Goal: Transaction & Acquisition: Subscribe to service/newsletter

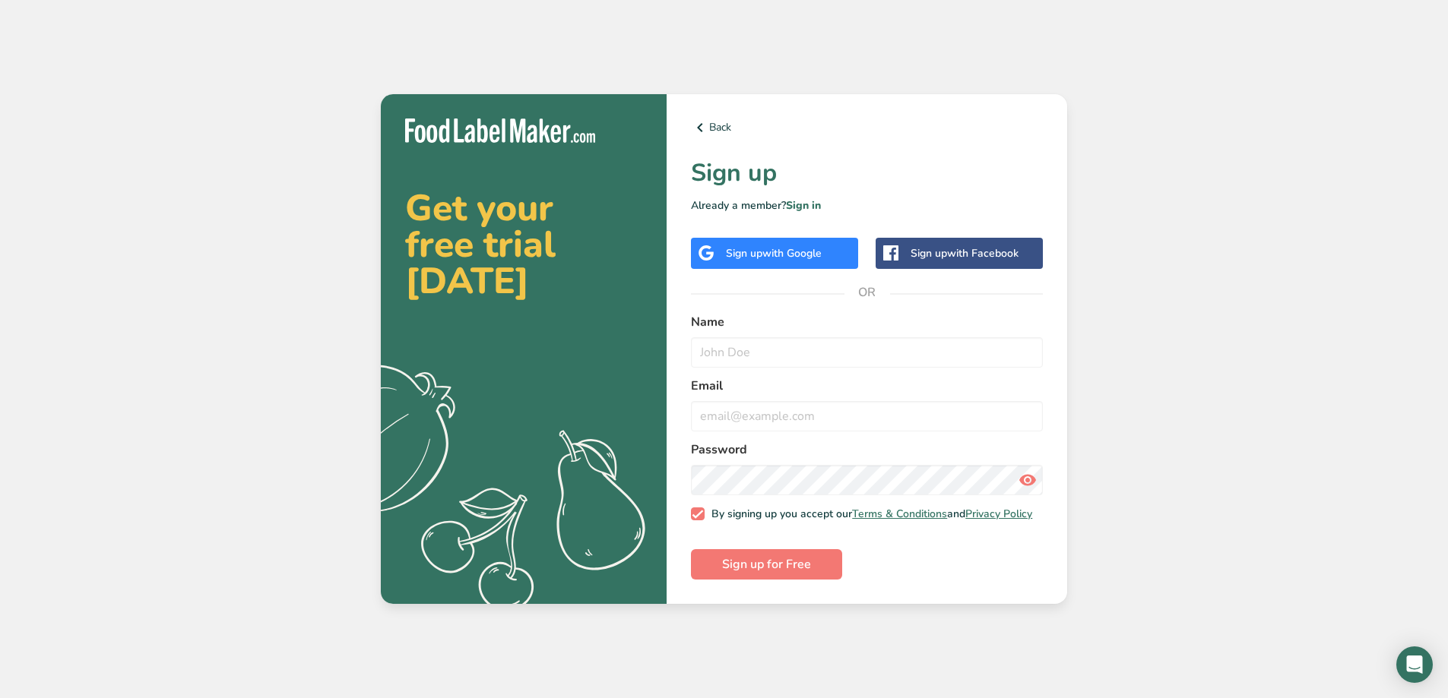
click at [801, 252] on span "with Google" at bounding box center [791, 253] width 59 height 14
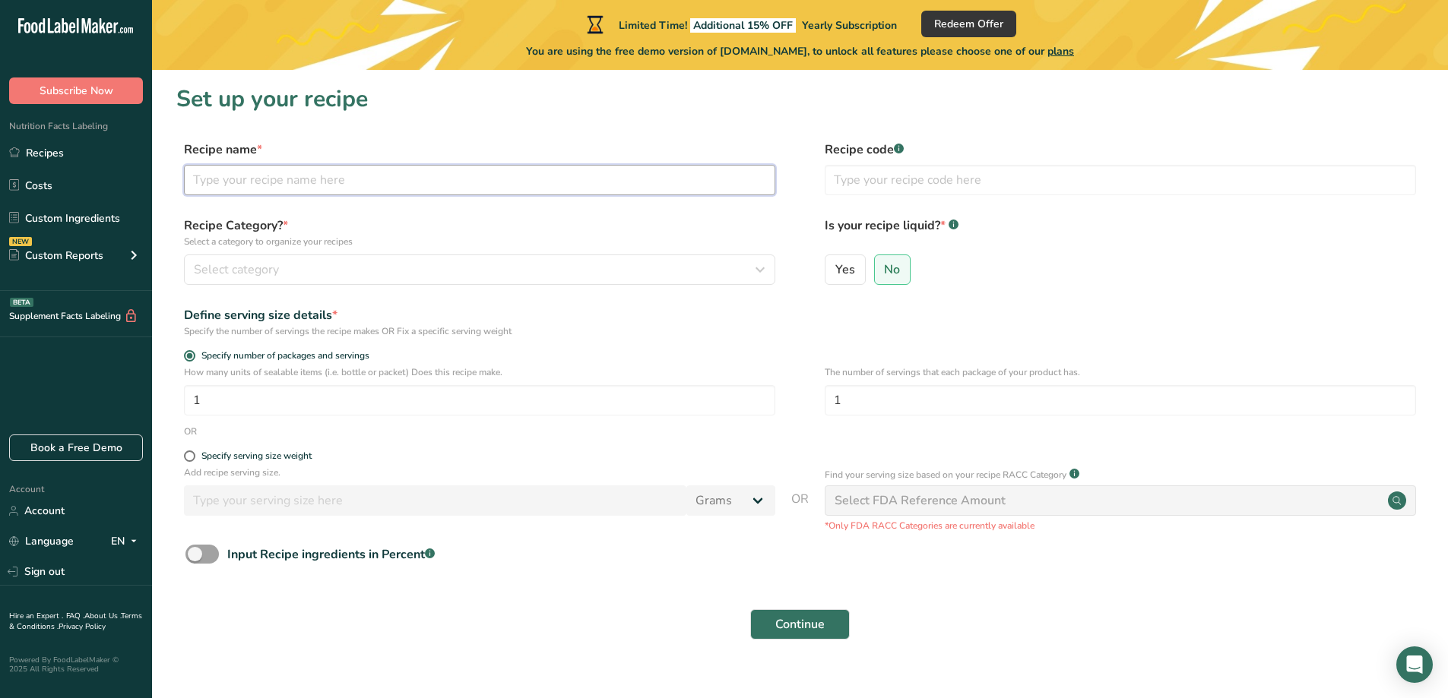
click at [388, 179] on input "text" at bounding box center [479, 180] width 591 height 30
type input "hibiscus leaves"
click at [347, 258] on button "Select category" at bounding box center [479, 270] width 591 height 30
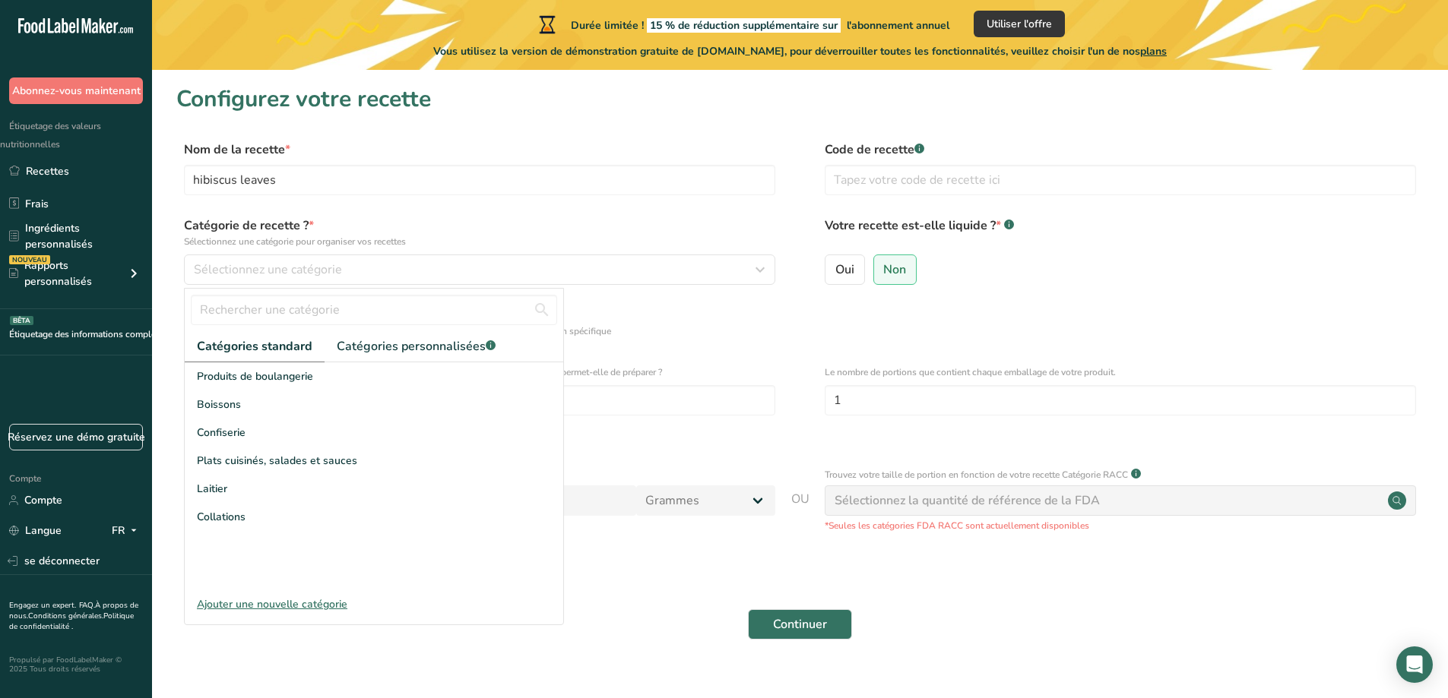
click at [780, 123] on section "Configurez votre recette Nom de la recette * hibiscus leaves Code de recette .a…" at bounding box center [800, 371] width 1296 height 603
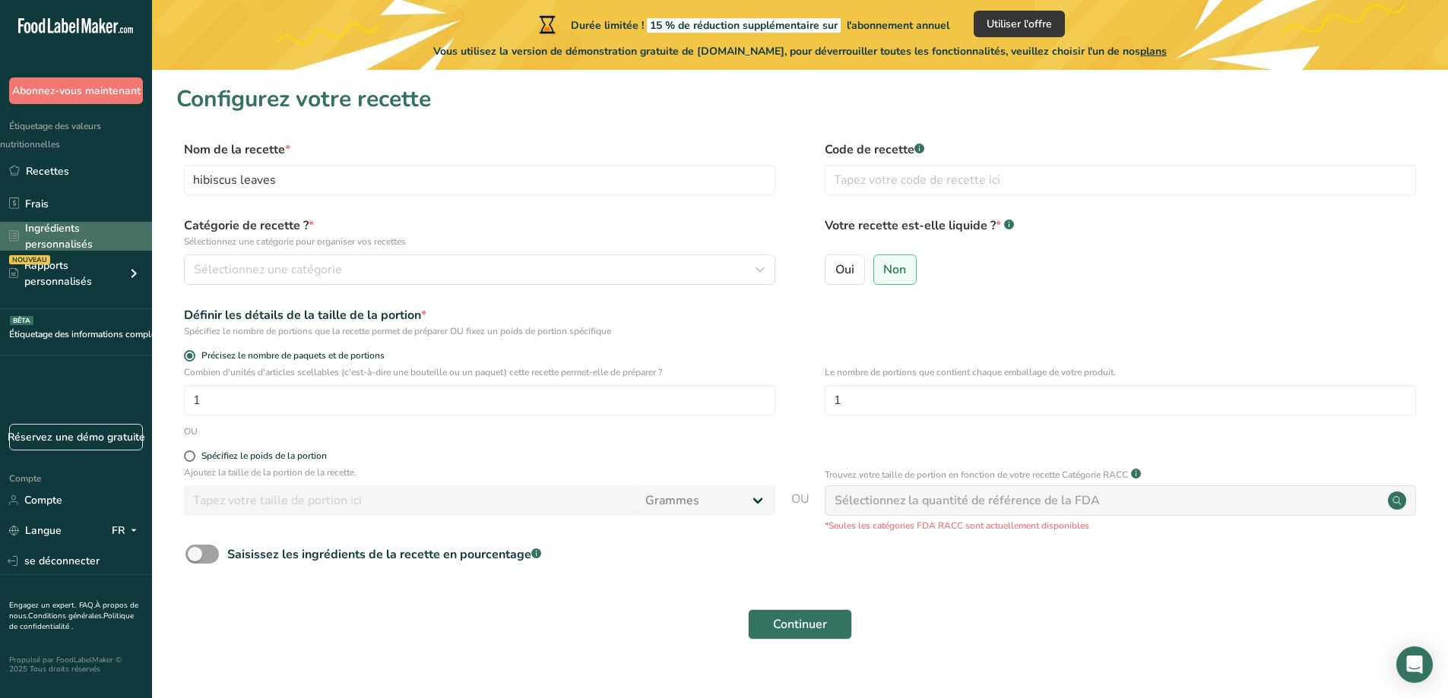
click at [57, 239] on font "Ingrédients personnalisés" at bounding box center [59, 236] width 68 height 30
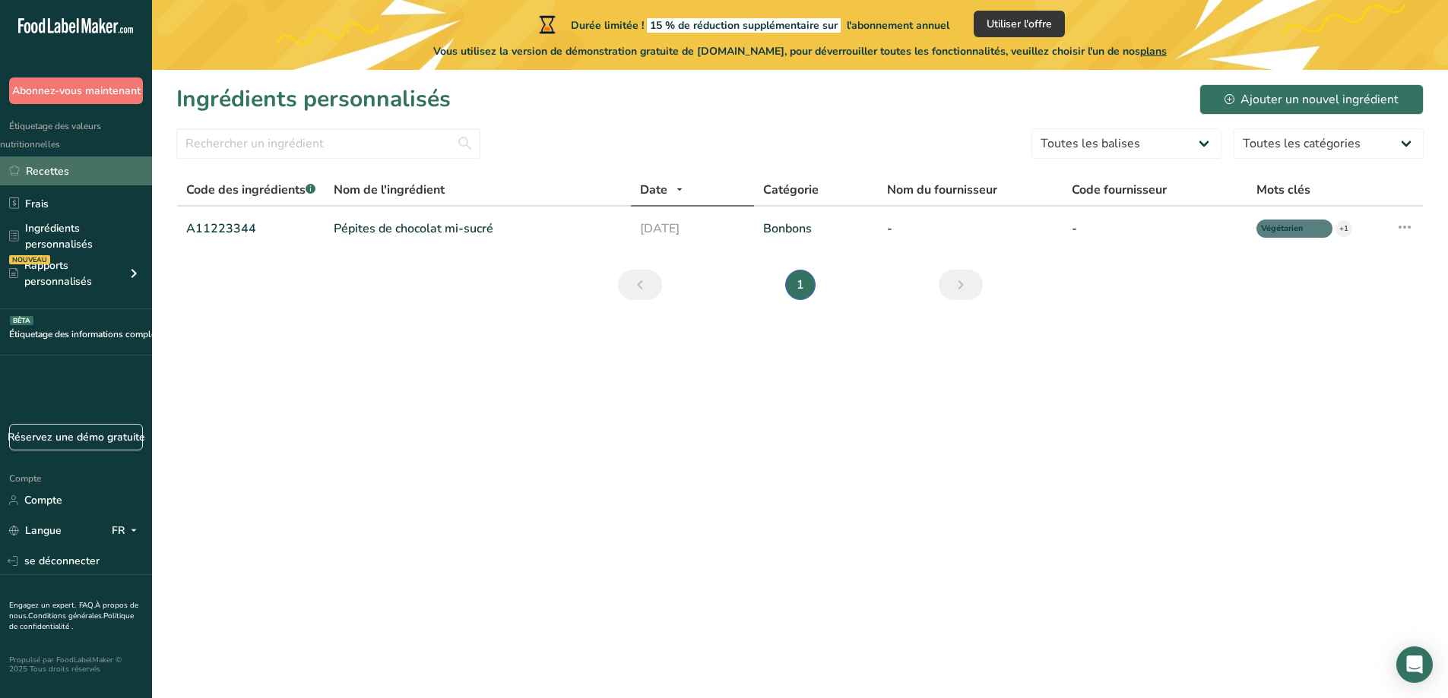
click at [53, 168] on font "Recettes" at bounding box center [47, 171] width 43 height 14
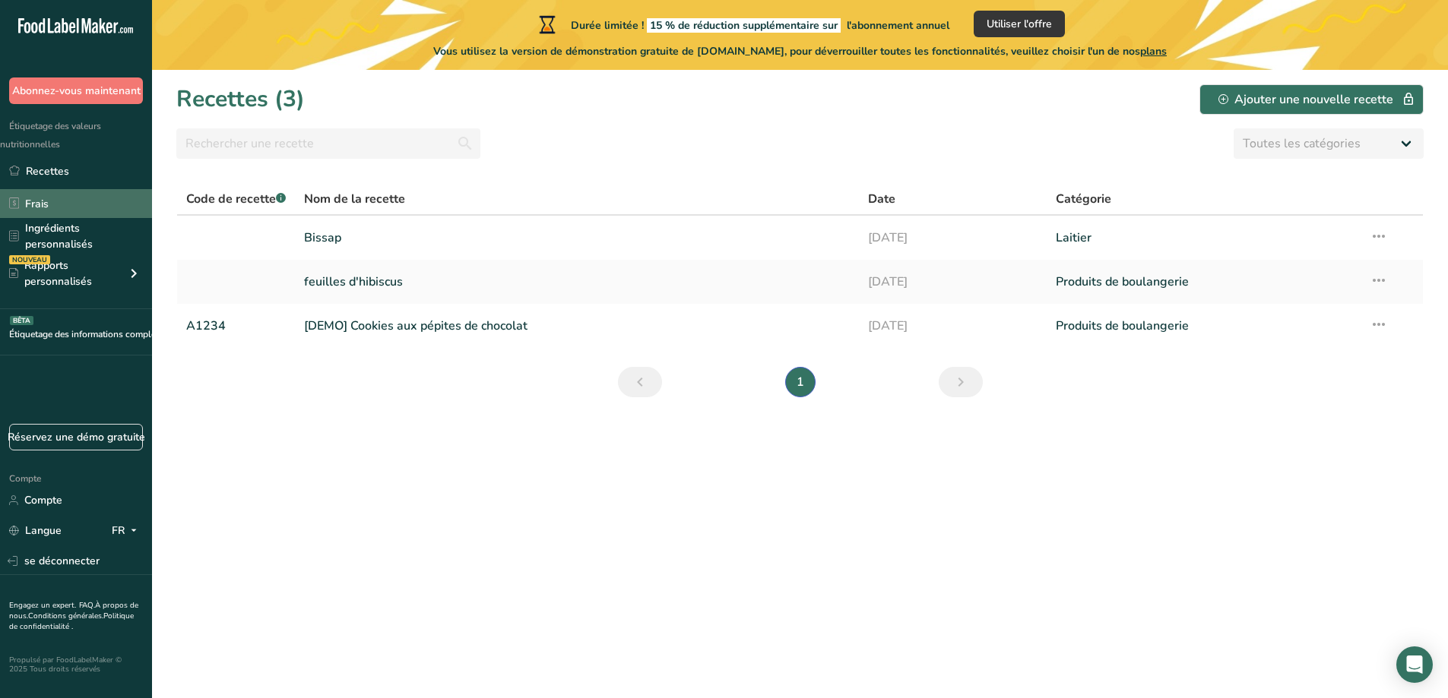
click at [57, 207] on link "Frais" at bounding box center [76, 203] width 152 height 29
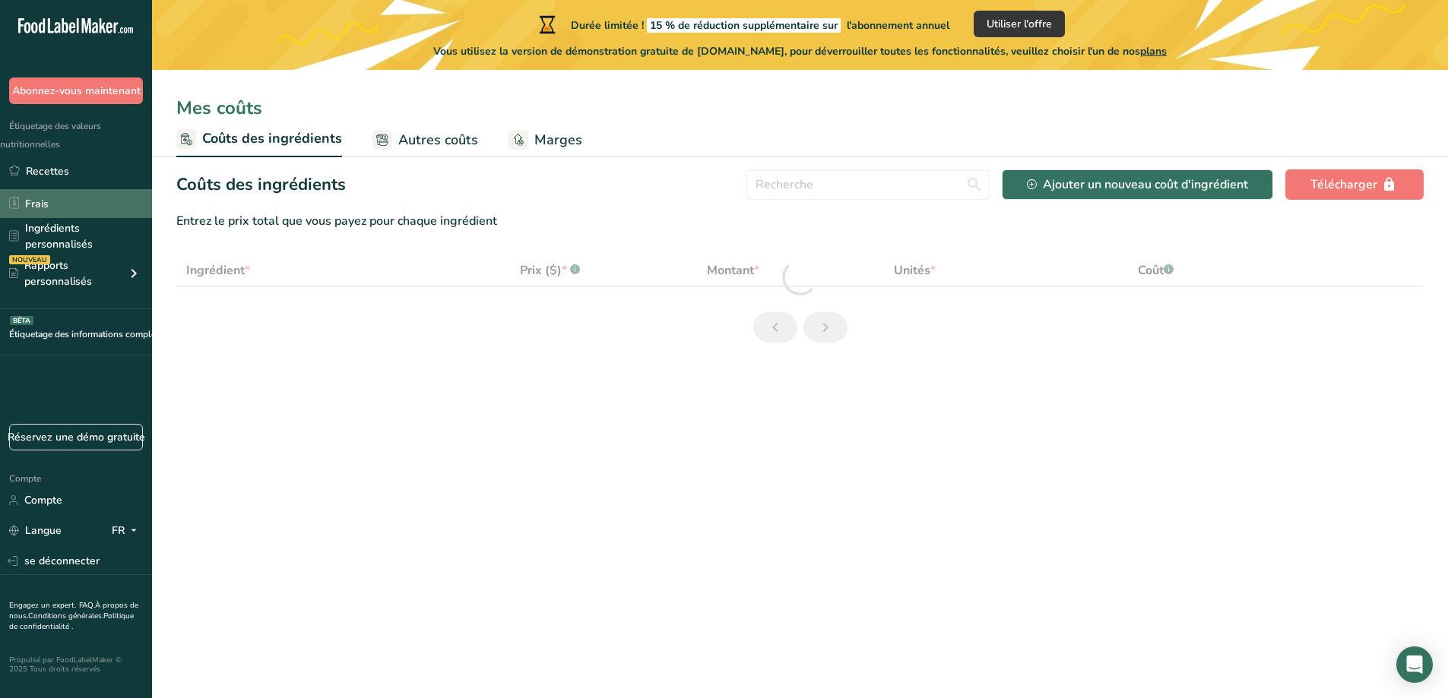
select select "1"
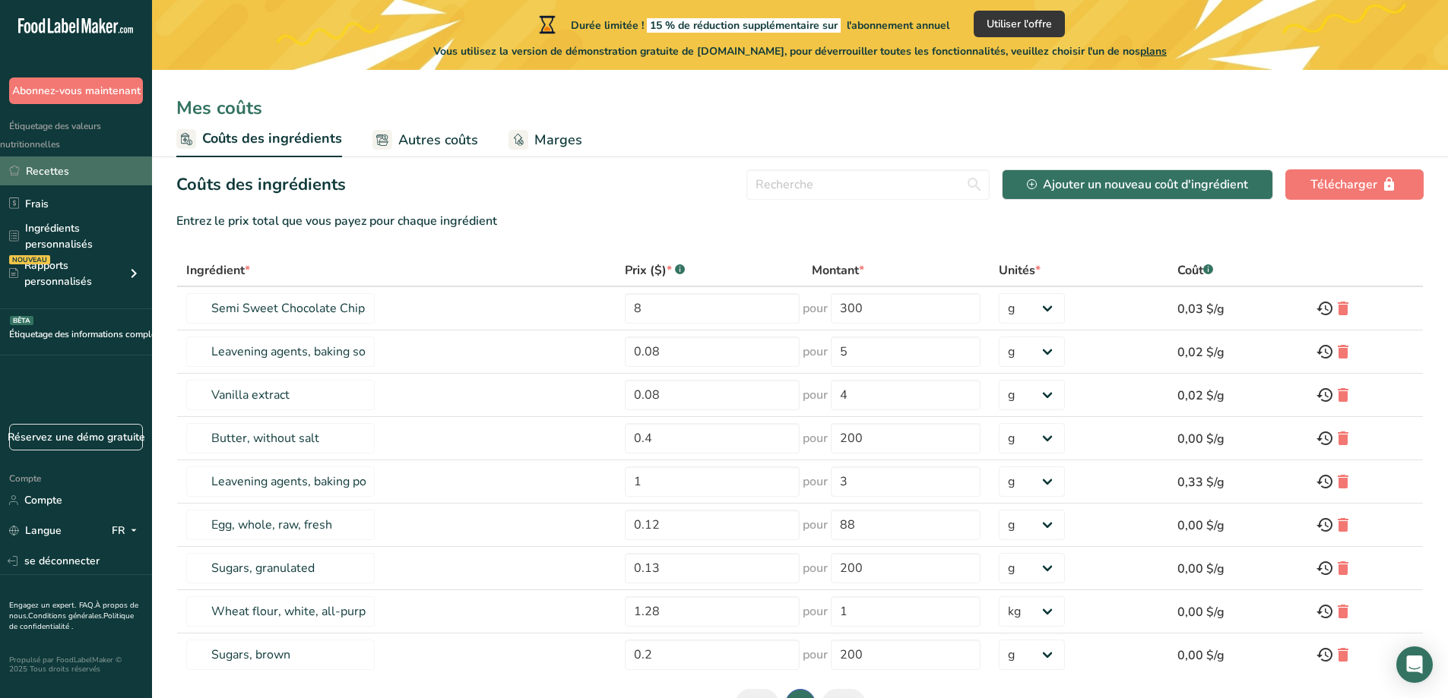
click at [51, 163] on font "Recettes" at bounding box center [47, 171] width 43 height 16
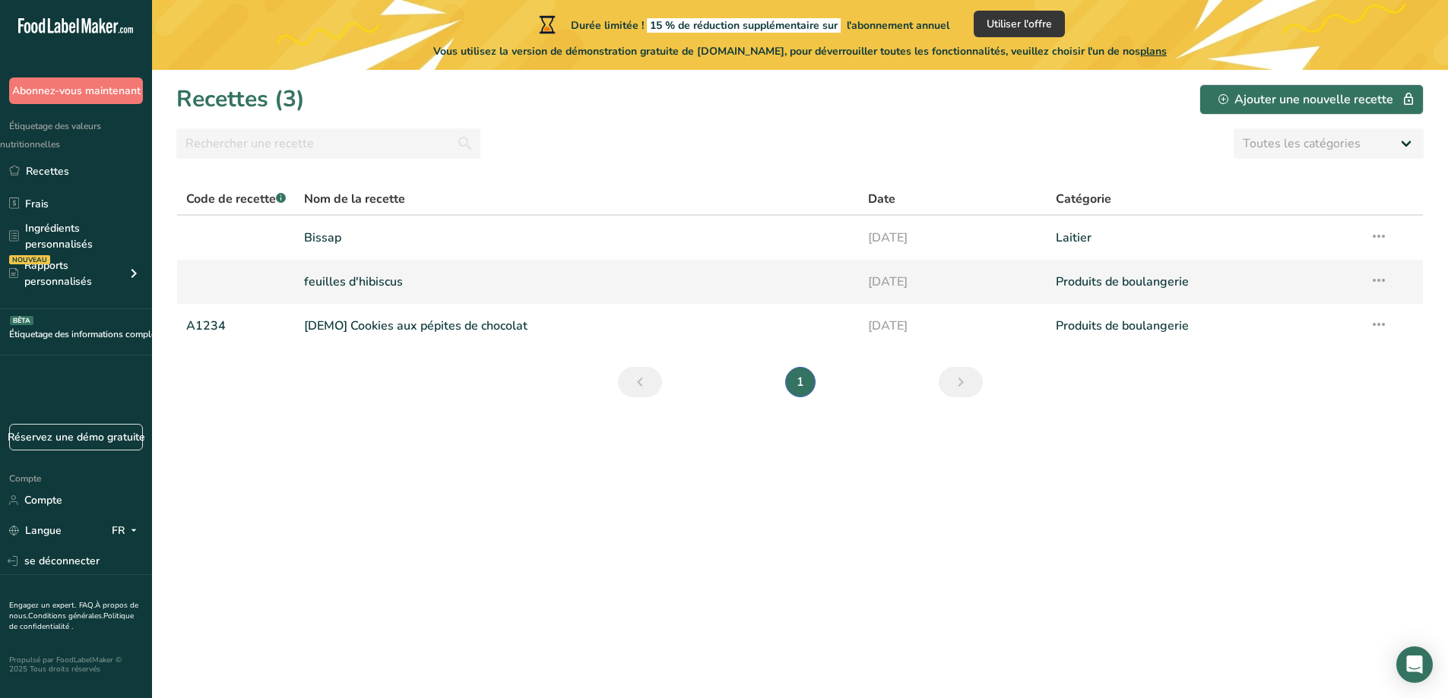
click at [369, 280] on font "feuilles d'hibiscus" at bounding box center [353, 282] width 99 height 17
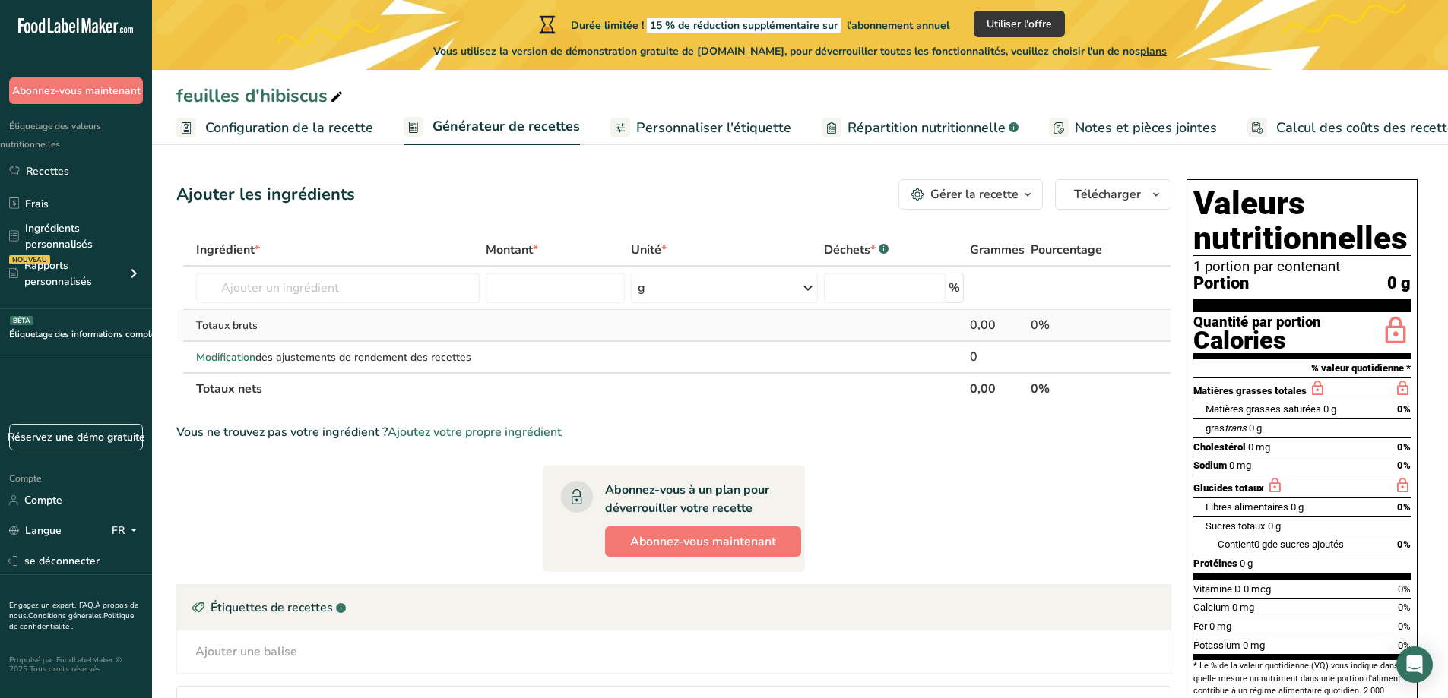
drag, startPoint x: 1036, startPoint y: 520, endPoint x: 781, endPoint y: 330, distance: 318.3
click at [781, 330] on section "Ingrédient * Montant * Unité * Déchets * .a-a{fill:#347362;}.b-a{fill:#fff;} Gr…" at bounding box center [673, 522] width 995 height 576
click at [435, 297] on input "text" at bounding box center [337, 288] width 283 height 30
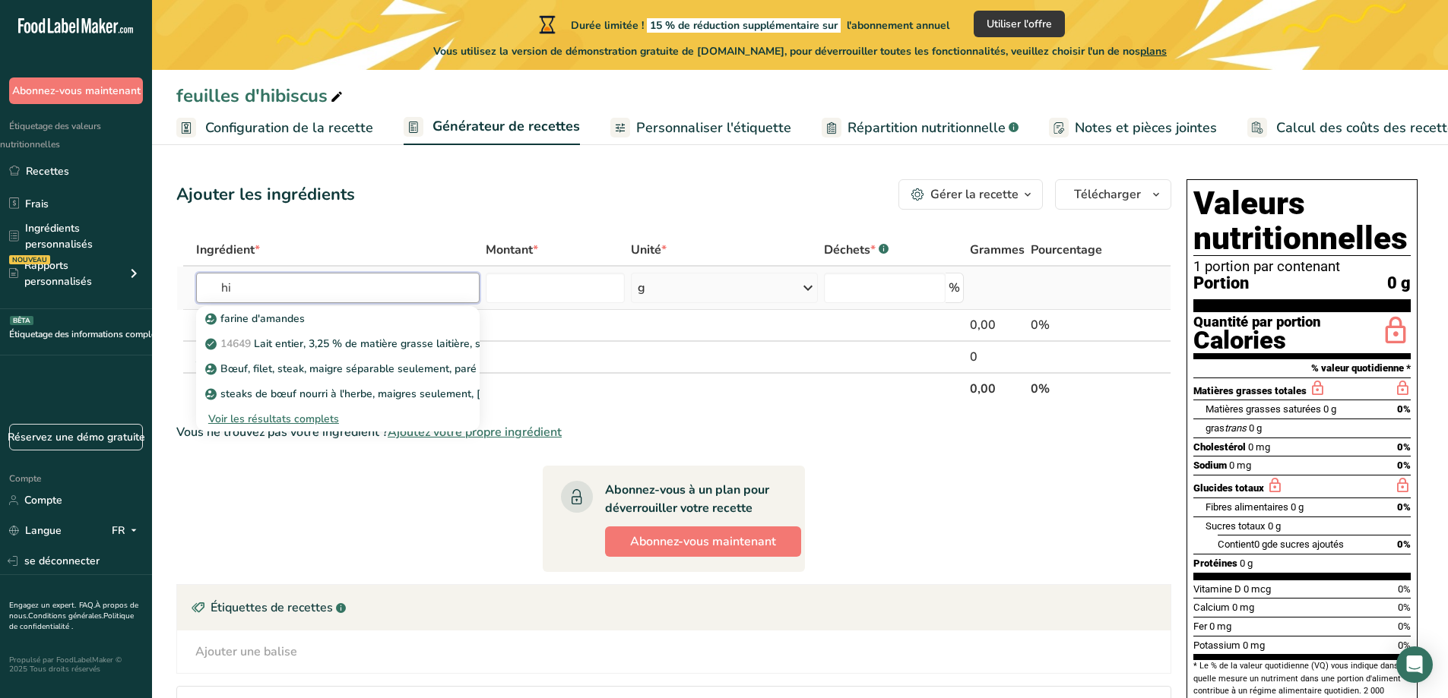
type input "h"
type input "B"
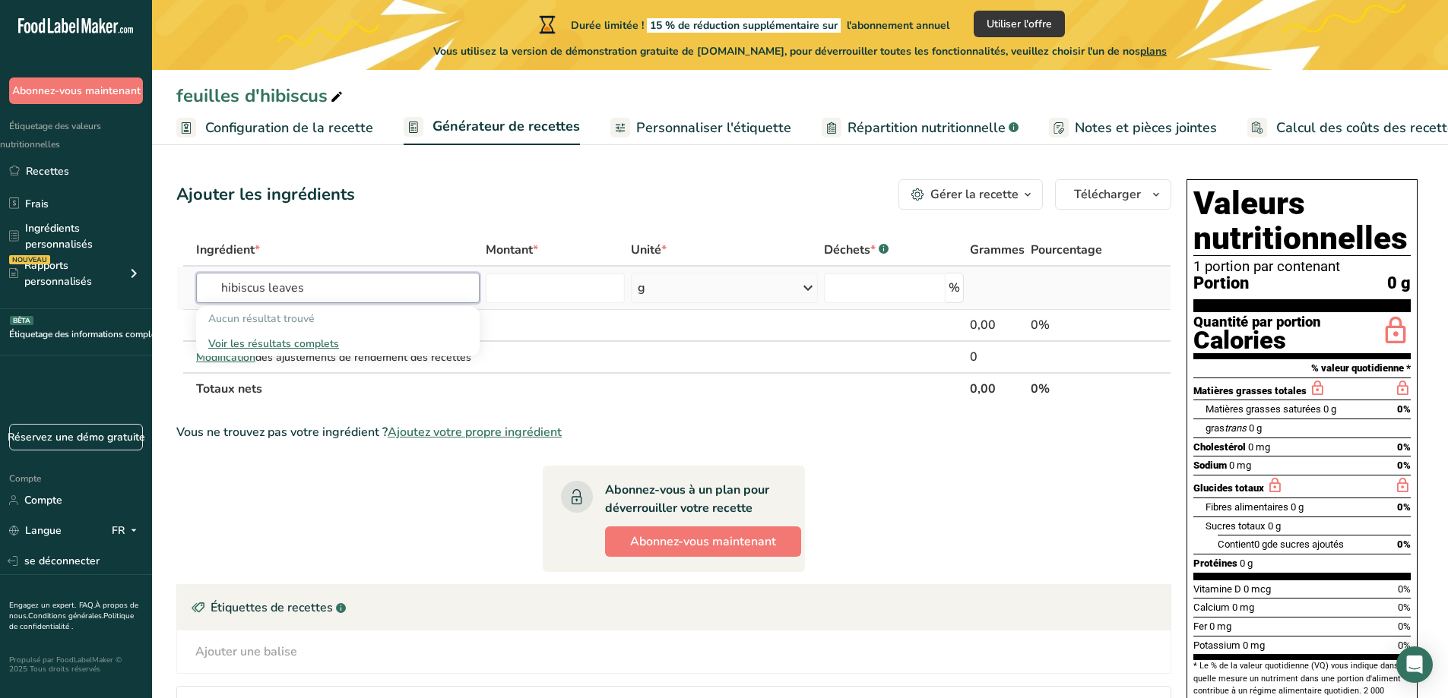
click at [328, 290] on input "hibiscus leaves" at bounding box center [337, 288] width 283 height 30
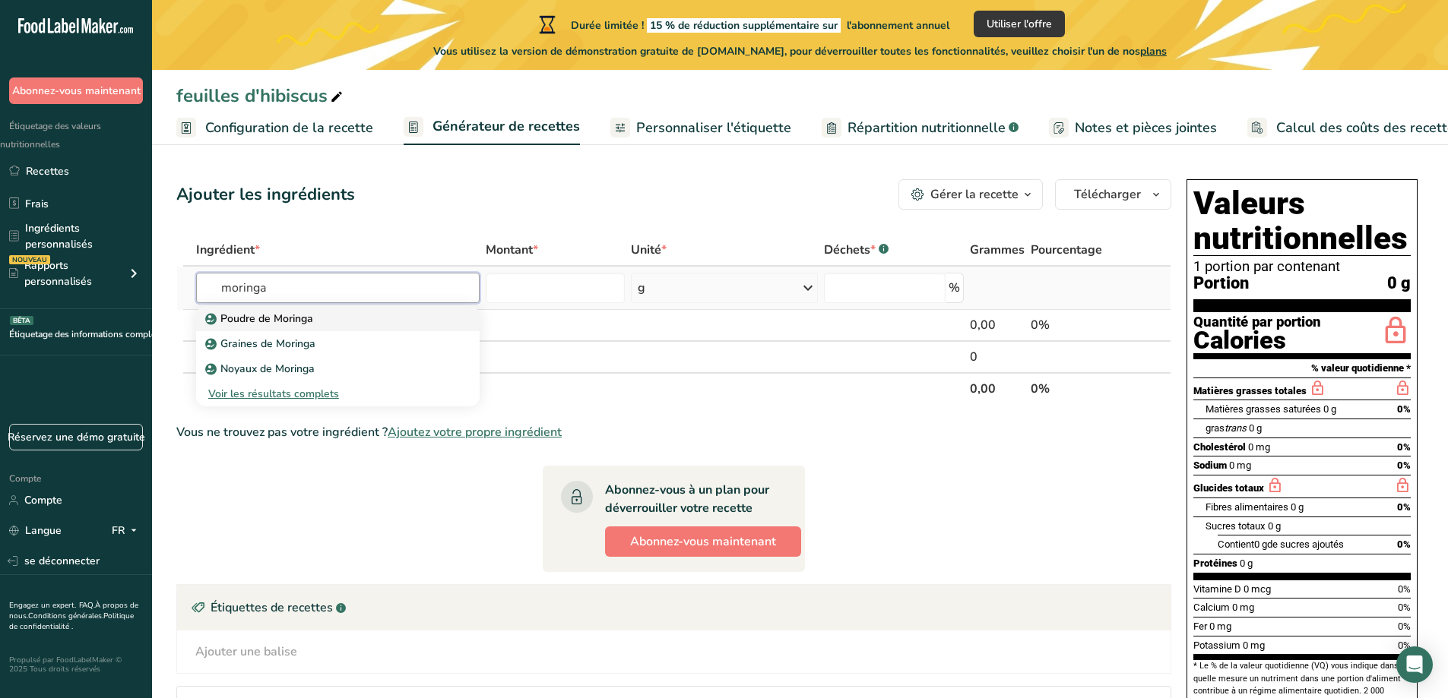
type input "moringa"
click at [303, 324] on font "Poudre de Moringa" at bounding box center [266, 319] width 93 height 14
type input "Moringa Powder"
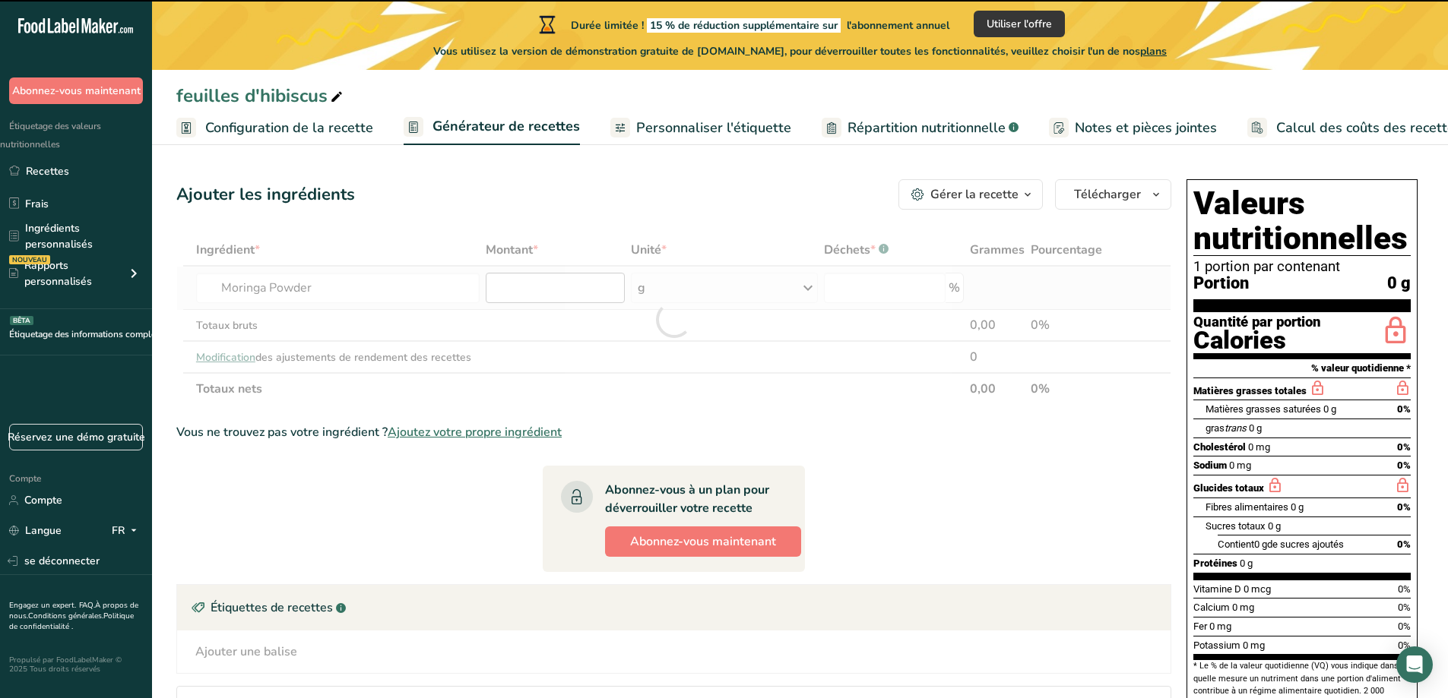
type input "0"
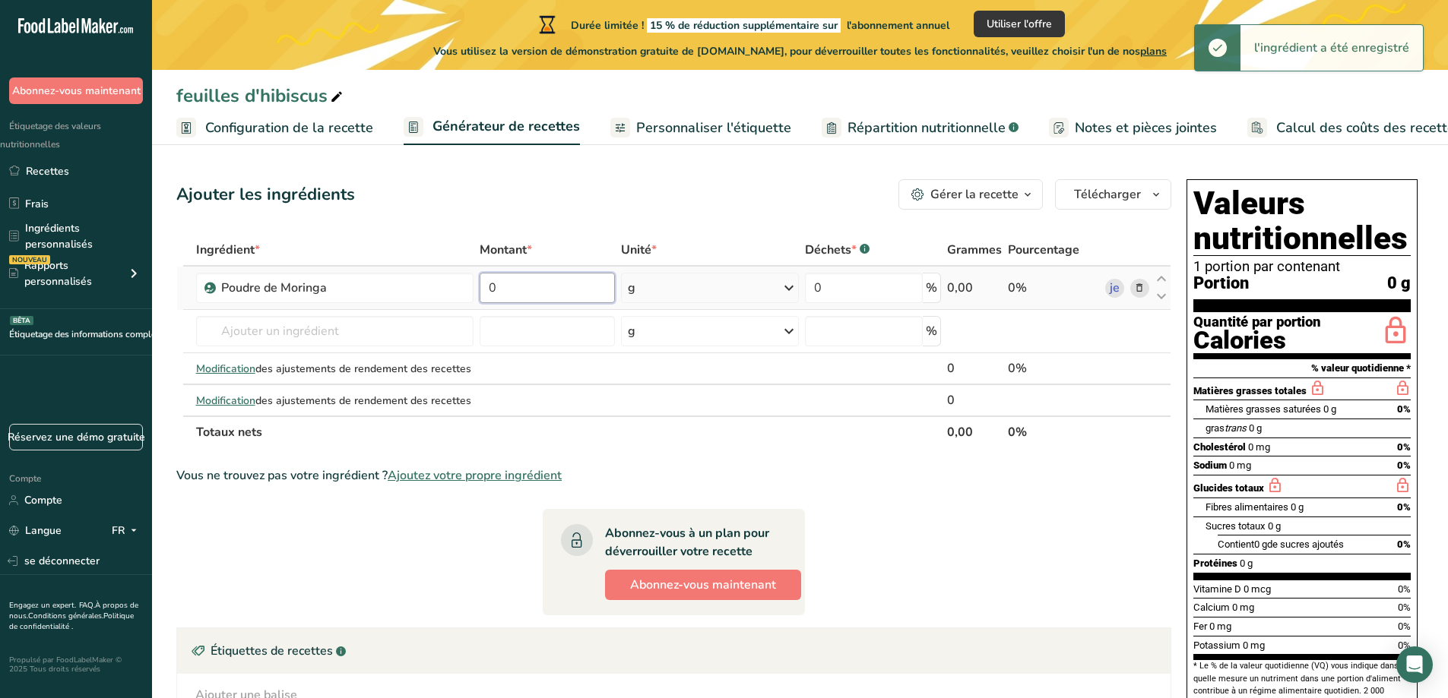
click at [556, 293] on input "0" at bounding box center [547, 288] width 135 height 30
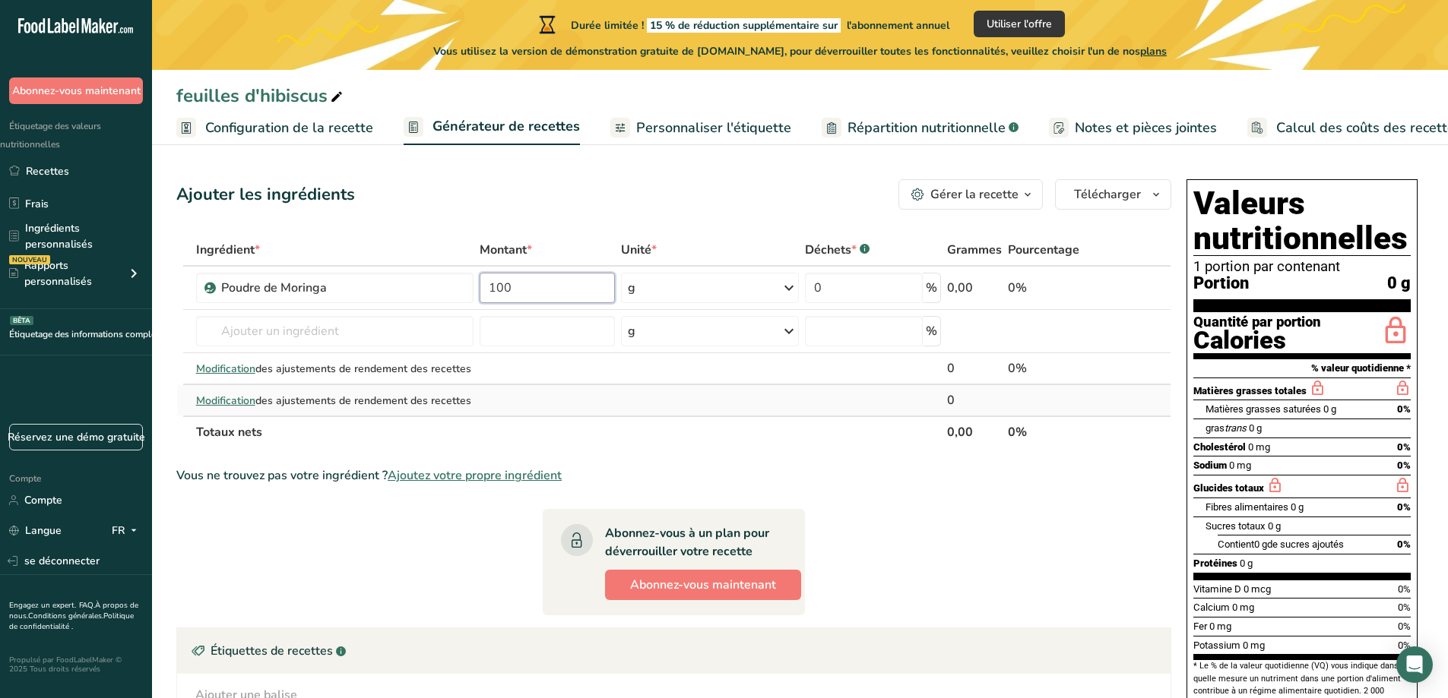
type input "100"
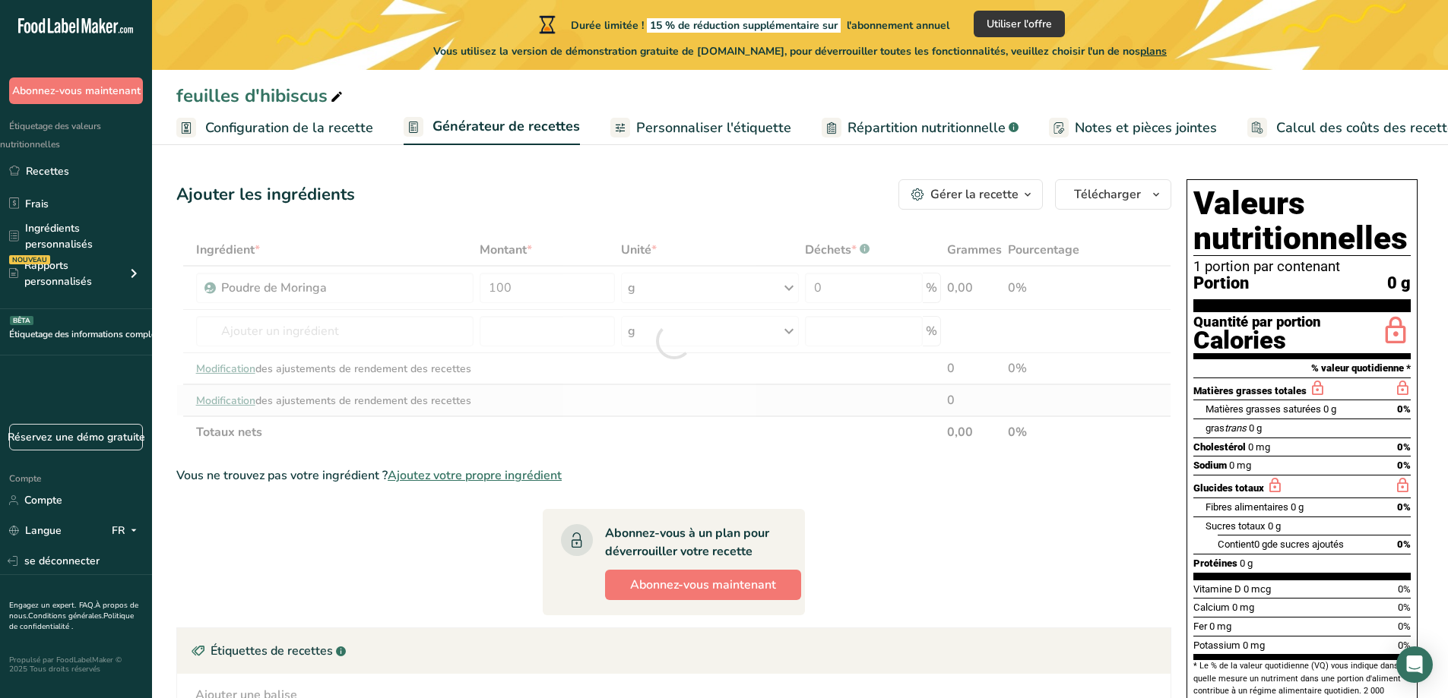
click at [770, 390] on div "Ingrédient * Montant * Unité * Déchets * .a-a{fill:#347362;}.b-a{fill:#fff;} Gr…" at bounding box center [673, 341] width 995 height 214
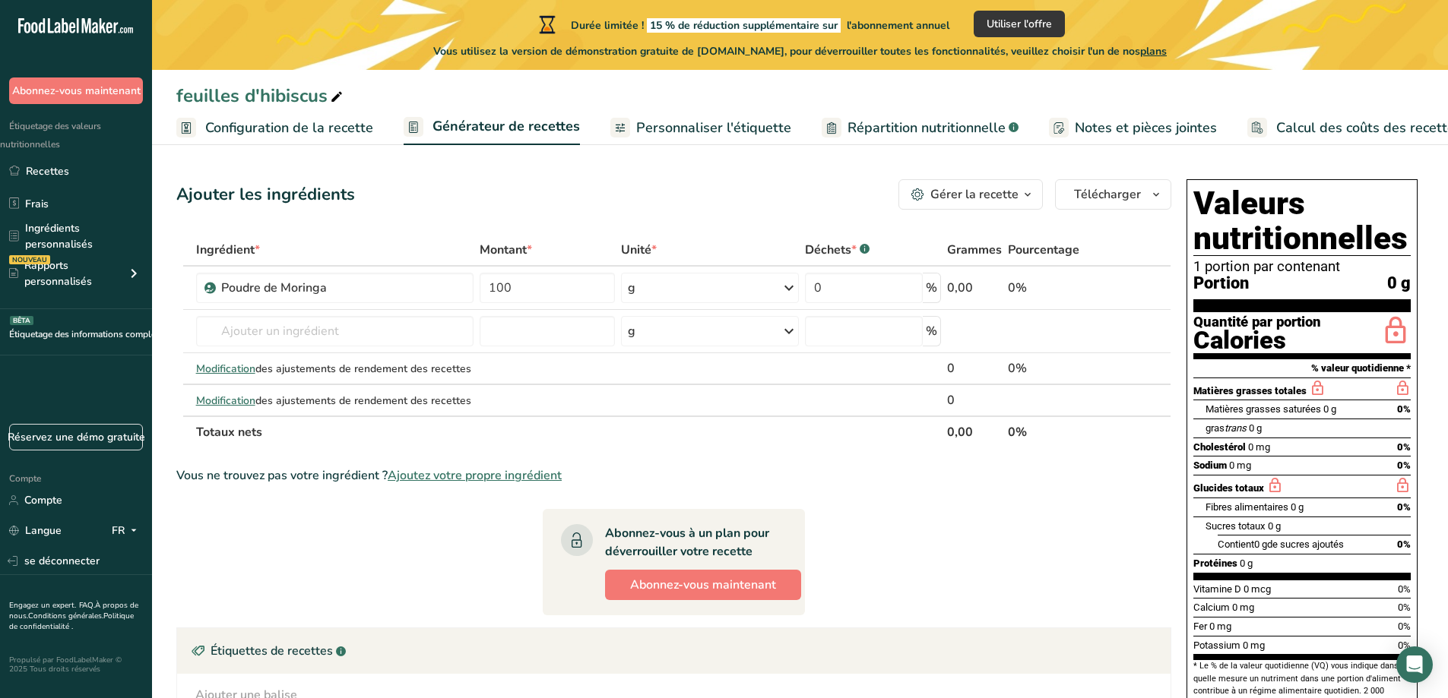
click at [704, 136] on font "Personnaliser l'étiquette" at bounding box center [713, 128] width 155 height 18
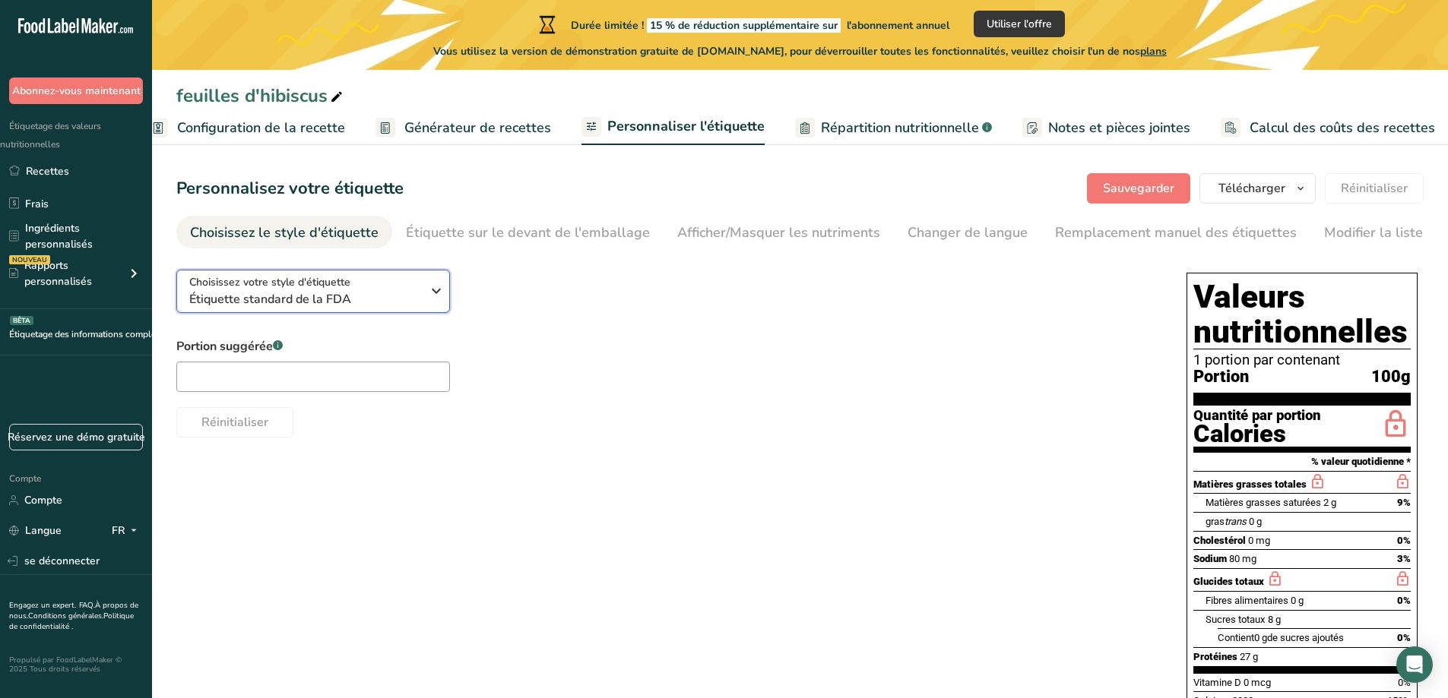
click at [379, 305] on span "Étiquette standard de la FDA" at bounding box center [305, 299] width 232 height 18
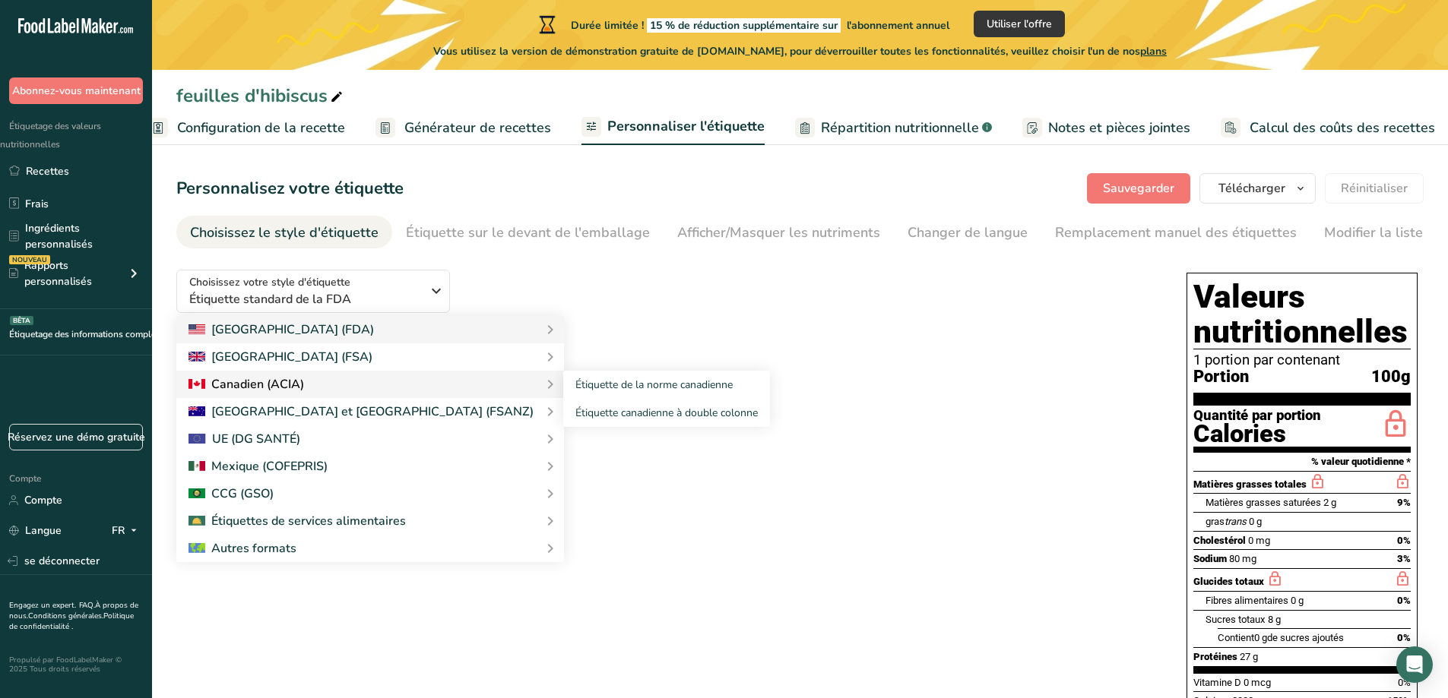
click at [344, 380] on div "Canadien (ACIA)" at bounding box center [369, 384] width 363 height 18
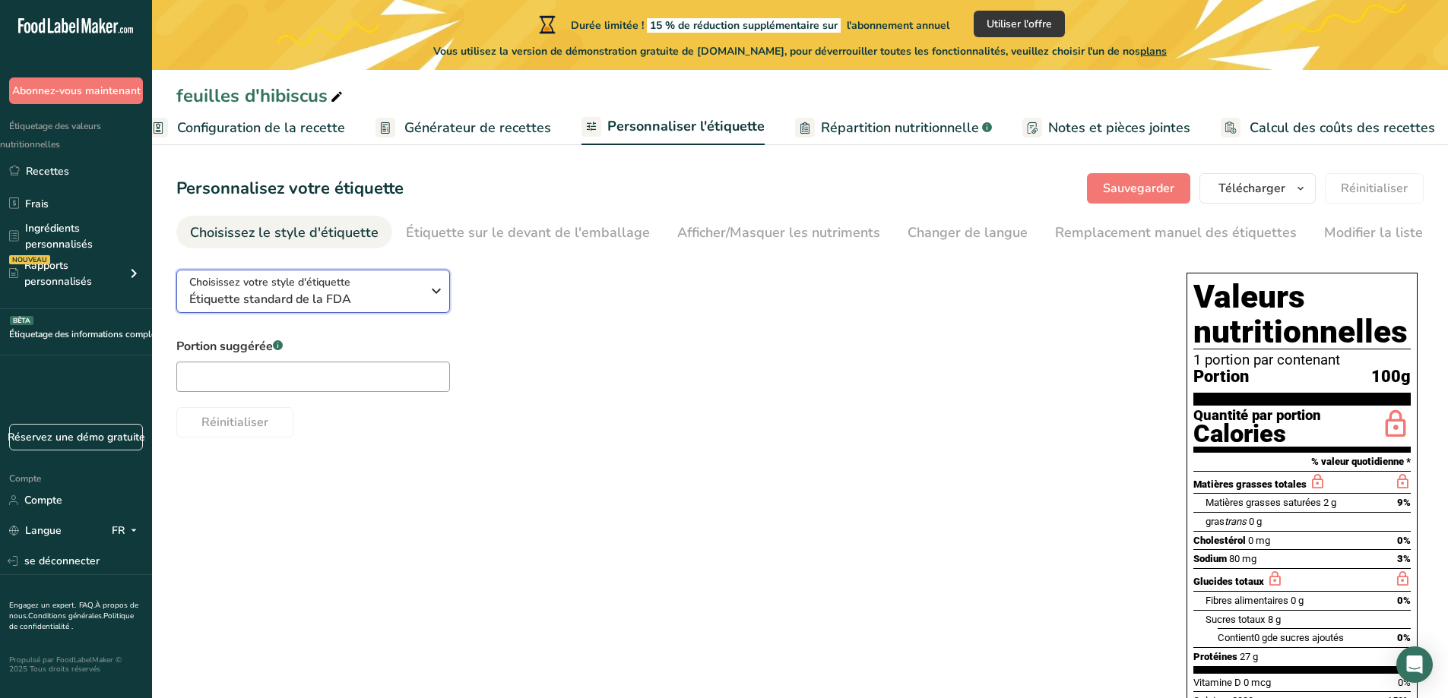
click at [398, 296] on span "Étiquette standard de la FDA" at bounding box center [305, 299] width 232 height 18
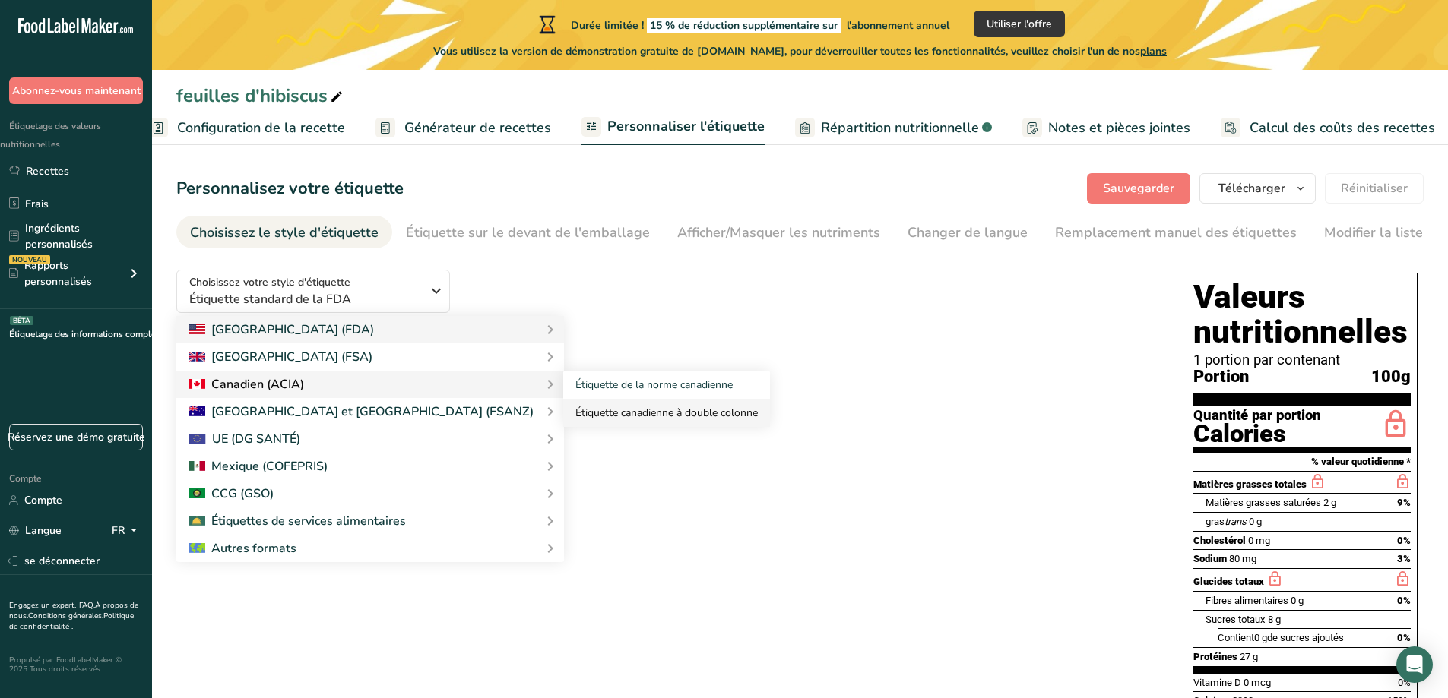
click at [575, 411] on font "Étiquette canadienne à double colonne" at bounding box center [666, 413] width 182 height 14
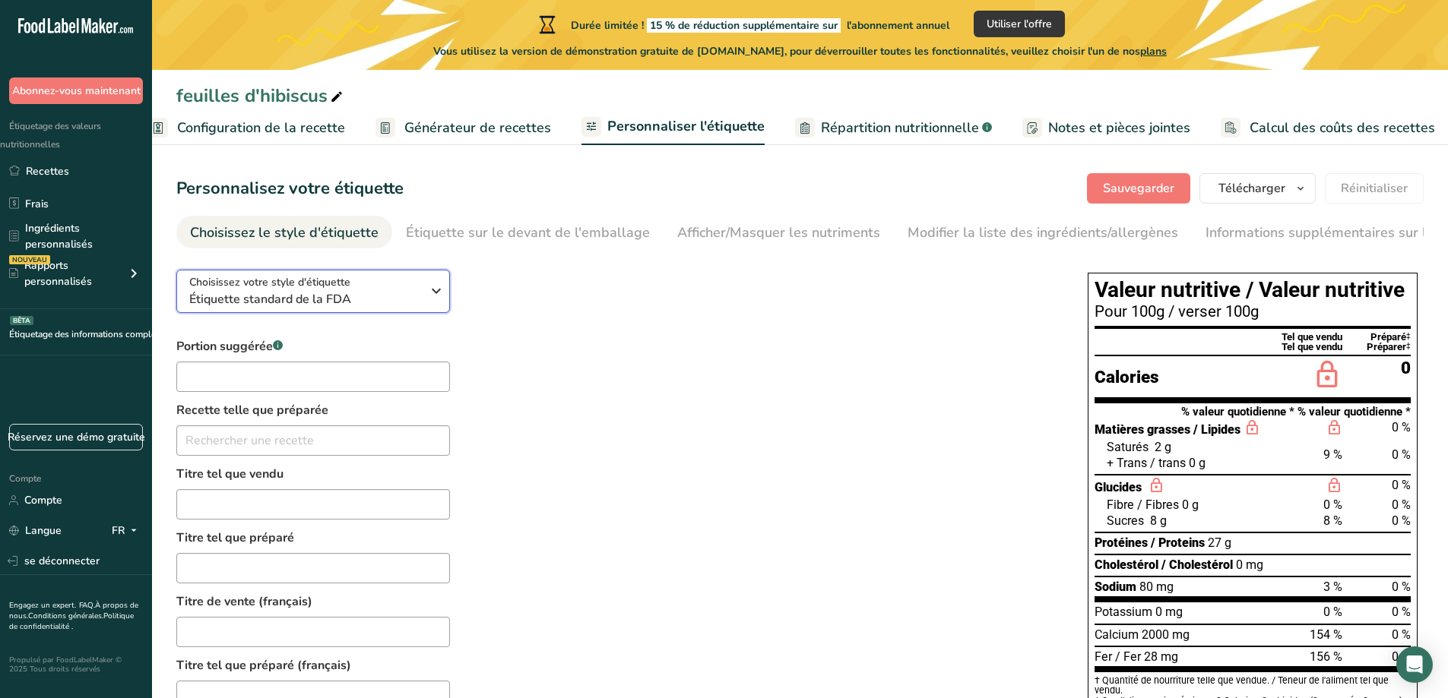
click at [384, 295] on span "Étiquette standard de la FDA" at bounding box center [305, 299] width 232 height 18
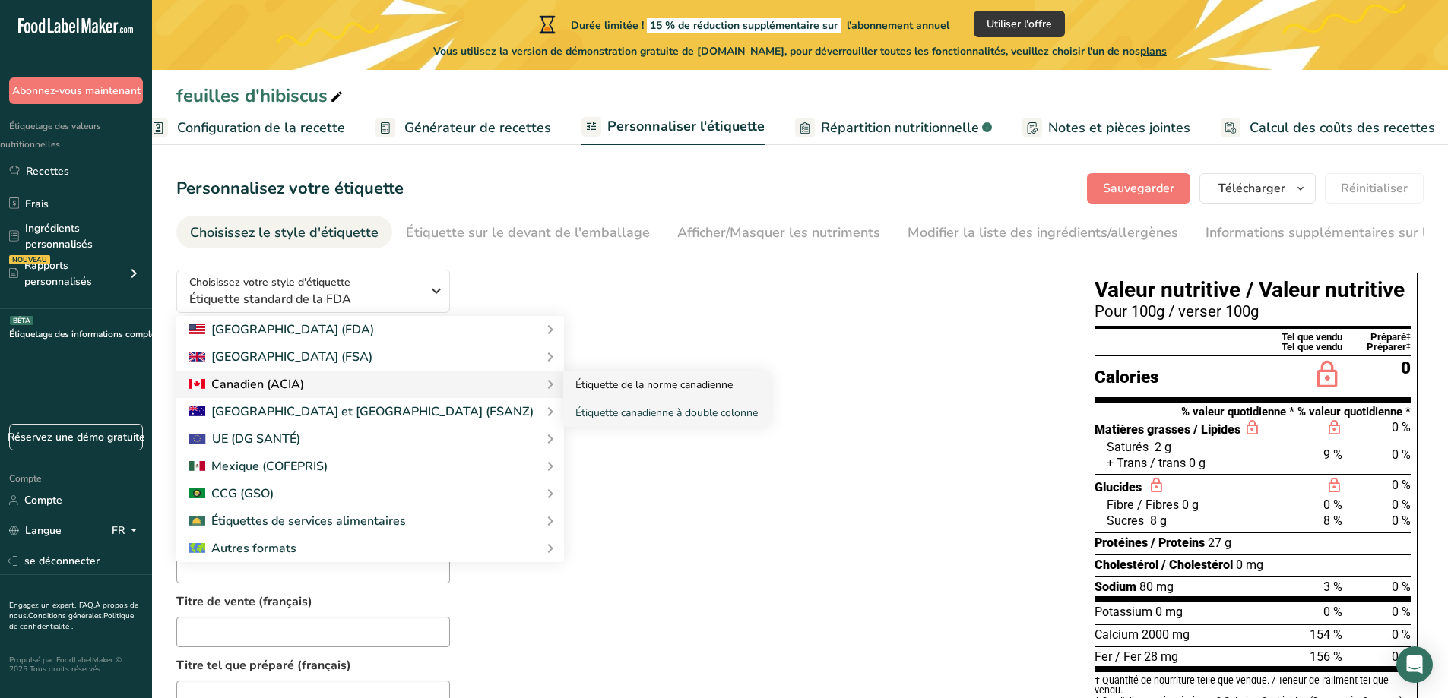
click at [575, 389] on font "Étiquette de la norme canadienne" at bounding box center [653, 385] width 157 height 14
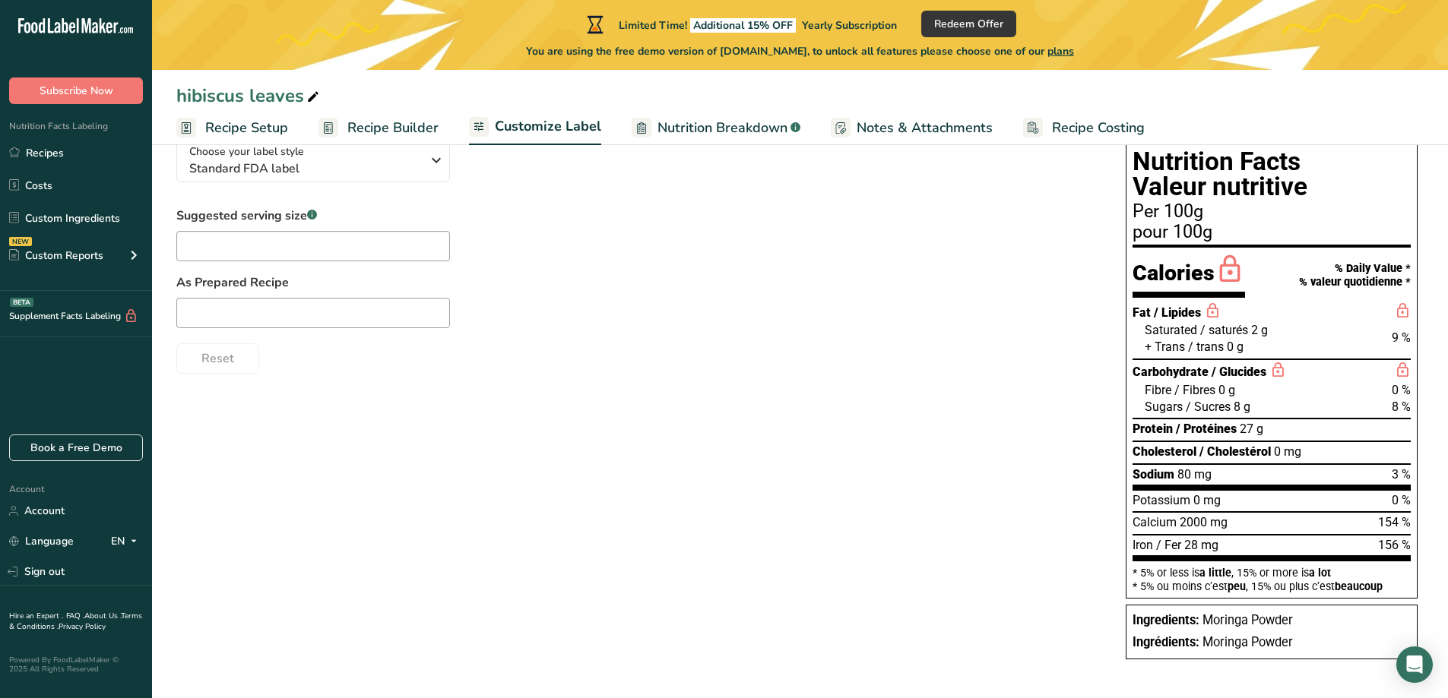
scroll to position [0, 0]
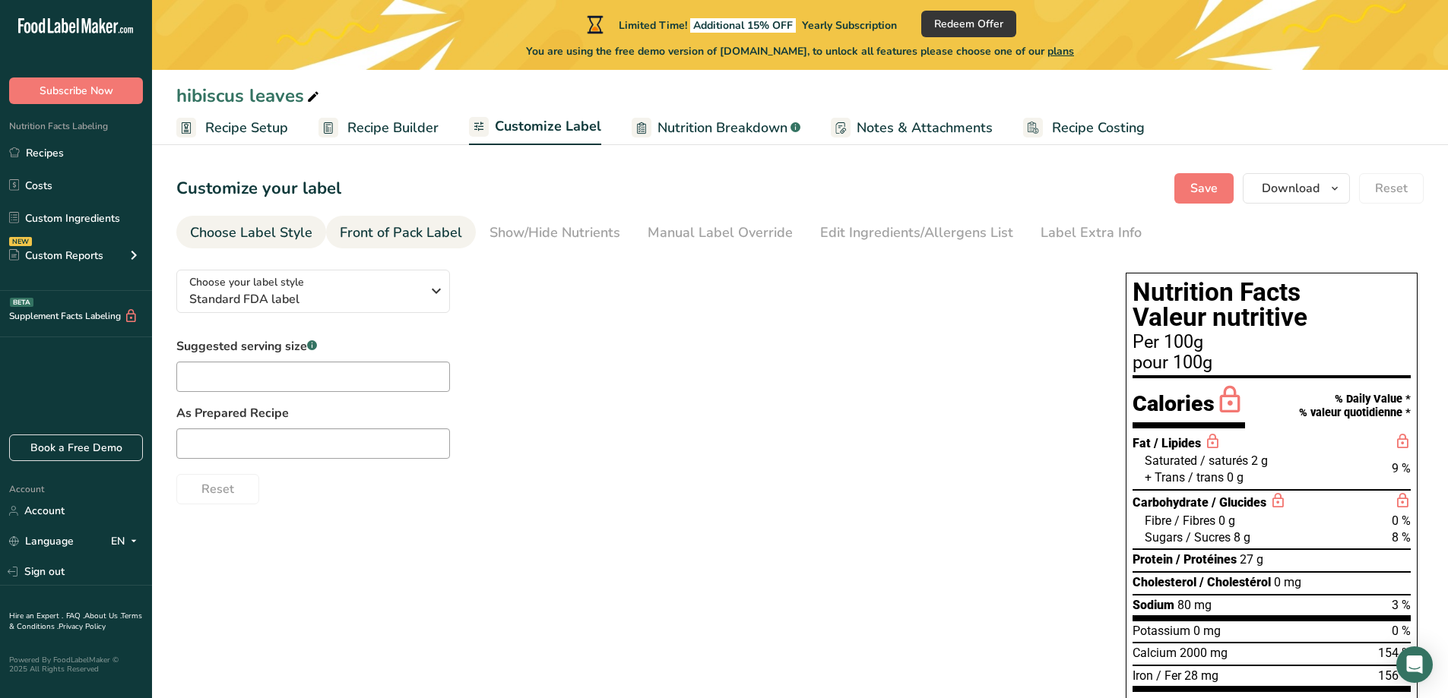
click at [397, 226] on div "Front of Pack Label" at bounding box center [401, 233] width 122 height 21
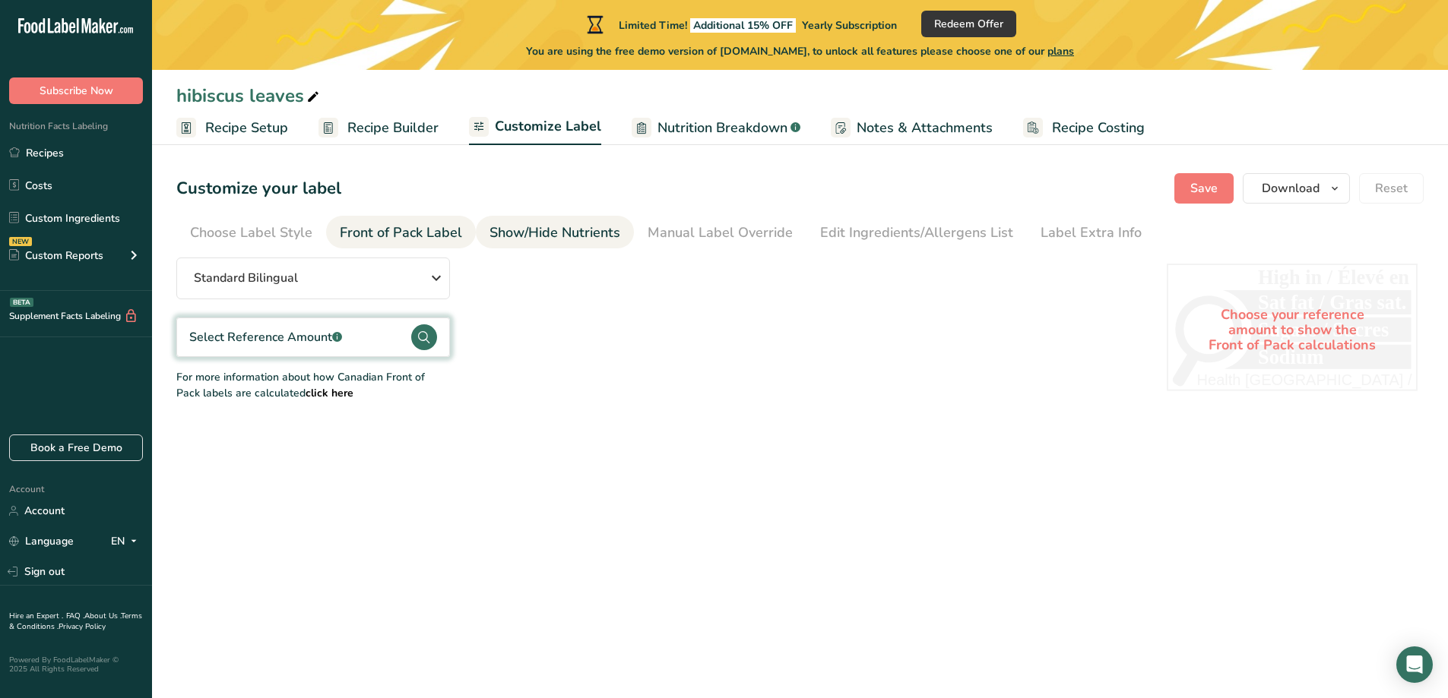
click at [540, 237] on div "Show/Hide Nutrients" at bounding box center [554, 233] width 131 height 21
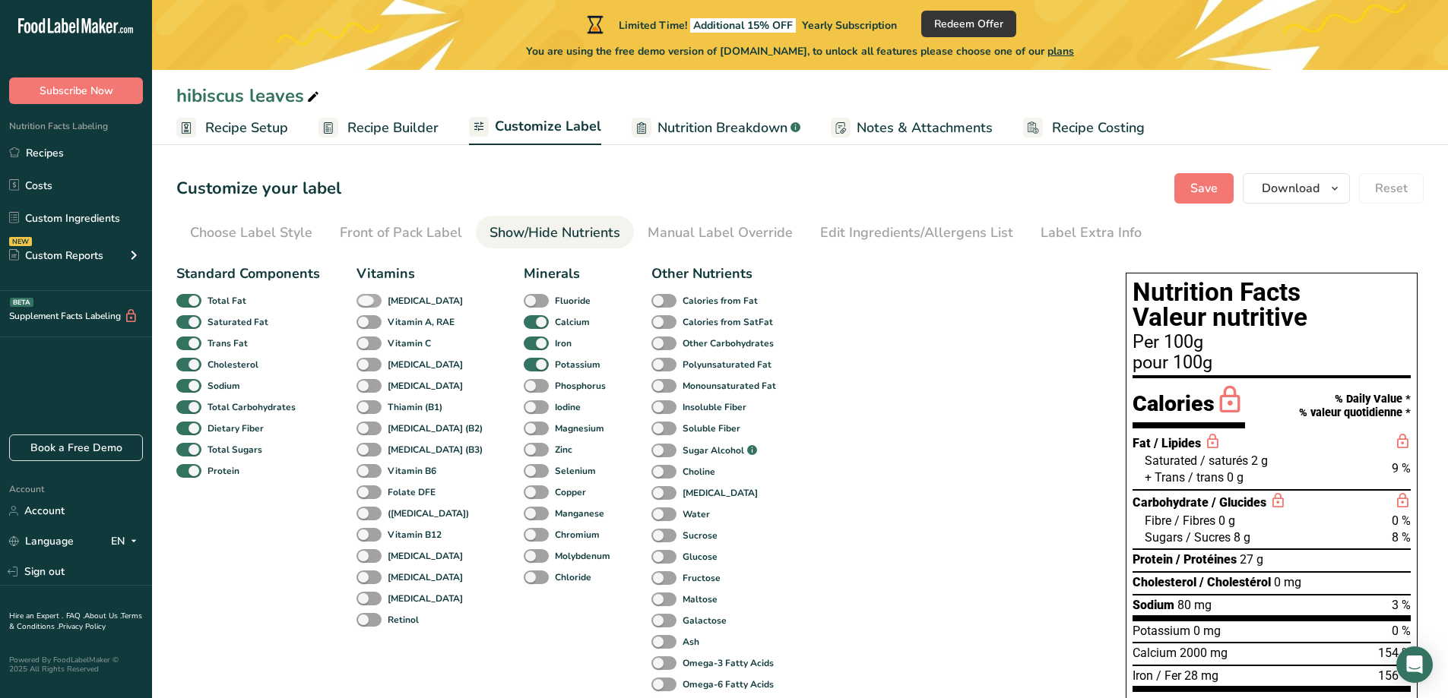
click at [359, 303] on span at bounding box center [368, 301] width 25 height 14
click at [359, 303] on input "Vitamin D" at bounding box center [361, 301] width 10 height 10
click at [359, 303] on span at bounding box center [368, 301] width 25 height 14
click at [359, 303] on input "Vitamin D" at bounding box center [361, 301] width 10 height 10
checkbox input "false"
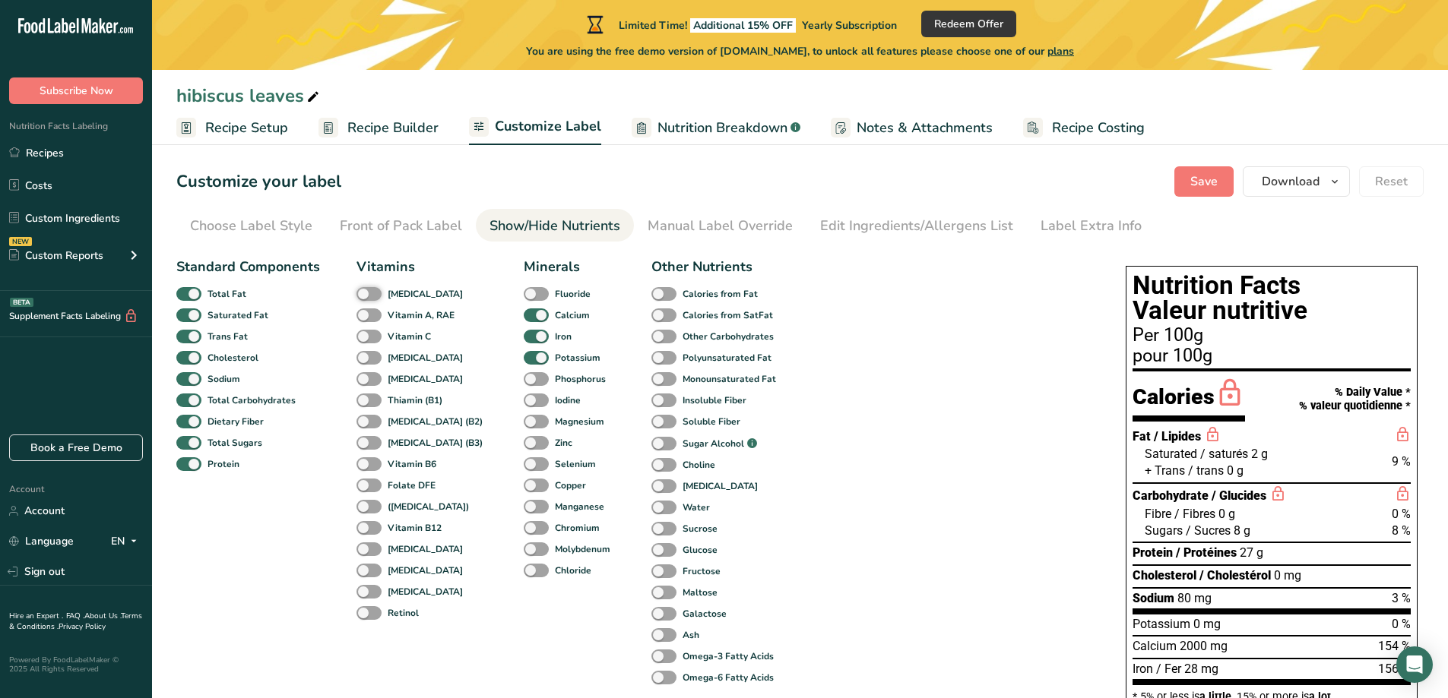
scroll to position [6, 0]
click at [750, 234] on div "Manual Label Override" at bounding box center [720, 227] width 145 height 21
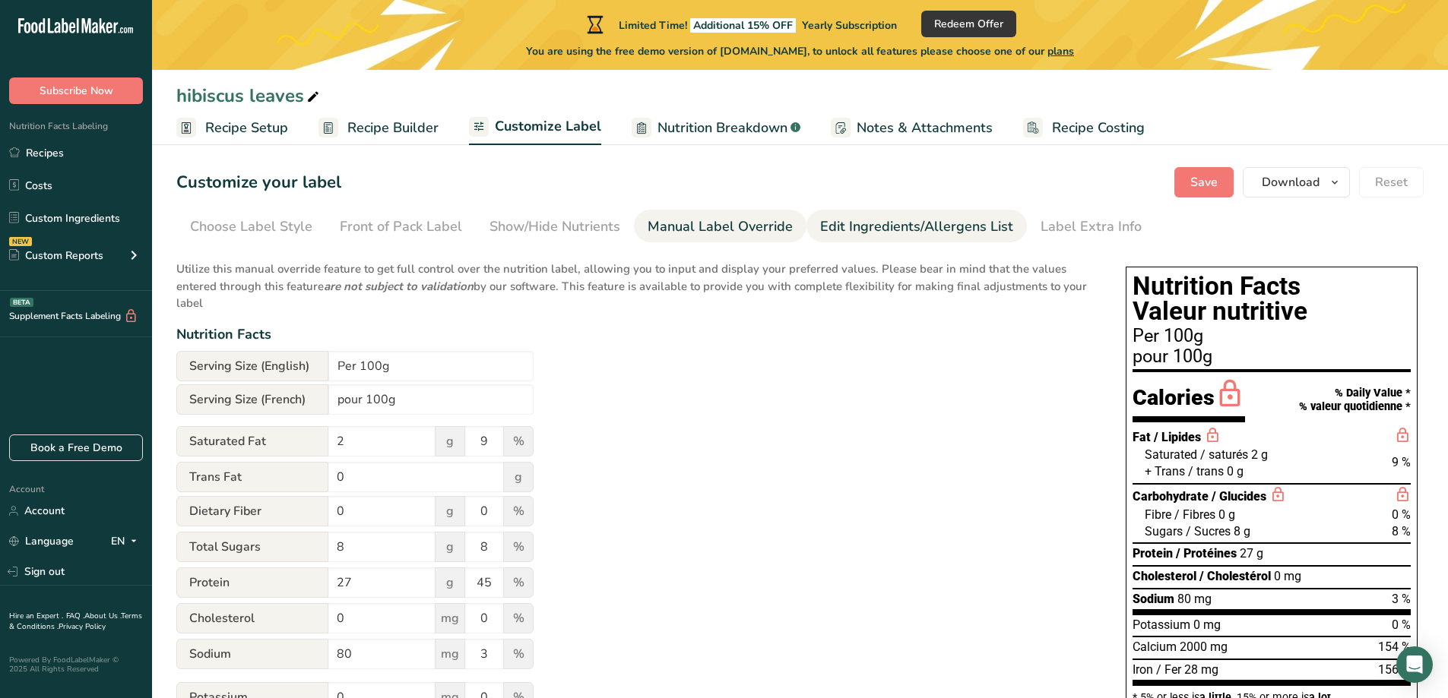
click at [882, 225] on div "Edit Ingredients/Allergens List" at bounding box center [916, 227] width 193 height 21
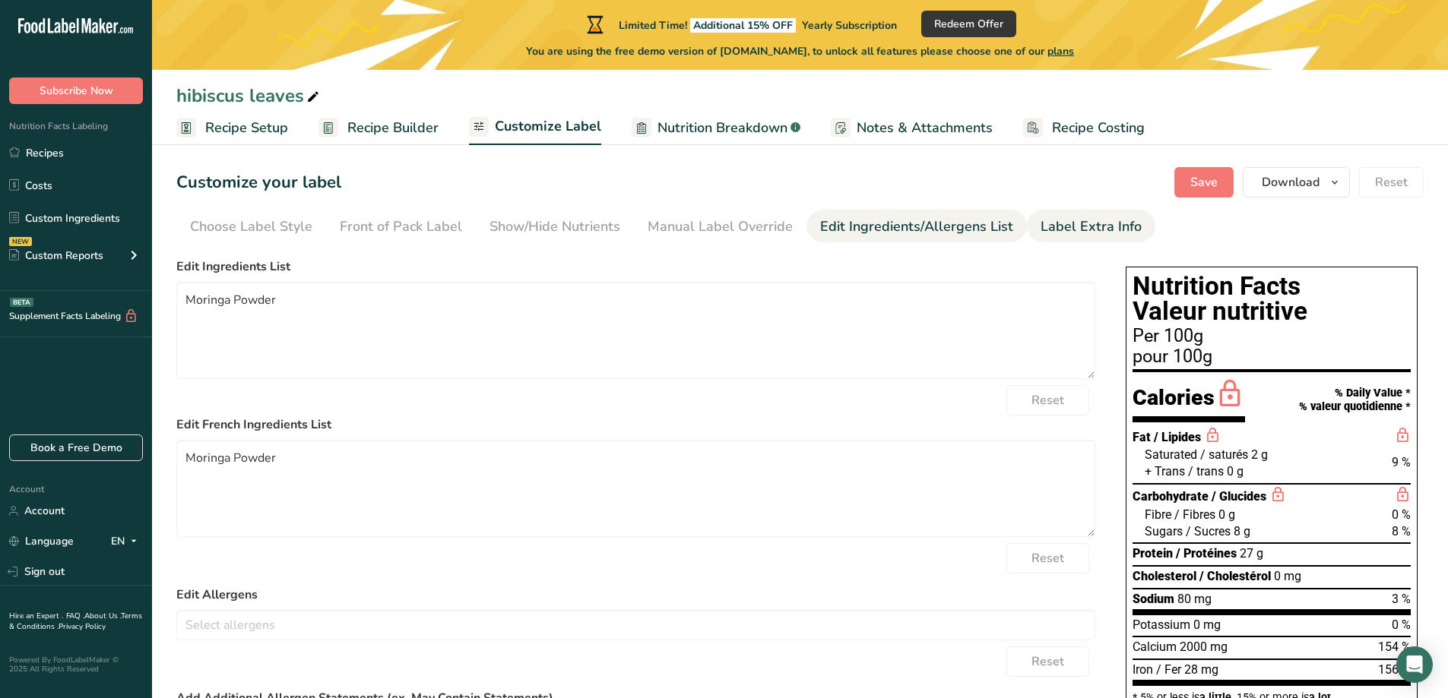
click at [1044, 233] on div "Label Extra Info" at bounding box center [1090, 227] width 101 height 21
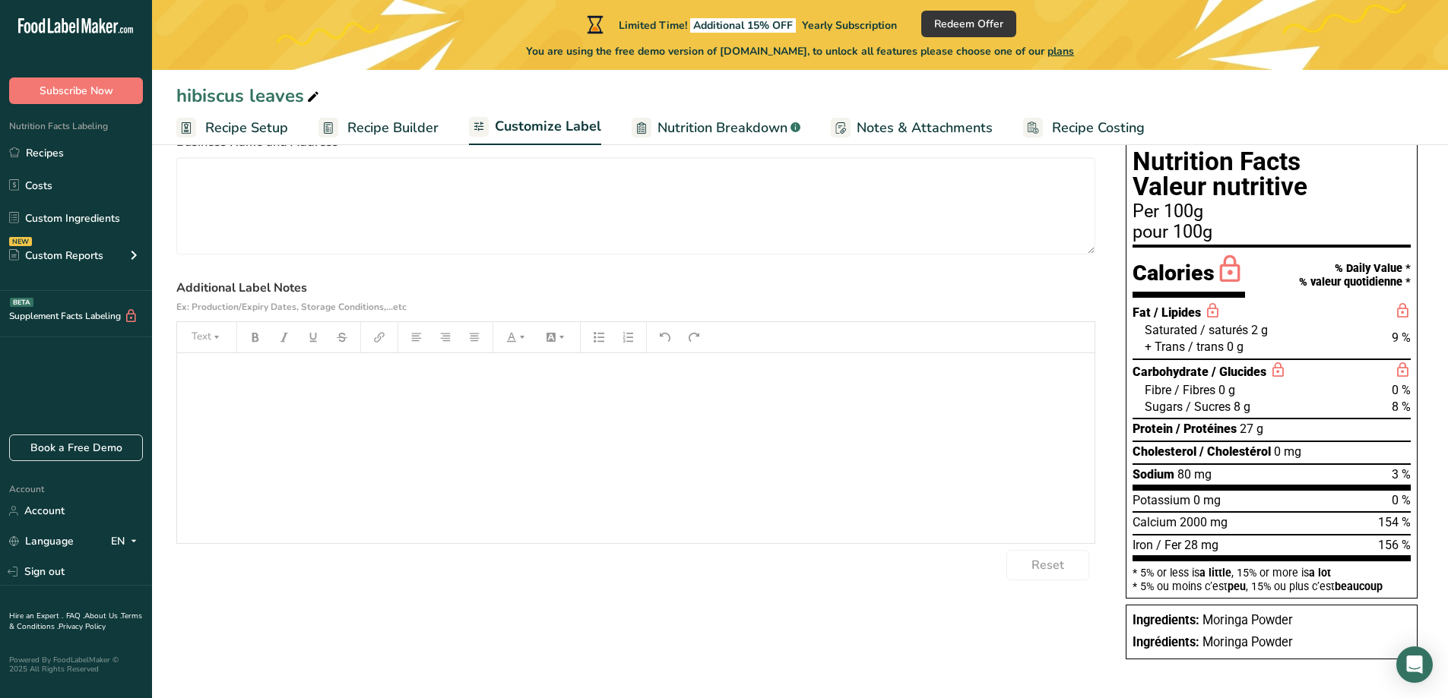
scroll to position [0, 0]
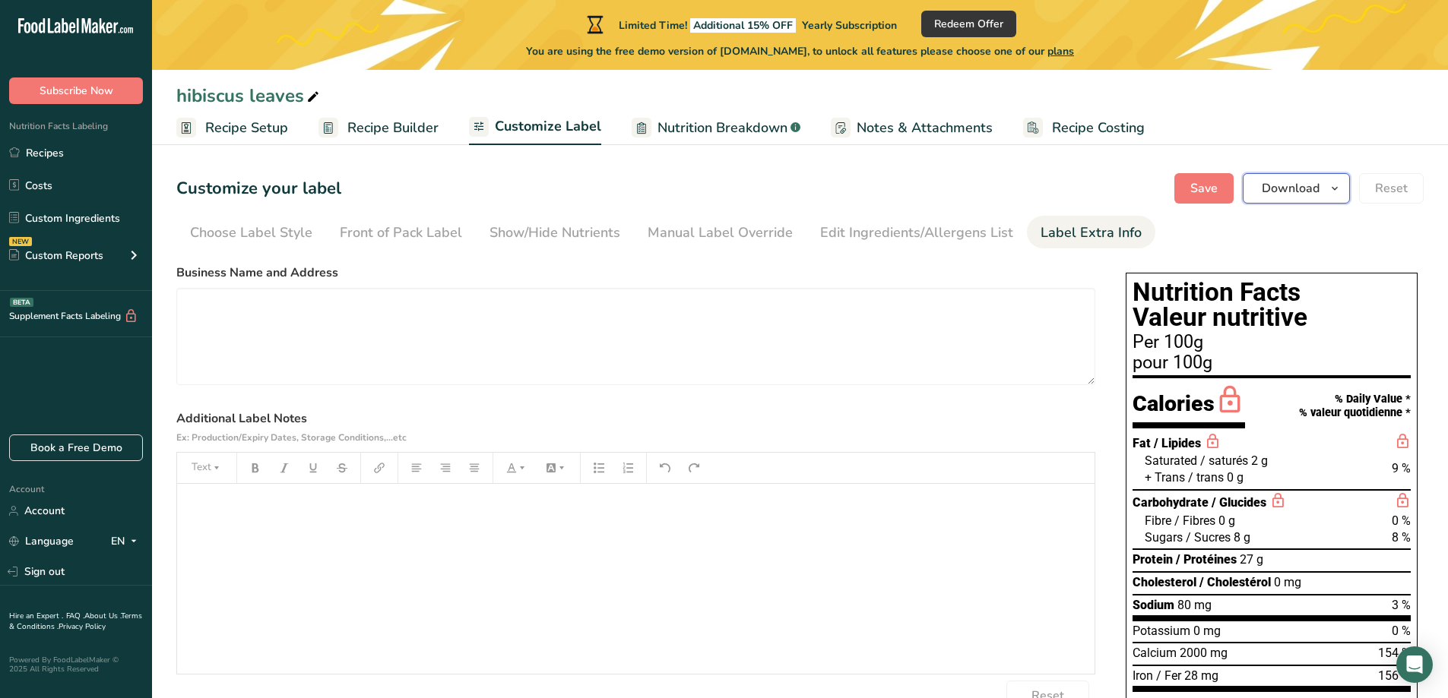
click at [1278, 192] on span "Download" at bounding box center [1291, 188] width 58 height 18
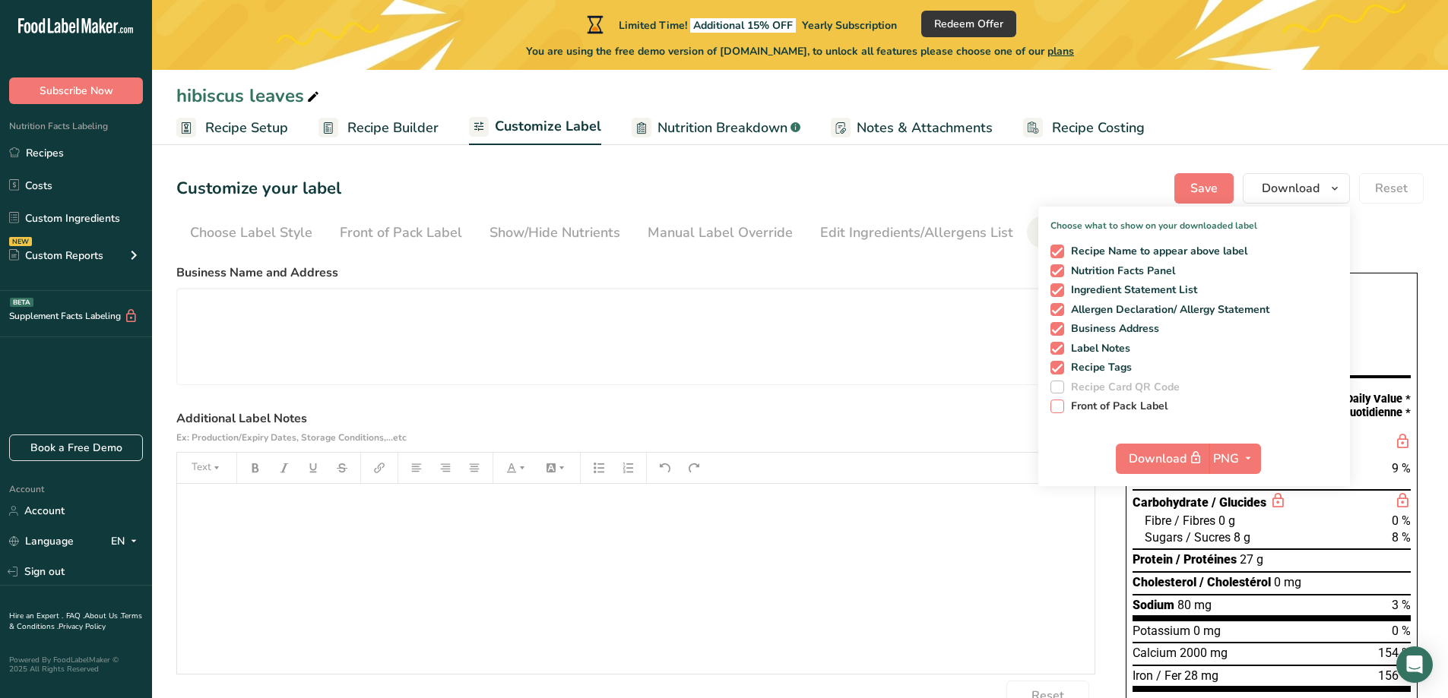
click at [1089, 407] on span "Front of Pack Label" at bounding box center [1116, 407] width 104 height 14
click at [1060, 407] on input "Front of Pack Label" at bounding box center [1055, 406] width 10 height 10
checkbox input "true"
click at [1236, 451] on span "PNG" at bounding box center [1226, 459] width 26 height 18
click at [1240, 489] on link "PNG" at bounding box center [1236, 489] width 49 height 25
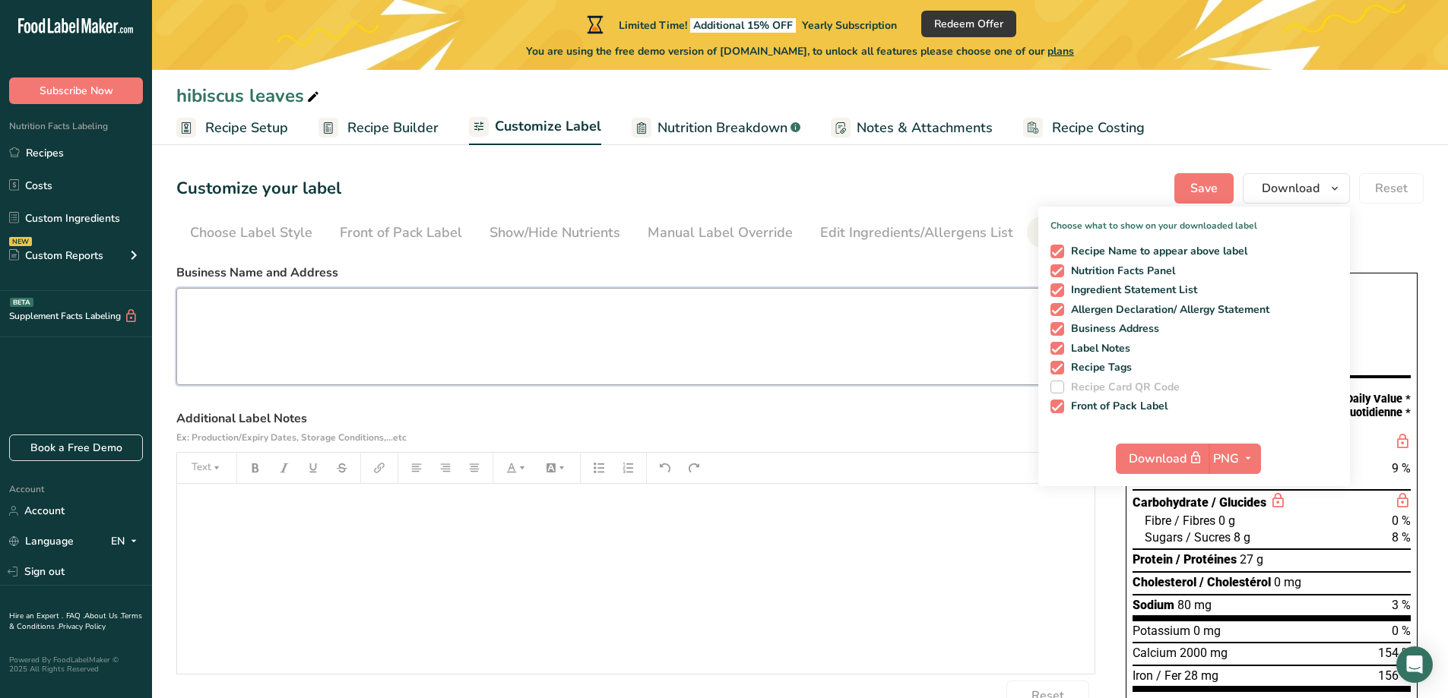
click at [924, 331] on textarea at bounding box center [635, 336] width 919 height 97
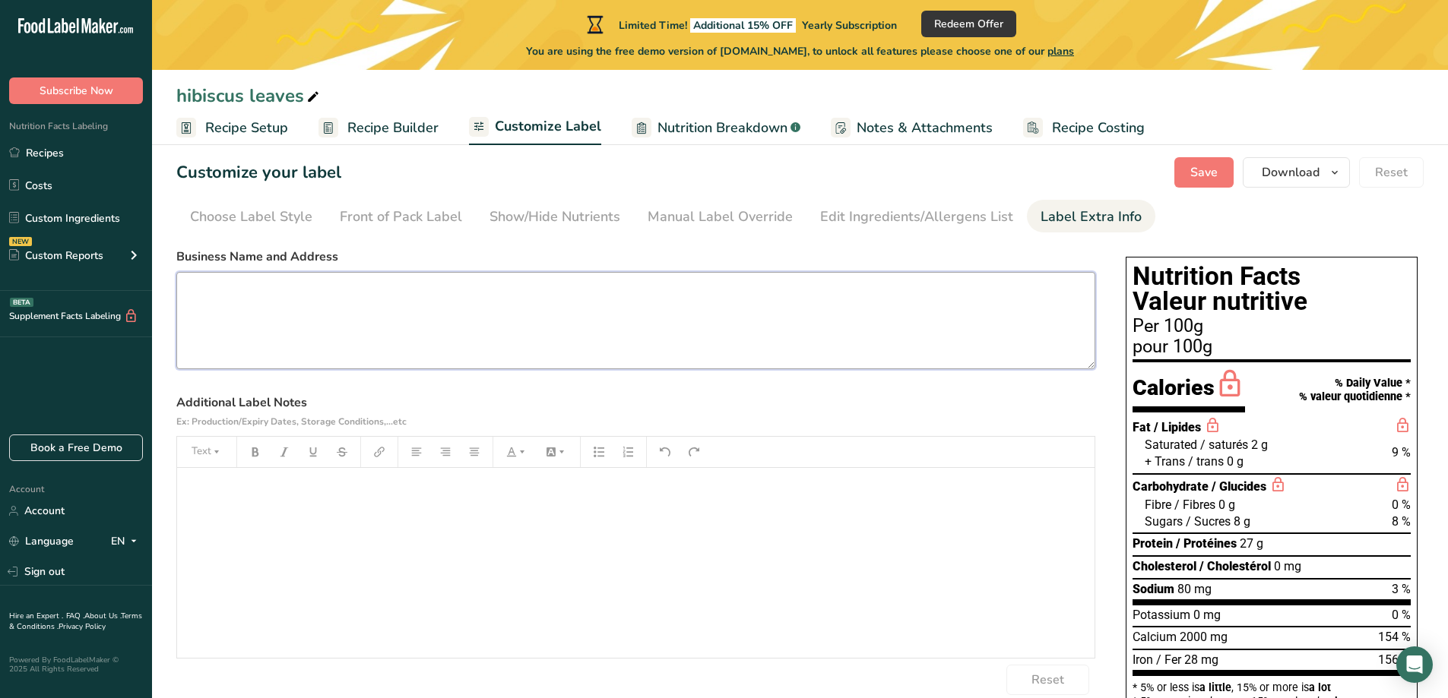
scroll to position [17, 0]
click at [348, 296] on textarea "Téranga Boréale," at bounding box center [635, 319] width 919 height 97
paste textarea "Fabriqué par Teranga Boréale, Trois-Rivières, Québec, Montréal, G8Y 5V2"
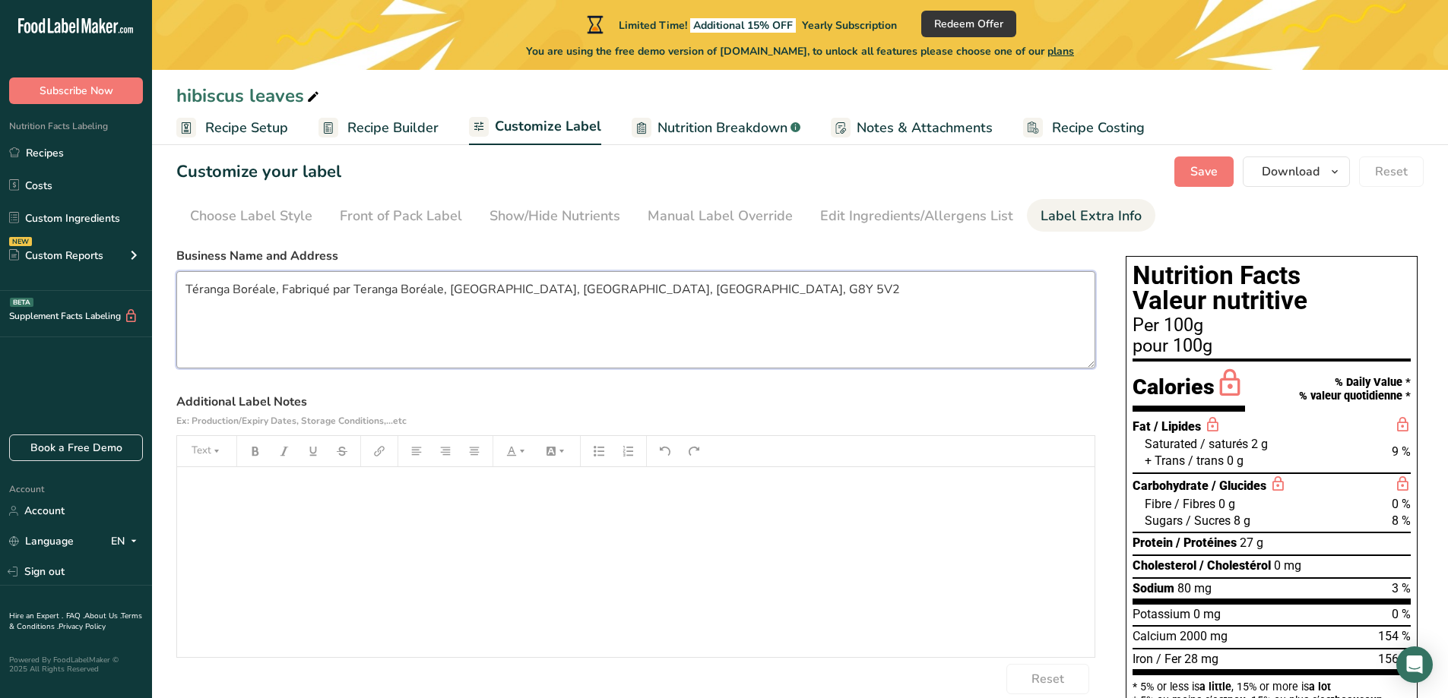
drag, startPoint x: 282, startPoint y: 288, endPoint x: 446, endPoint y: 292, distance: 164.2
click at [446, 292] on textarea "Téranga Boréale, Fabriqué par Teranga Boréale, Trois-Rivières, Québec, Montréal…" at bounding box center [635, 319] width 919 height 97
click at [440, 291] on textarea "Téranga Boréale, Trois-Rivières, Québec, Montréal, G8Y 5V2" at bounding box center [635, 319] width 919 height 97
click at [535, 290] on textarea "Téranga Boréale, Trois-Rivières, Québec, Canada, G8Y 5V2" at bounding box center [635, 319] width 919 height 97
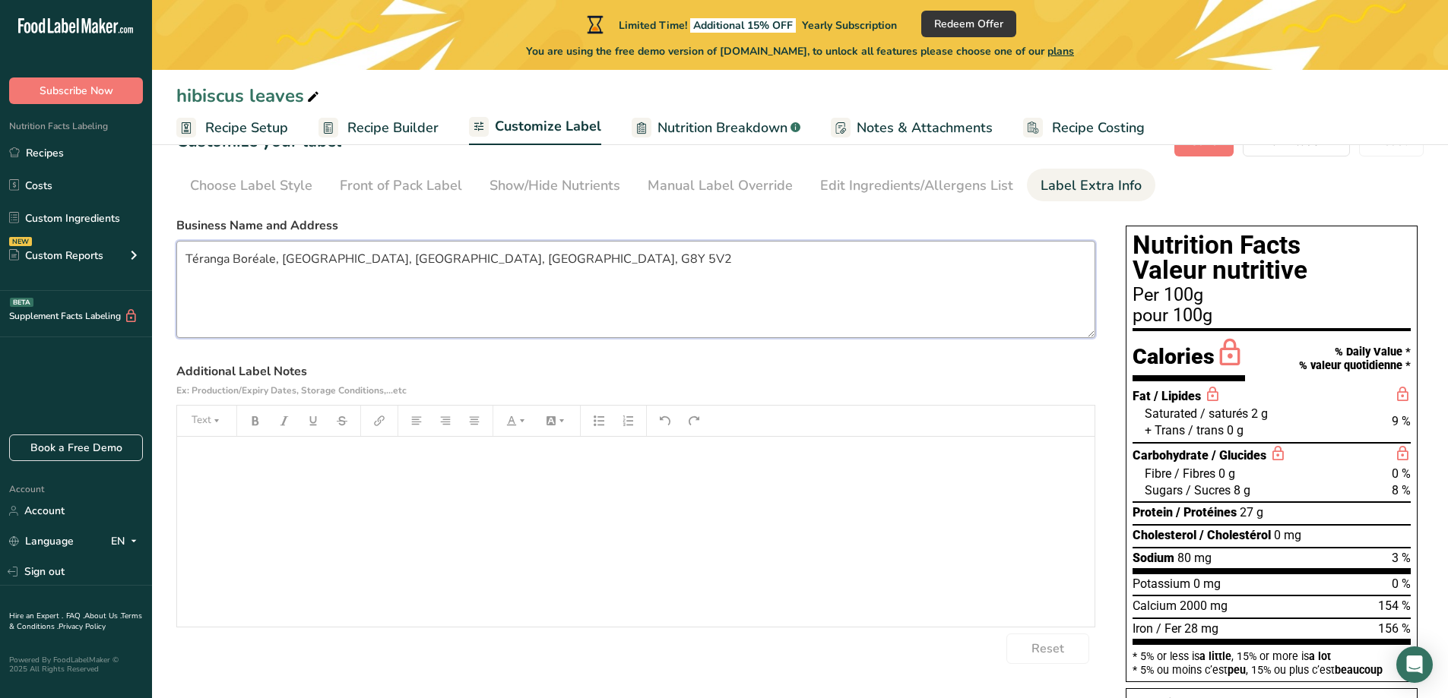
scroll to position [54, 0]
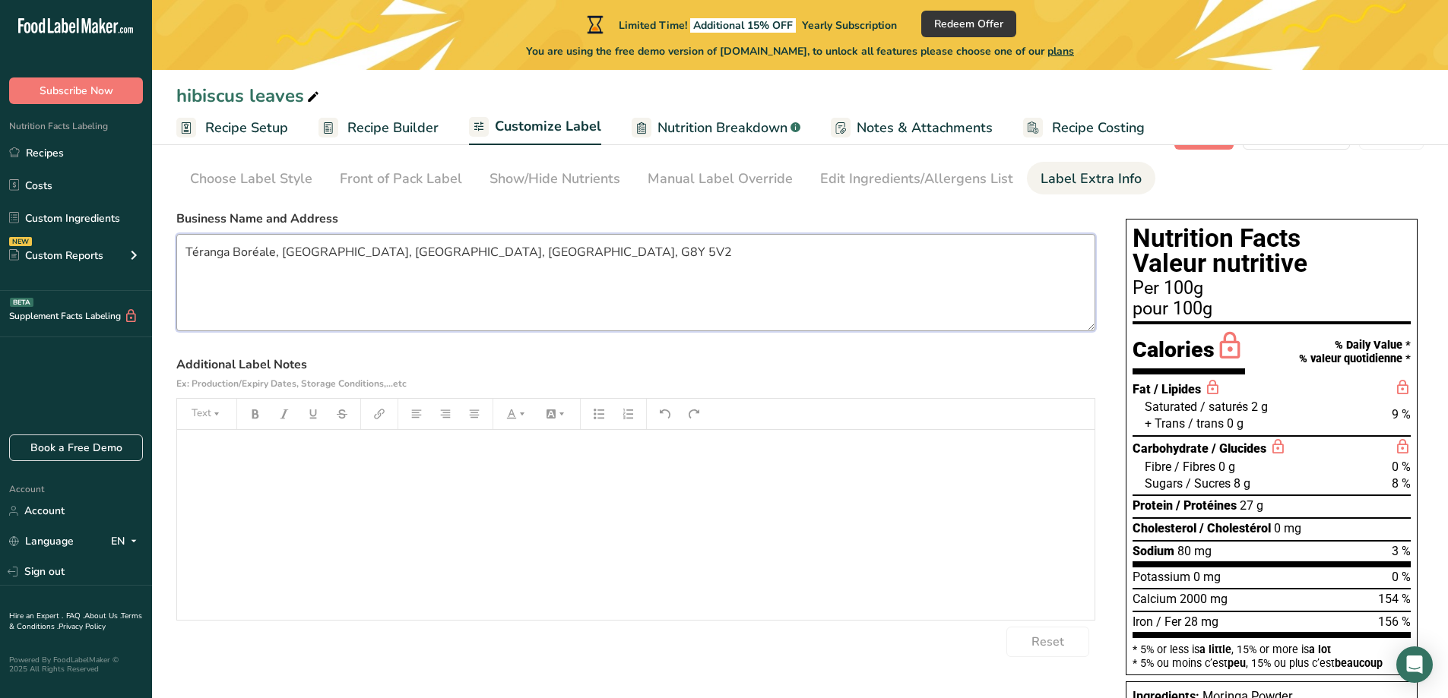
type textarea "Téranga Boréale, Trois-Rivières, Québec, Canada, G8Y 5V2"
click at [670, 126] on span "Nutrition Breakdown" at bounding box center [722, 128] width 130 height 21
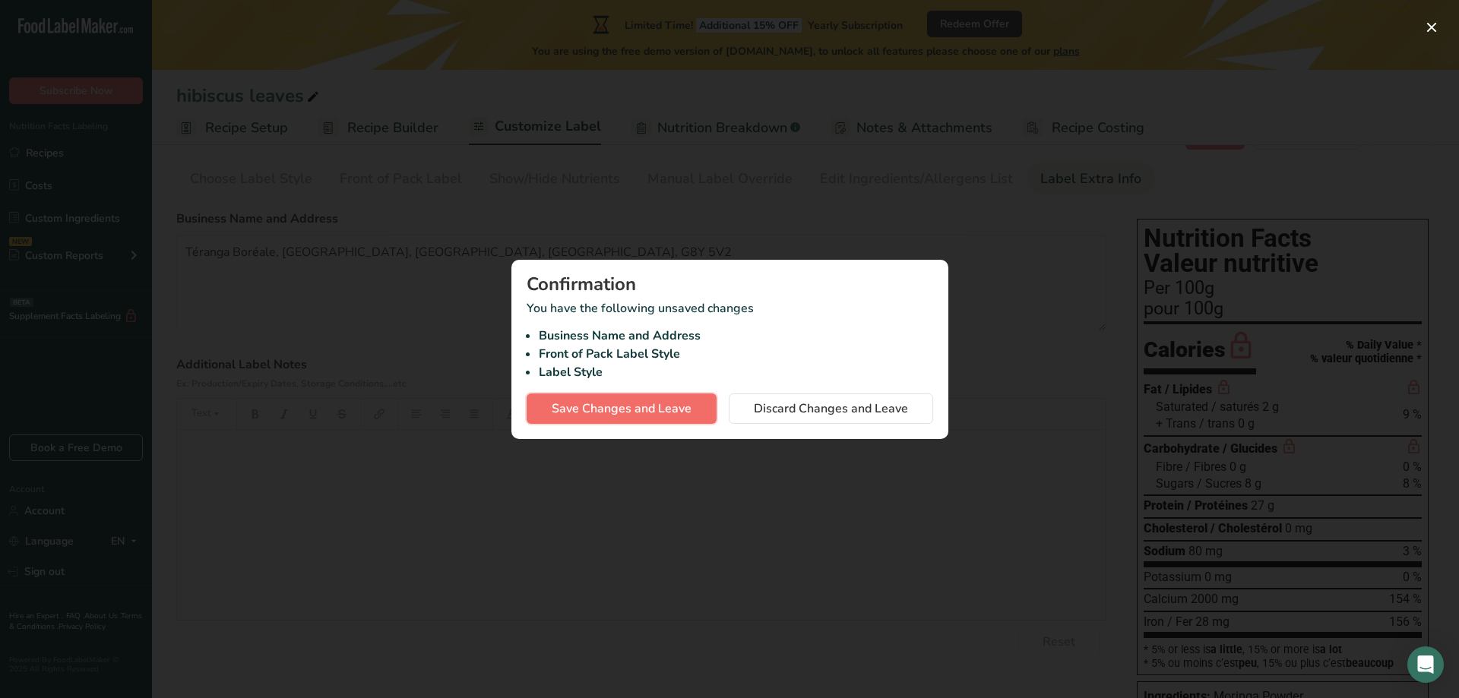
click at [668, 406] on span "Save Changes and Leave" at bounding box center [622, 409] width 140 height 18
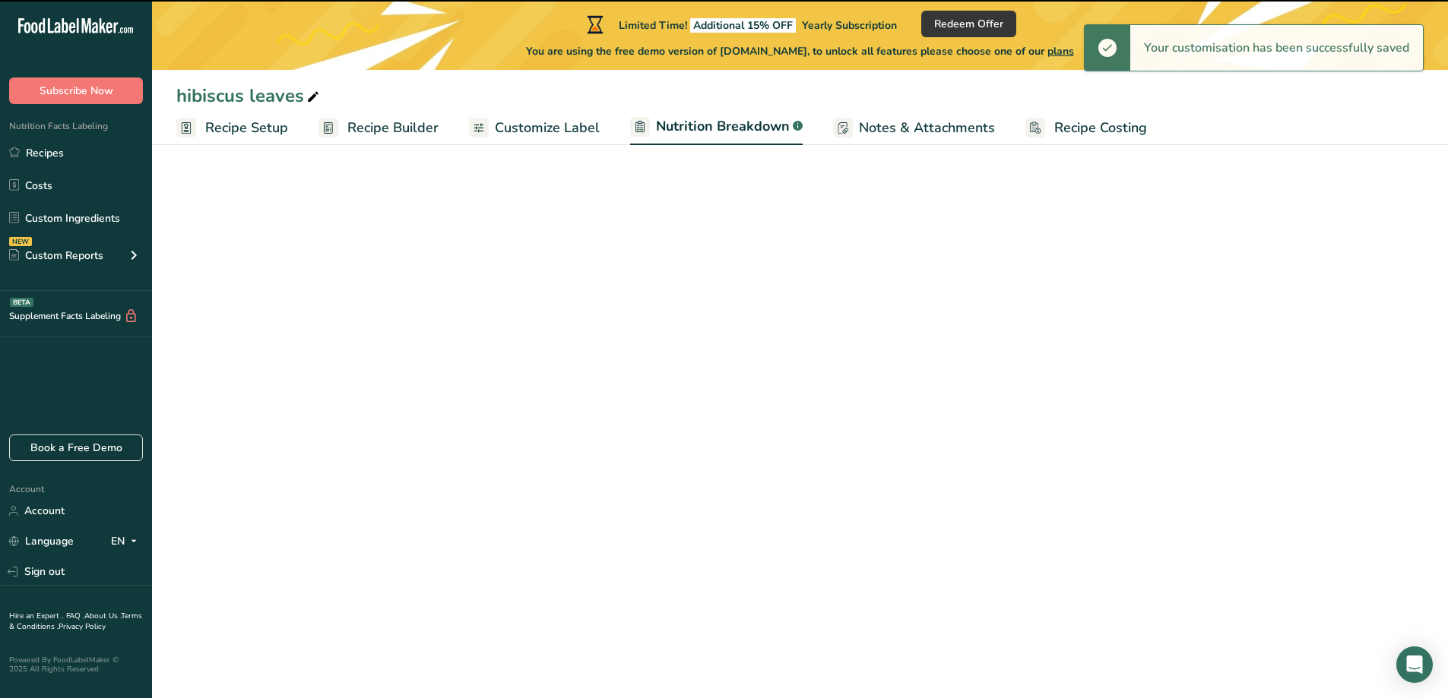
select select "Calories"
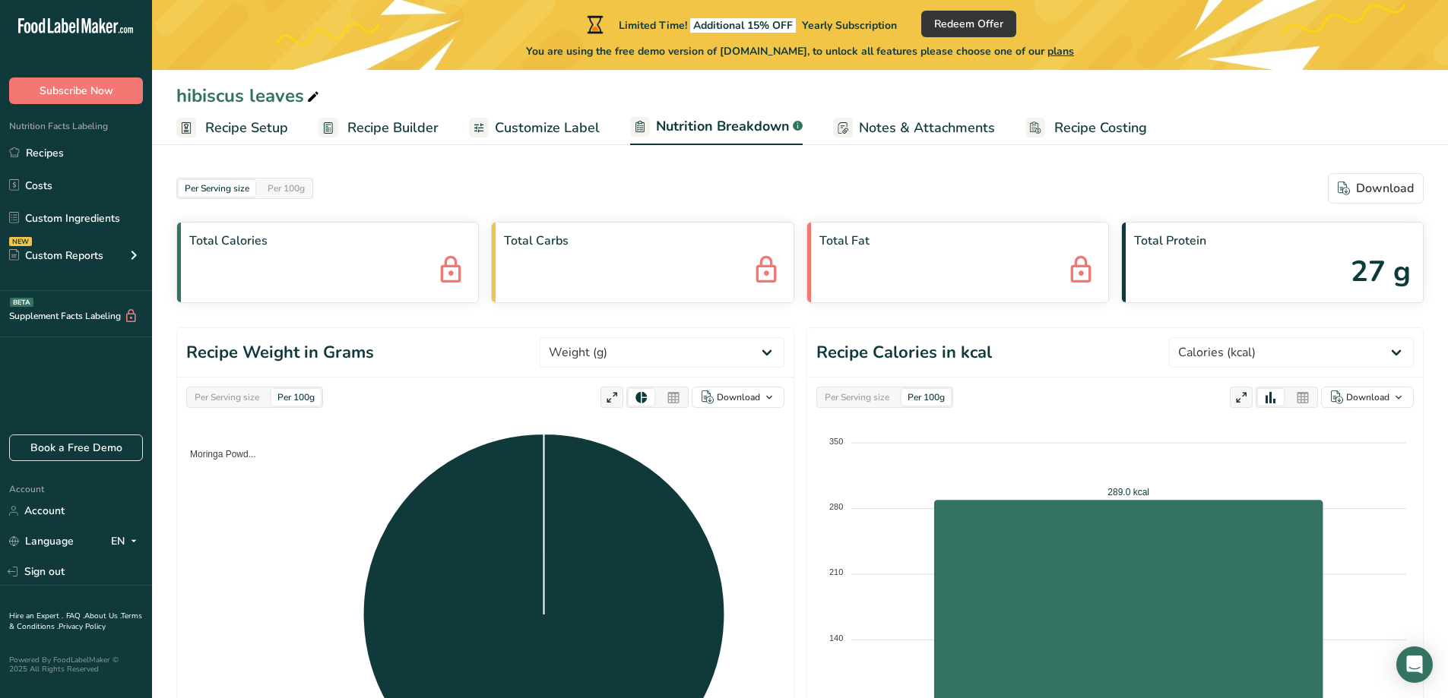
click at [532, 124] on span "Customize Label" at bounding box center [547, 128] width 105 height 21
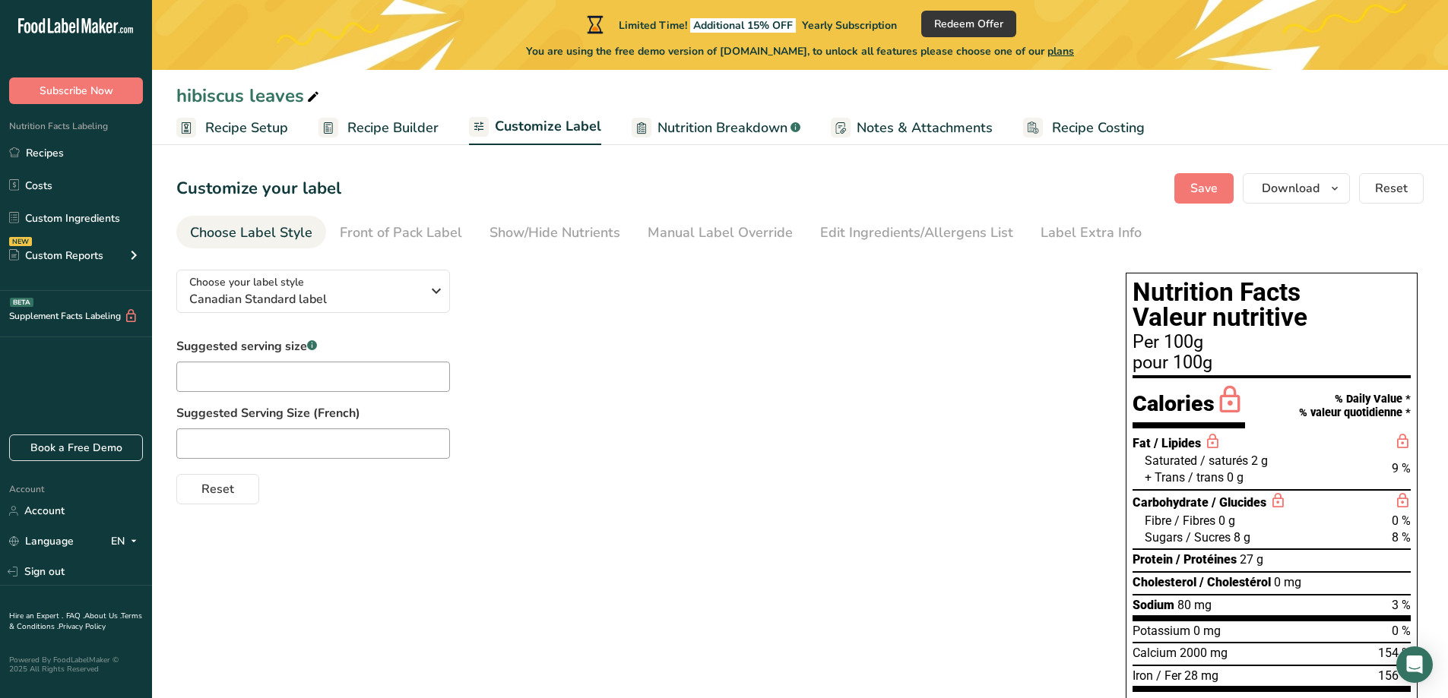
click at [394, 126] on span "Recipe Builder" at bounding box center [392, 128] width 91 height 21
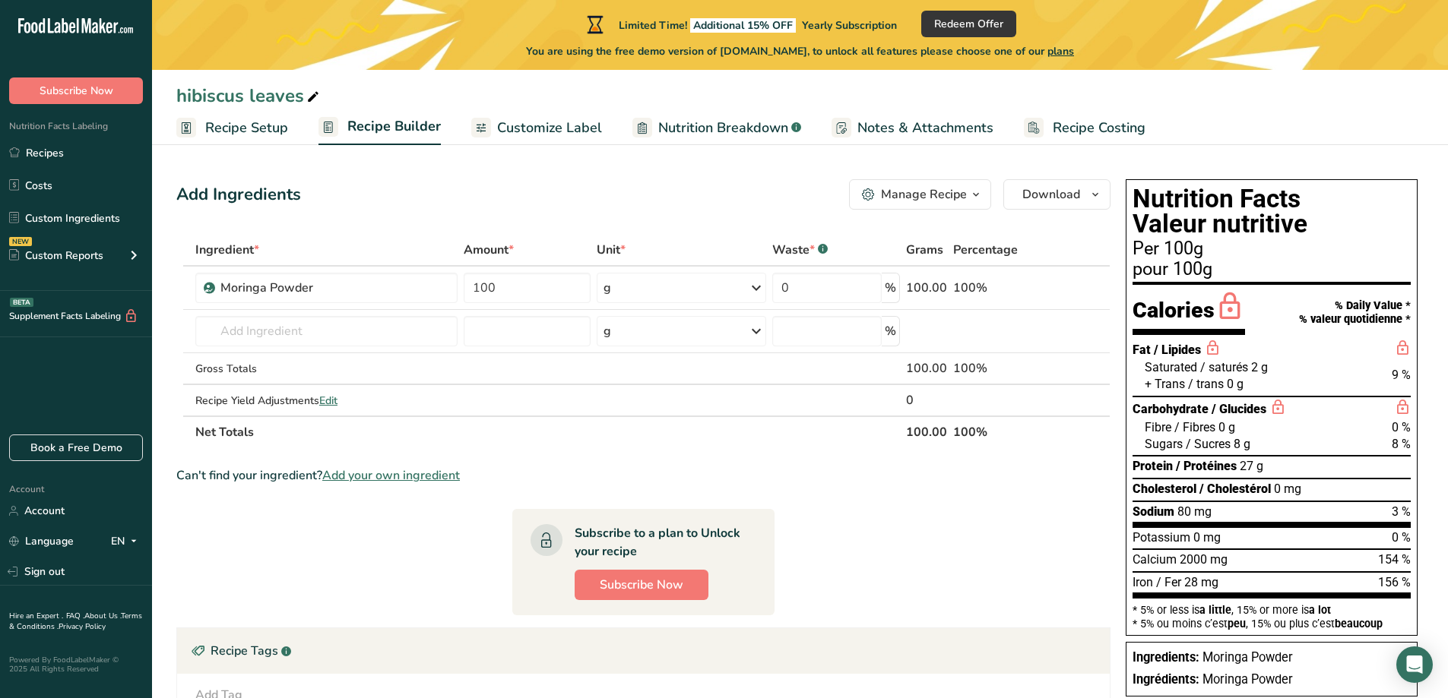
click at [353, 128] on span "Recipe Builder" at bounding box center [393, 126] width 93 height 21
click at [262, 120] on span "Recipe Setup" at bounding box center [246, 128] width 83 height 21
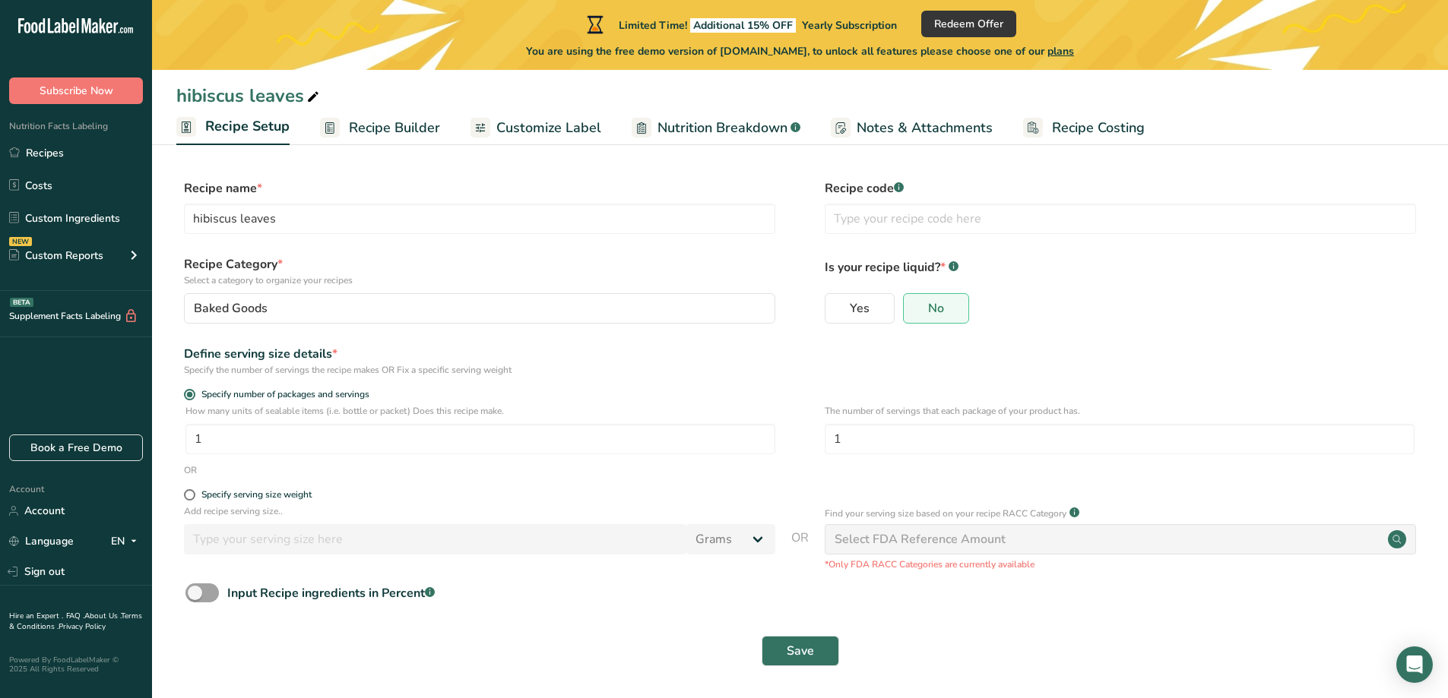
scroll to position [2, 0]
click at [581, 126] on span "Customize Label" at bounding box center [548, 128] width 105 height 21
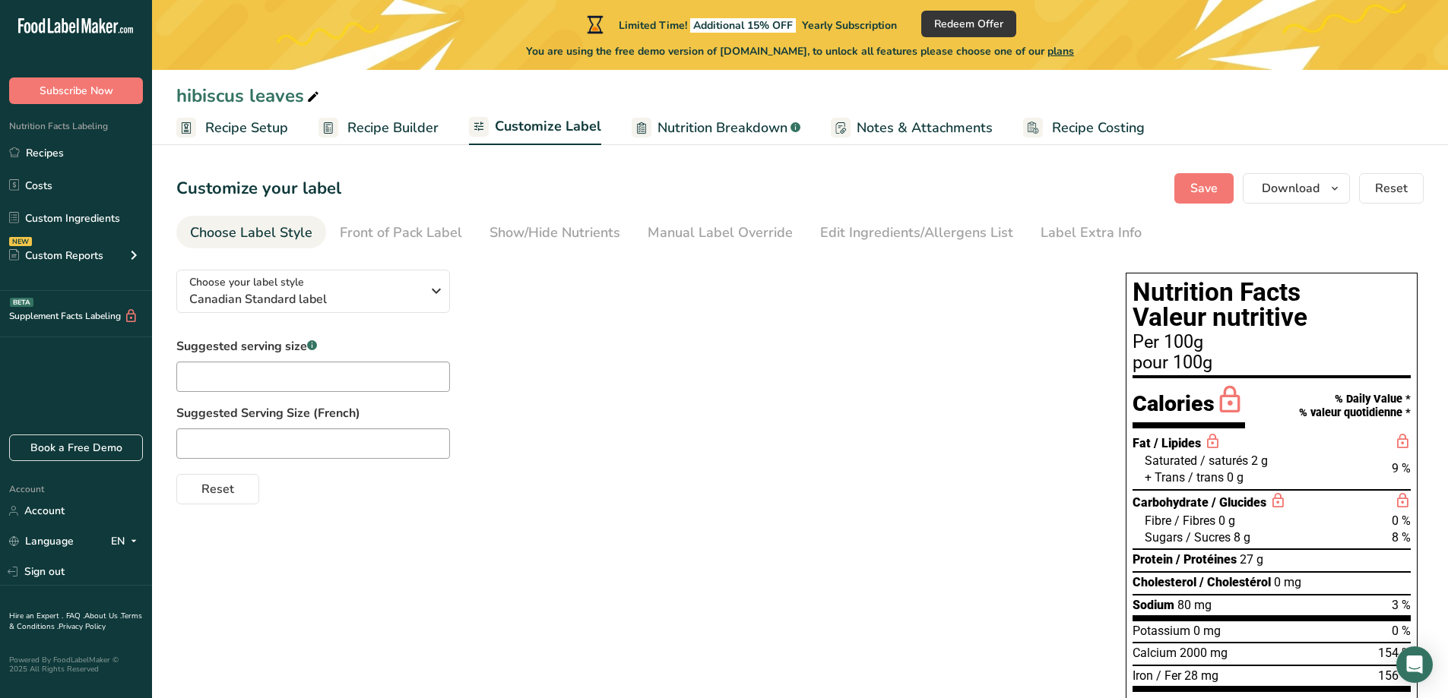
click at [730, 126] on span "Nutrition Breakdown" at bounding box center [722, 128] width 130 height 21
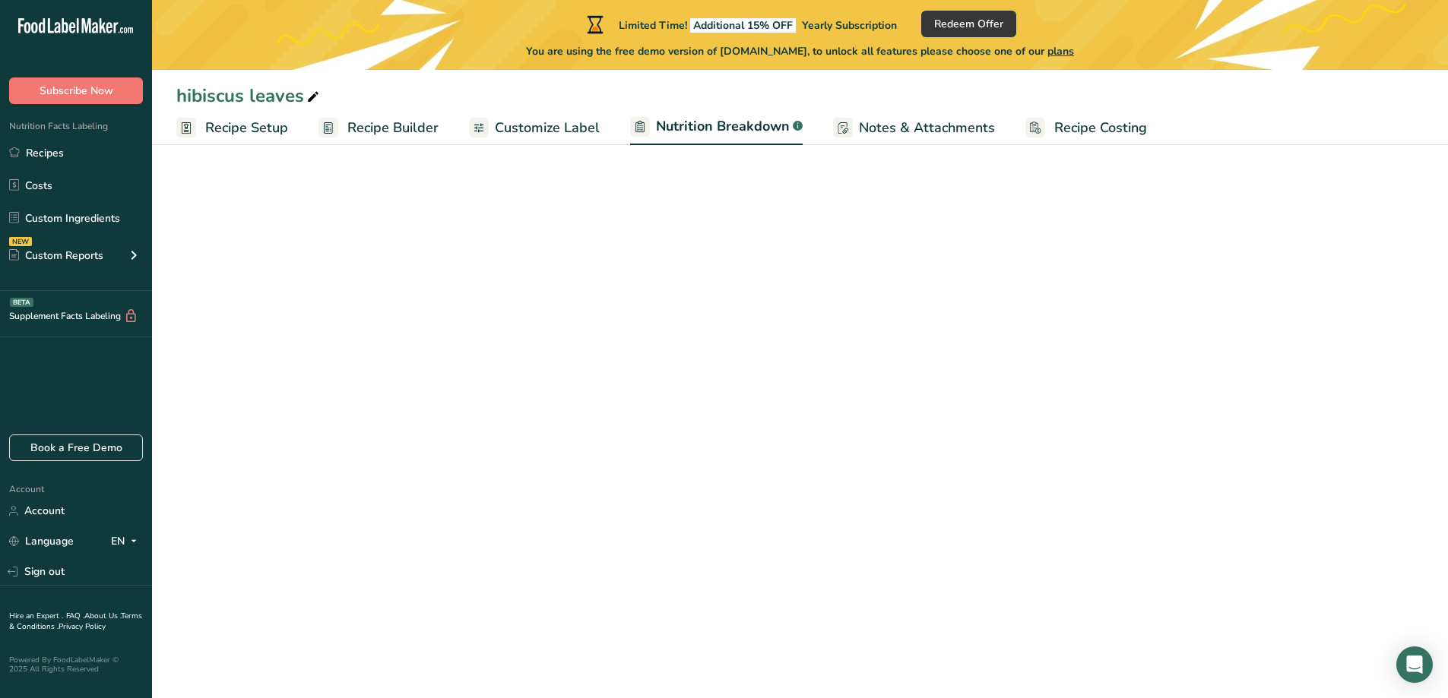
select select "Calories"
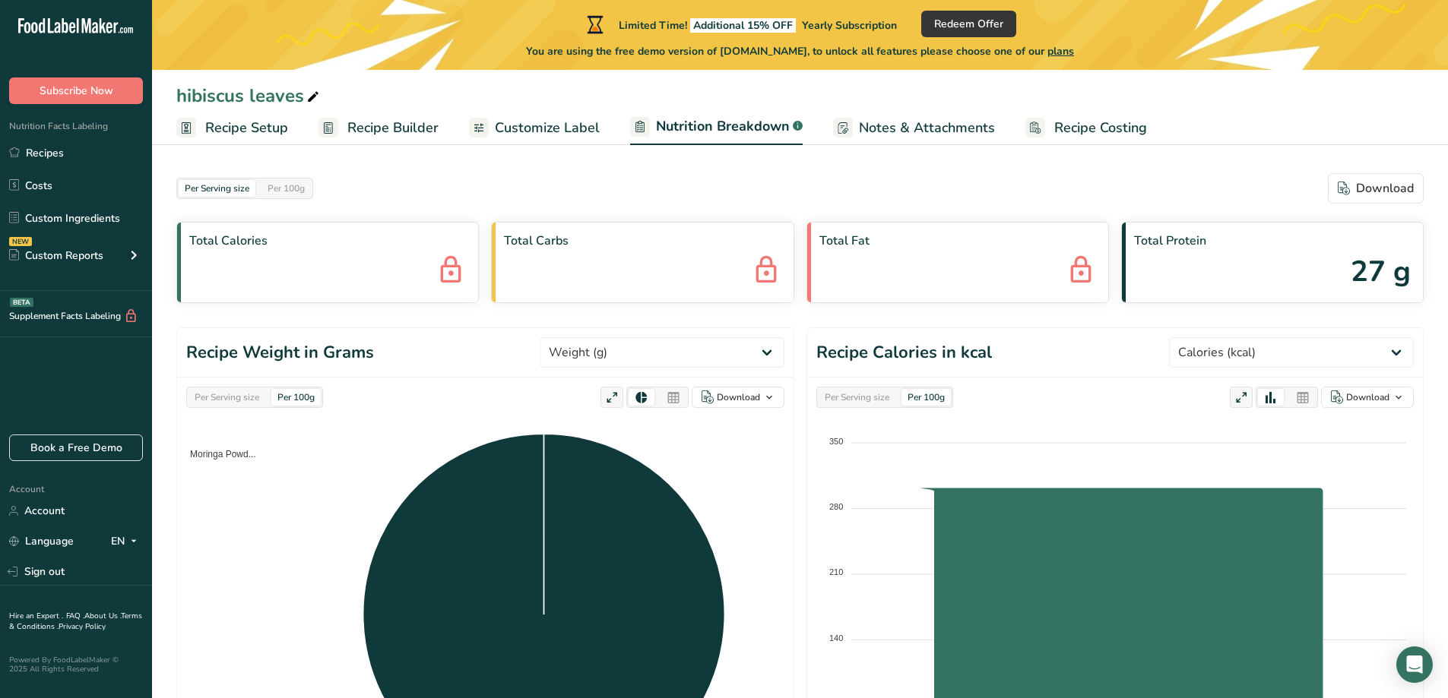
click at [863, 125] on span "Notes & Attachments" at bounding box center [927, 128] width 136 height 21
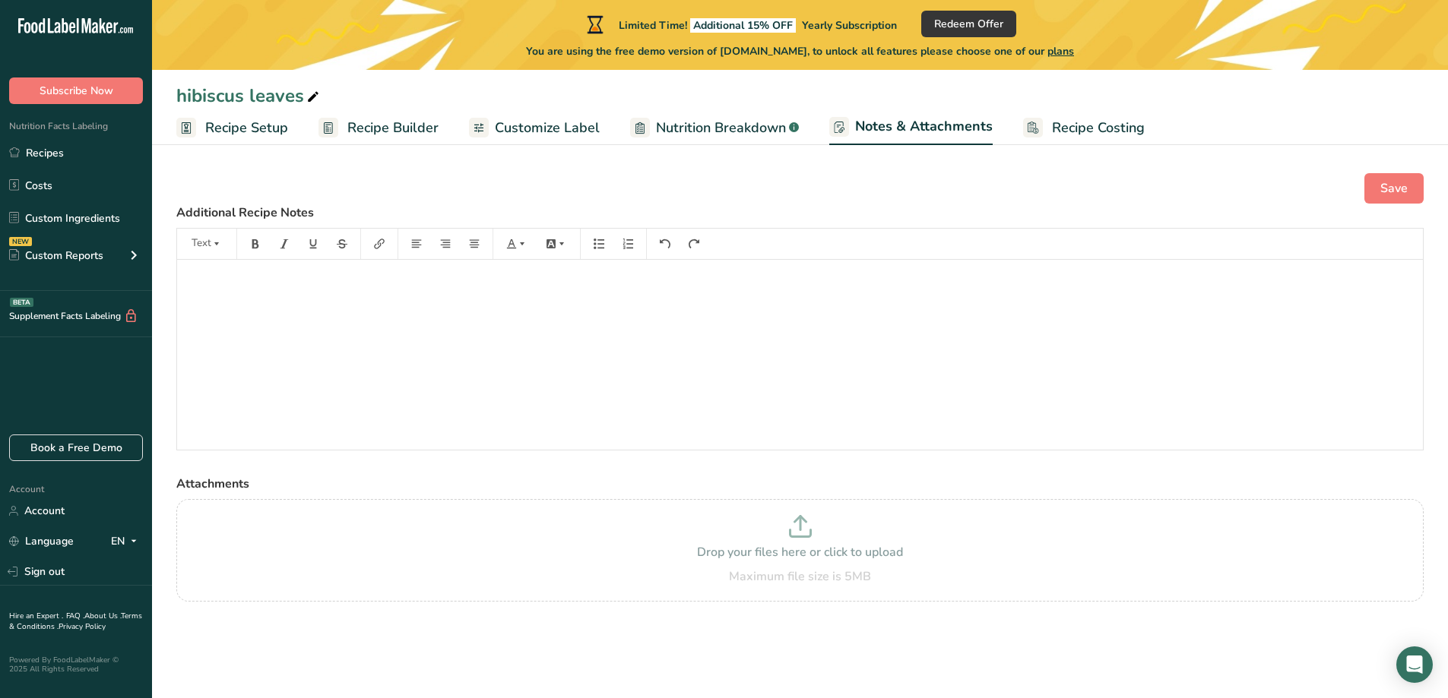
click at [1075, 125] on span "Recipe Costing" at bounding box center [1098, 128] width 93 height 21
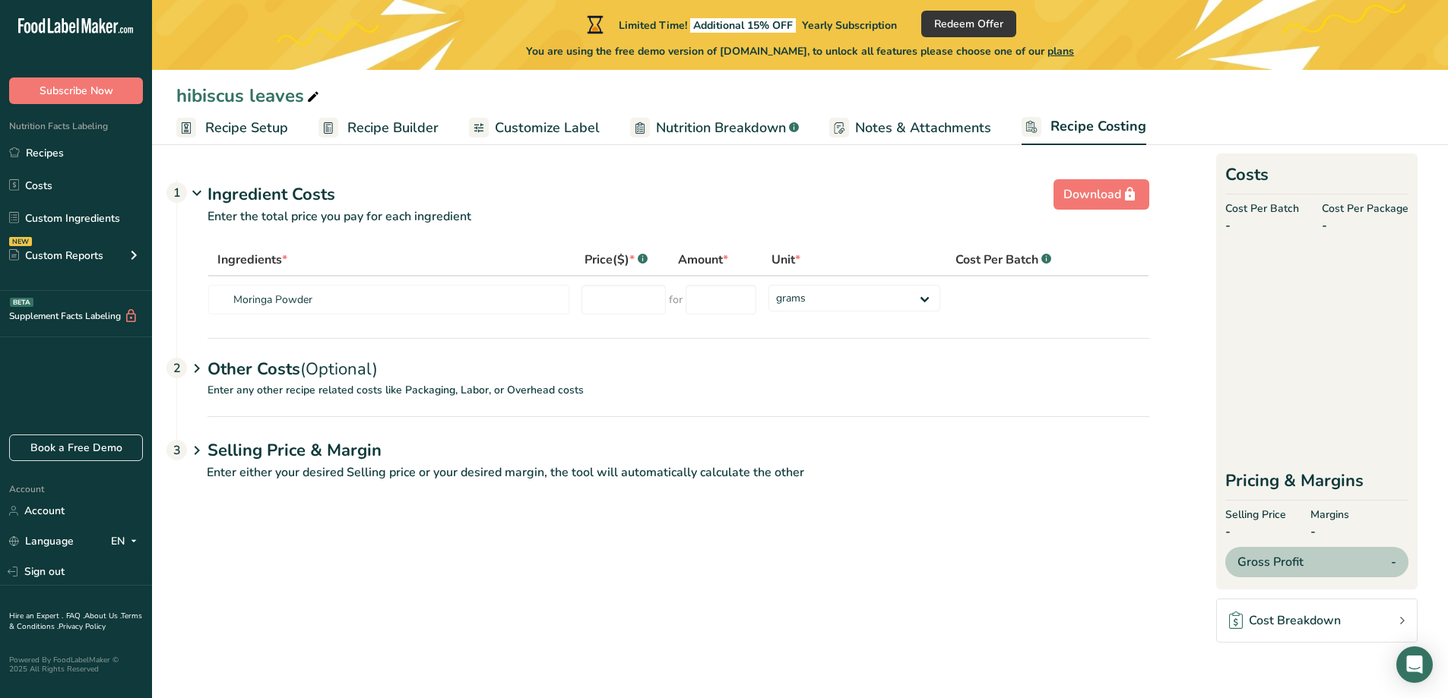
click at [689, 120] on span "Nutrition Breakdown" at bounding box center [721, 128] width 130 height 21
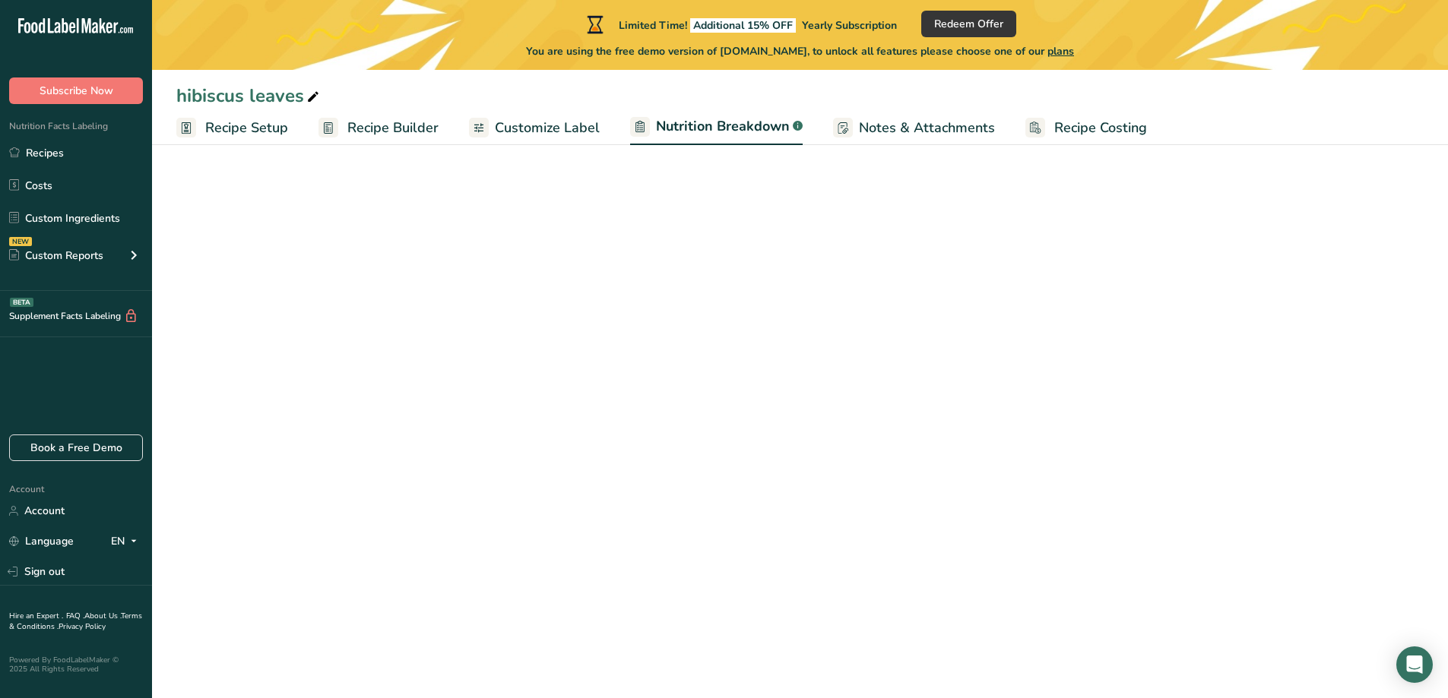
select select "Calories"
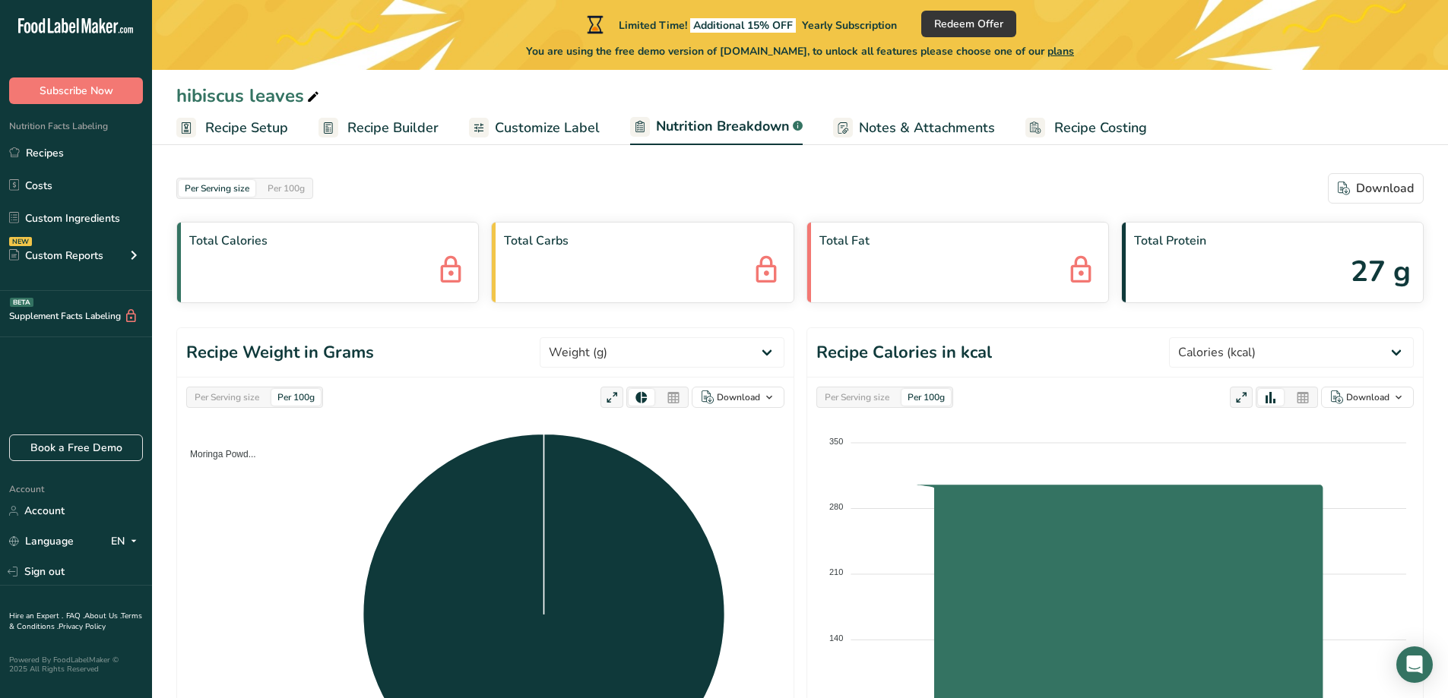
click at [565, 121] on span "Customize Label" at bounding box center [547, 128] width 105 height 21
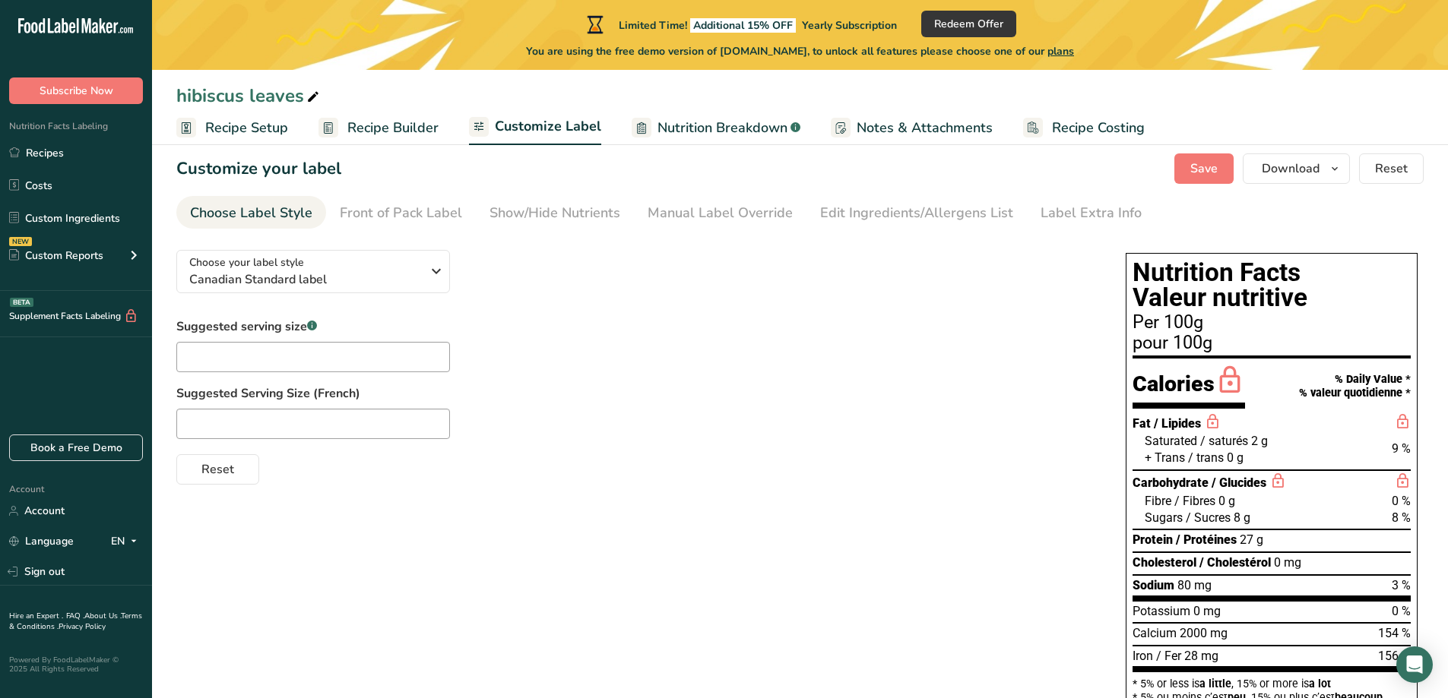
scroll to position [16, 0]
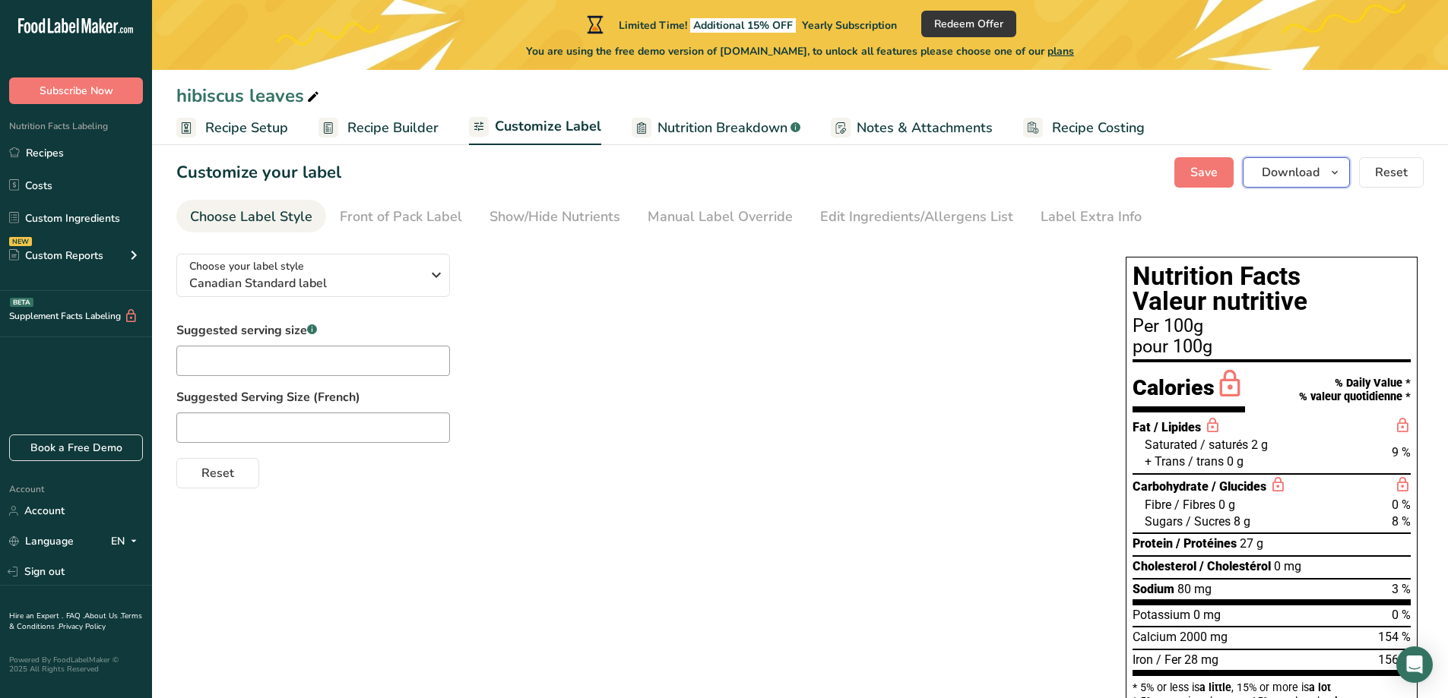
click at [1322, 169] on button "Download" at bounding box center [1296, 172] width 107 height 30
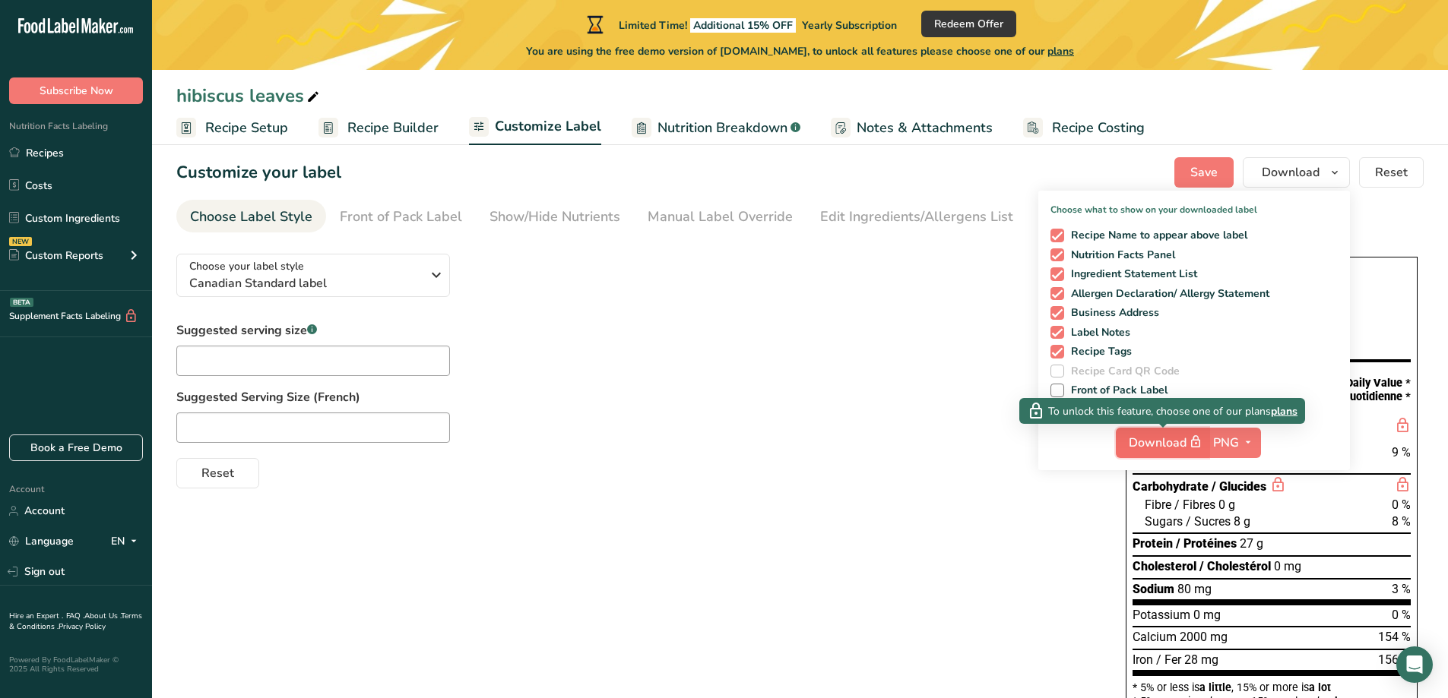
click at [1176, 445] on span "Download" at bounding box center [1167, 442] width 76 height 19
click at [1132, 440] on span "Download" at bounding box center [1167, 442] width 76 height 19
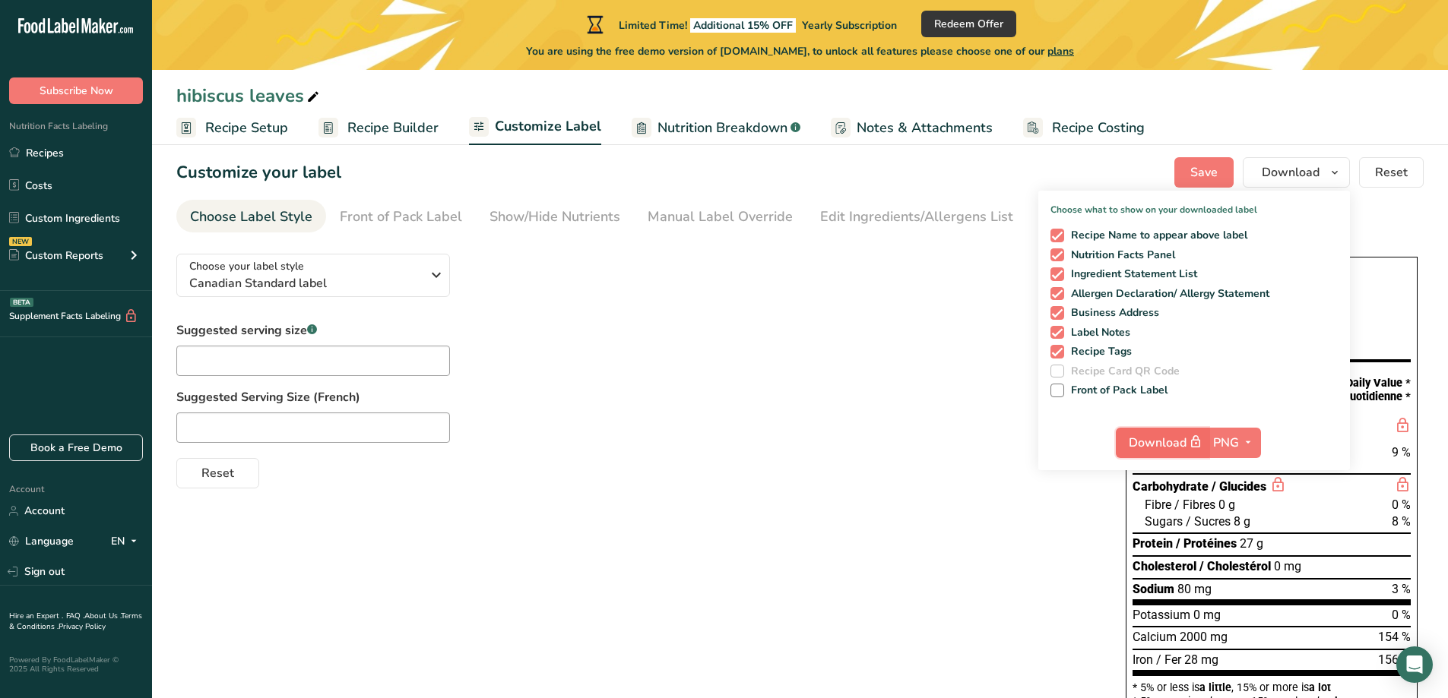
click at [1132, 440] on span "Download" at bounding box center [1167, 442] width 76 height 19
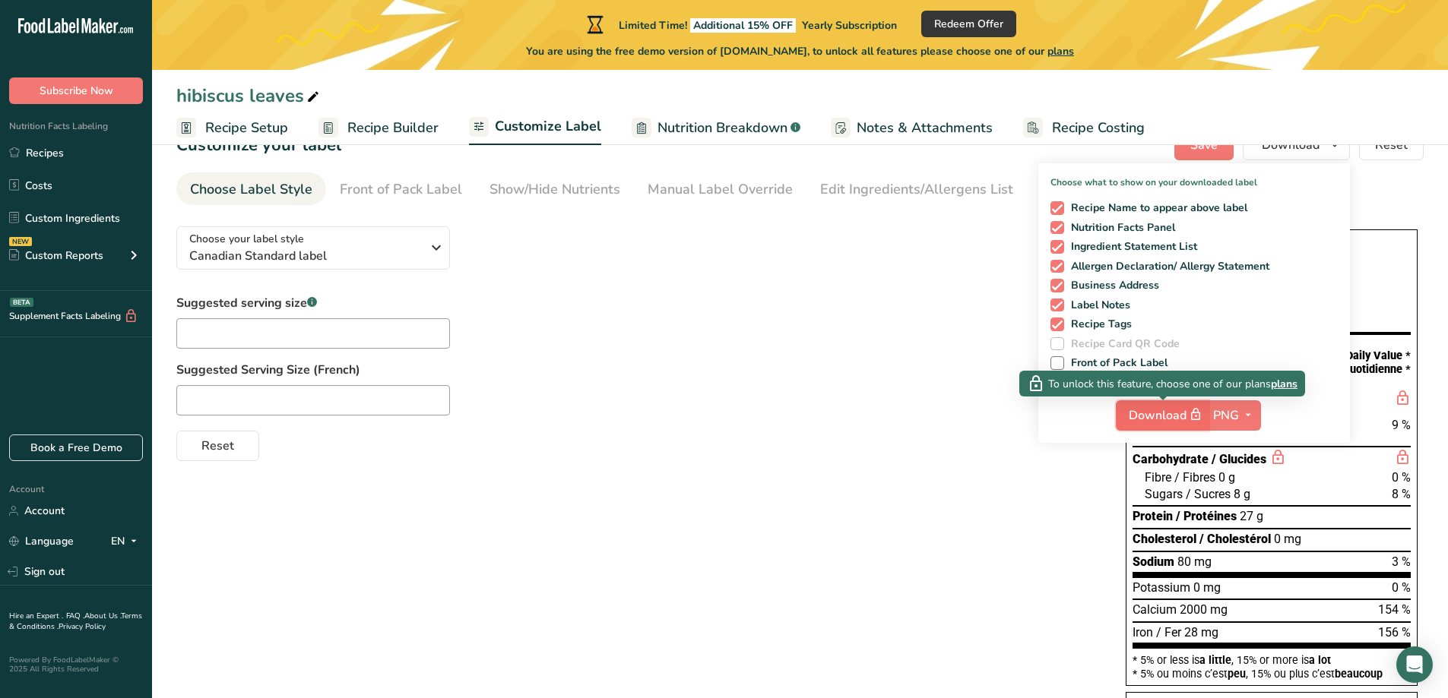
scroll to position [44, 0]
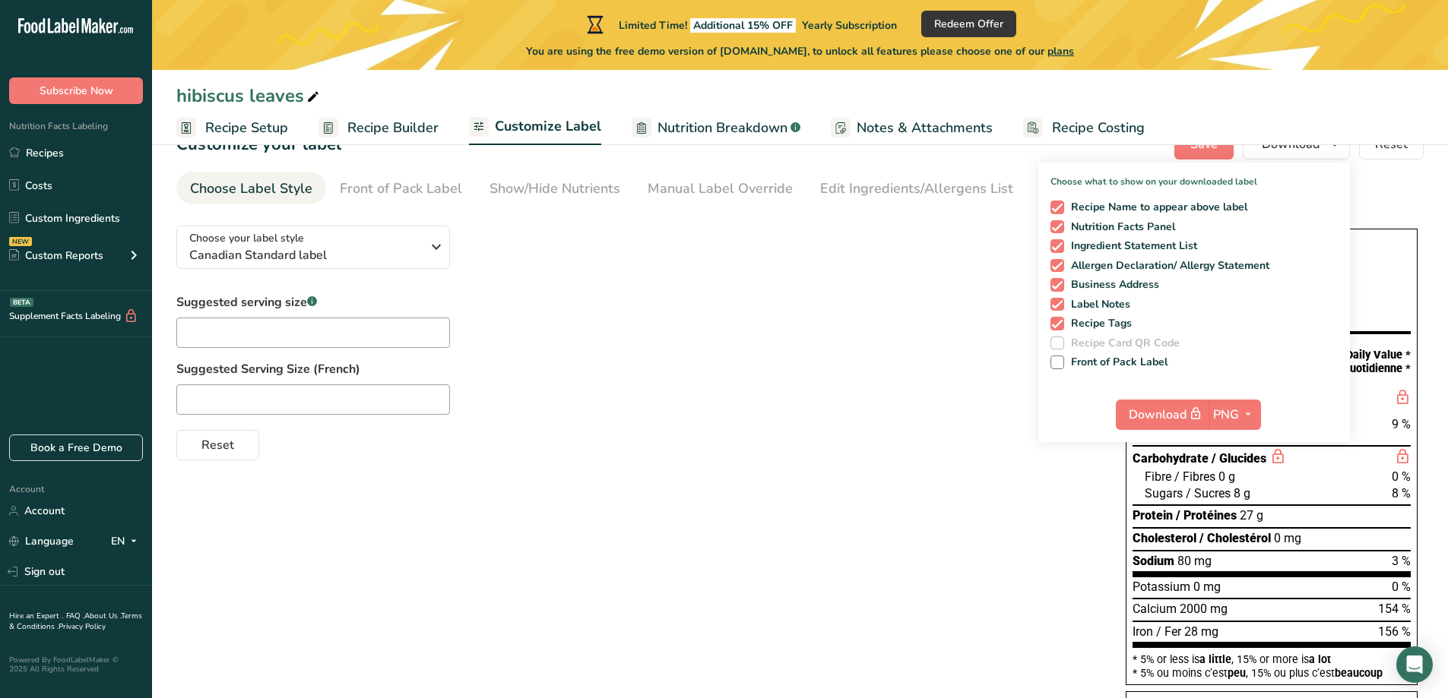
click at [1005, 394] on div at bounding box center [635, 400] width 919 height 30
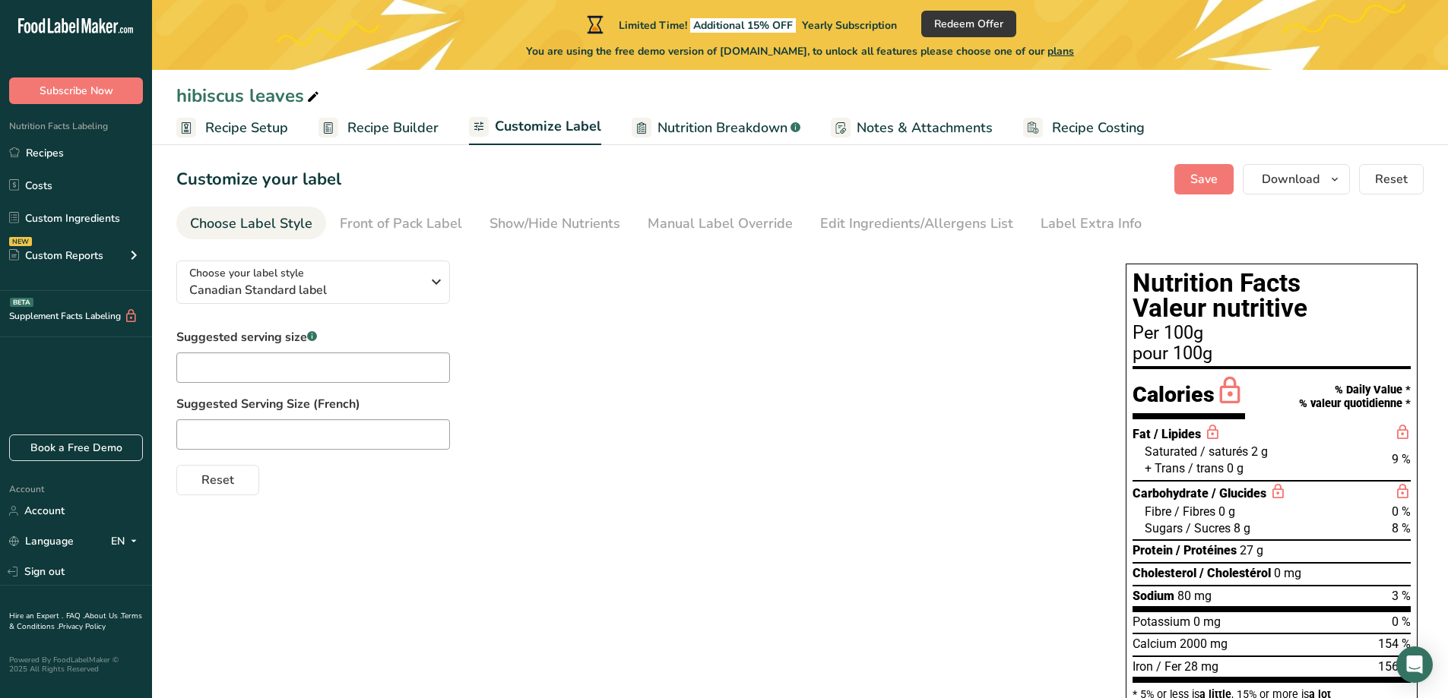
scroll to position [0, 0]
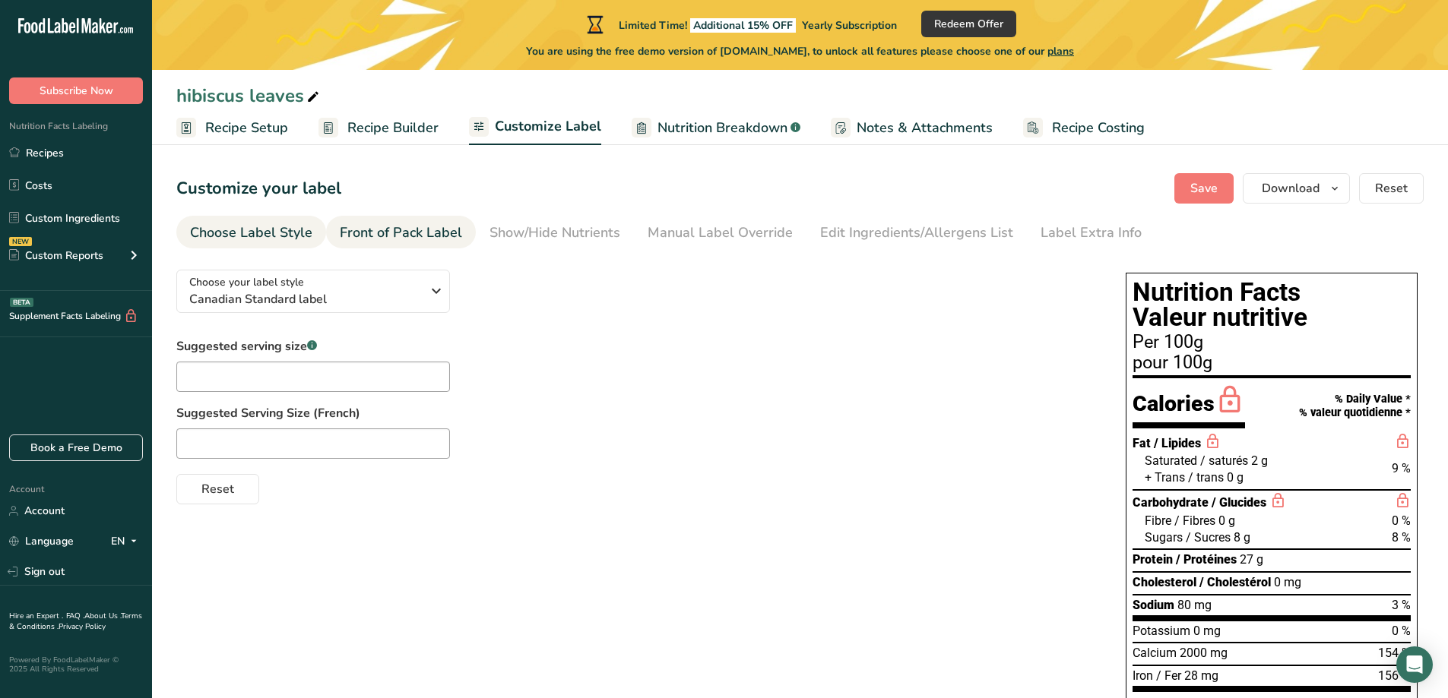
click at [426, 232] on div "Front of Pack Label" at bounding box center [401, 233] width 122 height 21
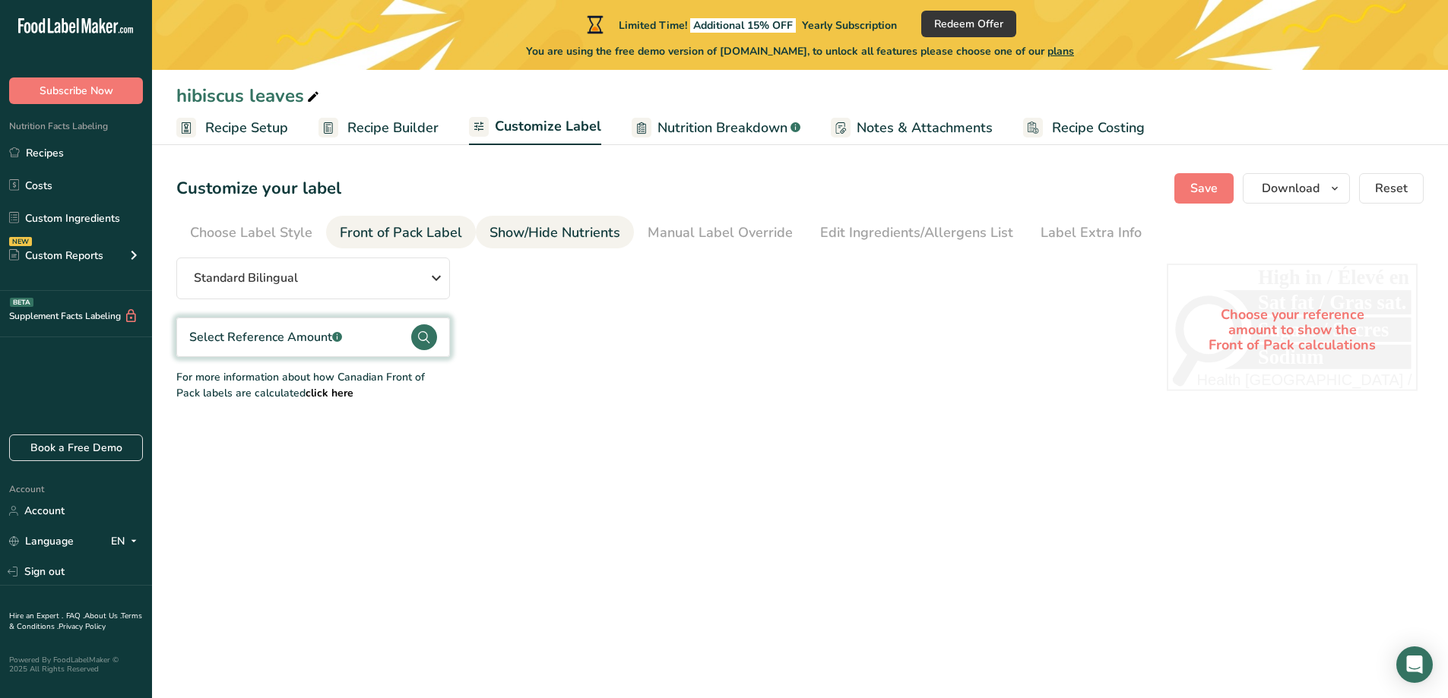
click at [530, 228] on div "Show/Hide Nutrients" at bounding box center [554, 233] width 131 height 21
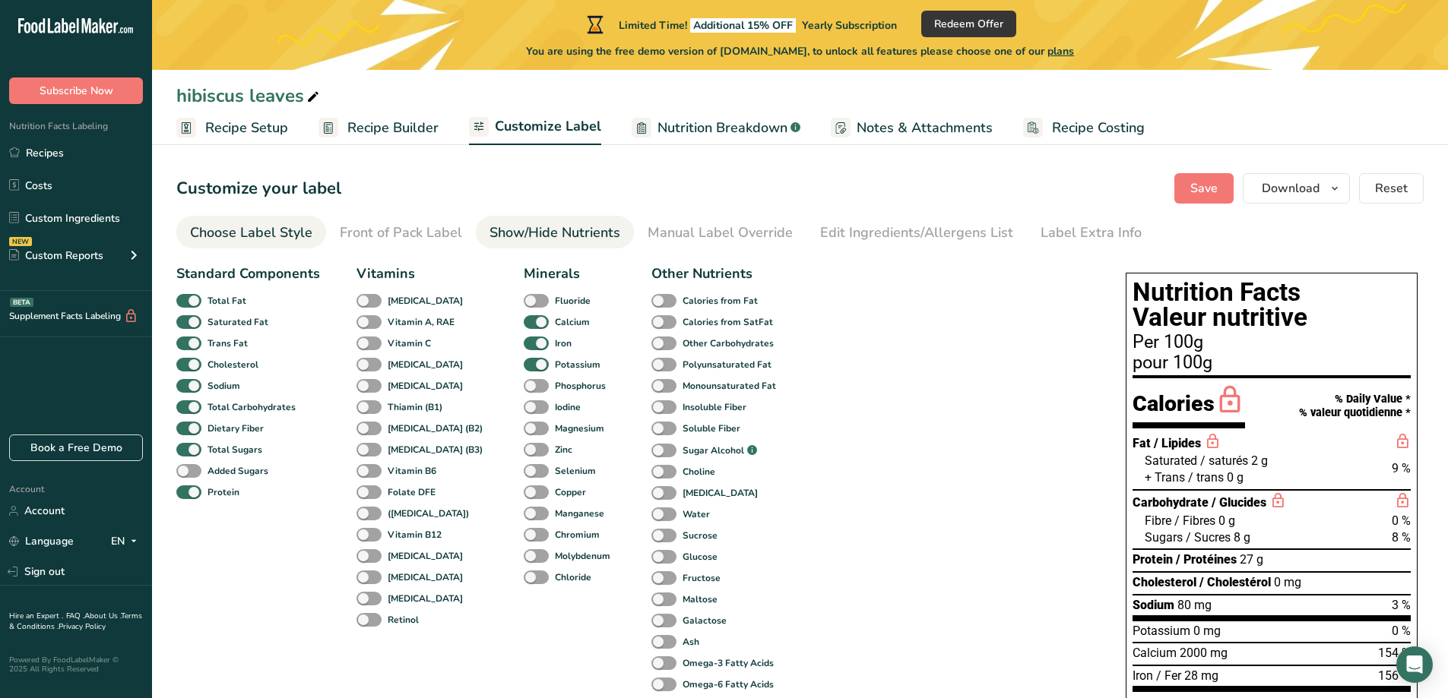
click at [283, 228] on div "Choose Label Style" at bounding box center [251, 233] width 122 height 21
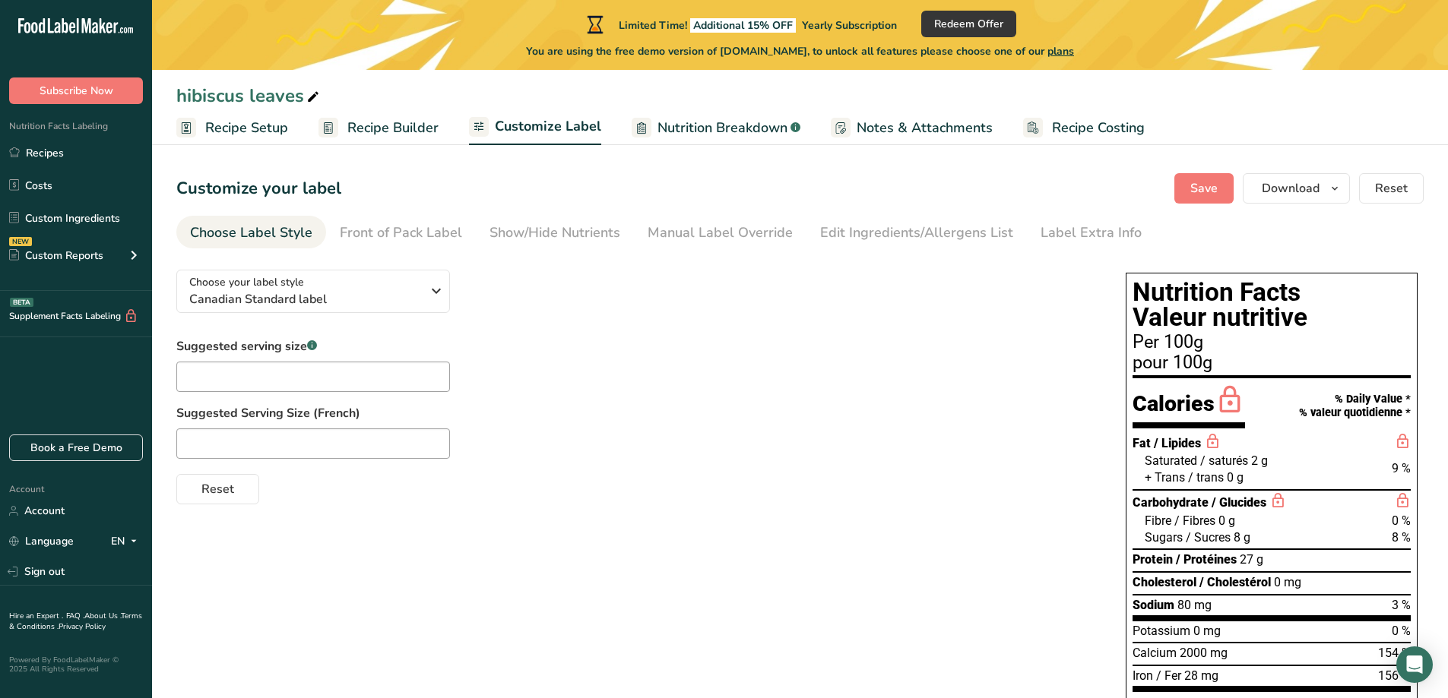
click at [258, 128] on span "Recipe Setup" at bounding box center [246, 128] width 83 height 21
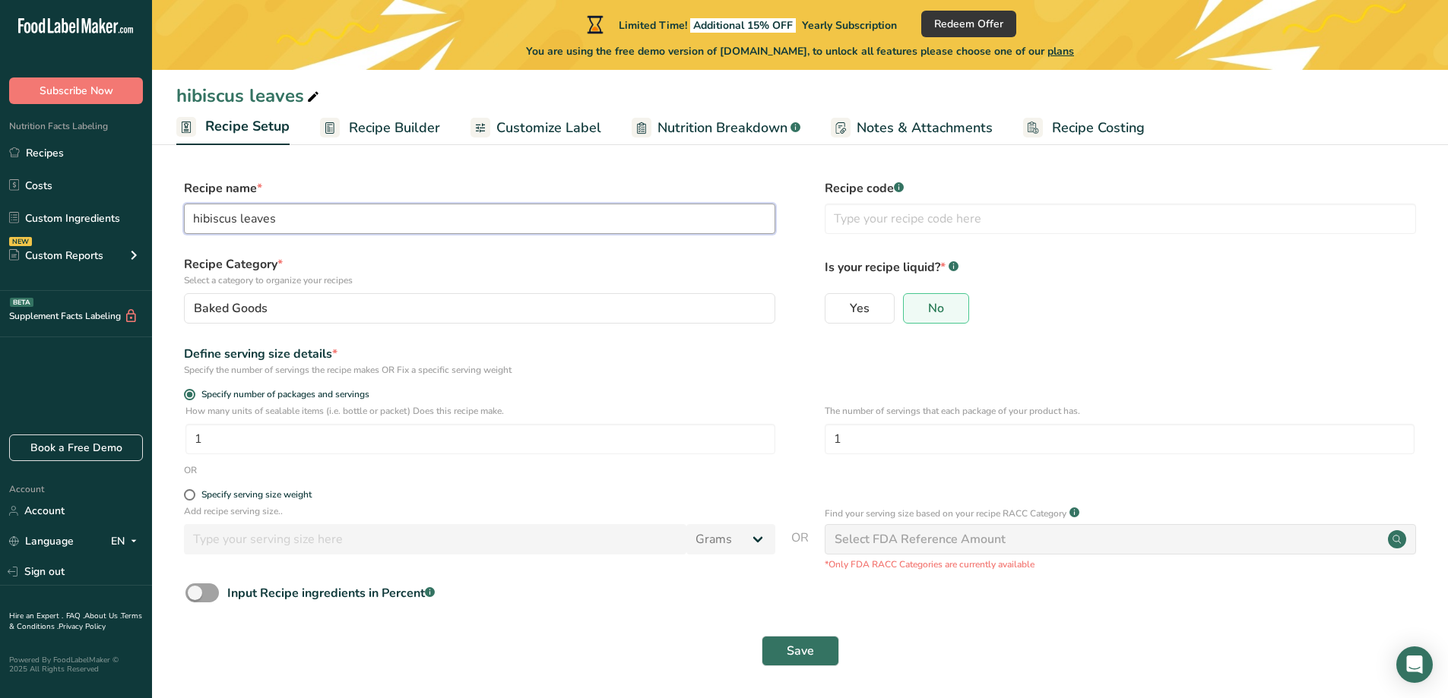
click at [391, 219] on input "hibiscus leaves" at bounding box center [479, 219] width 591 height 30
click at [388, 134] on span "Recipe Builder" at bounding box center [394, 128] width 91 height 21
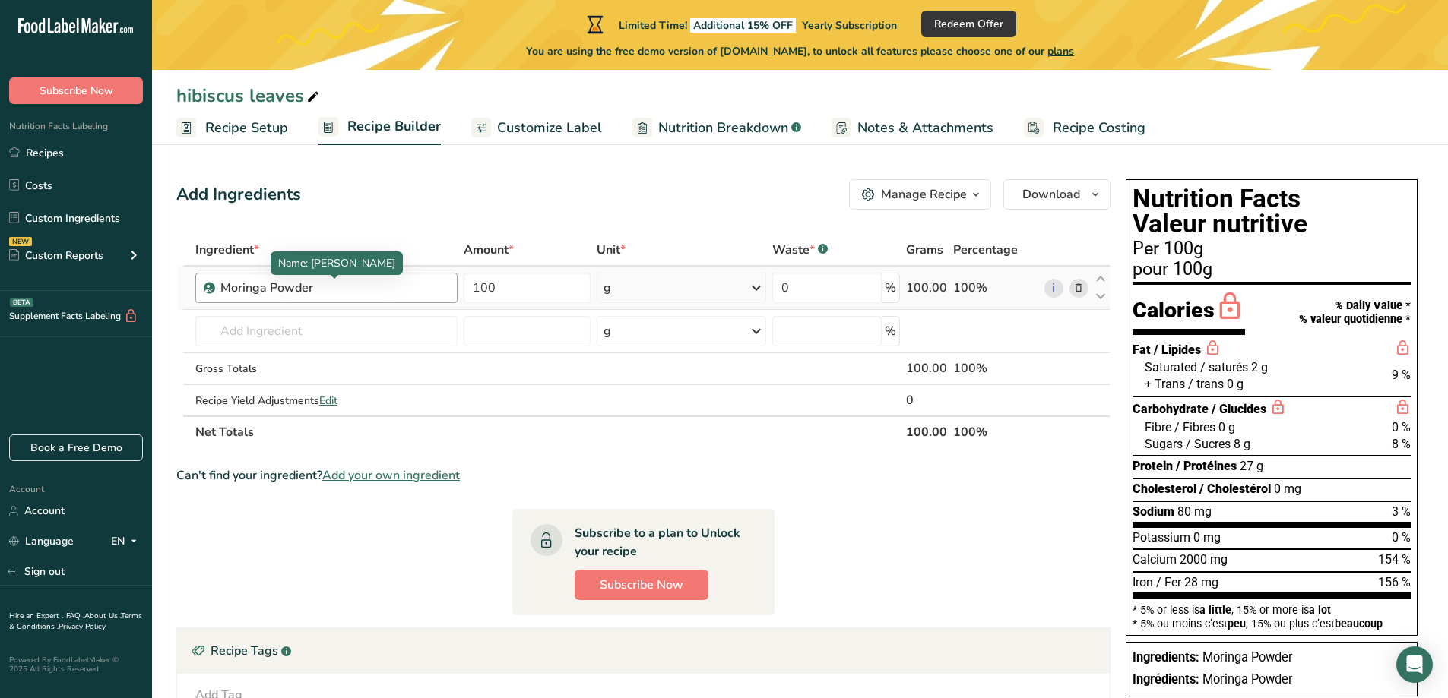
click at [353, 290] on div "Moringa Powder" at bounding box center [315, 288] width 190 height 18
click at [258, 132] on span "Recipe Setup" at bounding box center [246, 128] width 83 height 21
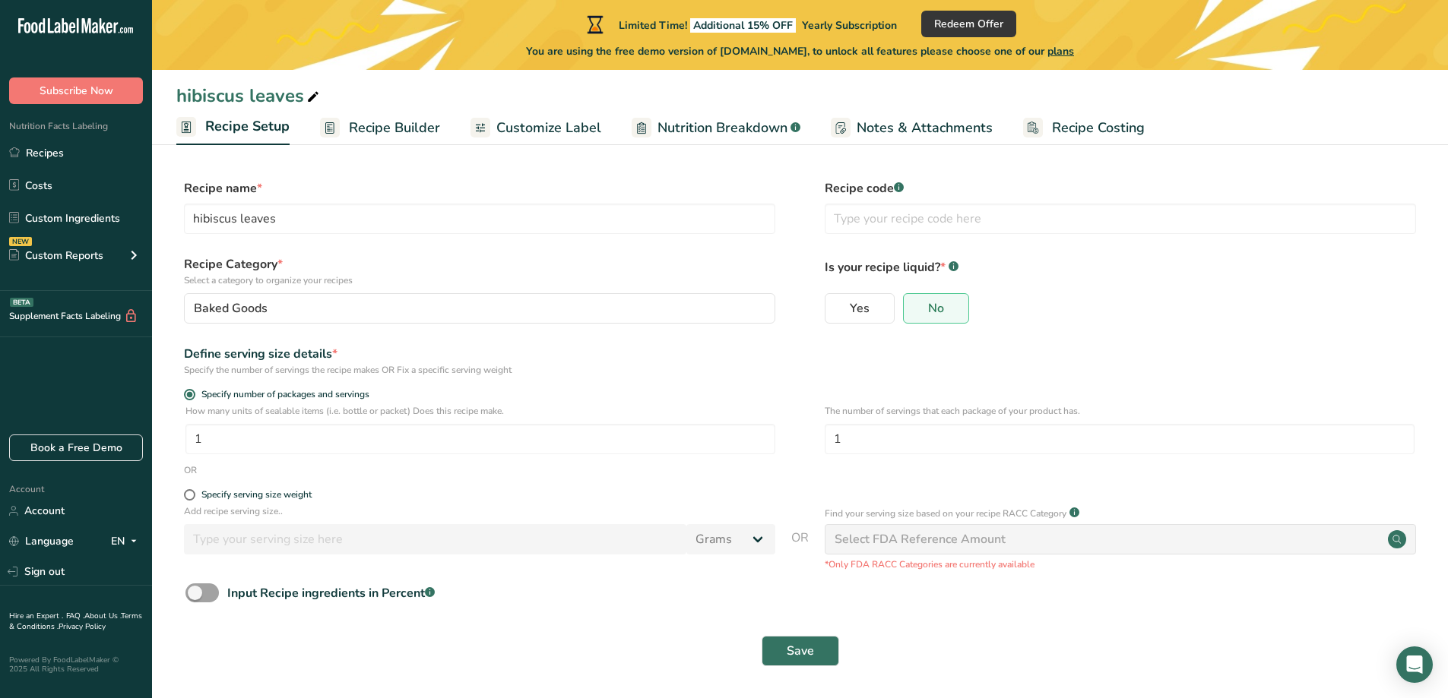
click at [281, 88] on div "hibiscus leaves" at bounding box center [249, 95] width 146 height 27
click at [281, 88] on input "hibiscus leaves" at bounding box center [799, 95] width 1247 height 27
click at [423, 106] on input "Poudre de moringa" at bounding box center [799, 95] width 1247 height 27
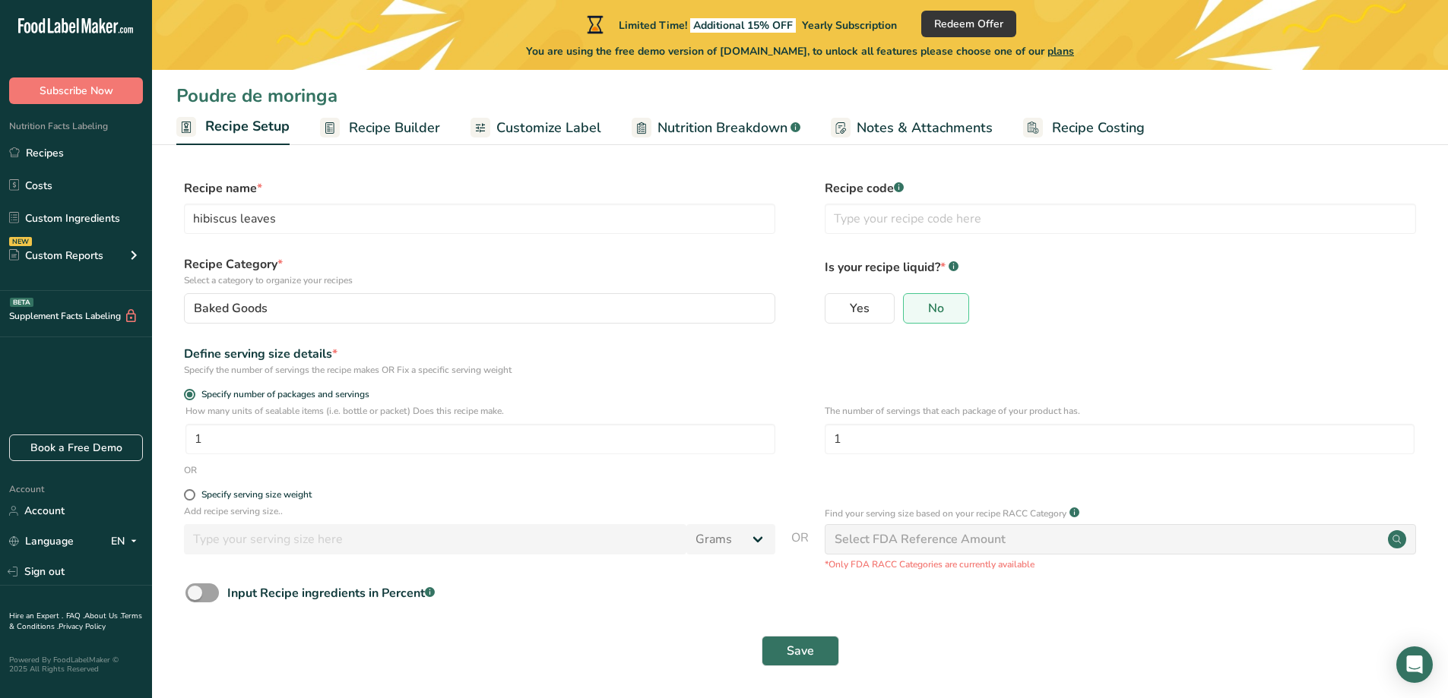
type input "Poudre de moringa"
click at [405, 128] on span "Recipe Builder" at bounding box center [394, 128] width 91 height 21
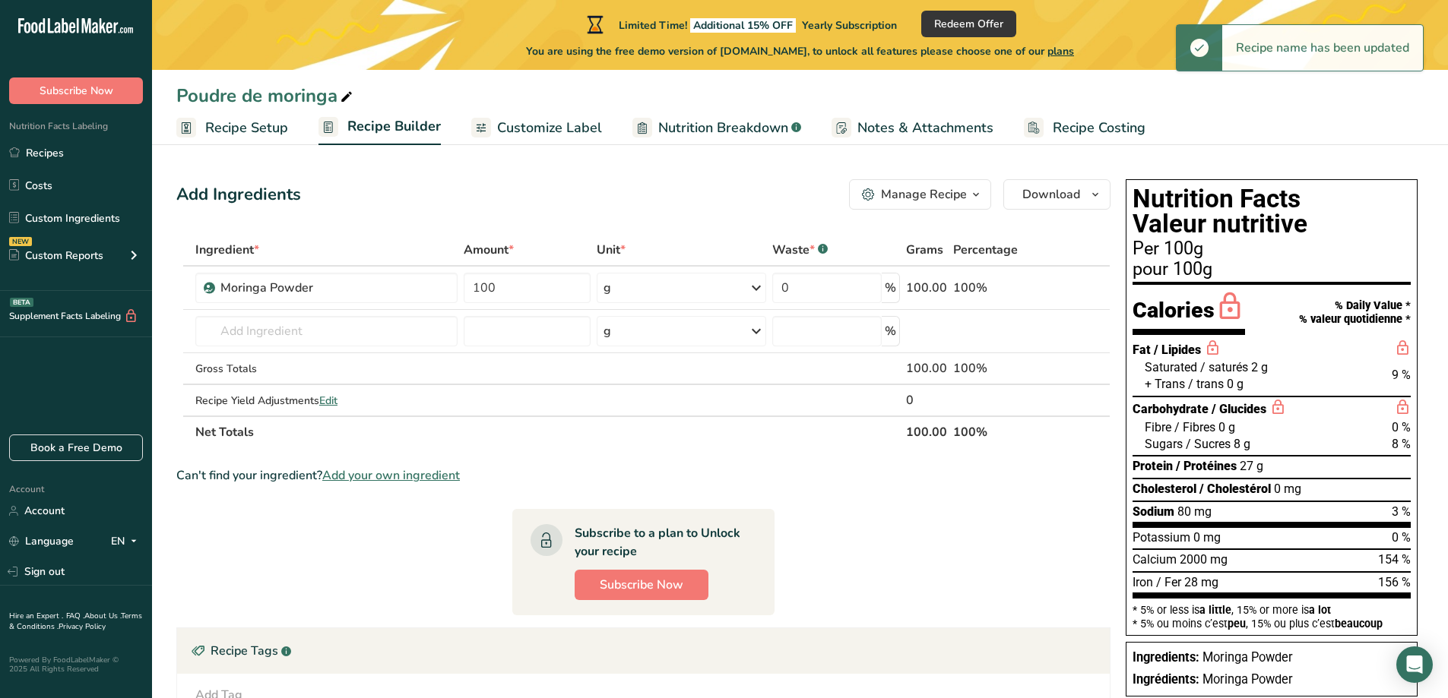
click at [500, 128] on span "Customize Label" at bounding box center [549, 128] width 105 height 21
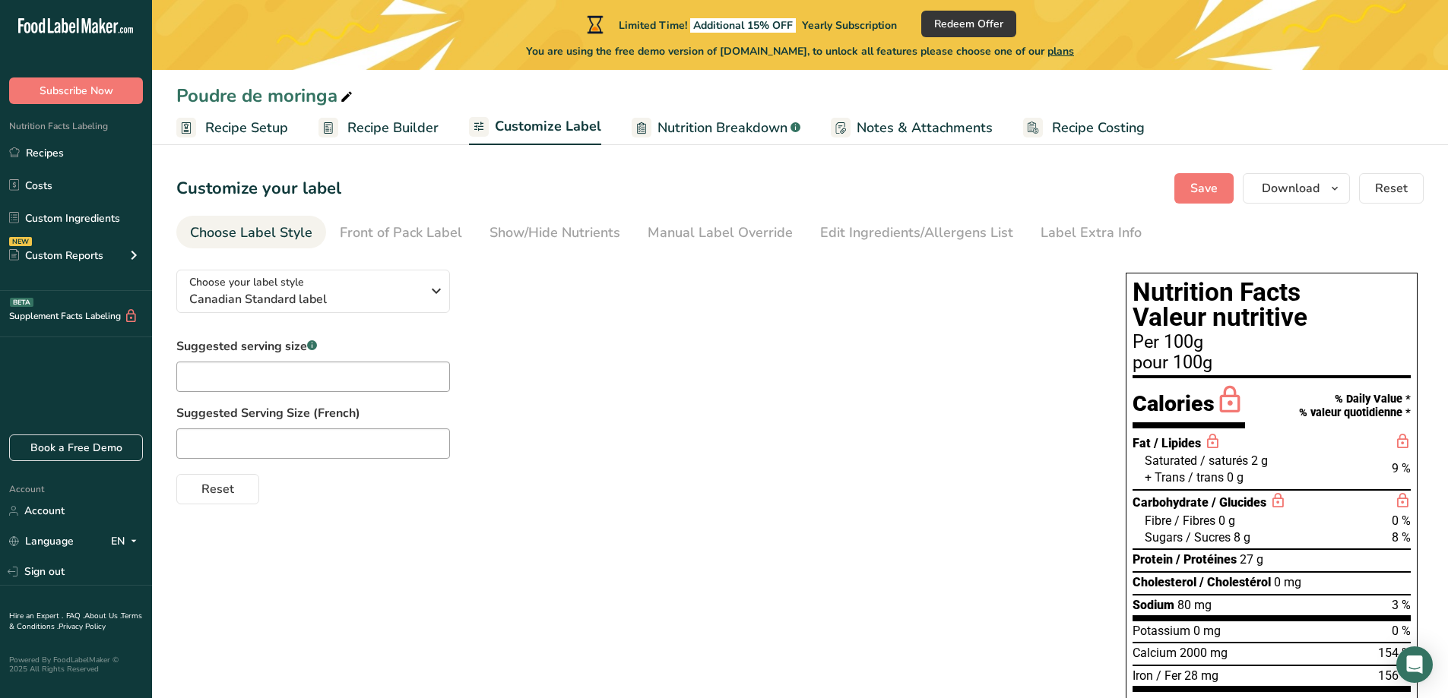
click at [696, 131] on span "Nutrition Breakdown" at bounding box center [722, 128] width 130 height 21
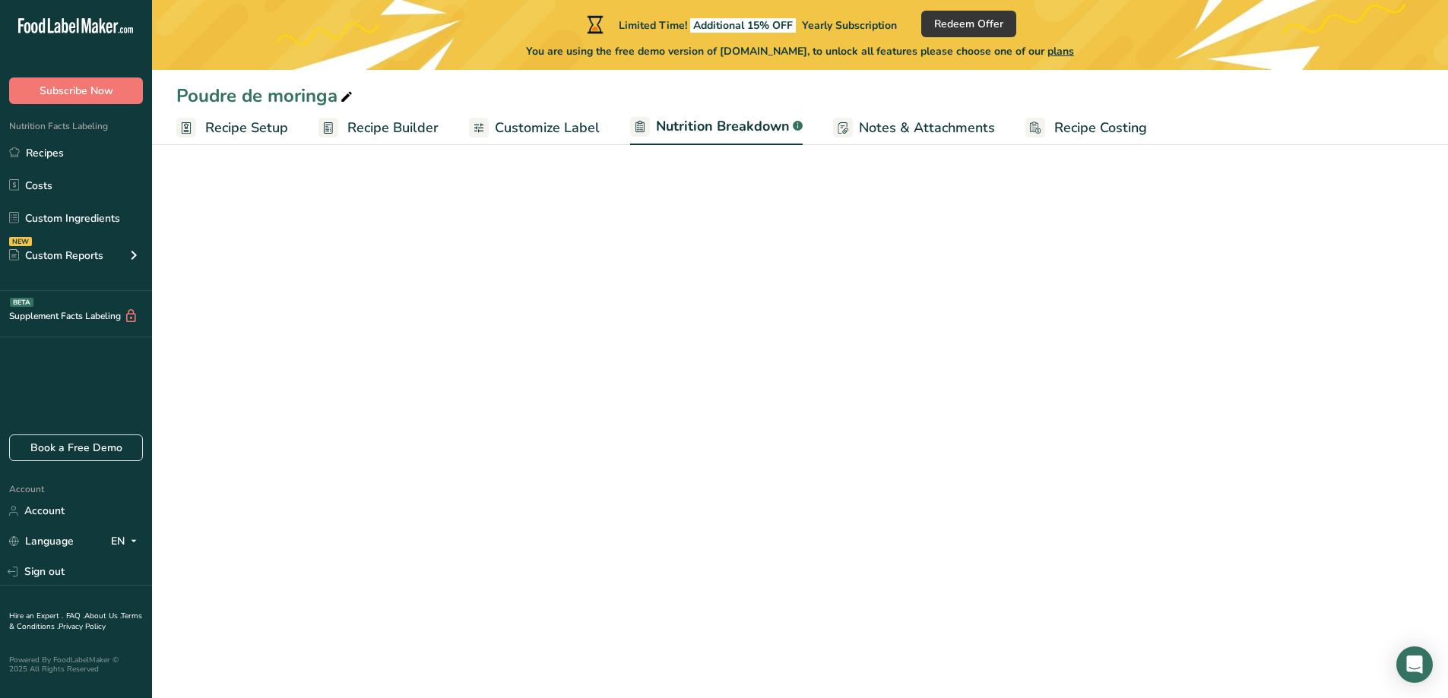
select select "Calories"
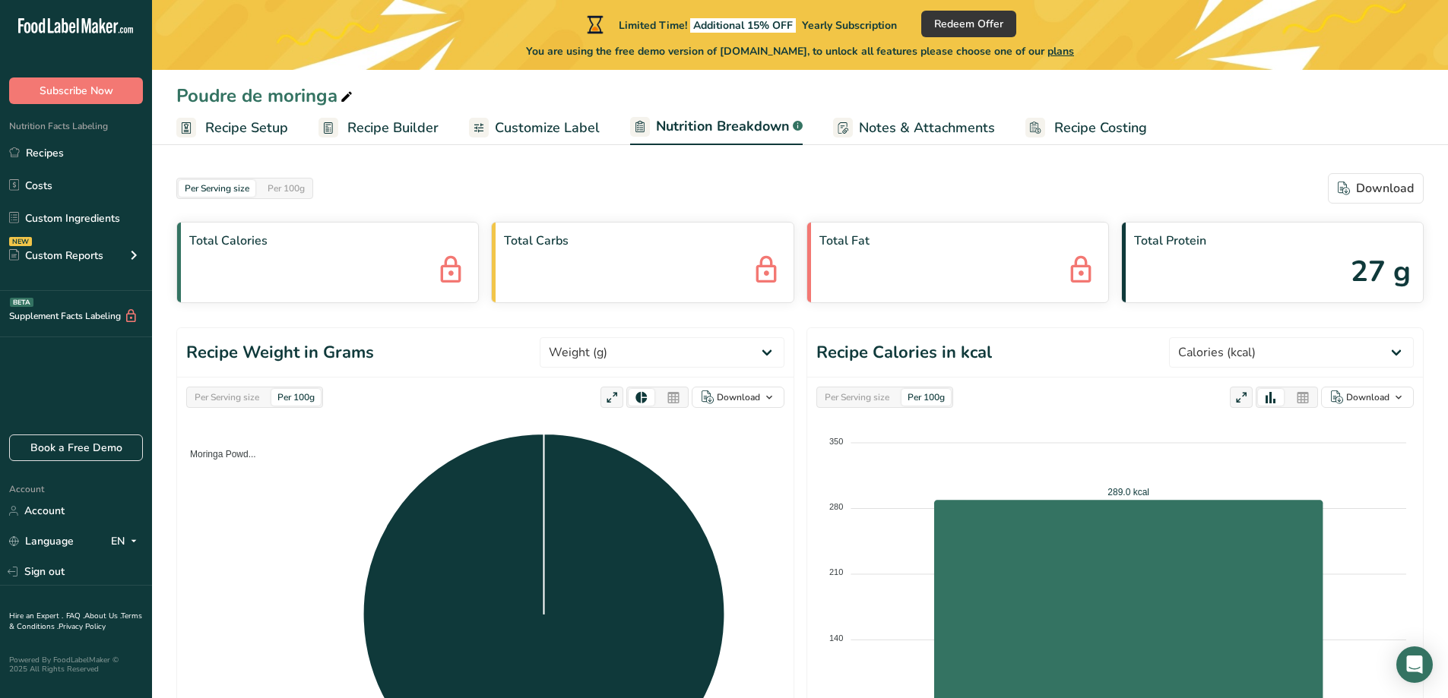
click at [909, 132] on span "Notes & Attachments" at bounding box center [927, 128] width 136 height 21
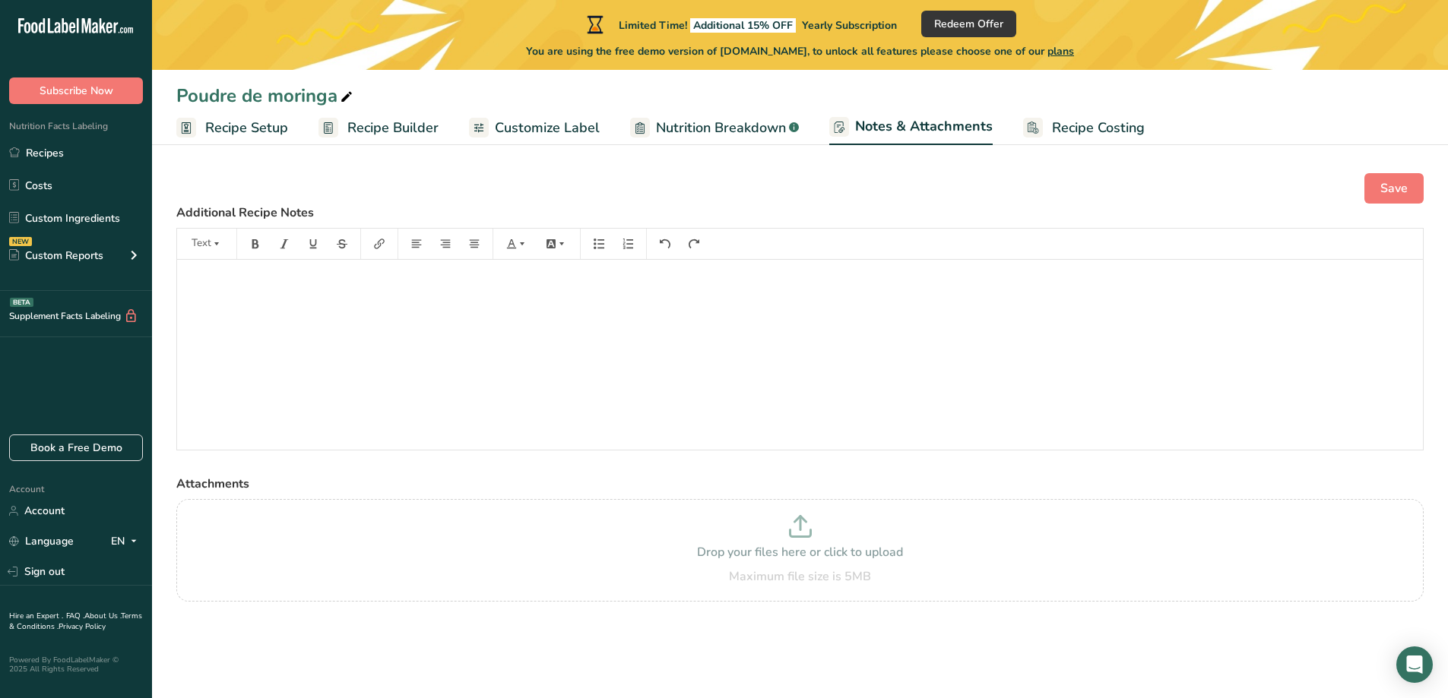
click at [1092, 135] on span "Recipe Costing" at bounding box center [1098, 128] width 93 height 21
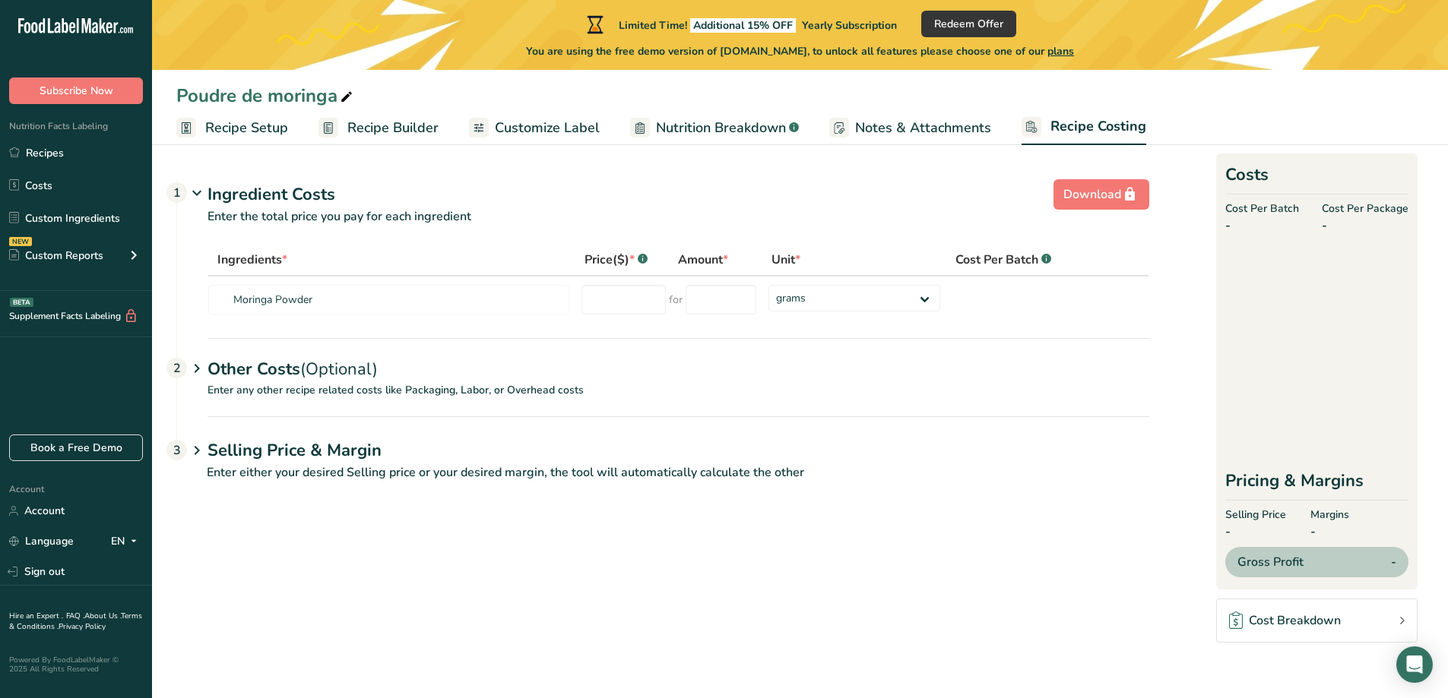
click at [420, 122] on span "Recipe Builder" at bounding box center [392, 128] width 91 height 21
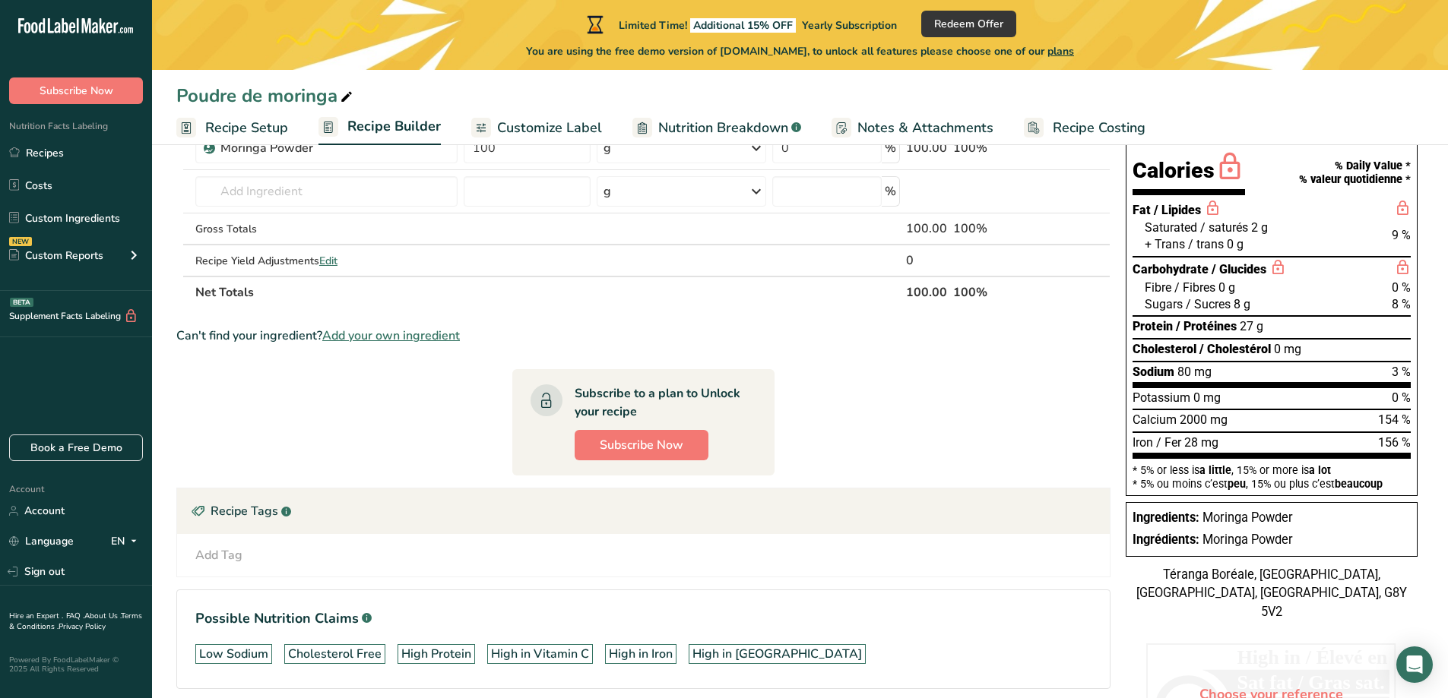
scroll to position [141, 0]
click at [92, 181] on link "Costs" at bounding box center [76, 185] width 152 height 29
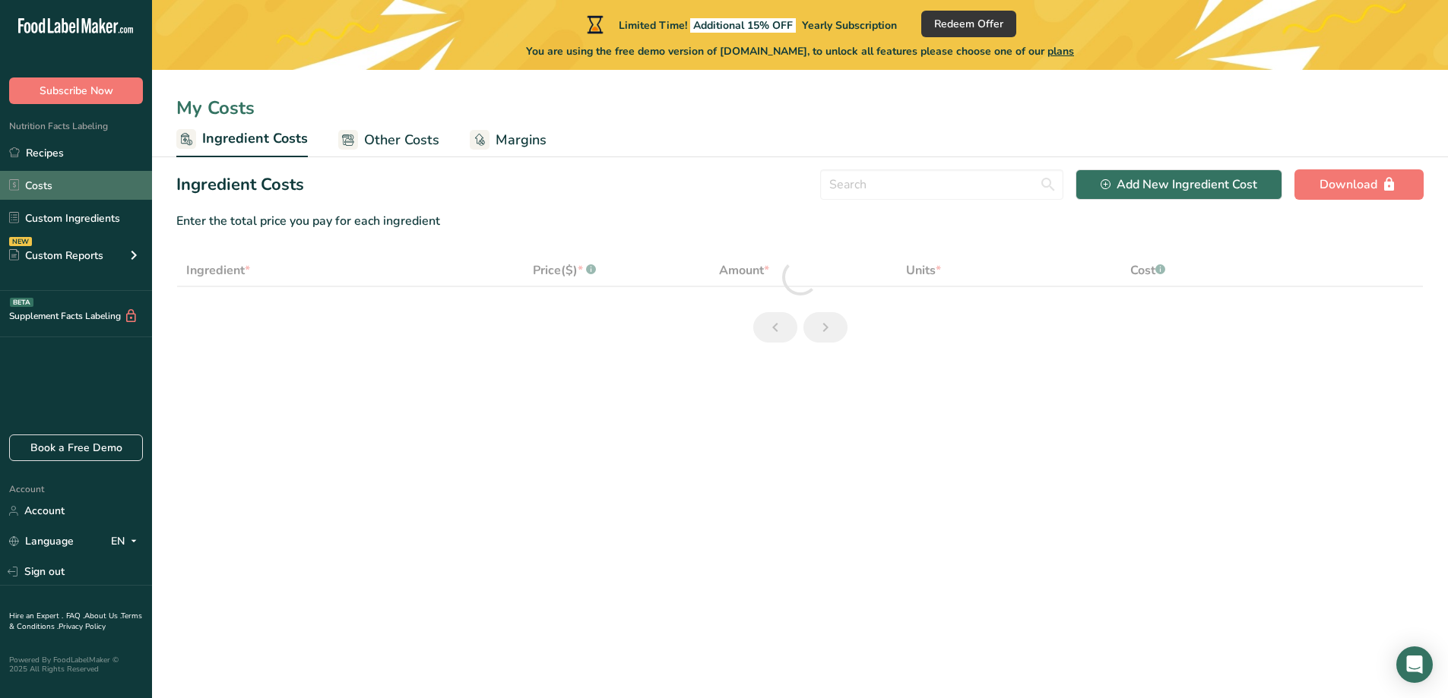
select select "1"
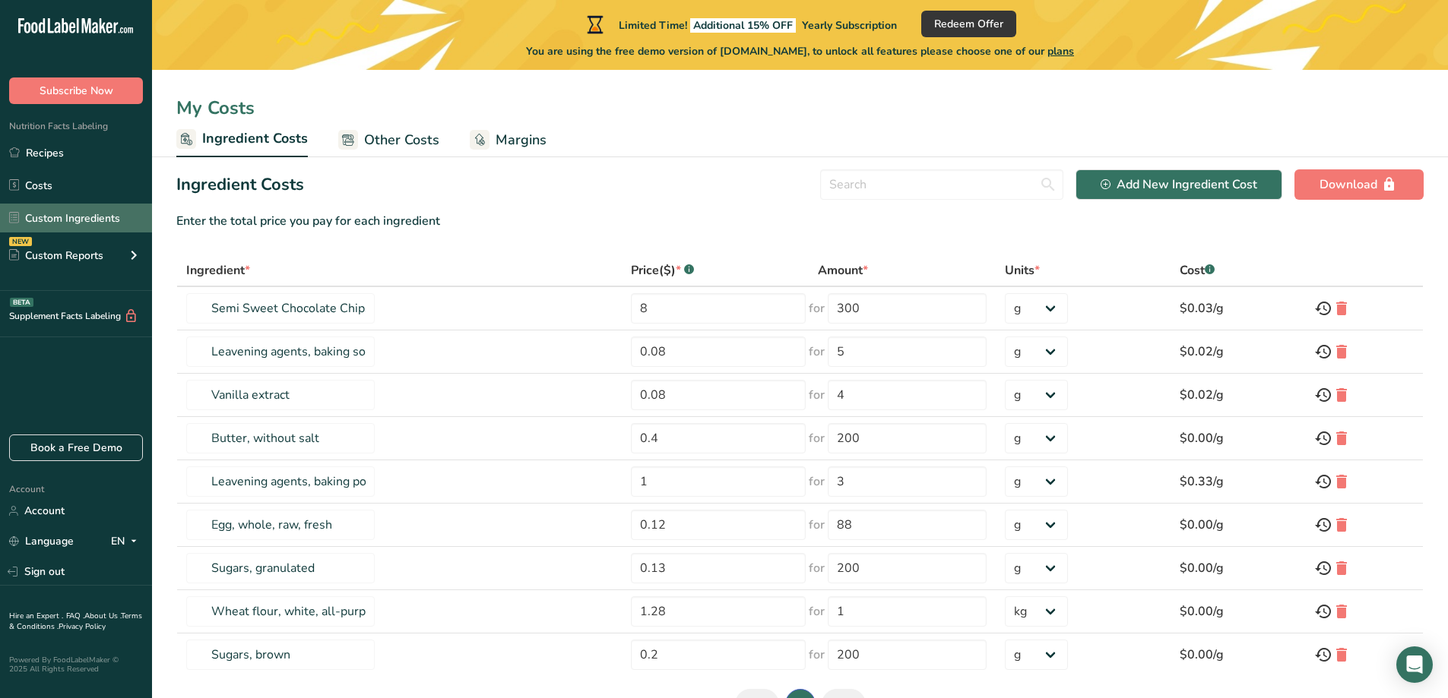
click at [88, 208] on link "Custom Ingredients" at bounding box center [76, 218] width 152 height 29
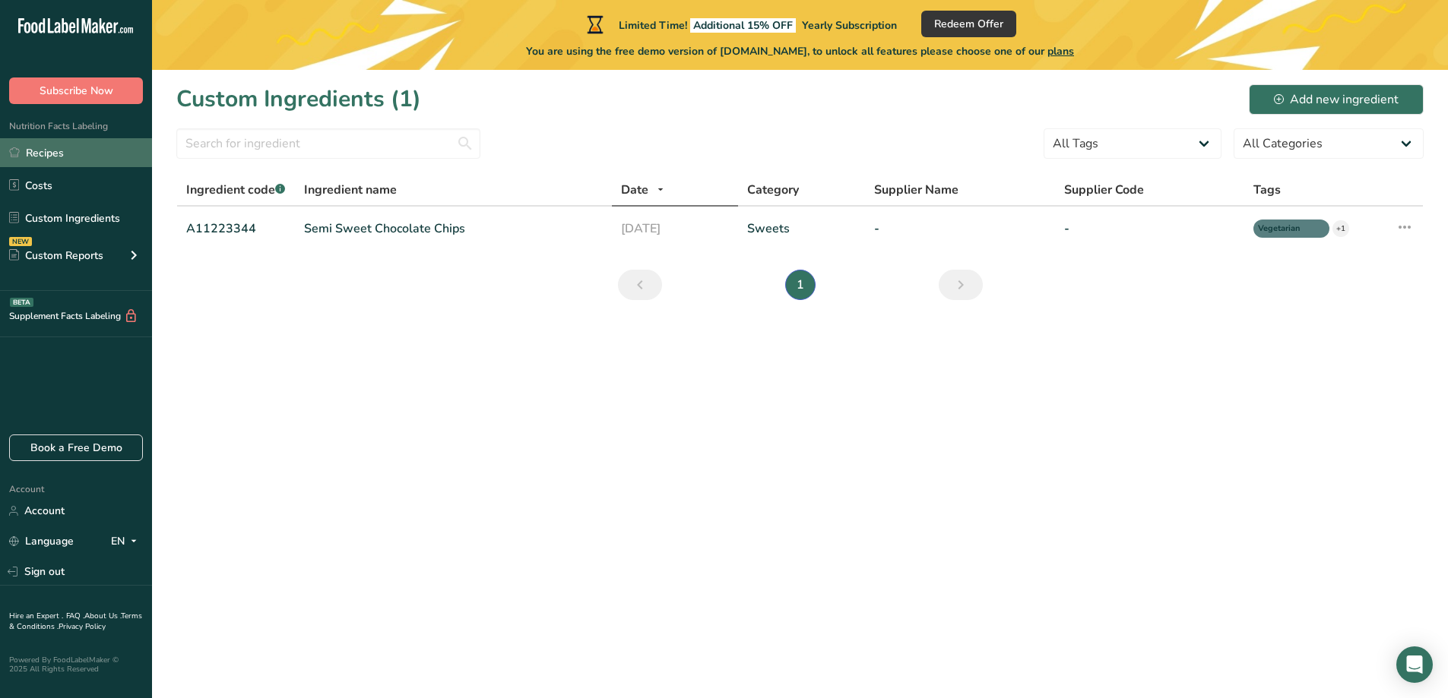
click at [62, 153] on link "Recipes" at bounding box center [76, 152] width 152 height 29
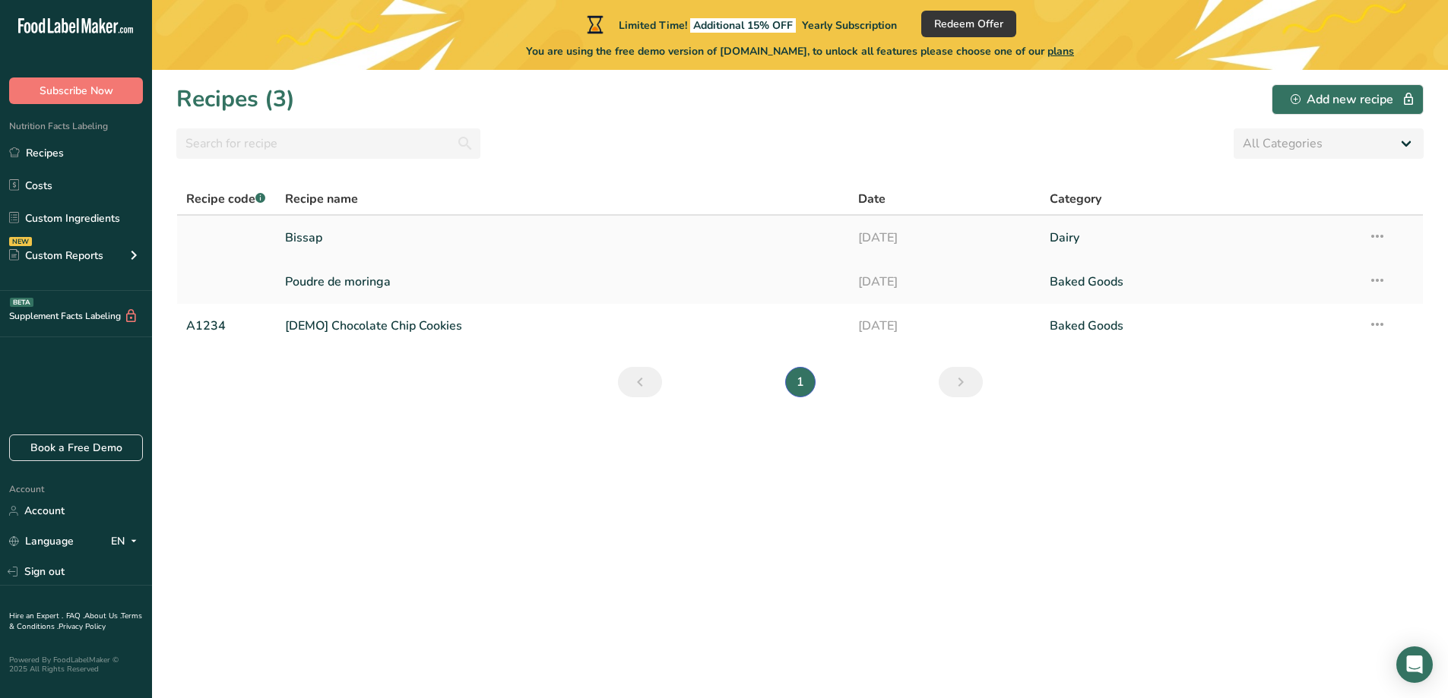
click at [1379, 236] on icon at bounding box center [1377, 236] width 18 height 27
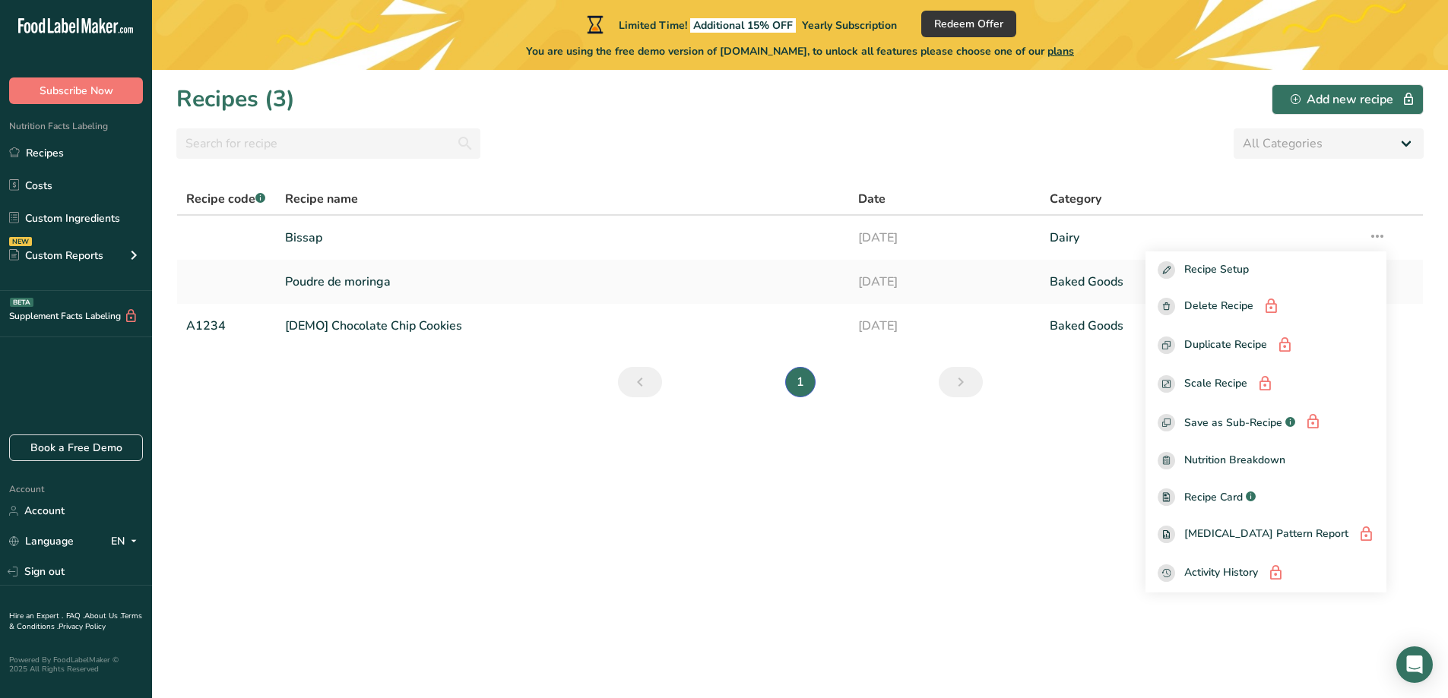
click at [1309, 177] on section "Recipes (3) Add new recipe All Categories Baked Goods Beverages Confectionery C…" at bounding box center [800, 384] width 1296 height 629
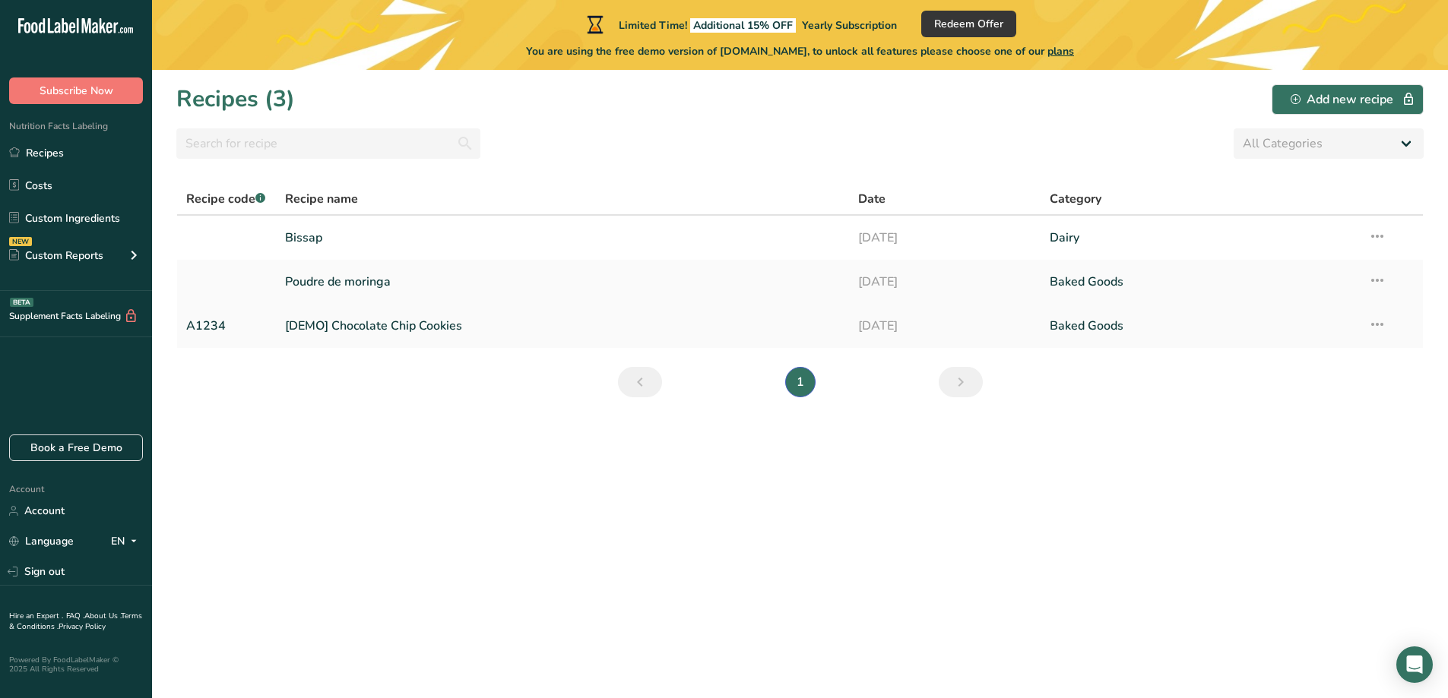
click at [1377, 325] on icon at bounding box center [1377, 324] width 18 height 27
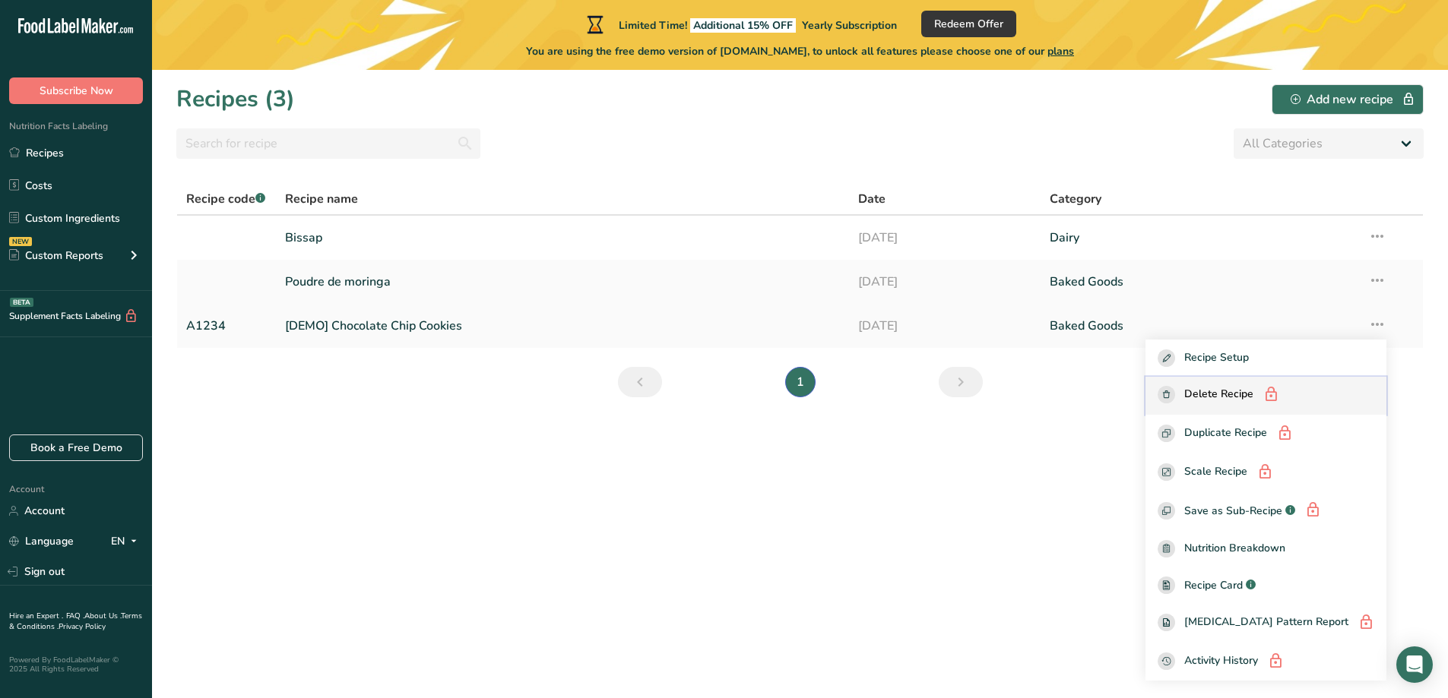
click at [1253, 391] on span "Delete Recipe" at bounding box center [1218, 395] width 69 height 19
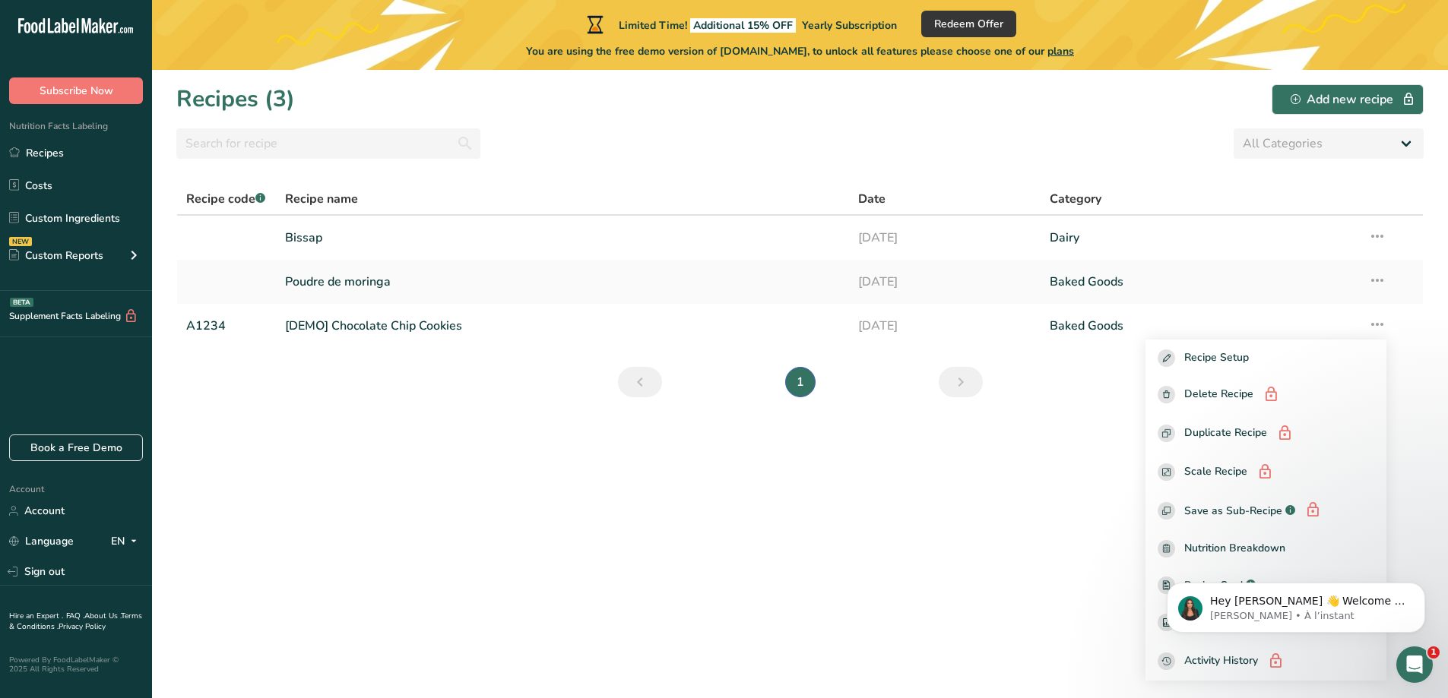
click at [1104, 447] on section "Recipes (3) Add new recipe All Categories Baked Goods Beverages Confectionery C…" at bounding box center [800, 384] width 1296 height 629
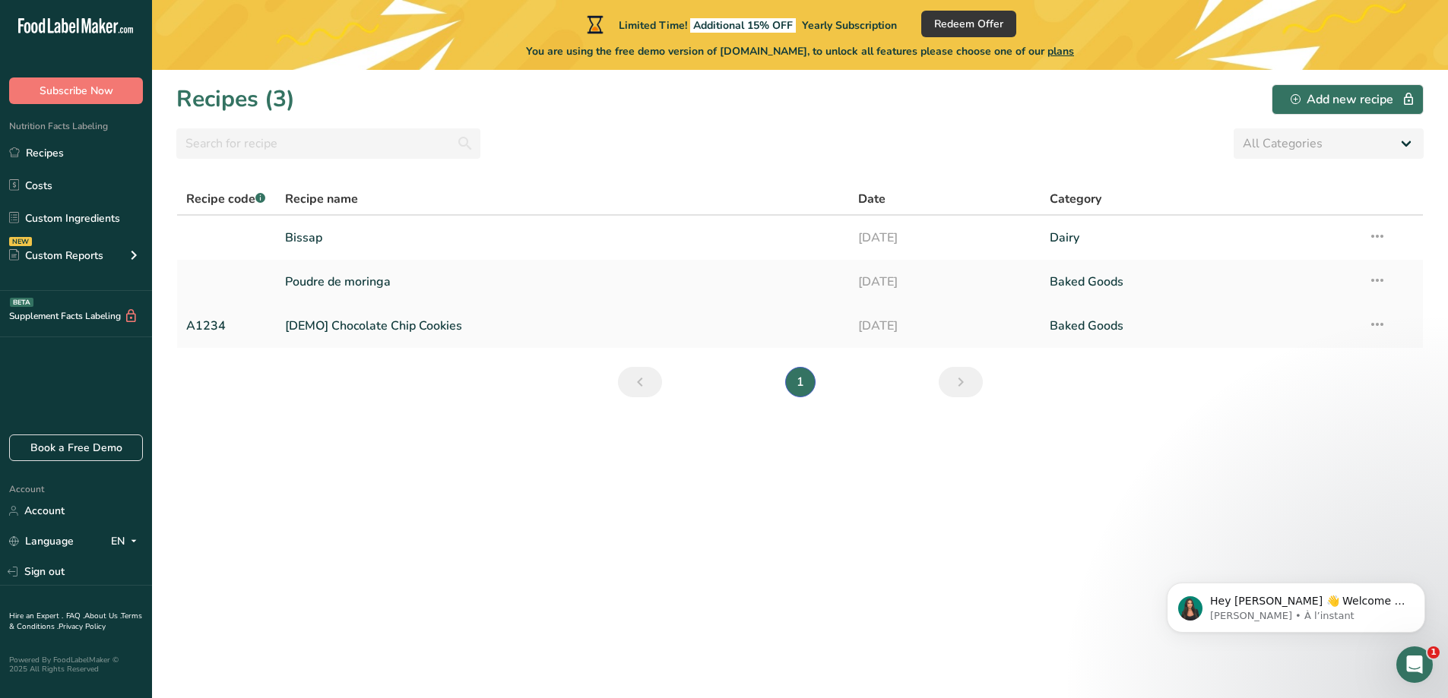
click at [1379, 325] on icon at bounding box center [1377, 324] width 18 height 27
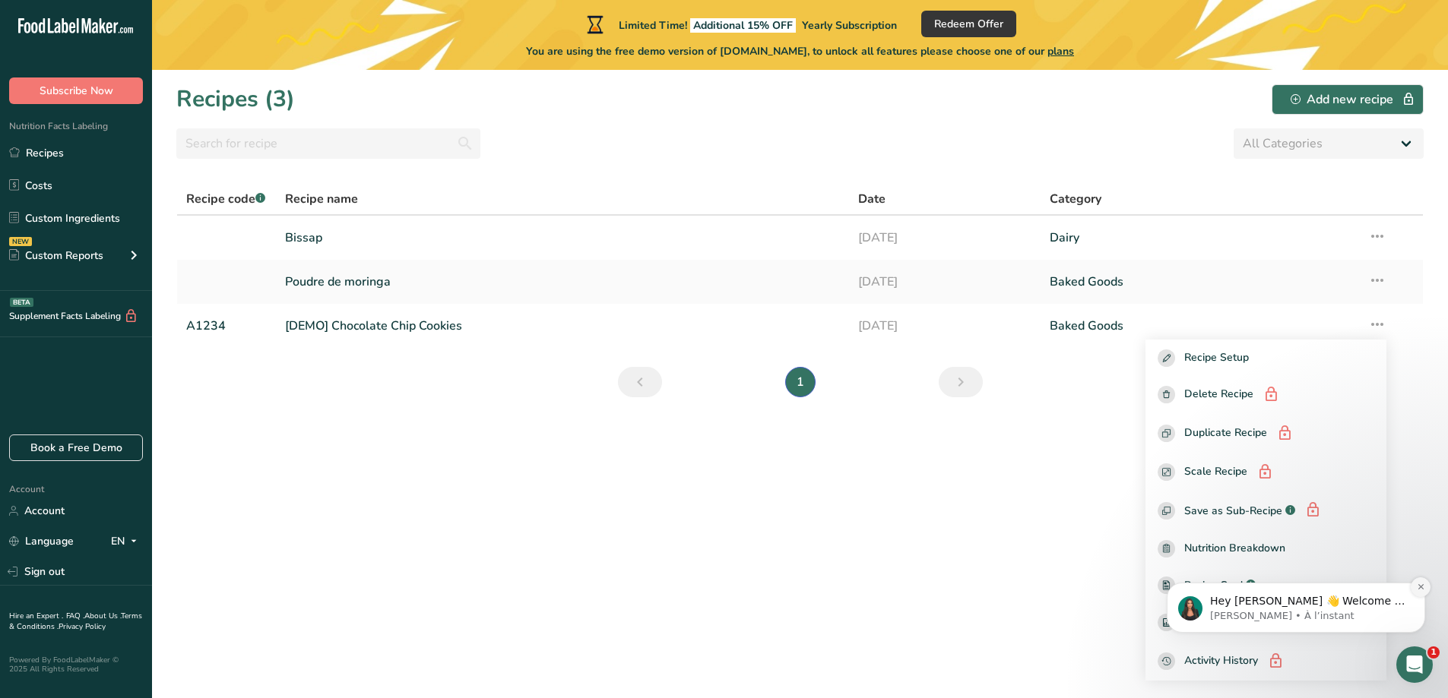
click at [1420, 586] on icon "Dismiss notification" at bounding box center [1421, 587] width 8 height 8
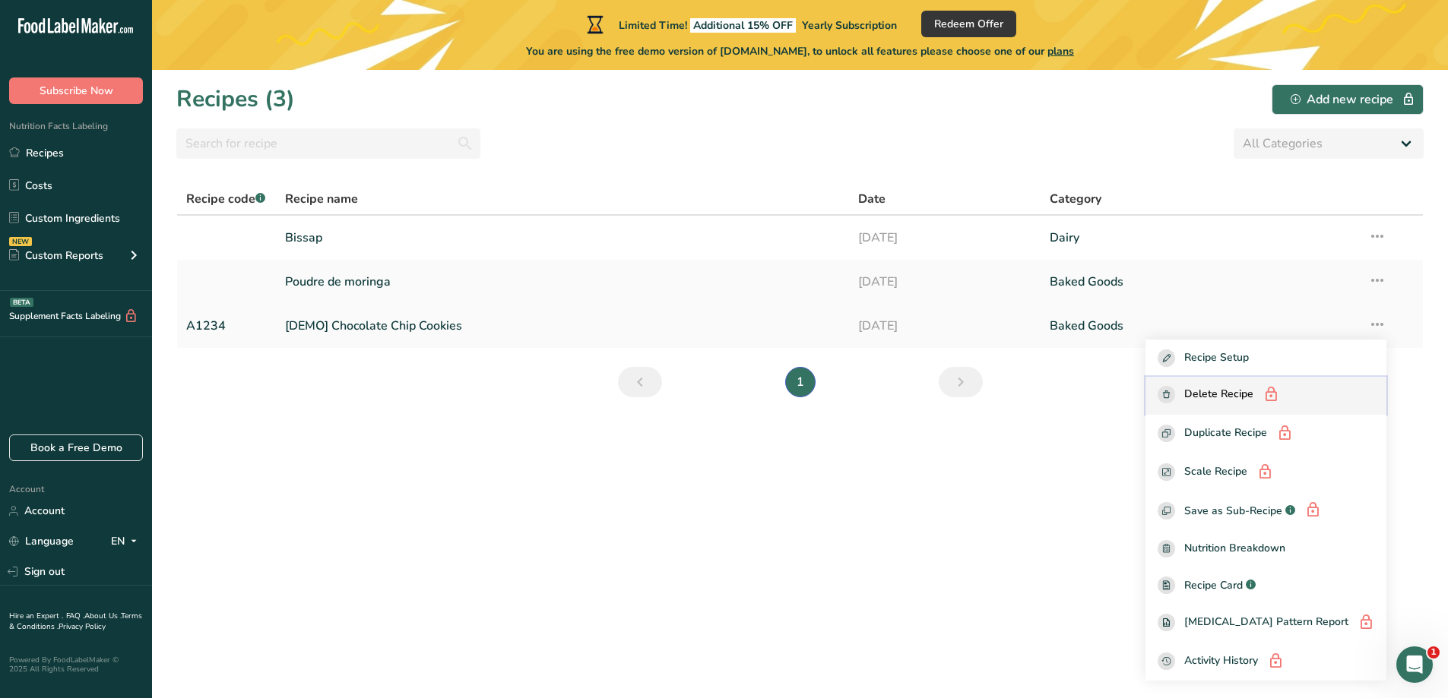
click at [1253, 397] on span "Delete Recipe" at bounding box center [1218, 395] width 69 height 19
click at [1056, 478] on section "Recipes (3) Add new recipe All Categories Baked Goods Beverages Confectionery C…" at bounding box center [800, 384] width 1296 height 629
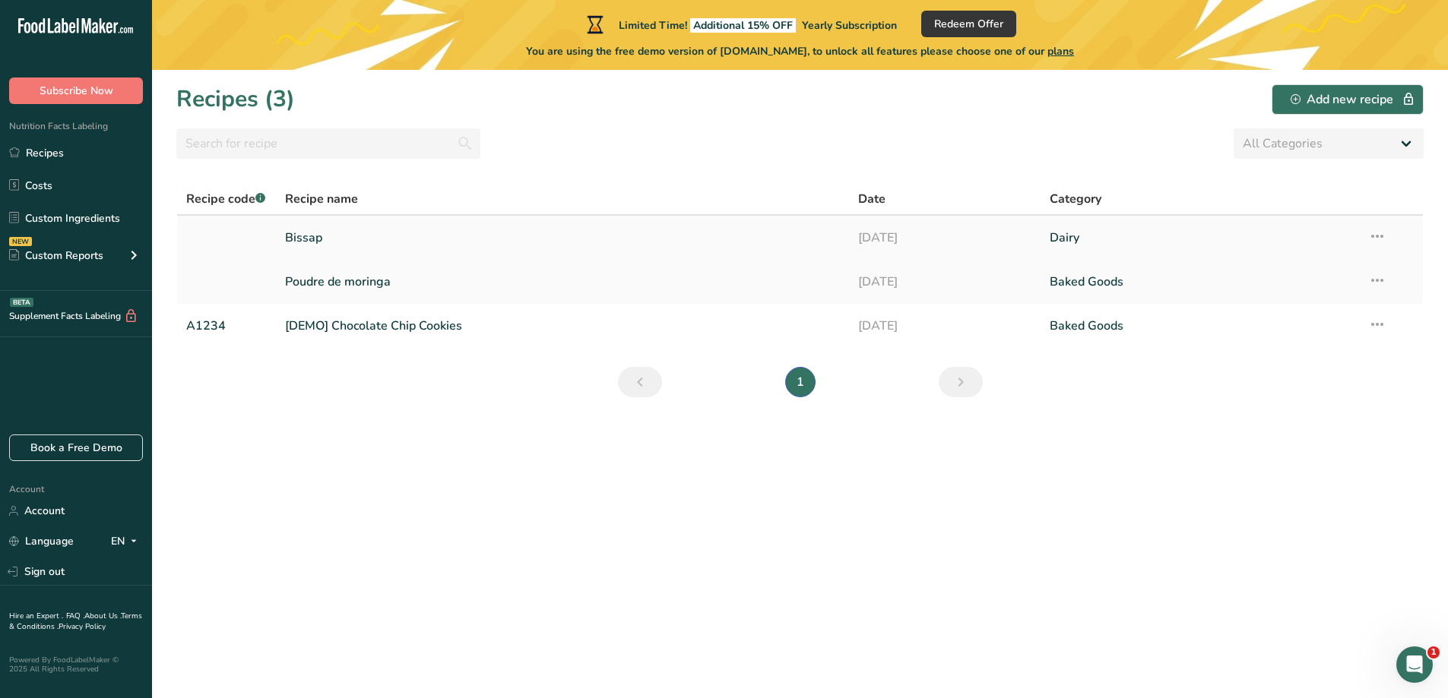
click at [791, 231] on link "Bissap" at bounding box center [563, 238] width 556 height 32
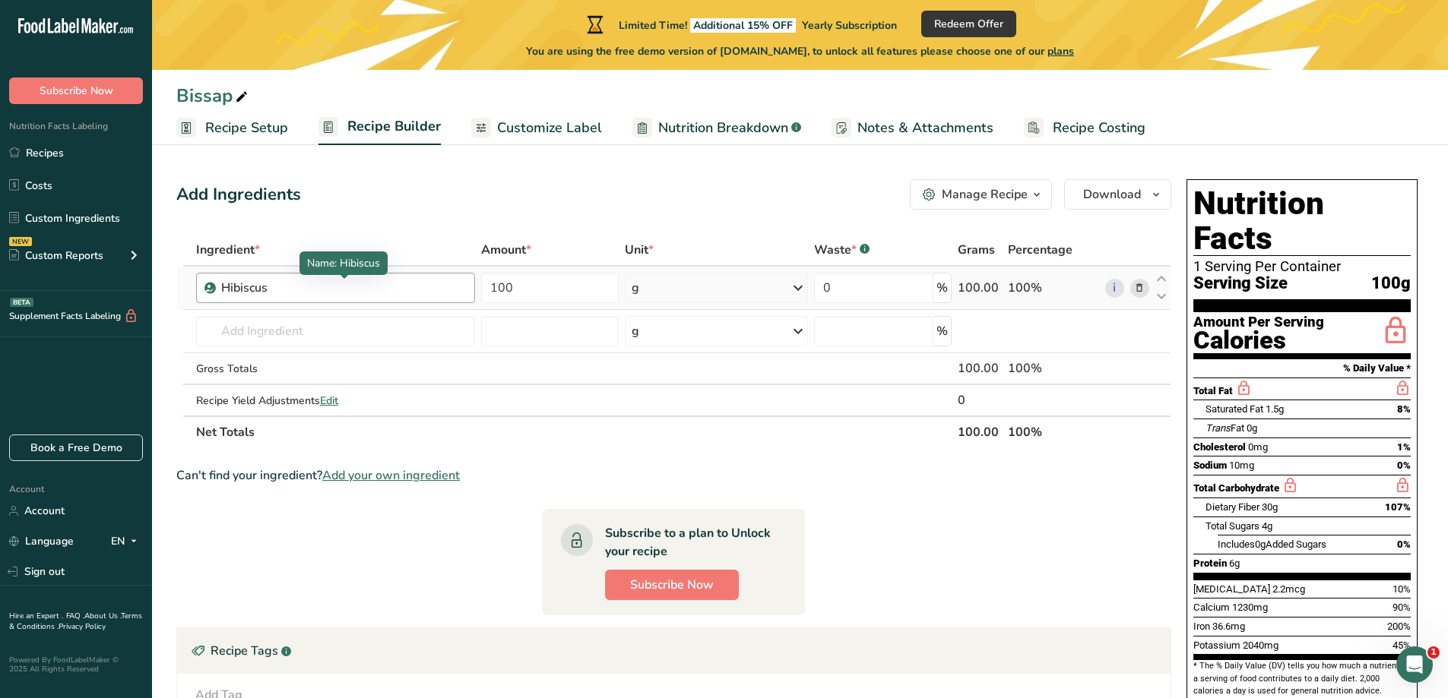
click at [385, 291] on div "Hibiscus" at bounding box center [316, 288] width 190 height 18
click at [261, 291] on div "Hibiscus" at bounding box center [316, 288] width 190 height 18
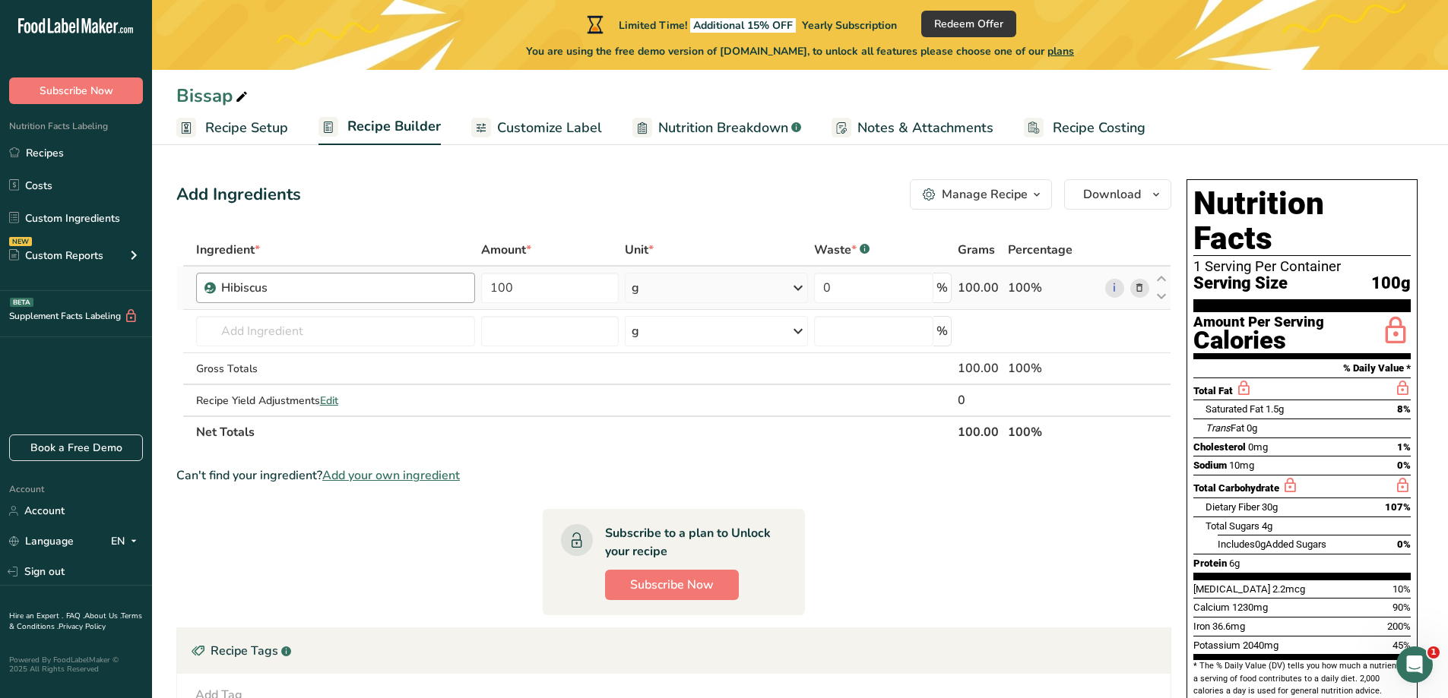
click at [261, 291] on div "Hibiscus" at bounding box center [316, 288] width 190 height 18
click at [207, 99] on div "Bissap" at bounding box center [213, 95] width 74 height 27
click at [207, 99] on input "Bissap" at bounding box center [799, 95] width 1247 height 27
click at [260, 90] on input "Bissap" at bounding box center [799, 95] width 1247 height 27
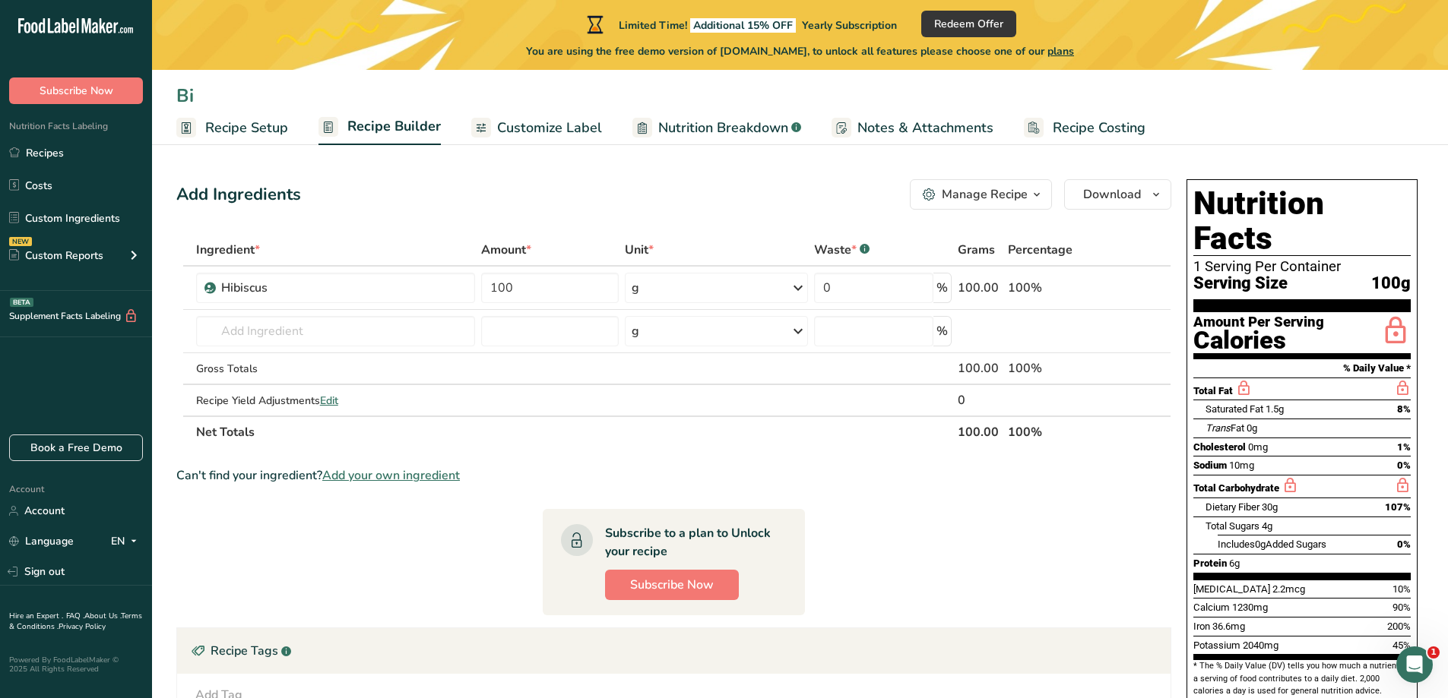
type input "B"
type input "Feuilles d'hibiscus"
click at [286, 285] on div "Hibiscus" at bounding box center [316, 288] width 190 height 18
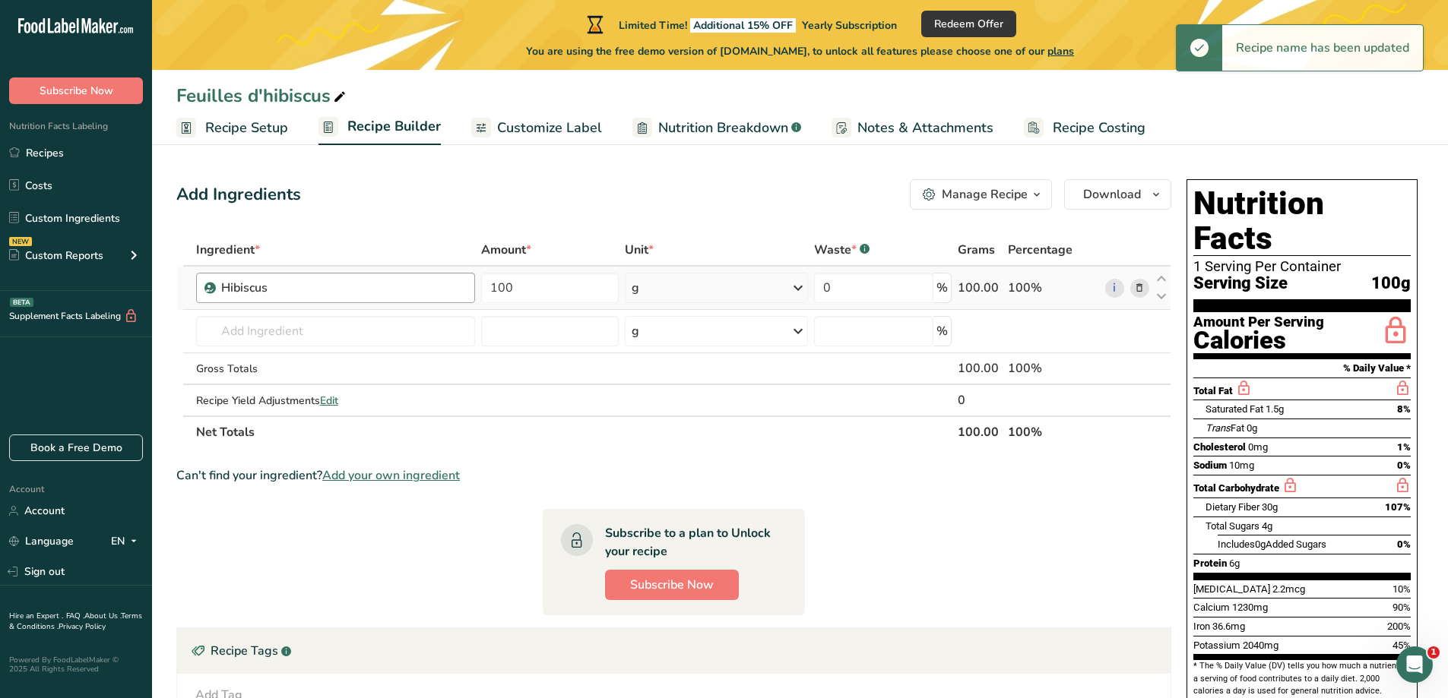
click at [290, 294] on div "Hibiscus" at bounding box center [316, 288] width 190 height 18
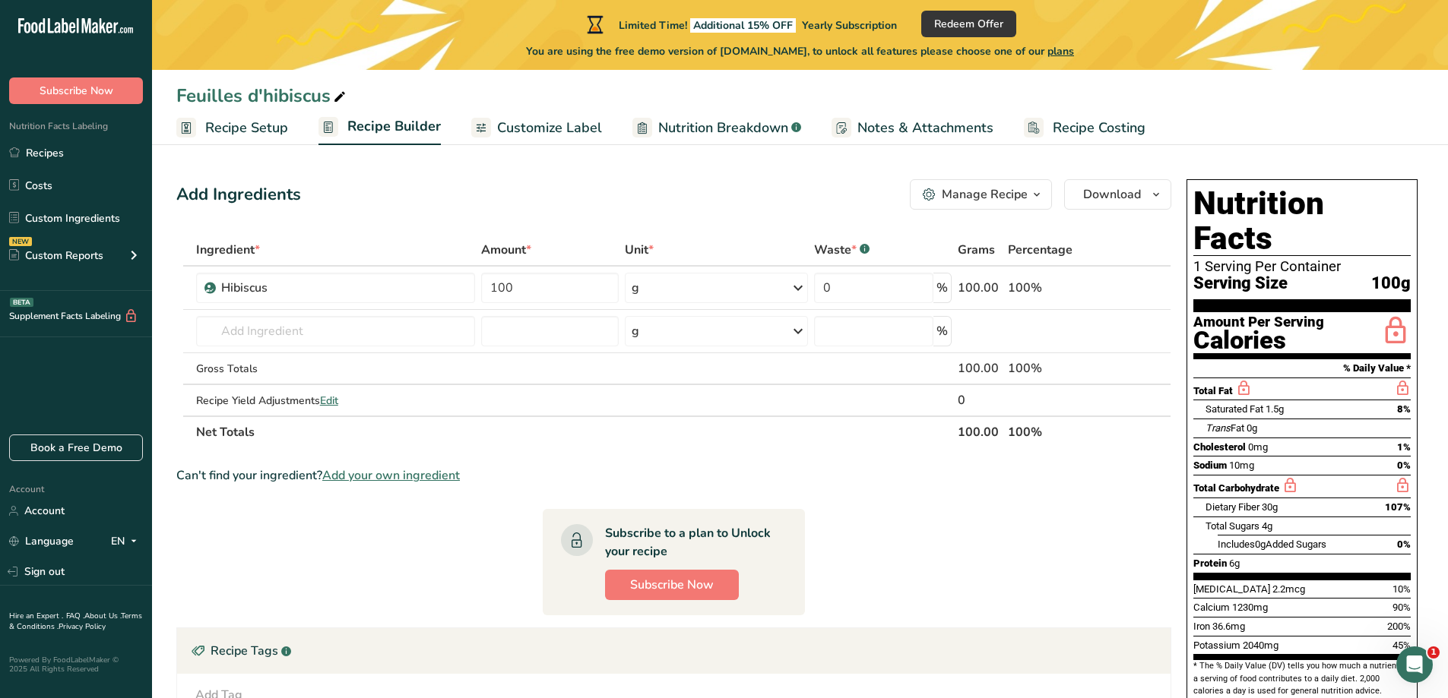
click at [578, 128] on span "Customize Label" at bounding box center [549, 128] width 105 height 21
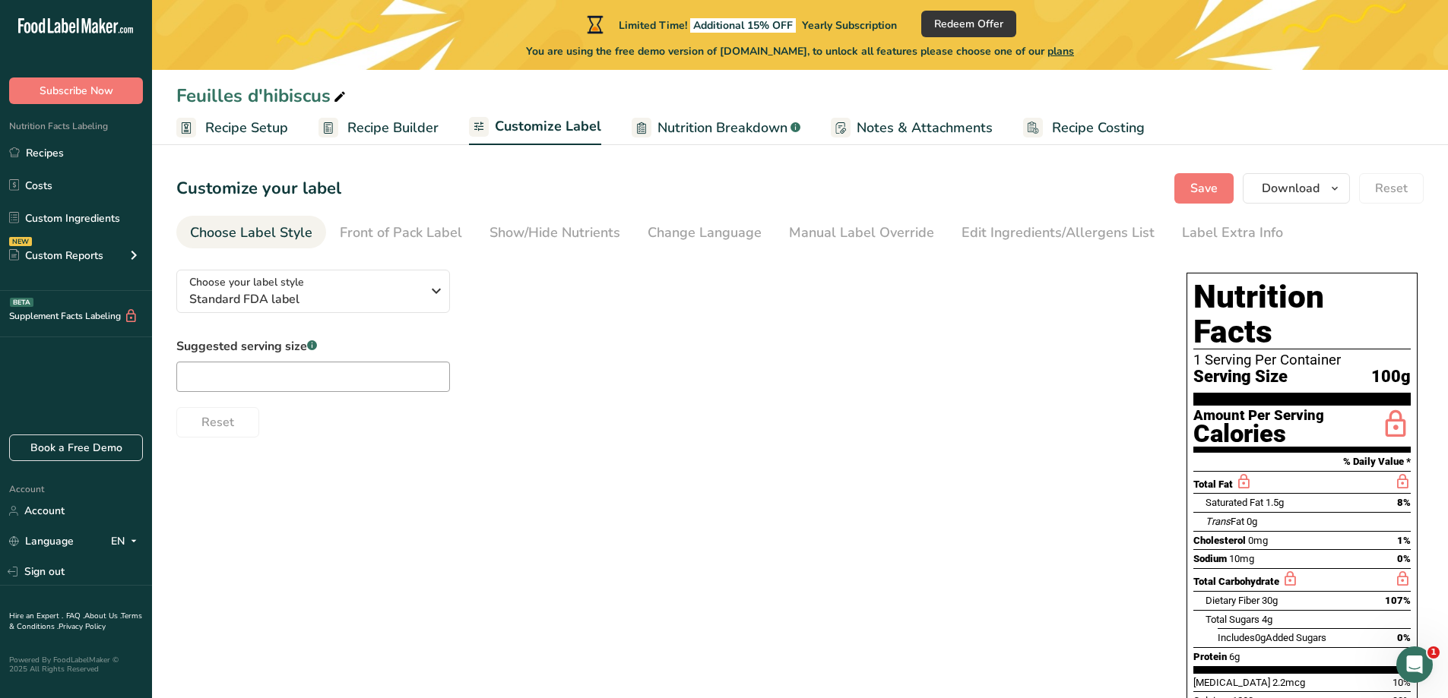
click at [669, 120] on span "Nutrition Breakdown" at bounding box center [722, 128] width 130 height 21
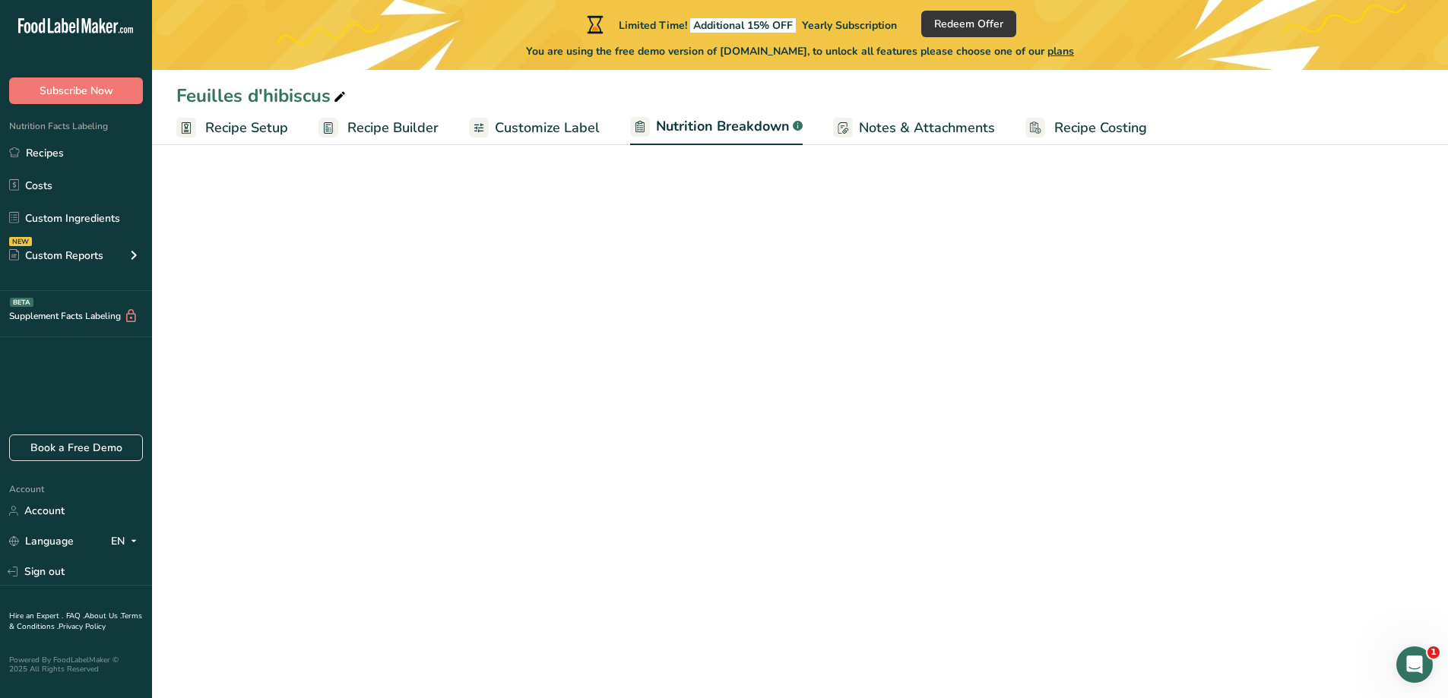
select select "Calories"
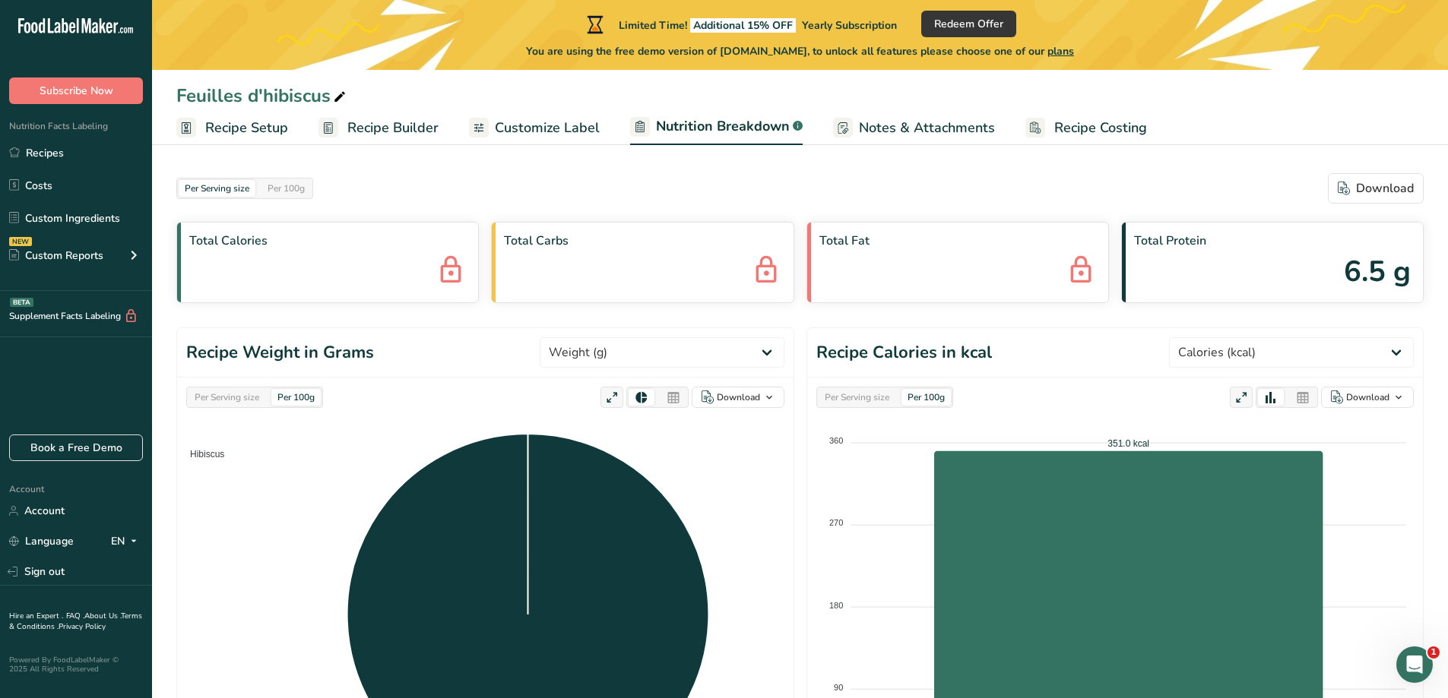
click at [891, 145] on div "Feuilles d'hibiscus Recipe Setup Recipe Builder Customize Label Nutrition Break…" at bounding box center [800, 589] width 1296 height 1178
click at [593, 127] on span "Customize Label" at bounding box center [547, 128] width 105 height 21
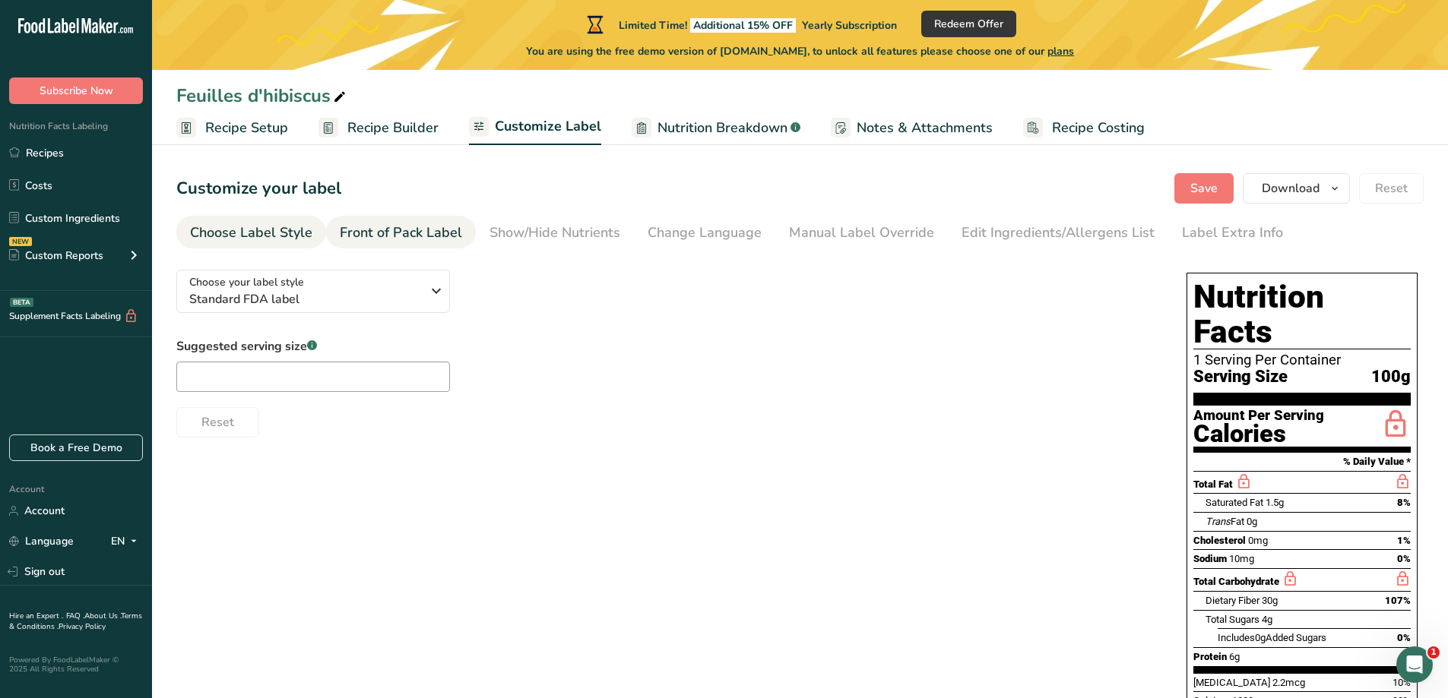
click at [410, 233] on div "Front of Pack Label" at bounding box center [401, 233] width 122 height 21
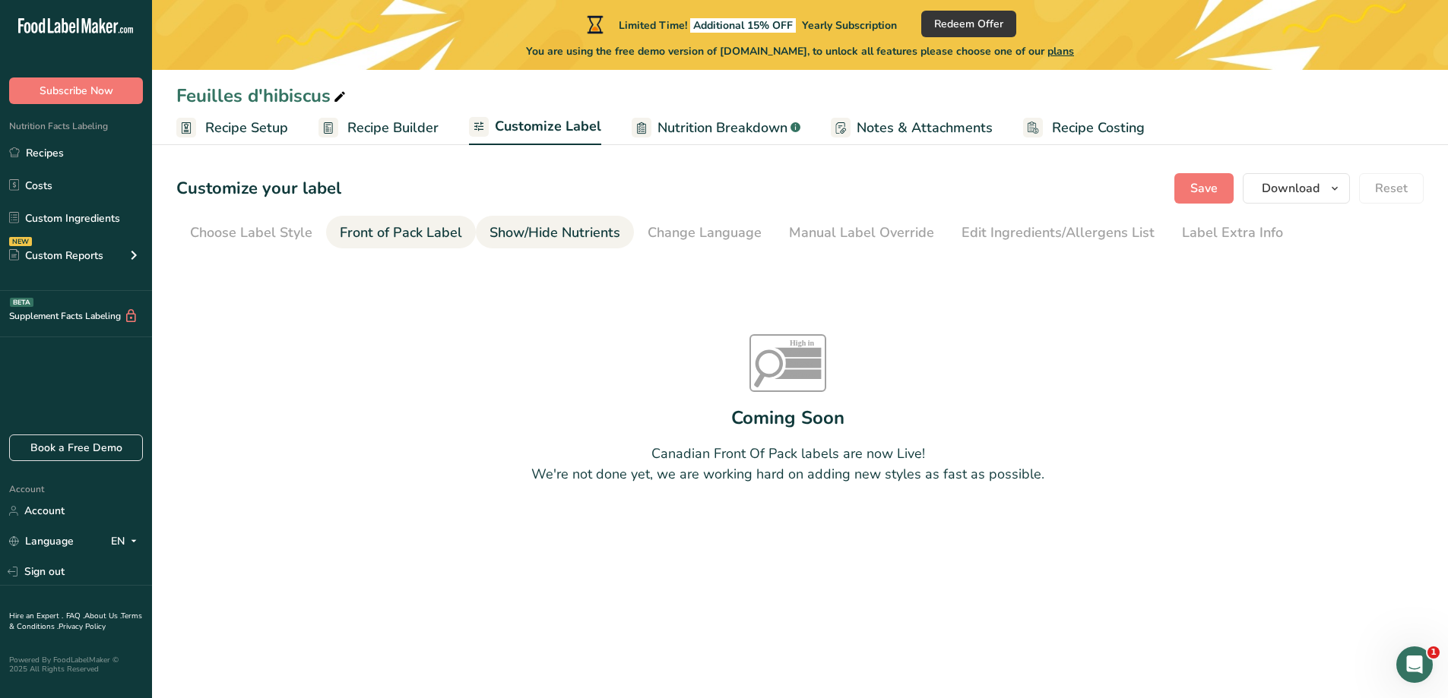
click at [572, 220] on link "Show/Hide Nutrients" at bounding box center [554, 233] width 131 height 34
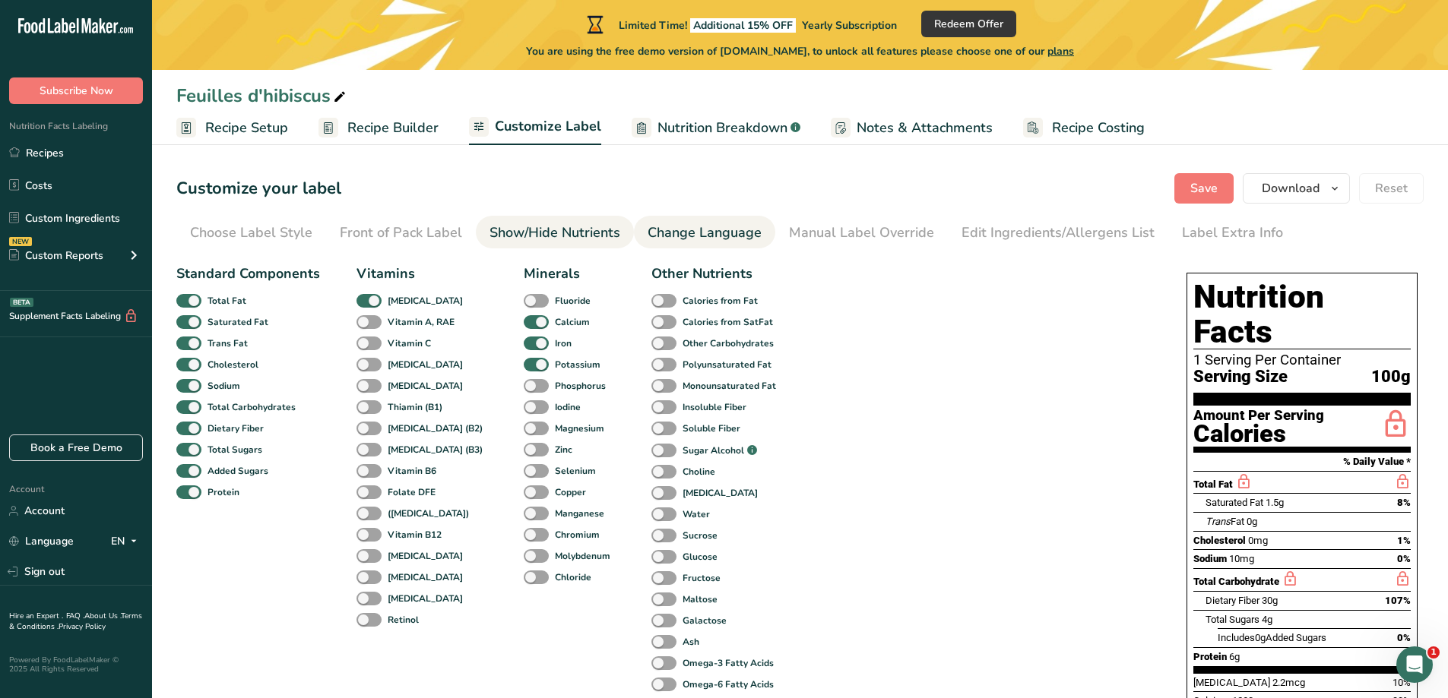
click at [714, 226] on div "Change Language" at bounding box center [705, 233] width 114 height 21
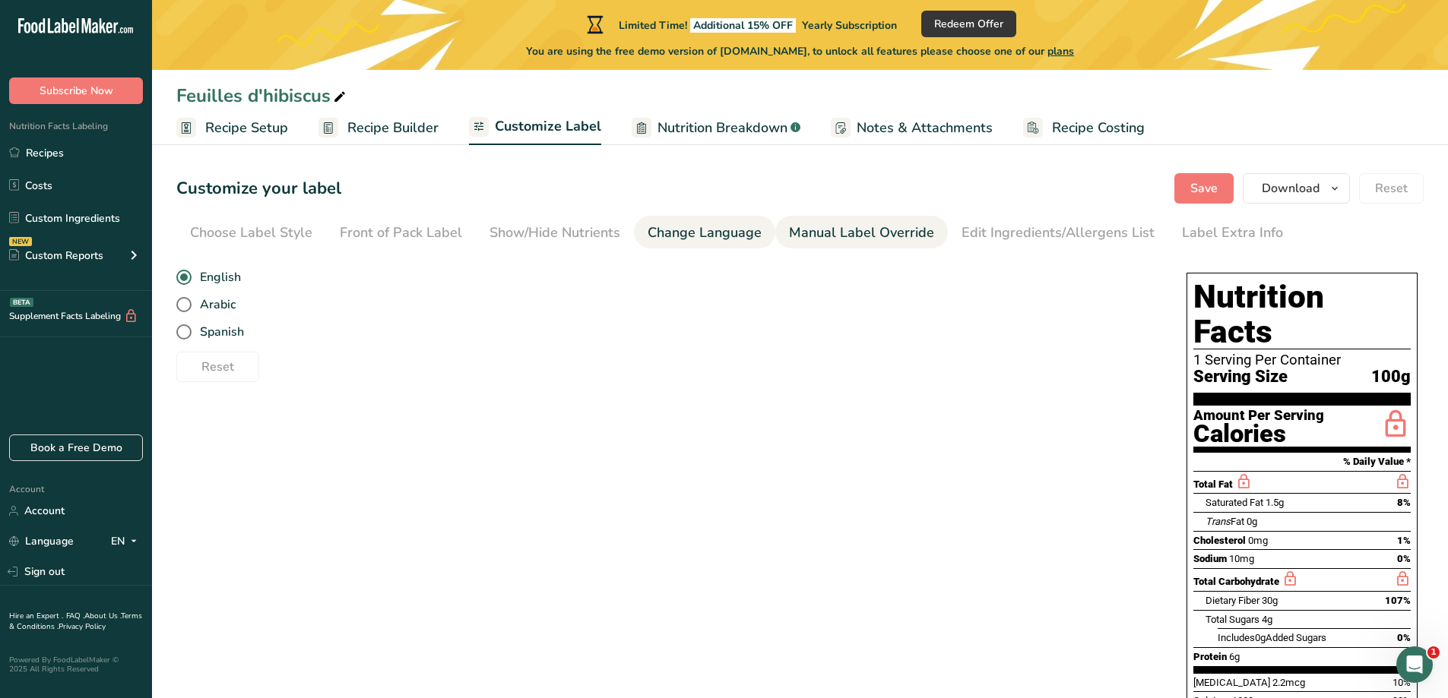
click at [858, 233] on div "Manual Label Override" at bounding box center [861, 233] width 145 height 21
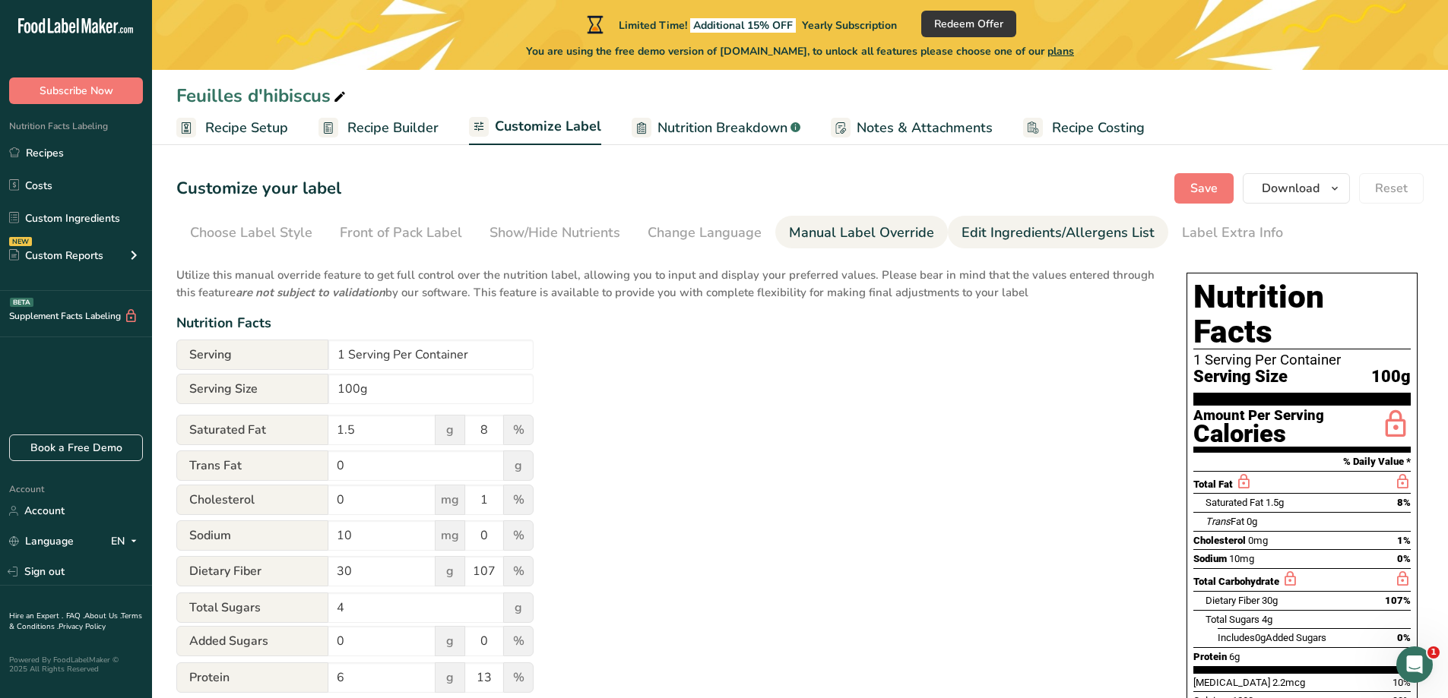
click at [1001, 245] on link "Edit Ingredients/Allergens List" at bounding box center [1057, 233] width 193 height 34
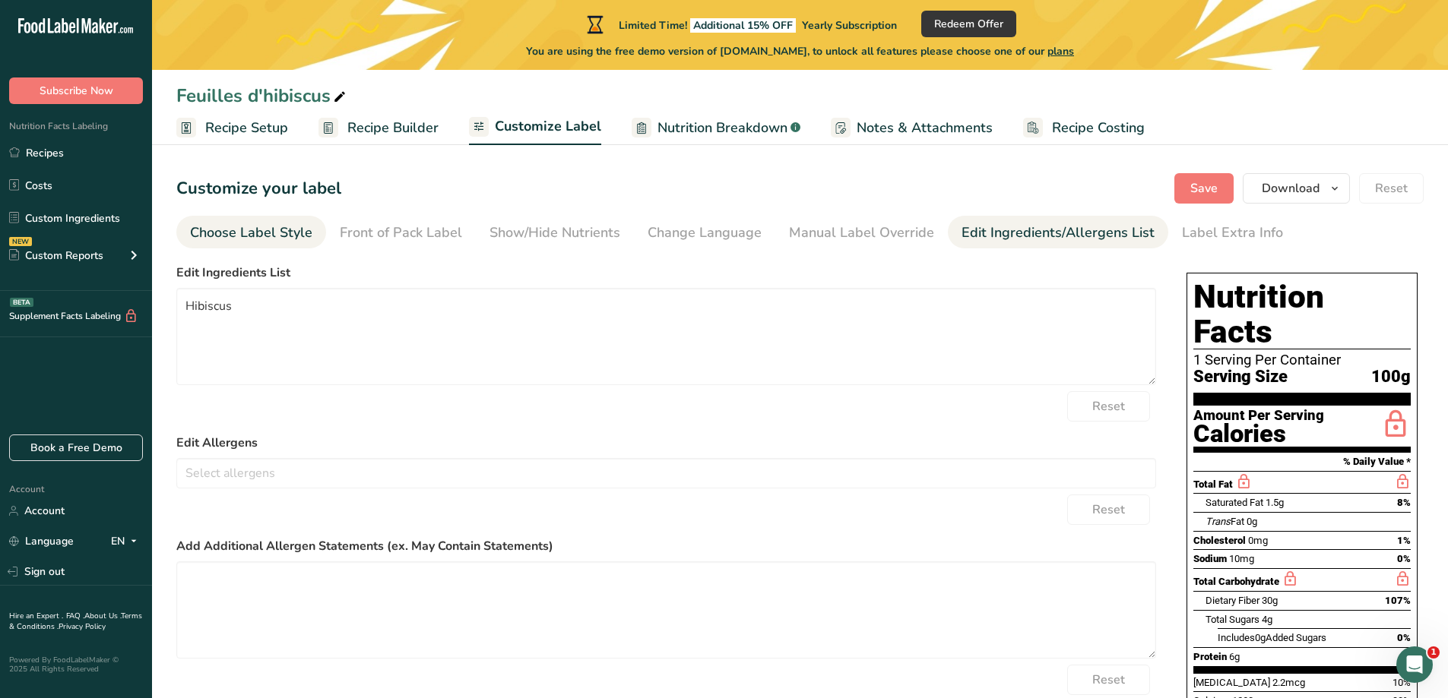
click at [254, 224] on div "Choose Label Style" at bounding box center [251, 233] width 122 height 21
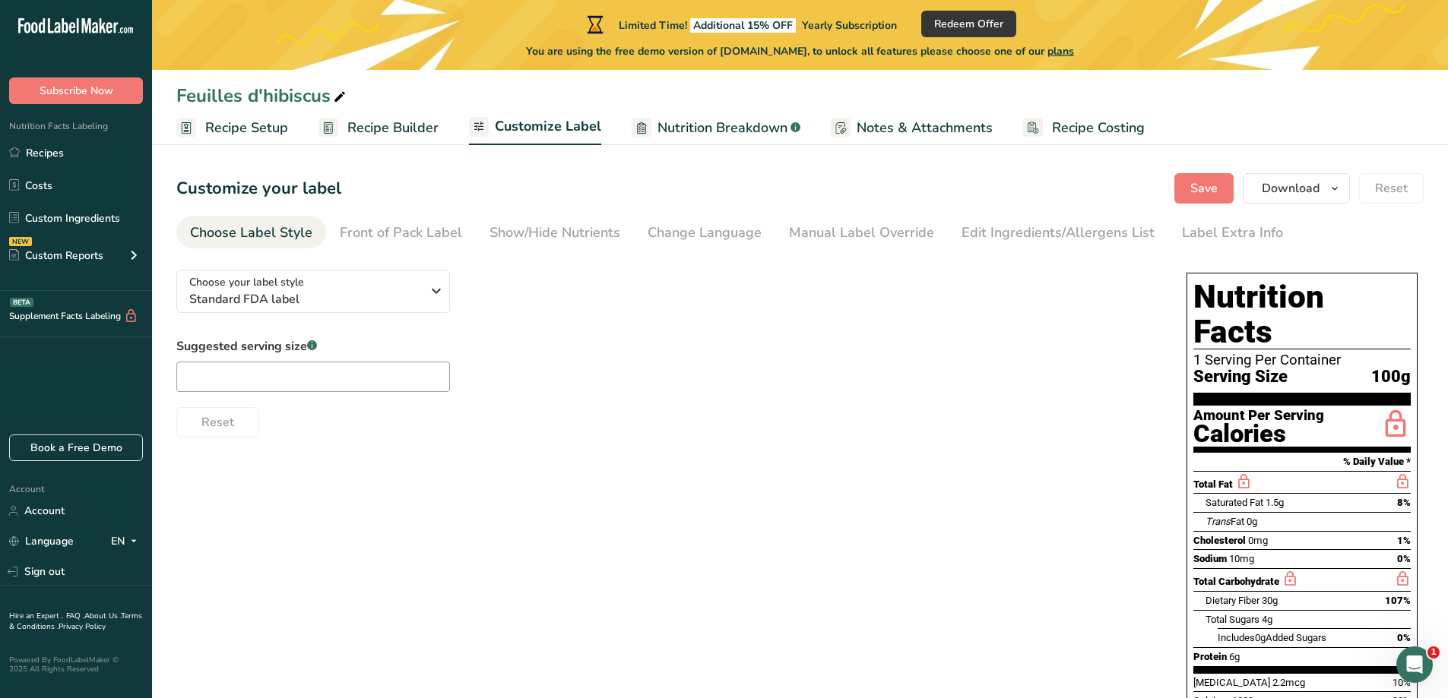
click at [385, 141] on link "Recipe Builder" at bounding box center [378, 128] width 120 height 34
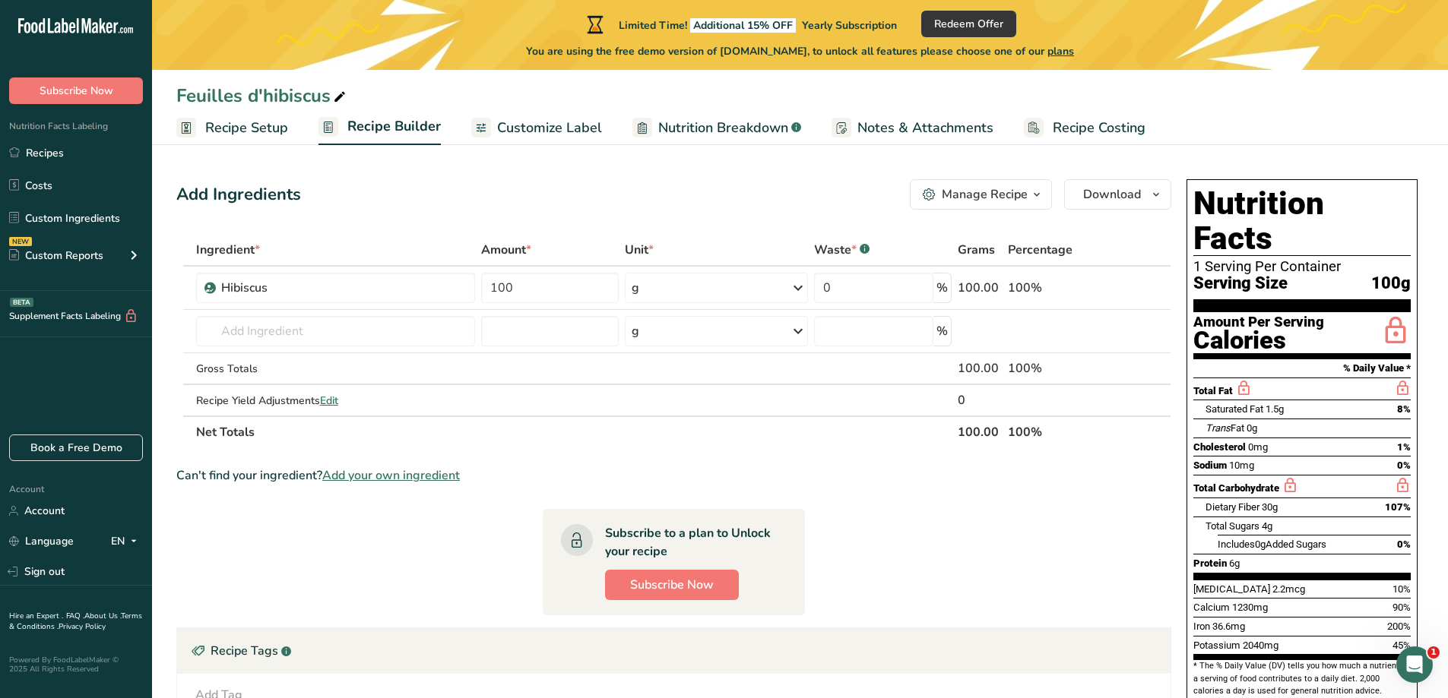
click at [582, 124] on span "Customize Label" at bounding box center [549, 128] width 105 height 21
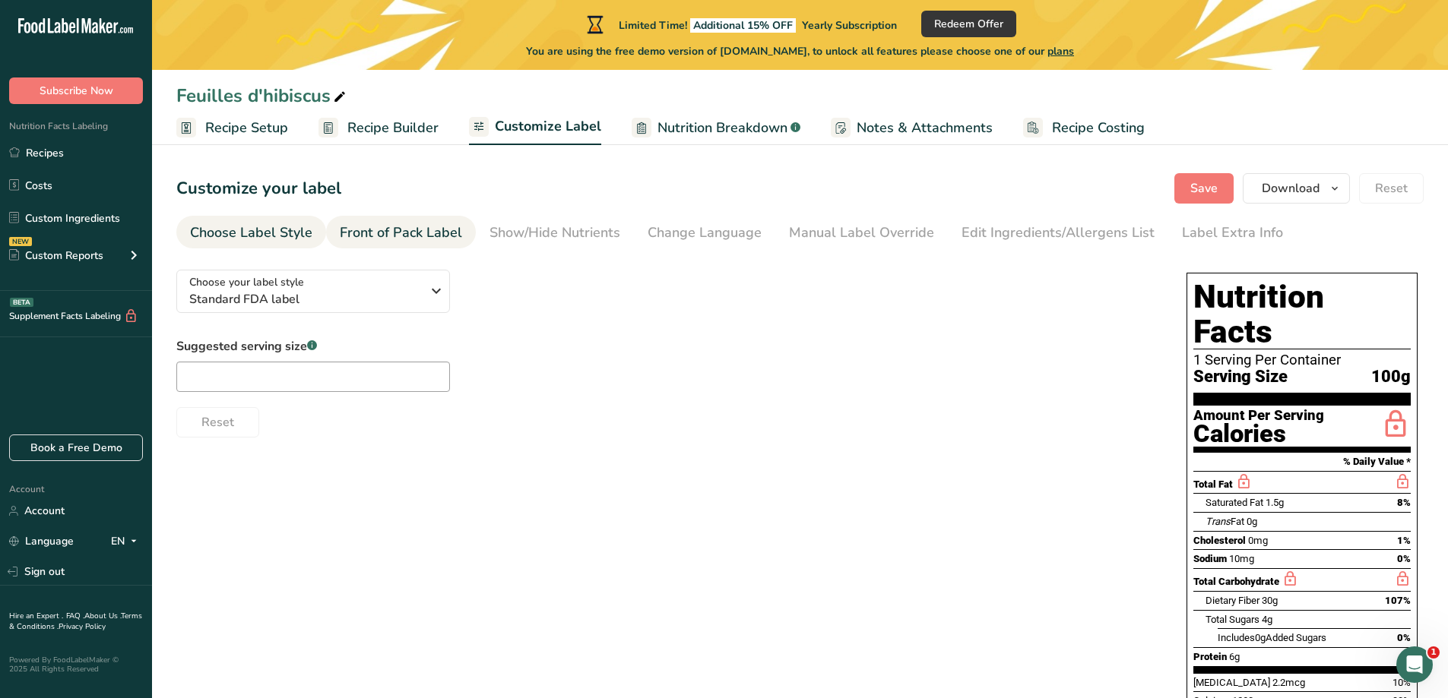
click at [411, 233] on div "Front of Pack Label" at bounding box center [401, 233] width 122 height 21
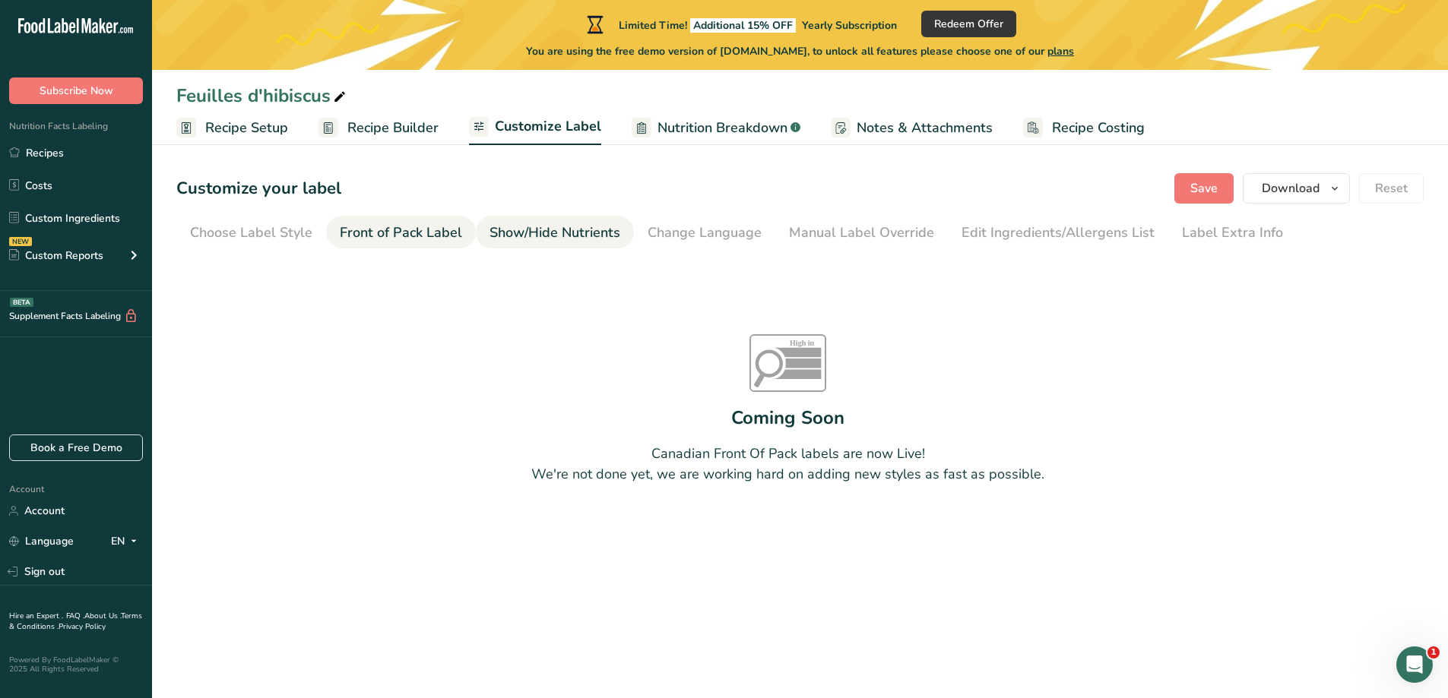
click at [556, 243] on link "Show/Hide Nutrients" at bounding box center [554, 233] width 131 height 34
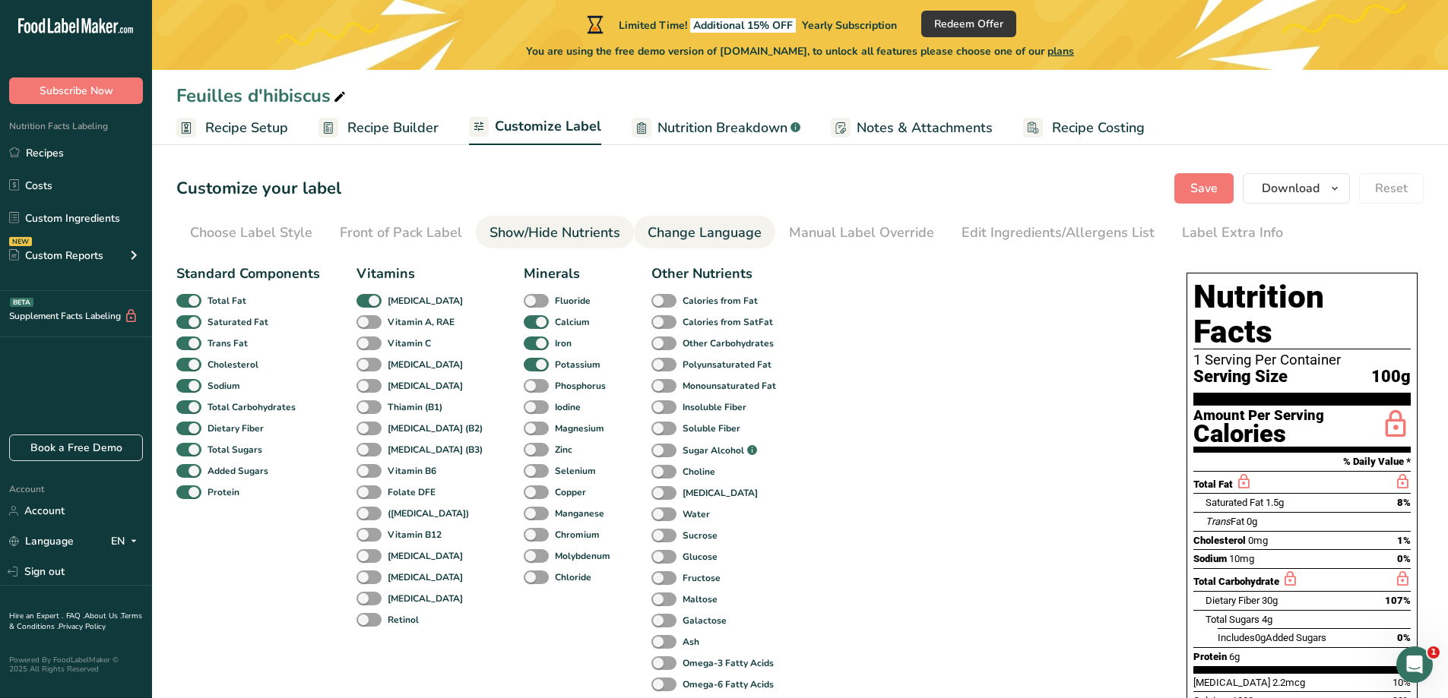
click at [690, 232] on div "Change Language" at bounding box center [705, 233] width 114 height 21
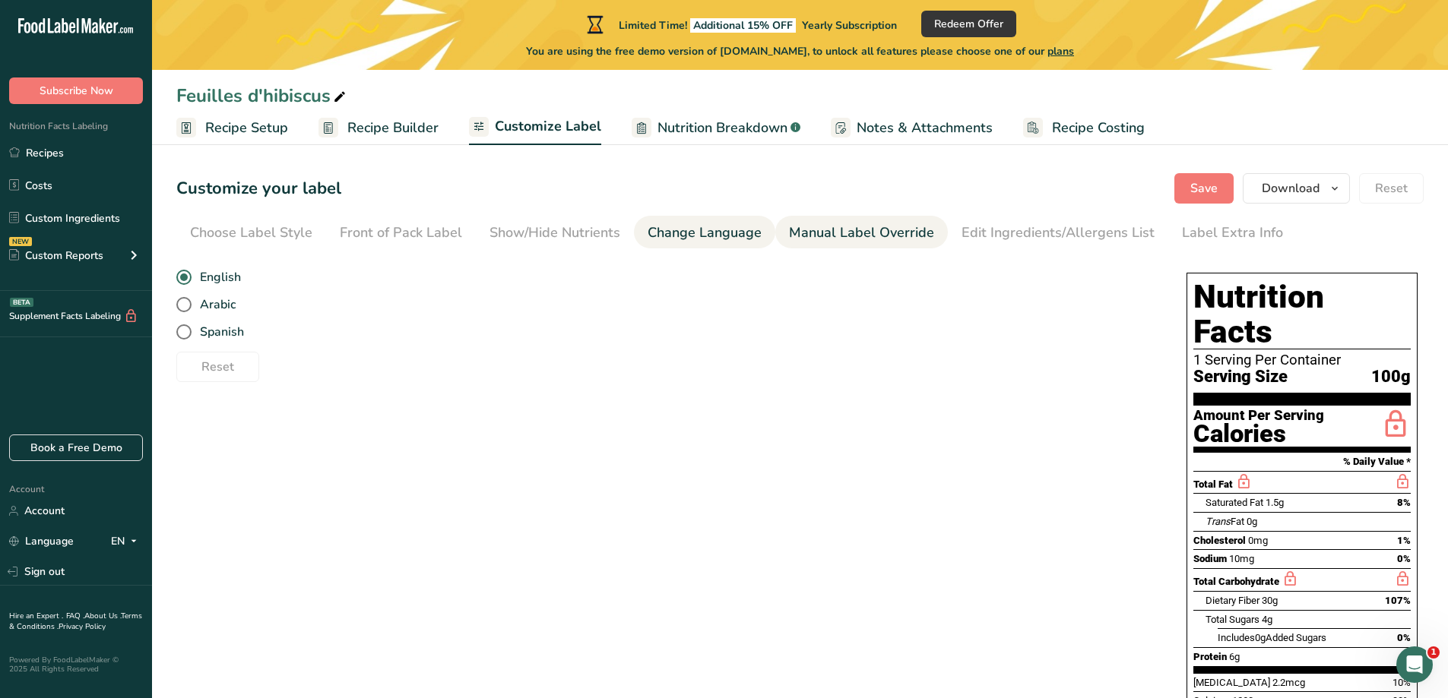
click at [894, 230] on div "Manual Label Override" at bounding box center [861, 233] width 145 height 21
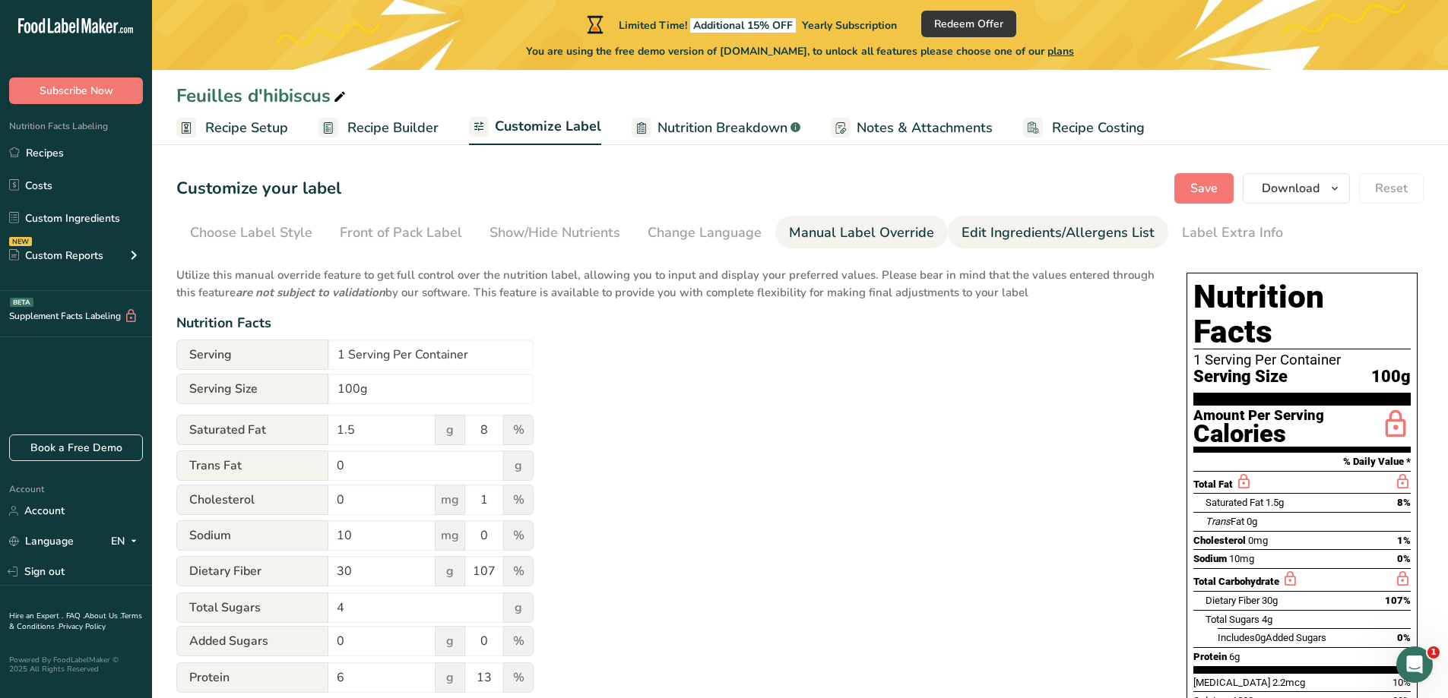
click at [1026, 231] on div "Edit Ingredients/Allergens List" at bounding box center [1057, 233] width 193 height 21
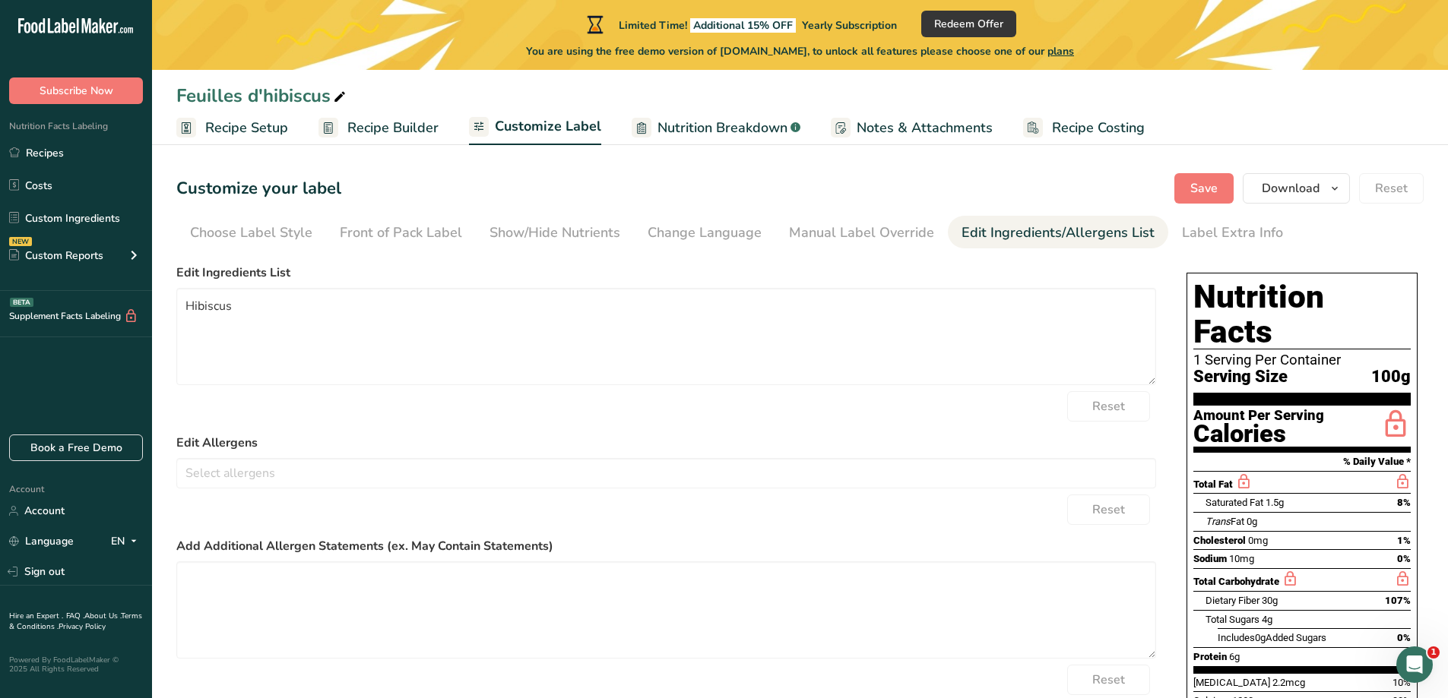
click at [380, 136] on span "Recipe Builder" at bounding box center [392, 128] width 91 height 21
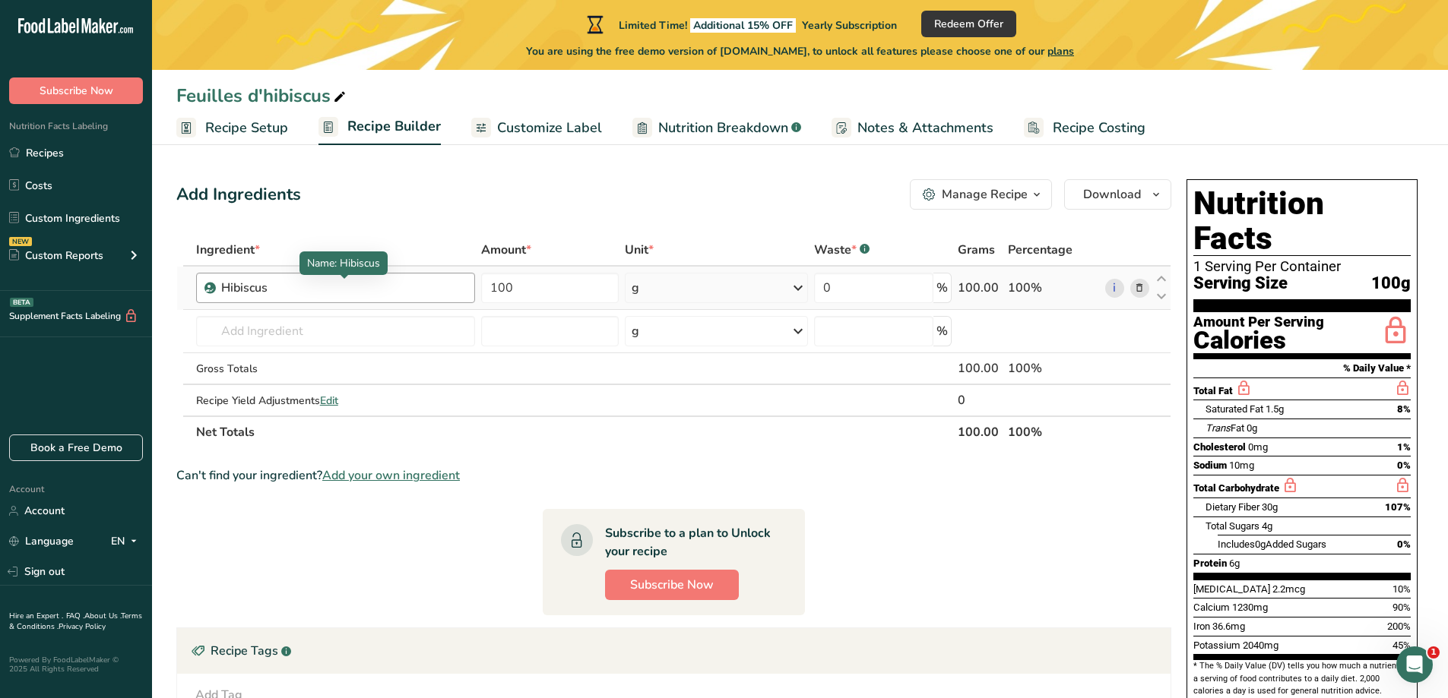
click at [337, 289] on div "Hibiscus" at bounding box center [316, 288] width 190 height 18
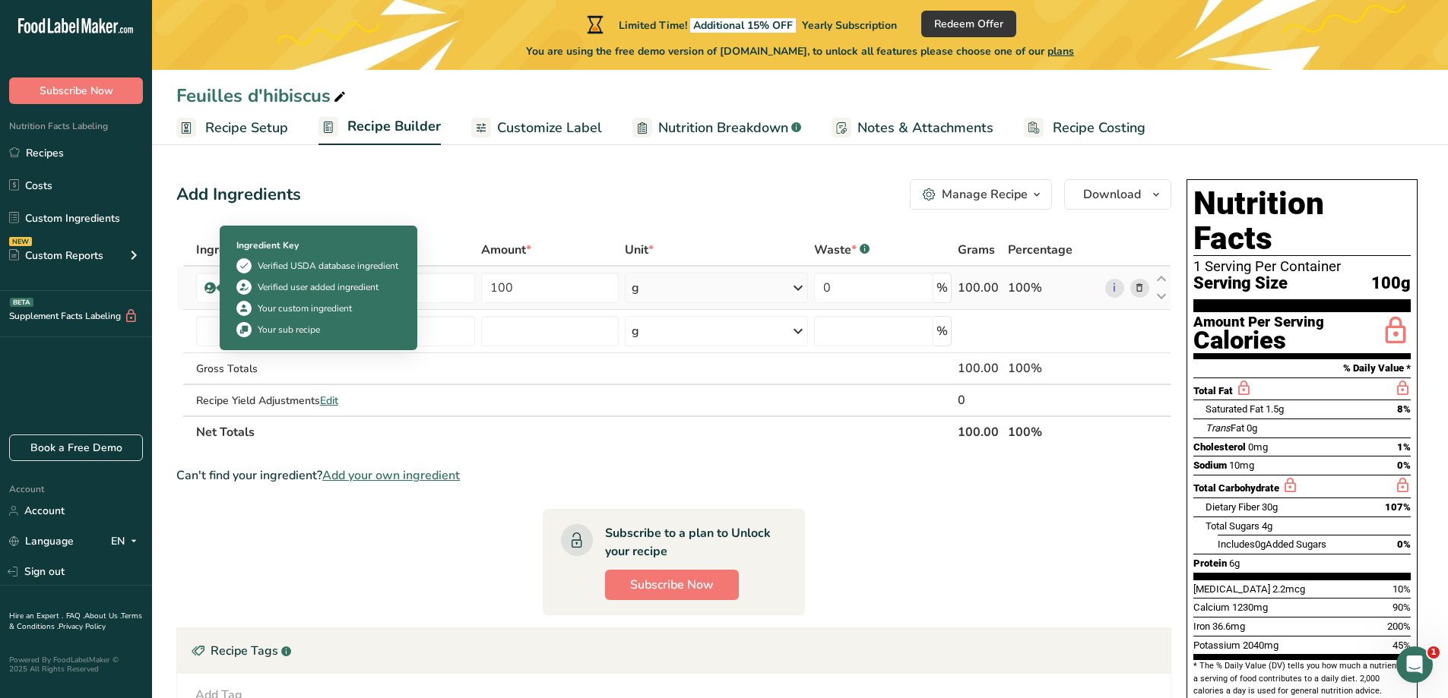
click at [207, 286] on icon at bounding box center [209, 288] width 9 height 14
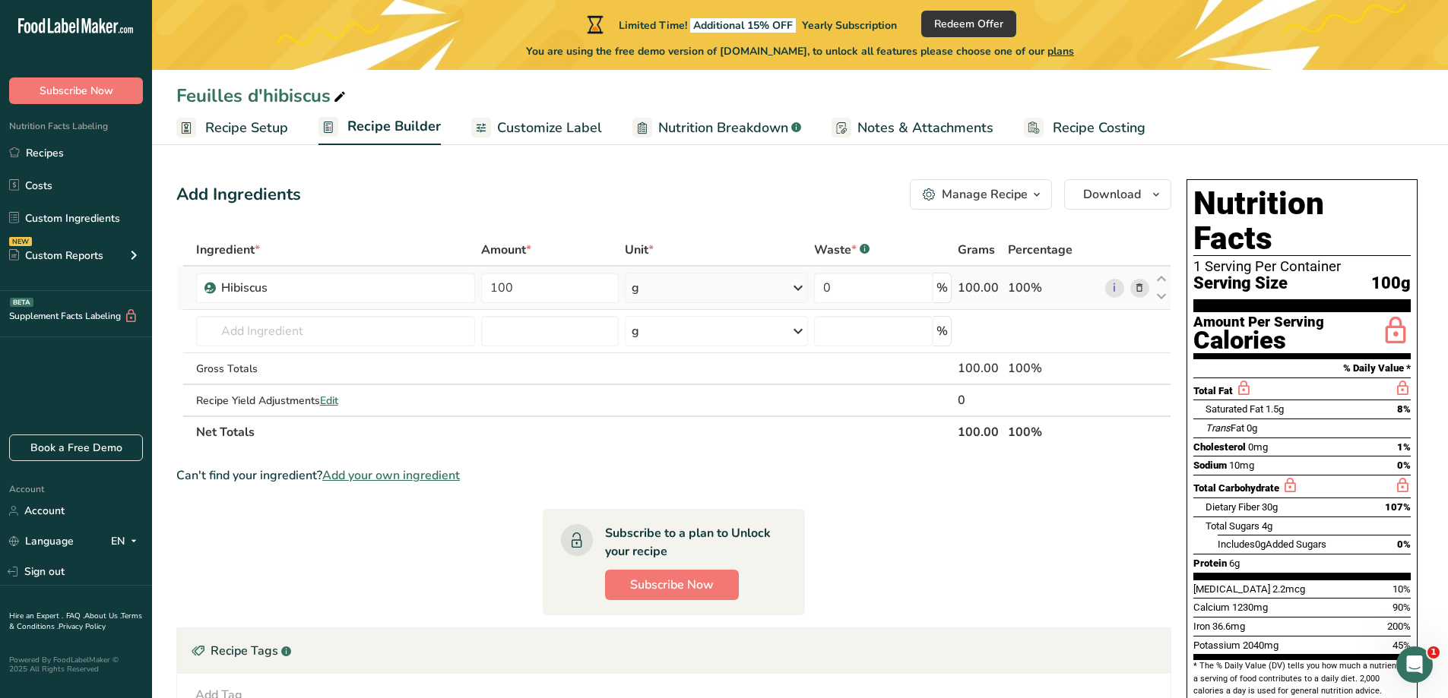
click at [207, 286] on icon at bounding box center [209, 288] width 9 height 14
click at [482, 309] on td "100" at bounding box center [550, 288] width 144 height 43
click at [437, 297] on div "Hibiscus" at bounding box center [336, 288] width 280 height 30
click at [53, 156] on link "Recipes" at bounding box center [76, 152] width 152 height 29
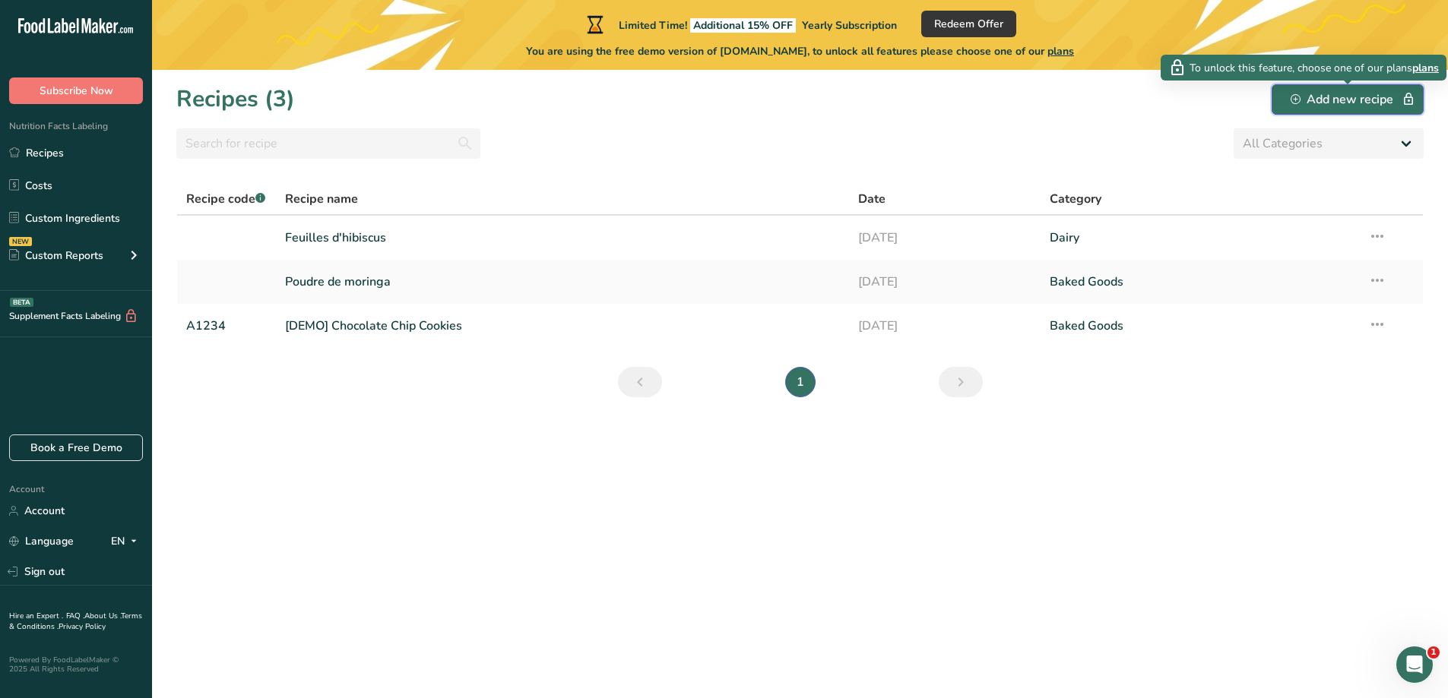
click at [1328, 98] on div "Add new recipe" at bounding box center [1348, 99] width 114 height 18
click at [1366, 103] on div "Add new recipe" at bounding box center [1348, 99] width 114 height 18
click at [1433, 68] on span "plans" at bounding box center [1425, 68] width 27 height 16
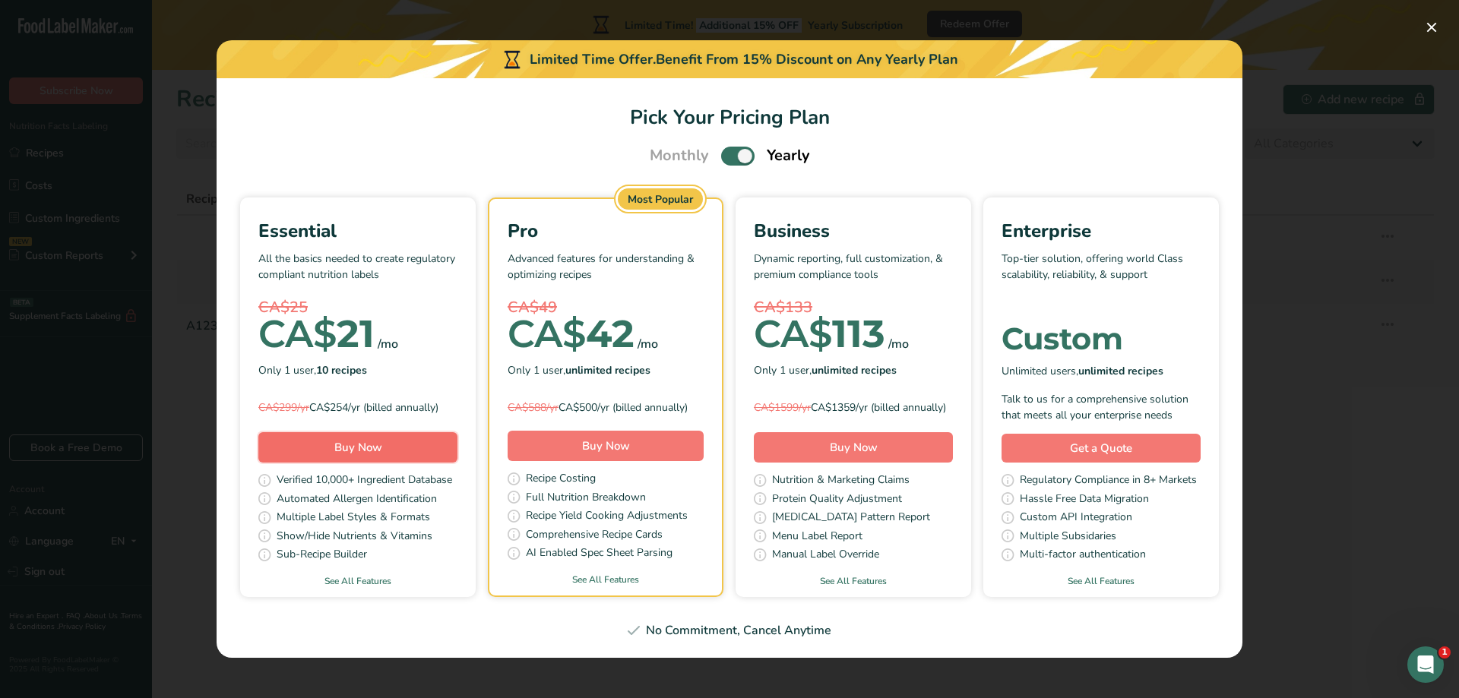
click at [395, 463] on button "Buy Now" at bounding box center [357, 447] width 199 height 30
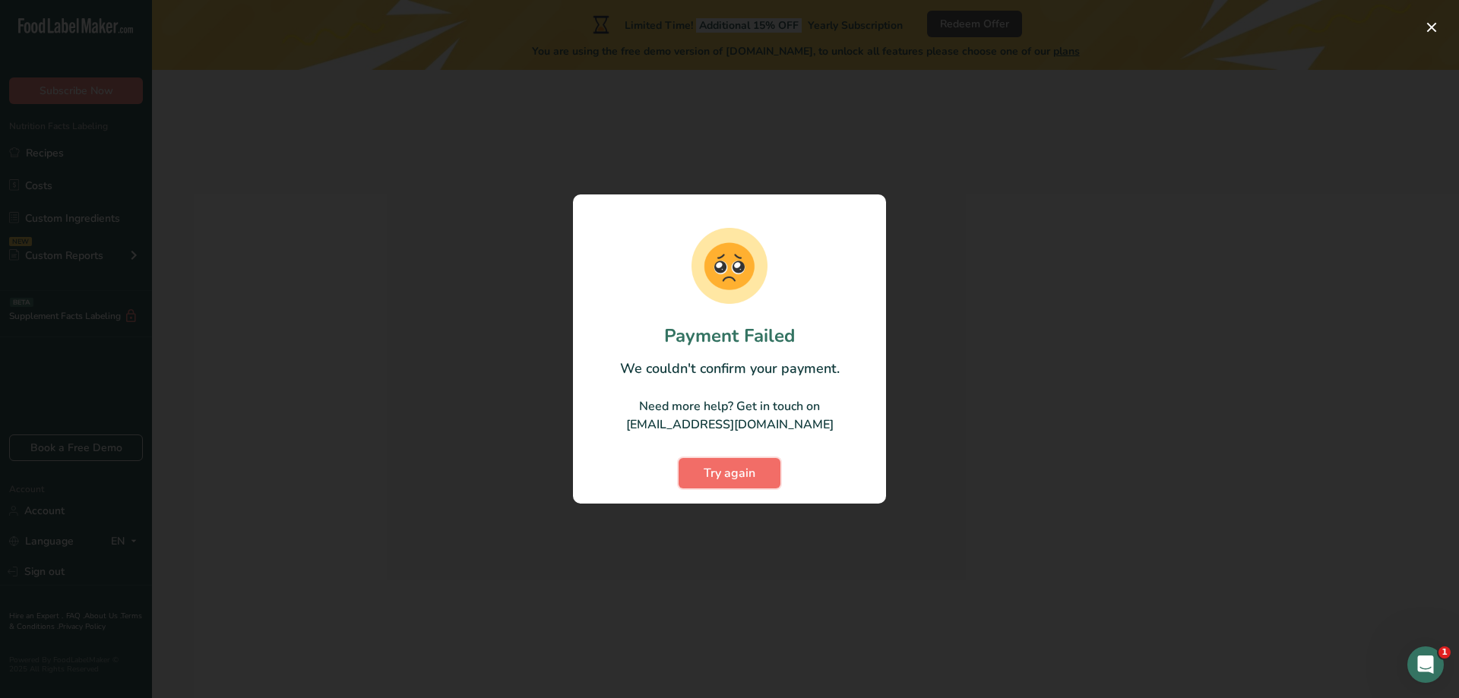
click at [742, 471] on span "Try again" at bounding box center [730, 473] width 52 height 18
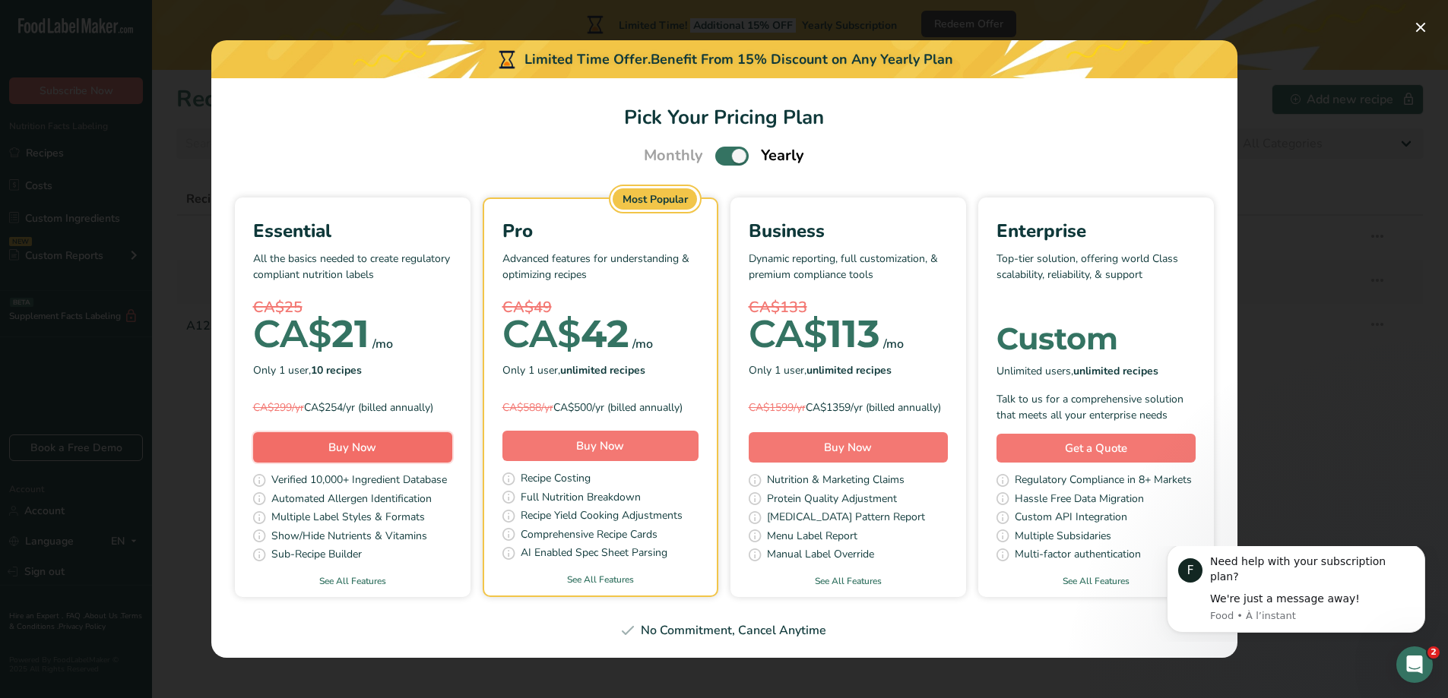
click at [362, 453] on span "Buy Now" at bounding box center [352, 447] width 48 height 15
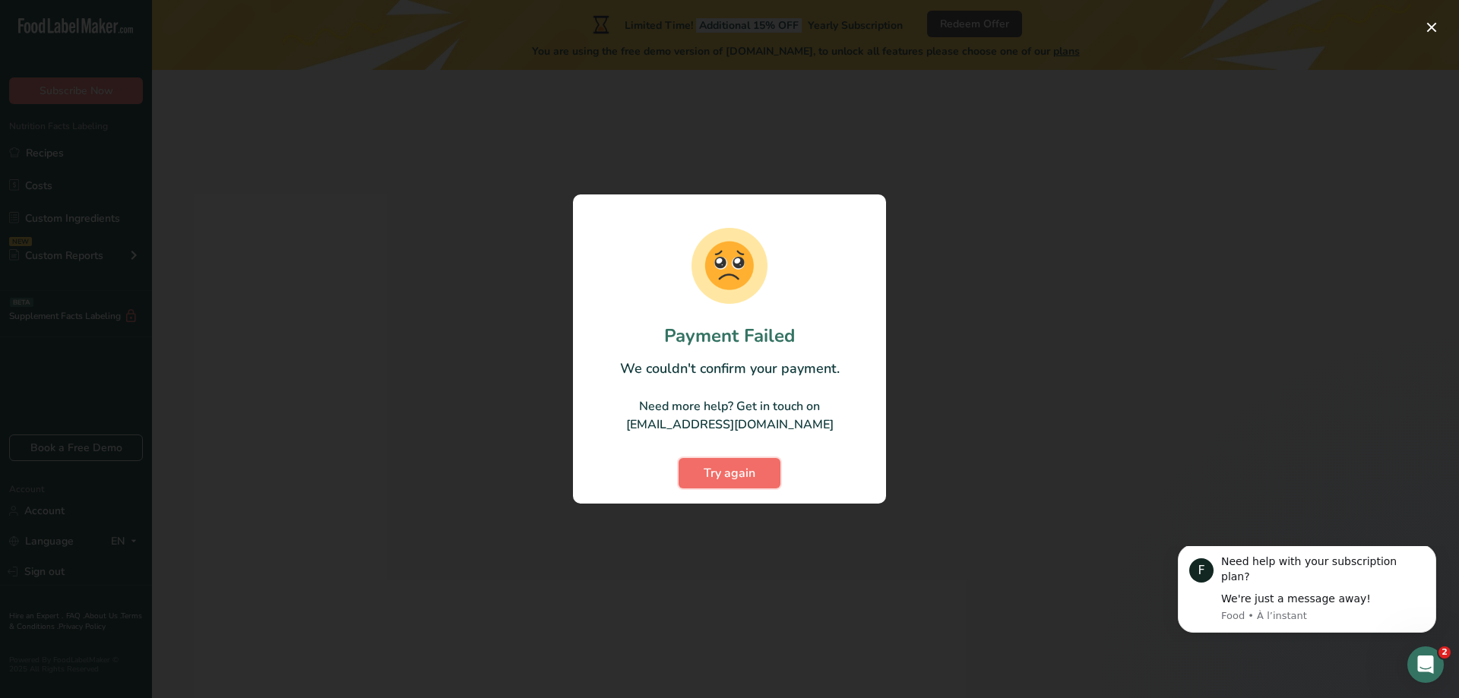
click at [705, 464] on span "Try again" at bounding box center [730, 473] width 52 height 18
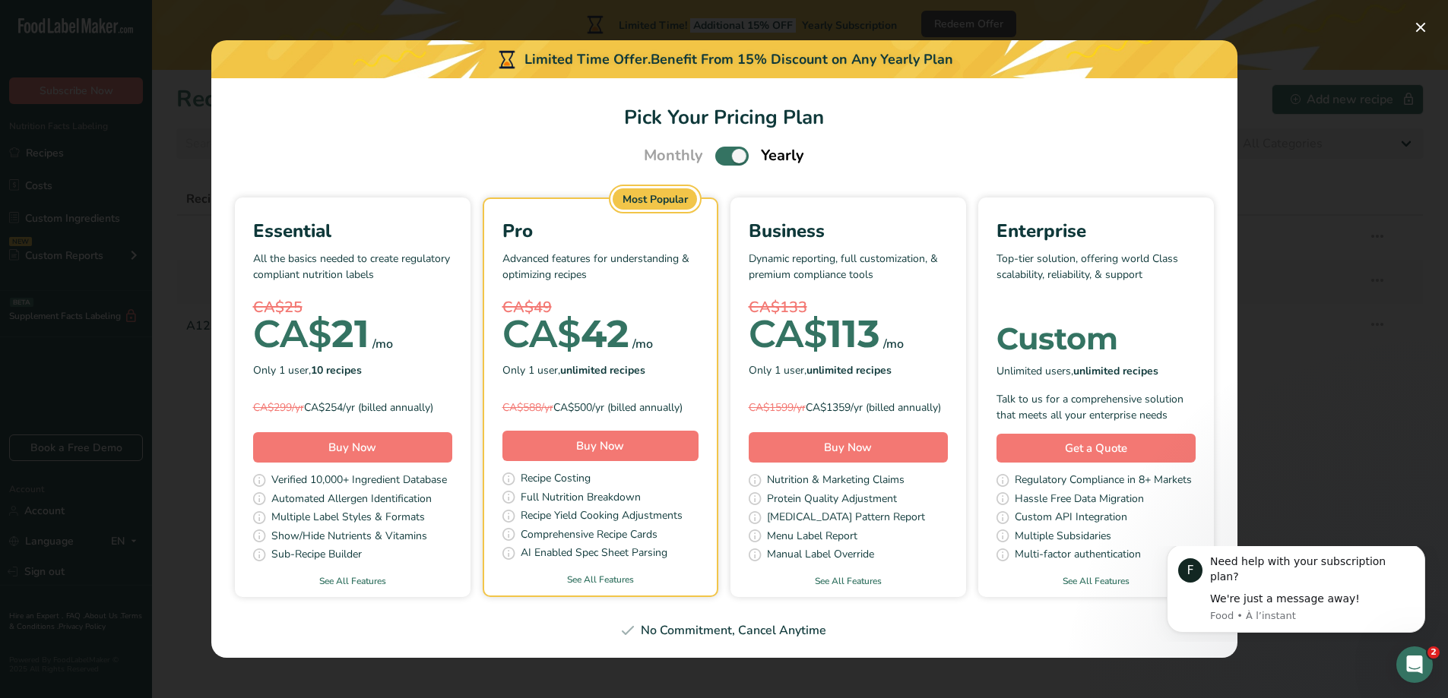
click at [339, 436] on div "Essential All the basics needed to create regulatory compliant nutrition labels…" at bounding box center [353, 382] width 236 height 366
click at [347, 455] on span "Buy Now" at bounding box center [352, 447] width 48 height 15
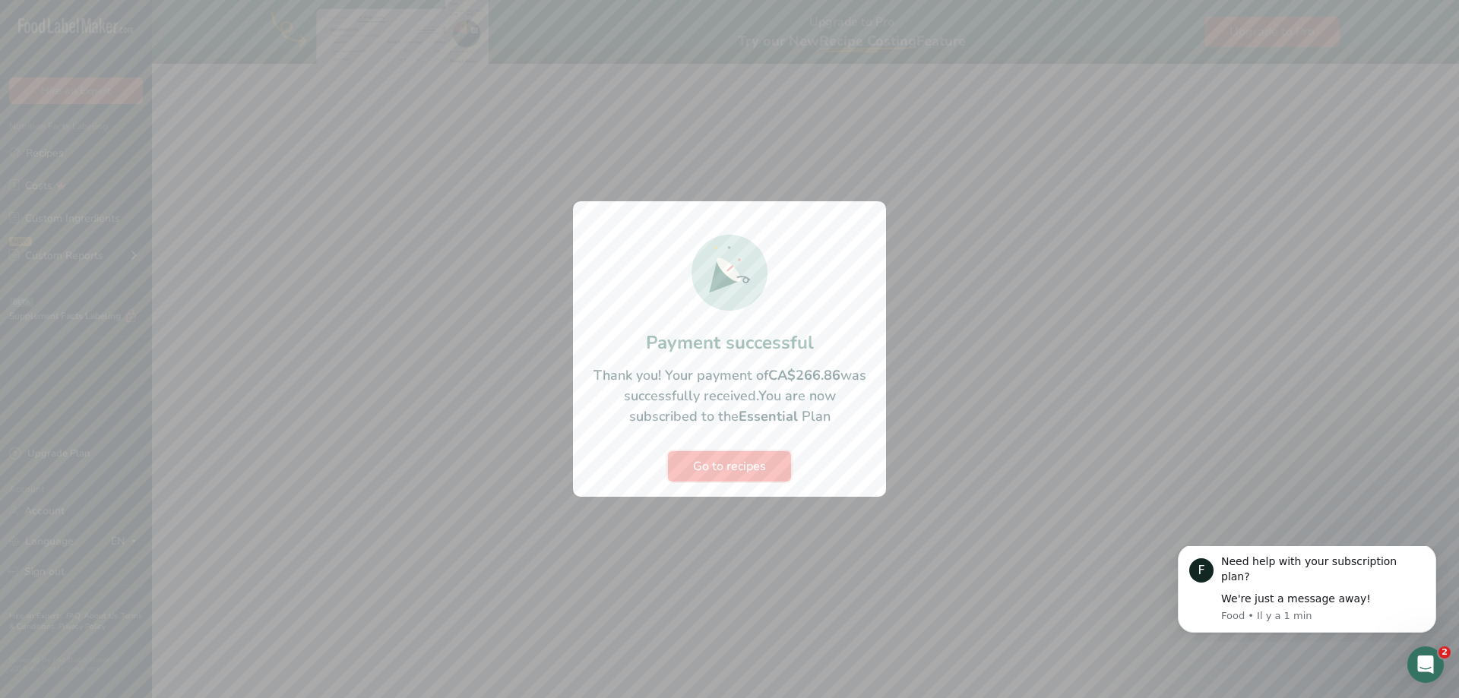
click at [748, 467] on span "Go to recipes" at bounding box center [729, 467] width 73 height 18
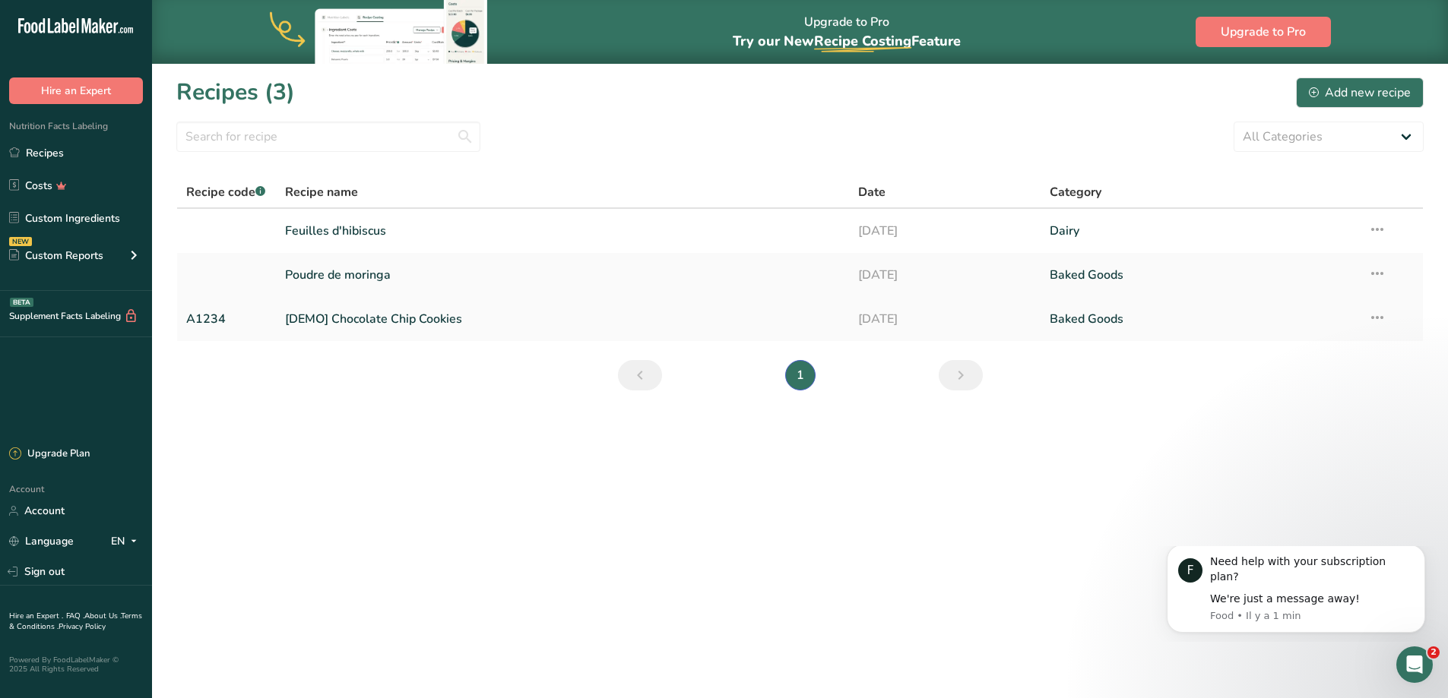
click at [1386, 317] on icon at bounding box center [1377, 317] width 18 height 27
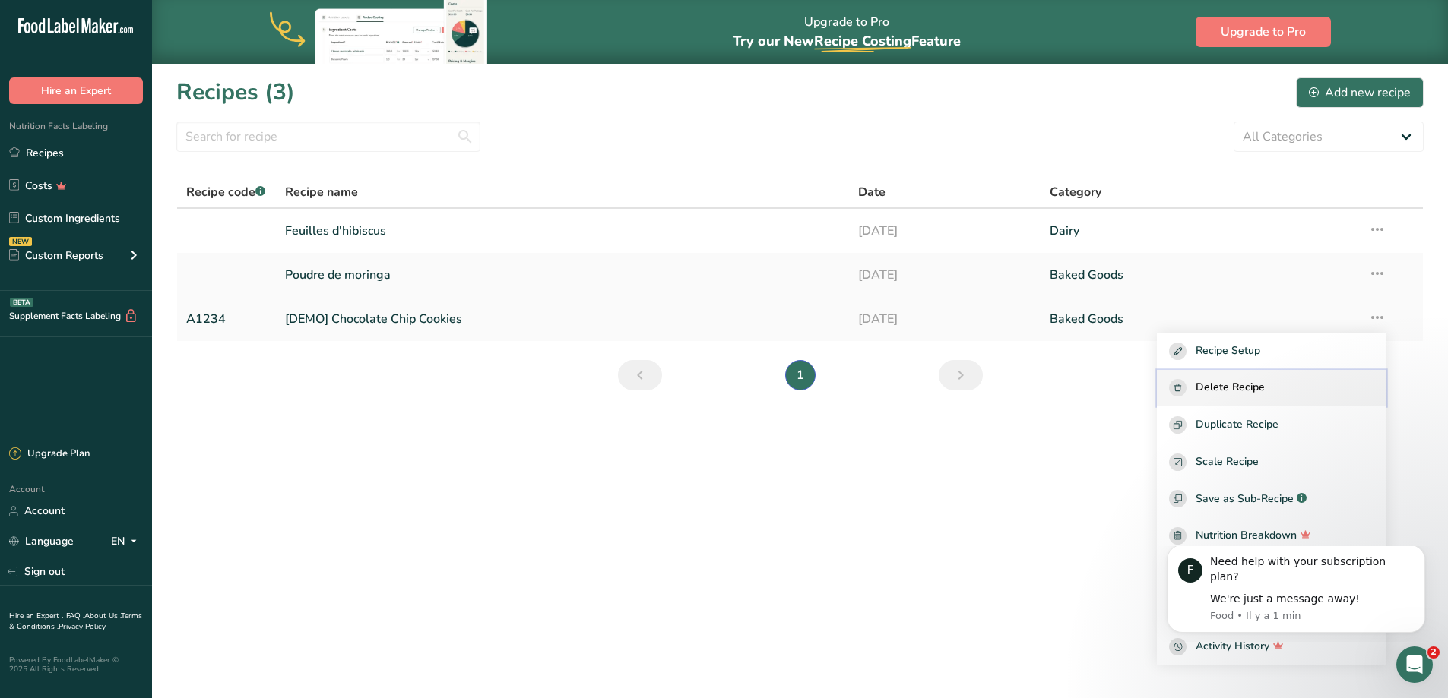
click at [1265, 388] on span "Delete Recipe" at bounding box center [1230, 387] width 69 height 17
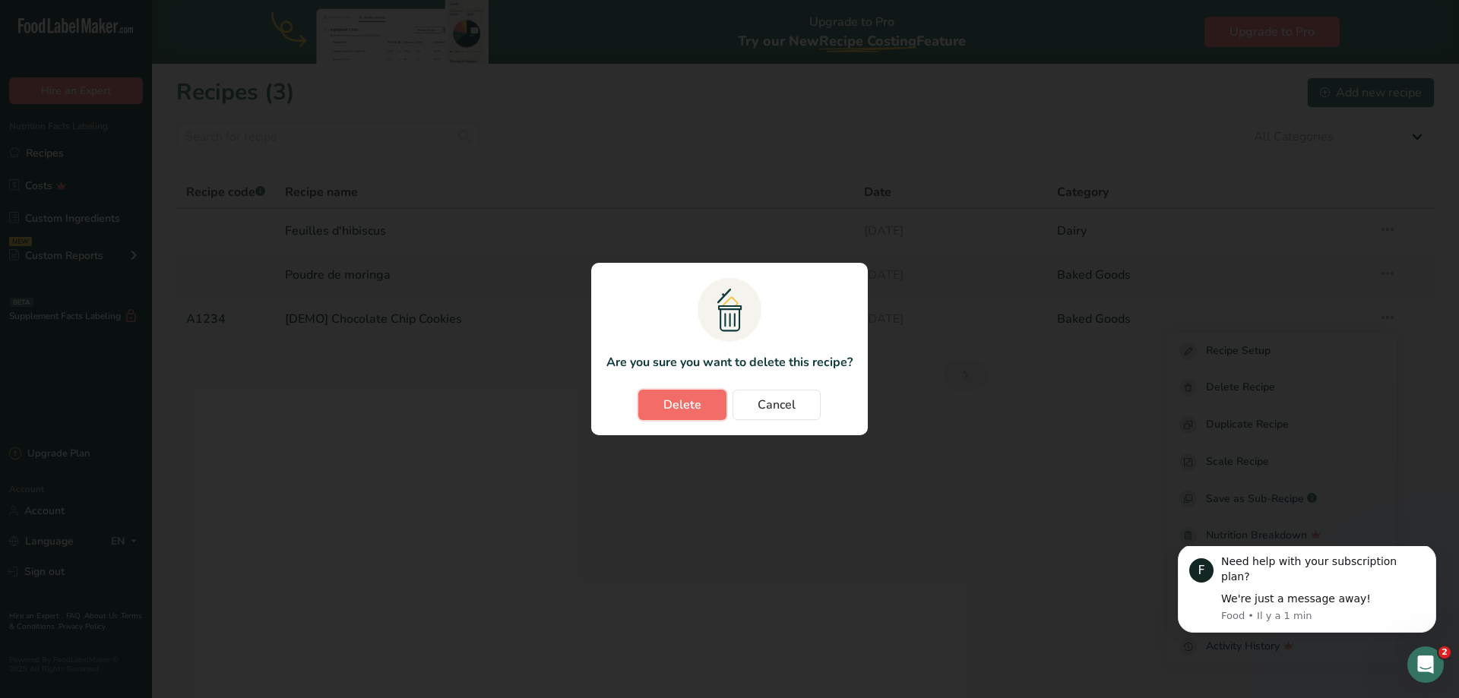
click at [699, 407] on span "Delete" at bounding box center [683, 405] width 38 height 18
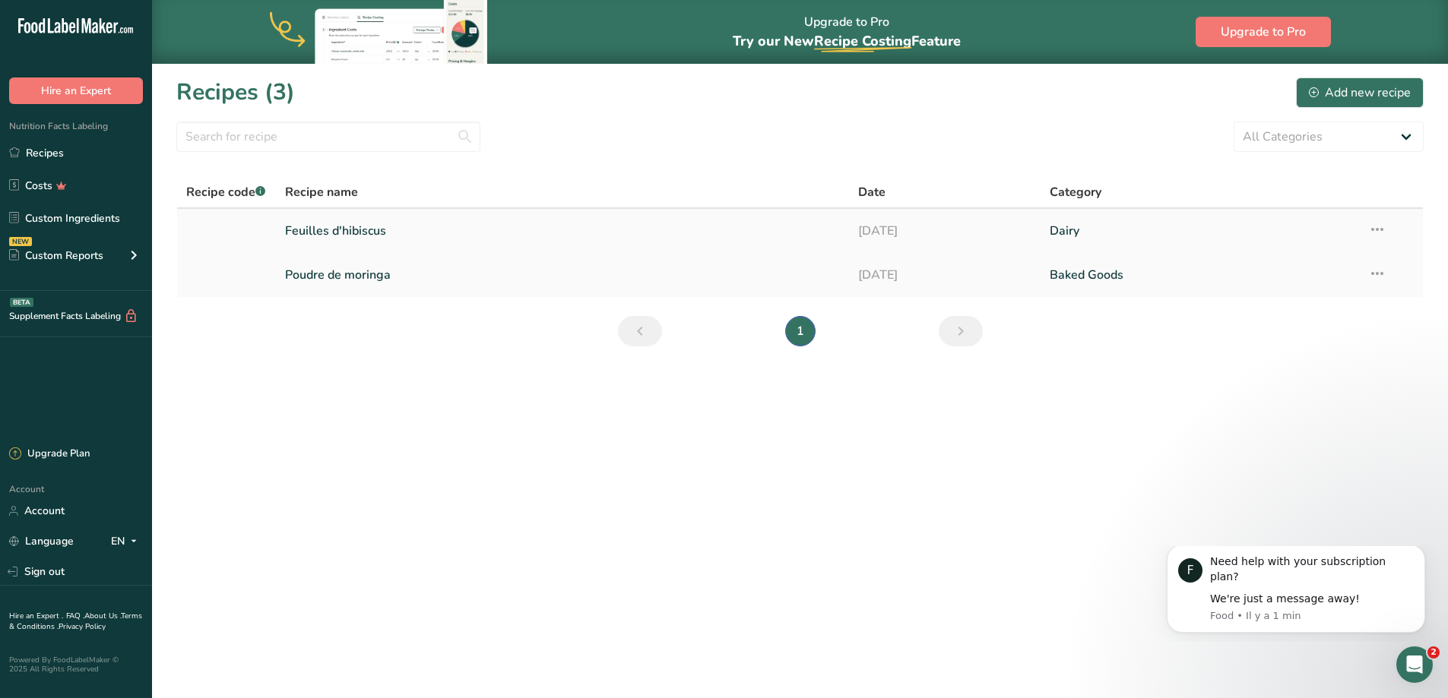
click at [521, 233] on link "Feuilles d'hibiscus" at bounding box center [563, 231] width 556 height 32
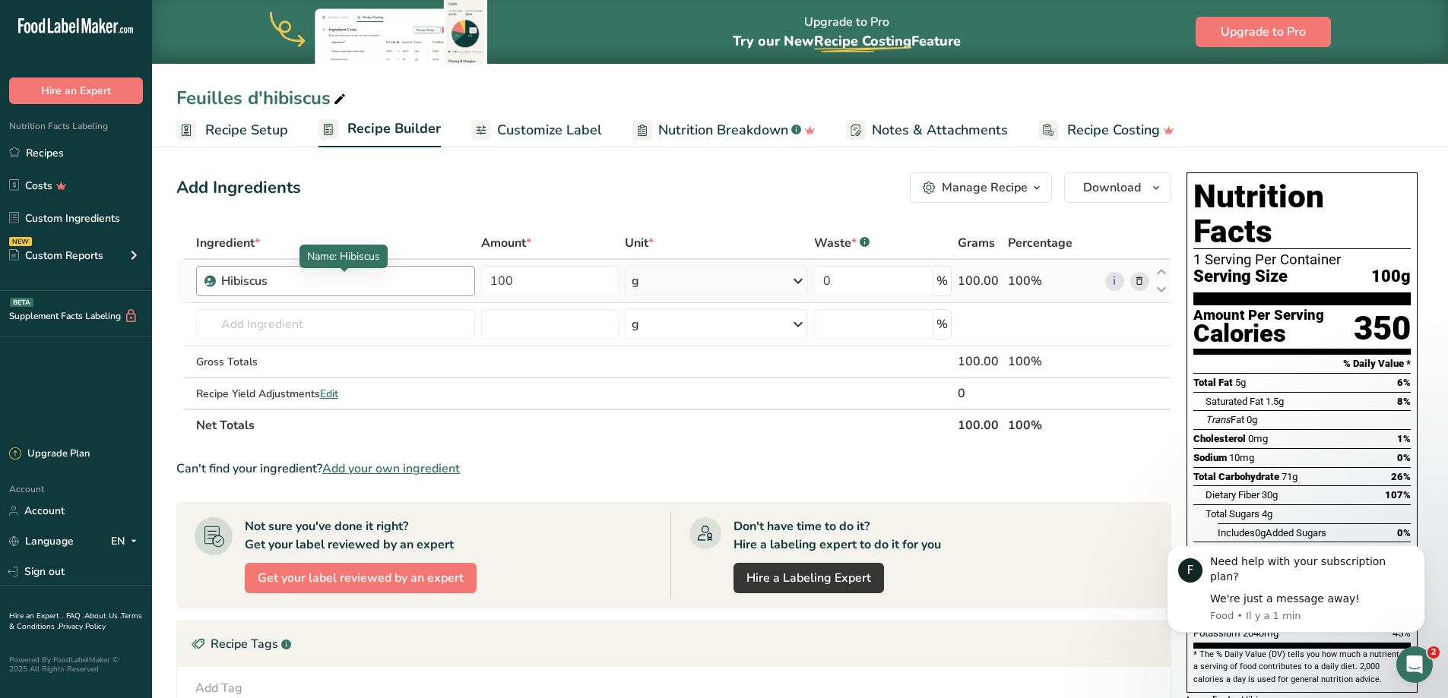
click at [314, 287] on div "Hibiscus" at bounding box center [316, 281] width 190 height 18
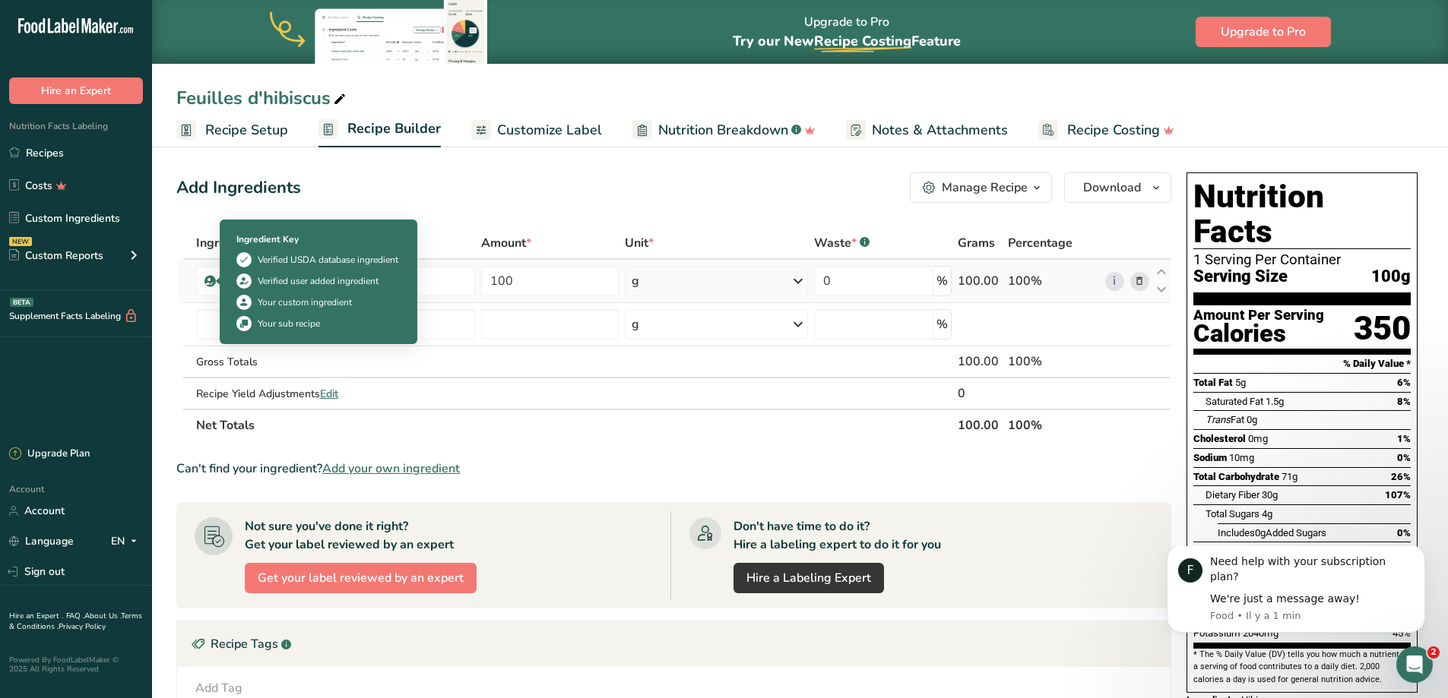
click at [207, 285] on icon at bounding box center [209, 281] width 9 height 14
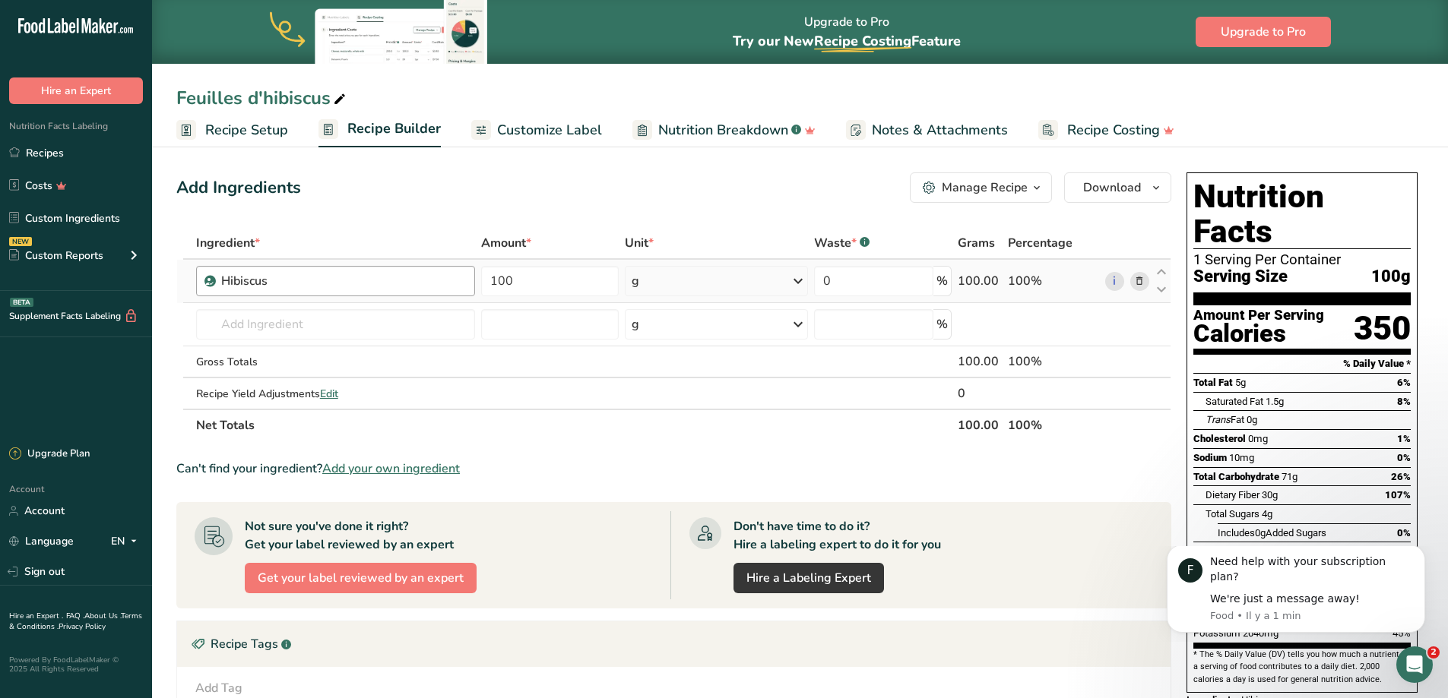
click at [217, 279] on div "Hibiscus" at bounding box center [336, 281] width 280 height 30
click at [255, 124] on span "Recipe Setup" at bounding box center [246, 130] width 83 height 21
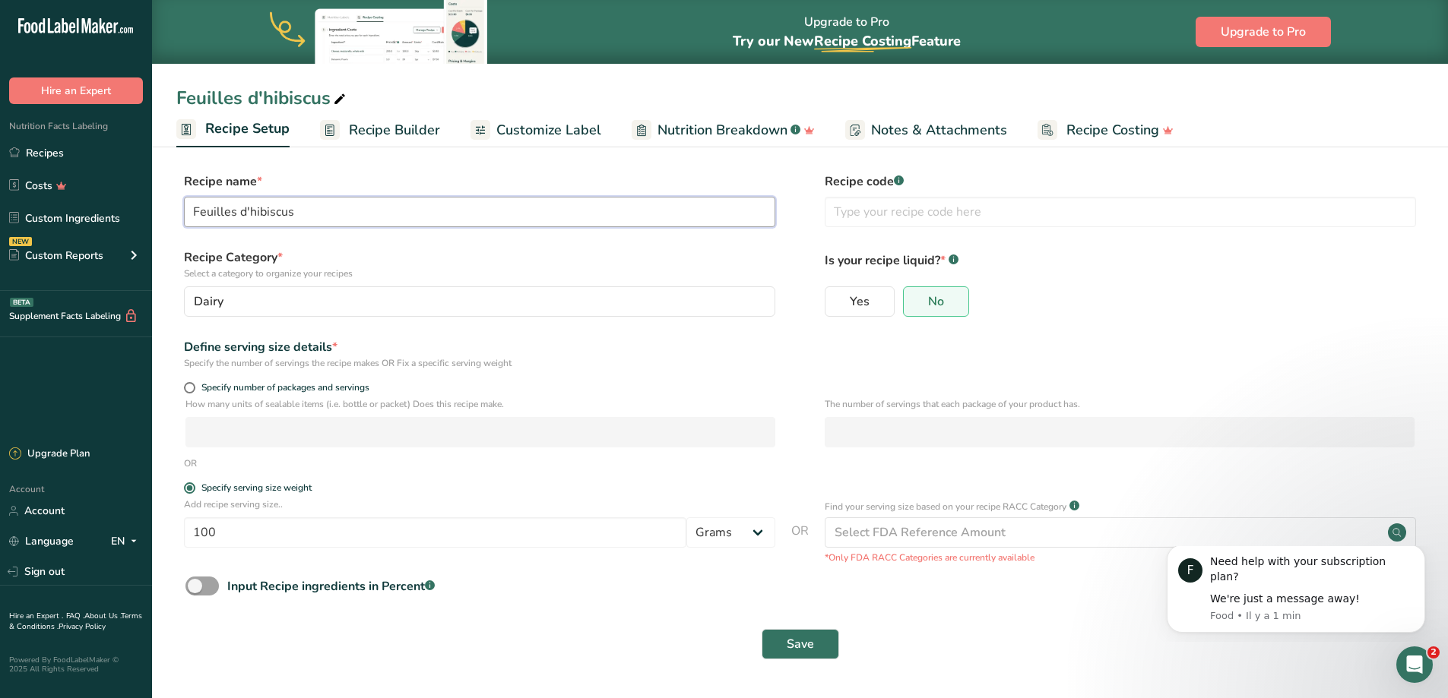
click at [350, 213] on input "Feuilles d'hibiscus" at bounding box center [479, 212] width 591 height 30
click at [328, 301] on div "Dairy" at bounding box center [475, 302] width 562 height 18
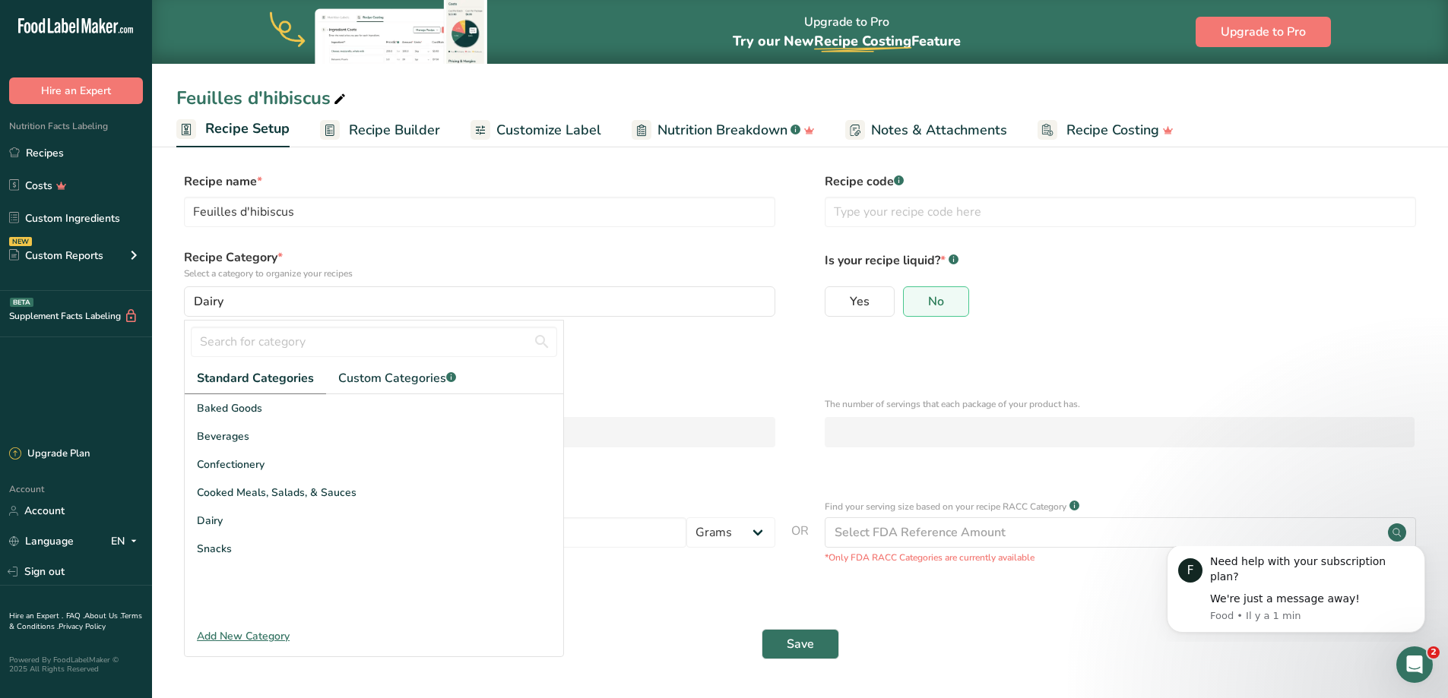
click at [278, 644] on div "Add New Category" at bounding box center [374, 637] width 378 height 16
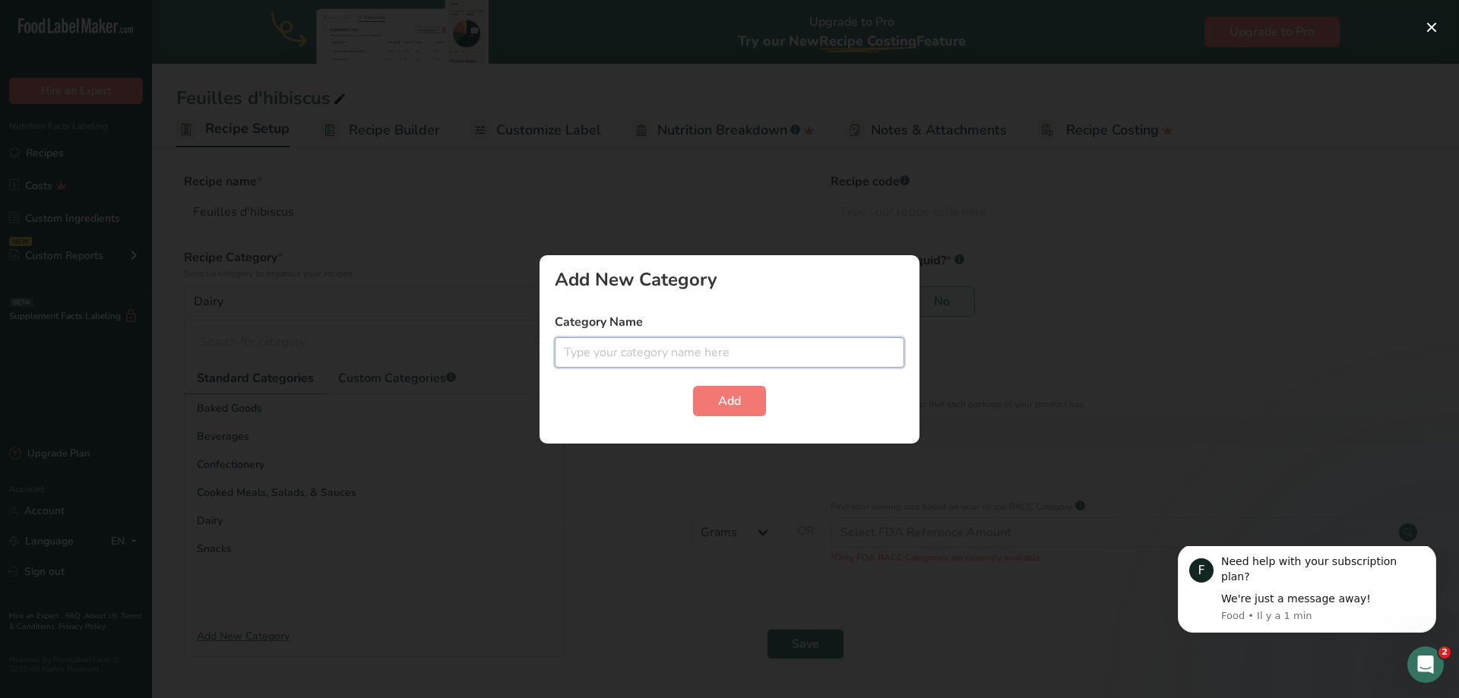
click at [615, 357] on input "text" at bounding box center [730, 352] width 350 height 30
type input "Plantes"
click at [714, 394] on button "Add" at bounding box center [729, 401] width 73 height 30
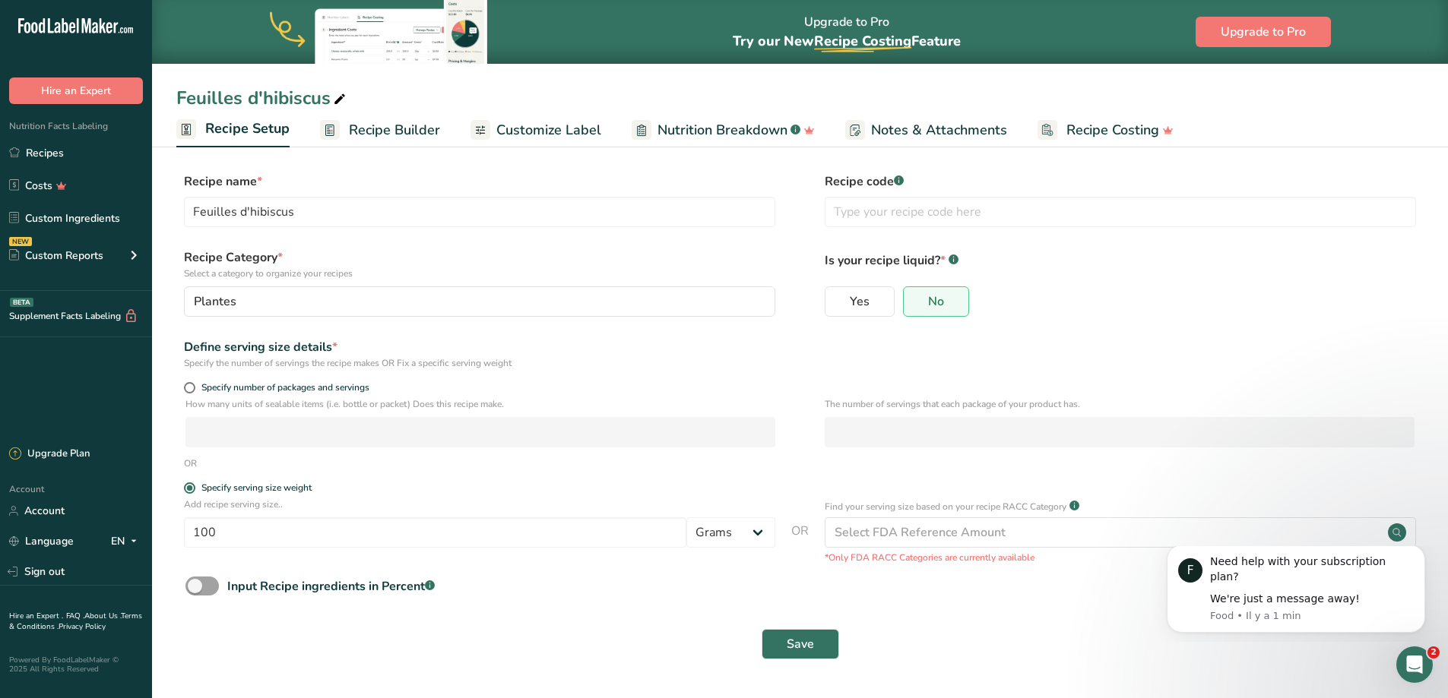
click at [384, 135] on span "Recipe Builder" at bounding box center [394, 130] width 91 height 21
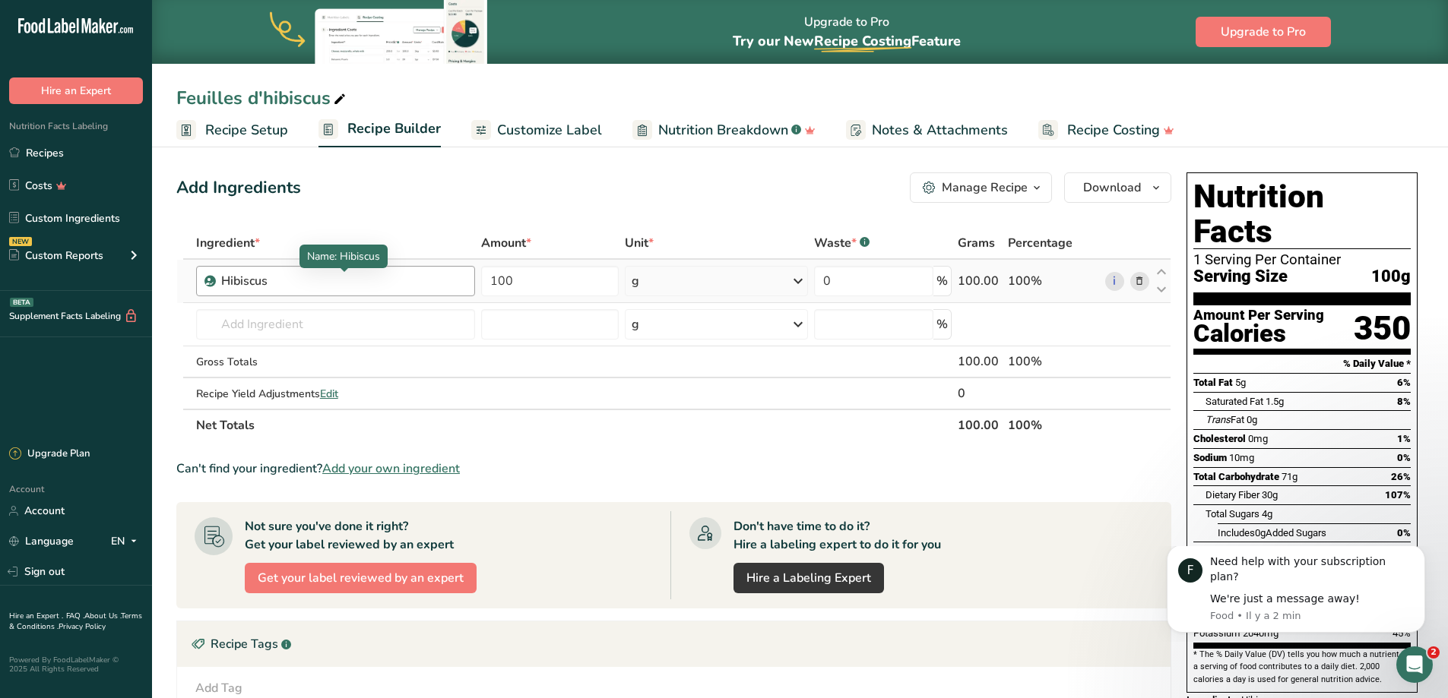
click at [337, 288] on div "Hibiscus" at bounding box center [316, 281] width 190 height 18
click at [1137, 280] on icon at bounding box center [1139, 282] width 11 height 16
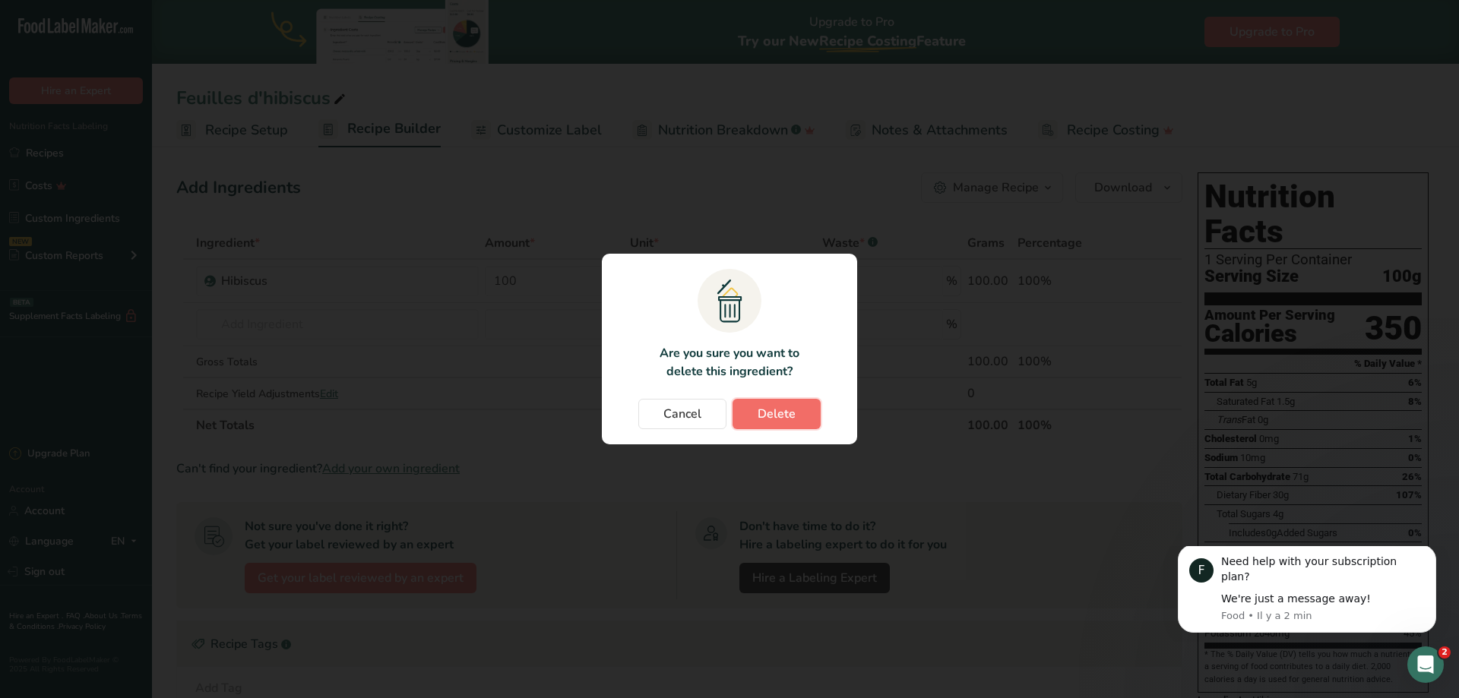
click at [787, 410] on span "Delete" at bounding box center [777, 414] width 38 height 18
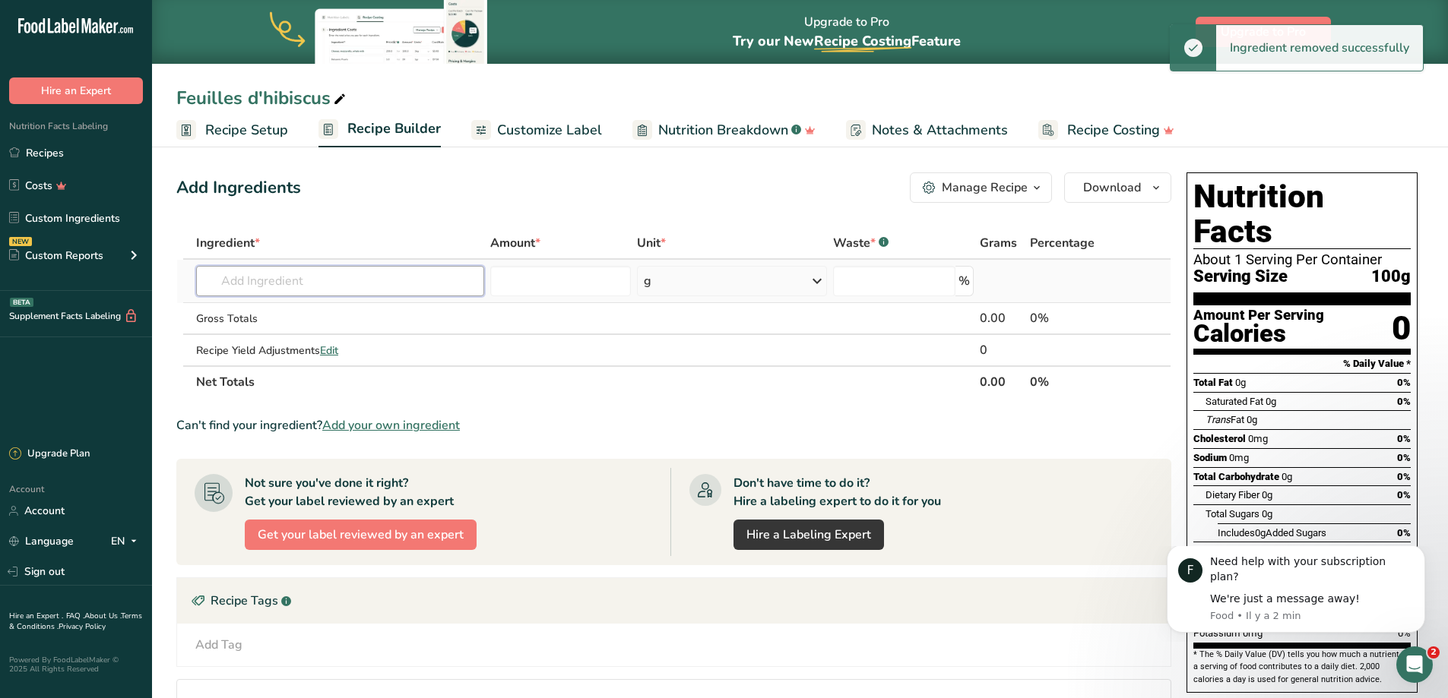
click at [368, 287] on input "text" at bounding box center [340, 281] width 288 height 30
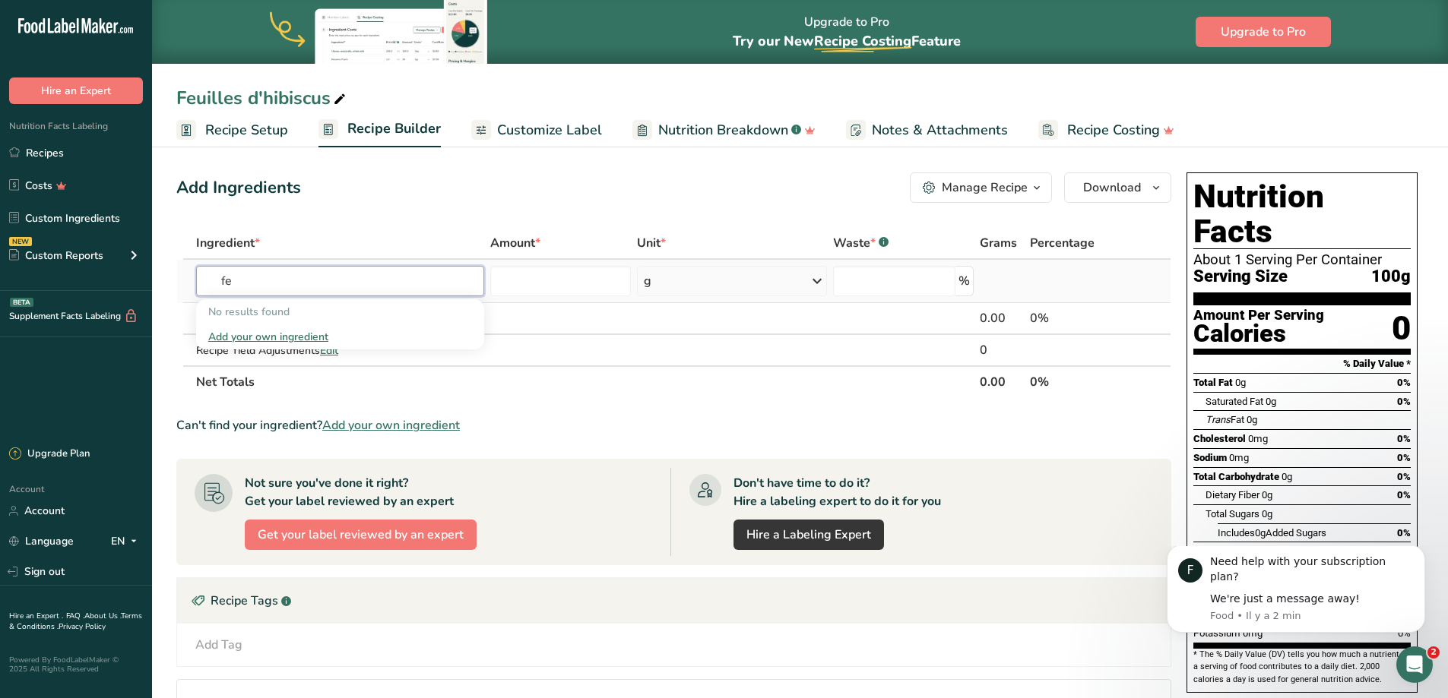
type input "f"
type input "hibiscus"
click at [299, 314] on div "Hibiscus" at bounding box center [327, 312] width 239 height 16
type input "Hibiscus"
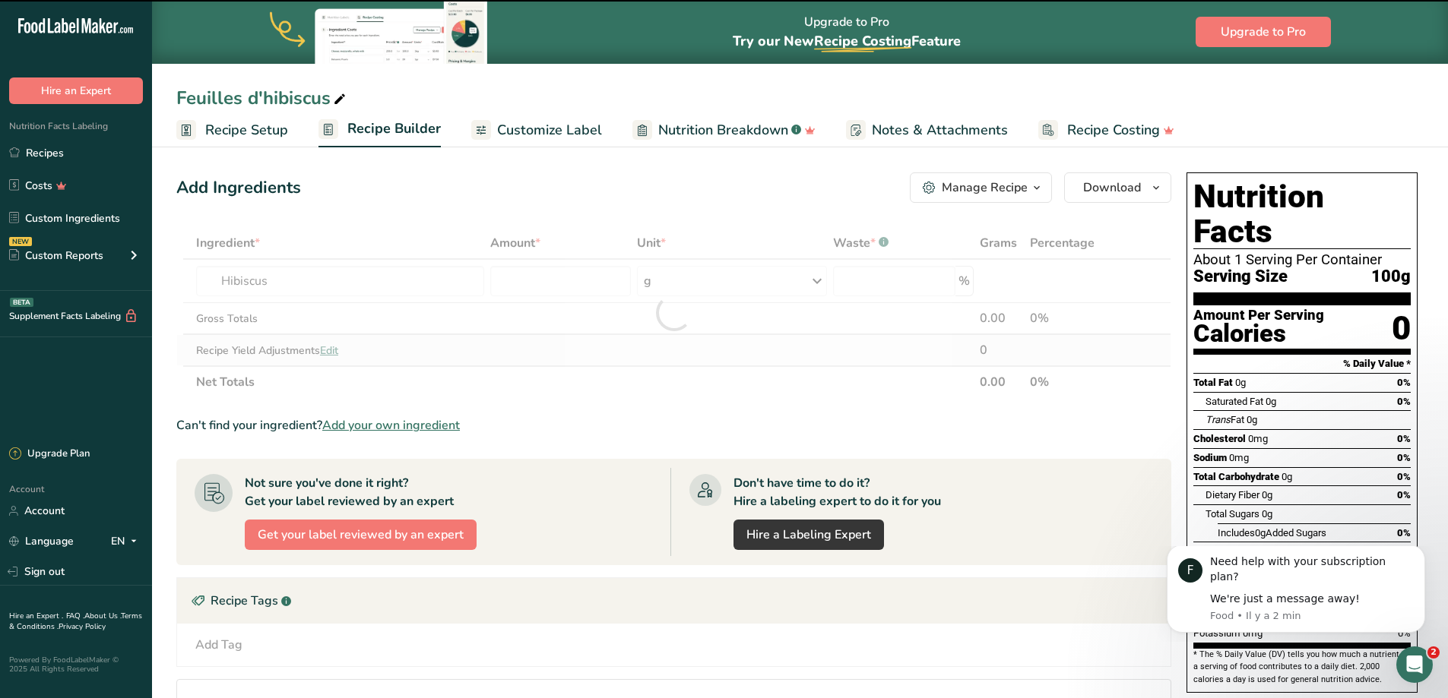
type input "0"
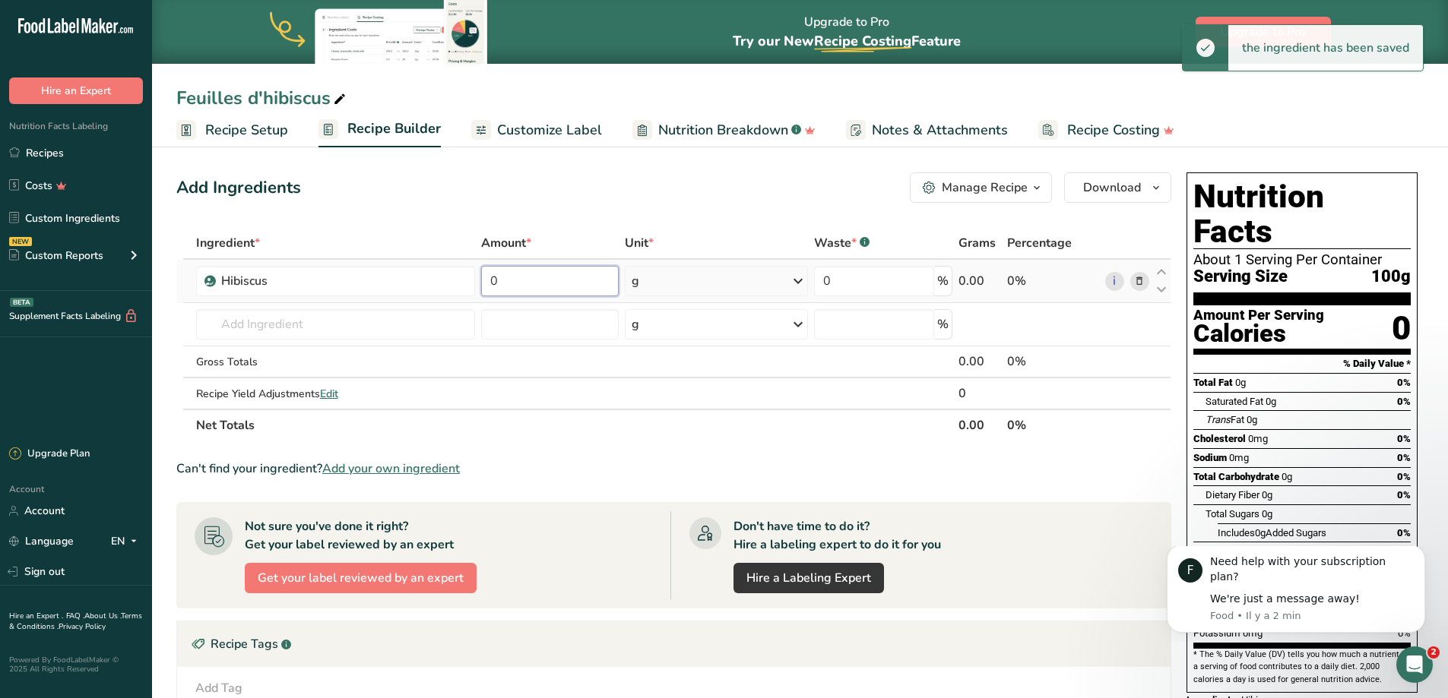
click at [533, 277] on input "0" at bounding box center [550, 281] width 138 height 30
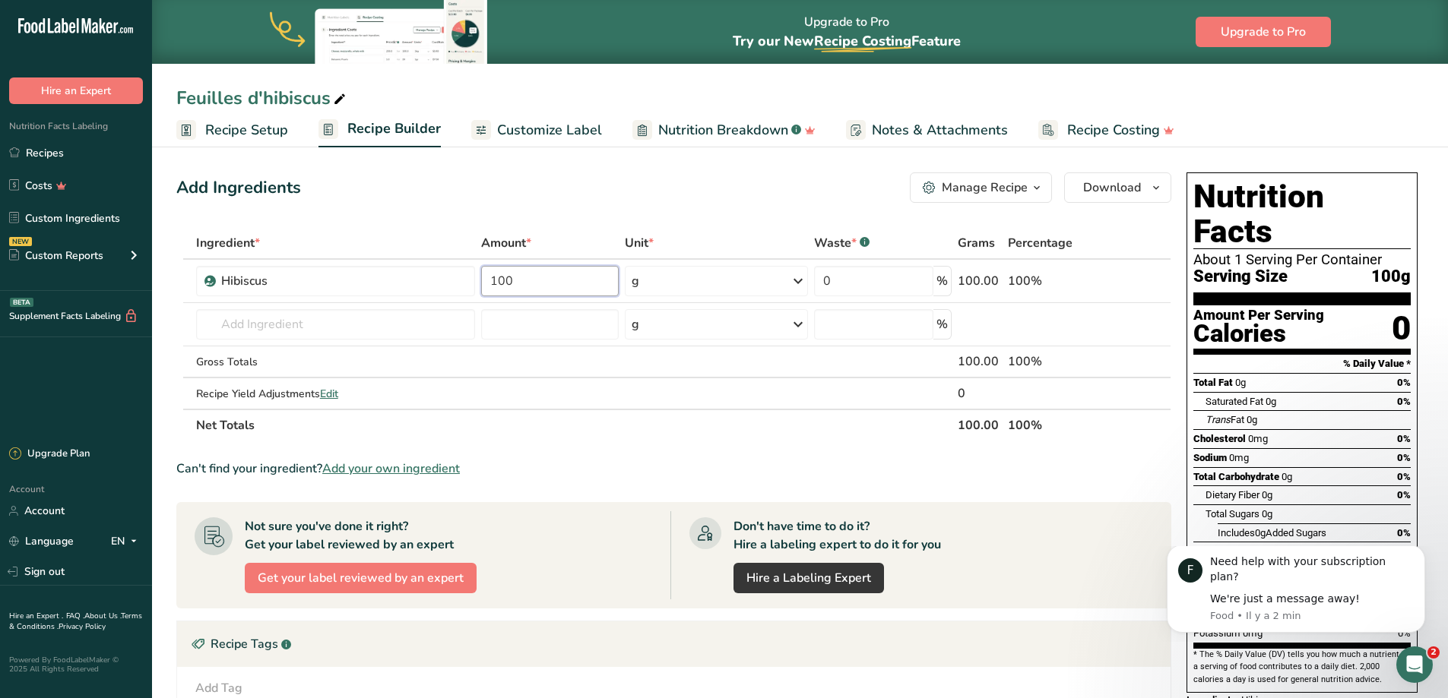
type input "100"
click at [543, 120] on span "Customize Label" at bounding box center [549, 130] width 105 height 21
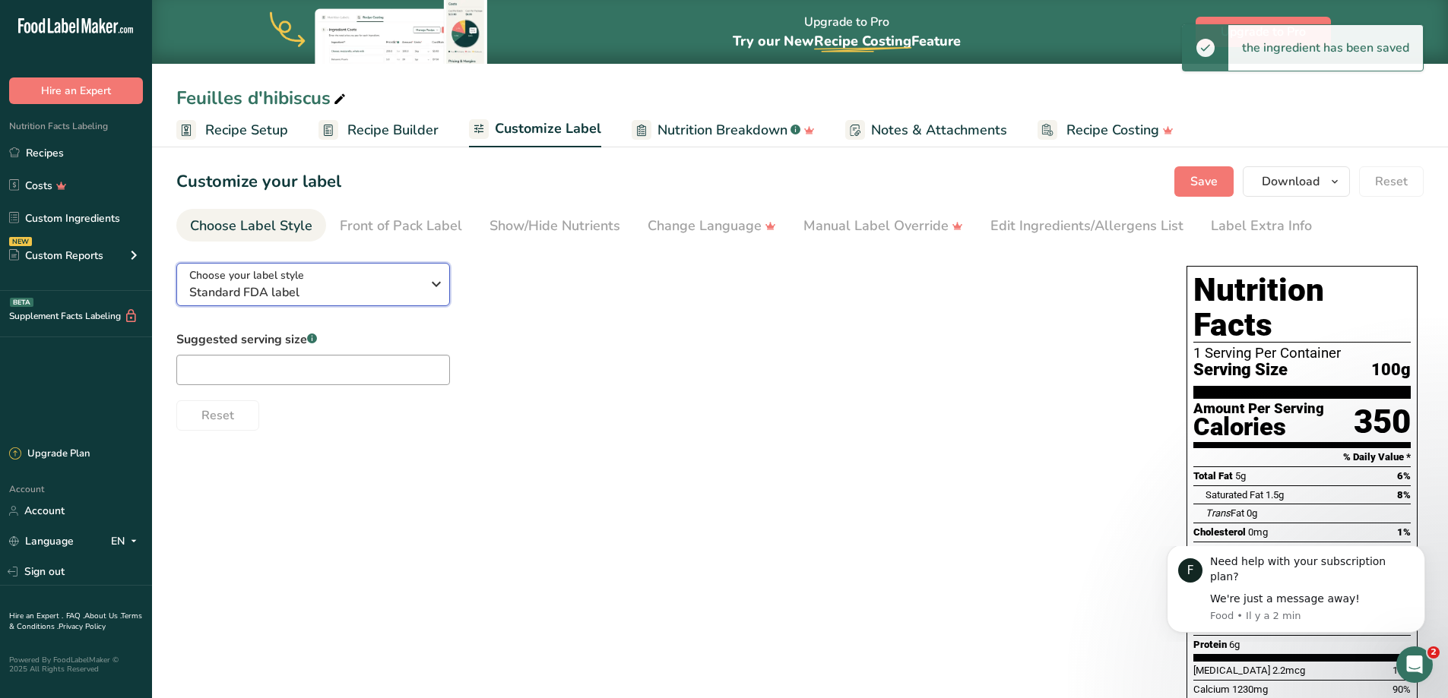
click at [317, 289] on span "Standard FDA label" at bounding box center [305, 292] width 232 height 18
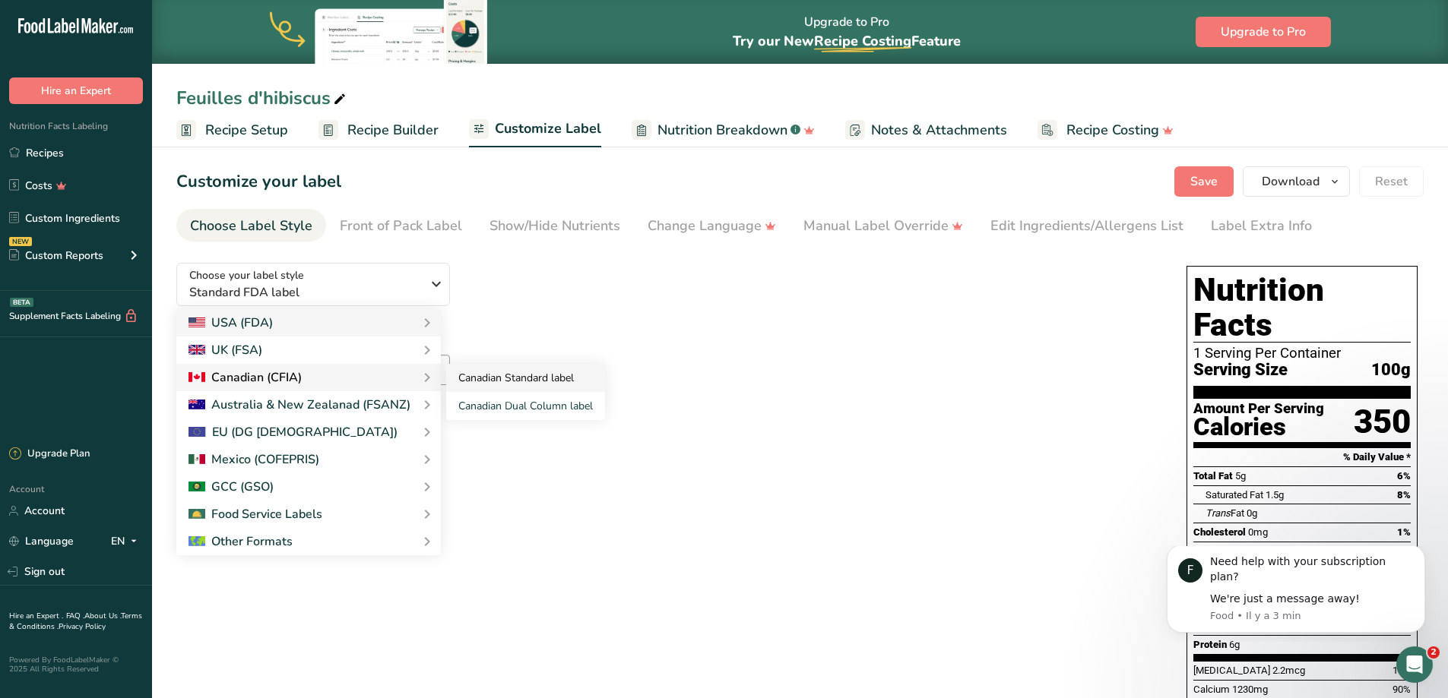
click at [504, 384] on link "Canadian Standard label" at bounding box center [525, 378] width 159 height 28
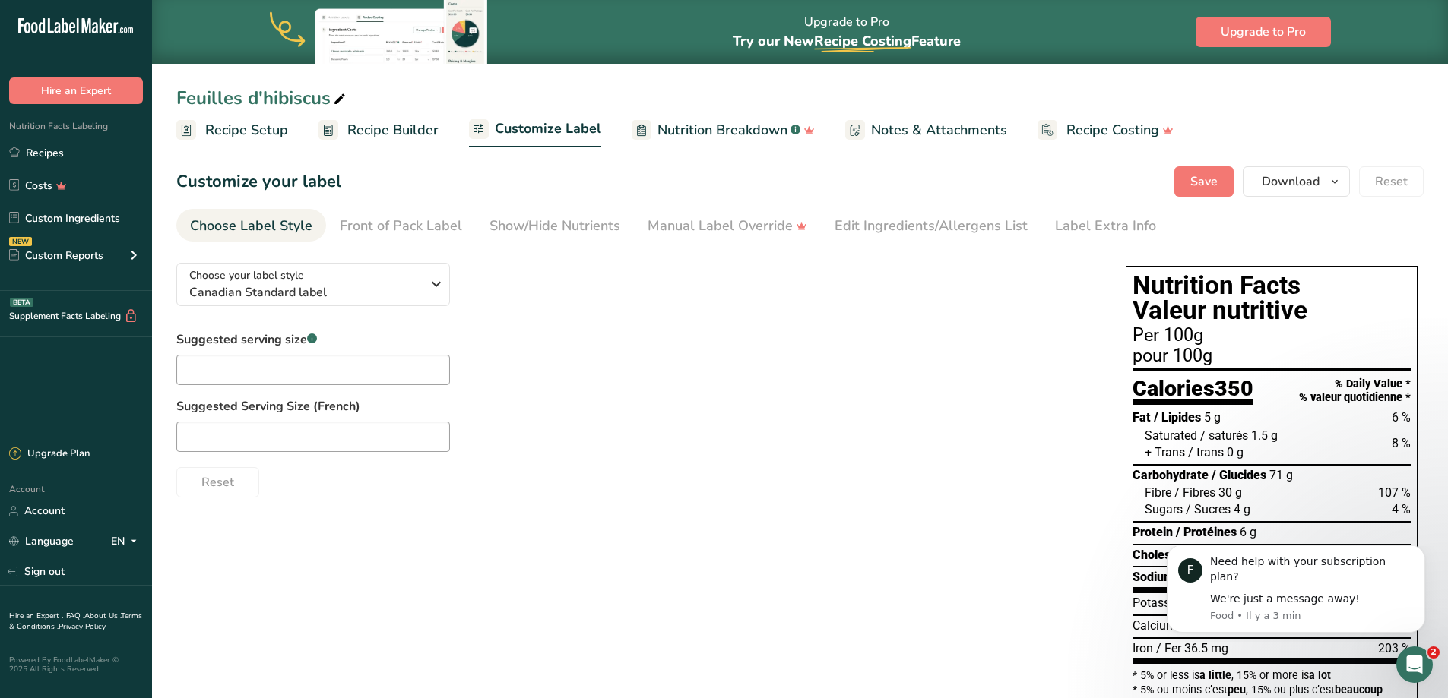
click at [676, 129] on span "Nutrition Breakdown" at bounding box center [722, 130] width 130 height 21
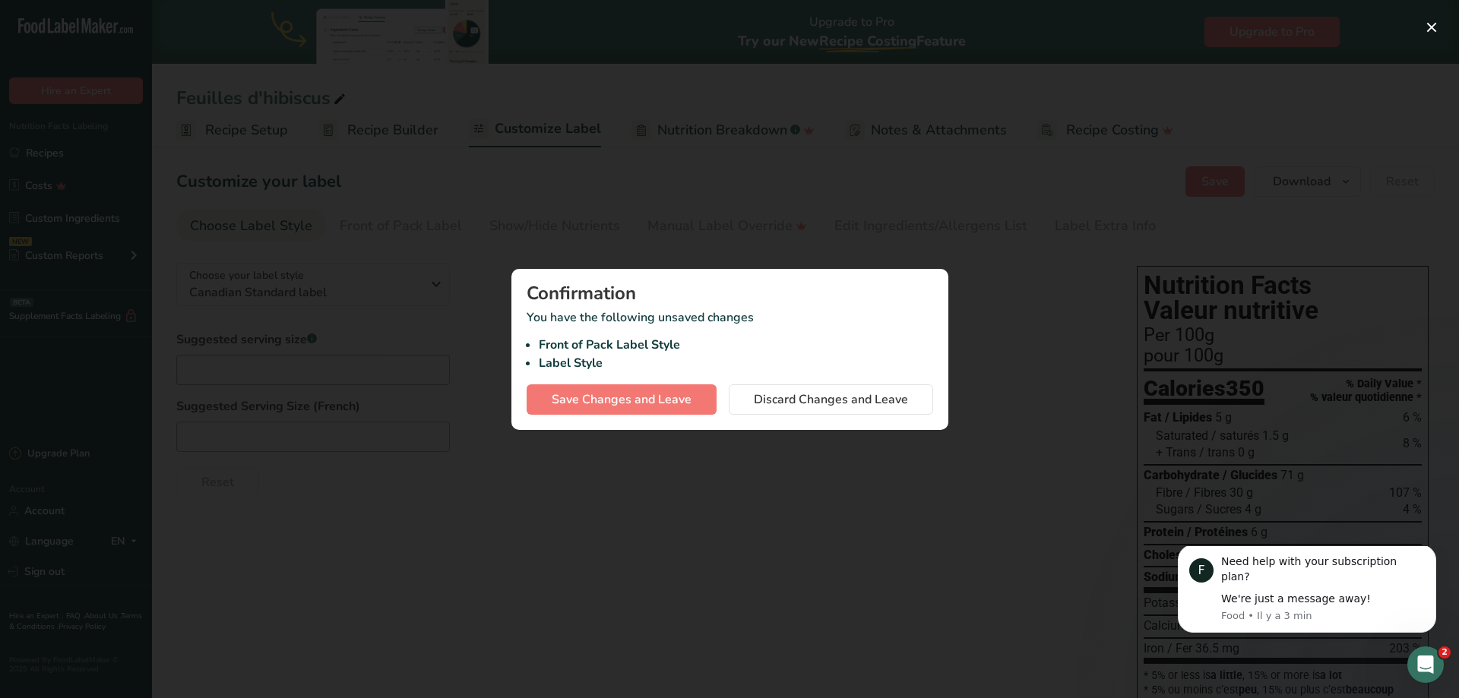
click at [677, 514] on div at bounding box center [729, 349] width 1459 height 698
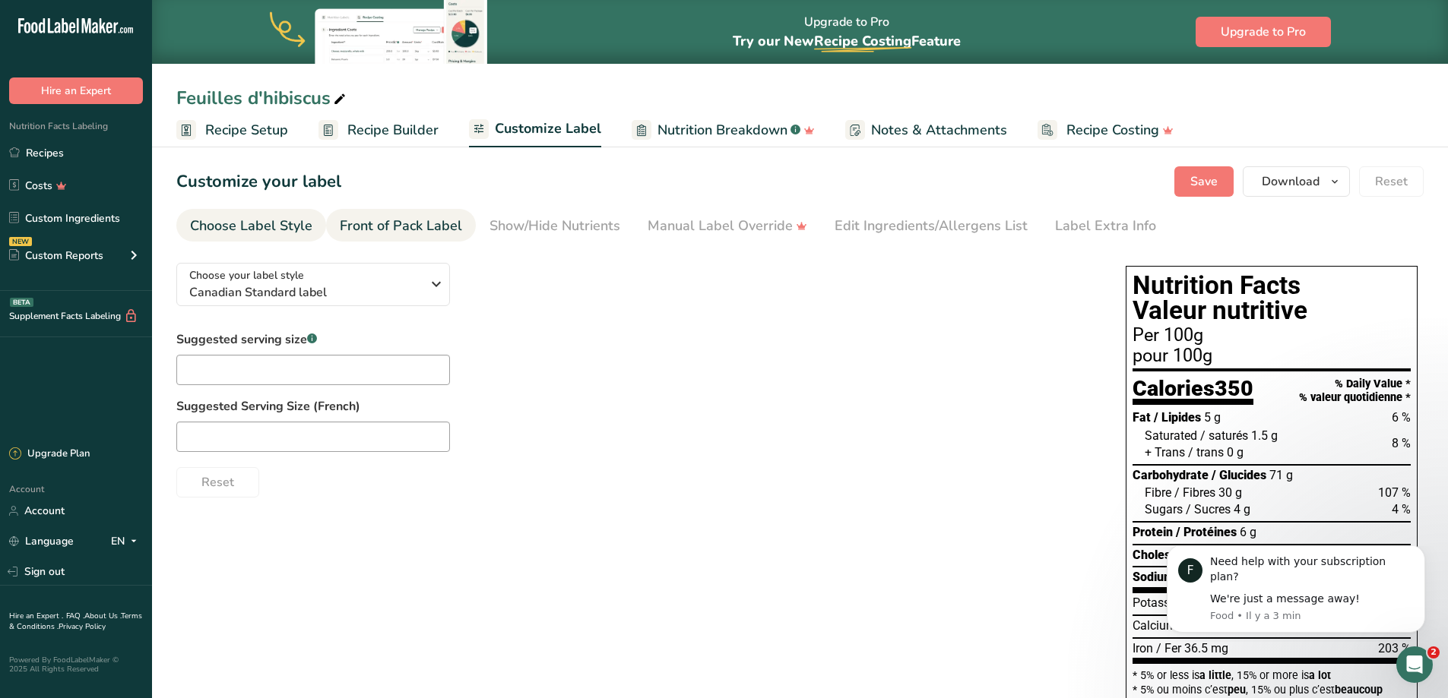
click at [452, 226] on div "Front of Pack Label" at bounding box center [401, 226] width 122 height 21
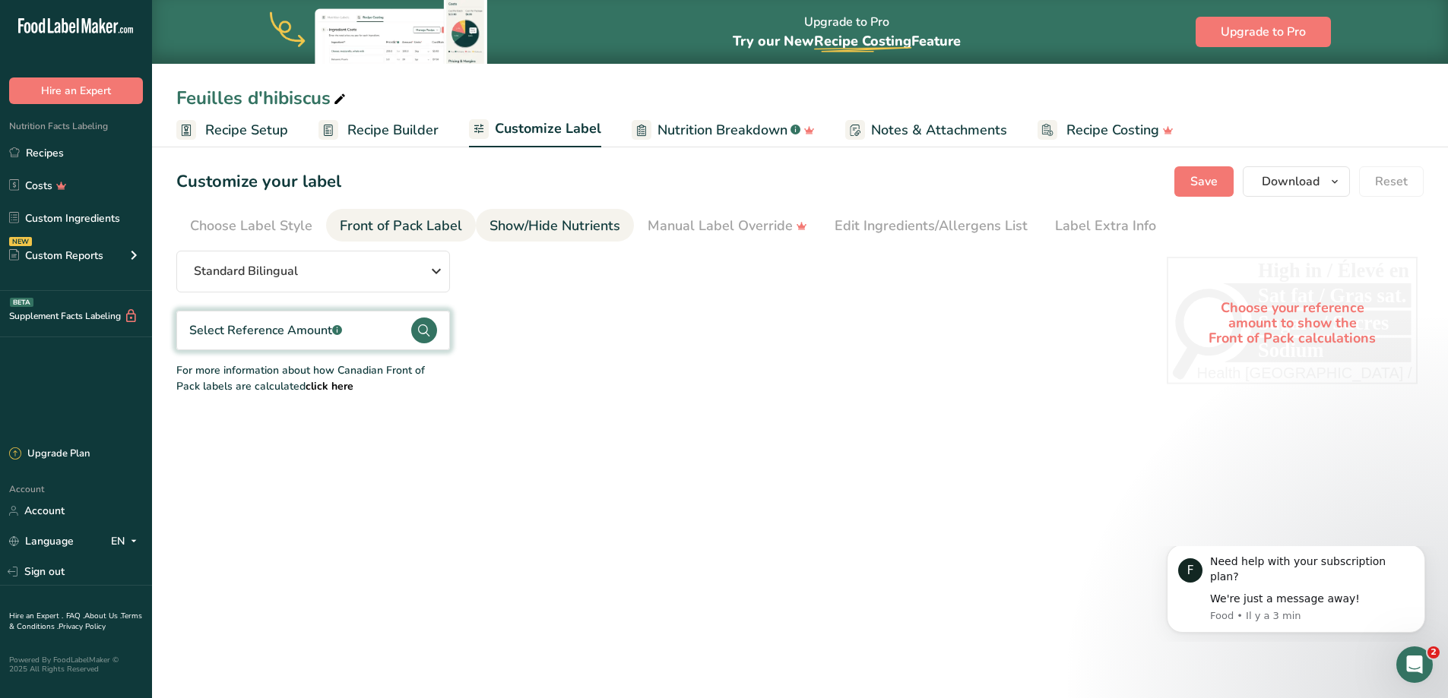
click at [559, 225] on div "Show/Hide Nutrients" at bounding box center [554, 226] width 131 height 21
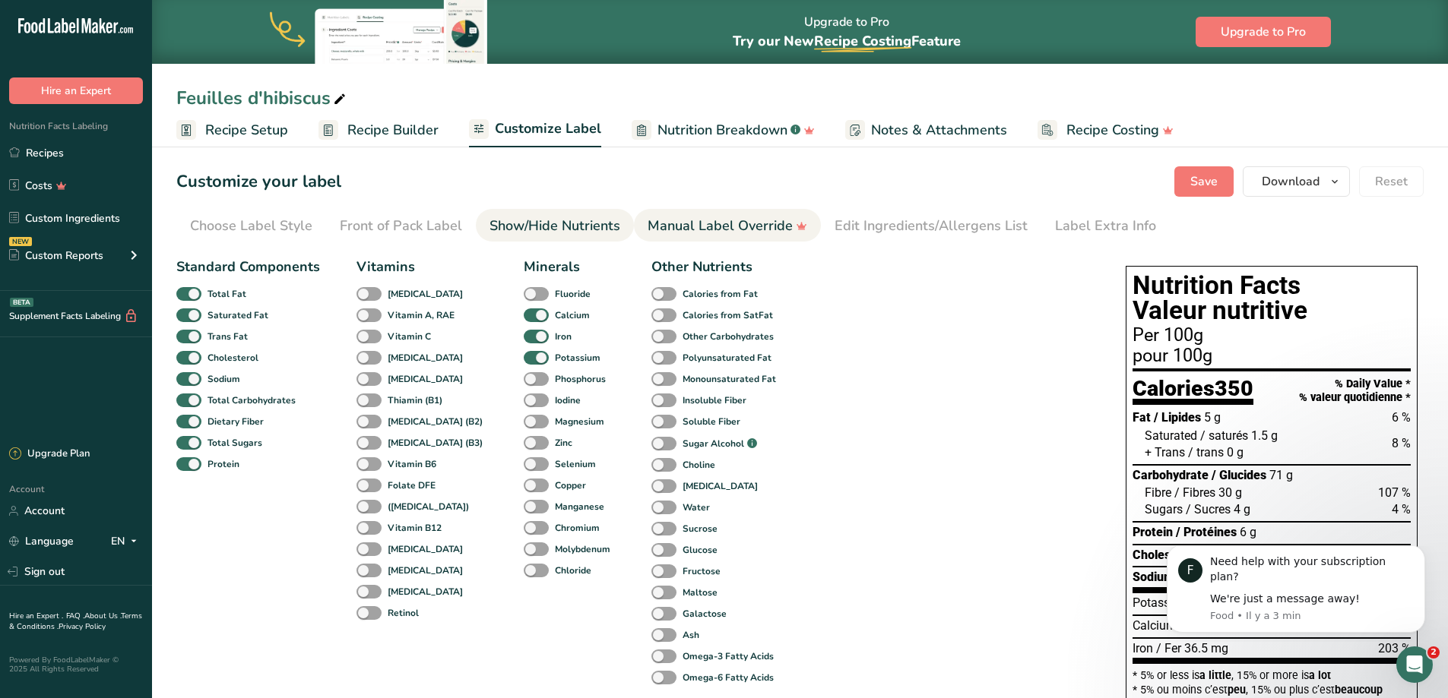
click at [687, 234] on div "Manual Label Override" at bounding box center [728, 226] width 160 height 21
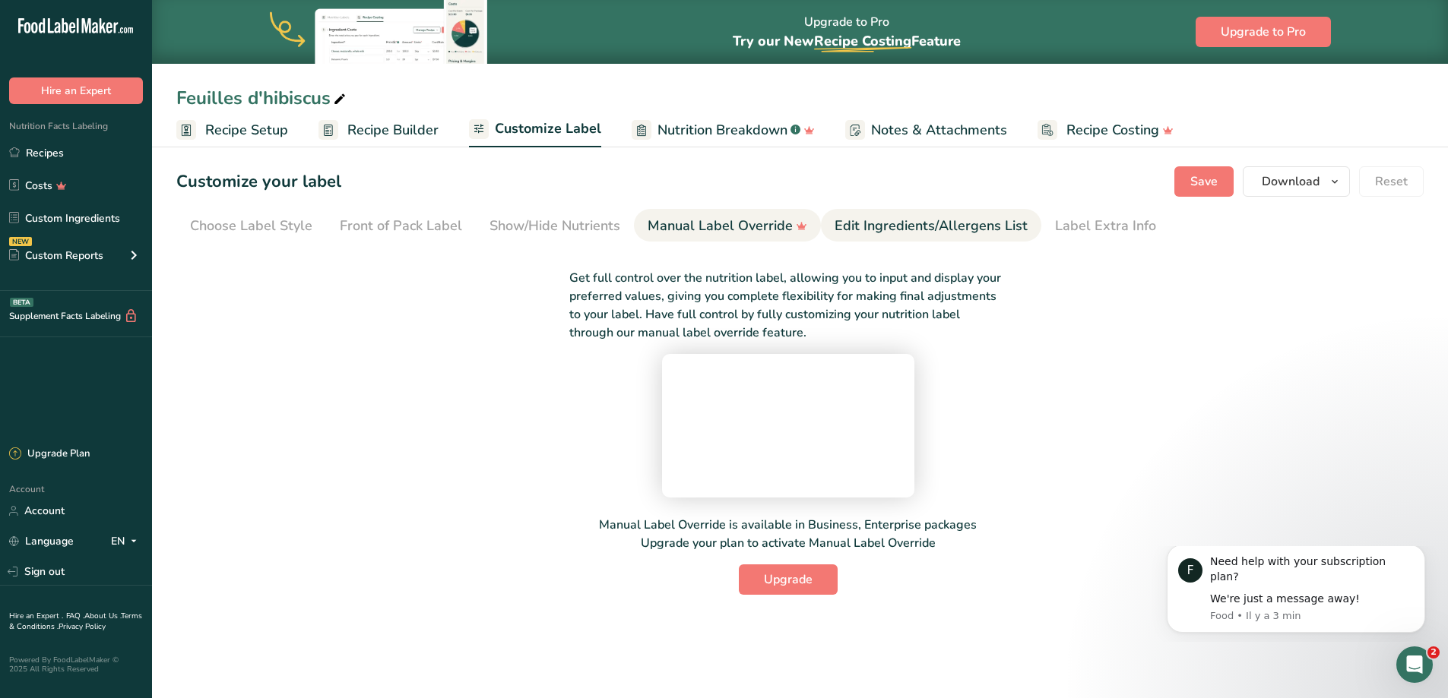
click at [890, 230] on div "Edit Ingredients/Allergens List" at bounding box center [931, 226] width 193 height 21
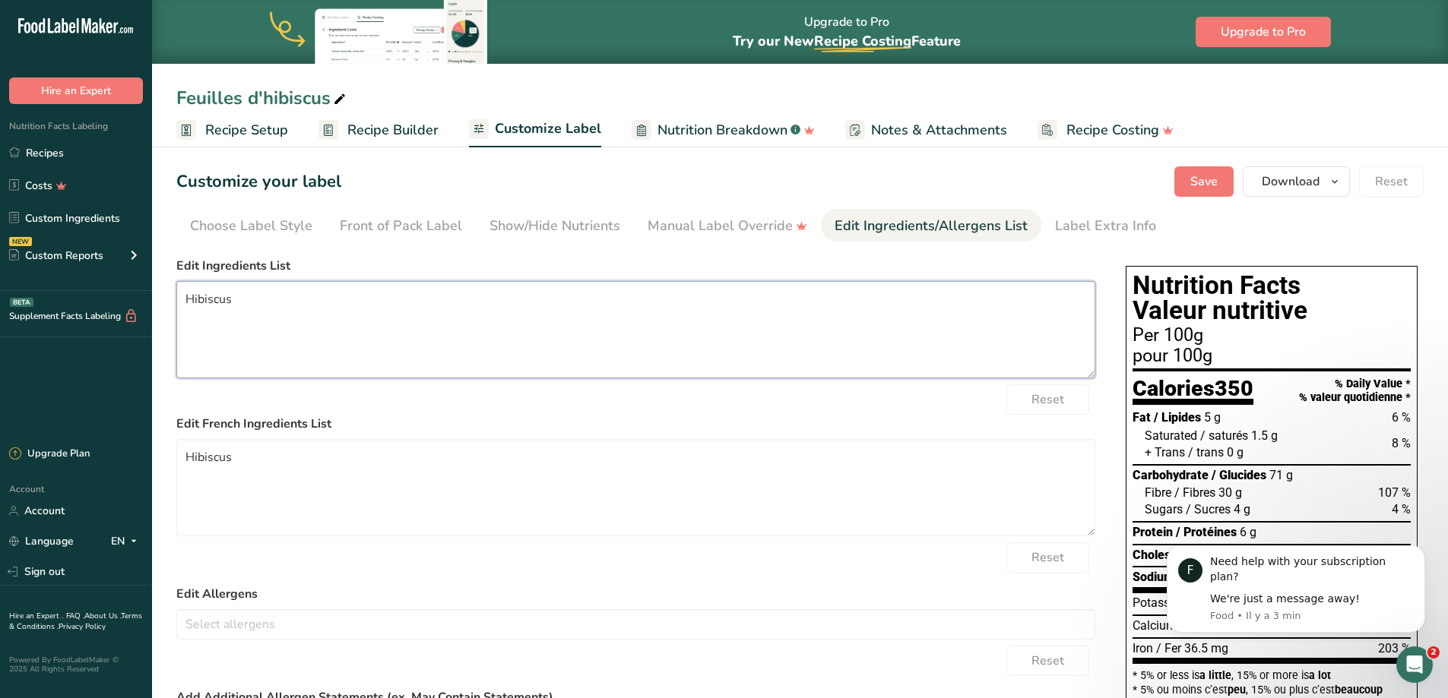
click at [230, 288] on textarea "Hibiscus" at bounding box center [635, 329] width 919 height 97
click at [314, 293] on textarea "Feuilles d'hibiscus séchés" at bounding box center [635, 329] width 919 height 97
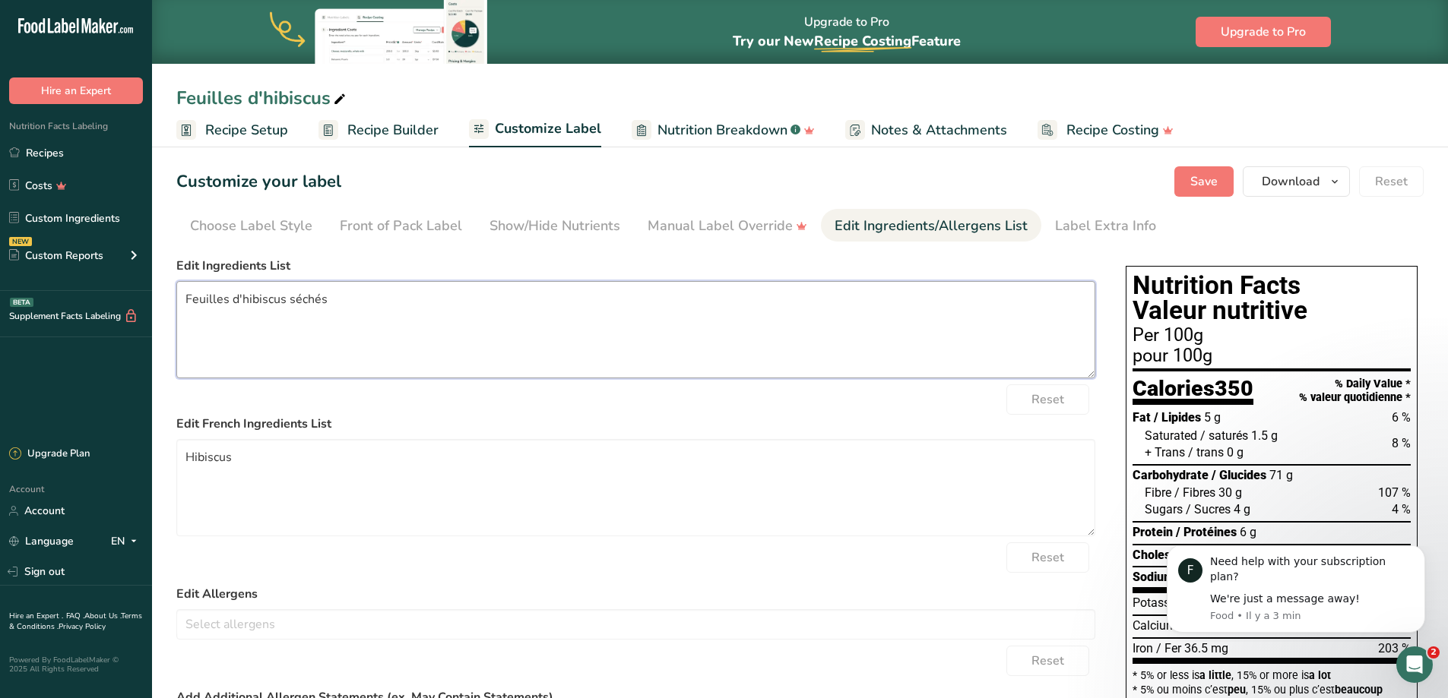
click at [314, 293] on textarea "Feuilles d'hibiscus séchés" at bounding box center [635, 329] width 919 height 97
click at [351, 301] on textarea "Feuilles d'hibiscus séchés" at bounding box center [635, 329] width 919 height 97
paste textarea "dried hibiscus leaves"
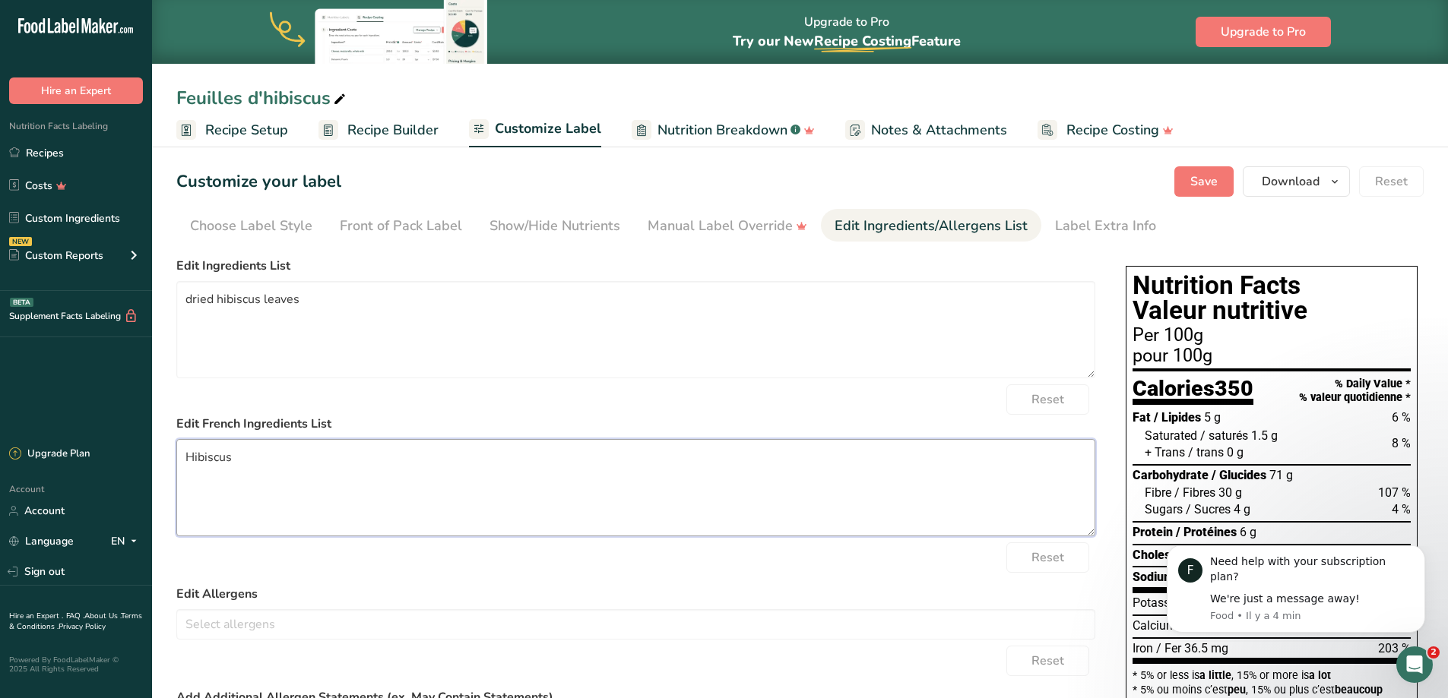
click at [244, 466] on textarea "Hibiscus" at bounding box center [635, 487] width 919 height 97
click at [191, 300] on textarea "dried hibiscus leaves" at bounding box center [635, 329] width 919 height 97
type textarea "Dried hibiscus leaves"
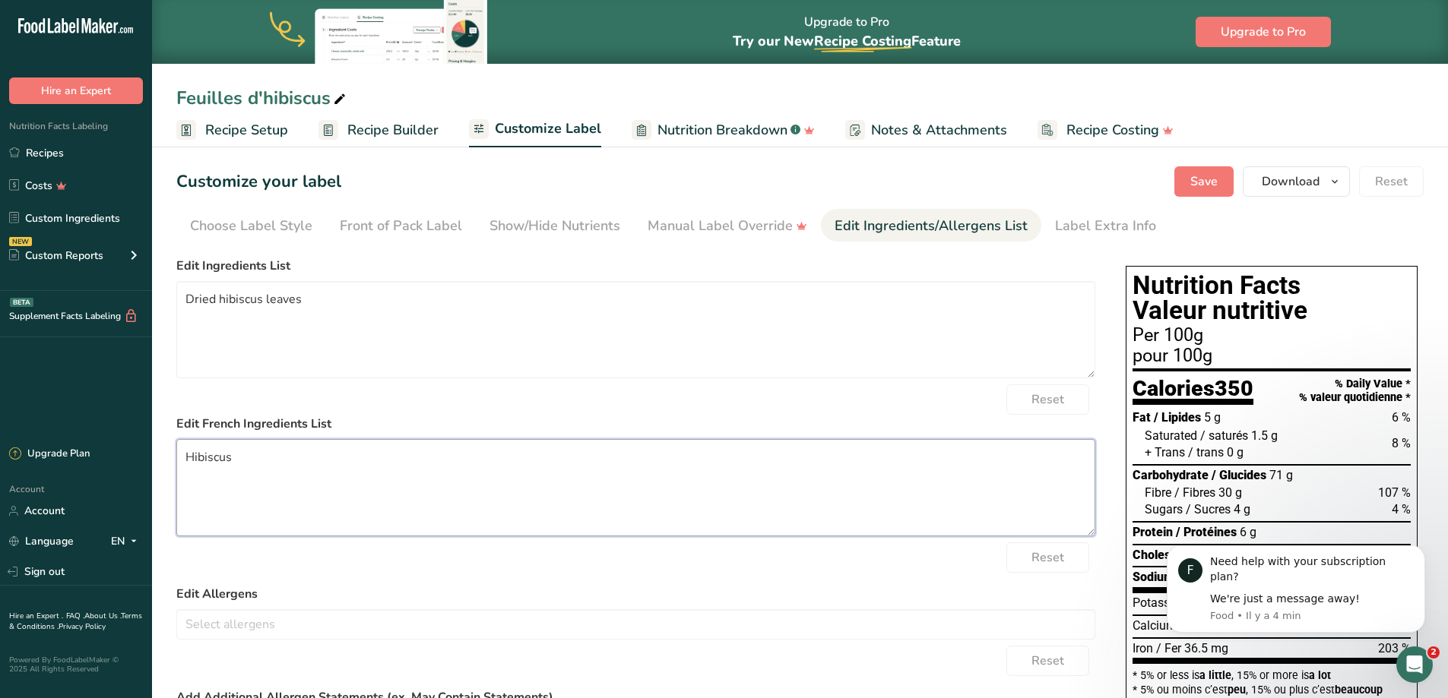
click at [211, 451] on textarea "Hibiscus" at bounding box center [635, 487] width 919 height 97
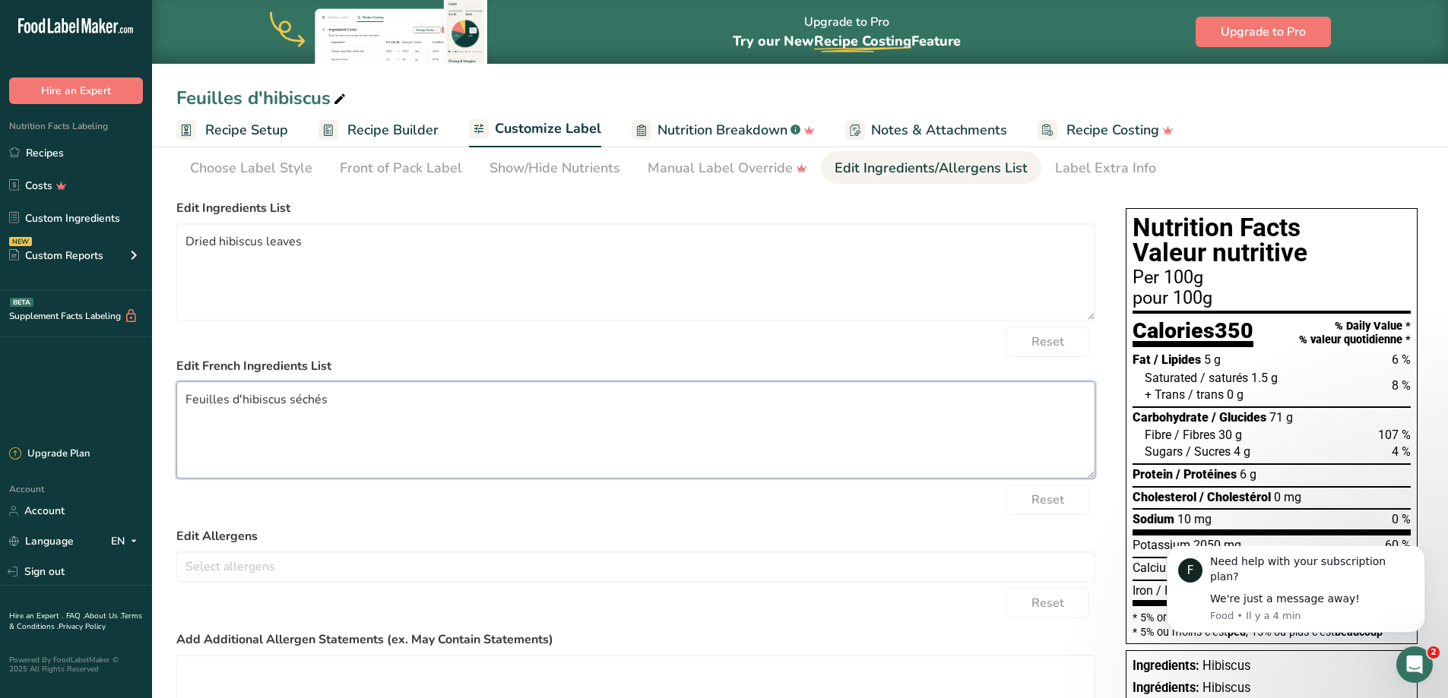
scroll to position [57, 0]
type textarea "Feuilles d'hibiscus séchés"
click at [653, 128] on link "Nutrition Breakdown .a-a{fill:#347362;}.b-a{fill:#fff;}" at bounding box center [723, 130] width 183 height 34
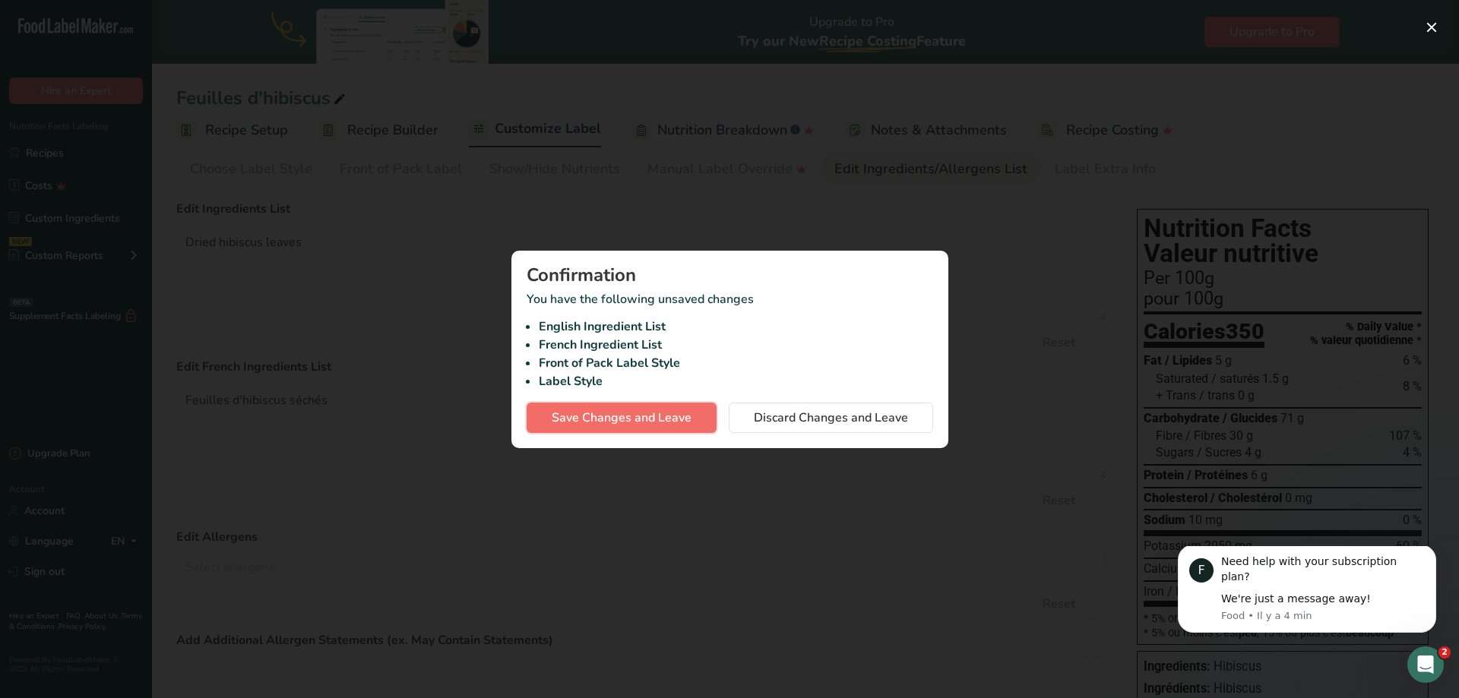
click at [670, 420] on span "Save Changes and Leave" at bounding box center [622, 418] width 140 height 18
type textarea "Dried hibiscus leaves"
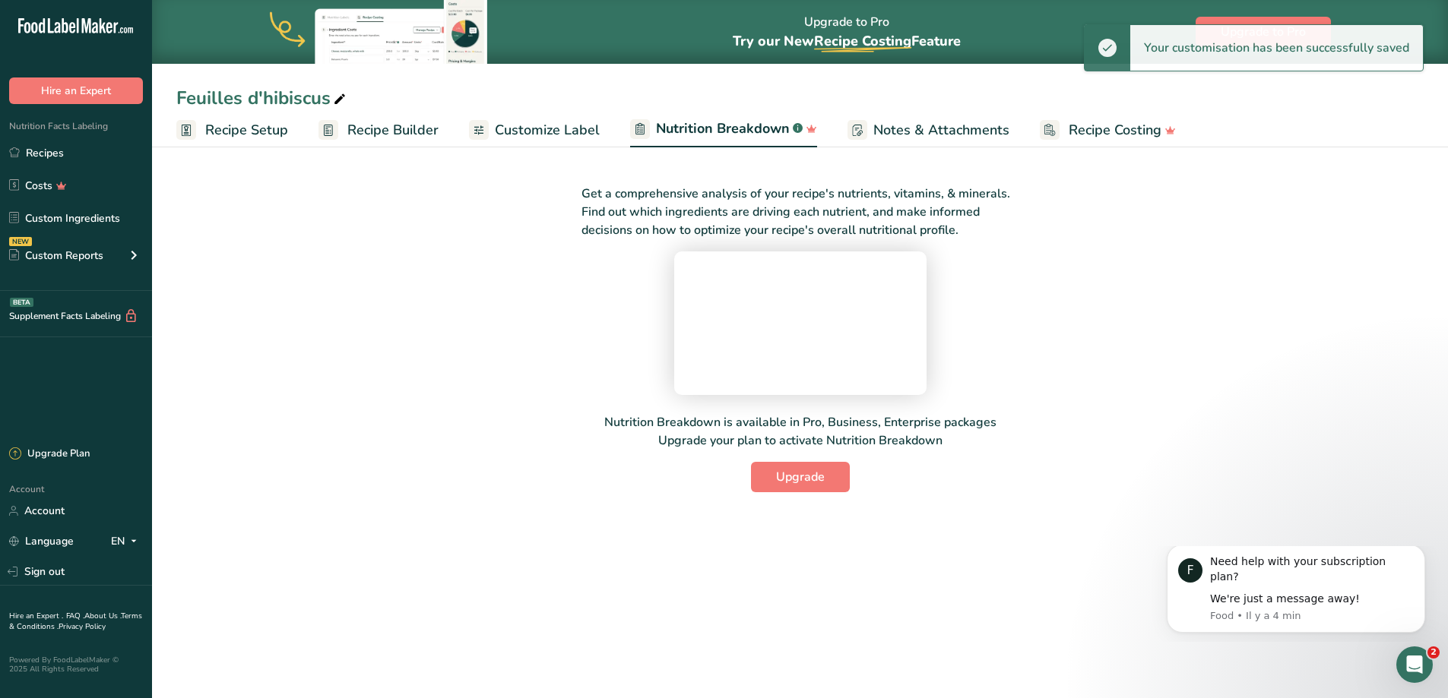
click at [880, 128] on span "Notes & Attachments" at bounding box center [941, 130] width 136 height 21
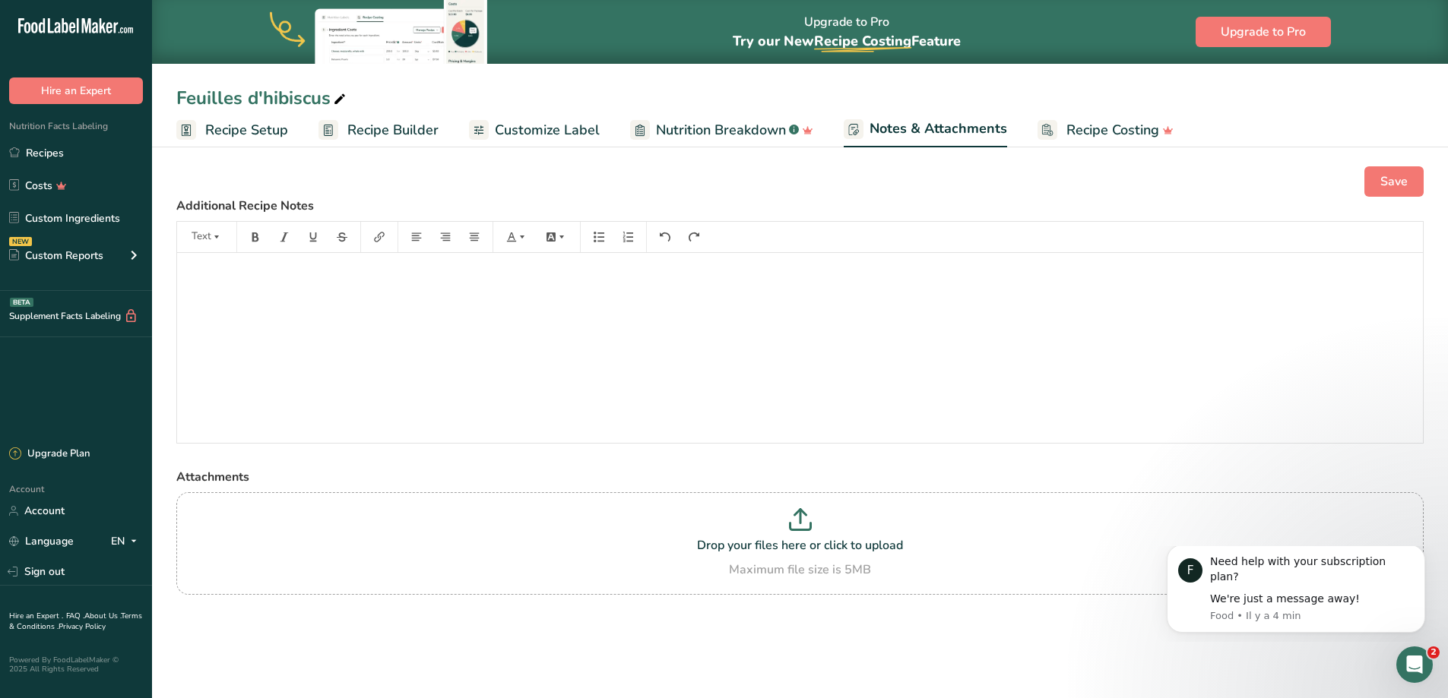
click at [1086, 135] on span "Recipe Costing" at bounding box center [1112, 130] width 93 height 21
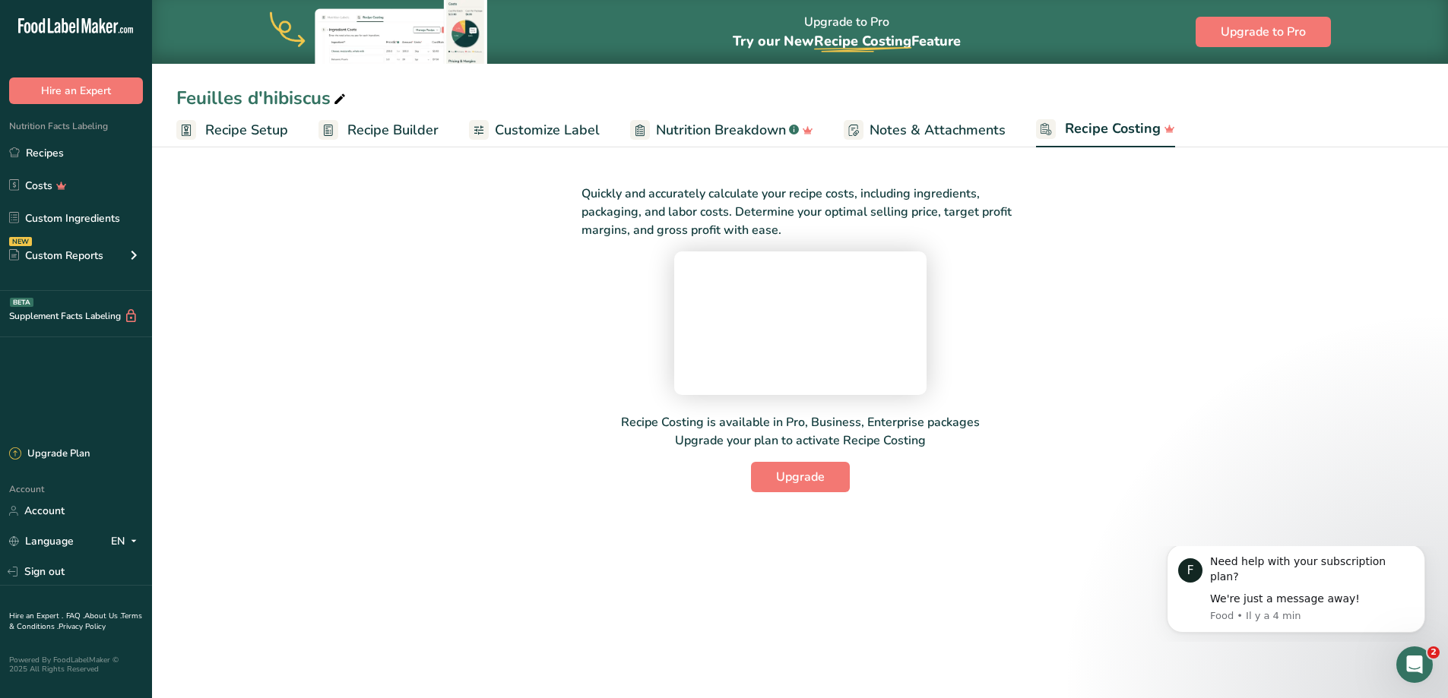
click at [534, 135] on span "Customize Label" at bounding box center [547, 130] width 105 height 21
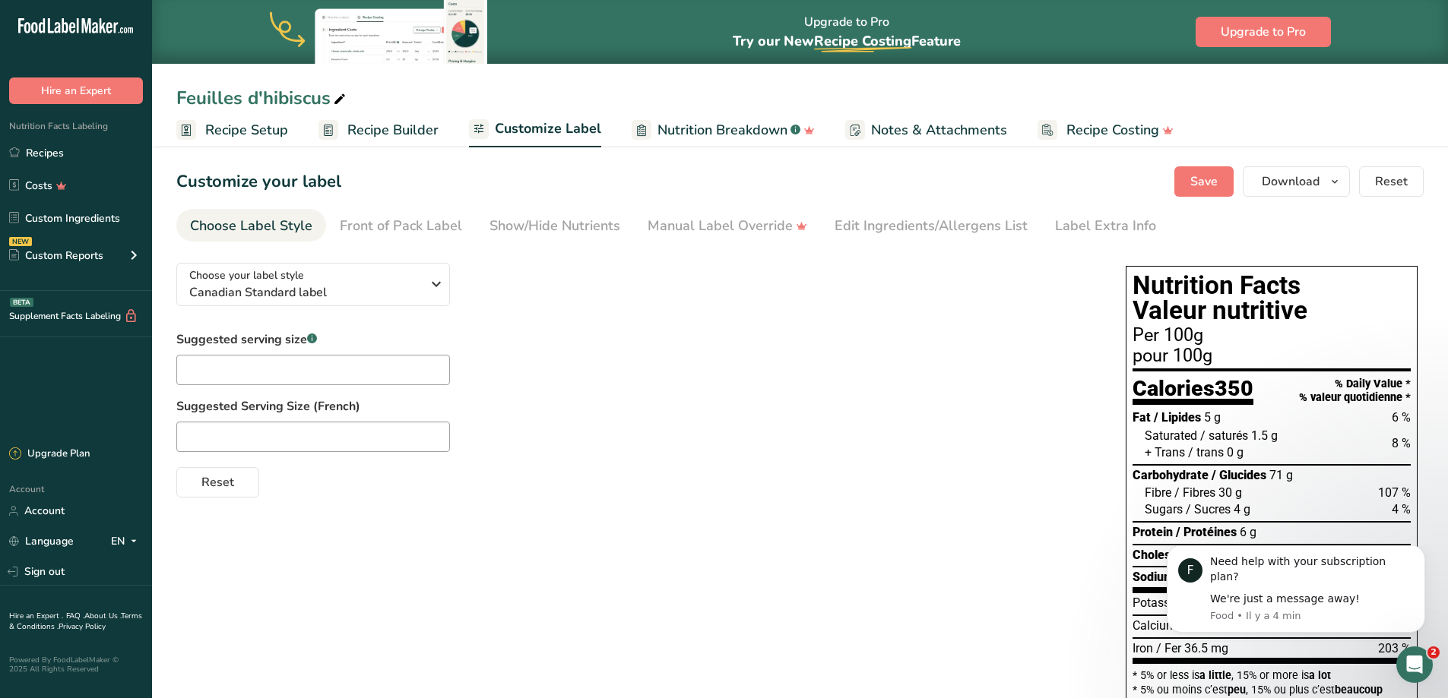
click at [378, 137] on span "Recipe Builder" at bounding box center [392, 130] width 91 height 21
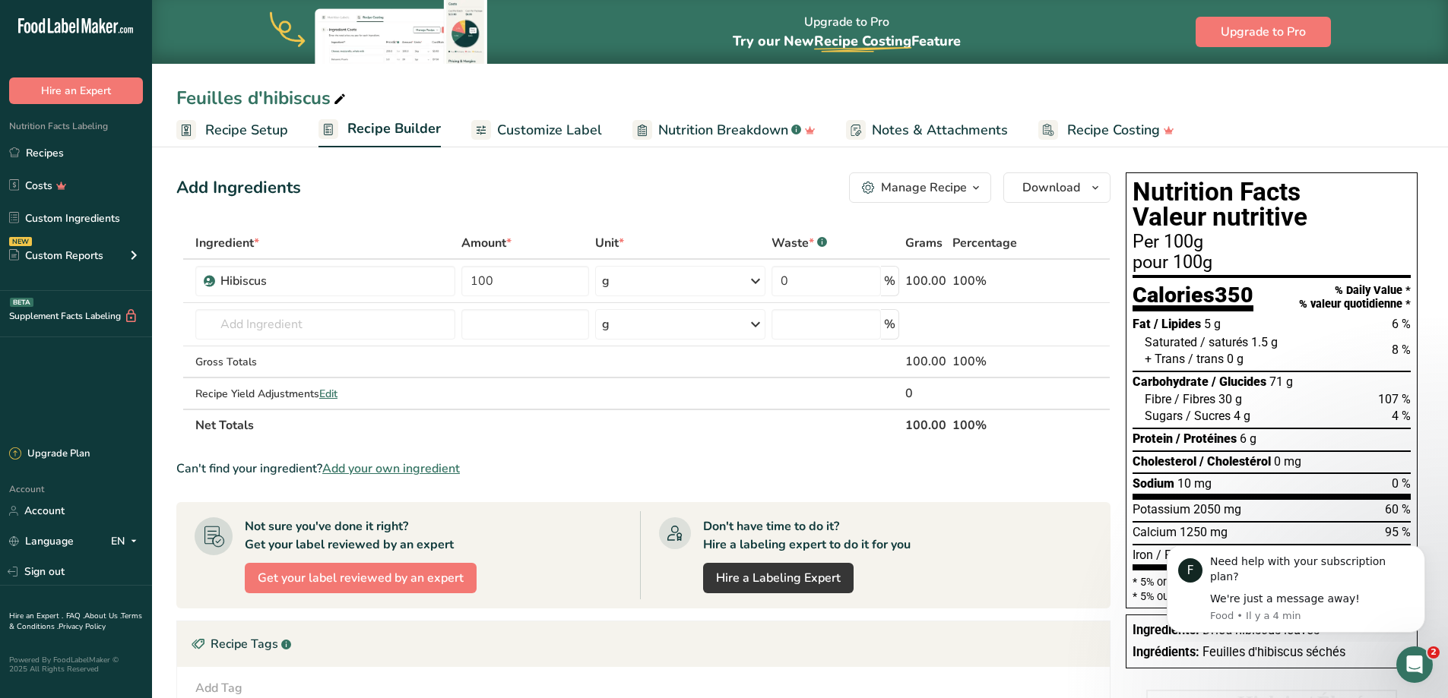
click at [503, 131] on span "Customize Label" at bounding box center [549, 130] width 105 height 21
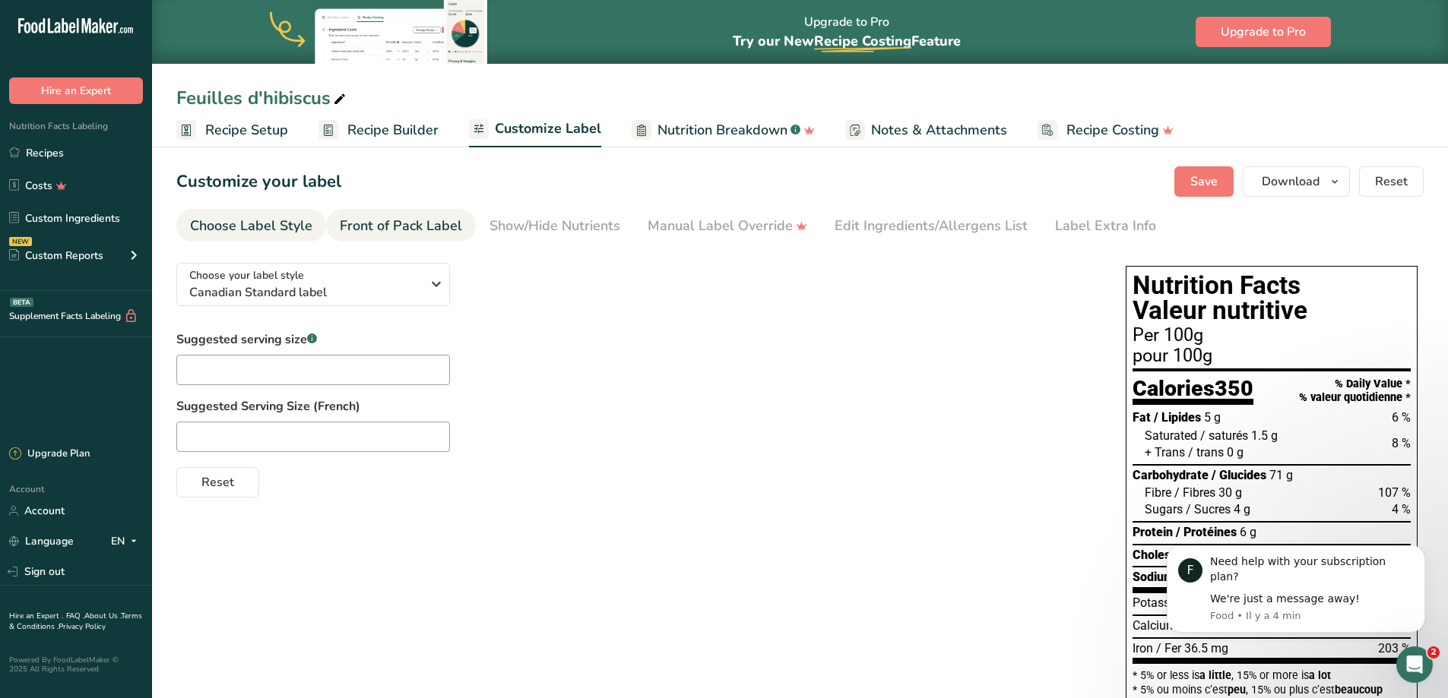
click at [415, 232] on div "Front of Pack Label" at bounding box center [401, 226] width 122 height 21
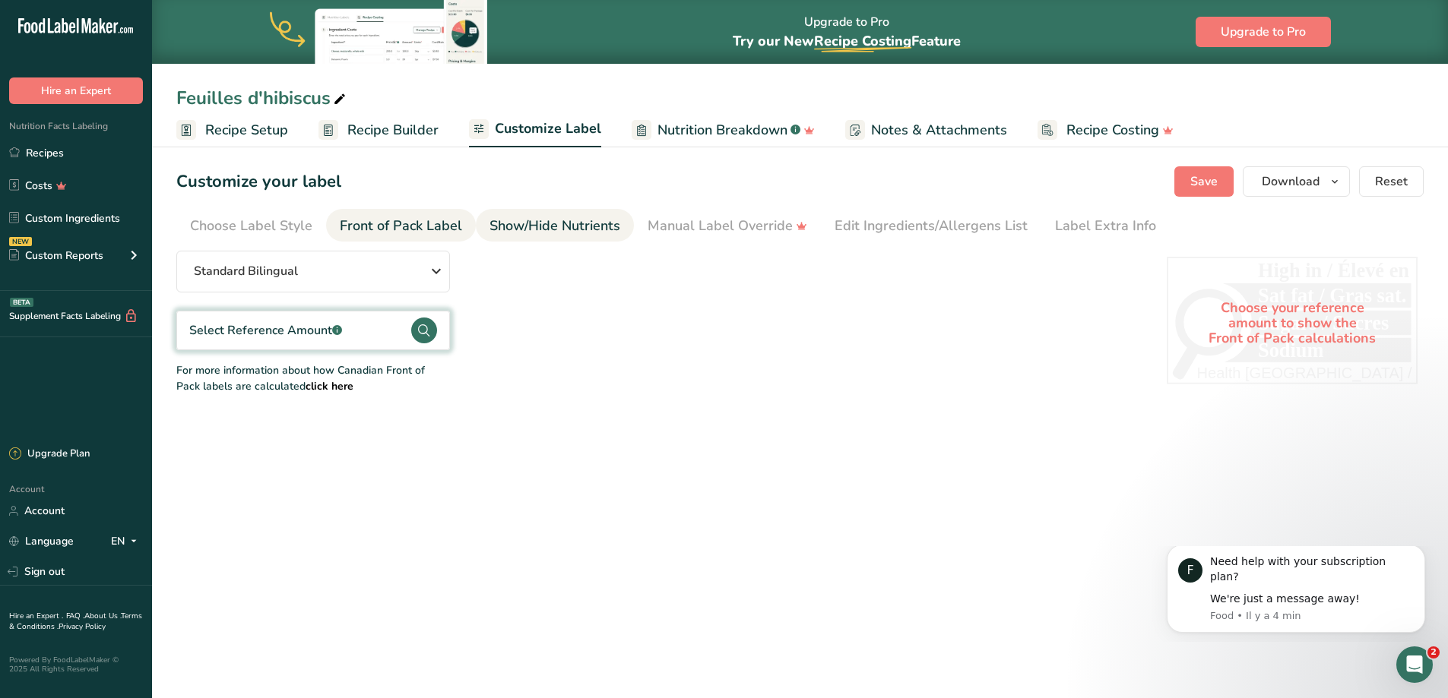
click at [538, 215] on link "Show/Hide Nutrients" at bounding box center [554, 226] width 131 height 34
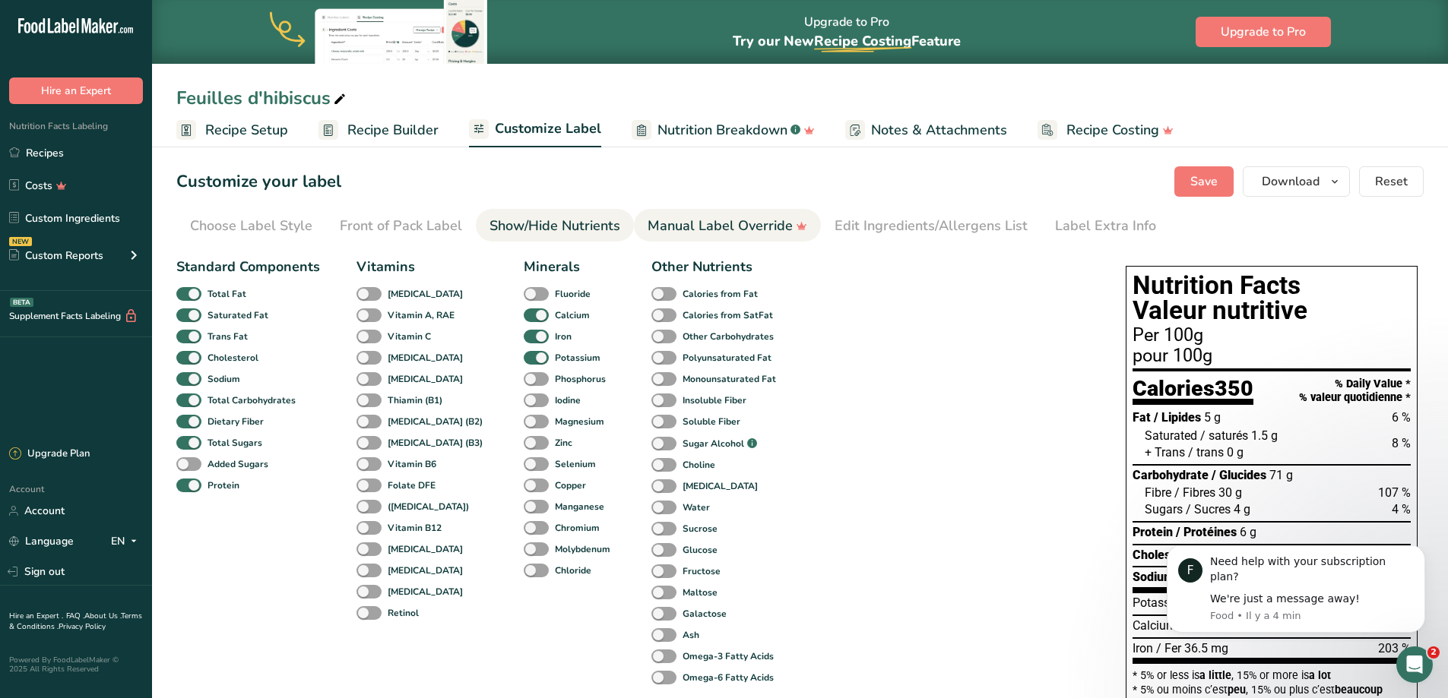
click at [721, 225] on div "Manual Label Override" at bounding box center [728, 226] width 160 height 21
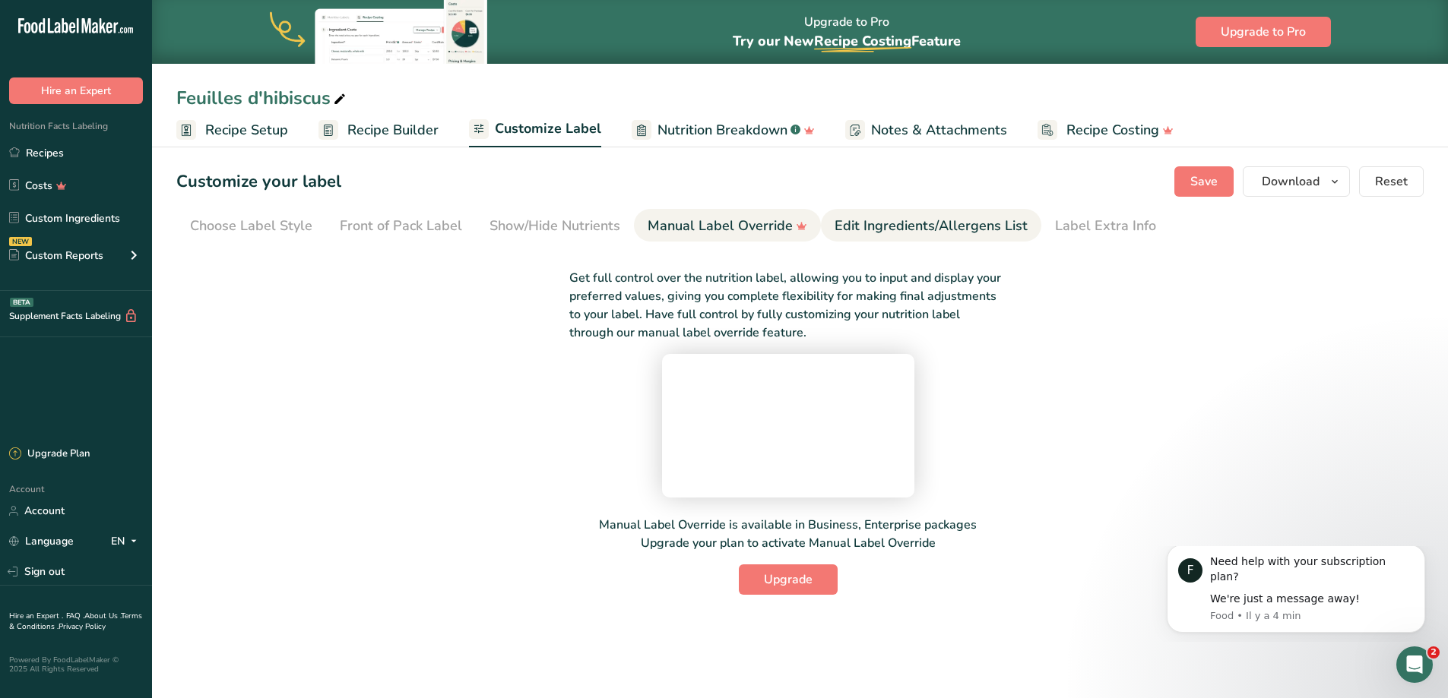
click at [883, 214] on link "Edit Ingredients/Allergens List" at bounding box center [931, 226] width 193 height 34
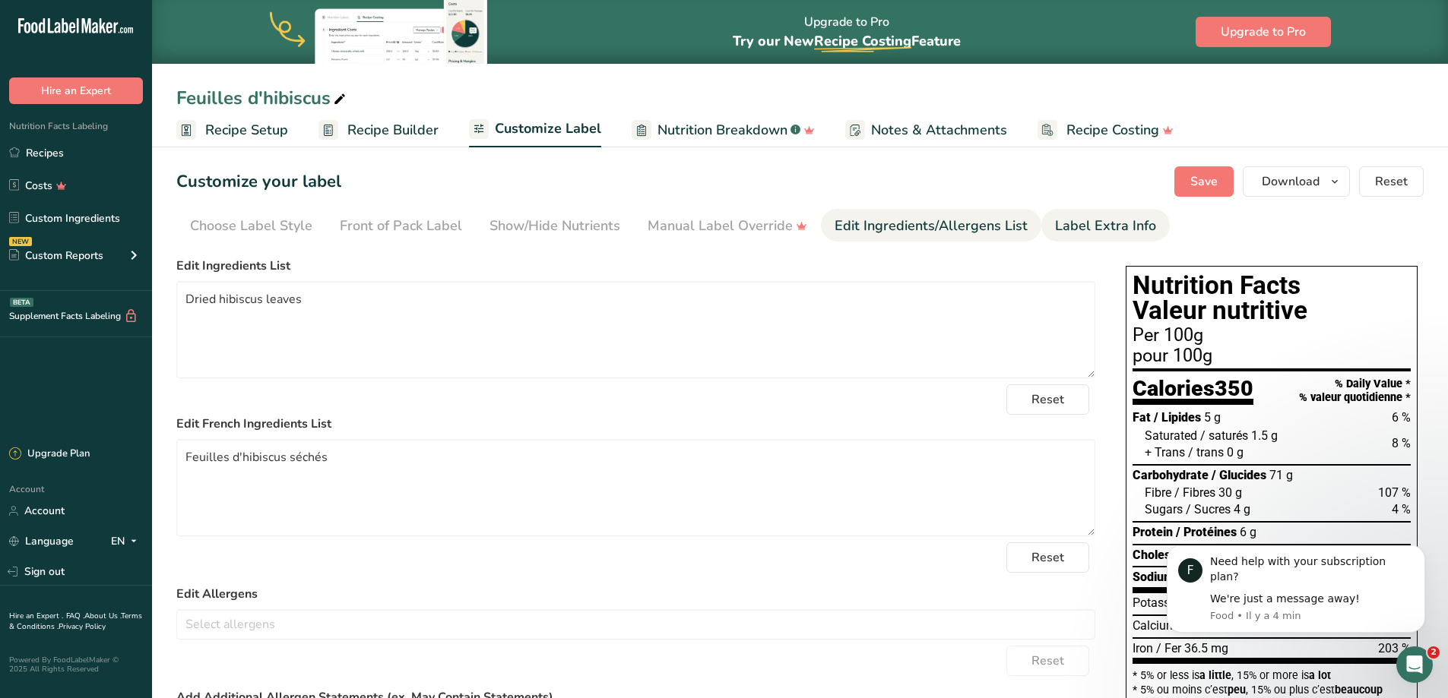
click at [1113, 223] on div "Label Extra Info" at bounding box center [1105, 226] width 101 height 21
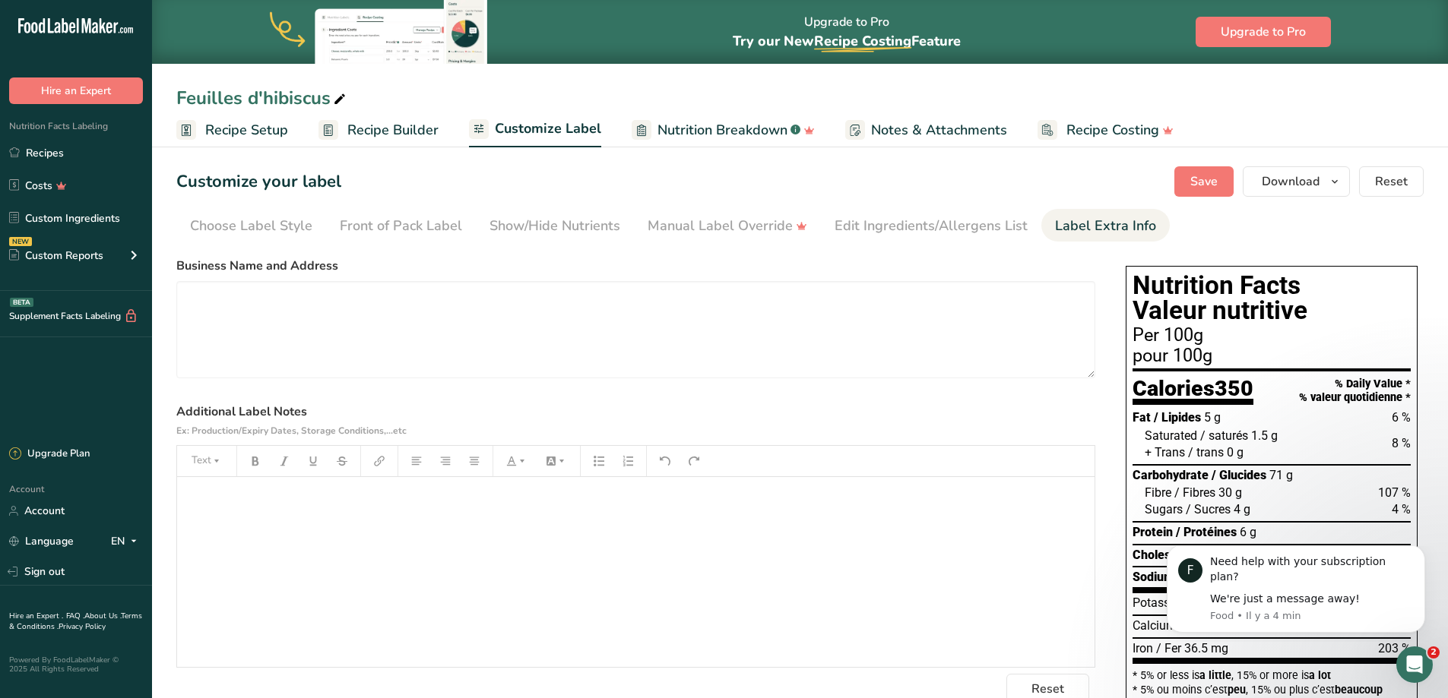
click at [885, 127] on span "Notes & Attachments" at bounding box center [939, 130] width 136 height 21
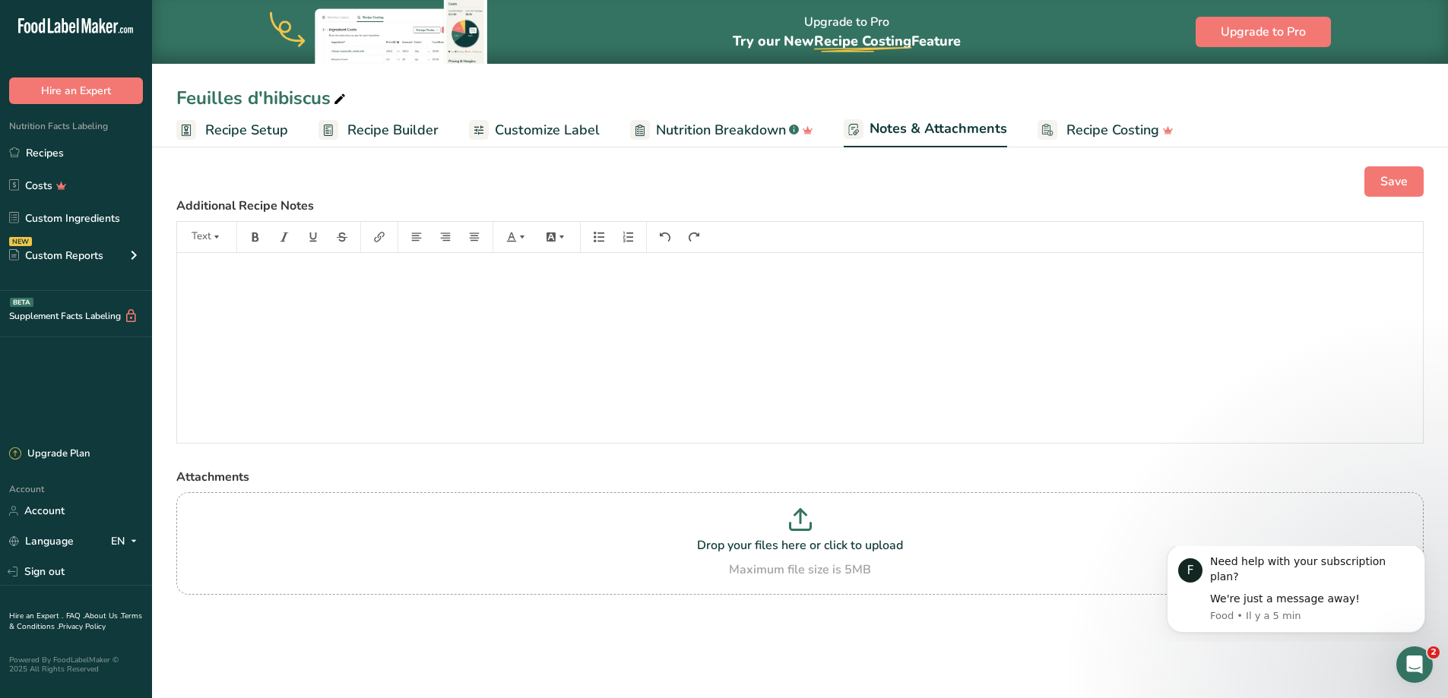
click at [695, 128] on span "Nutrition Breakdown" at bounding box center [721, 130] width 130 height 21
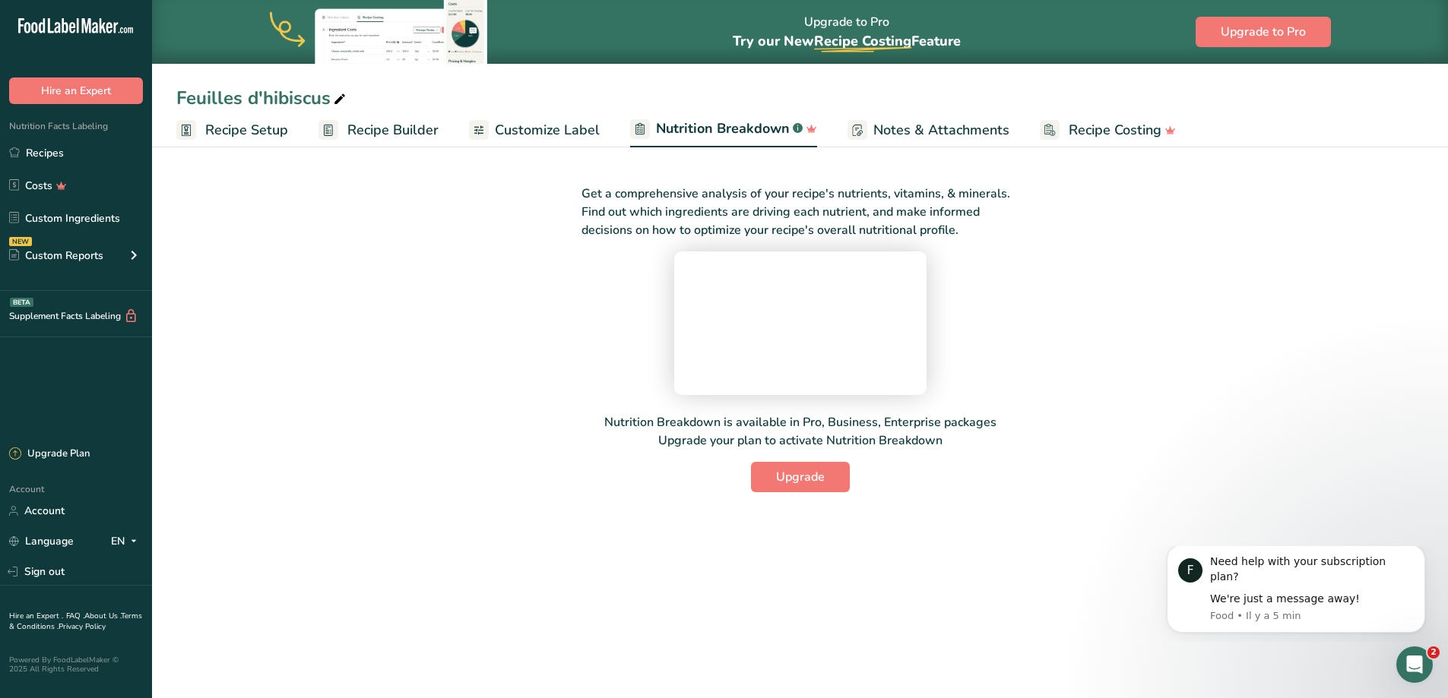
click at [569, 127] on span "Customize Label" at bounding box center [547, 130] width 105 height 21
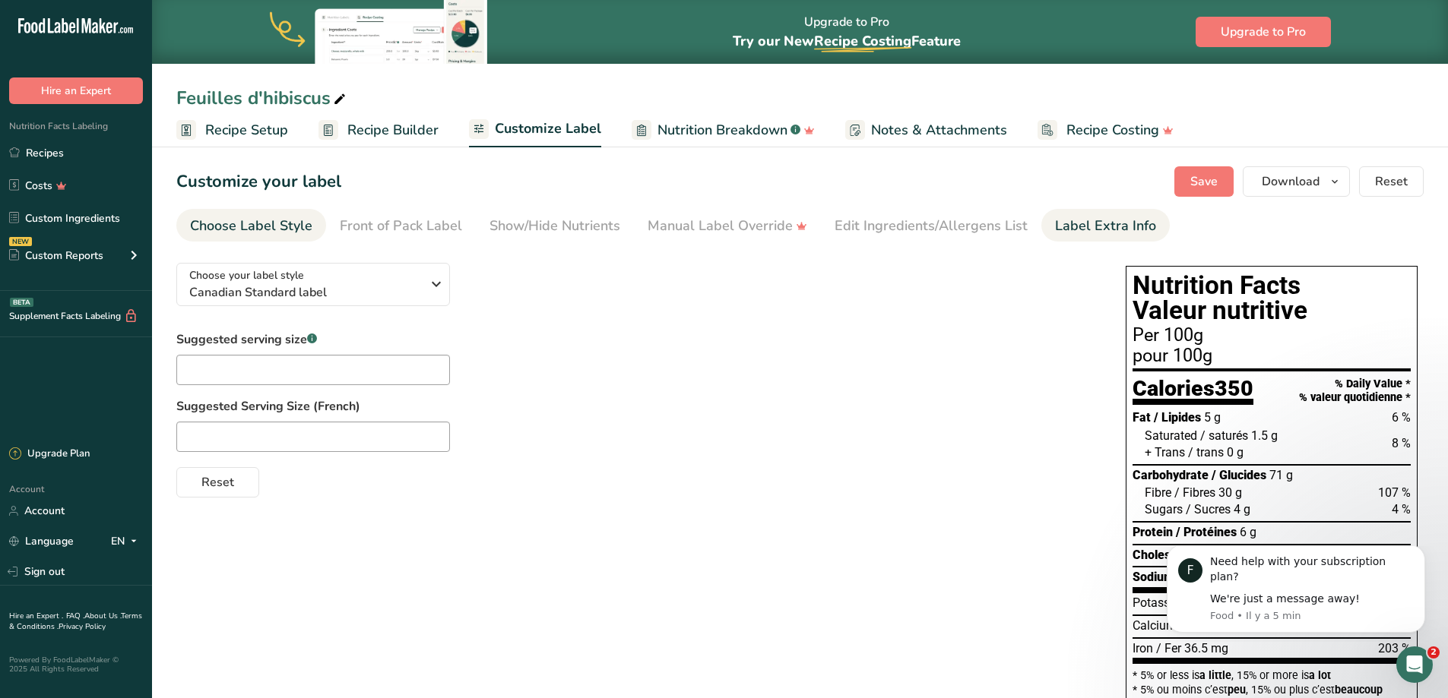
click at [1063, 233] on div "Label Extra Info" at bounding box center [1105, 226] width 101 height 21
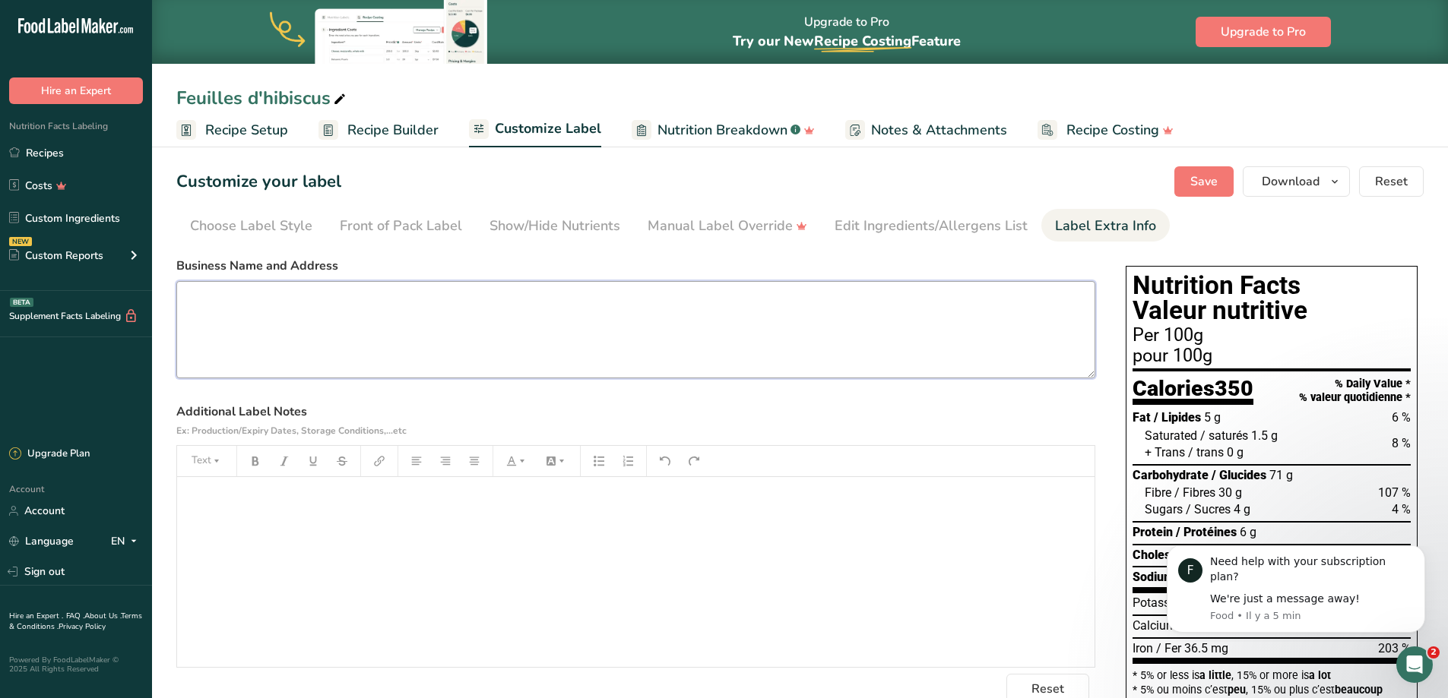
click at [504, 340] on textarea at bounding box center [635, 329] width 919 height 97
paste textarea "dried hibiscus leaves"
type textarea "dried hibiscus leaves"
click at [504, 340] on textarea "dried hibiscus leaves" at bounding box center [635, 329] width 919 height 97
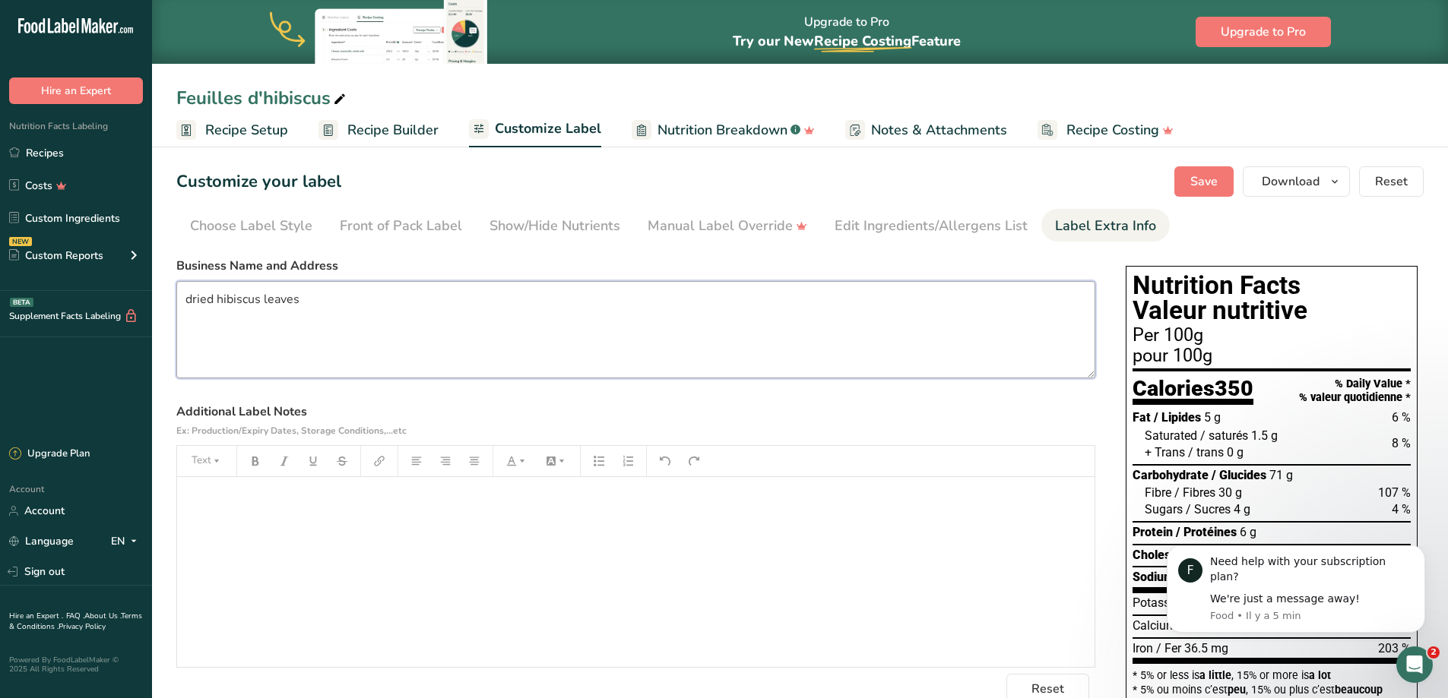
click at [504, 340] on textarea "dried hibiscus leaves" at bounding box center [635, 329] width 919 height 97
click at [75, 156] on link "Recipes" at bounding box center [76, 152] width 152 height 29
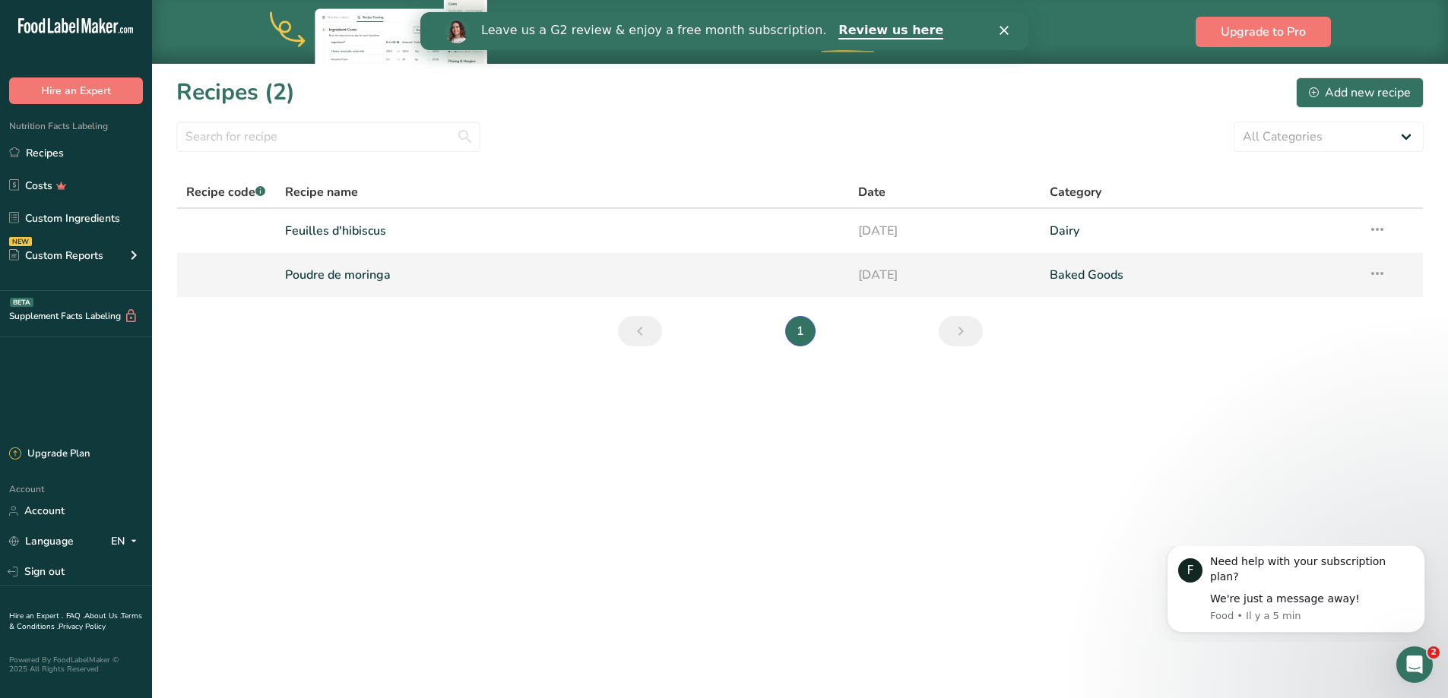
click at [371, 277] on link "Poudre de moringa" at bounding box center [563, 275] width 556 height 32
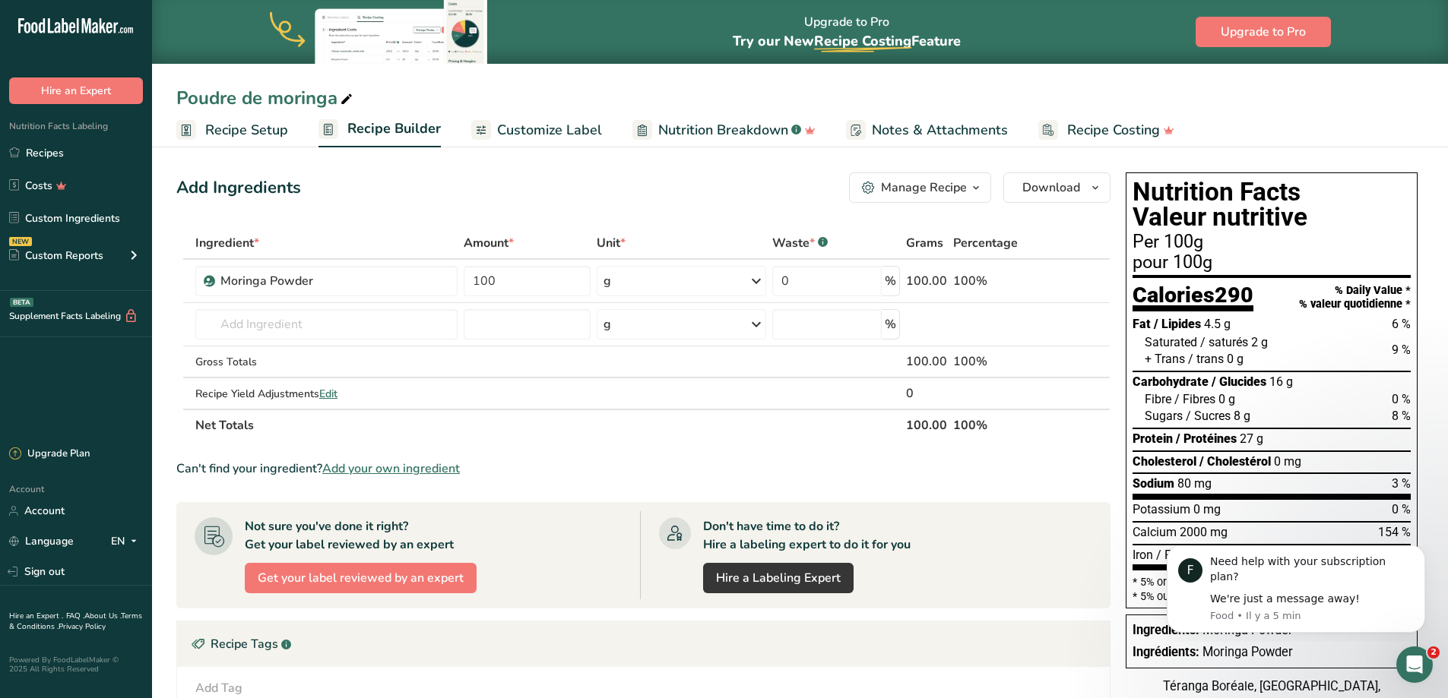
click at [513, 124] on span "Customize Label" at bounding box center [549, 130] width 105 height 21
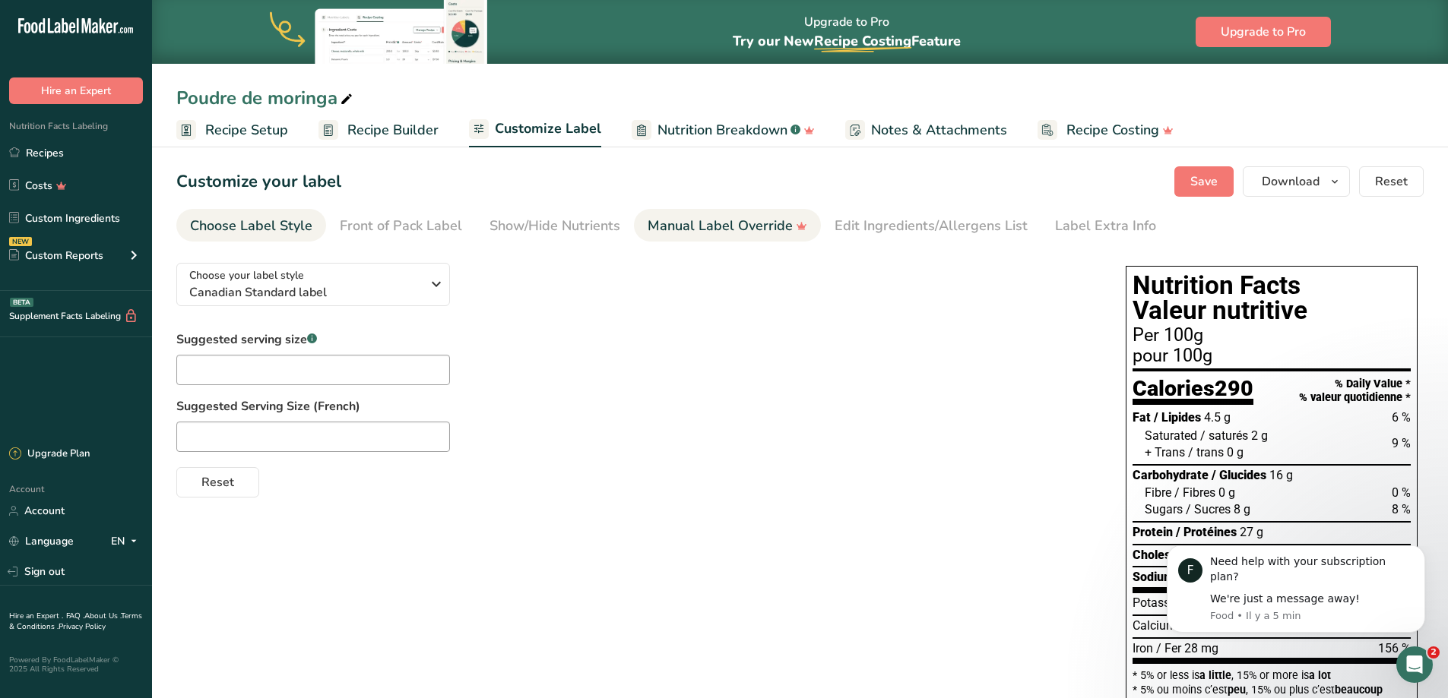
click at [717, 230] on div "Manual Label Override" at bounding box center [728, 226] width 160 height 21
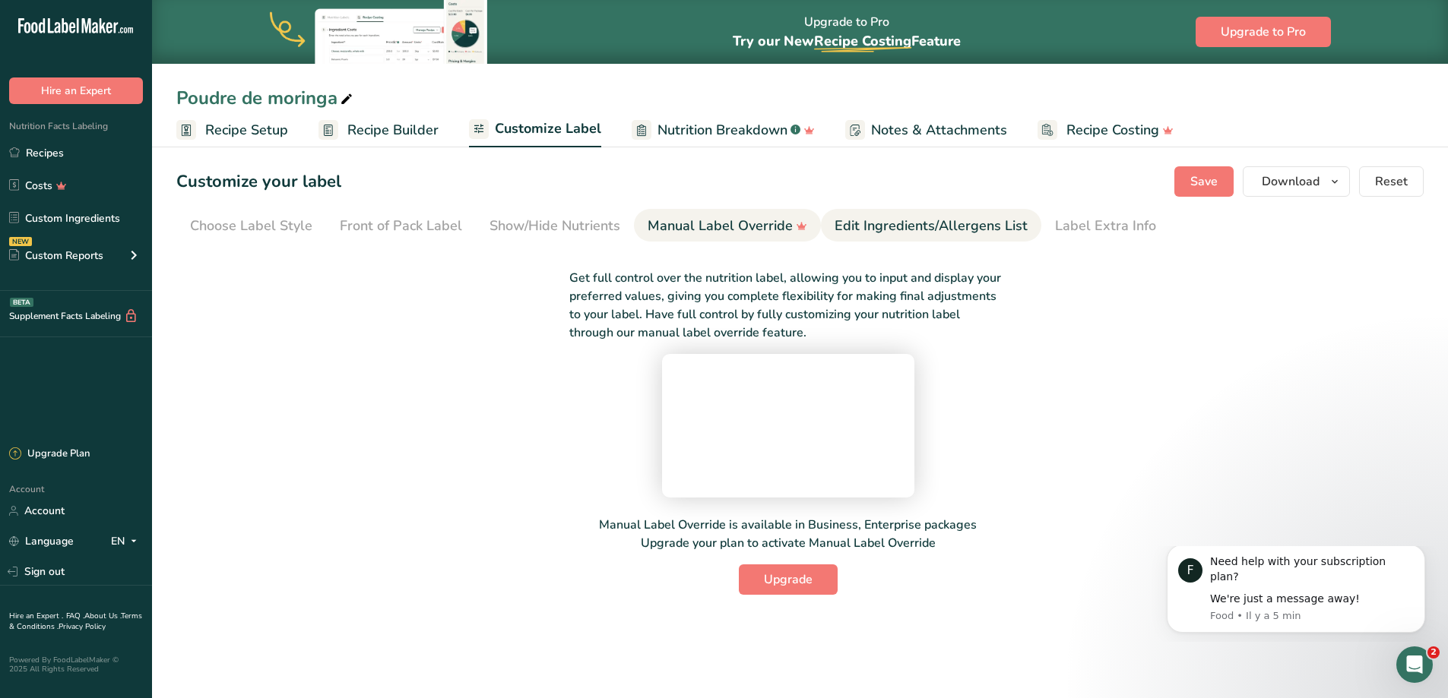
click at [952, 218] on div "Edit Ingredients/Allergens List" at bounding box center [931, 226] width 193 height 21
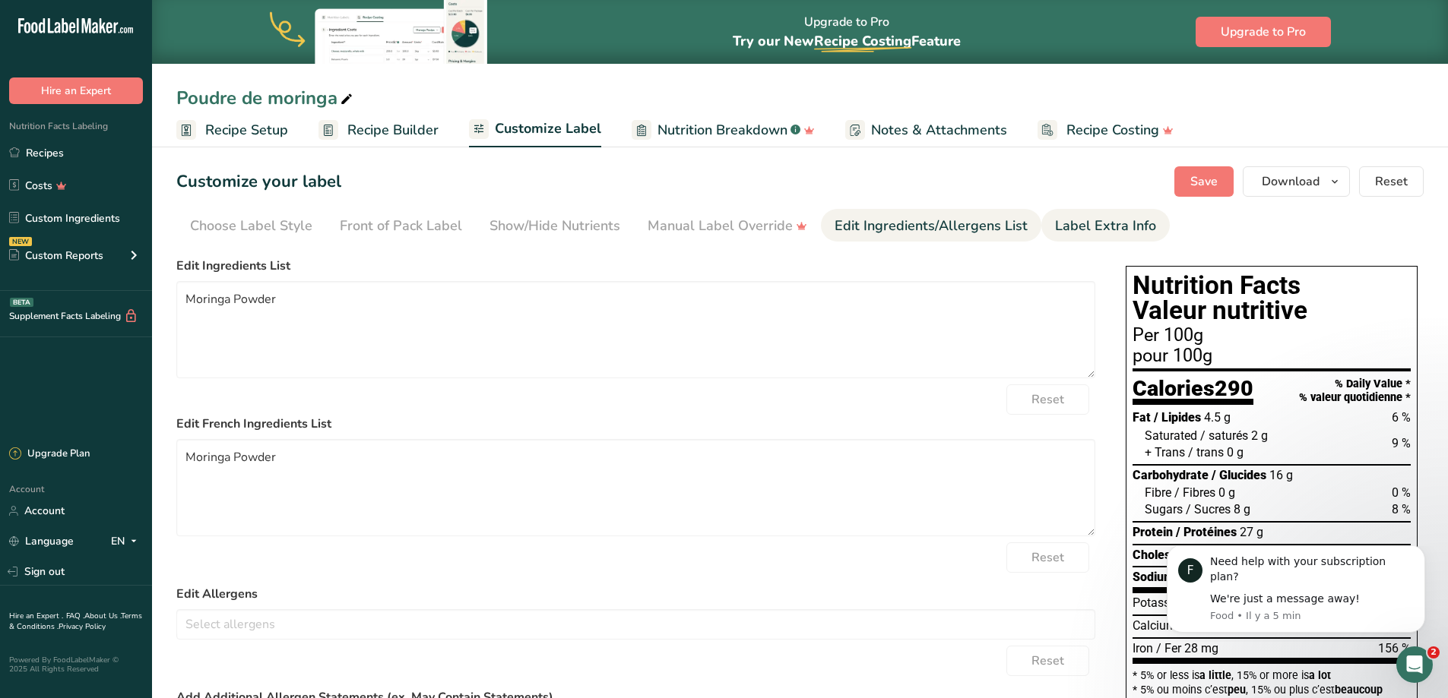
click at [1041, 221] on li "Label Extra Info" at bounding box center [1105, 225] width 128 height 33
click at [1067, 226] on div "Label Extra Info" at bounding box center [1105, 226] width 101 height 21
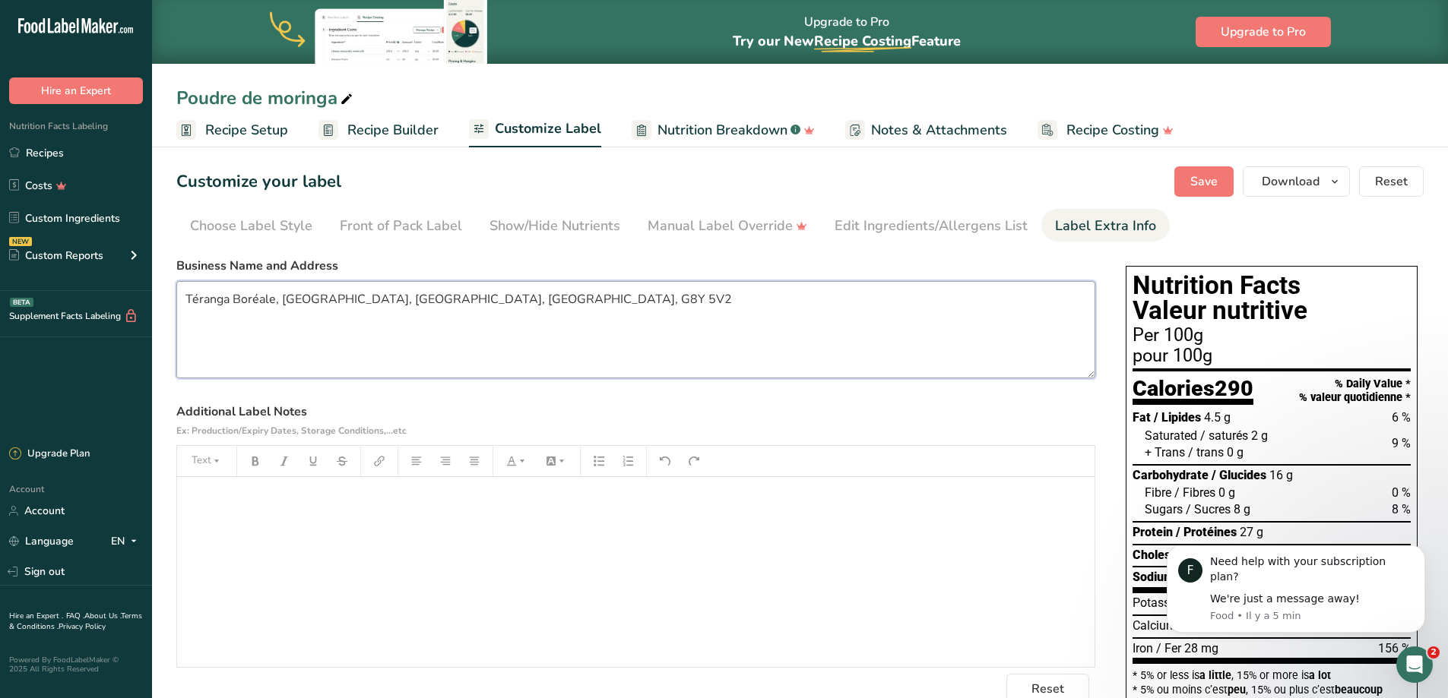
click at [483, 309] on textarea "Téranga Boréale, Trois-Rivières, Québec, Canada, G8Y 5V2" at bounding box center [635, 329] width 919 height 97
click at [40, 148] on link "Recipes" at bounding box center [76, 152] width 152 height 29
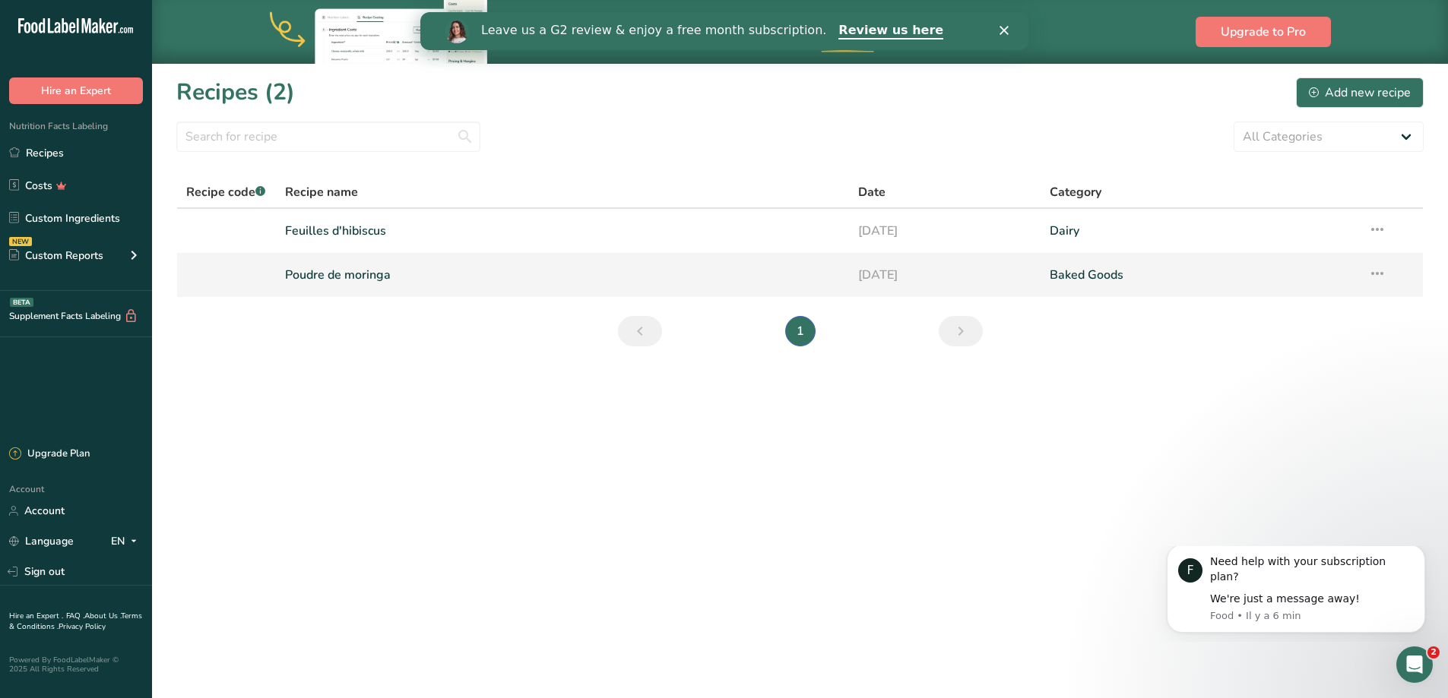
click at [334, 277] on link "Poudre de moringa" at bounding box center [563, 275] width 556 height 32
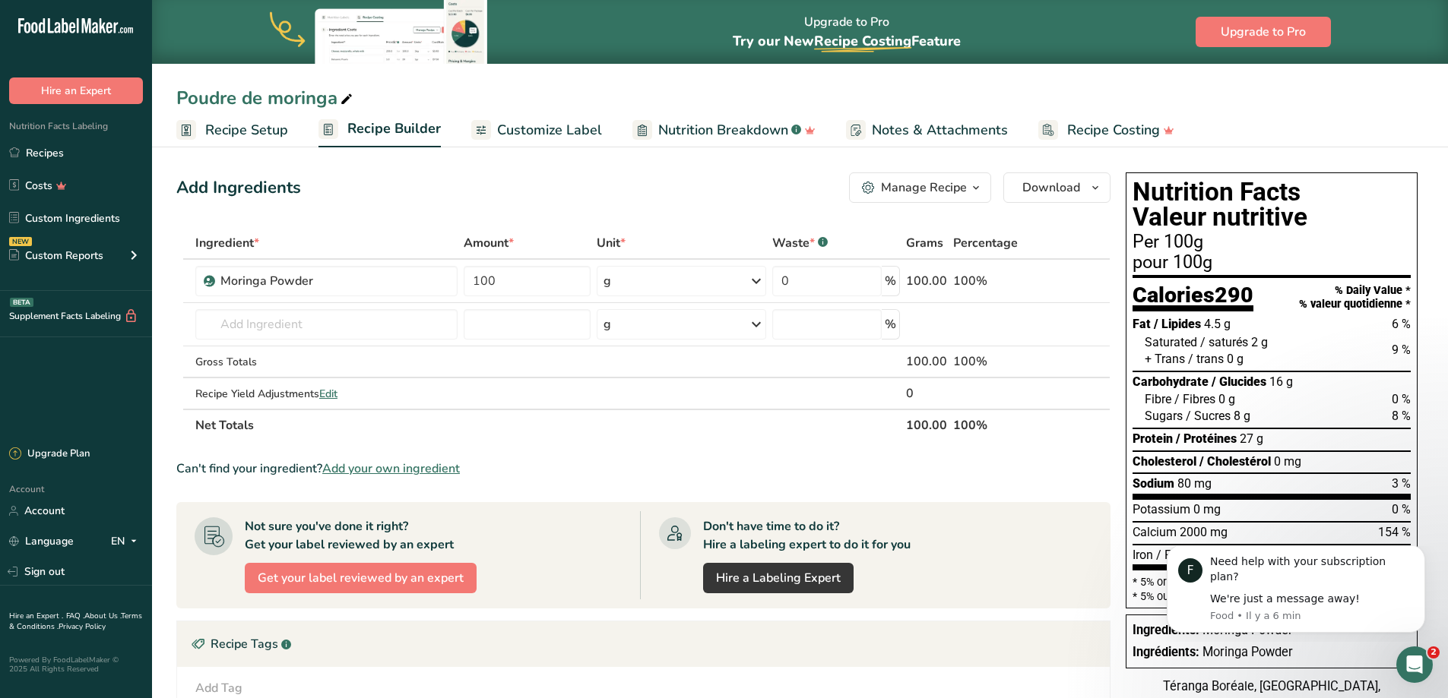
click at [524, 124] on span "Customize Label" at bounding box center [549, 130] width 105 height 21
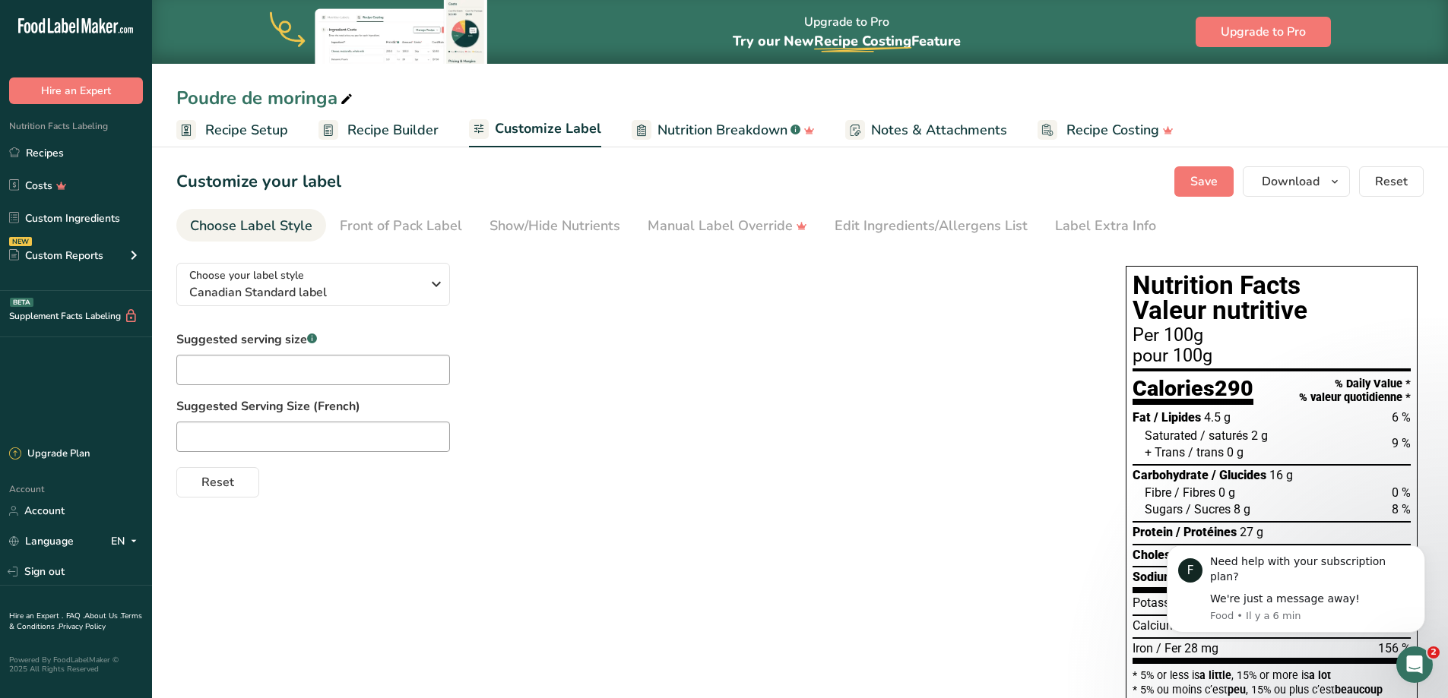
click at [761, 117] on link "Nutrition Breakdown .a-a{fill:#347362;}.b-a{fill:#fff;}" at bounding box center [723, 130] width 183 height 34
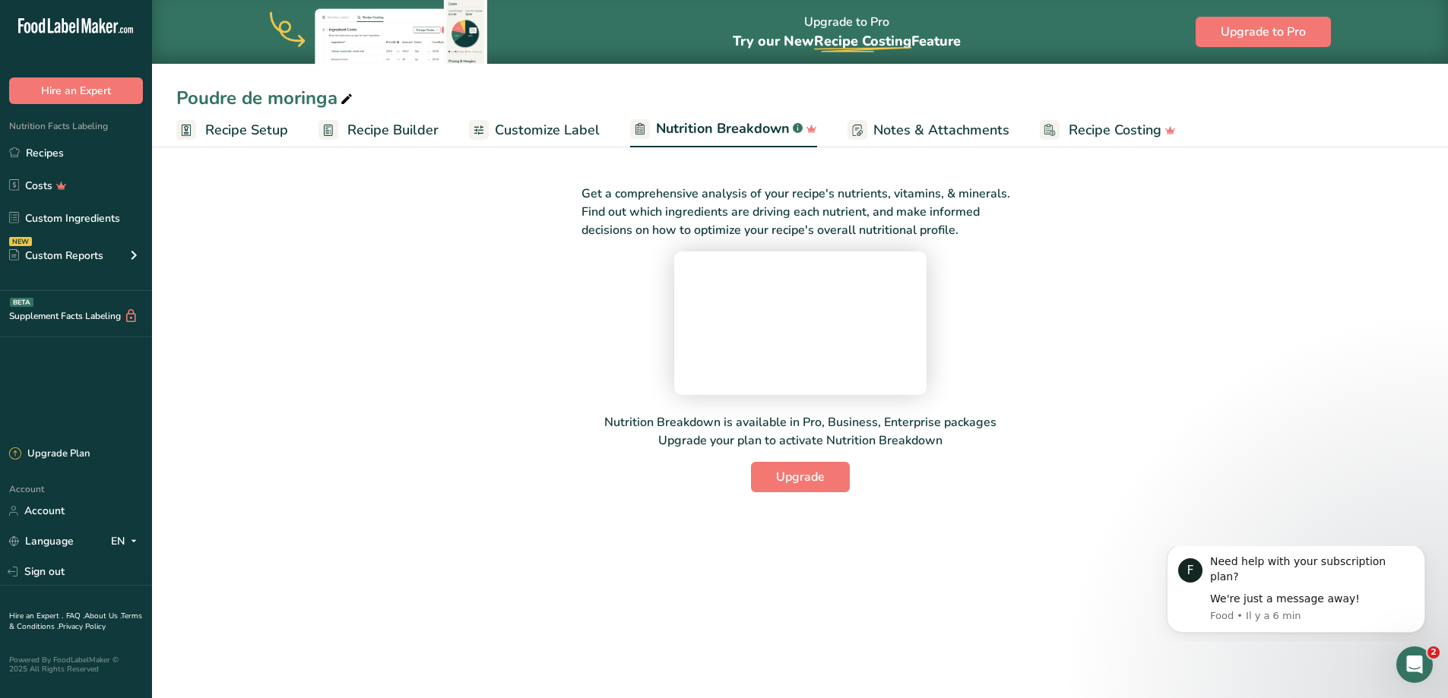
click at [545, 133] on span "Customize Label" at bounding box center [547, 130] width 105 height 21
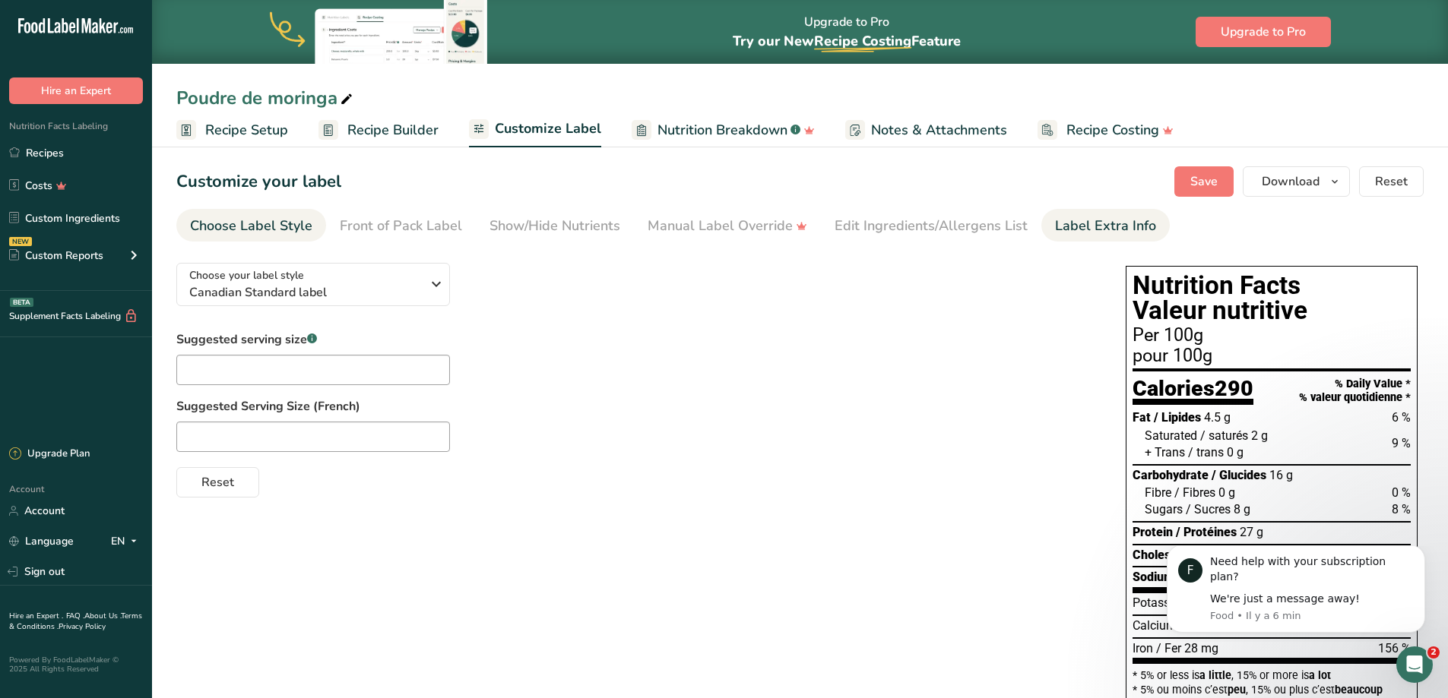
click at [1071, 237] on link "Label Extra Info" at bounding box center [1105, 226] width 101 height 34
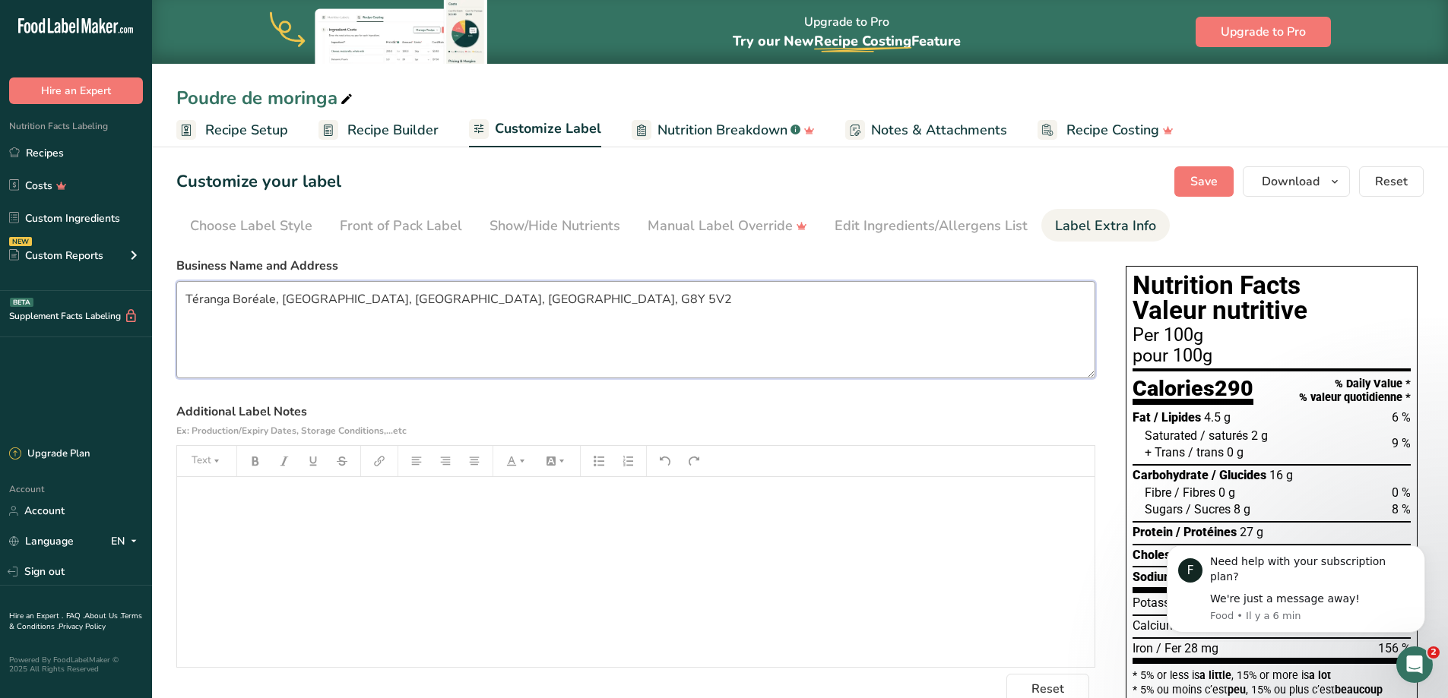
click at [609, 298] on textarea "Téranga Boréale, Trois-Rivières, Québec, Canada, G8Y 5V2" at bounding box center [635, 329] width 919 height 97
click at [1200, 192] on button "Save" at bounding box center [1203, 181] width 59 height 30
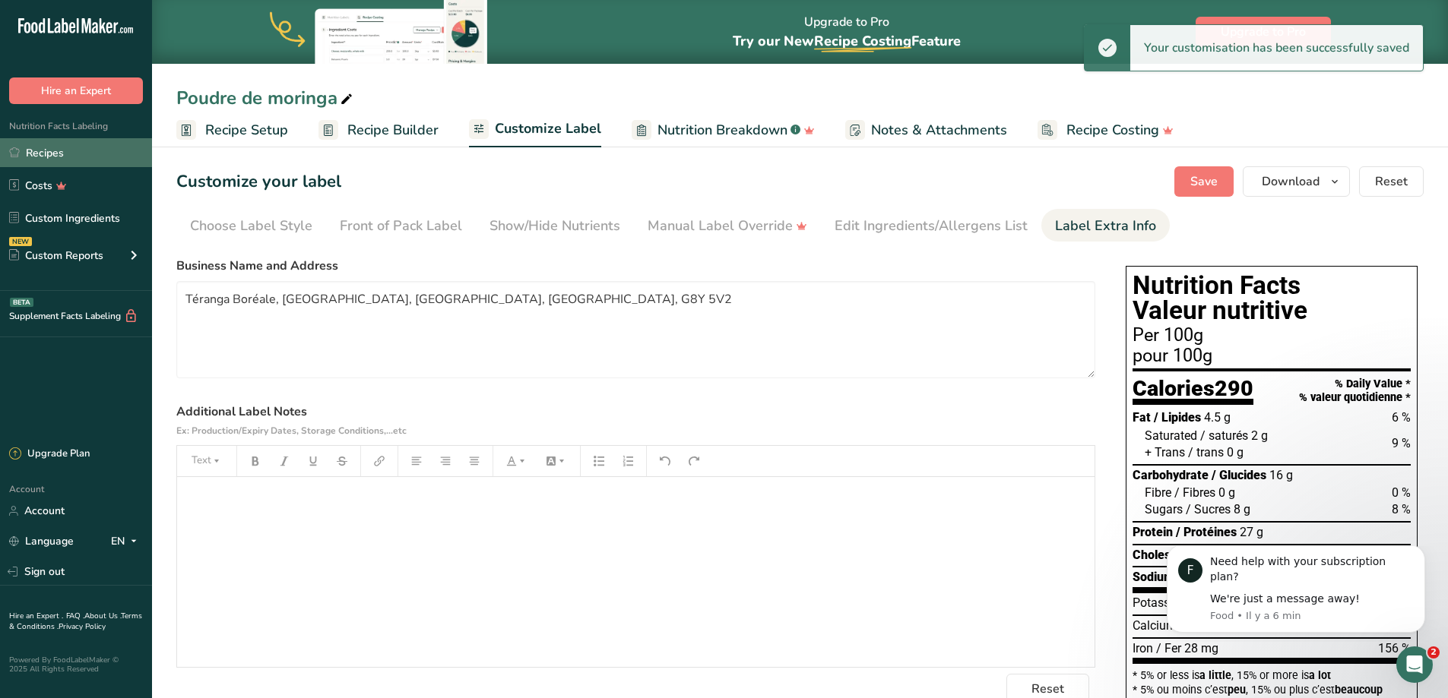
click at [49, 143] on link "Recipes" at bounding box center [76, 152] width 152 height 29
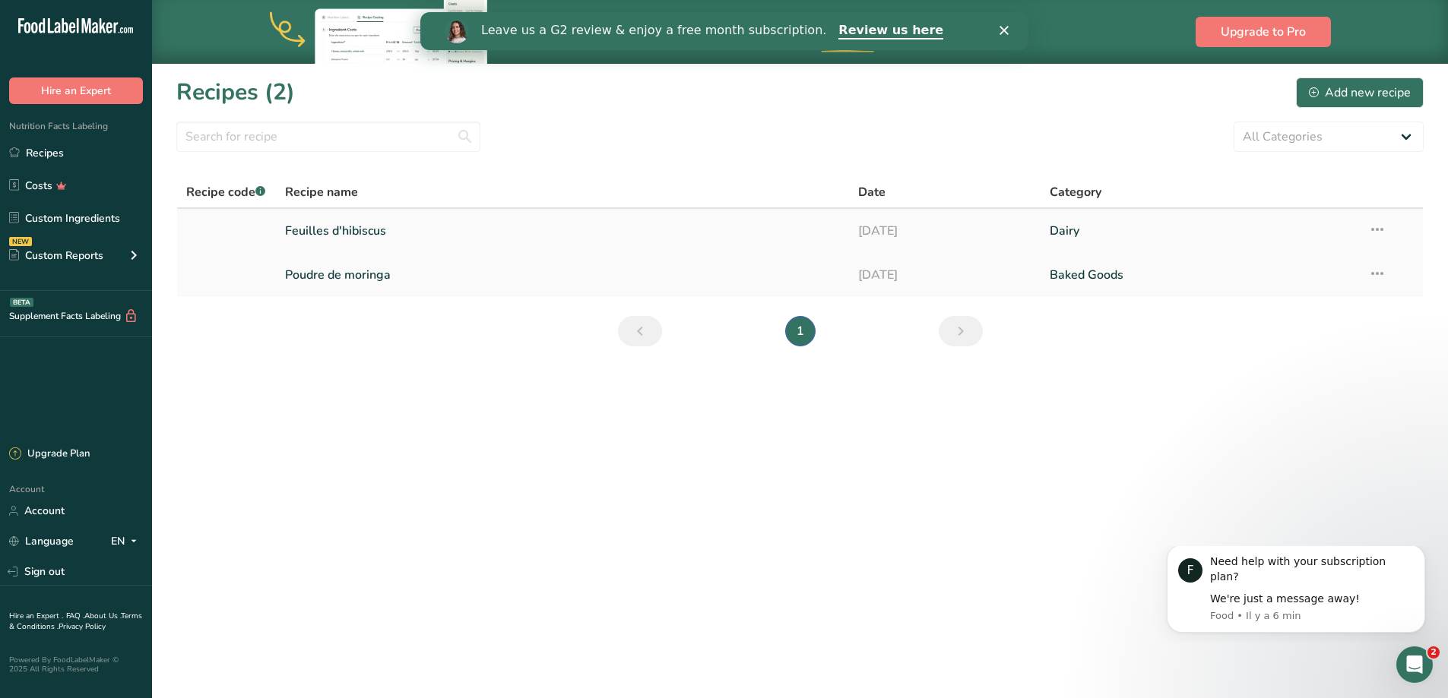
click at [298, 234] on link "Feuilles d'hibiscus" at bounding box center [563, 231] width 556 height 32
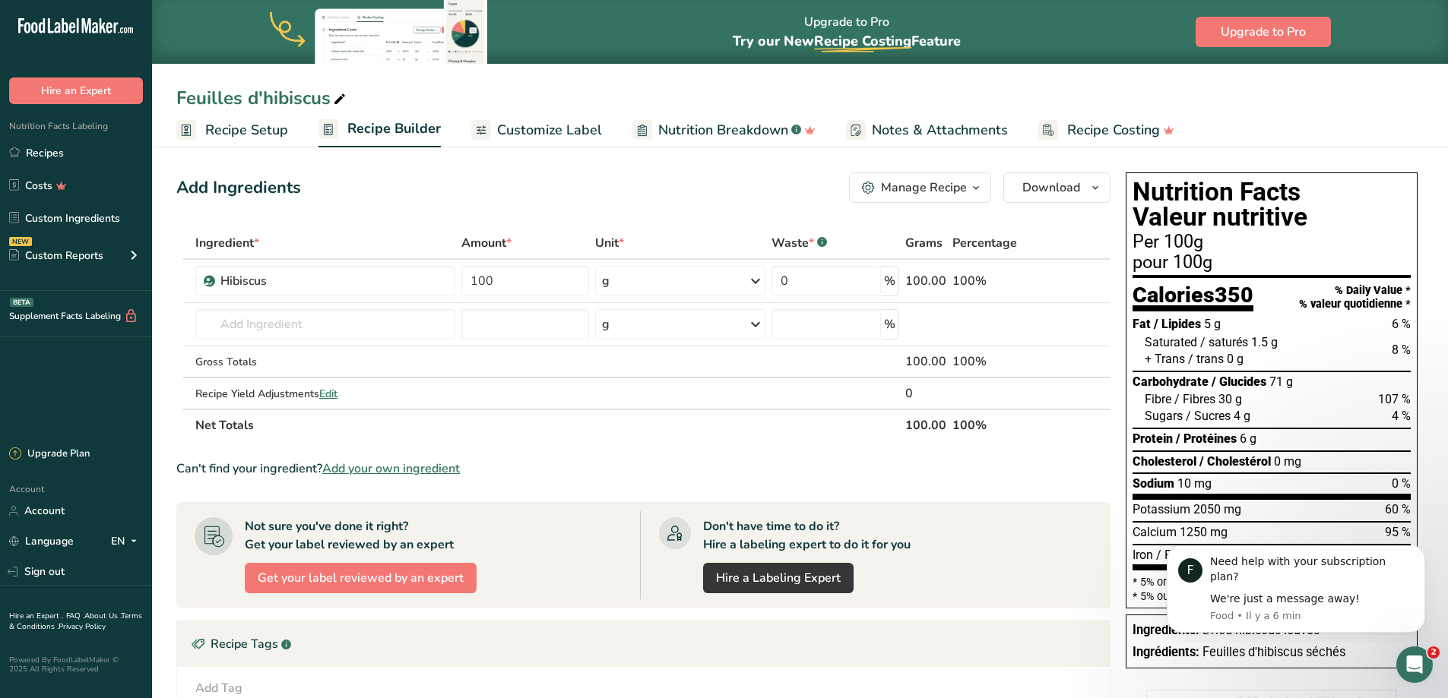
click at [251, 127] on span "Recipe Setup" at bounding box center [246, 130] width 83 height 21
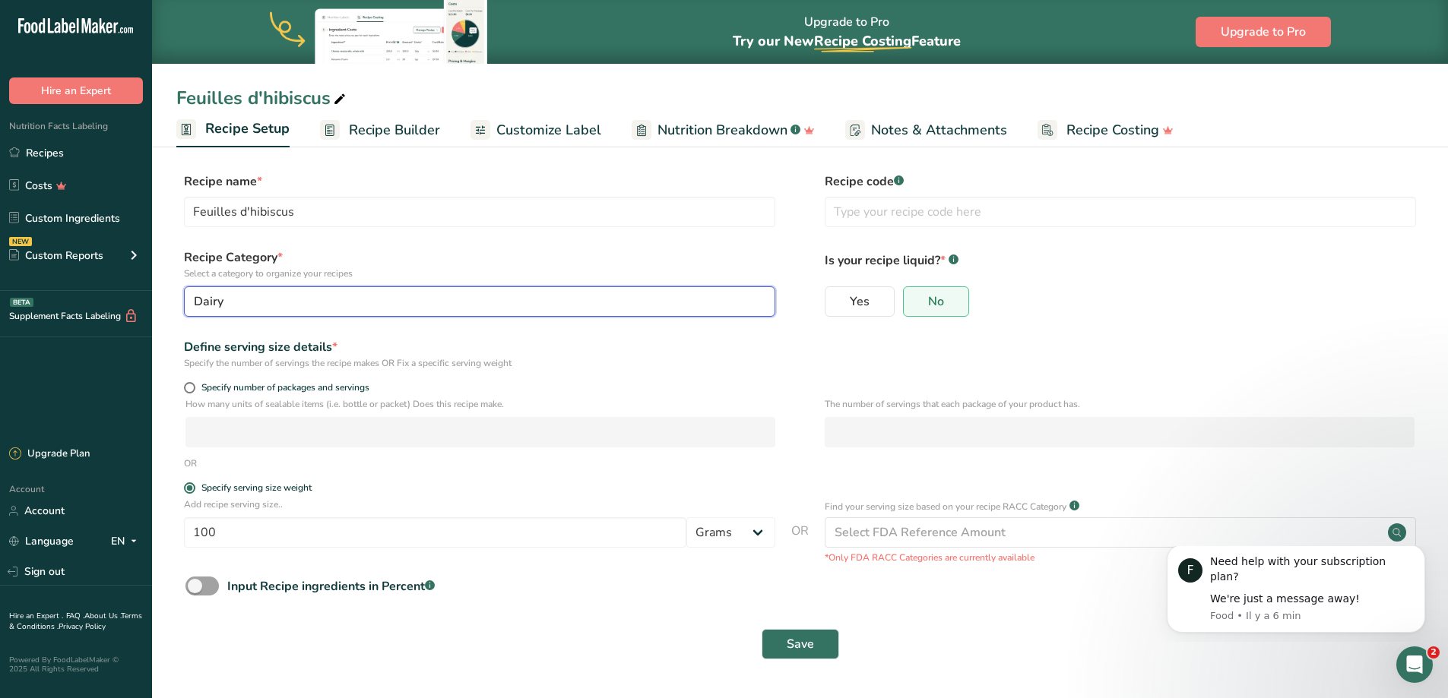
click at [515, 299] on div "Dairy" at bounding box center [475, 302] width 562 height 18
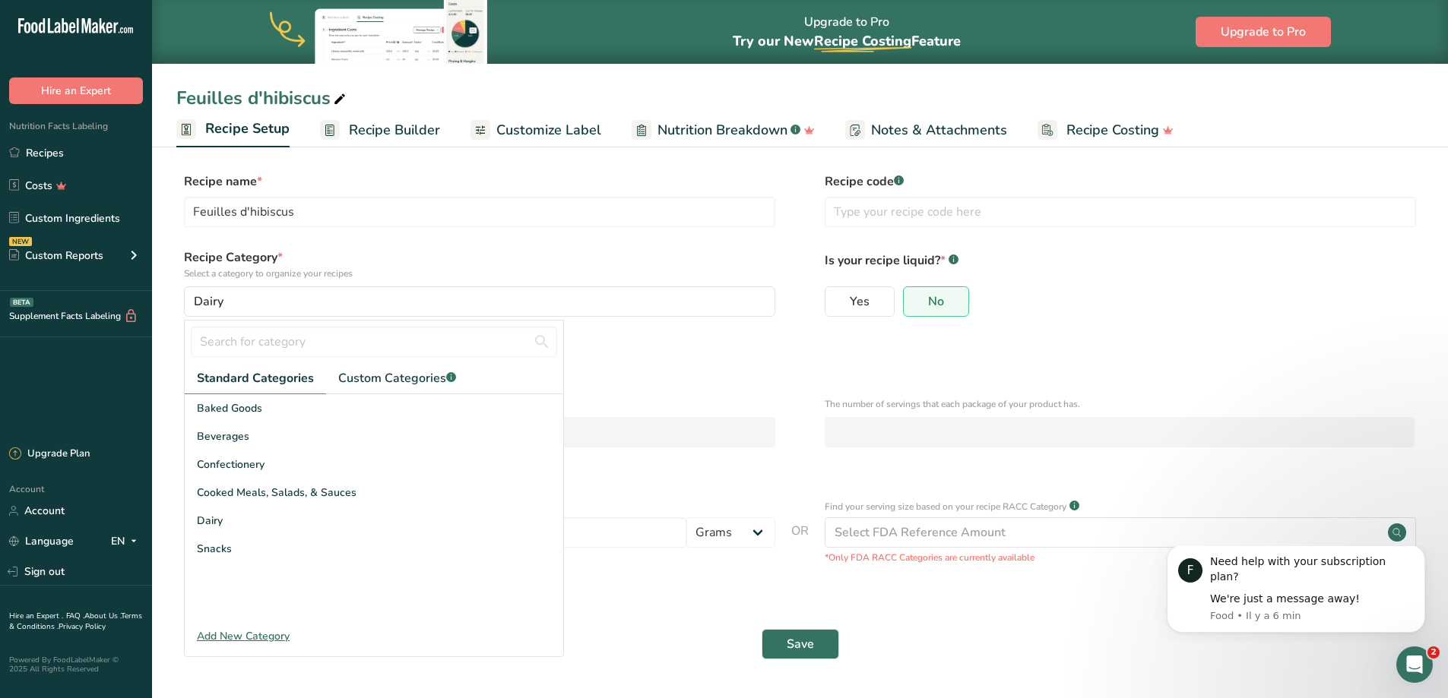
click at [258, 638] on div "Add New Category" at bounding box center [374, 637] width 378 height 16
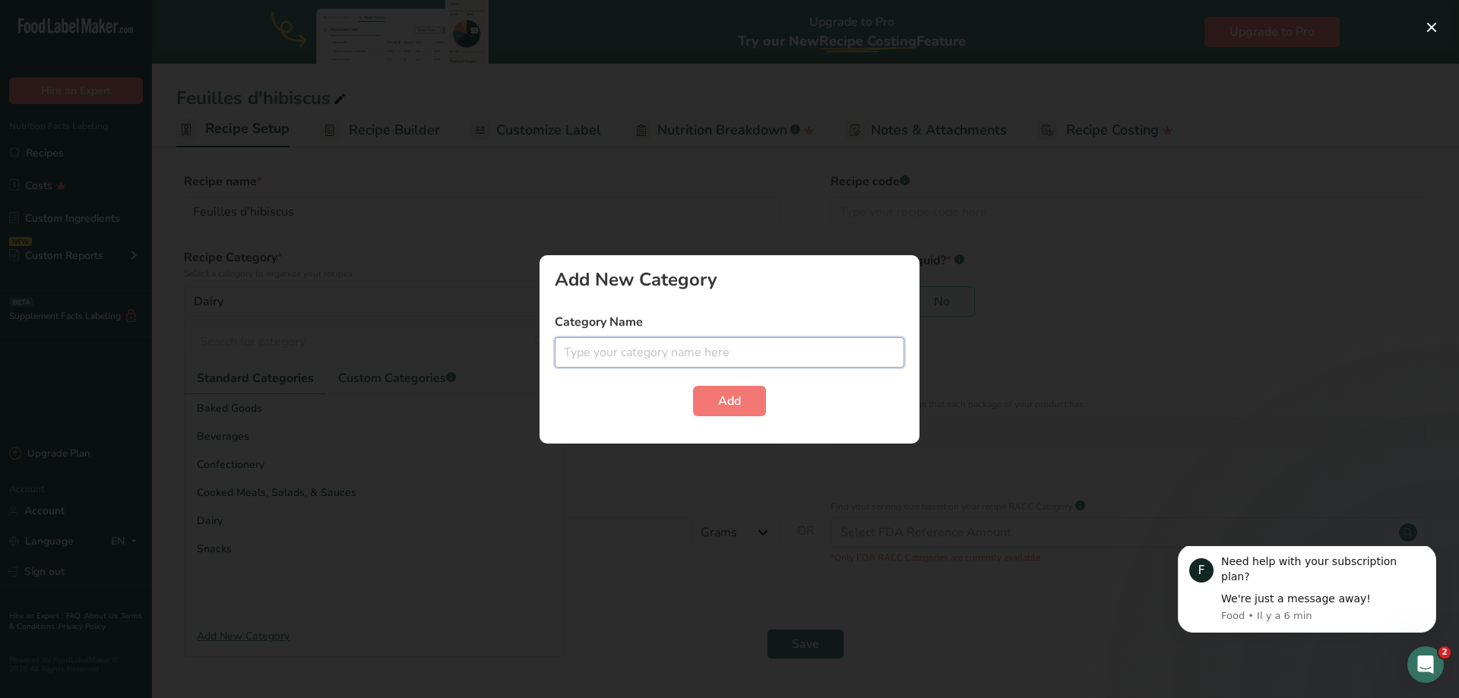
click at [588, 363] on input "text" at bounding box center [730, 352] width 350 height 30
type input "Superfood"
click at [759, 401] on button "Add" at bounding box center [729, 401] width 73 height 30
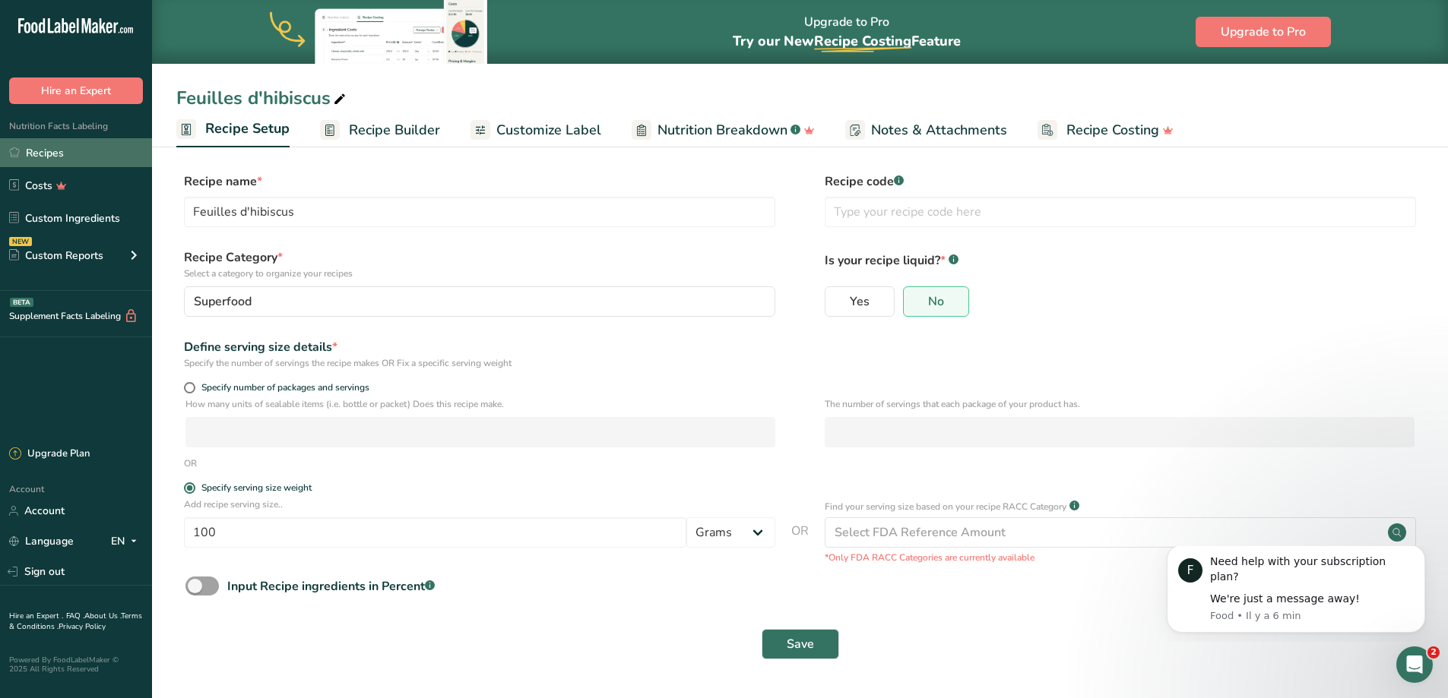
click at [57, 156] on link "Recipes" at bounding box center [76, 152] width 152 height 29
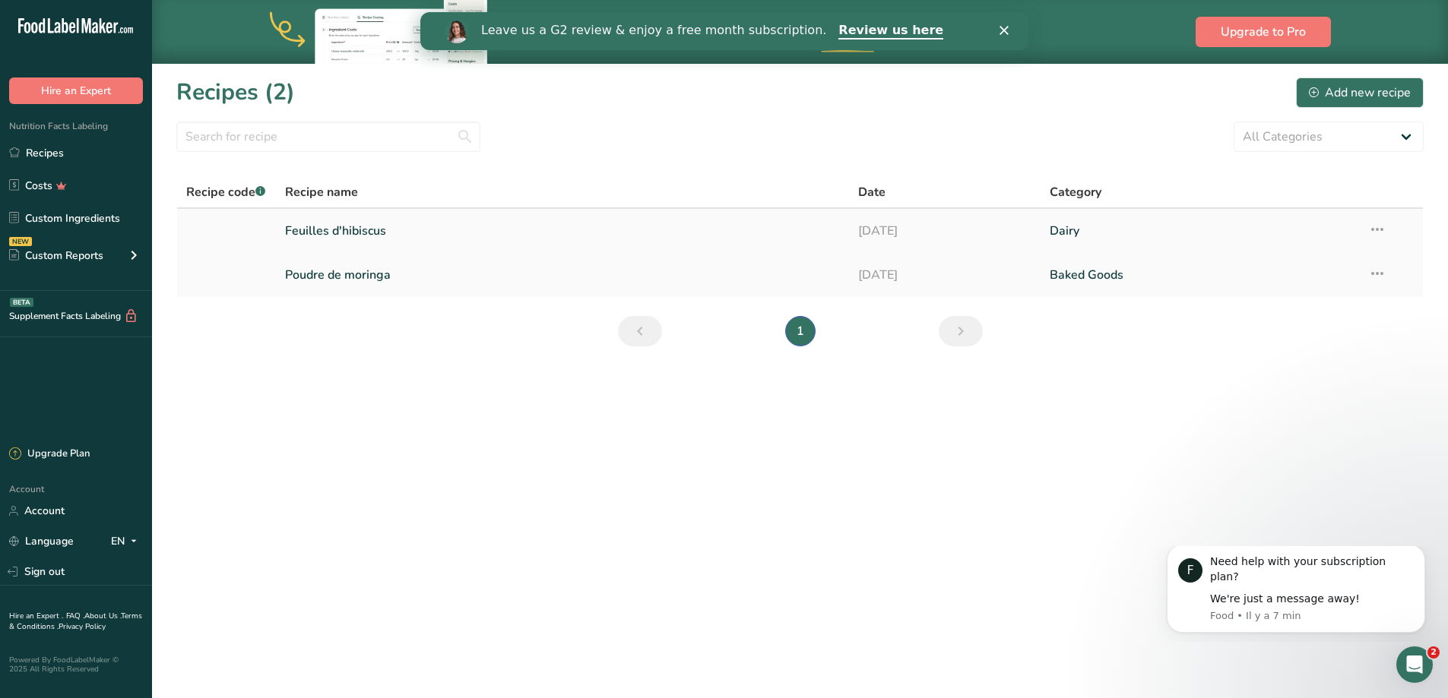
click at [349, 240] on link "Feuilles d'hibiscus" at bounding box center [563, 231] width 556 height 32
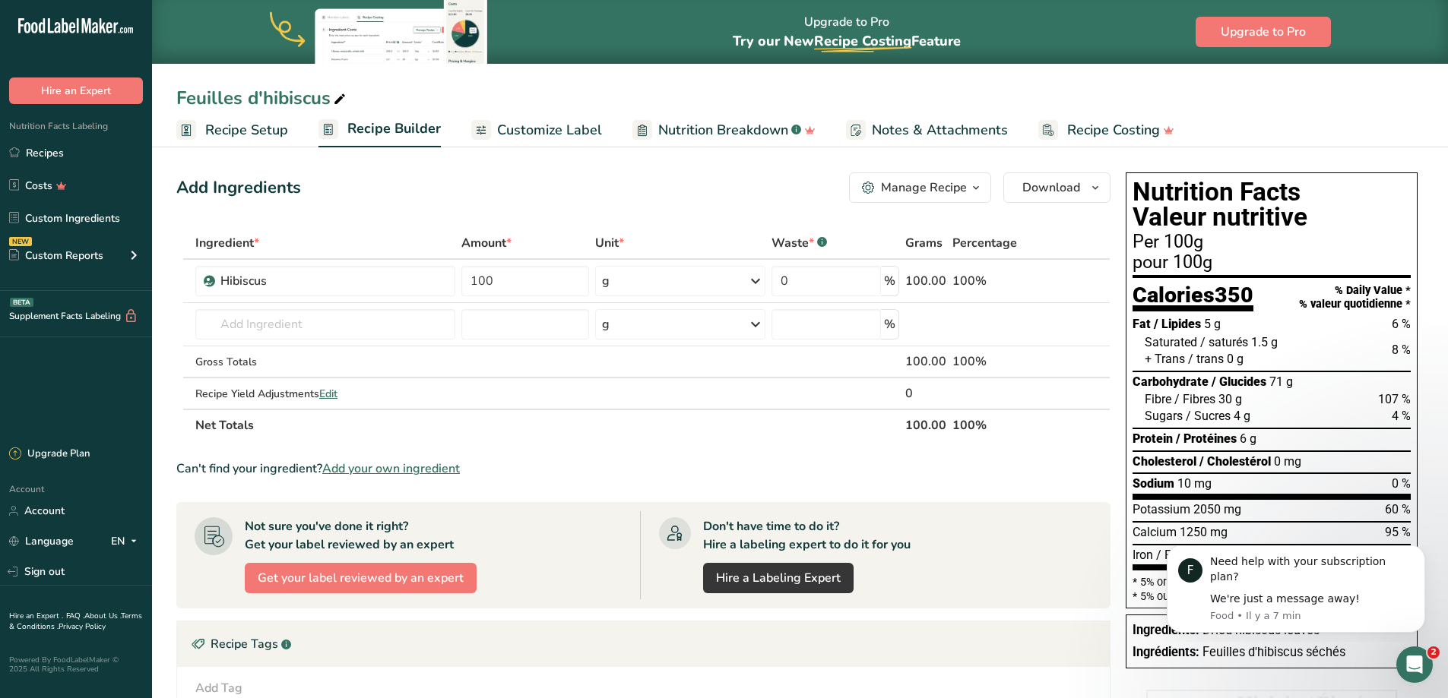
click at [257, 138] on span "Recipe Setup" at bounding box center [246, 130] width 83 height 21
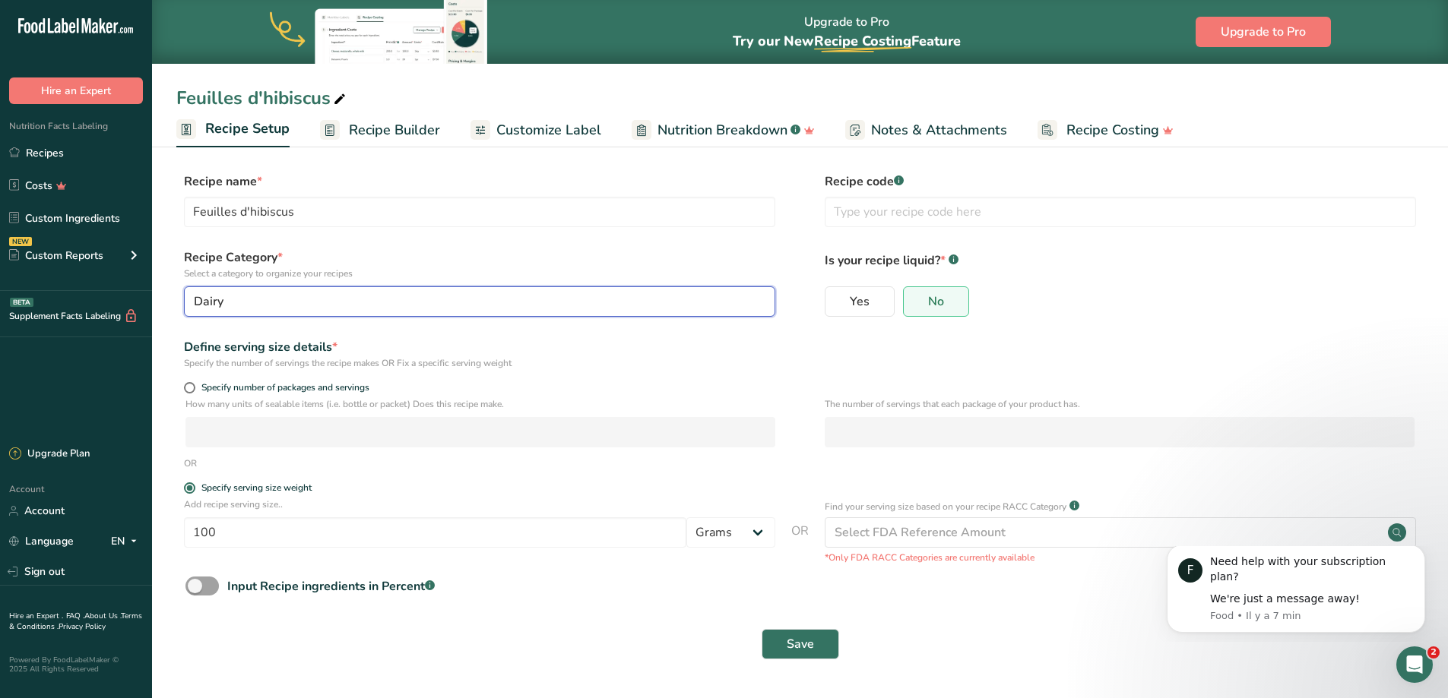
click at [464, 300] on div "Dairy" at bounding box center [475, 302] width 562 height 18
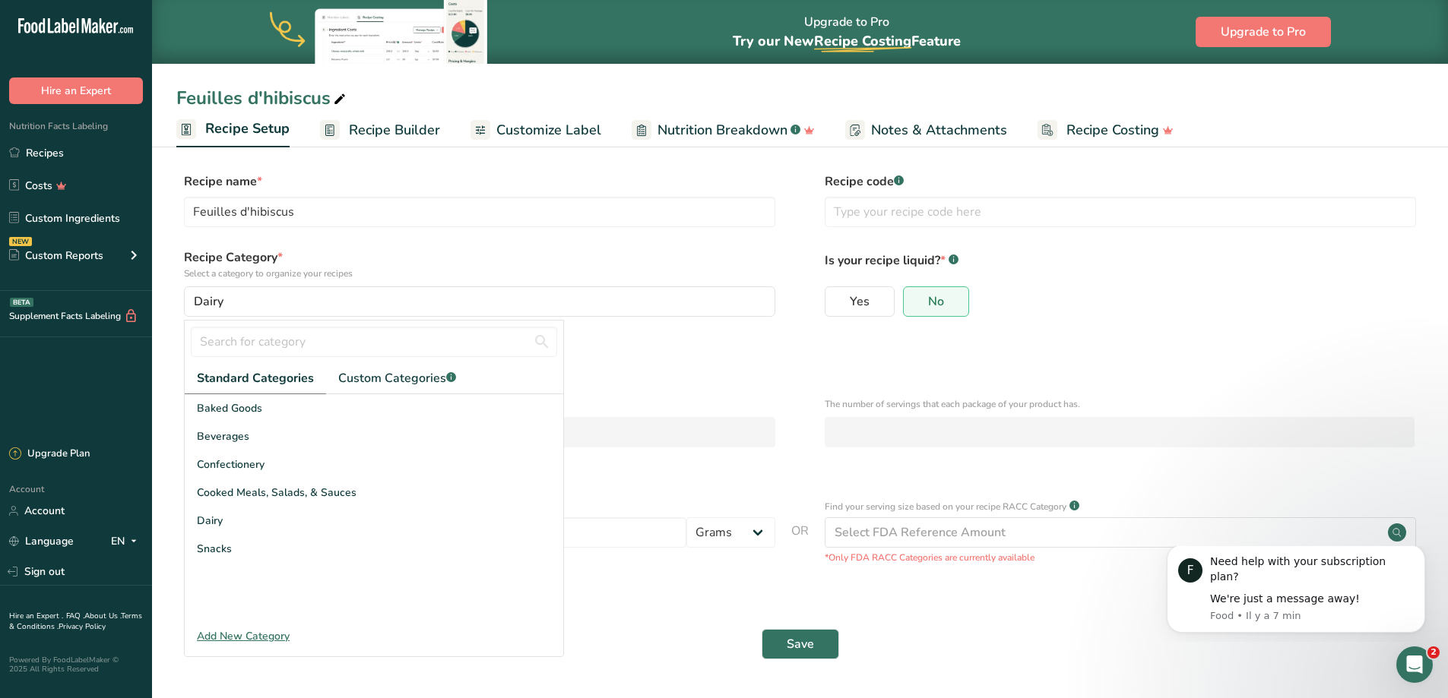
click at [261, 637] on div "Add New Category" at bounding box center [374, 637] width 378 height 16
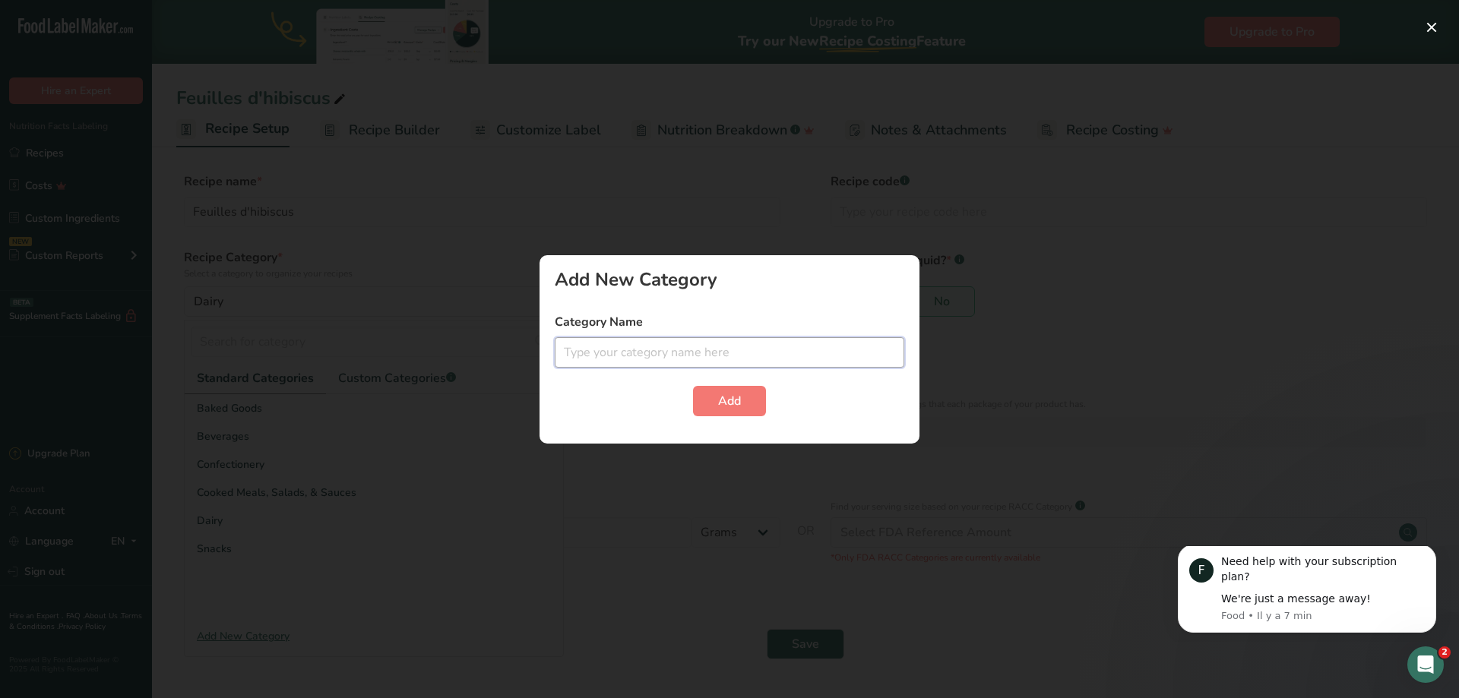
click at [651, 349] on input "text" at bounding box center [730, 352] width 350 height 30
click at [747, 407] on button "Add" at bounding box center [729, 401] width 73 height 30
click at [653, 356] on input "Superfood" at bounding box center [730, 352] width 350 height 30
type input "Superaliment"
click at [715, 394] on button "Add" at bounding box center [729, 401] width 73 height 30
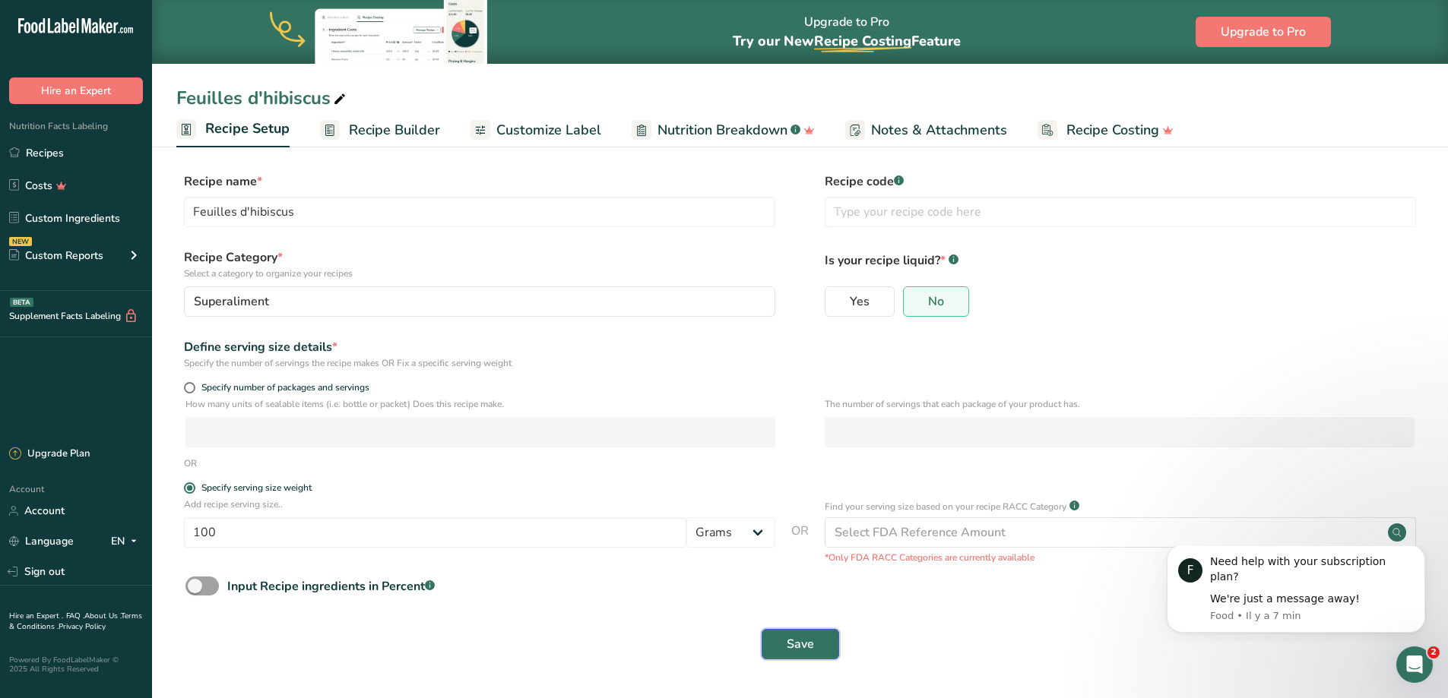
click at [821, 651] on button "Save" at bounding box center [801, 644] width 78 height 30
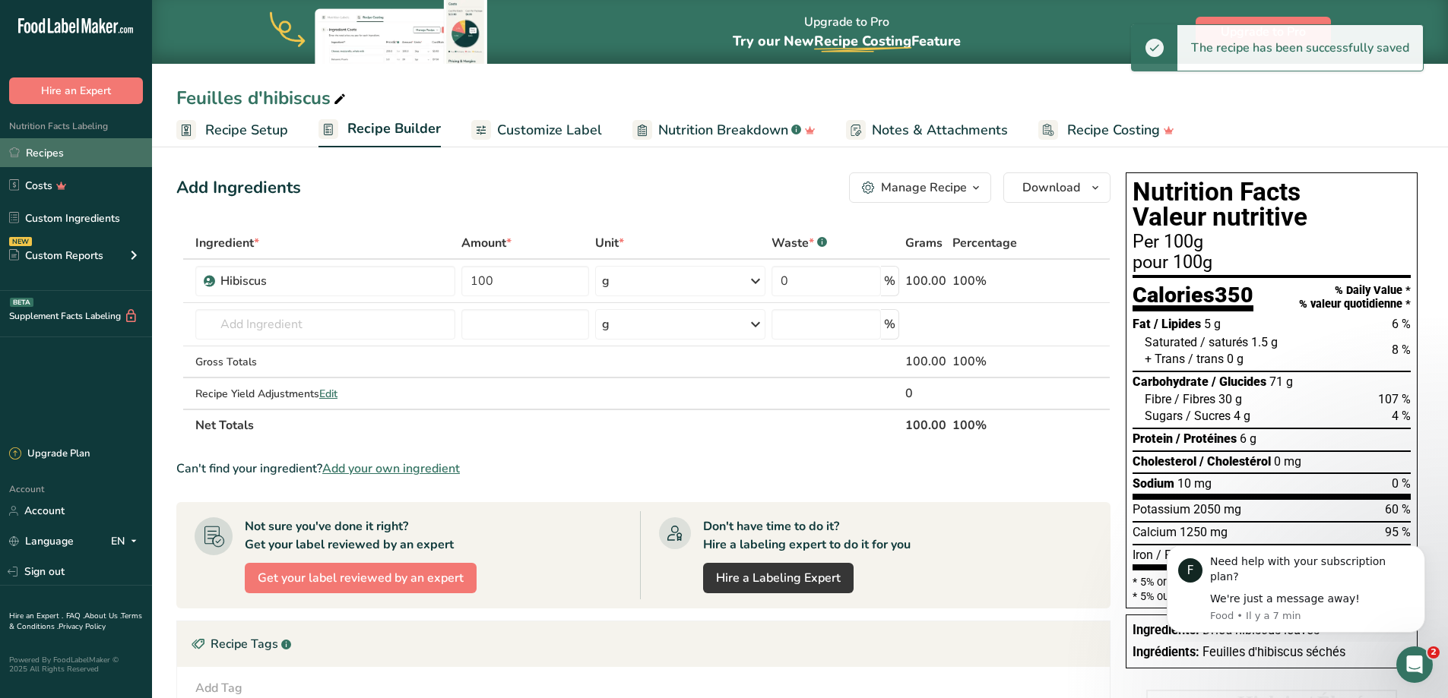
click at [40, 159] on link "Recipes" at bounding box center [76, 152] width 152 height 29
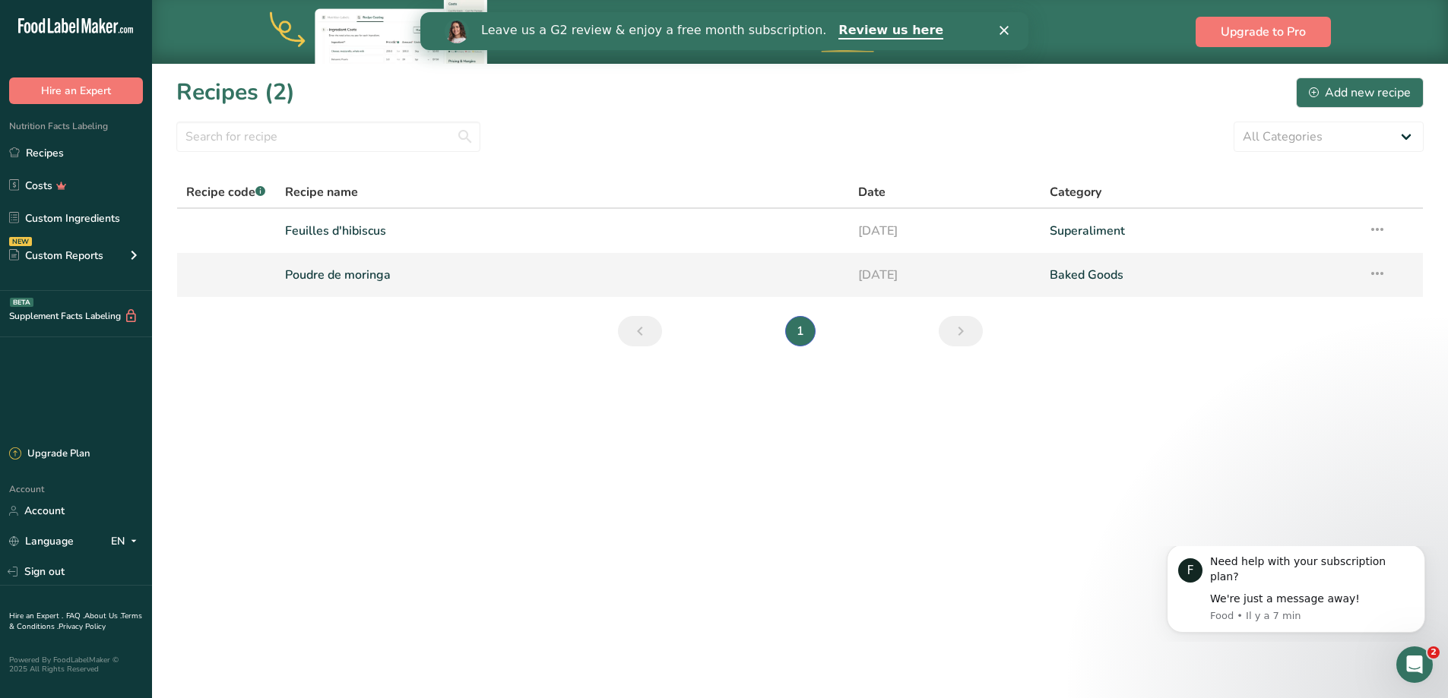
click at [367, 279] on link "Poudre de moringa" at bounding box center [563, 275] width 556 height 32
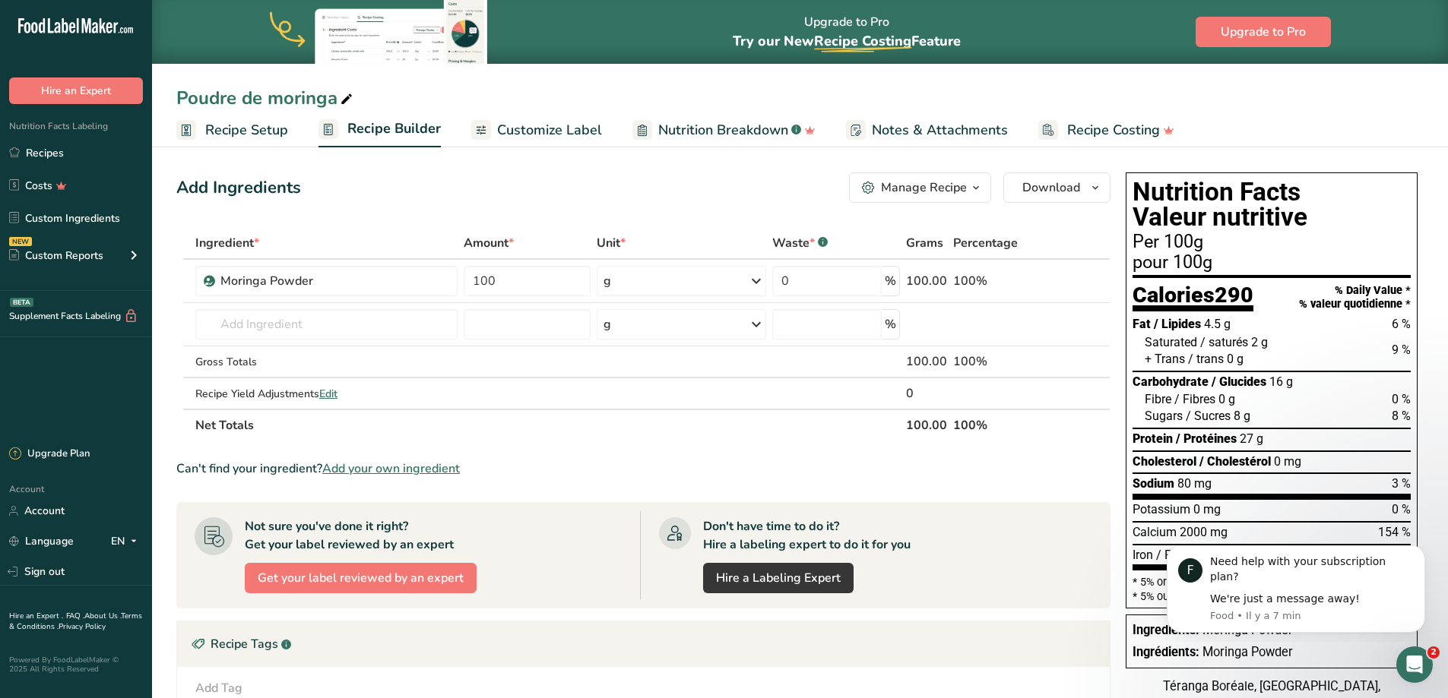
click at [287, 135] on span "Recipe Setup" at bounding box center [246, 130] width 83 height 21
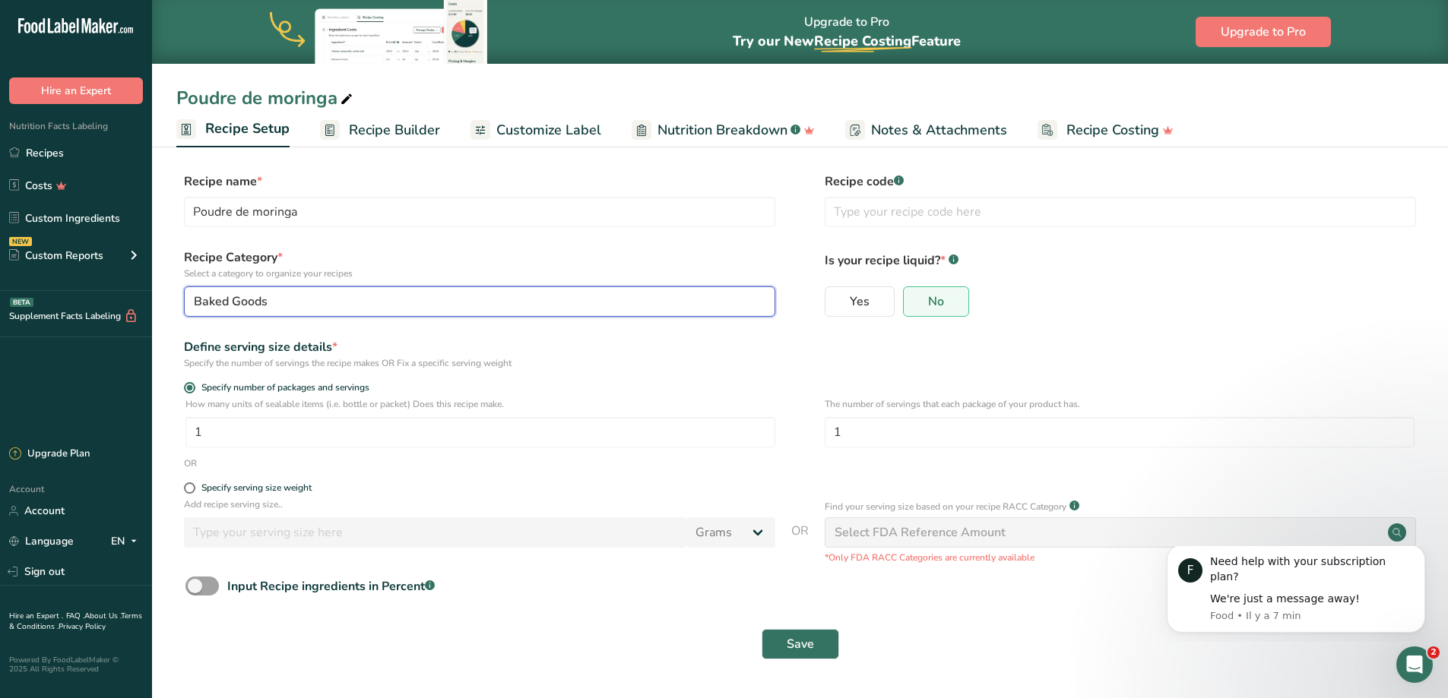
click at [410, 312] on button "Baked Goods" at bounding box center [479, 302] width 591 height 30
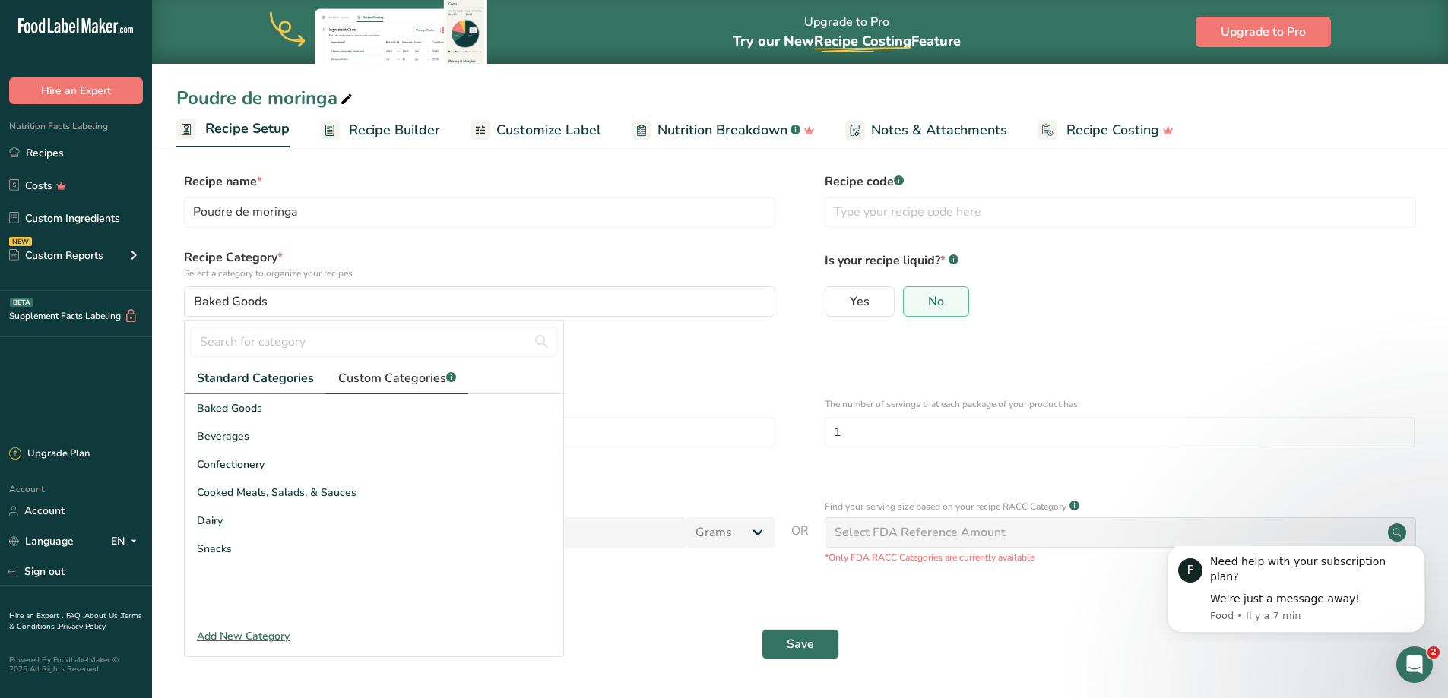
click at [402, 376] on span "Custom Categories .a-a{fill:#347362;}.b-a{fill:#fff;}" at bounding box center [397, 378] width 118 height 18
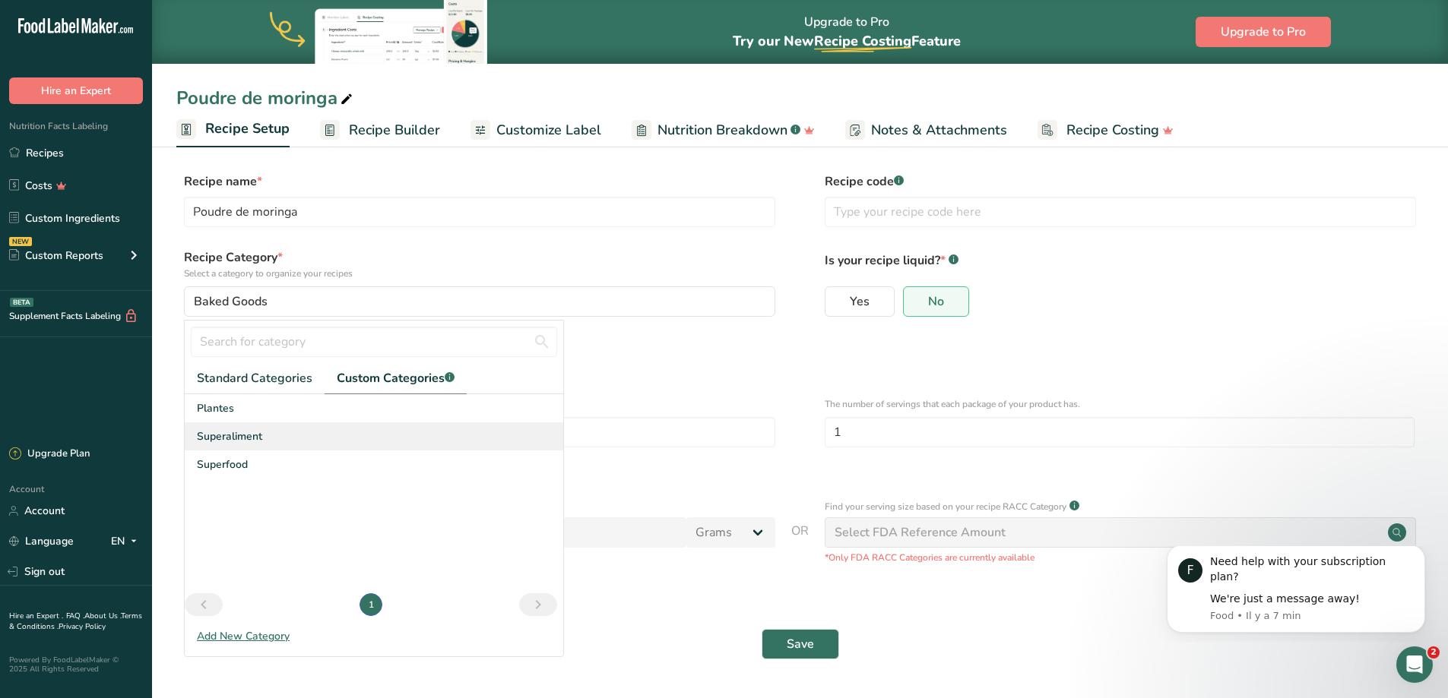
click at [266, 443] on div "Superaliment" at bounding box center [374, 437] width 378 height 28
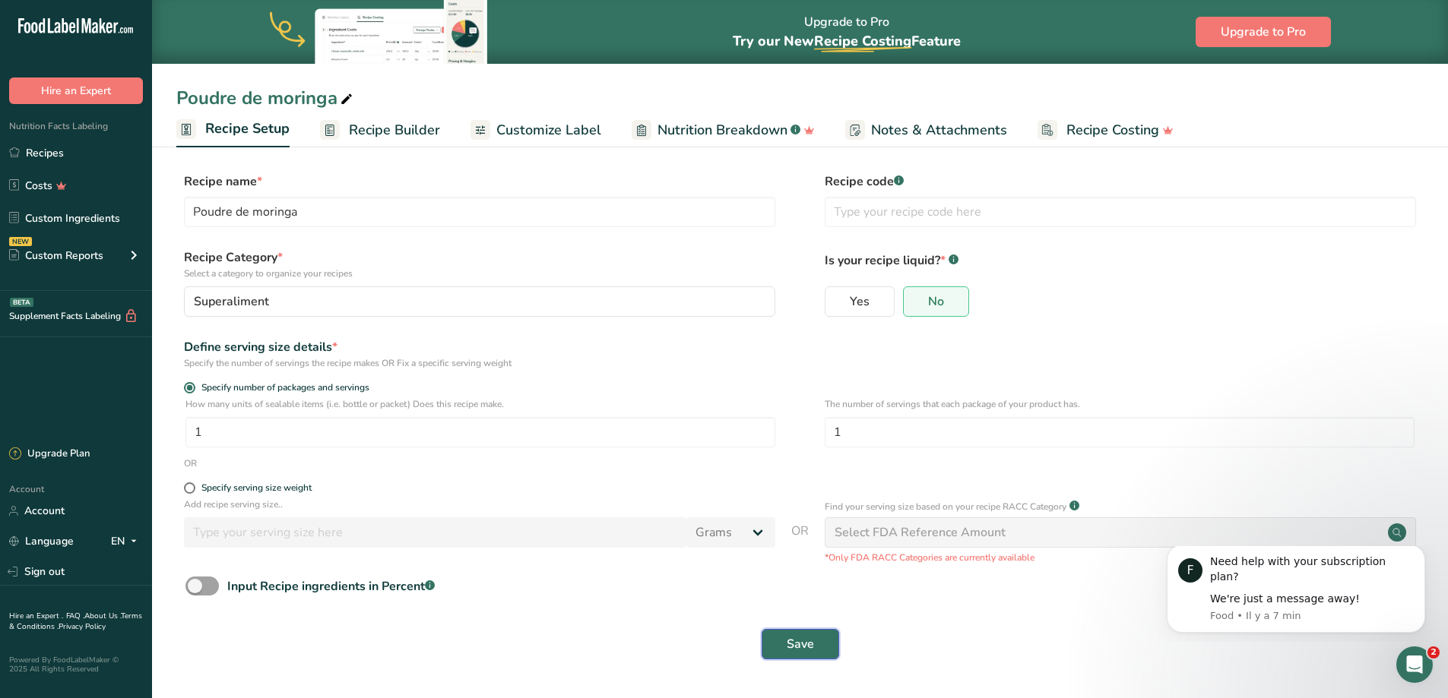
click at [827, 638] on button "Save" at bounding box center [801, 644] width 78 height 30
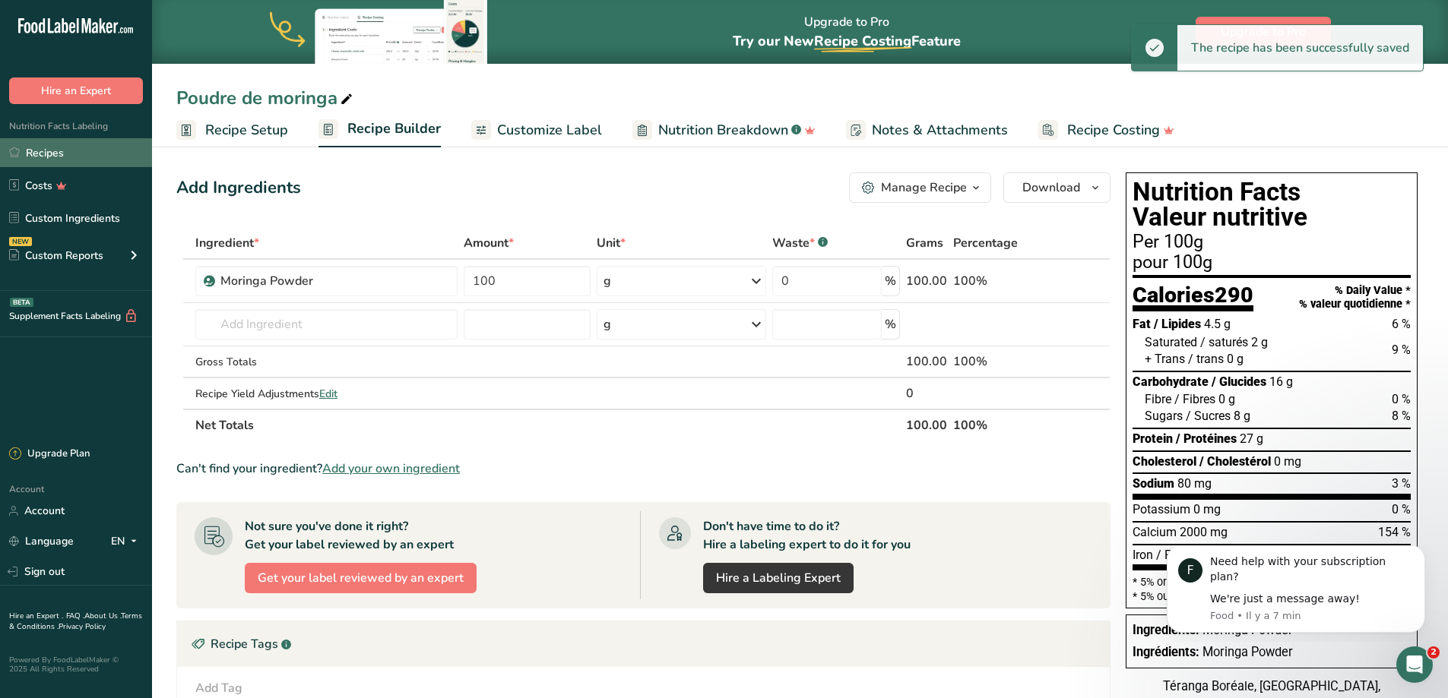
click at [55, 157] on link "Recipes" at bounding box center [76, 152] width 152 height 29
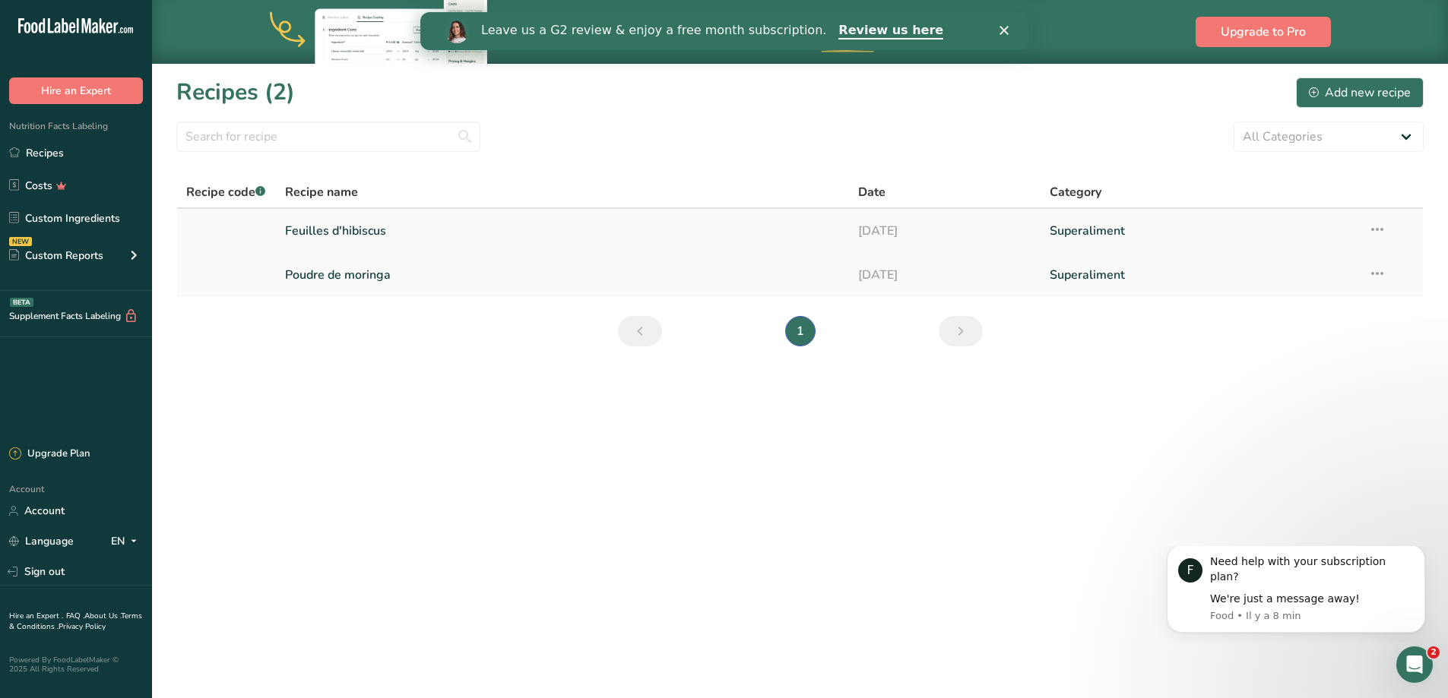
click at [318, 232] on link "Feuilles d'hibiscus" at bounding box center [563, 231] width 556 height 32
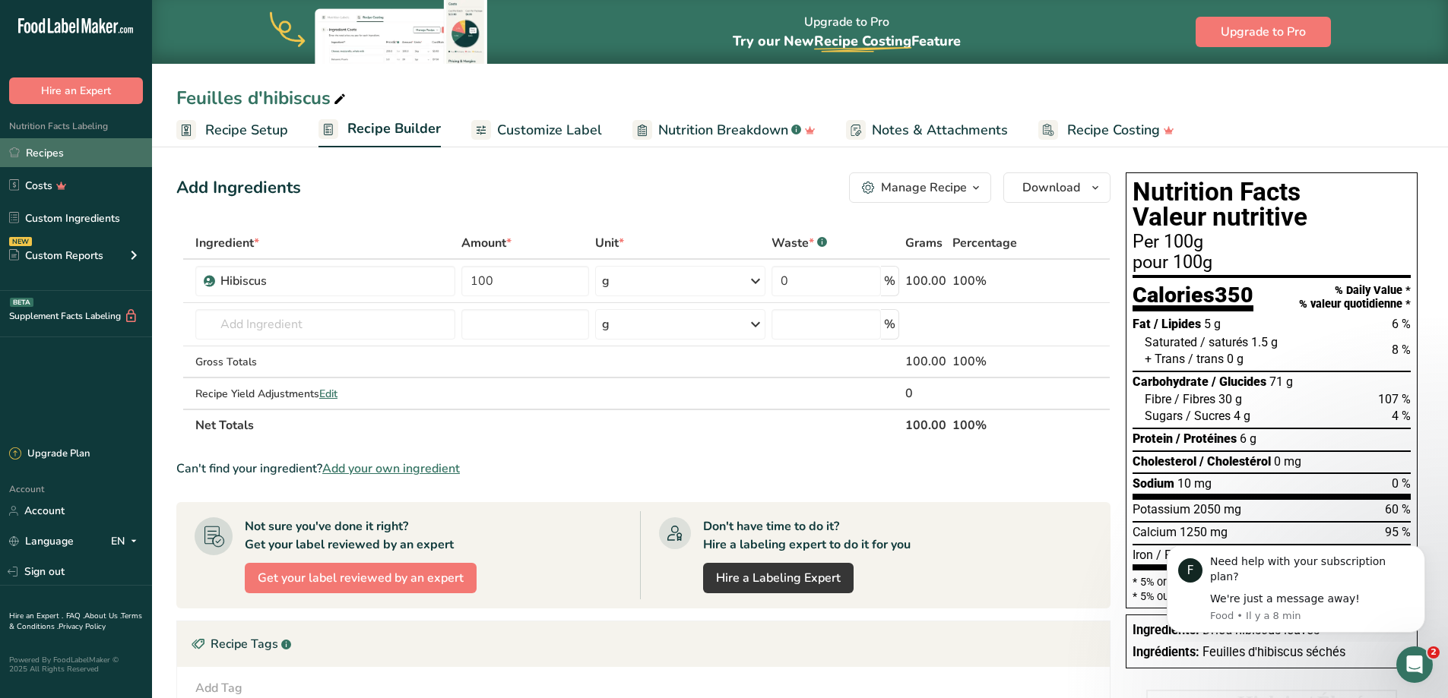
click at [65, 154] on link "Recipes" at bounding box center [76, 152] width 152 height 29
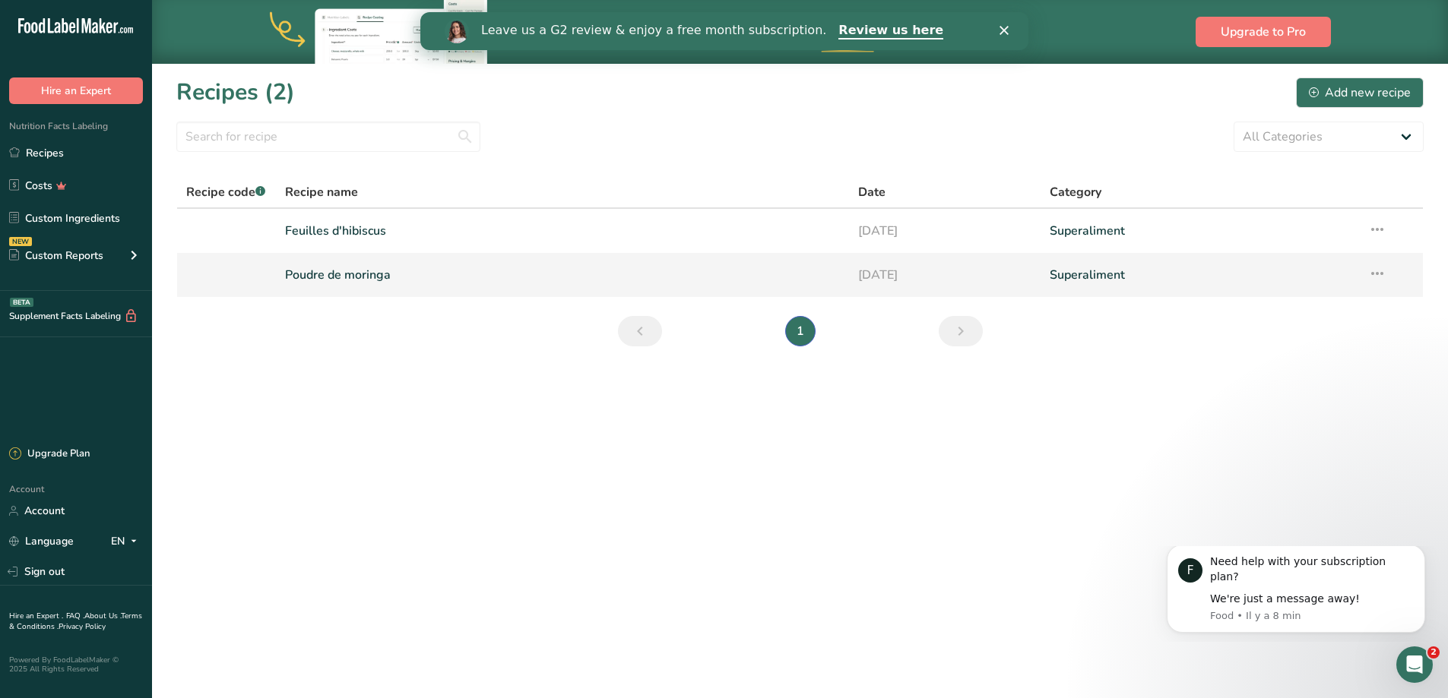
click at [328, 271] on link "Poudre de moringa" at bounding box center [563, 275] width 556 height 32
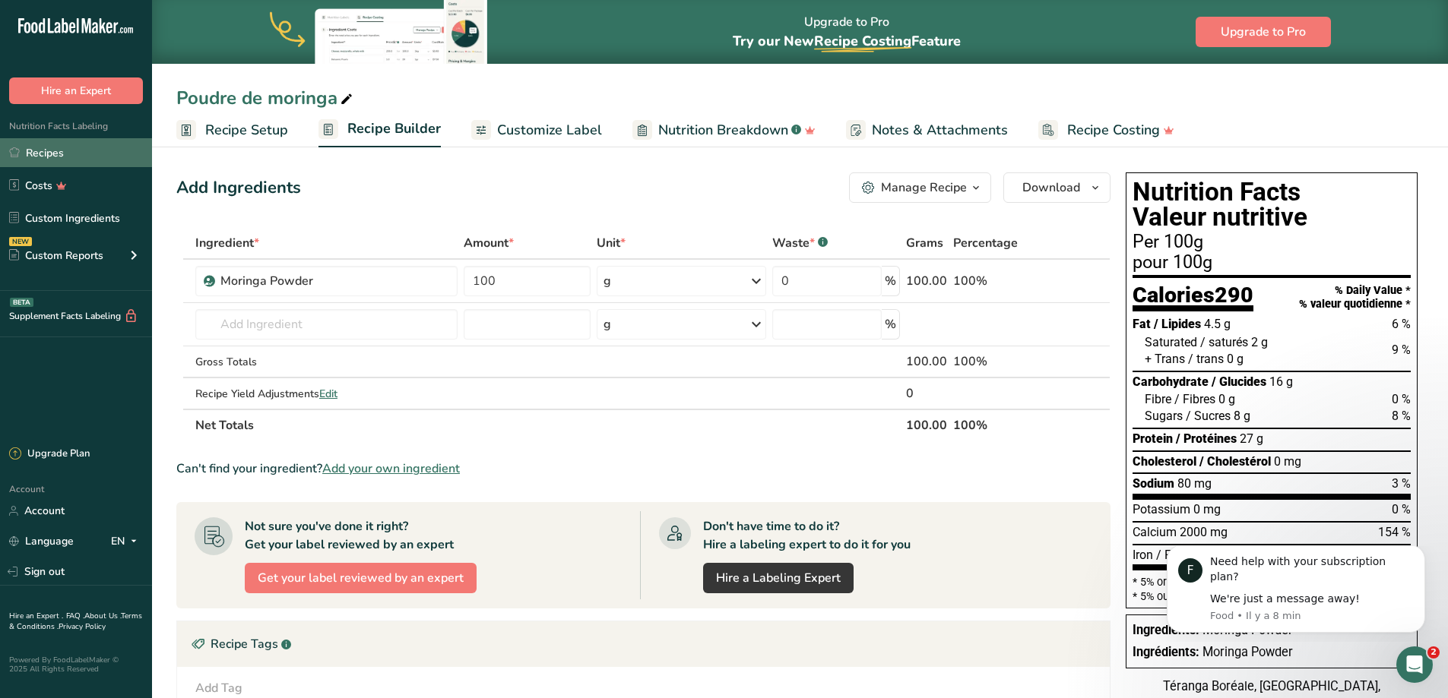
click at [30, 152] on link "Recipes" at bounding box center [76, 152] width 152 height 29
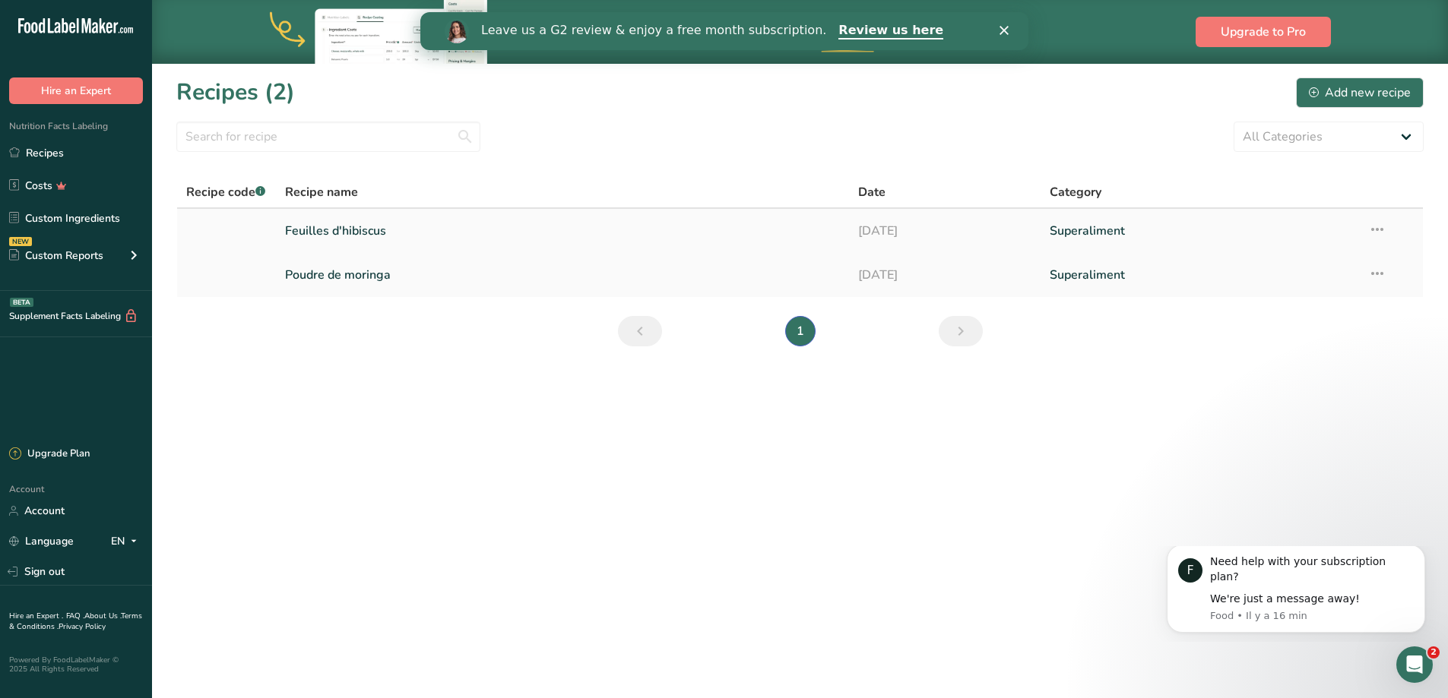
click at [371, 225] on link "Feuilles d'hibiscus" at bounding box center [563, 231] width 556 height 32
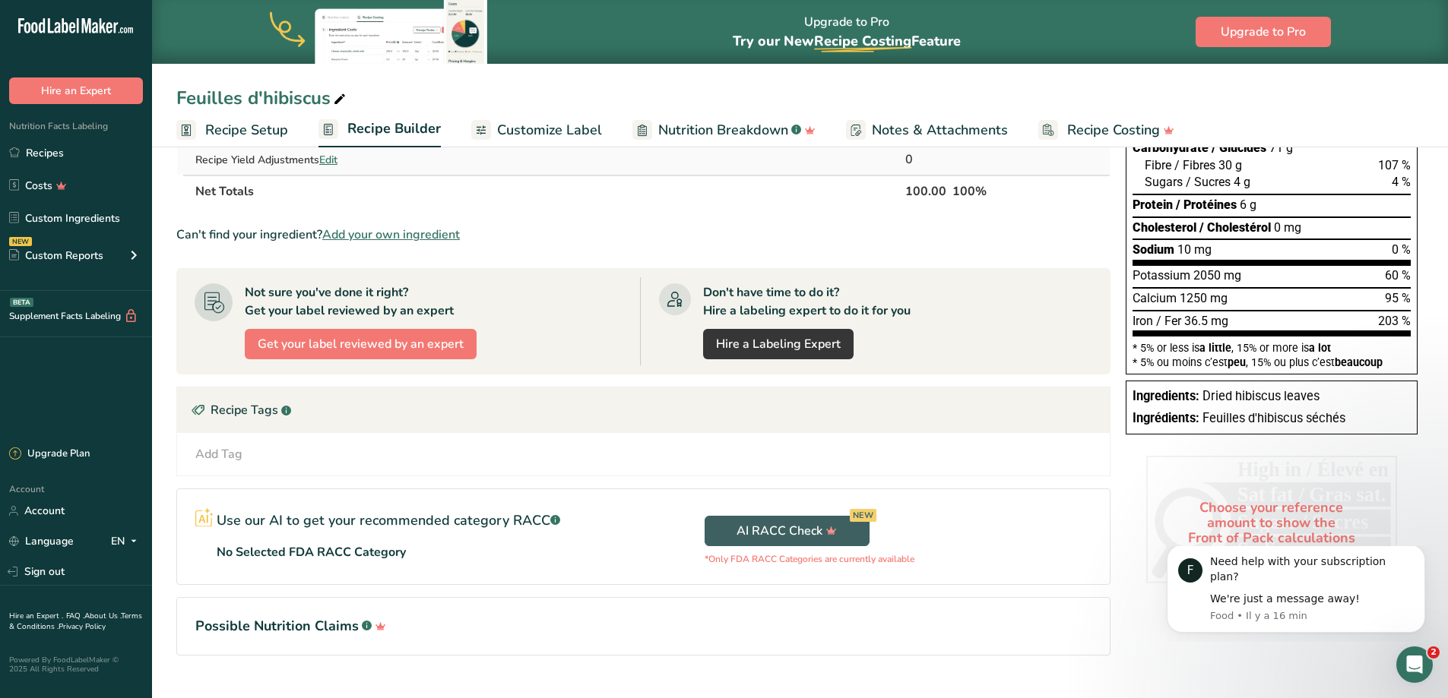
scroll to position [264, 0]
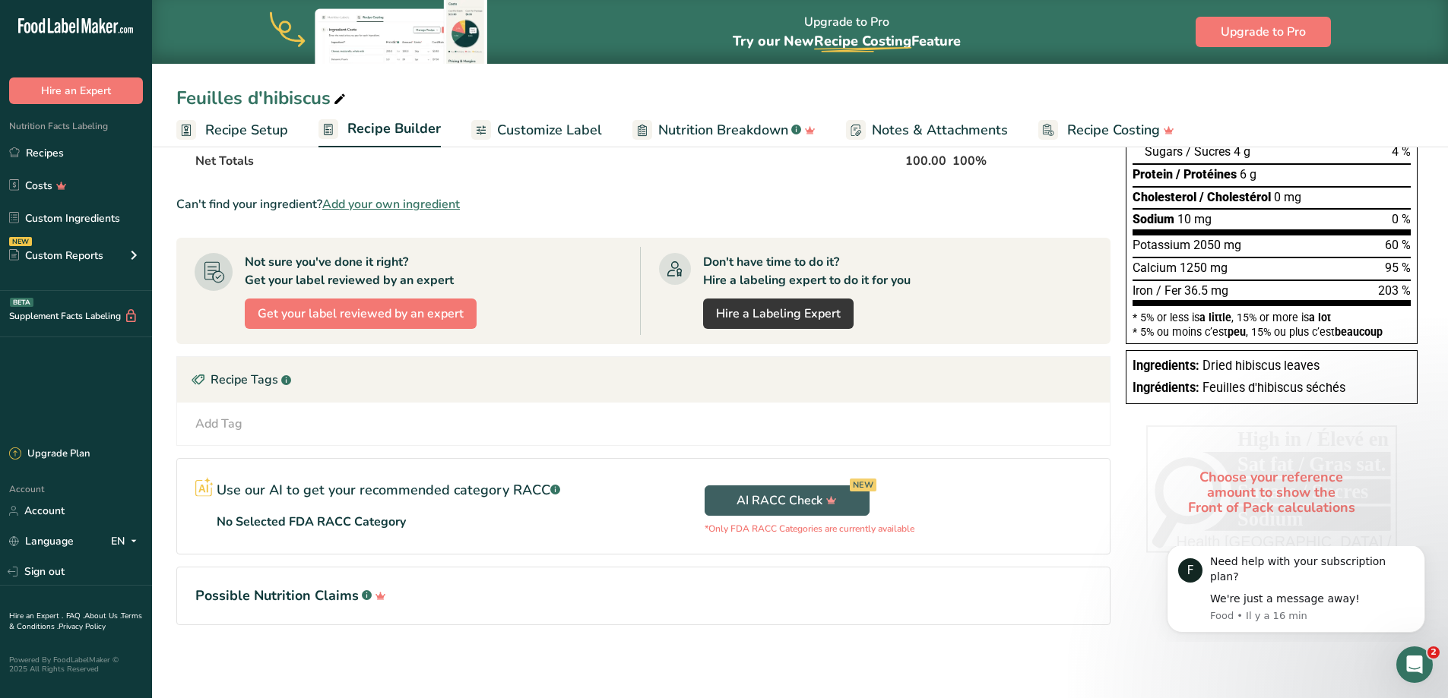
click at [537, 131] on span "Customize Label" at bounding box center [549, 130] width 105 height 21
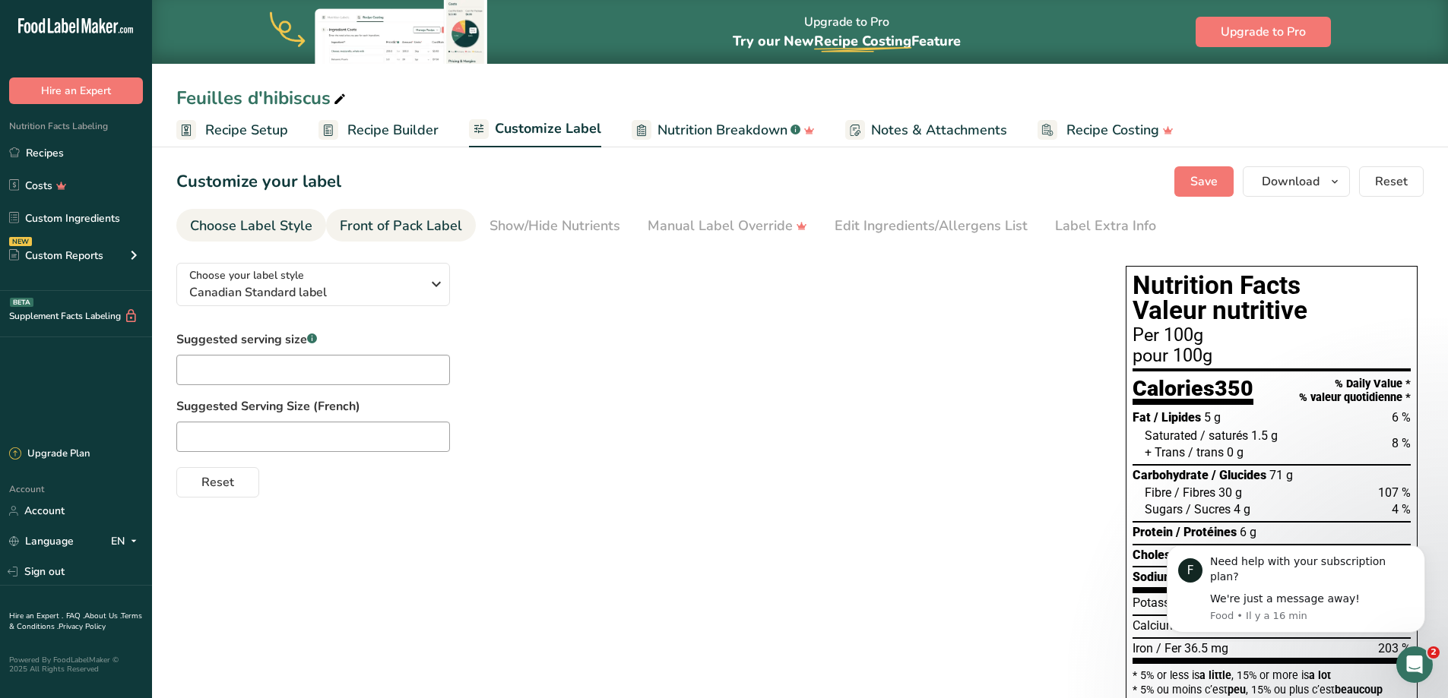
click at [400, 222] on div "Front of Pack Label" at bounding box center [401, 226] width 122 height 21
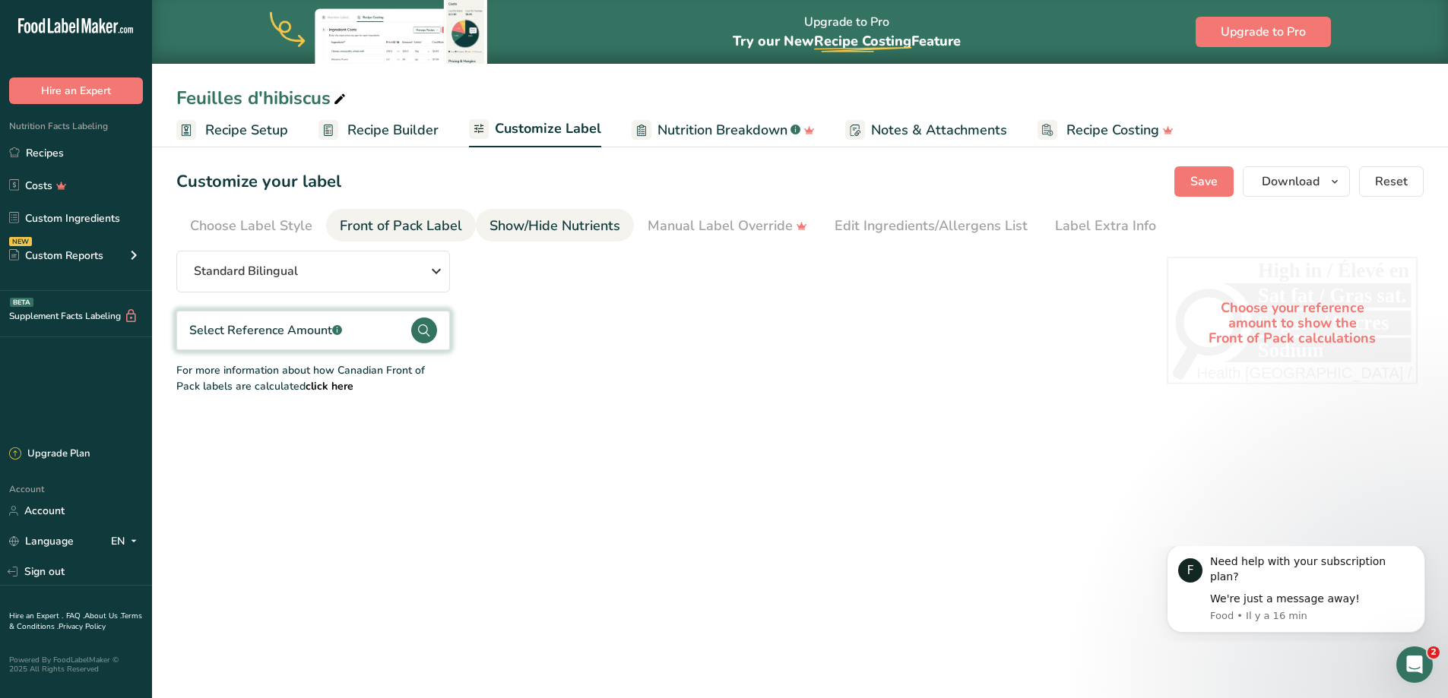
click at [545, 226] on div "Show/Hide Nutrients" at bounding box center [554, 226] width 131 height 21
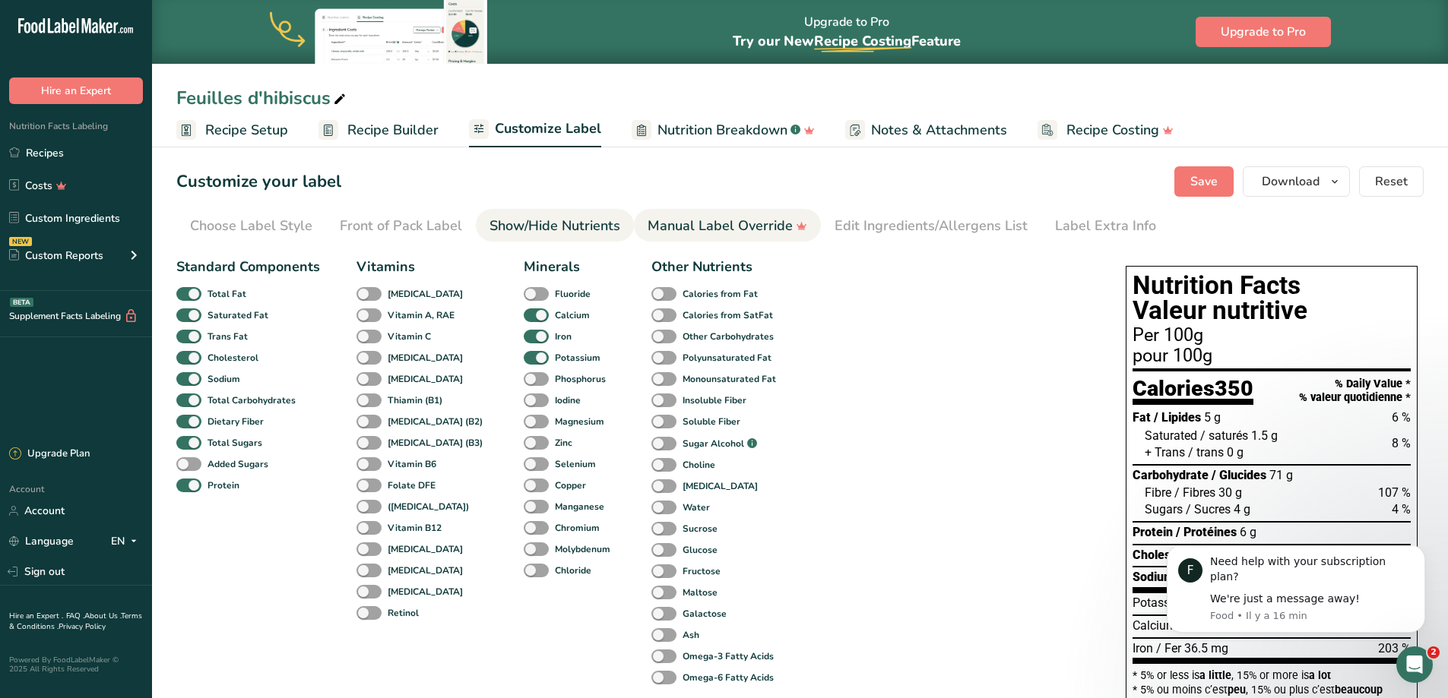
click at [688, 211] on link "Manual Label Override" at bounding box center [728, 226] width 160 height 34
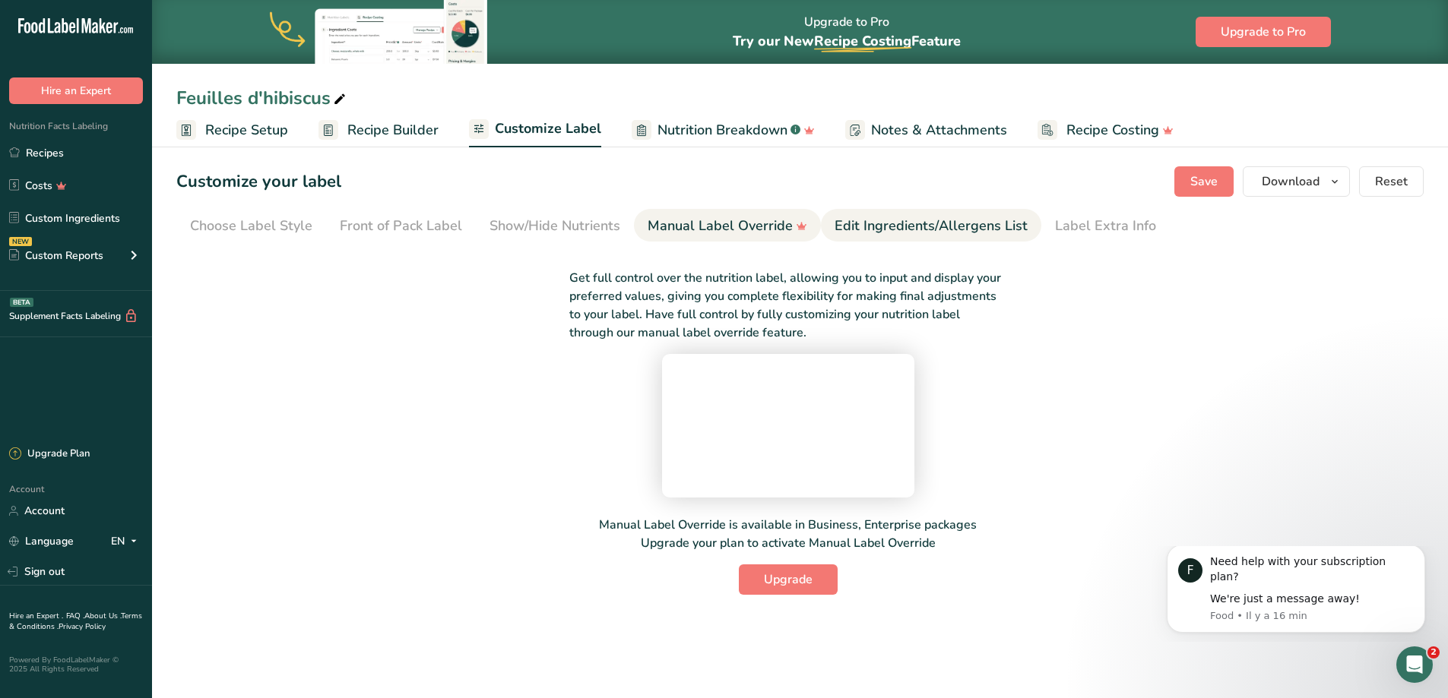
click at [860, 220] on div "Edit Ingredients/Allergens List" at bounding box center [931, 226] width 193 height 21
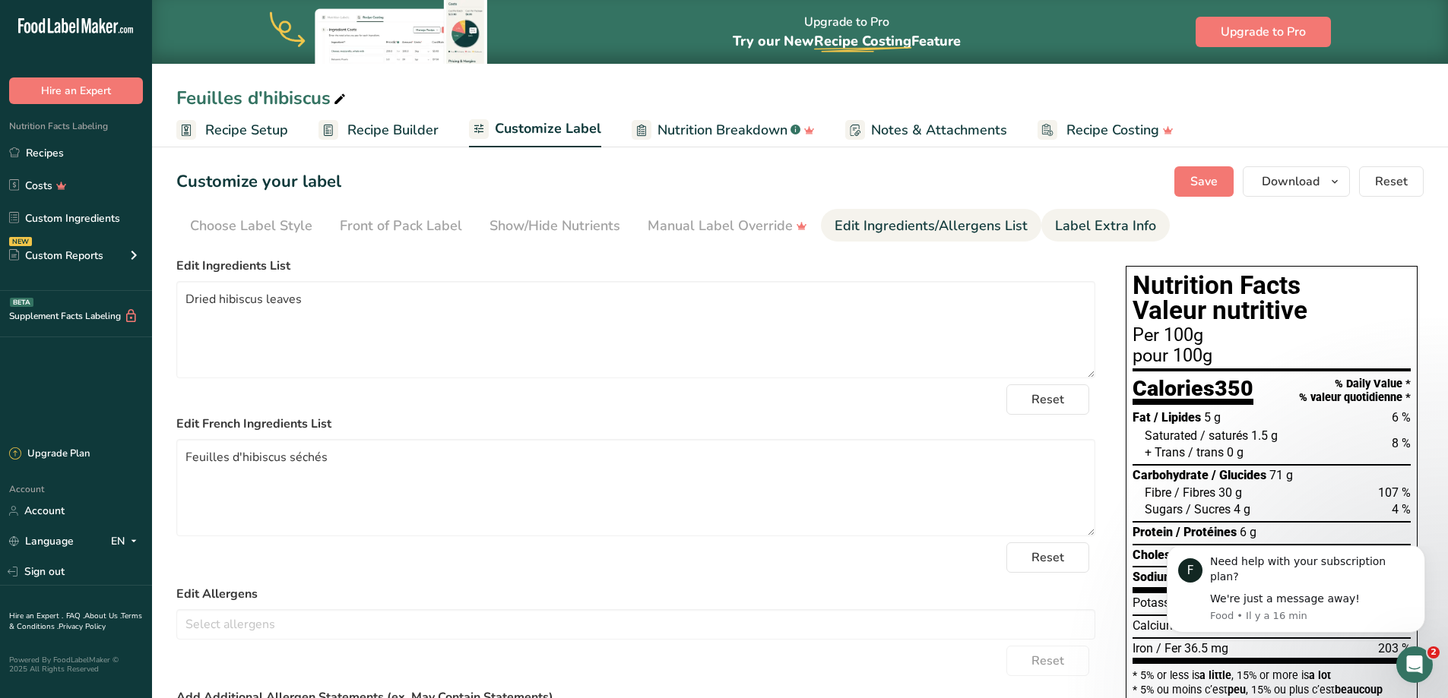
click at [1075, 234] on div "Label Extra Info" at bounding box center [1105, 226] width 101 height 21
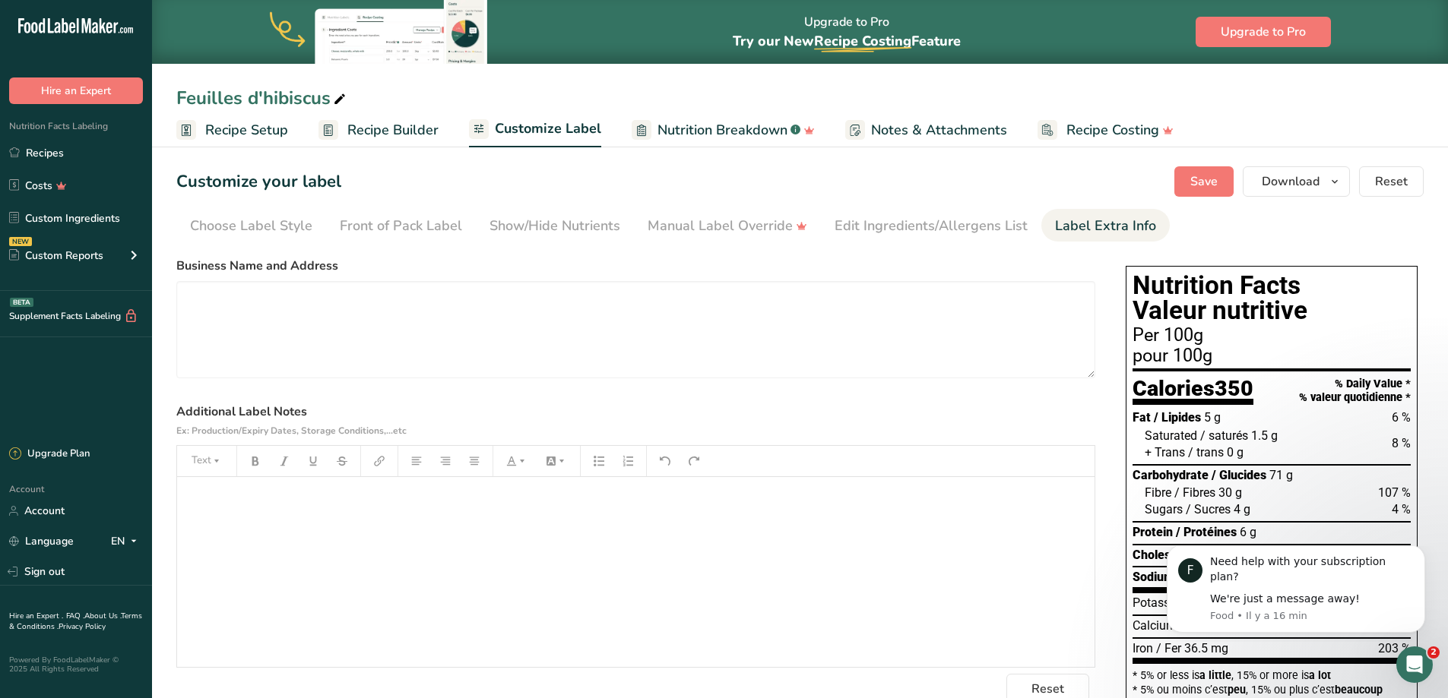
click at [470, 546] on div "﻿" at bounding box center [635, 572] width 917 height 190
click at [43, 154] on link "Recipes" at bounding box center [76, 152] width 152 height 29
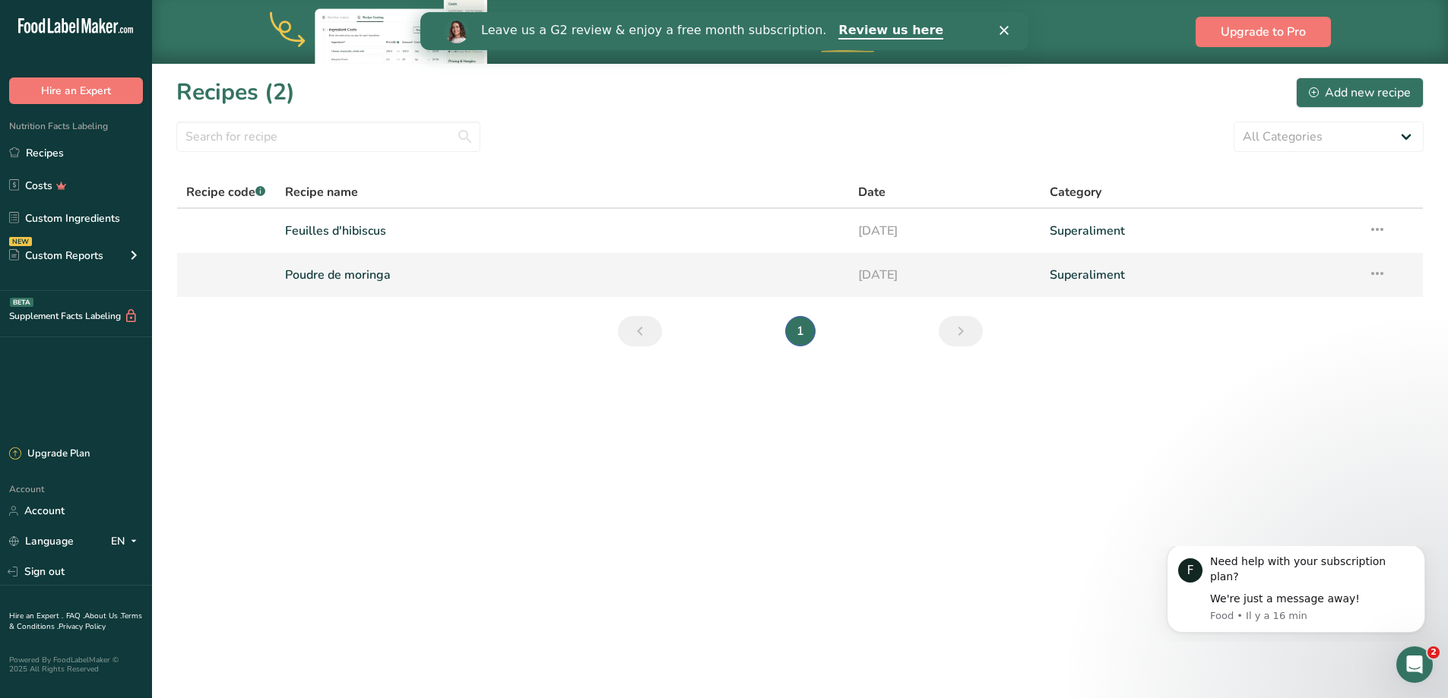
click at [354, 272] on link "Poudre de moringa" at bounding box center [563, 275] width 556 height 32
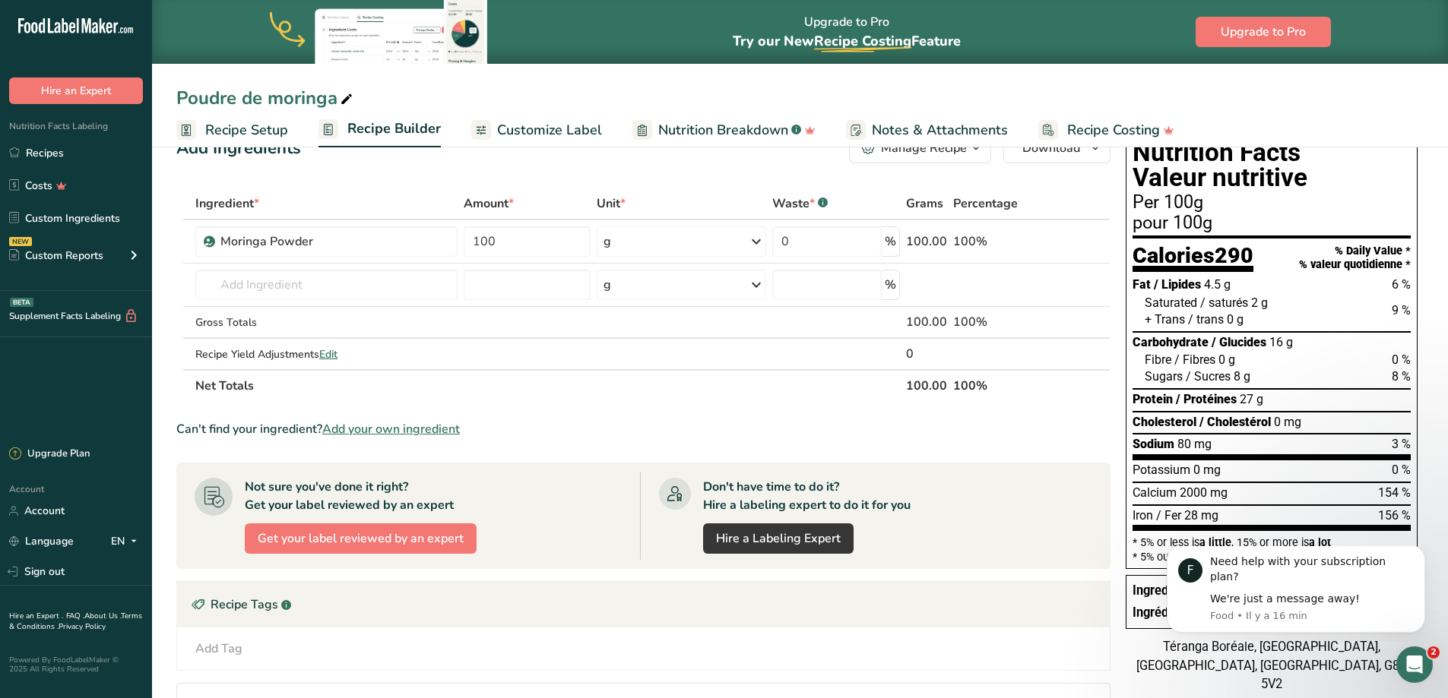
scroll to position [43, 0]
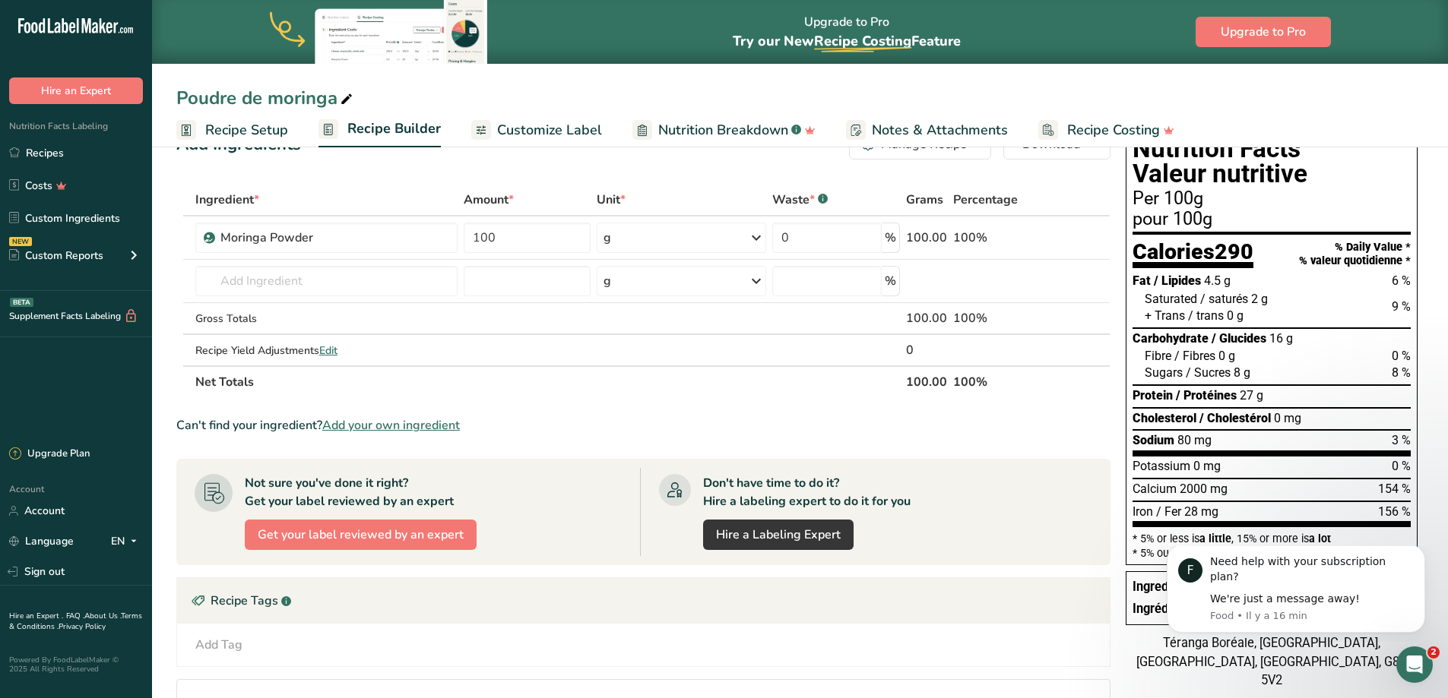
click at [720, 127] on span "Nutrition Breakdown" at bounding box center [723, 130] width 130 height 21
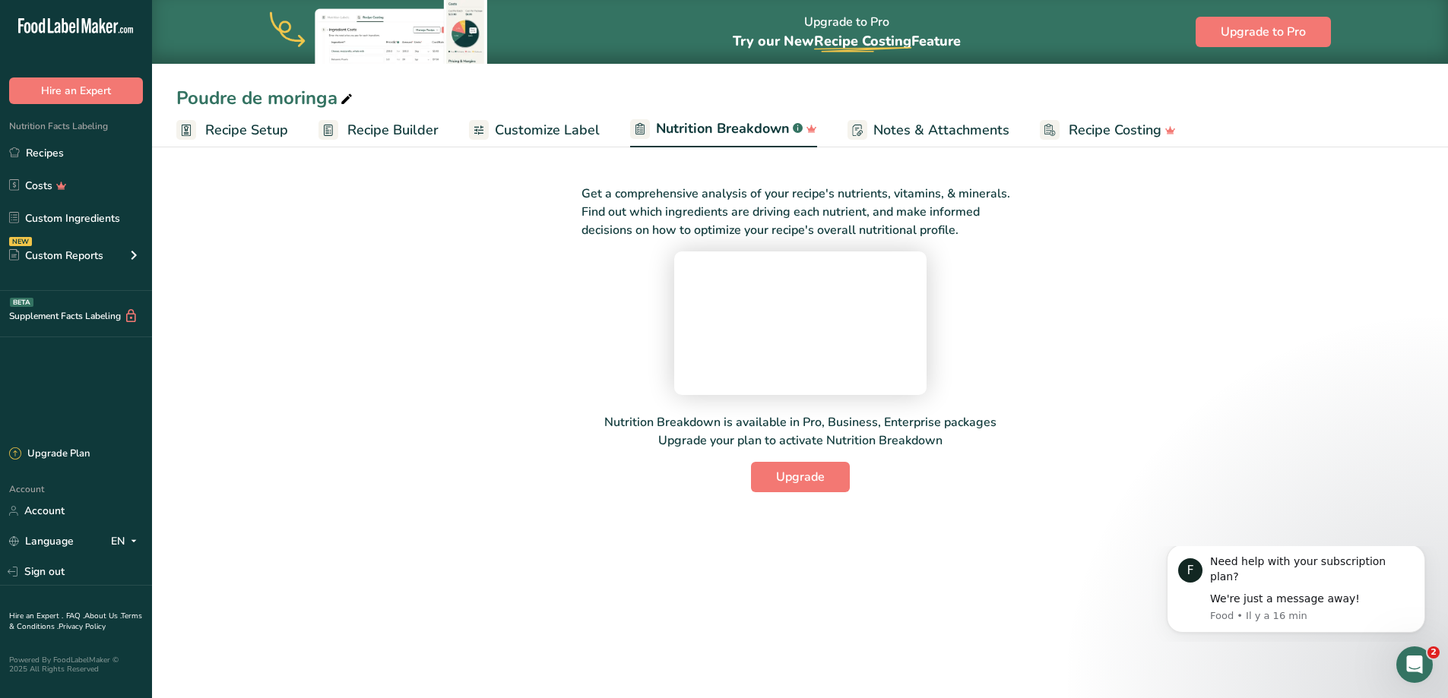
click at [523, 131] on span "Customize Label" at bounding box center [547, 130] width 105 height 21
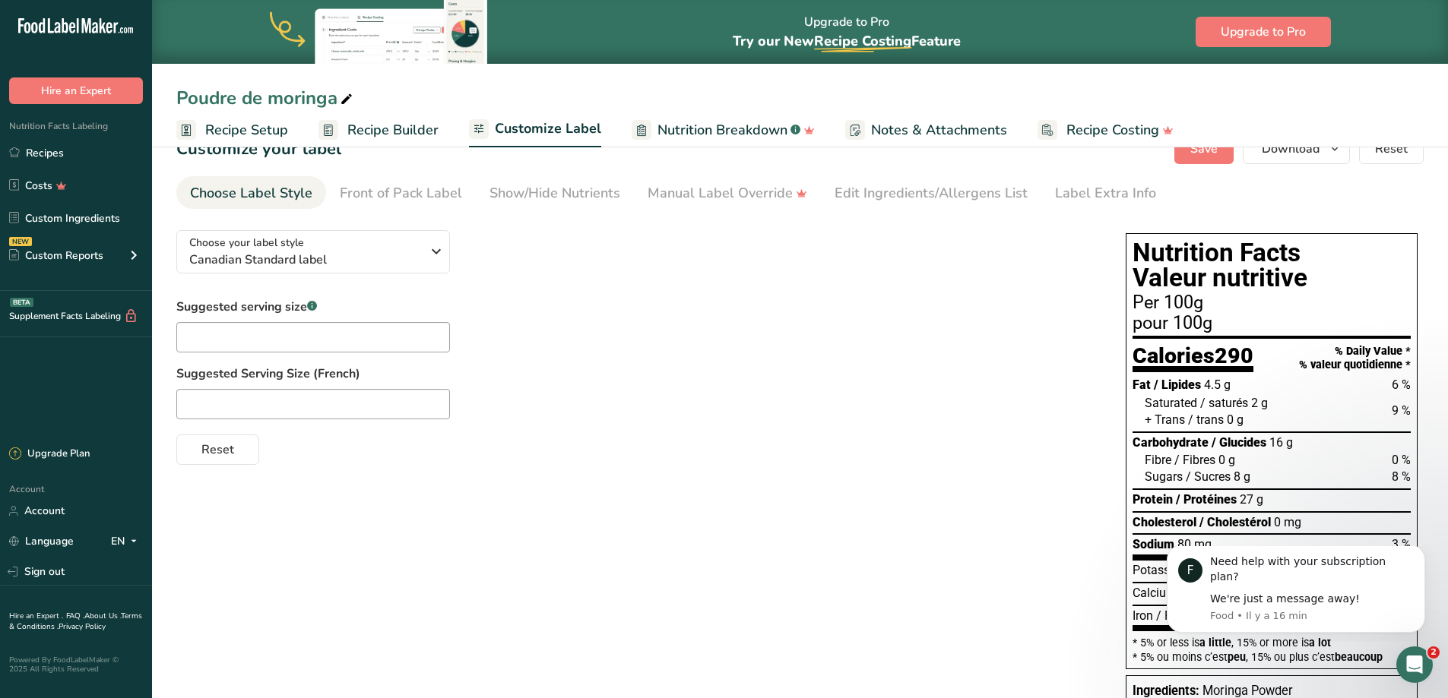
scroll to position [34, 0]
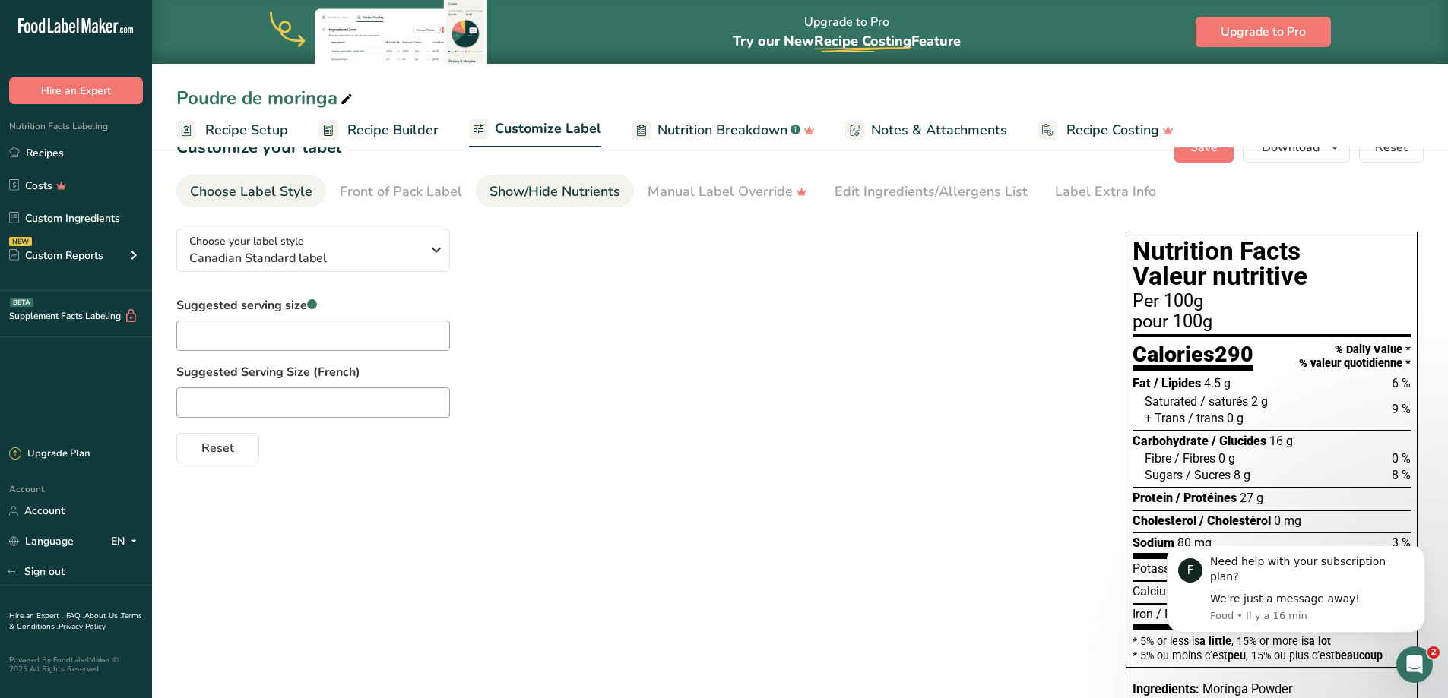
click at [584, 202] on link "Show/Hide Nutrients" at bounding box center [554, 192] width 131 height 34
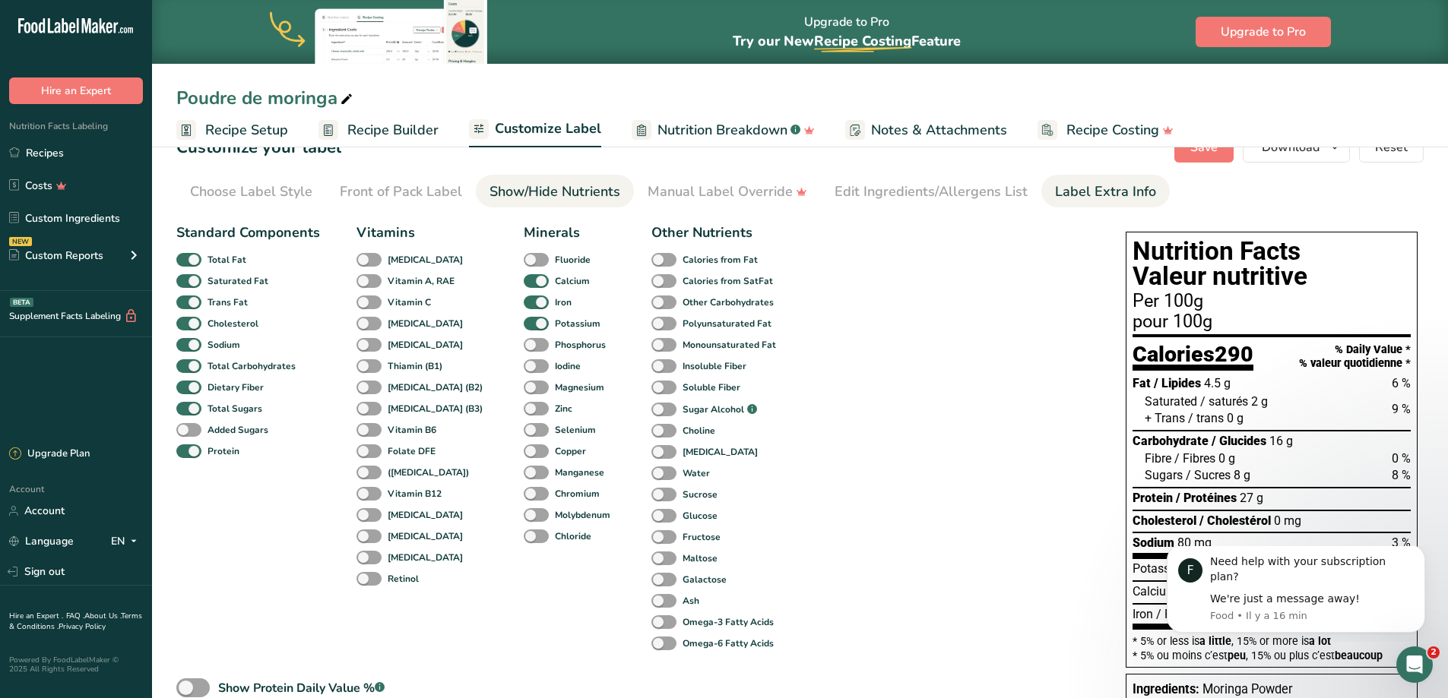
click at [1055, 191] on div "Label Extra Info" at bounding box center [1105, 192] width 101 height 21
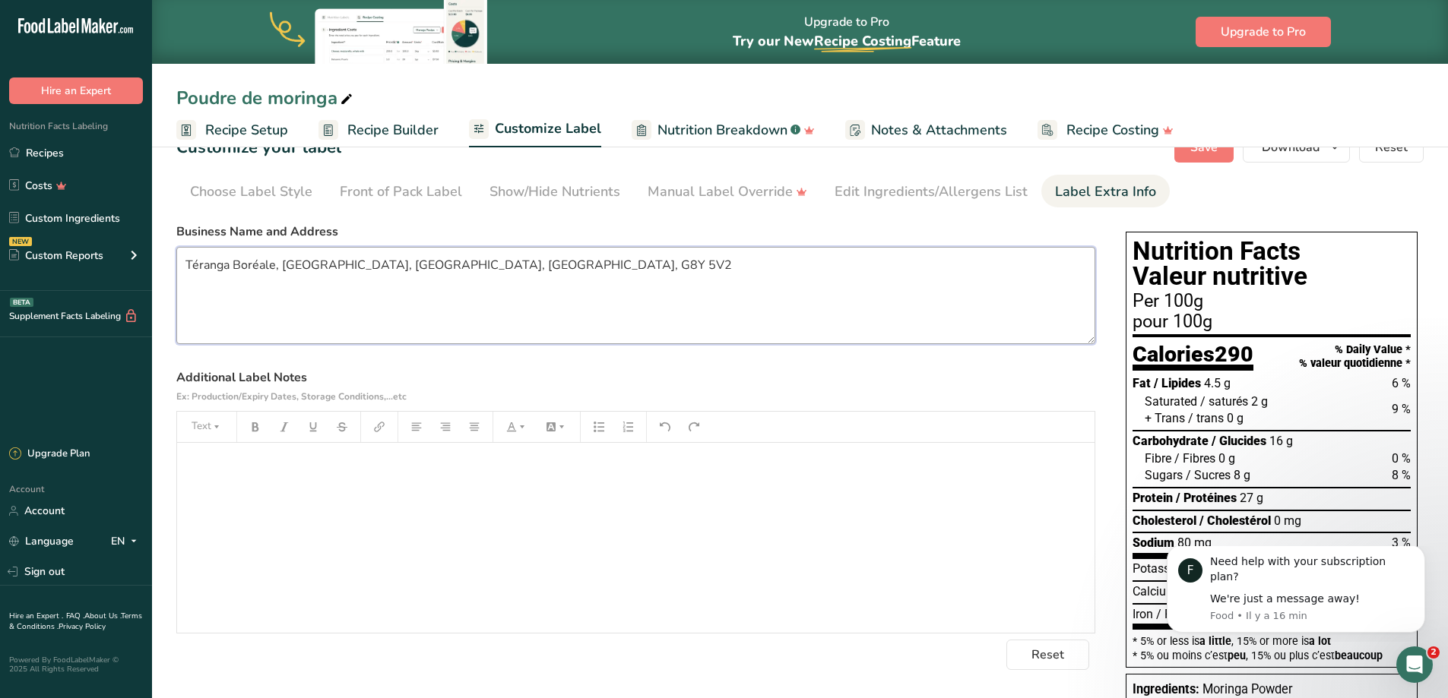
click at [423, 268] on textarea "Téranga Boréale, Trois-Rivières, Québec, Canada, G8Y 5V2" at bounding box center [635, 295] width 919 height 97
click at [55, 151] on link "Recipes" at bounding box center [76, 152] width 152 height 29
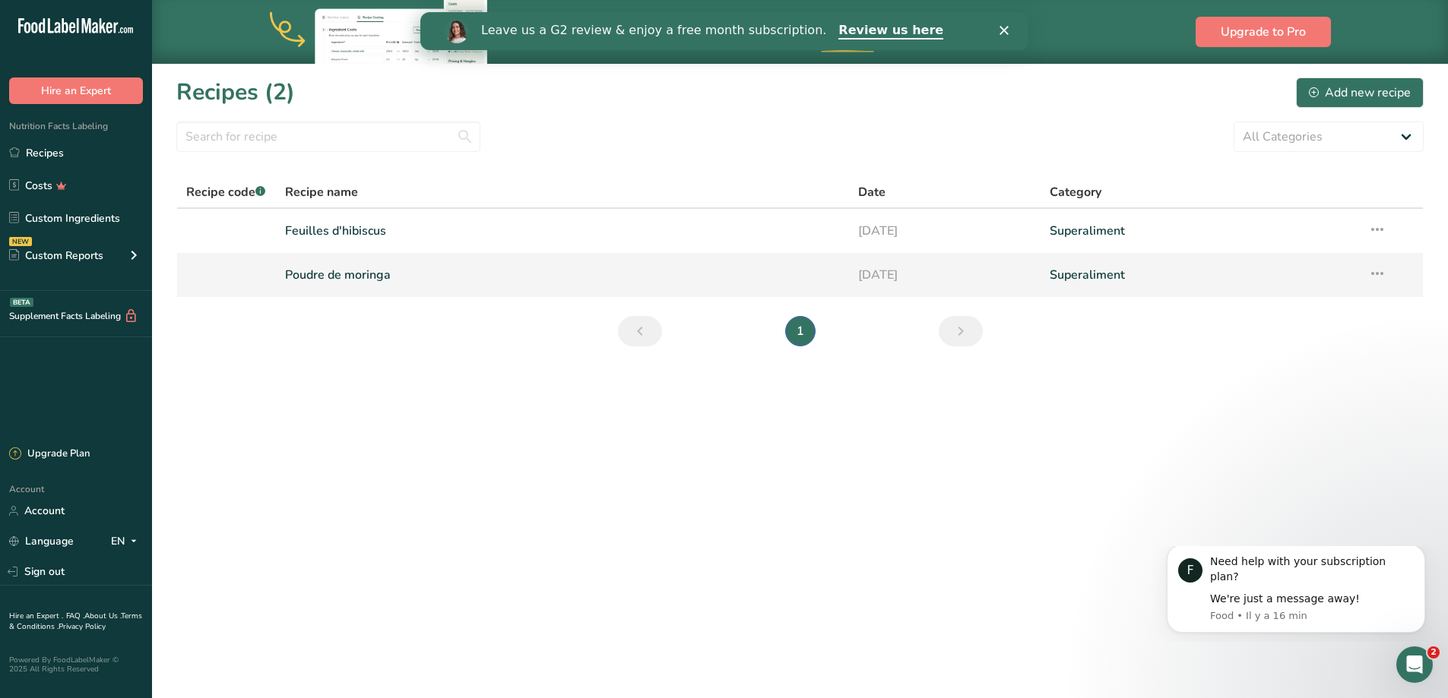
click at [353, 274] on link "Poudre de moringa" at bounding box center [563, 275] width 556 height 32
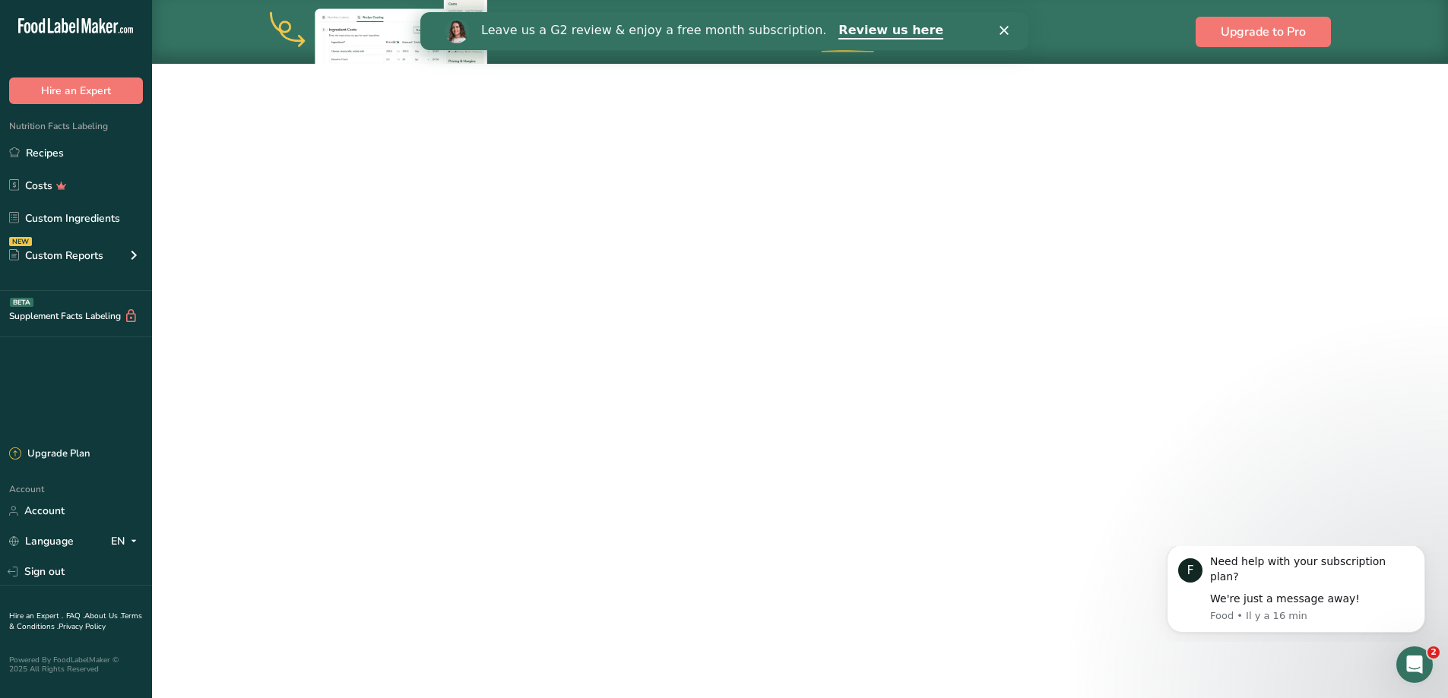
click at [353, 274] on link "Poudre de moringa" at bounding box center [563, 275] width 556 height 32
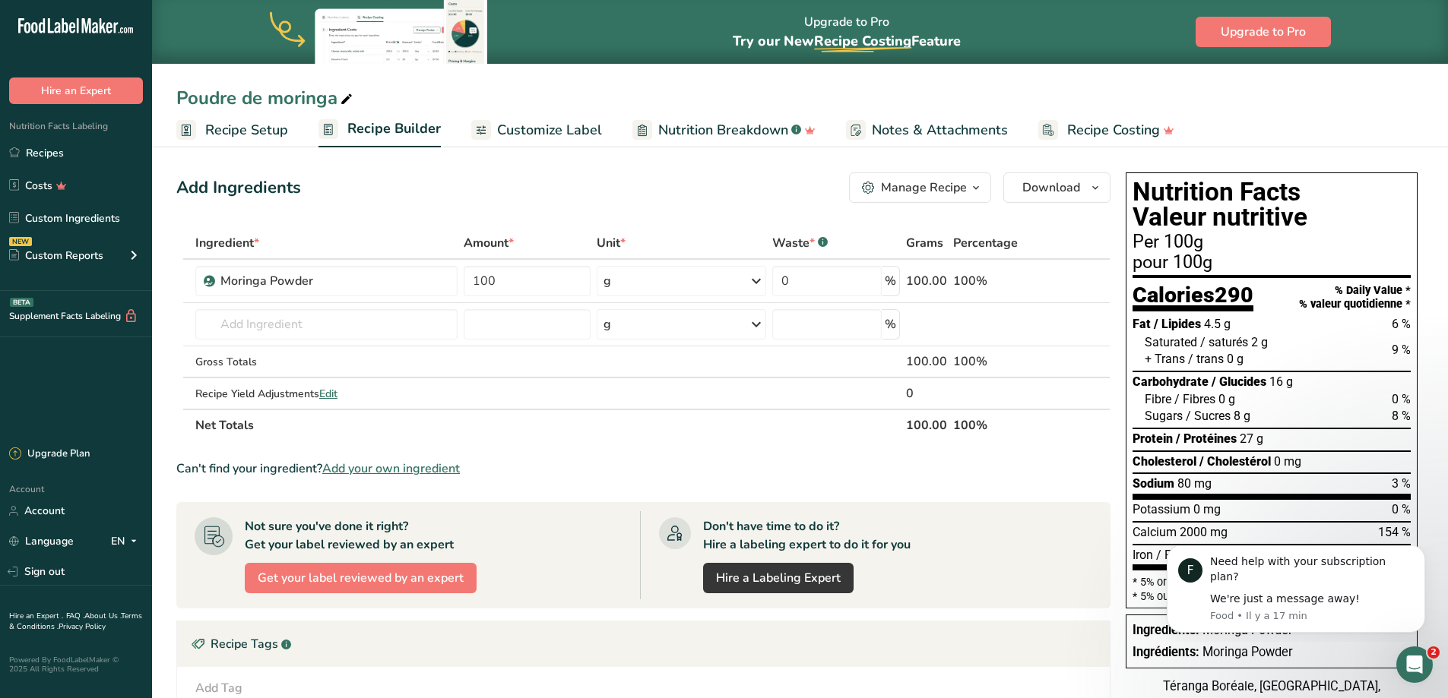
click at [770, 116] on link "Nutrition Breakdown .a-a{fill:#347362;}.b-a{fill:#fff;}" at bounding box center [723, 130] width 183 height 34
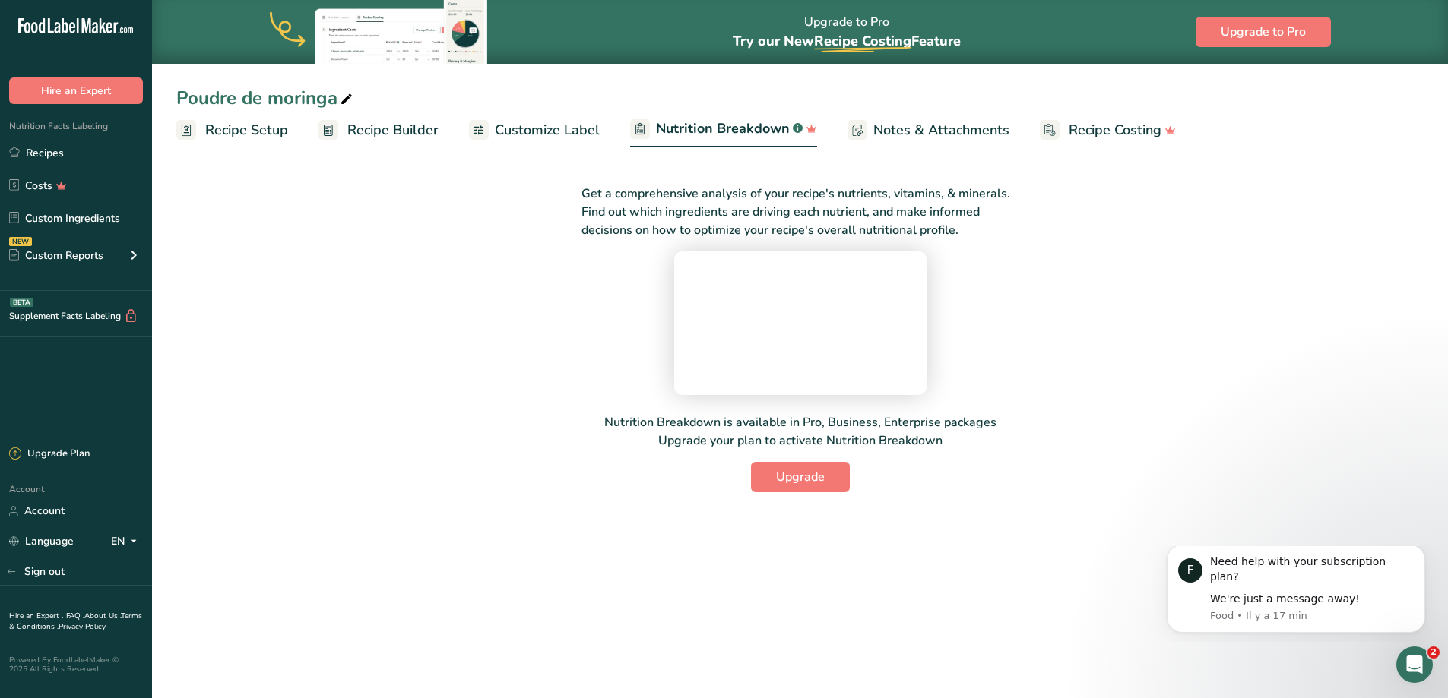
click at [575, 145] on link "Customize Label" at bounding box center [534, 130] width 131 height 34
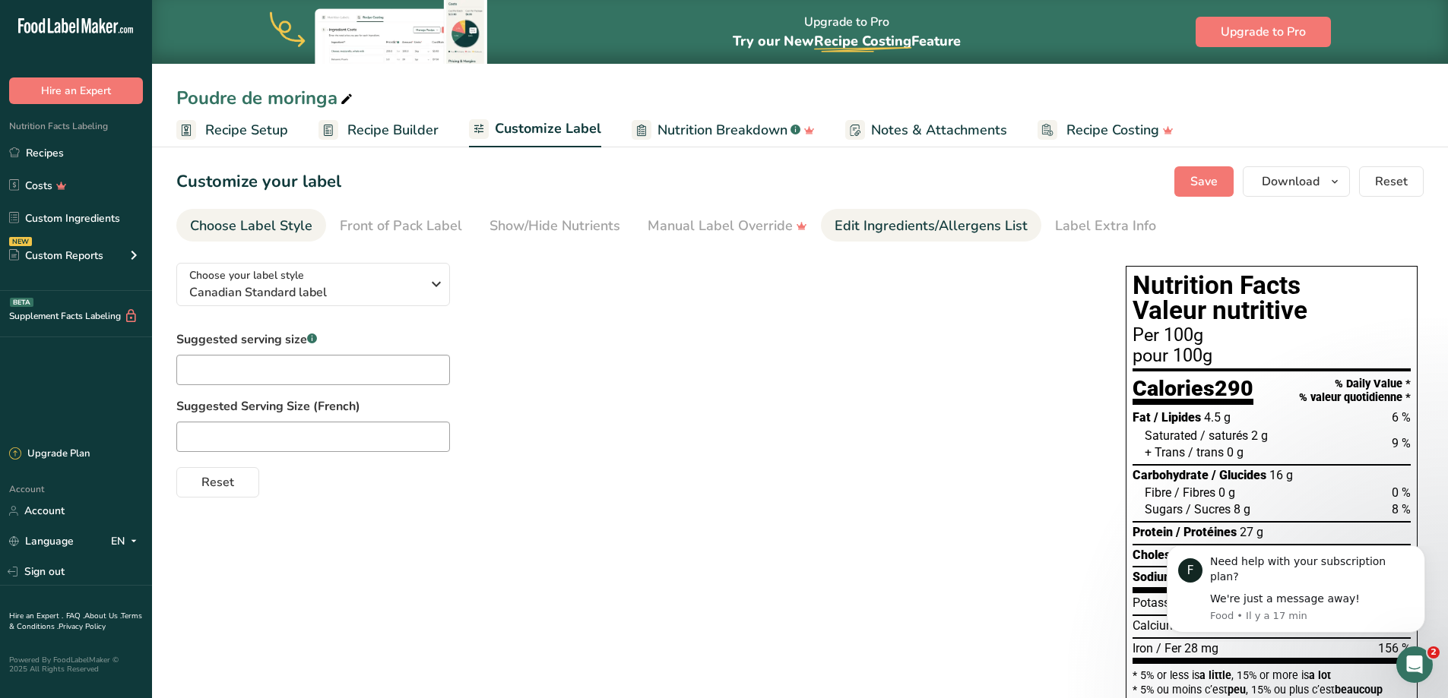
click at [933, 223] on div "Edit Ingredients/Allergens List" at bounding box center [931, 226] width 193 height 21
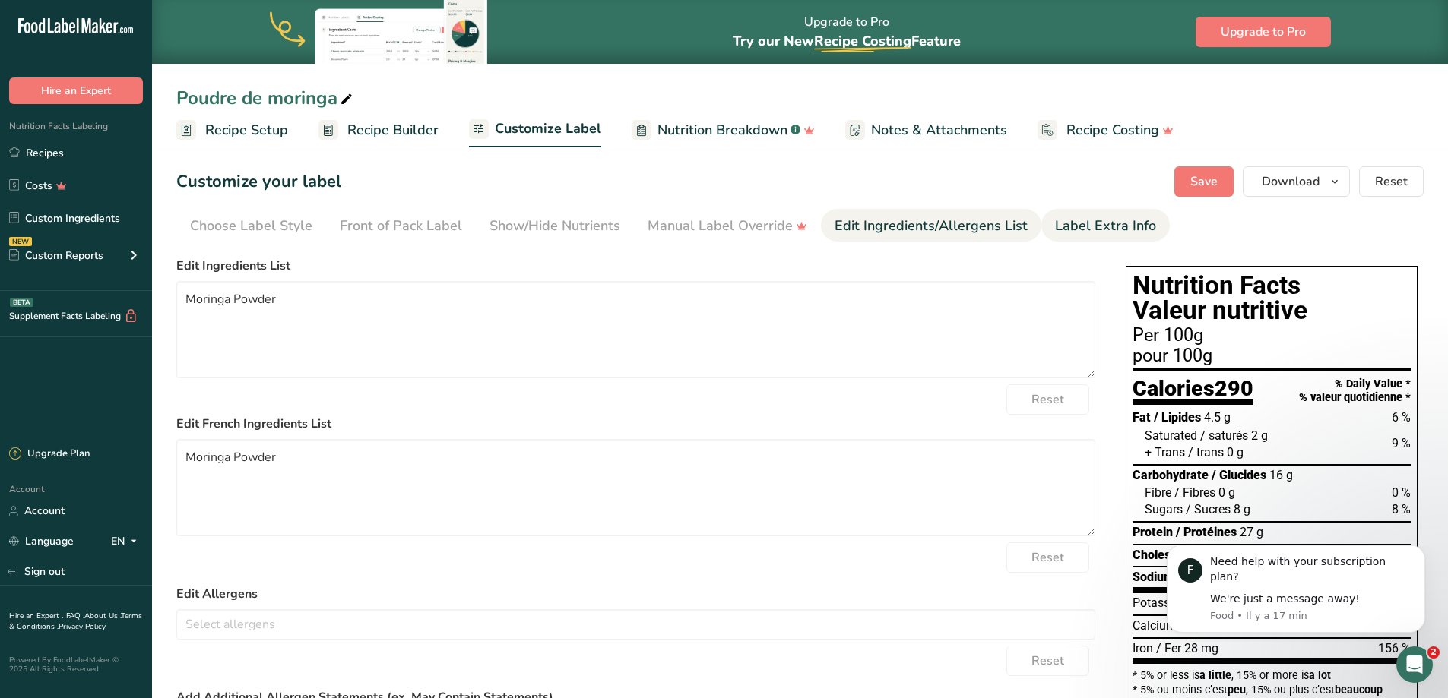
click at [1104, 230] on div "Label Extra Info" at bounding box center [1105, 226] width 101 height 21
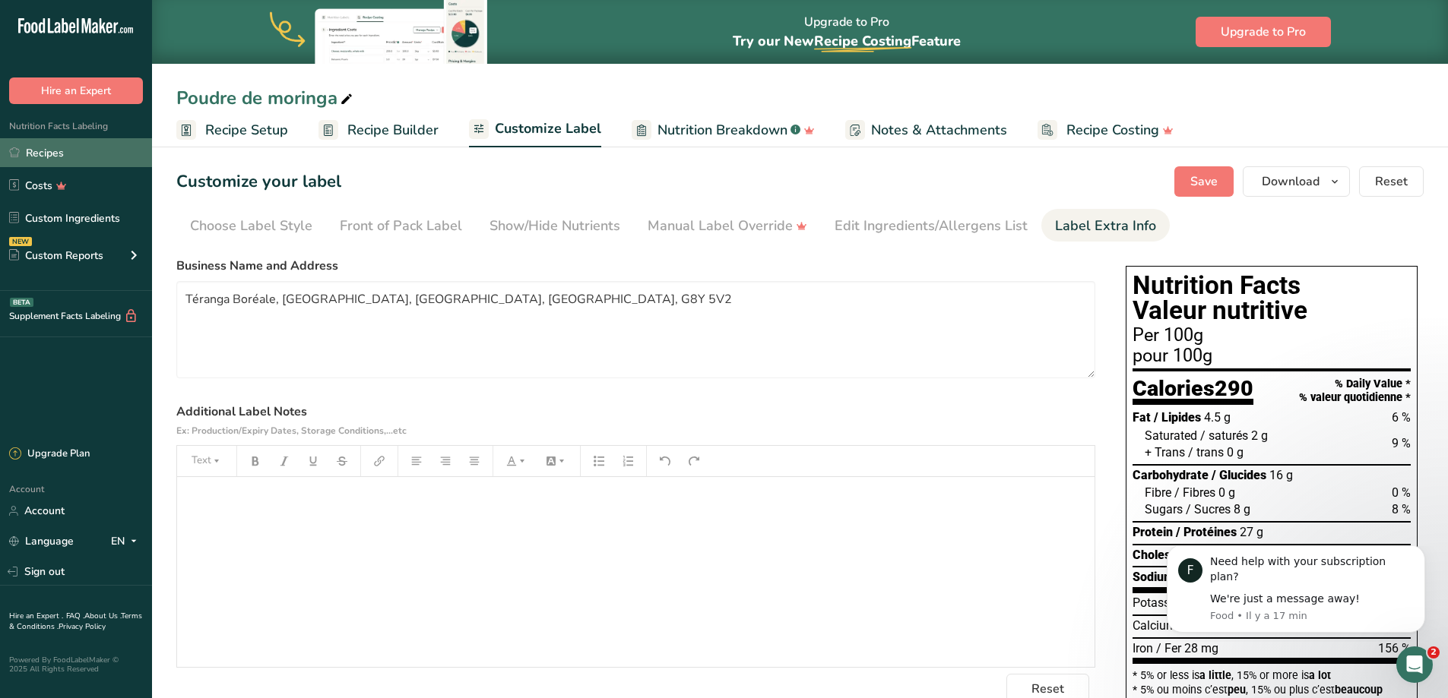
click at [54, 154] on link "Recipes" at bounding box center [76, 152] width 152 height 29
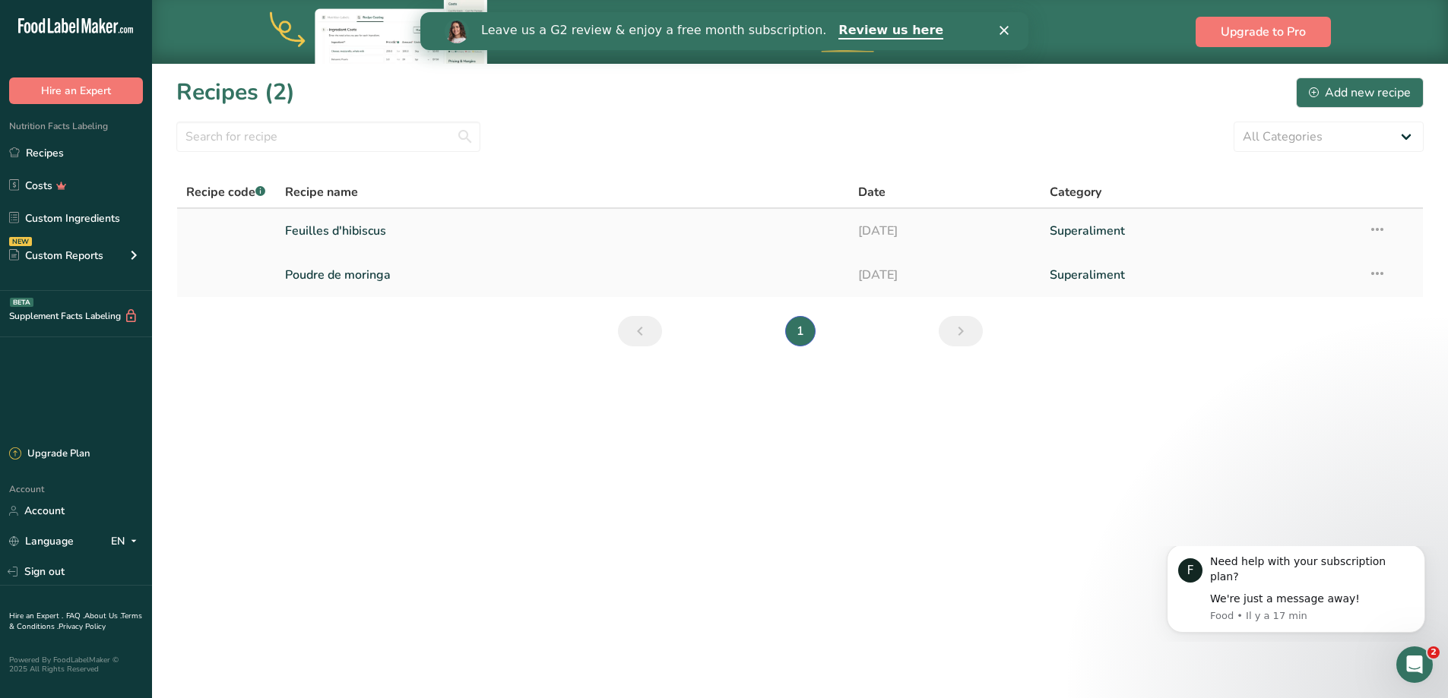
click at [311, 223] on link "Feuilles d'hibiscus" at bounding box center [563, 231] width 556 height 32
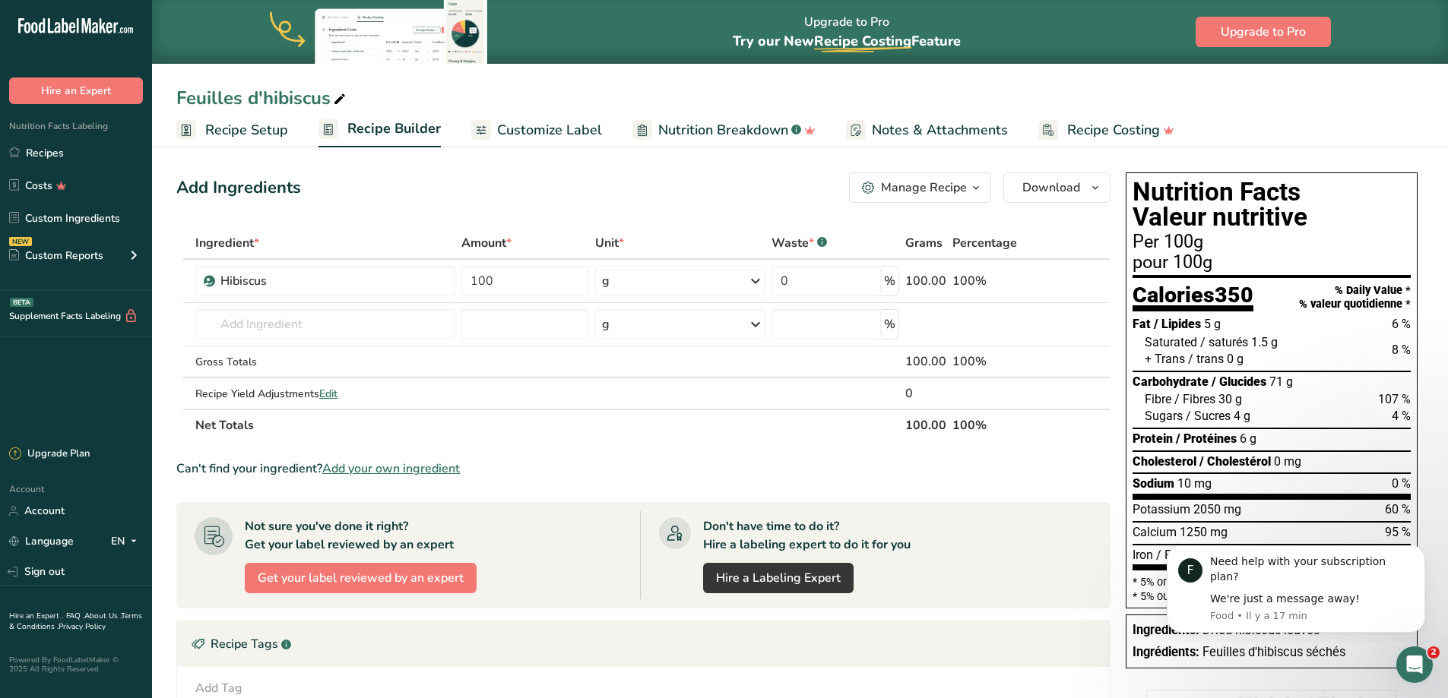
click at [581, 120] on span "Customize Label" at bounding box center [549, 130] width 105 height 21
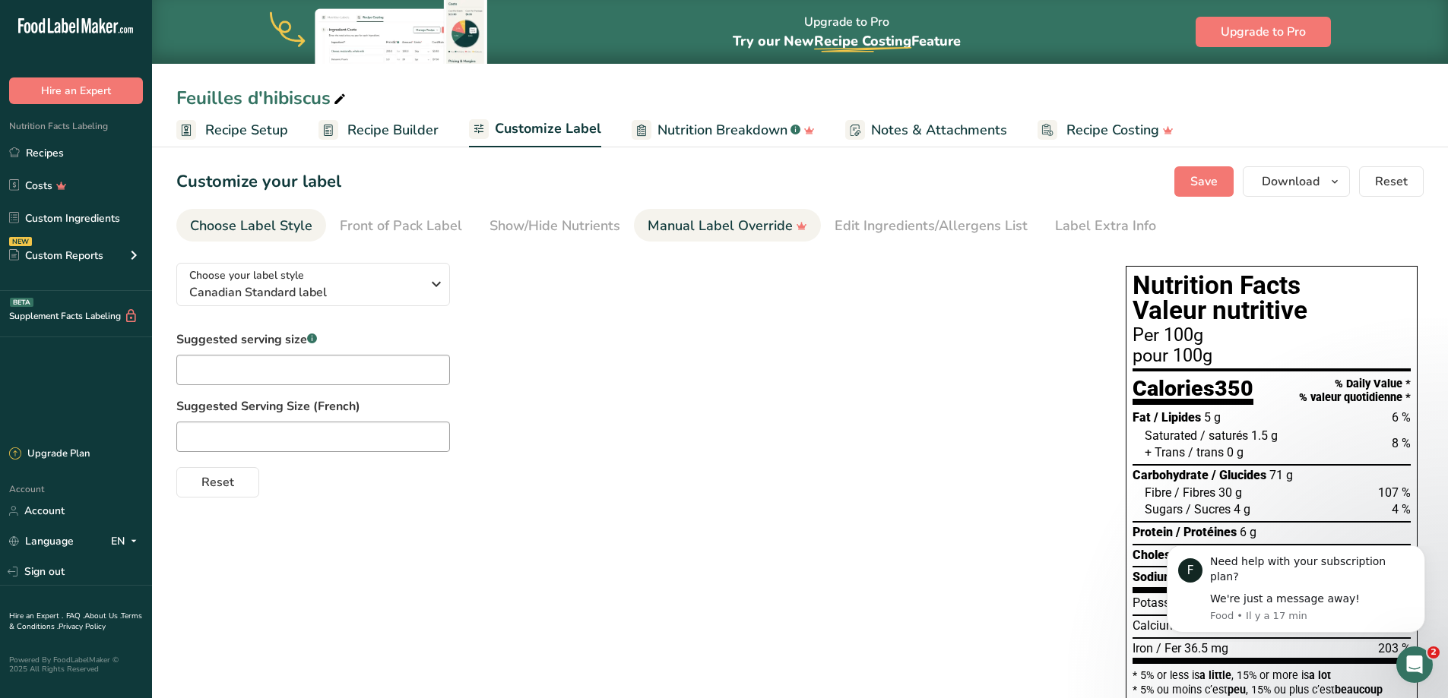
click at [727, 239] on link "Manual Label Override" at bounding box center [728, 226] width 160 height 34
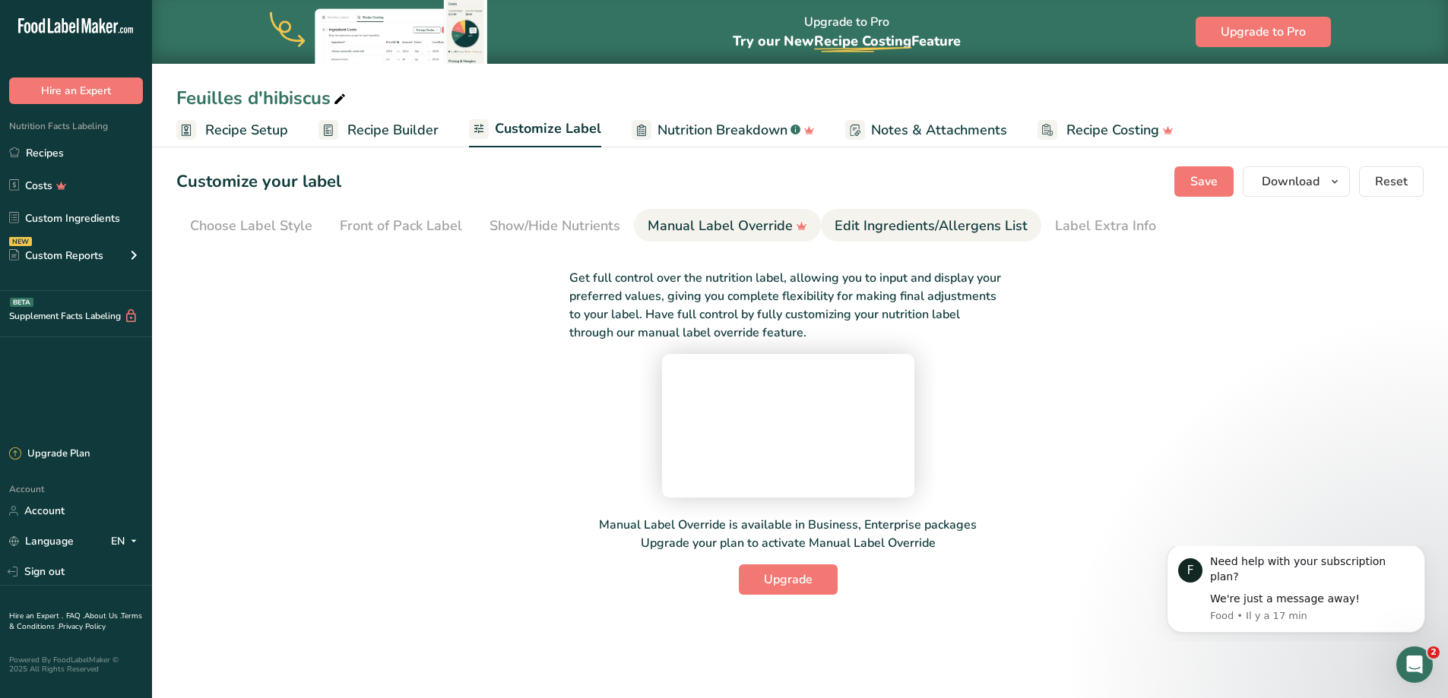
click at [917, 218] on div "Edit Ingredients/Allergens List" at bounding box center [931, 226] width 193 height 21
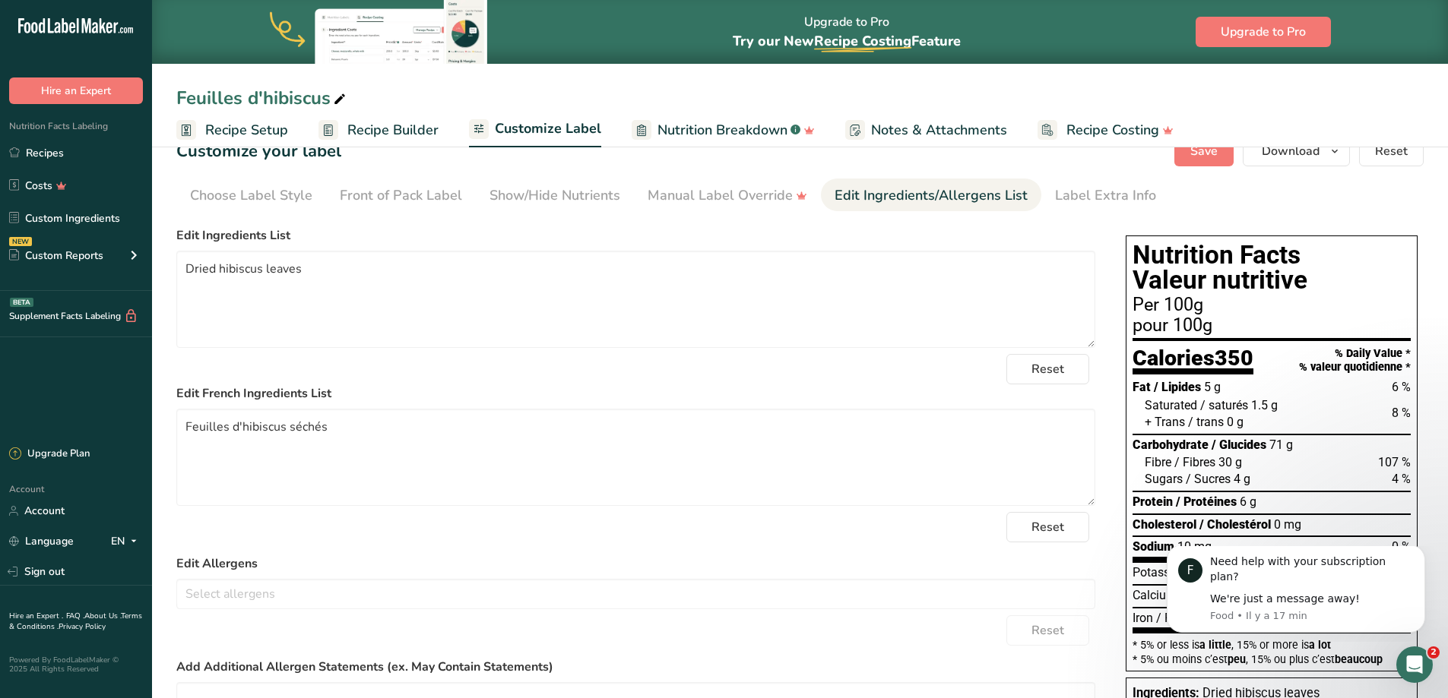
scroll to position [43, 0]
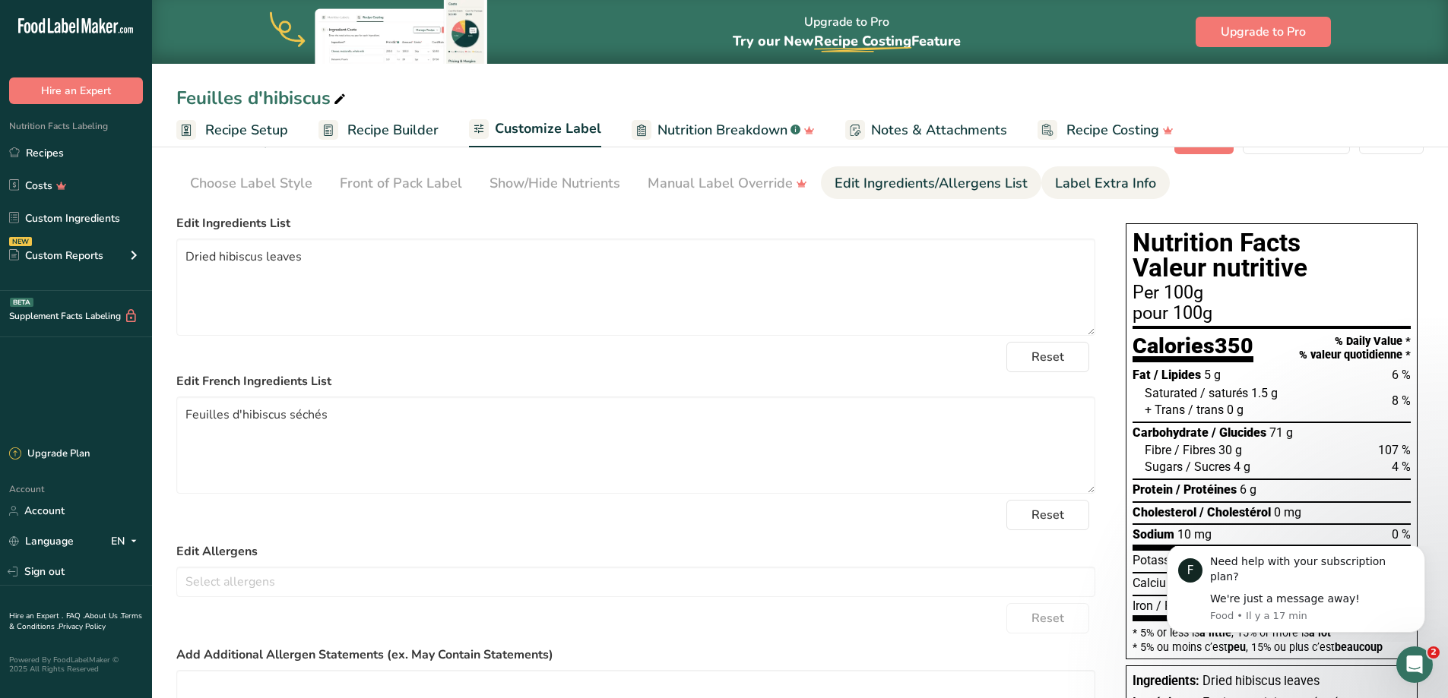
click at [1083, 187] on div "Label Extra Info" at bounding box center [1105, 183] width 101 height 21
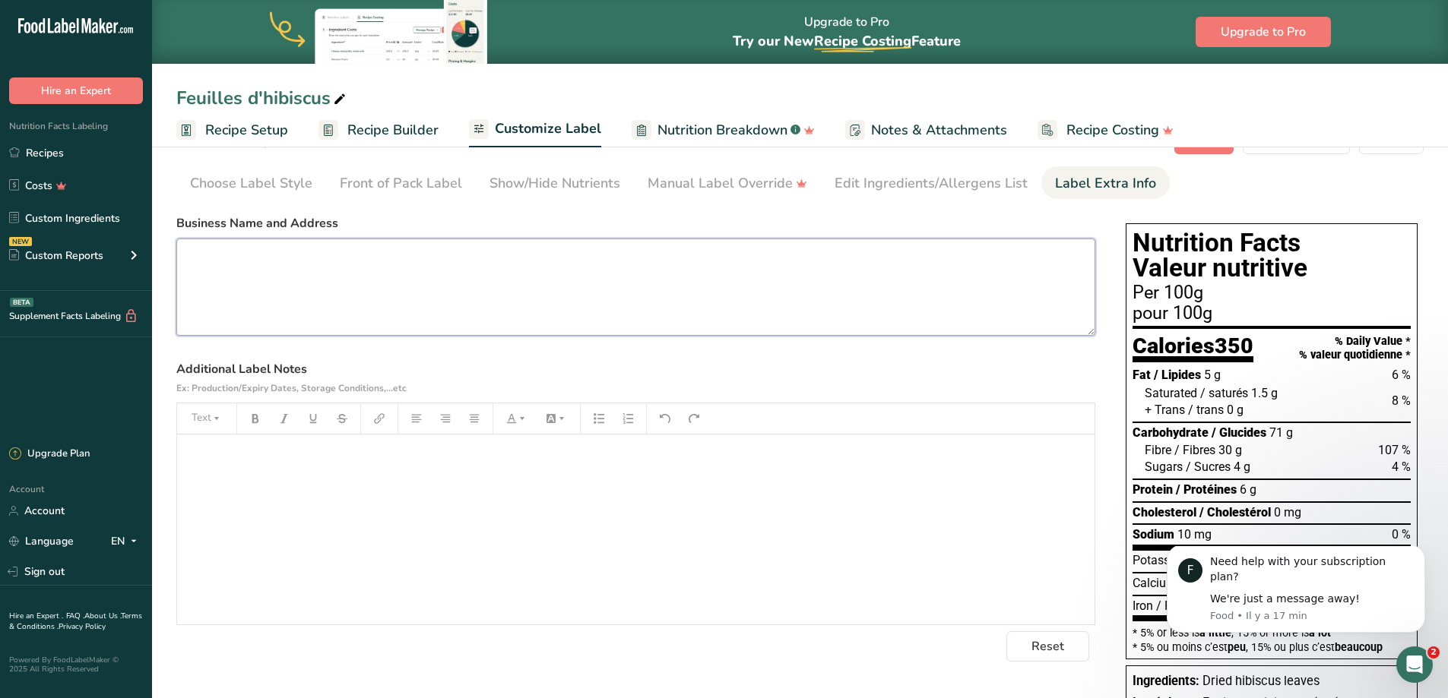
click at [419, 255] on textarea at bounding box center [635, 287] width 919 height 97
paste textarea "Téranga Boréale, Trois-Rivières, Québec, Canada, G8Y 5V2"
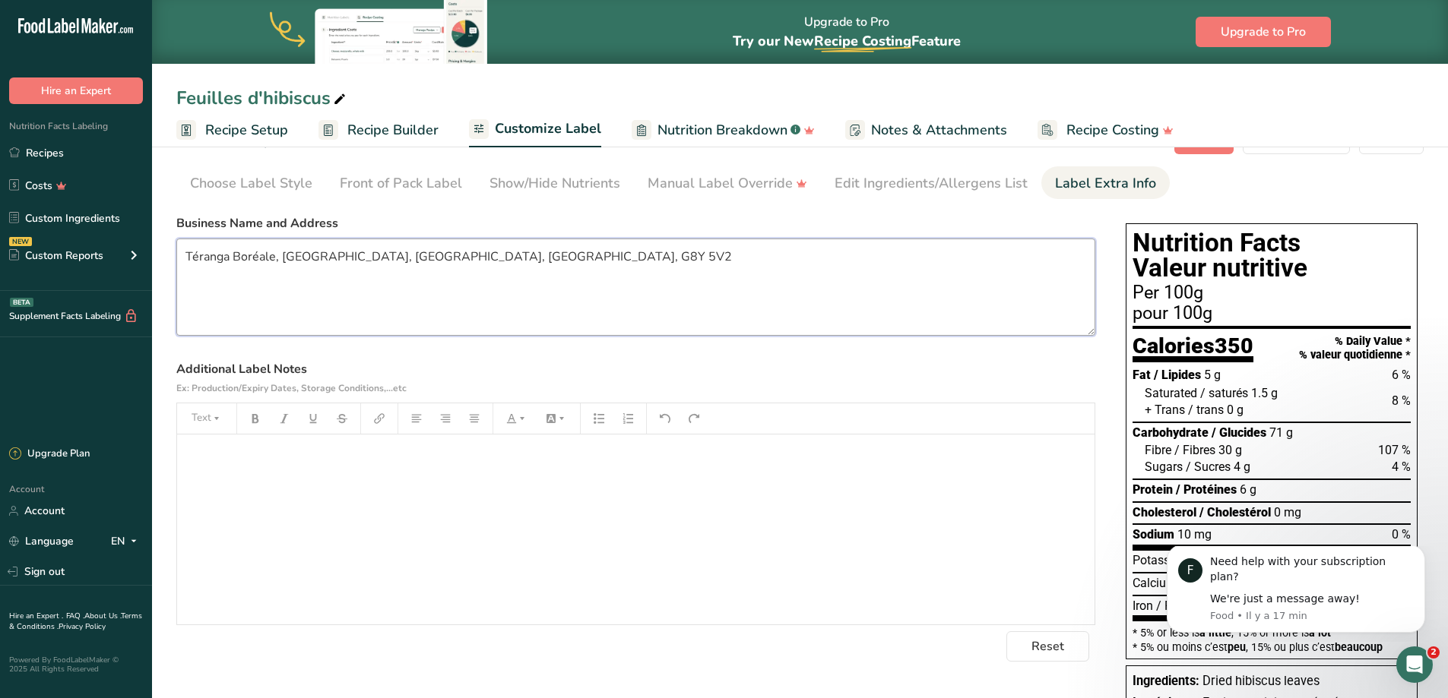
type textarea "Téranga Boréale, Trois-Rivières, Québec, Canada, G8Y 5V2"
click at [370, 619] on div "﻿" at bounding box center [635, 530] width 917 height 190
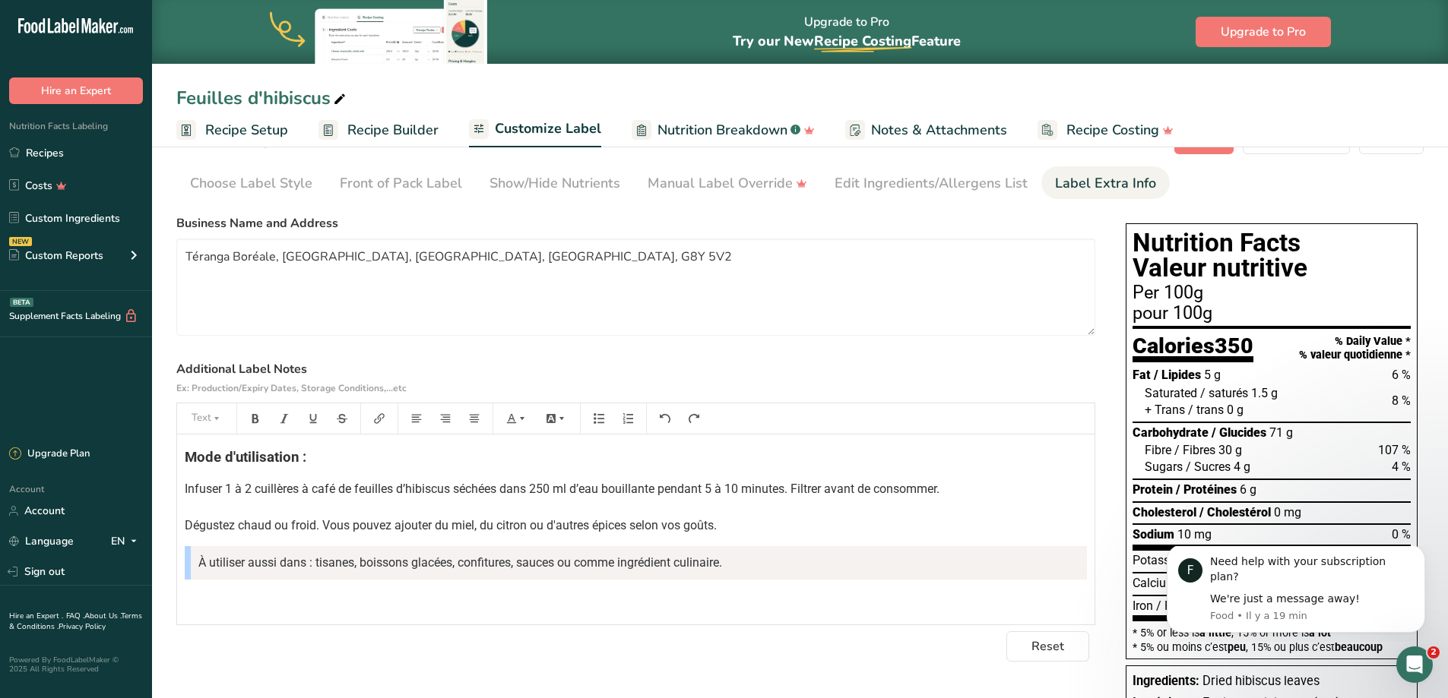
click at [282, 565] on span "À utiliser aussi dans : tisanes, boissons glacées, confitures, sauces ou comme …" at bounding box center [460, 563] width 524 height 14
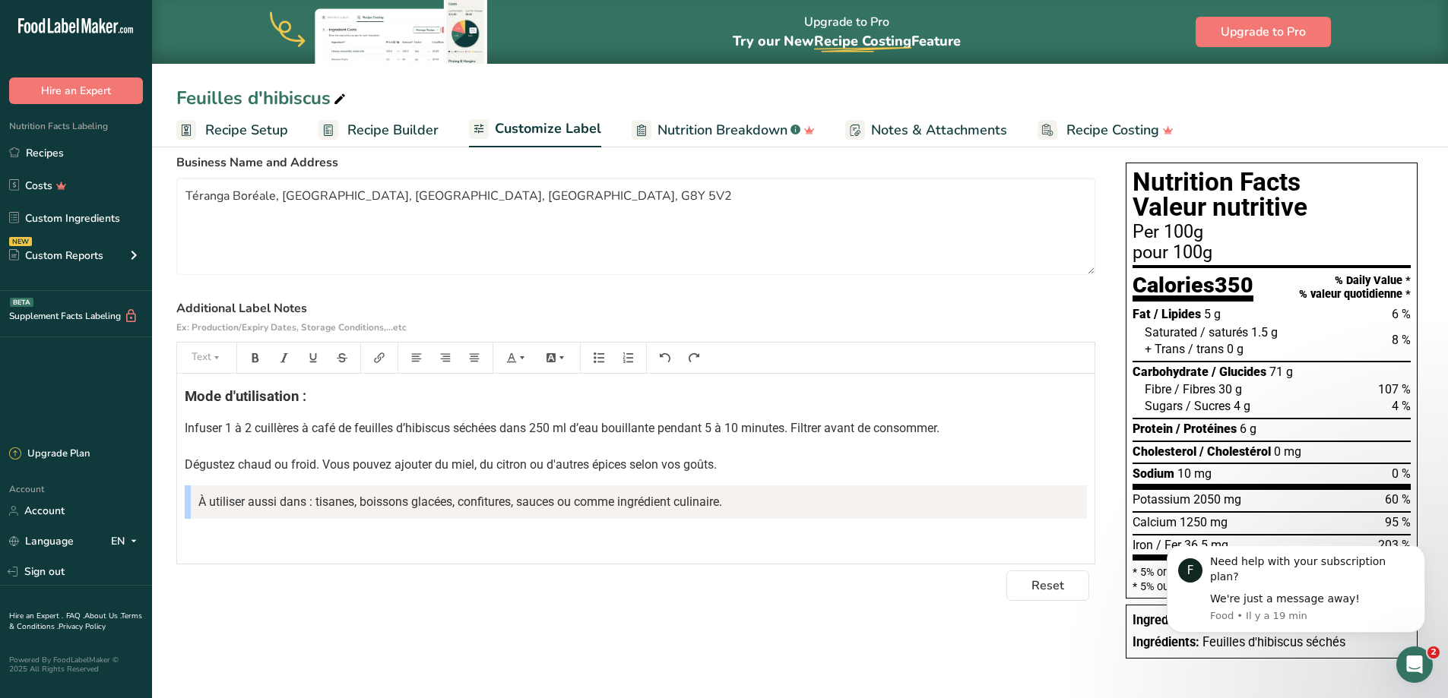
click at [991, 679] on section "Customize your label Save Download Choose what to show on your downloaded label…" at bounding box center [800, 369] width 1296 height 660
click at [774, 463] on p "Infuser 1 à 2 cuillères à café de feuilles d’hibiscus séchées dans 250 ml d’eau…" at bounding box center [636, 447] width 902 height 55
click at [375, 519] on div "Mode d'utilisation : Infuser 1 à 2 cuillères à café de feuilles d’hibiscus séch…" at bounding box center [635, 469] width 917 height 190
click at [213, 500] on span "À utiliser aussi dans : tisanes, boissons glacées, confitures, sauces ou comme …" at bounding box center [460, 502] width 524 height 14
click at [755, 243] on textarea "Téranga Boréale, Trois-Rivières, Québec, Canada, G8Y 5V2" at bounding box center [635, 226] width 919 height 97
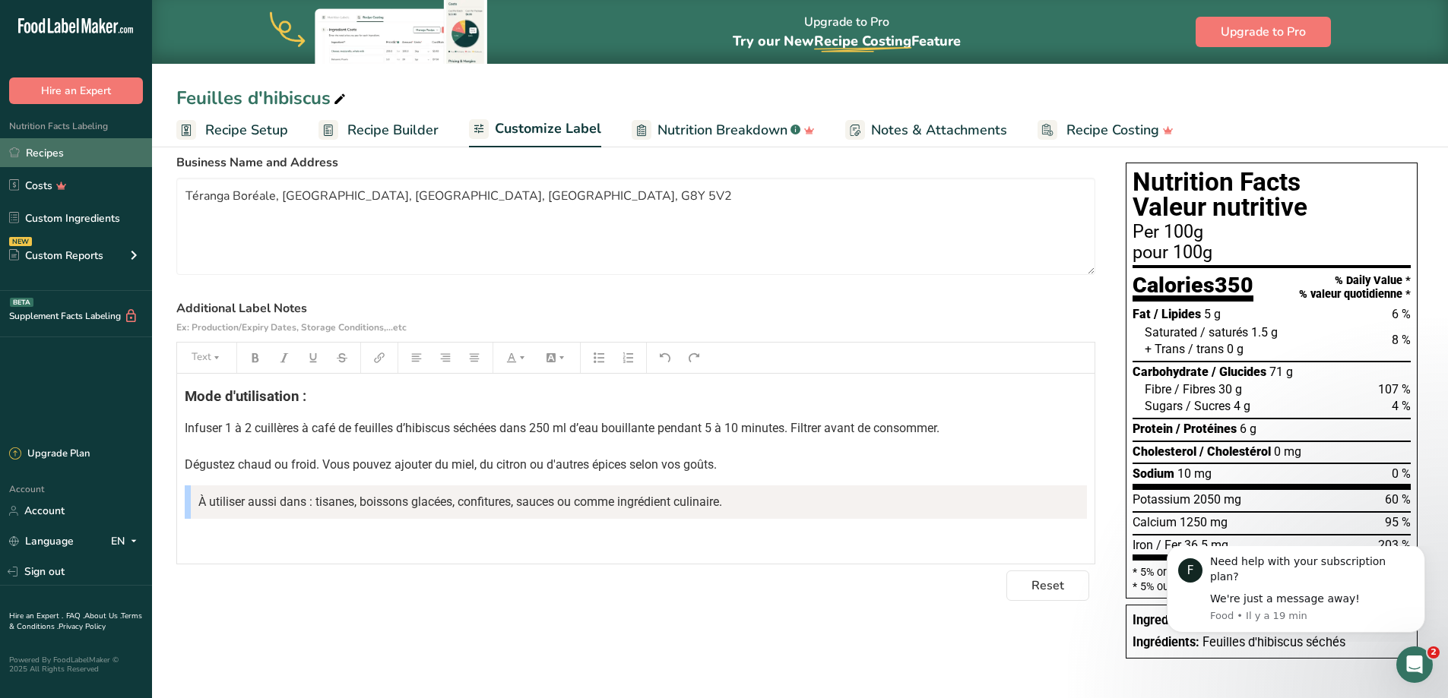
click at [37, 152] on link "Recipes" at bounding box center [76, 152] width 152 height 29
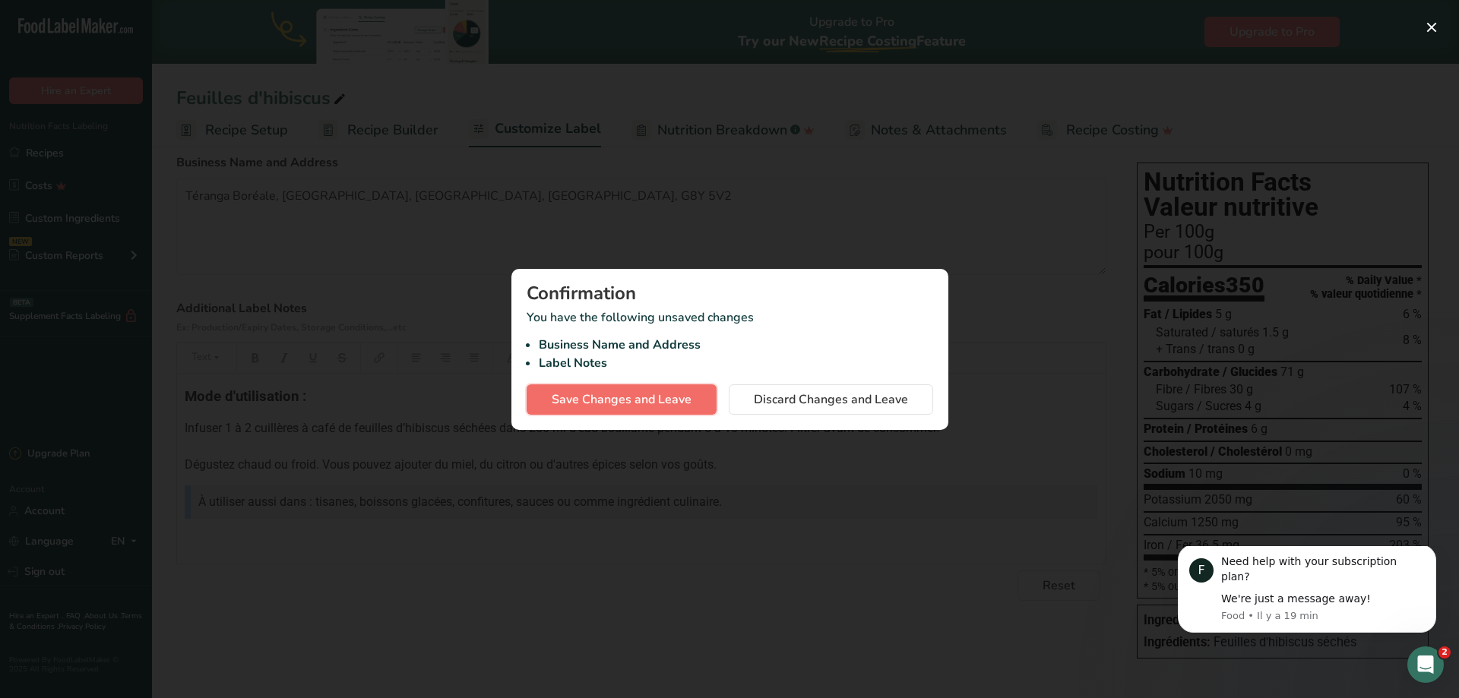
click at [664, 401] on span "Save Changes and Leave" at bounding box center [622, 400] width 140 height 18
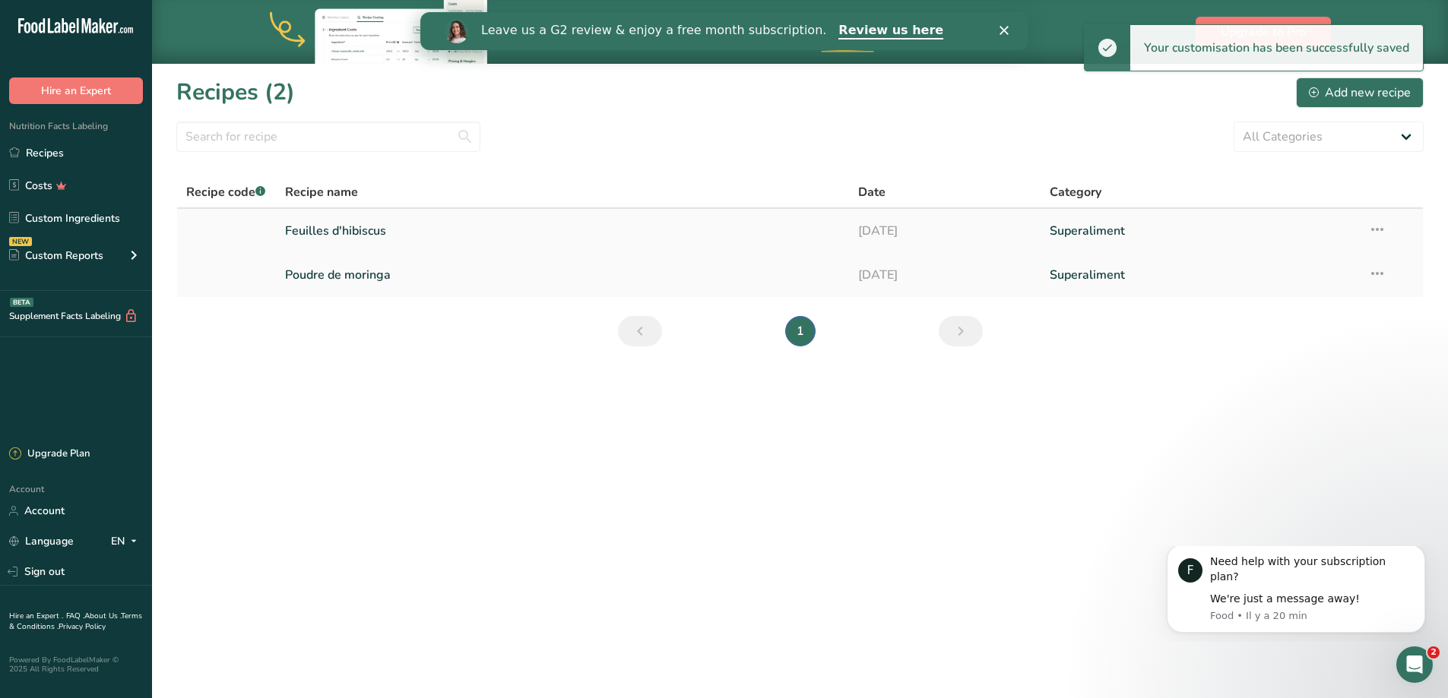
click at [353, 226] on link "Feuilles d'hibiscus" at bounding box center [563, 231] width 556 height 32
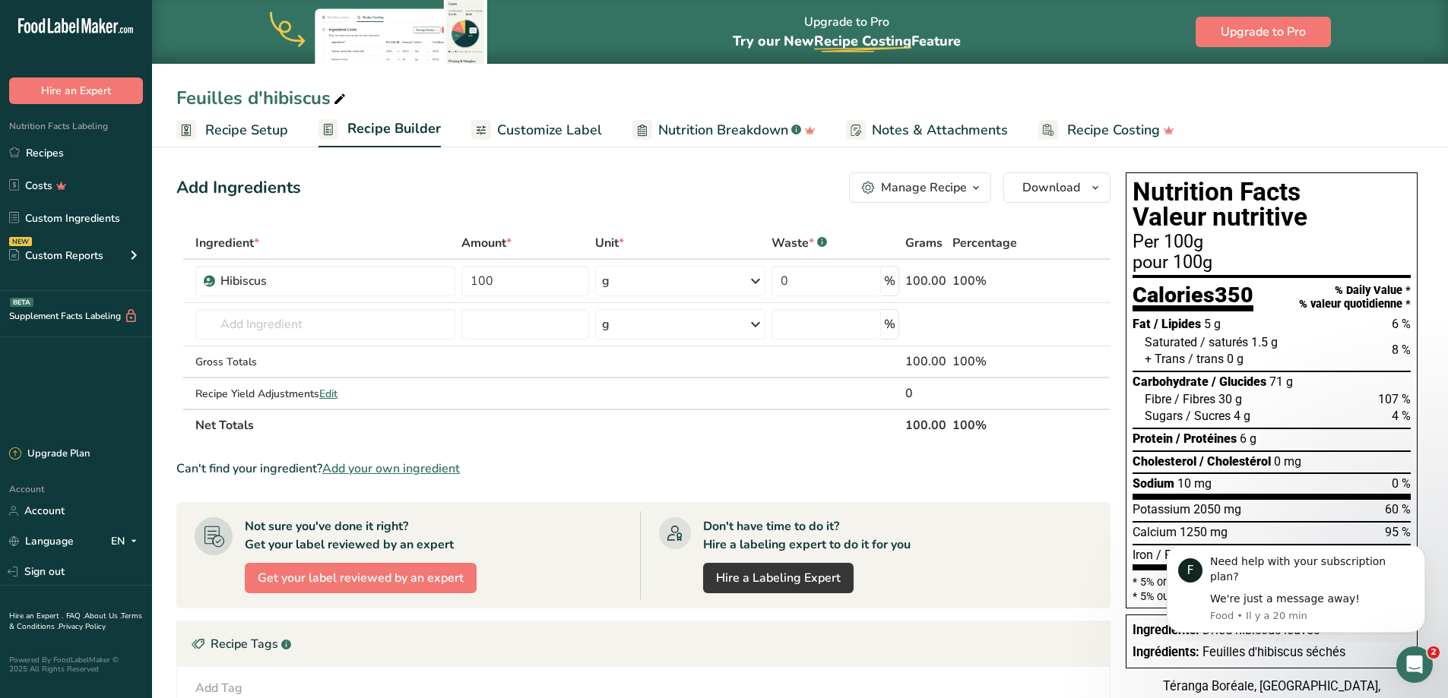
click at [527, 121] on span "Customize Label" at bounding box center [549, 130] width 105 height 21
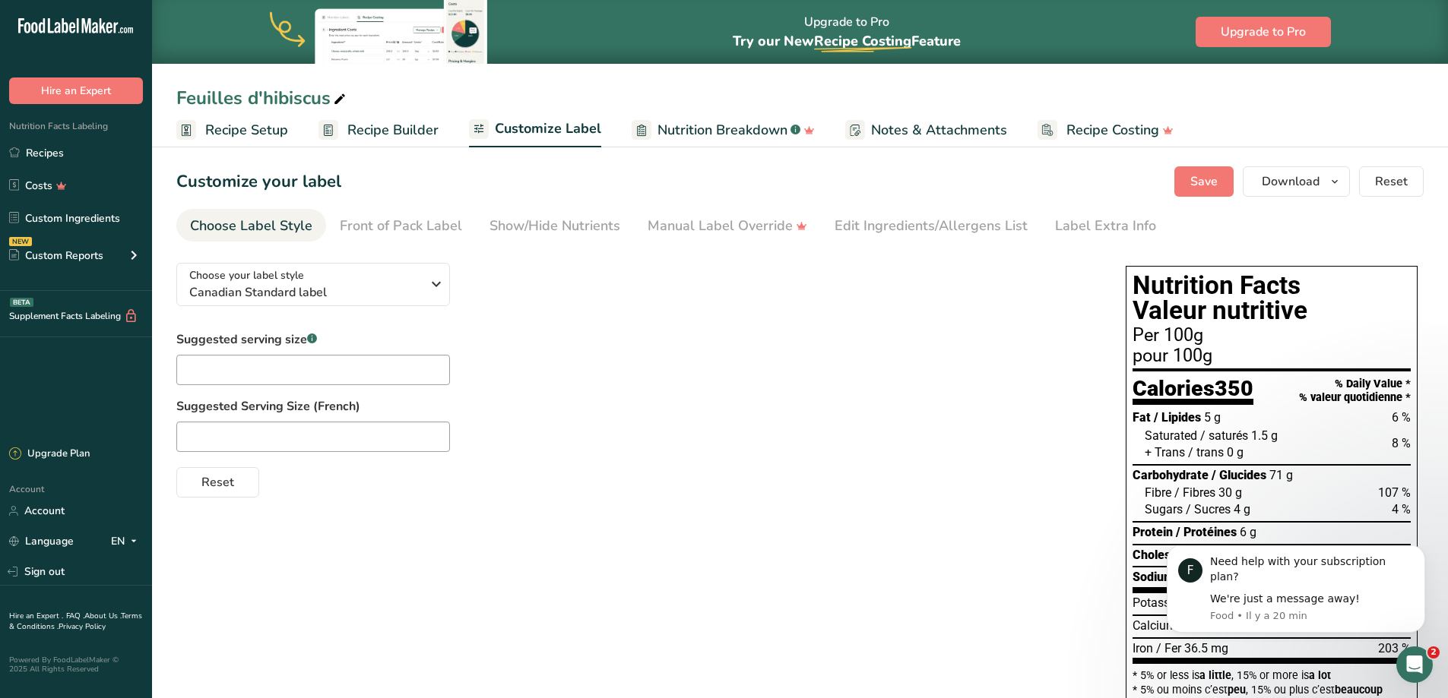
click at [698, 131] on span "Nutrition Breakdown" at bounding box center [722, 130] width 130 height 21
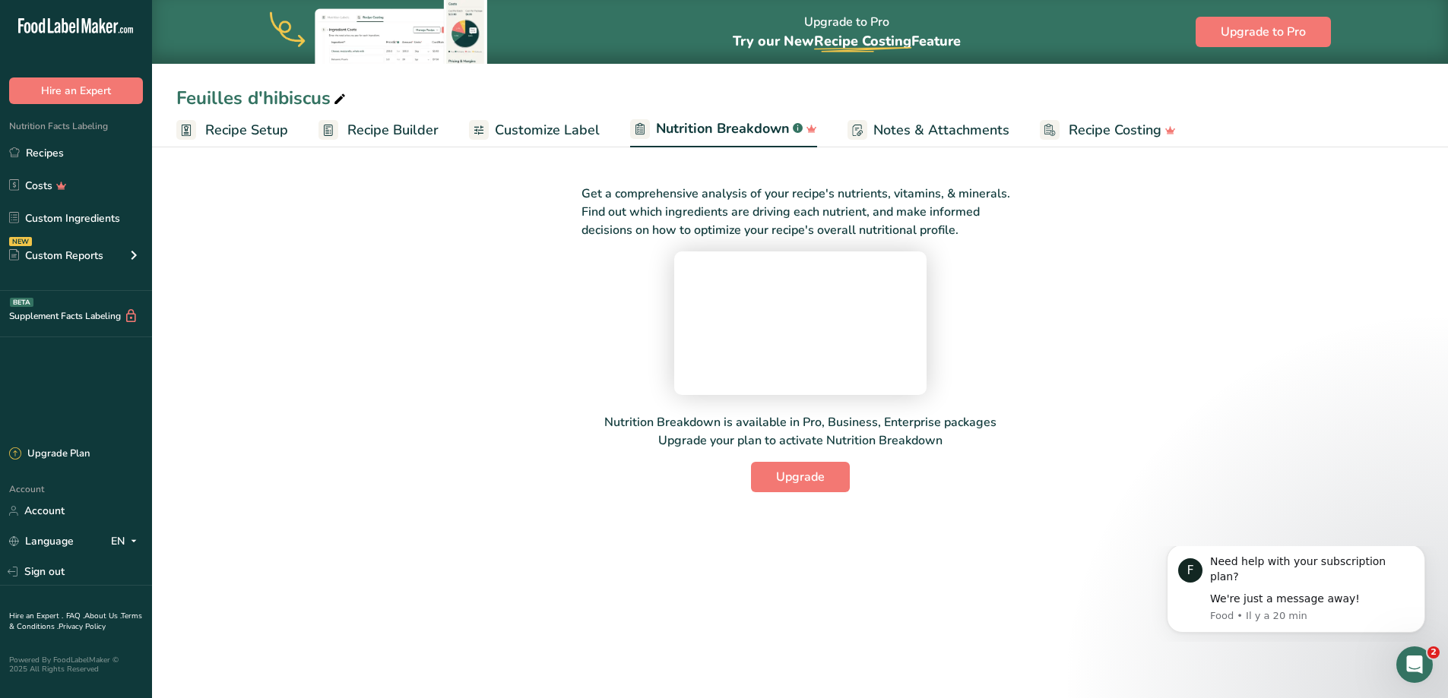
click at [937, 133] on span "Notes & Attachments" at bounding box center [941, 130] width 136 height 21
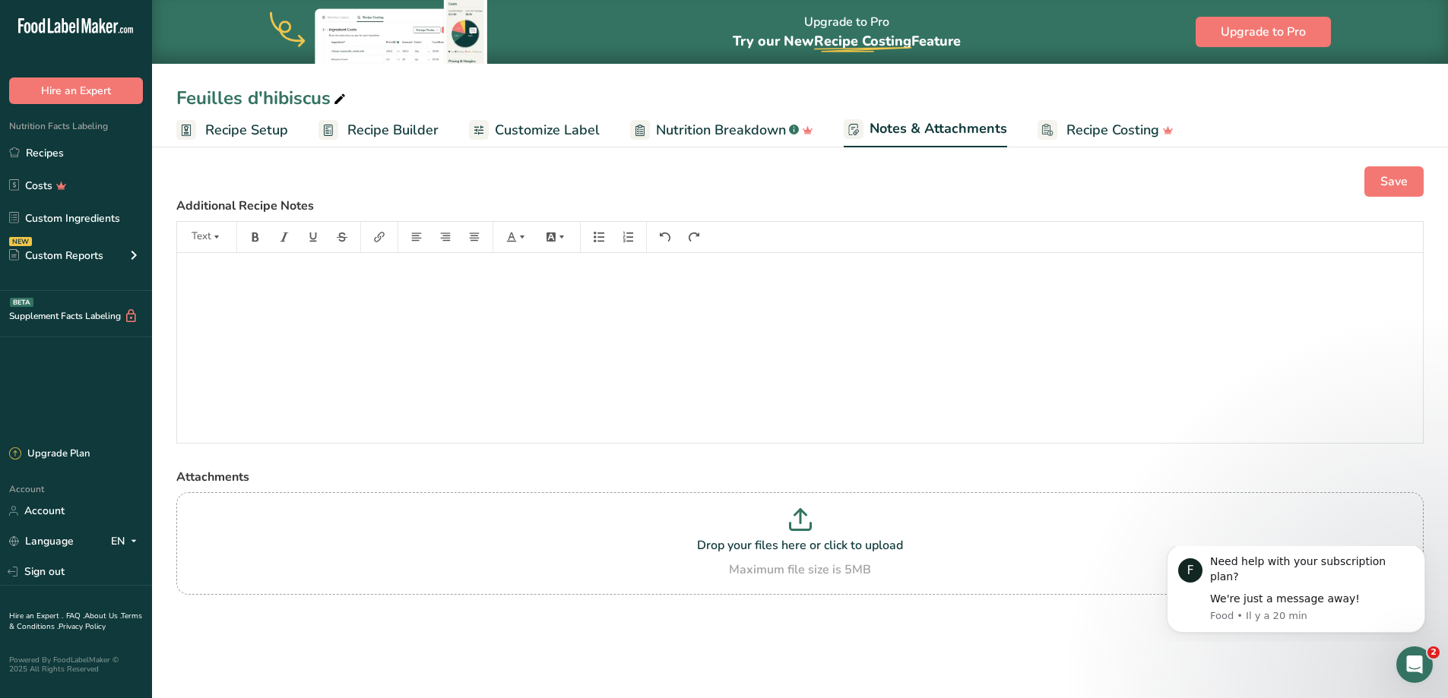
click at [1081, 128] on span "Recipe Costing" at bounding box center [1112, 130] width 93 height 21
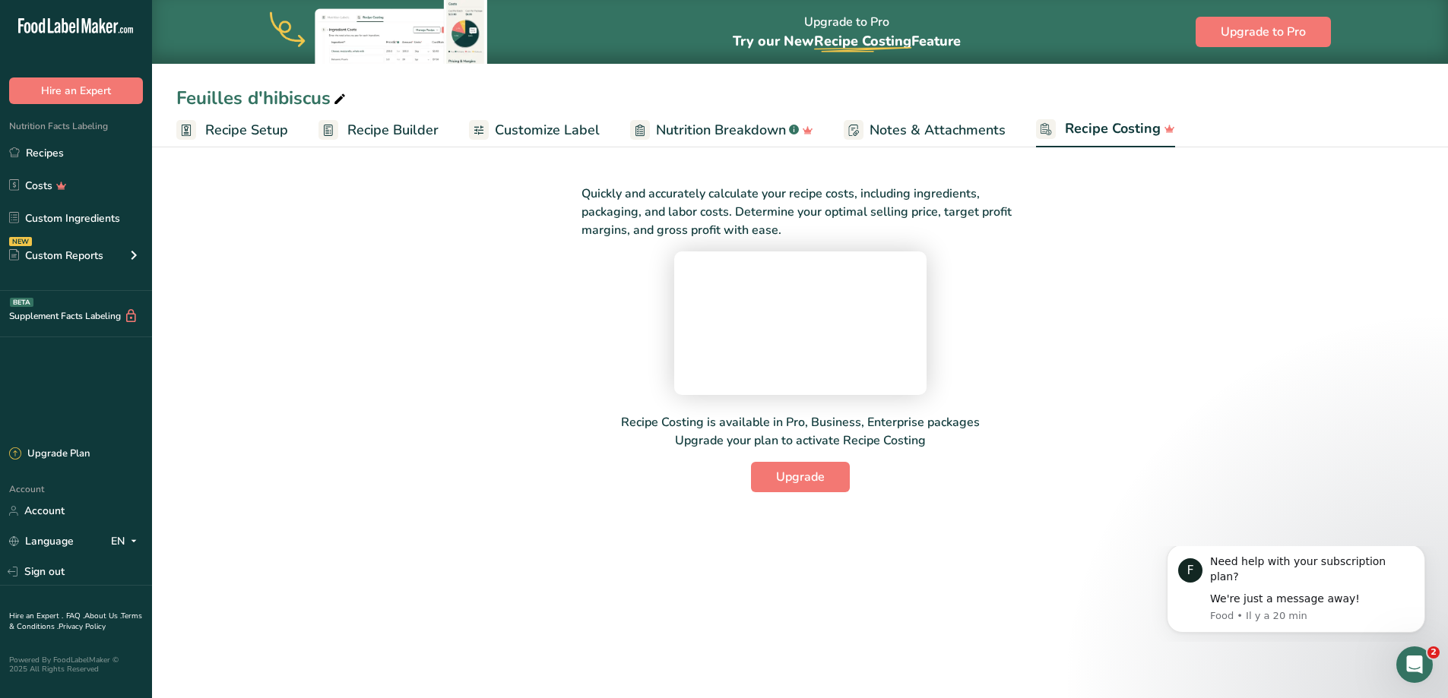
click at [531, 140] on span "Customize Label" at bounding box center [547, 130] width 105 height 21
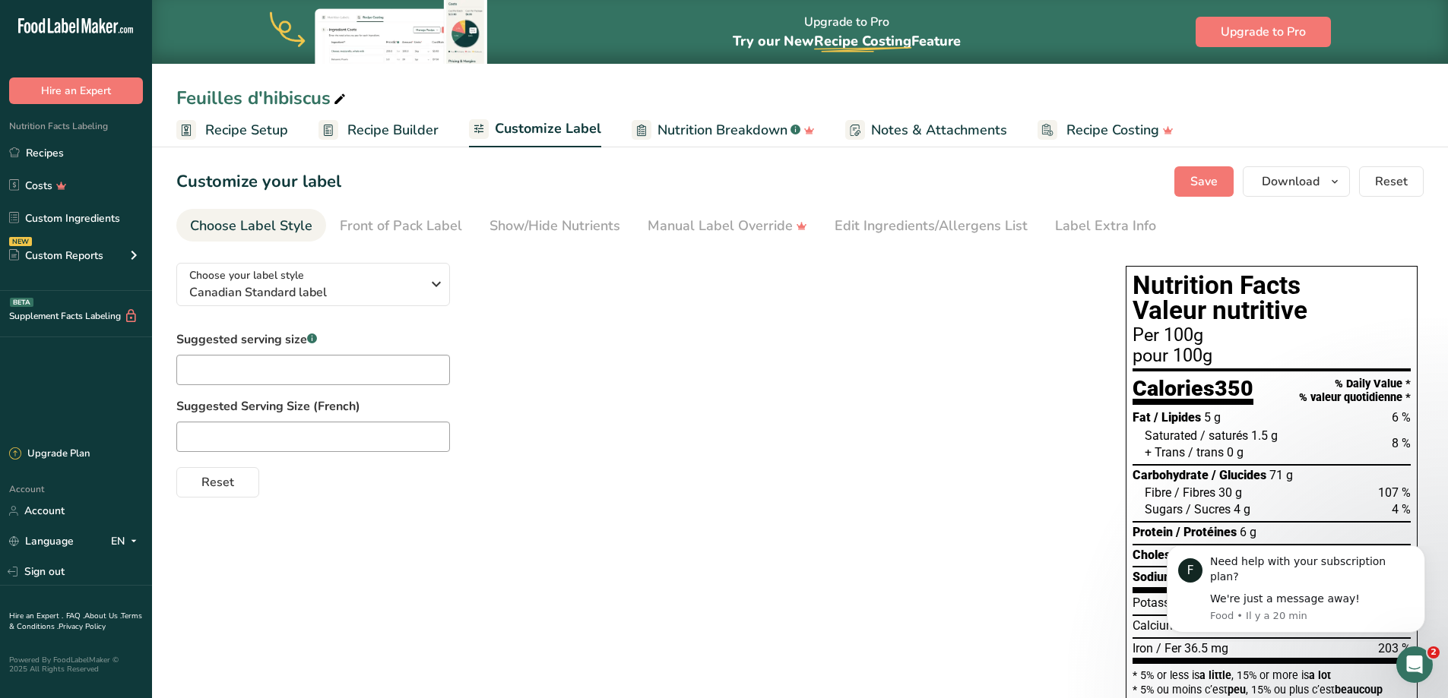
click at [369, 128] on span "Recipe Builder" at bounding box center [392, 130] width 91 height 21
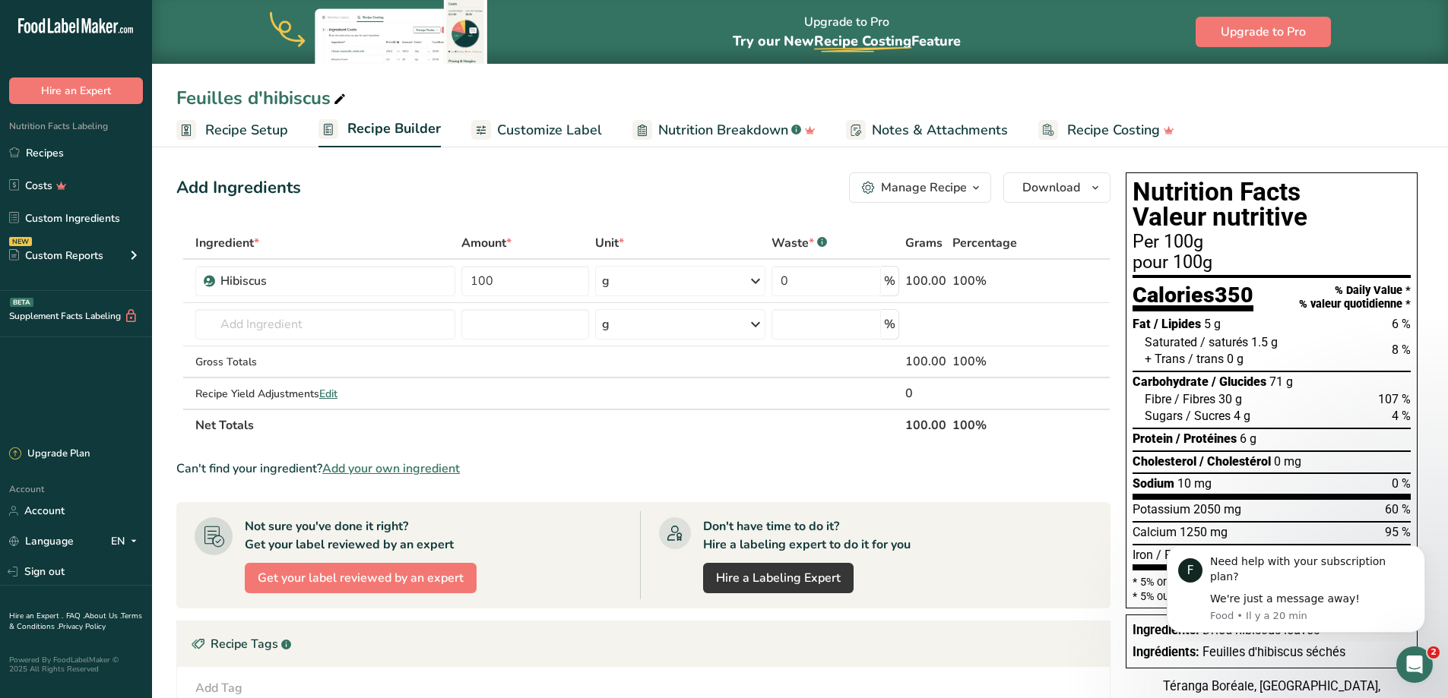
click at [560, 125] on span "Customize Label" at bounding box center [549, 130] width 105 height 21
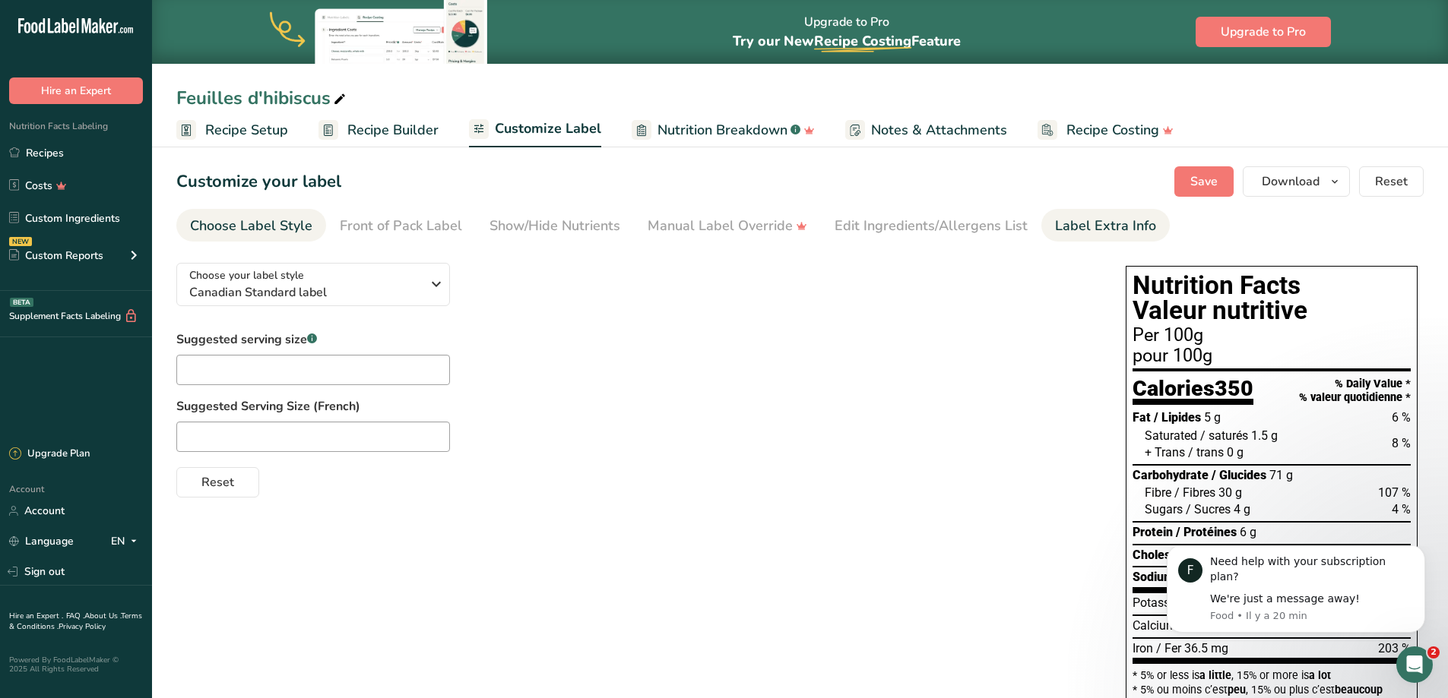
click at [1073, 224] on div "Label Extra Info" at bounding box center [1105, 226] width 101 height 21
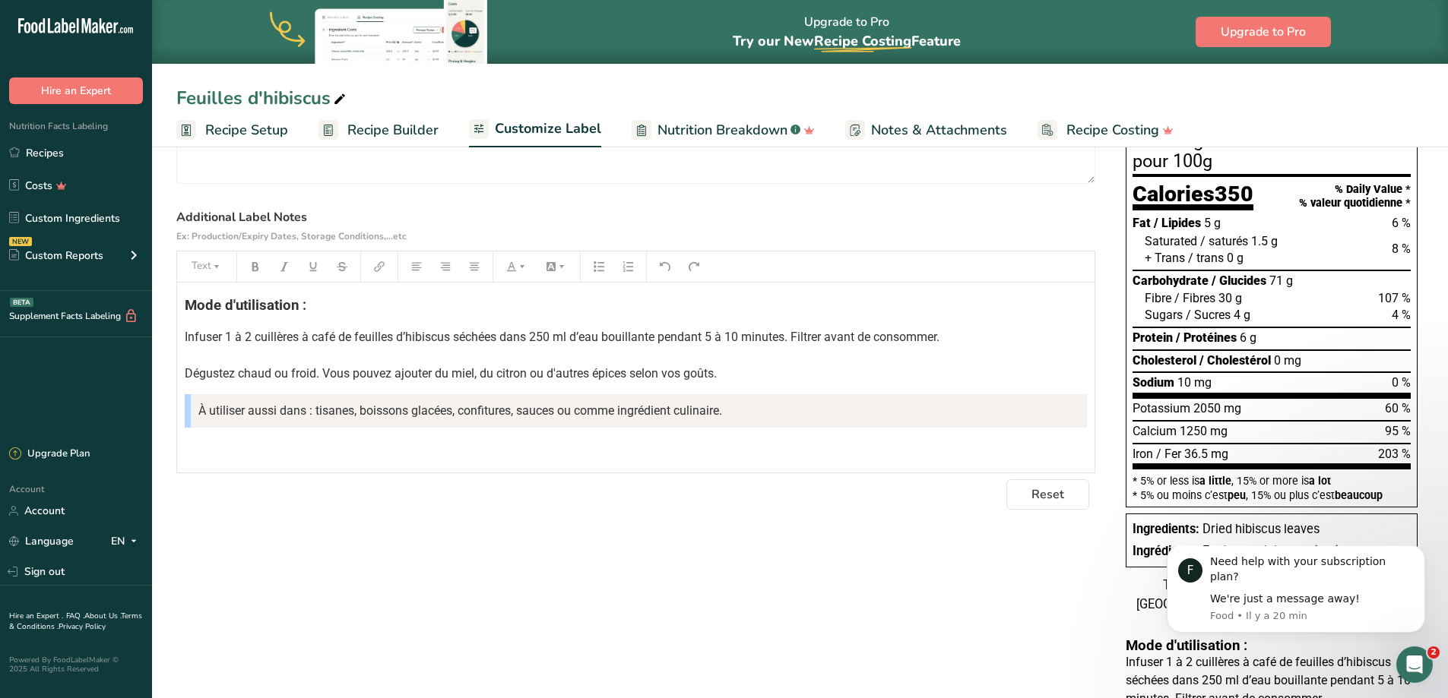
scroll to position [338, 0]
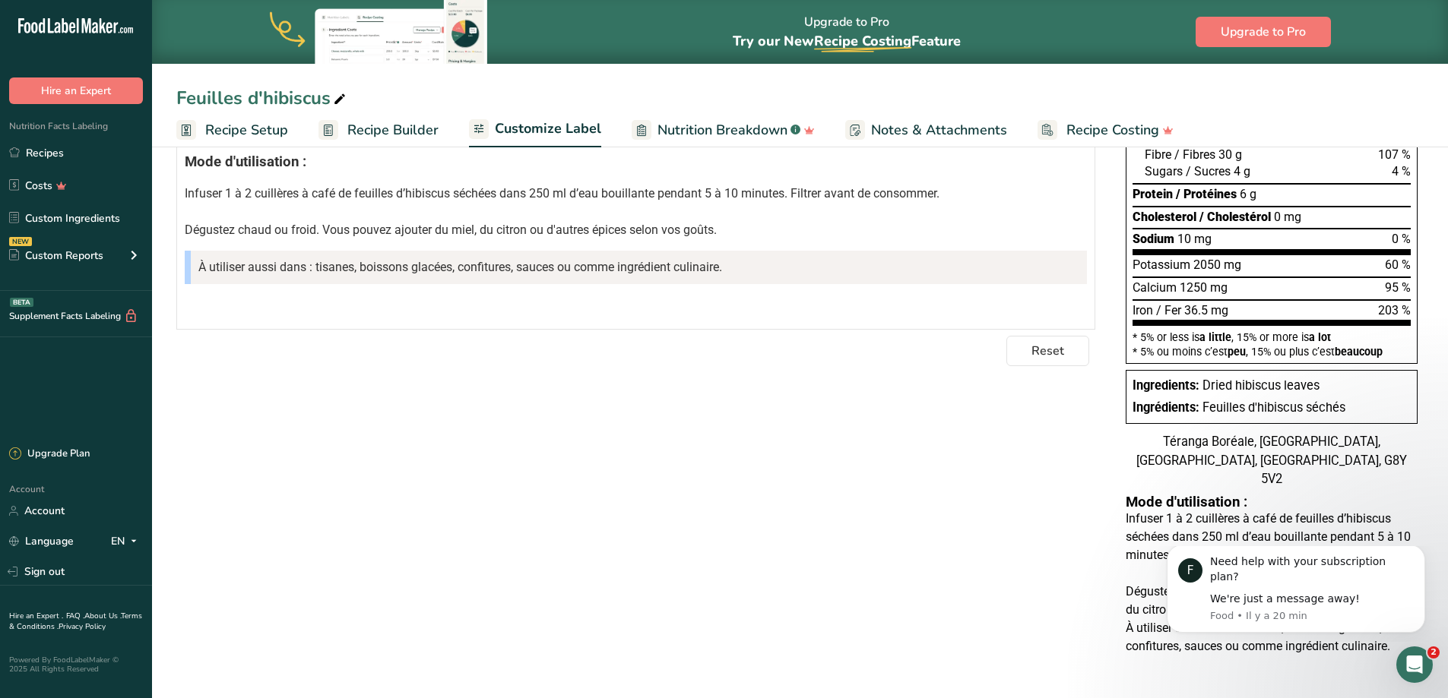
click at [772, 261] on blockquote "À utiliser aussi dans : tisanes, boissons glacées, confitures, sauces ou comme …" at bounding box center [636, 267] width 902 height 33
click at [1420, 554] on icon "Dismiss notification" at bounding box center [1421, 550] width 8 height 8
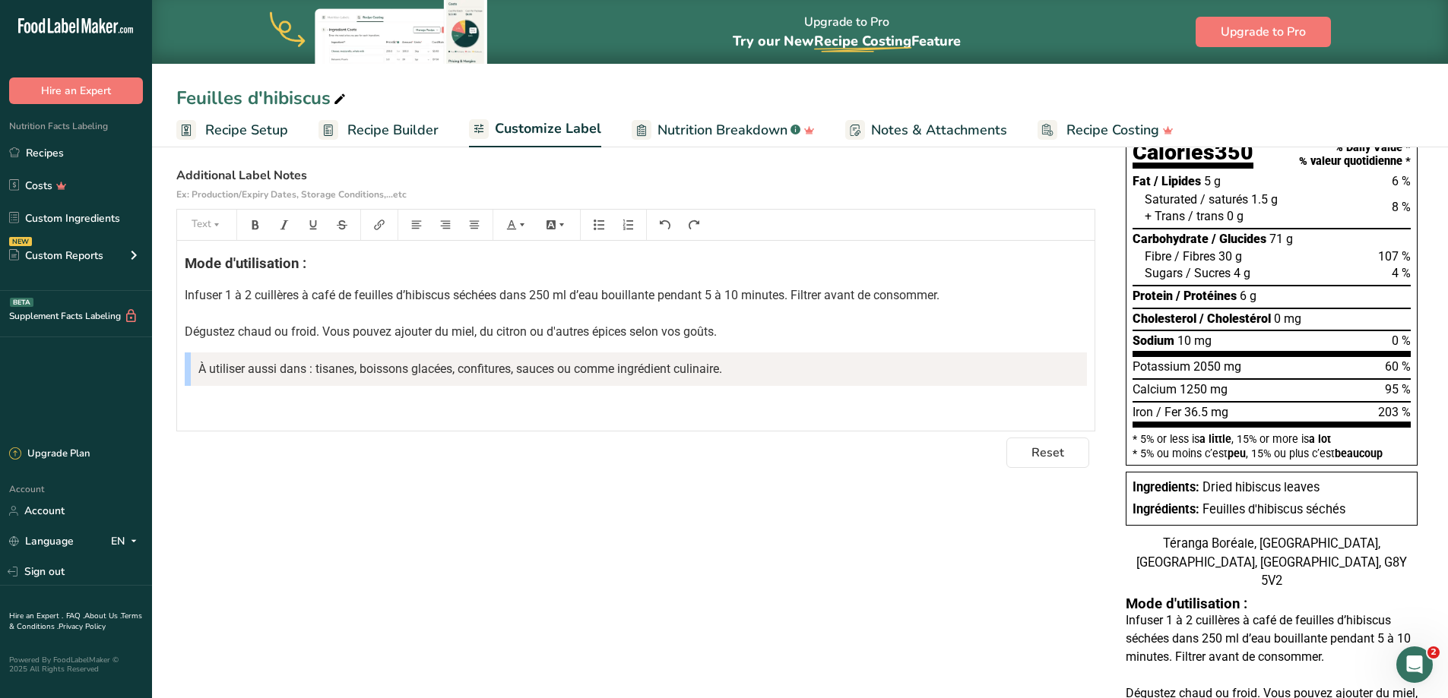
scroll to position [229, 0]
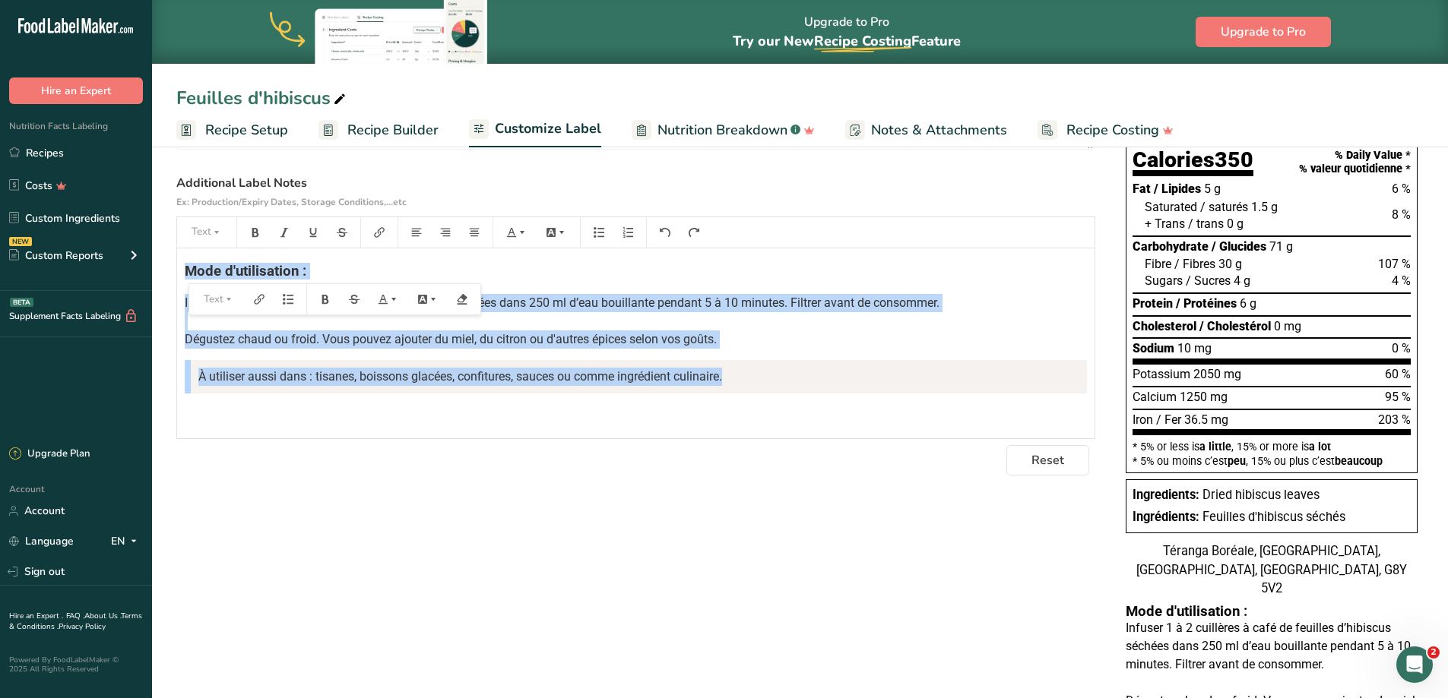
drag, startPoint x: 738, startPoint y: 378, endPoint x: 170, endPoint y: 268, distance: 578.2
click at [170, 268] on section "Customize your label Save Download Choose what to show on your downloaded label…" at bounding box center [800, 360] width 1296 height 895
click at [220, 230] on icon "button" at bounding box center [216, 232] width 11 height 11
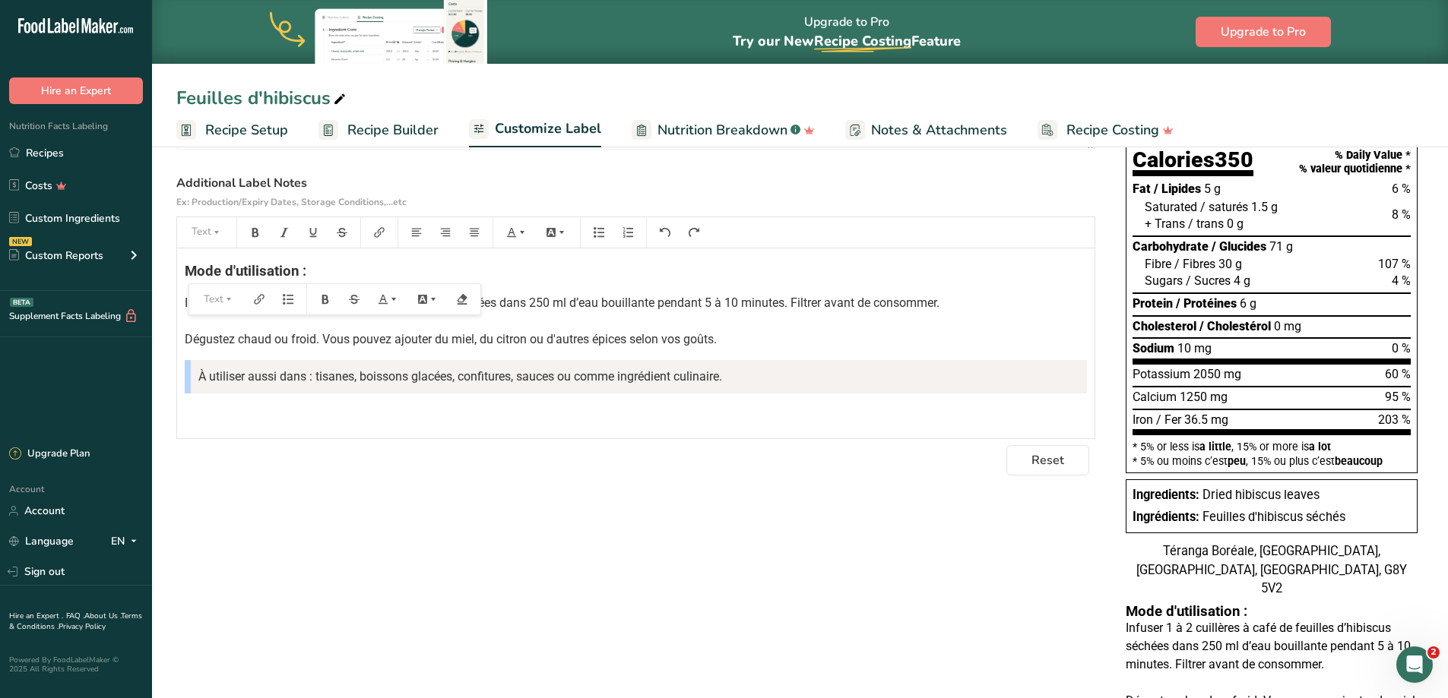
click at [466, 459] on div "Reset" at bounding box center [635, 460] width 919 height 30
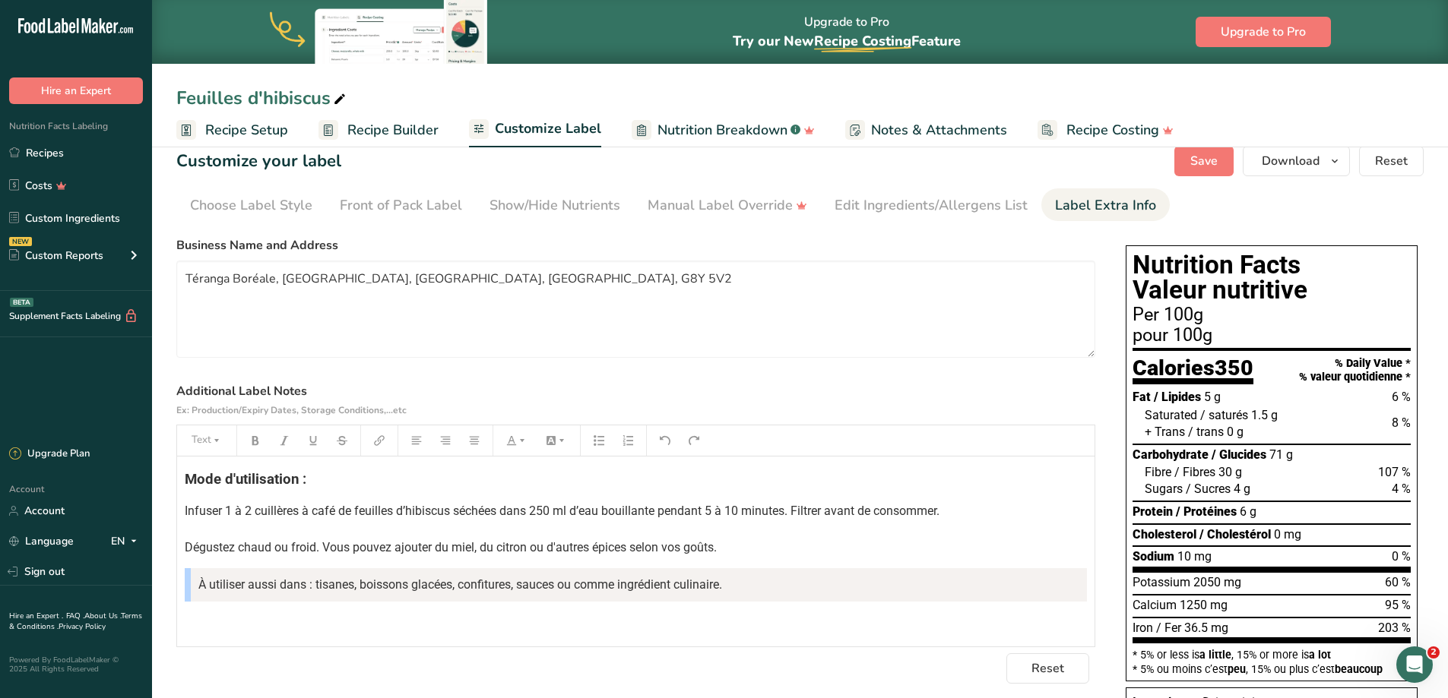
scroll to position [20, 0]
click at [296, 293] on textarea "Téranga Boréale, Trois-Rivières, Québec, Canada, G8Y 5V2" at bounding box center [635, 309] width 919 height 97
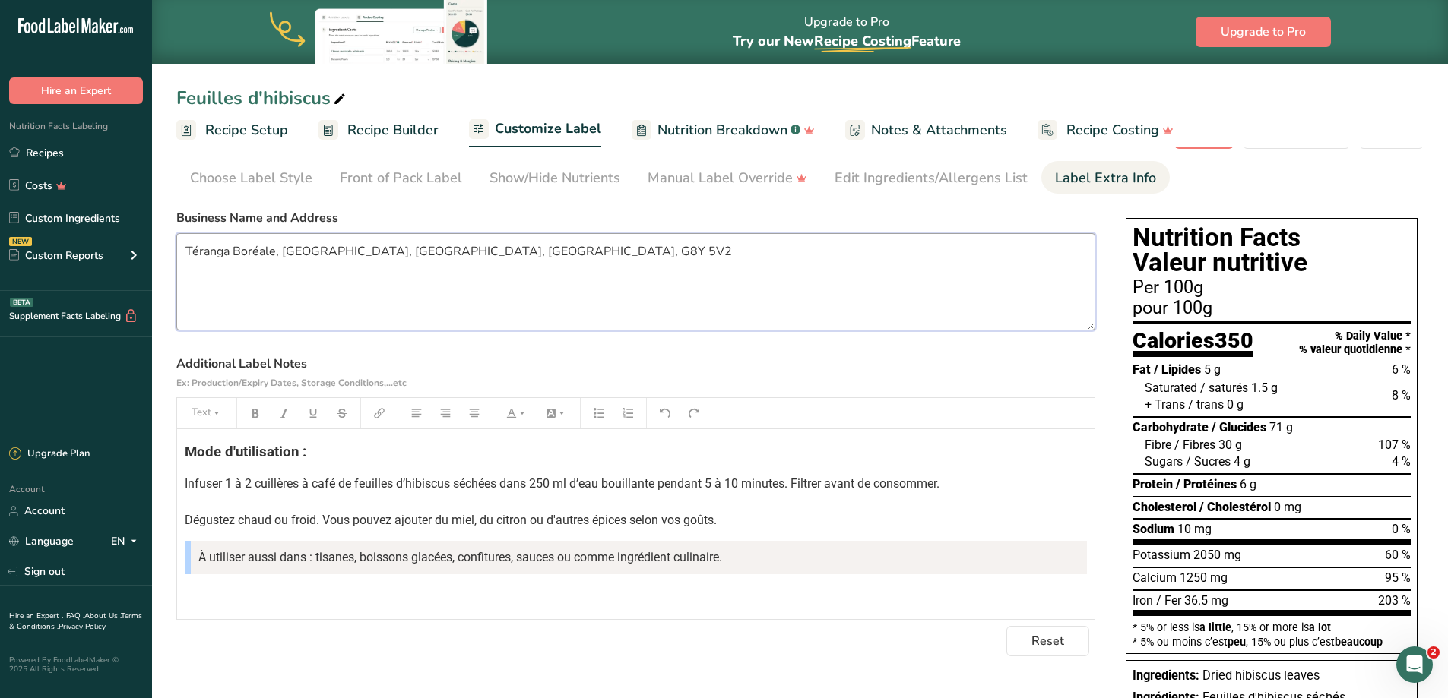
scroll to position [46, 0]
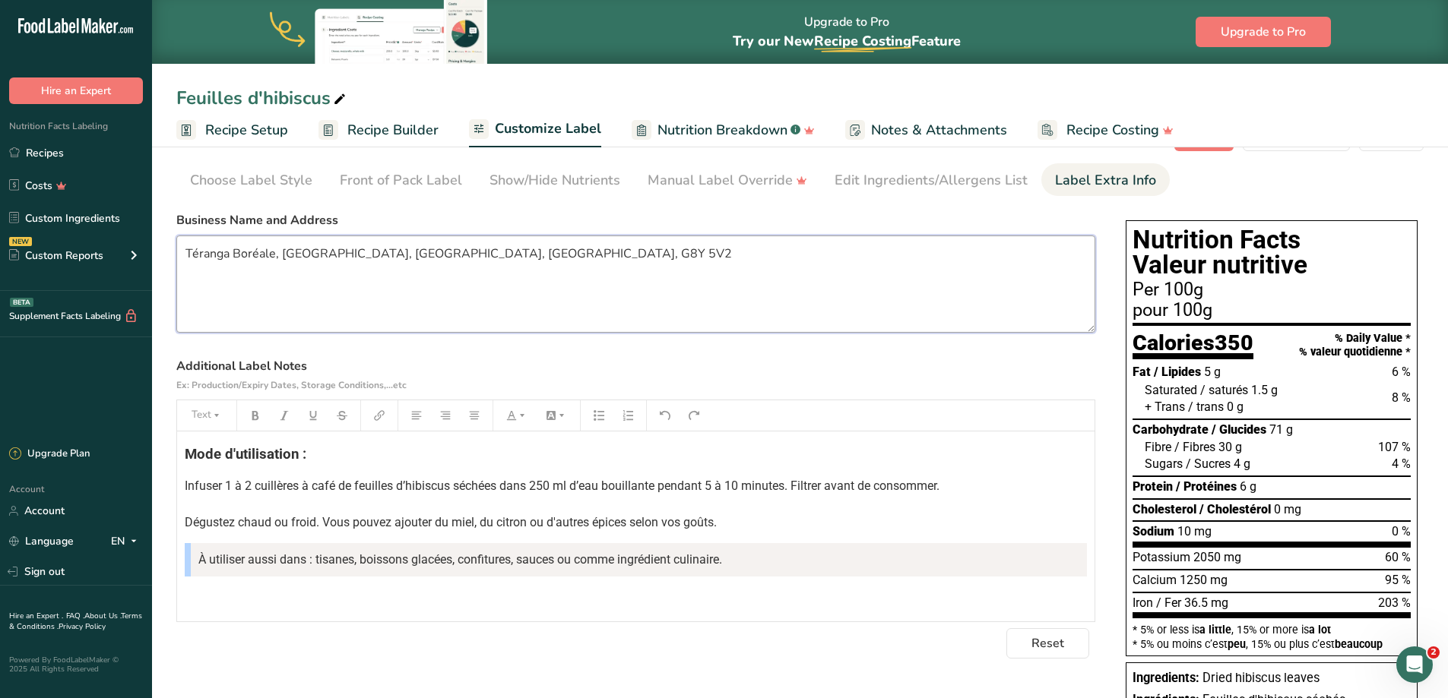
click at [481, 258] on textarea "Téranga Boréale, Trois-Rivières, Québec, Canada, G8Y 5V2" at bounding box center [635, 284] width 919 height 97
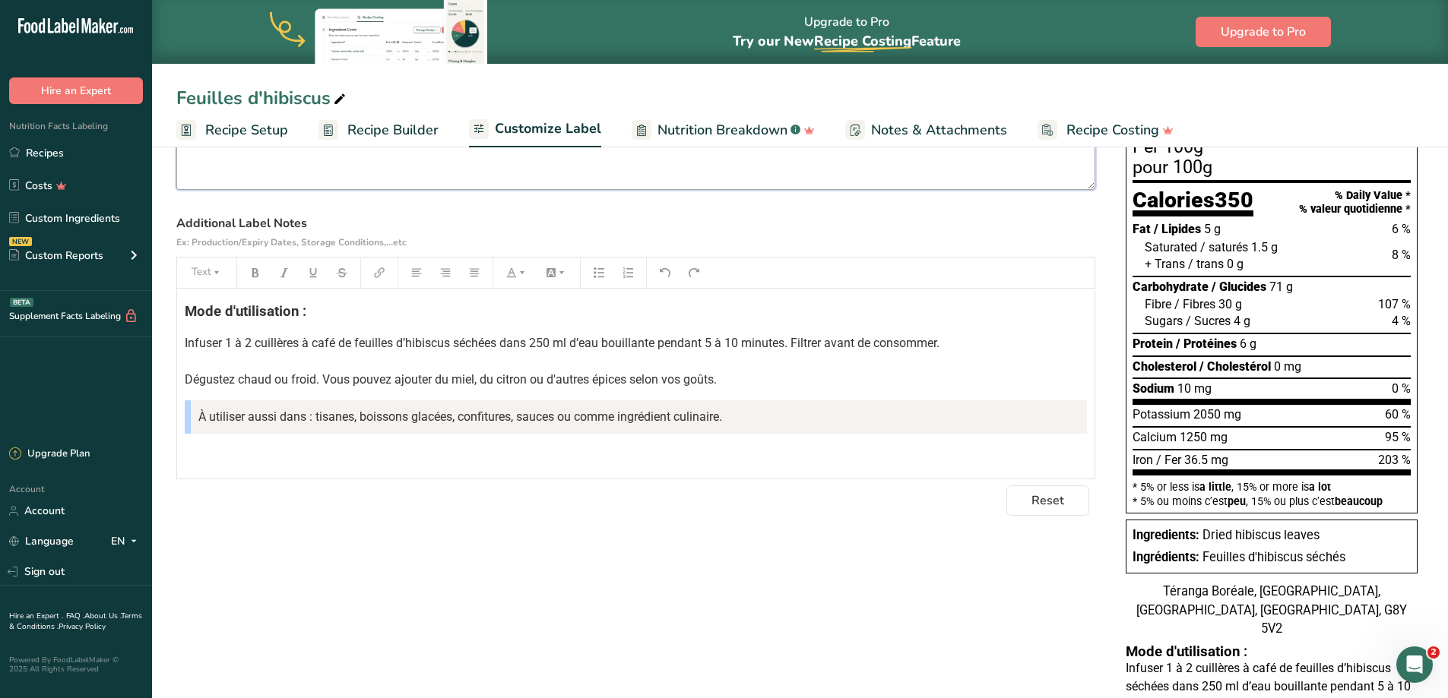
scroll to position [176, 0]
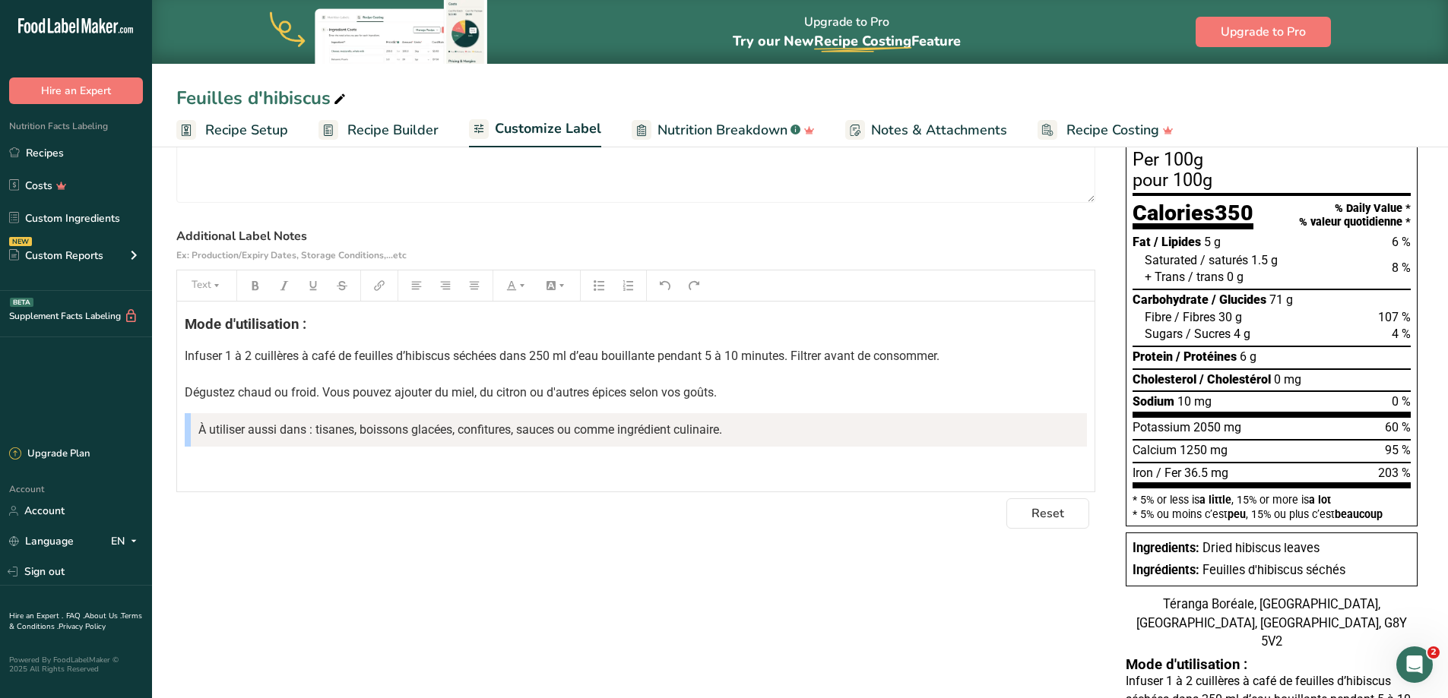
click at [750, 437] on blockquote "À utiliser aussi dans : tisanes, boissons glacées, confitures, sauces ou comme …" at bounding box center [636, 429] width 902 height 33
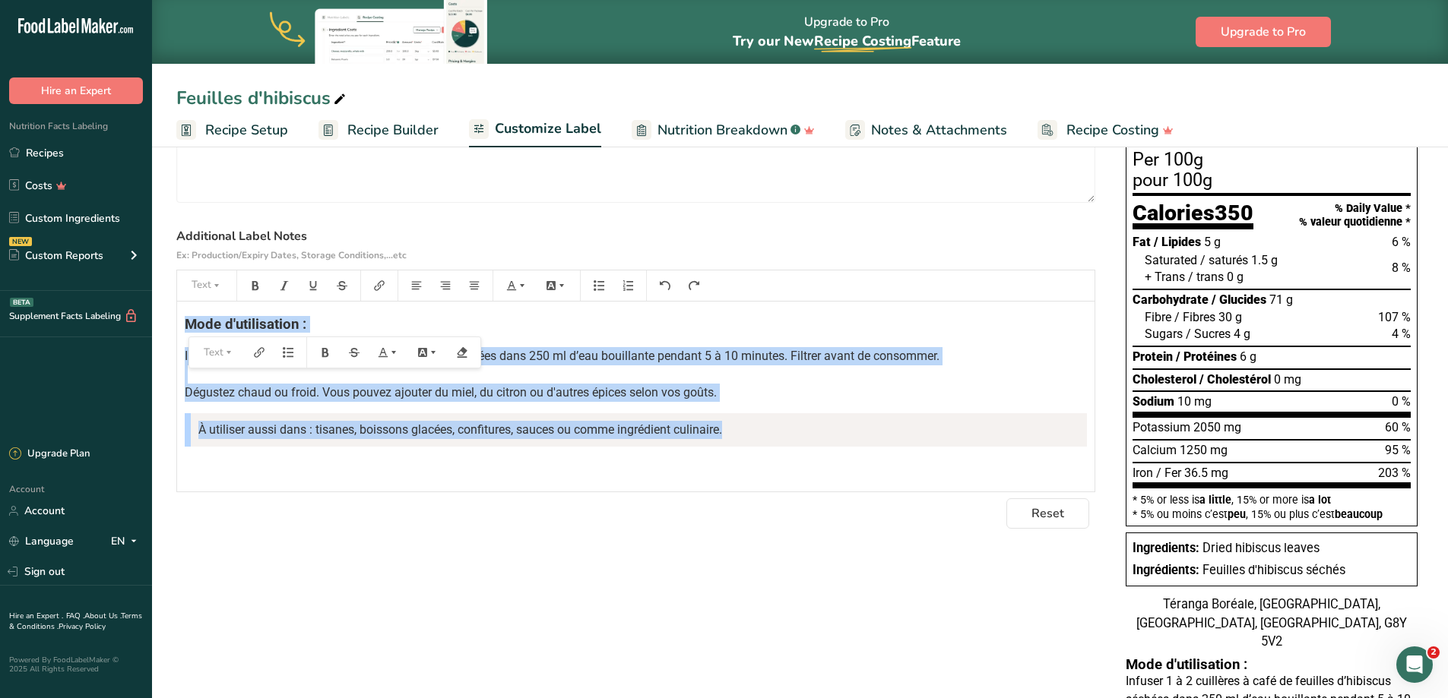
drag, startPoint x: 750, startPoint y: 437, endPoint x: 179, endPoint y: 329, distance: 580.9
click at [179, 329] on div "Mode d'utilisation : Infuser 1 à 2 cuillères à café de feuilles d’hibiscus séch…" at bounding box center [635, 397] width 917 height 190
click at [565, 429] on span "À utiliser aussi dans : tisanes, boissons glacées, confitures, sauces ou comme …" at bounding box center [460, 430] width 524 height 14
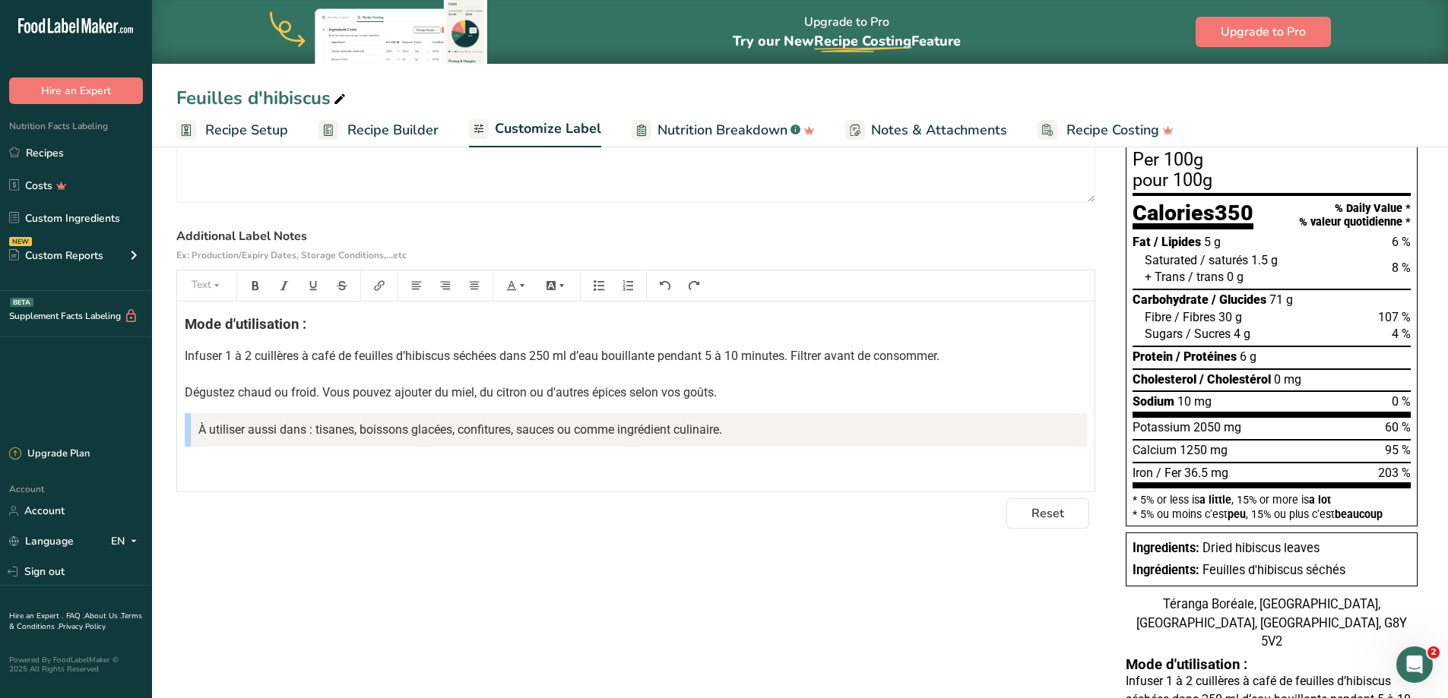
click at [422, 445] on blockquote "À utiliser aussi dans : tisanes, boissons glacées, confitures, sauces ou comme …" at bounding box center [636, 429] width 902 height 33
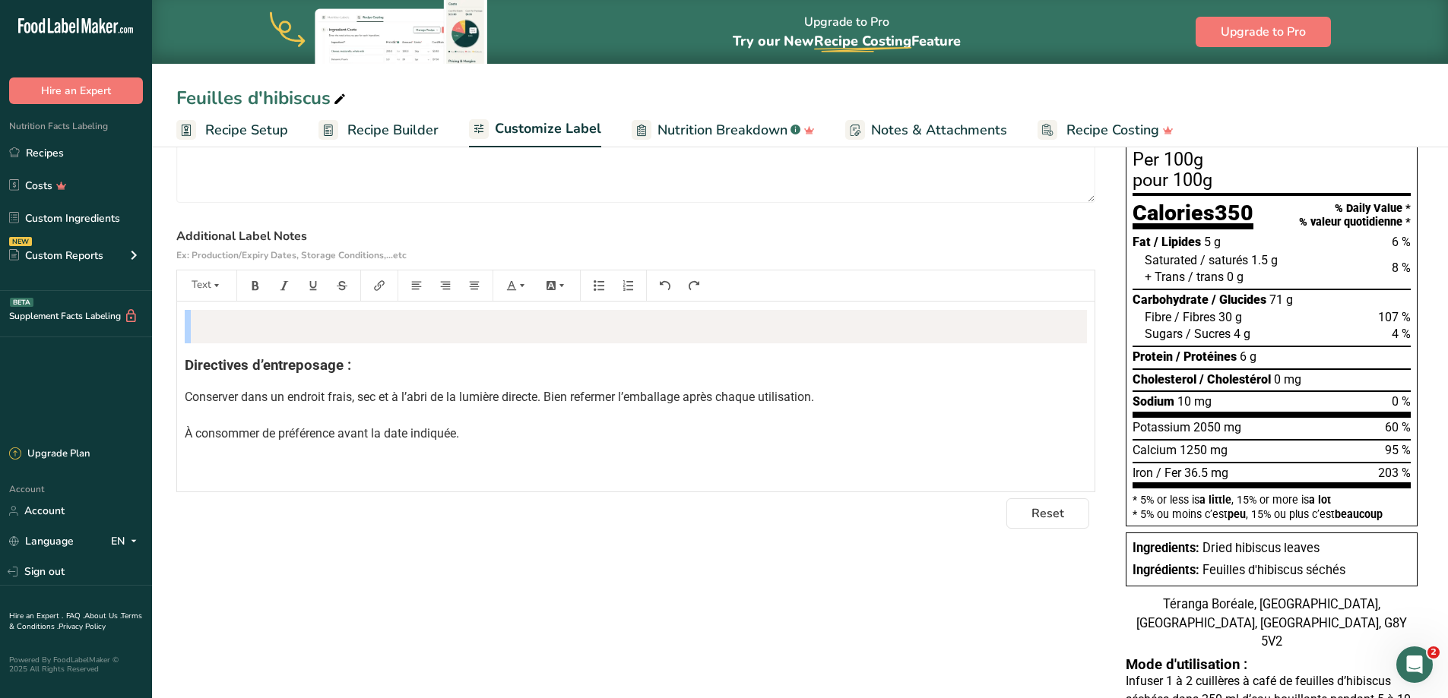
click at [279, 325] on blockquote "﻿" at bounding box center [636, 326] width 902 height 33
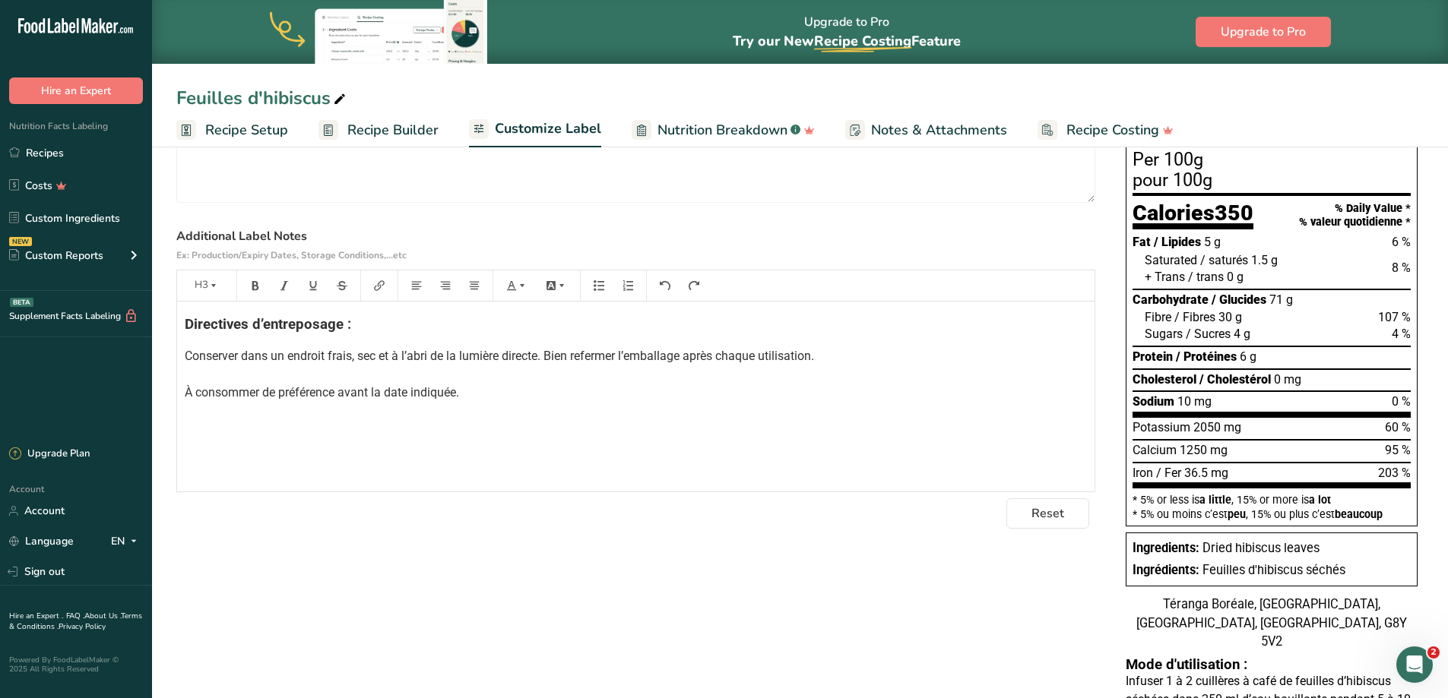
click at [503, 397] on p "Conserver dans un endroit frais, sec et à l’abri de la lumière directe. Bien re…" at bounding box center [636, 374] width 902 height 55
drag, startPoint x: 505, startPoint y: 403, endPoint x: 177, endPoint y: 393, distance: 328.5
click at [177, 393] on div "Directives d’entreposage : Conserver dans un endroit frais, sec et à l’abri de …" at bounding box center [635, 397] width 917 height 190
click at [238, 401] on div "Directives d’entreposage : Conserver dans un endroit frais, sec et à l’abri de …" at bounding box center [635, 397] width 917 height 190
click at [828, 355] on p "Conserver dans un endroit frais, sec et à l’abri de la lumière directe. Bien re…" at bounding box center [636, 356] width 902 height 18
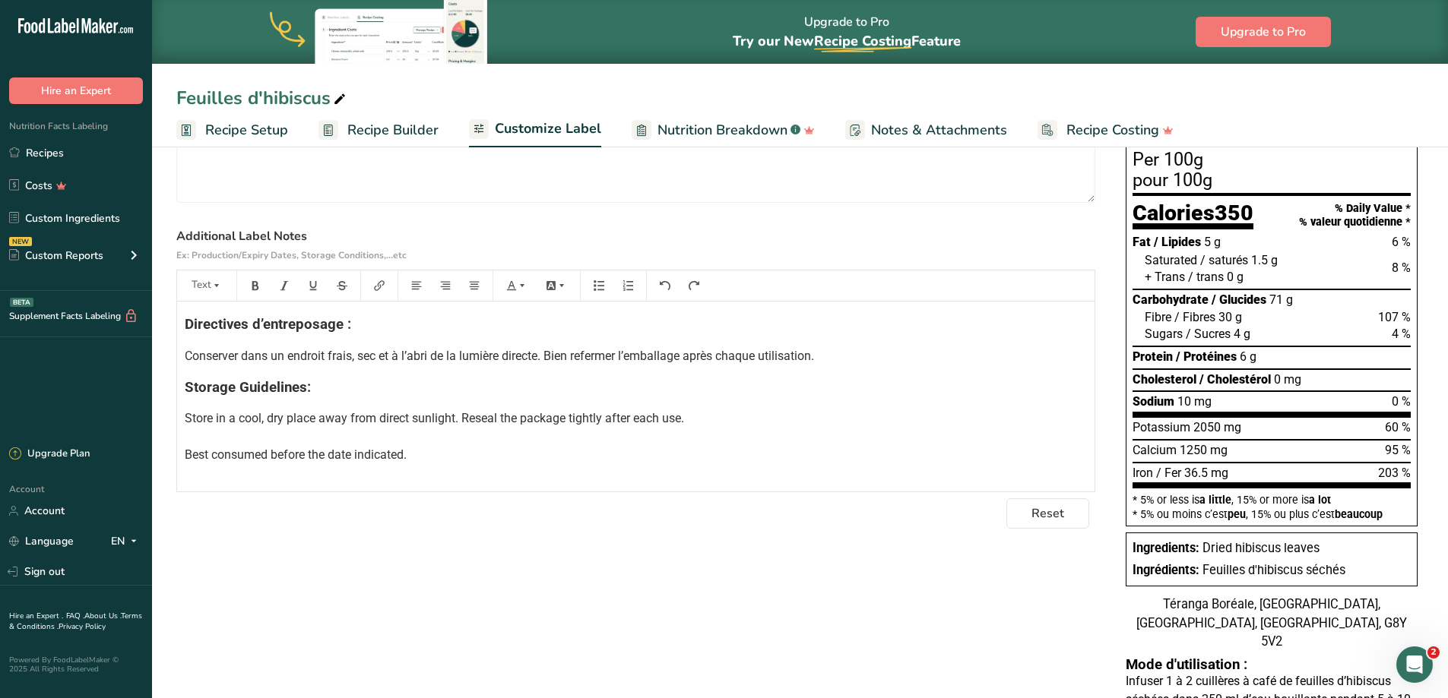
click at [255, 461] on span "Store in a cool, dry place away from direct sunlight. Reseal the package tightl…" at bounding box center [434, 436] width 499 height 51
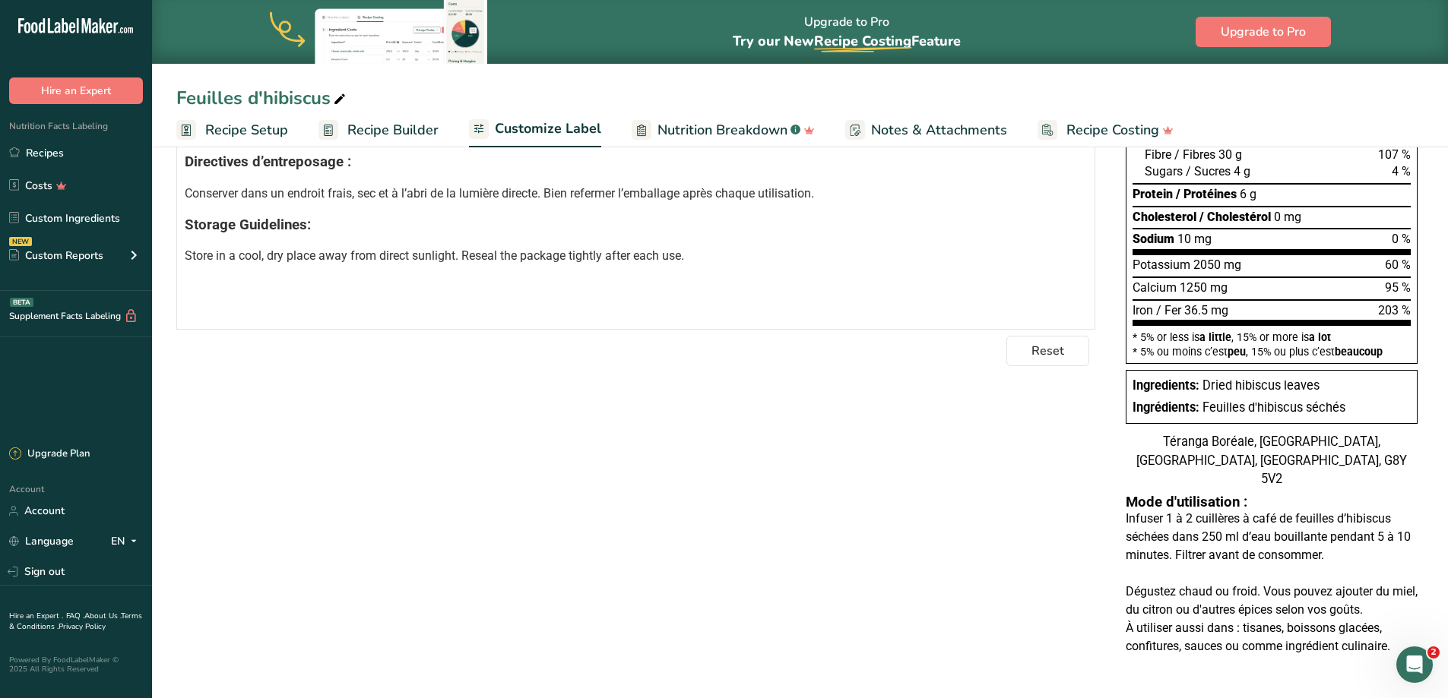
scroll to position [0, 0]
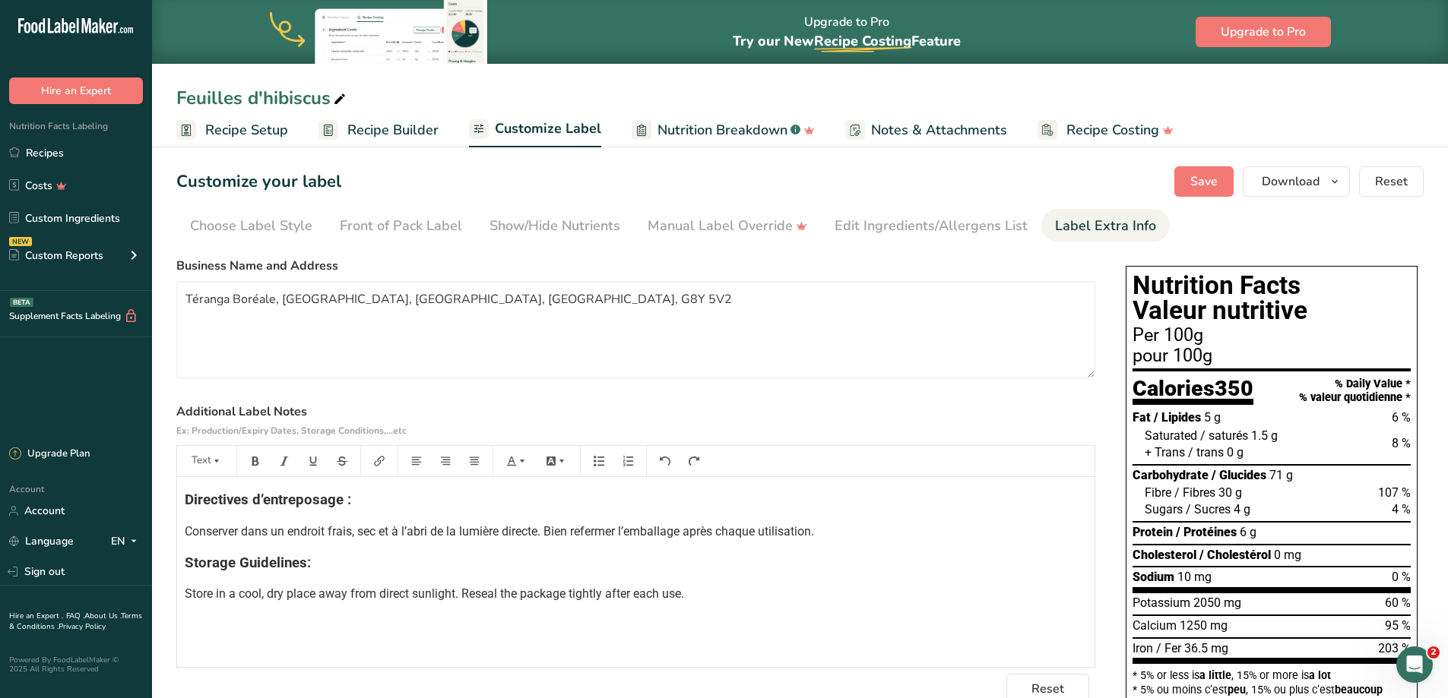
click at [417, 129] on span "Recipe Builder" at bounding box center [392, 130] width 91 height 21
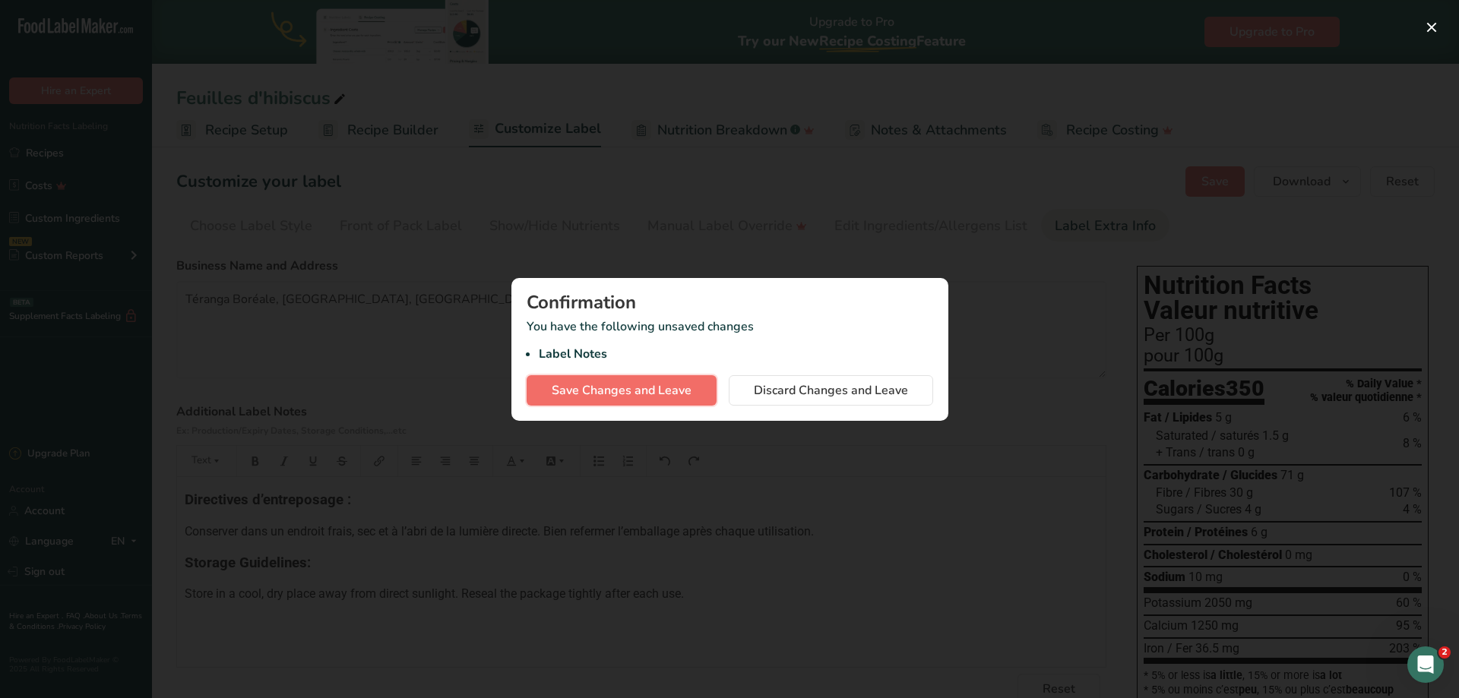
click at [632, 382] on span "Save Changes and Leave" at bounding box center [622, 391] width 140 height 18
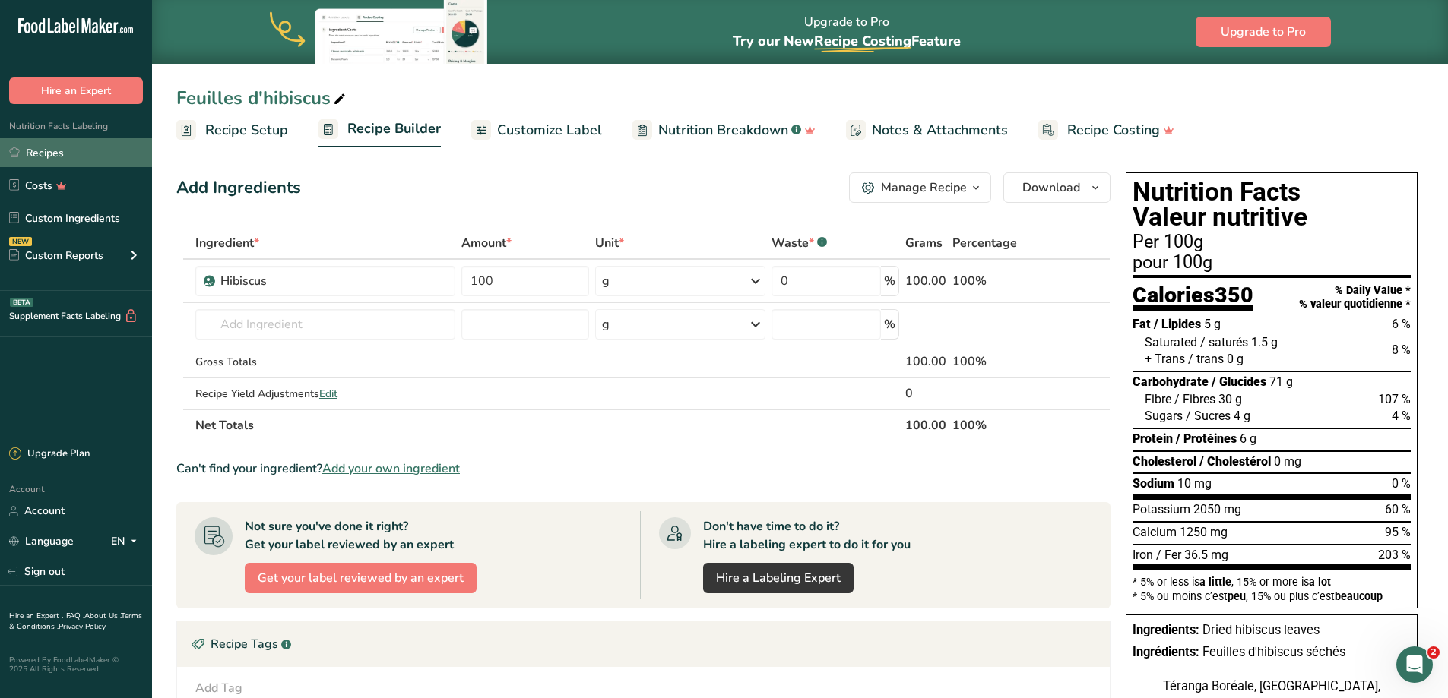
click at [102, 161] on link "Recipes" at bounding box center [76, 152] width 152 height 29
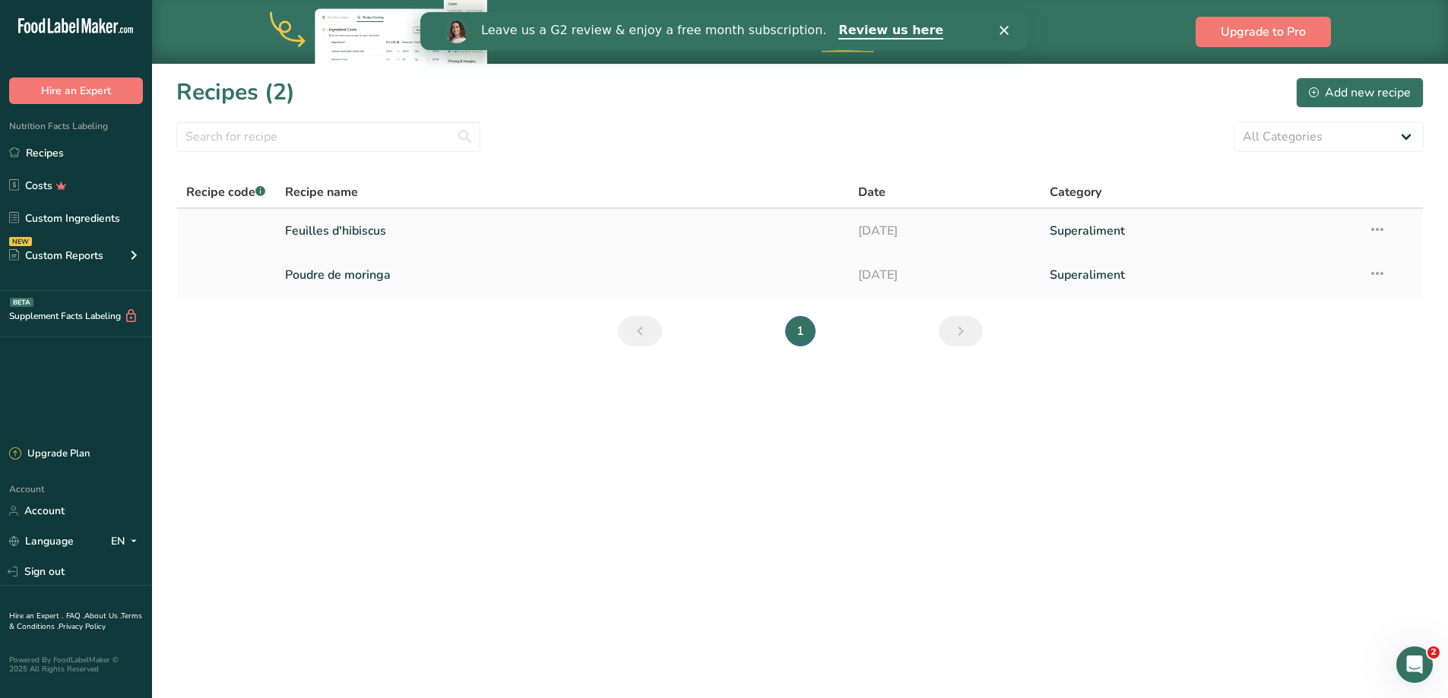
click at [341, 231] on link "Feuilles d'hibiscus" at bounding box center [563, 231] width 556 height 32
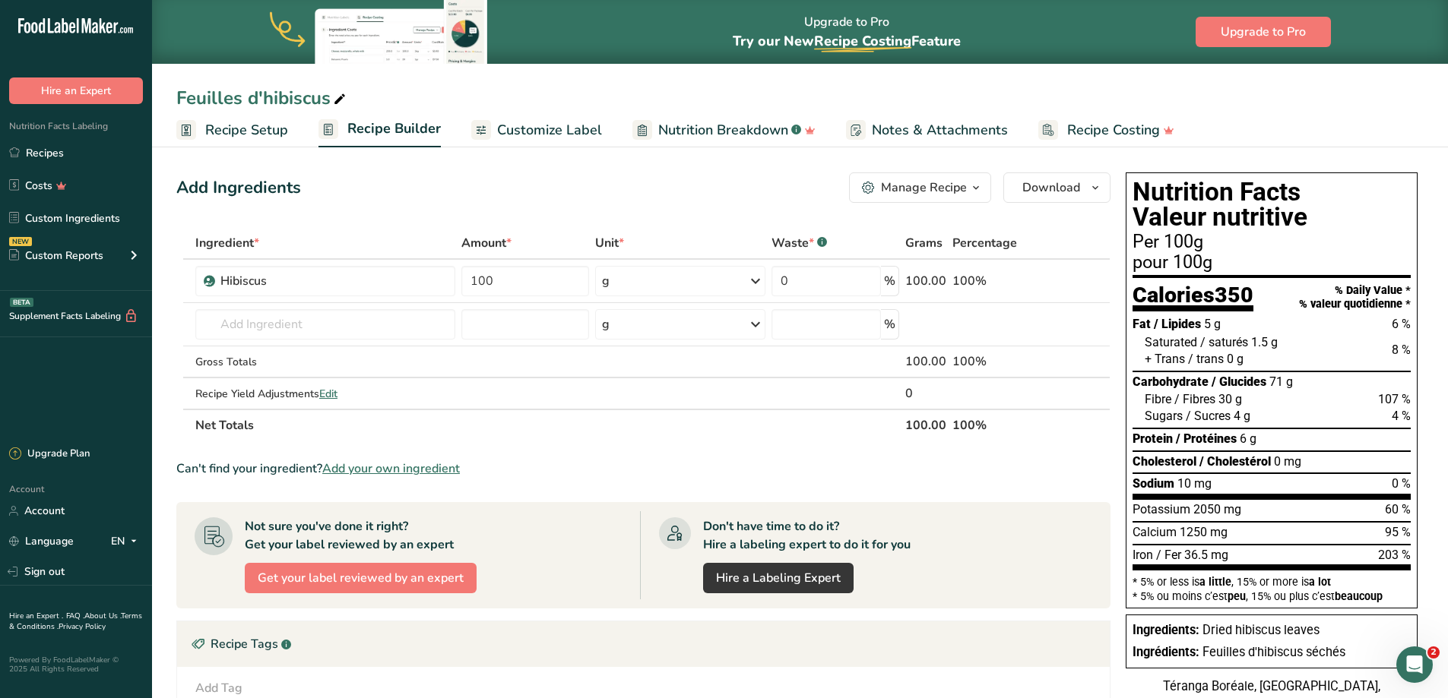
click at [524, 123] on span "Customize Label" at bounding box center [549, 130] width 105 height 21
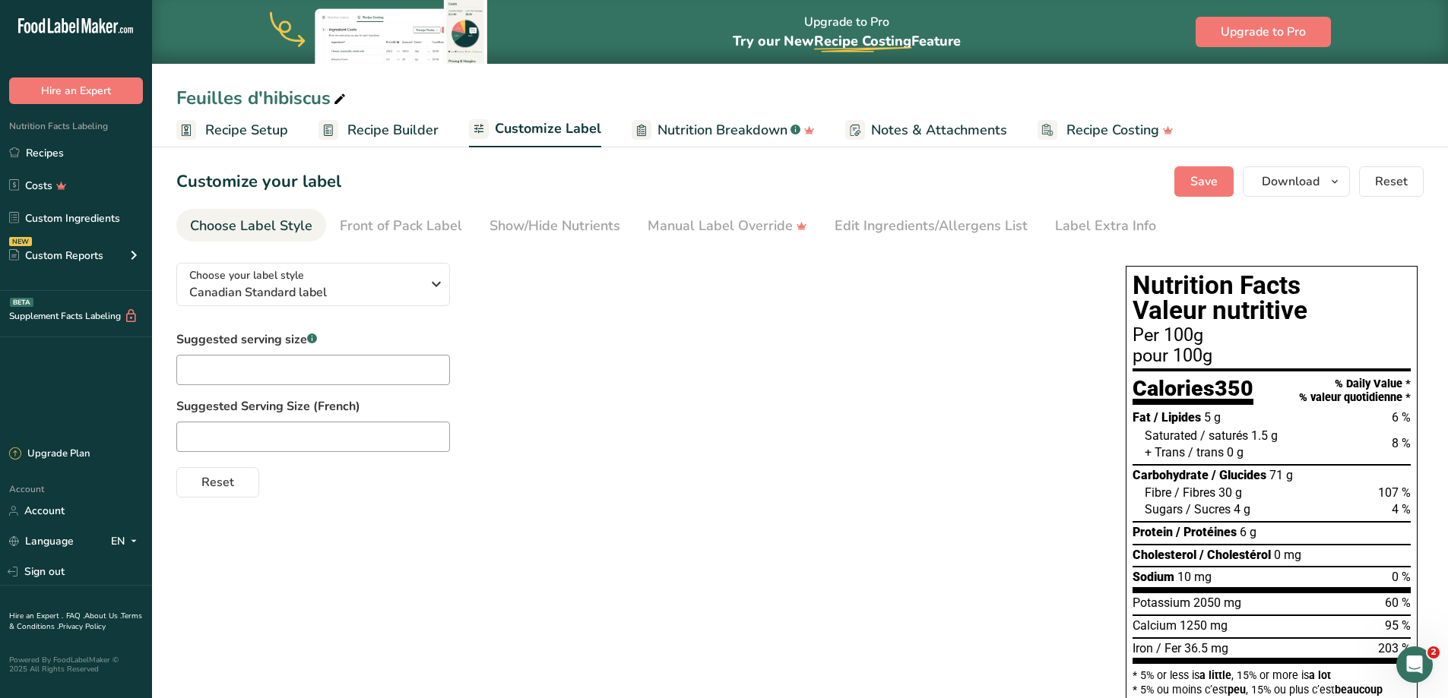
click at [762, 131] on span "Nutrition Breakdown" at bounding box center [722, 130] width 130 height 21
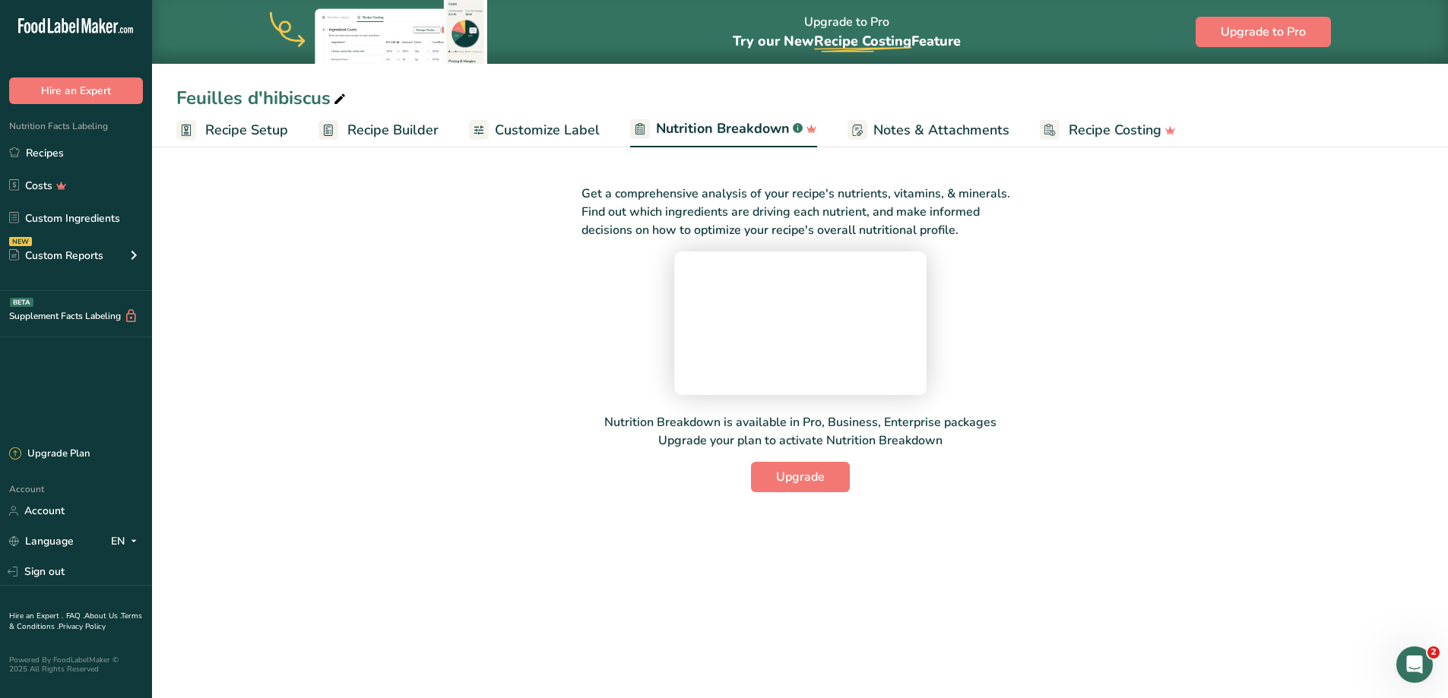
click at [557, 127] on span "Customize Label" at bounding box center [547, 130] width 105 height 21
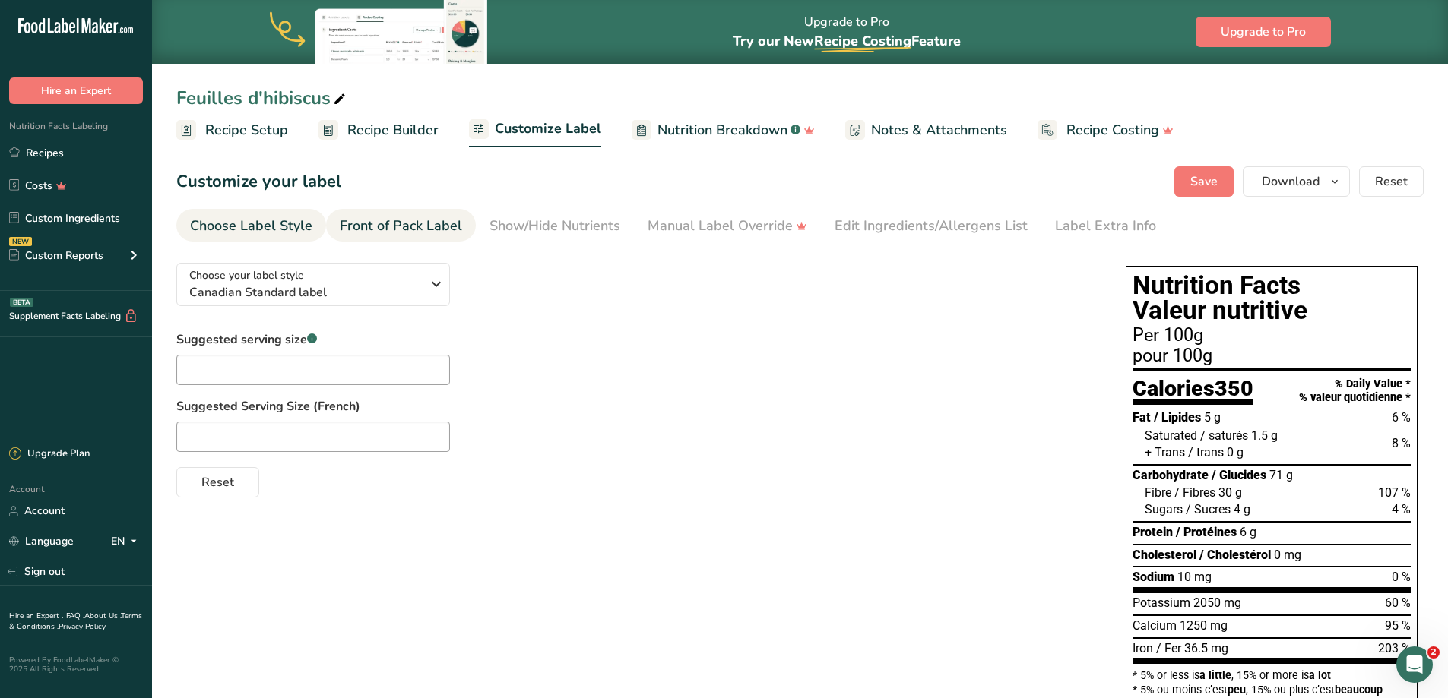
click at [381, 236] on link "Front of Pack Label" at bounding box center [401, 226] width 122 height 34
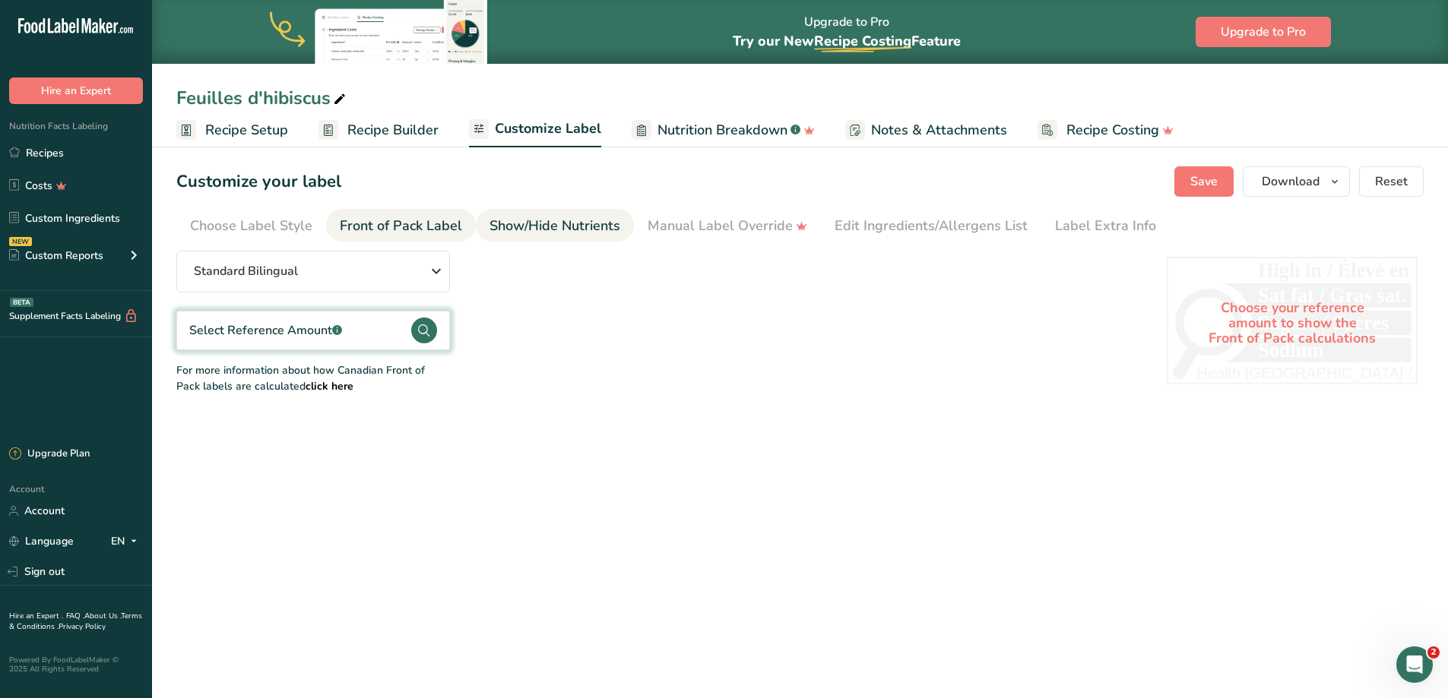
click at [565, 226] on div "Show/Hide Nutrients" at bounding box center [554, 226] width 131 height 21
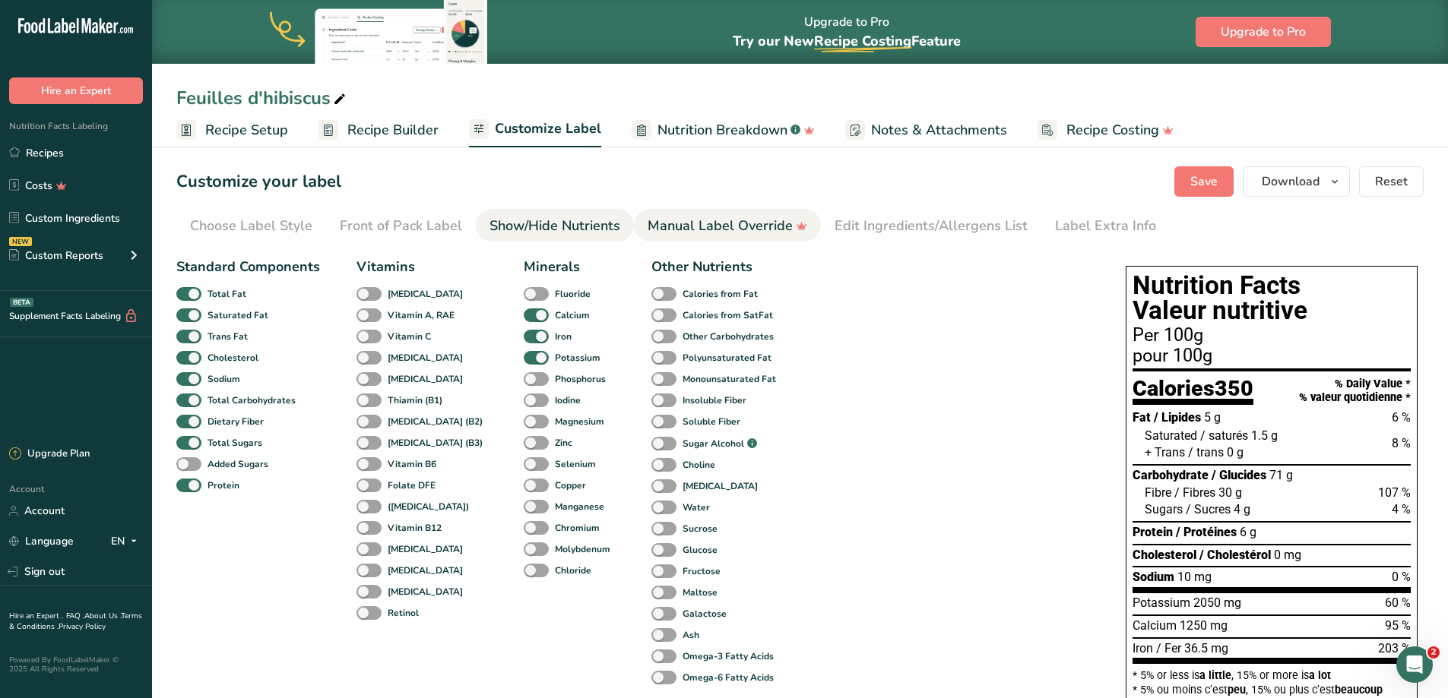
click at [711, 232] on div "Manual Label Override" at bounding box center [728, 226] width 160 height 21
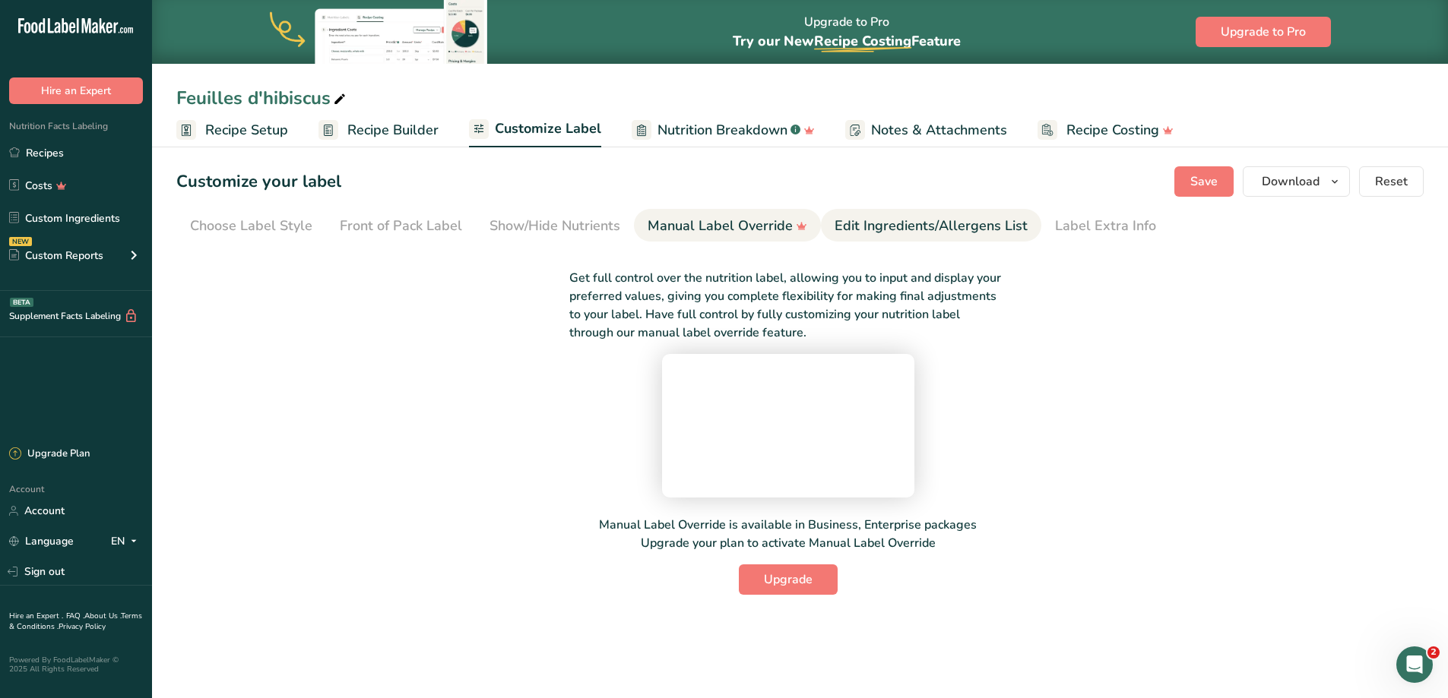
click at [895, 229] on div "Edit Ingredients/Allergens List" at bounding box center [931, 226] width 193 height 21
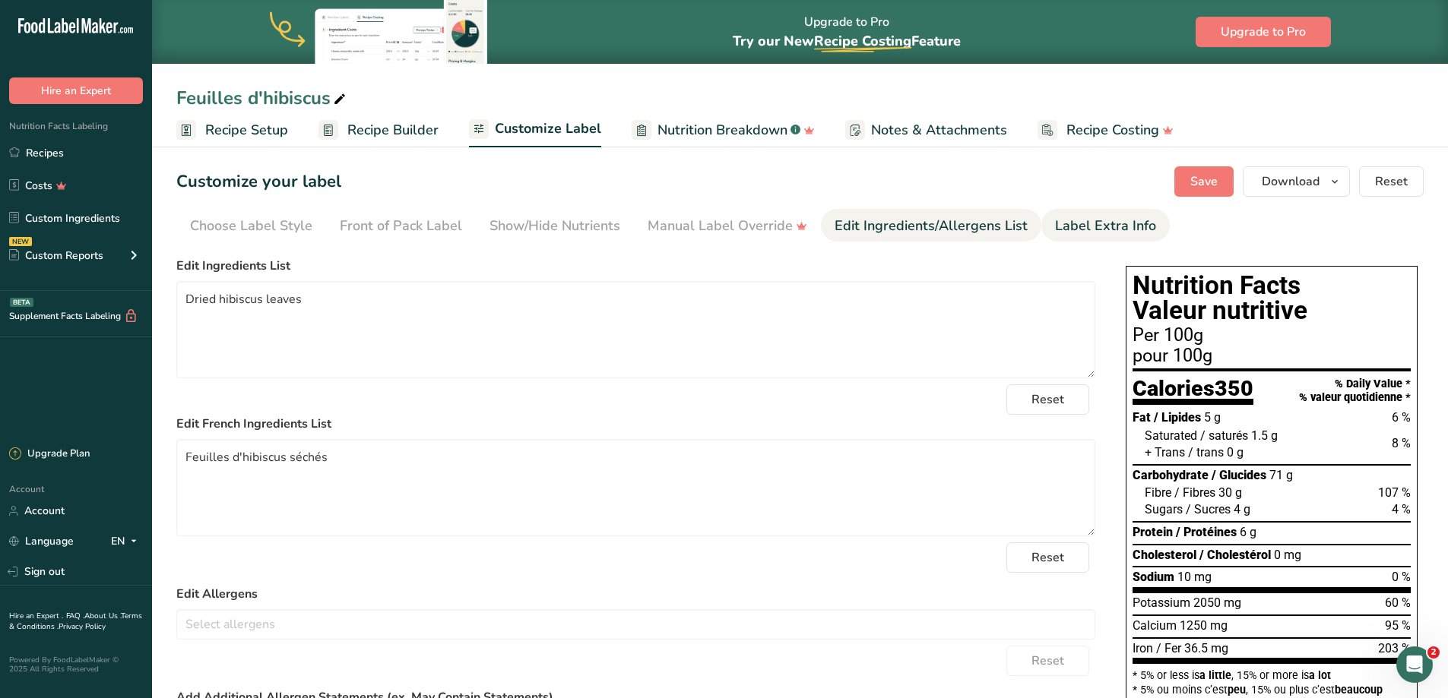
click at [1043, 226] on li "Label Extra Info" at bounding box center [1105, 225] width 128 height 33
click at [1100, 221] on div "Label Extra Info" at bounding box center [1105, 226] width 101 height 21
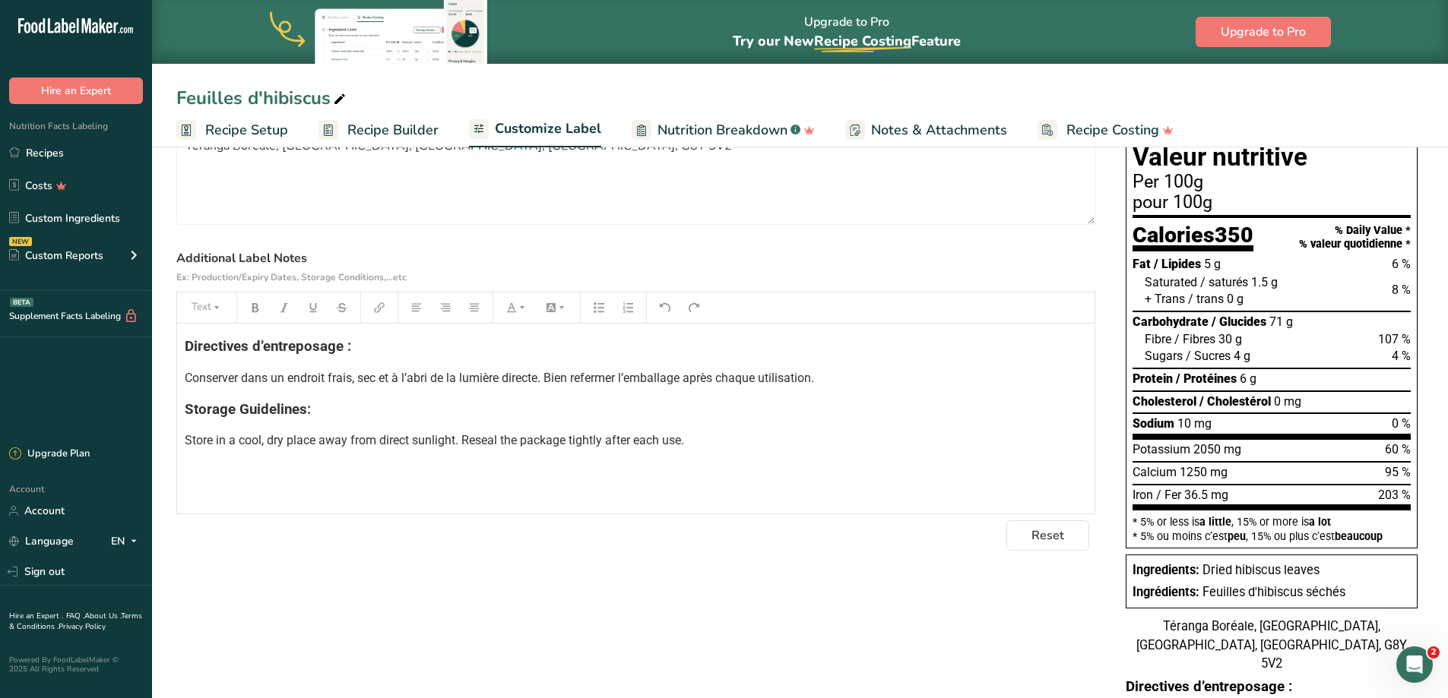
scroll to position [154, 0]
click at [183, 373] on div "Directives d’entreposage : Conserver dans un endroit frais, sec et à l’abri de …" at bounding box center [635, 418] width 917 height 190
click at [616, 448] on p "Store in a cool, dry place away from direct sunlight. Reseal the package tightl…" at bounding box center [636, 440] width 902 height 18
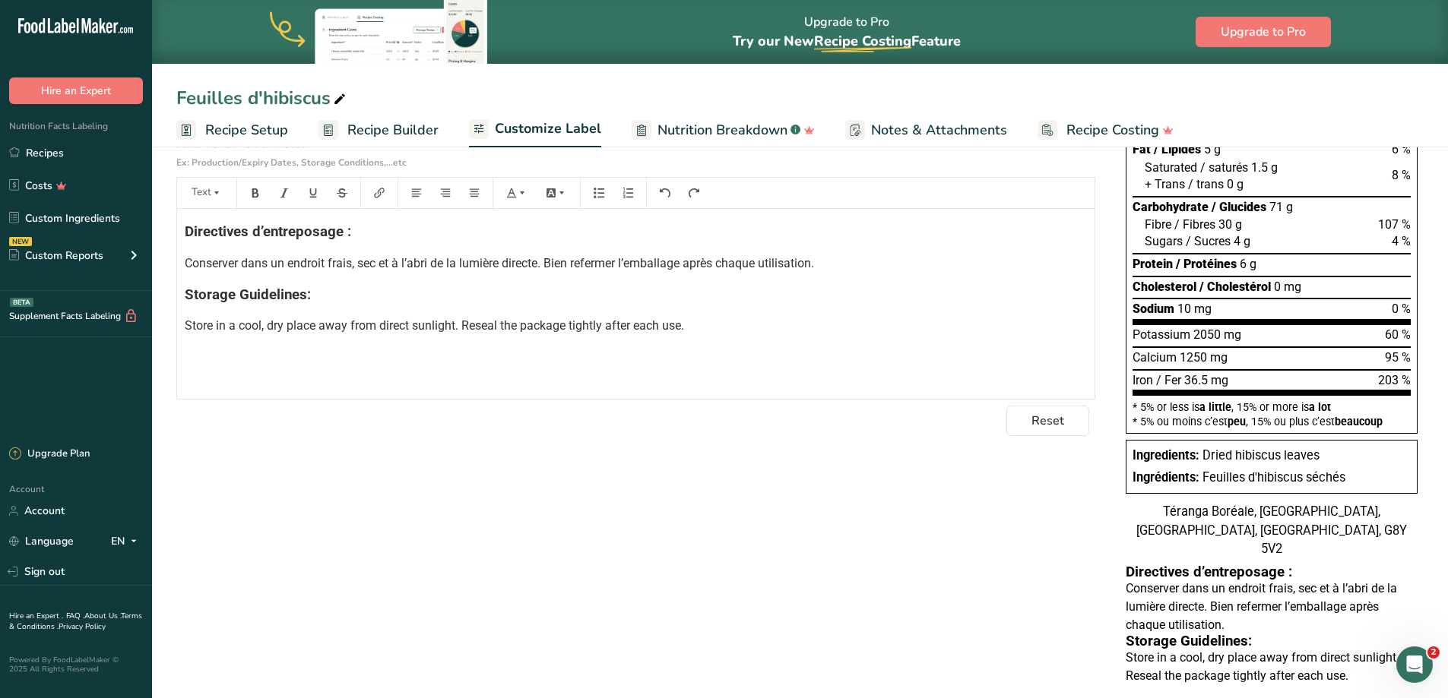
scroll to position [264, 0]
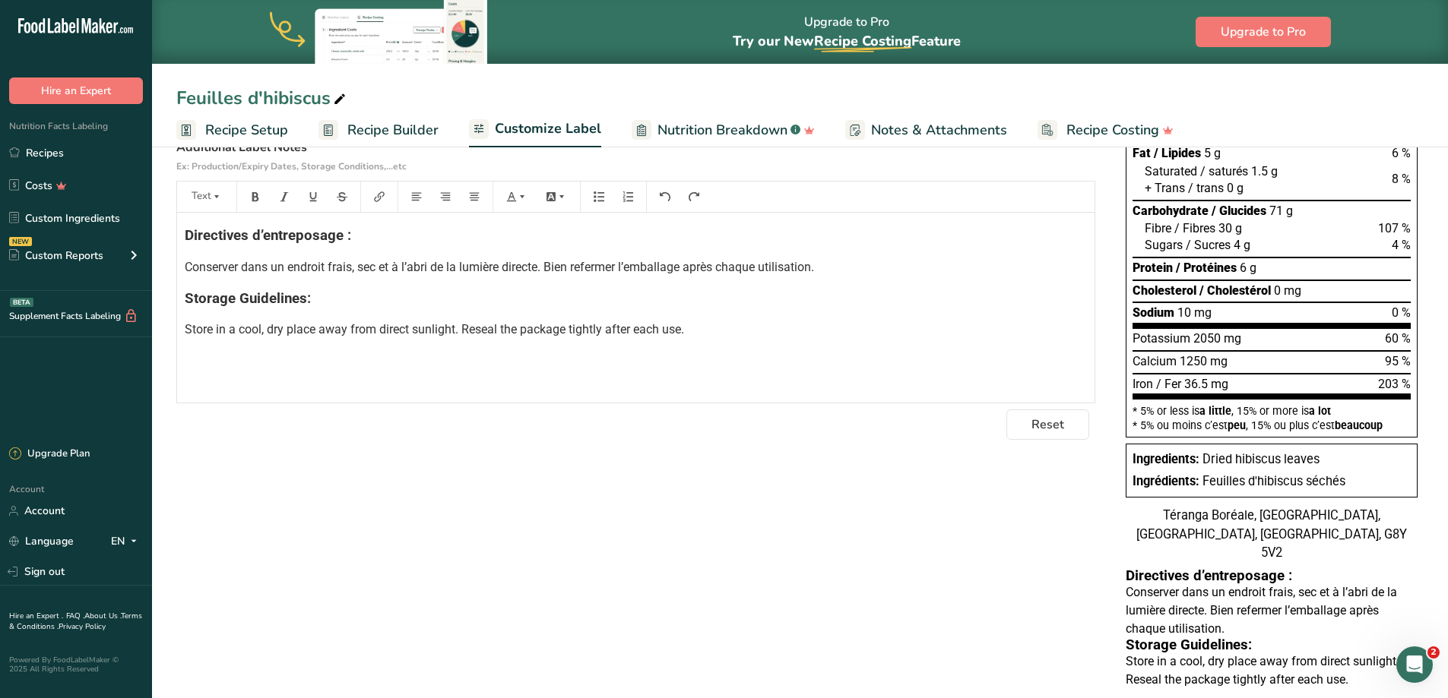
click at [830, 249] on div "Directives d’entreposage : Conserver dans un endroit frais, sec et à l’abri de …" at bounding box center [635, 308] width 917 height 190
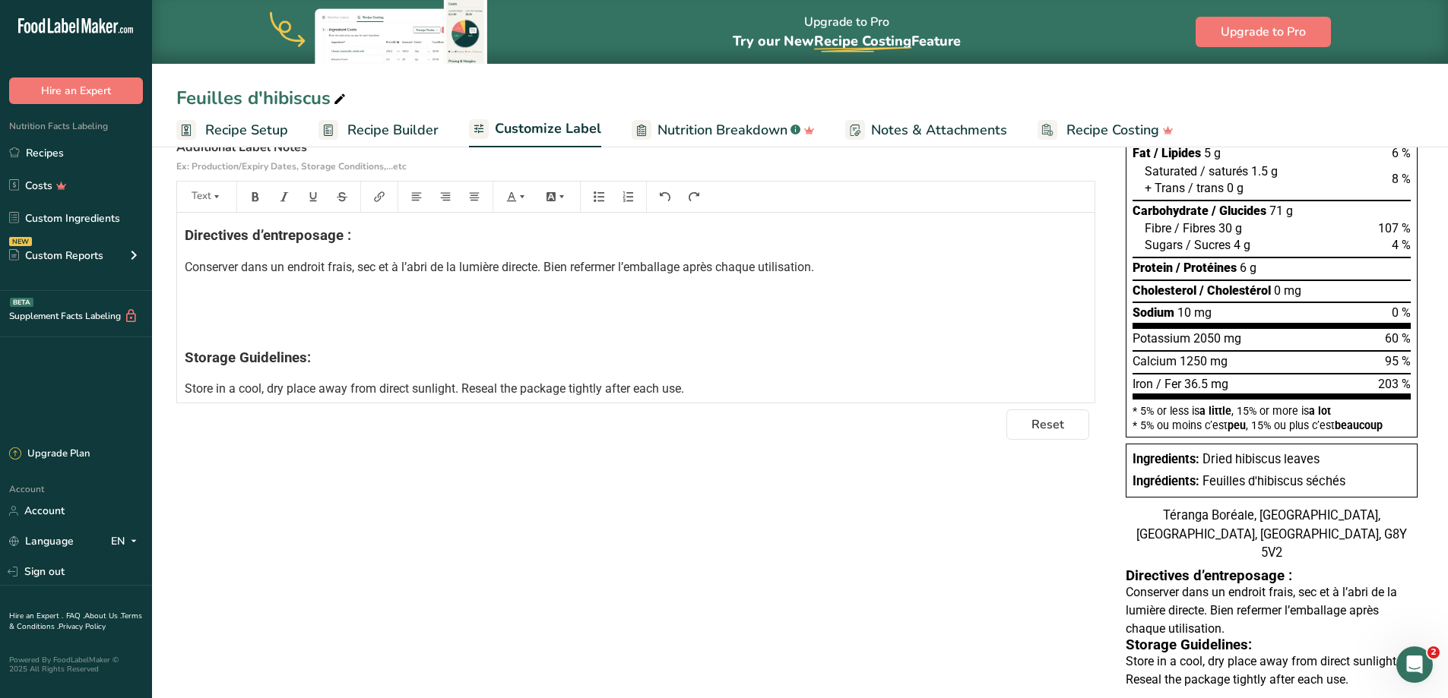
scroll to position [0, 0]
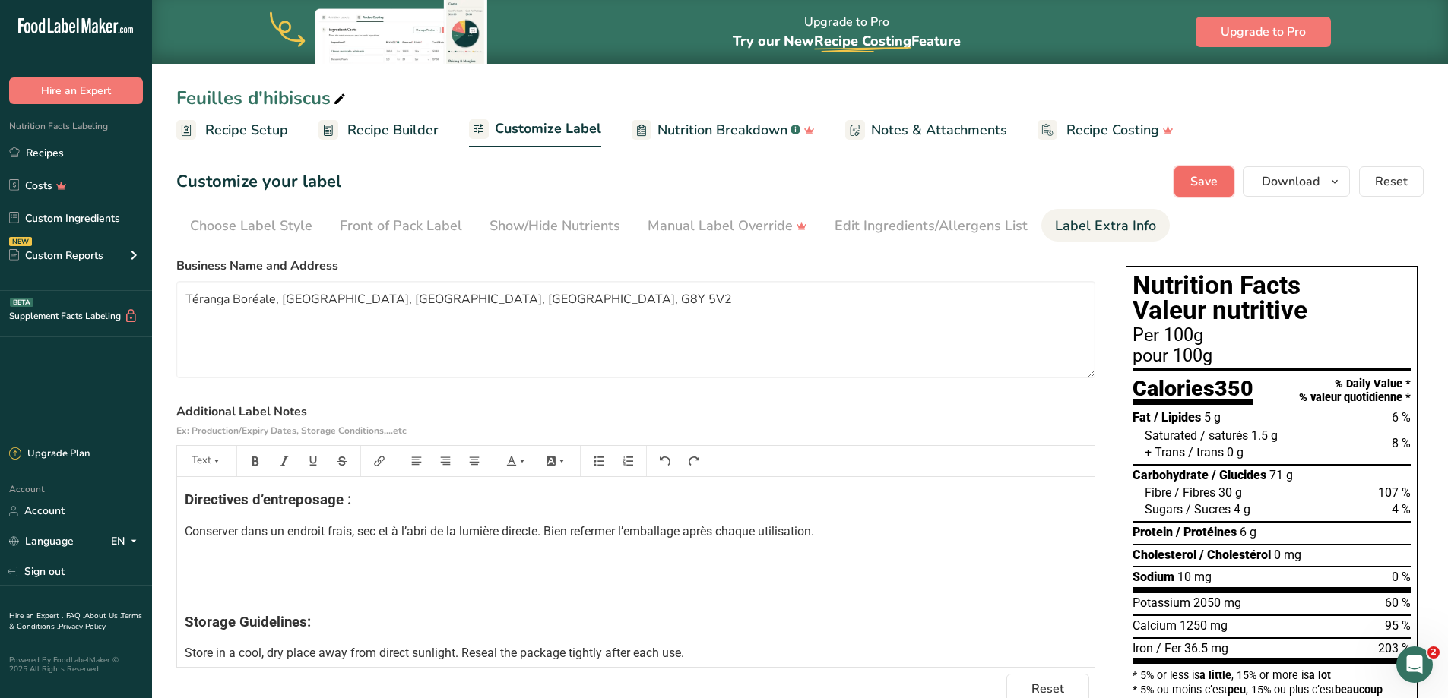
click at [1199, 182] on span "Save" at bounding box center [1203, 182] width 27 height 18
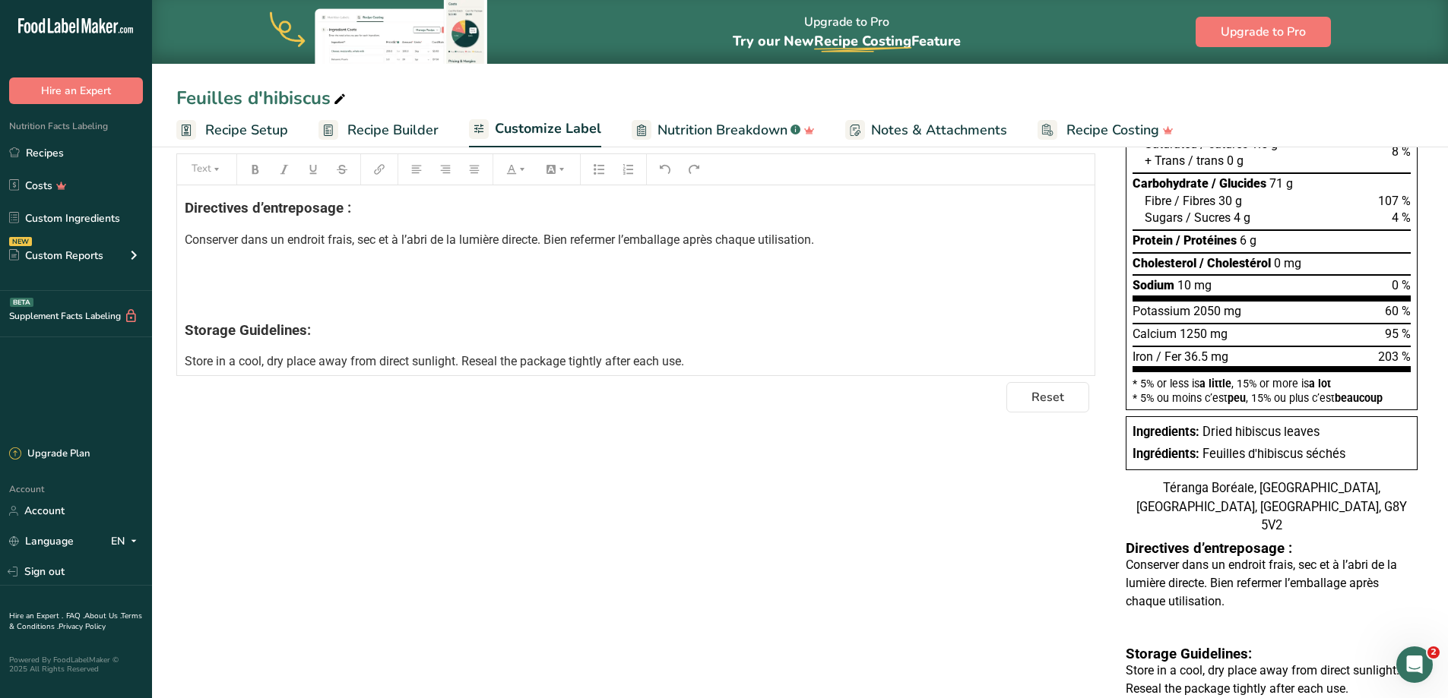
scroll to position [290, 0]
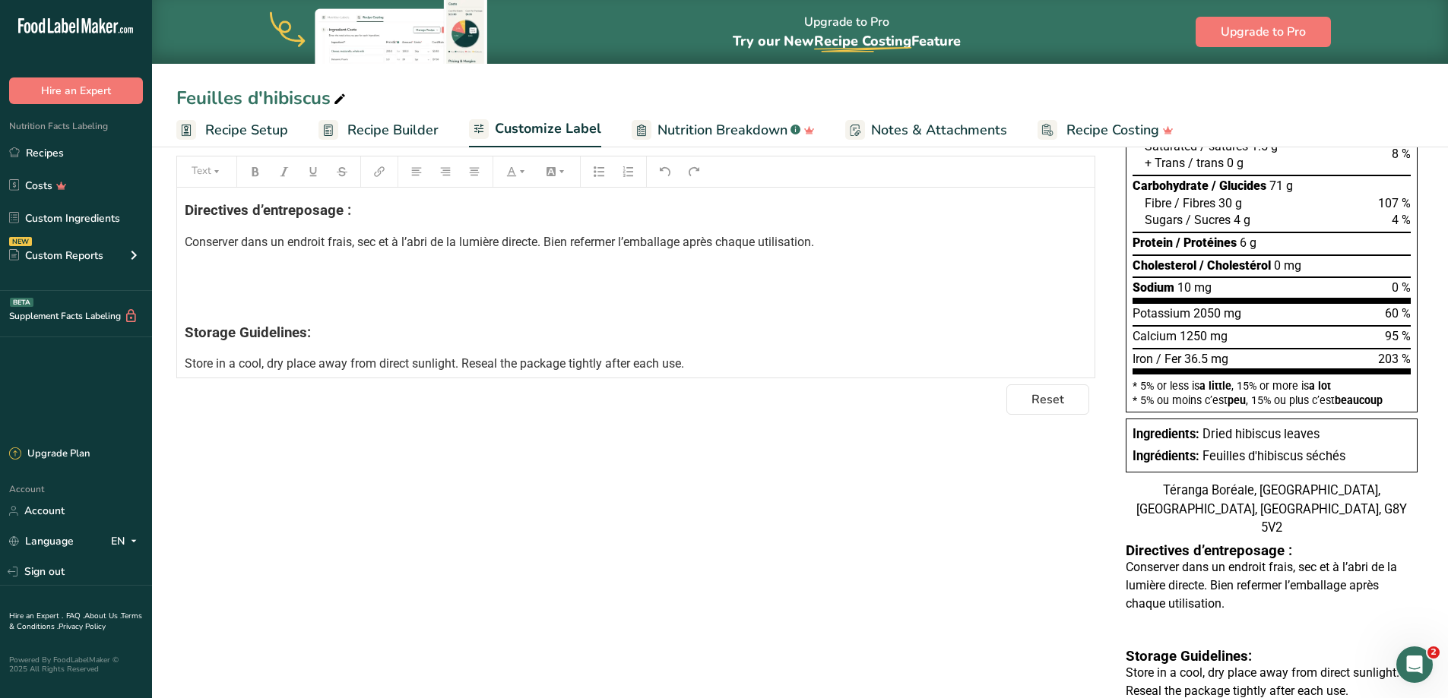
click at [258, 263] on p "﻿" at bounding box center [636, 272] width 902 height 18
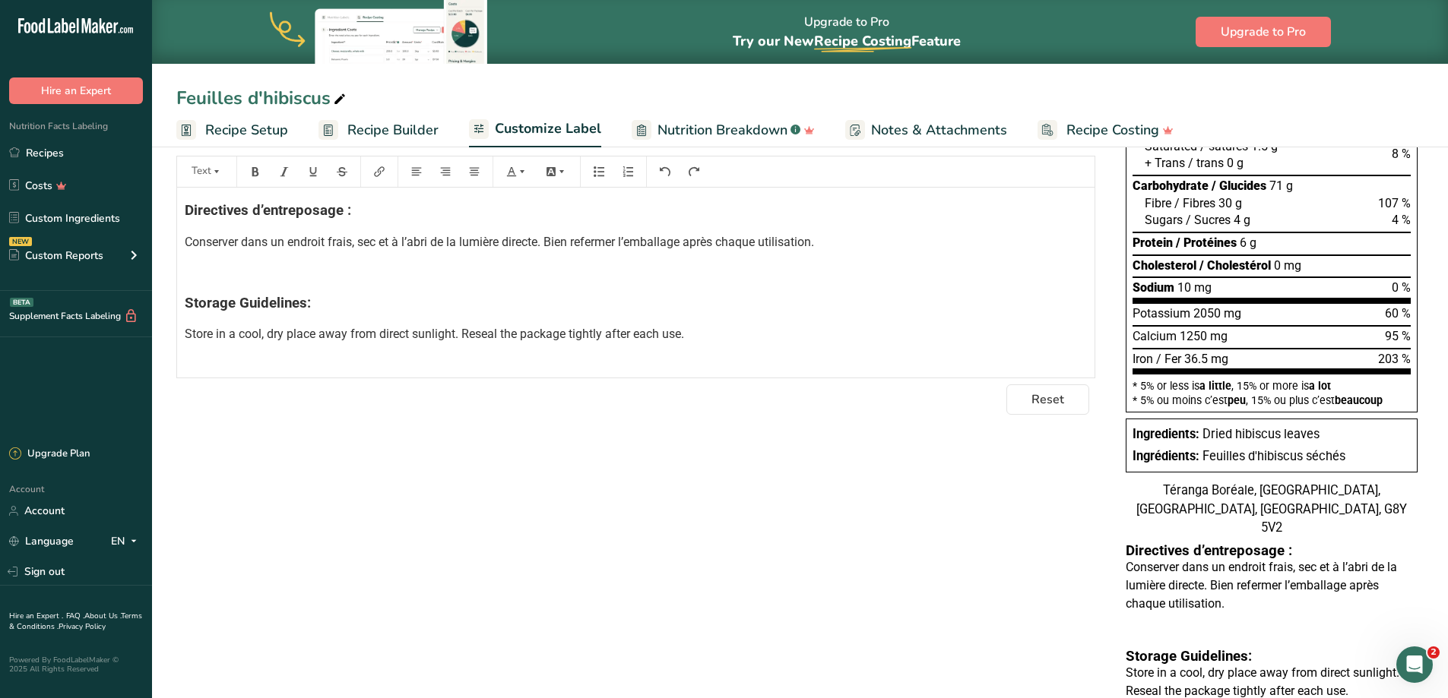
scroll to position [315, 0]
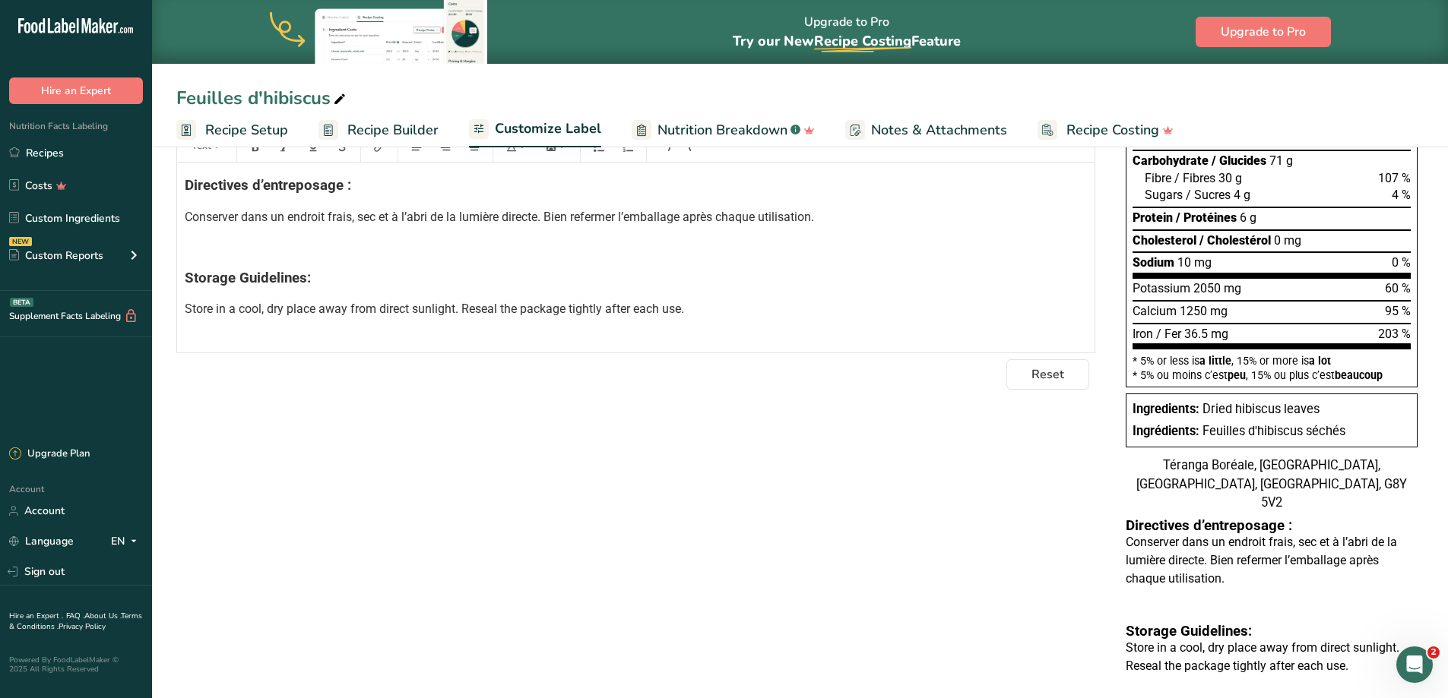
click at [258, 246] on p "﻿" at bounding box center [636, 247] width 902 height 18
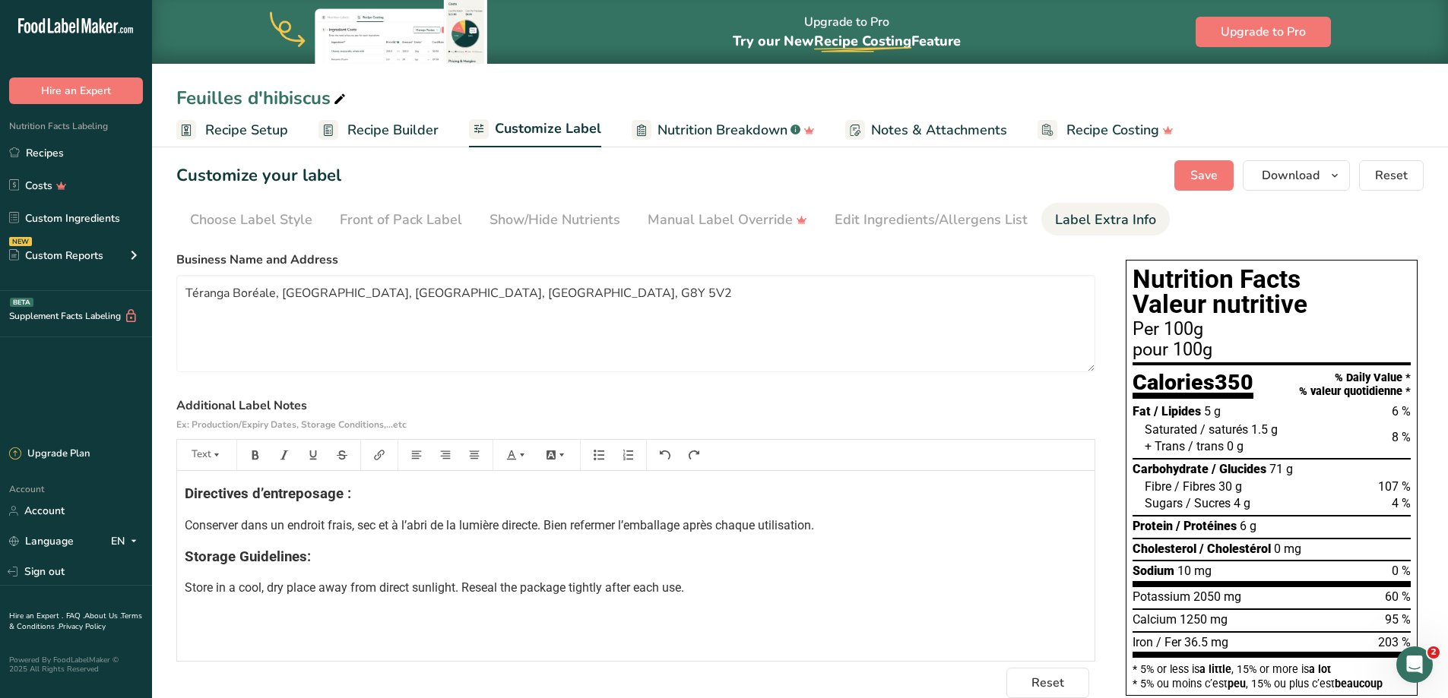
scroll to position [0, 0]
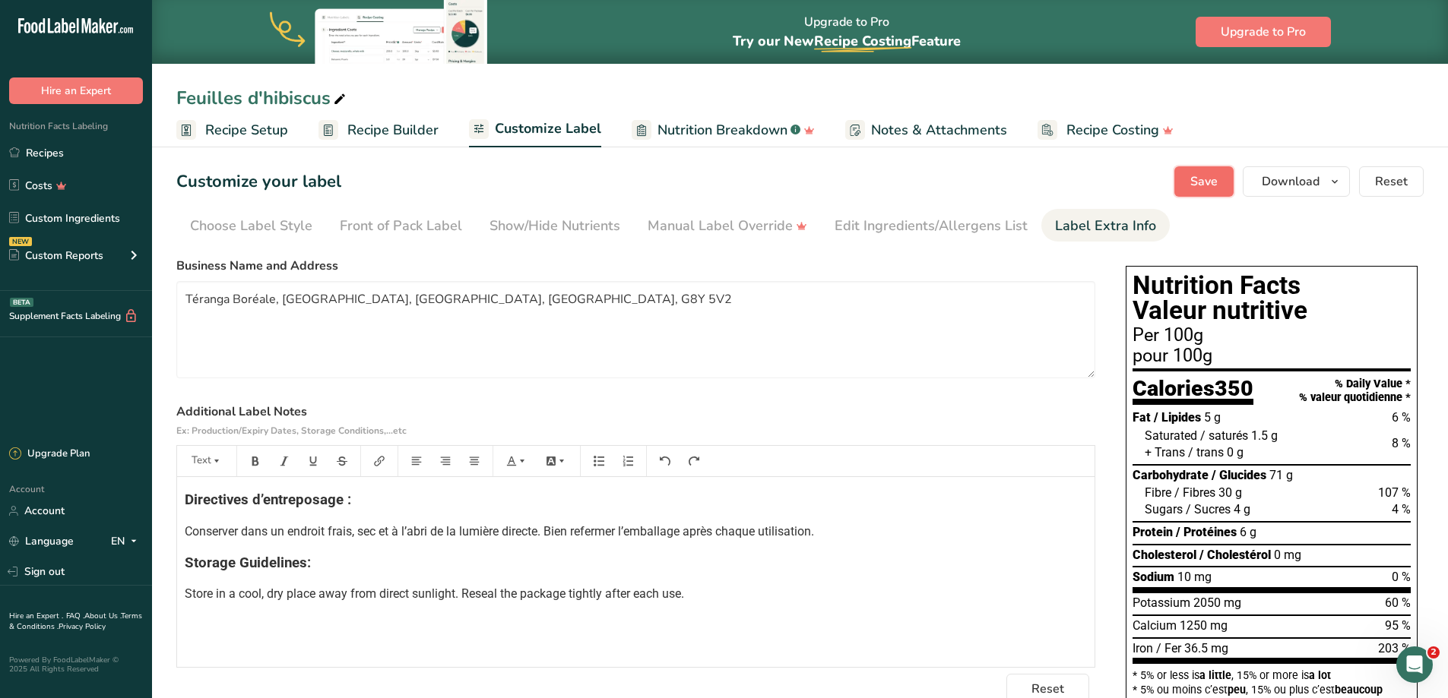
click at [1207, 186] on span "Save" at bounding box center [1203, 182] width 27 height 18
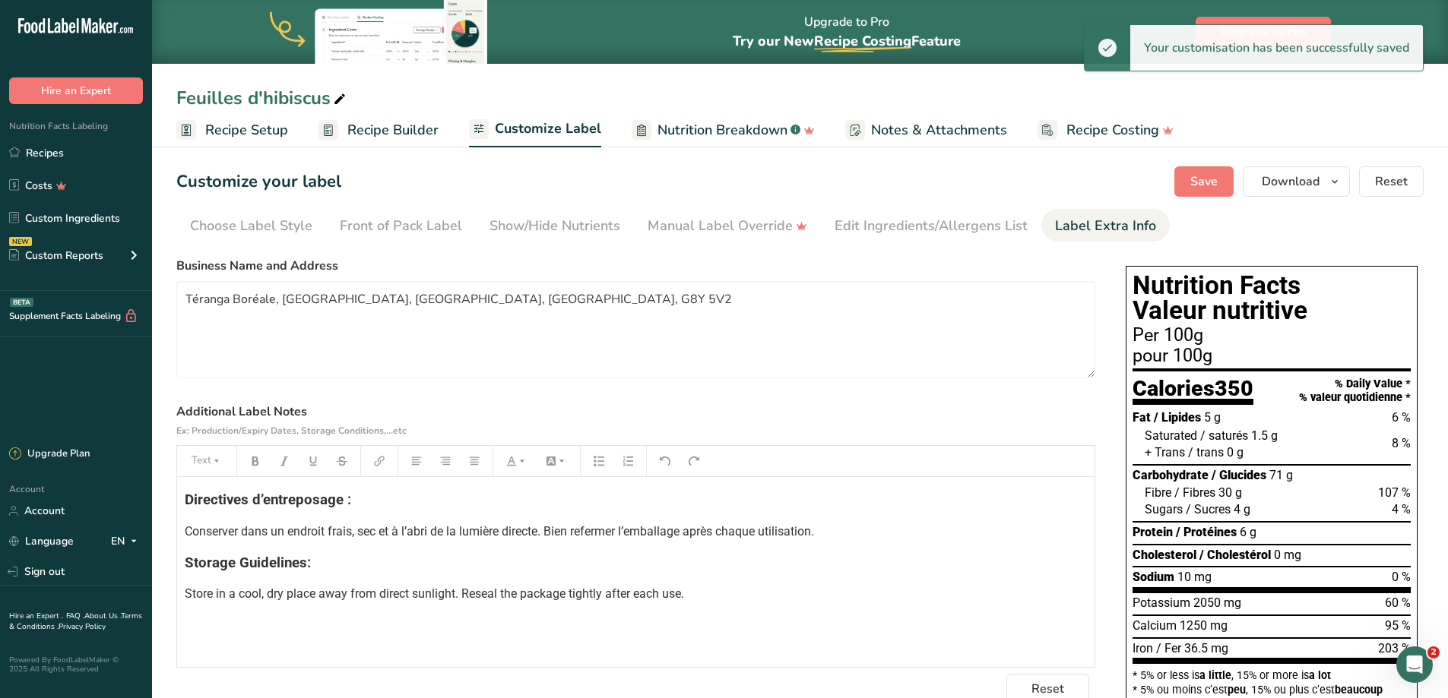
scroll to position [298, 0]
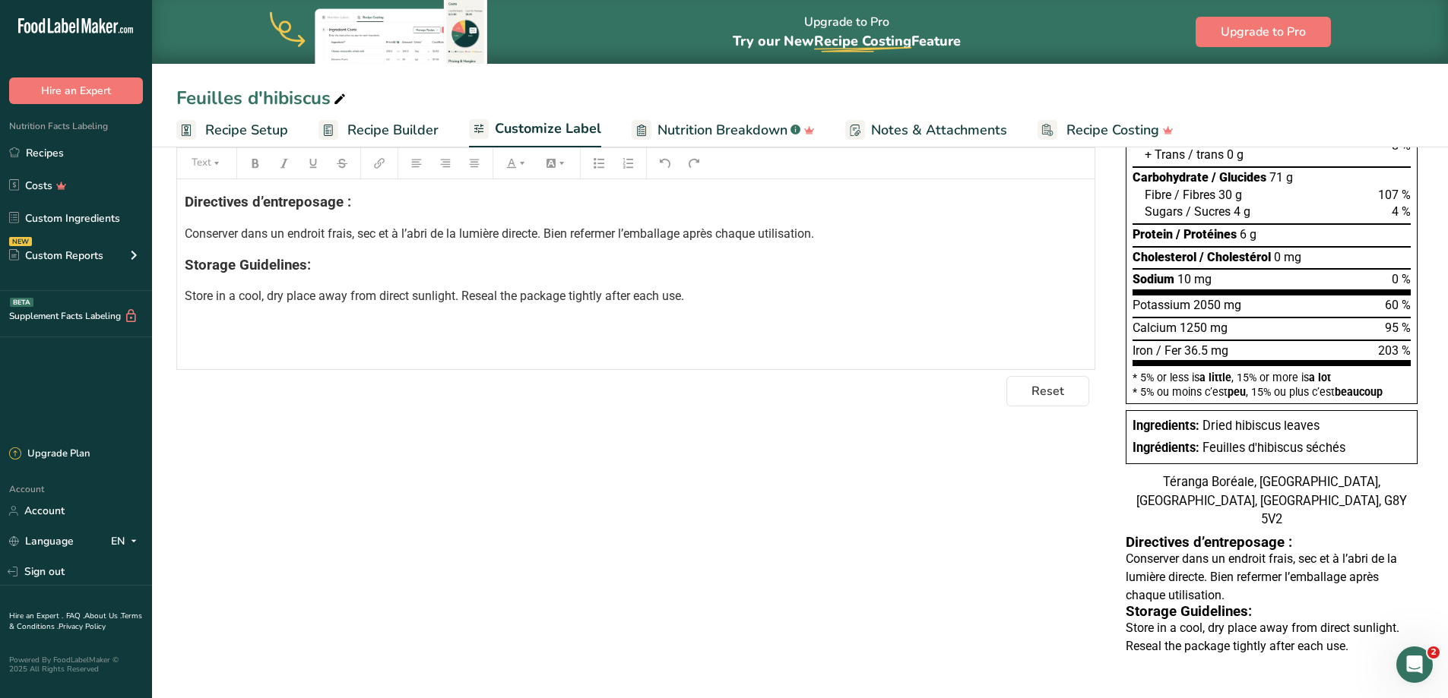
click at [626, 332] on div "Directives d’entreposage : Conserver dans un endroit frais, sec et à l’abri de …" at bounding box center [635, 274] width 917 height 190
click at [200, 157] on button "Text" at bounding box center [207, 163] width 46 height 24
click at [233, 240] on li "H2" at bounding box center [219, 245] width 74 height 38
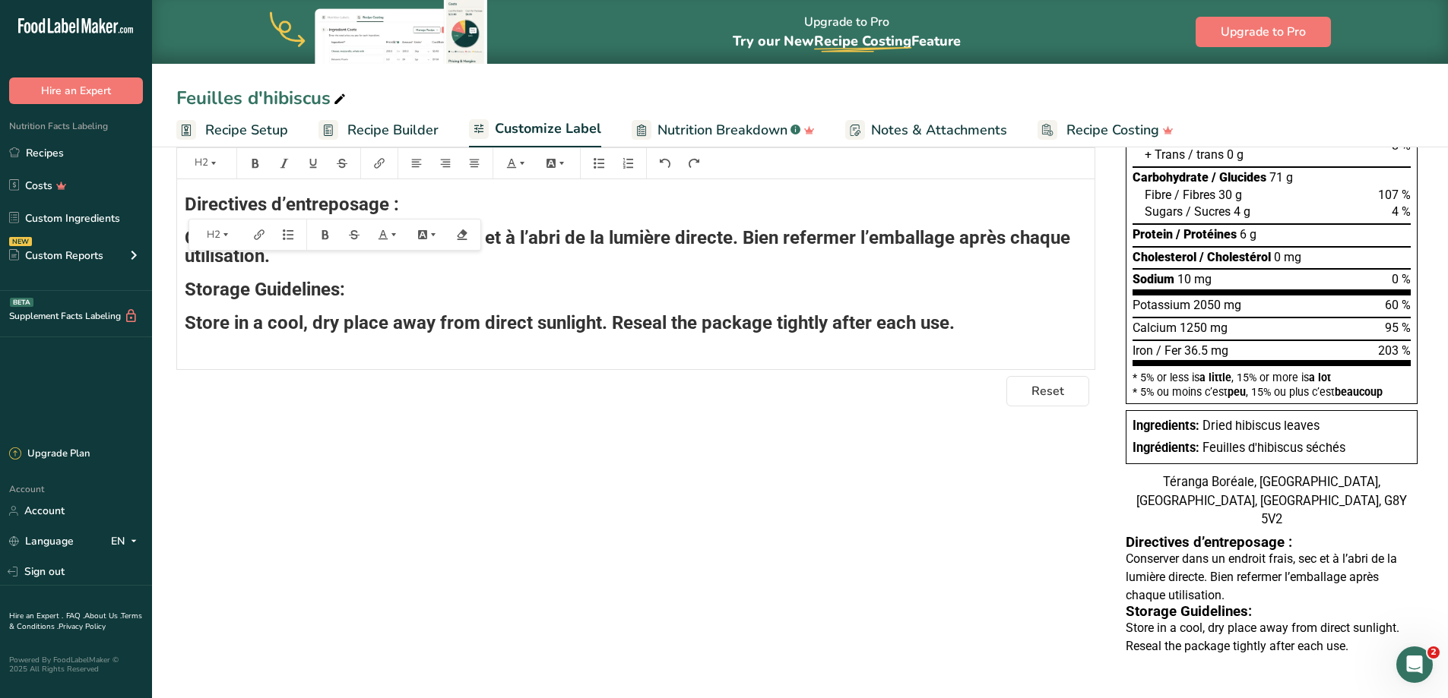
click at [567, 372] on section "Business Name and Address Téranga Boréale, Trois-Rivières, Québec, Canada, G8Y …" at bounding box center [635, 183] width 919 height 448
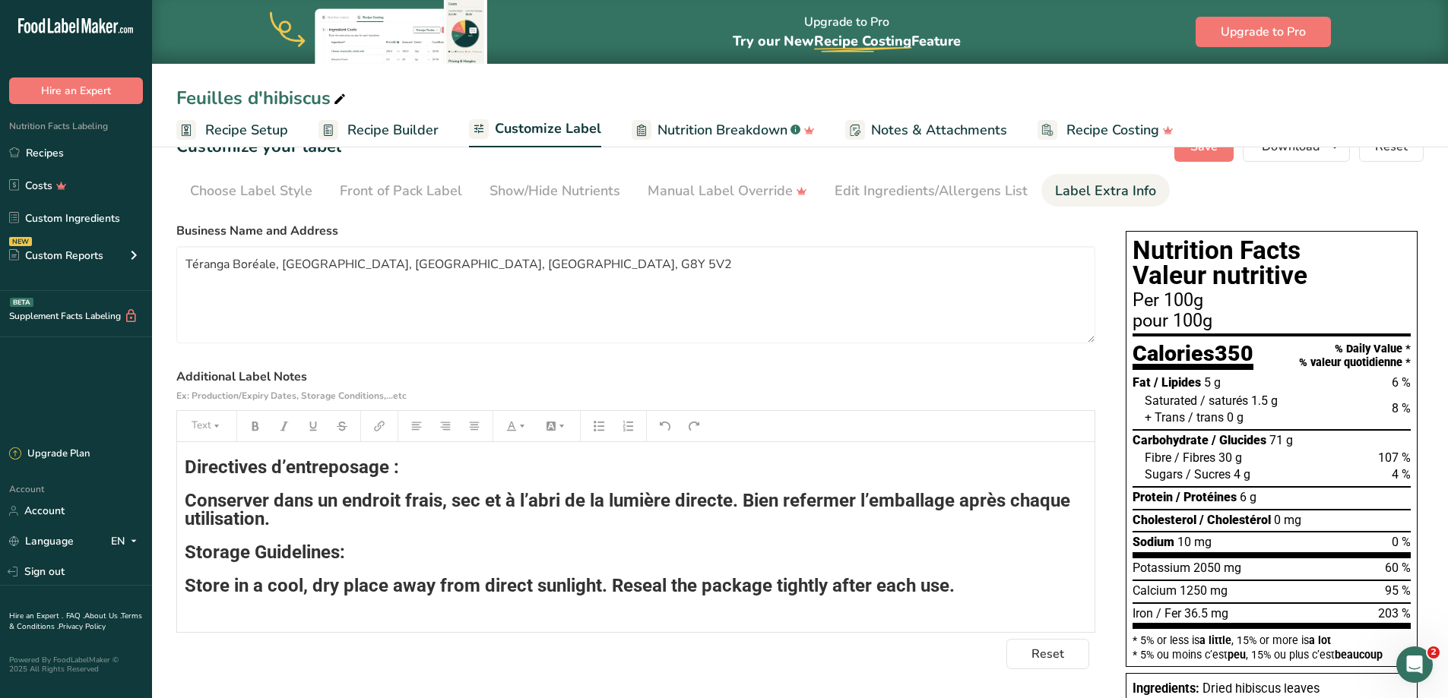
scroll to position [0, 0]
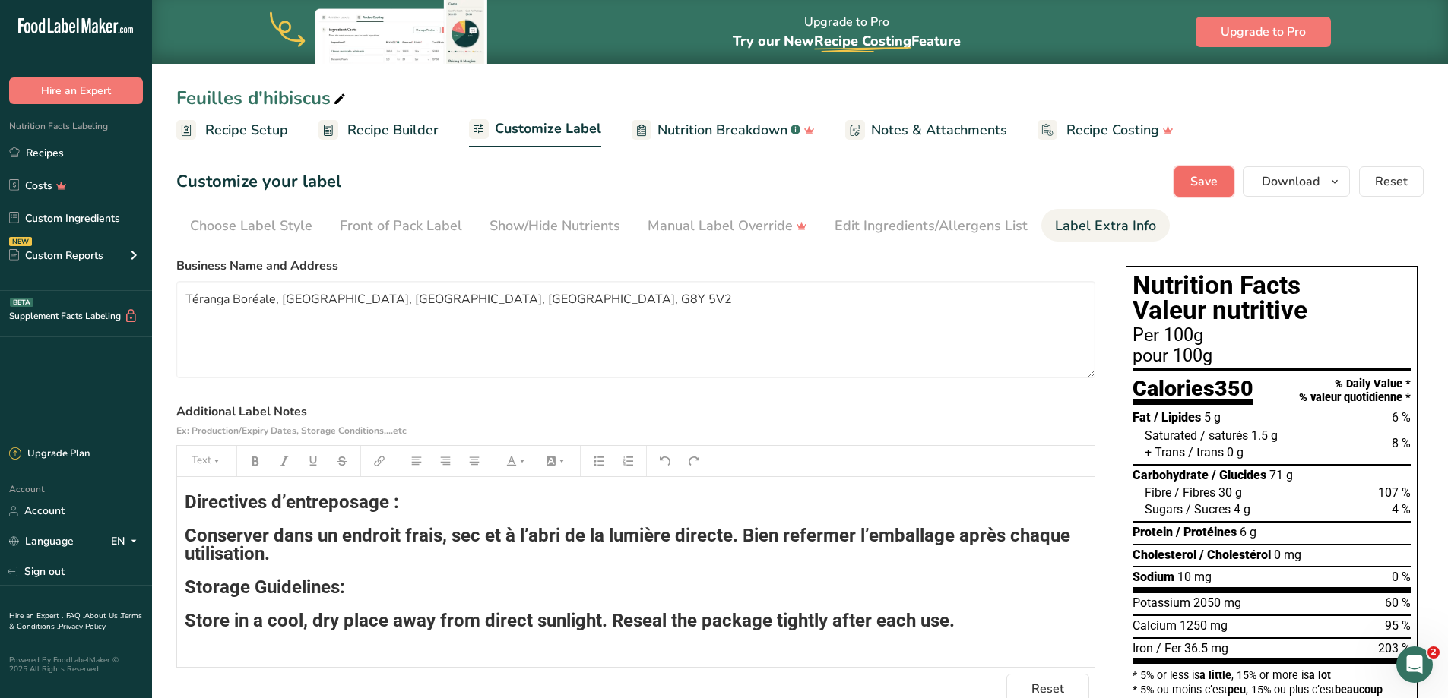
click at [1202, 189] on span "Save" at bounding box center [1203, 182] width 27 height 18
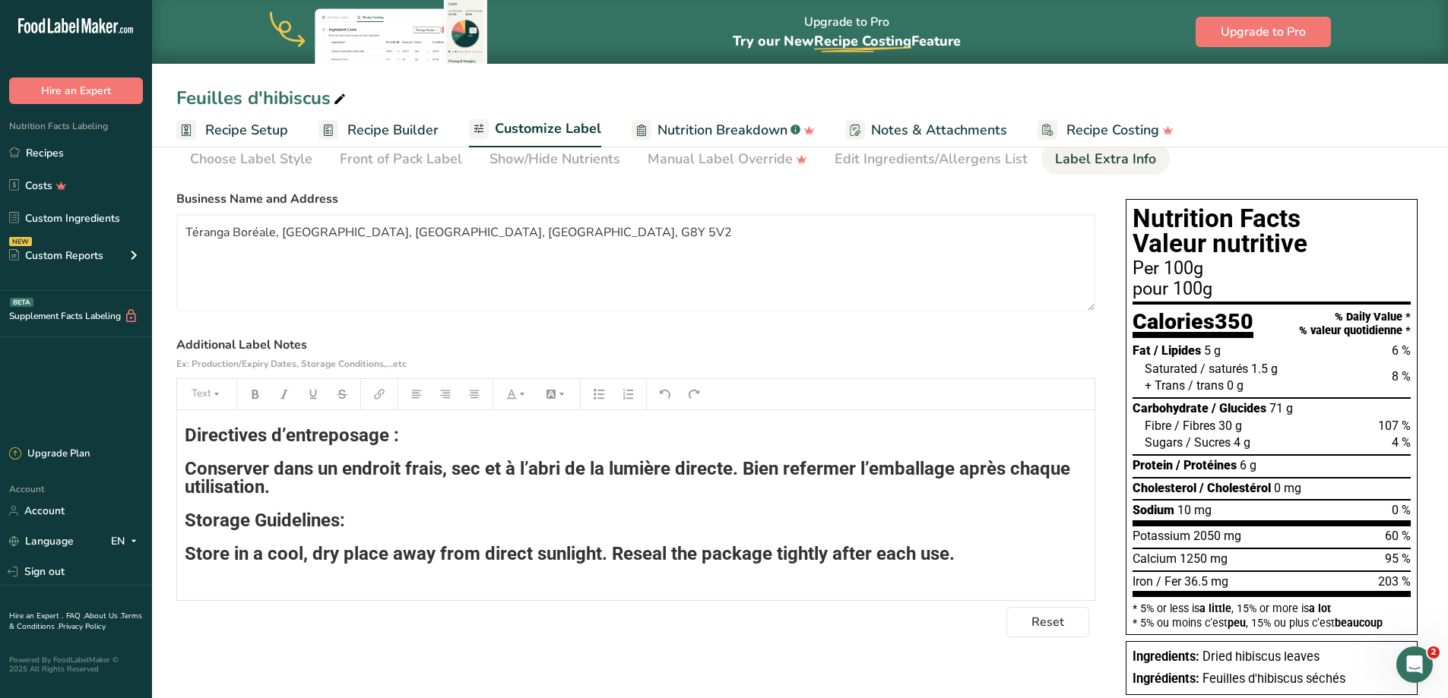
scroll to position [32, 0]
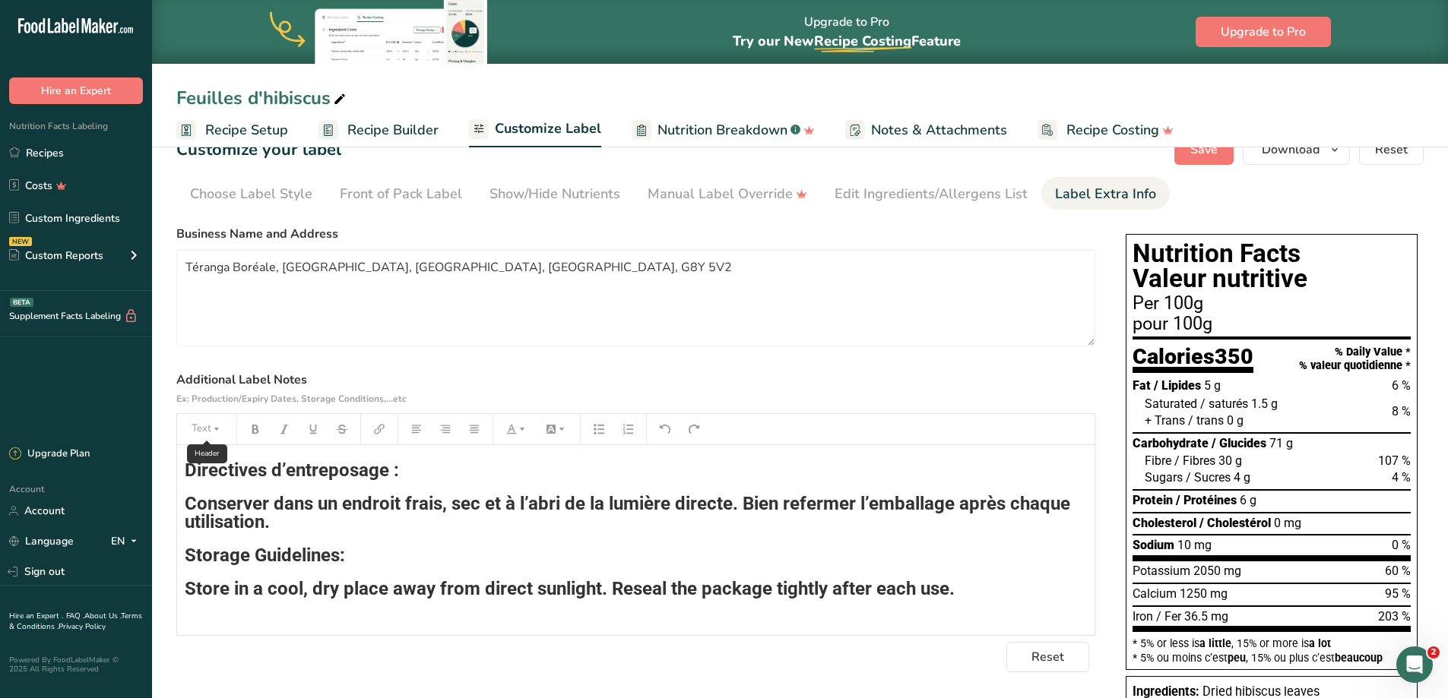
click at [203, 432] on button "Text" at bounding box center [207, 429] width 46 height 24
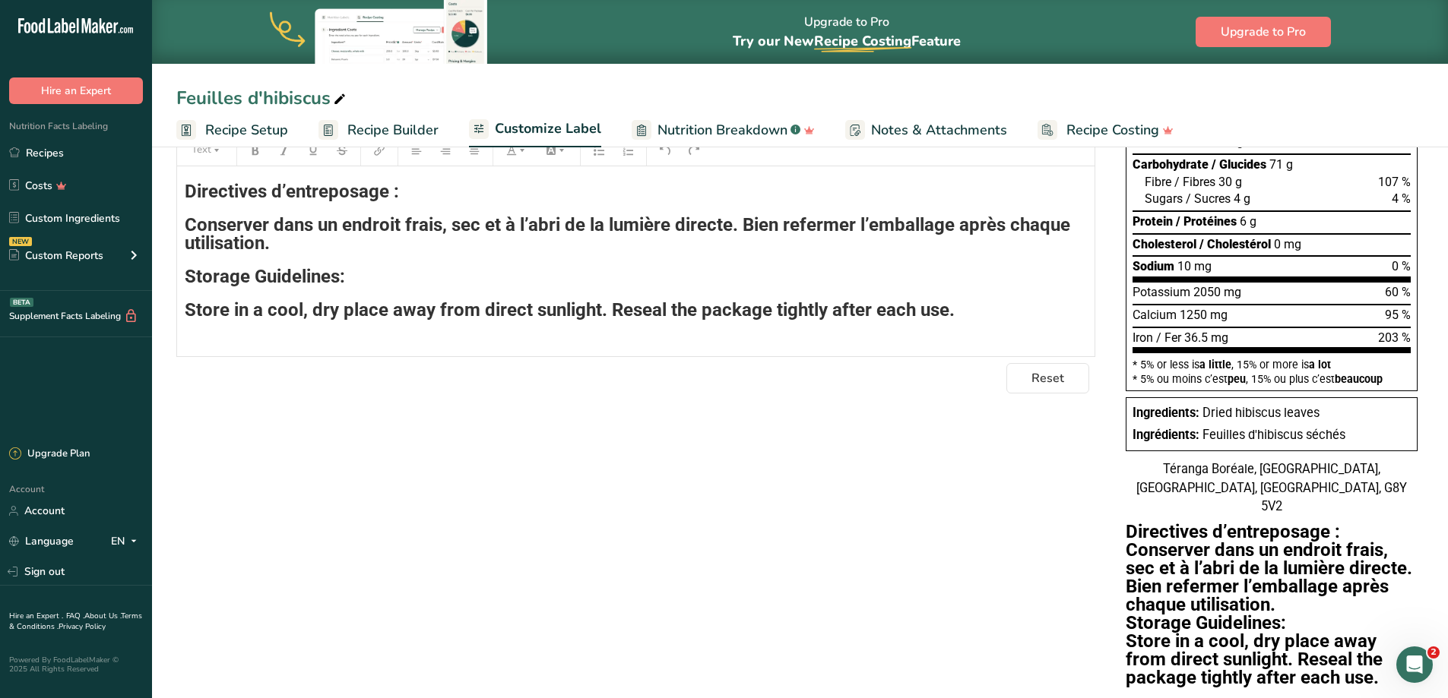
scroll to position [312, 0]
click at [610, 302] on span "Store in a cool, dry place away from direct sunlight. Reseal the package tightl…" at bounding box center [570, 309] width 770 height 21
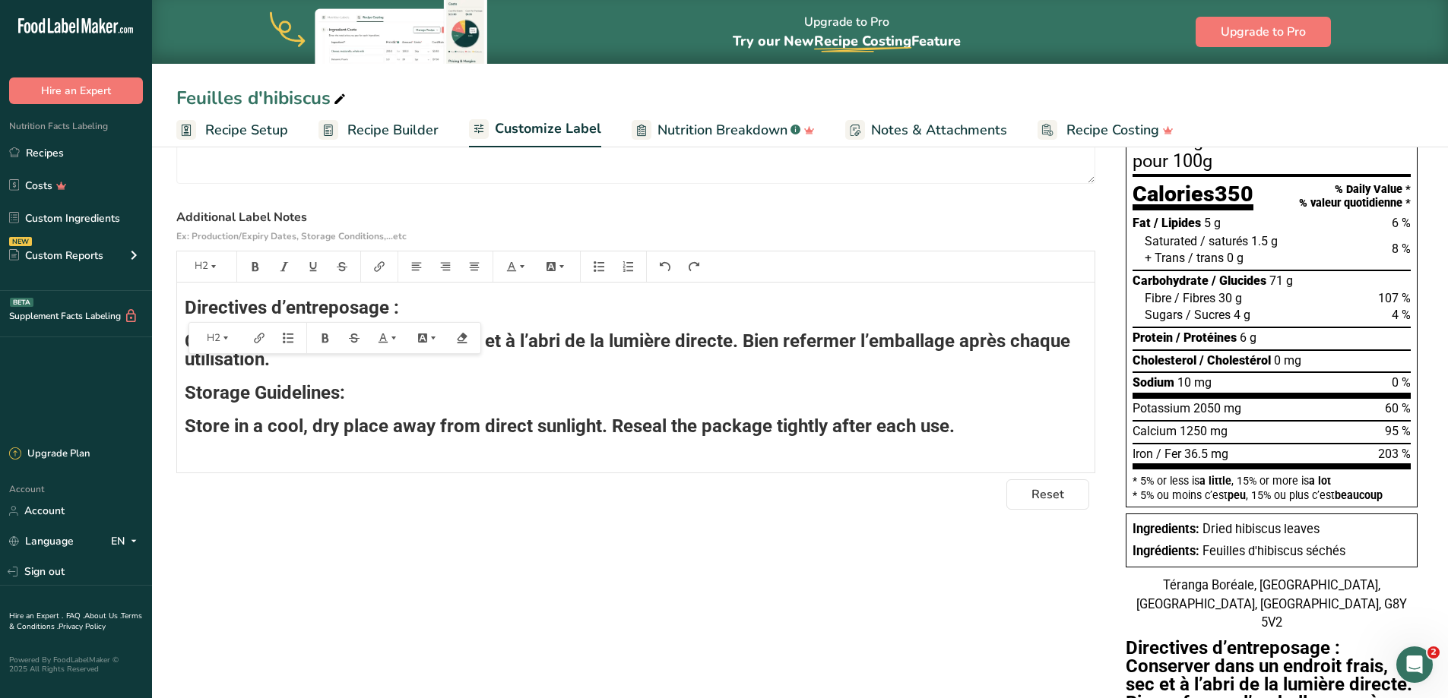
scroll to position [194, 0]
click at [218, 268] on icon "button" at bounding box center [213, 267] width 11 height 11
click at [223, 306] on span "H1" at bounding box center [217, 306] width 33 height 33
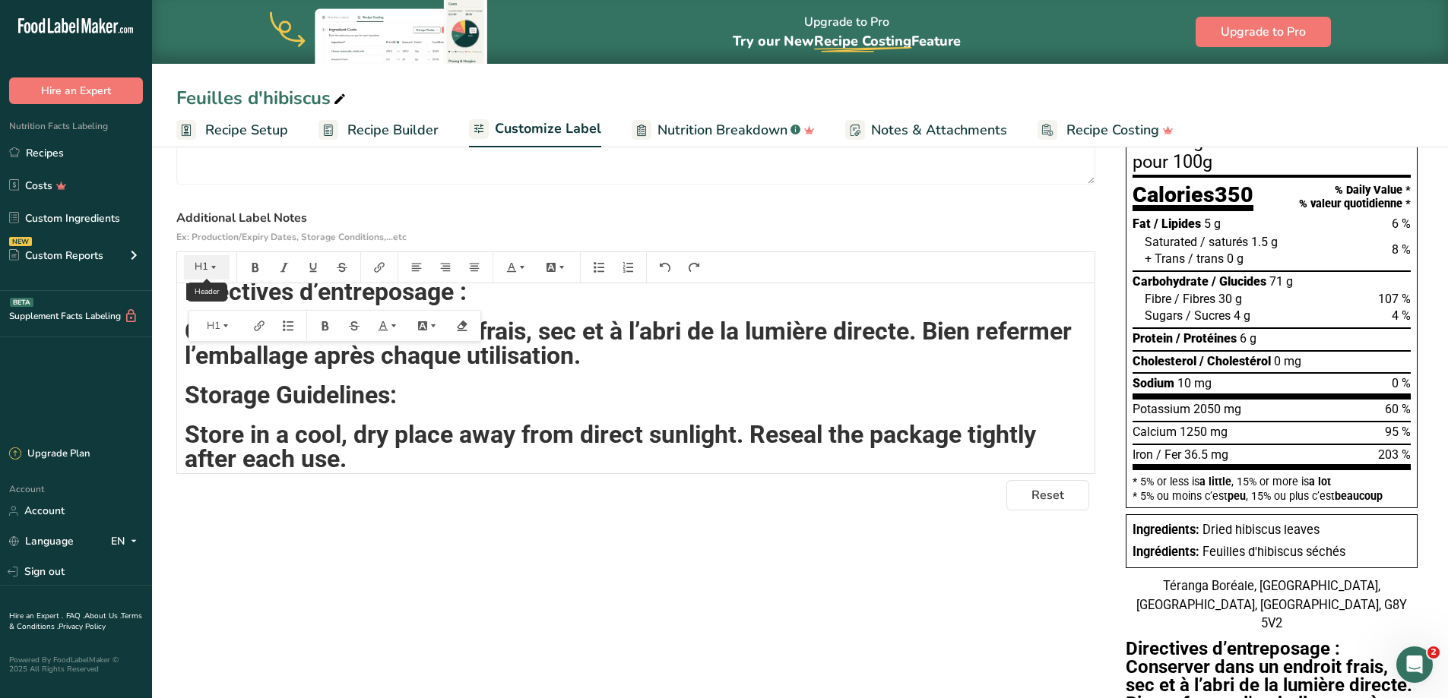
click at [222, 267] on button "H1" at bounding box center [207, 267] width 46 height 24
click at [243, 460] on li "Text" at bounding box center [219, 467] width 74 height 27
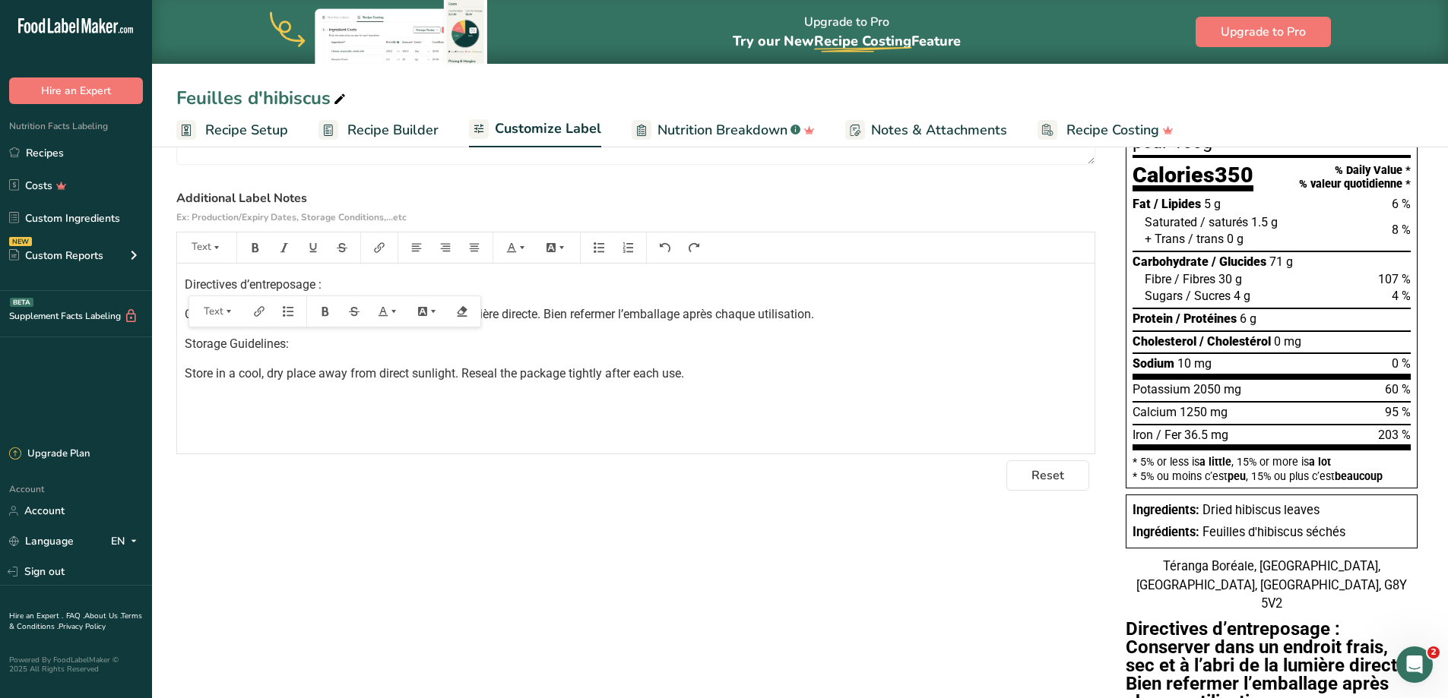
click at [302, 365] on p "Store in a cool, dry place away from direct sunlight. Reseal the package tightl…" at bounding box center [636, 374] width 902 height 18
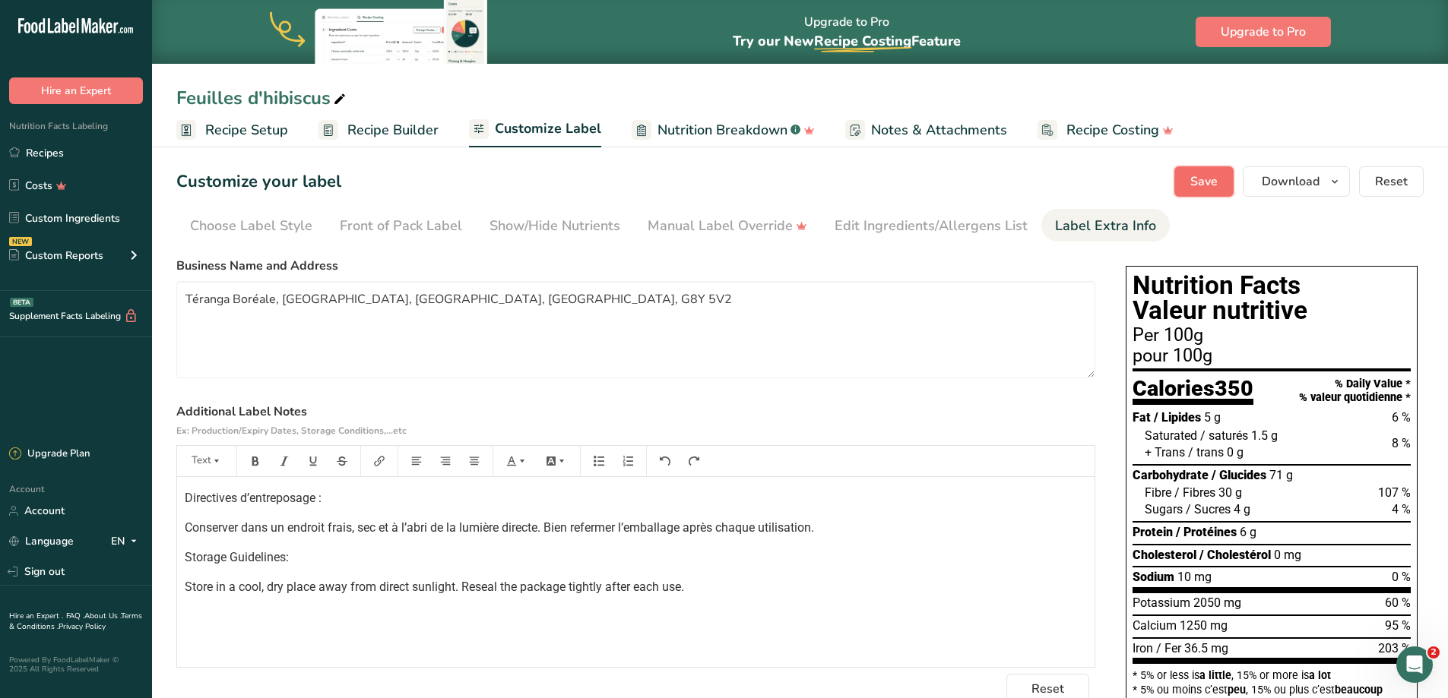
click at [1220, 176] on button "Save" at bounding box center [1203, 181] width 59 height 30
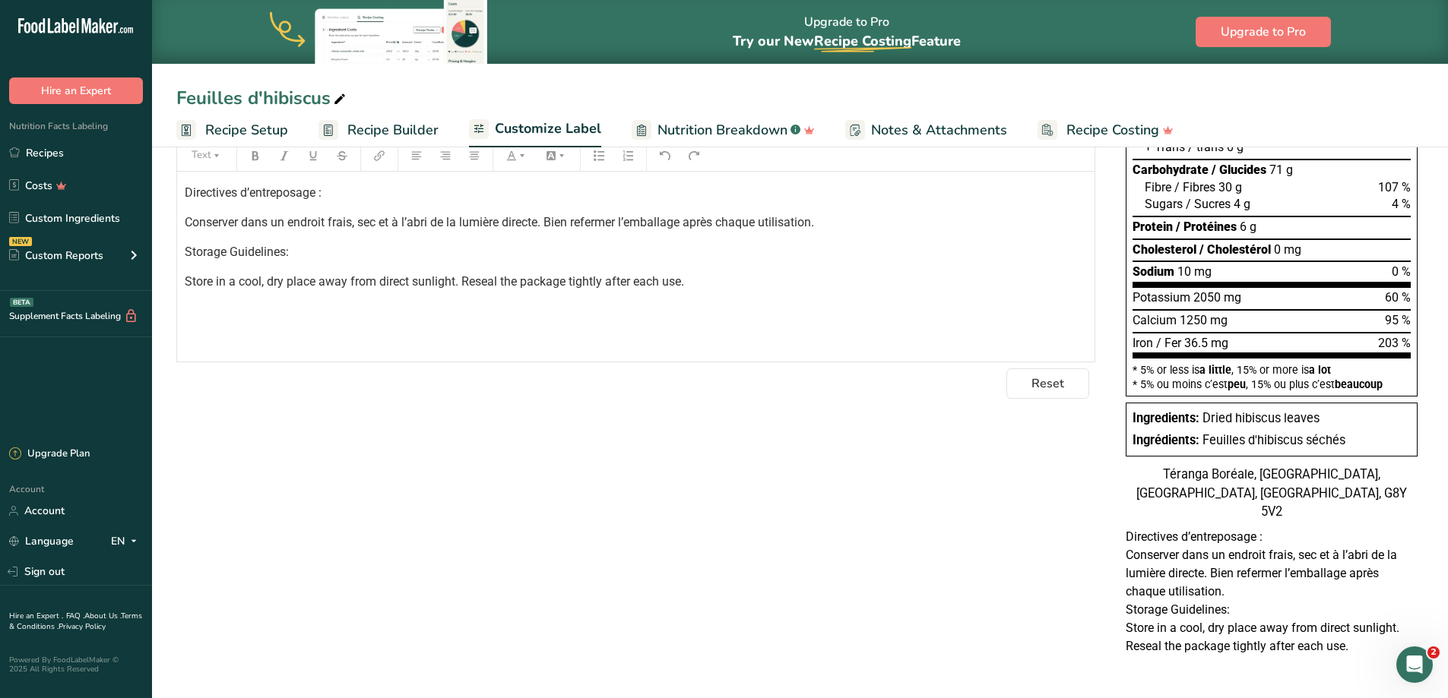
scroll to position [237, 0]
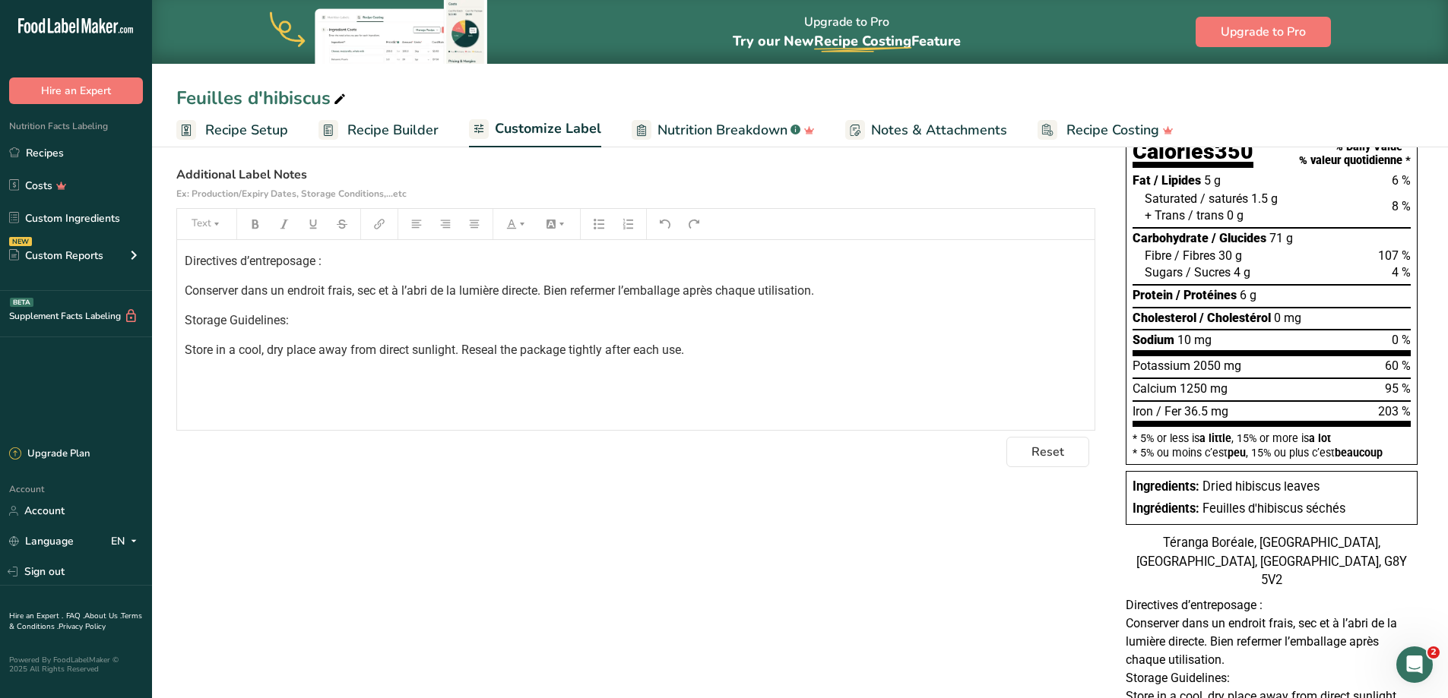
click at [275, 255] on span "Directives d’entreposage :" at bounding box center [253, 261] width 137 height 14
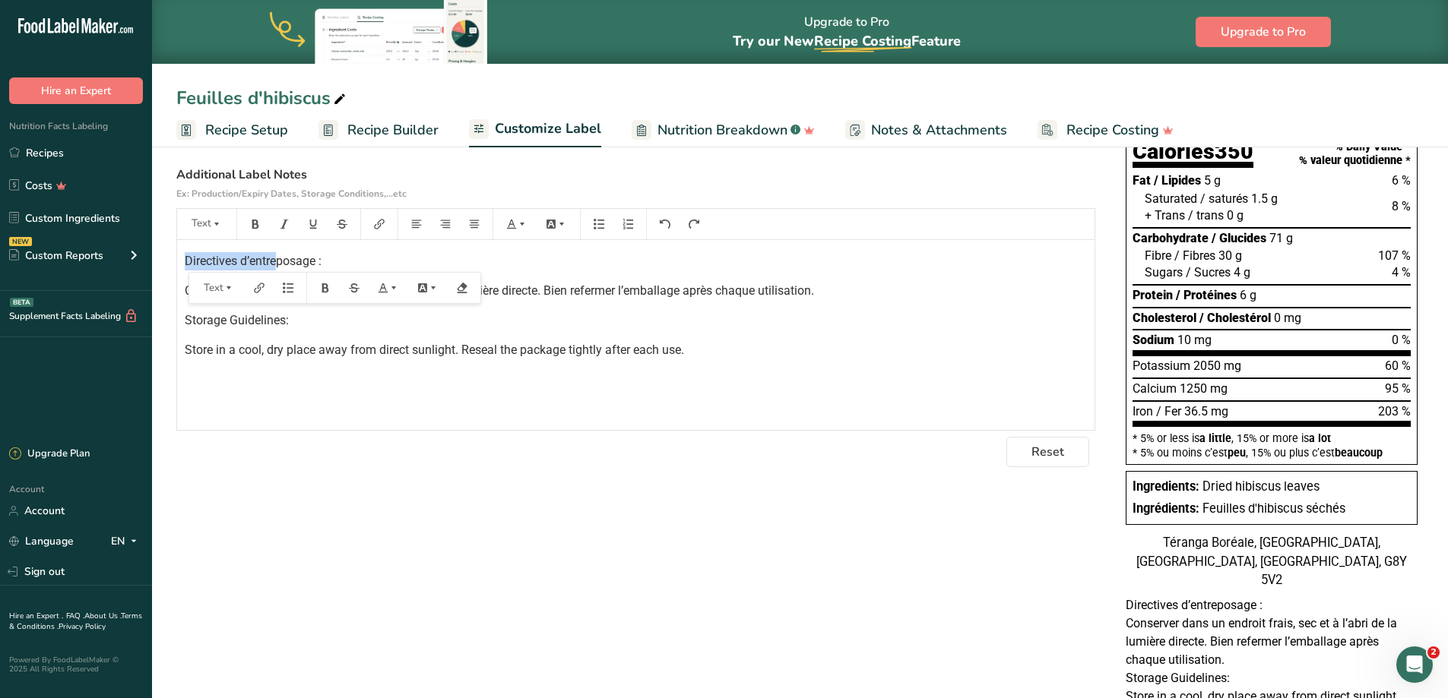
click at [275, 255] on span "Directives d’entreposage :" at bounding box center [253, 261] width 137 height 14
click at [305, 267] on span "Directives d’entreposage :" at bounding box center [253, 261] width 137 height 14
click at [305, 266] on span "Directives d’entreposage :" at bounding box center [253, 261] width 137 height 14
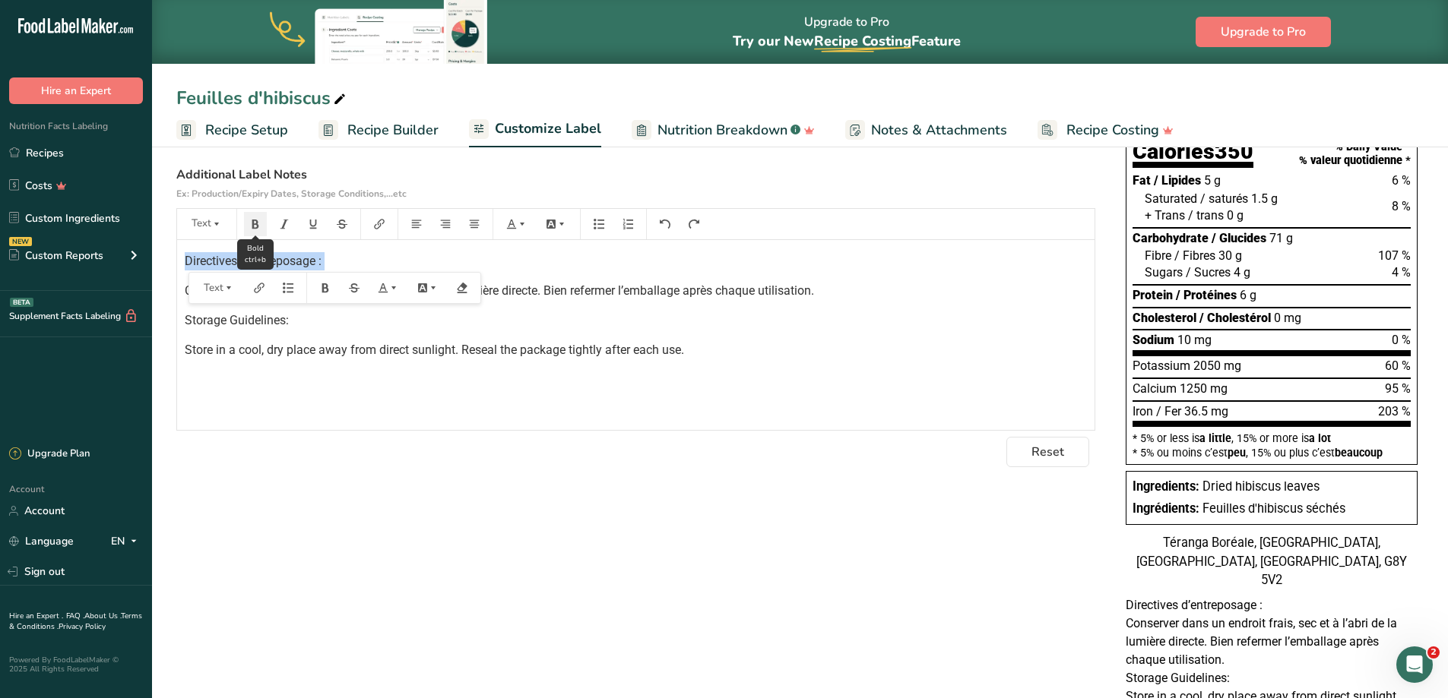
click at [254, 220] on icon "button" at bounding box center [255, 224] width 7 height 9
click at [334, 314] on p "Storage Guidelines:" at bounding box center [636, 321] width 902 height 18
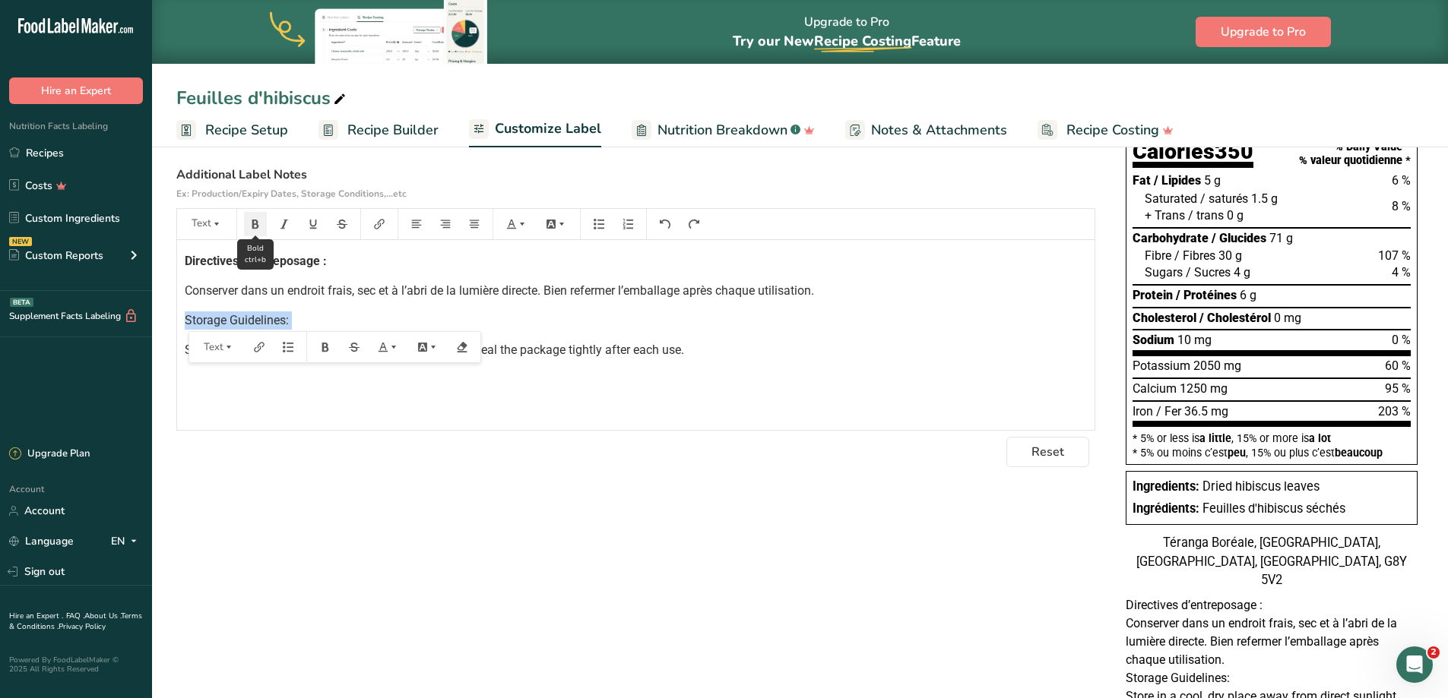
click at [261, 223] on button "button" at bounding box center [255, 224] width 23 height 24
click at [626, 392] on div "Directives d’entreposage : Conserver dans un endroit frais, sec et à l’abri de …" at bounding box center [635, 335] width 917 height 190
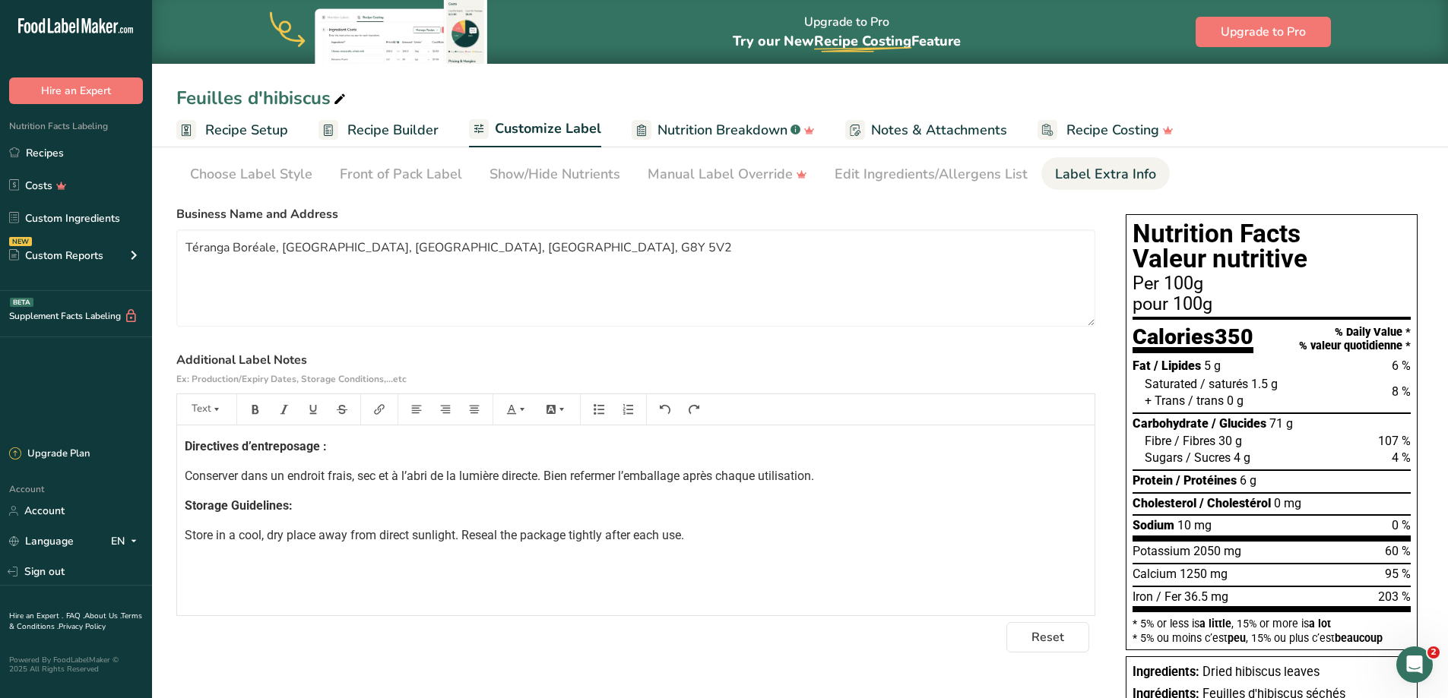
scroll to position [0, 0]
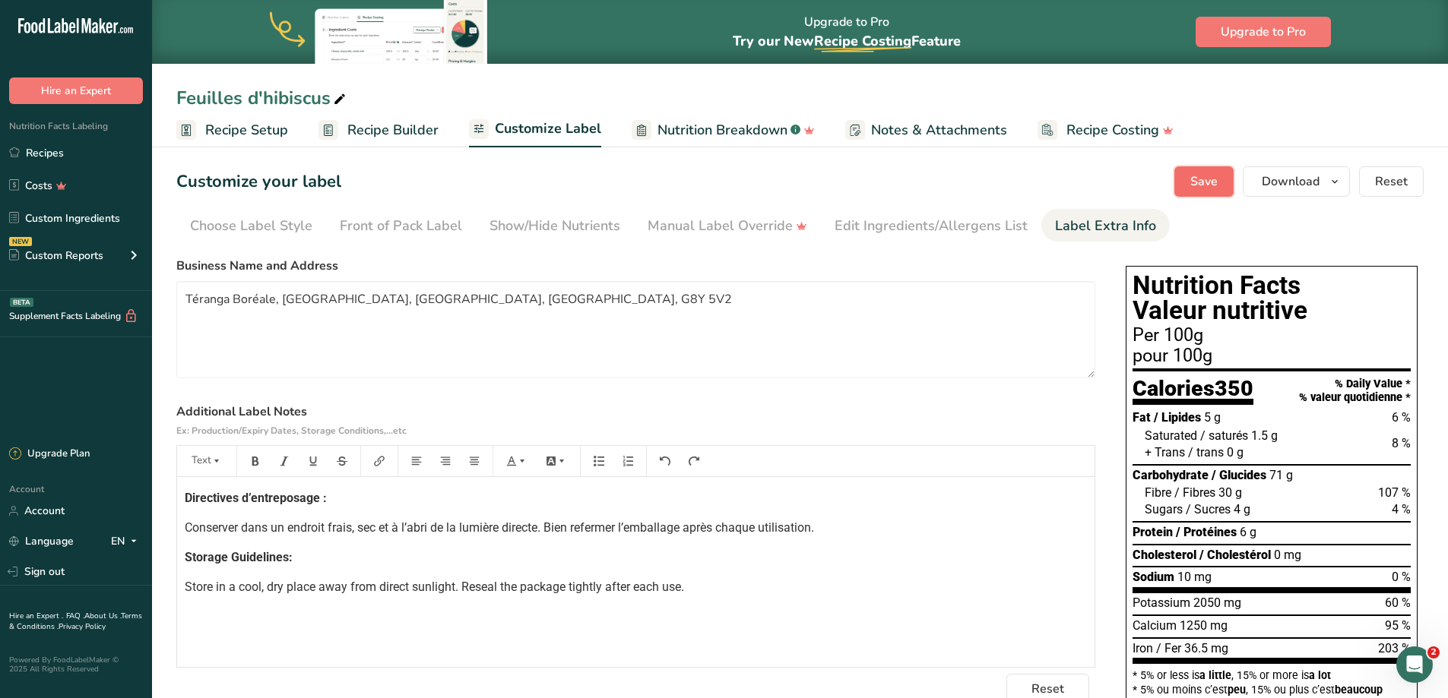
click at [1196, 183] on span "Save" at bounding box center [1203, 182] width 27 height 18
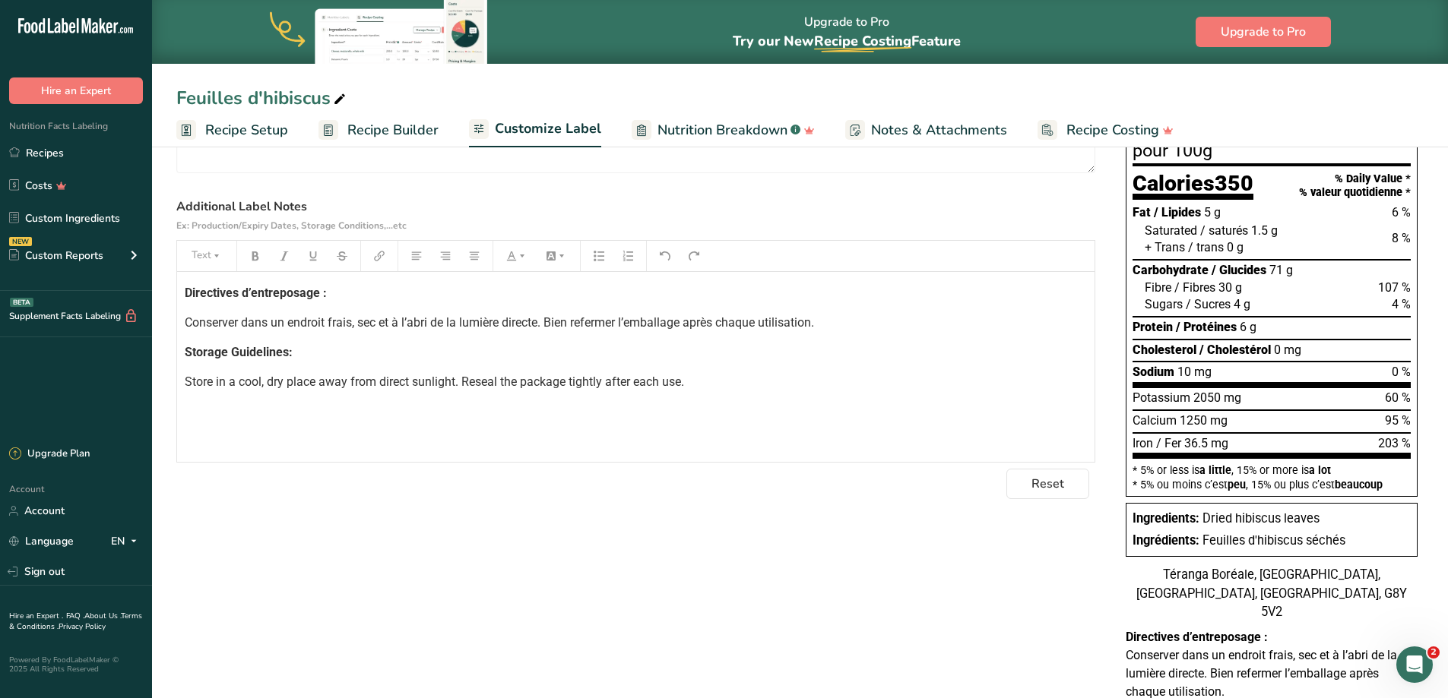
scroll to position [306, 0]
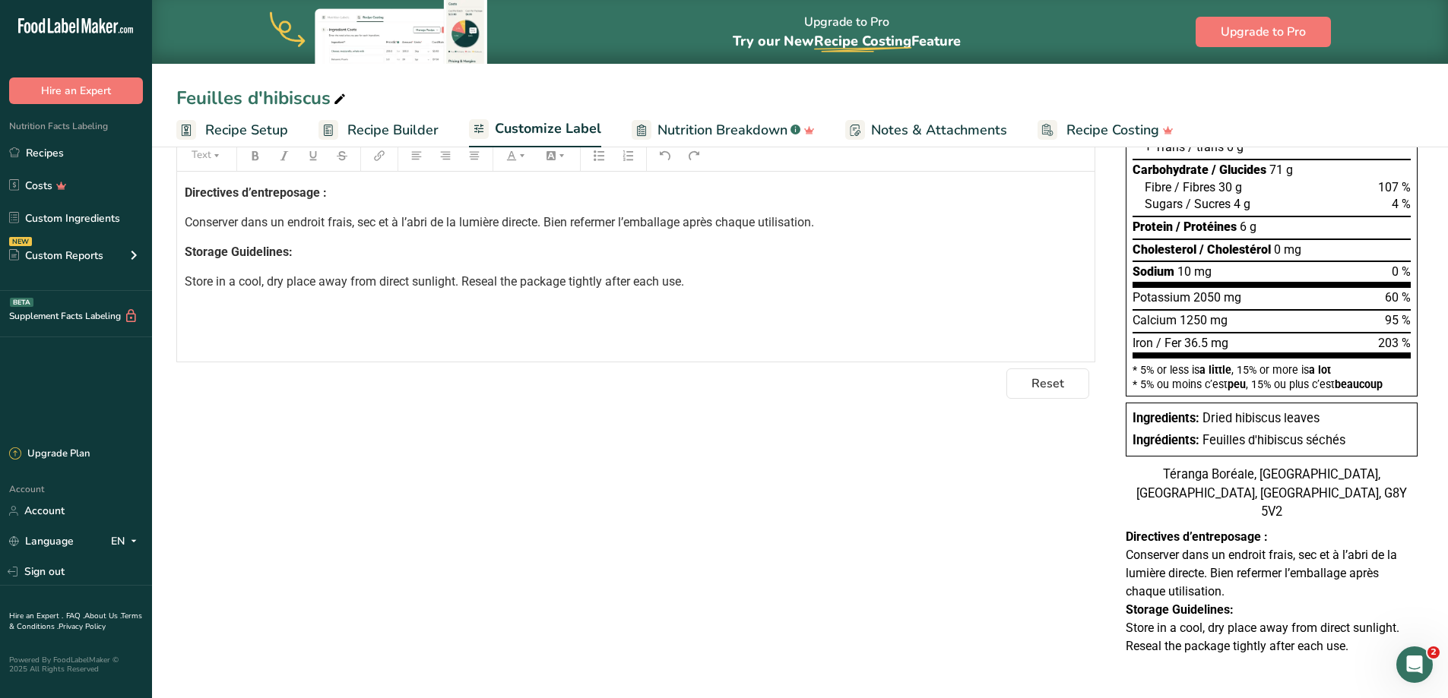
click at [983, 353] on div "Directives d’entreposage : Conserver dans un endroit frais, sec et à l’abri de …" at bounding box center [635, 267] width 917 height 190
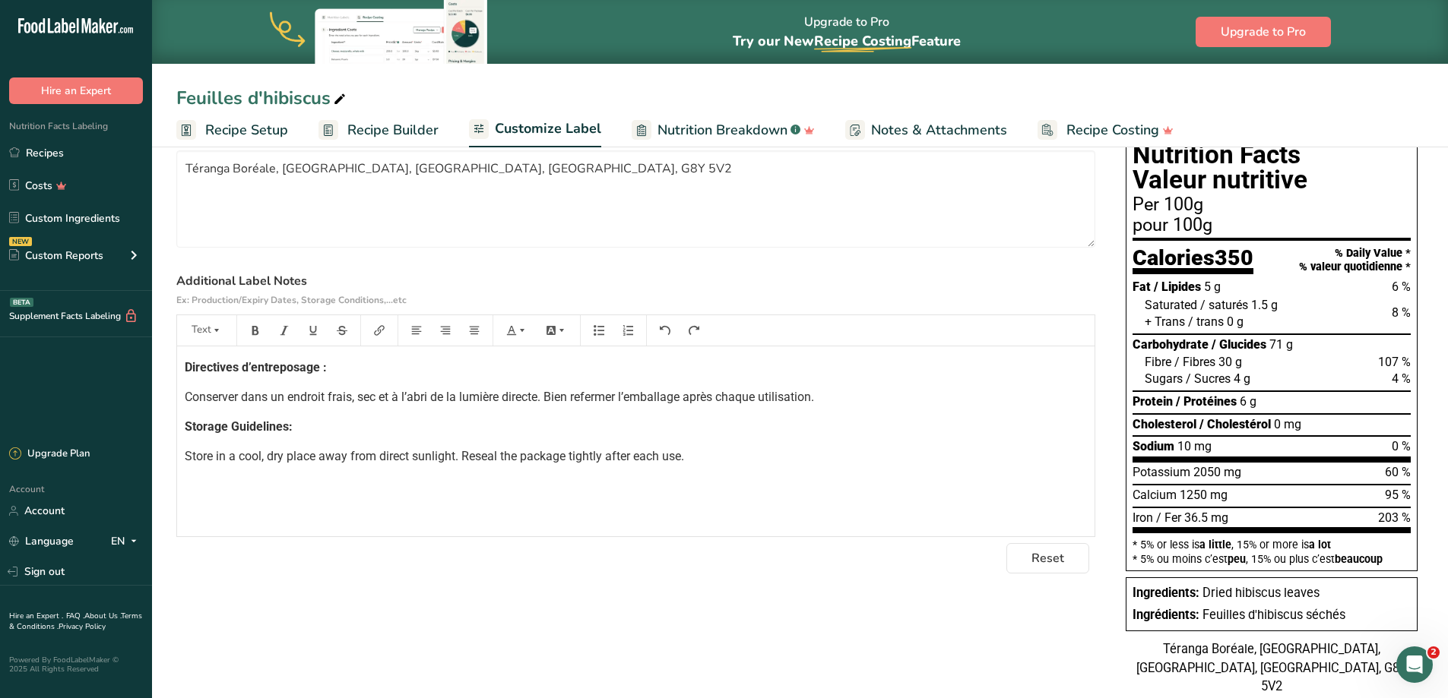
scroll to position [0, 0]
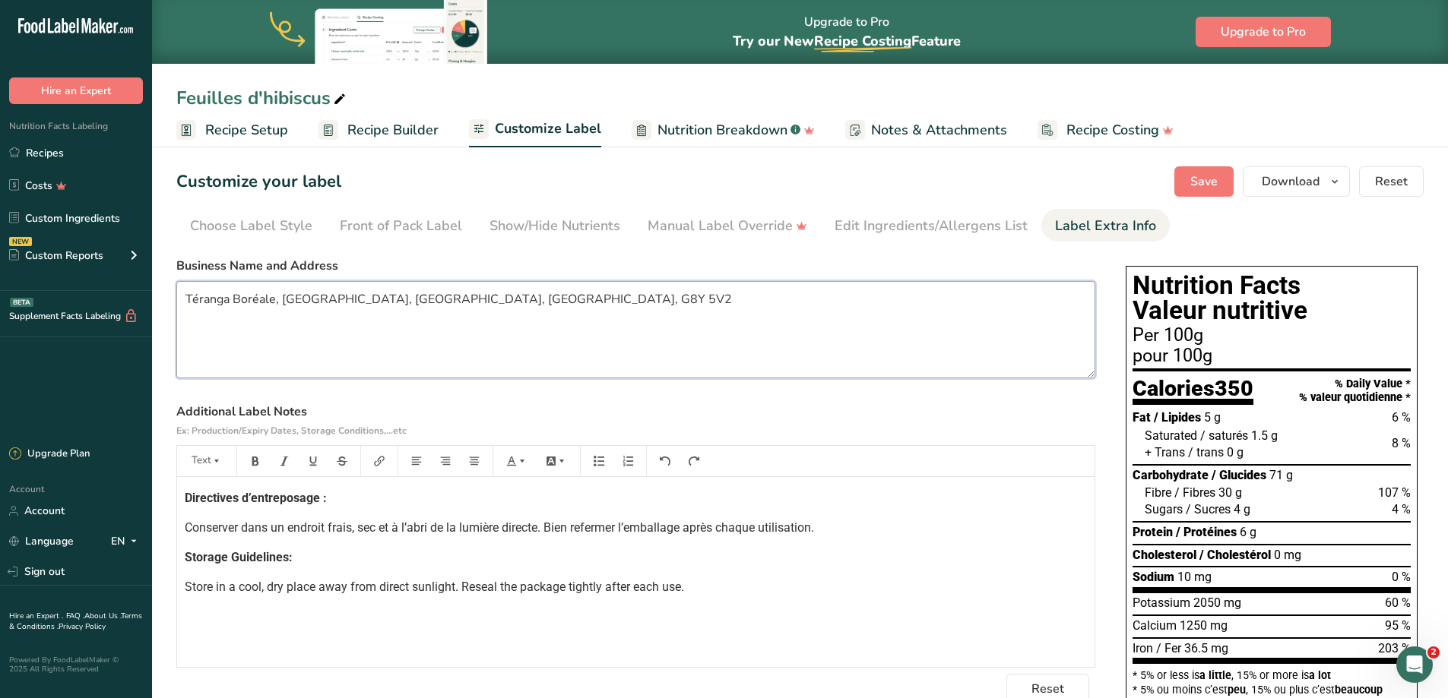
click at [537, 306] on textarea "Téranga Boréale, Trois-Rivières, Québec, Canada, G8Y 5V2" at bounding box center [635, 329] width 919 height 97
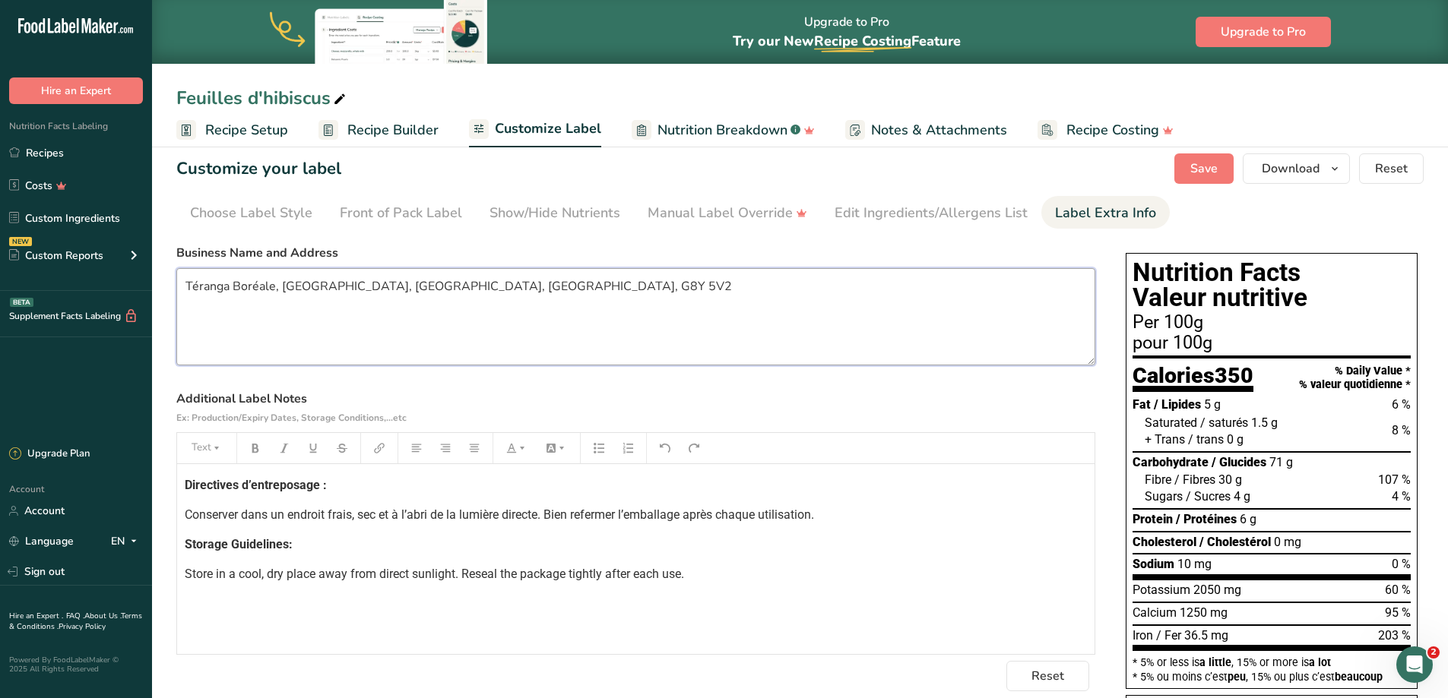
scroll to position [11, 0]
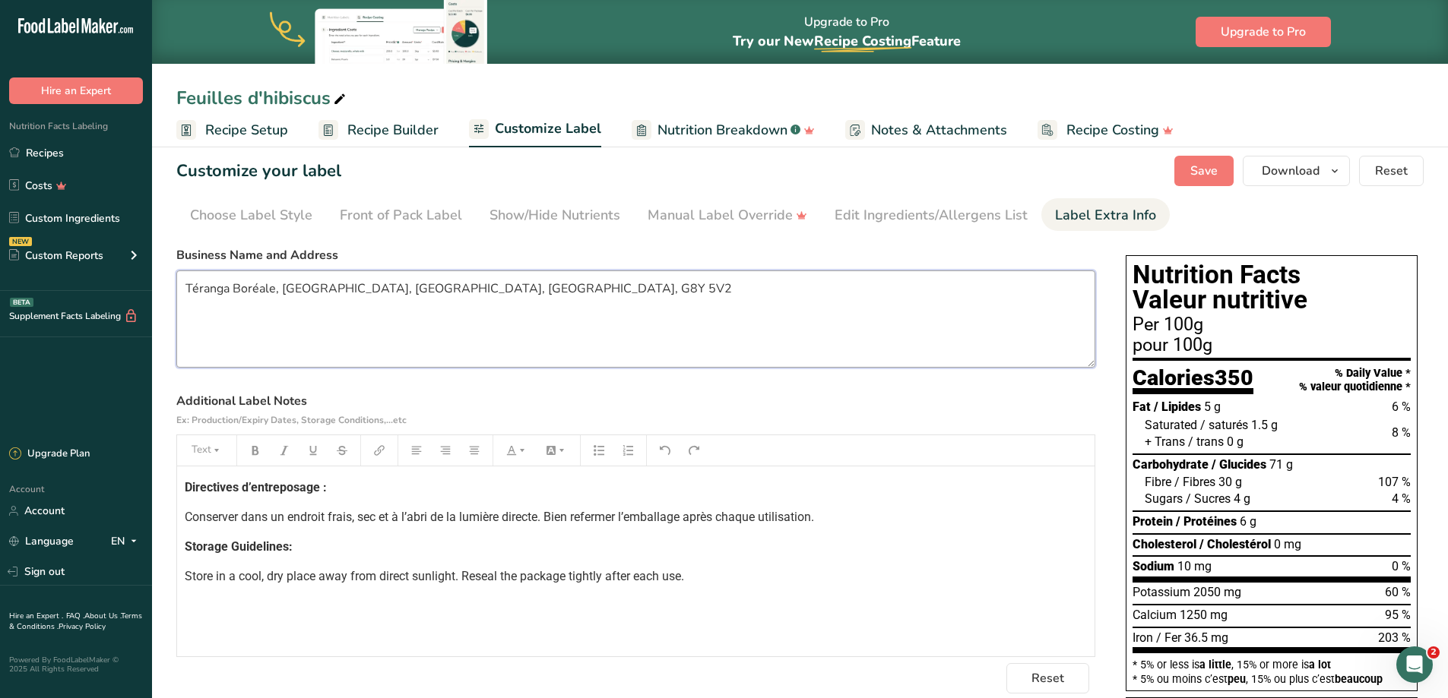
click at [477, 303] on textarea "Téranga Boréale, Trois-Rivières, Québec, Canada, G8Y 5V2" at bounding box center [635, 319] width 919 height 97
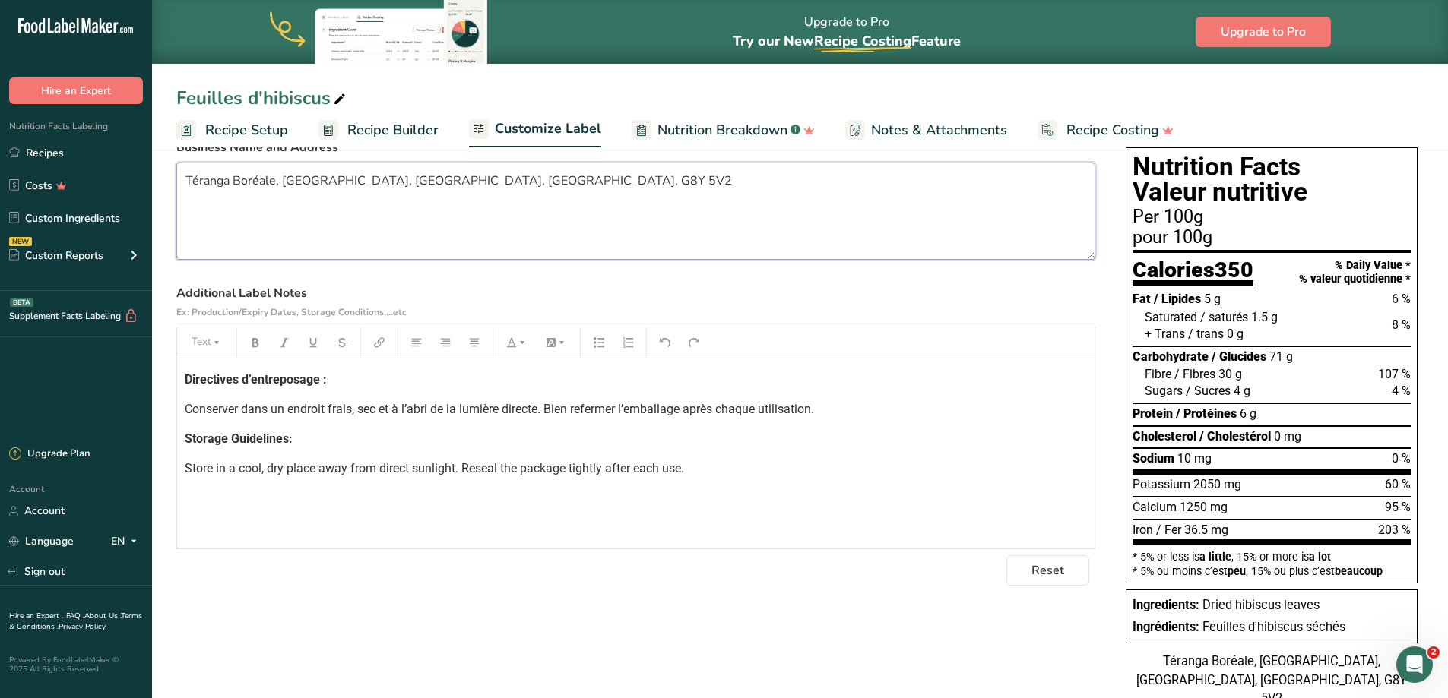
scroll to position [120, 0]
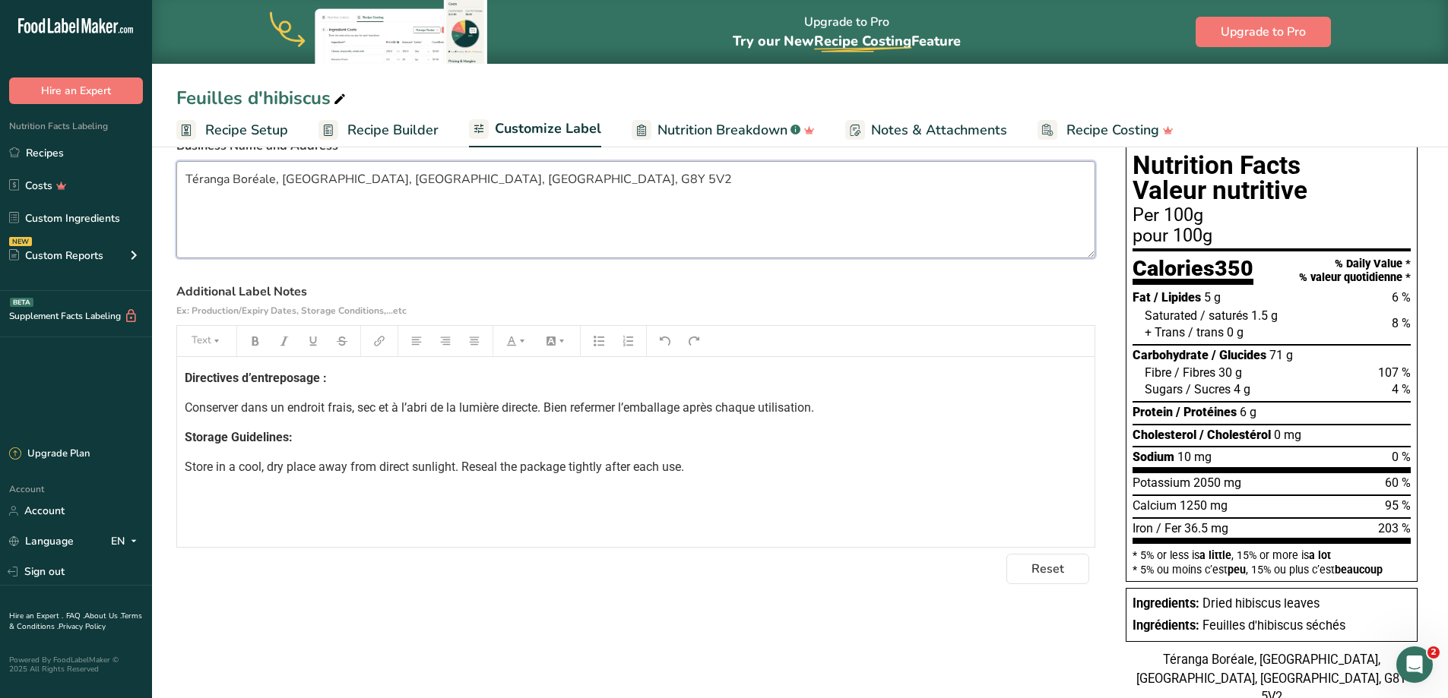
click at [382, 188] on textarea "Téranga Boréale, Trois-Rivières, Québec, Canada, G8Y 5V2" at bounding box center [635, 209] width 919 height 97
click at [334, 180] on textarea "Téranga Boréale, Trois-Rivières, Québec, Canada, G8Y 5V2" at bounding box center [635, 209] width 919 height 97
click at [378, 183] on textarea "Téranga Boréale, Trois-Rivières, Québec, Canada, G8Y 5V2" at bounding box center [635, 209] width 919 height 97
click at [530, 209] on textarea "Téranga Boréale, [GEOGRAPHIC_DATA], [GEOGRAPHIC_DATA], G8Y 5V2" at bounding box center [635, 209] width 919 height 97
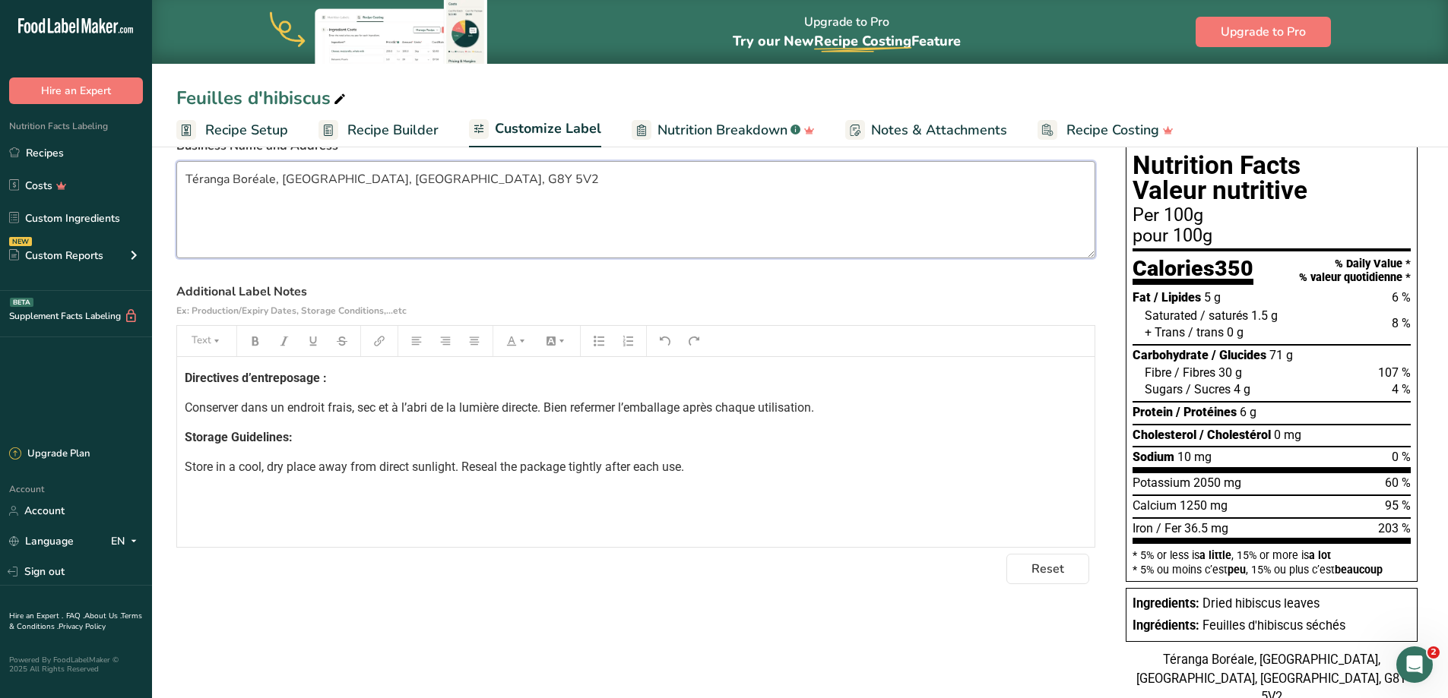
scroll to position [0, 0]
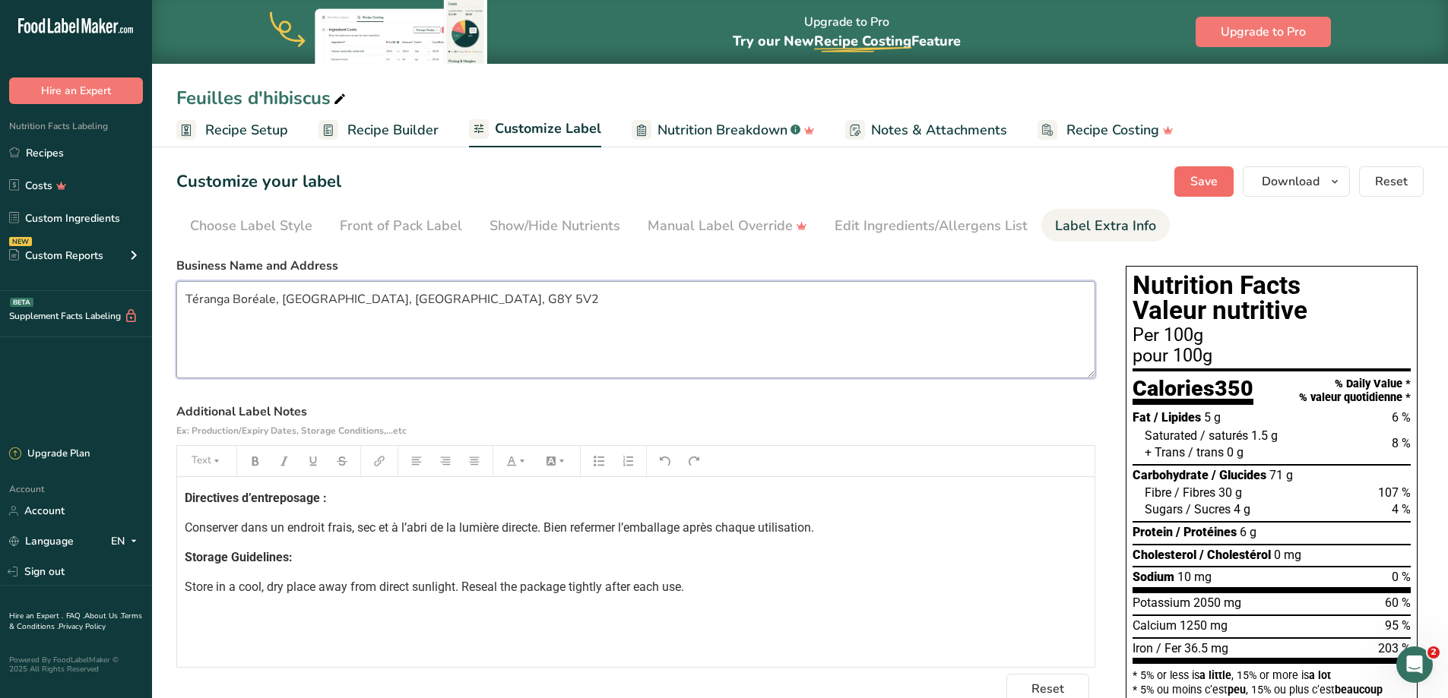
type textarea "Téranga Boréale, [GEOGRAPHIC_DATA], [GEOGRAPHIC_DATA], G8Y 5V2"
click at [1202, 186] on span "Save" at bounding box center [1203, 182] width 27 height 18
click at [187, 300] on textarea "Téranga Boréale, [GEOGRAPHIC_DATA], [GEOGRAPHIC_DATA], G8Y 5V2" at bounding box center [635, 329] width 919 height 97
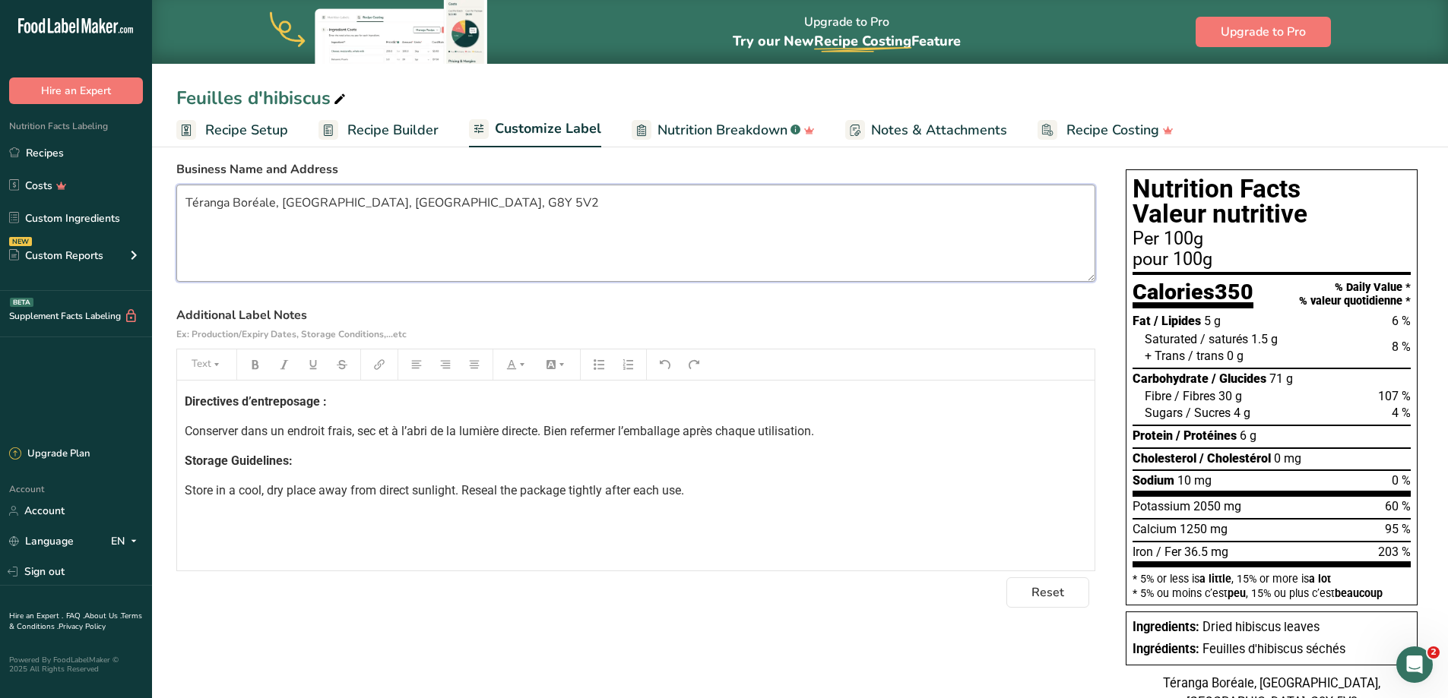
scroll to position [90, 0]
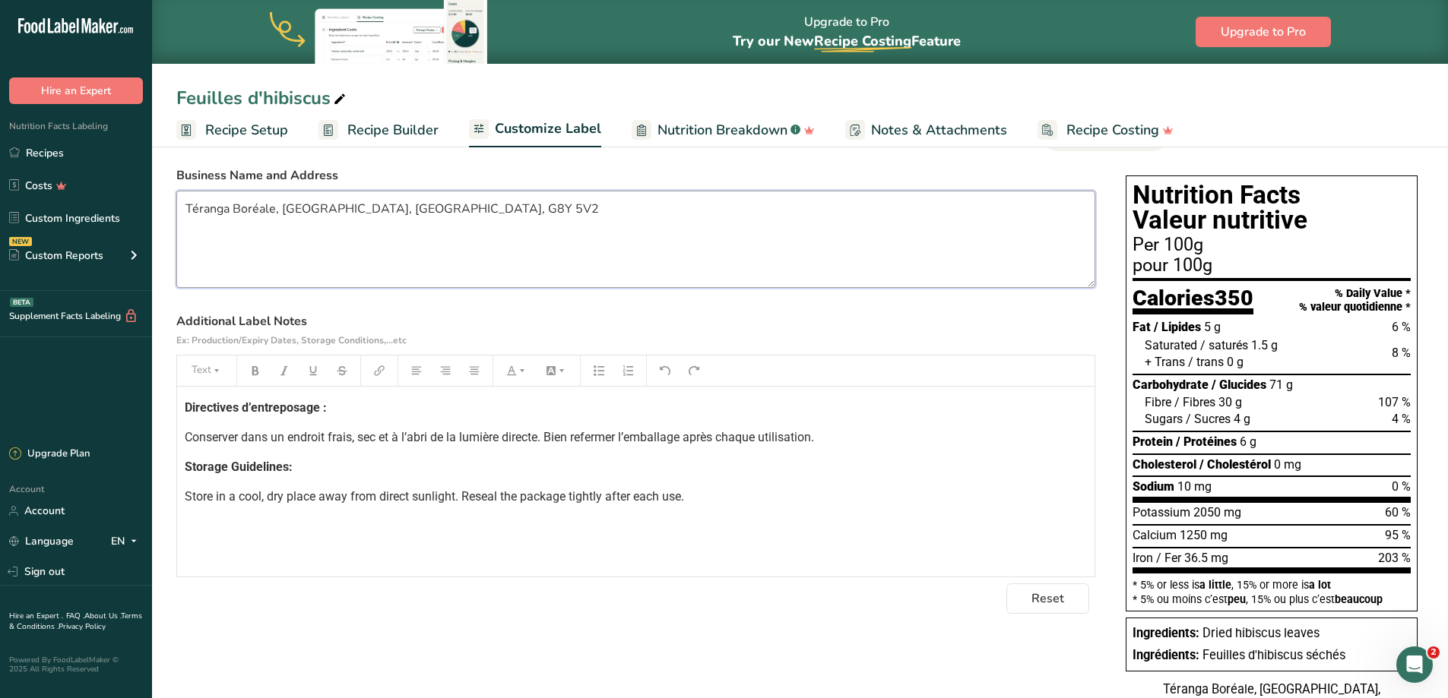
click at [446, 204] on textarea "Téranga Boréale, [GEOGRAPHIC_DATA], [GEOGRAPHIC_DATA], G8Y 5V2" at bounding box center [635, 239] width 919 height 97
click at [420, 540] on div "Directives d’entreposage : Conserver dans un endroit frais, sec et à l’abri de …" at bounding box center [635, 482] width 917 height 190
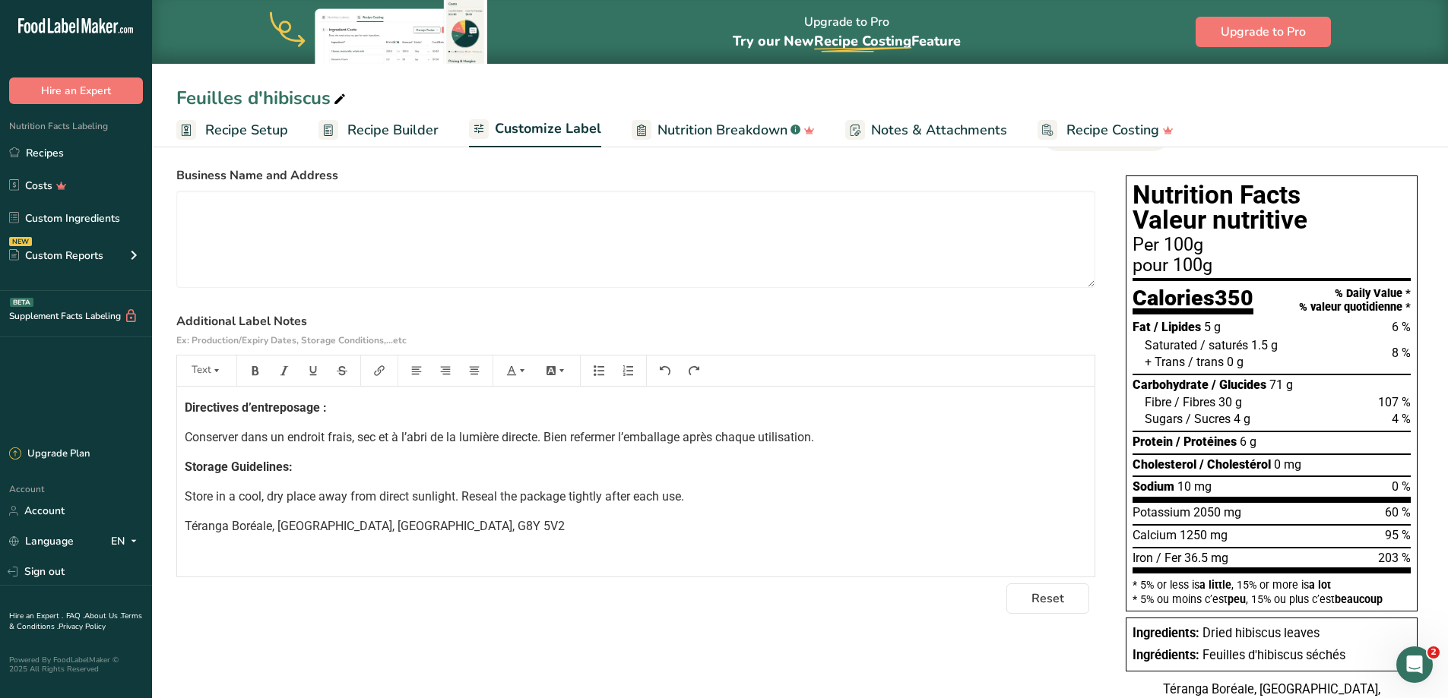
scroll to position [0, 0]
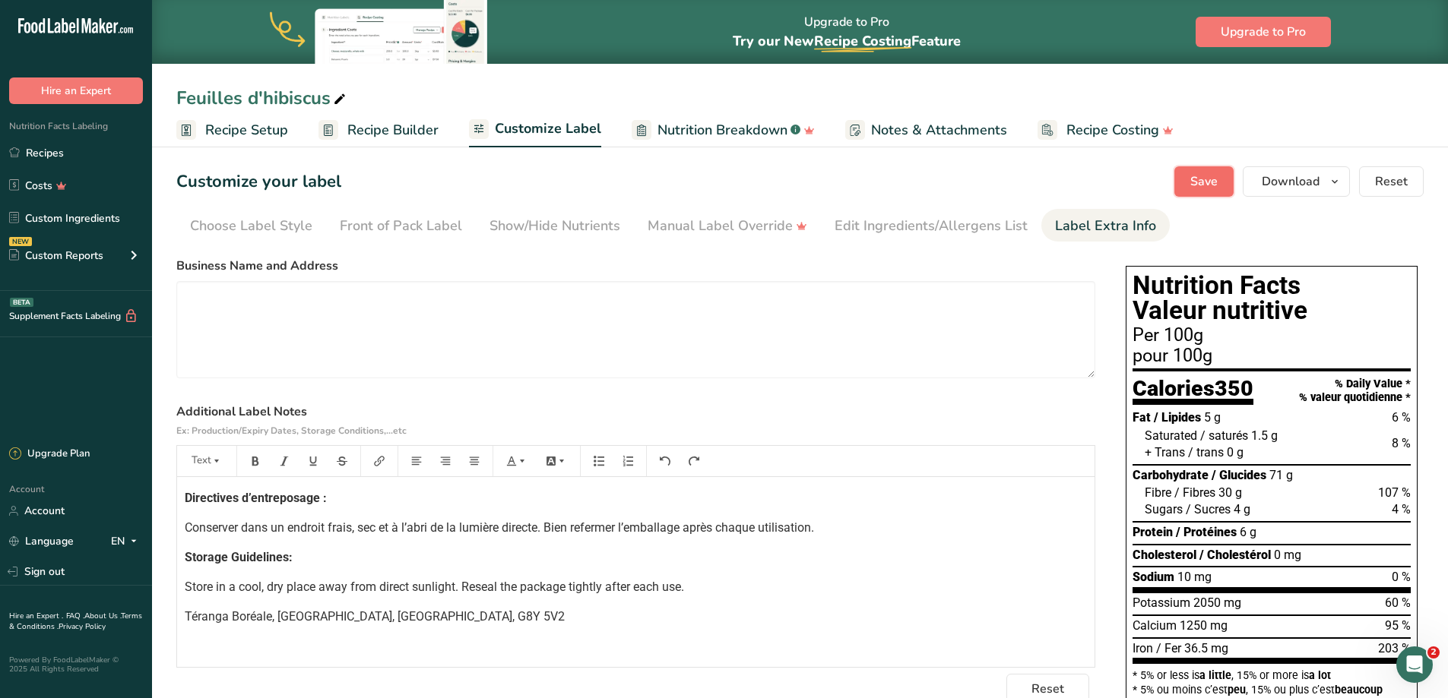
click at [1193, 176] on span "Save" at bounding box center [1203, 182] width 27 height 18
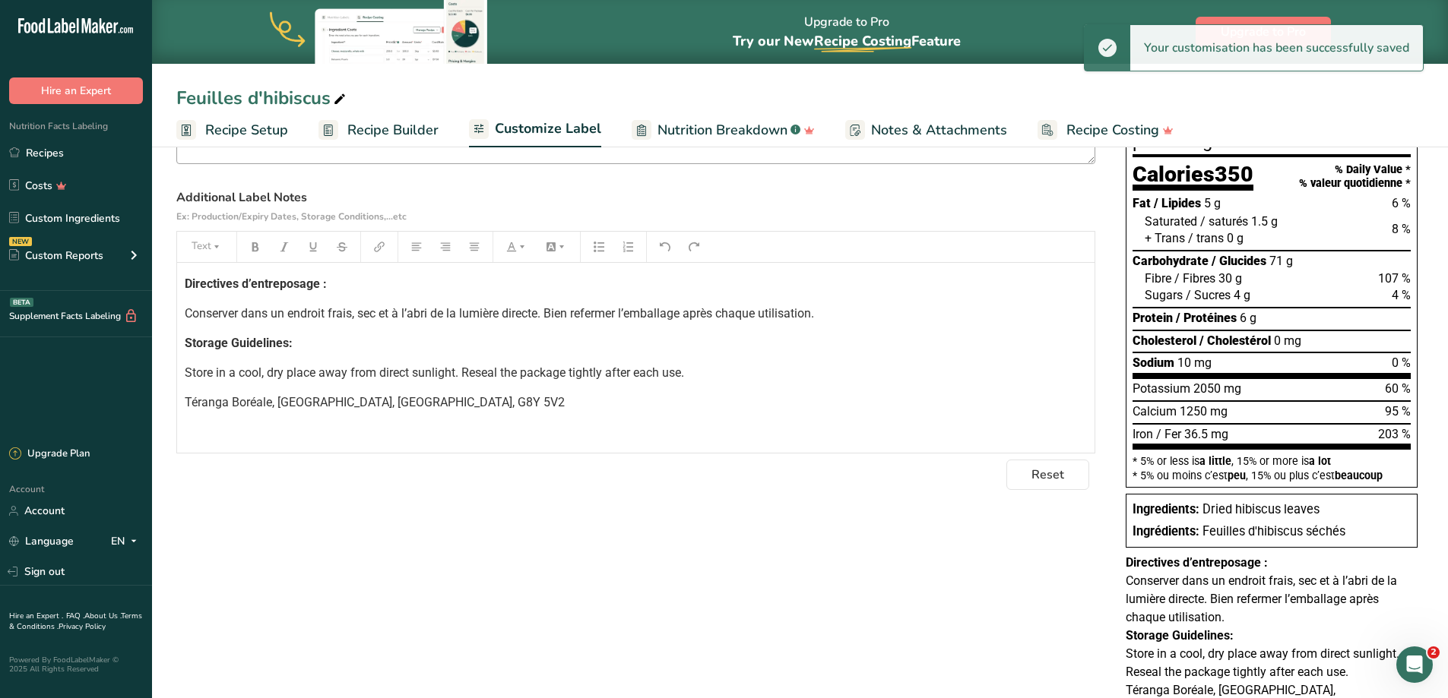
scroll to position [258, 0]
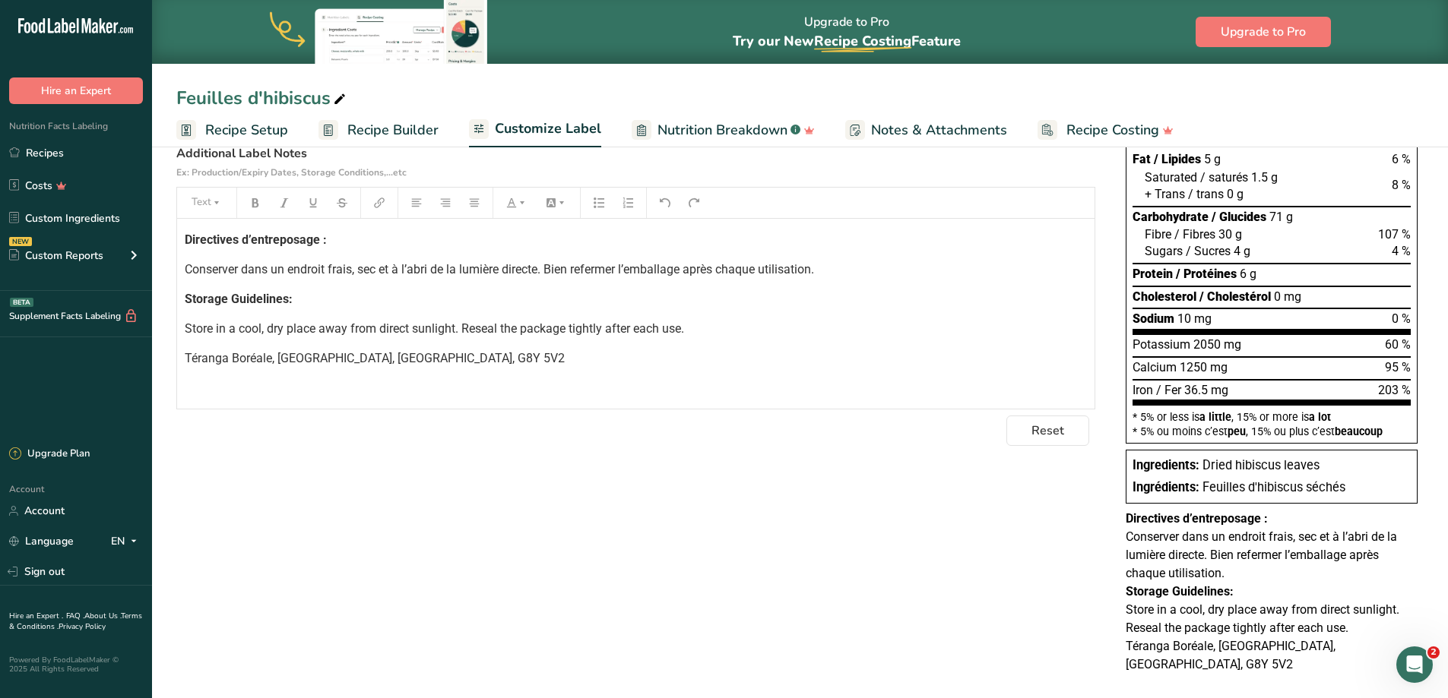
click at [595, 338] on p "Store in a cool, dry place away from direct sunlight. Reseal the package tightl…" at bounding box center [636, 329] width 902 height 18
click at [423, 389] on span "Téranga Boréale, [GEOGRAPHIC_DATA], [GEOGRAPHIC_DATA], G8Y 5V2" at bounding box center [375, 388] width 380 height 14
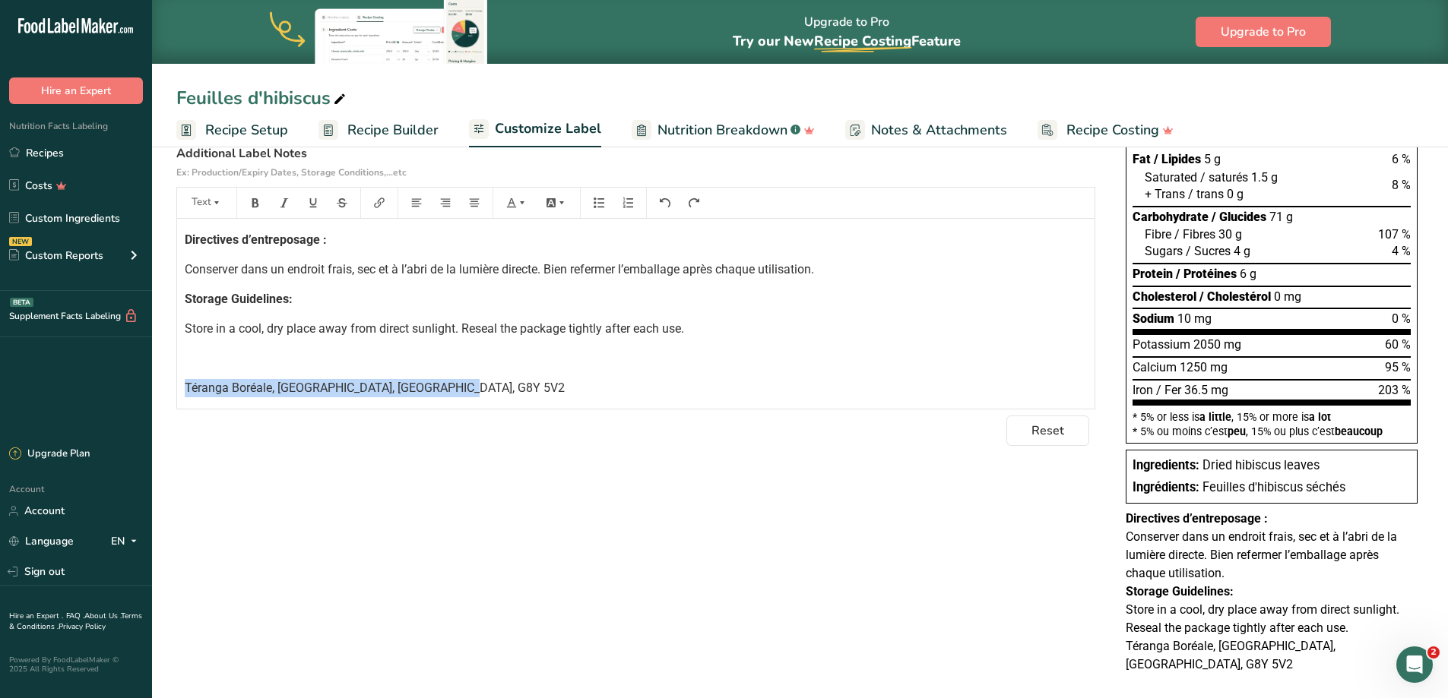
click at [423, 389] on span "Téranga Boréale, [GEOGRAPHIC_DATA], [GEOGRAPHIC_DATA], G8Y 5V2" at bounding box center [375, 388] width 380 height 14
click at [244, 204] on button "button" at bounding box center [255, 203] width 23 height 24
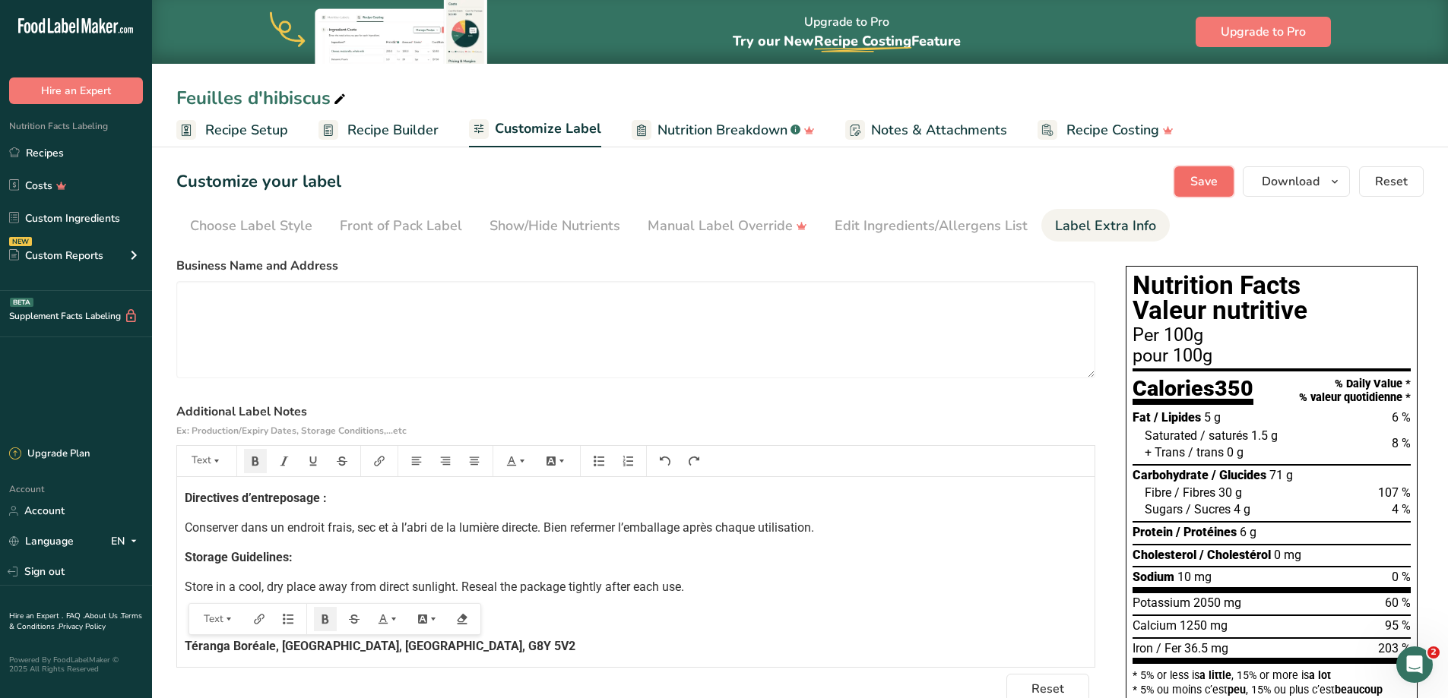
click at [1217, 179] on span "Save" at bounding box center [1203, 182] width 27 height 18
click at [364, 129] on span "Recipe Builder" at bounding box center [392, 130] width 91 height 21
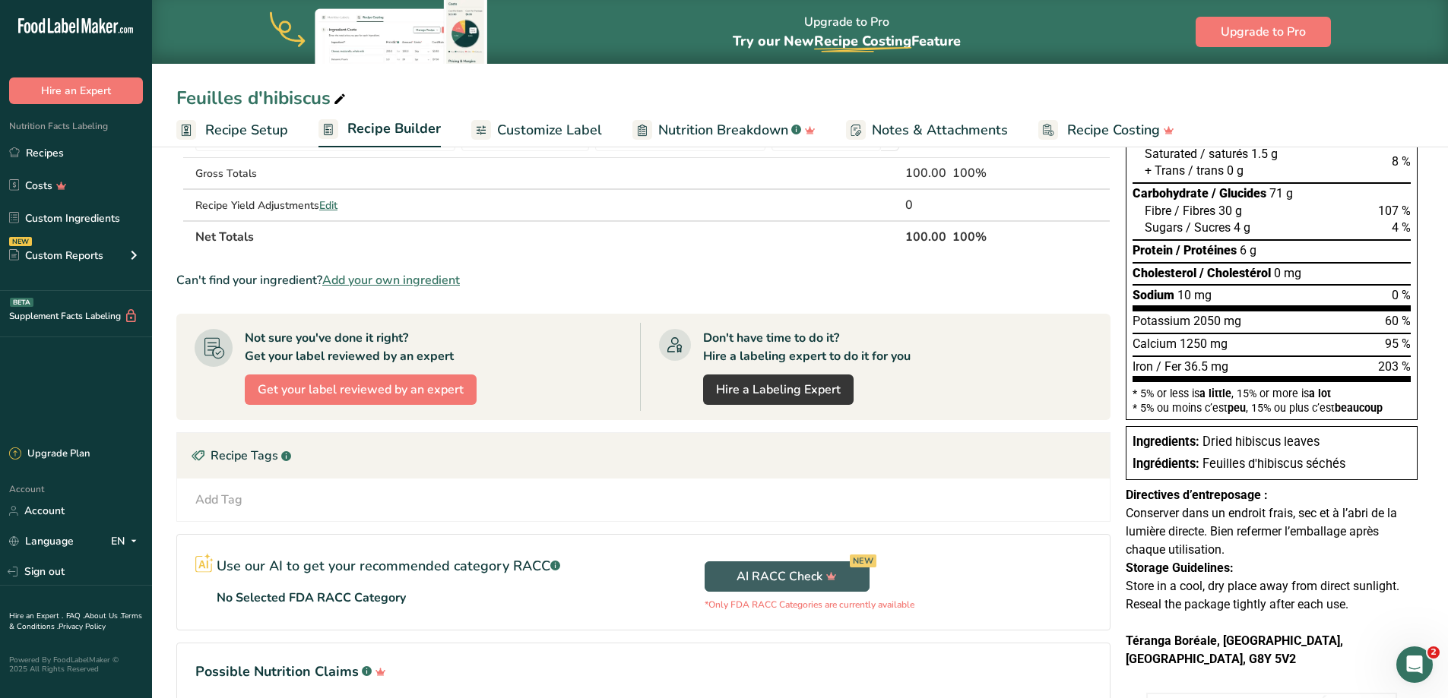
scroll to position [154, 0]
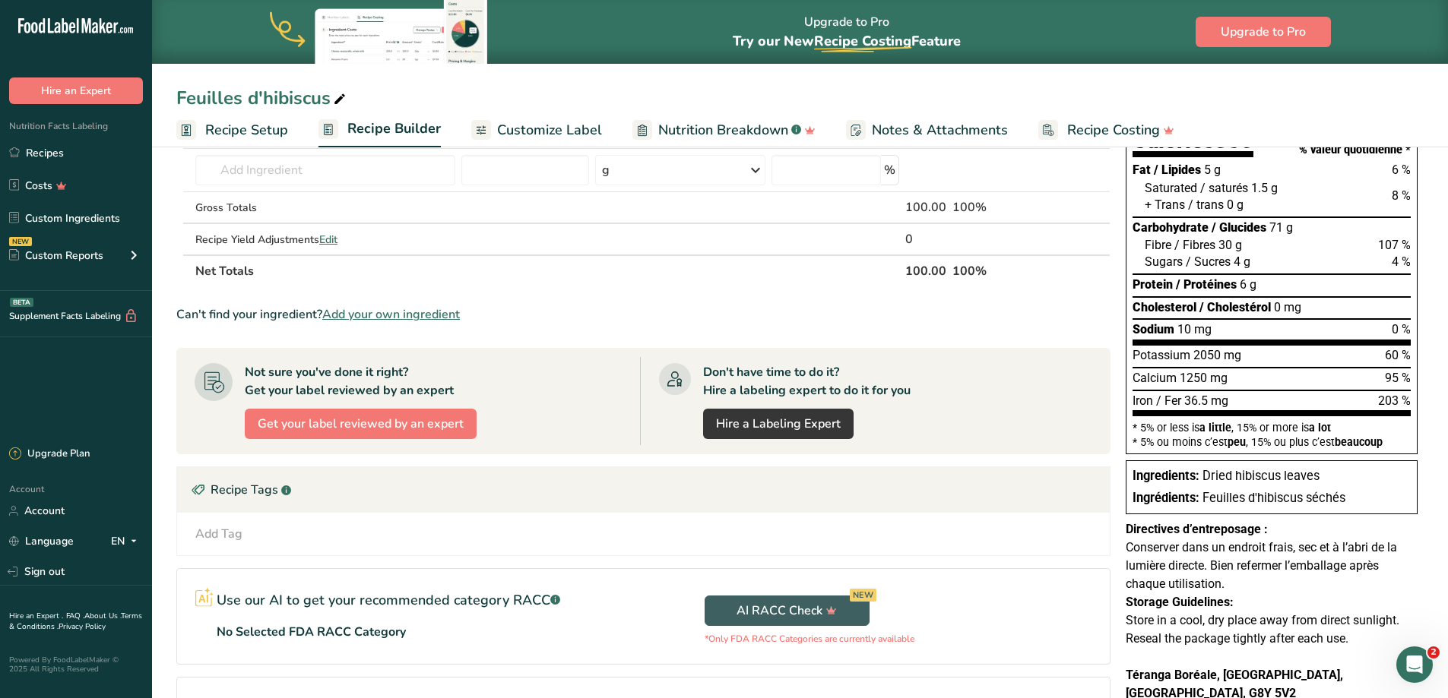
click at [539, 124] on span "Customize Label" at bounding box center [549, 130] width 105 height 21
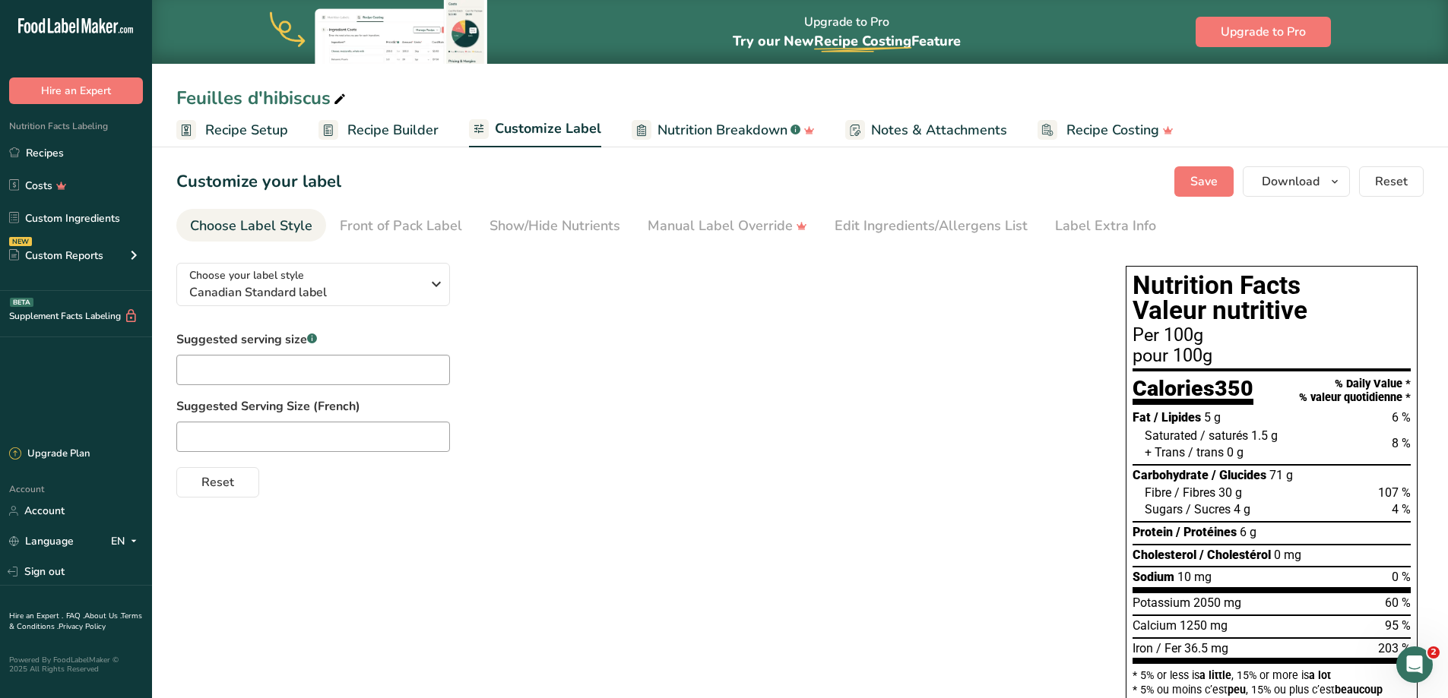
click at [693, 136] on span "Nutrition Breakdown" at bounding box center [722, 130] width 130 height 21
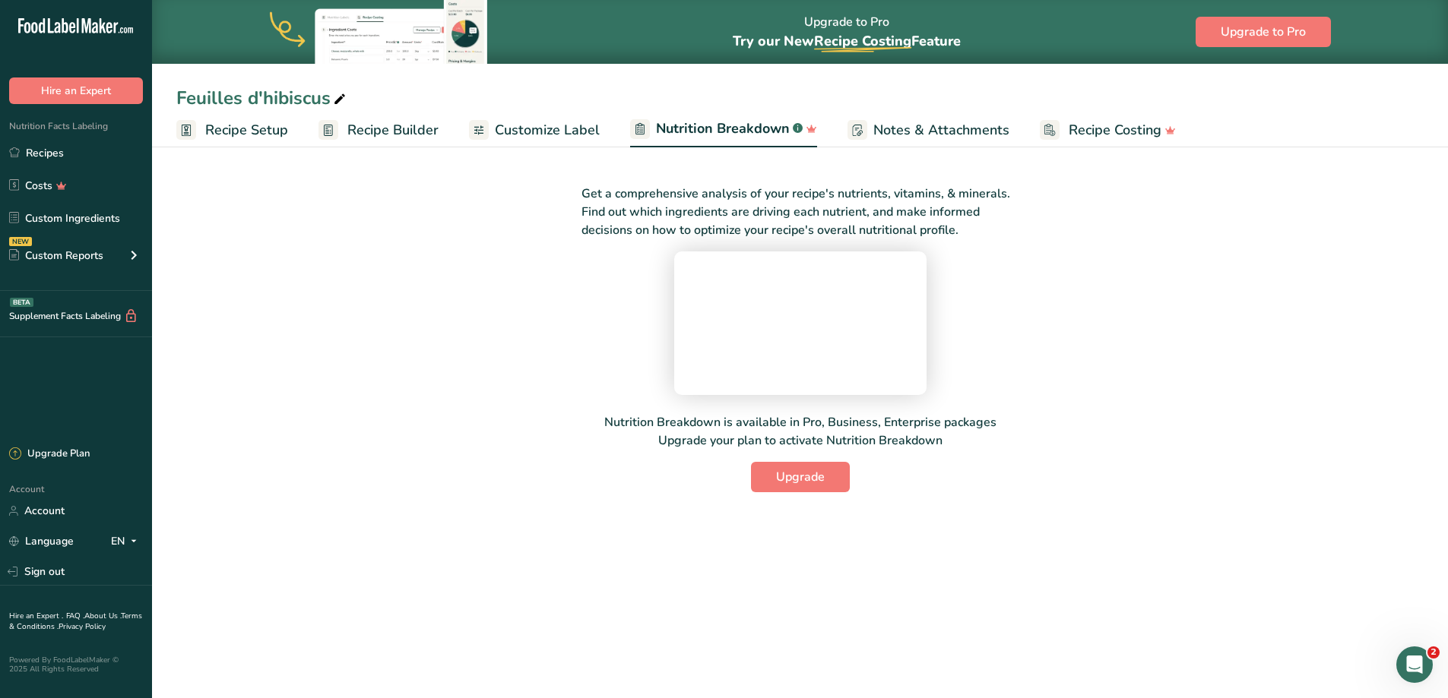
click at [901, 127] on span "Notes & Attachments" at bounding box center [941, 130] width 136 height 21
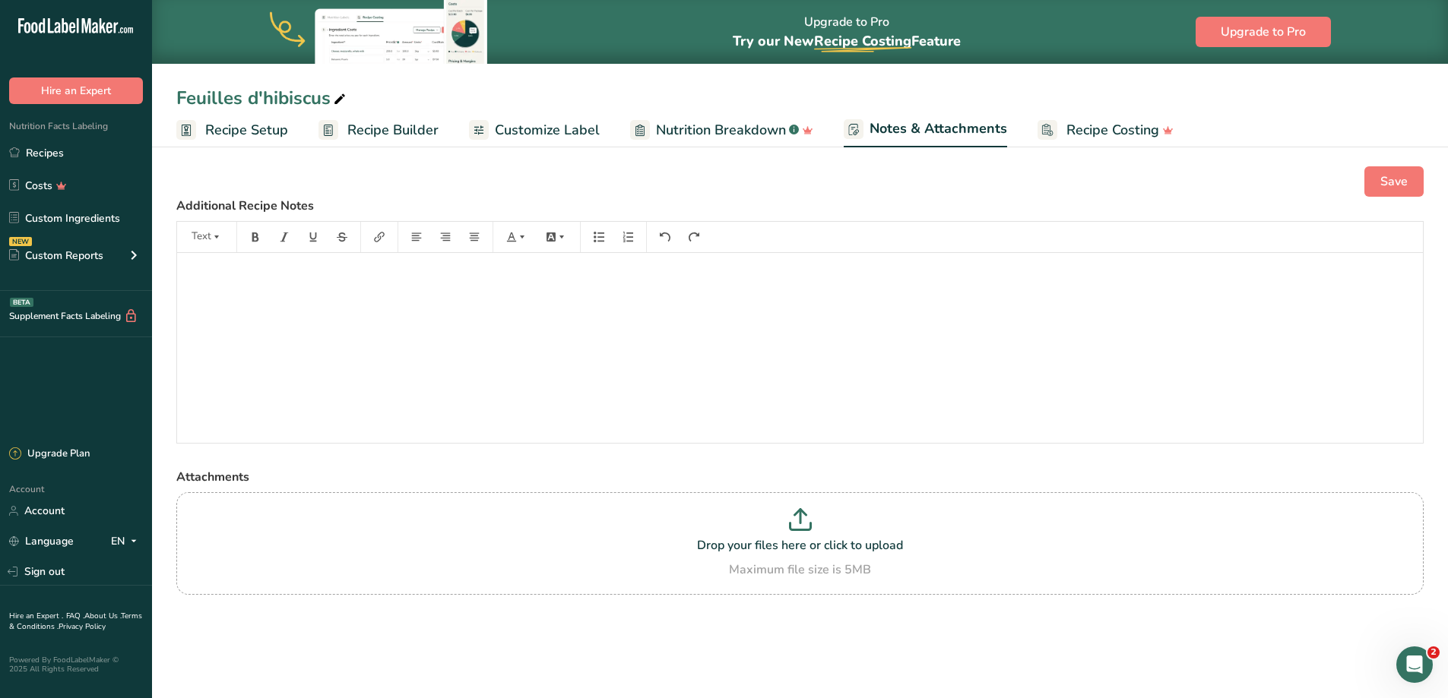
click at [1139, 129] on span "Recipe Costing" at bounding box center [1112, 130] width 93 height 21
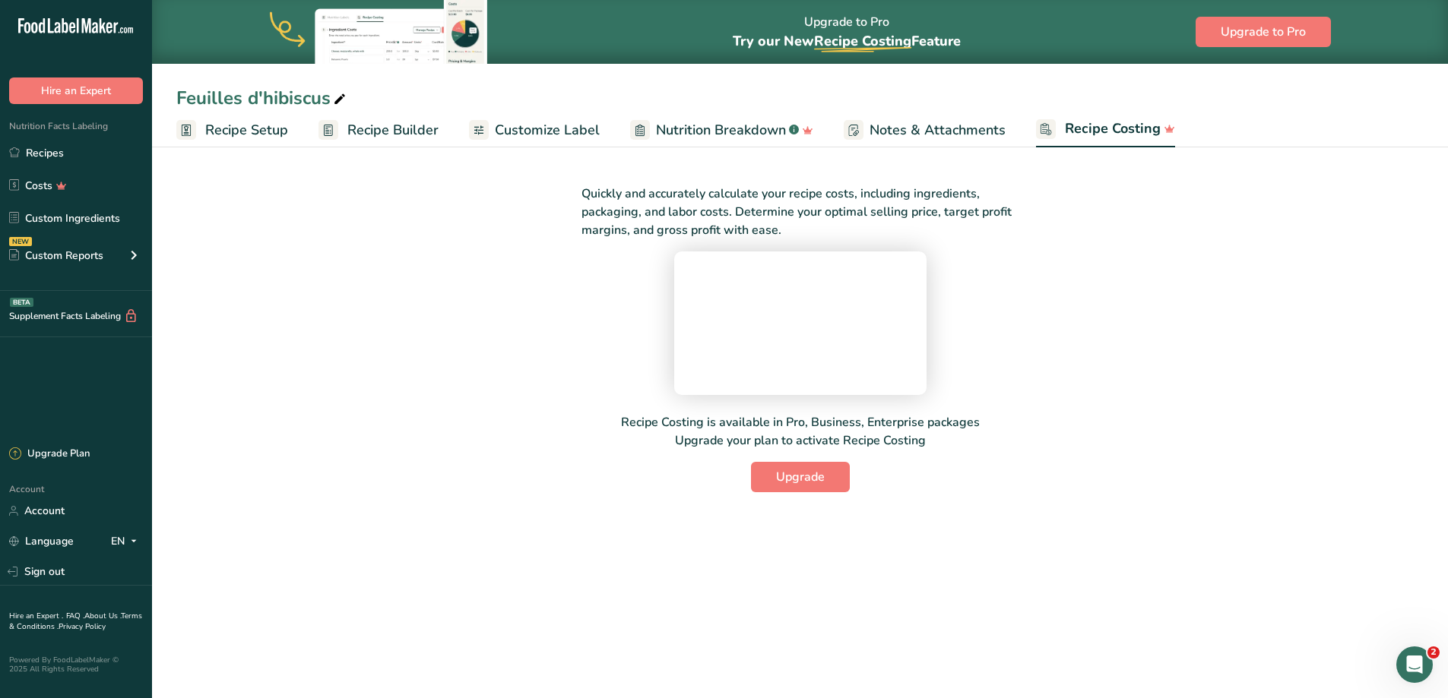
click at [980, 125] on span "Notes & Attachments" at bounding box center [937, 130] width 136 height 21
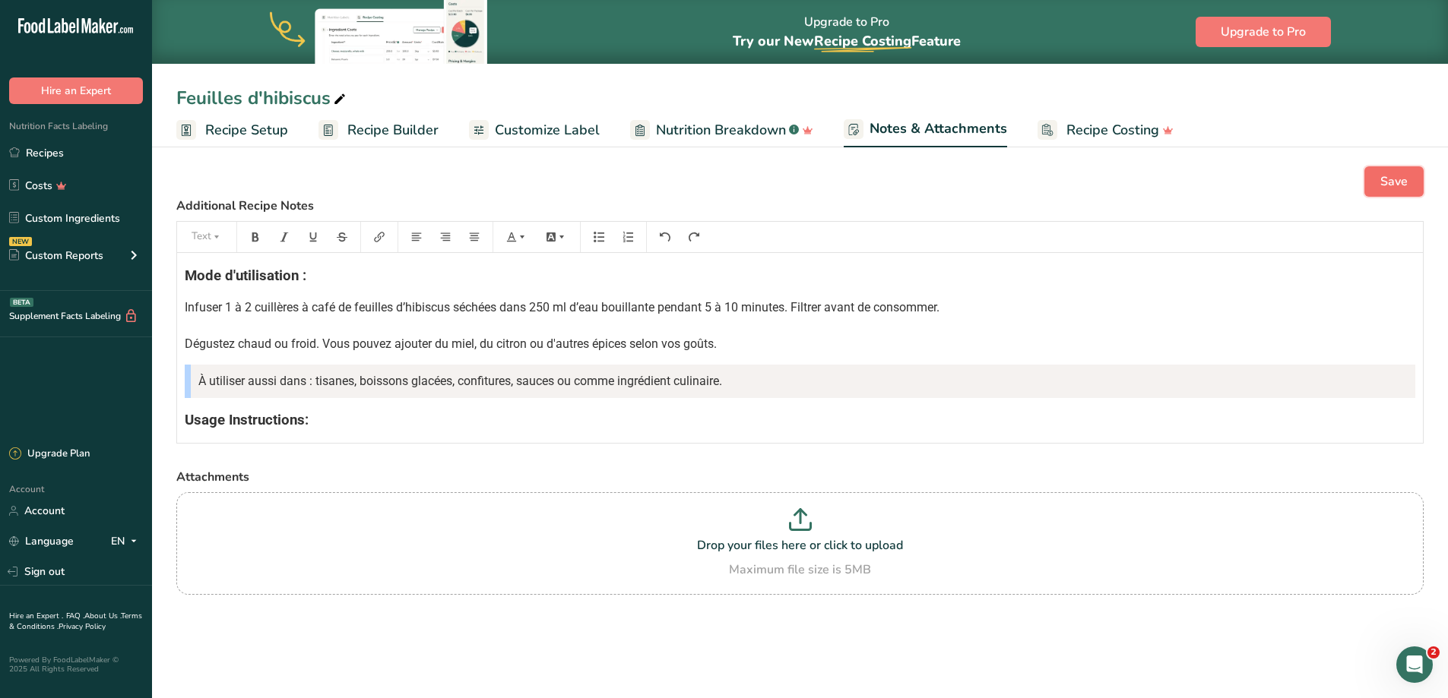
click at [1403, 188] on span "Save" at bounding box center [1393, 182] width 27 height 18
click at [221, 127] on span "Recipe Setup" at bounding box center [246, 130] width 83 height 21
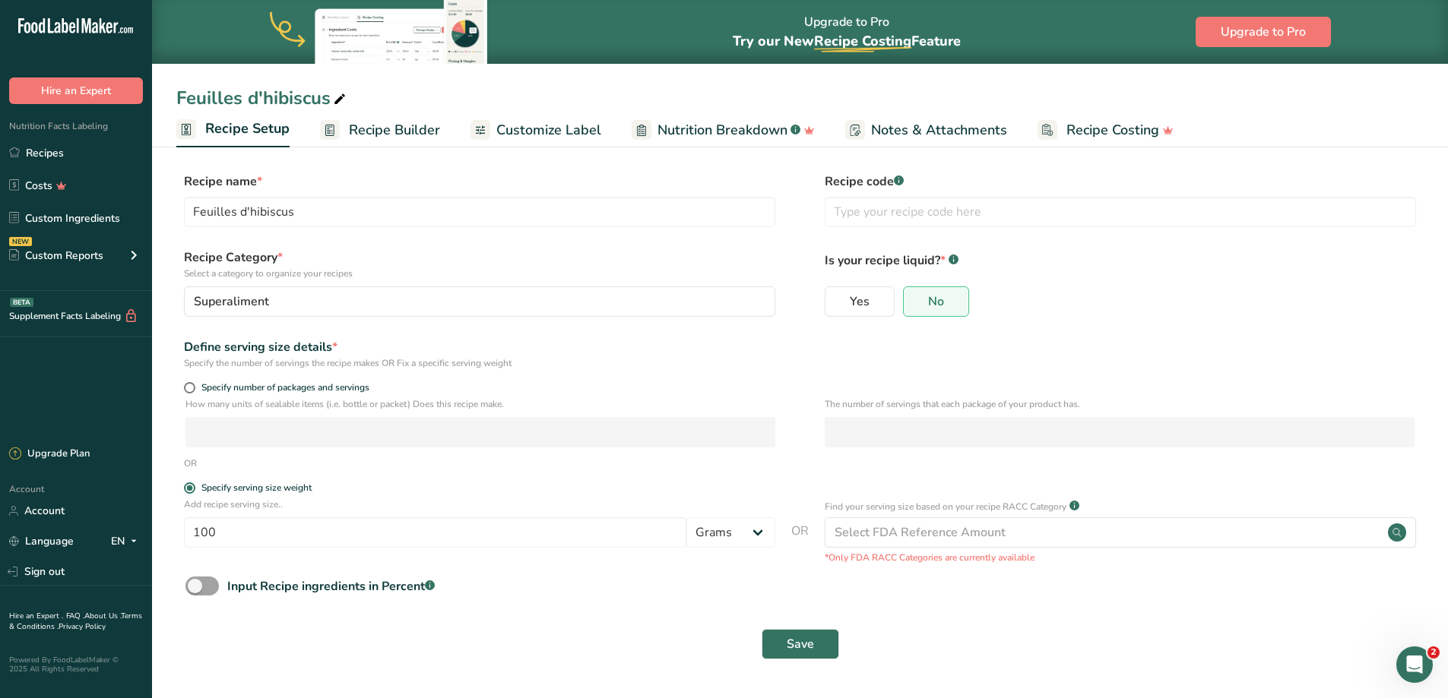
click at [404, 131] on span "Recipe Builder" at bounding box center [394, 130] width 91 height 21
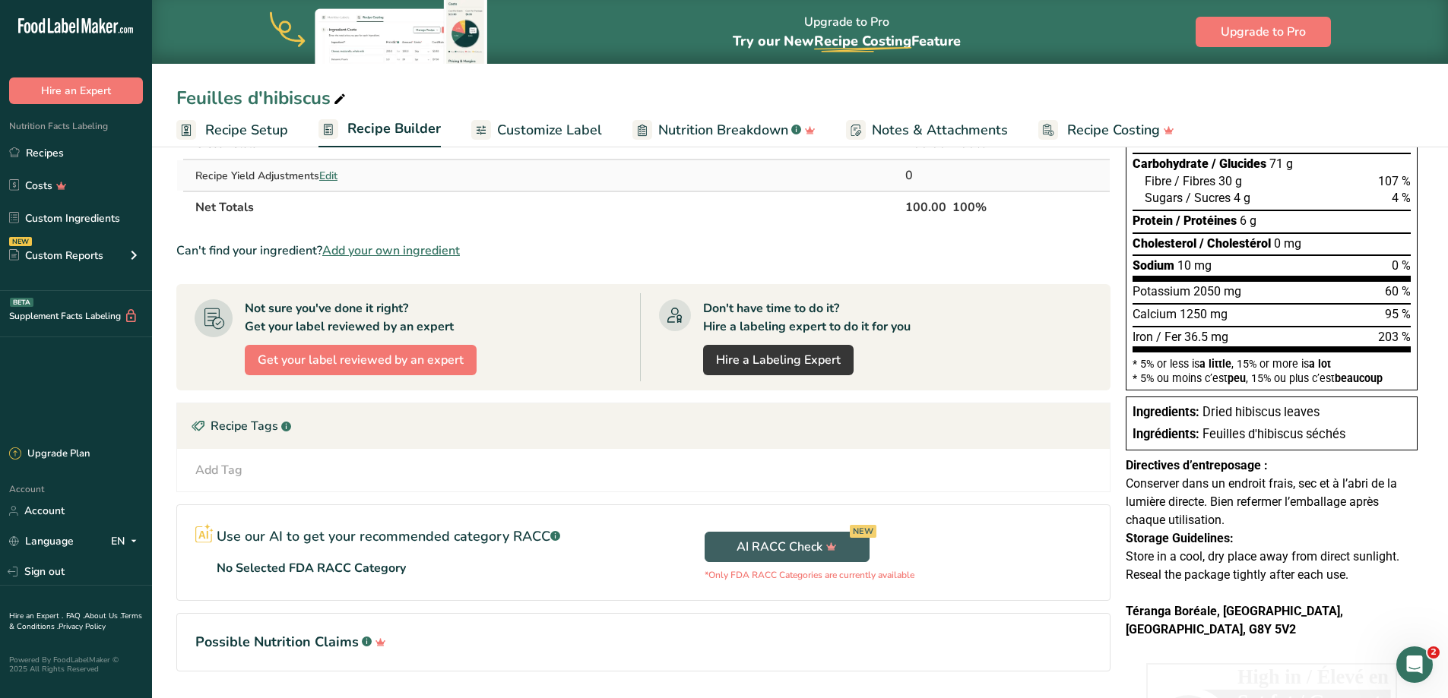
scroll to position [219, 0]
click at [581, 128] on span "Customize Label" at bounding box center [549, 130] width 105 height 21
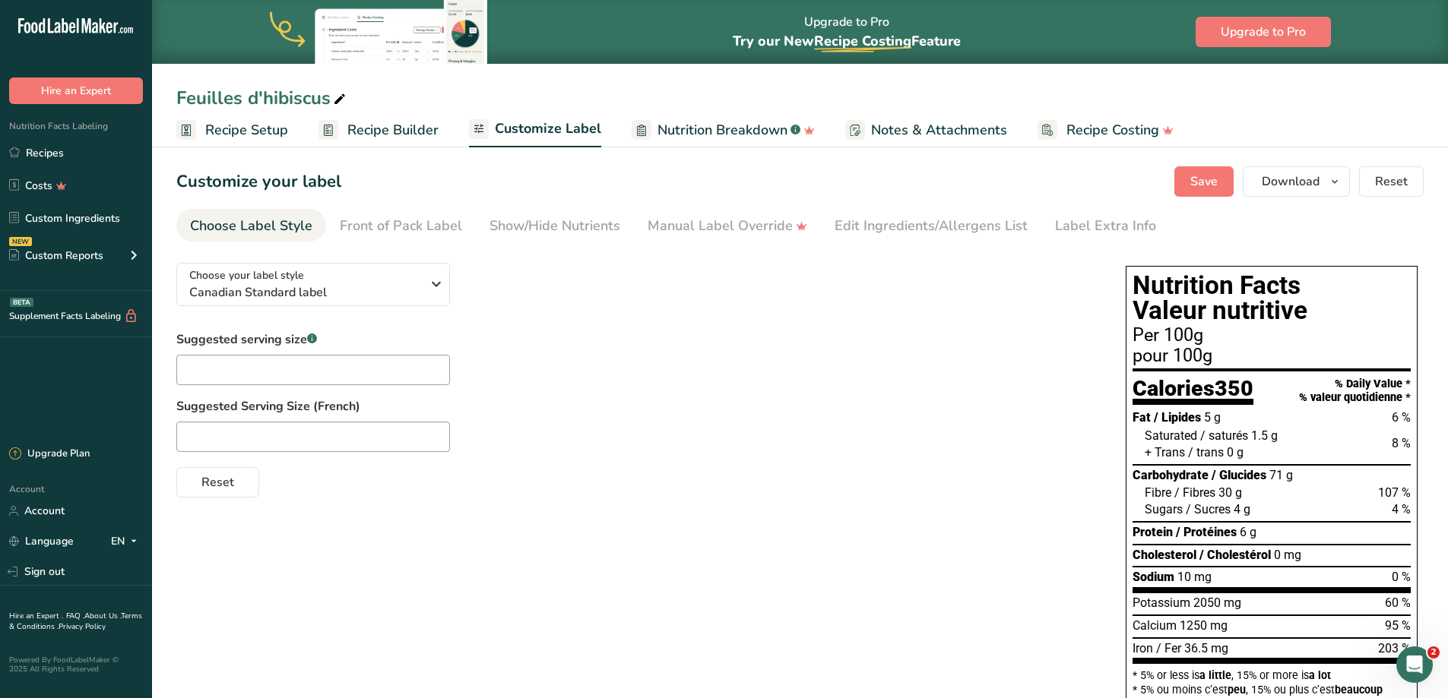
click at [764, 128] on span "Nutrition Breakdown" at bounding box center [722, 130] width 130 height 21
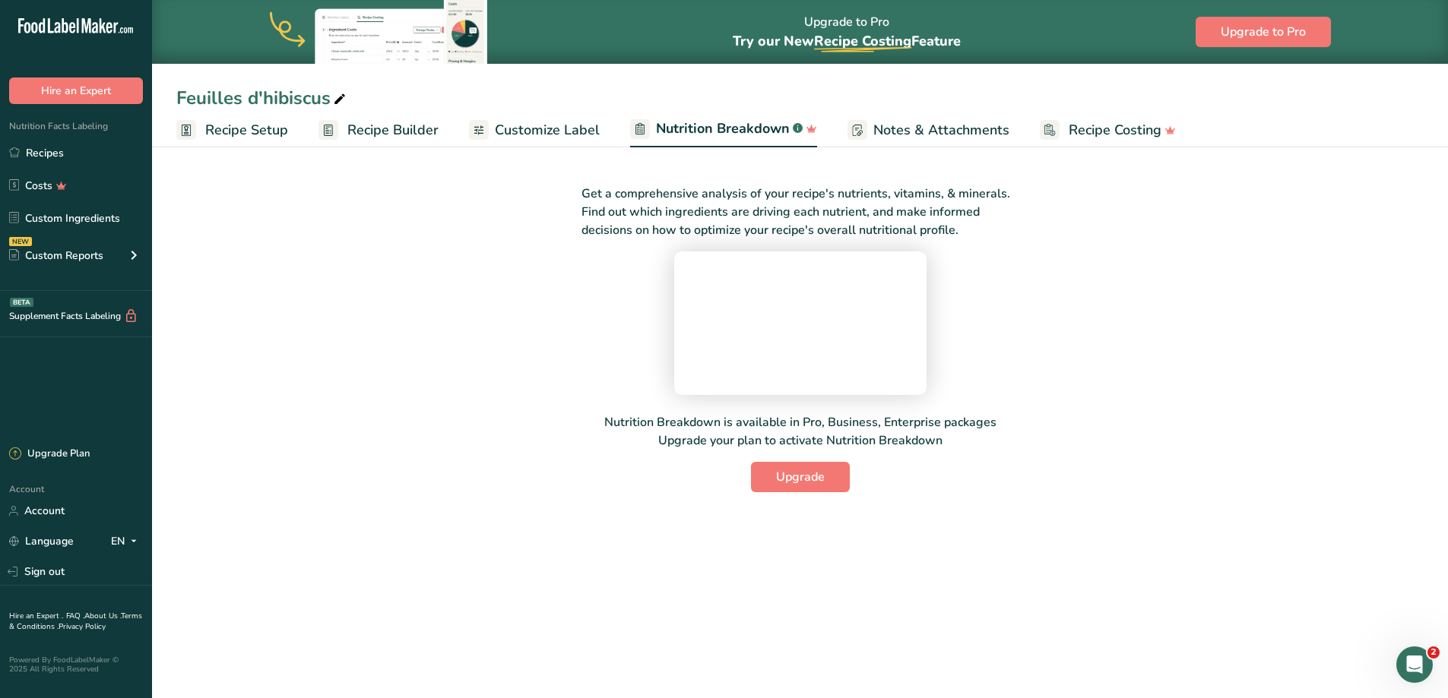
click at [912, 133] on span "Notes & Attachments" at bounding box center [941, 130] width 136 height 21
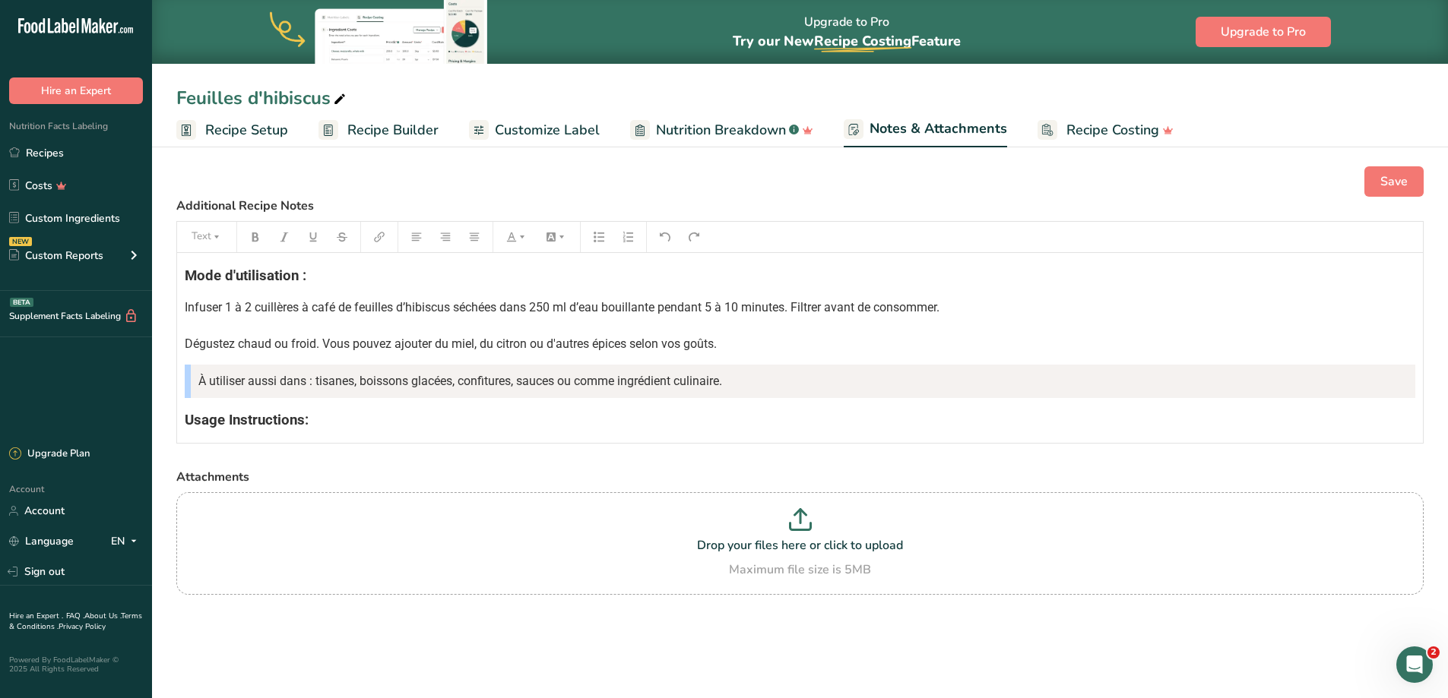
click at [803, 388] on blockquote "À utiliser aussi dans : tisanes, boissons glacées, confitures, sauces ou comme …" at bounding box center [800, 381] width 1230 height 33
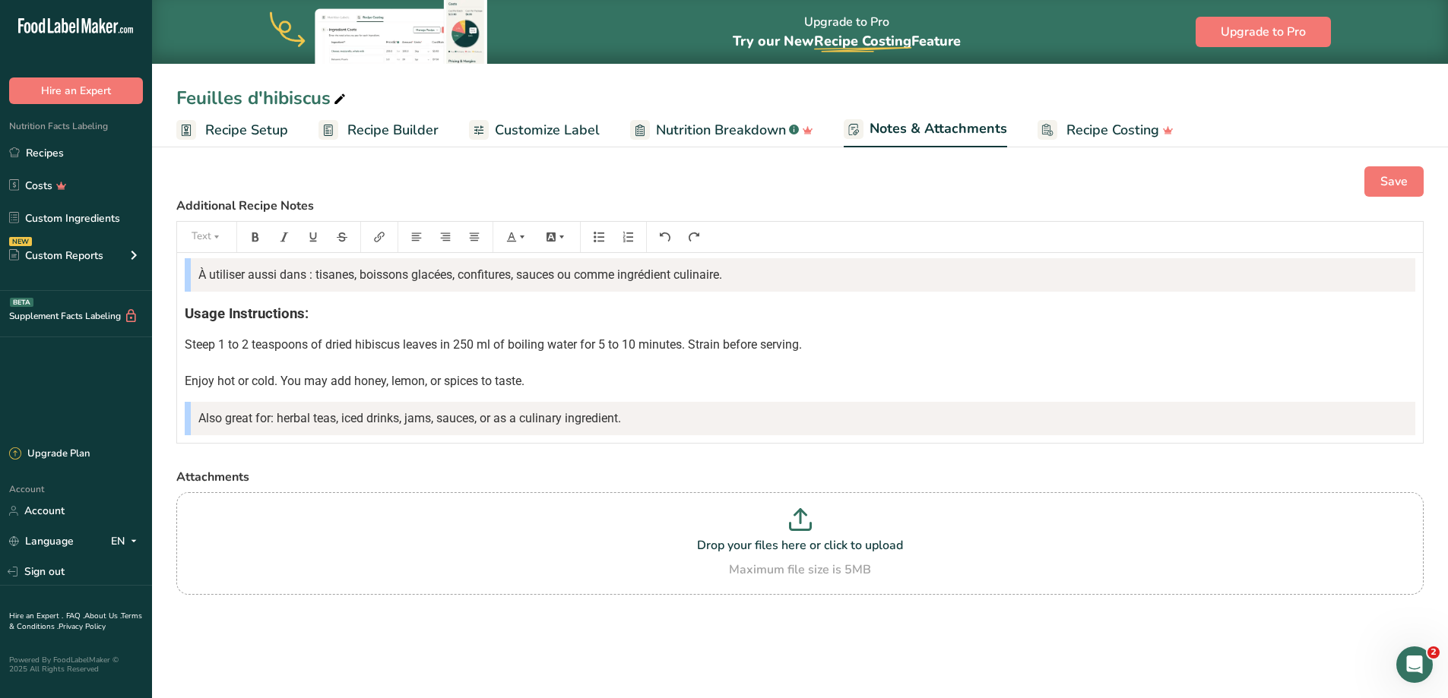
click at [733, 399] on div "Mode d'utilisation : Infuser 1 à 2 cuillères à café de feuilles d’hibiscus séch…" at bounding box center [800, 291] width 1246 height 289
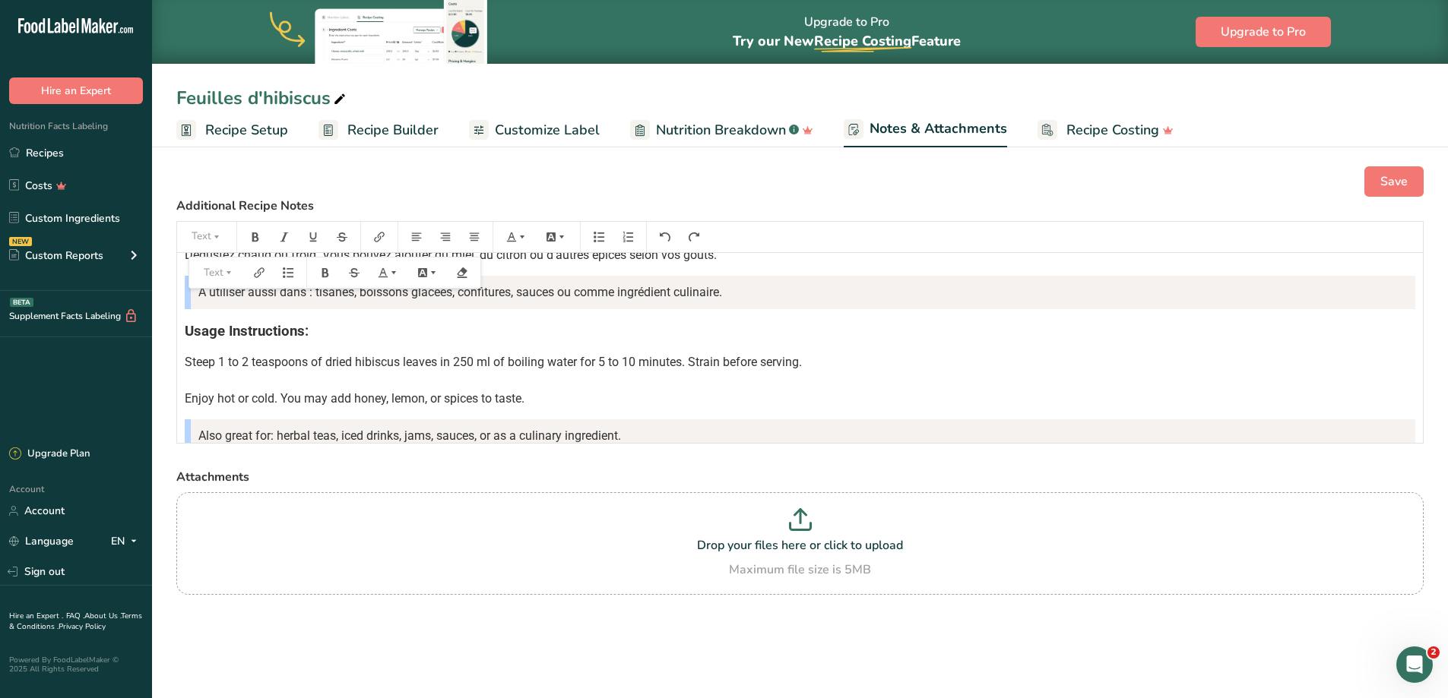
scroll to position [0, 0]
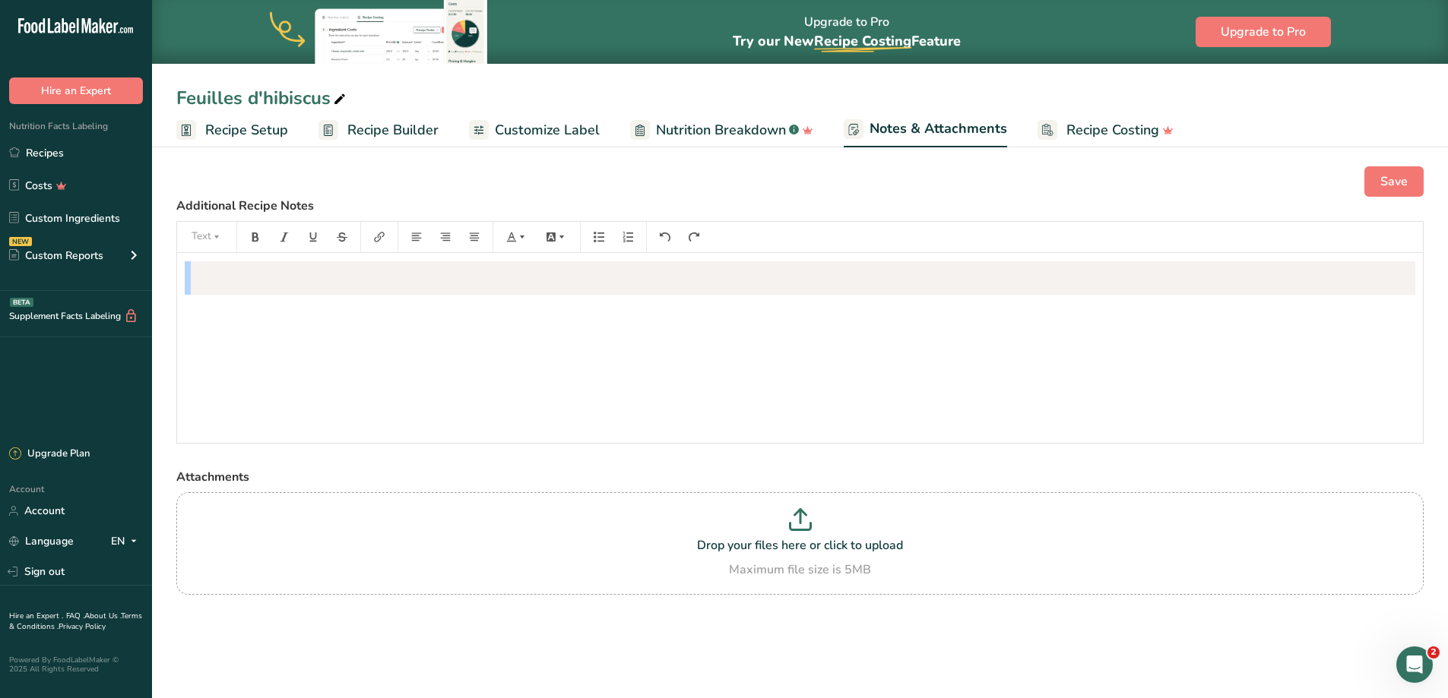
click at [536, 122] on span "Customize Label" at bounding box center [547, 130] width 105 height 21
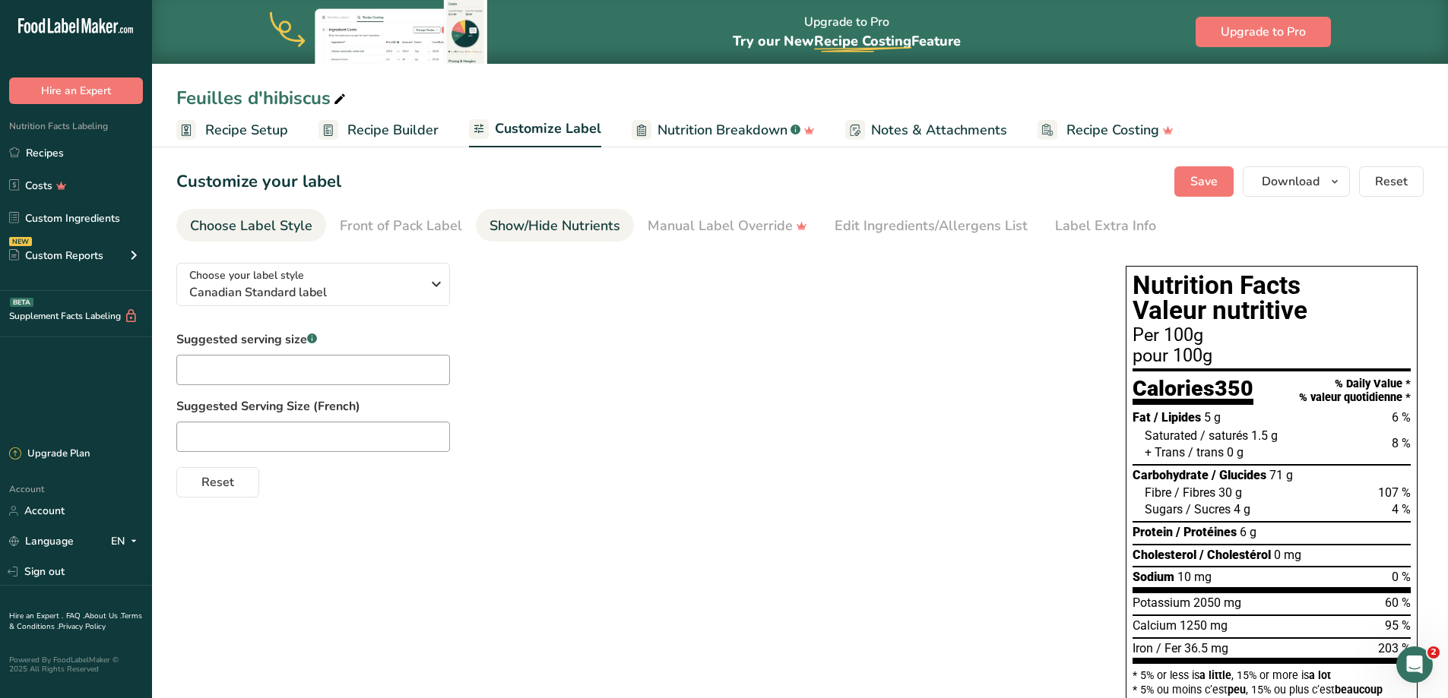
click at [578, 233] on div "Show/Hide Nutrients" at bounding box center [554, 226] width 131 height 21
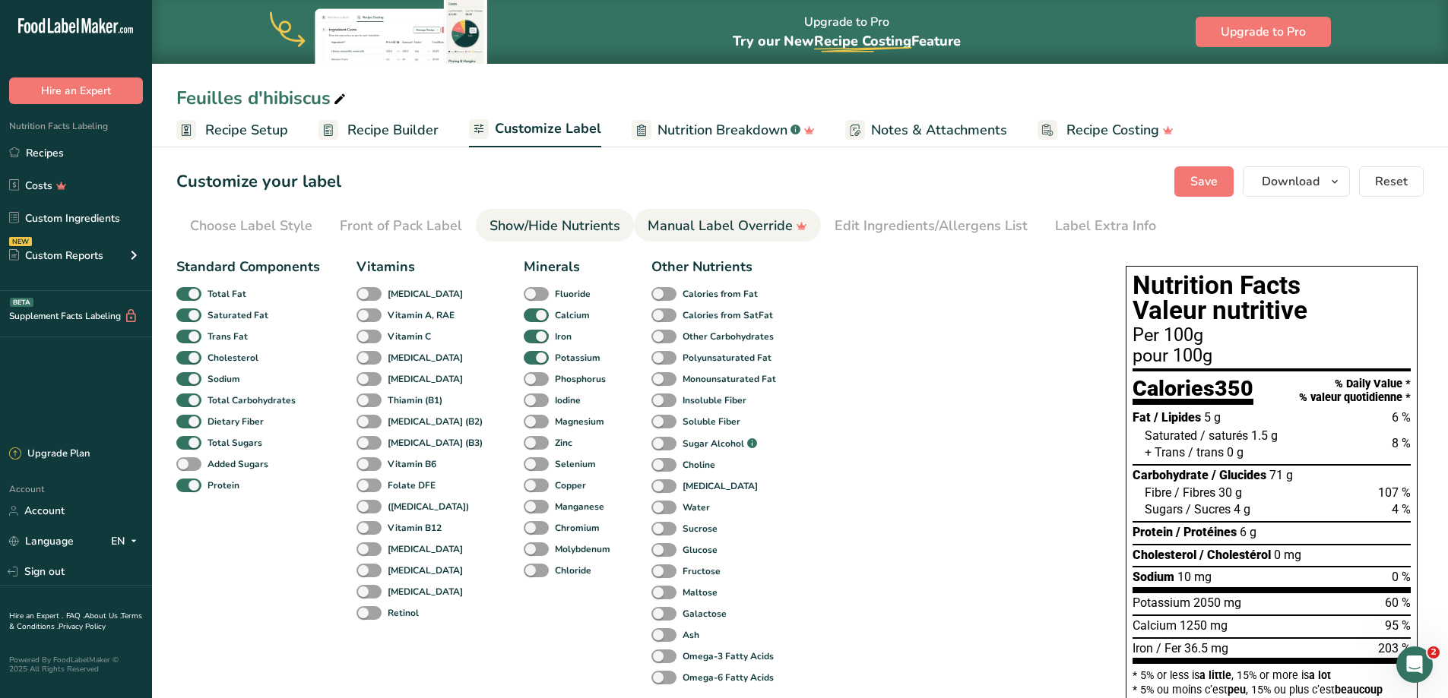
click at [698, 226] on div "Manual Label Override" at bounding box center [728, 226] width 160 height 21
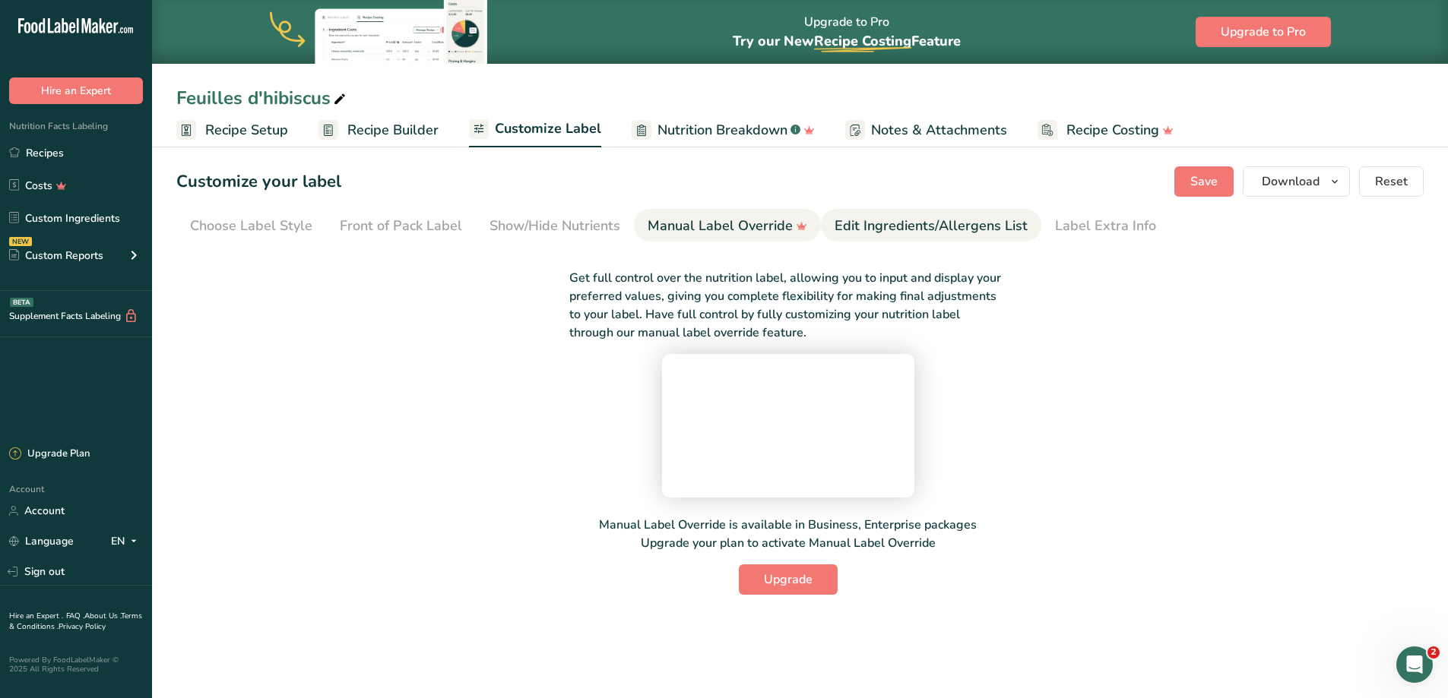
click at [835, 217] on div "Edit Ingredients/Allergens List" at bounding box center [931, 226] width 193 height 21
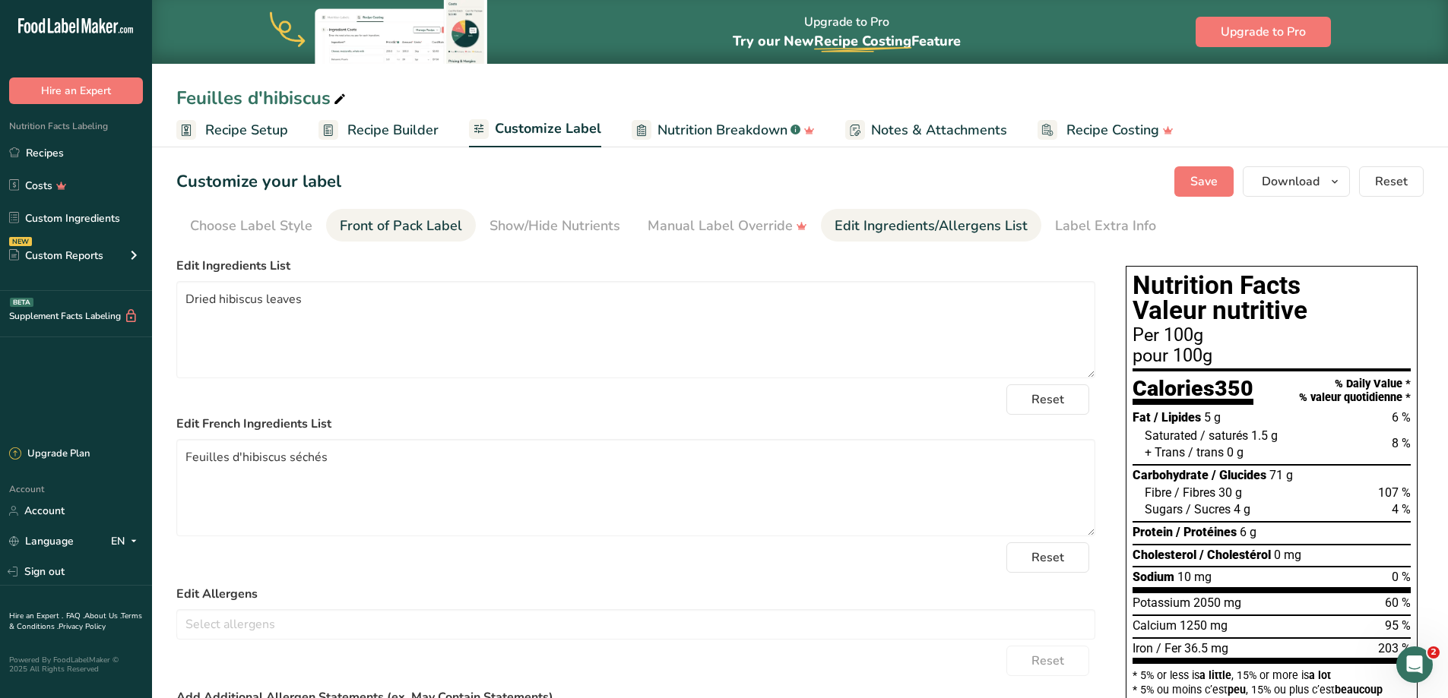
click at [432, 212] on link "Front of Pack Label" at bounding box center [401, 226] width 122 height 34
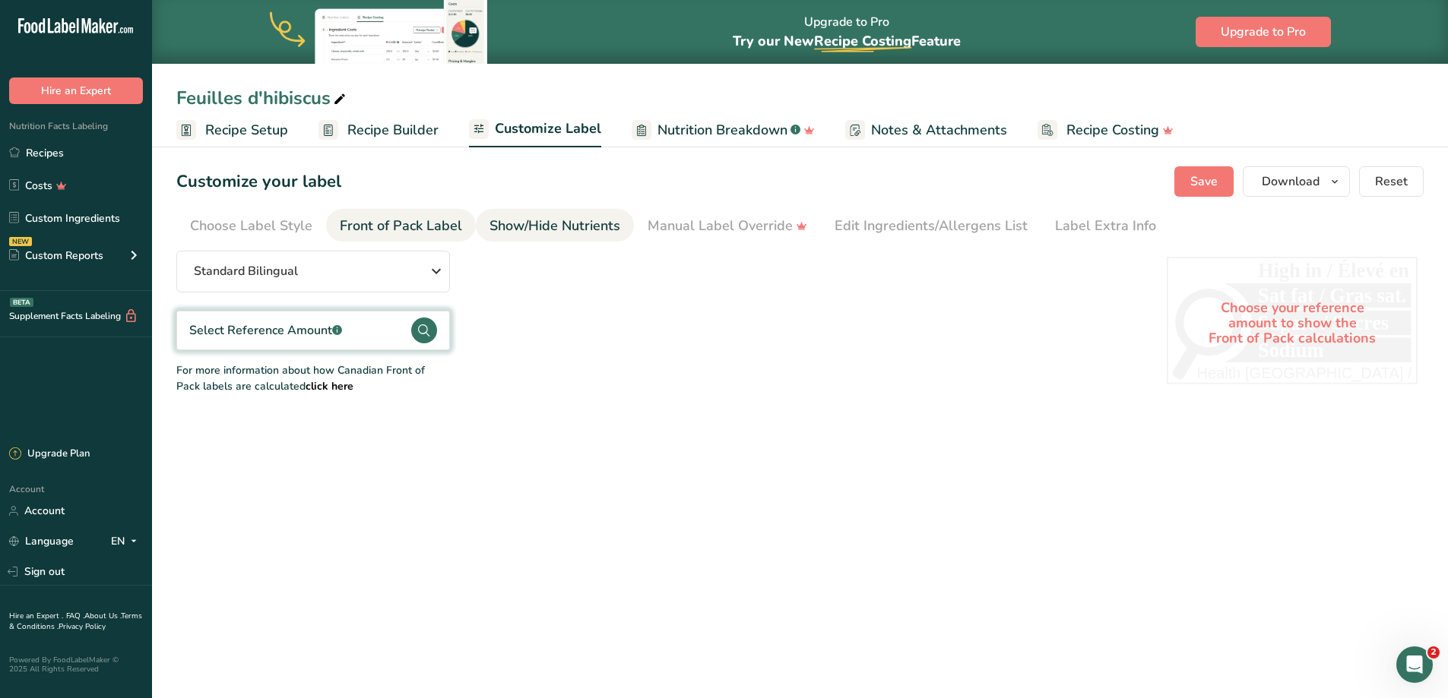
click at [546, 223] on div "Show/Hide Nutrients" at bounding box center [554, 226] width 131 height 21
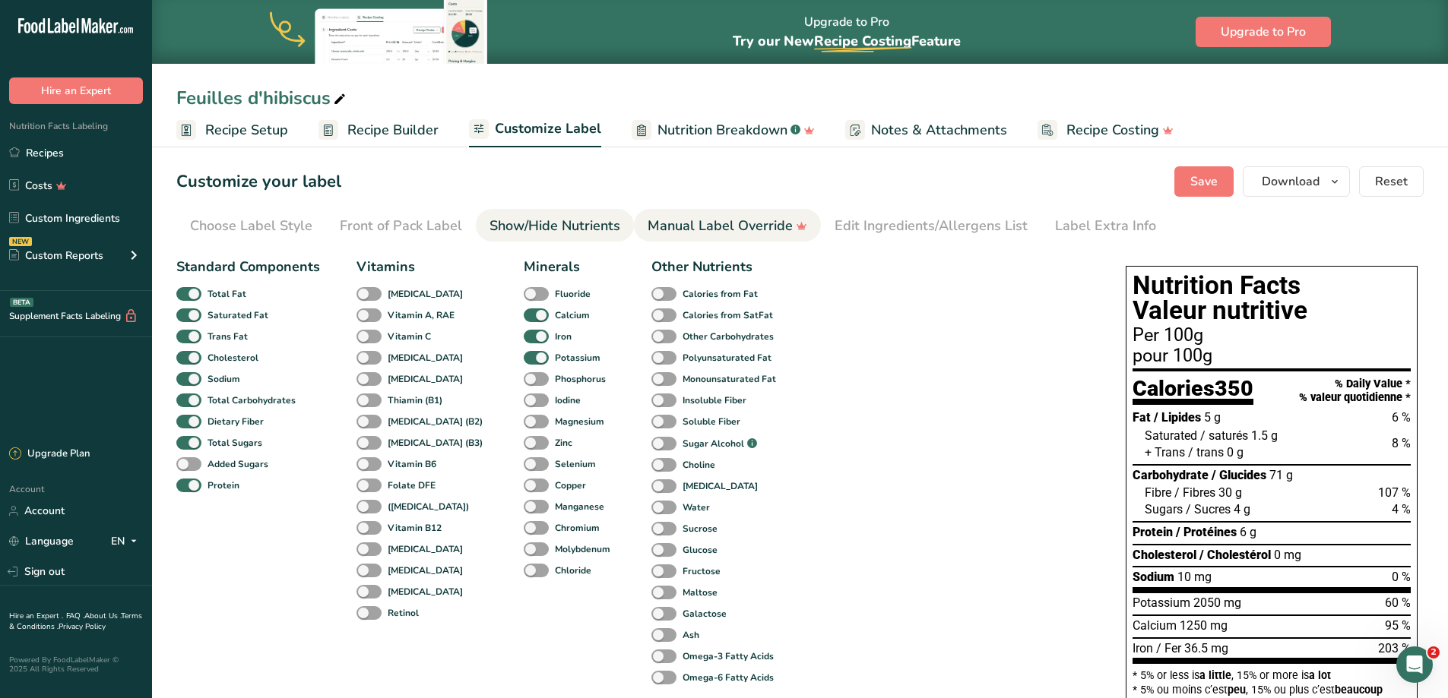
click at [659, 223] on div "Manual Label Override" at bounding box center [728, 226] width 160 height 21
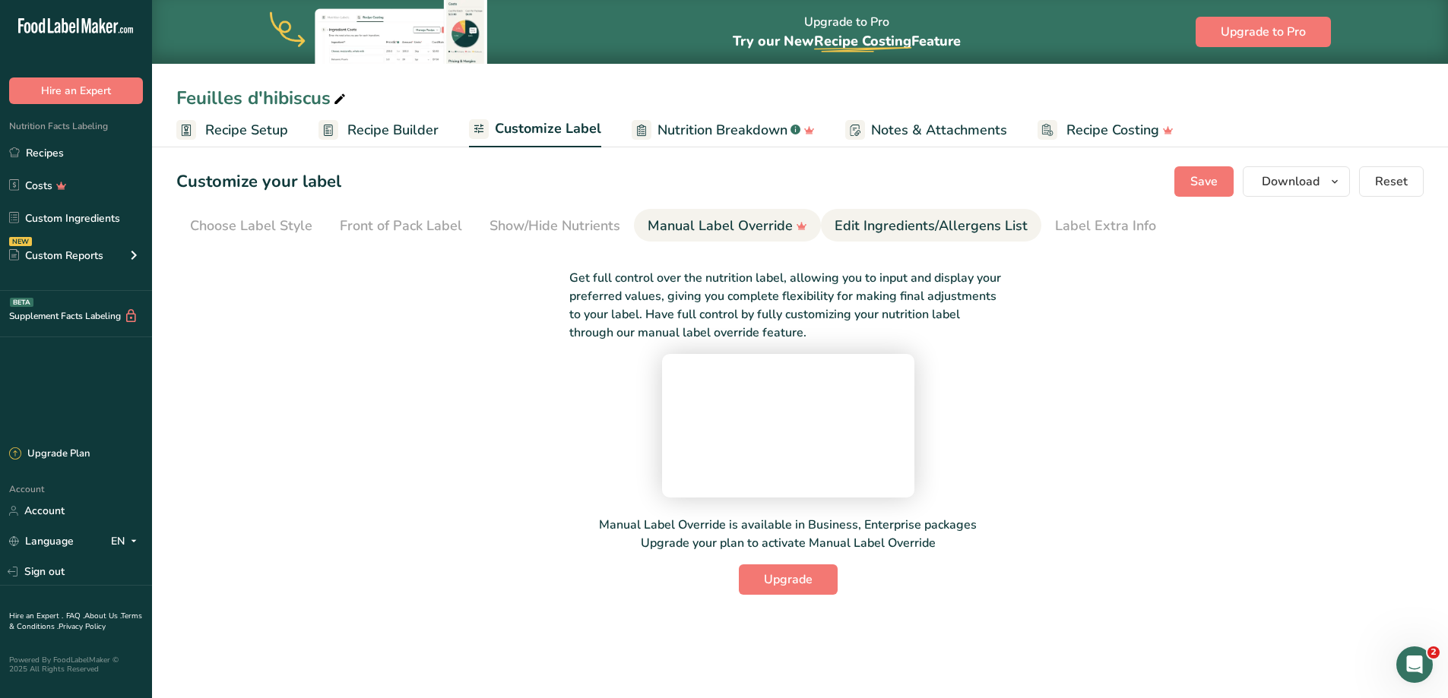
click at [886, 221] on div "Edit Ingredients/Allergens List" at bounding box center [931, 226] width 193 height 21
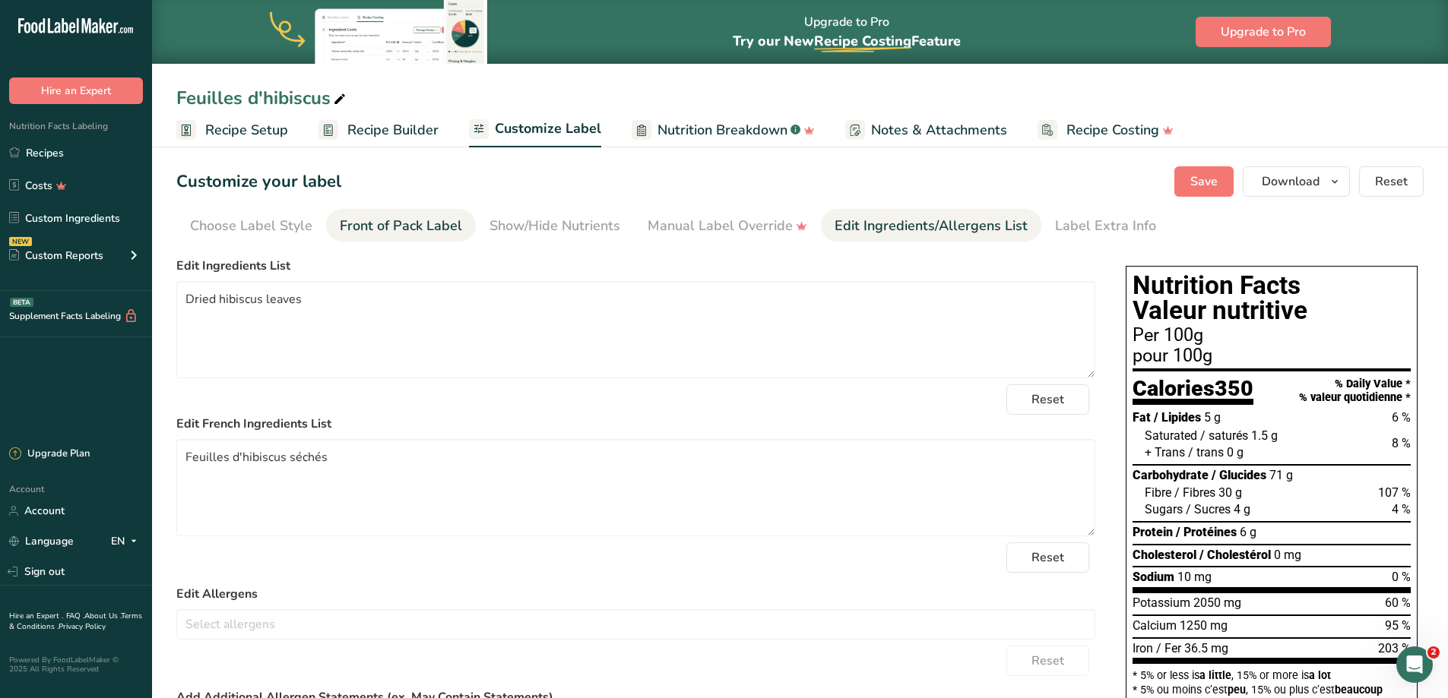
click at [357, 230] on div "Front of Pack Label" at bounding box center [401, 226] width 122 height 21
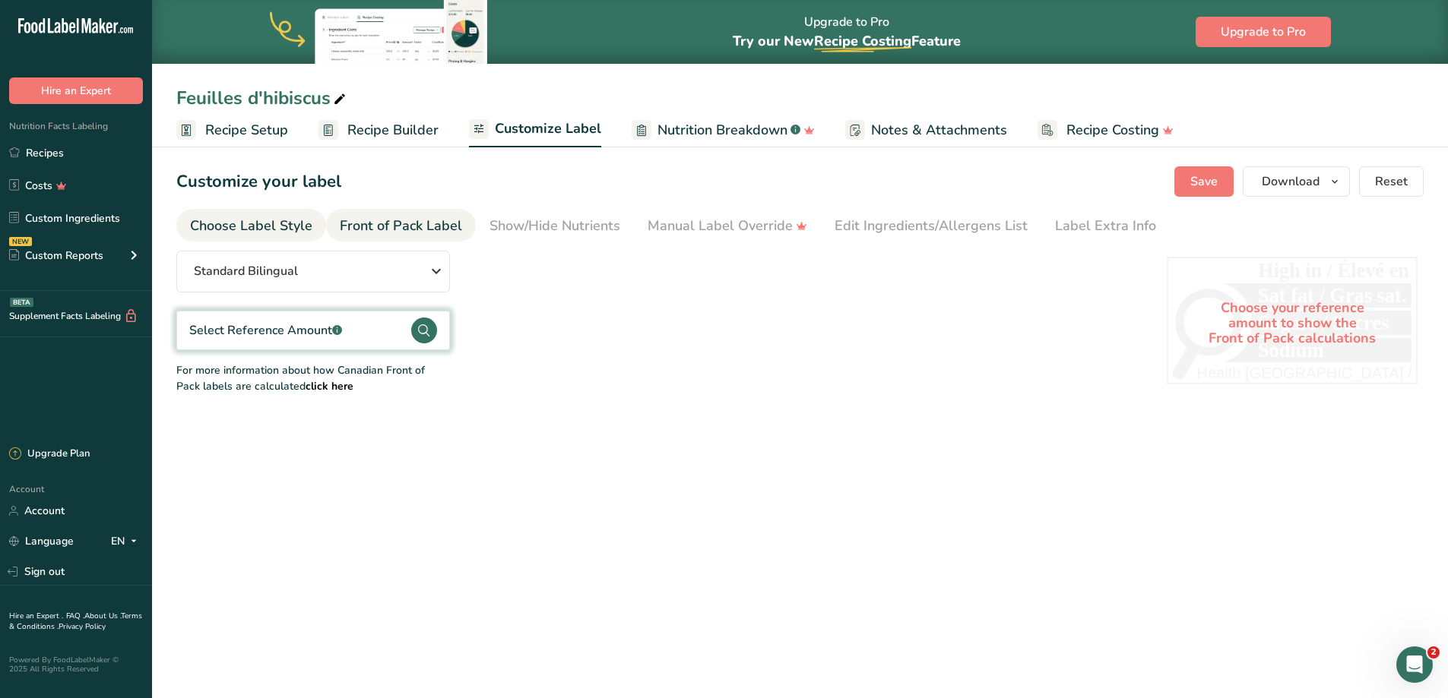
click at [302, 229] on div "Choose Label Style" at bounding box center [251, 226] width 122 height 21
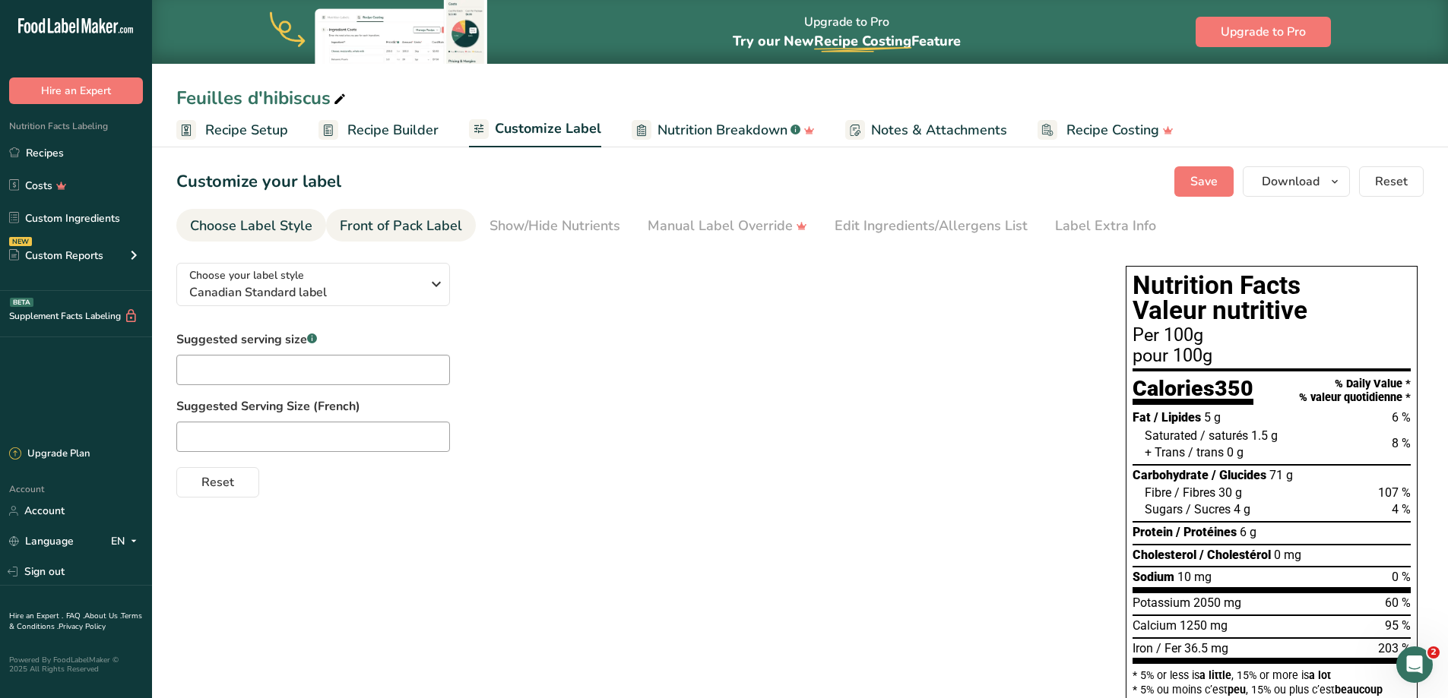
click at [412, 227] on div "Front of Pack Label" at bounding box center [401, 226] width 122 height 21
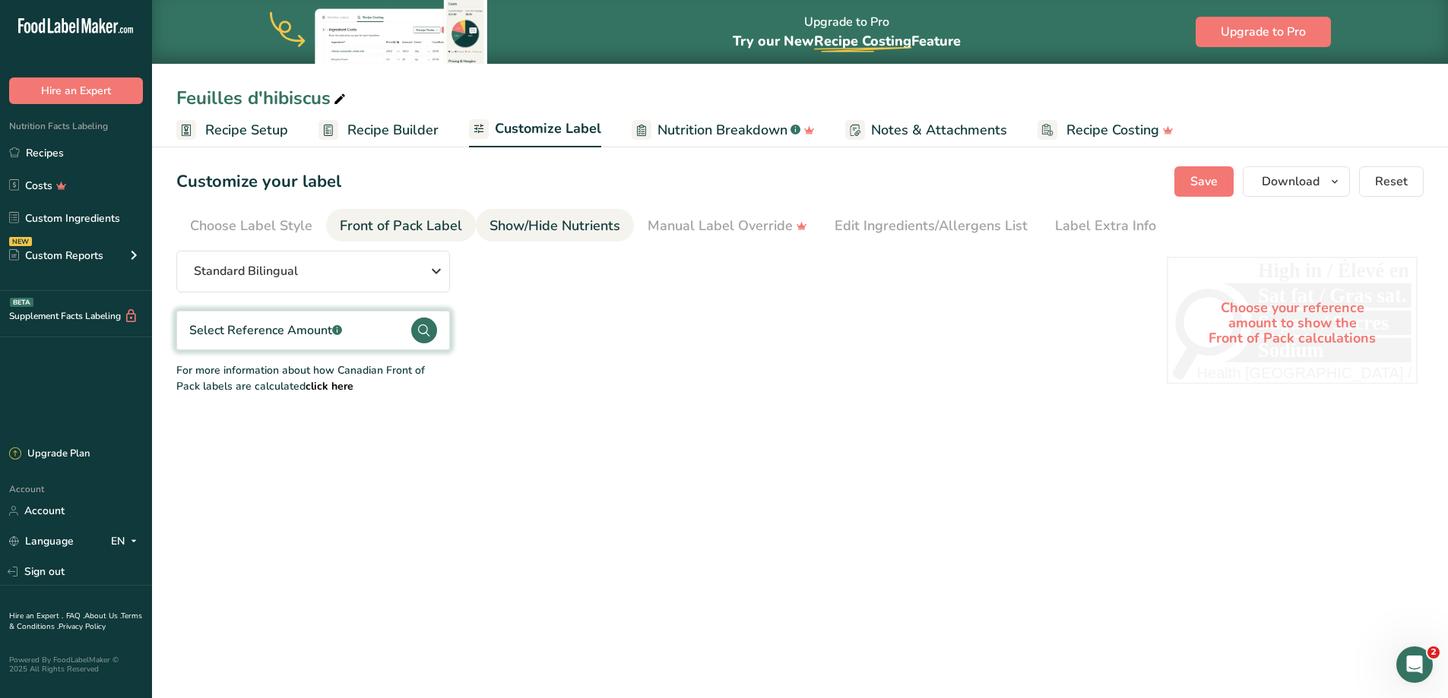
click at [551, 232] on div "Show/Hide Nutrients" at bounding box center [554, 226] width 131 height 21
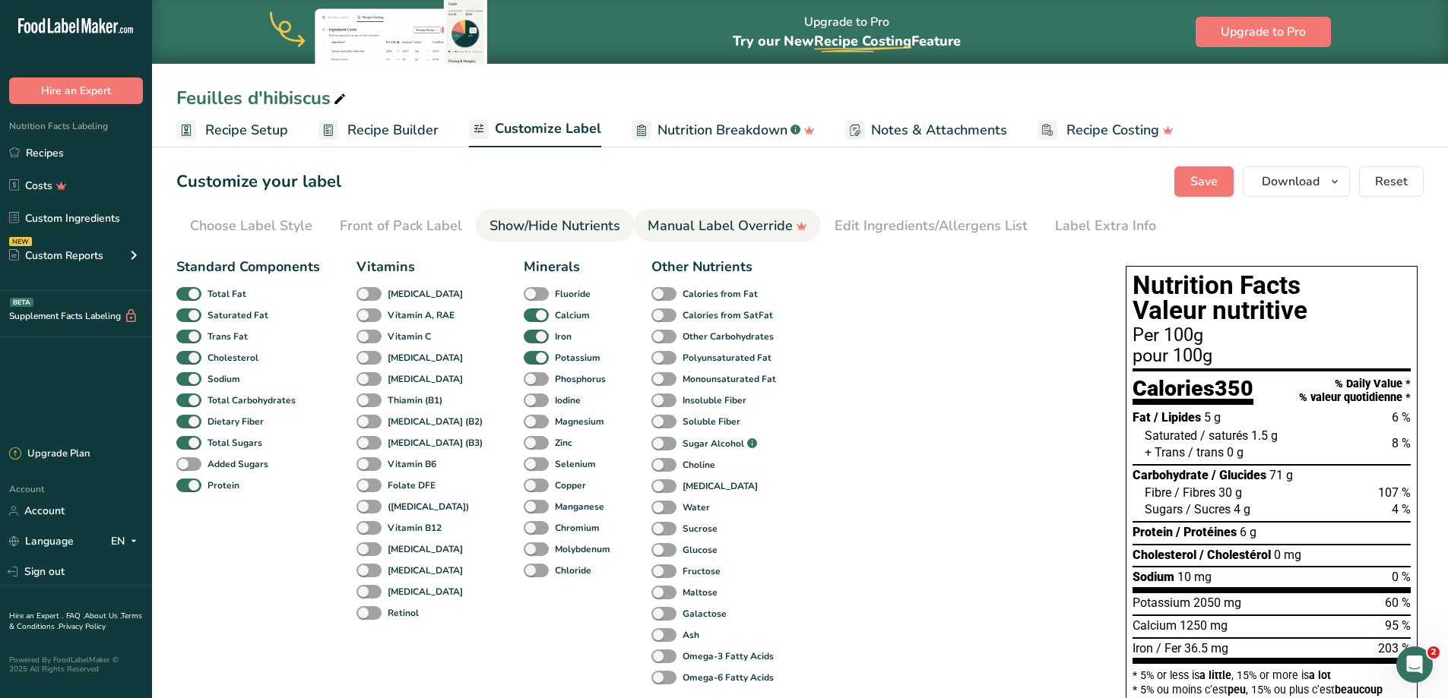
click at [680, 224] on div "Manual Label Override" at bounding box center [728, 226] width 160 height 21
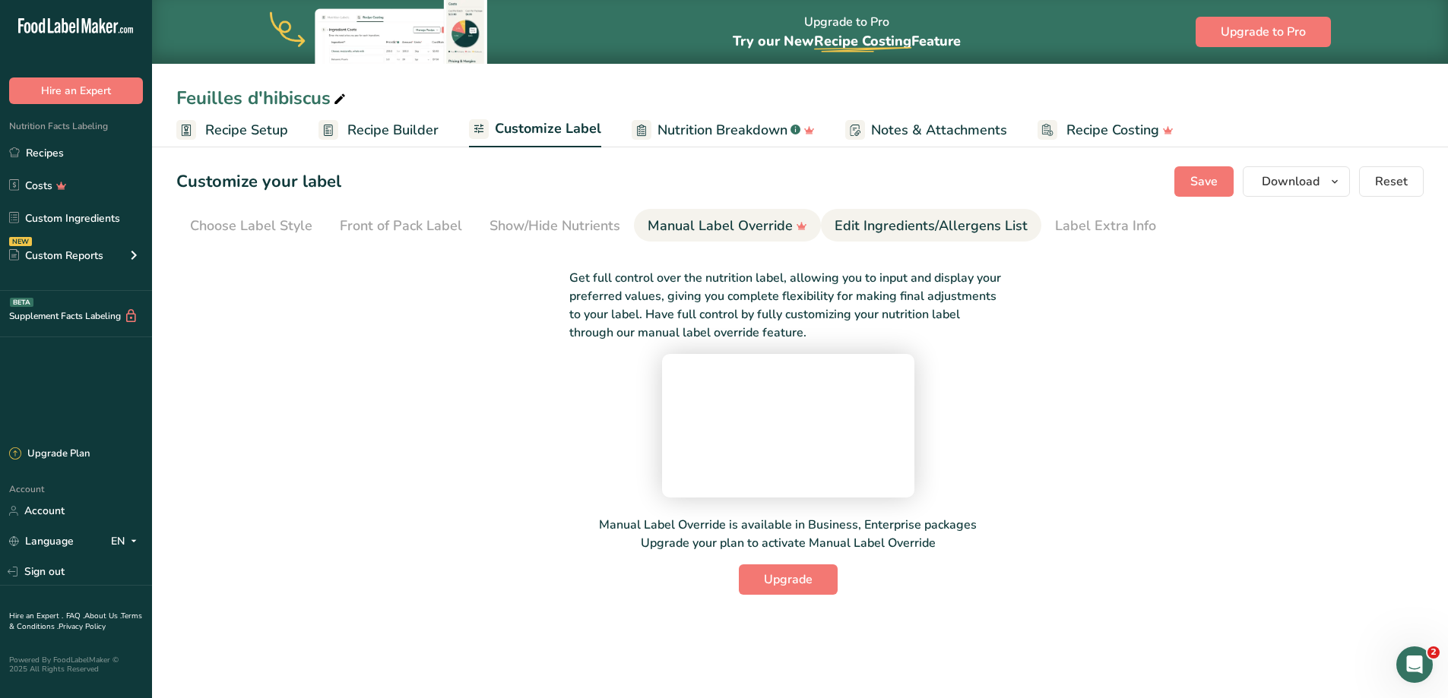
click at [835, 223] on div "Edit Ingredients/Allergens List" at bounding box center [931, 226] width 193 height 21
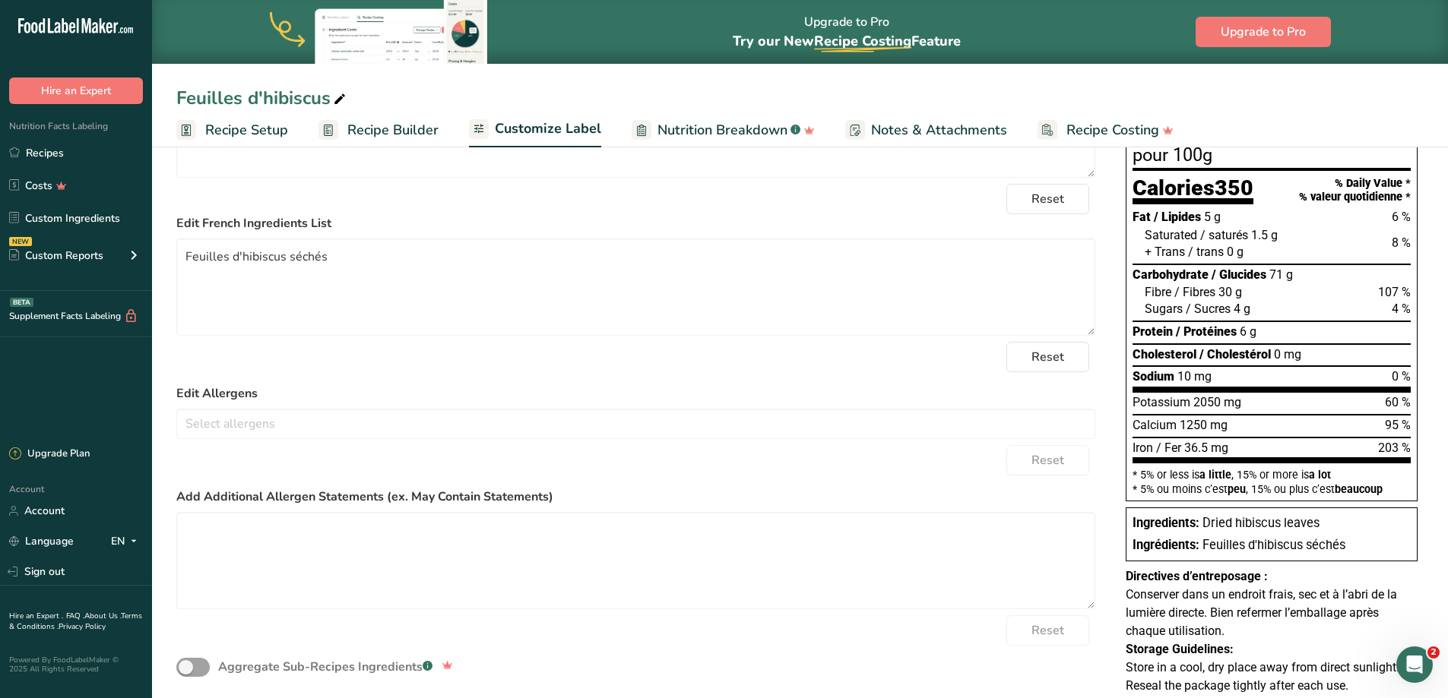
scroll to position [277, 0]
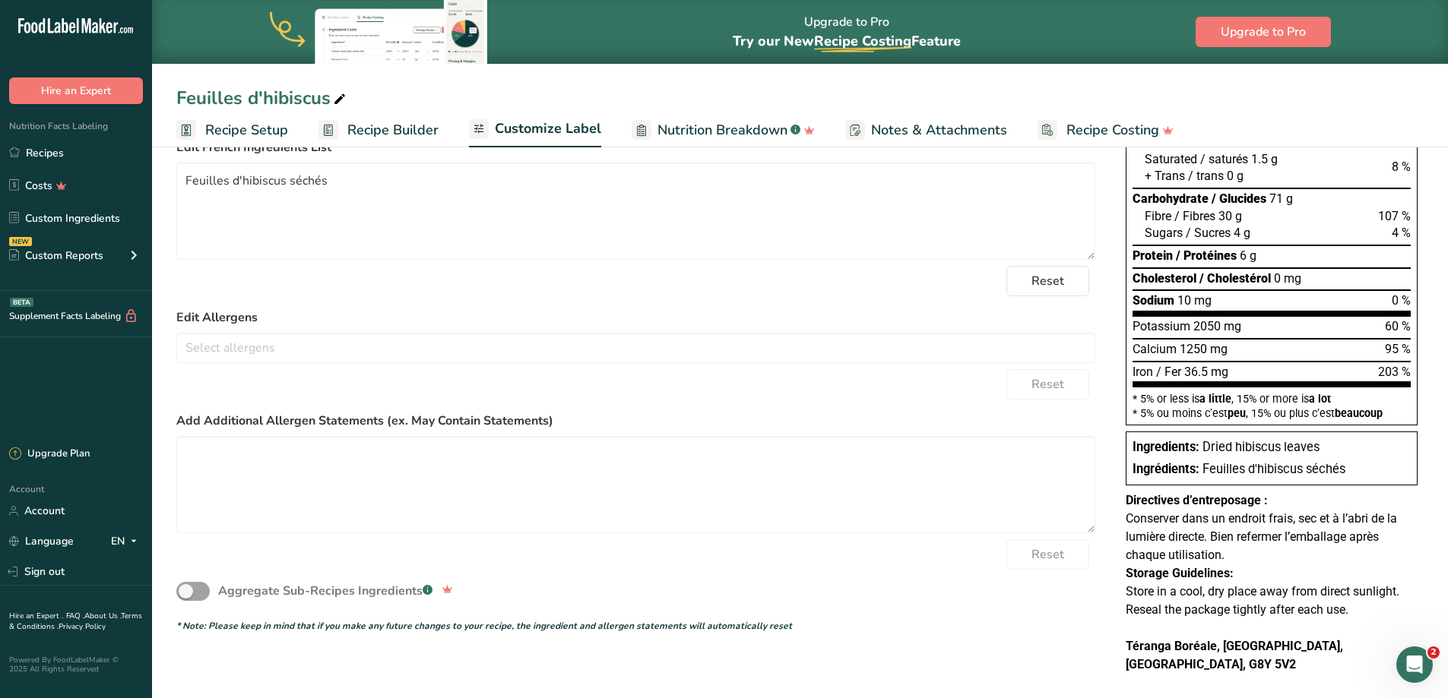
click at [909, 136] on span "Notes & Attachments" at bounding box center [939, 130] width 136 height 21
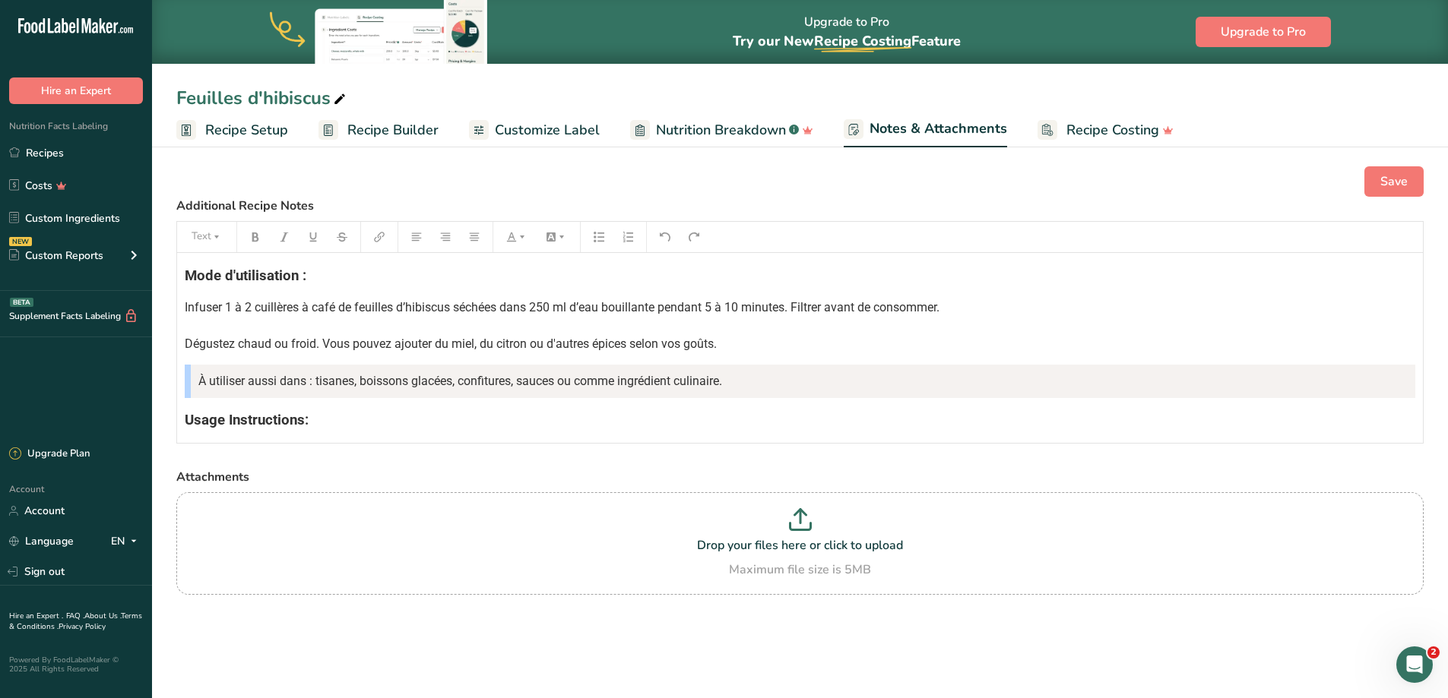
click at [822, 321] on p "Infuser 1 à 2 cuillères à café de feuilles d’hibiscus séchées dans 250 ml d’eau…" at bounding box center [800, 326] width 1230 height 55
click at [410, 129] on span "Recipe Builder" at bounding box center [392, 130] width 91 height 21
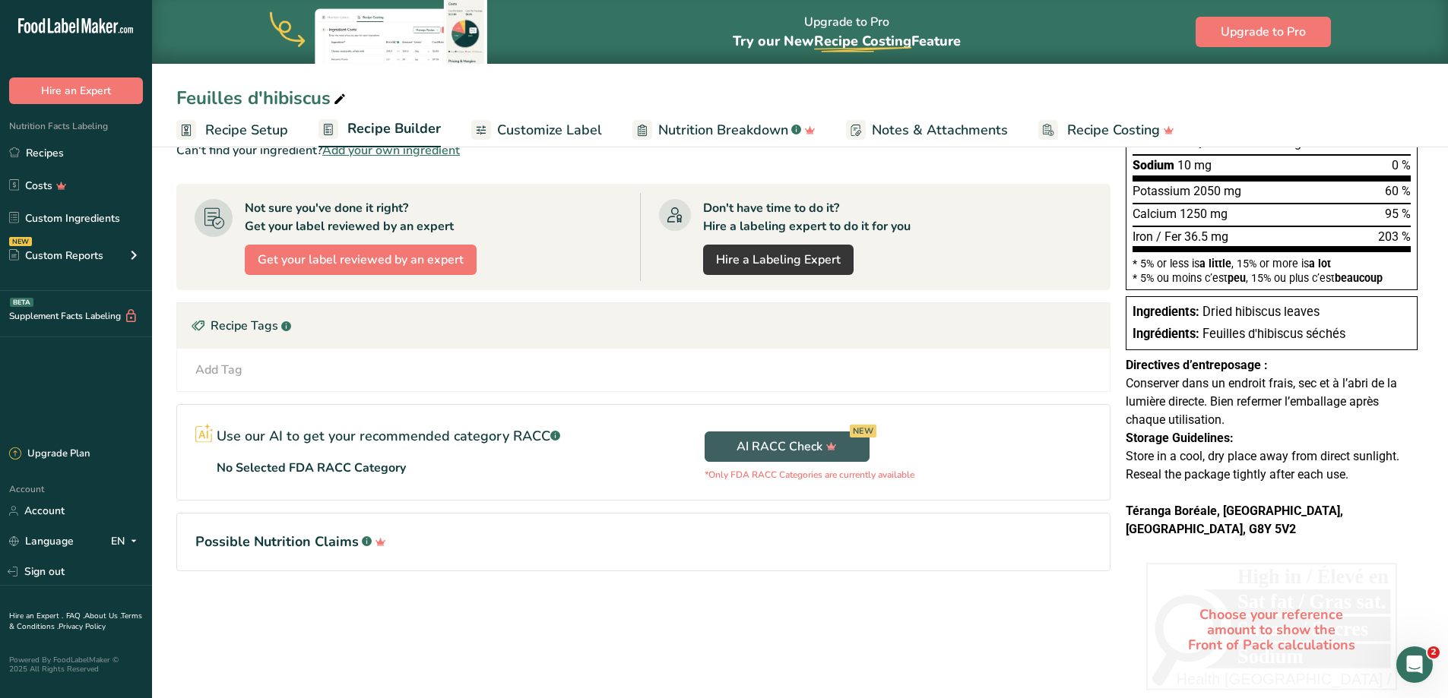
scroll to position [328, 0]
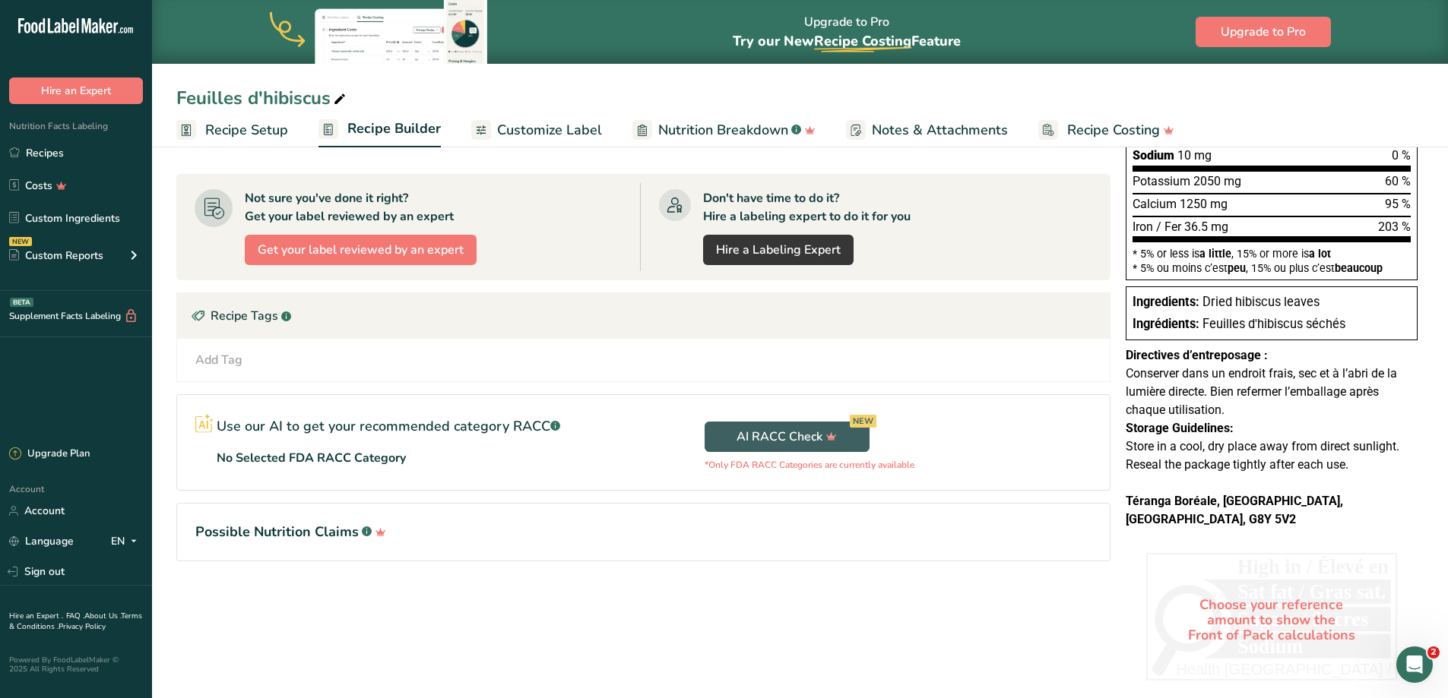
click at [571, 128] on span "Customize Label" at bounding box center [549, 130] width 105 height 21
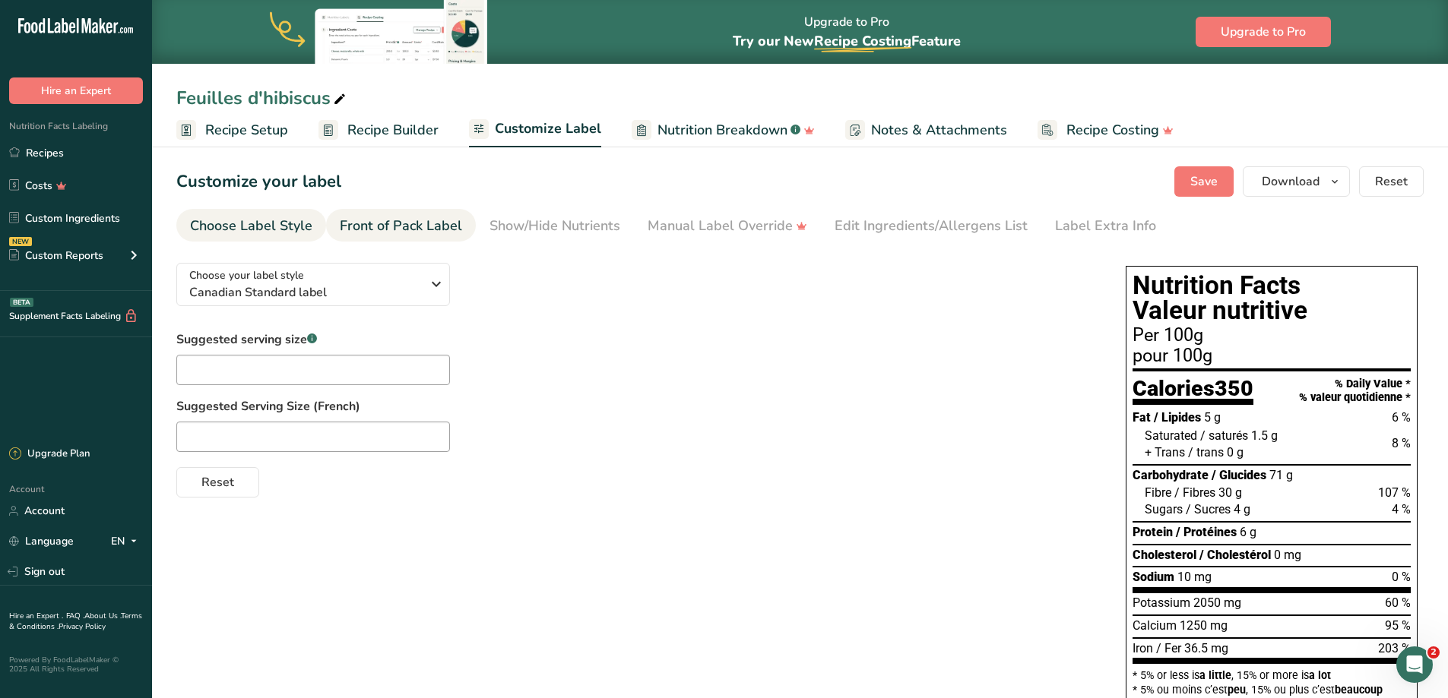
click at [402, 222] on div "Front of Pack Label" at bounding box center [401, 226] width 122 height 21
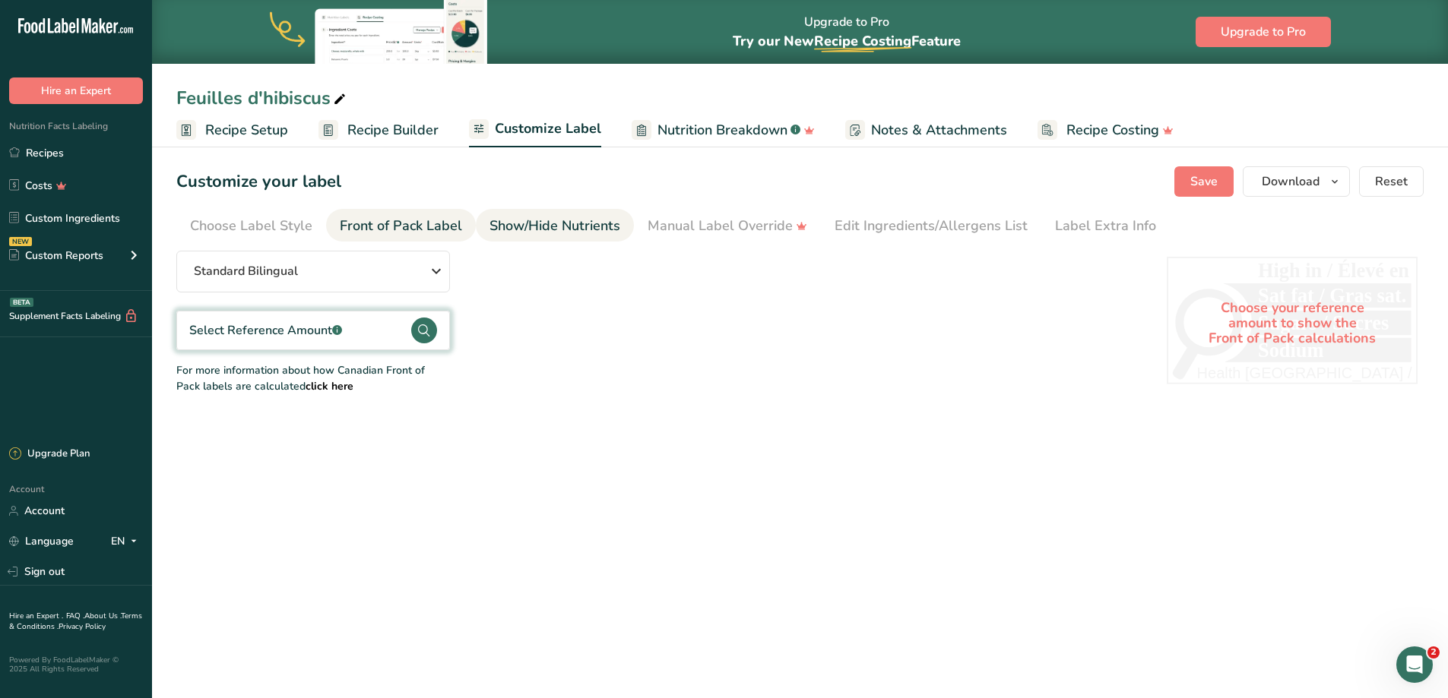
click at [541, 223] on div "Show/Hide Nutrients" at bounding box center [554, 226] width 131 height 21
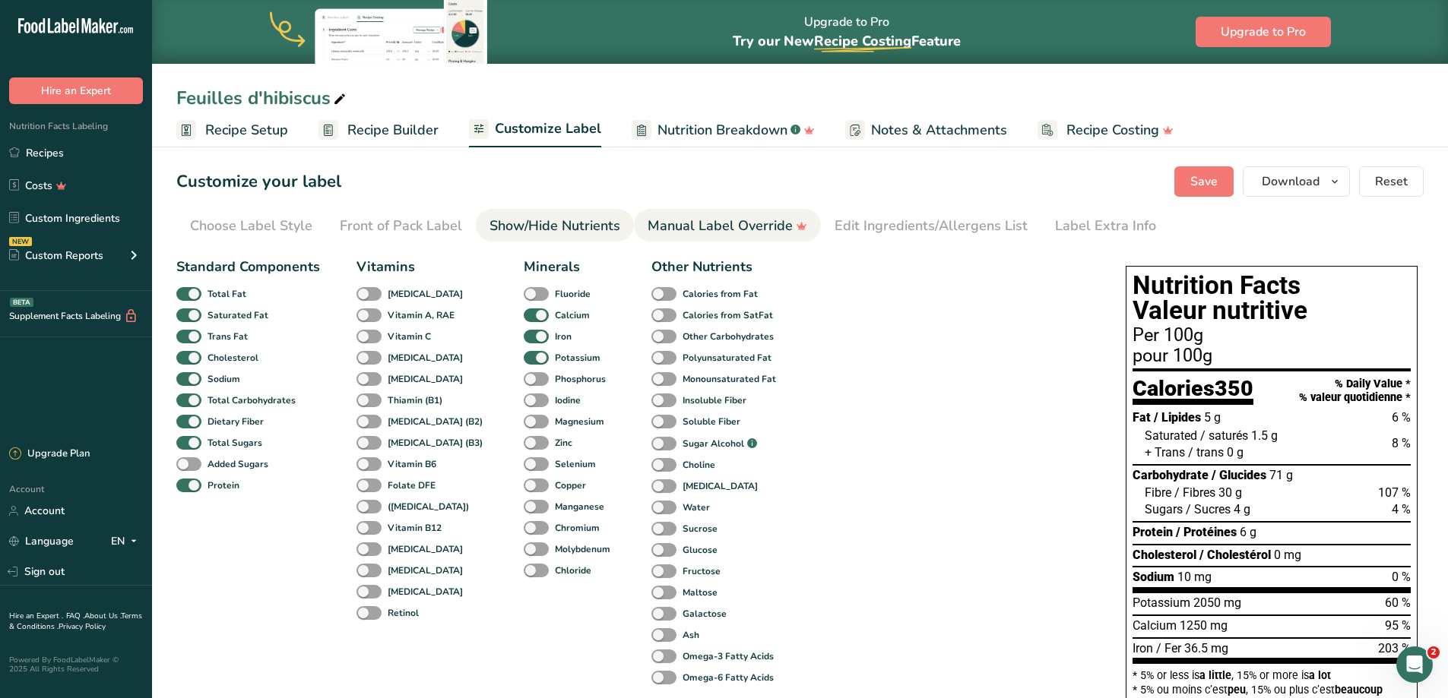
click at [698, 229] on div "Manual Label Override" at bounding box center [728, 226] width 160 height 21
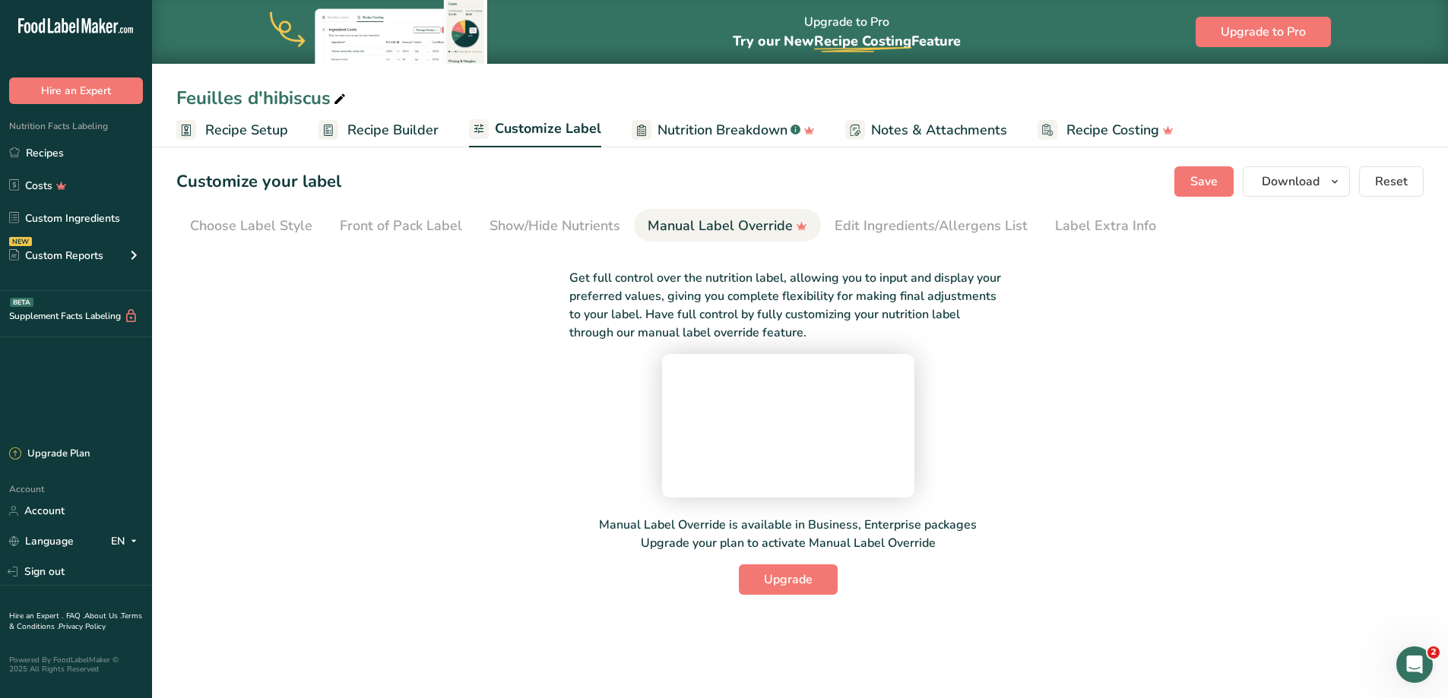
click at [854, 208] on section "Customize your label Save Download Choose what to show on your downloaded label…" at bounding box center [800, 380] width 1296 height 477
click at [867, 224] on div "Edit Ingredients/Allergens List" at bounding box center [931, 226] width 193 height 21
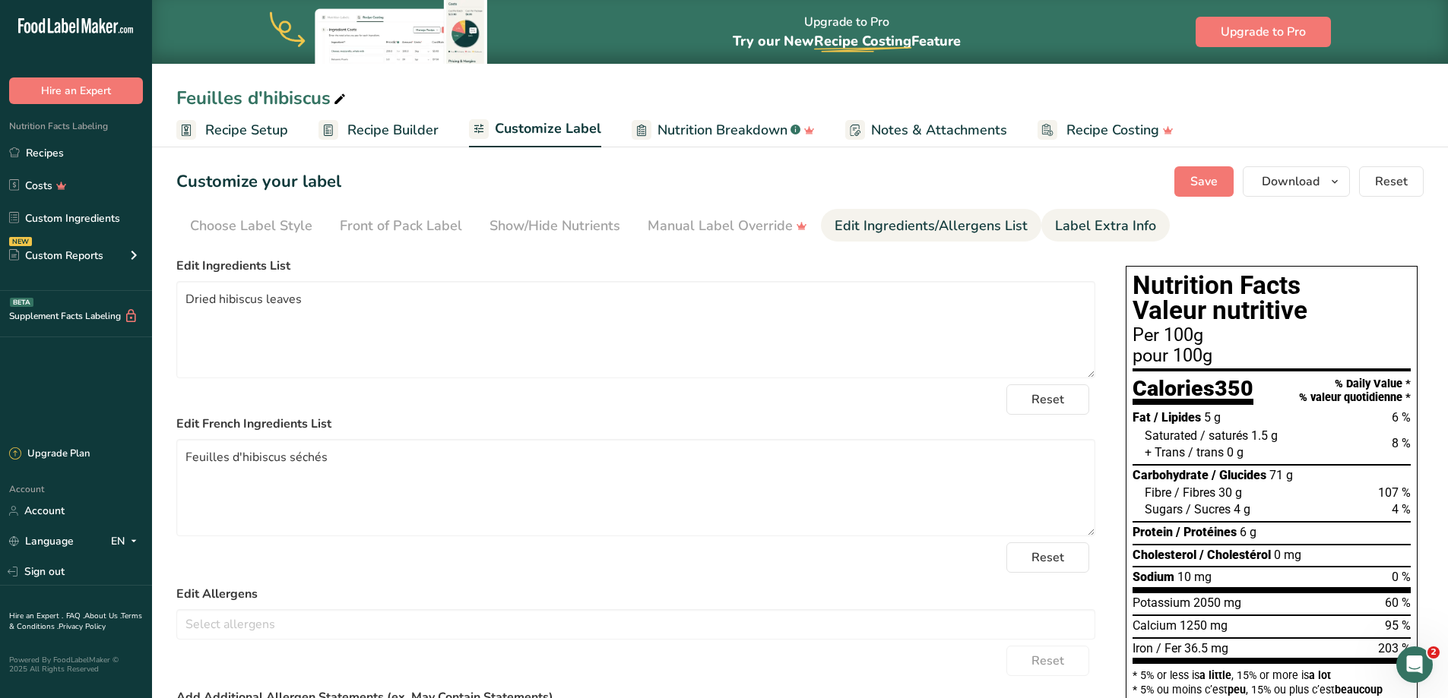
click at [1059, 222] on div "Label Extra Info" at bounding box center [1105, 226] width 101 height 21
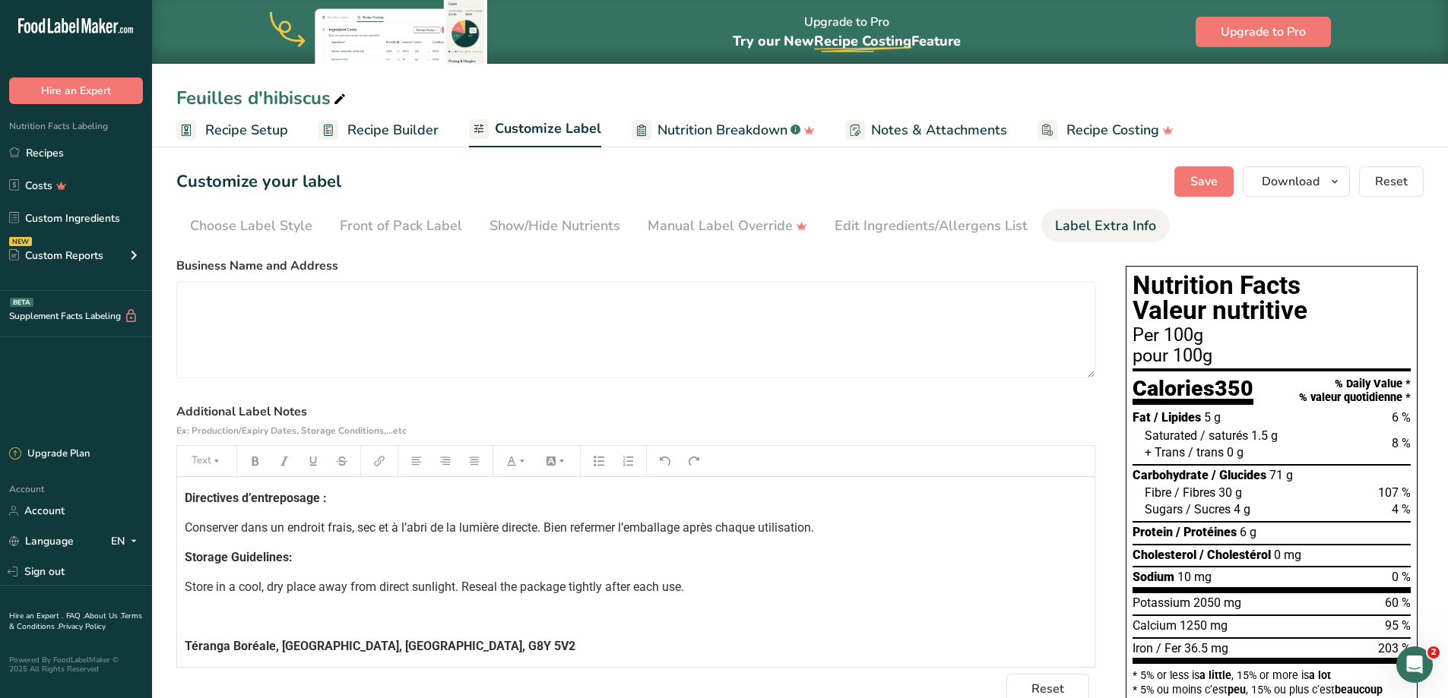
scroll to position [277, 0]
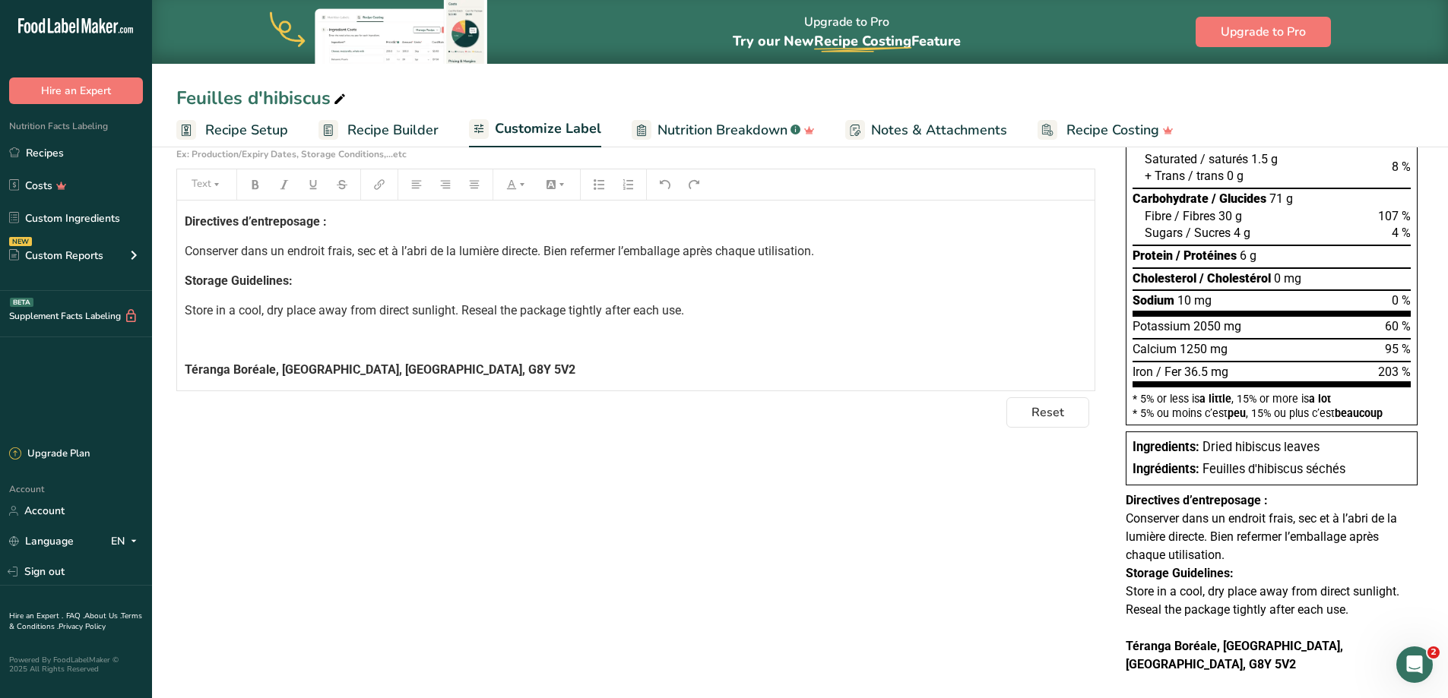
click at [182, 223] on div "Directives d’entreposage : Conserver dans un endroit frais, sec et à l’abri de …" at bounding box center [635, 296] width 917 height 190
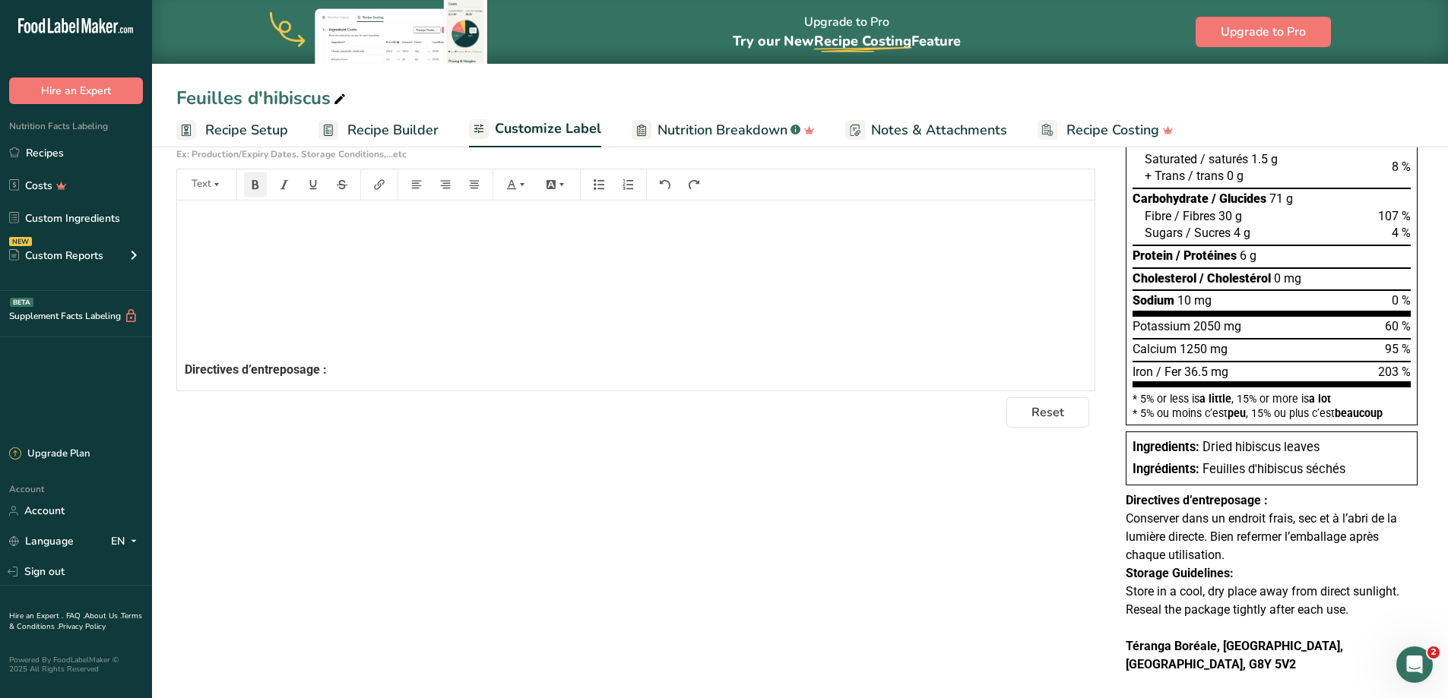
click at [182, 223] on div "﻿ ﻿ ﻿ ﻿ ﻿ Directives d’entreposage : Conserver dans un endroit frais, sec et à …" at bounding box center [635, 364] width 917 height 327
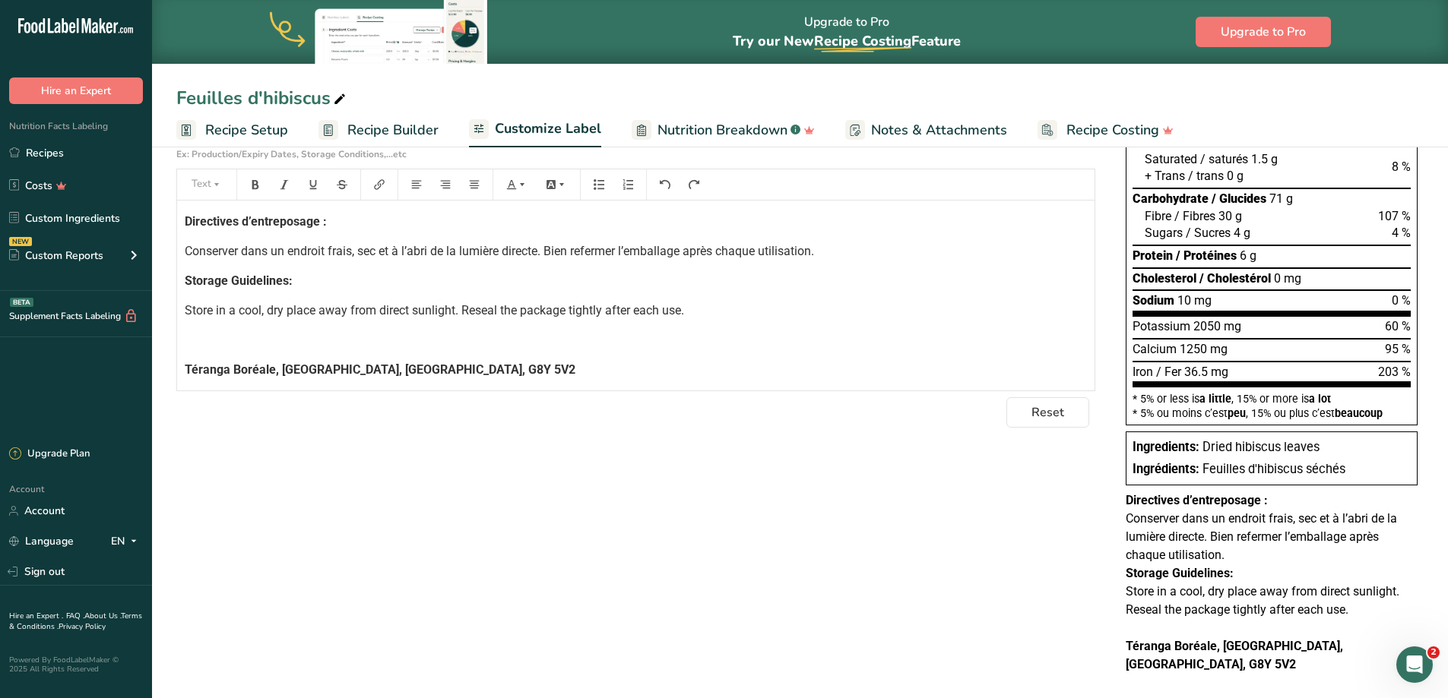
scroll to position [0, 0]
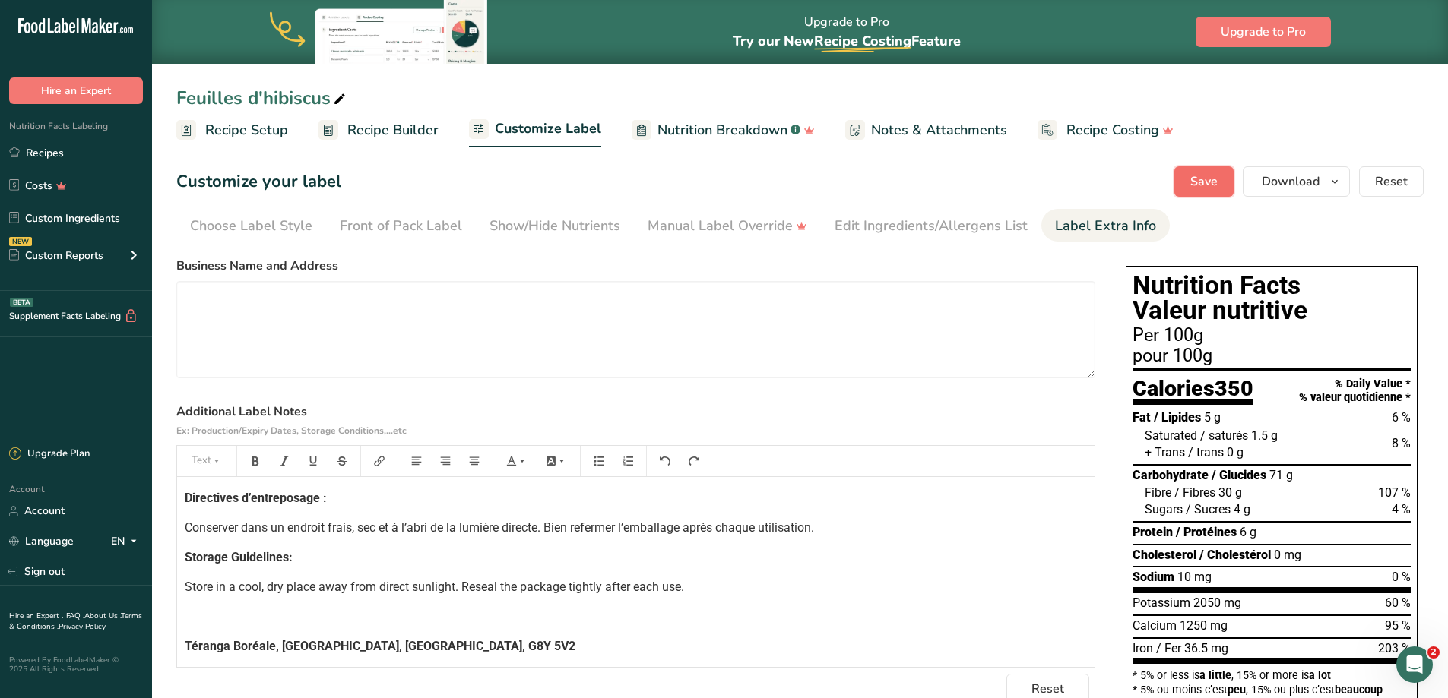
click at [1205, 186] on span "Save" at bounding box center [1203, 182] width 27 height 18
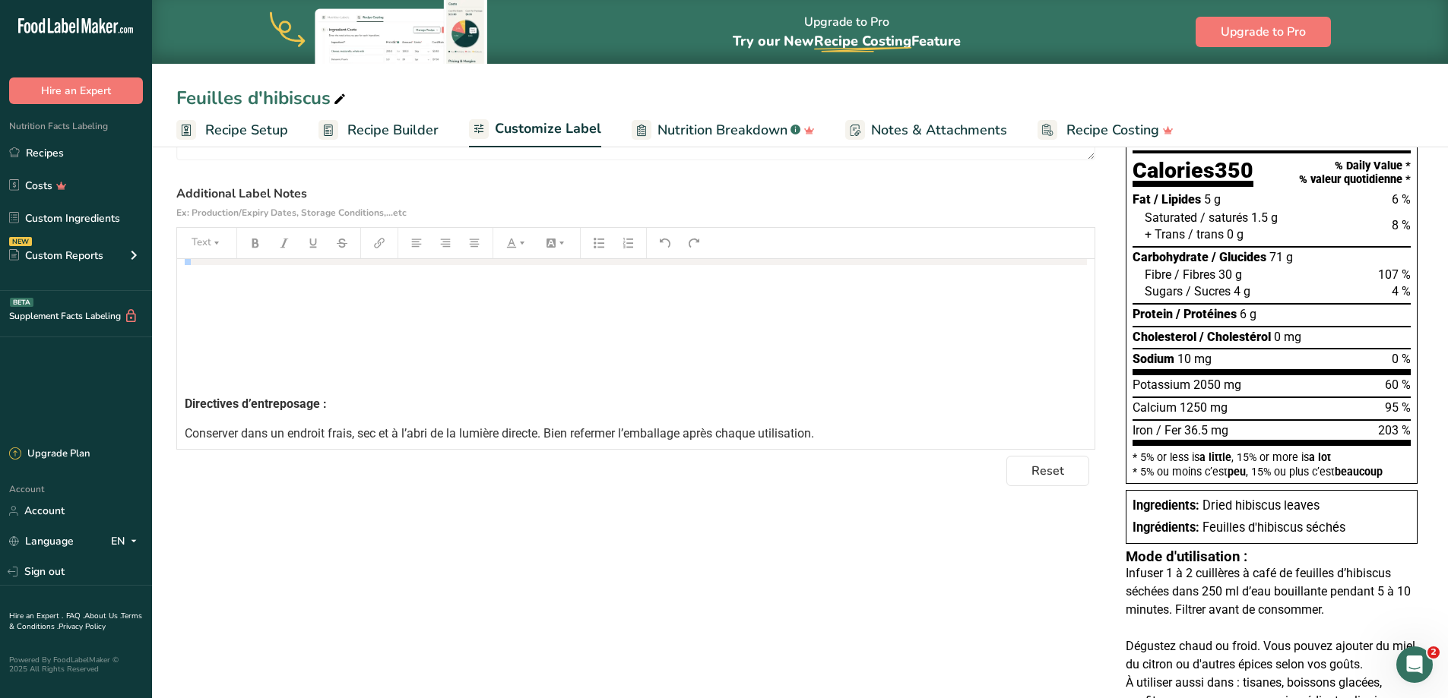
scroll to position [282, 0]
drag, startPoint x: 227, startPoint y: 374, endPoint x: 198, endPoint y: 293, distance: 85.6
click at [198, 293] on div "Mode d'utilisation : Infuser 1 à 2 cuillères à café de feuilles d’hibiscus séch…" at bounding box center [635, 269] width 917 height 585
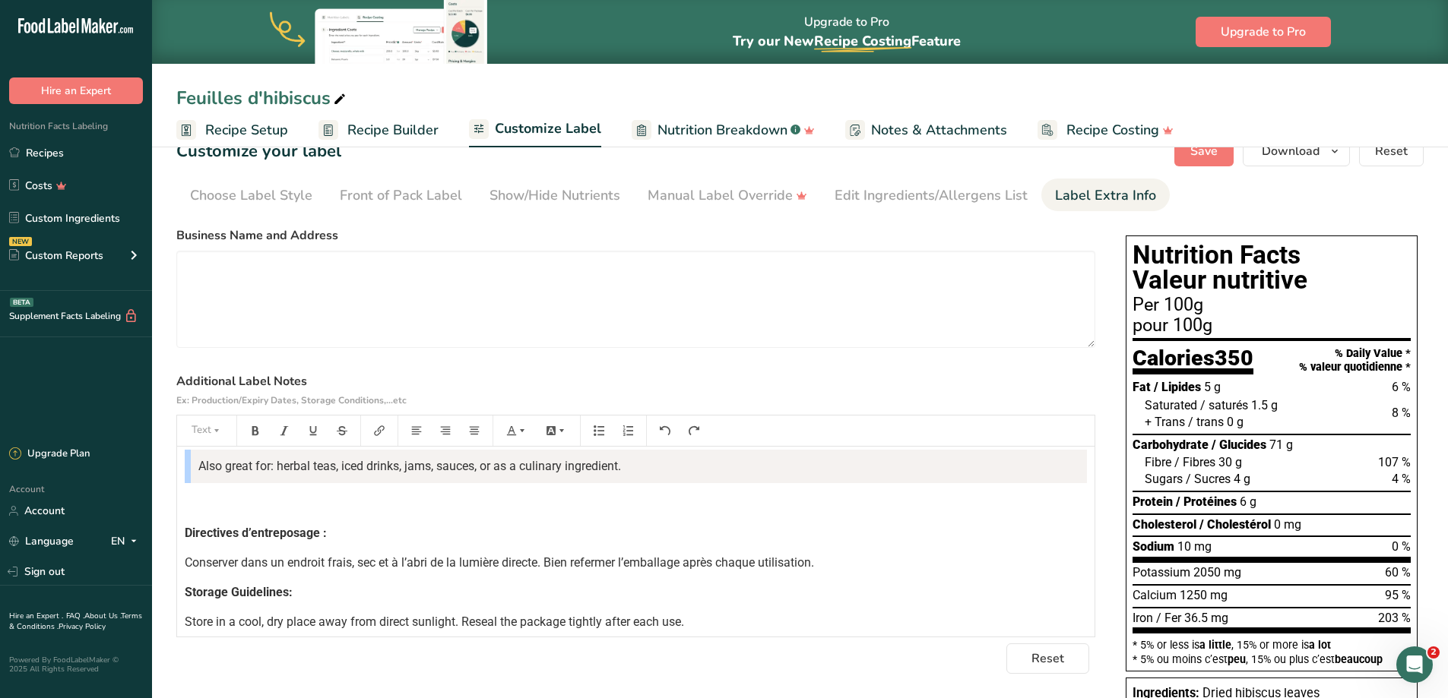
scroll to position [0, 0]
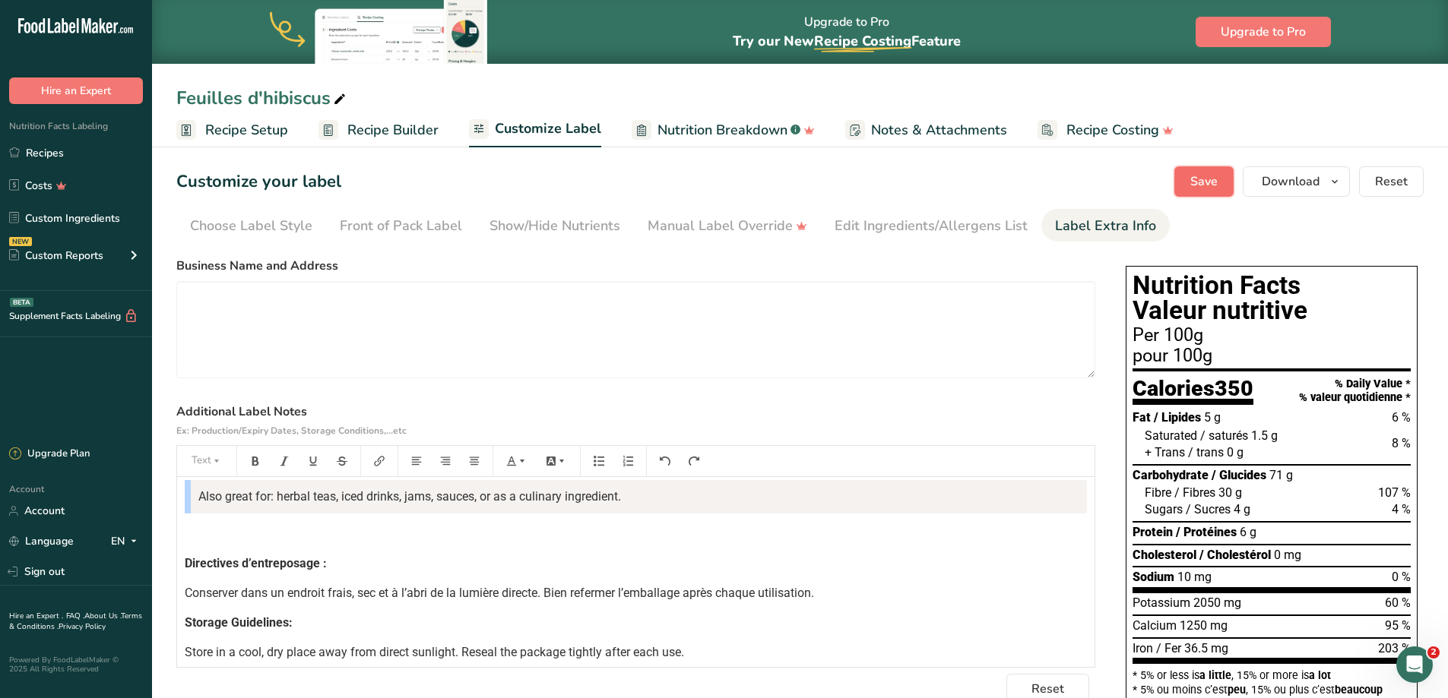
click at [1189, 171] on button "Save" at bounding box center [1203, 181] width 59 height 30
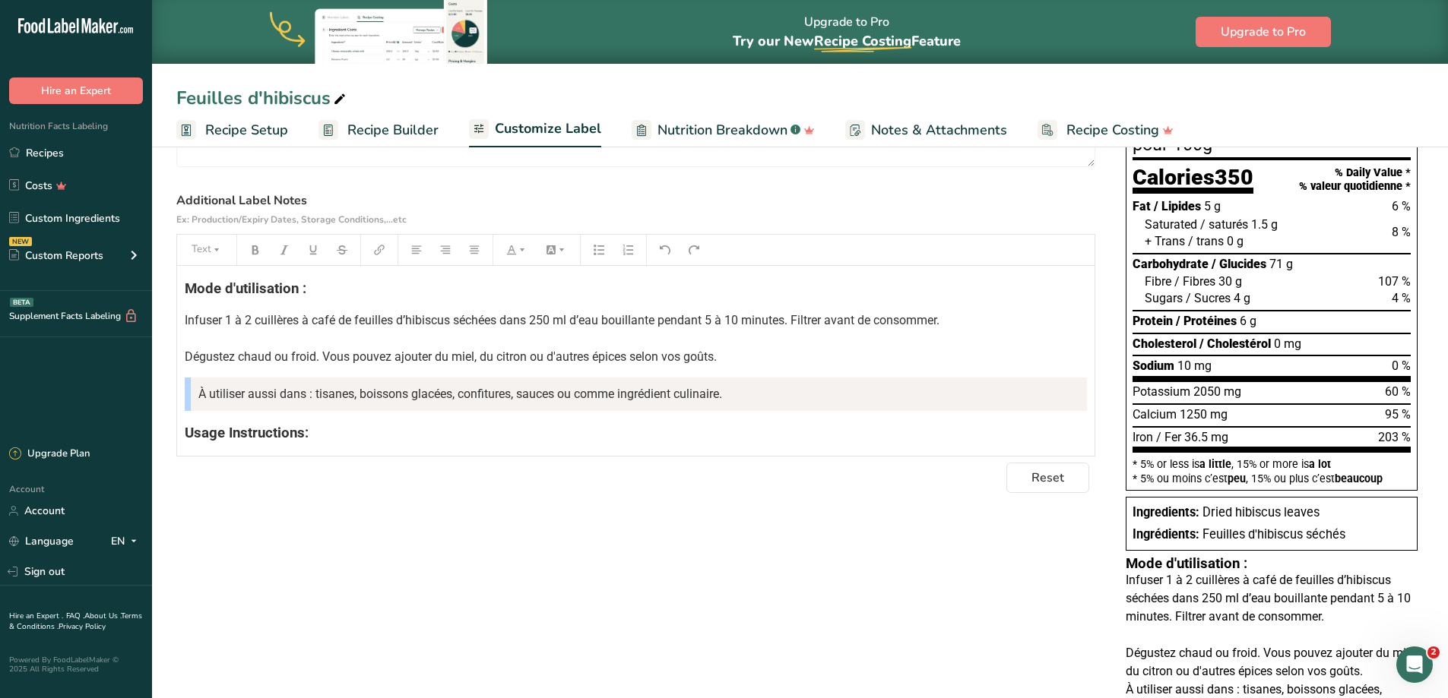
scroll to position [210, 0]
click at [180, 355] on div "Mode d'utilisation : Infuser 1 à 2 cuillères à café de feuilles d’hibiscus séch…" at bounding box center [635, 516] width 917 height 496
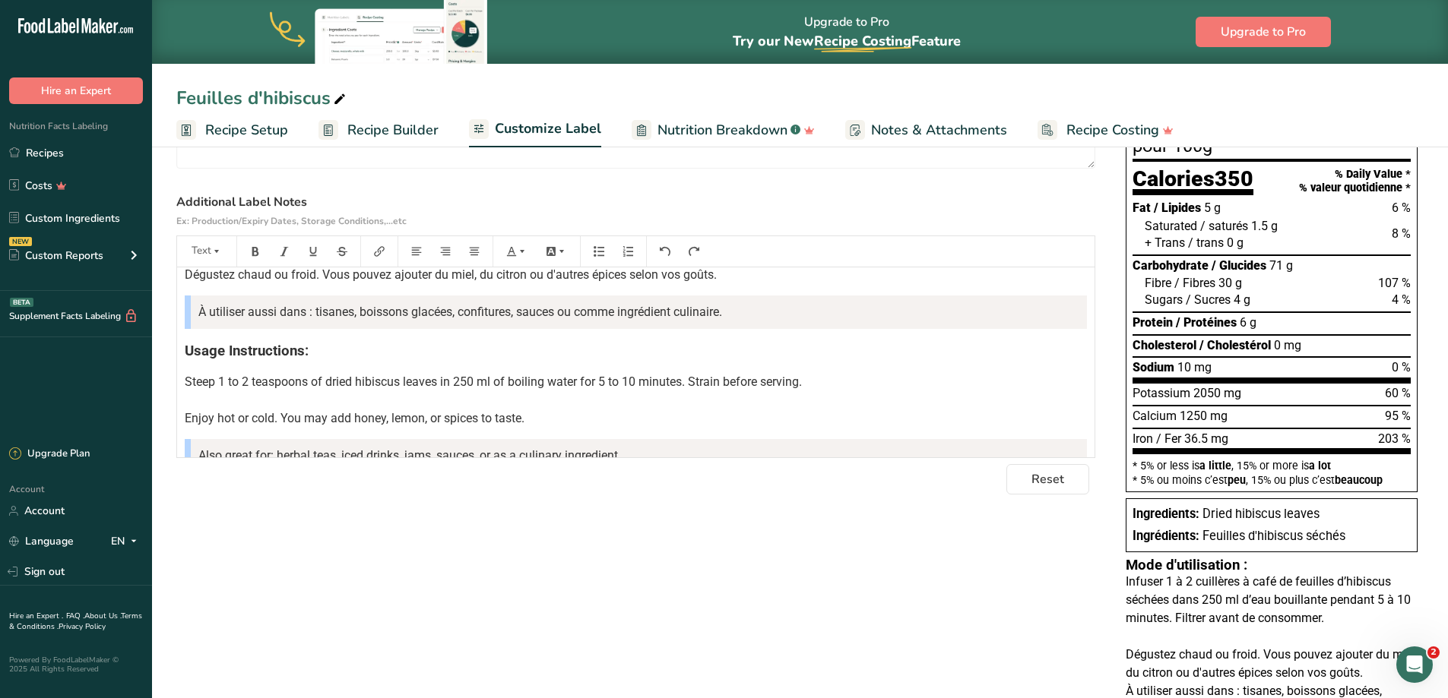
scroll to position [64, 0]
click at [188, 411] on p "Steep 1 to 2 teaspoons of dried hibiscus leaves in 250 ml of boiling water for …" at bounding box center [636, 402] width 902 height 55
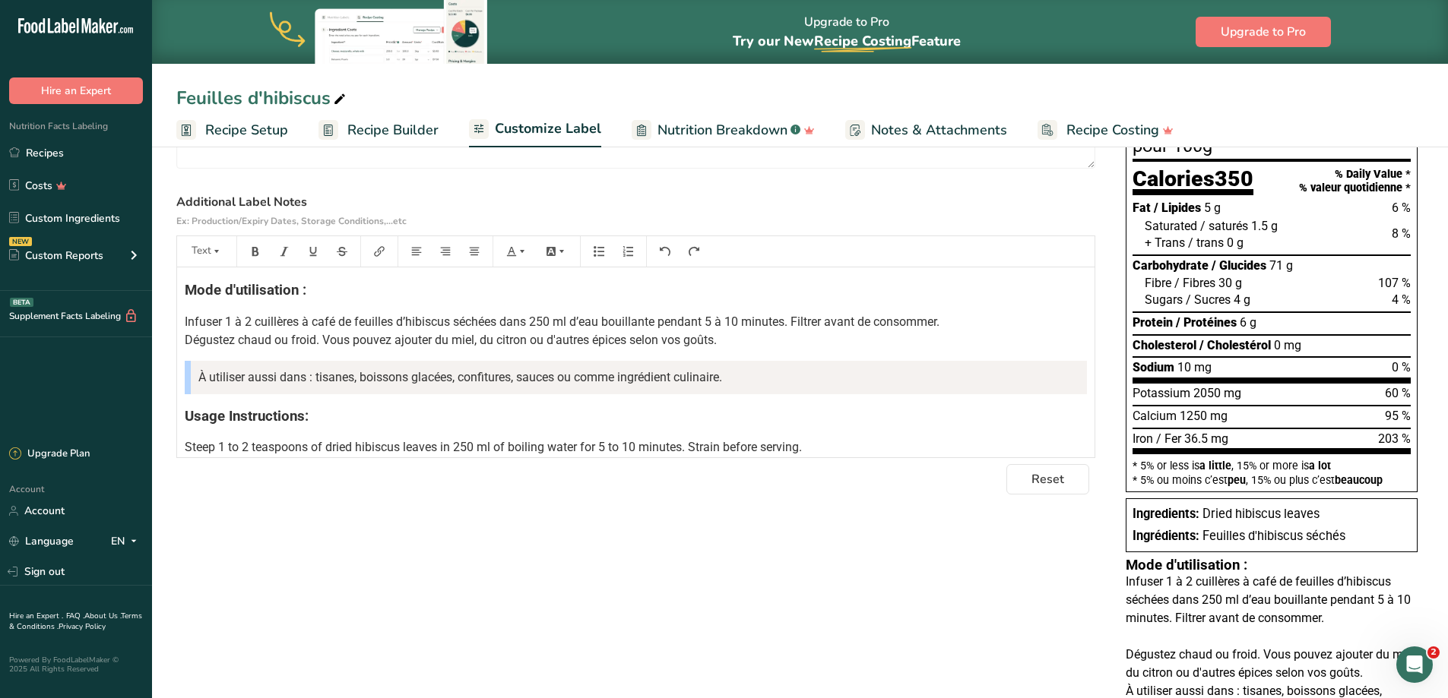
scroll to position [0, 0]
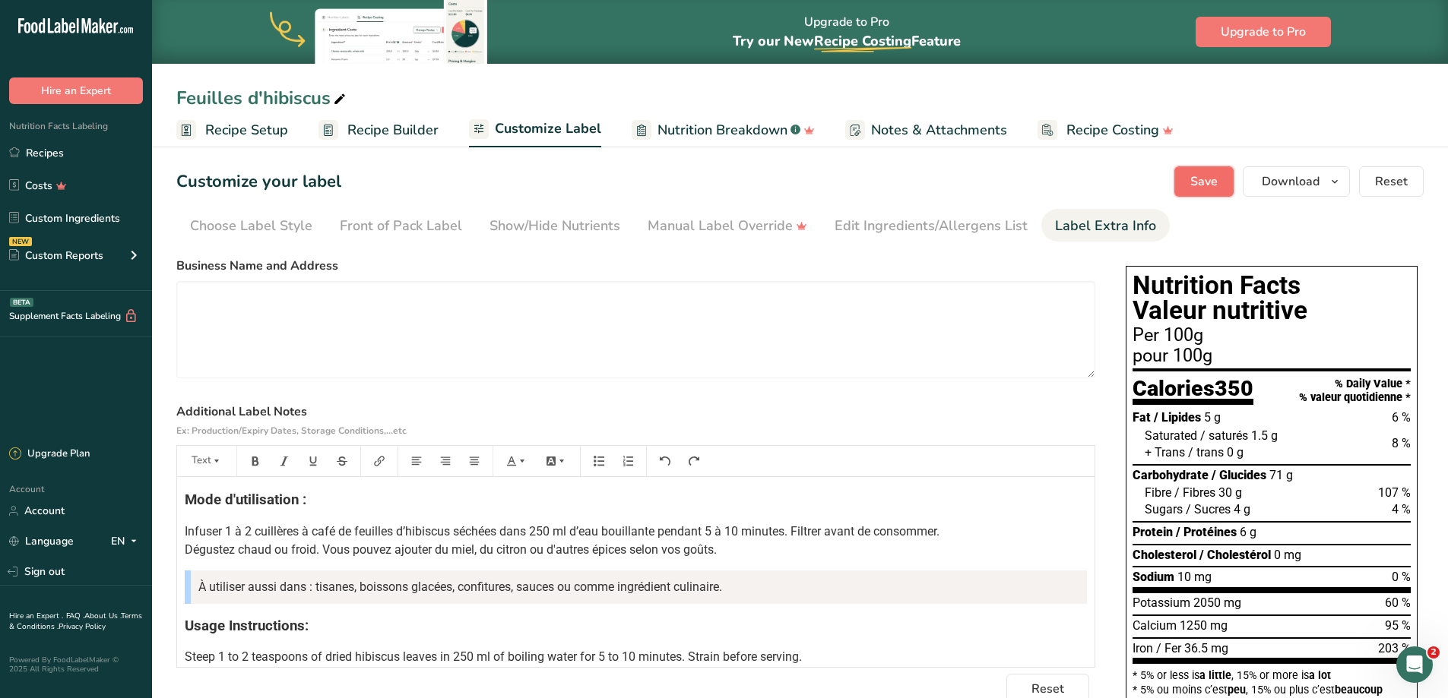
click at [1225, 174] on button "Save" at bounding box center [1203, 181] width 59 height 30
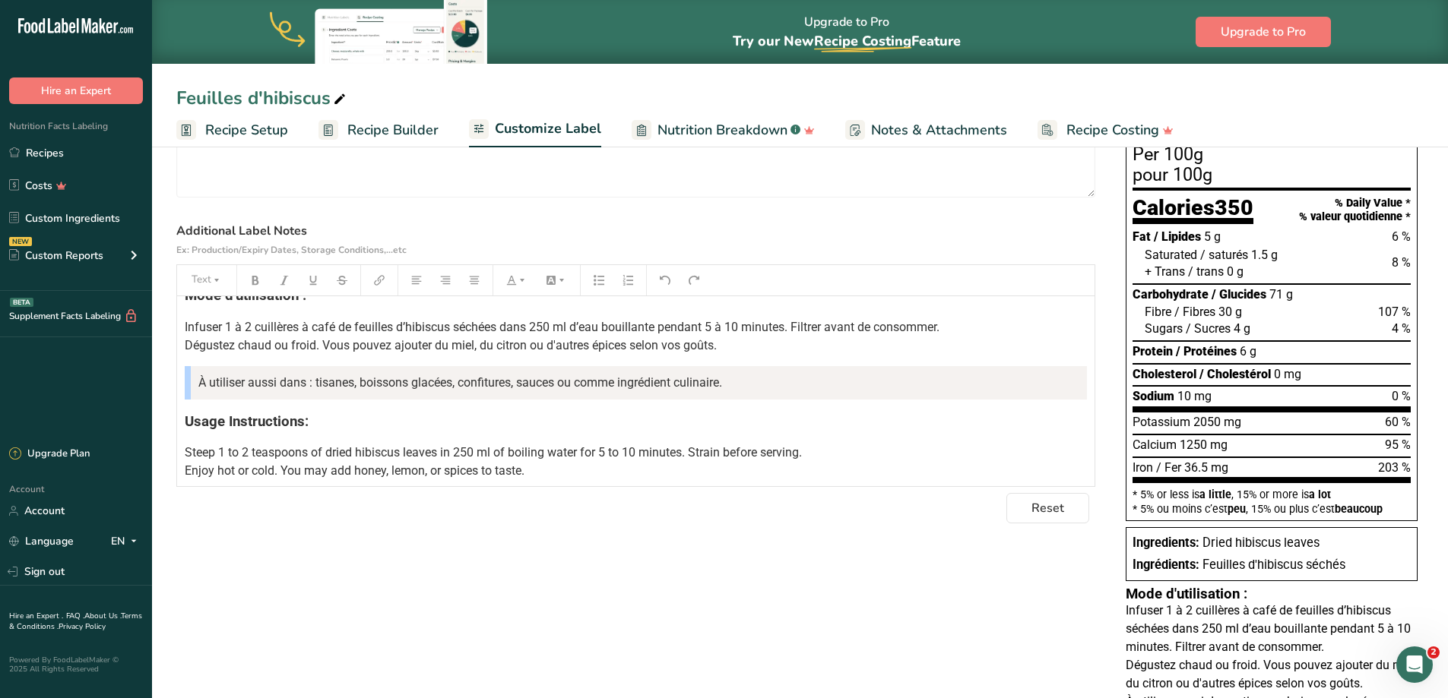
scroll to position [24, 0]
click at [193, 383] on blockquote "À utiliser aussi dans : tisanes, boissons glacées, confitures, sauces ou comme …" at bounding box center [636, 382] width 902 height 33
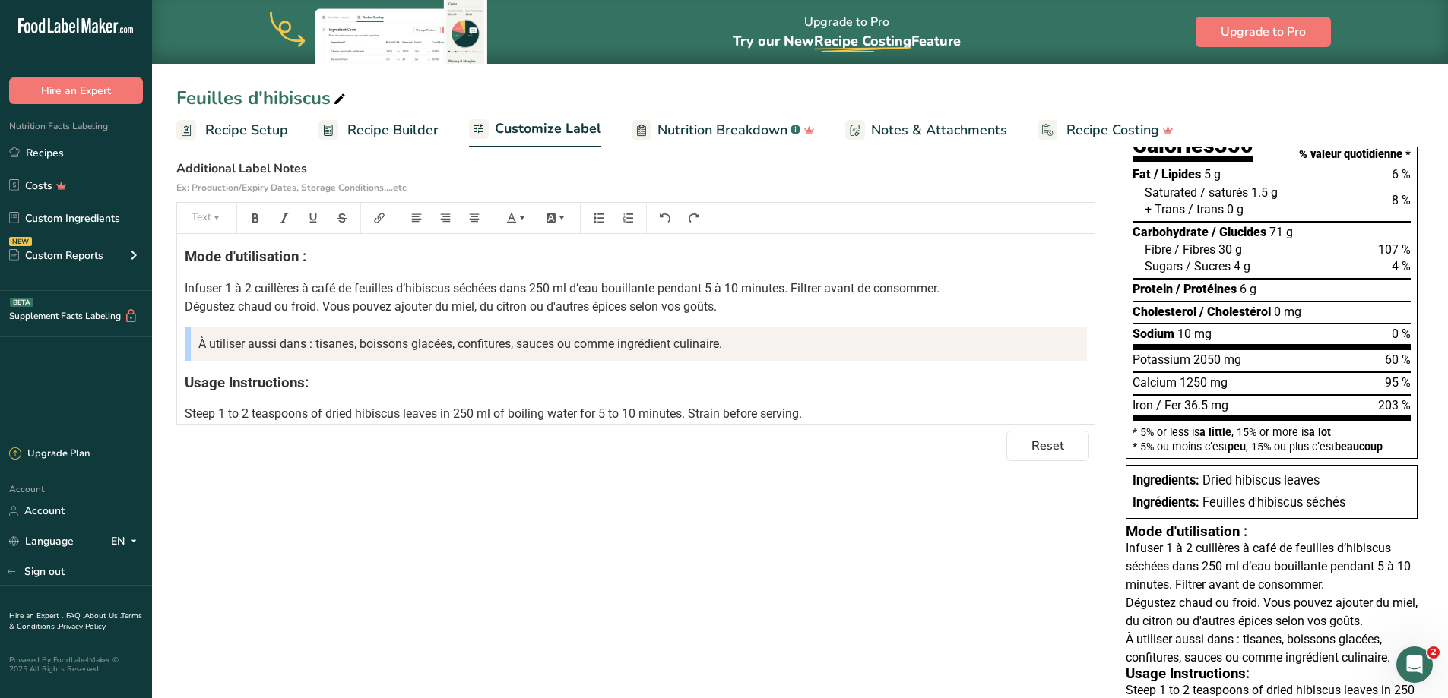
scroll to position [241, 0]
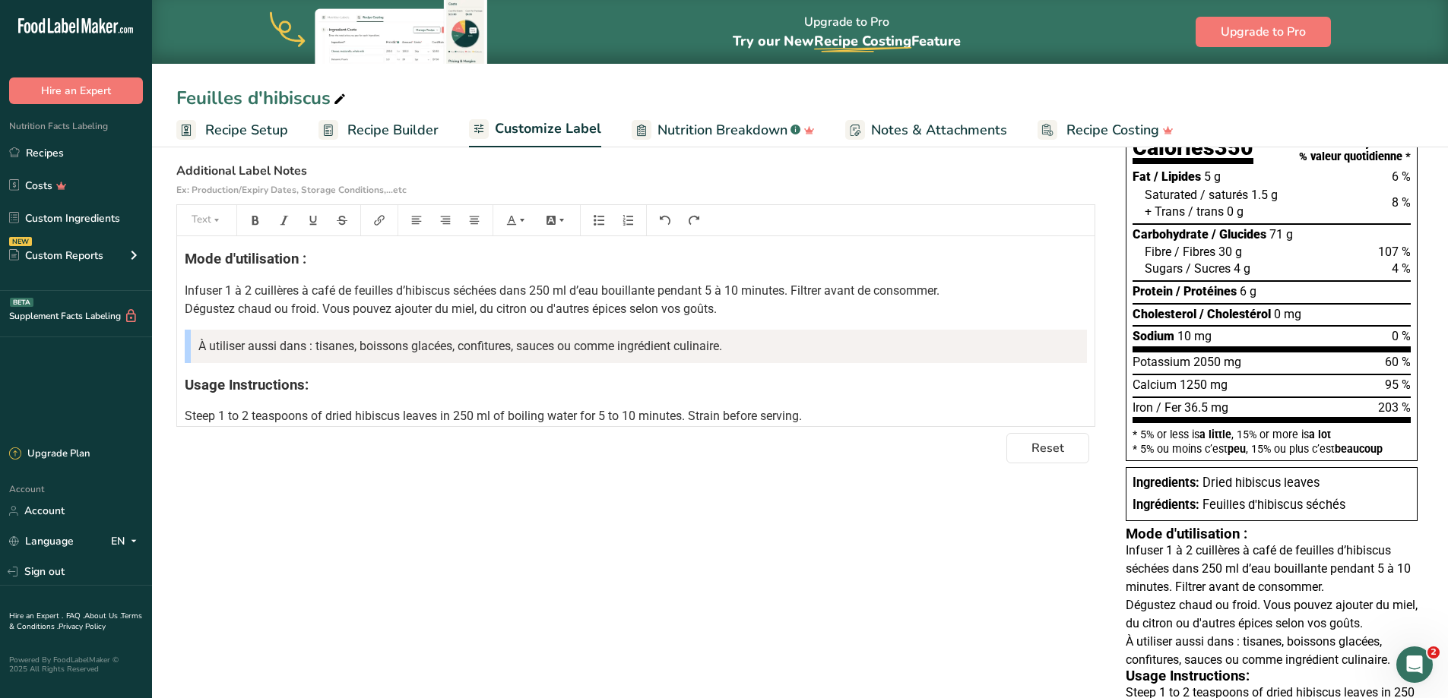
click at [184, 384] on div "Mode d'utilisation : Infuser 1 à 2 cuillères à café de feuilles d’hibiscus séch…" at bounding box center [635, 466] width 917 height 460
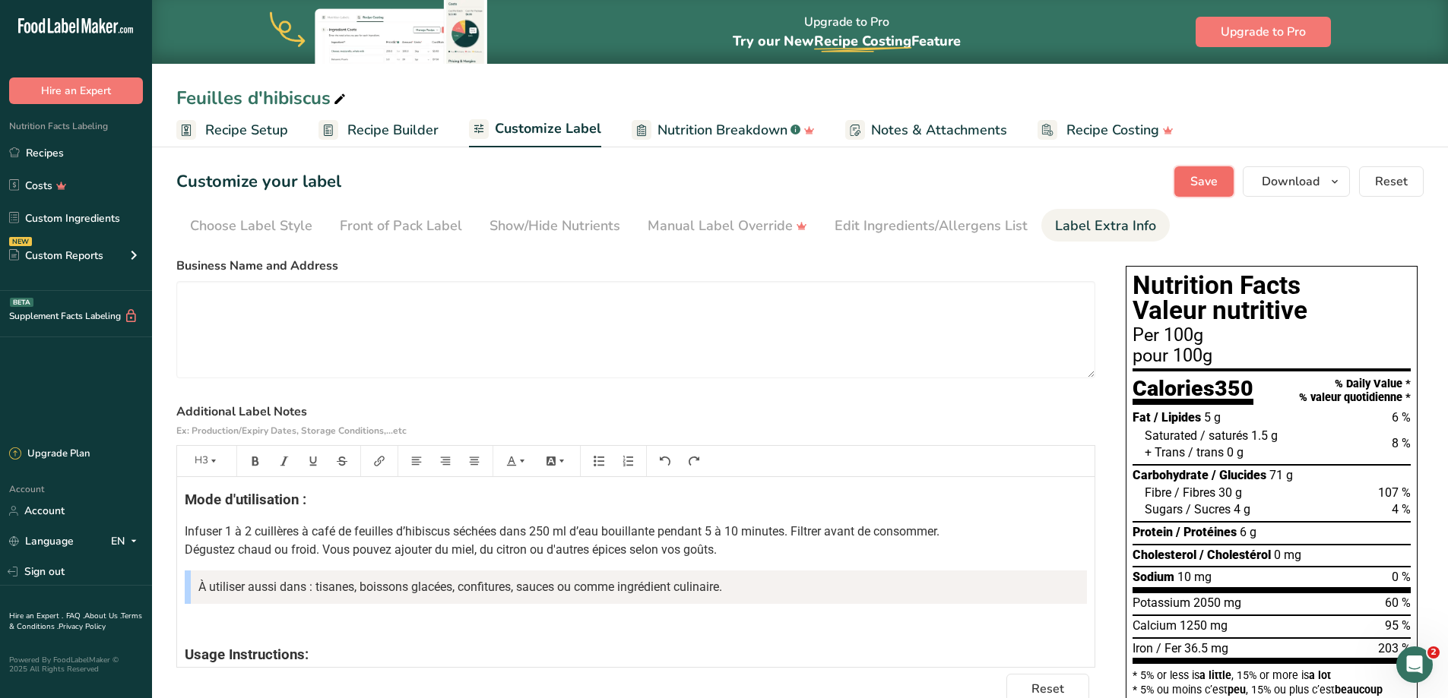
click at [1204, 182] on span "Save" at bounding box center [1203, 182] width 27 height 18
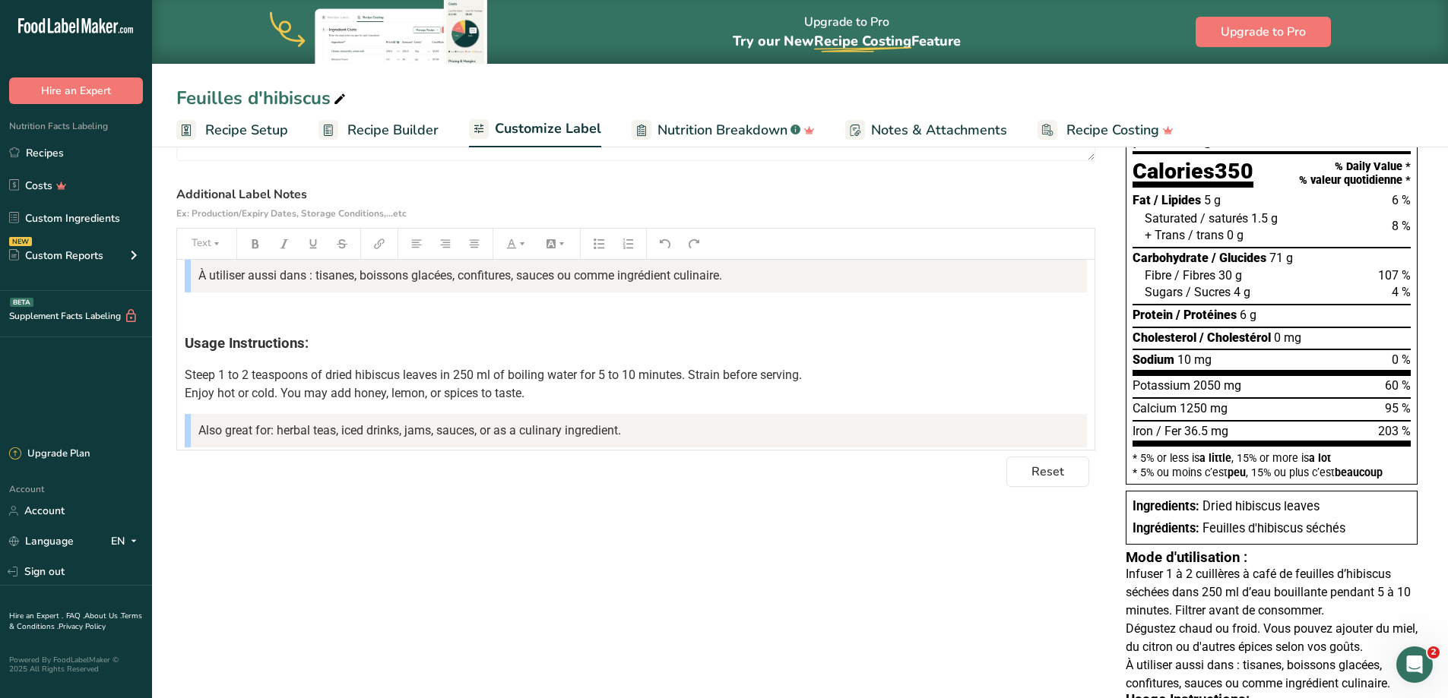
scroll to position [93, 0]
click at [185, 343] on span "Usage Instructions:" at bounding box center [247, 344] width 124 height 17
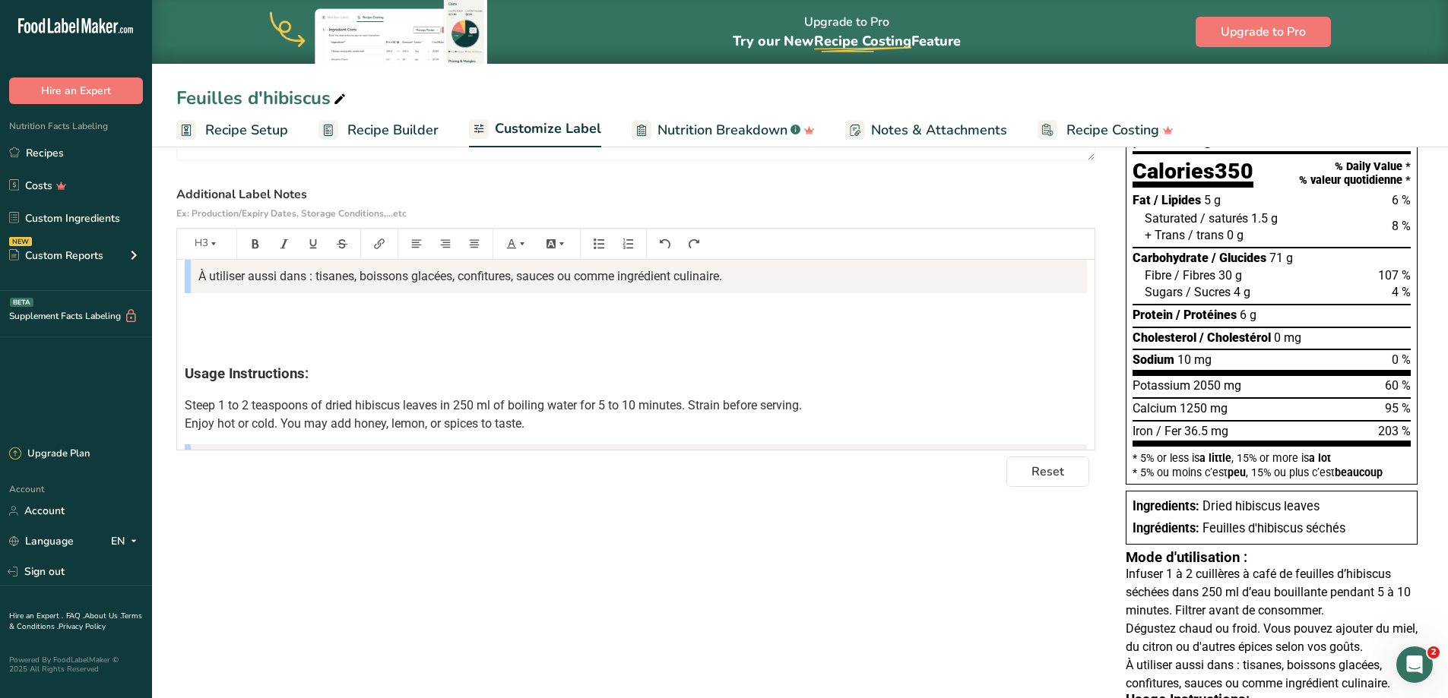
scroll to position [0, 0]
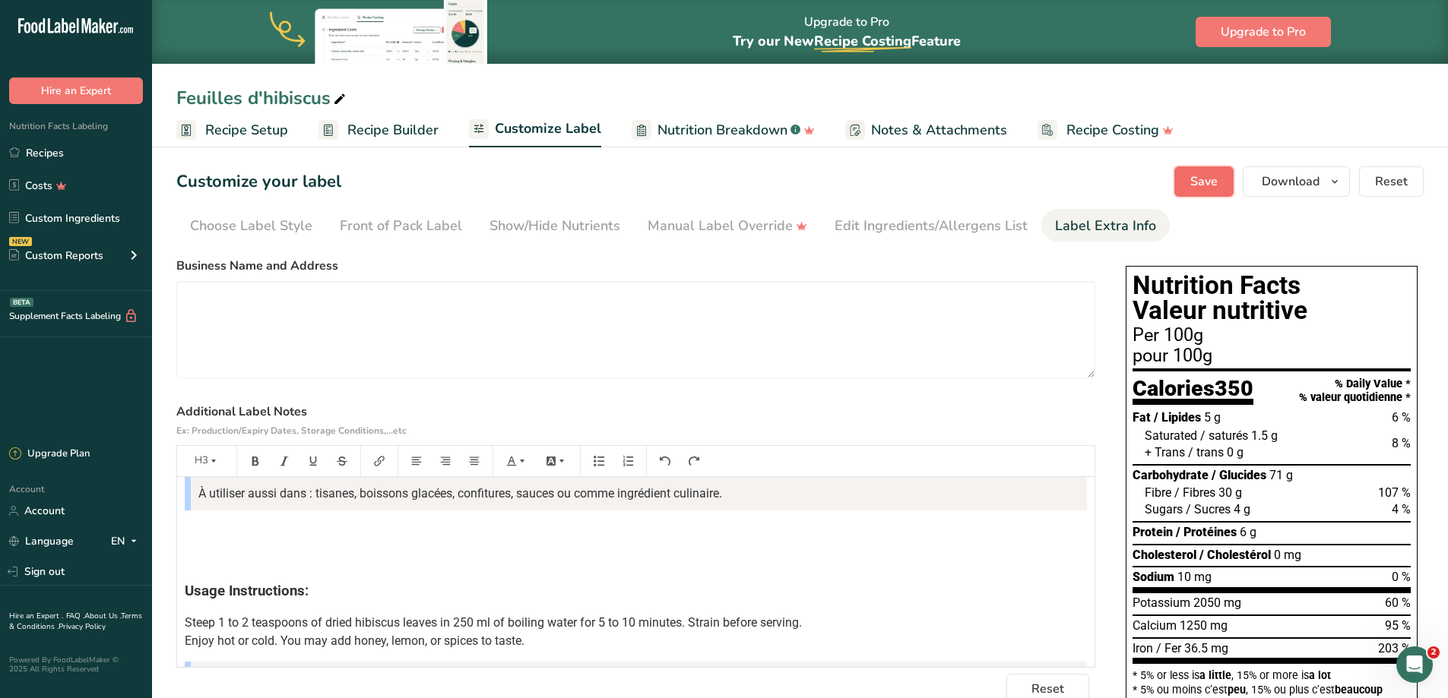
click at [1213, 176] on span "Save" at bounding box center [1203, 182] width 27 height 18
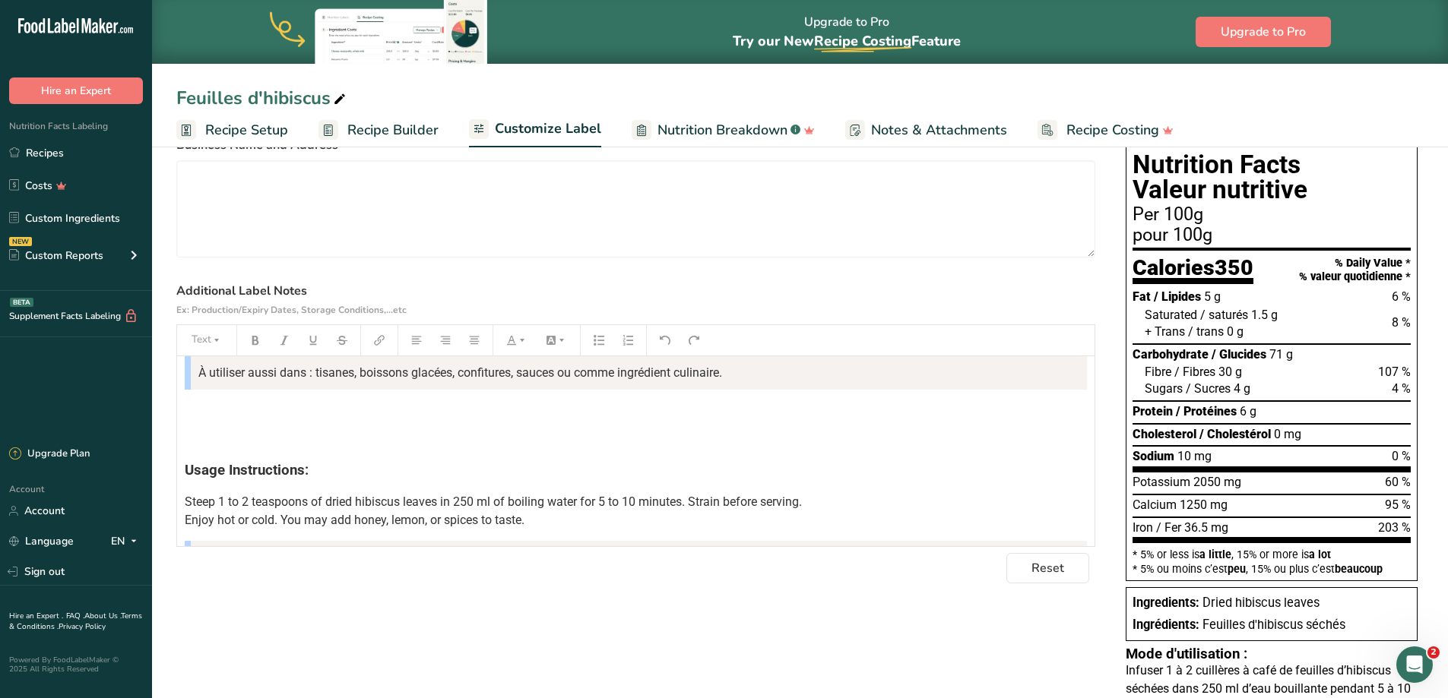
scroll to position [119, 0]
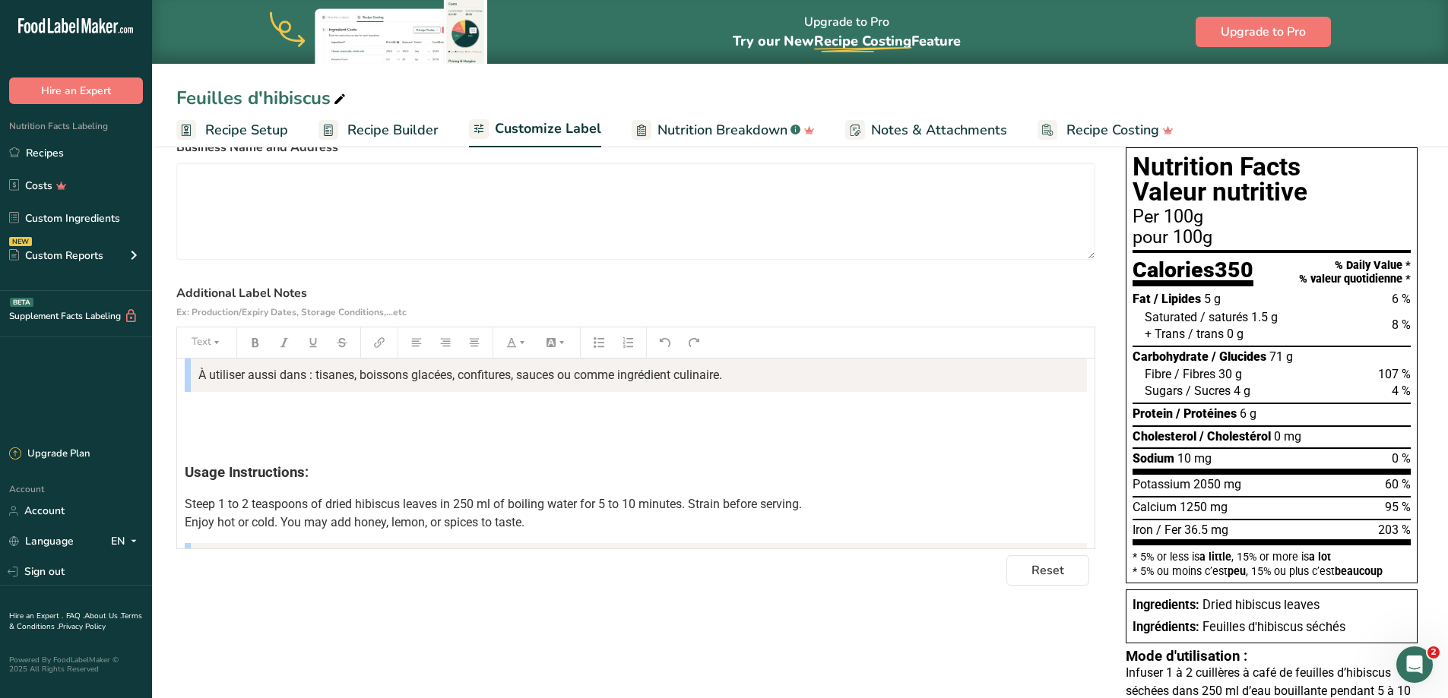
click at [233, 458] on div "Mode d'utilisation : Infuser 1 à 2 cuillères à café de feuilles d’hibiscus séch…" at bounding box center [635, 524] width 917 height 519
click at [185, 480] on span "Usage Instructions:" at bounding box center [247, 472] width 124 height 17
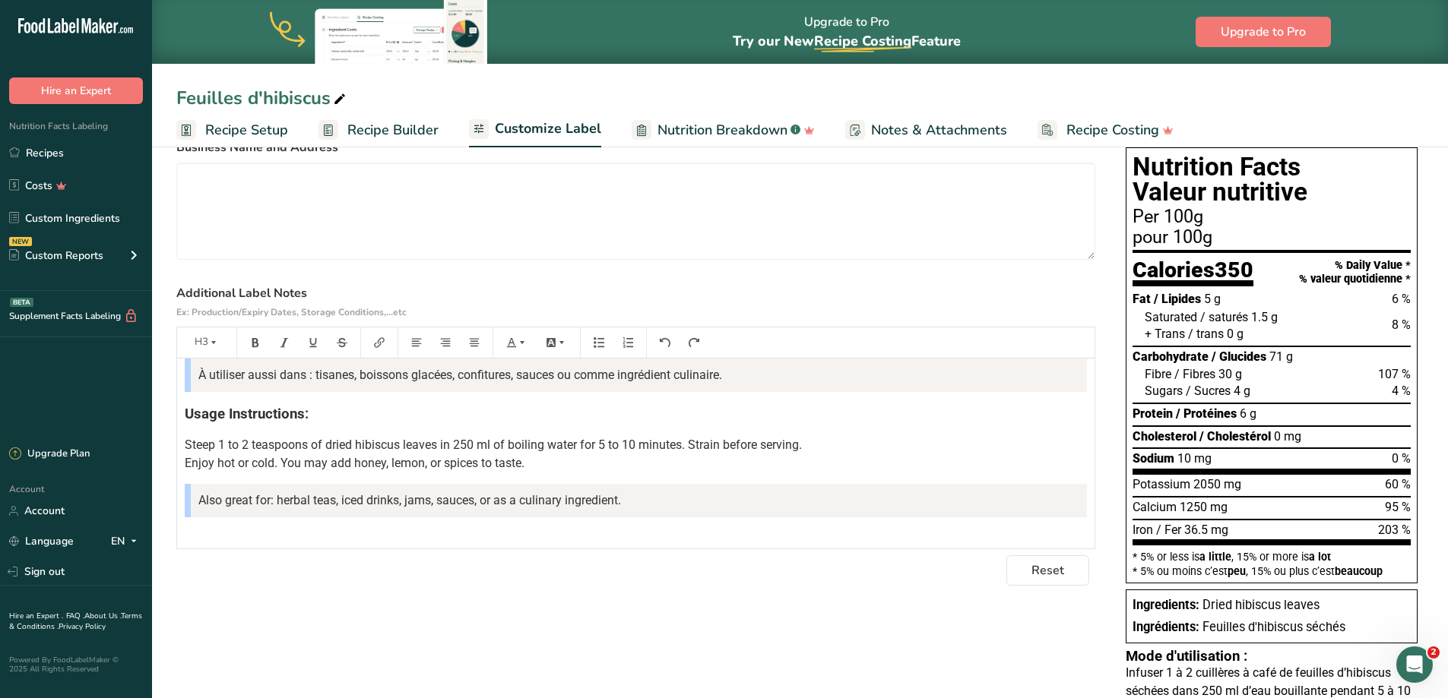
scroll to position [0, 0]
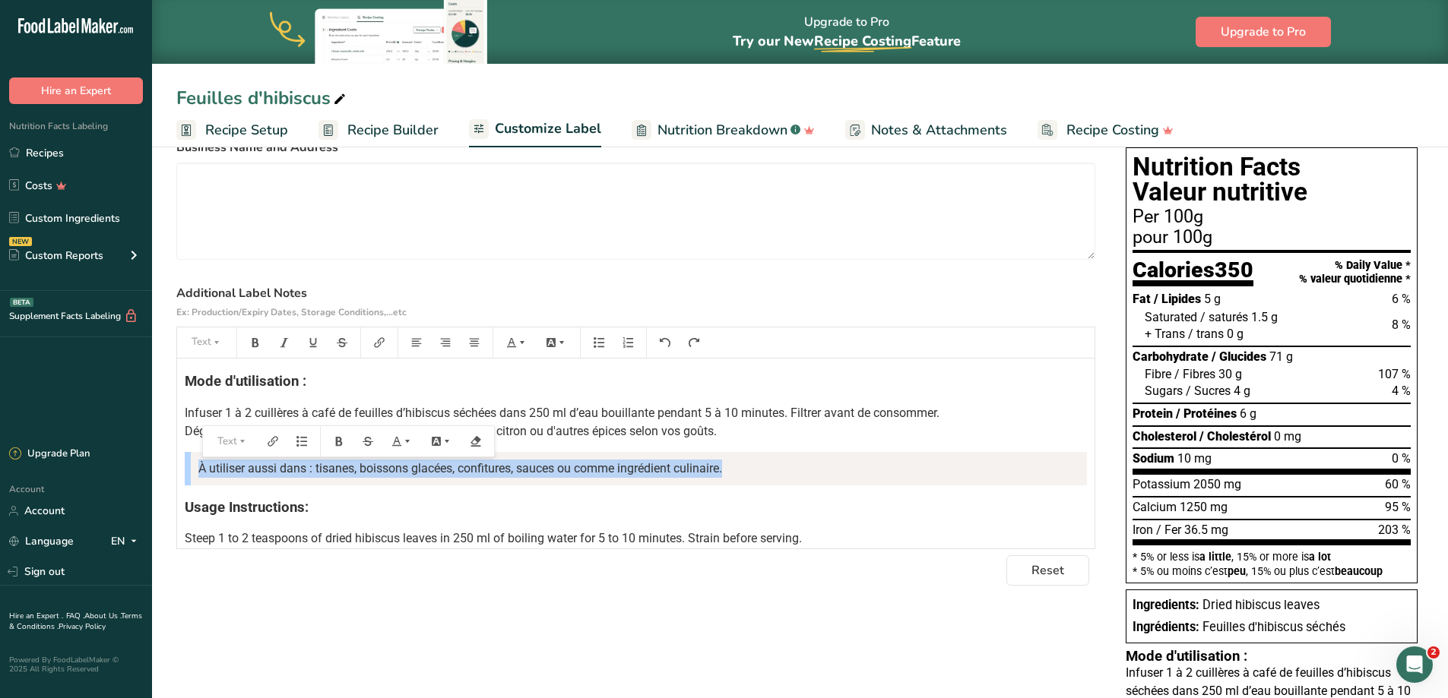
drag, startPoint x: 197, startPoint y: 462, endPoint x: 734, endPoint y: 462, distance: 537.3
click at [734, 462] on blockquote "À utiliser aussi dans : tisanes, boissons glacées, confitures, sauces ou comme …" at bounding box center [636, 468] width 902 height 33
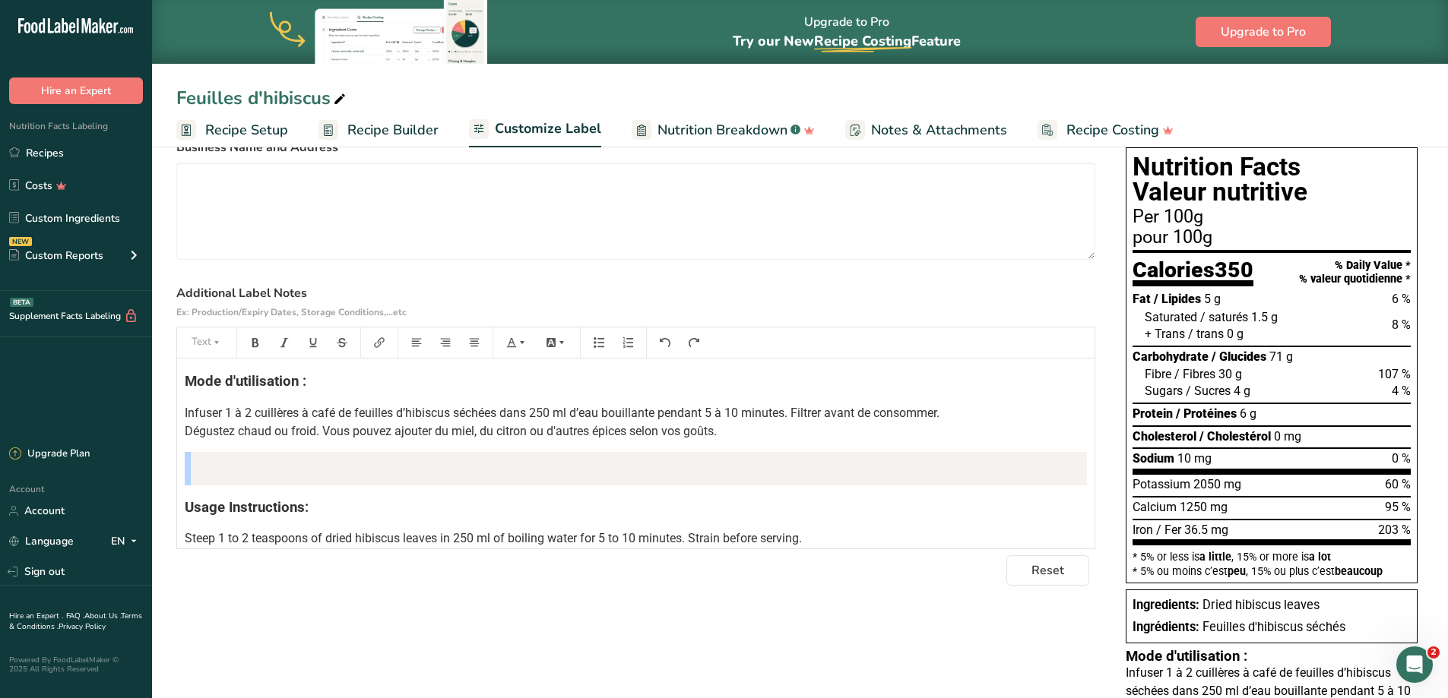
click at [762, 429] on p "Infuser 1 à 2 cuillères à café de feuilles d’hibiscus séchées dans 250 ml d’eau…" at bounding box center [636, 422] width 902 height 36
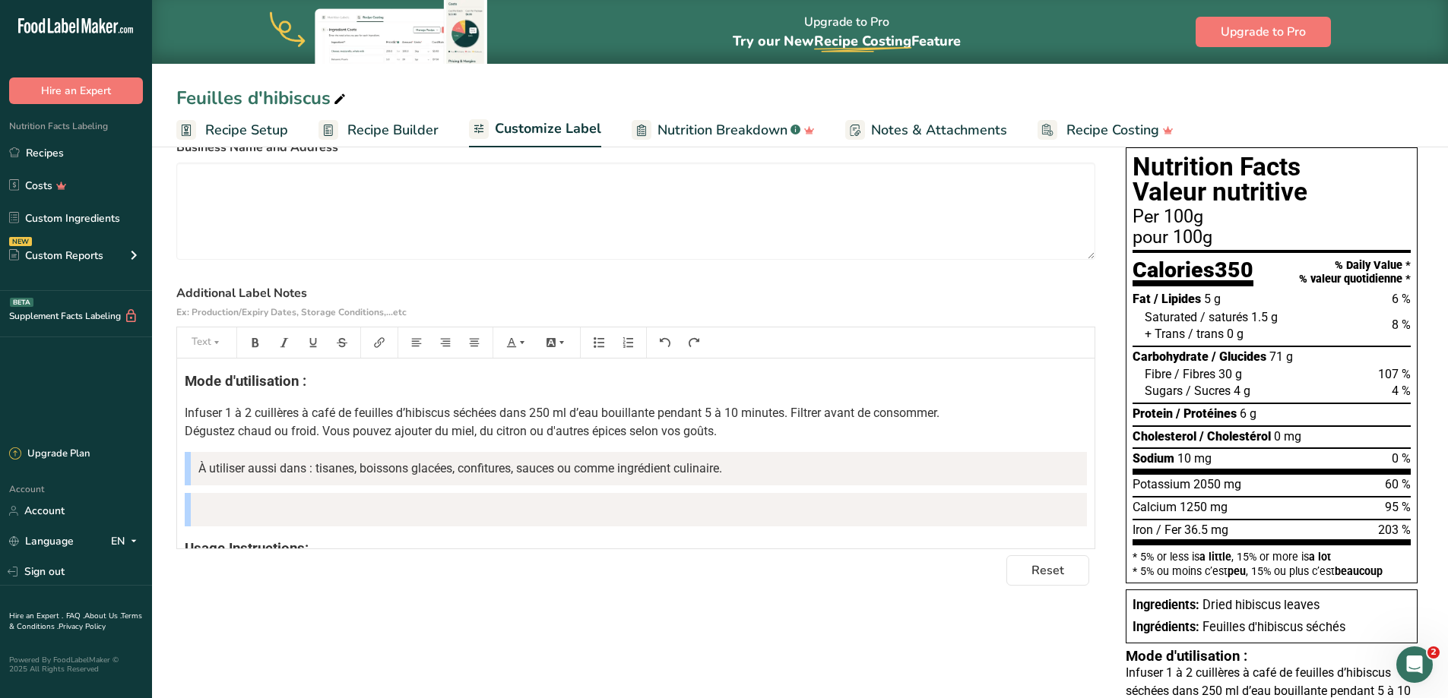
click at [748, 433] on p "Infuser 1 à 2 cuillères à café de feuilles d’hibiscus séchées dans 250 ml d’eau…" at bounding box center [636, 422] width 902 height 36
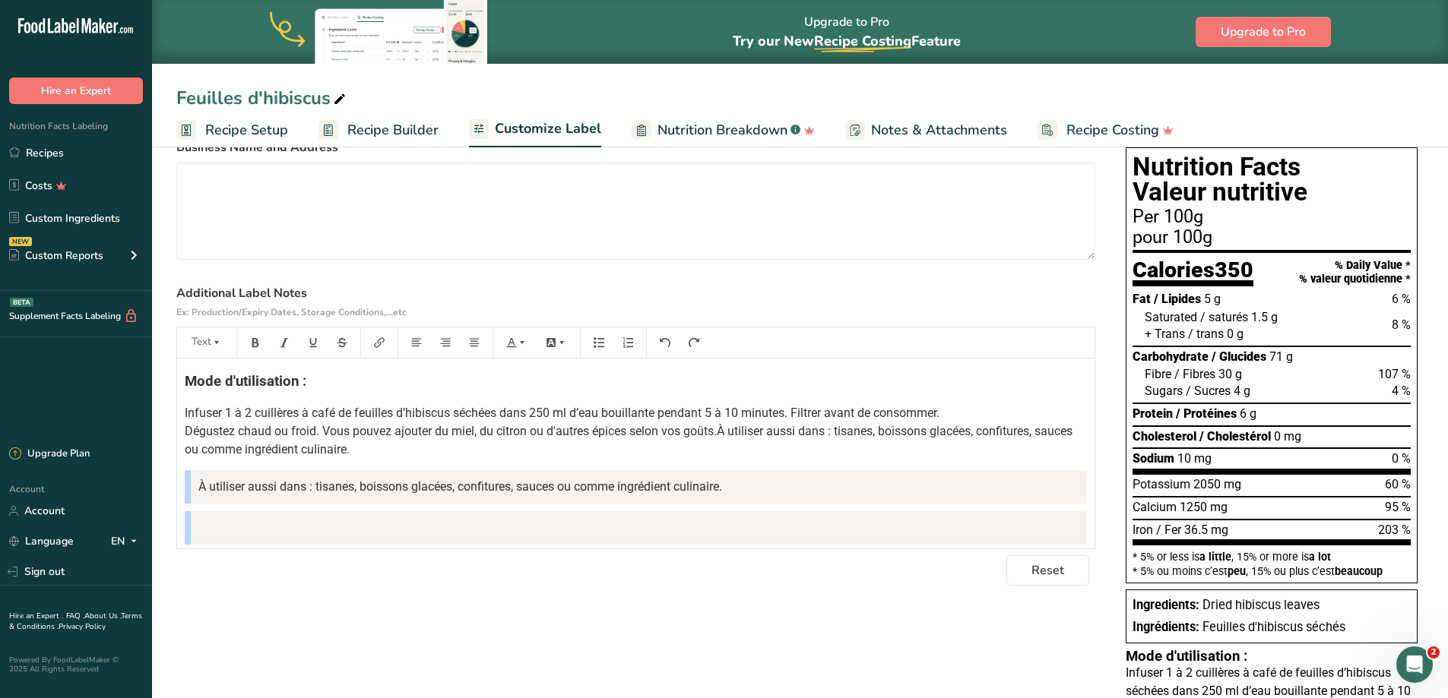
click at [722, 435] on span "Infuser 1 à 2 cuillères à café de feuilles d’hibiscus séchées dans 250 ml d’eau…" at bounding box center [630, 431] width 891 height 51
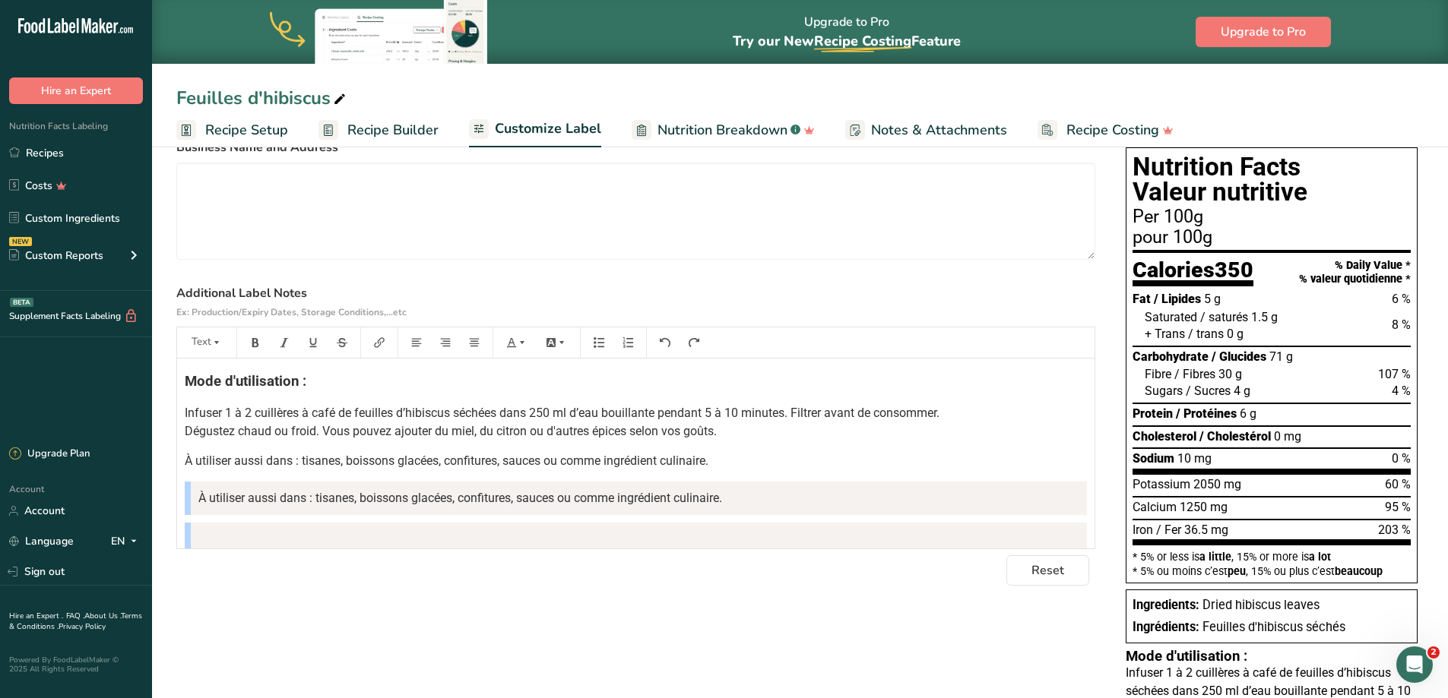
click at [672, 502] on span "À utiliser aussi dans : tisanes, boissons glacées, confitures, sauces ou comme …" at bounding box center [460, 498] width 524 height 14
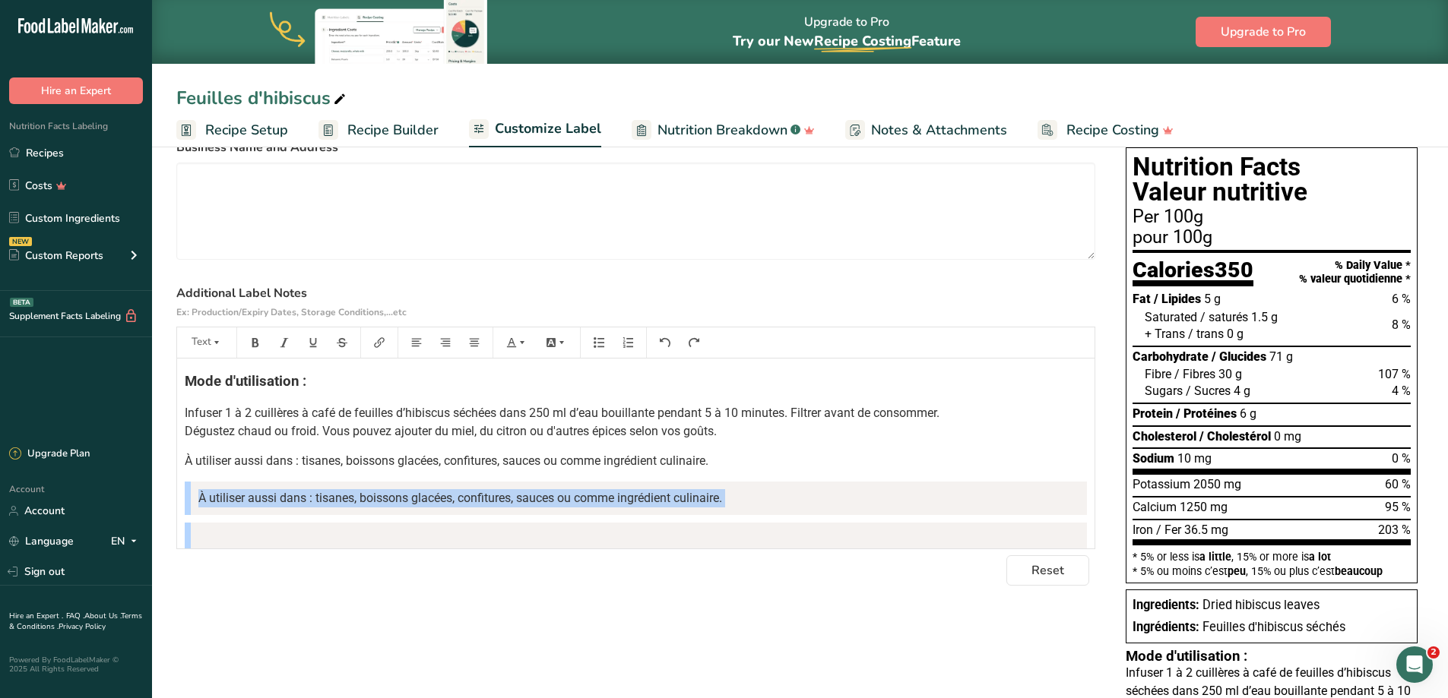
click at [672, 502] on span "À utiliser aussi dans : tisanes, boissons glacées, confitures, sauces ou comme …" at bounding box center [460, 498] width 524 height 14
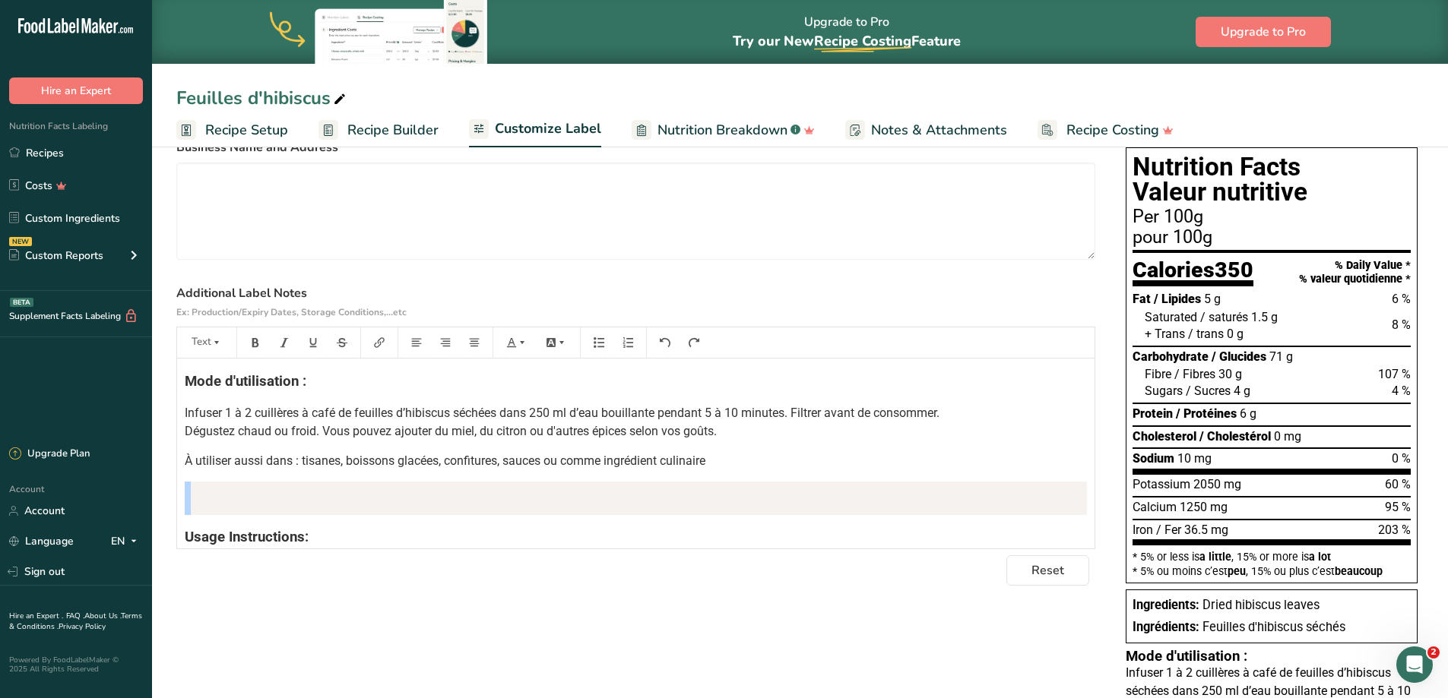
click at [672, 502] on blockquote "﻿" at bounding box center [636, 498] width 902 height 33
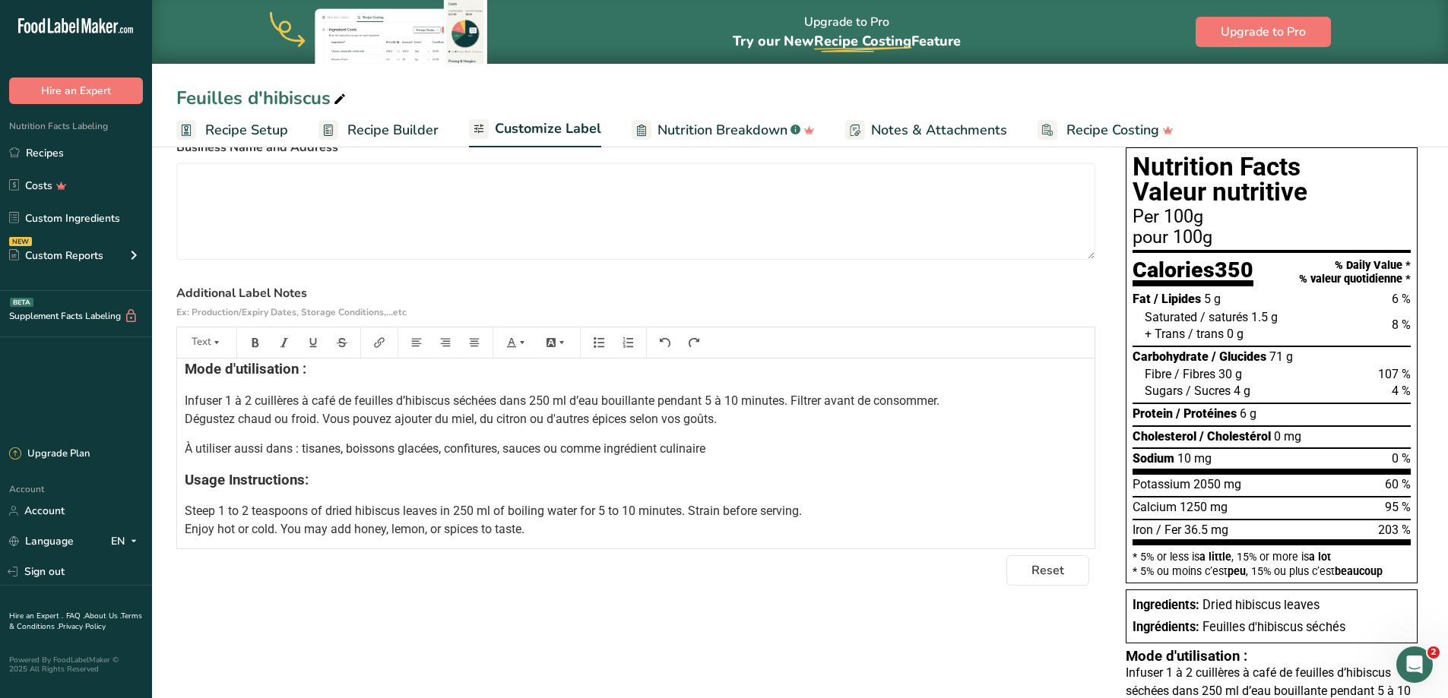
scroll to position [13, 0]
click at [183, 452] on div "Mode d'utilisation : Infuser 1 à 2 cuillères à café de feuilles d’hibiscus séch…" at bounding box center [635, 568] width 917 height 445
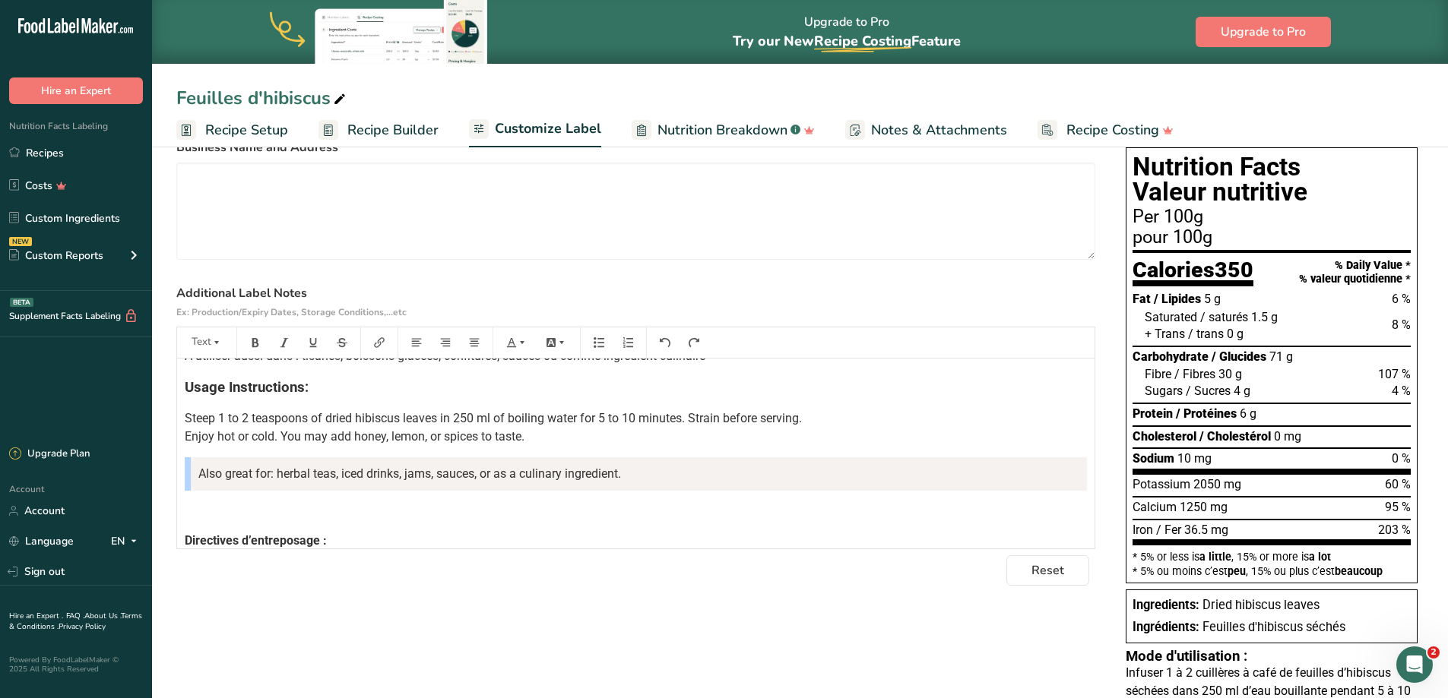
scroll to position [106, 0]
click at [223, 472] on span "Also great for: herbal teas, iced drinks, jams, sauces, or as a culinary ingred…" at bounding box center [409, 473] width 423 height 14
click at [554, 442] on p "Steep 1 to 2 teaspoons of dried hibiscus leaves in 250 ml of boiling water for …" at bounding box center [636, 427] width 902 height 36
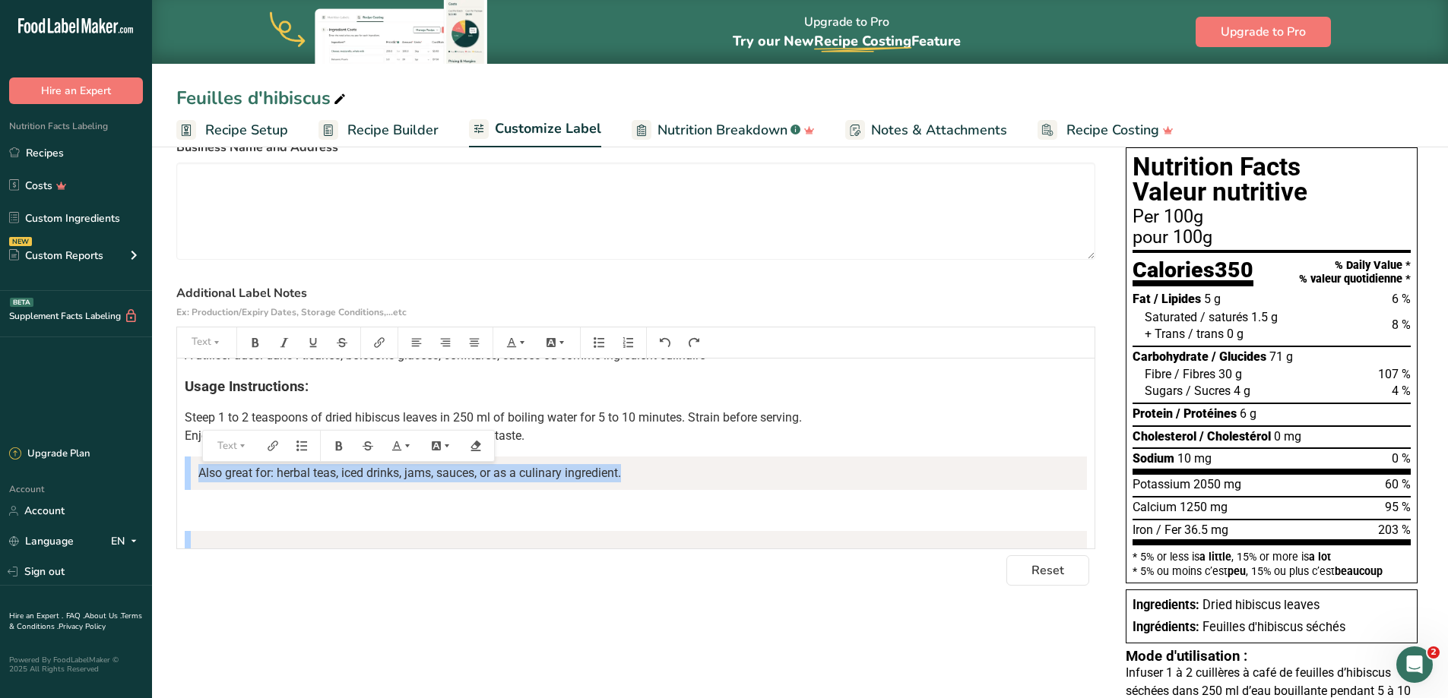
drag, startPoint x: 201, startPoint y: 469, endPoint x: 632, endPoint y: 489, distance: 432.1
click at [632, 489] on blockquote "Also great for: herbal teas, iced drinks, jams, sauces, or as a culinary ingred…" at bounding box center [636, 473] width 902 height 33
copy span "Also great for: herbal teas, iced drinks, jams, sauces, or as a culinary ingred…"
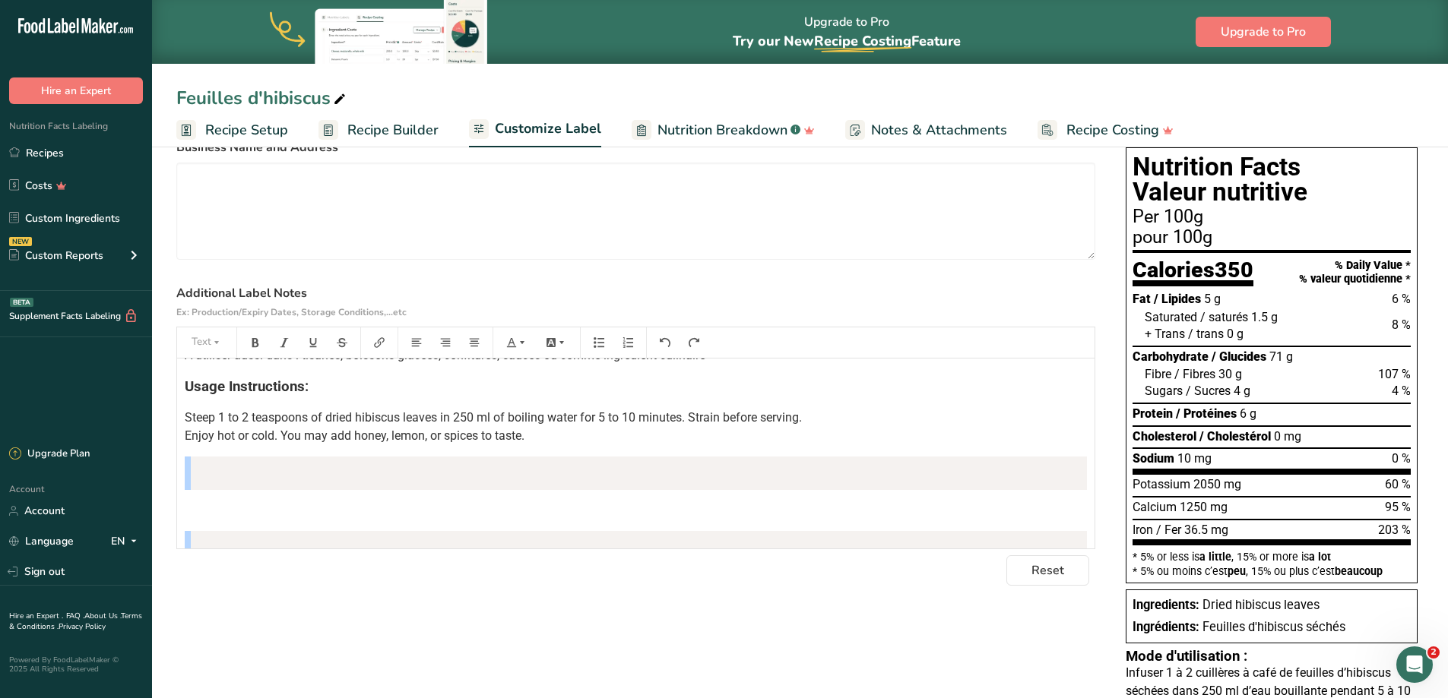
click at [534, 436] on p "Steep 1 to 2 teaspoons of dried hibiscus leaves in 250 ml of boiling water for …" at bounding box center [636, 427] width 902 height 36
click at [523, 436] on span "Steep 1 to 2 teaspoons of dried hibiscus leaves in 250 ml of boiling water for …" at bounding box center [566, 426] width 762 height 33
click at [528, 436] on span "Steep 1 to 2 teaspoons of dried hibiscus leaves in 250 ml of boiling water for …" at bounding box center [566, 426] width 762 height 33
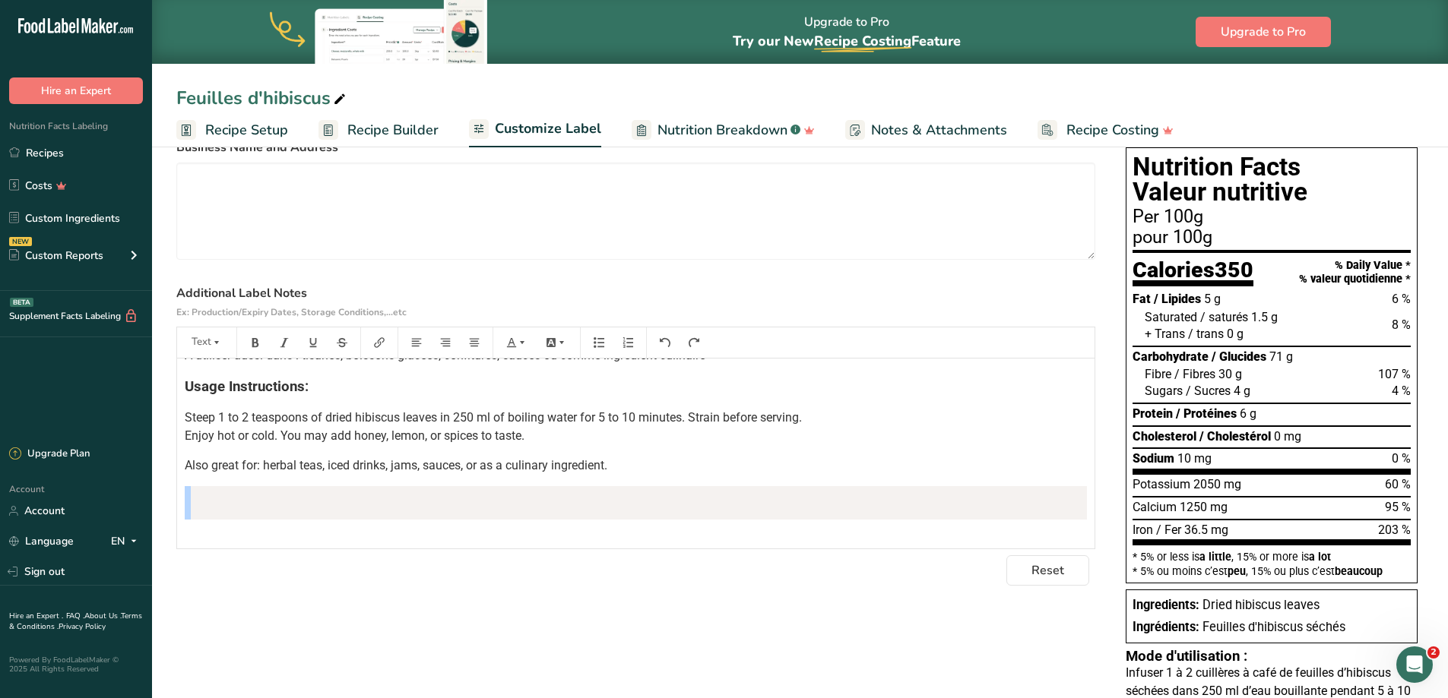
click at [390, 507] on blockquote "﻿" at bounding box center [636, 502] width 902 height 33
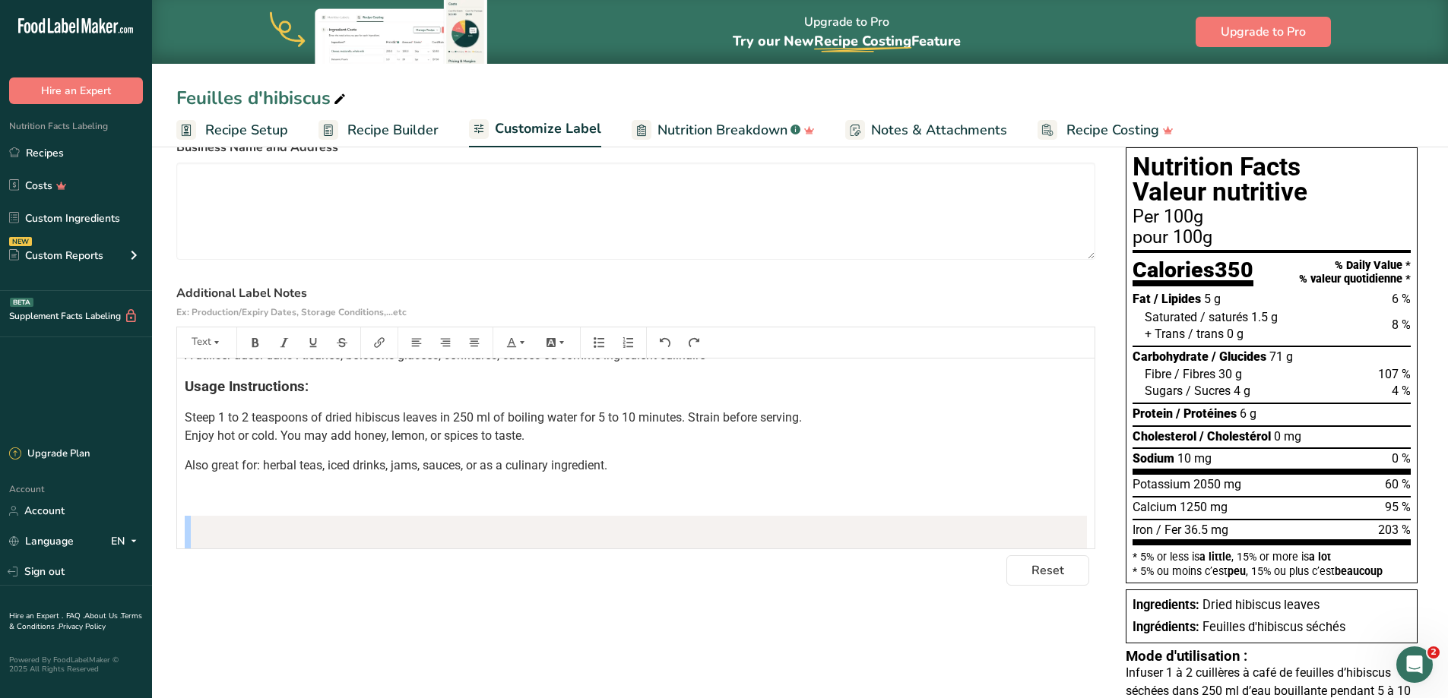
click at [393, 527] on blockquote "﻿" at bounding box center [636, 532] width 902 height 33
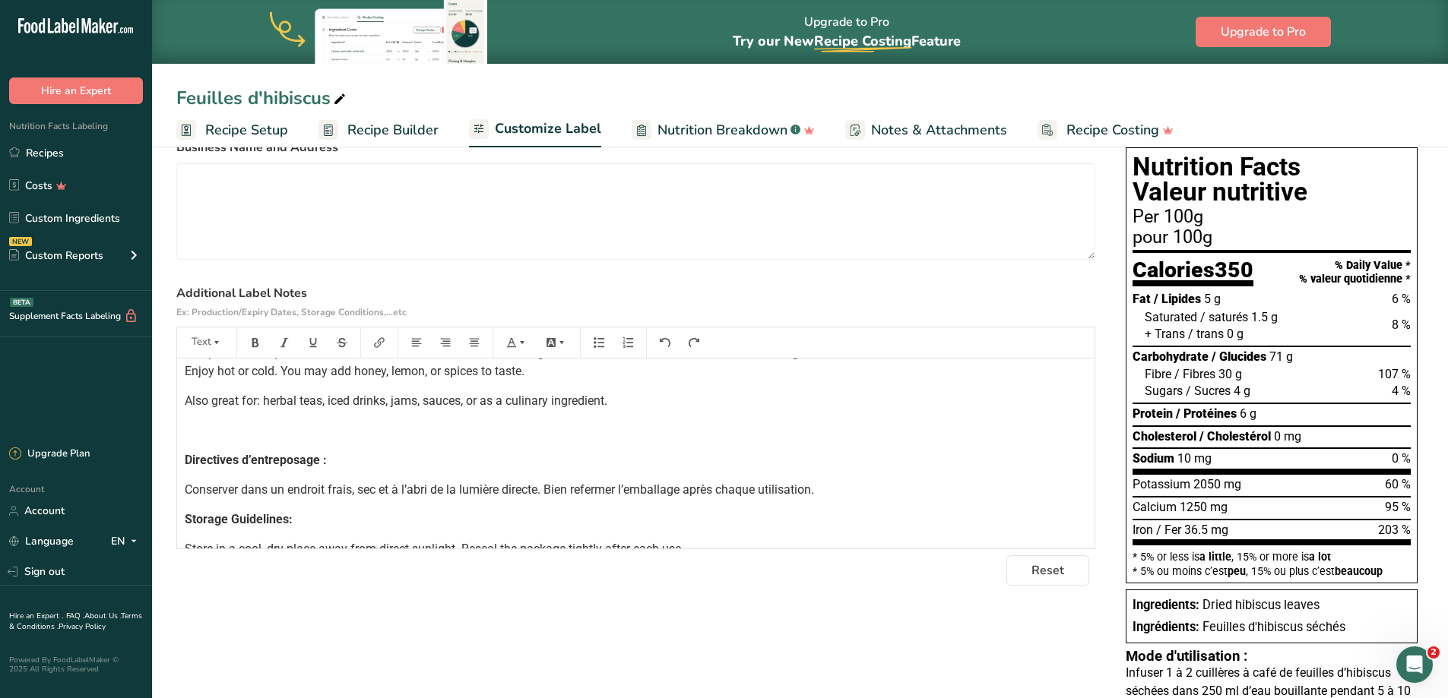
scroll to position [175, 0]
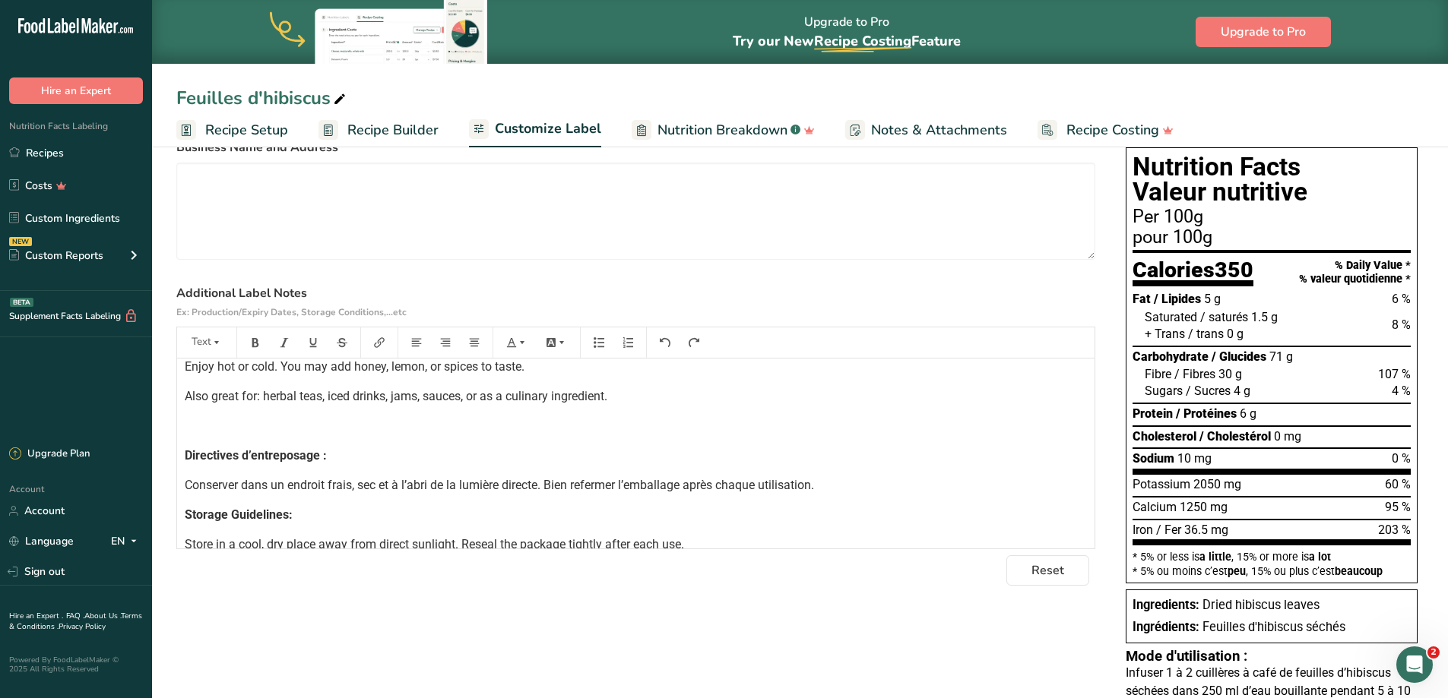
click at [223, 436] on div "Mode d'utilisation : Infuser 1 à 2 cuillères à café de feuilles d’hibiscus séch…" at bounding box center [635, 398] width 917 height 429
click at [195, 432] on p "﻿" at bounding box center [636, 426] width 902 height 18
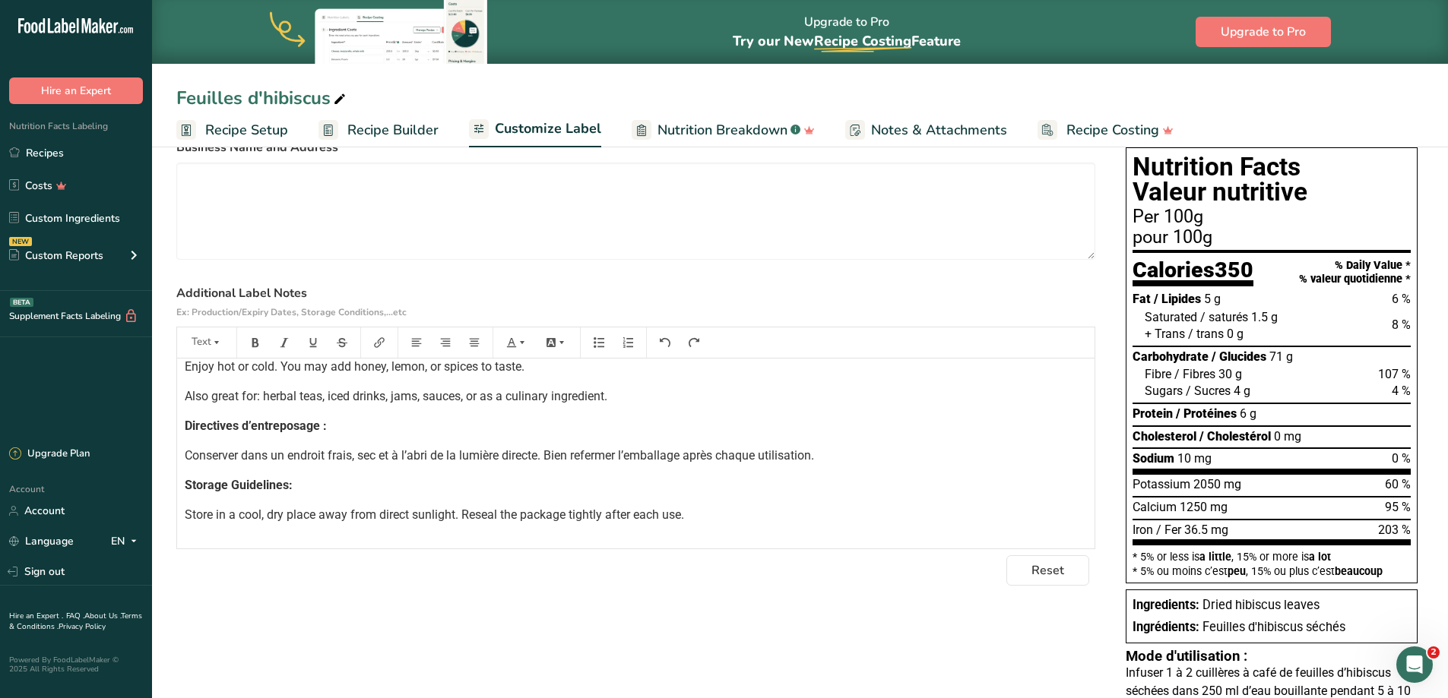
scroll to position [0, 0]
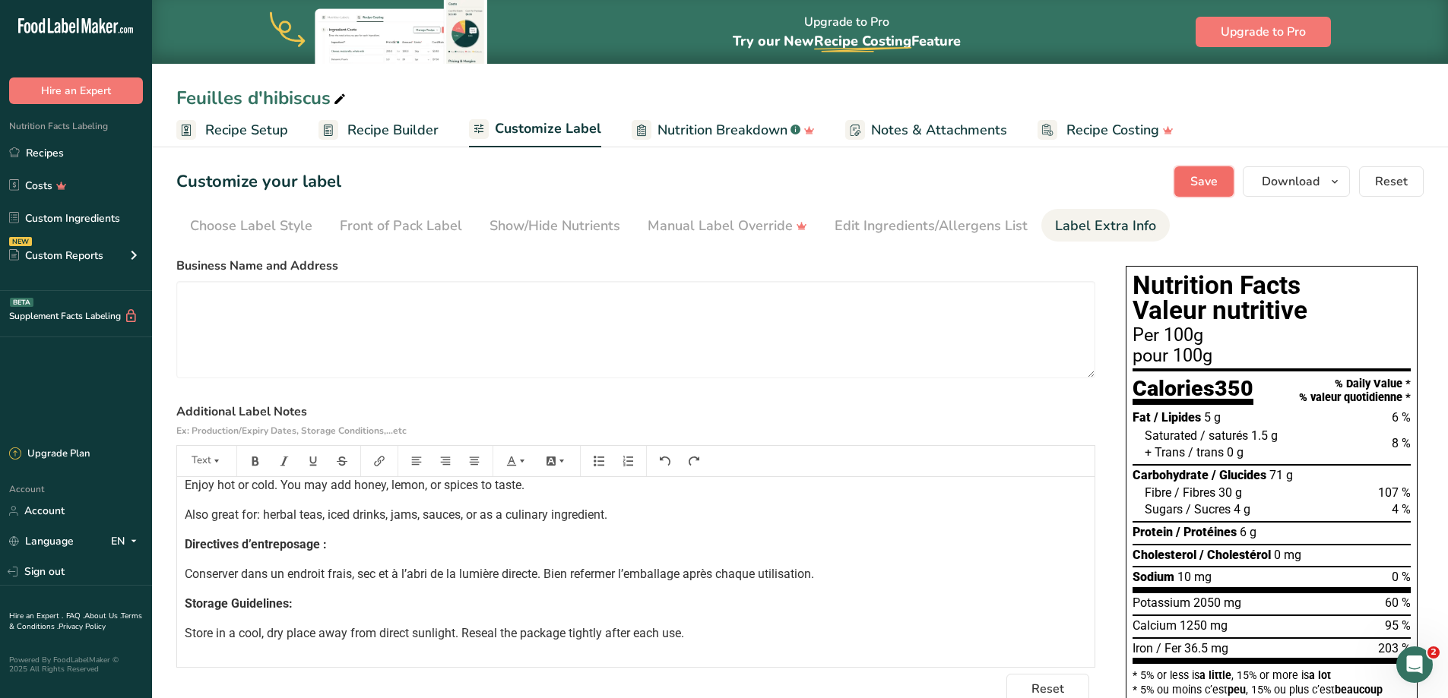
click at [1218, 180] on span "Save" at bounding box center [1203, 182] width 27 height 18
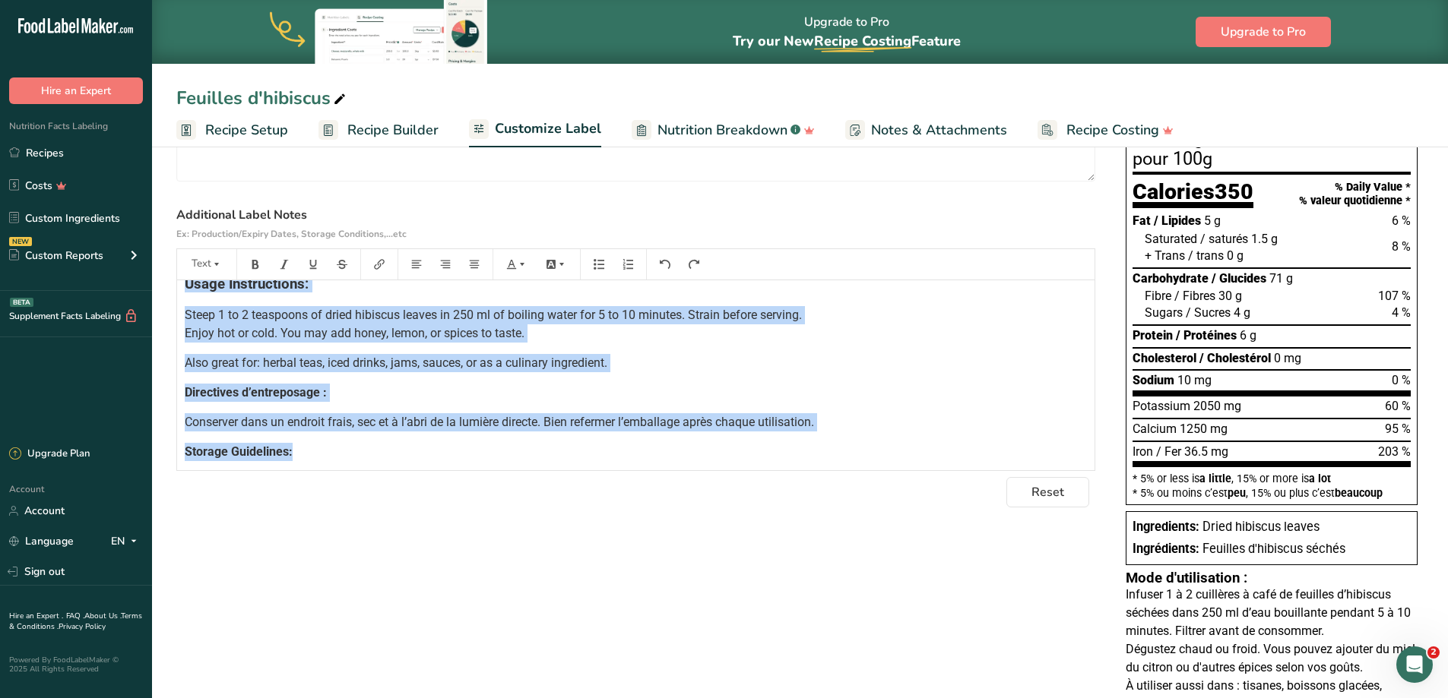
scroll to position [168, 0]
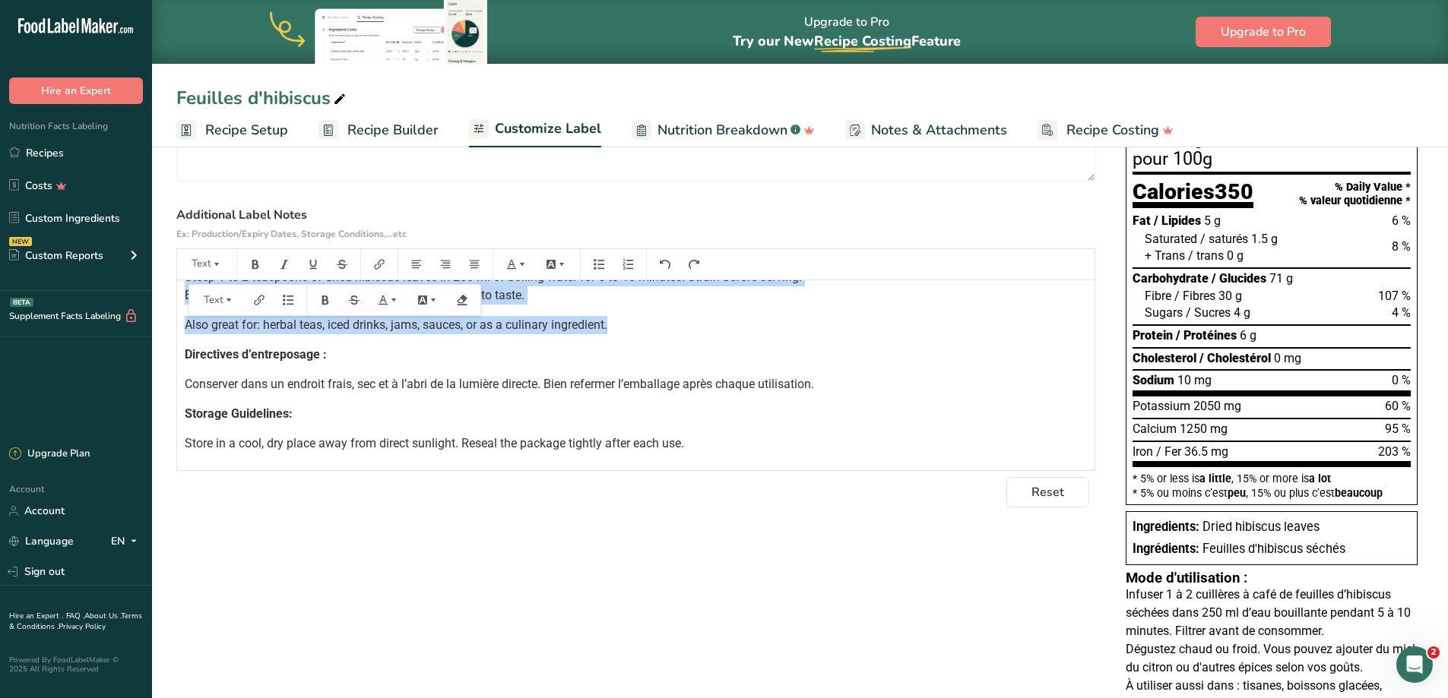
drag, startPoint x: 188, startPoint y: 301, endPoint x: 621, endPoint y: 328, distance: 434.1
click at [621, 328] on div "Mode d'utilisation : Infuser 1 à 2 cuillères à café de feuilles d’hibiscus séch…" at bounding box center [635, 312] width 917 height 400
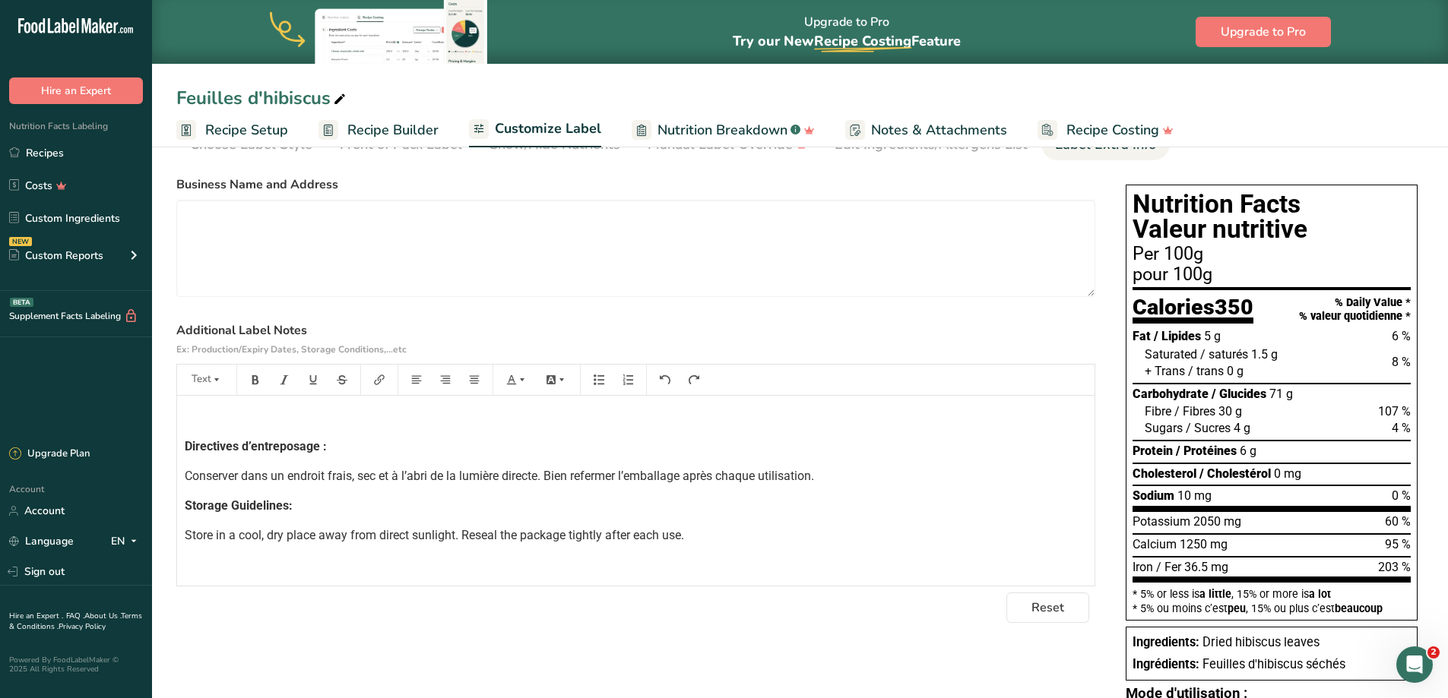
scroll to position [0, 0]
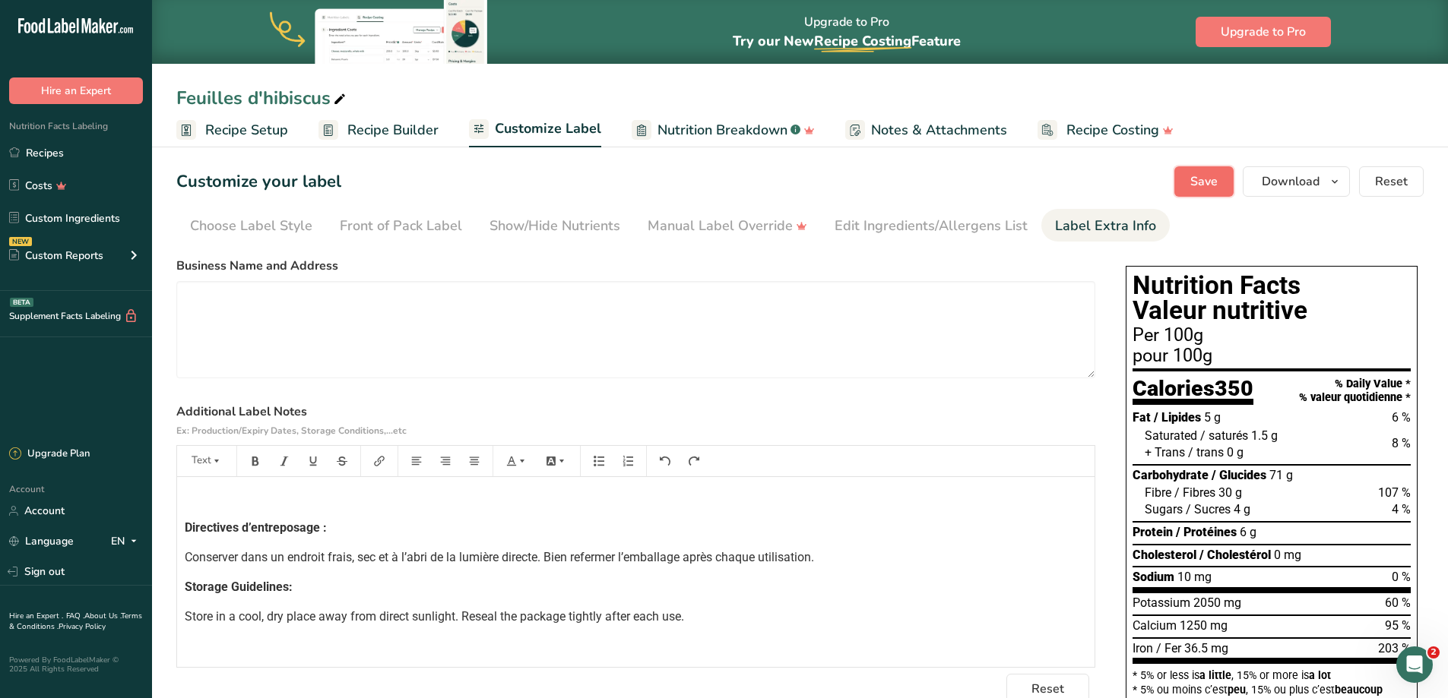
click at [1204, 167] on button "Save" at bounding box center [1203, 181] width 59 height 30
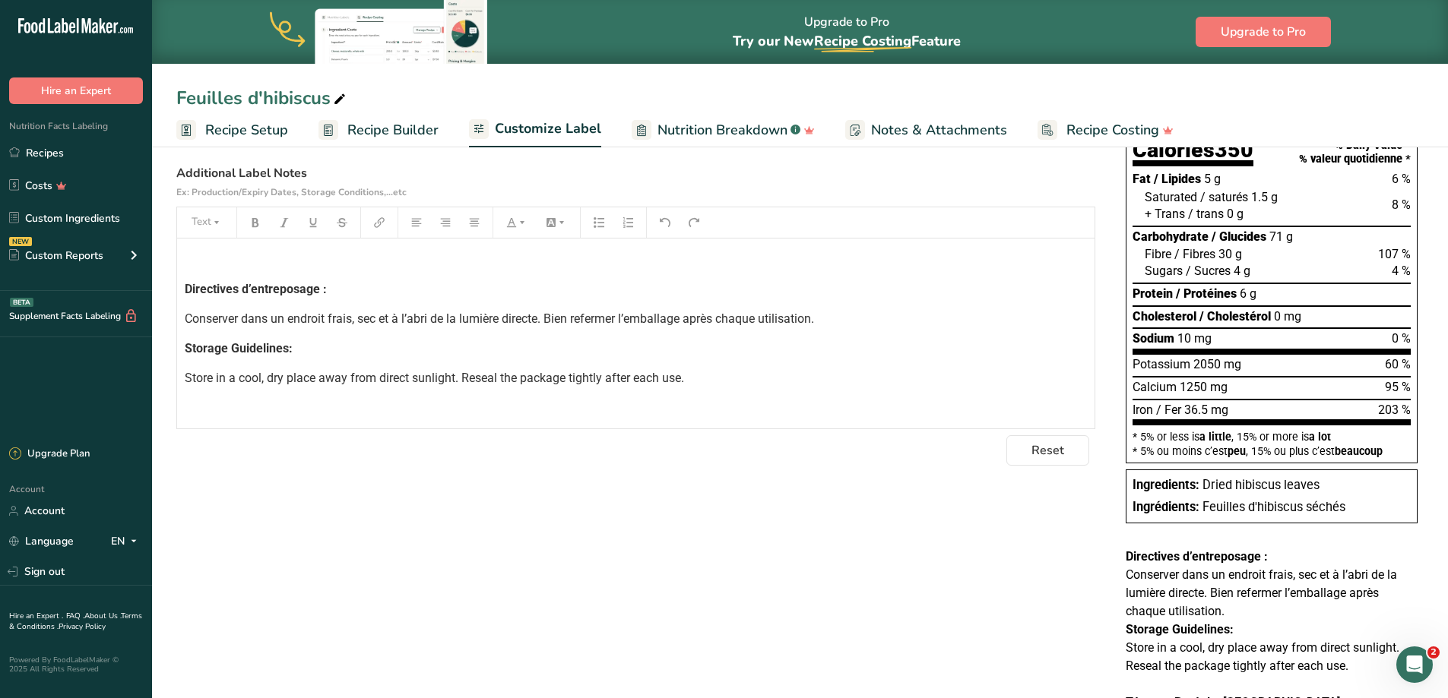
scroll to position [238, 0]
click at [185, 286] on span "Directives d’entreposage :" at bounding box center [256, 290] width 142 height 14
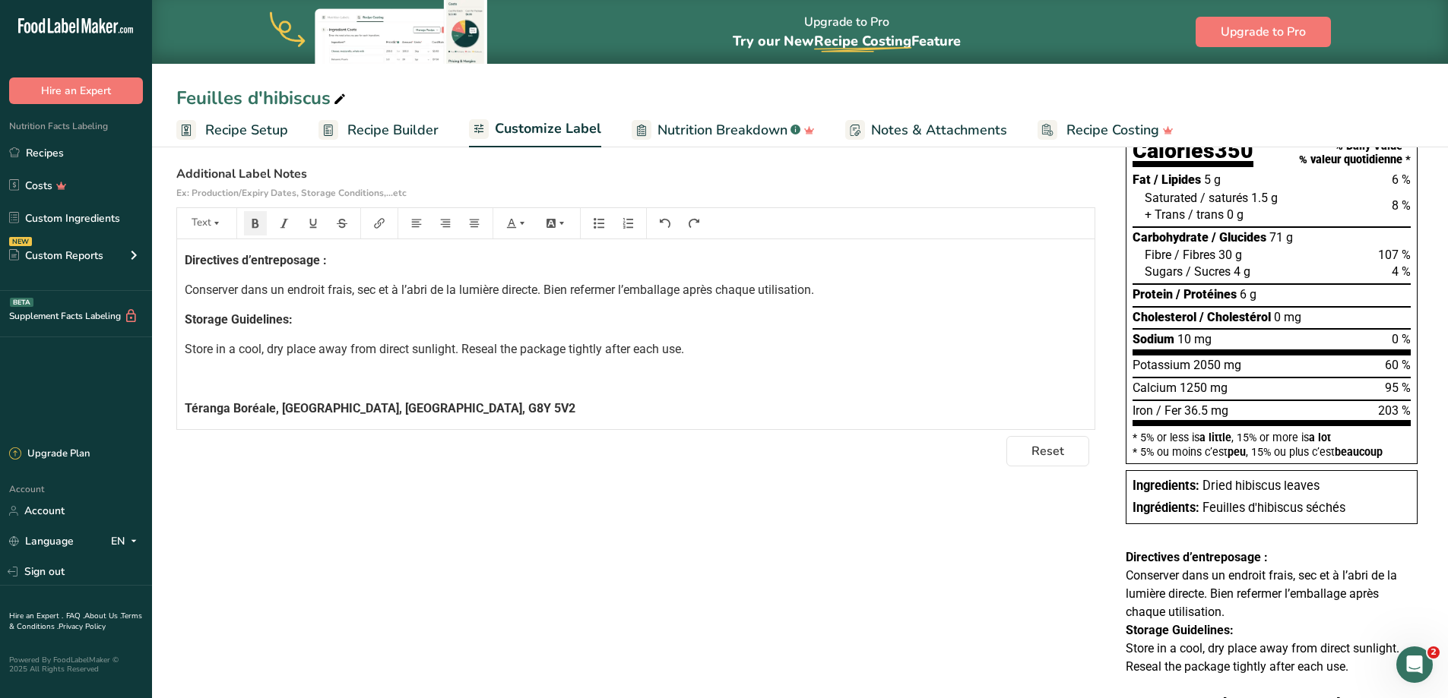
scroll to position [0, 0]
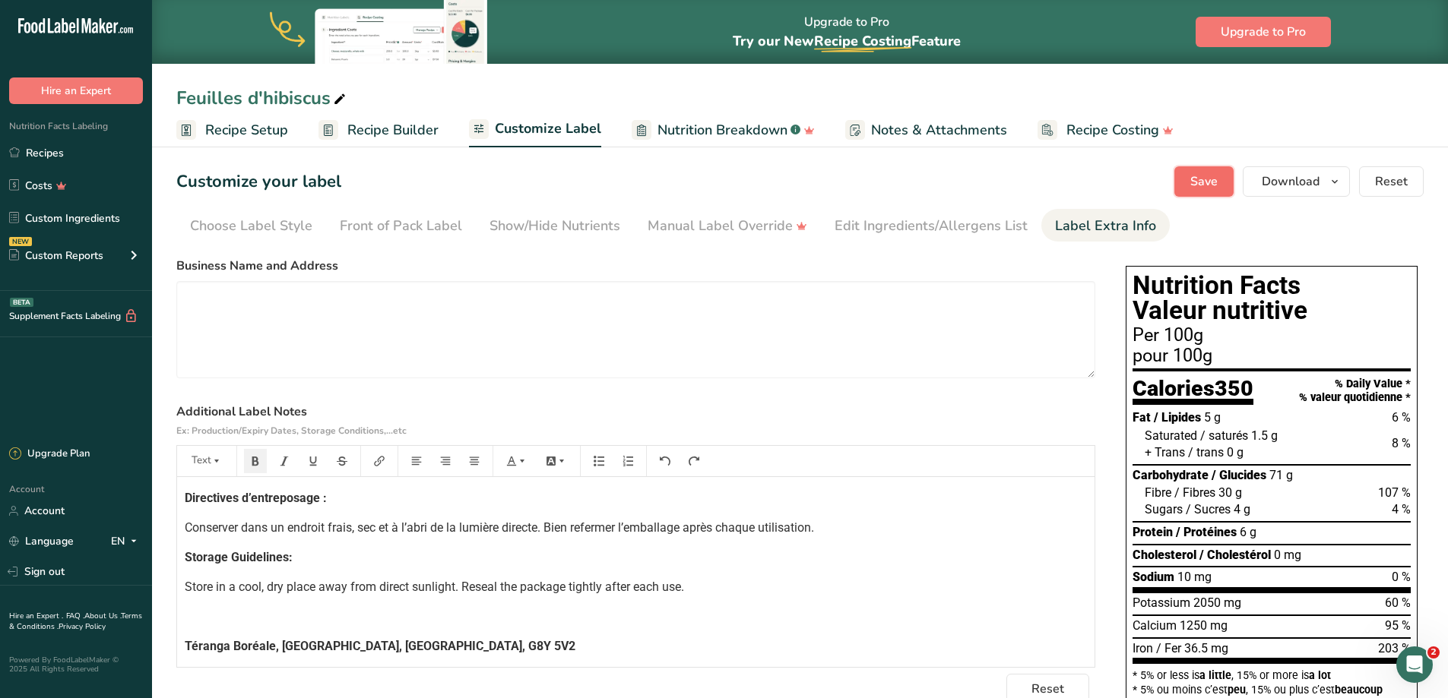
click at [1212, 190] on span "Save" at bounding box center [1203, 182] width 27 height 18
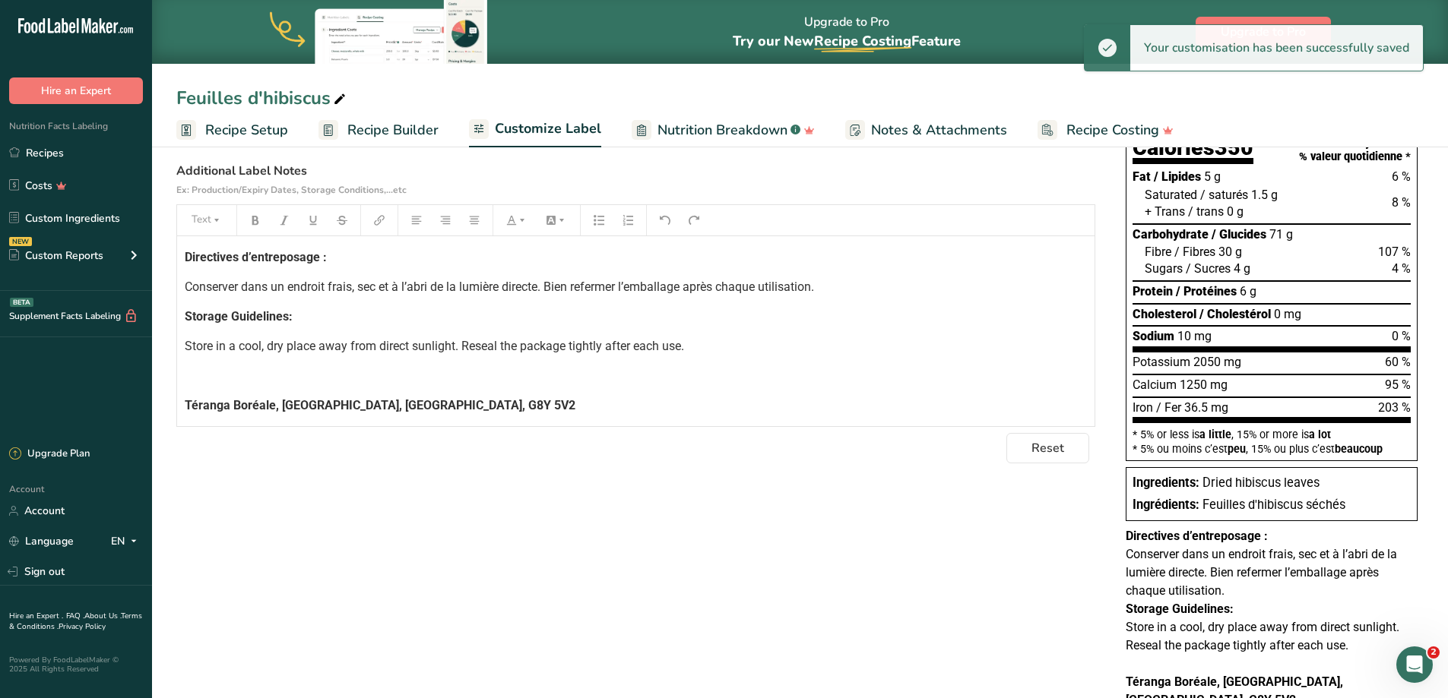
scroll to position [277, 0]
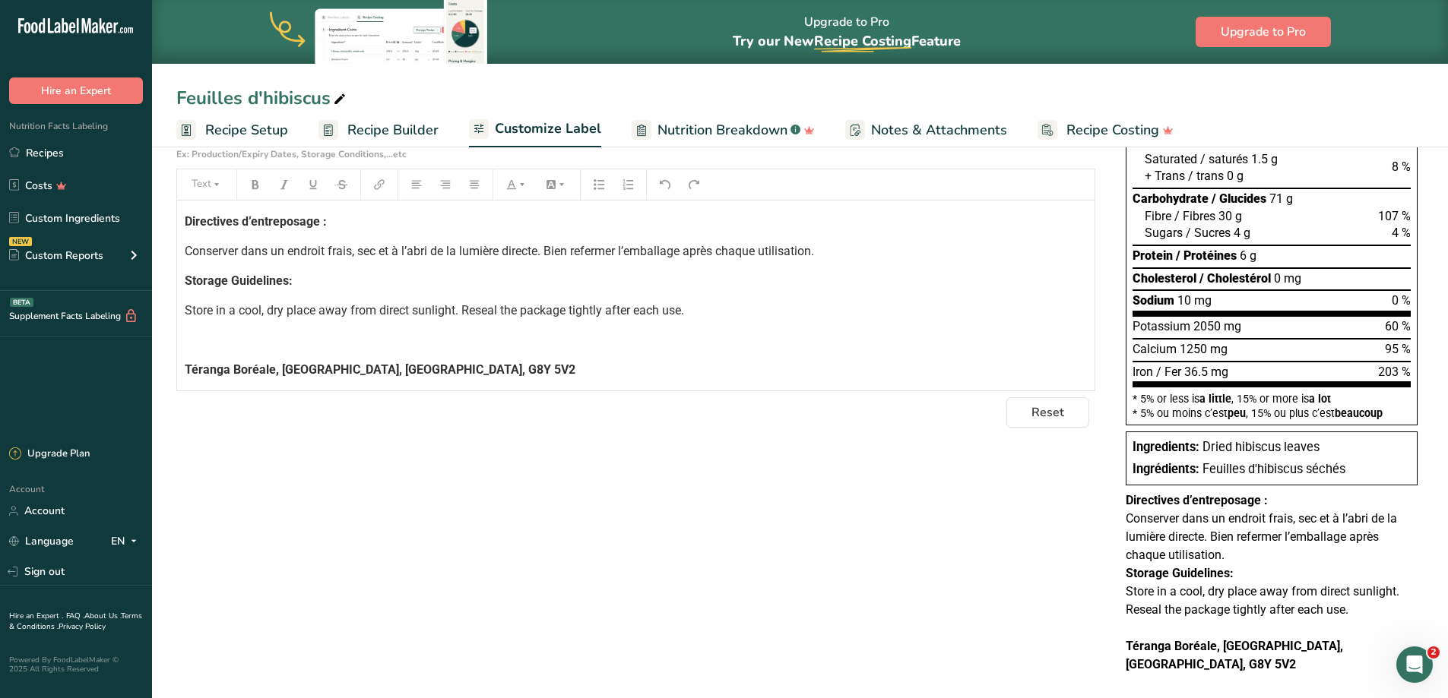
click at [181, 278] on div "Directives d’entreposage : Conserver dans un endroit frais, sec et à l’abri de …" at bounding box center [635, 296] width 917 height 190
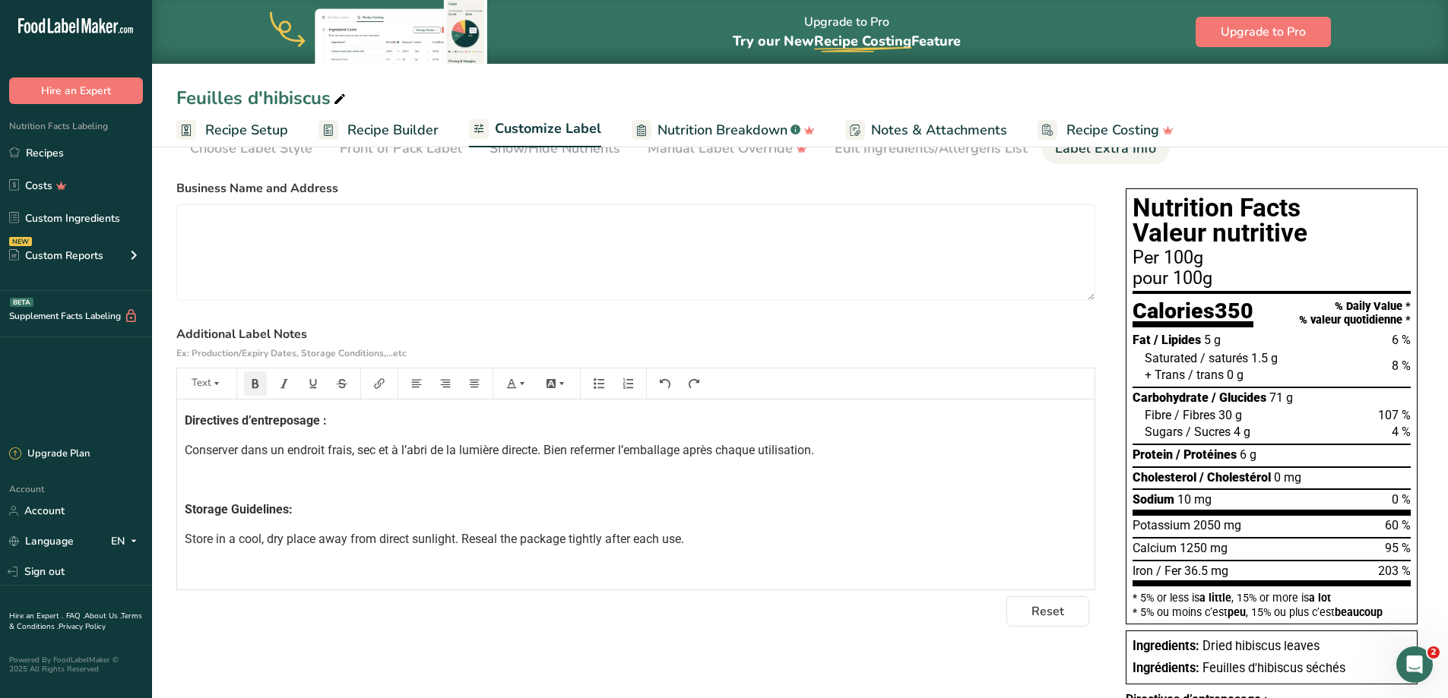
scroll to position [0, 0]
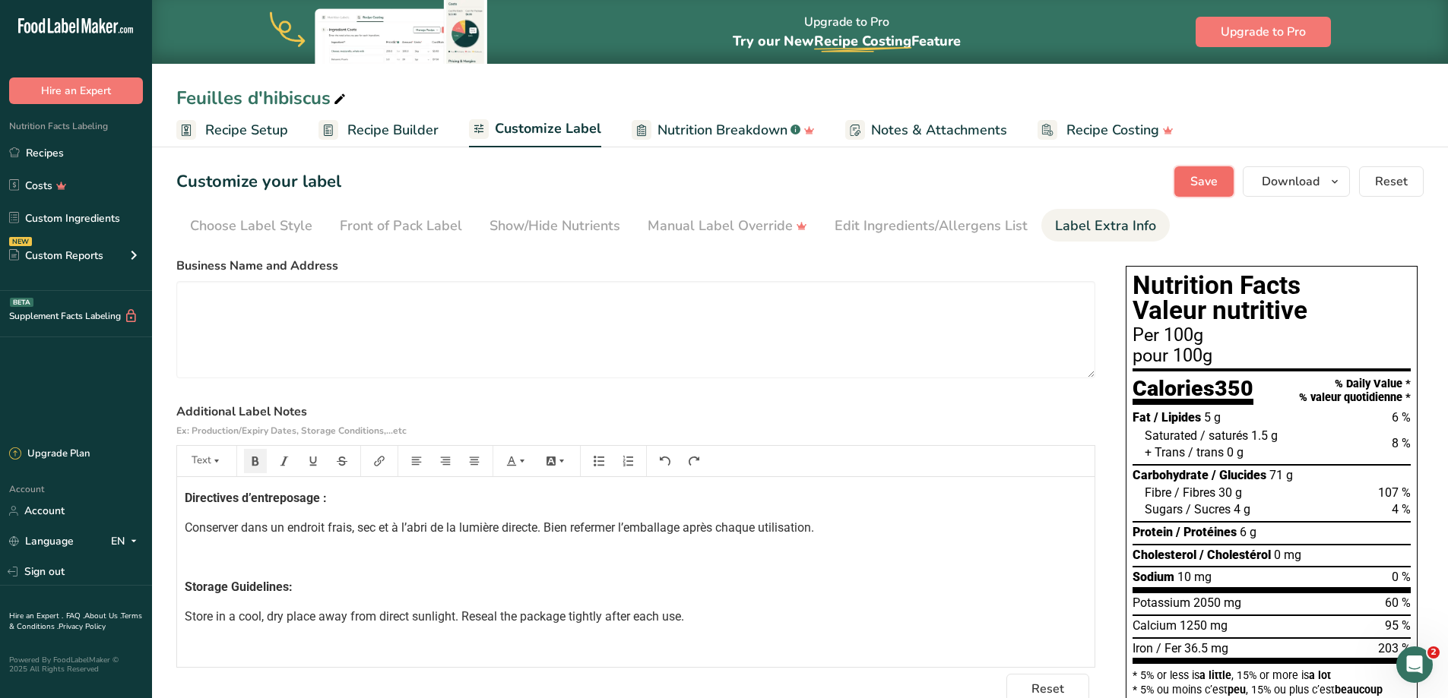
click at [1194, 188] on span "Save" at bounding box center [1203, 182] width 27 height 18
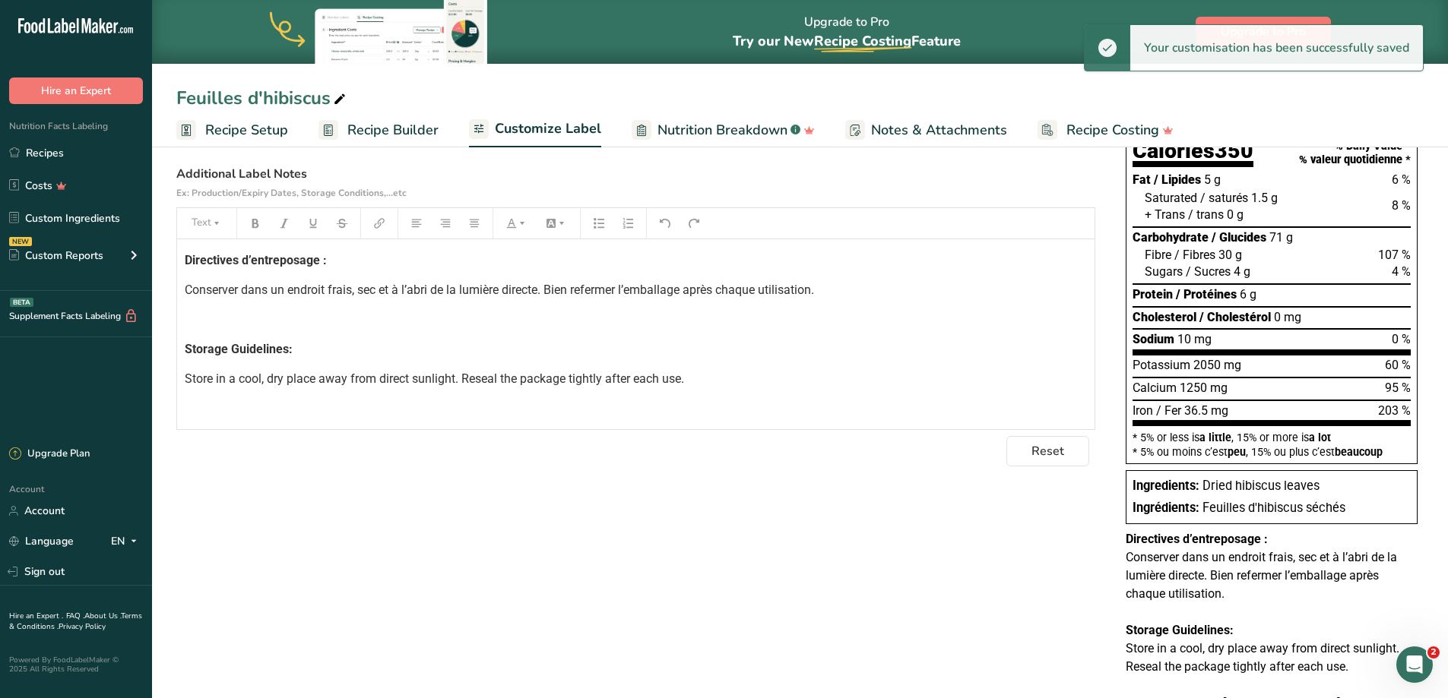
scroll to position [295, 0]
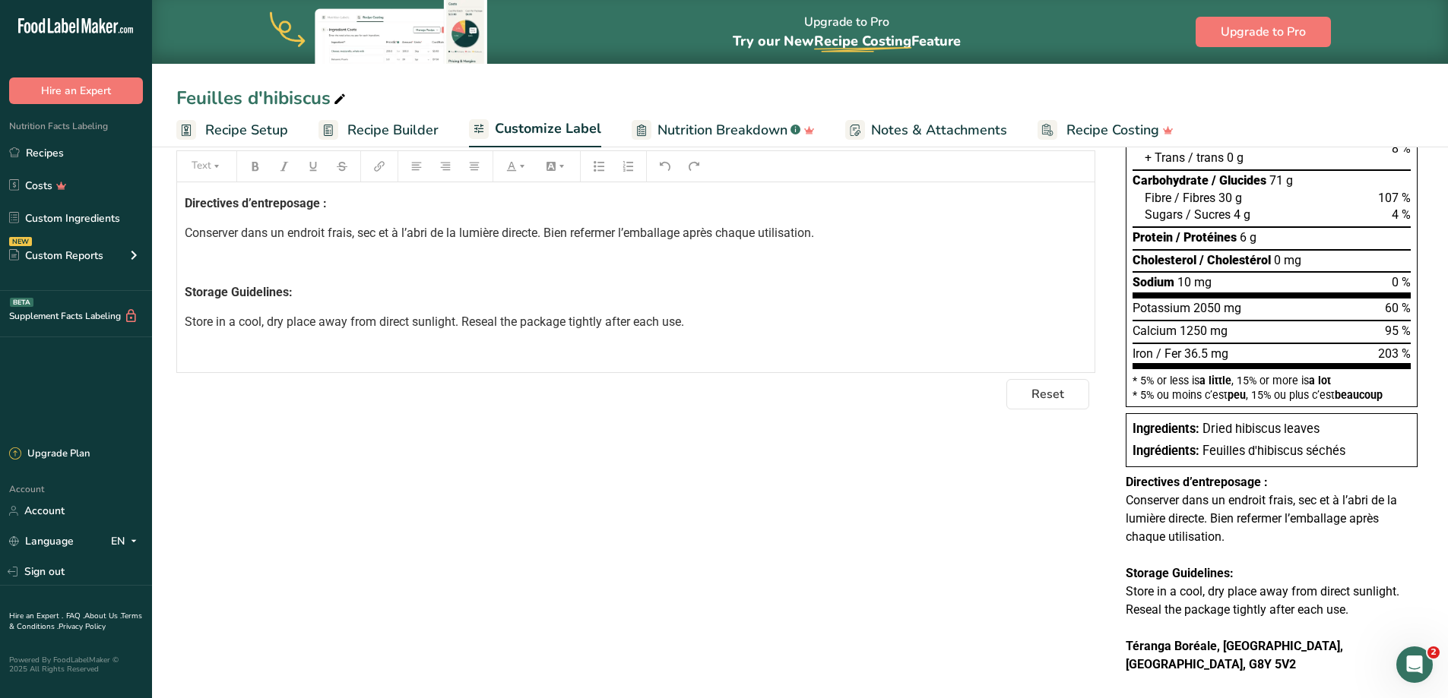
click at [185, 290] on span "Storage Guidelines:" at bounding box center [239, 292] width 108 height 14
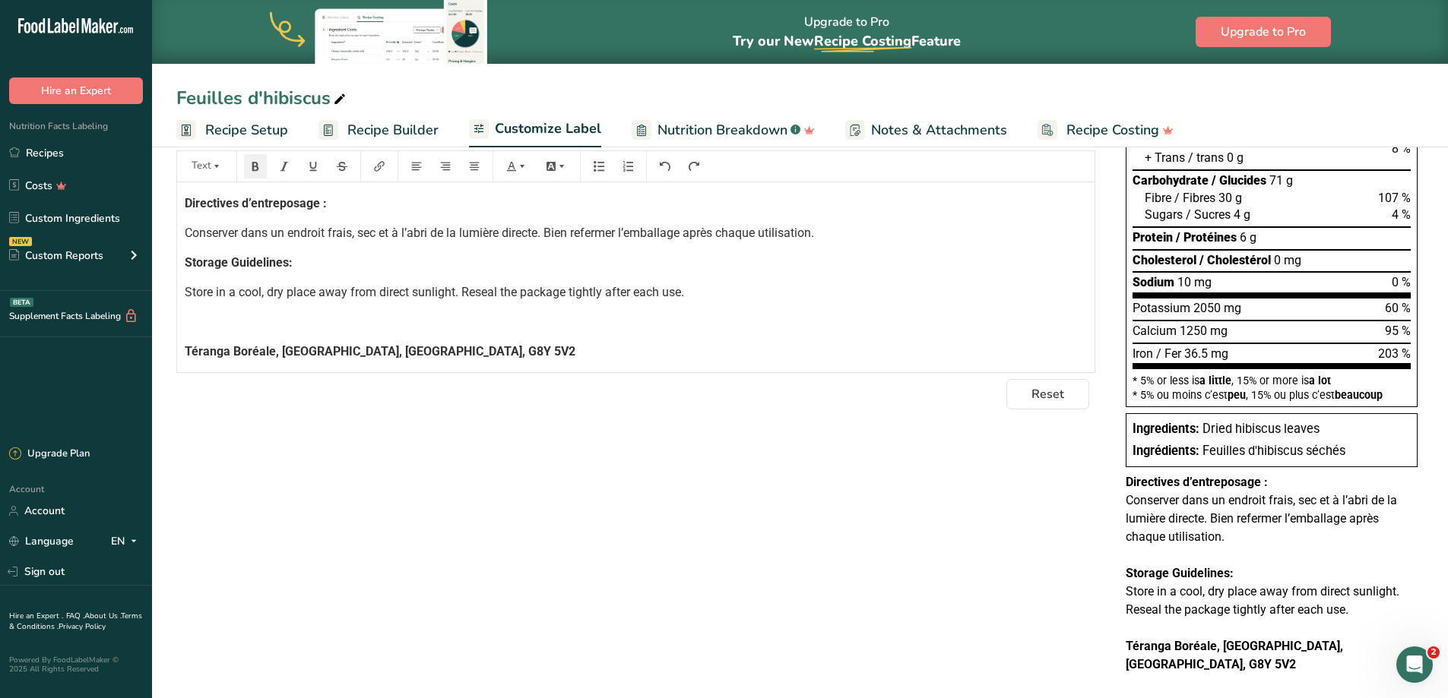
scroll to position [0, 0]
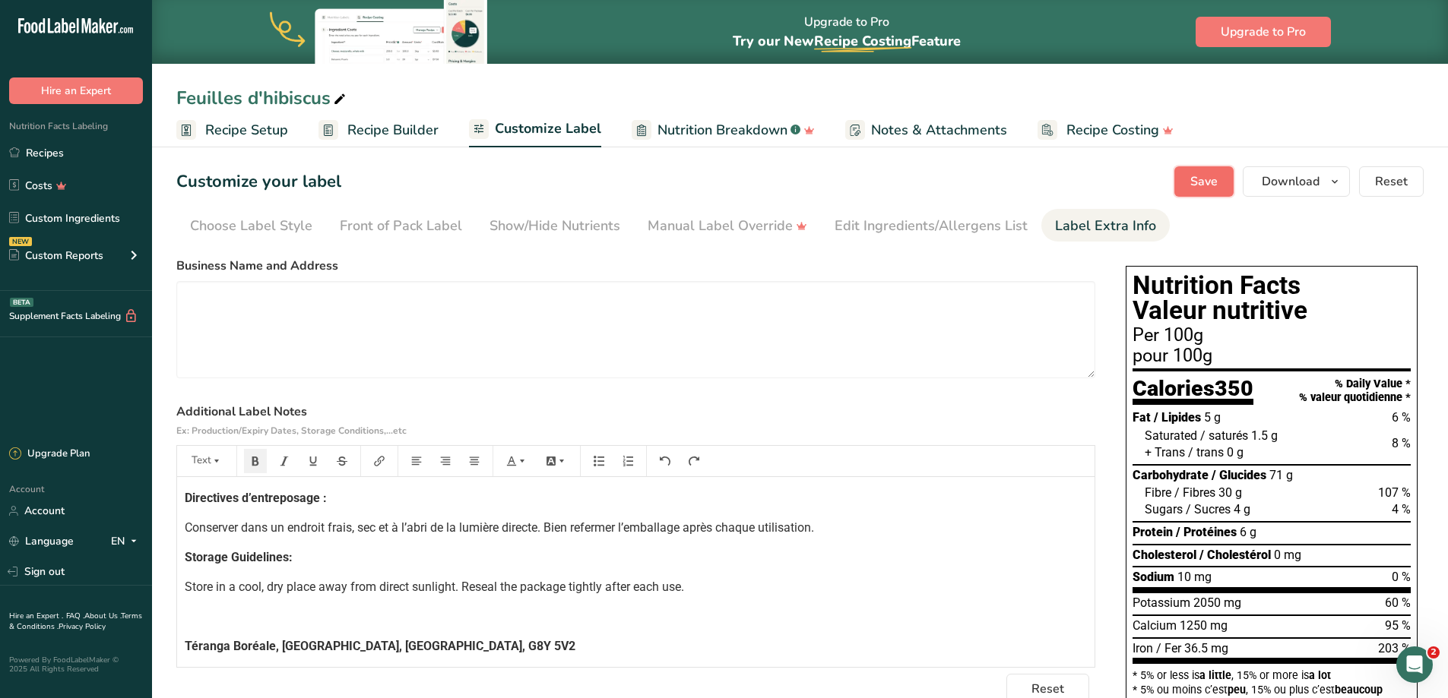
click at [1193, 191] on button "Save" at bounding box center [1203, 181] width 59 height 30
click at [537, 639] on p "Téranga Boréale, [GEOGRAPHIC_DATA], [GEOGRAPHIC_DATA], G8Y 5V2" at bounding box center [636, 647] width 902 height 18
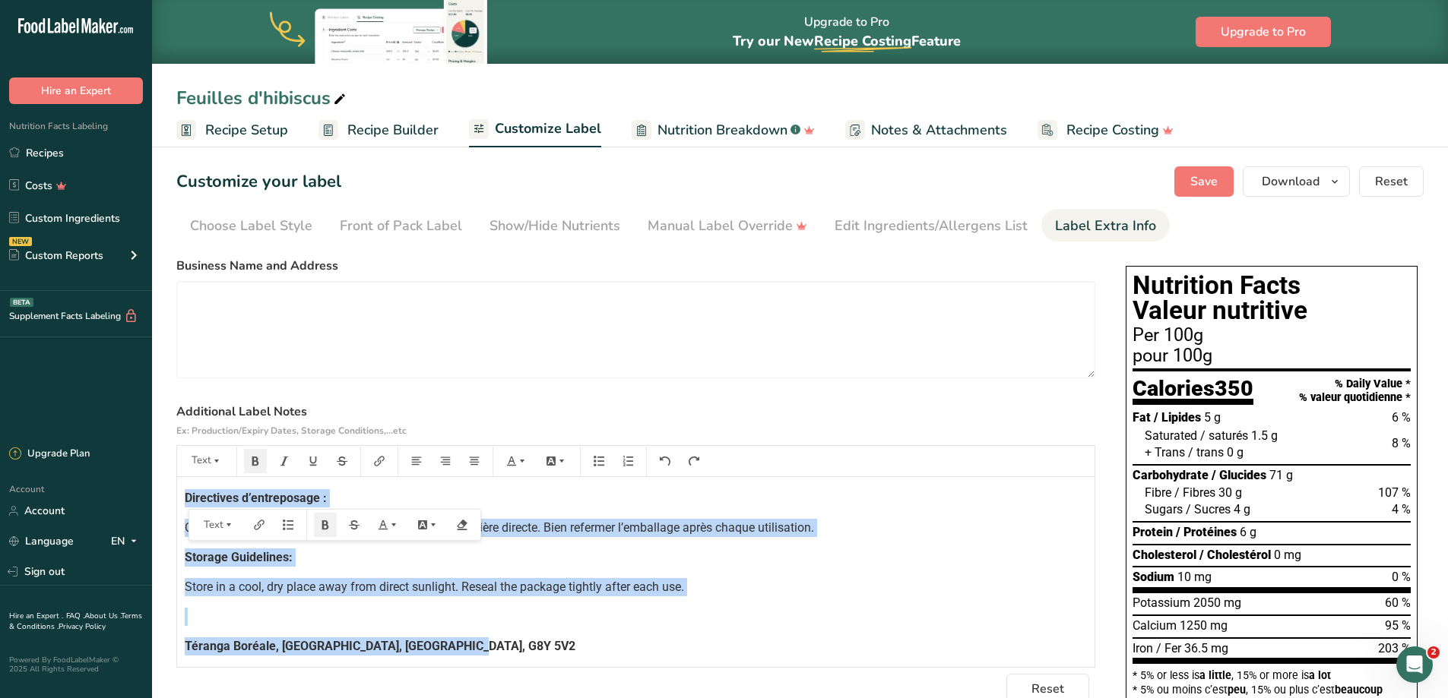
copy div "Directives d’entreposage : Conserver dans un endroit frais, sec et à l’abri de …"
click at [105, 158] on link "Recipes" at bounding box center [76, 152] width 152 height 29
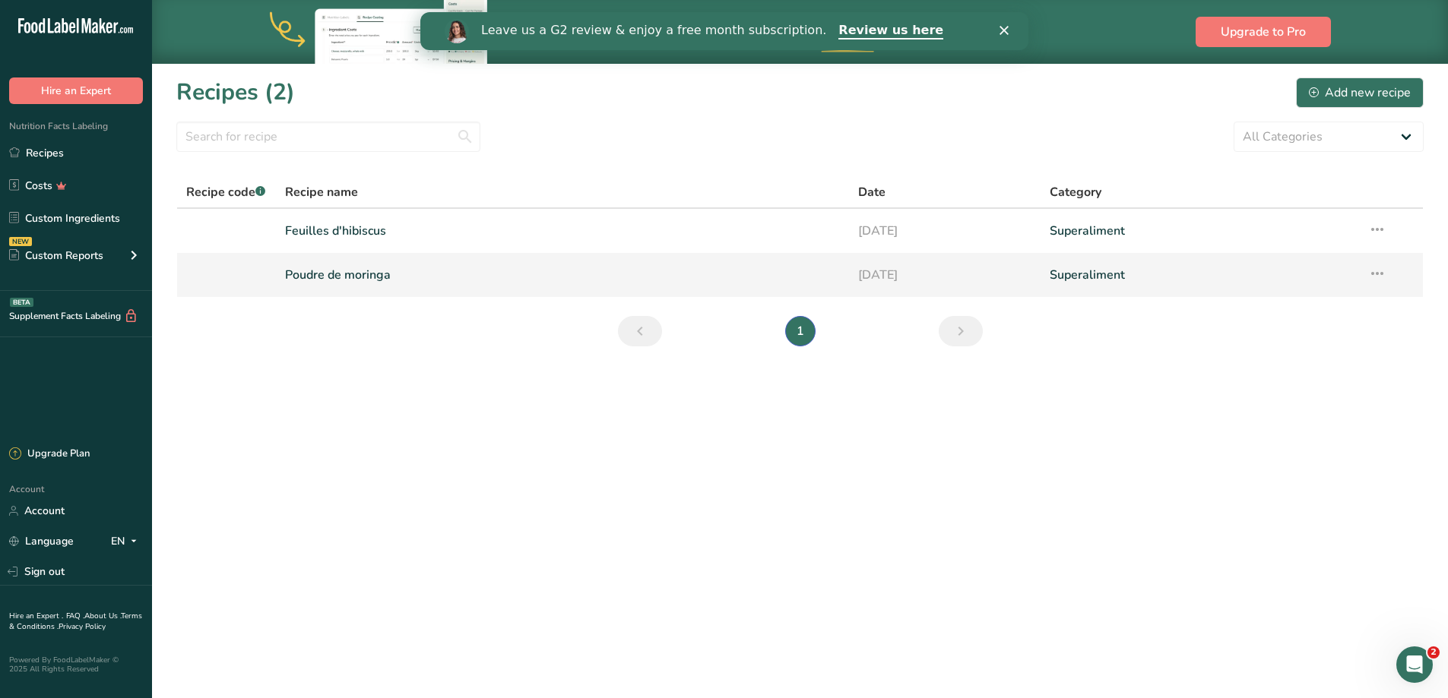
click at [339, 264] on link "Poudre de moringa" at bounding box center [563, 275] width 556 height 32
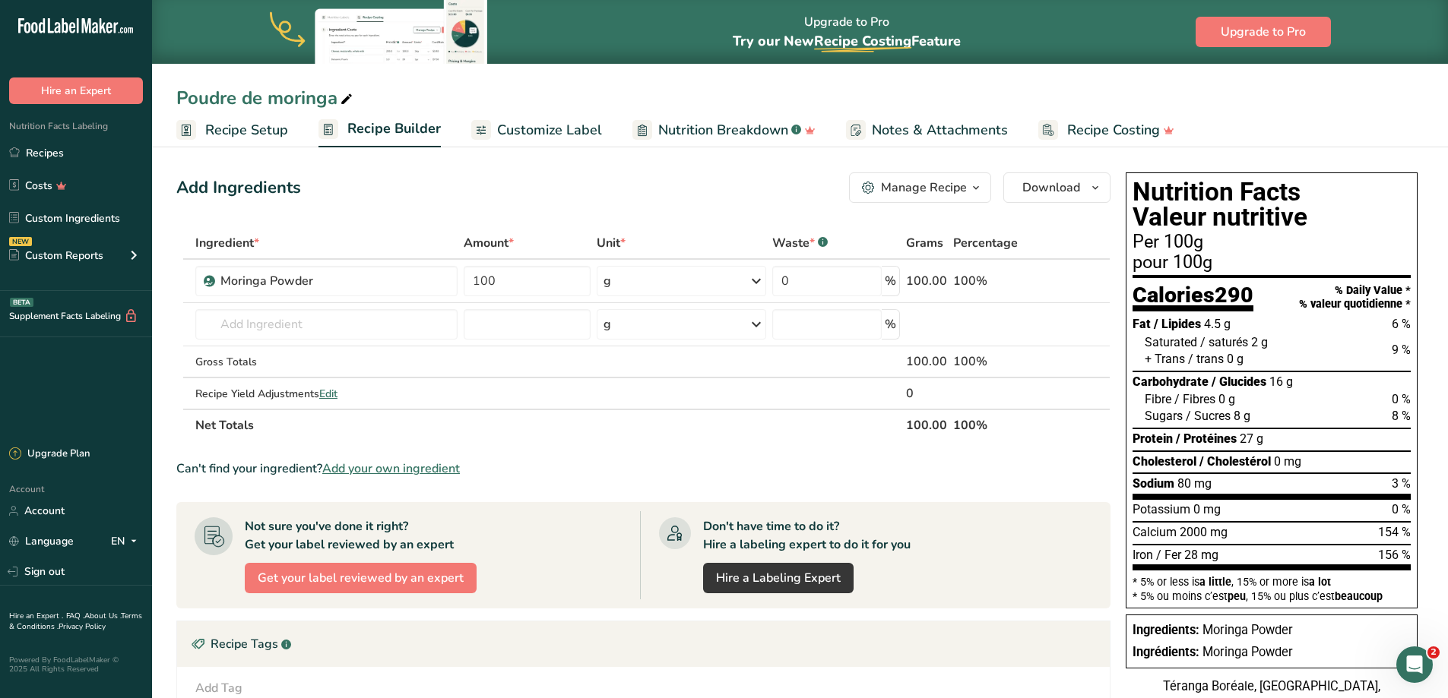
click at [553, 133] on span "Customize Label" at bounding box center [549, 130] width 105 height 21
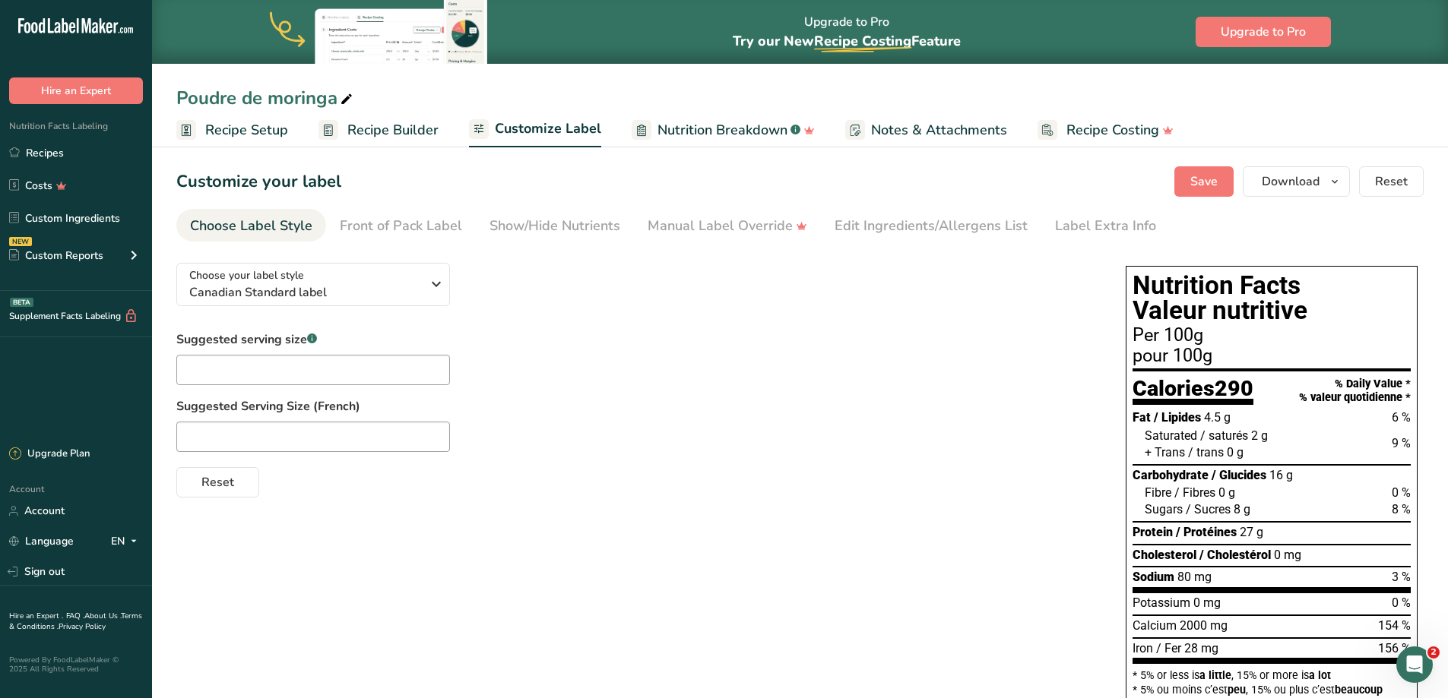
click at [657, 136] on span "Nutrition Breakdown" at bounding box center [722, 130] width 130 height 21
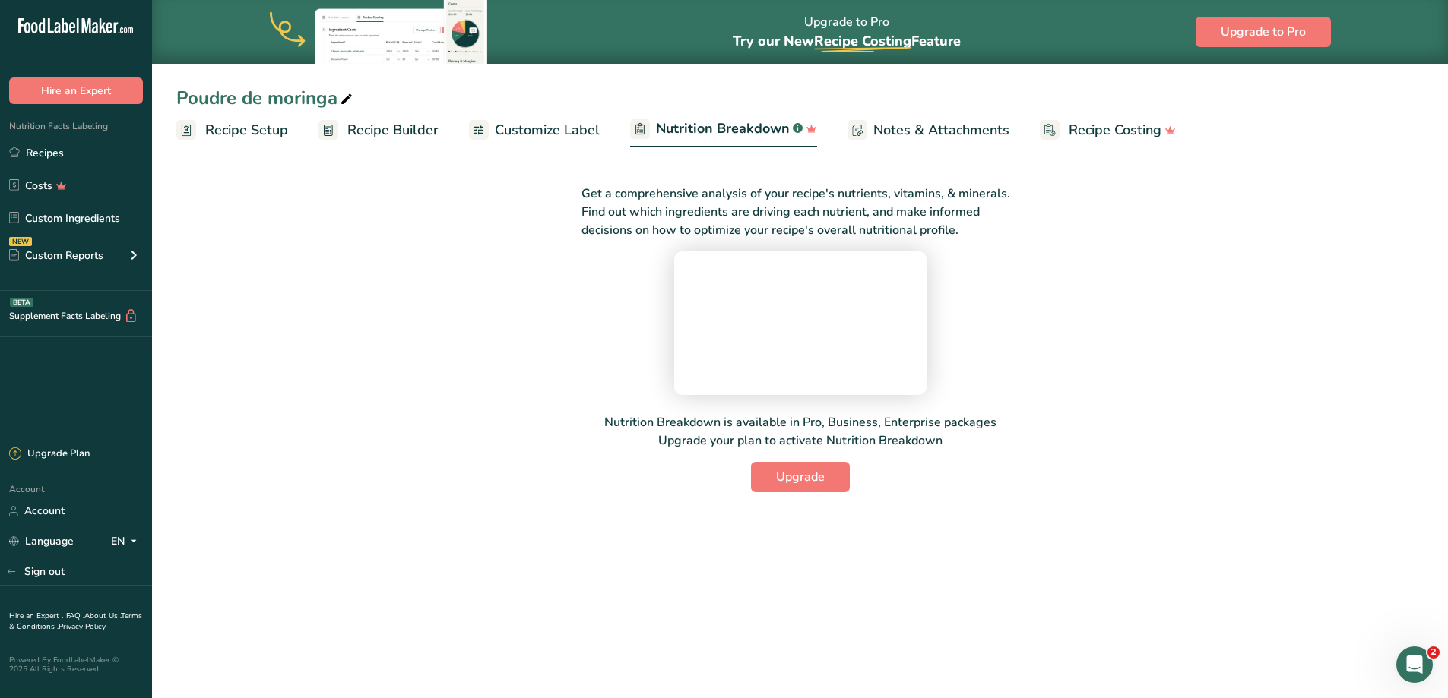
click at [914, 130] on span "Notes & Attachments" at bounding box center [941, 130] width 136 height 21
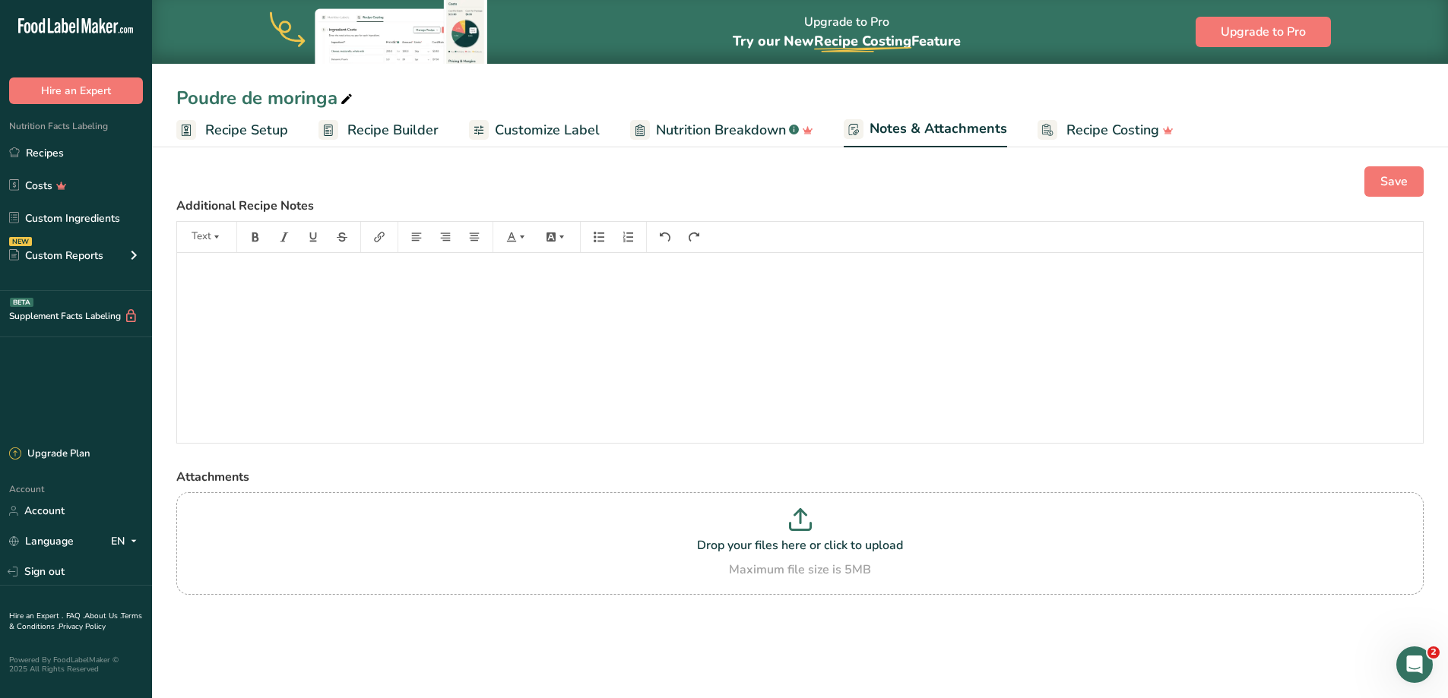
click at [705, 125] on span "Nutrition Breakdown" at bounding box center [721, 130] width 130 height 21
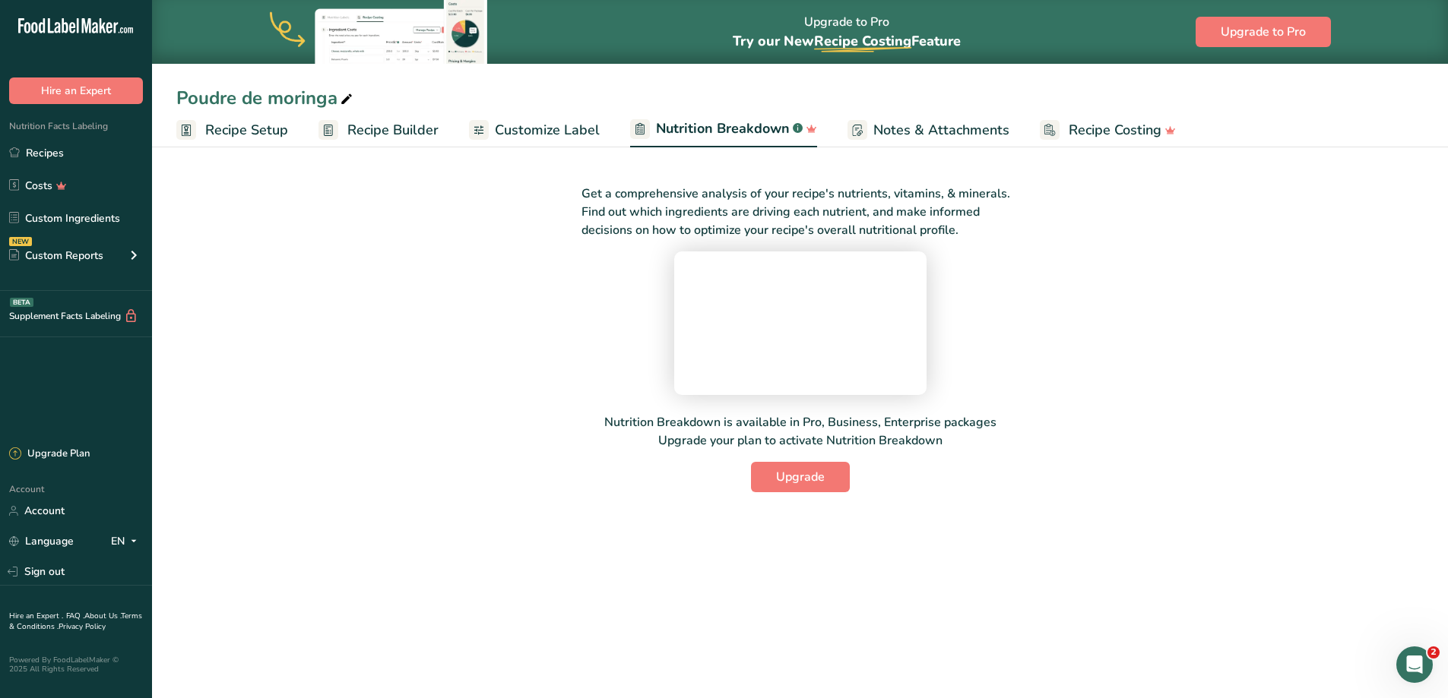
click at [550, 116] on link "Customize Label" at bounding box center [534, 130] width 131 height 34
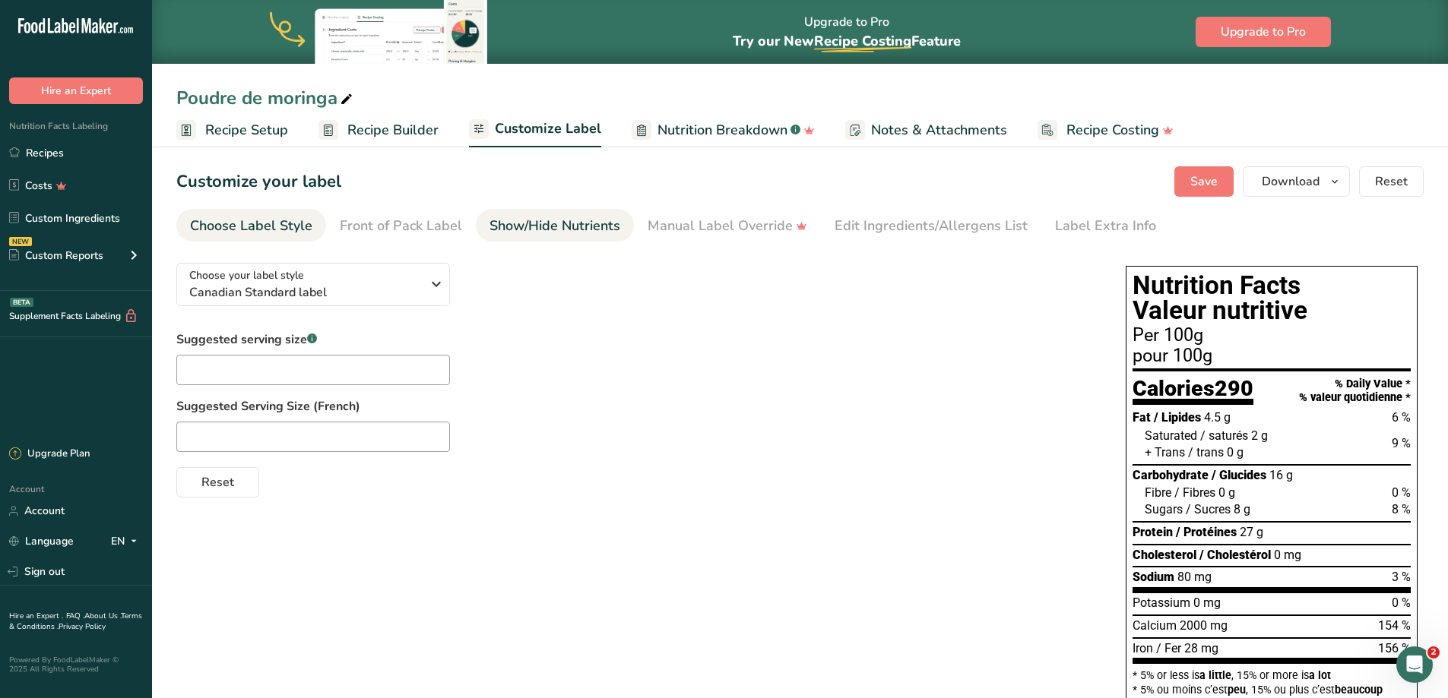
click at [543, 223] on div "Show/Hide Nutrients" at bounding box center [554, 226] width 131 height 21
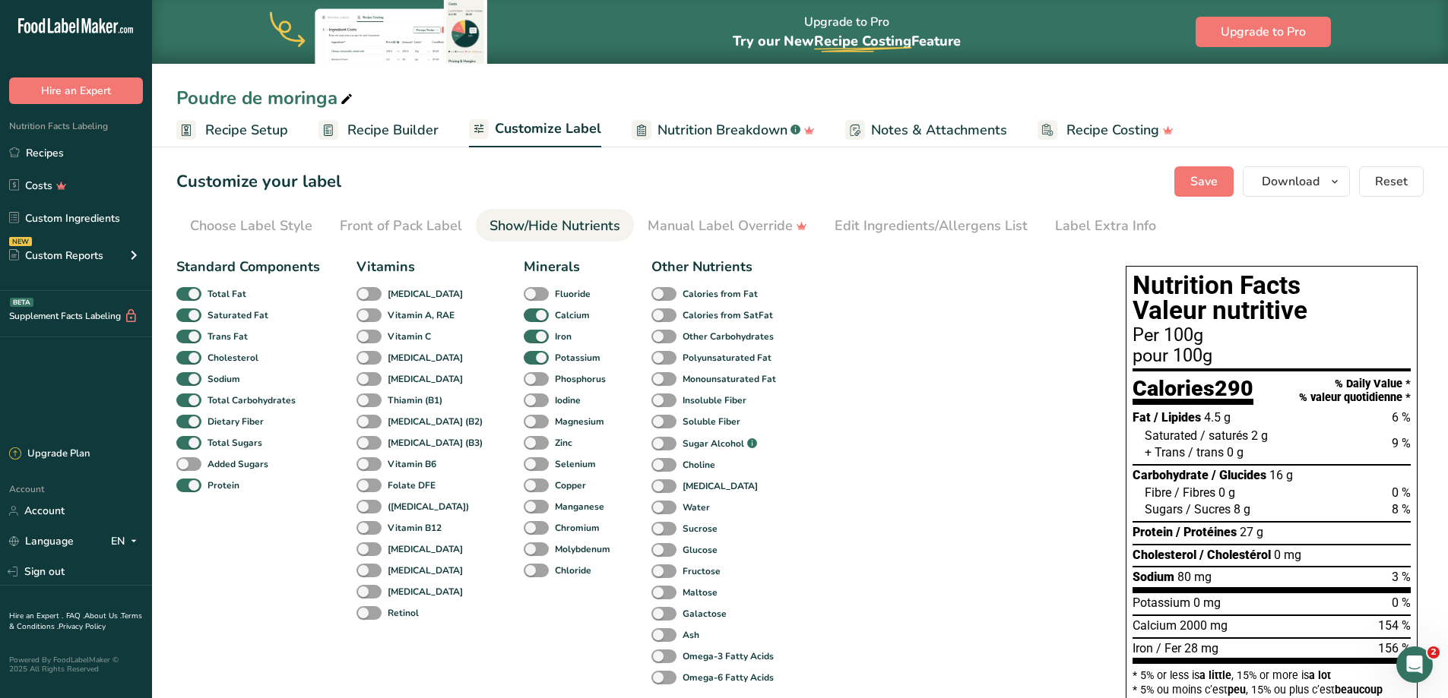
click at [730, 244] on section "Customize your label Save Download Choose what to show on your downloaded label…" at bounding box center [800, 516] width 1296 height 749
click at [726, 226] on div "Manual Label Override" at bounding box center [728, 226] width 160 height 21
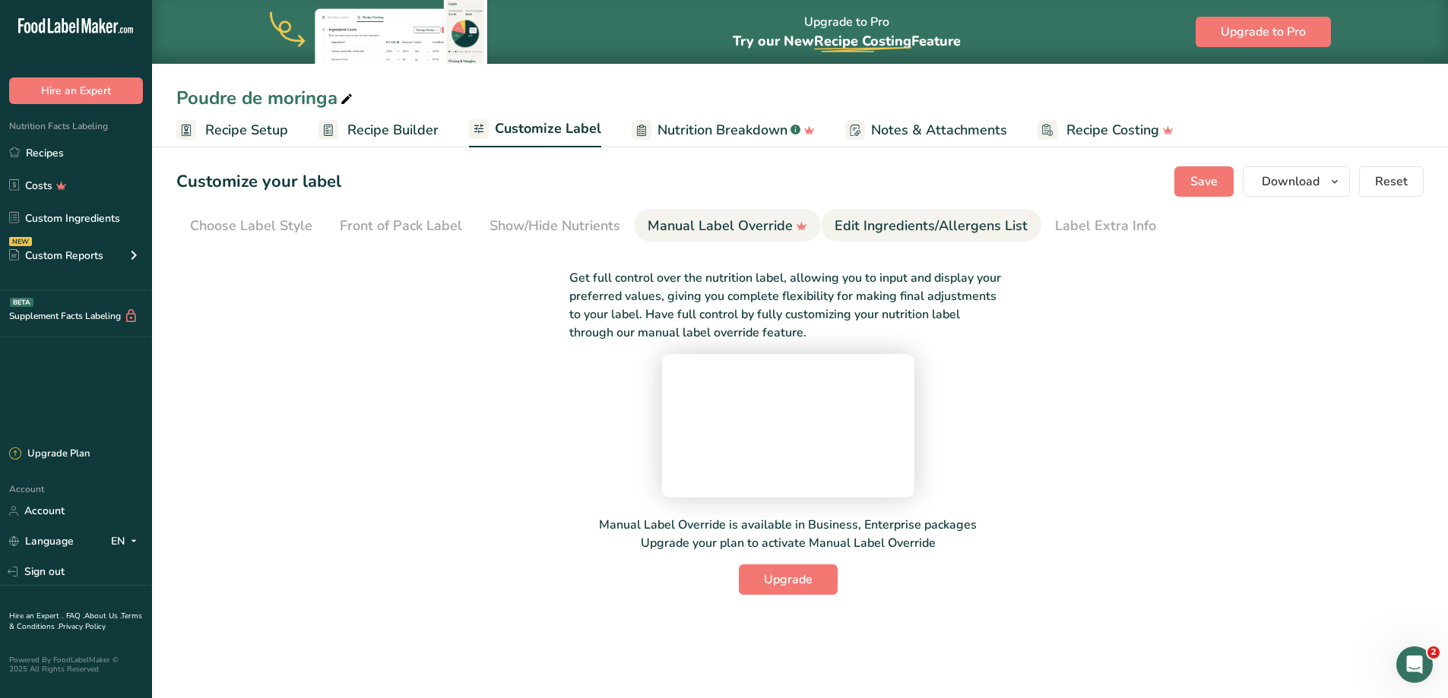
click at [877, 235] on div "Edit Ingredients/Allergens List" at bounding box center [931, 226] width 193 height 21
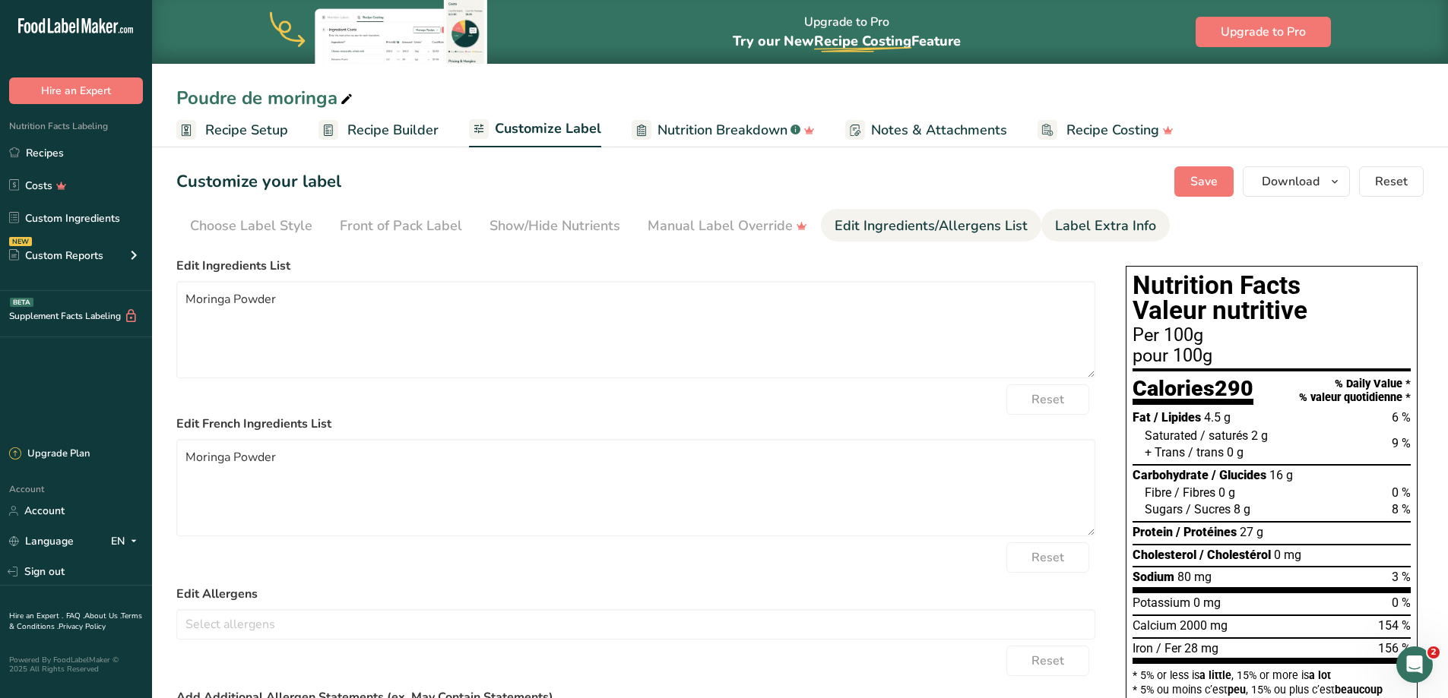
click at [1069, 230] on div "Label Extra Info" at bounding box center [1105, 226] width 101 height 21
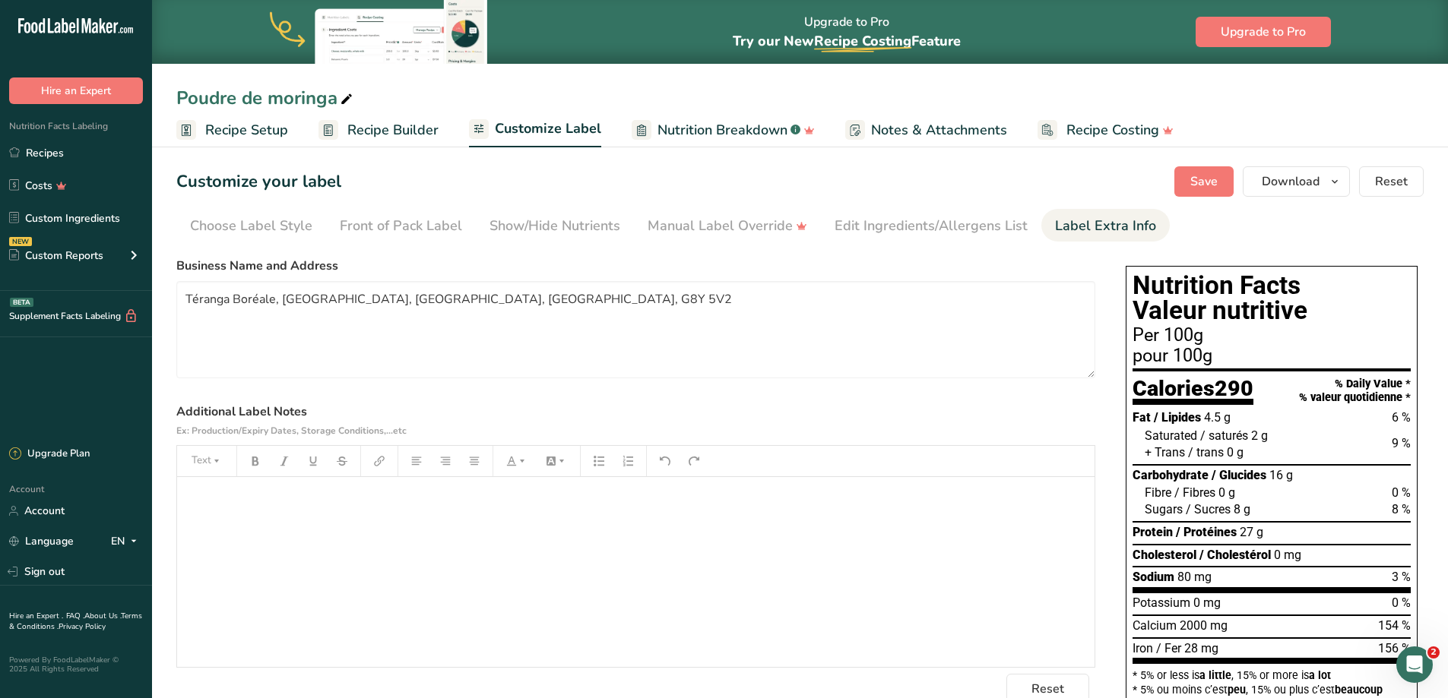
click at [381, 529] on div "﻿" at bounding box center [635, 572] width 917 height 190
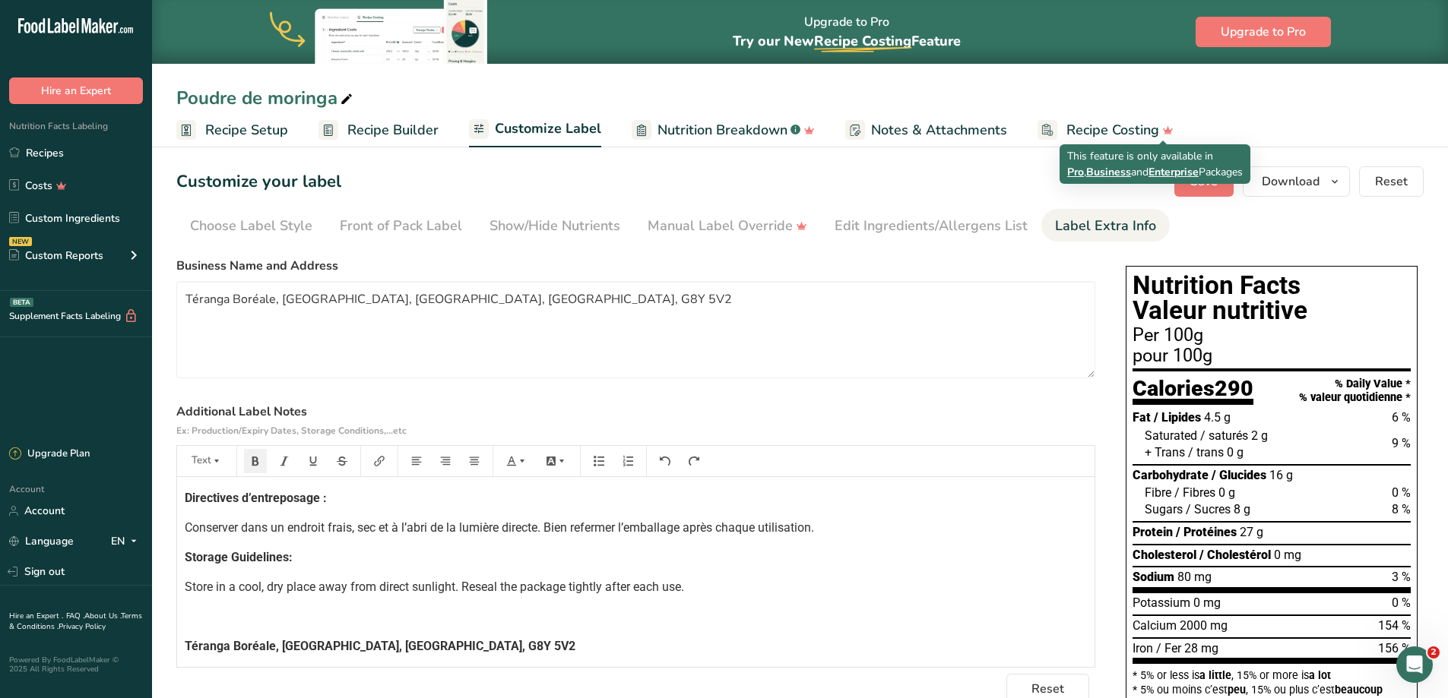
click at [1199, 176] on span "Enterprise" at bounding box center [1173, 172] width 50 height 14
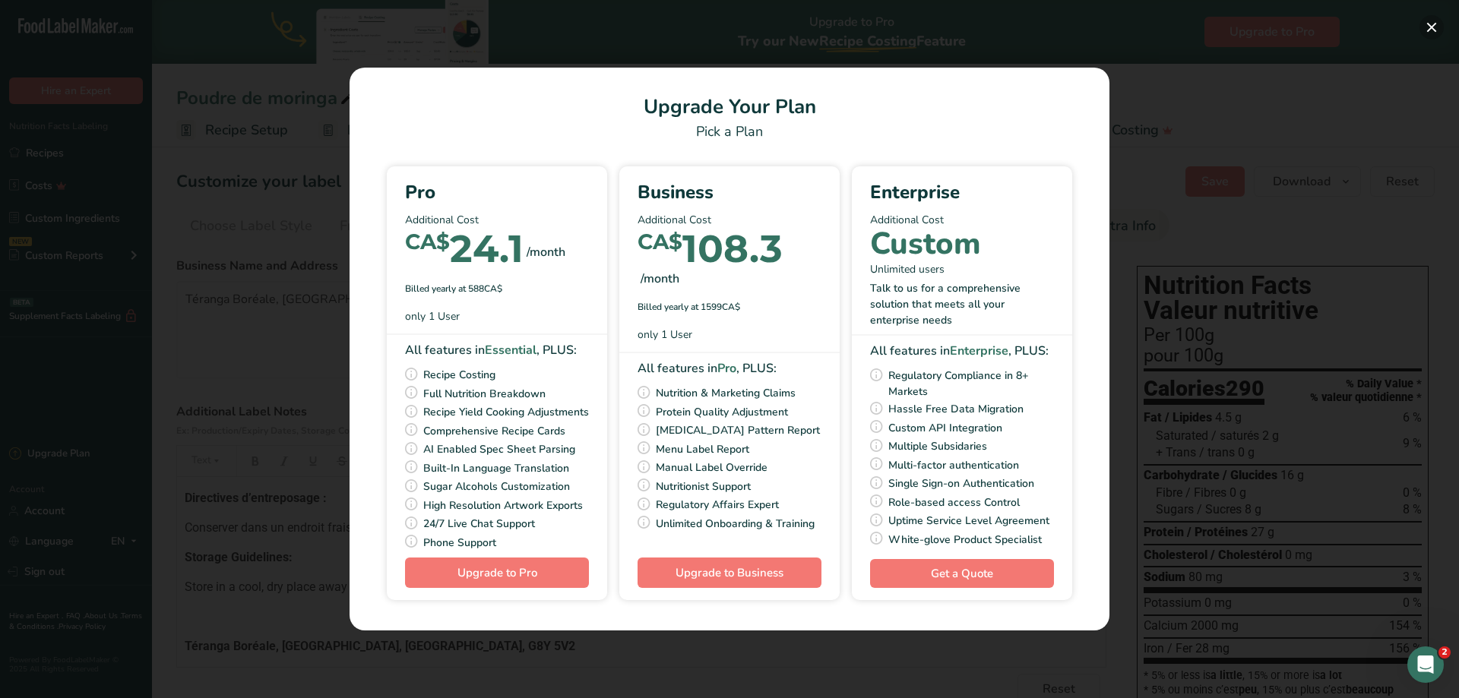
click at [1430, 24] on button "Pick Your Pricing Plan Modal" at bounding box center [1432, 27] width 24 height 24
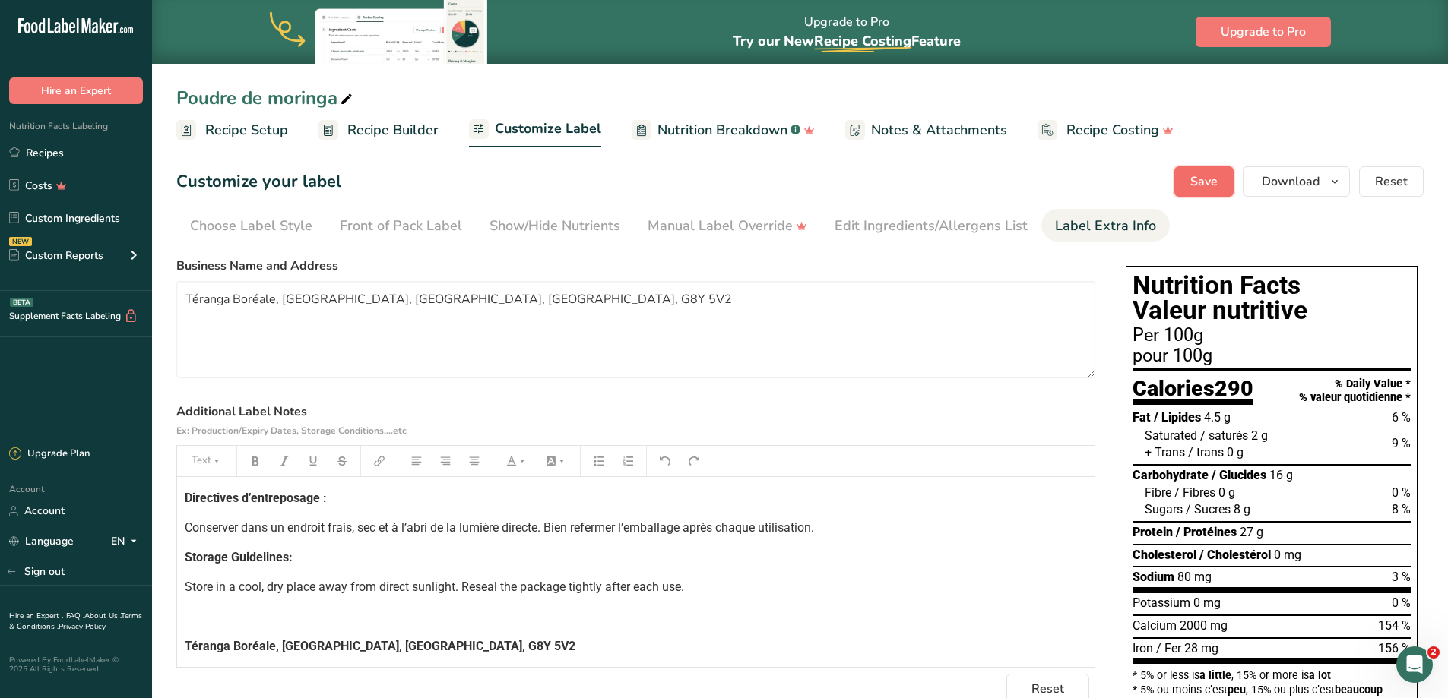
click at [1211, 175] on span "Save" at bounding box center [1203, 182] width 27 height 18
click at [384, 299] on textarea "Téranga Boréale, Trois-Rivières, Québec, Canada, G8Y 5V2" at bounding box center [635, 329] width 919 height 97
type textarea "Téranga Boréale, [GEOGRAPHIC_DATA], [GEOGRAPHIC_DATA], G8Y 5V2"
click at [1208, 178] on span "Save" at bounding box center [1203, 182] width 27 height 18
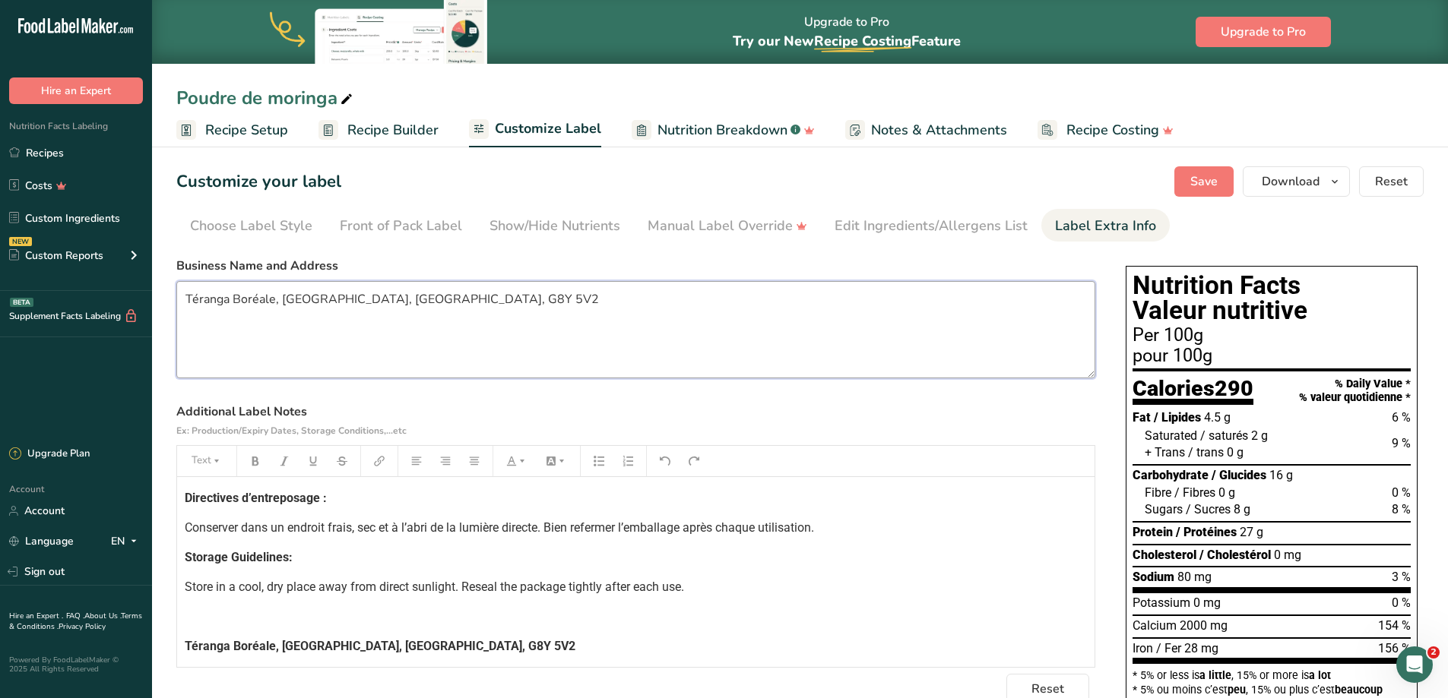
click at [493, 302] on textarea "Téranga Boréale, [GEOGRAPHIC_DATA], [GEOGRAPHIC_DATA], G8Y 5V2" at bounding box center [635, 329] width 919 height 97
click at [1192, 175] on span "Save" at bounding box center [1203, 182] width 27 height 18
click at [1205, 181] on span "Save" at bounding box center [1203, 182] width 27 height 18
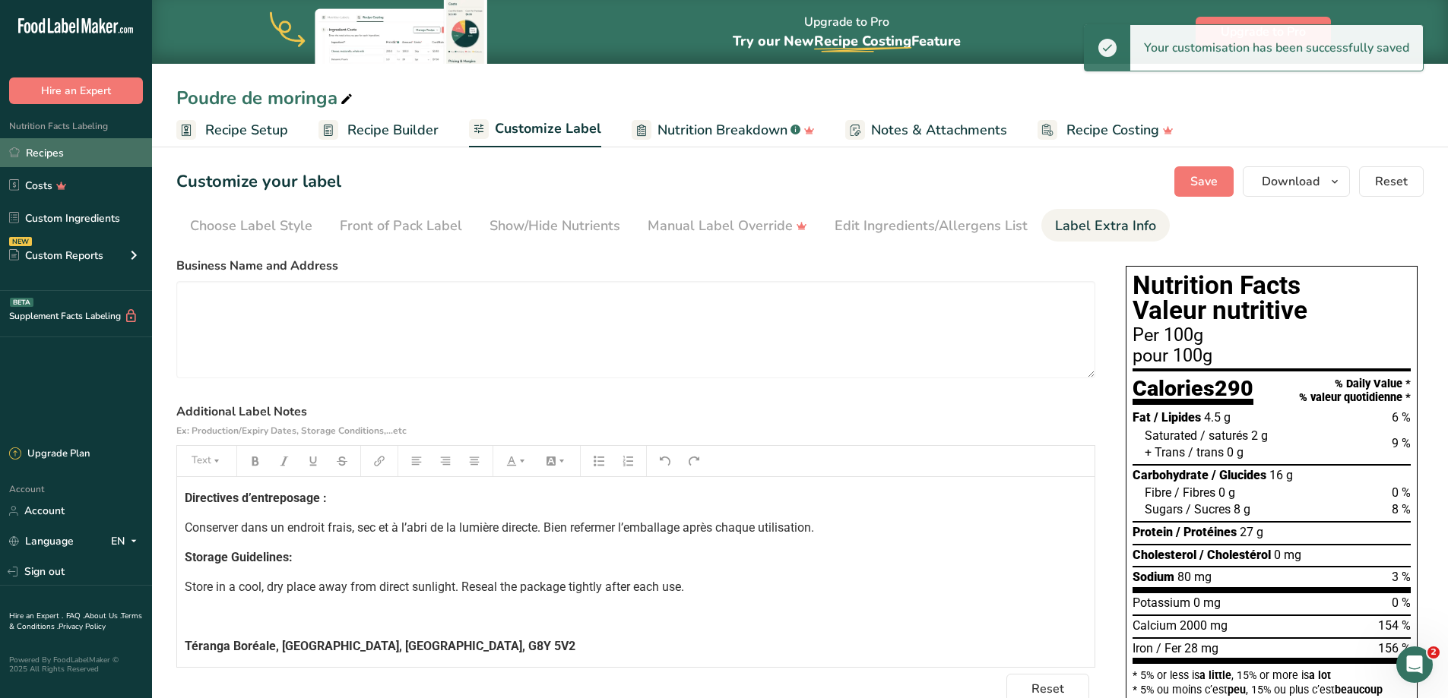
click at [39, 144] on link "Recipes" at bounding box center [76, 152] width 152 height 29
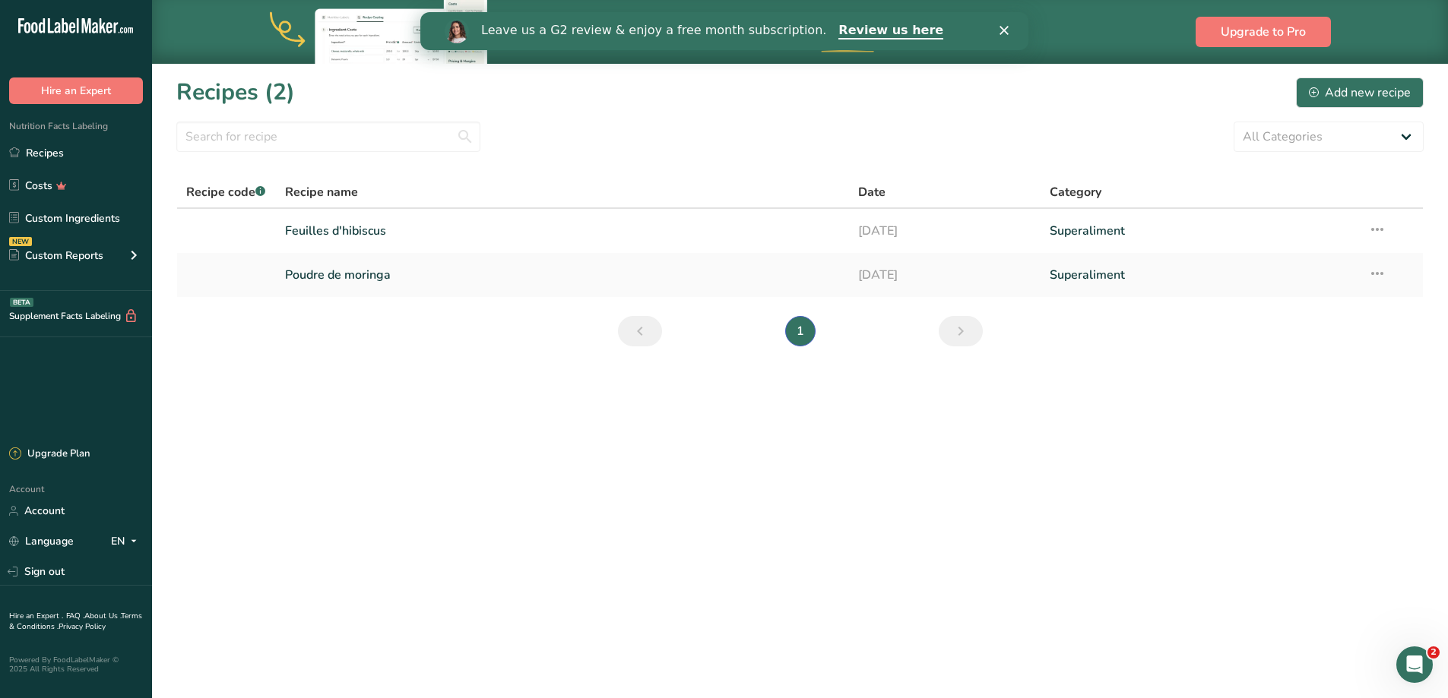
click at [326, 355] on section "Recipes (2) Add new recipe All Categories Baked Goods Beverages Confectionery C…" at bounding box center [800, 217] width 1296 height 308
click at [1326, 87] on div "Add new recipe" at bounding box center [1360, 93] width 102 height 18
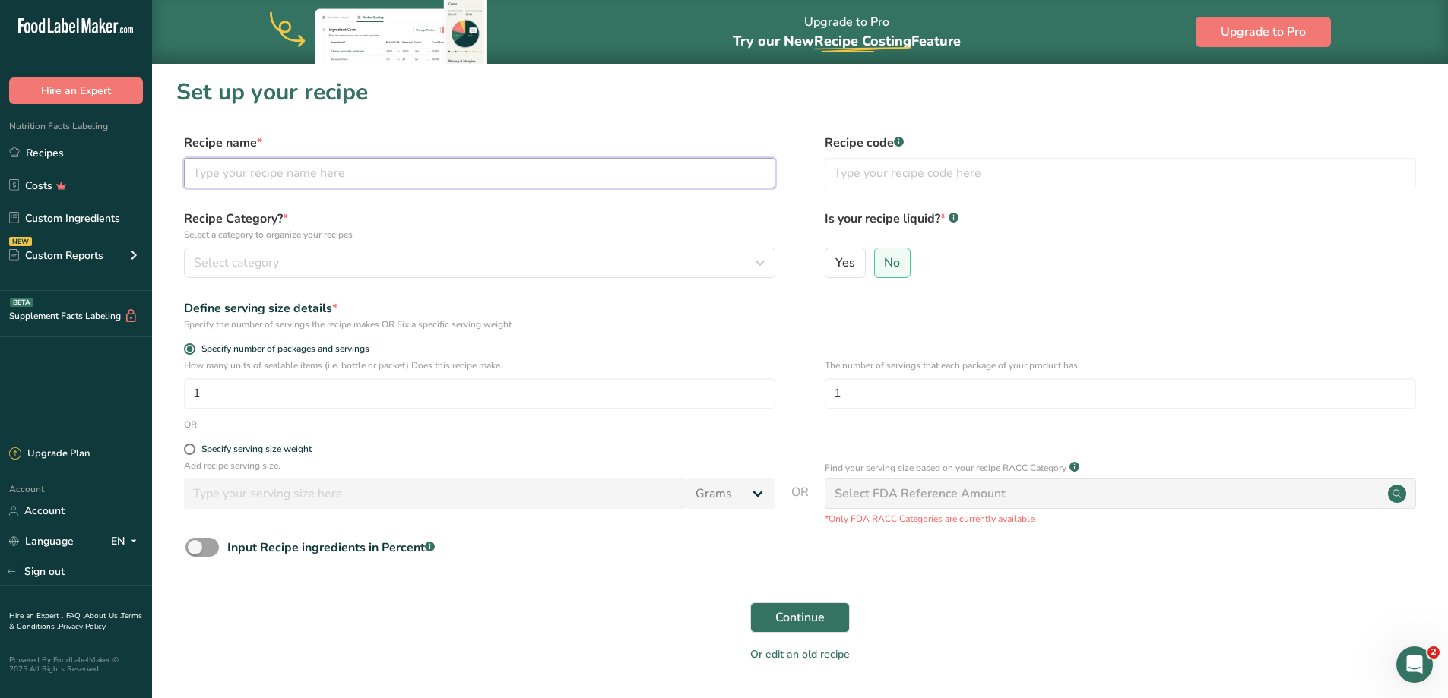
click at [375, 164] on input "text" at bounding box center [479, 173] width 591 height 30
type input "Poudre d'hibiscus"
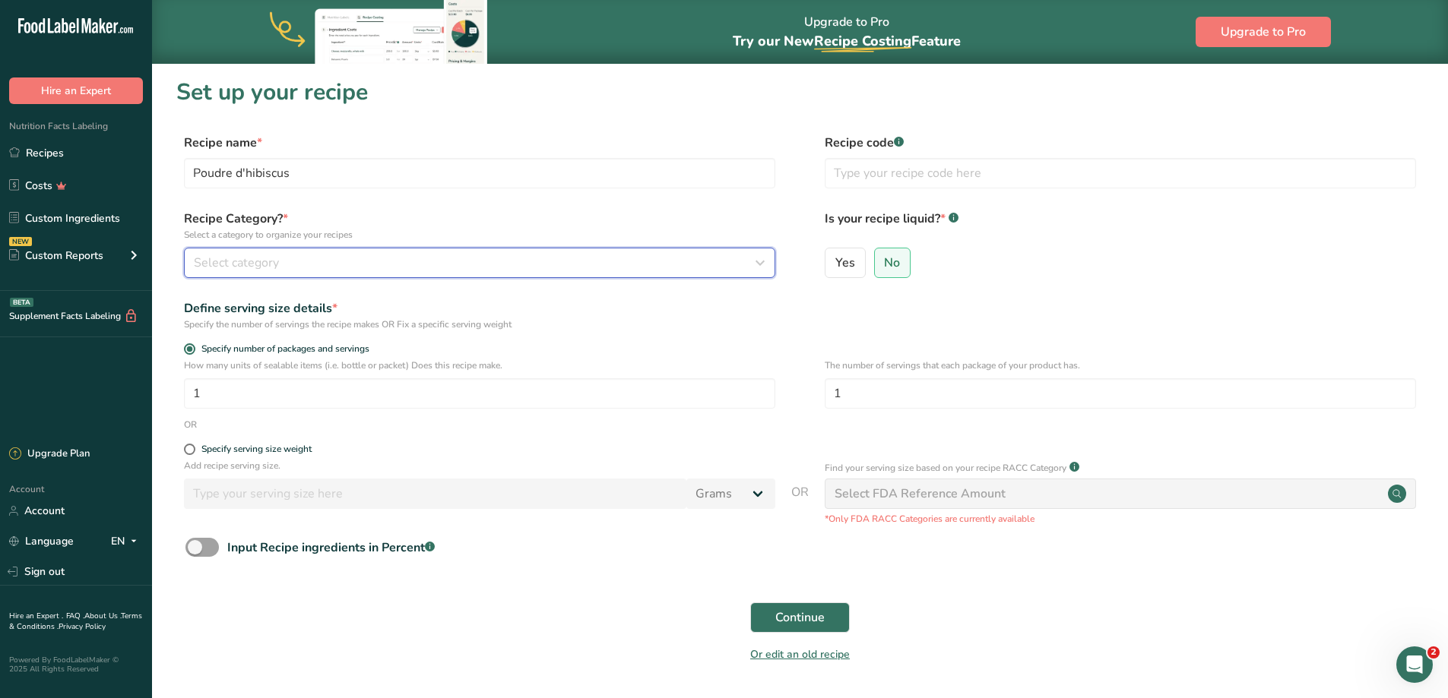
click at [458, 255] on div "Select category" at bounding box center [475, 263] width 562 height 18
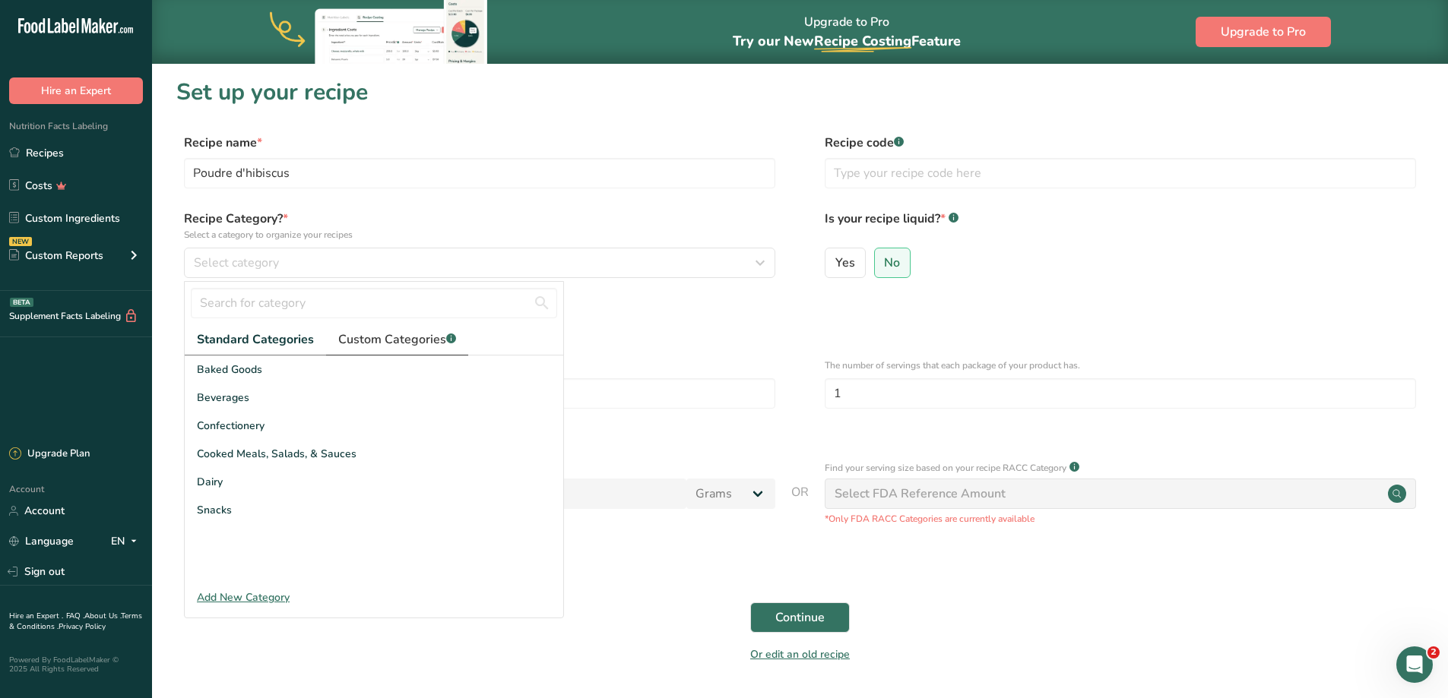
click at [431, 329] on link "Custom Categories .a-a{fill:#347362;}.b-a{fill:#fff;}" at bounding box center [397, 340] width 142 height 31
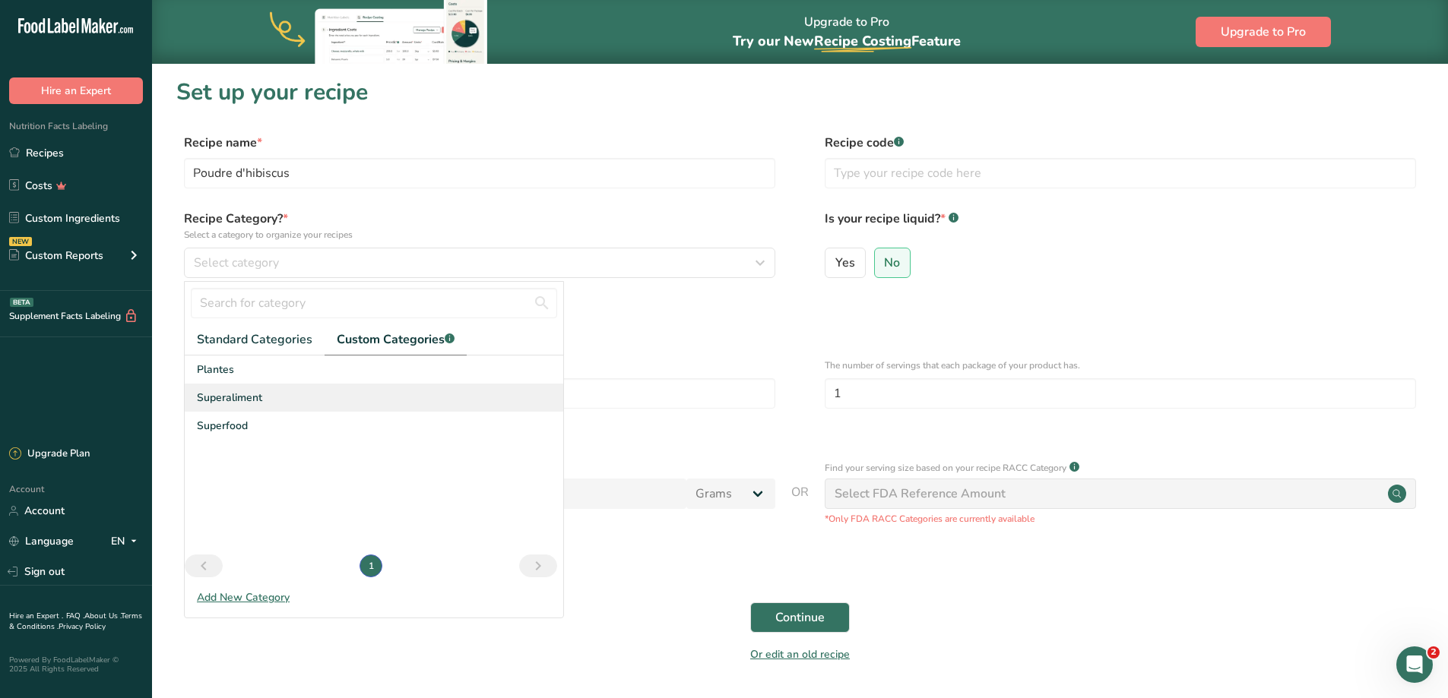
click at [259, 398] on span "Superaliment" at bounding box center [229, 398] width 65 height 16
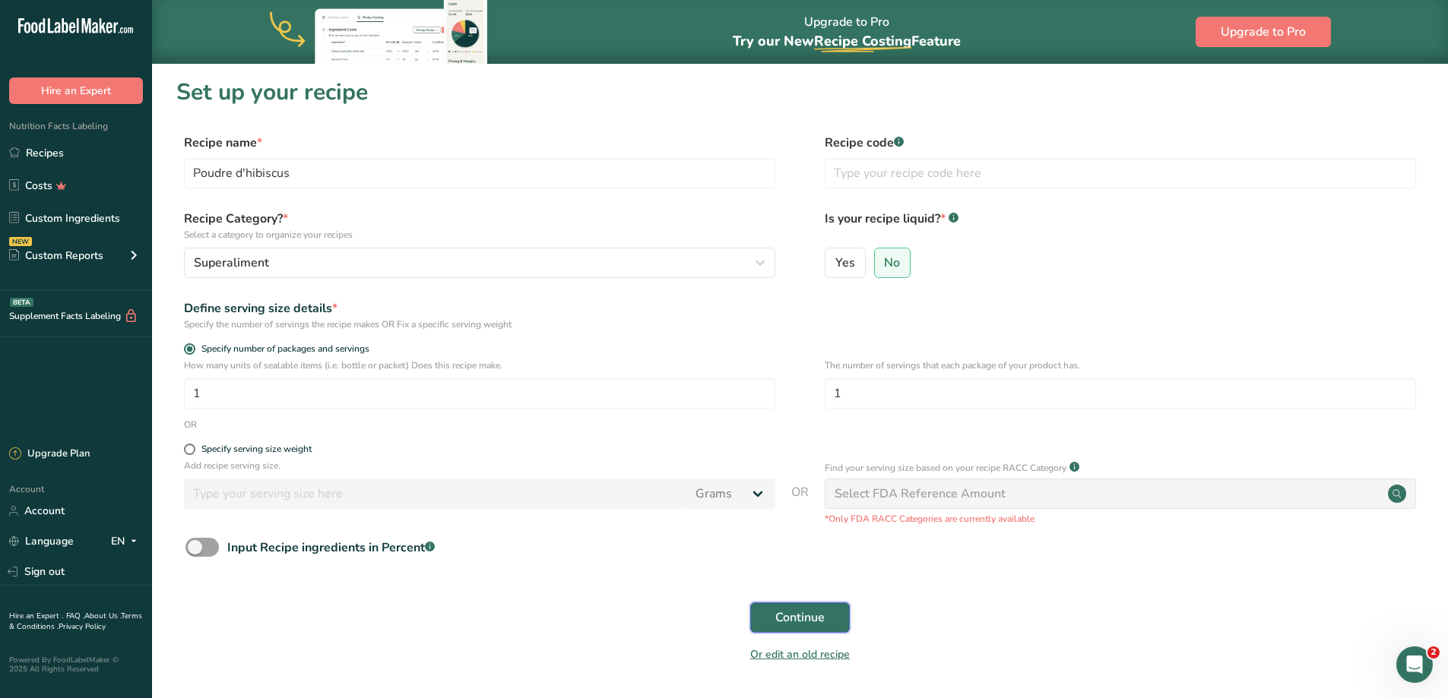
click at [809, 610] on span "Continue" at bounding box center [799, 618] width 49 height 18
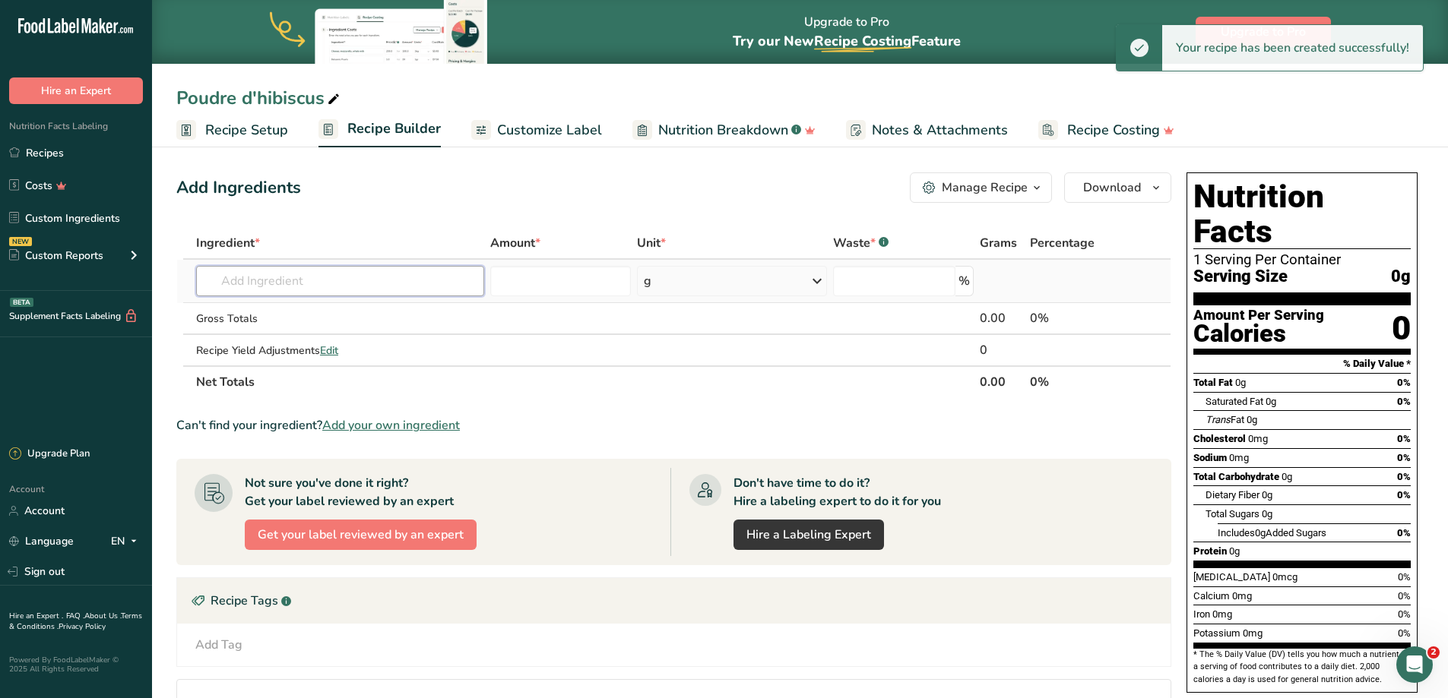
click at [329, 282] on input "text" at bounding box center [340, 281] width 288 height 30
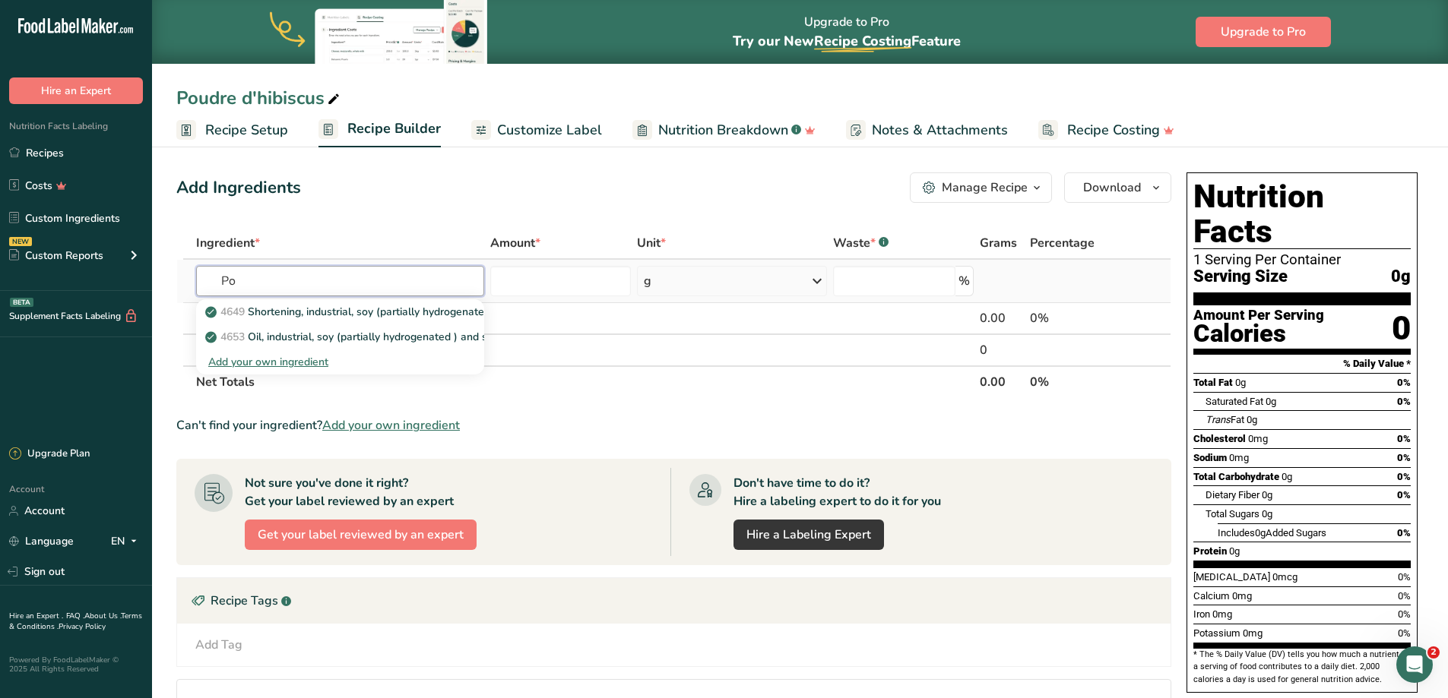
type input "P"
type input "baobab"
click at [311, 320] on link "9544 Baobab powder" at bounding box center [340, 311] width 288 height 25
type input "Baobab powder"
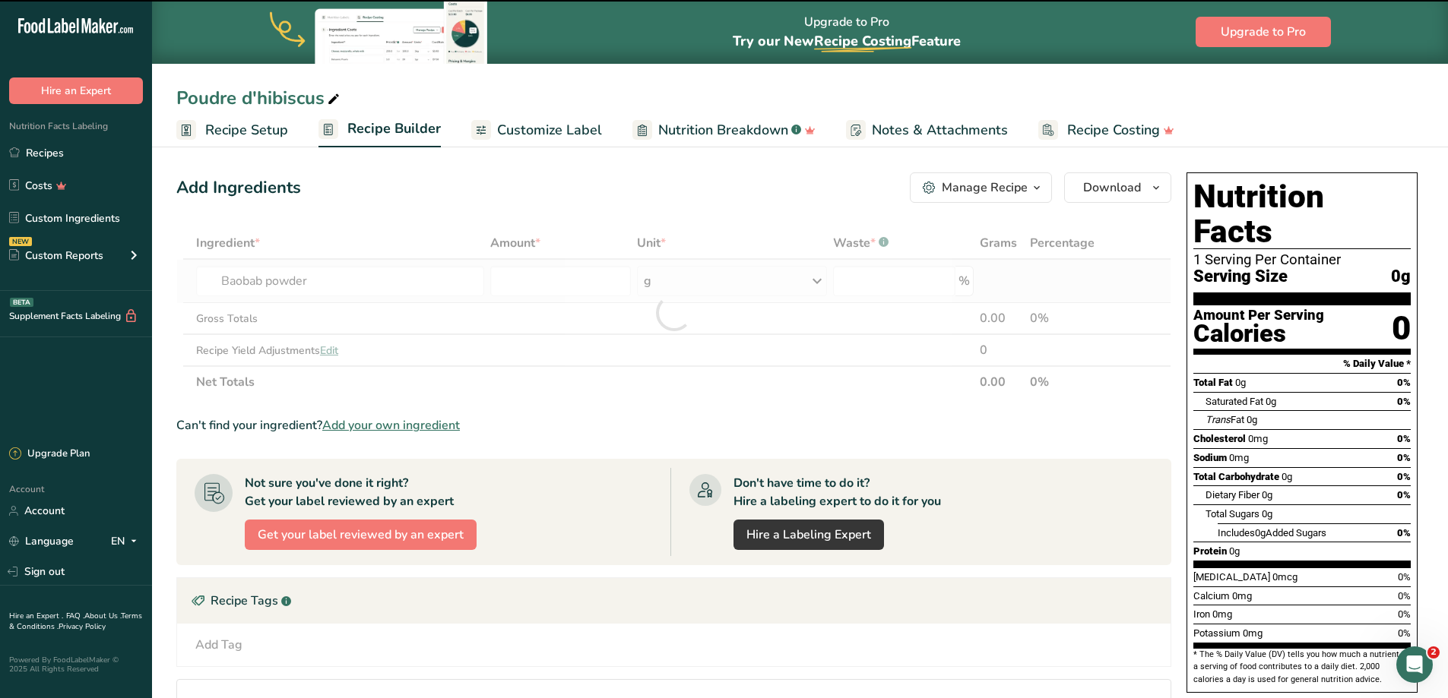
type input "0"
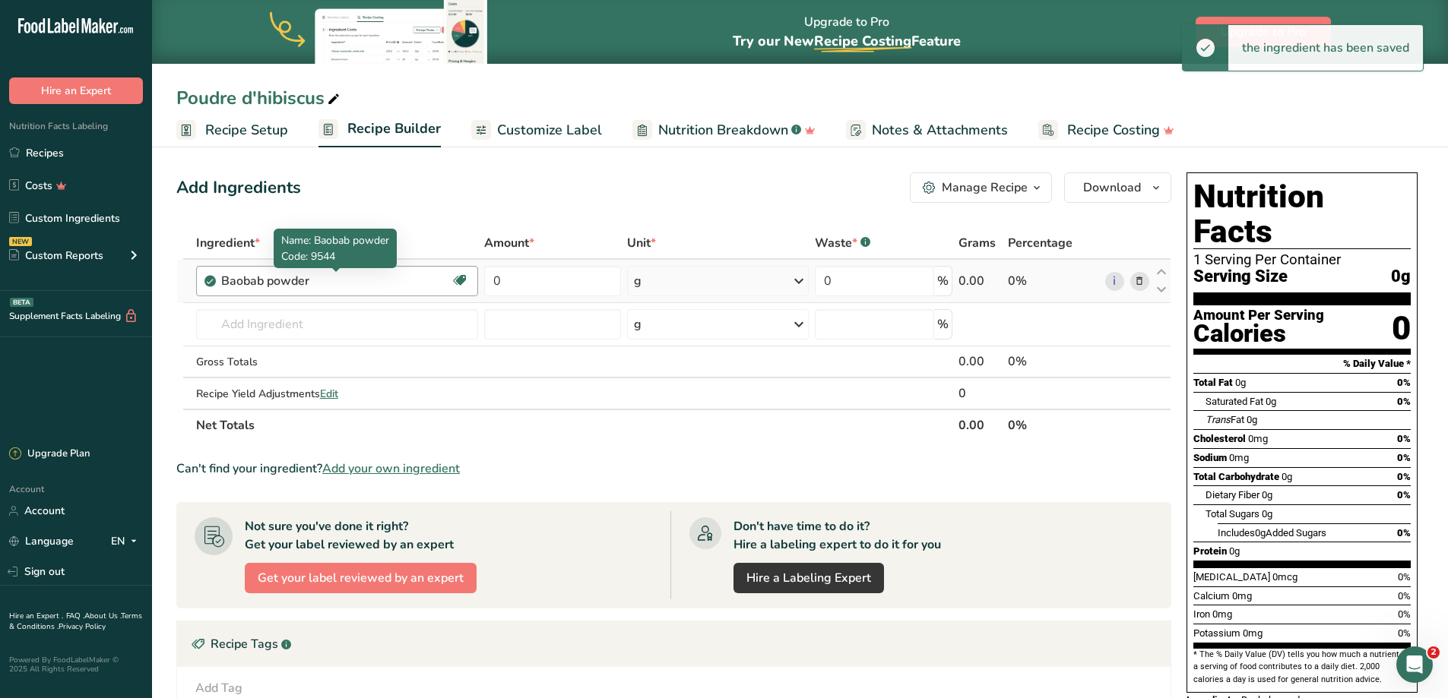
click at [331, 288] on div "Baobab powder" at bounding box center [316, 281] width 190 height 18
click at [366, 281] on div "Baobab powder" at bounding box center [316, 281] width 190 height 18
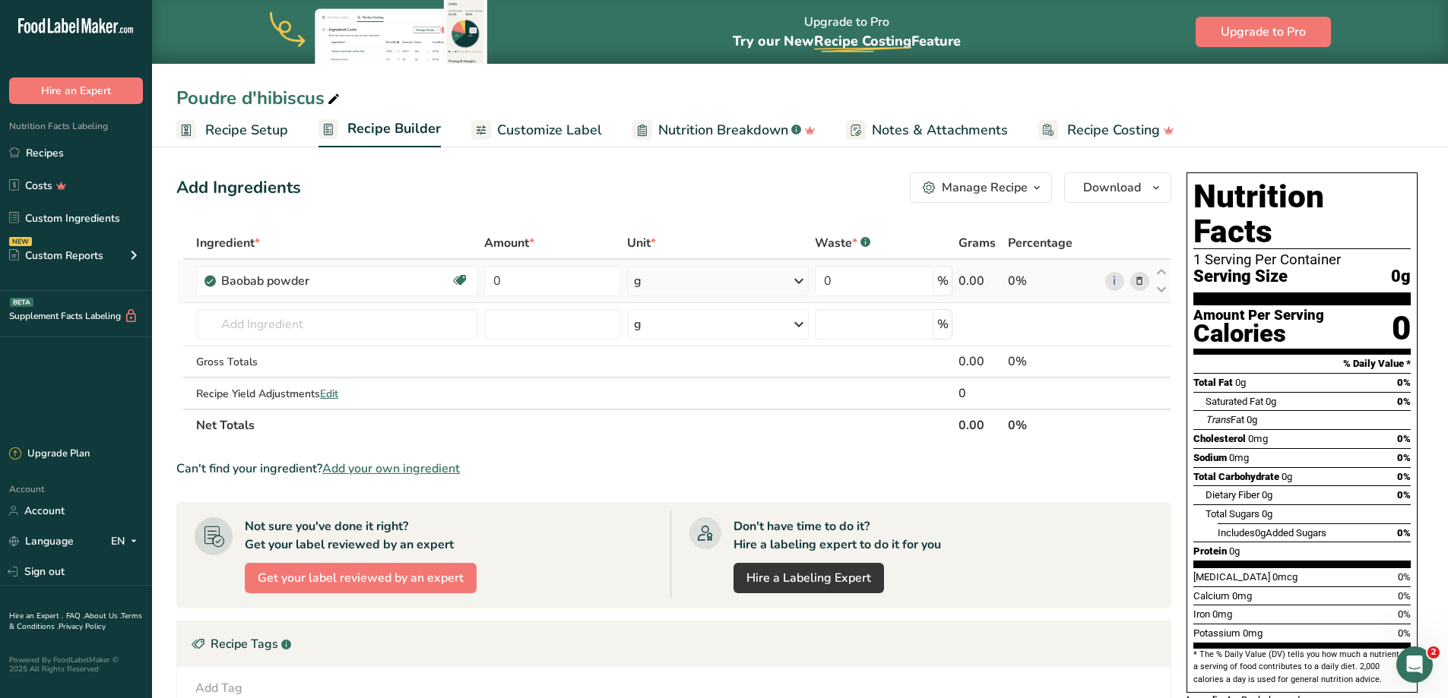
click at [1144, 277] on icon at bounding box center [1139, 282] width 11 height 16
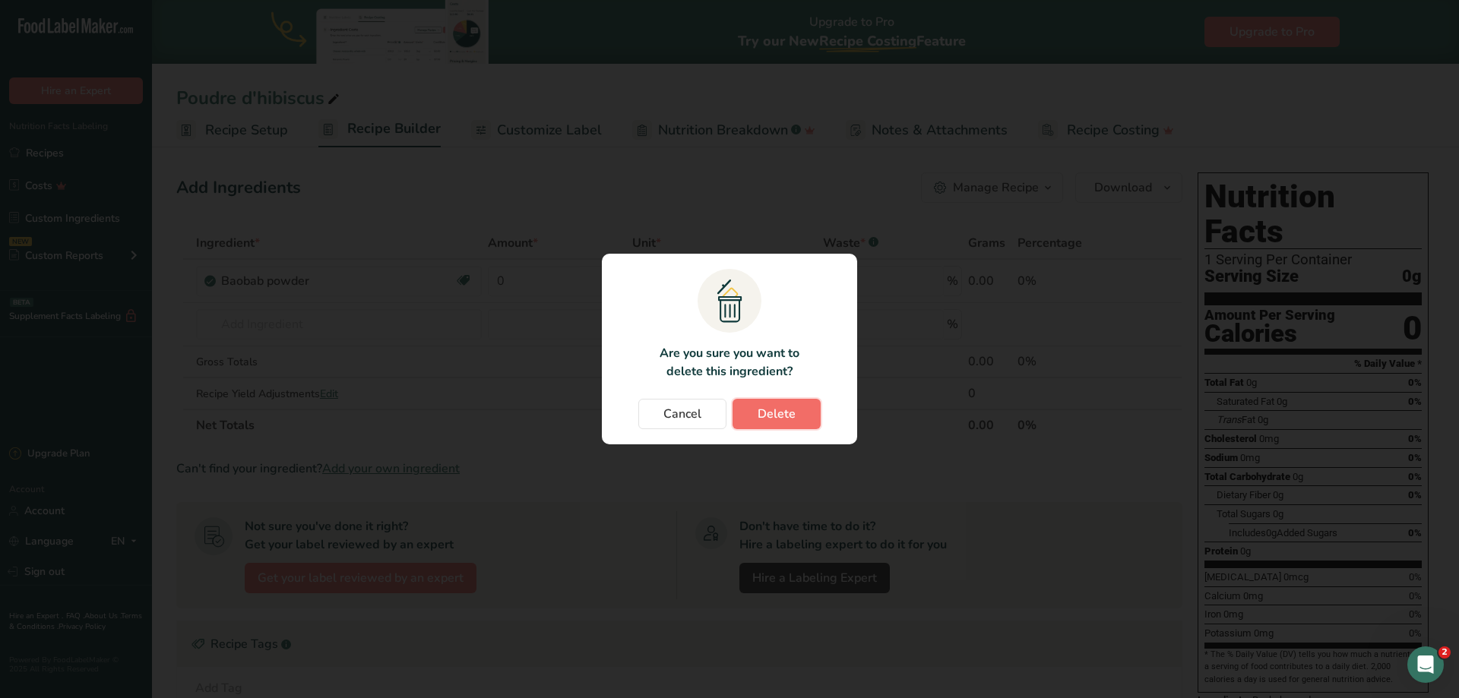
click at [769, 416] on span "Delete" at bounding box center [777, 414] width 38 height 18
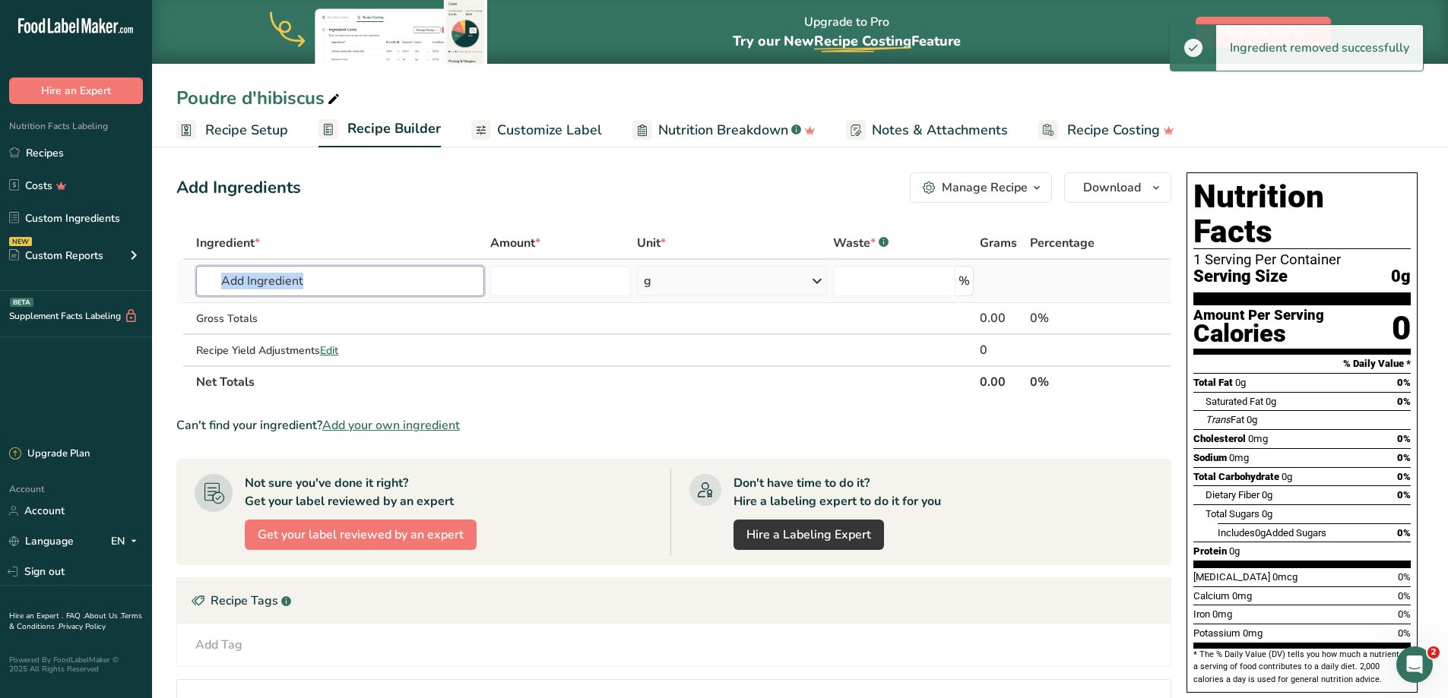
click at [292, 282] on input "text" at bounding box center [340, 281] width 288 height 30
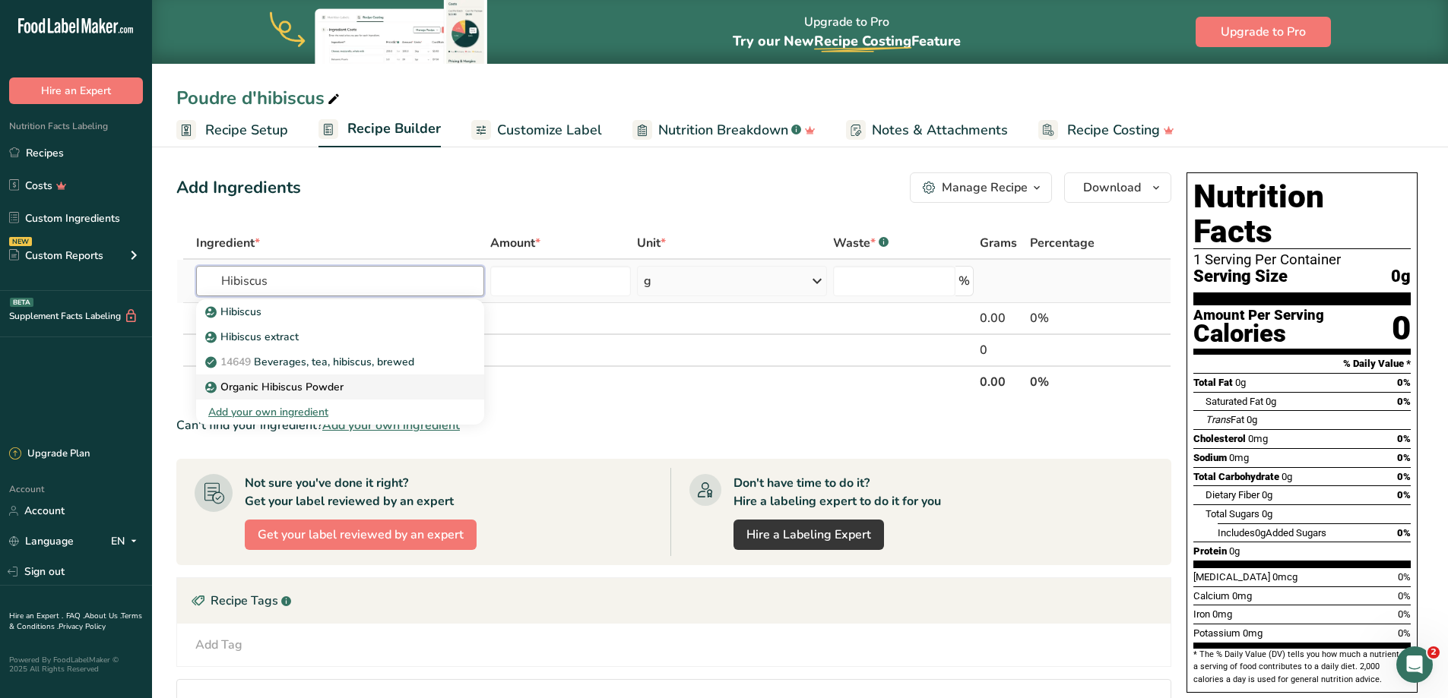
type input "Hibiscus"
click at [353, 382] on div "Organic Hibiscus Powder" at bounding box center [327, 387] width 239 height 16
type input "Organic Hibiscus Powder"
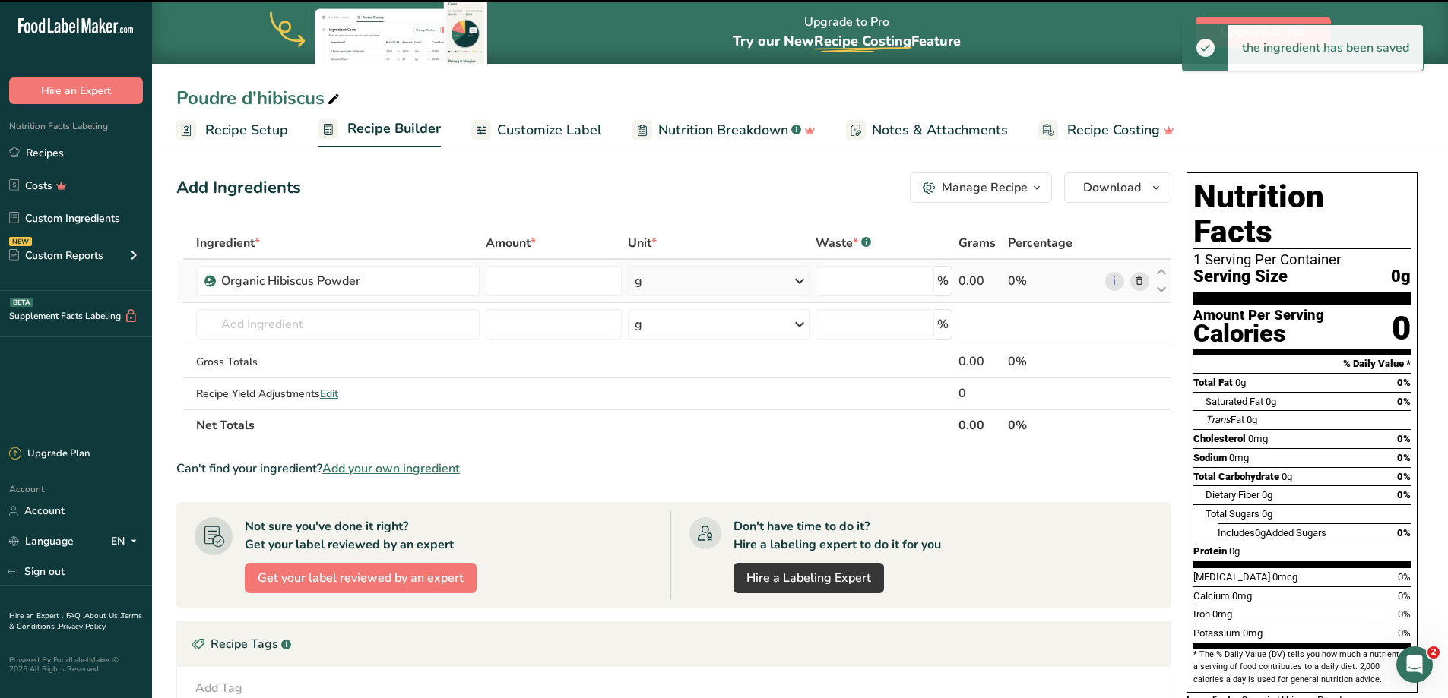
type input "0"
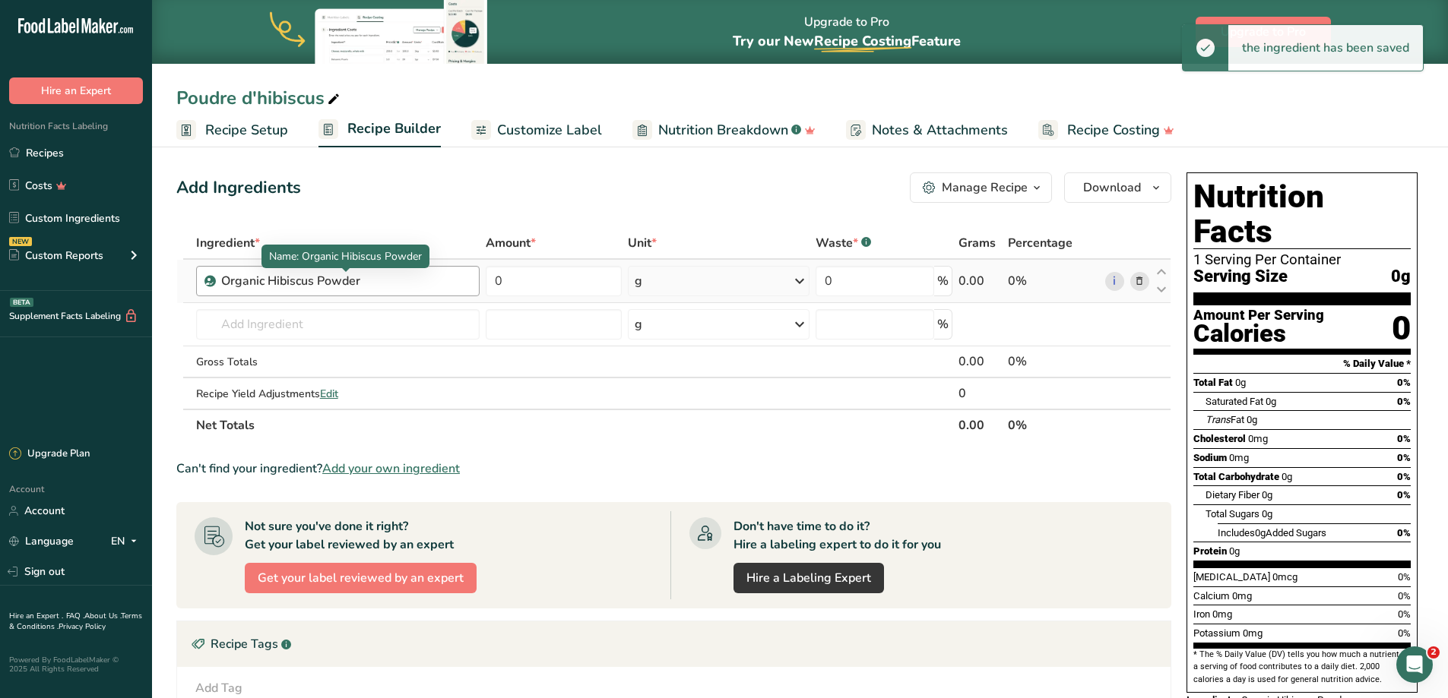
click at [296, 283] on div "Organic Hibiscus Powder" at bounding box center [316, 281] width 190 height 18
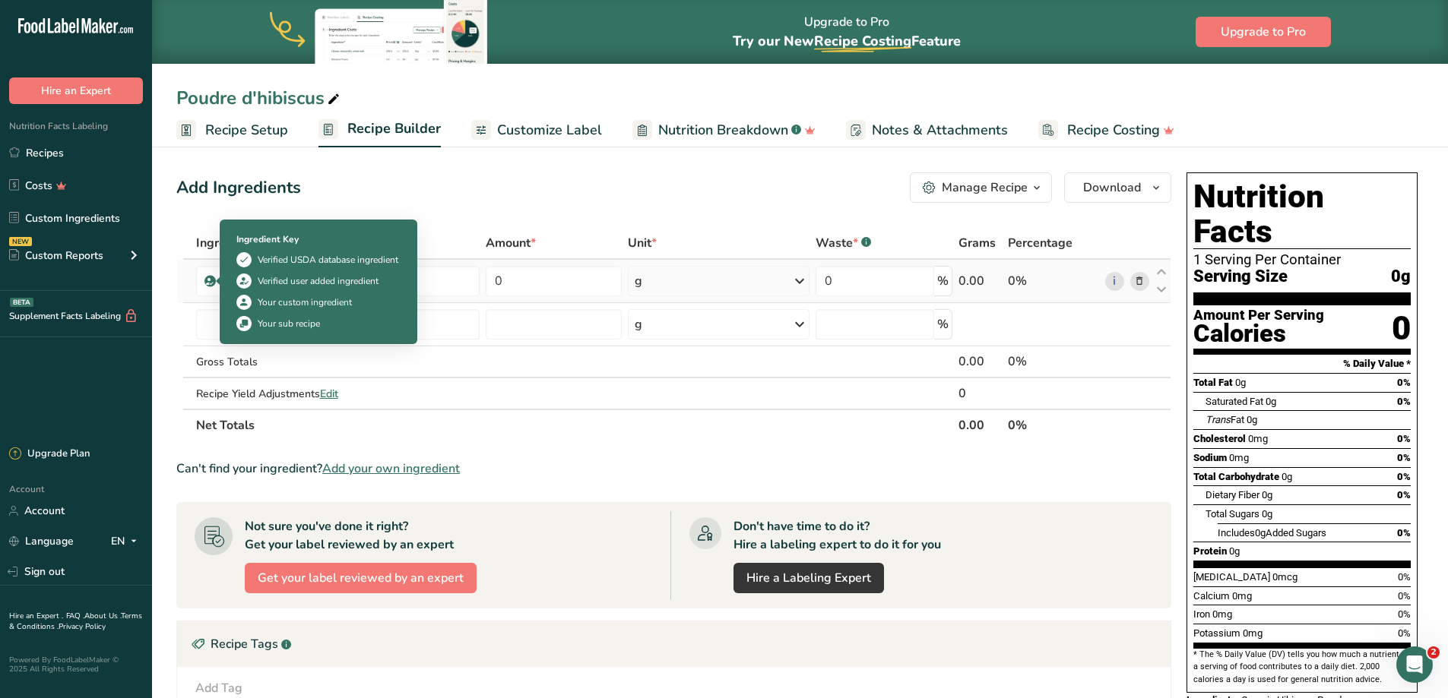
click at [207, 283] on icon at bounding box center [209, 281] width 9 height 14
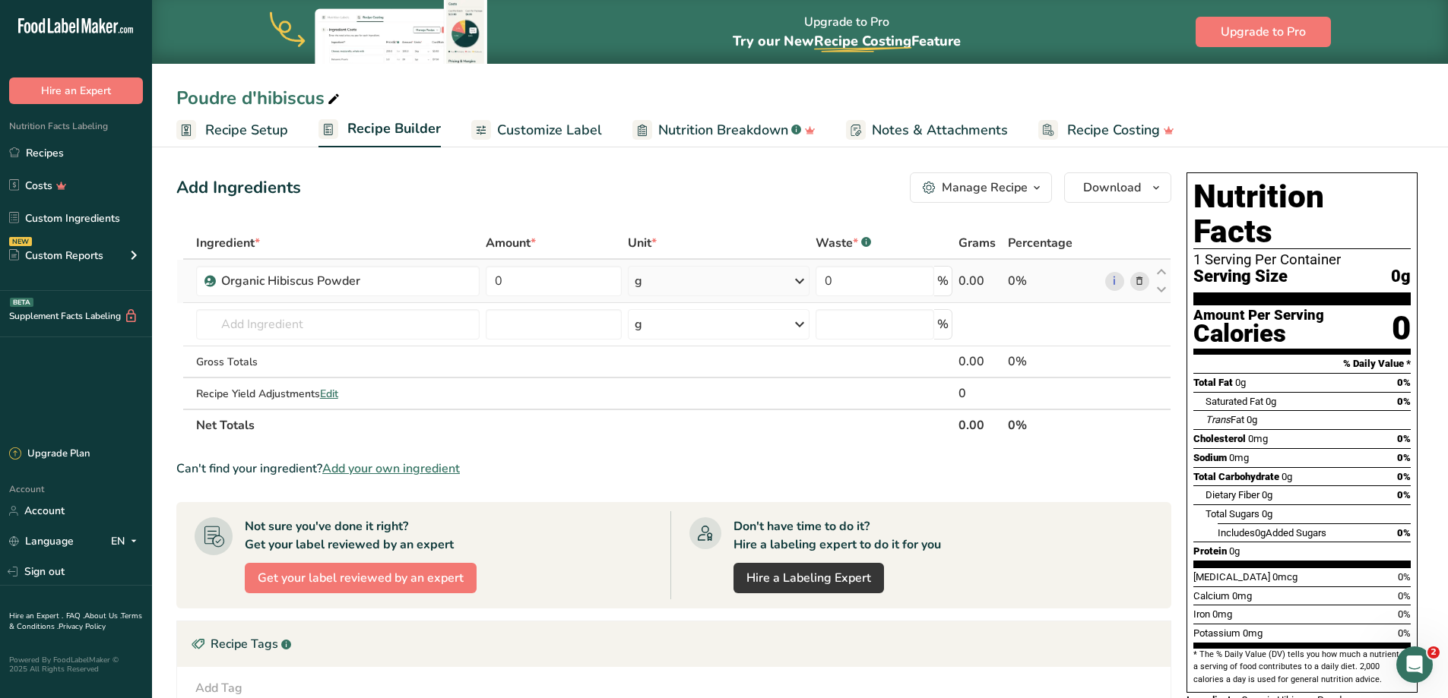
click at [1139, 285] on icon at bounding box center [1139, 282] width 11 height 16
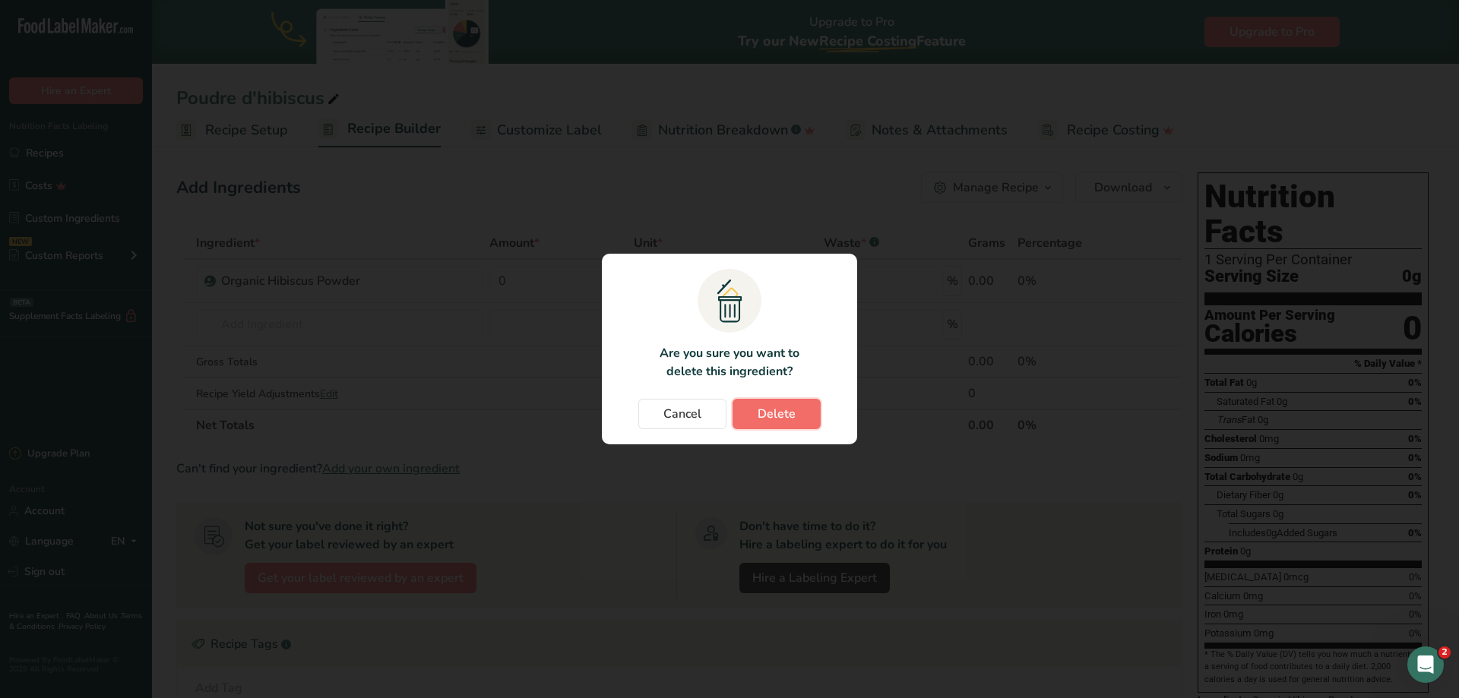
click at [755, 399] on button "Delete" at bounding box center [777, 414] width 88 height 30
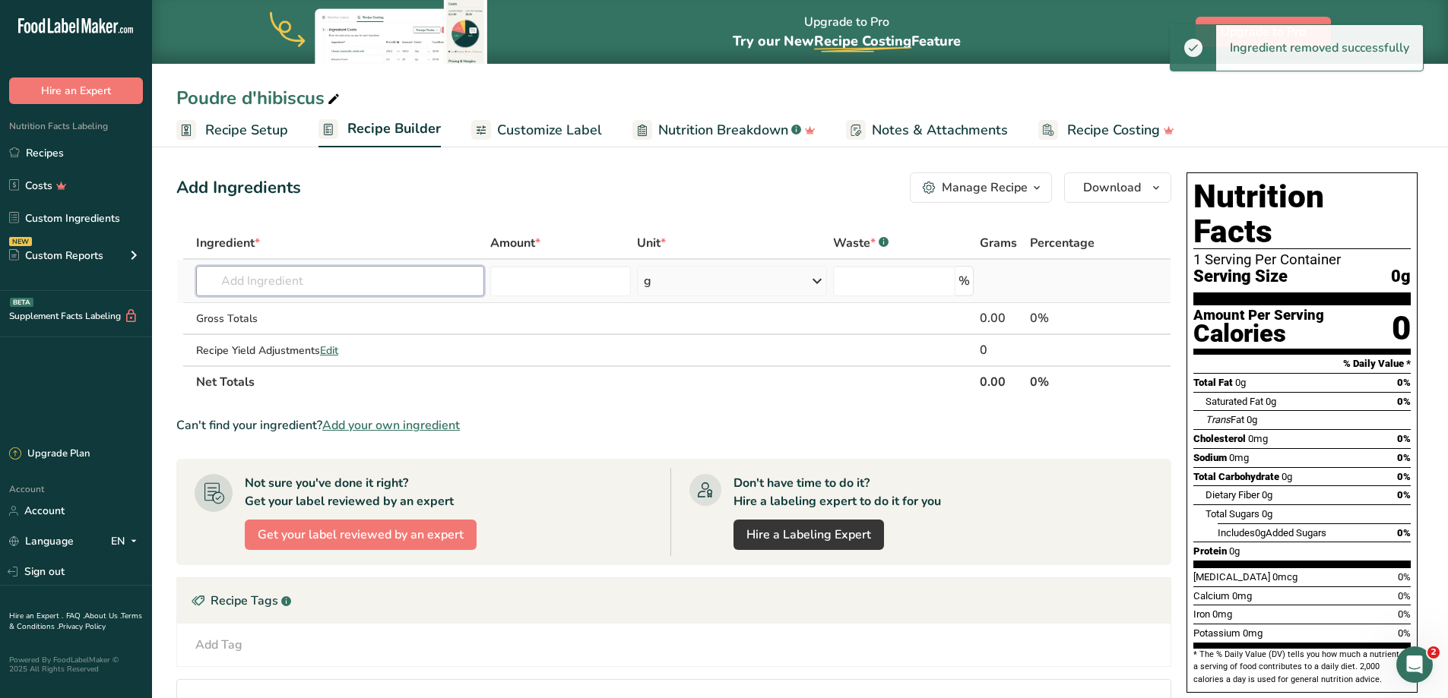
click at [363, 285] on input "text" at bounding box center [340, 281] width 288 height 30
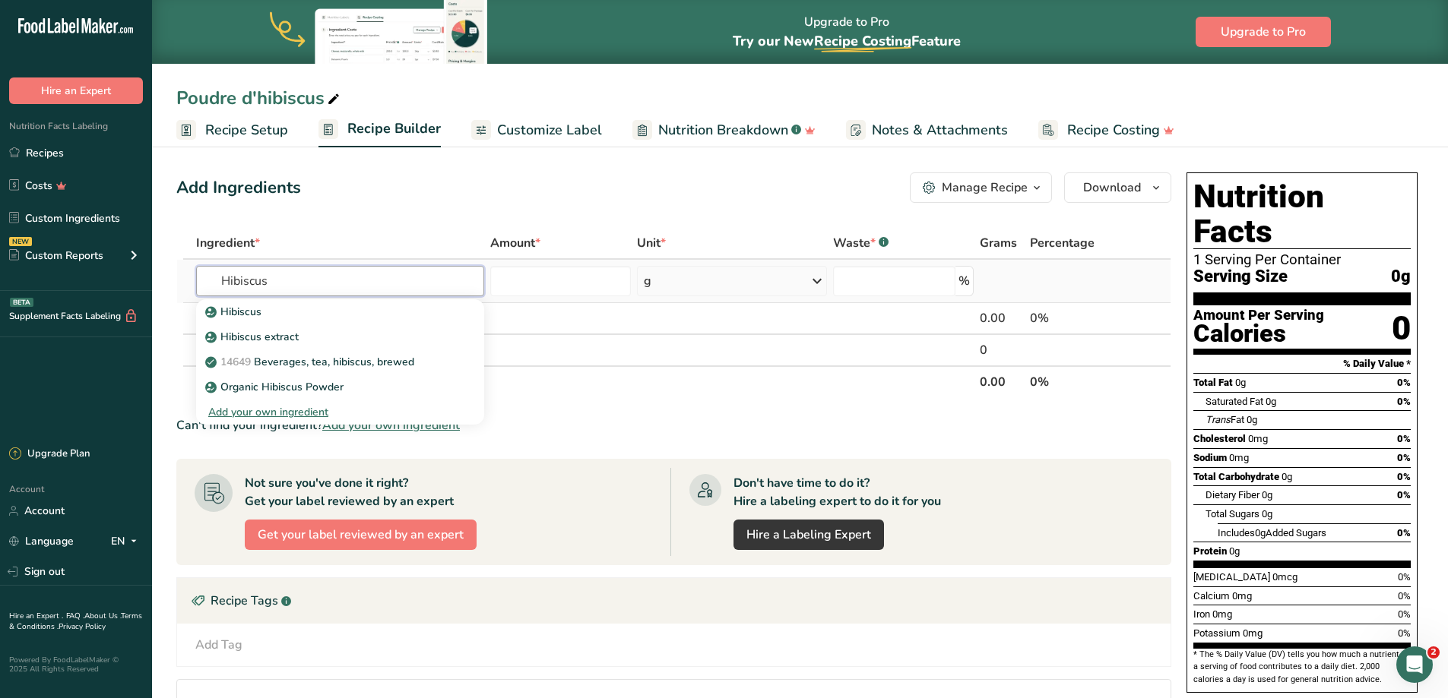
type input "Hibiscus"
click at [283, 413] on div "Add your own ingredient" at bounding box center [340, 412] width 264 height 16
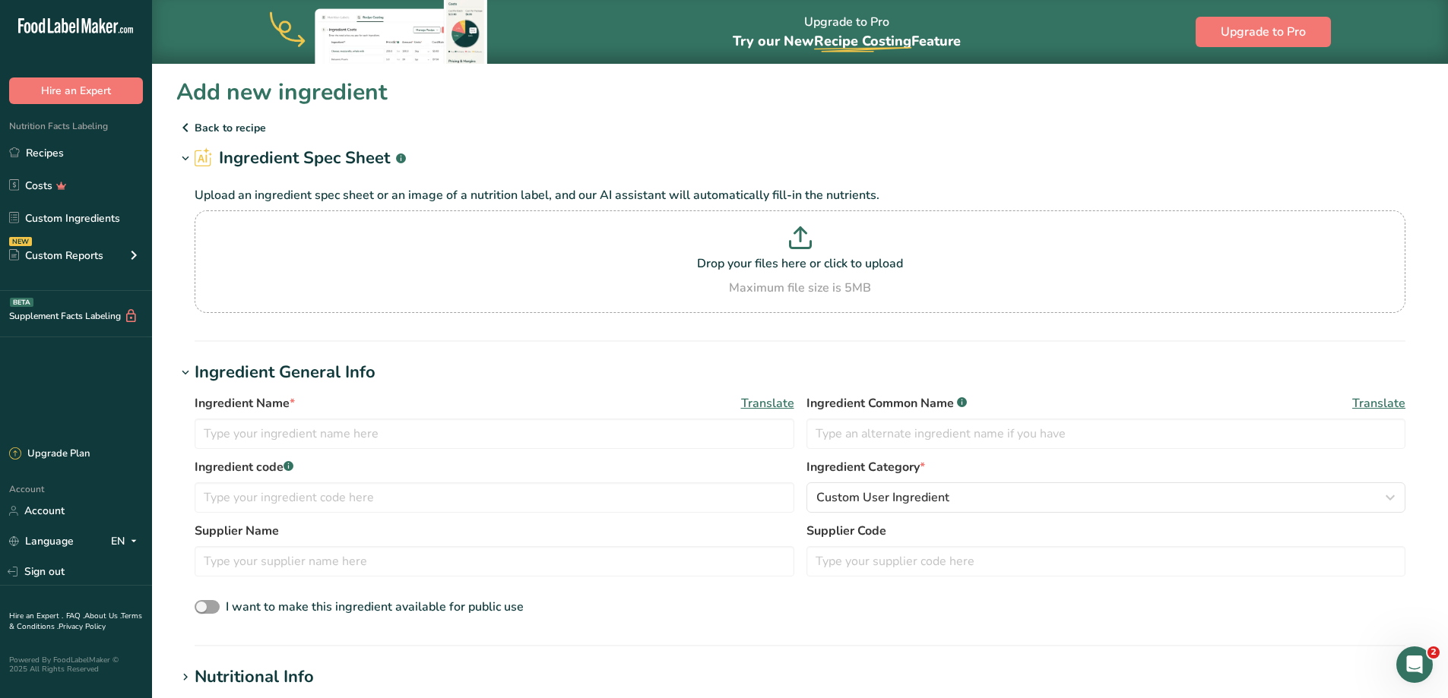
click at [177, 125] on icon at bounding box center [185, 127] width 18 height 27
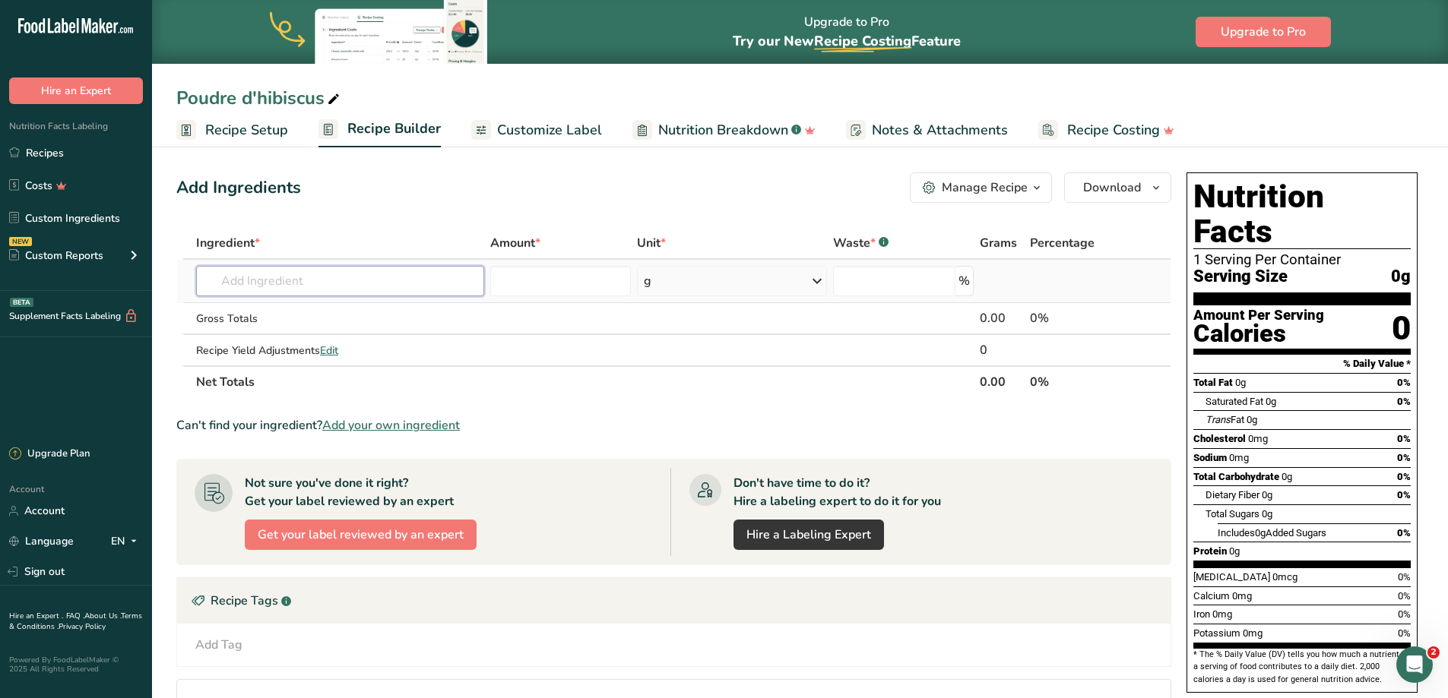
click at [315, 278] on input "text" at bounding box center [340, 281] width 288 height 30
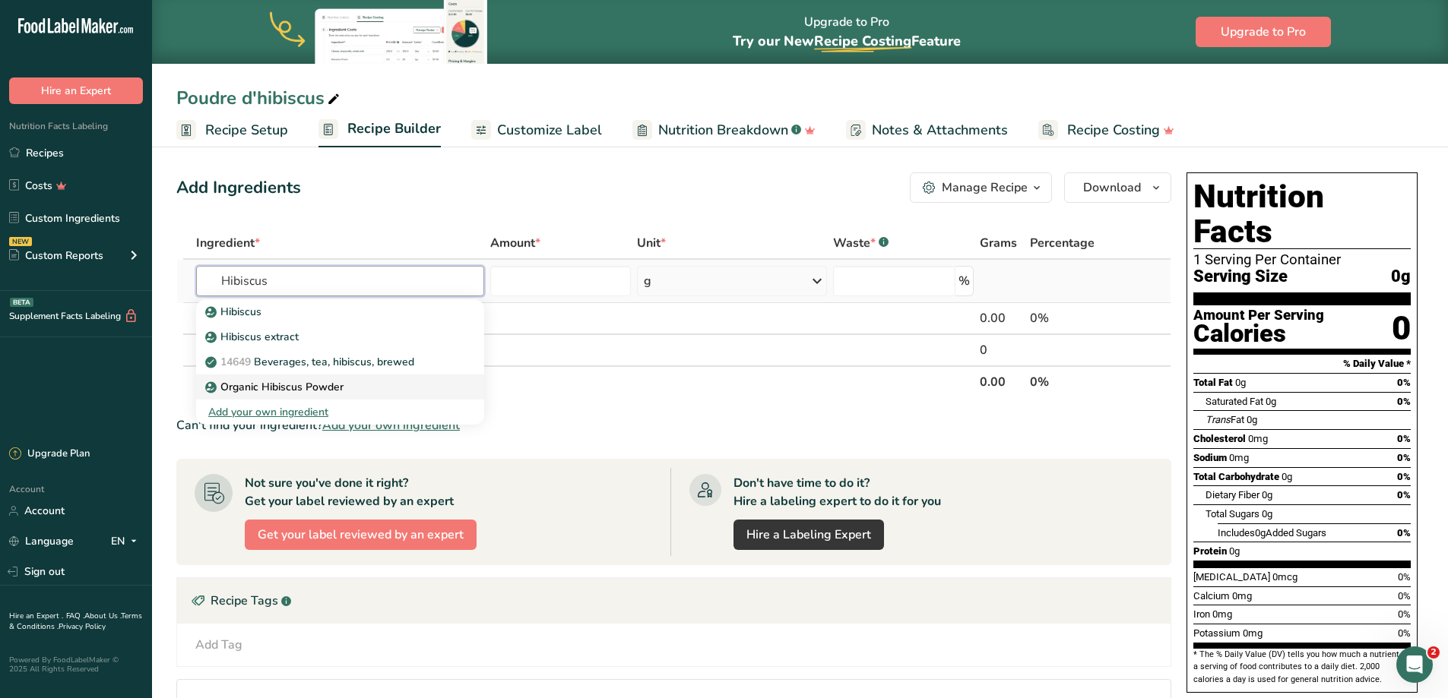
type input "Hibiscus"
click at [304, 386] on p "Organic Hibiscus Powder" at bounding box center [275, 387] width 135 height 16
type input "Organic Hibiscus Powder"
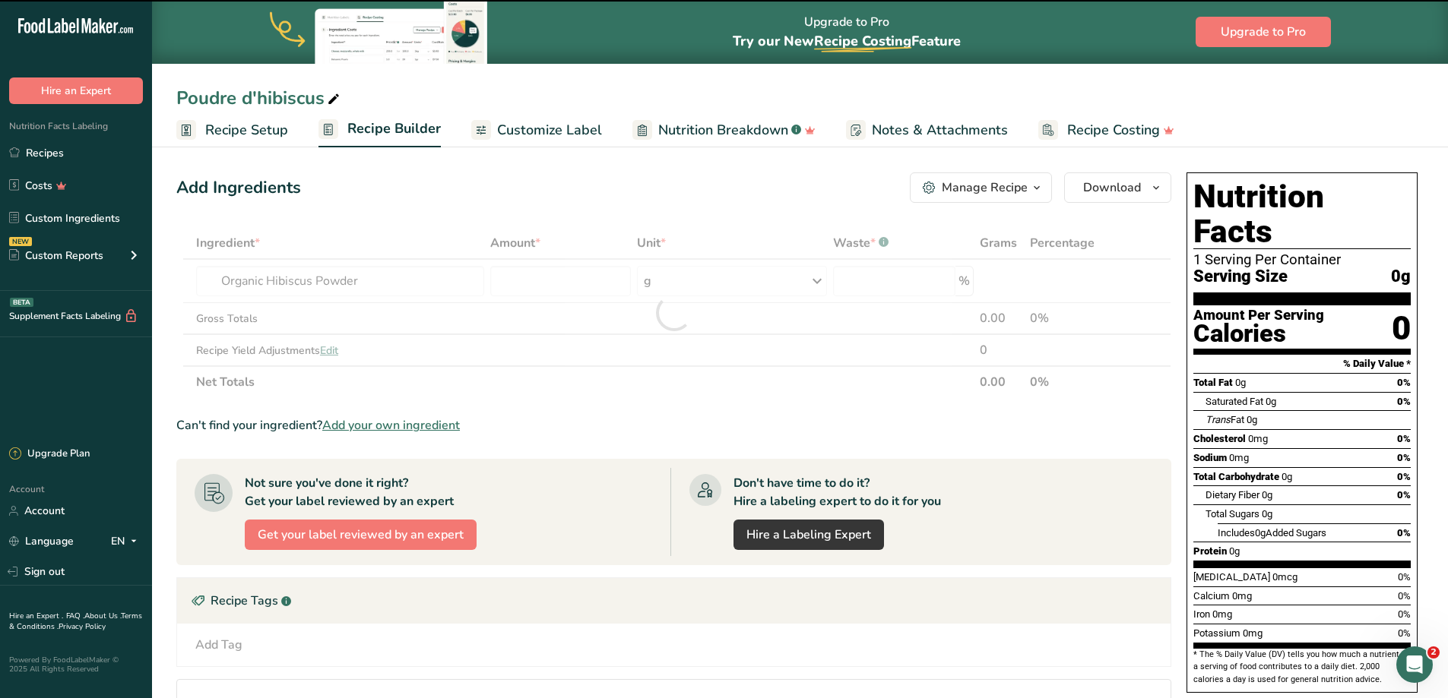
type input "0"
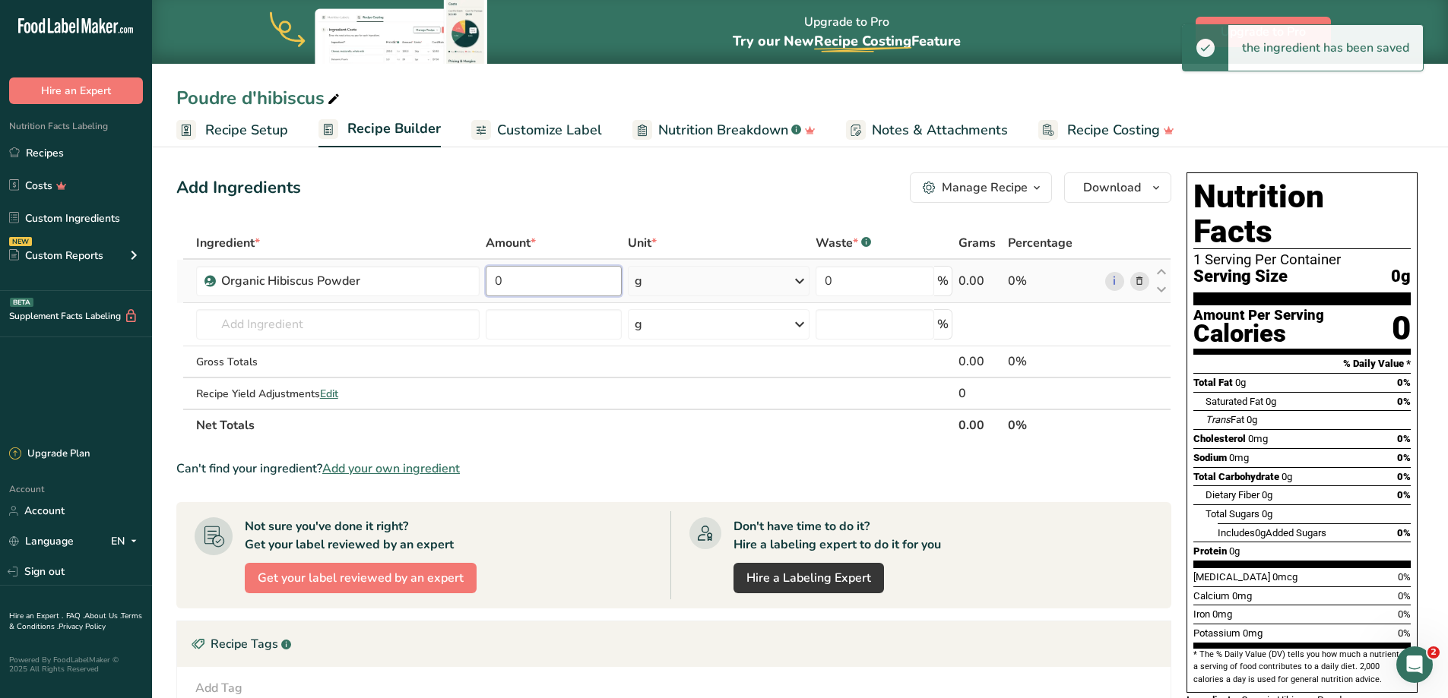
click at [590, 283] on input "0" at bounding box center [554, 281] width 137 height 30
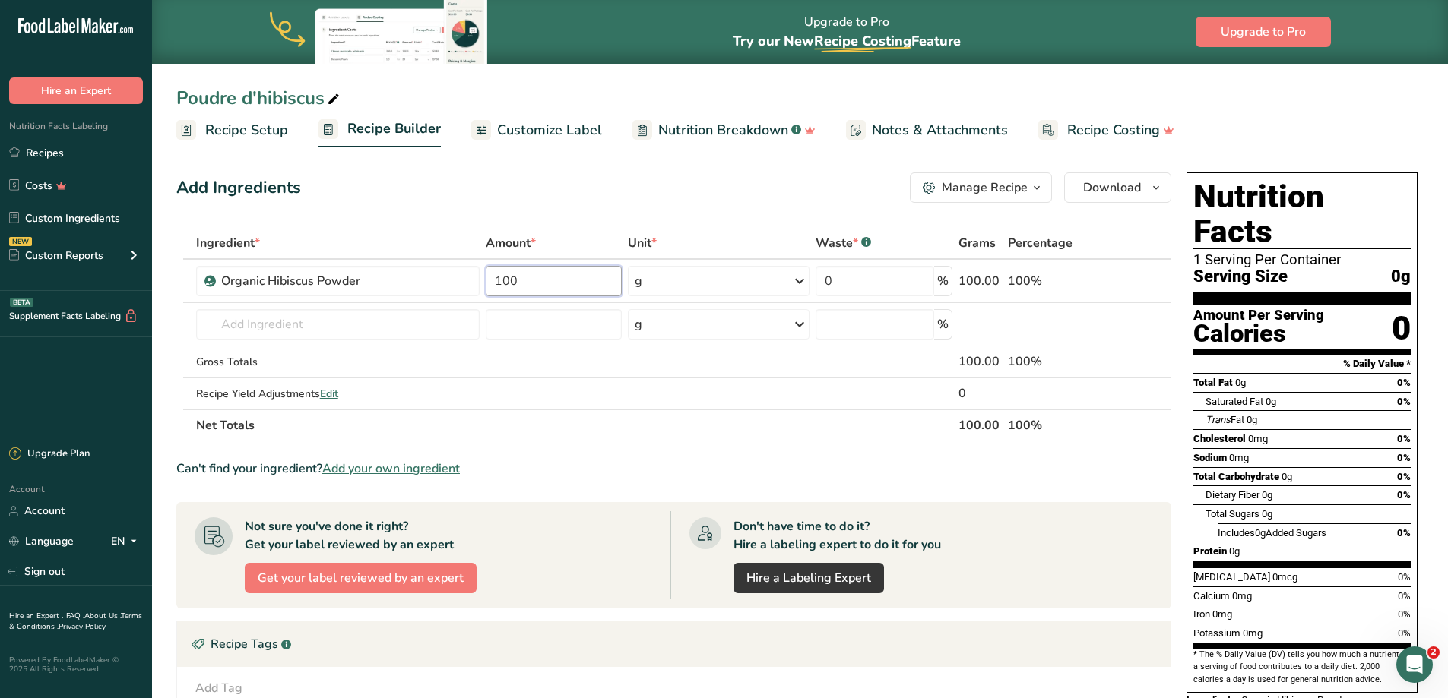
type input "100"
click at [562, 135] on span "Customize Label" at bounding box center [549, 130] width 105 height 21
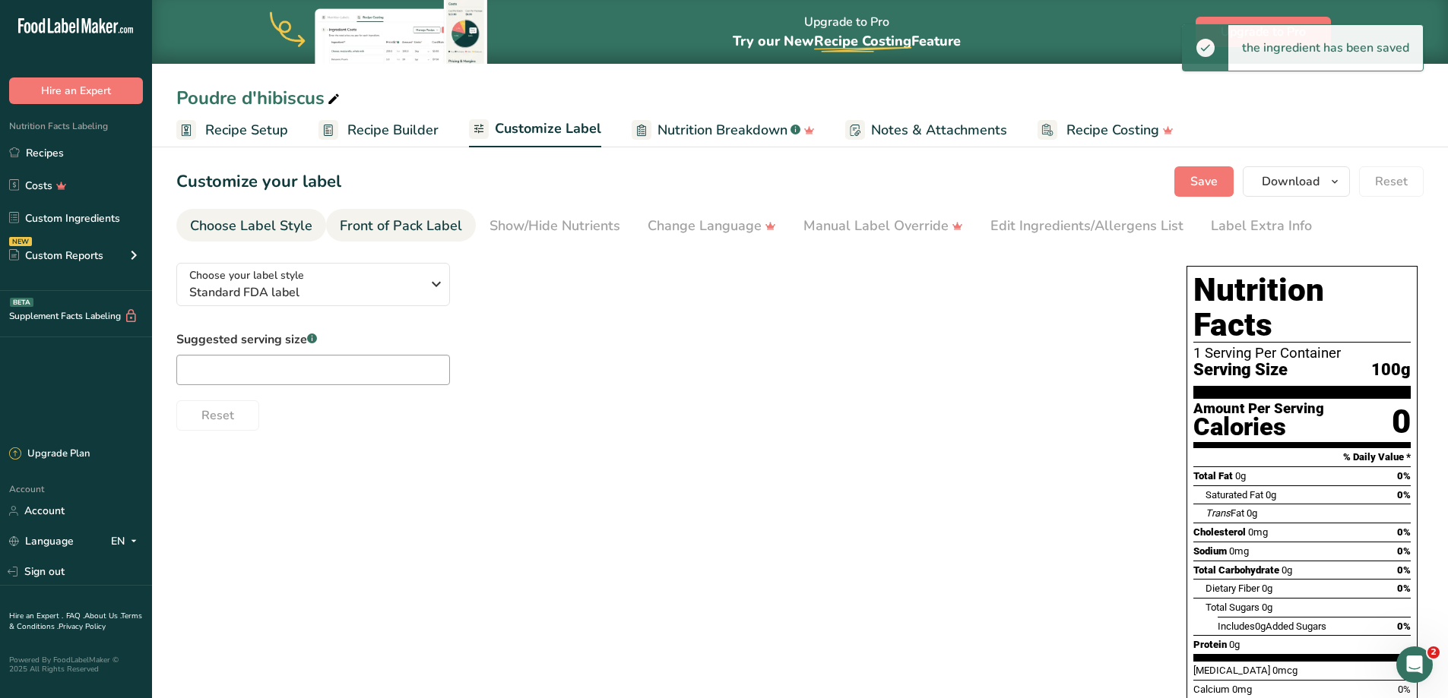
click at [404, 235] on div "Front of Pack Label" at bounding box center [401, 226] width 122 height 21
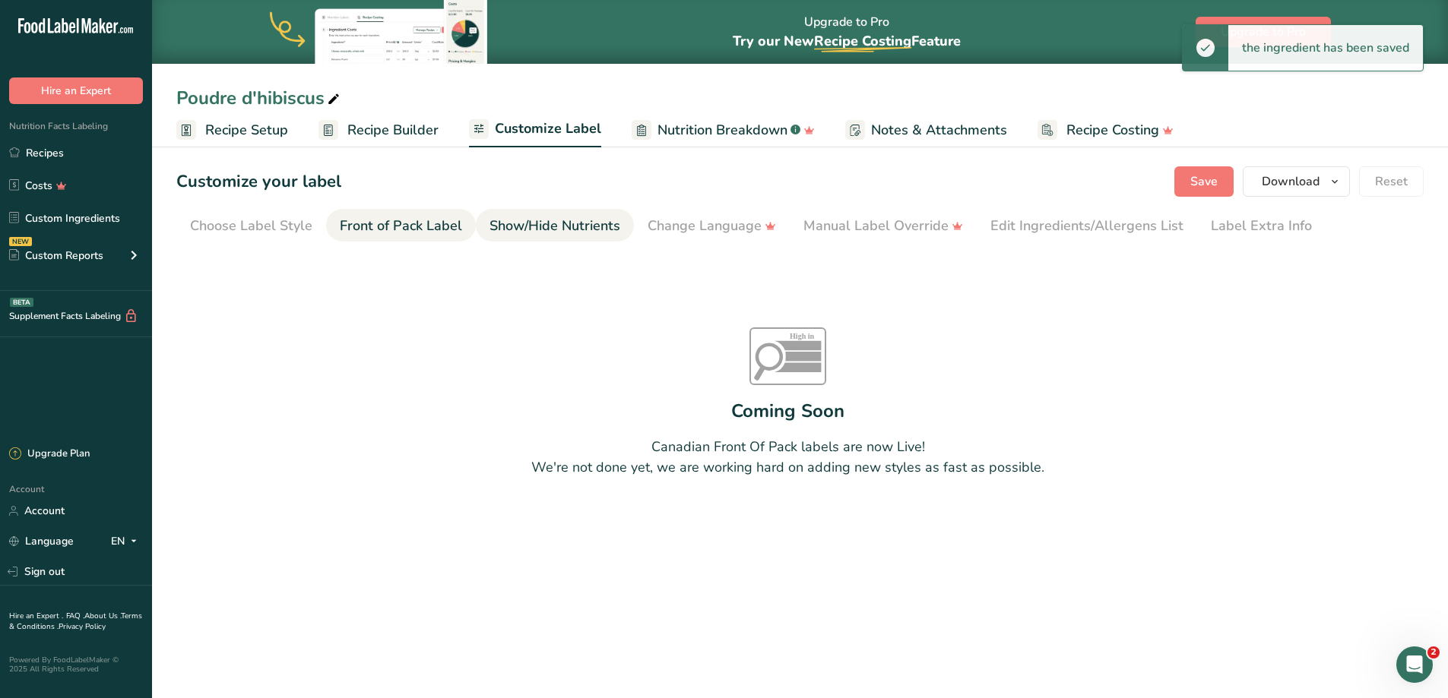
click at [567, 230] on div "Show/Hide Nutrients" at bounding box center [554, 226] width 131 height 21
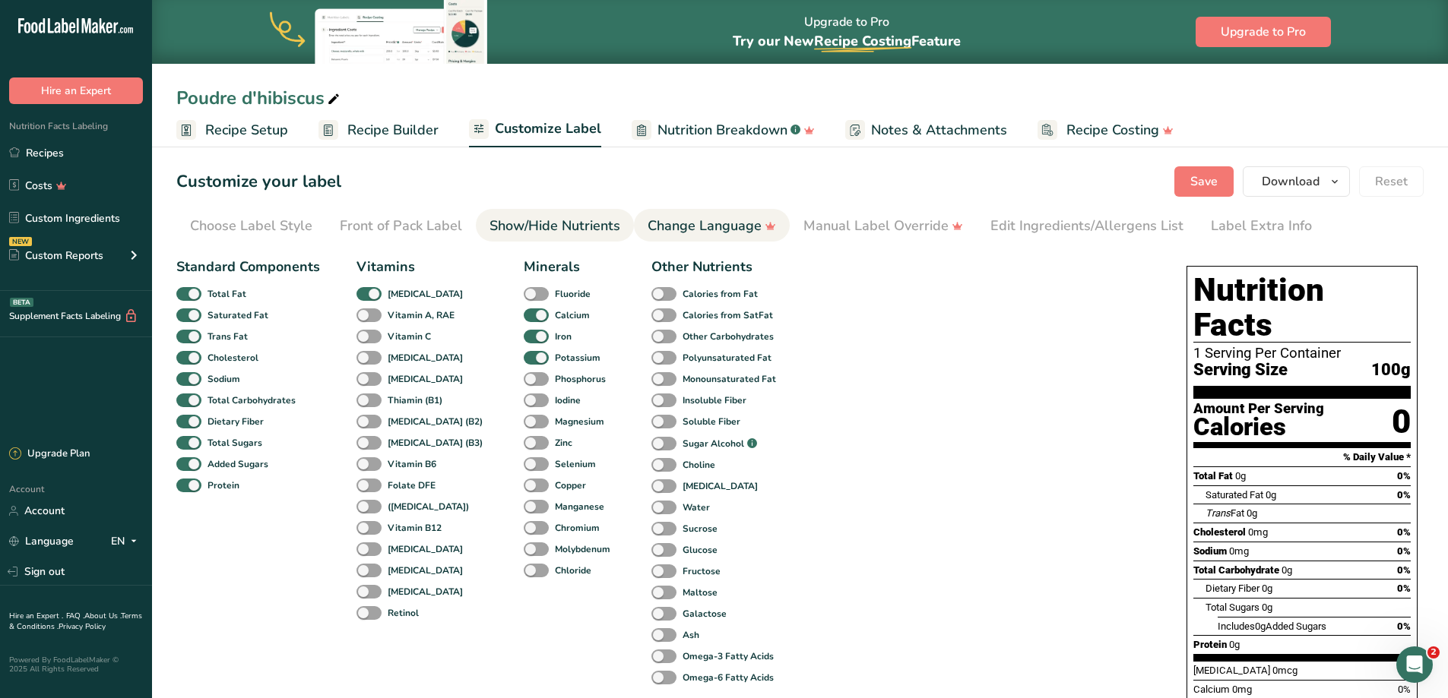
click at [700, 233] on div "Change Language" at bounding box center [712, 226] width 128 height 21
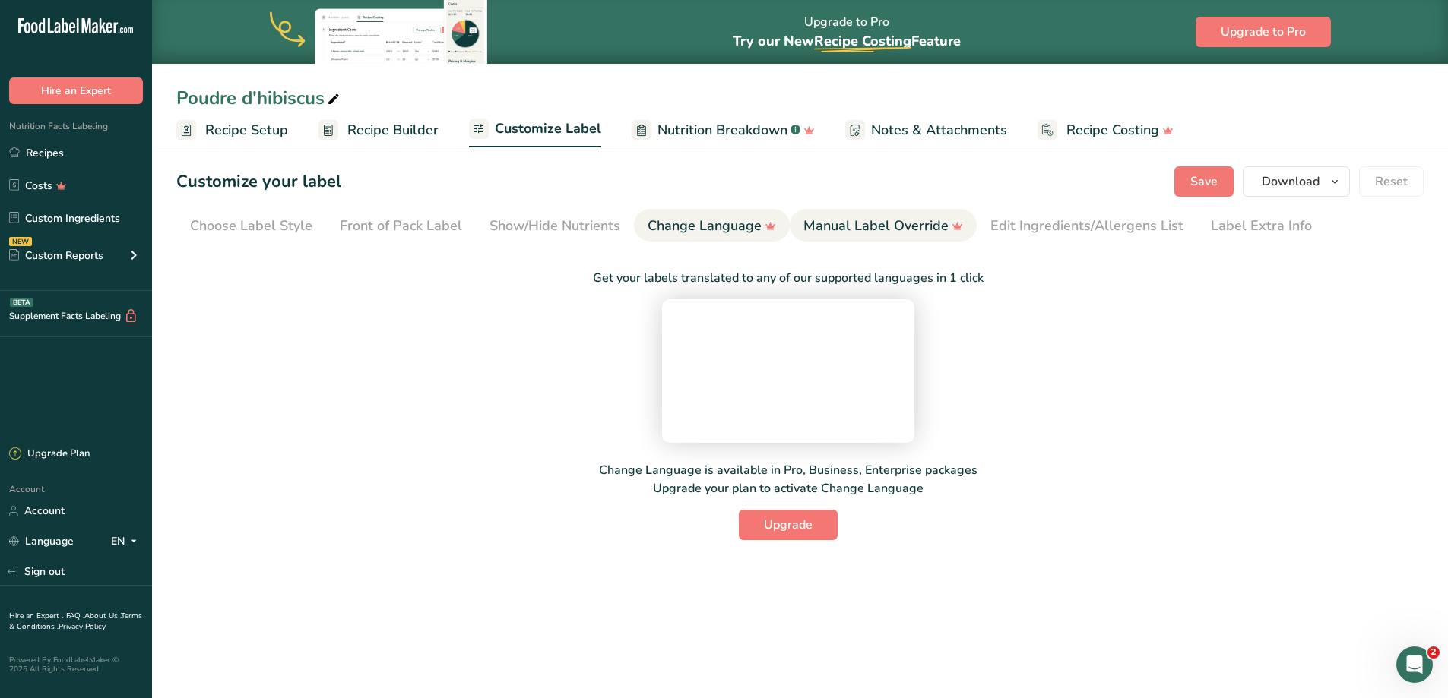
click at [850, 239] on link "Manual Label Override" at bounding box center [883, 226] width 160 height 34
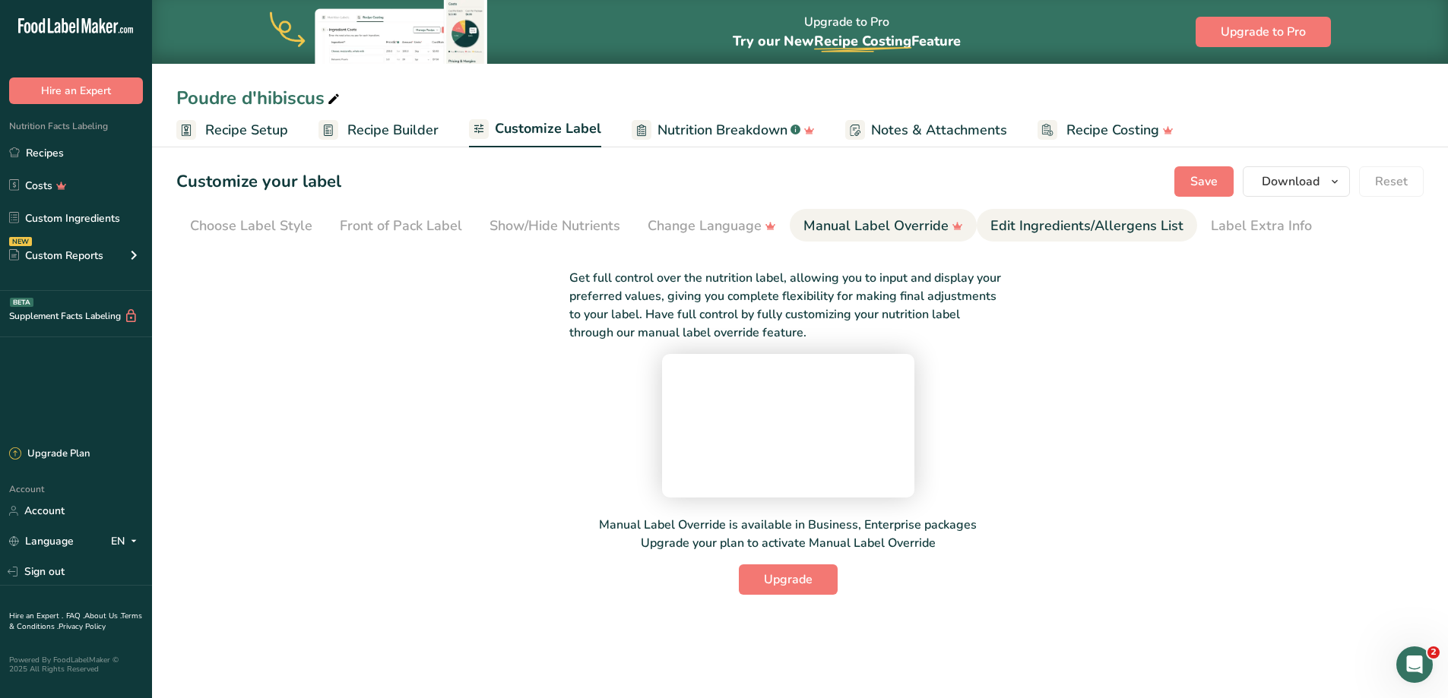
click at [1015, 231] on div "Edit Ingredients/Allergens List" at bounding box center [1086, 226] width 193 height 21
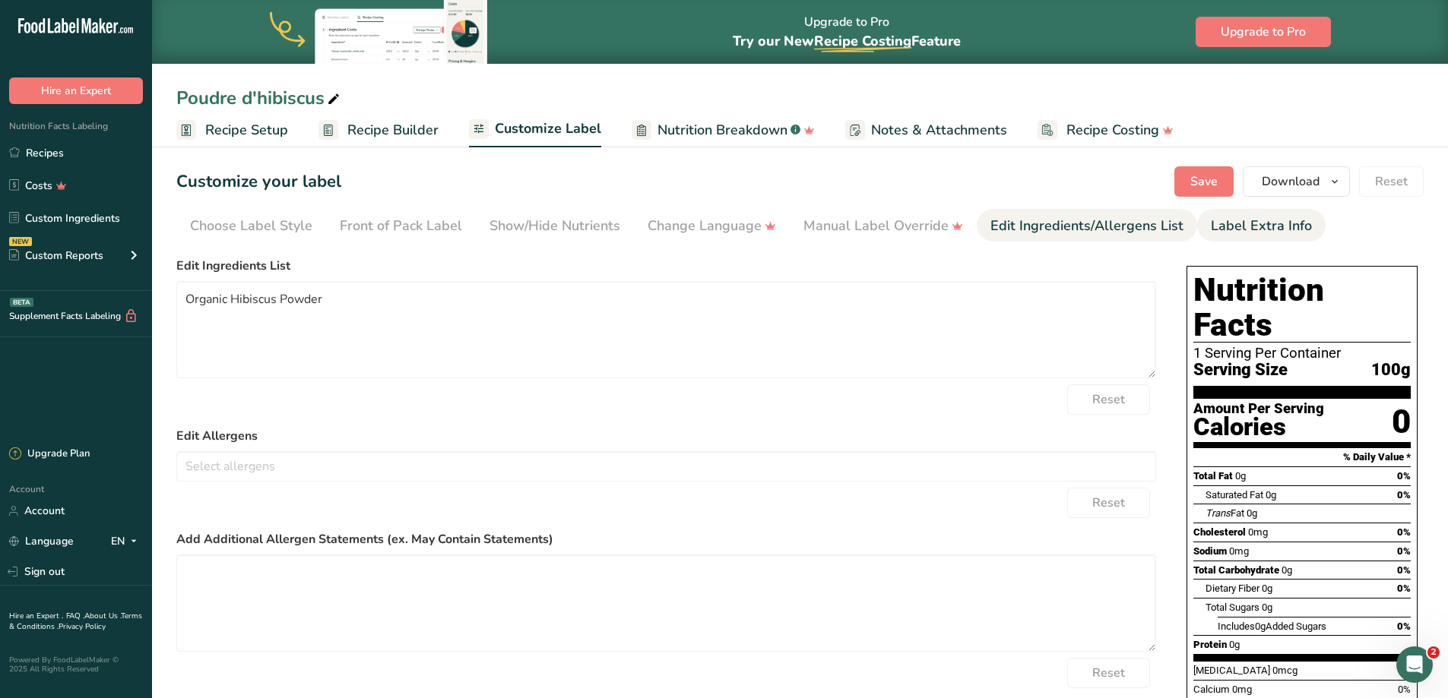
click at [1214, 233] on div "Label Extra Info" at bounding box center [1261, 226] width 101 height 21
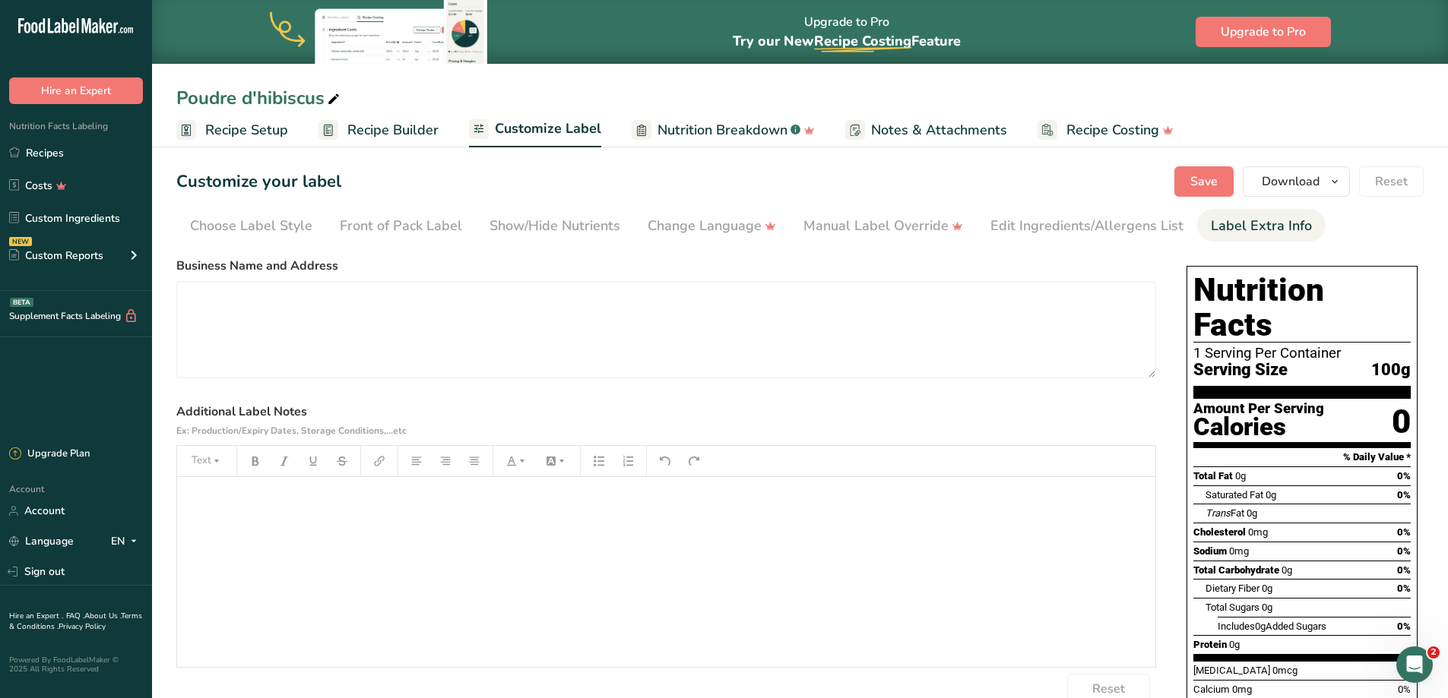
click at [502, 527] on div "﻿" at bounding box center [666, 572] width 978 height 190
click at [420, 133] on span "Recipe Builder" at bounding box center [392, 130] width 91 height 21
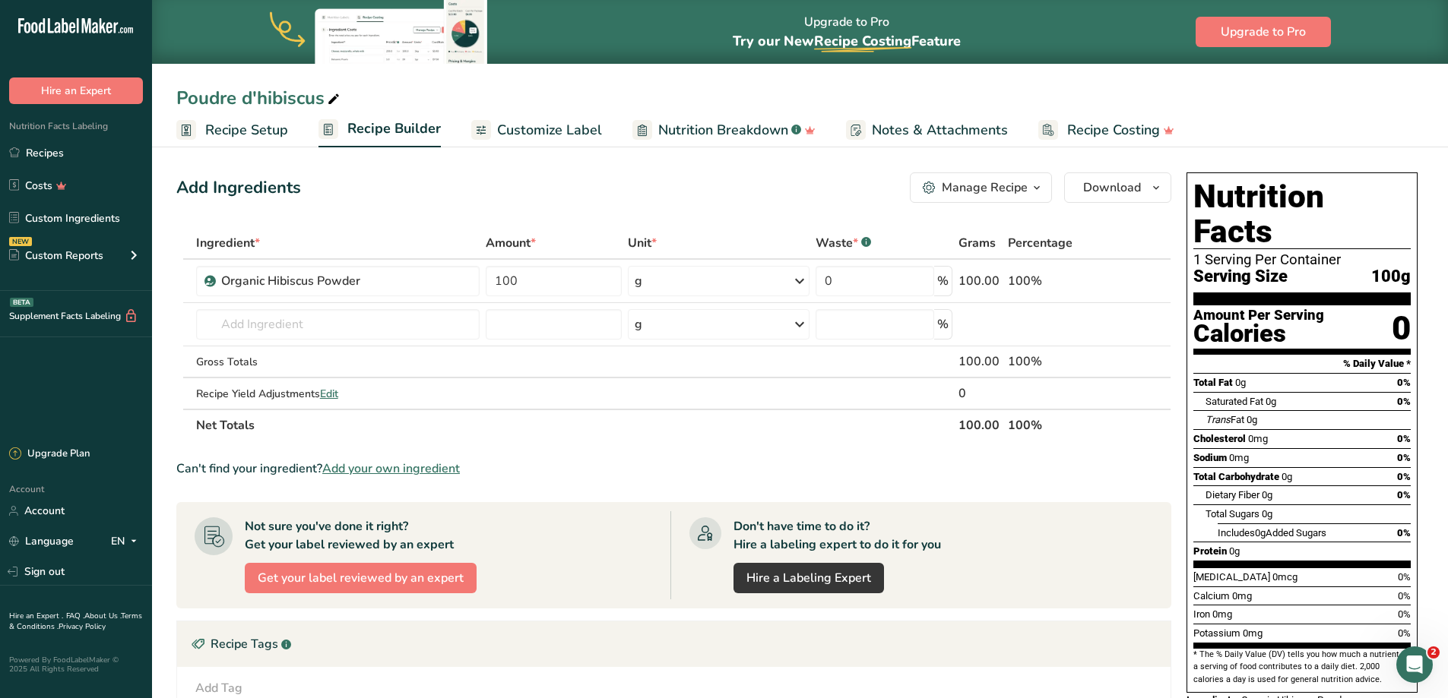
click at [575, 126] on span "Customize Label" at bounding box center [549, 130] width 105 height 21
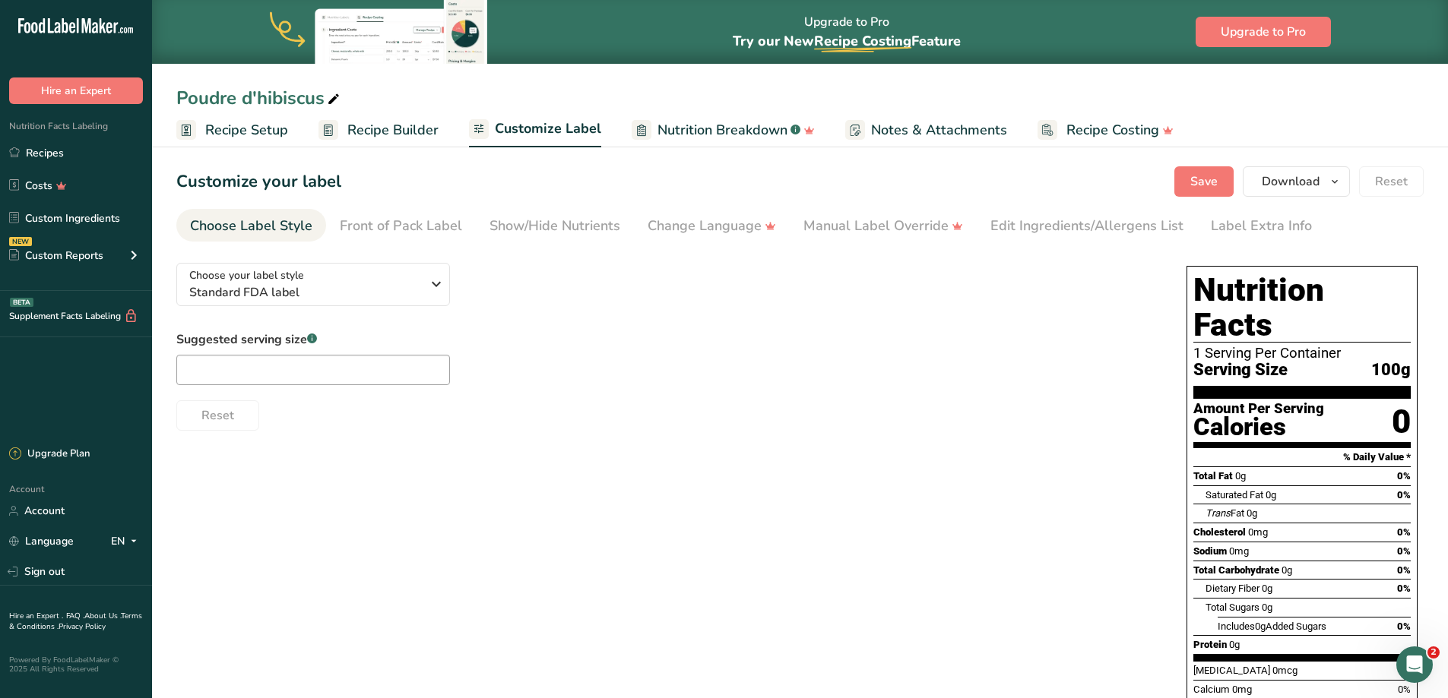
click at [690, 125] on span "Nutrition Breakdown" at bounding box center [722, 130] width 130 height 21
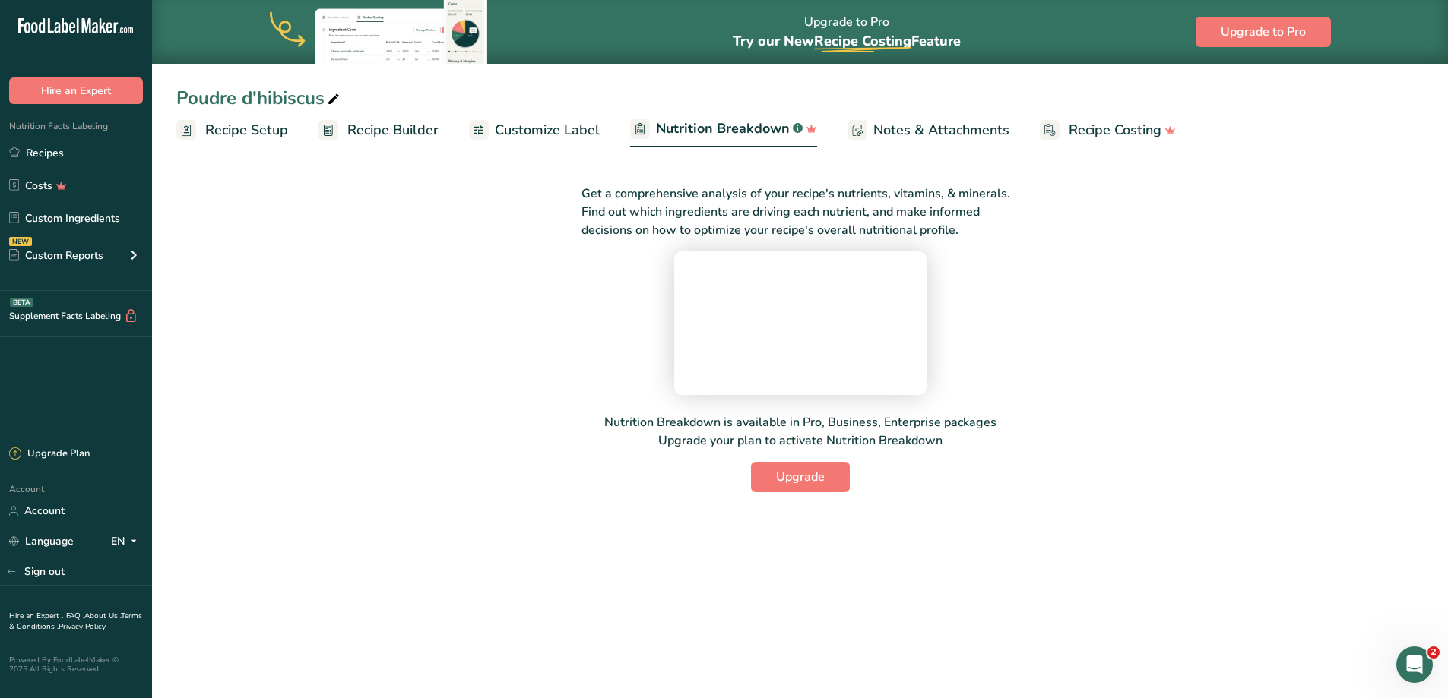
click at [910, 135] on span "Notes & Attachments" at bounding box center [941, 130] width 136 height 21
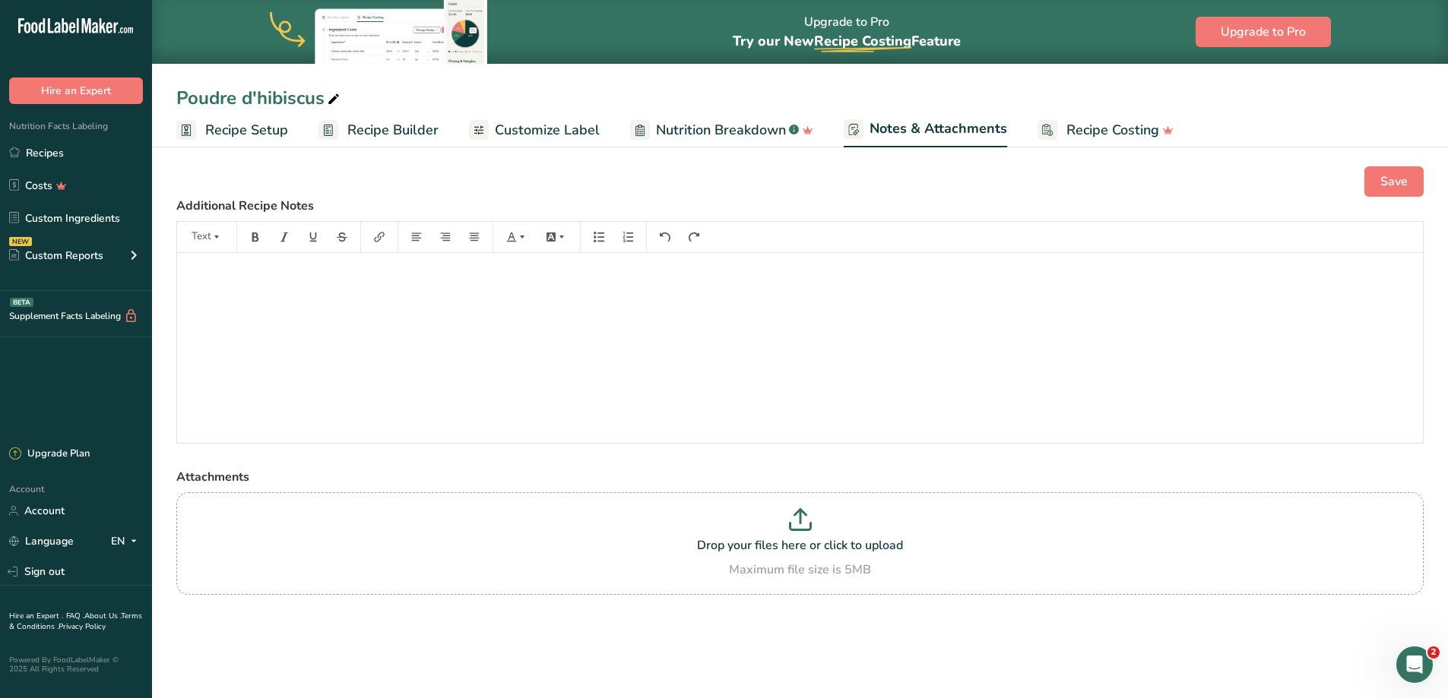
click at [403, 140] on span "Recipe Builder" at bounding box center [392, 130] width 91 height 21
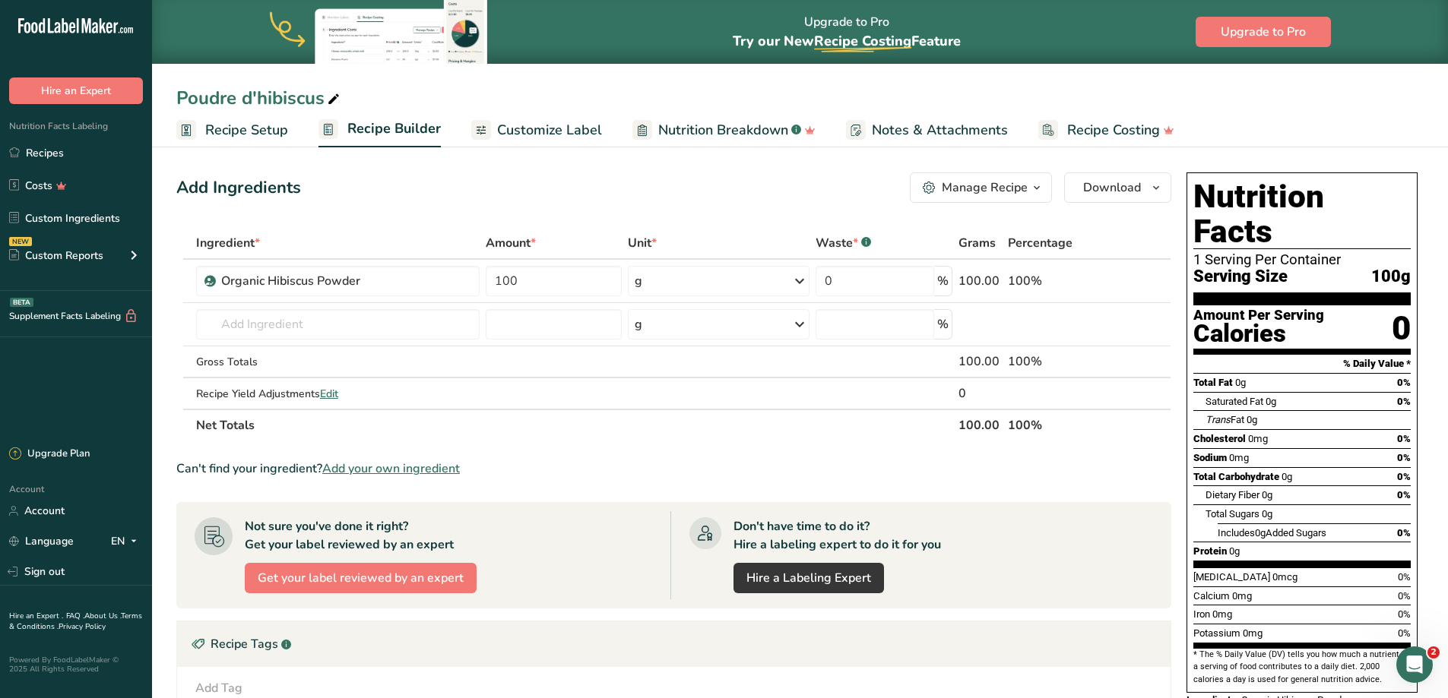
click at [518, 134] on span "Customize Label" at bounding box center [549, 130] width 105 height 21
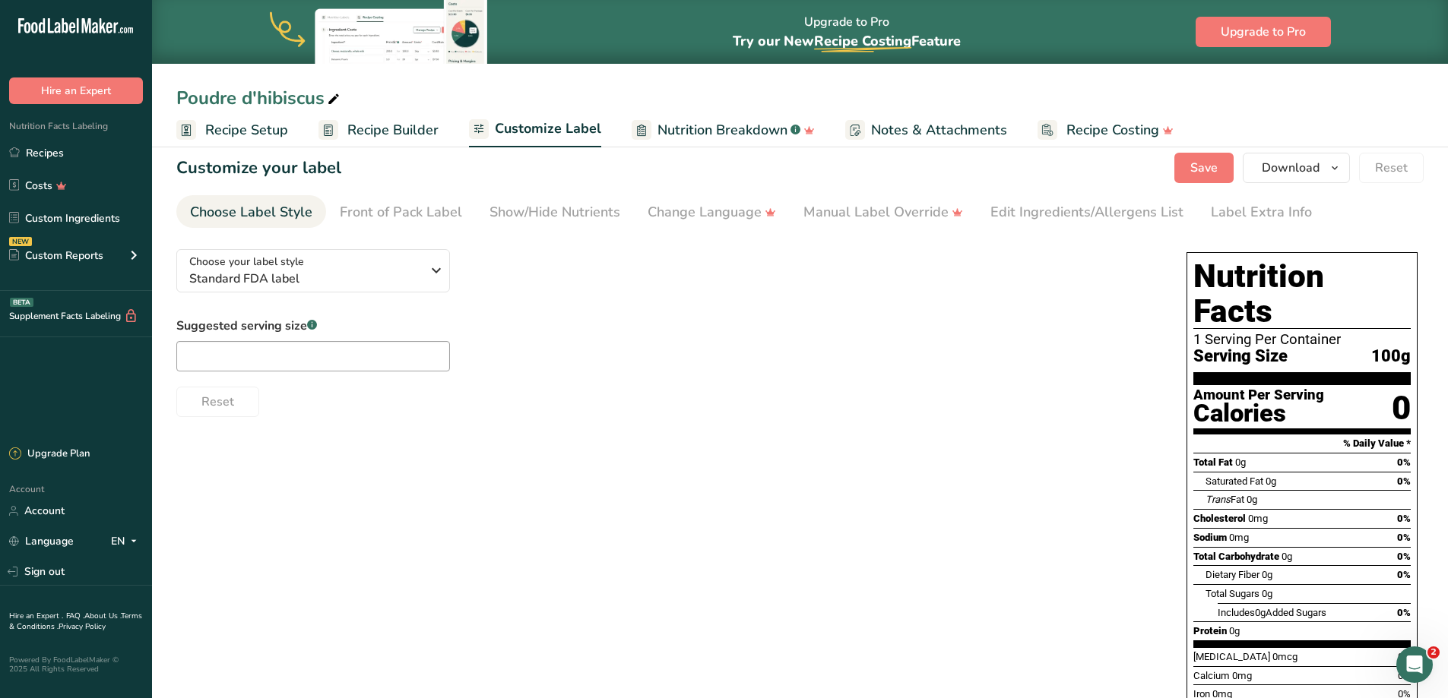
scroll to position [15, 0]
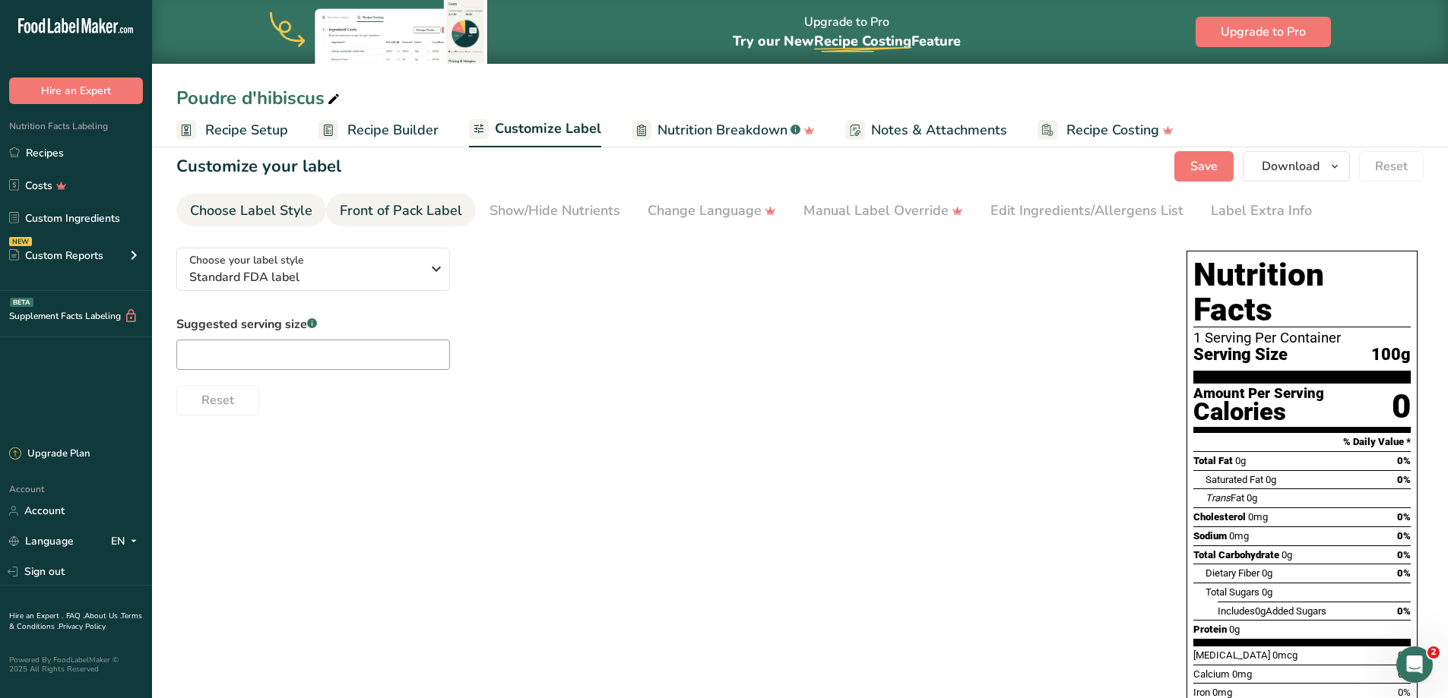
click at [383, 207] on div "Front of Pack Label" at bounding box center [401, 211] width 122 height 21
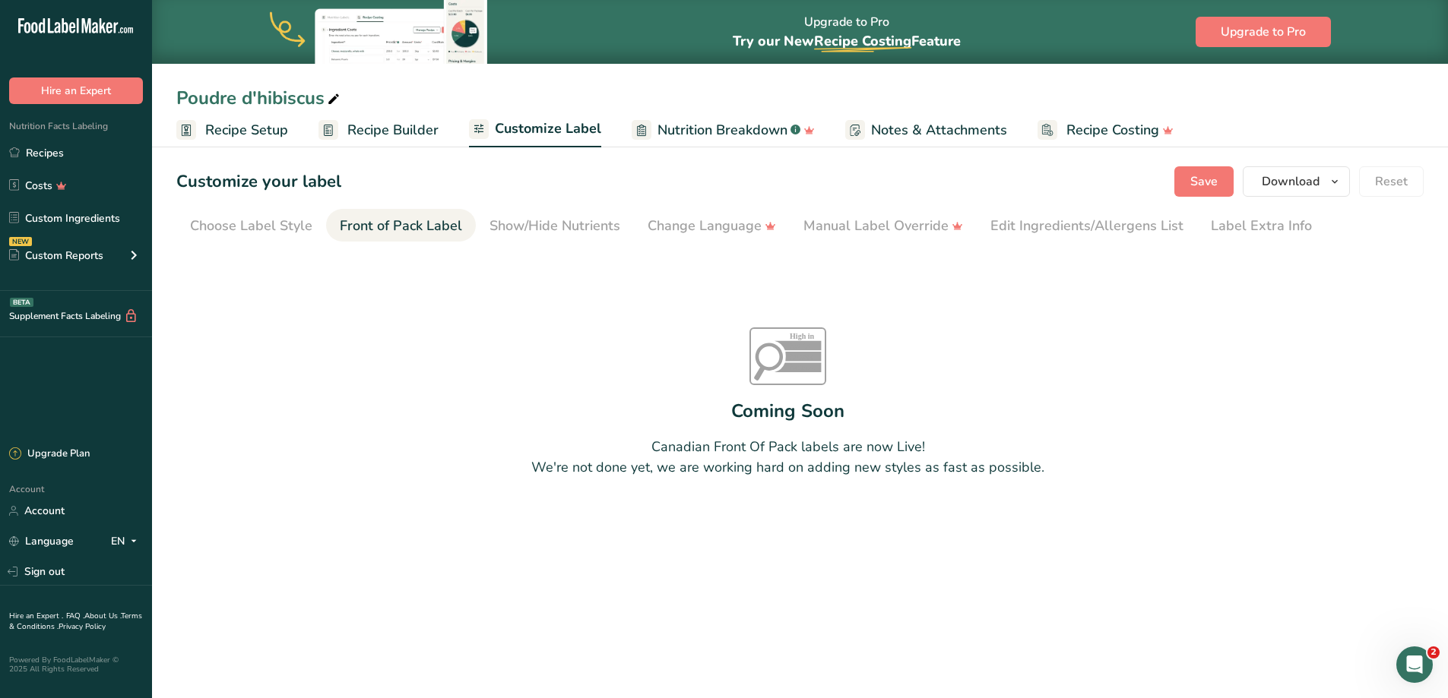
scroll to position [0, 0]
click at [547, 214] on link "Show/Hide Nutrients" at bounding box center [554, 226] width 131 height 34
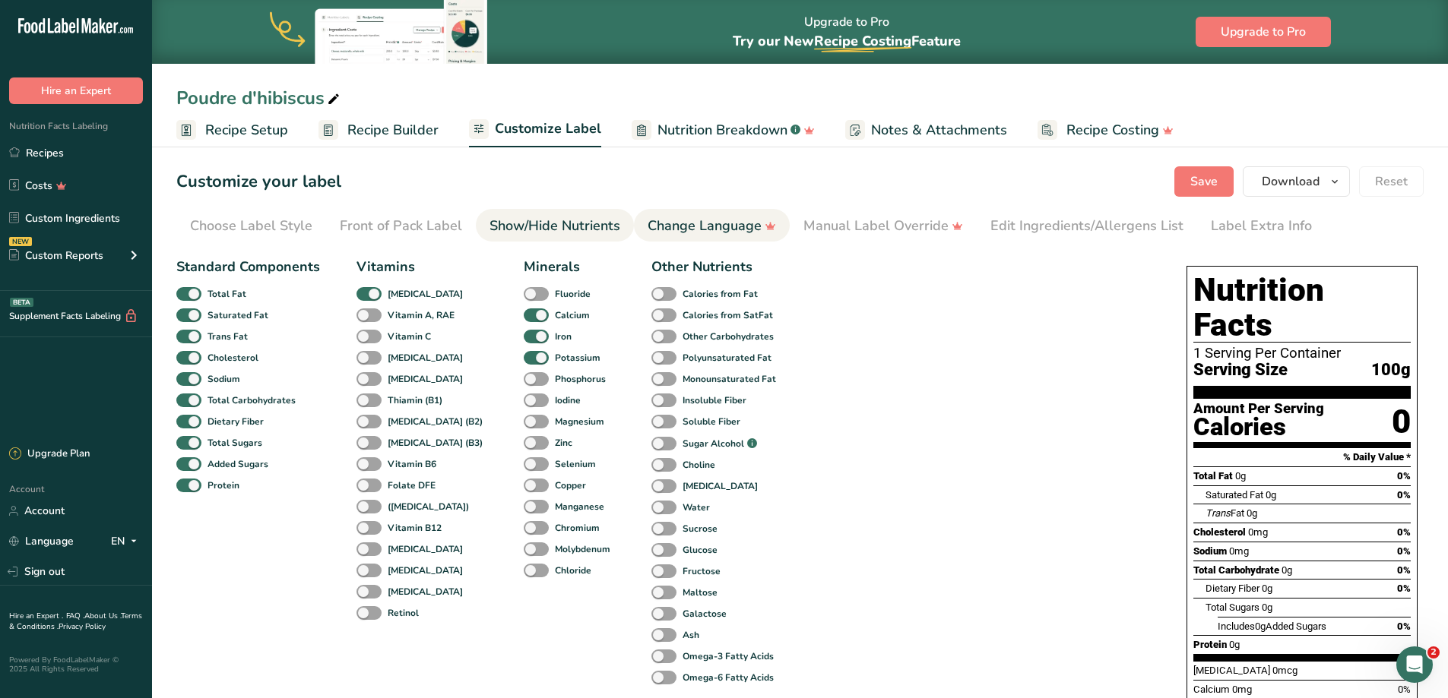
click at [669, 218] on div "Change Language" at bounding box center [712, 226] width 128 height 21
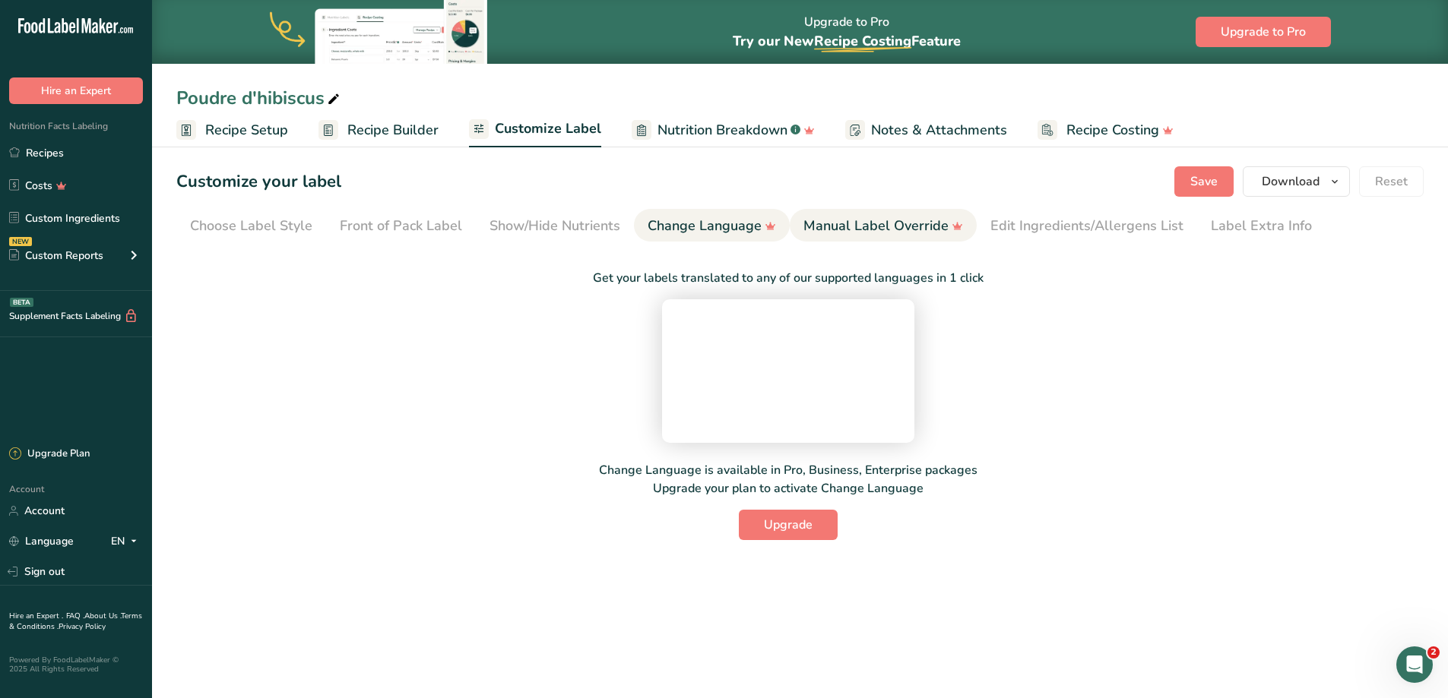
click at [819, 226] on div "Manual Label Override" at bounding box center [883, 226] width 160 height 21
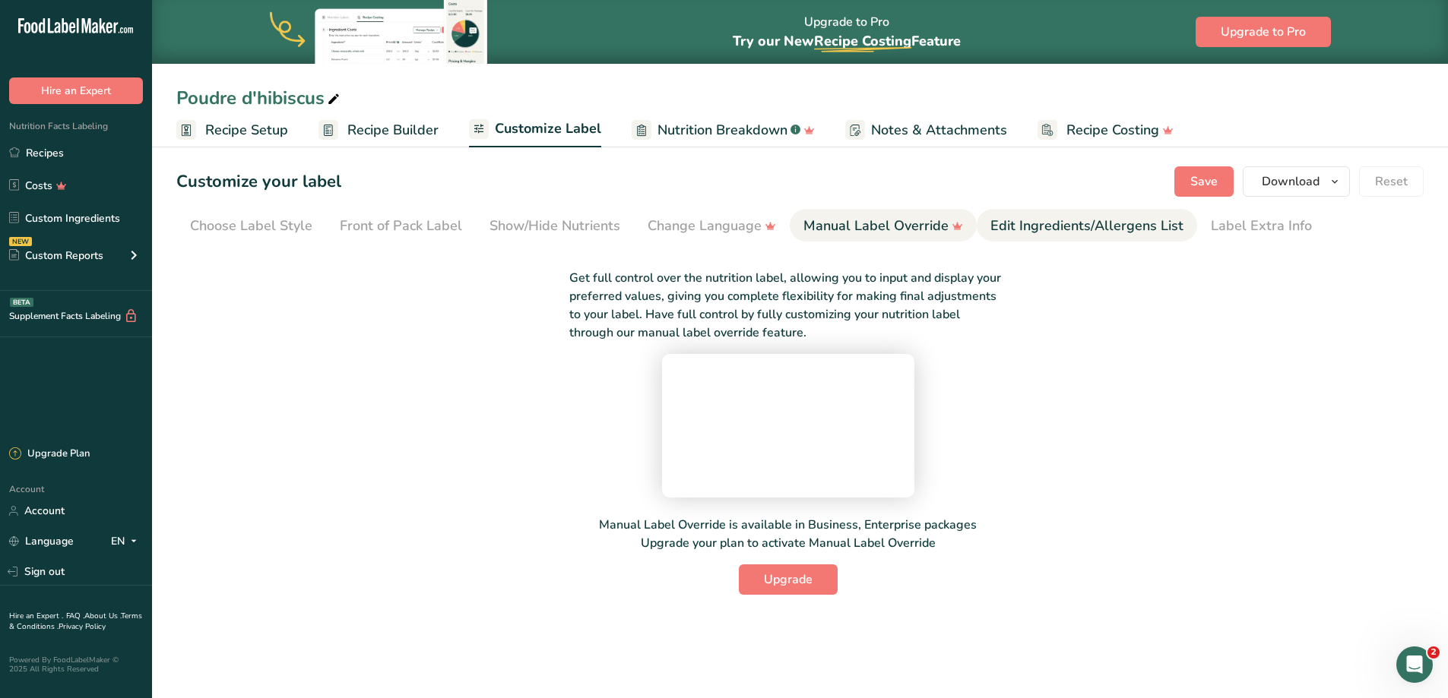
click at [980, 215] on li "Edit Ingredients/Allergens List" at bounding box center [1087, 225] width 220 height 33
click at [1022, 228] on div "Edit Ingredients/Allergens List" at bounding box center [1086, 226] width 193 height 21
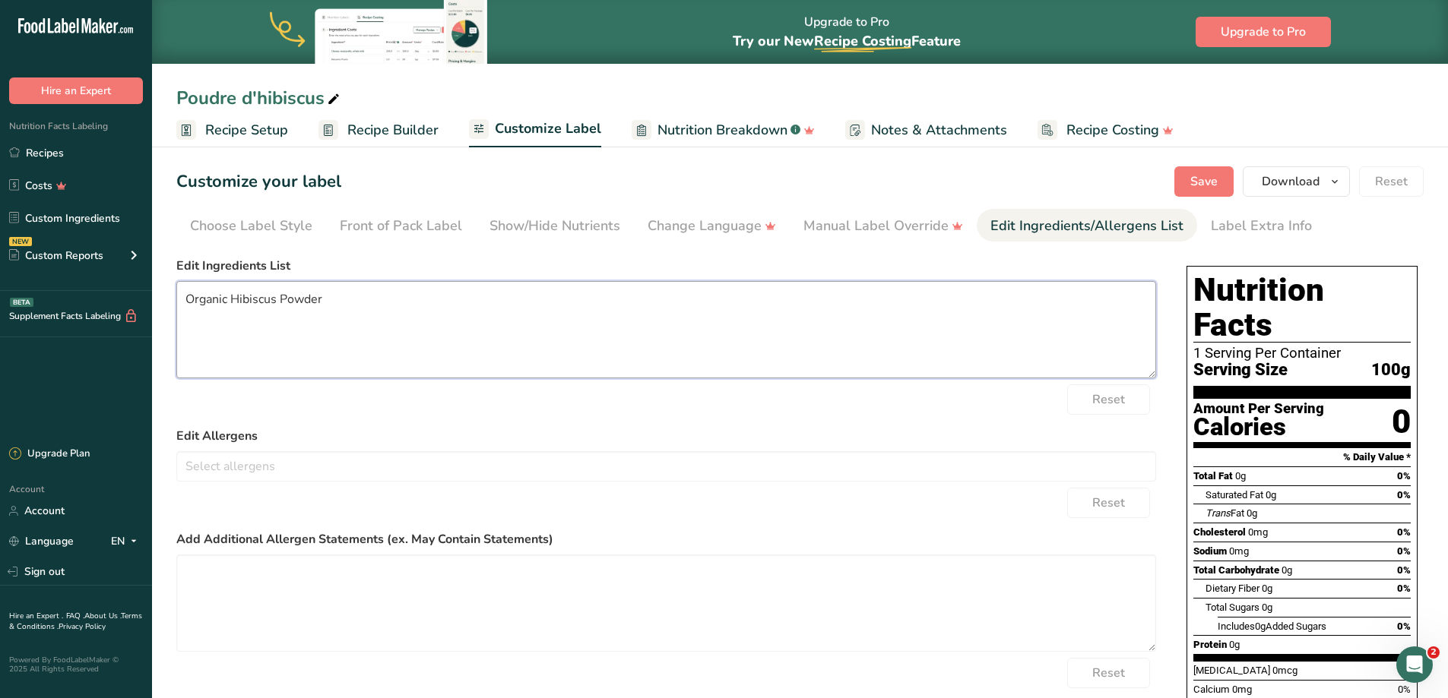
drag, startPoint x: 231, startPoint y: 298, endPoint x: 163, endPoint y: 299, distance: 67.6
click at [163, 299] on section "Customize your label Save Download Choose what to show on your downloaded label…" at bounding box center [800, 491] width 1296 height 699
click at [688, 233] on div "Change Language" at bounding box center [712, 226] width 128 height 21
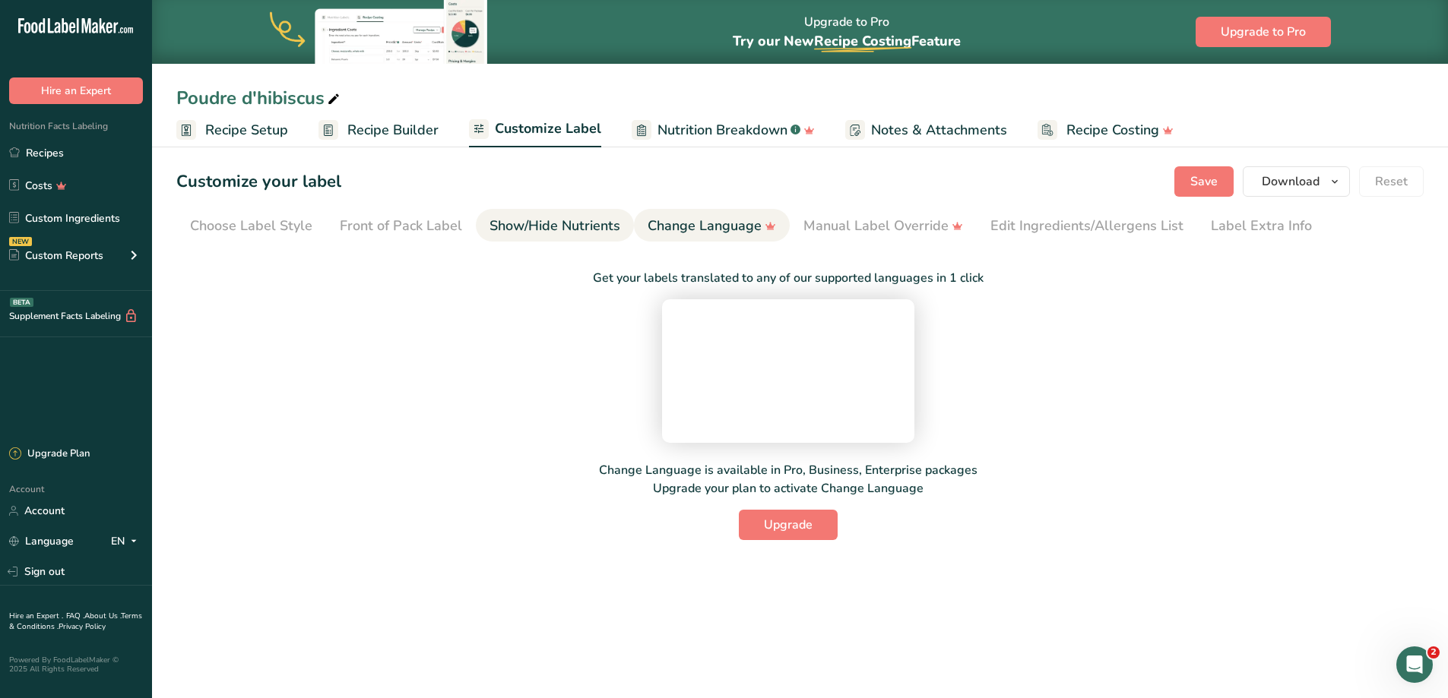
click at [563, 217] on div "Show/Hide Nutrients" at bounding box center [554, 226] width 131 height 21
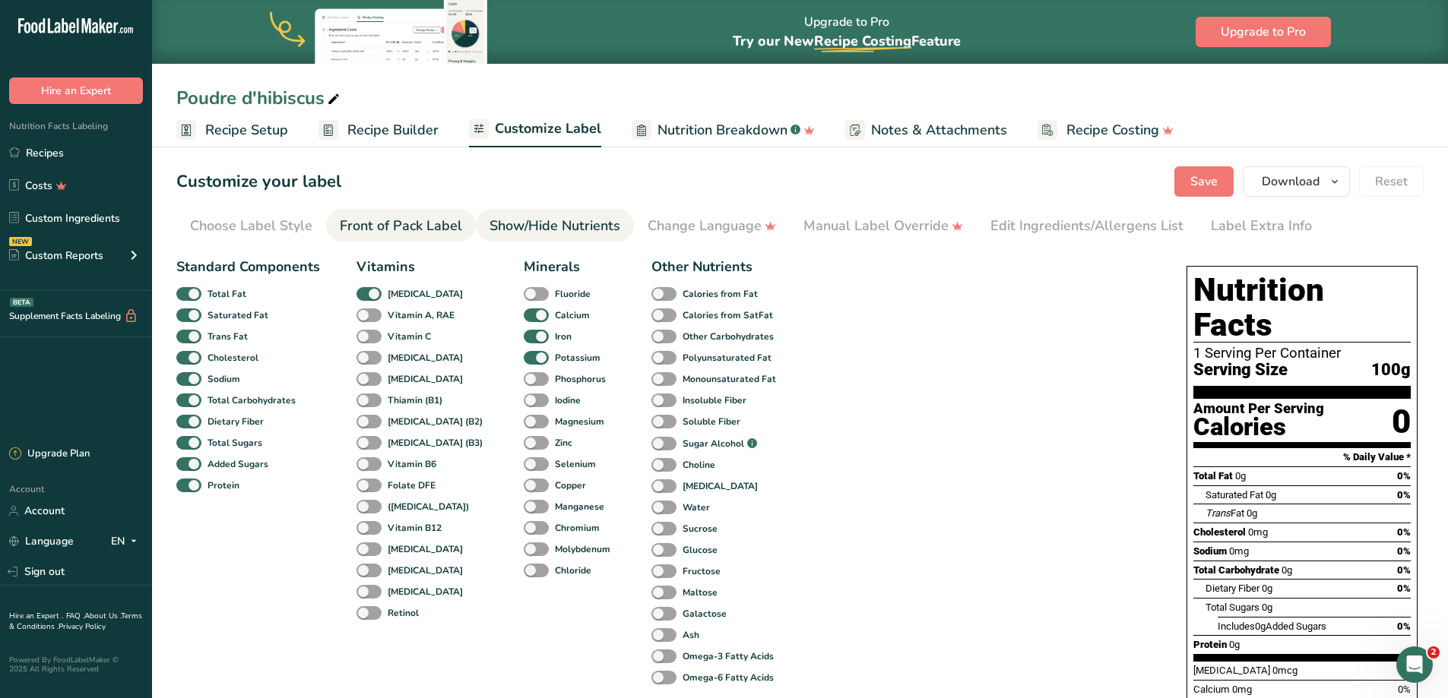
click at [414, 223] on div "Front of Pack Label" at bounding box center [401, 226] width 122 height 21
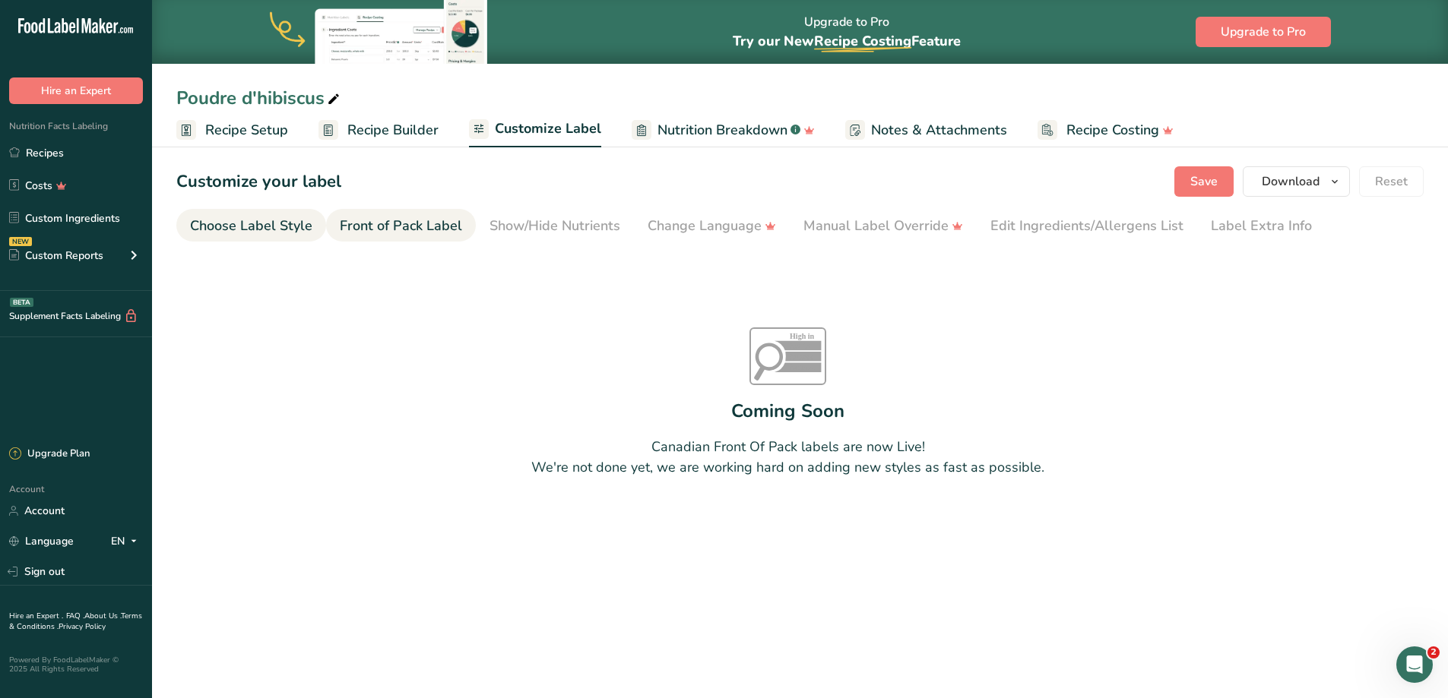
click at [277, 223] on div "Choose Label Style" at bounding box center [251, 226] width 122 height 21
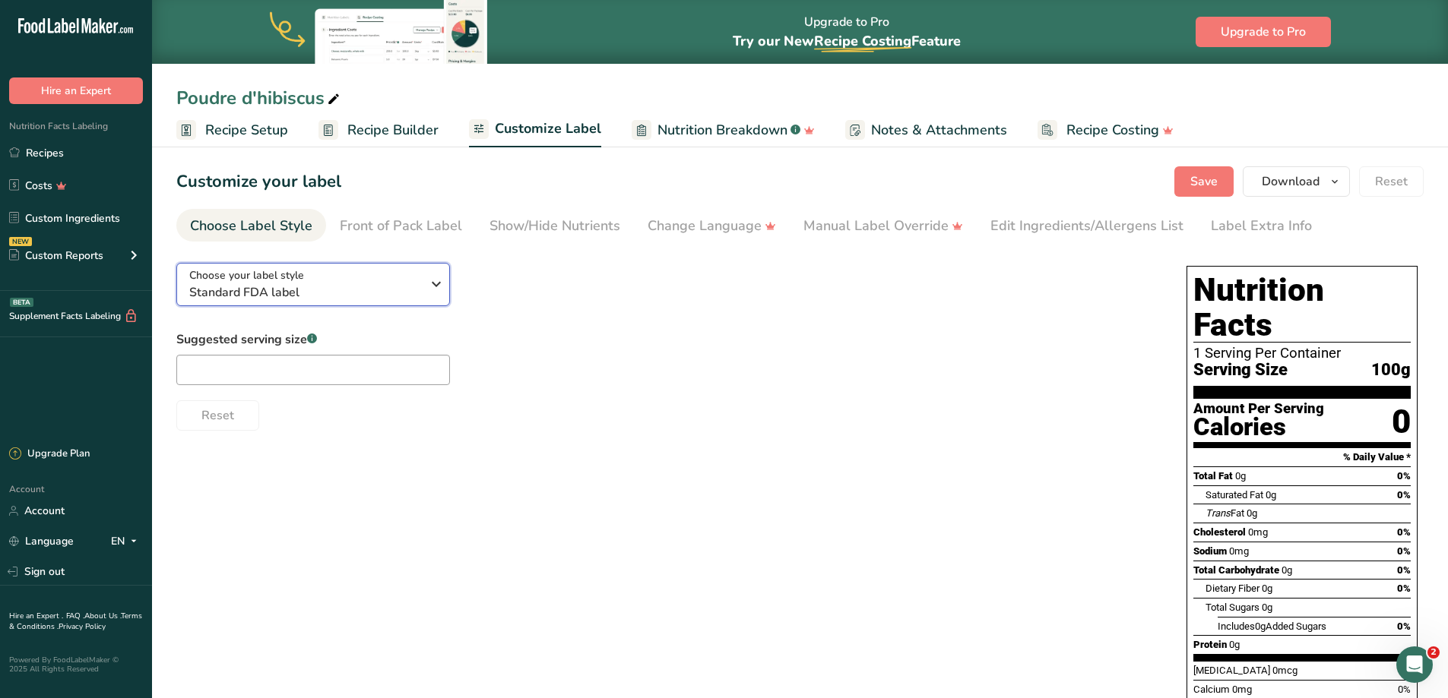
click at [362, 296] on span "Standard FDA label" at bounding box center [305, 292] width 232 height 18
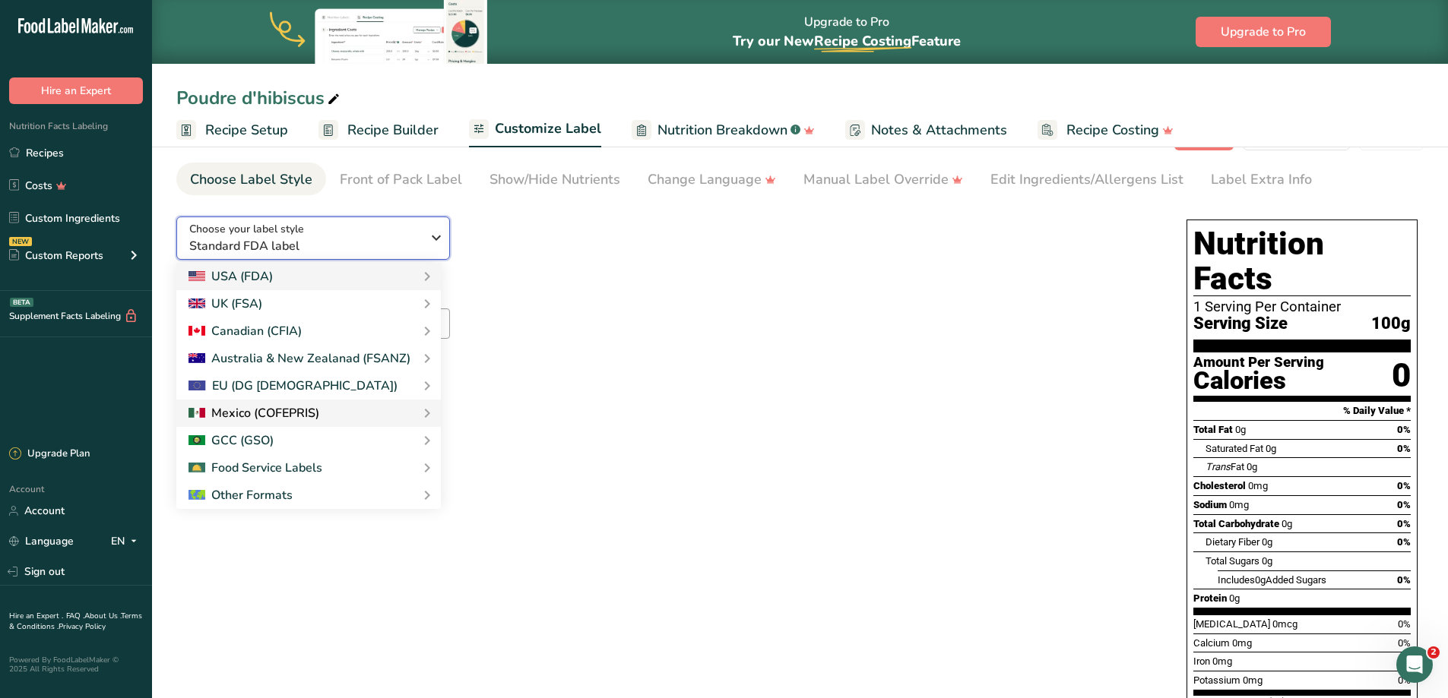
scroll to position [44, 0]
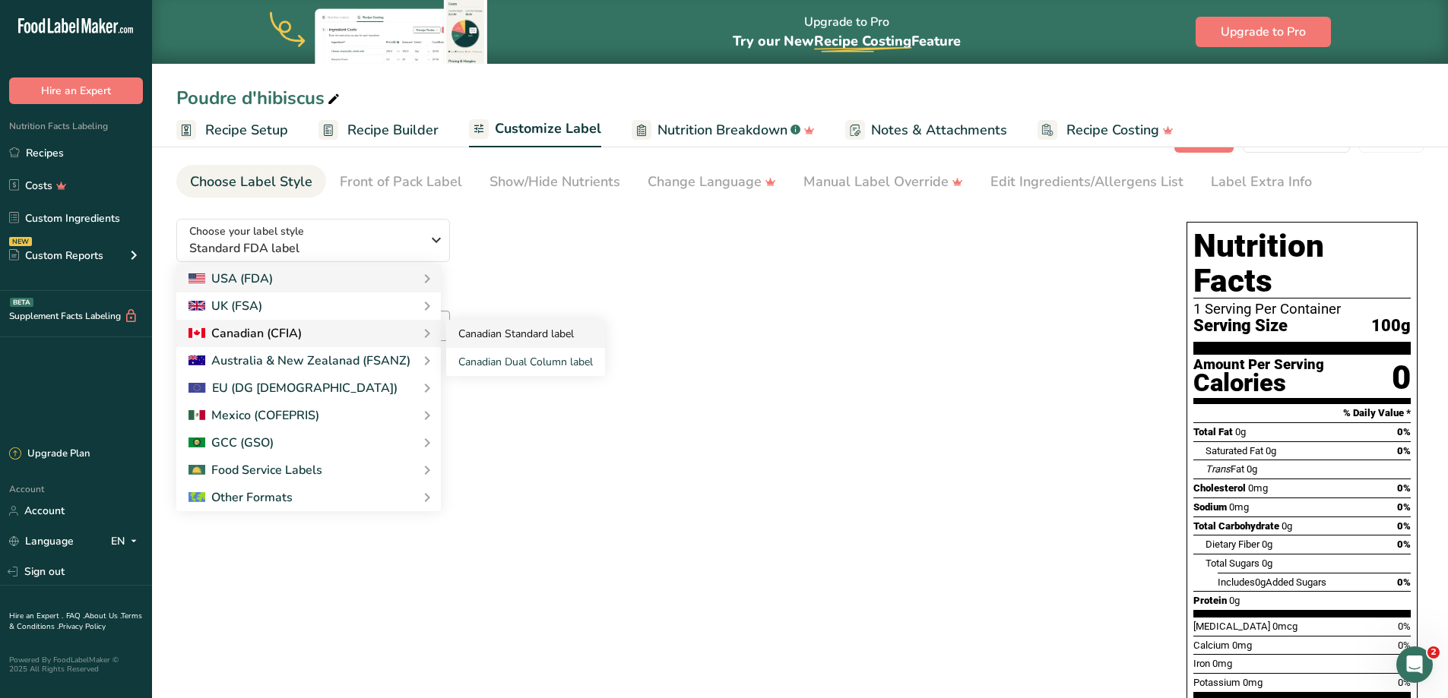
click at [527, 337] on link "Canadian Standard label" at bounding box center [525, 334] width 159 height 28
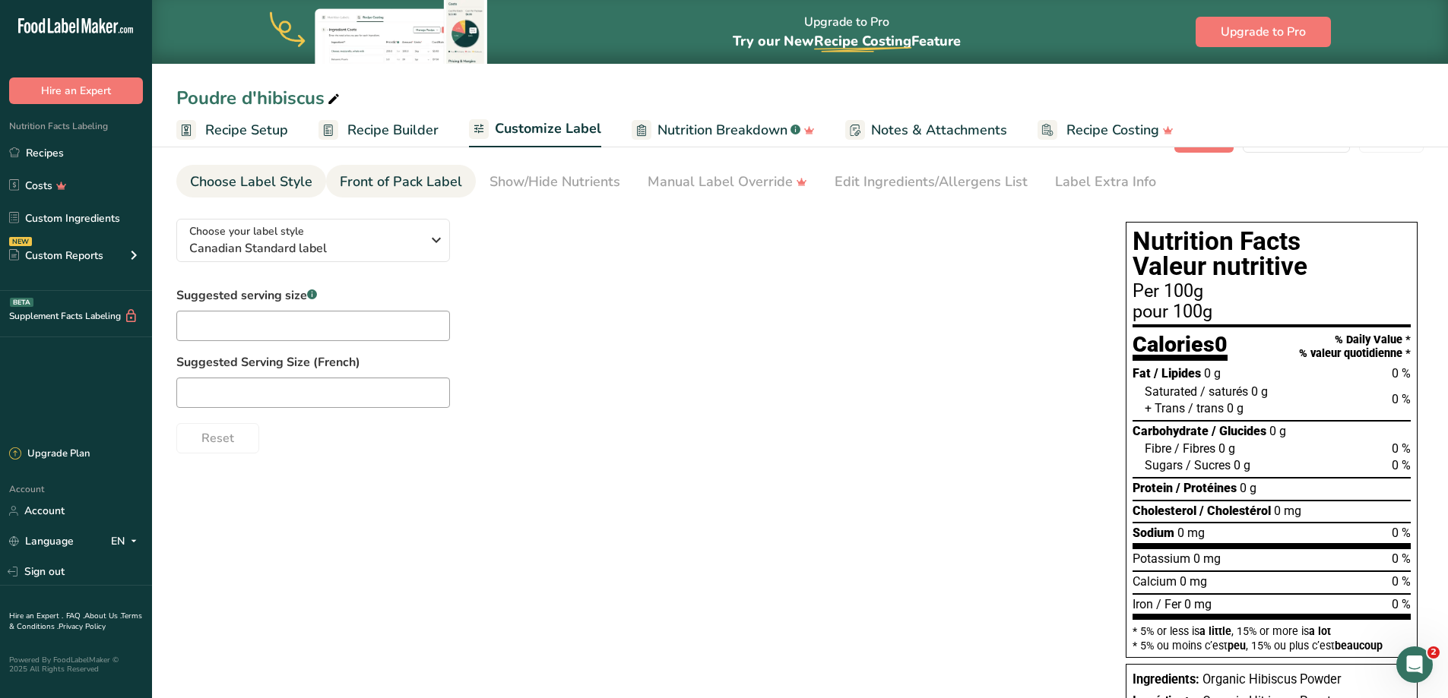
click at [411, 188] on div "Front of Pack Label" at bounding box center [401, 182] width 122 height 21
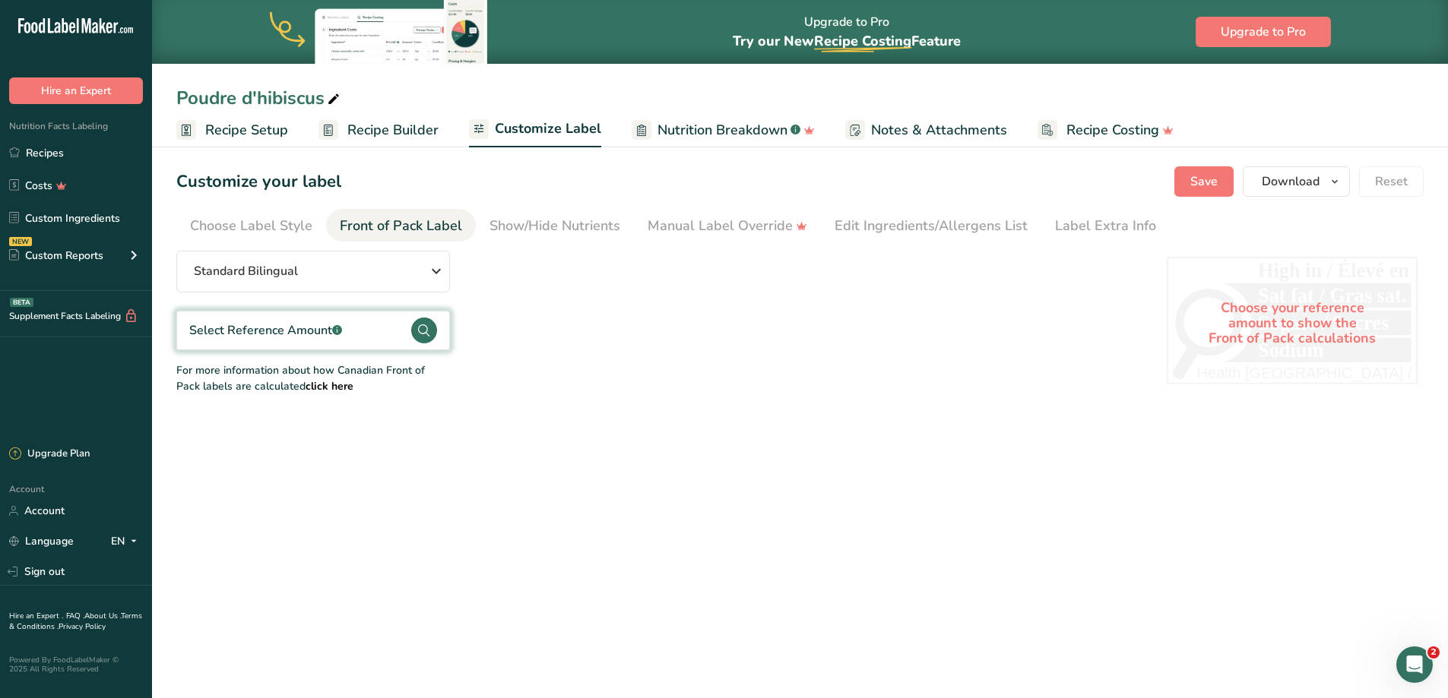
scroll to position [0, 0]
click at [537, 230] on div "Show/Hide Nutrients" at bounding box center [554, 226] width 131 height 21
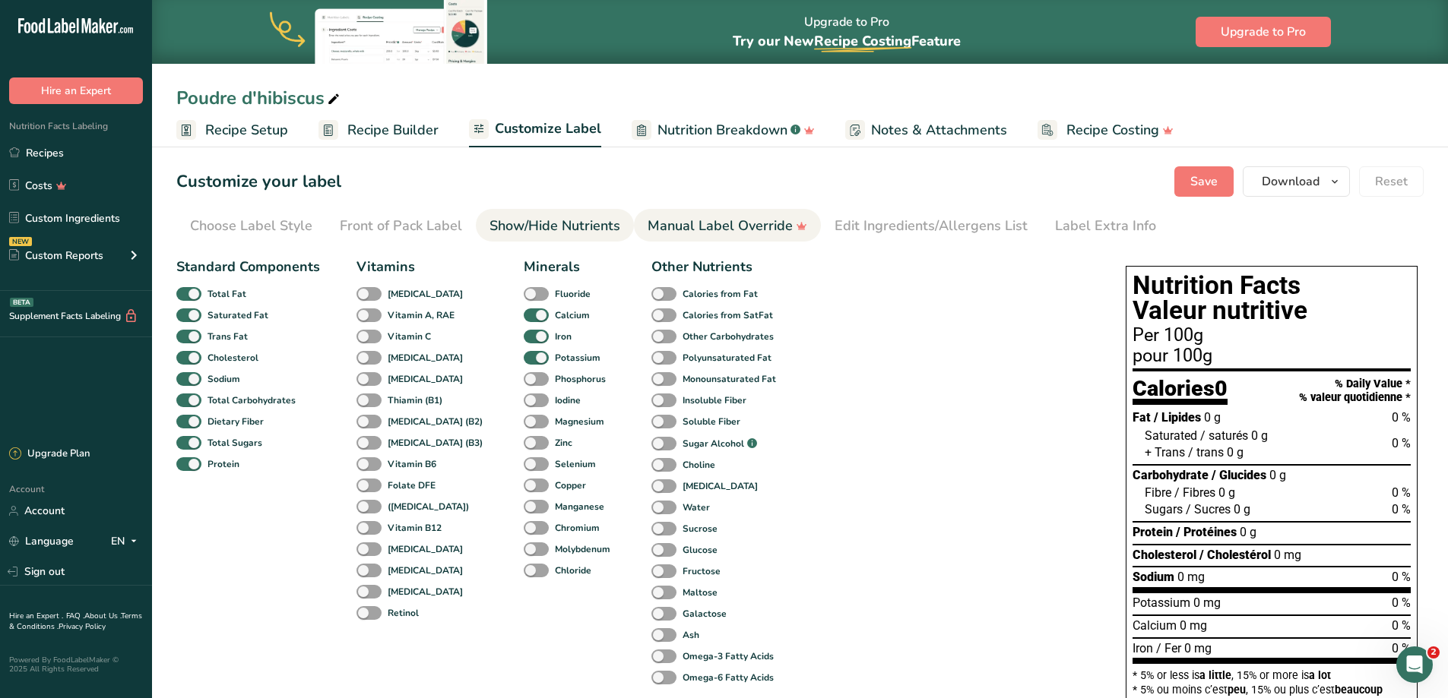
click at [667, 230] on div "Manual Label Override" at bounding box center [728, 226] width 160 height 21
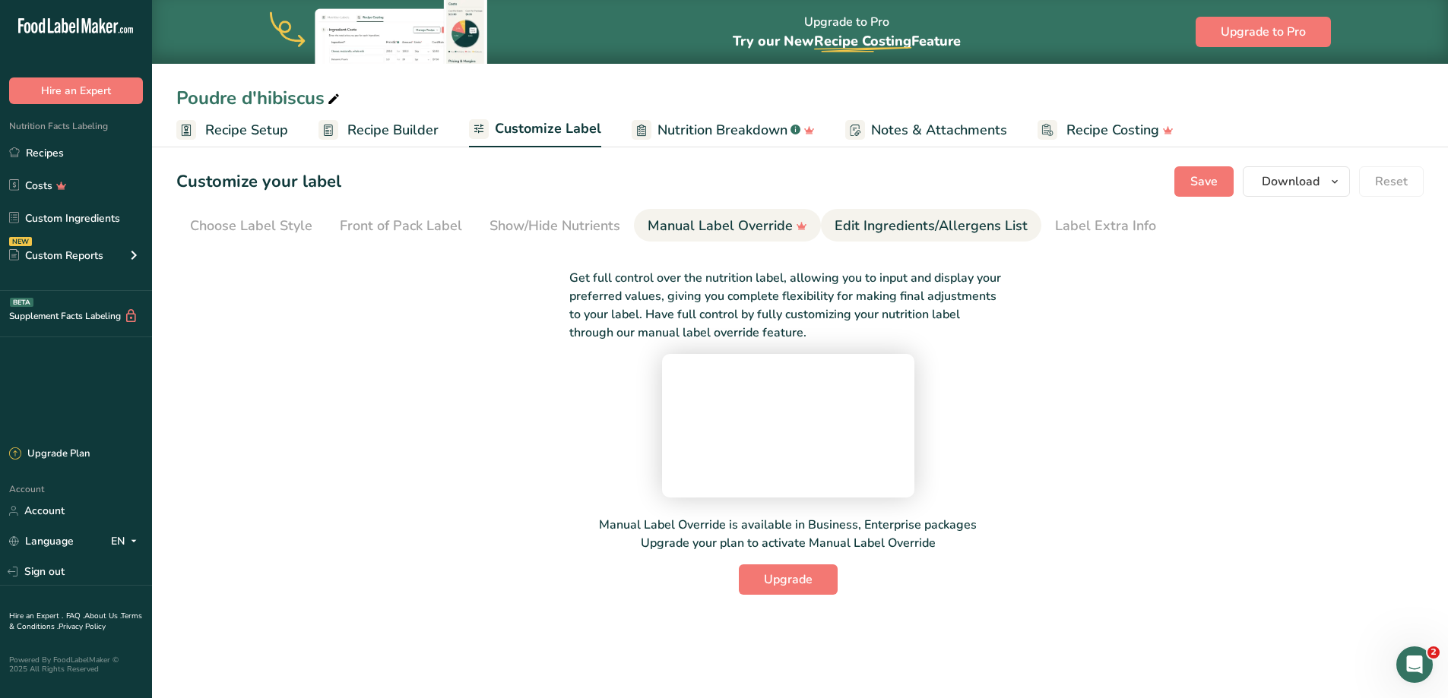
click at [882, 221] on div "Edit Ingredients/Allergens List" at bounding box center [931, 226] width 193 height 21
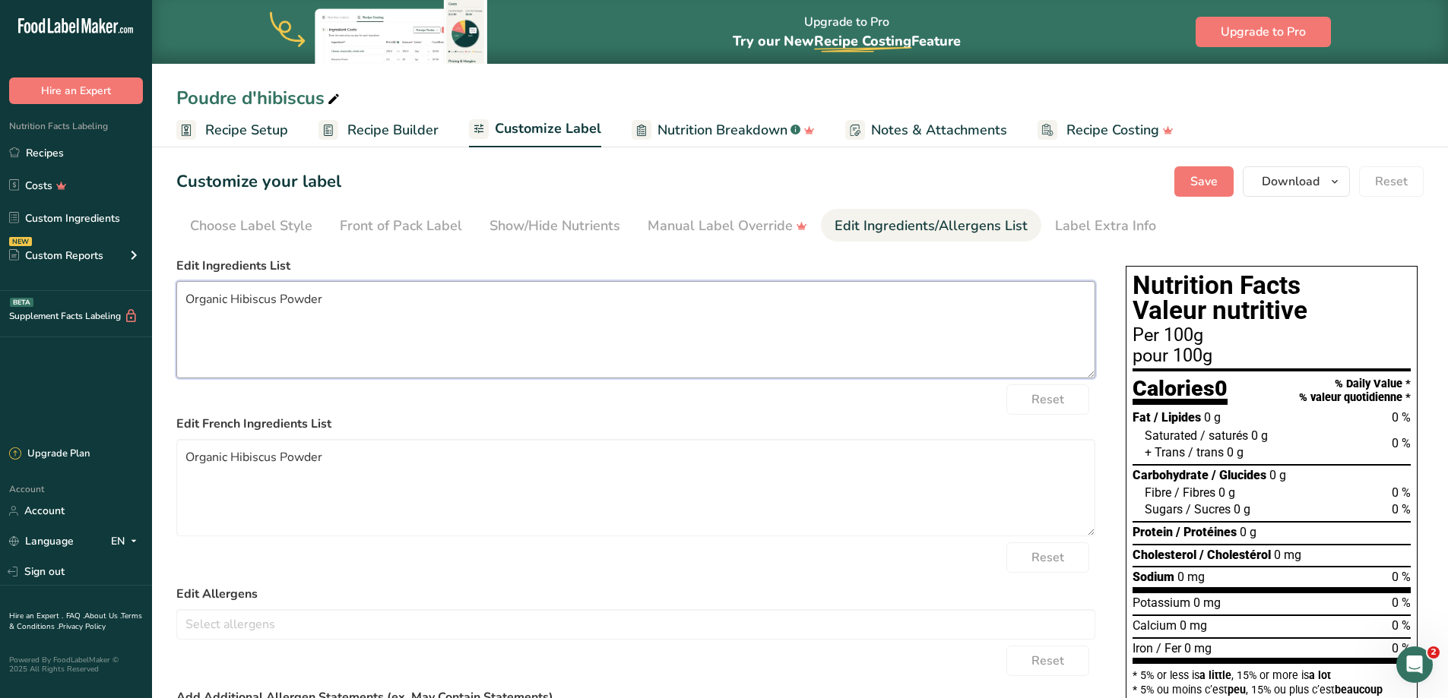
drag, startPoint x: 231, startPoint y: 296, endPoint x: 177, endPoint y: 293, distance: 54.1
click at [177, 293] on textarea "Organic Hibiscus Powder" at bounding box center [635, 329] width 919 height 97
type textarea "Hibiscus Powder"
drag, startPoint x: 336, startPoint y: 462, endPoint x: 172, endPoint y: 459, distance: 164.2
click at [172, 459] on section "Customize your label Save Download Choose what to show on your downloaded label…" at bounding box center [800, 538] width 1296 height 792
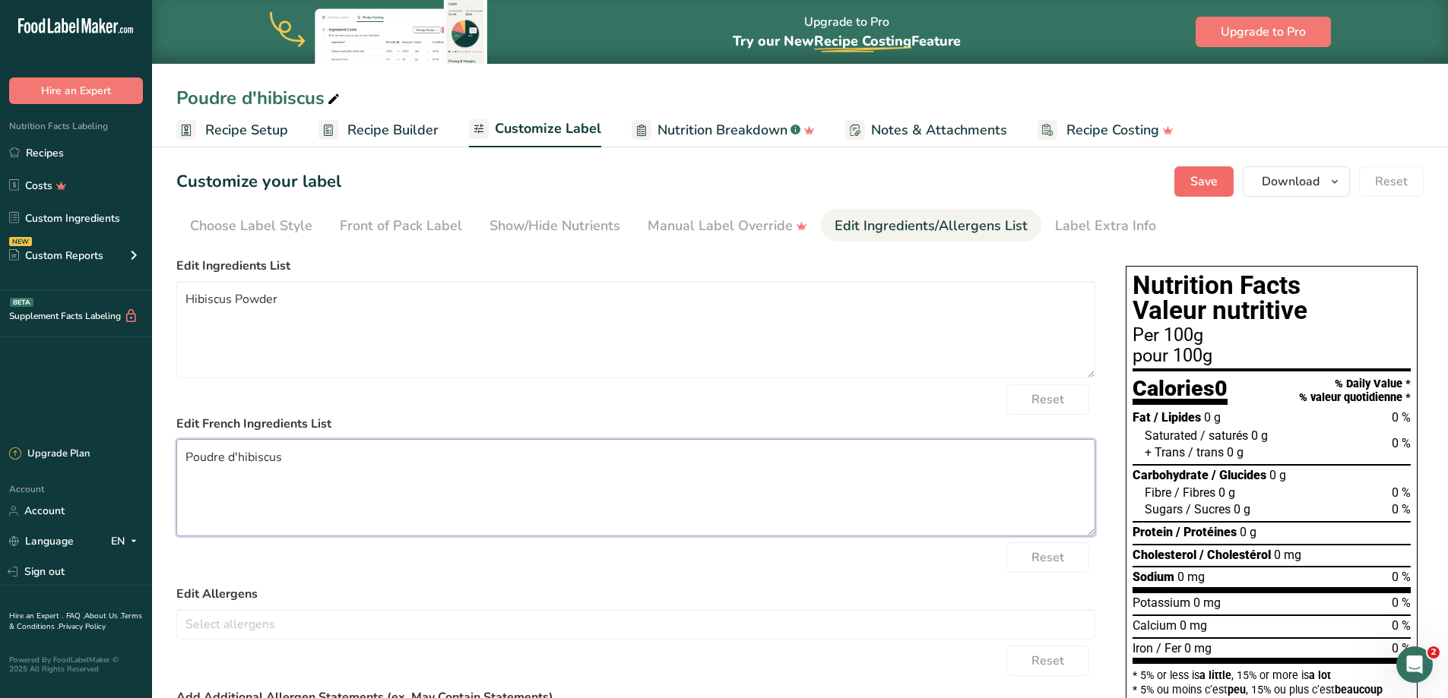
type textarea "Poudre d'hibiscus"
click at [1184, 179] on button "Save" at bounding box center [1203, 181] width 59 height 30
click at [73, 151] on link "Recipes" at bounding box center [76, 152] width 152 height 29
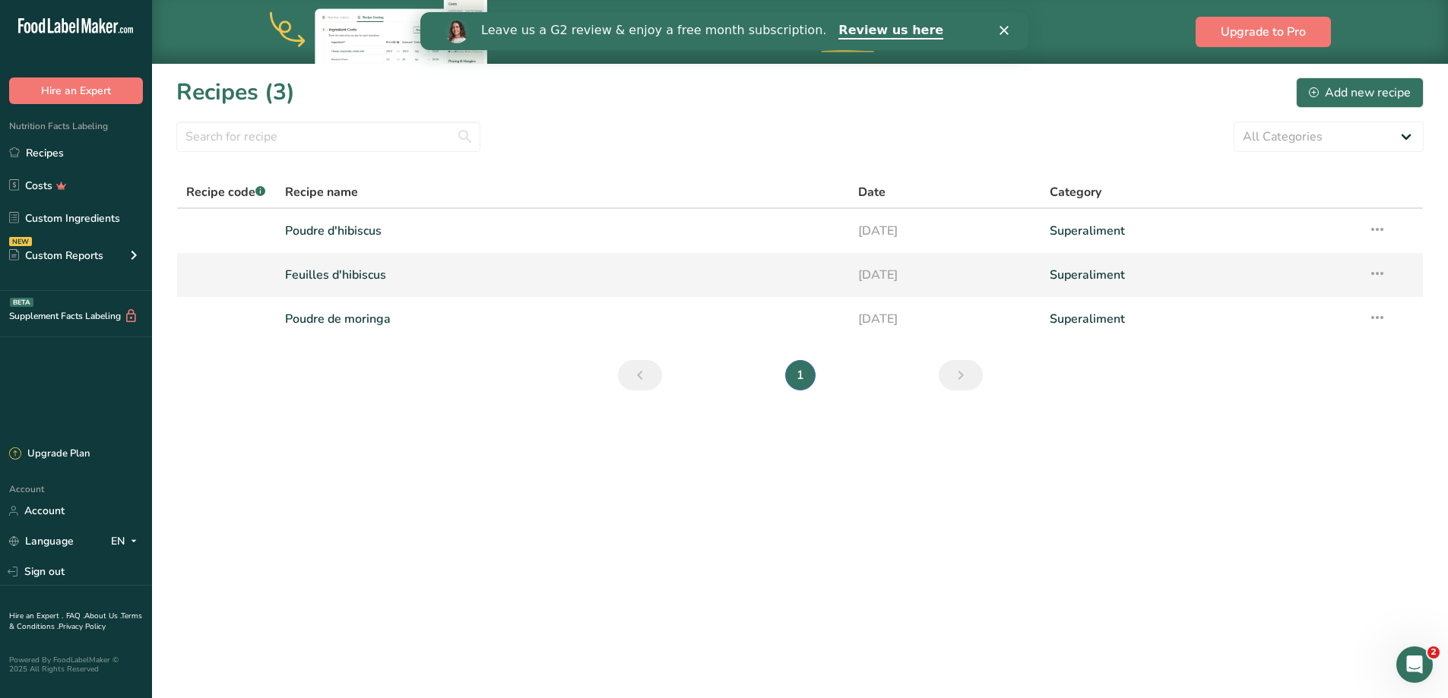
click at [341, 271] on link "Feuilles d'hibiscus" at bounding box center [563, 275] width 556 height 32
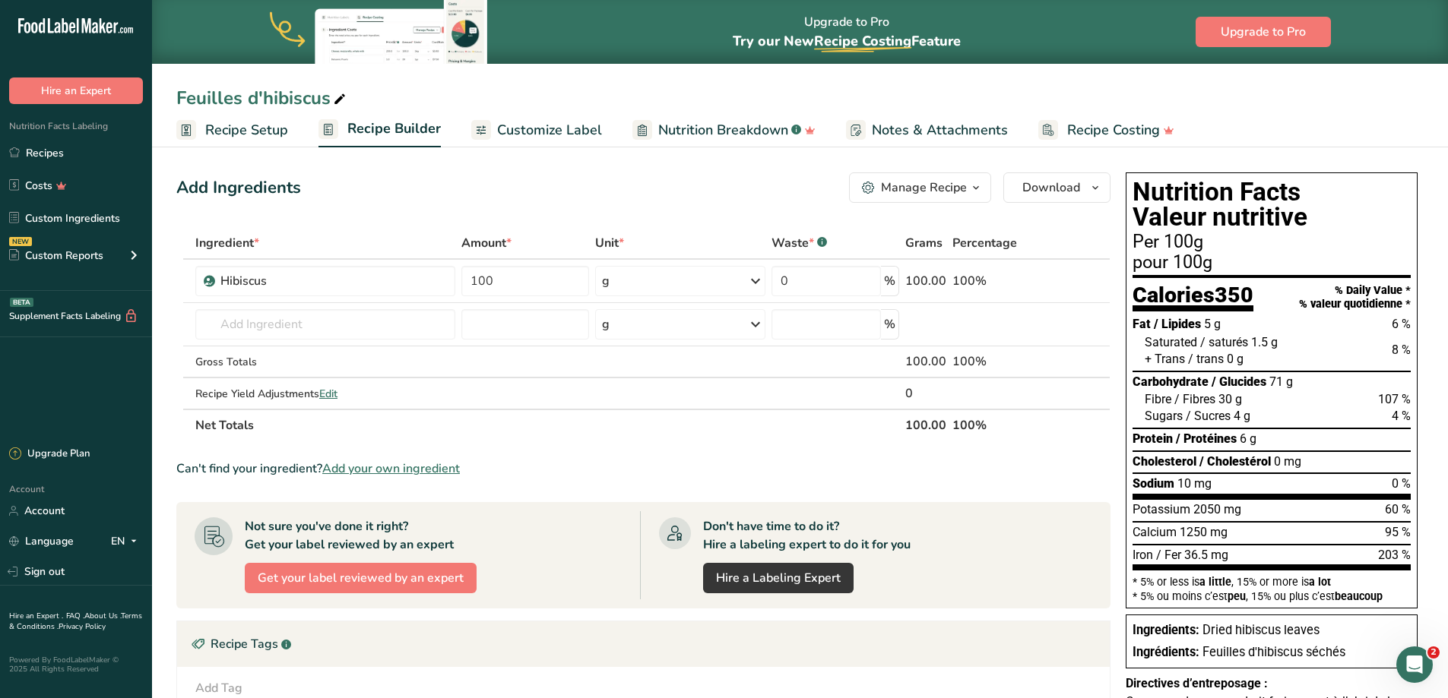
click at [540, 139] on span "Customize Label" at bounding box center [549, 130] width 105 height 21
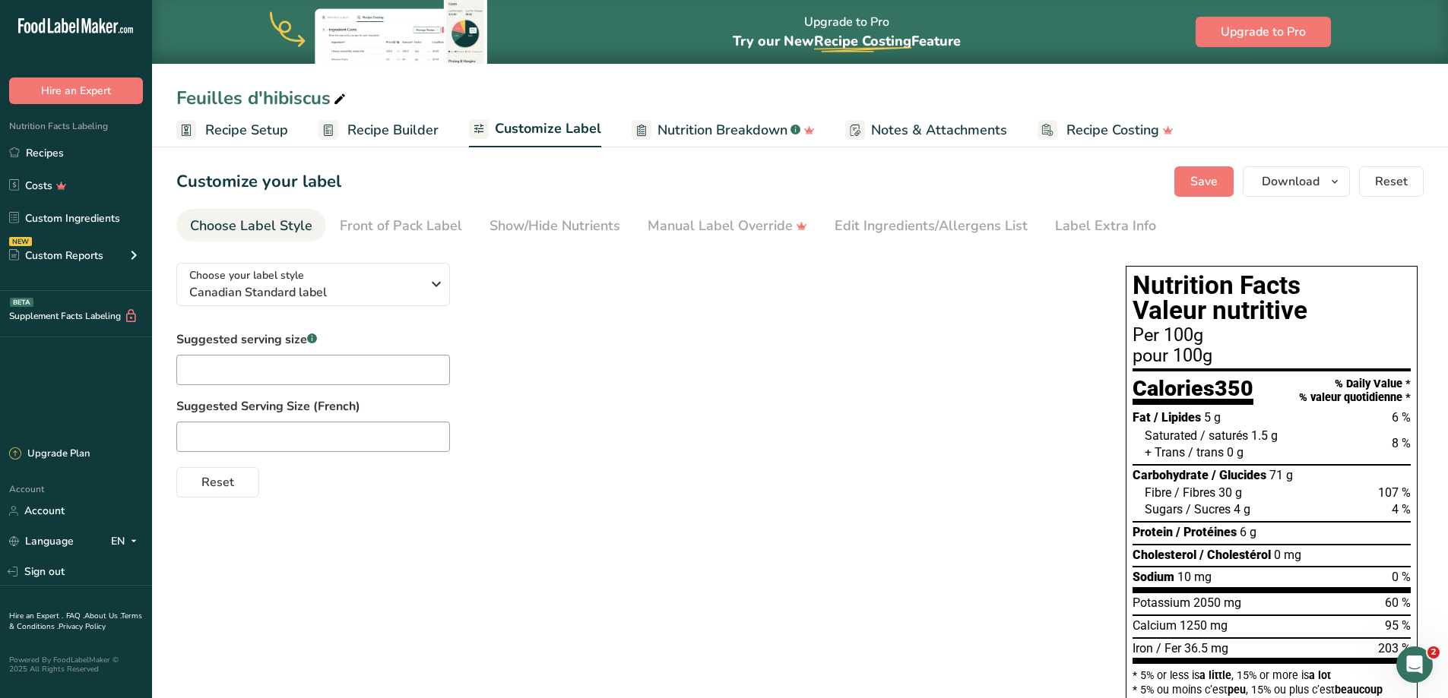
click at [753, 128] on span "Nutrition Breakdown" at bounding box center [722, 130] width 130 height 21
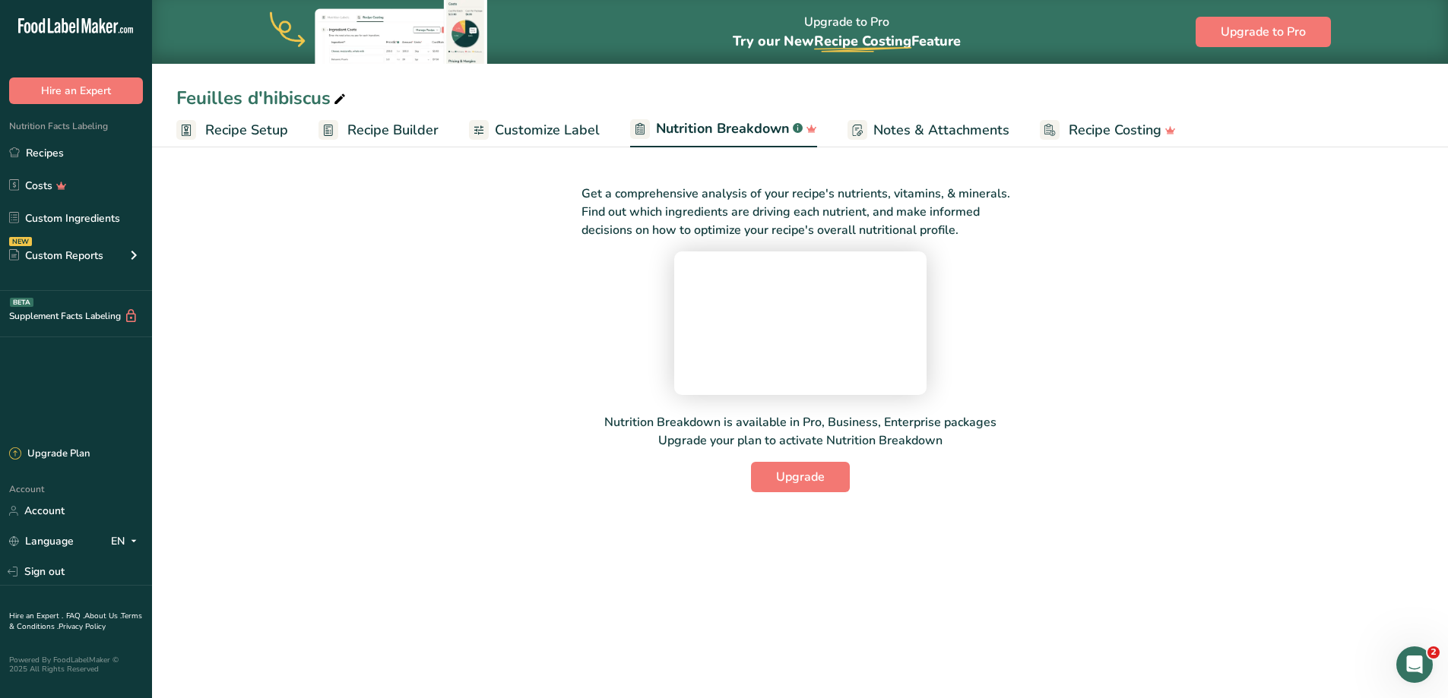
click at [901, 138] on span "Notes & Attachments" at bounding box center [941, 130] width 136 height 21
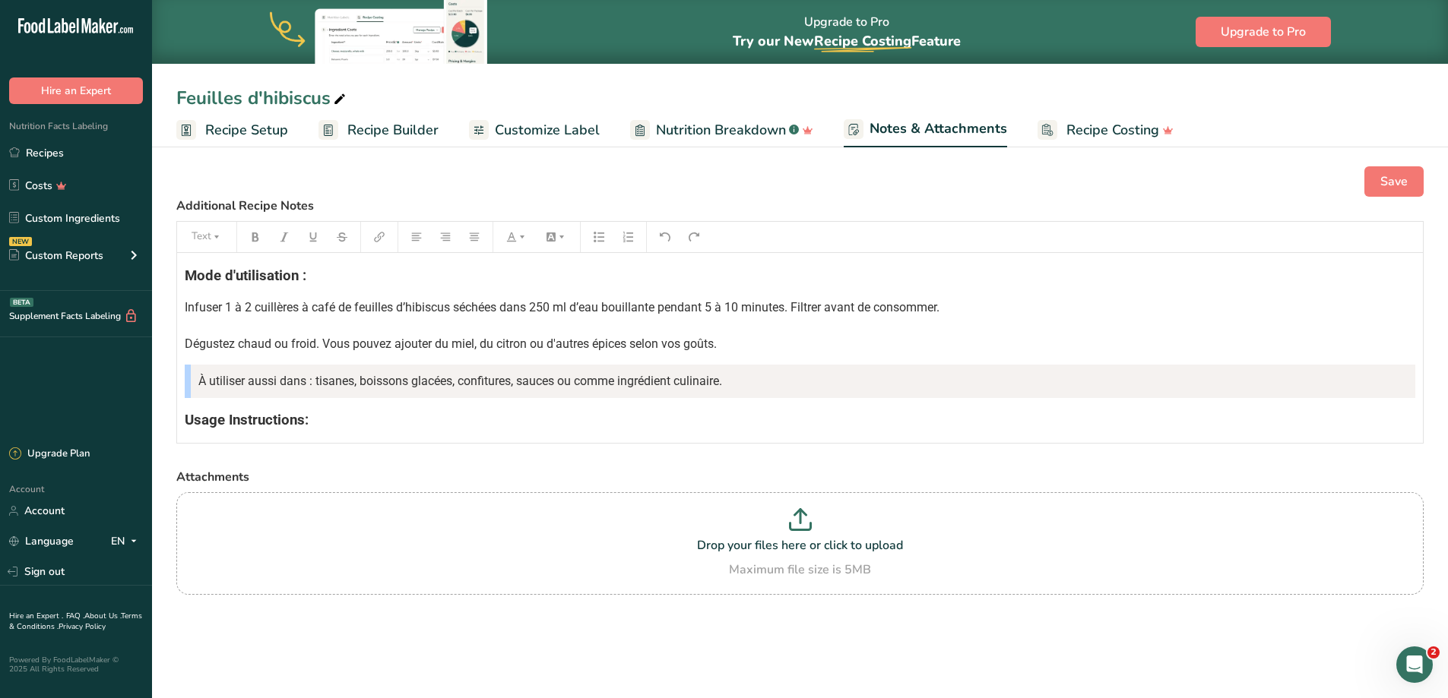
click at [578, 129] on span "Customize Label" at bounding box center [547, 130] width 105 height 21
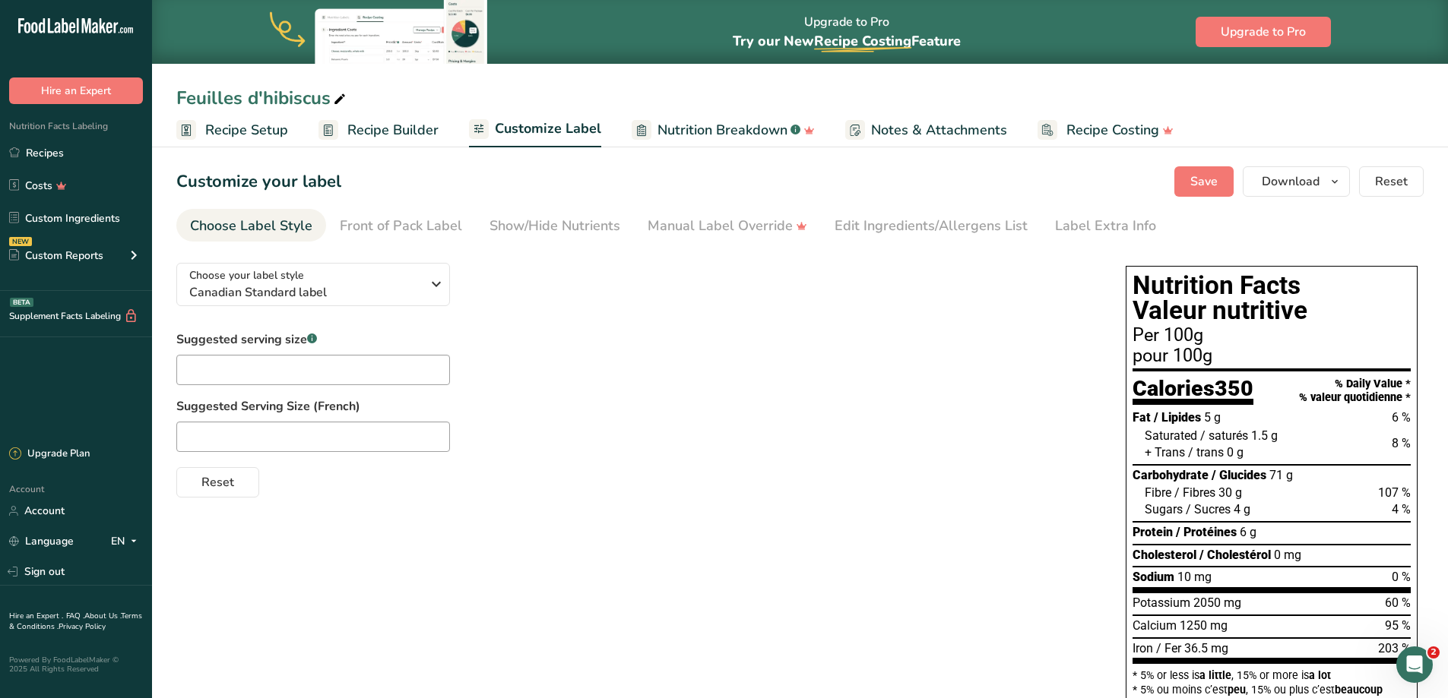
click at [741, 122] on span "Nutrition Breakdown" at bounding box center [722, 130] width 130 height 21
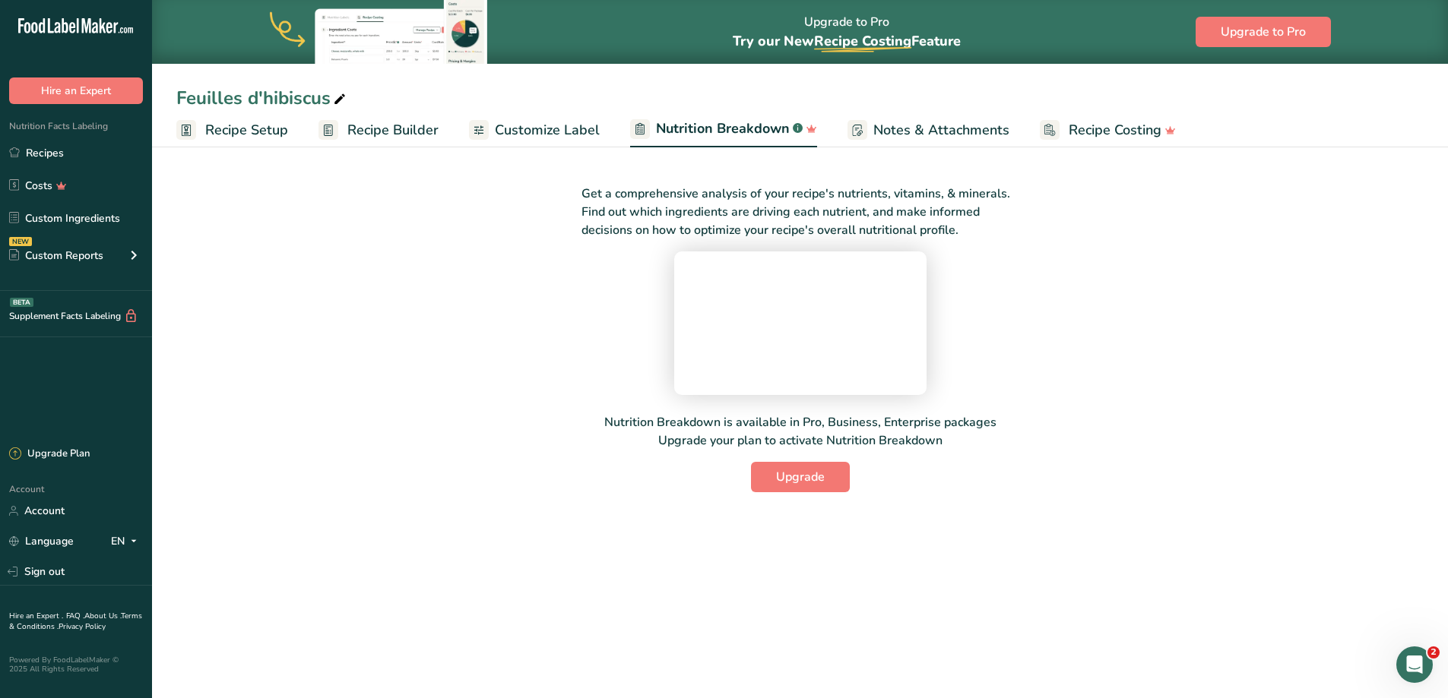
click at [581, 132] on span "Customize Label" at bounding box center [547, 130] width 105 height 21
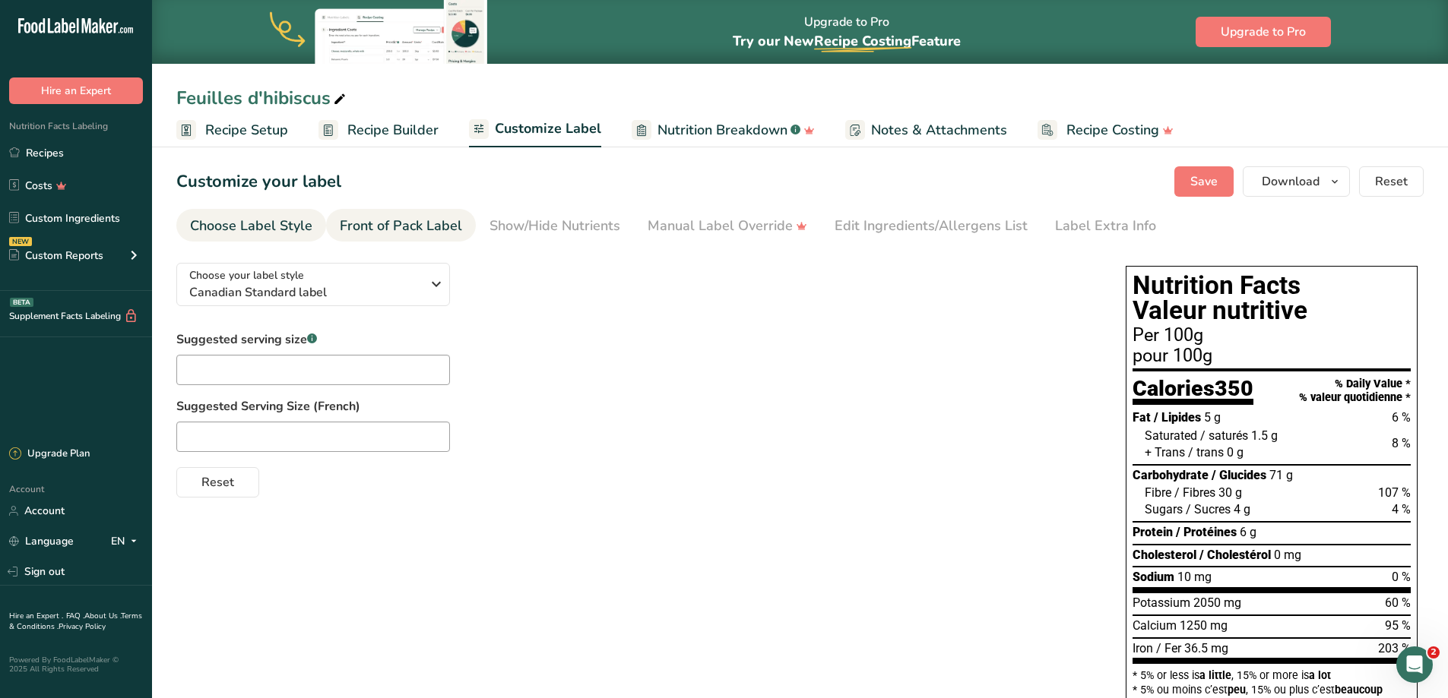
click at [401, 234] on div "Front of Pack Label" at bounding box center [401, 226] width 122 height 21
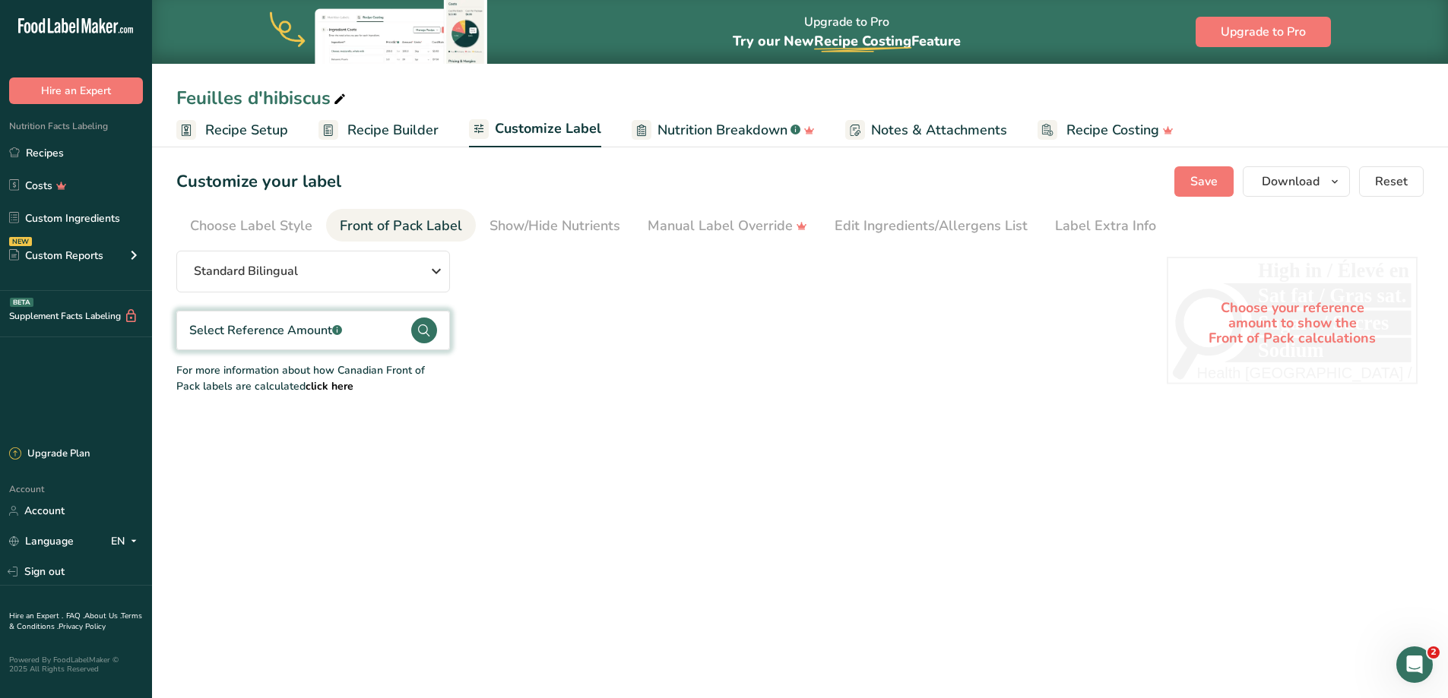
click at [565, 244] on section "Customize your label Save Download Choose what to show on your downloaded label…" at bounding box center [800, 281] width 1296 height 278
click at [561, 226] on div "Show/Hide Nutrients" at bounding box center [554, 226] width 131 height 21
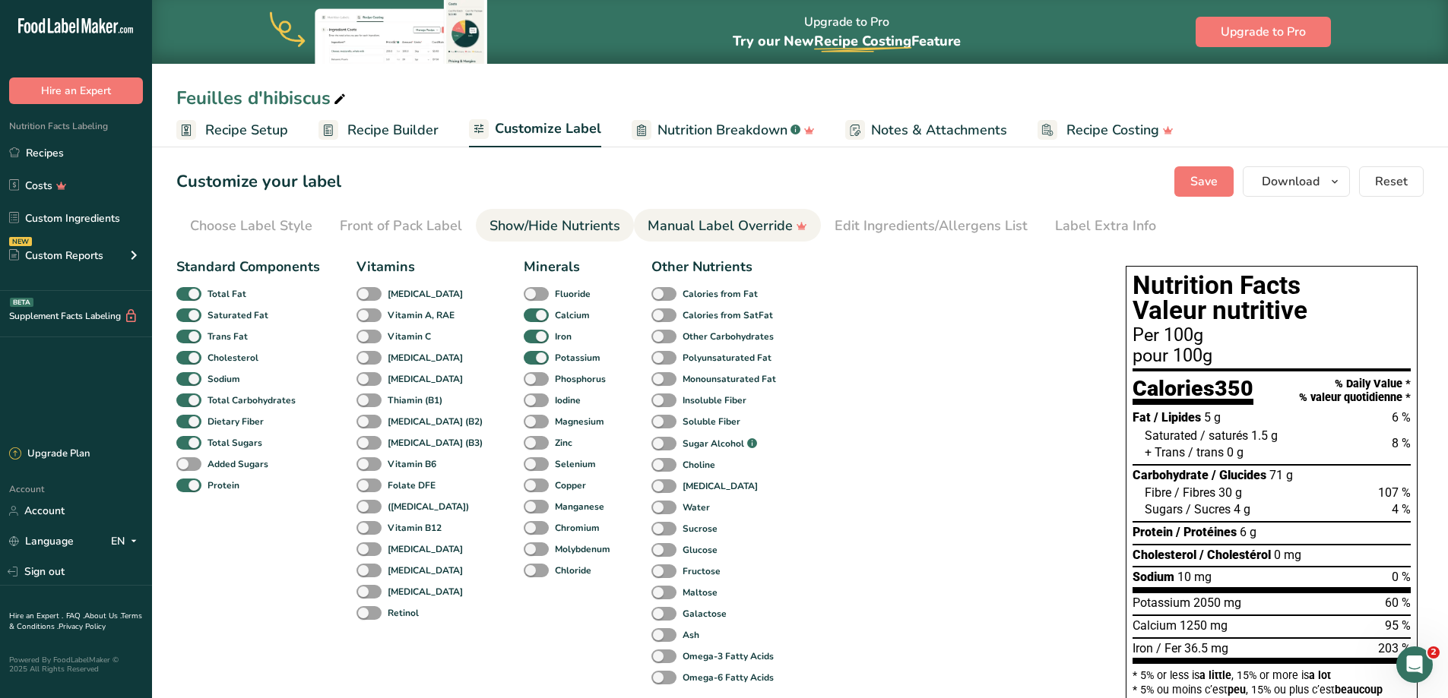
click at [673, 229] on div "Manual Label Override" at bounding box center [728, 226] width 160 height 21
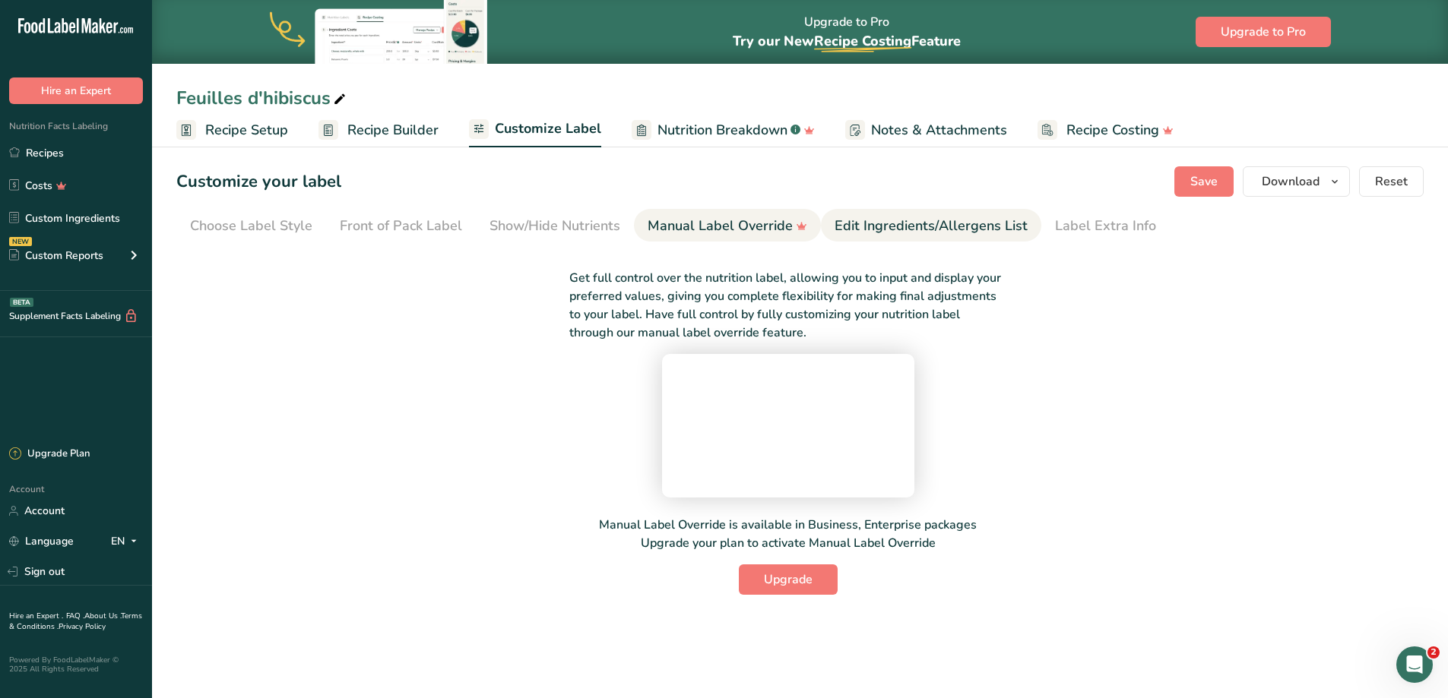
click at [854, 227] on div "Edit Ingredients/Allergens List" at bounding box center [931, 226] width 193 height 21
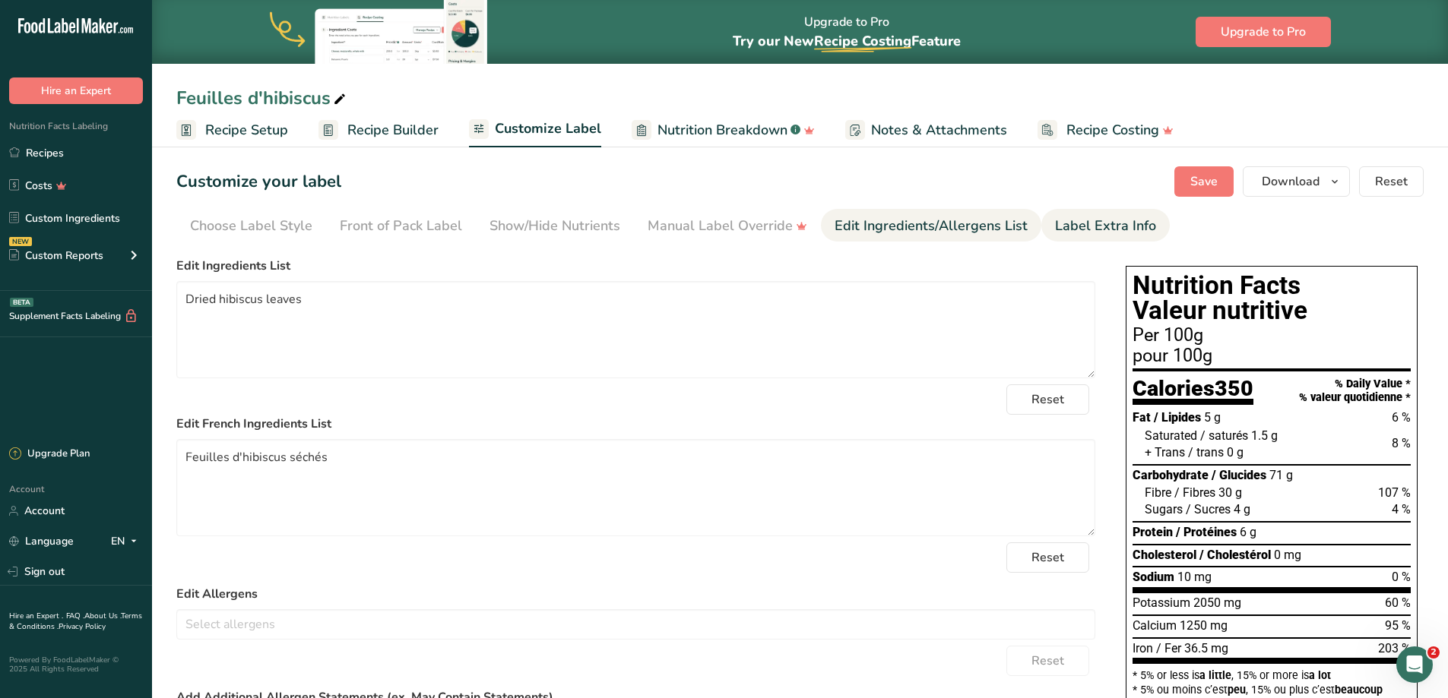
click at [1091, 236] on div "Label Extra Info" at bounding box center [1105, 226] width 101 height 21
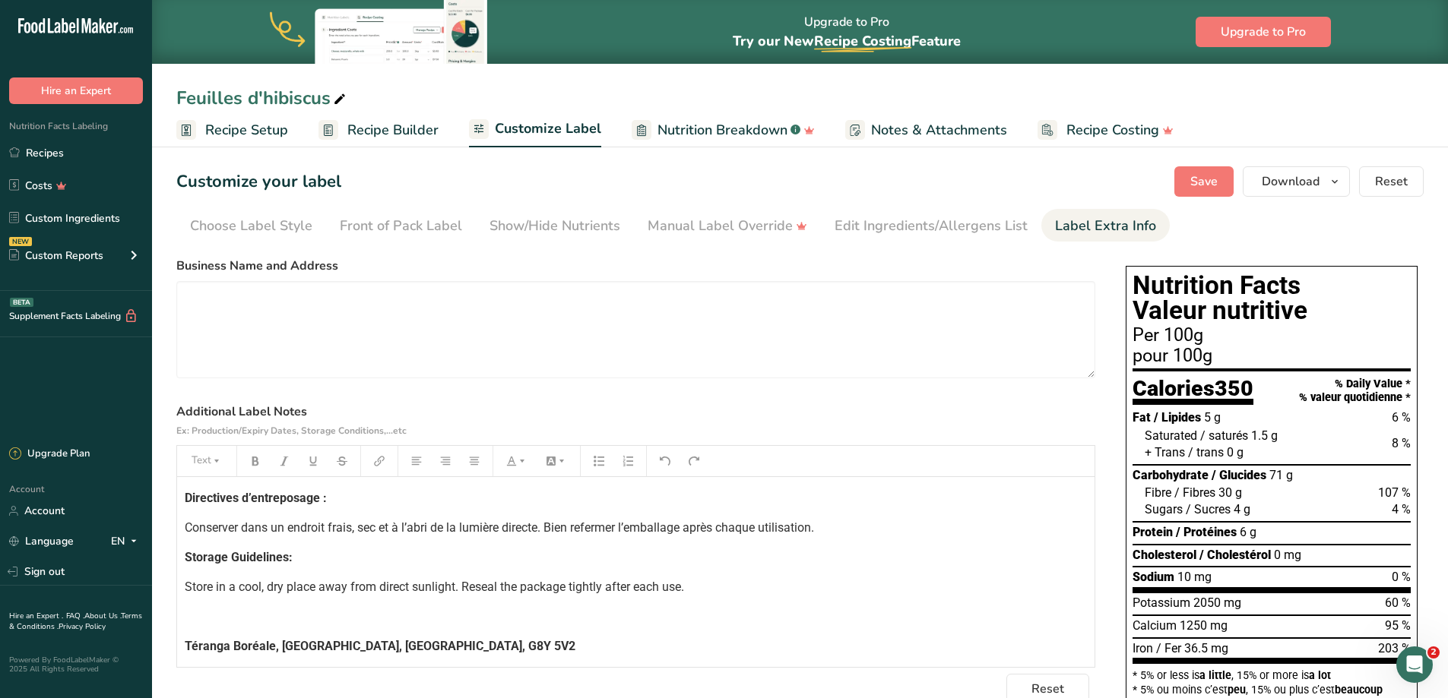
click at [377, 622] on p "﻿" at bounding box center [636, 617] width 902 height 18
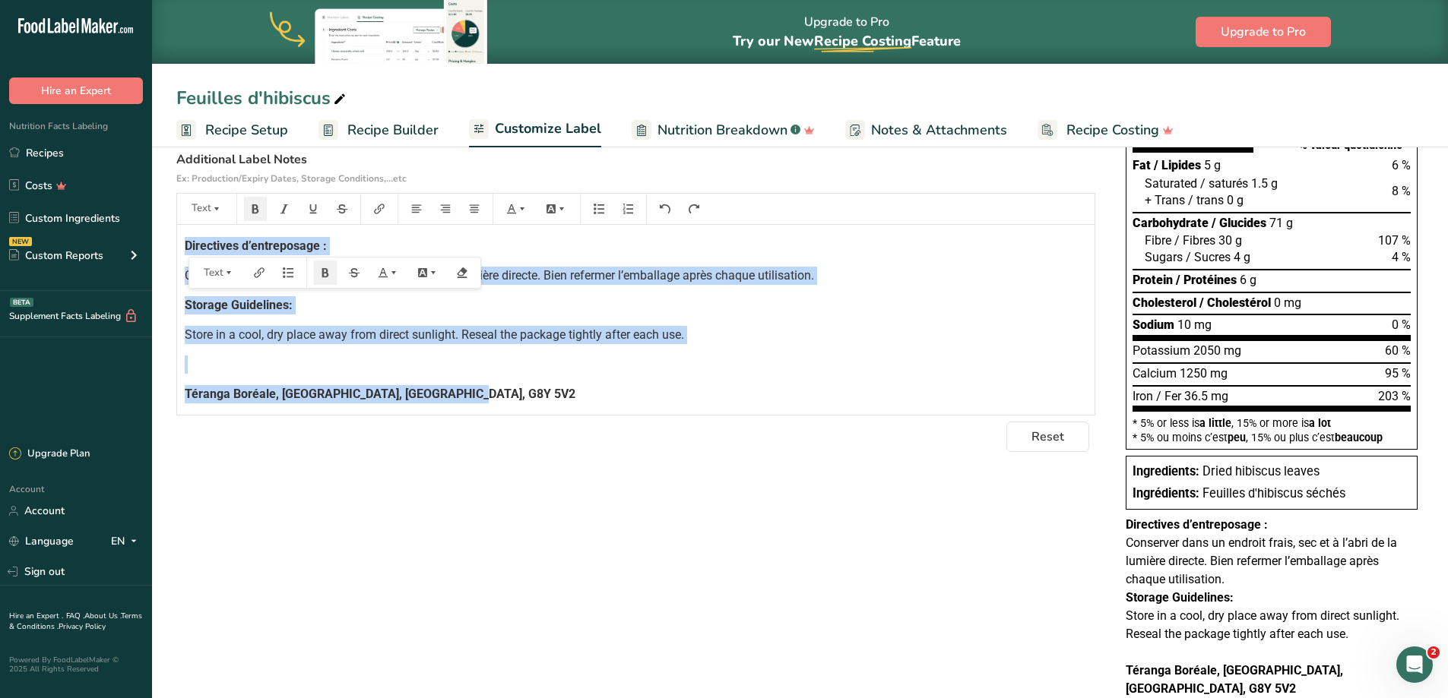
scroll to position [277, 0]
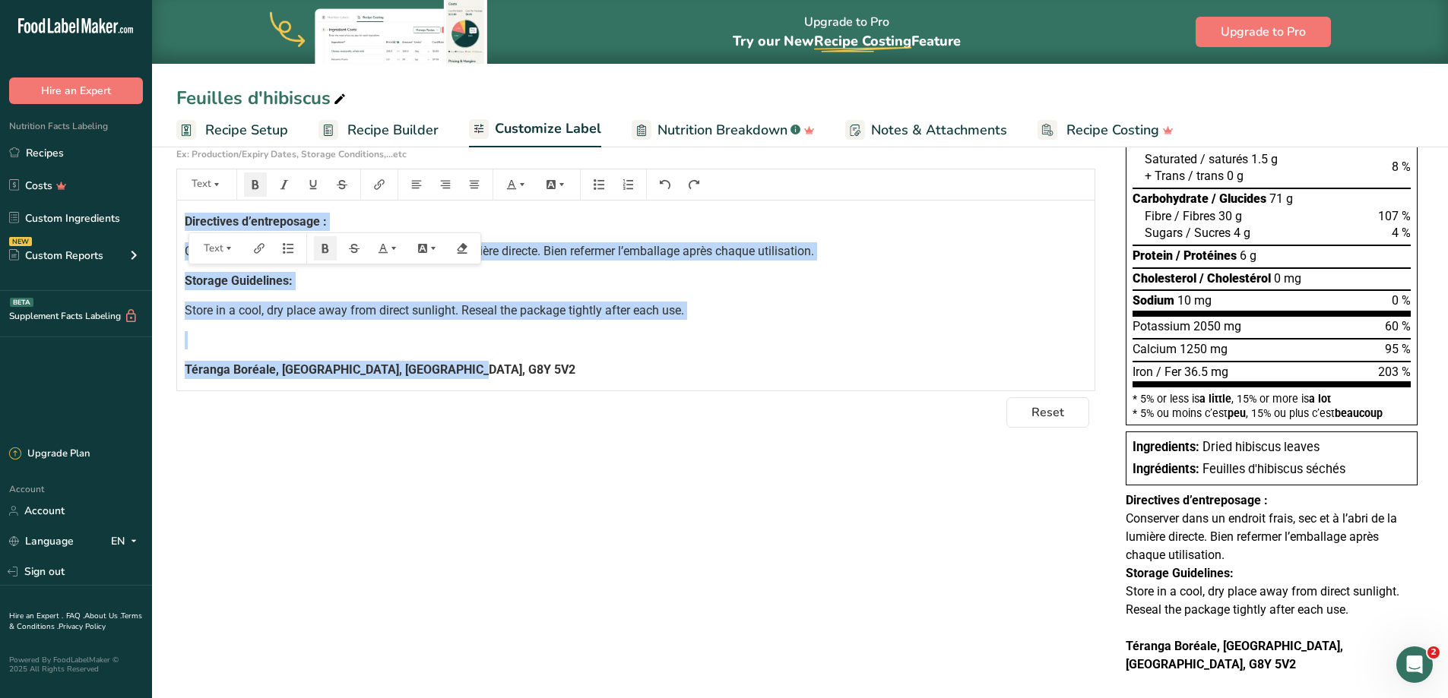
copy div "Directives d’entreposage : Conserver dans un endroit frais, sec et à l’abri de …"
click at [55, 154] on link "Recipes" at bounding box center [76, 152] width 152 height 29
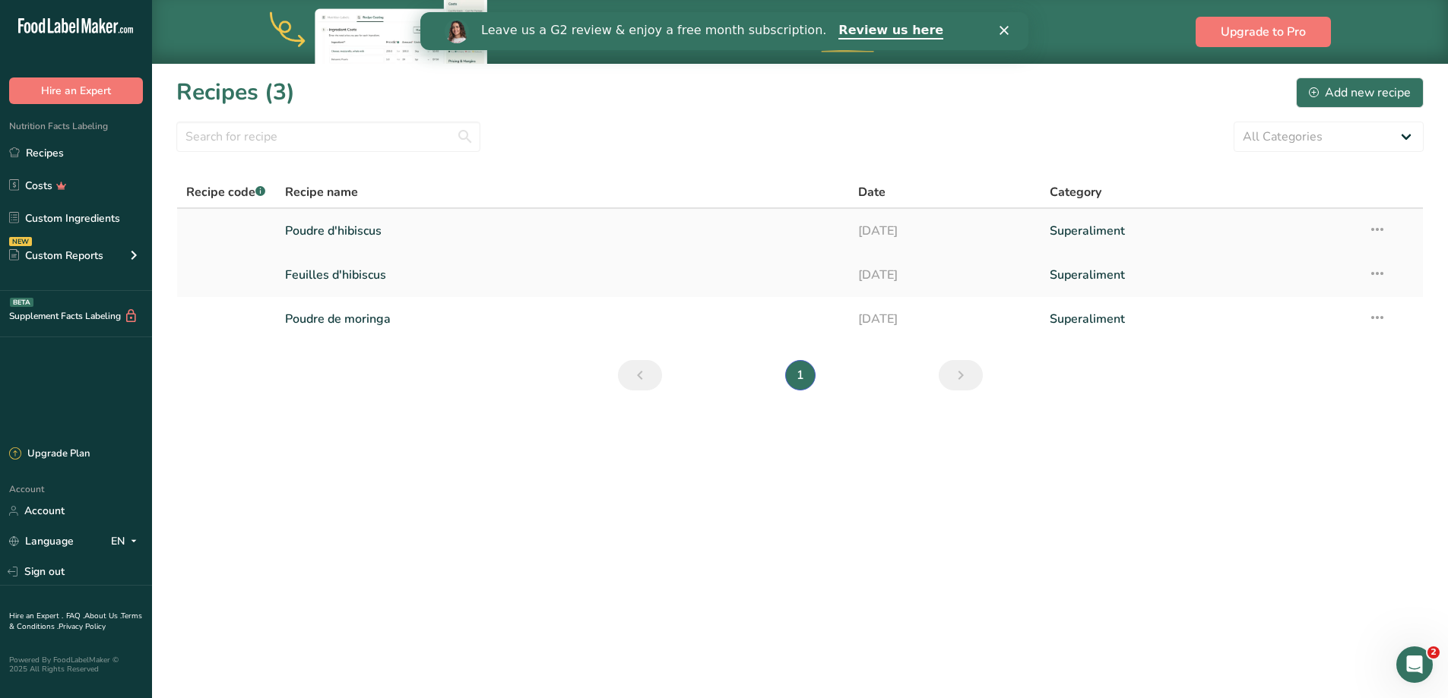
click at [359, 227] on link "Poudre d'hibiscus" at bounding box center [563, 231] width 556 height 32
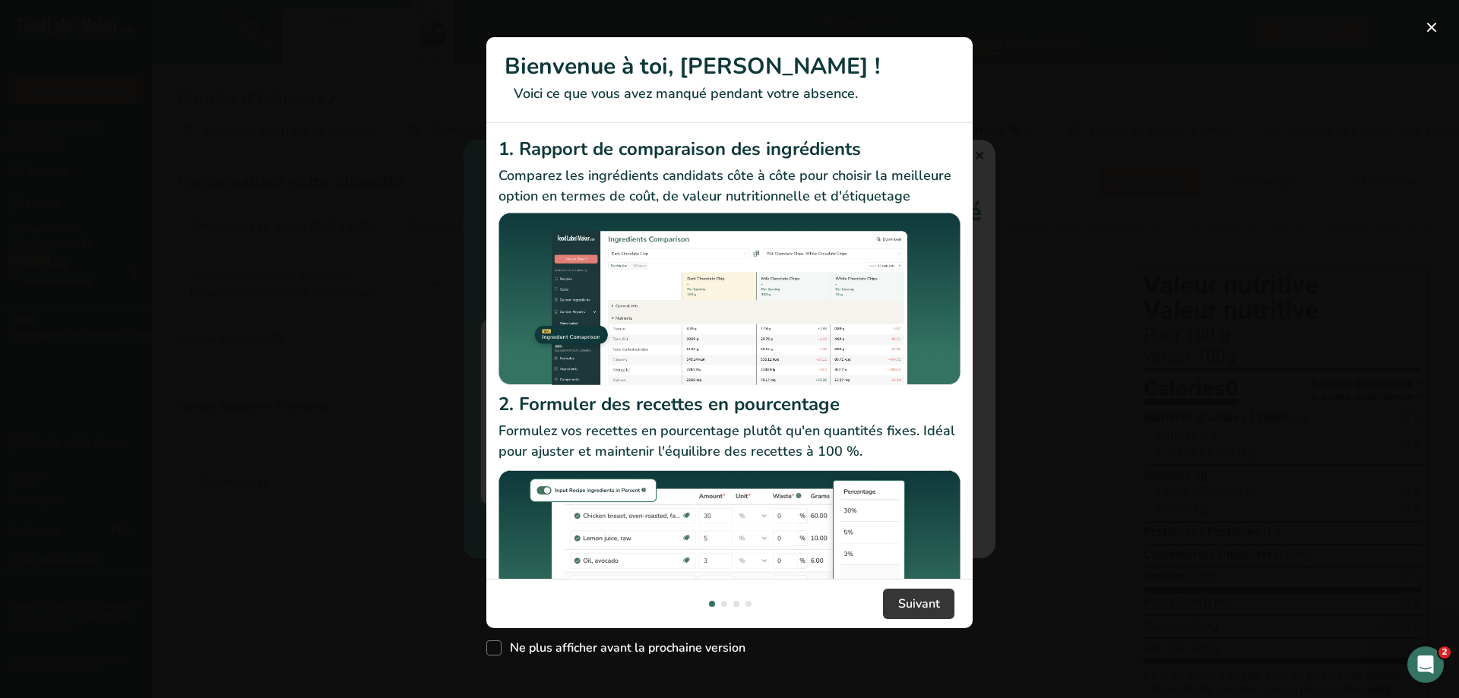
click at [1432, 31] on button "Nouvelles fonctionnalités" at bounding box center [1432, 27] width 24 height 24
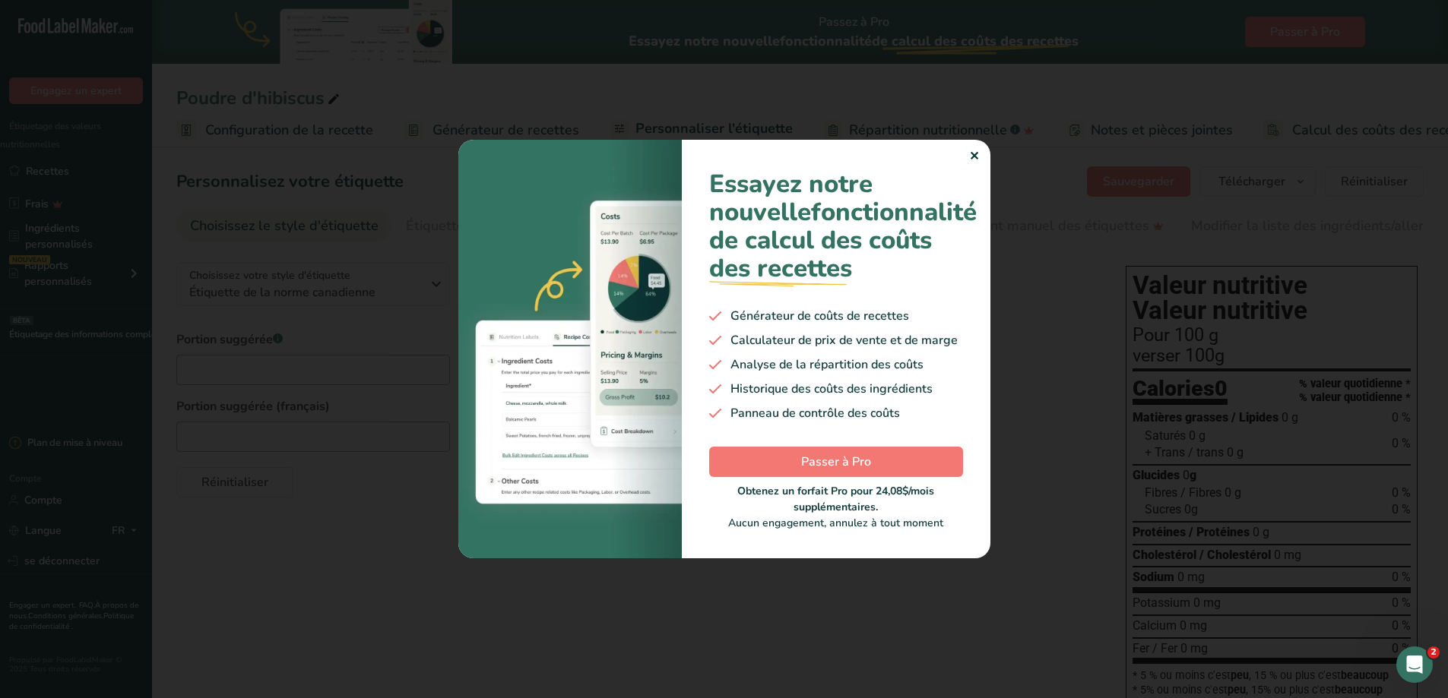
click at [980, 142] on div "Essayez notre nouvelle fonctionnalité de calcul des coûts des recettes .a-29{fi…" at bounding box center [836, 349] width 309 height 419
click at [971, 148] on font "✕" at bounding box center [974, 156] width 10 height 17
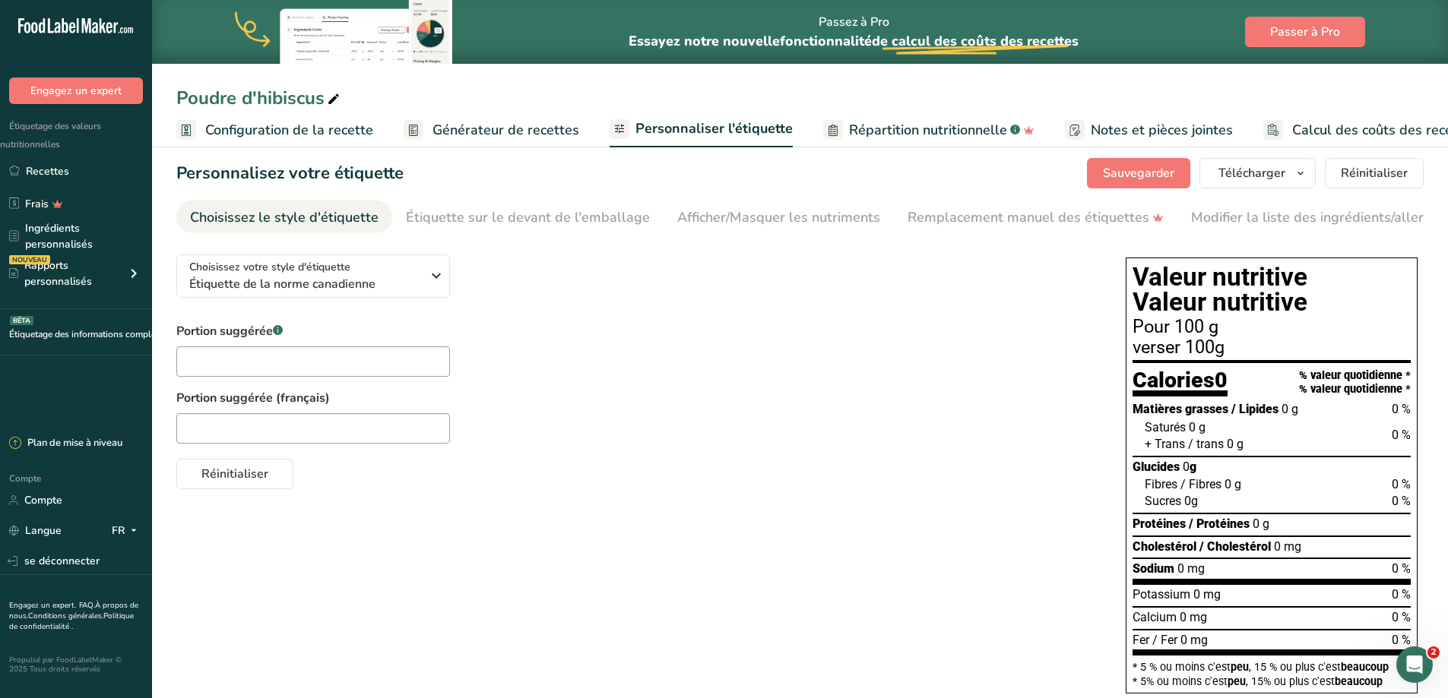
scroll to position [9, 0]
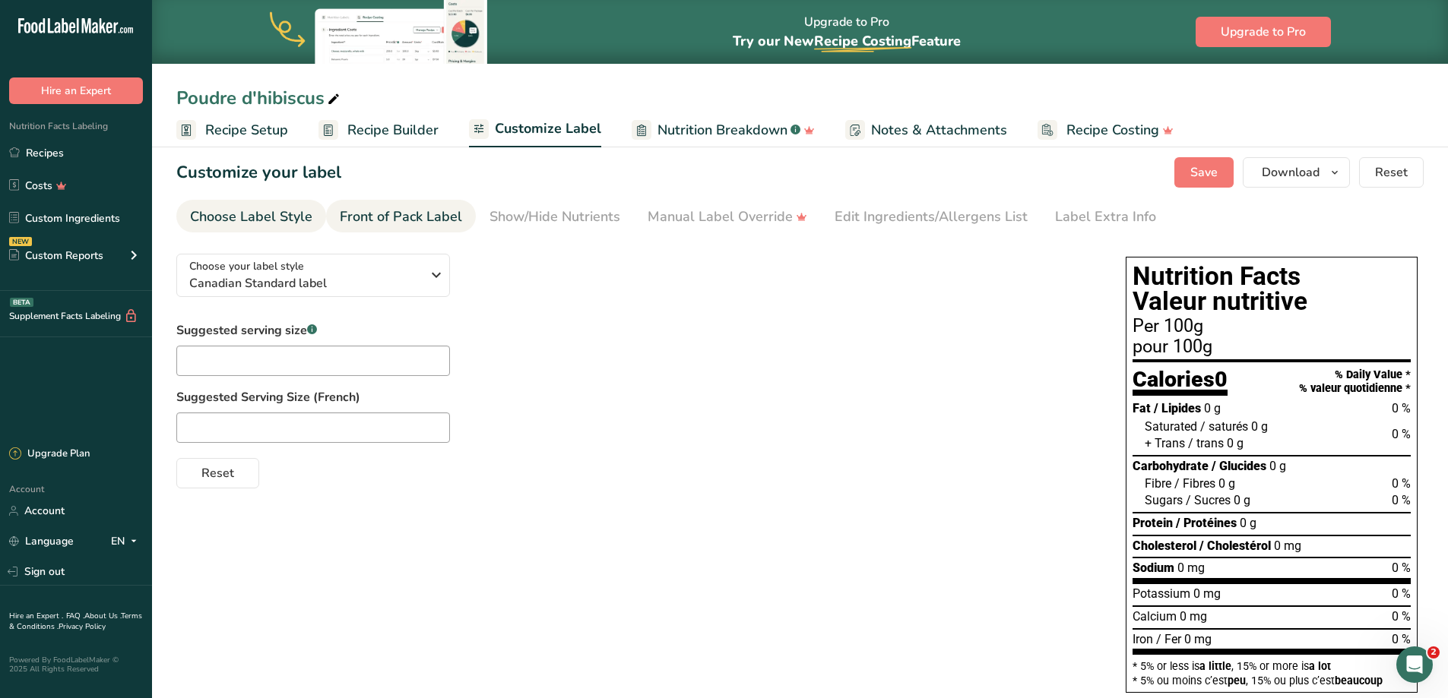
click at [410, 211] on div "Front of Pack Label" at bounding box center [401, 217] width 122 height 21
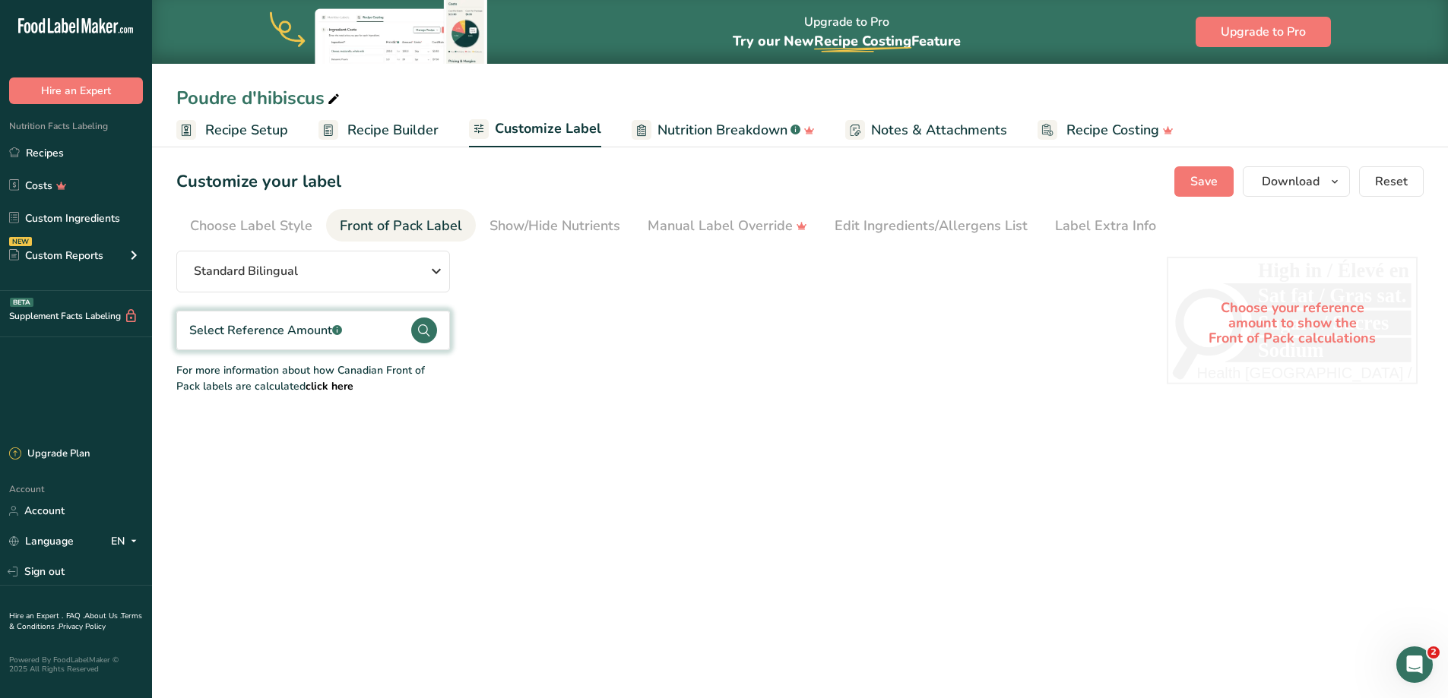
scroll to position [0, 0]
click at [543, 226] on div "Show/Hide Nutrients" at bounding box center [554, 226] width 131 height 21
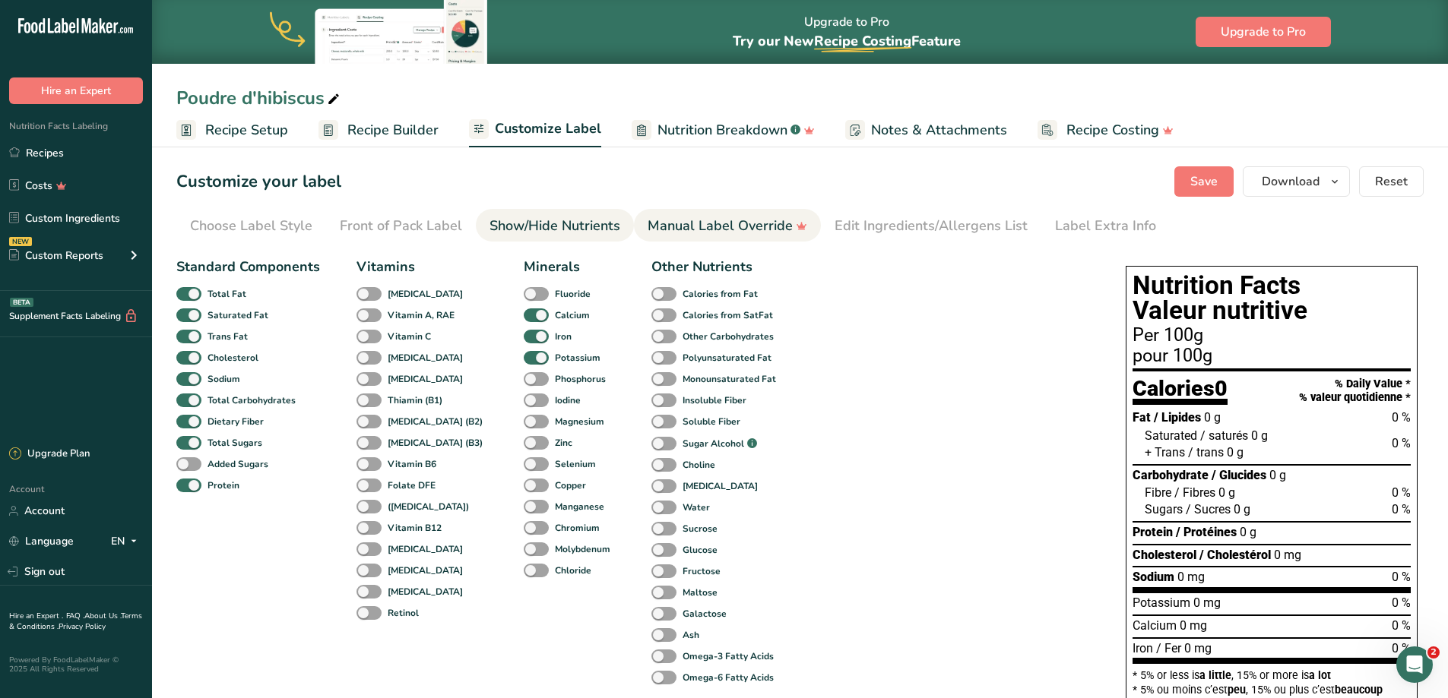
click at [692, 232] on div "Manual Label Override" at bounding box center [728, 226] width 160 height 21
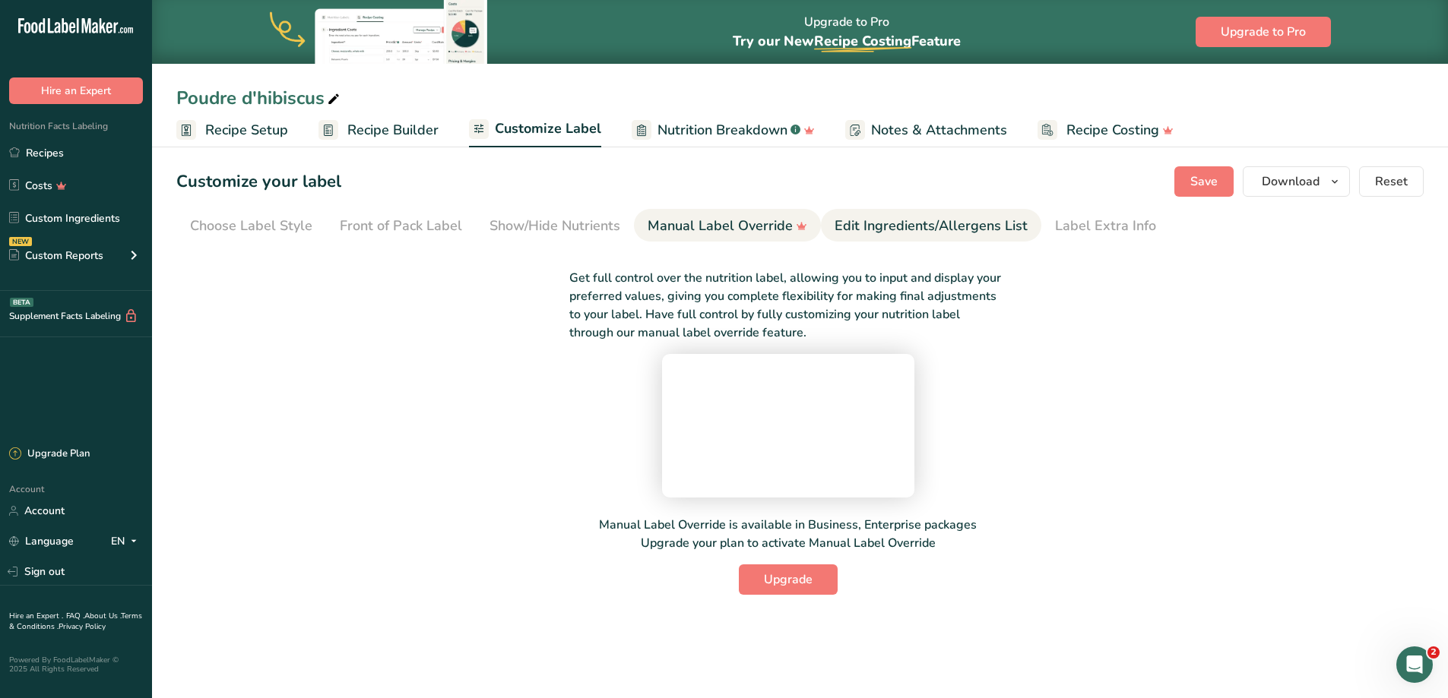
click at [862, 226] on div "Edit Ingredients/Allergens List" at bounding box center [931, 226] width 193 height 21
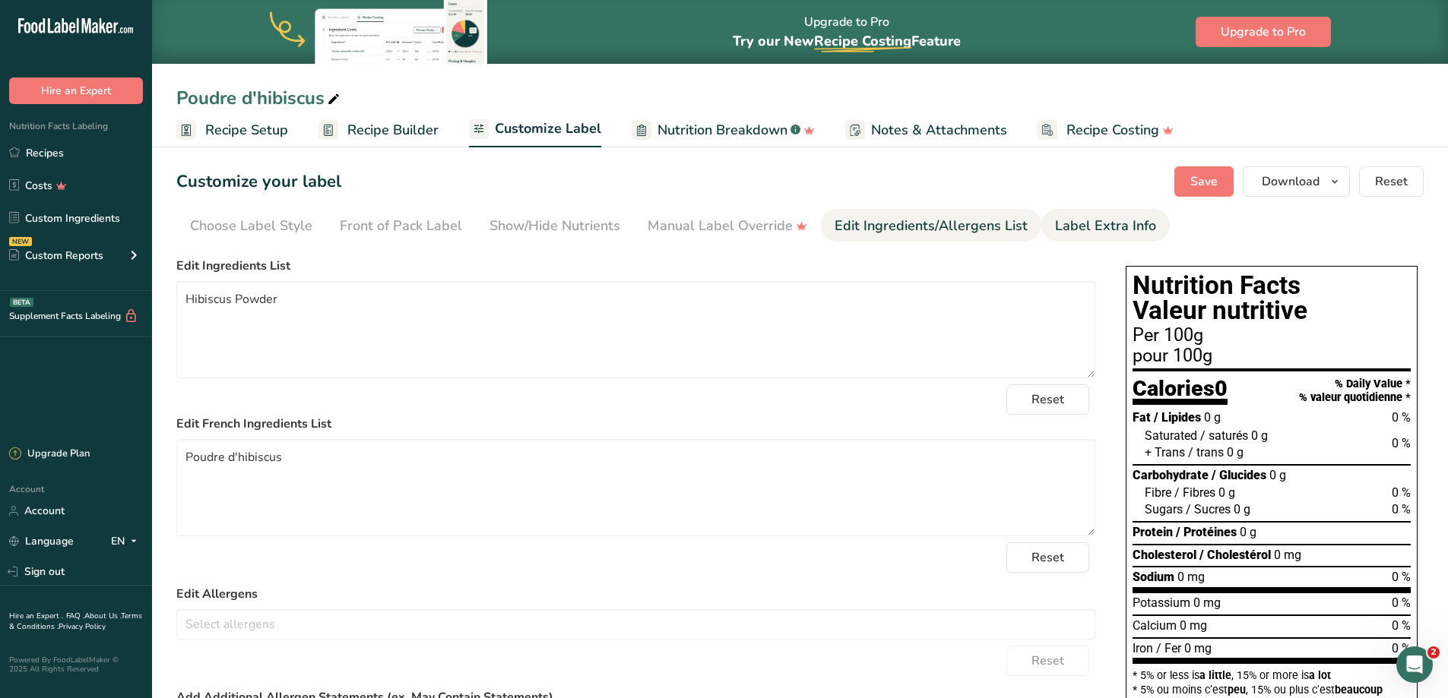
click at [1067, 217] on div "Label Extra Info" at bounding box center [1105, 226] width 101 height 21
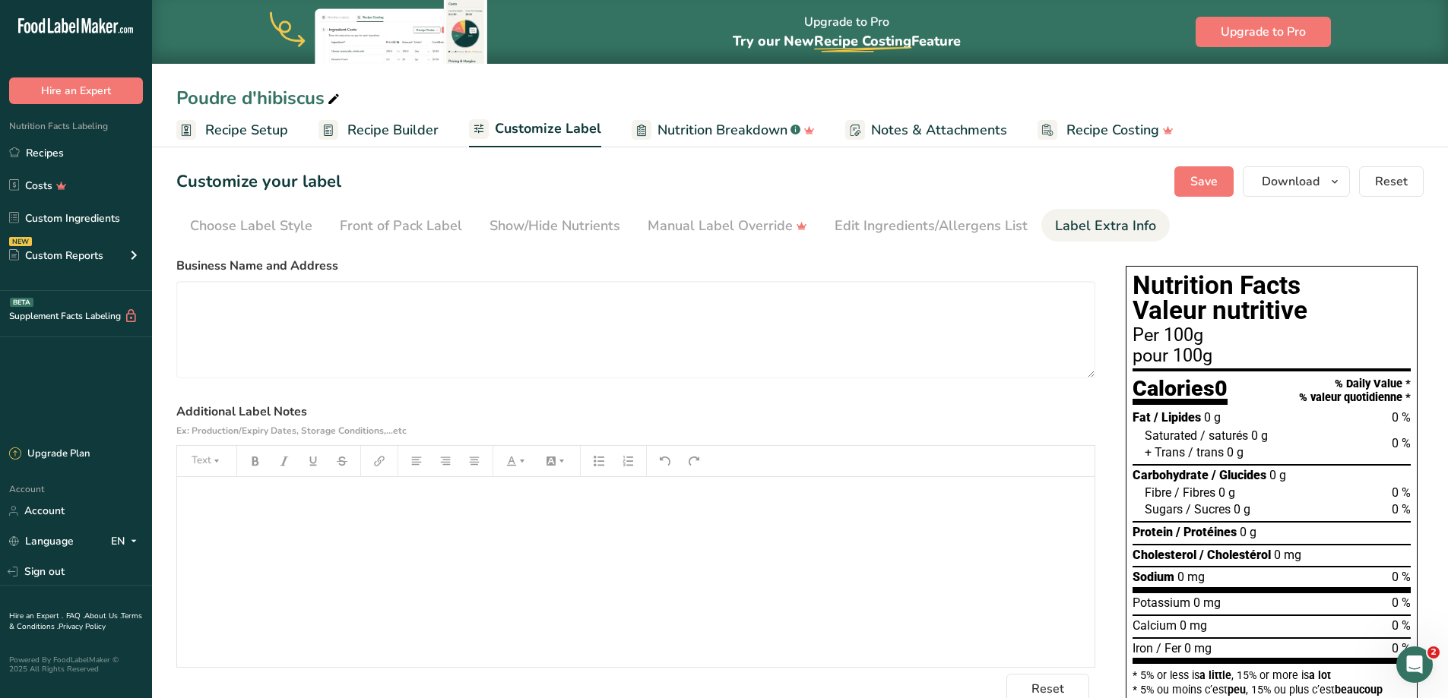
click at [292, 527] on div "﻿" at bounding box center [635, 572] width 917 height 190
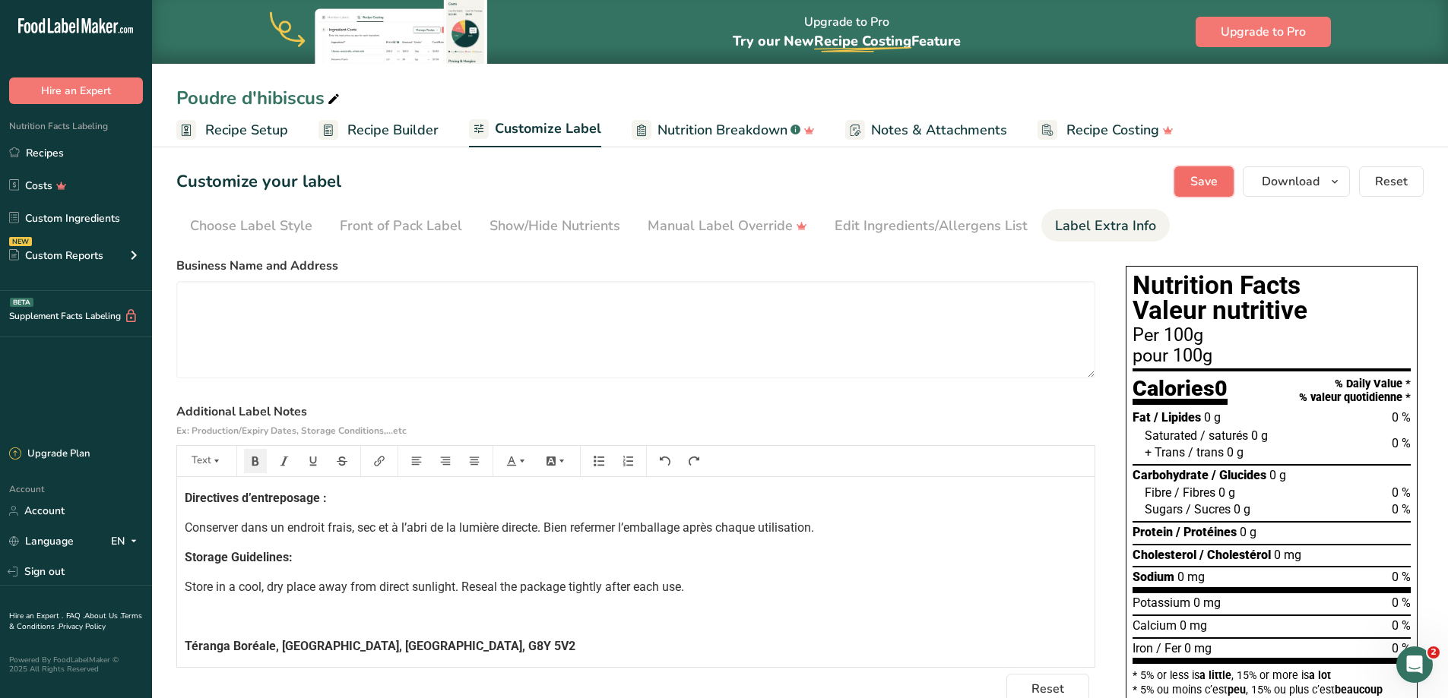
click at [1191, 195] on button "Save" at bounding box center [1203, 181] width 59 height 30
click at [65, 154] on link "Recipes" at bounding box center [76, 152] width 152 height 29
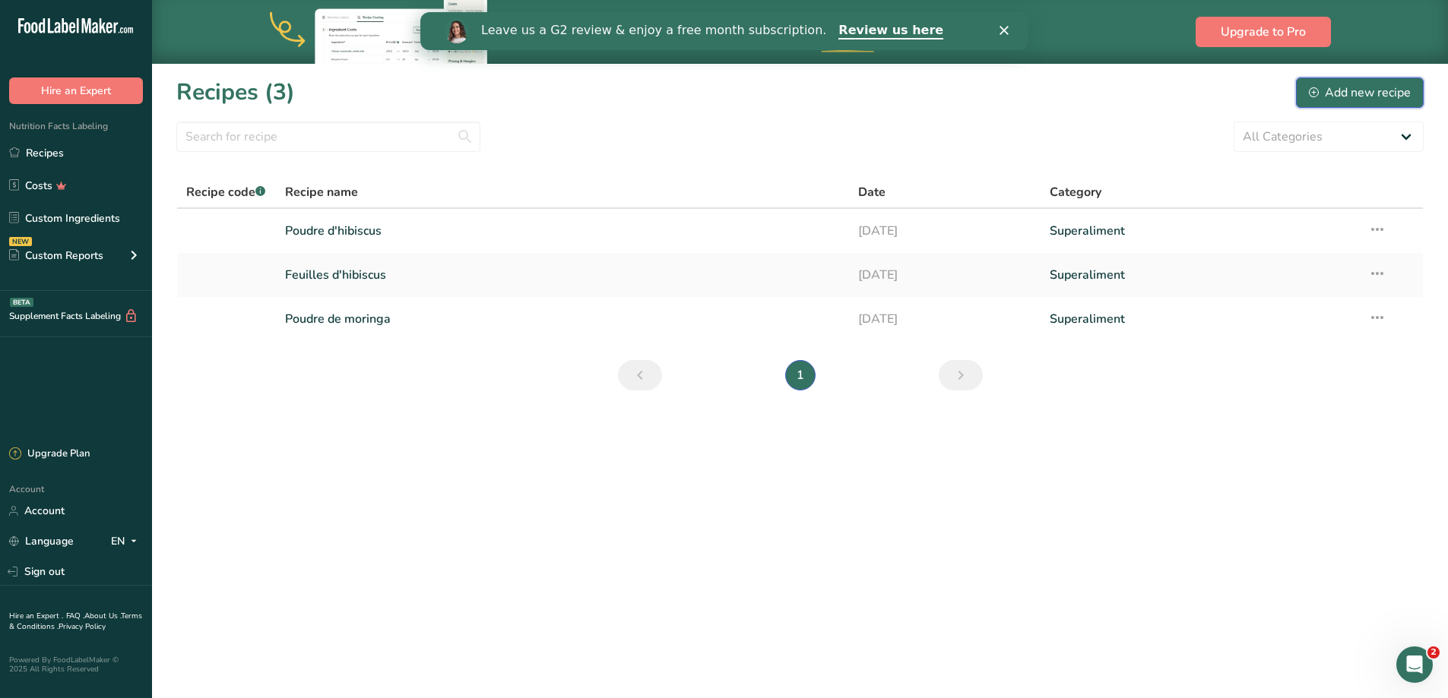
click at [1388, 93] on div "Add new recipe" at bounding box center [1360, 93] width 102 height 18
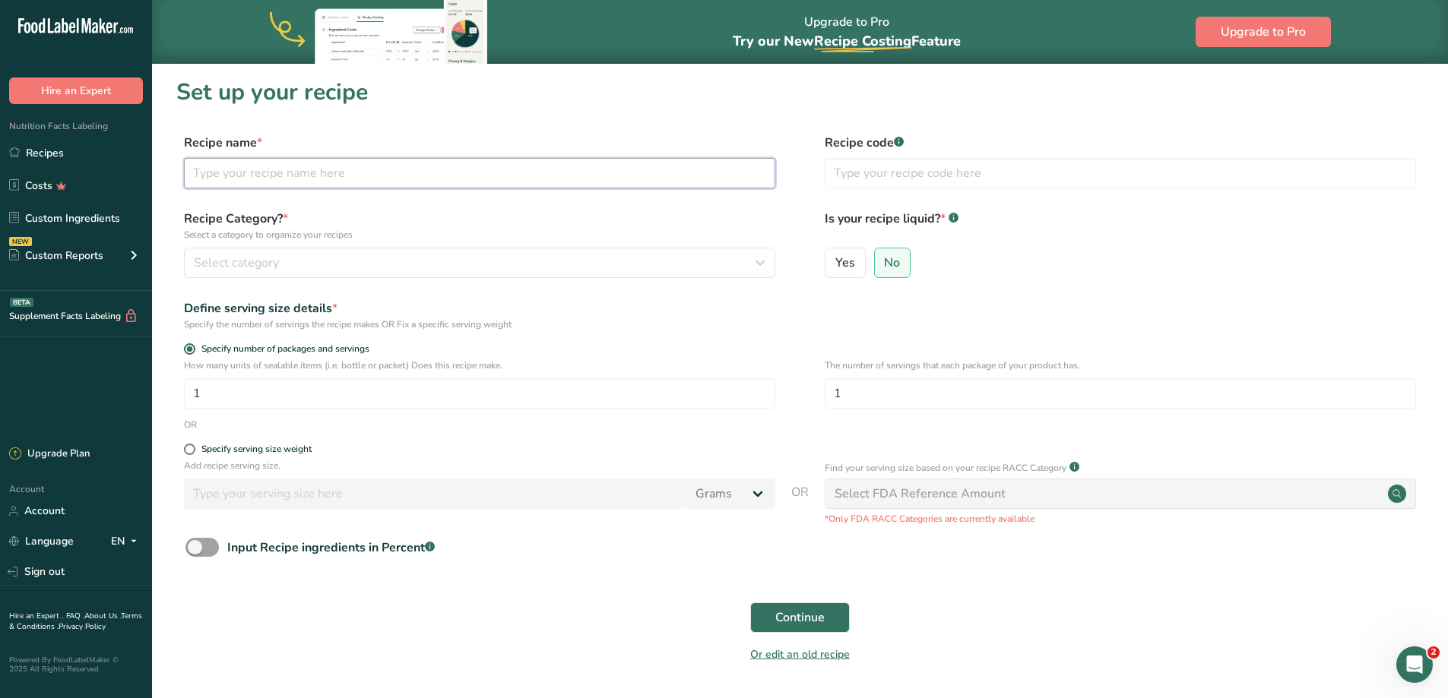
click at [443, 165] on input "text" at bounding box center [479, 173] width 591 height 30
type input "Poudre de baobab"
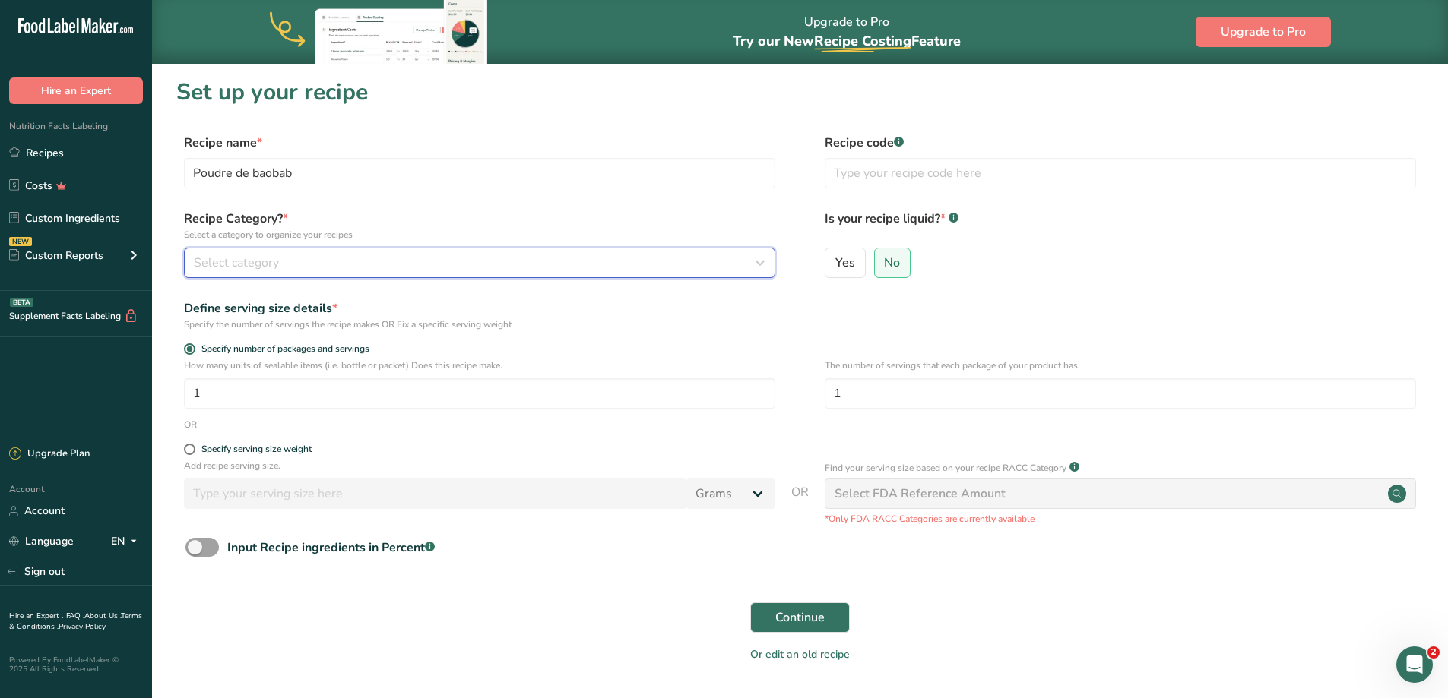
click at [401, 251] on button "Select category" at bounding box center [479, 263] width 591 height 30
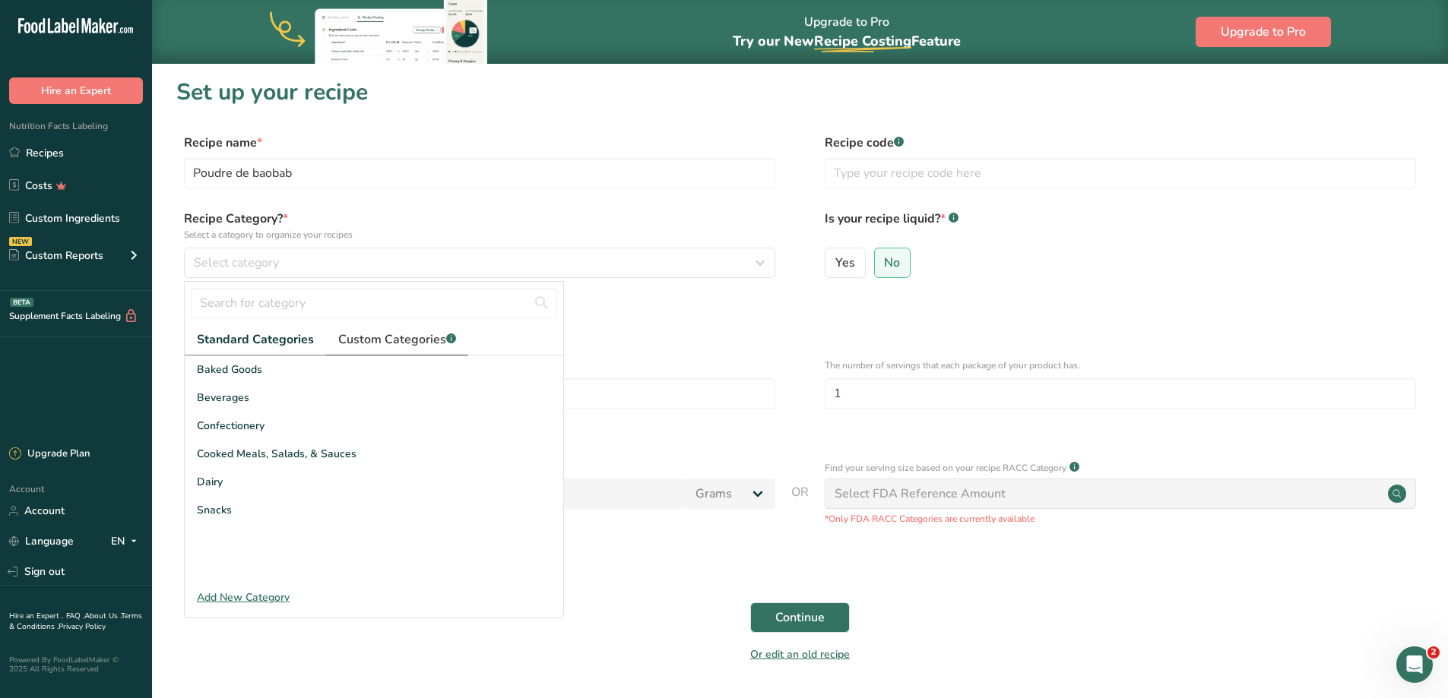
click at [412, 333] on span "Custom Categories .a-a{fill:#347362;}.b-a{fill:#fff;}" at bounding box center [397, 340] width 118 height 18
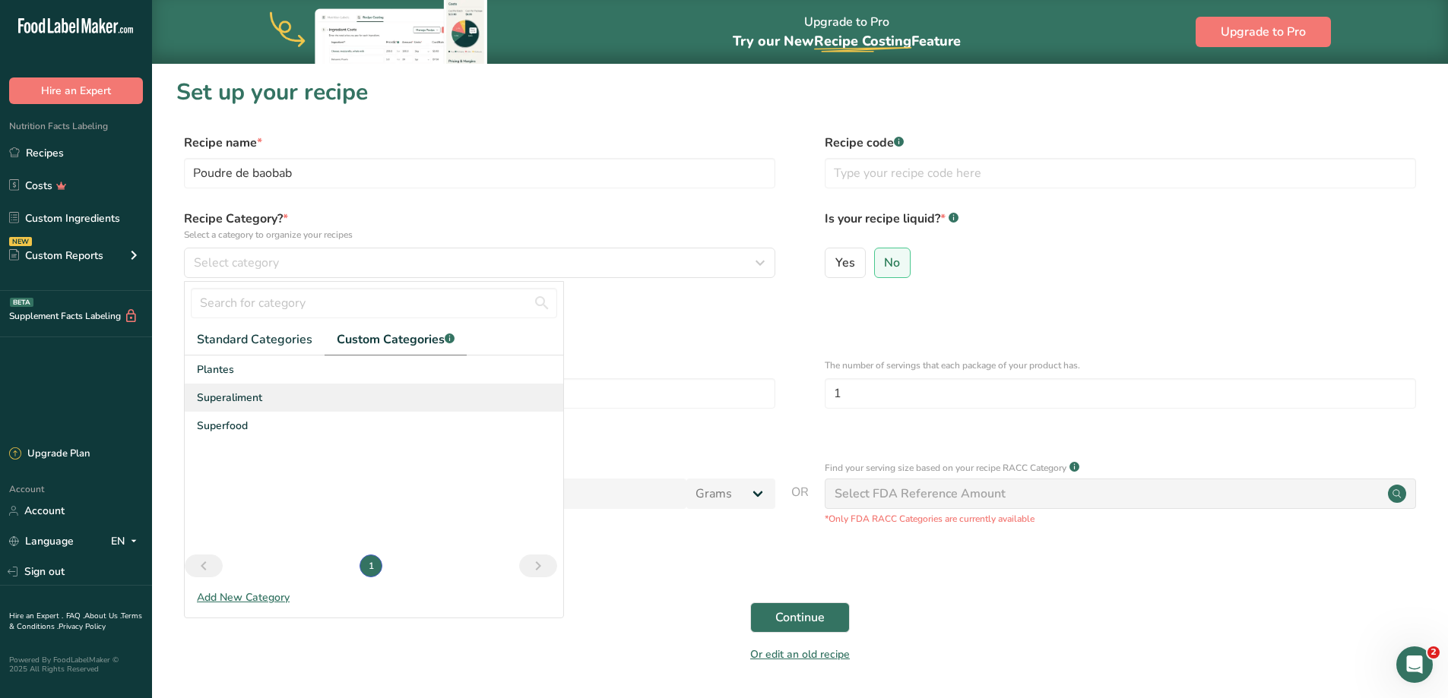
click at [256, 400] on span "Superaliment" at bounding box center [229, 398] width 65 height 16
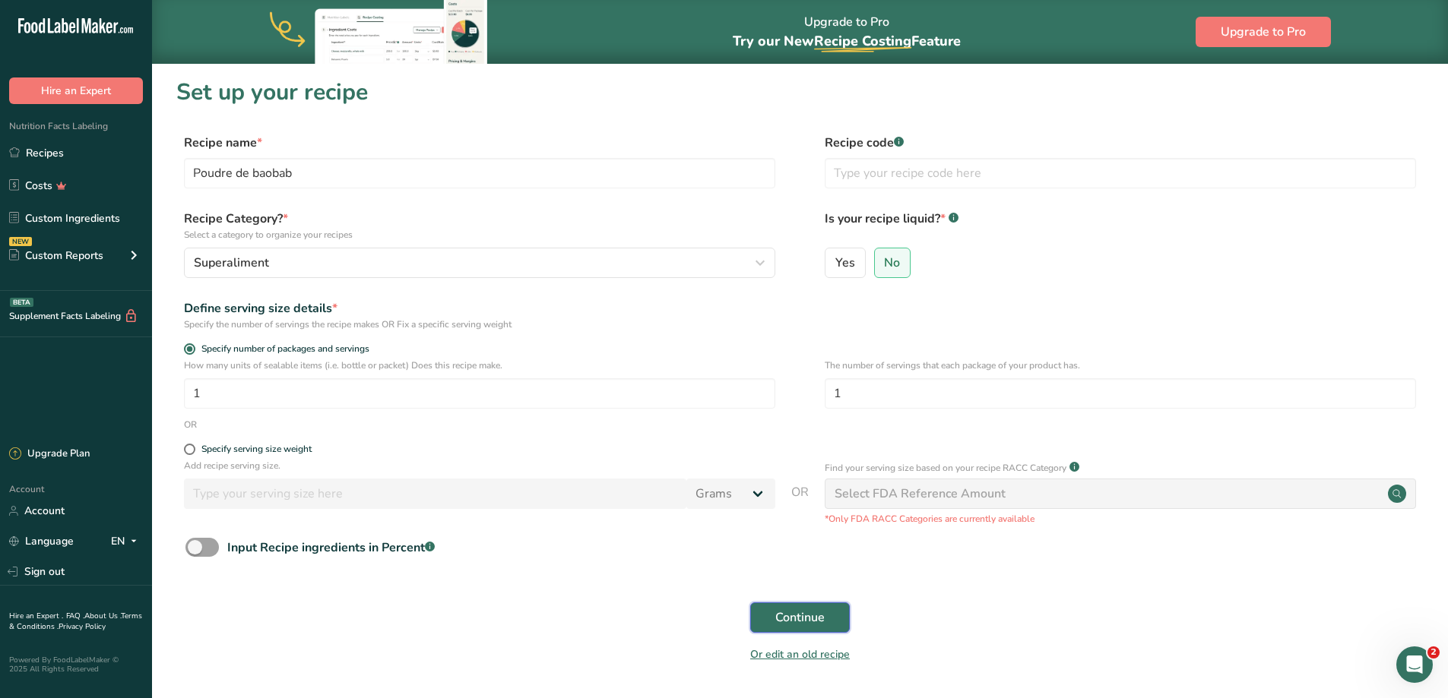
click at [835, 605] on button "Continue" at bounding box center [800, 618] width 100 height 30
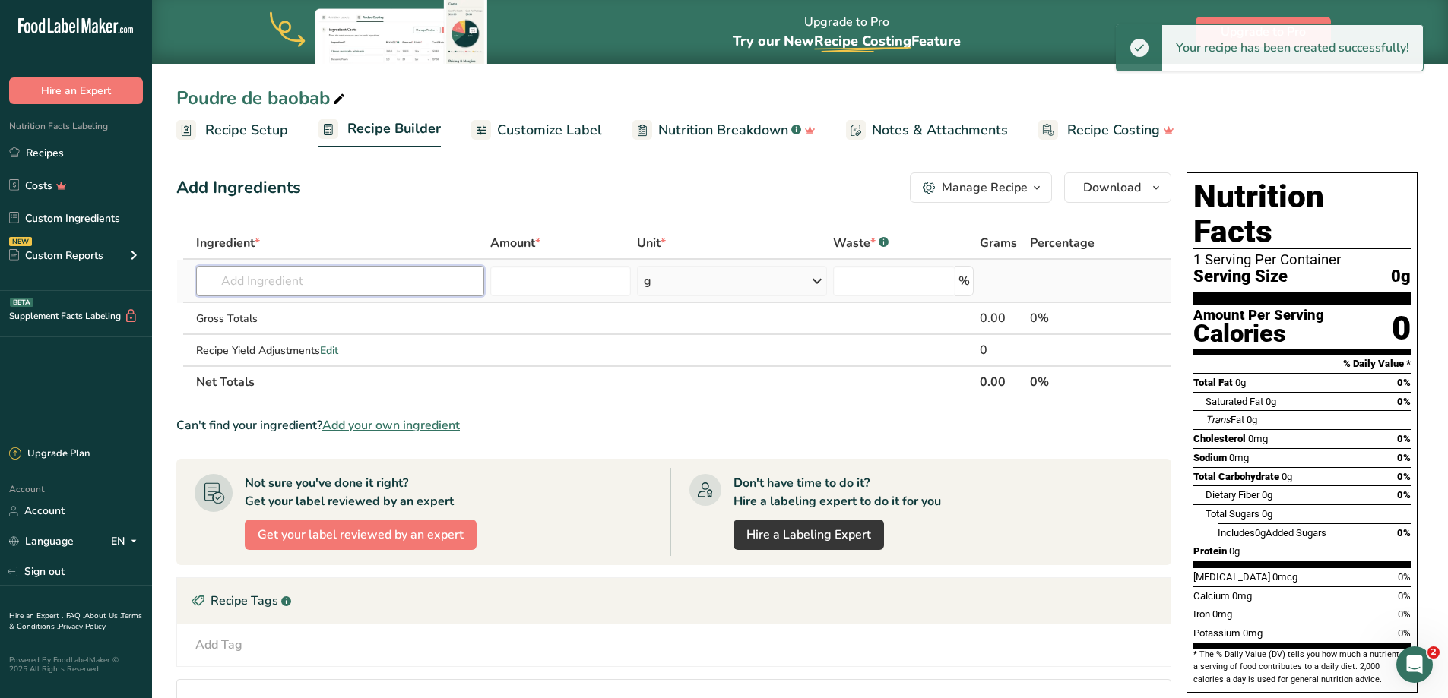
click at [388, 278] on input "text" at bounding box center [340, 281] width 288 height 30
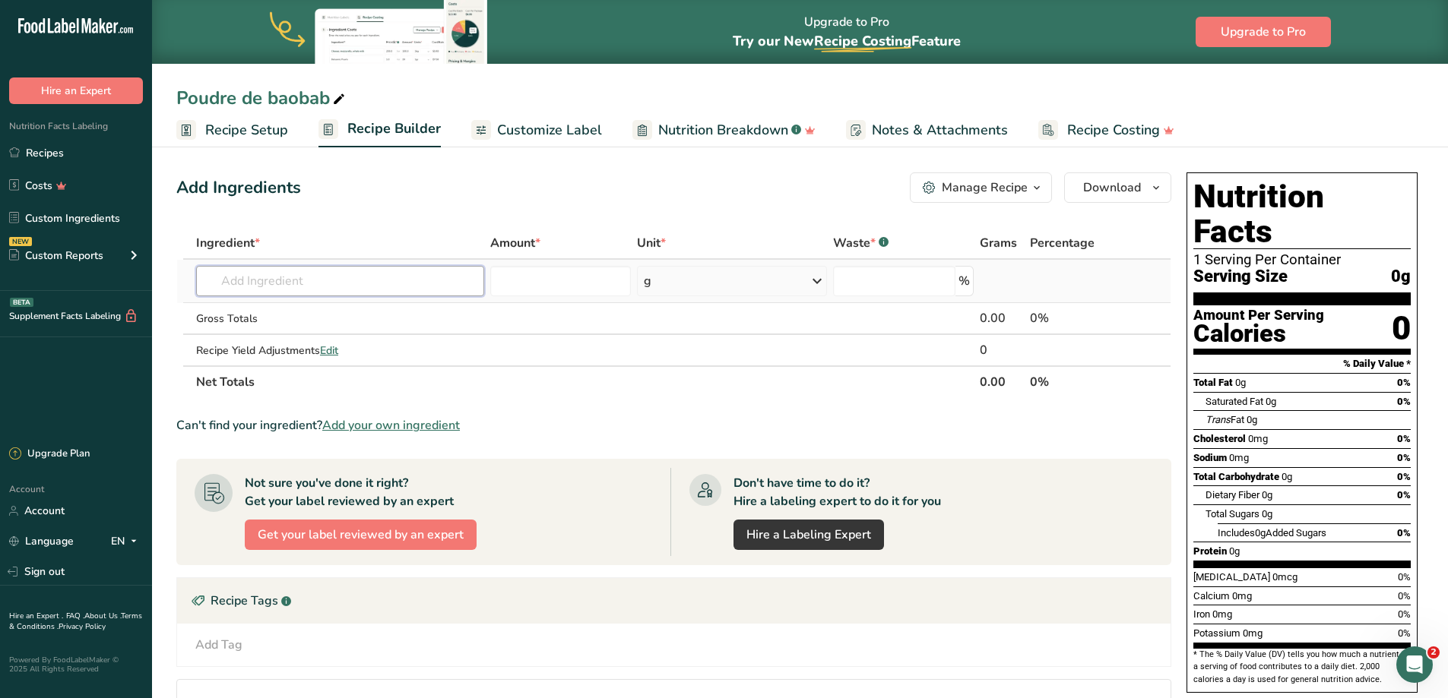
type input "P"
type input "Baobab"
click at [349, 318] on div "9544 Baobab powder" at bounding box center [327, 312] width 239 height 16
type input "Baobab powder"
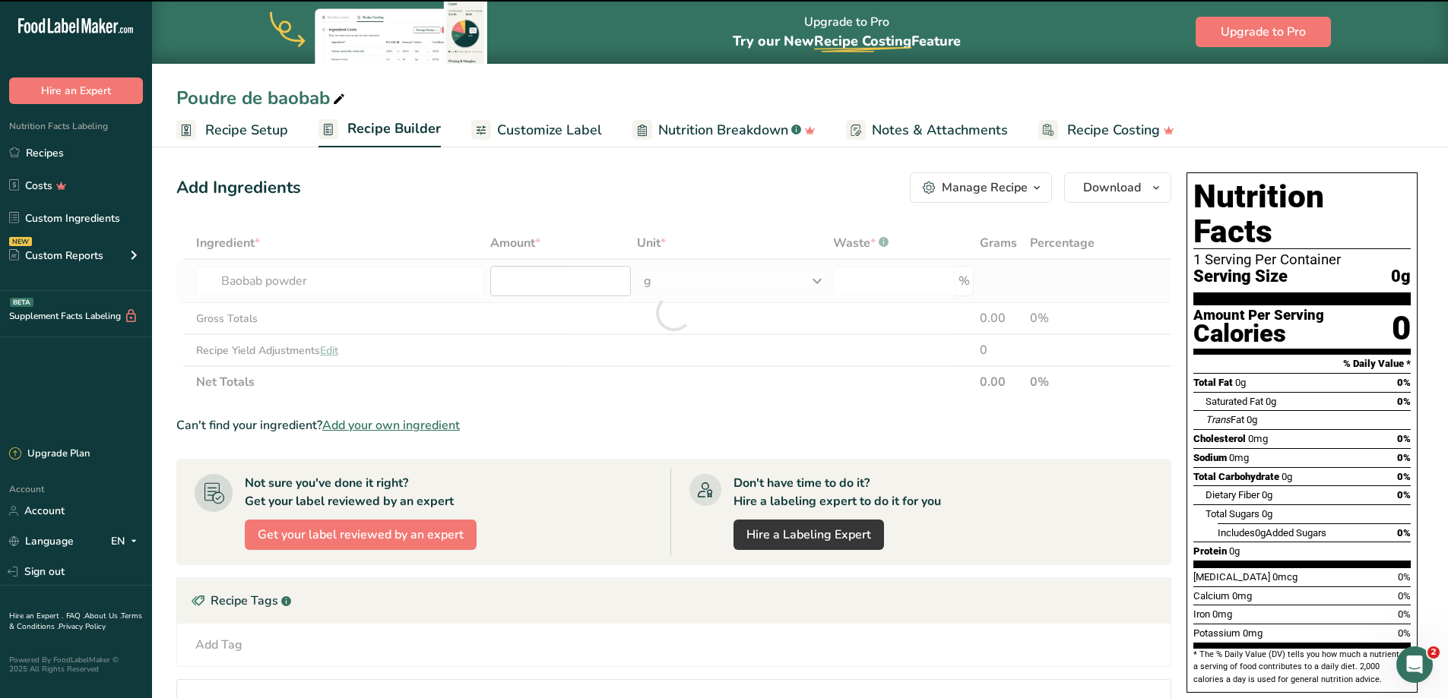
type input "0"
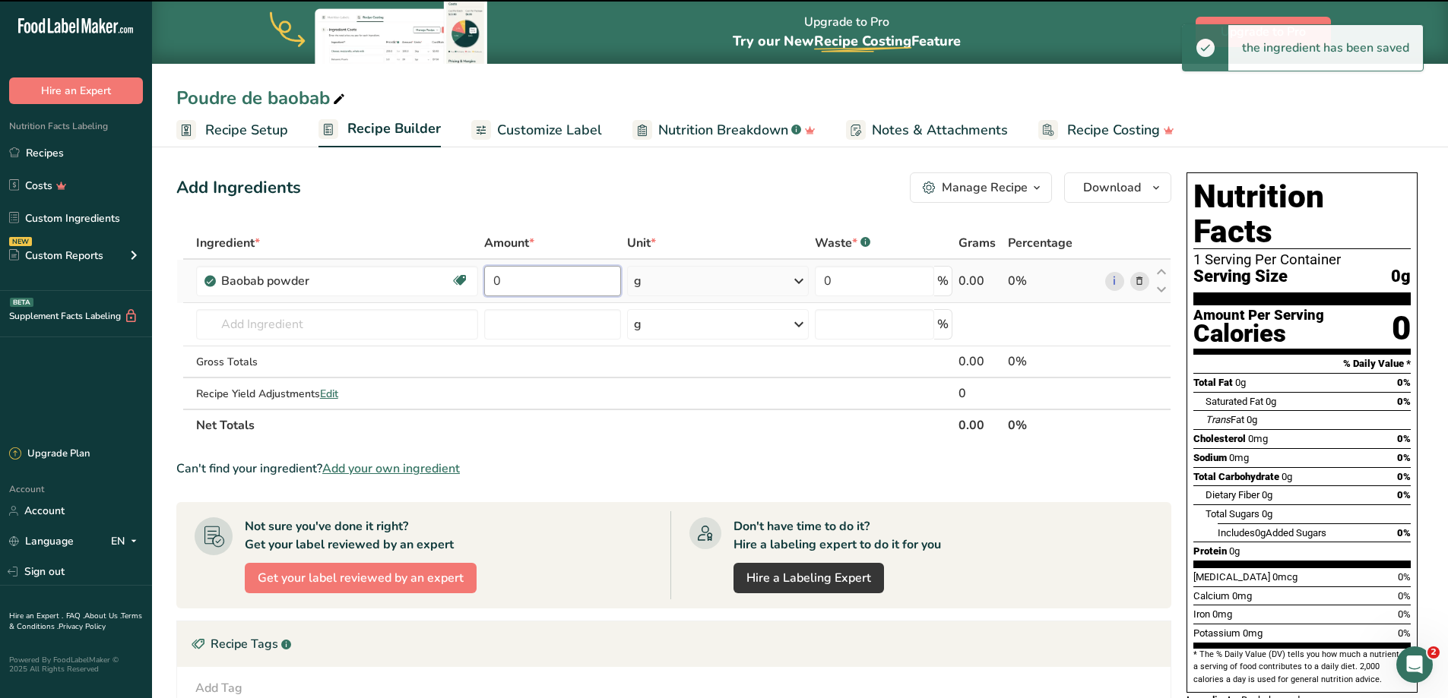
click at [527, 281] on input "0" at bounding box center [552, 281] width 137 height 30
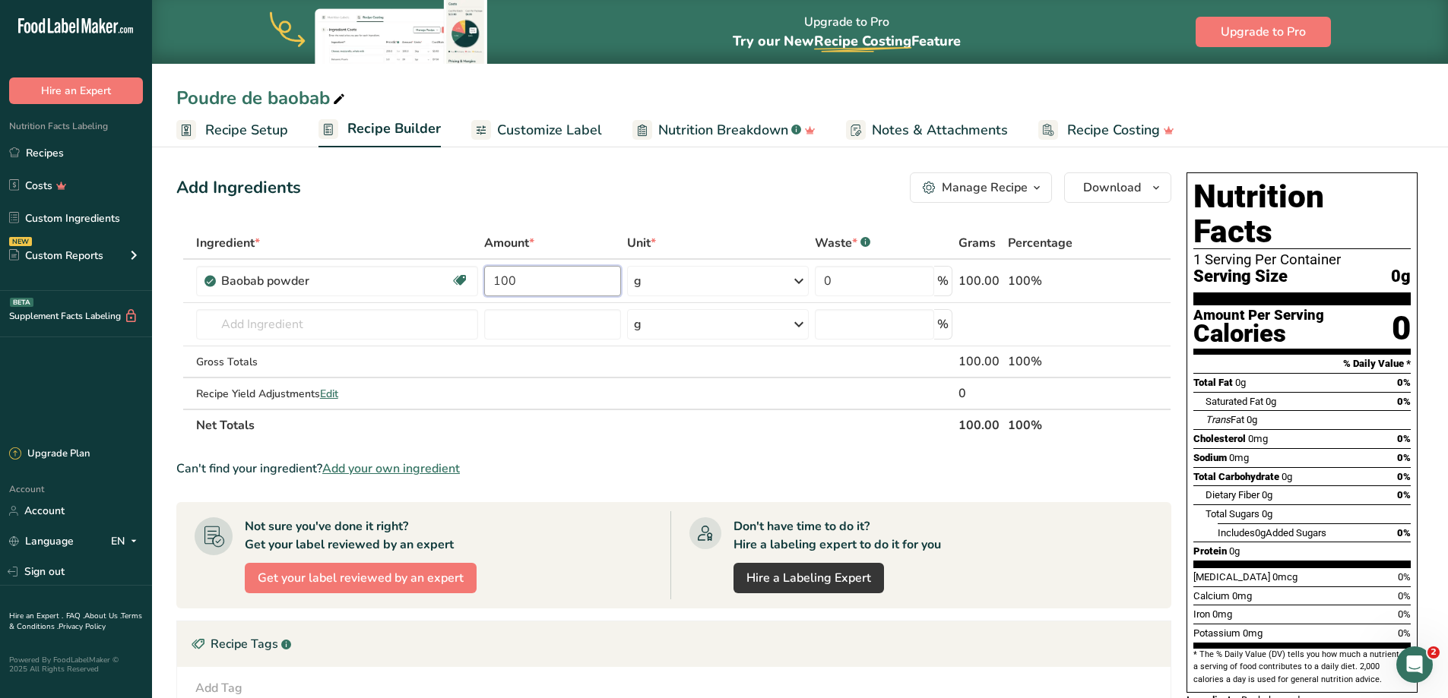
type input "100"
click at [568, 128] on span "Customize Label" at bounding box center [549, 130] width 105 height 21
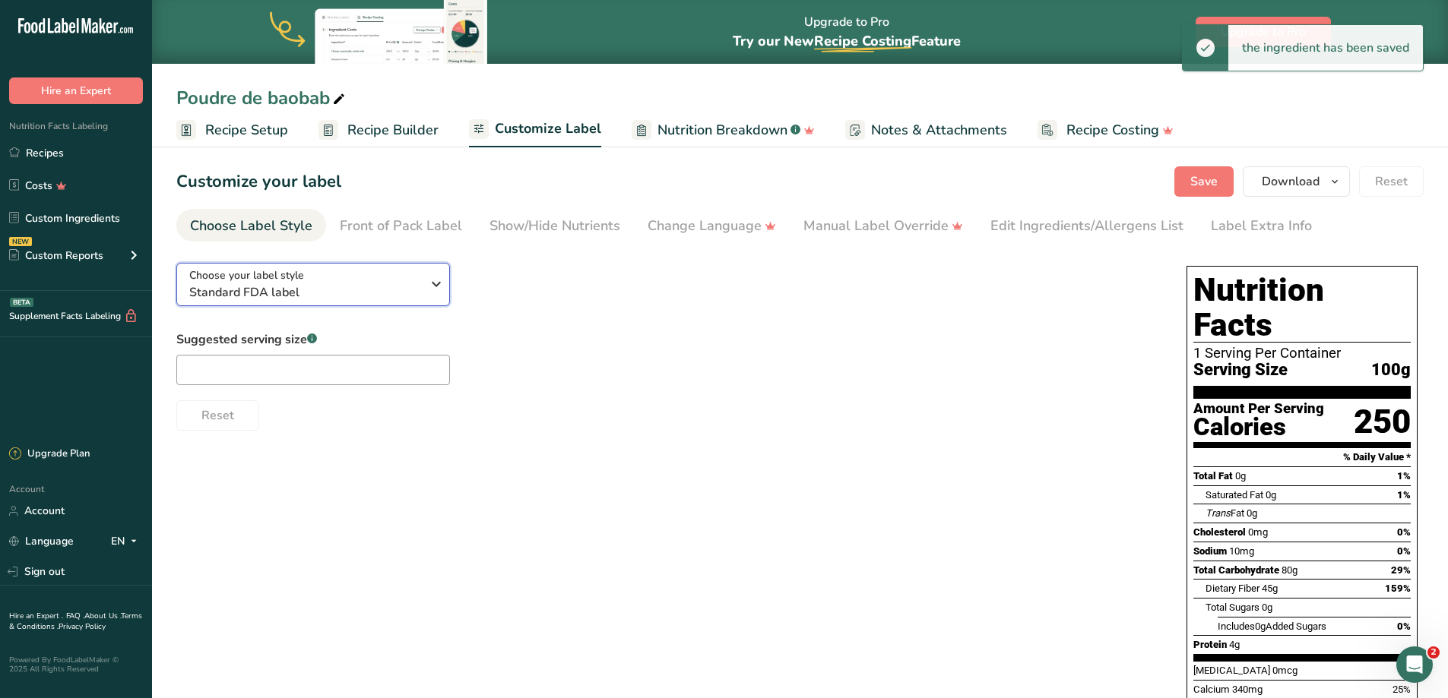
click at [359, 289] on span "Standard FDA label" at bounding box center [305, 292] width 232 height 18
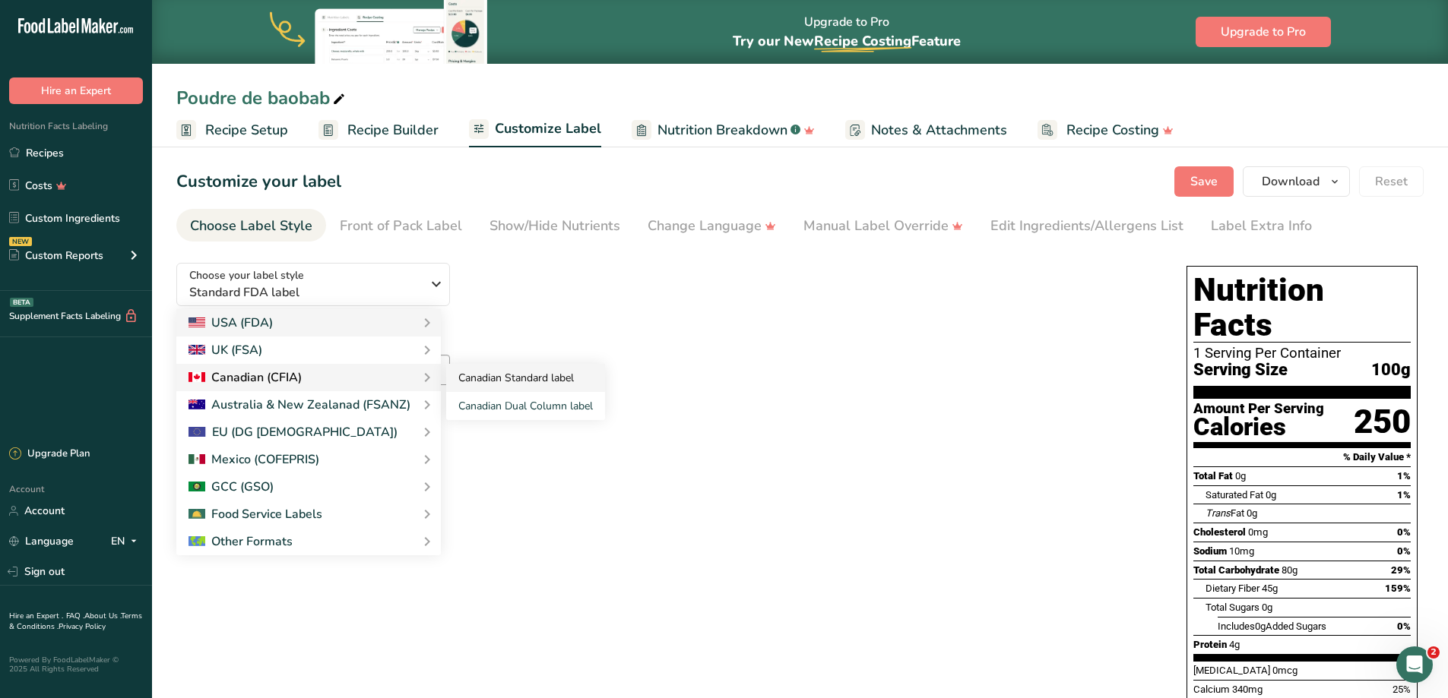
click at [470, 374] on link "Canadian Standard label" at bounding box center [525, 378] width 159 height 28
checkbox input "false"
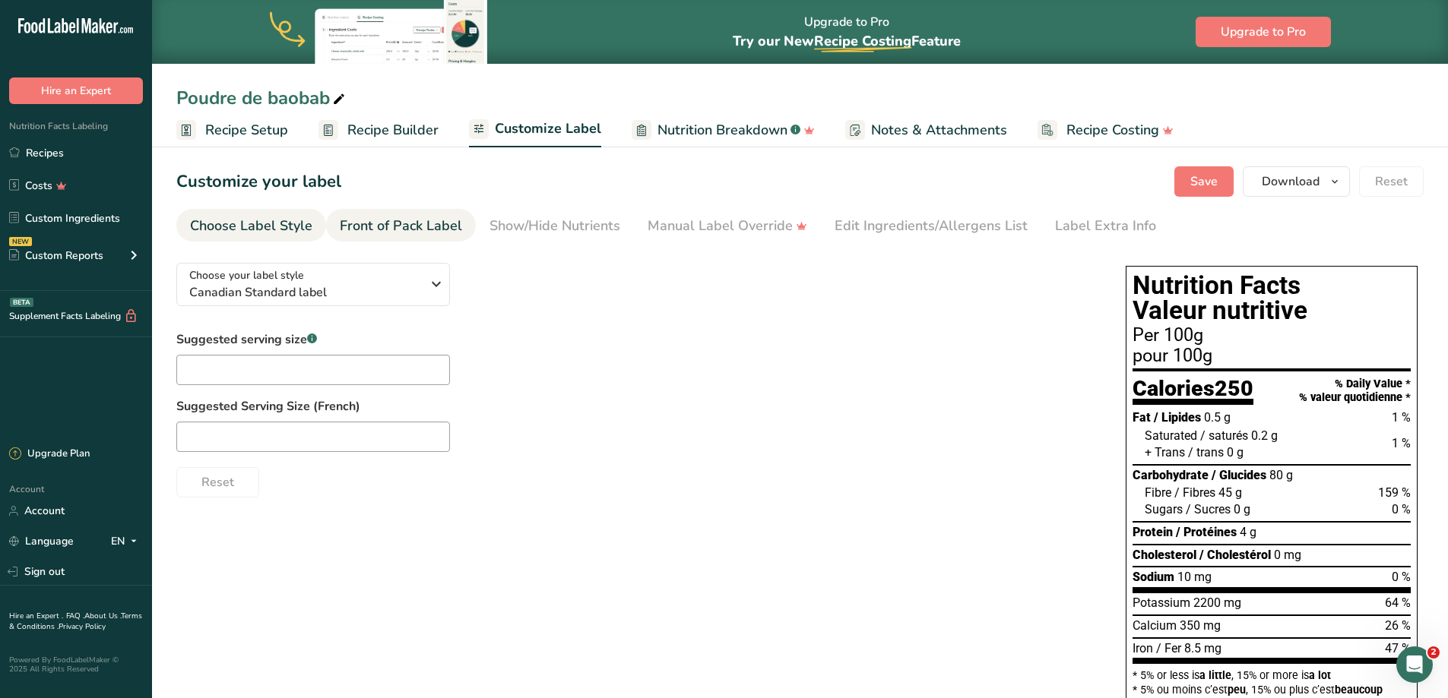
click at [406, 218] on div "Front of Pack Label" at bounding box center [401, 226] width 122 height 21
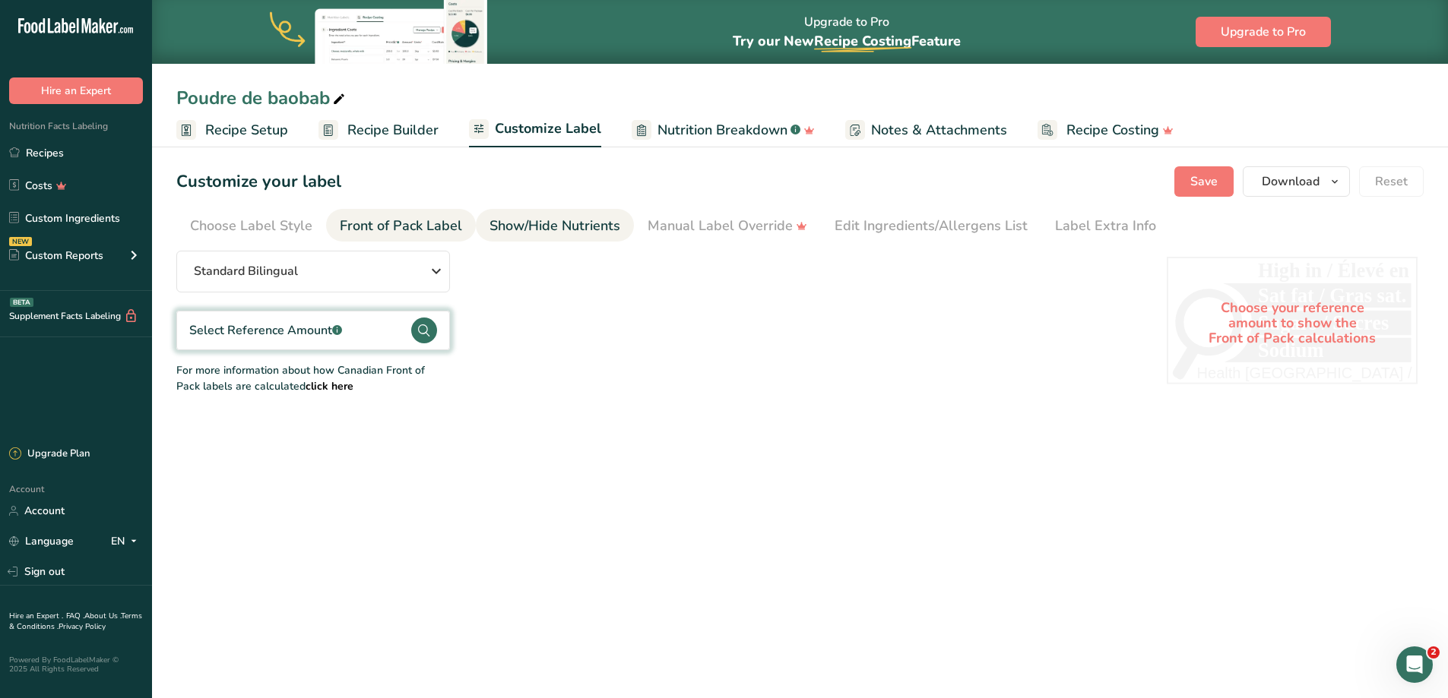
click at [546, 241] on link "Show/Hide Nutrients" at bounding box center [554, 226] width 131 height 34
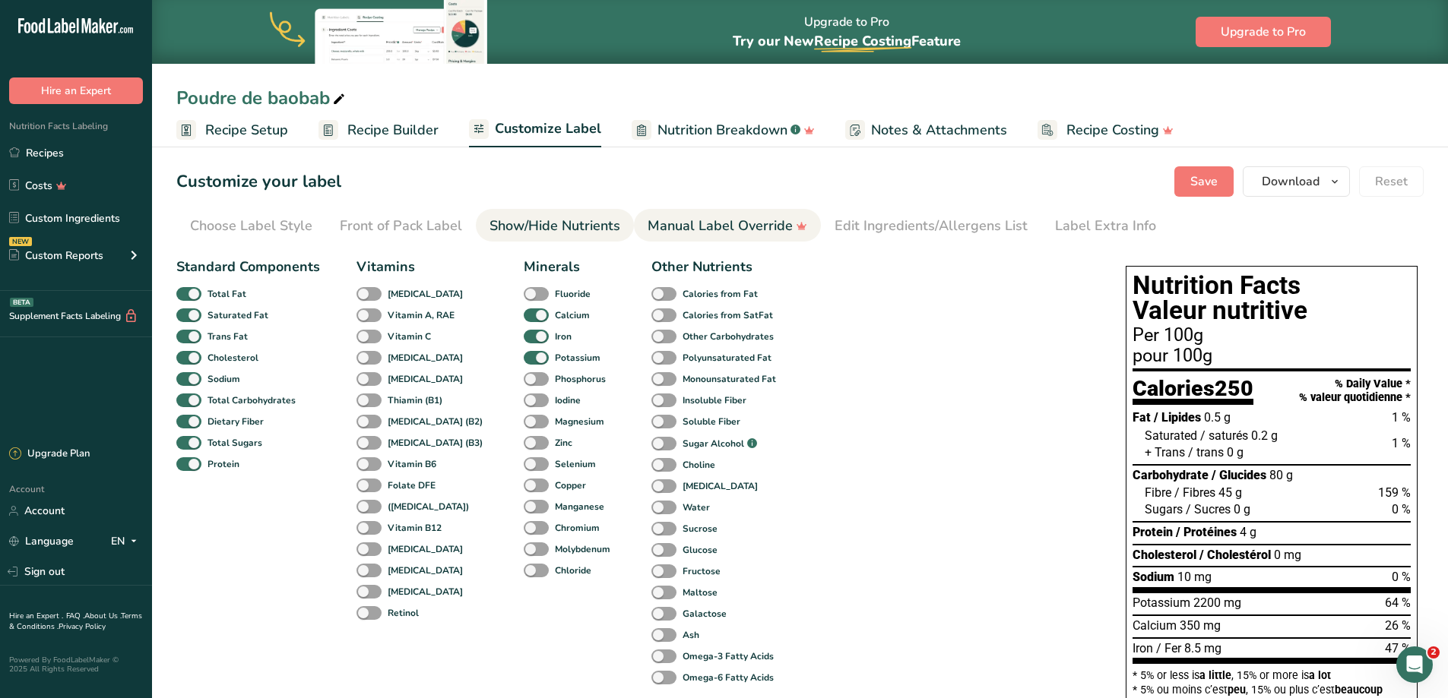
click at [705, 220] on div "Manual Label Override" at bounding box center [728, 226] width 160 height 21
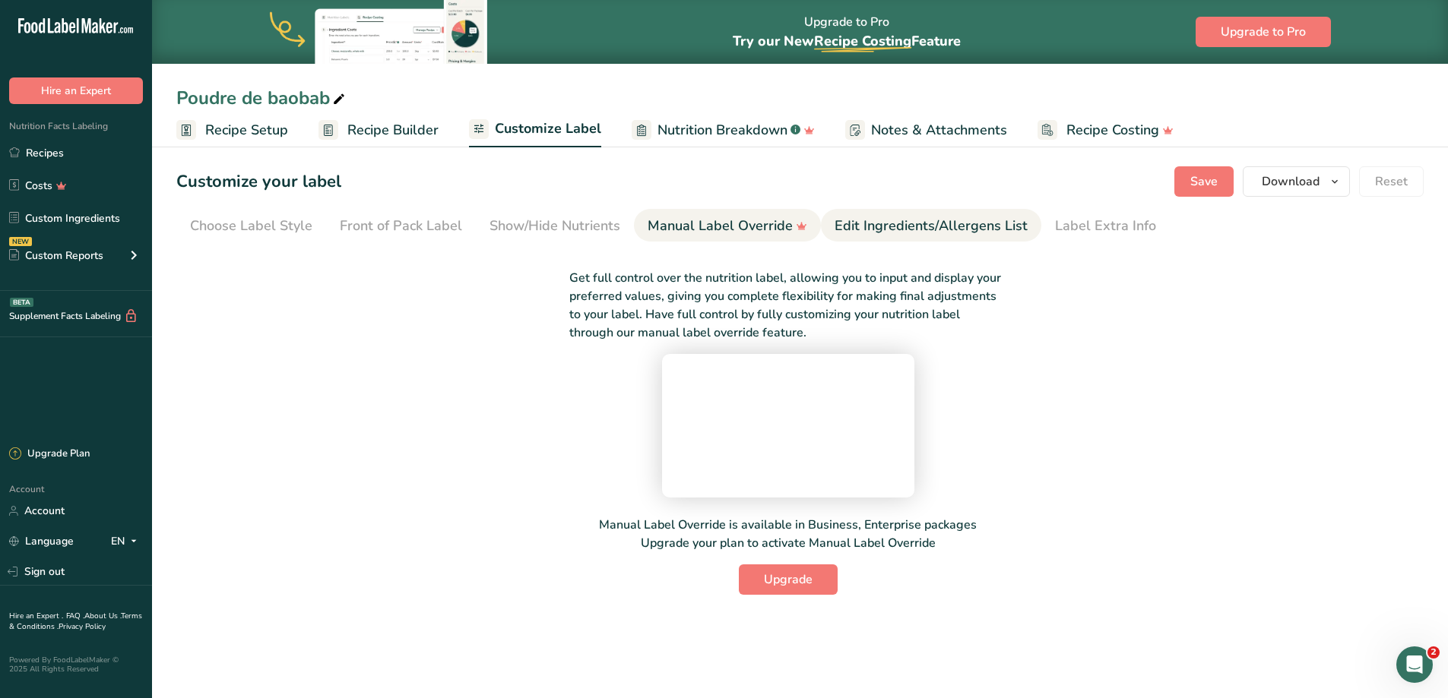
click at [899, 228] on div "Edit Ingredients/Allergens List" at bounding box center [931, 226] width 193 height 21
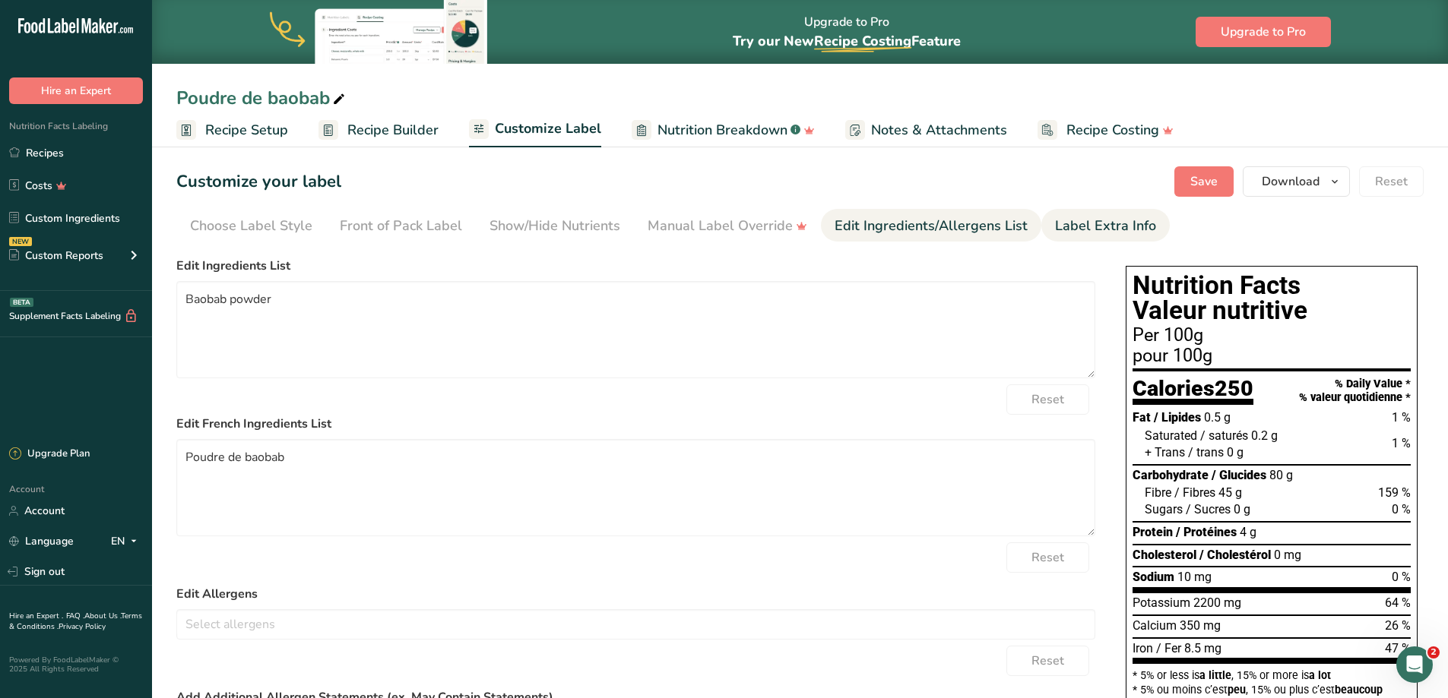
click at [1069, 228] on div "Label Extra Info" at bounding box center [1105, 226] width 101 height 21
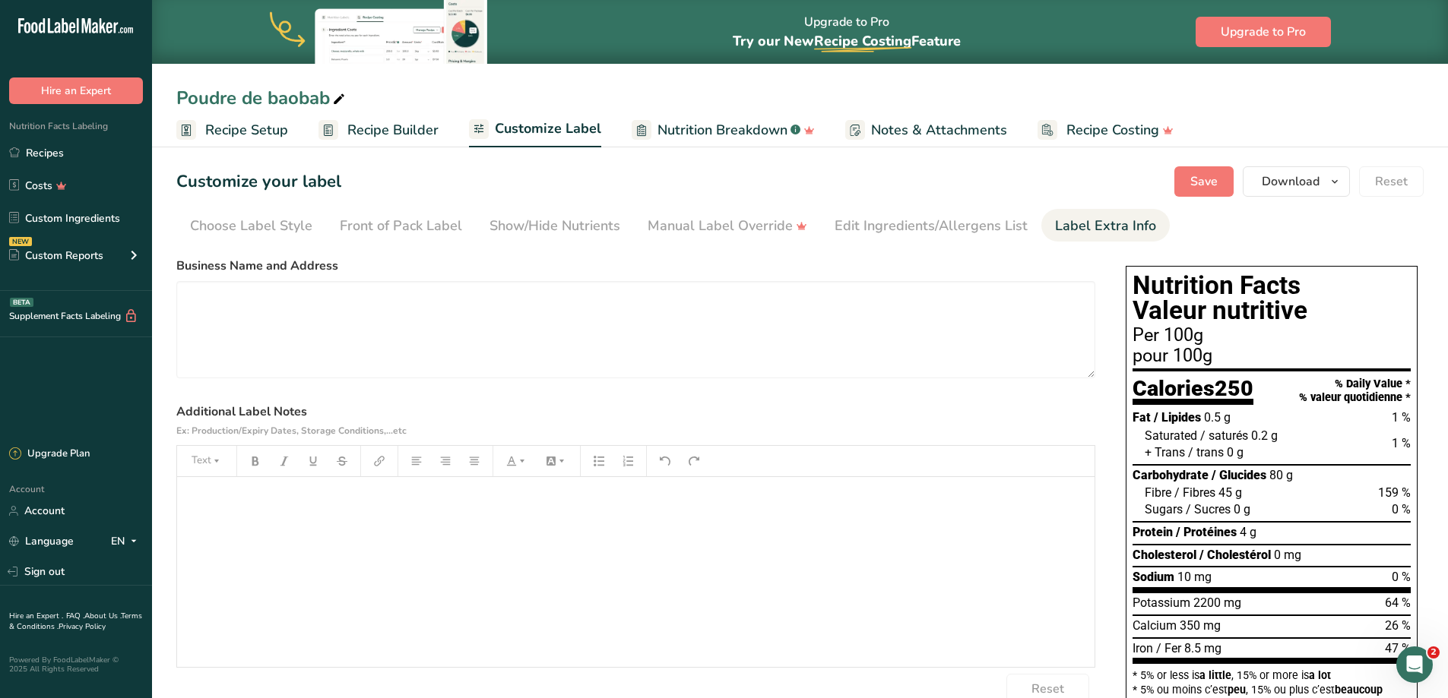
click at [489, 516] on div "﻿" at bounding box center [635, 572] width 917 height 190
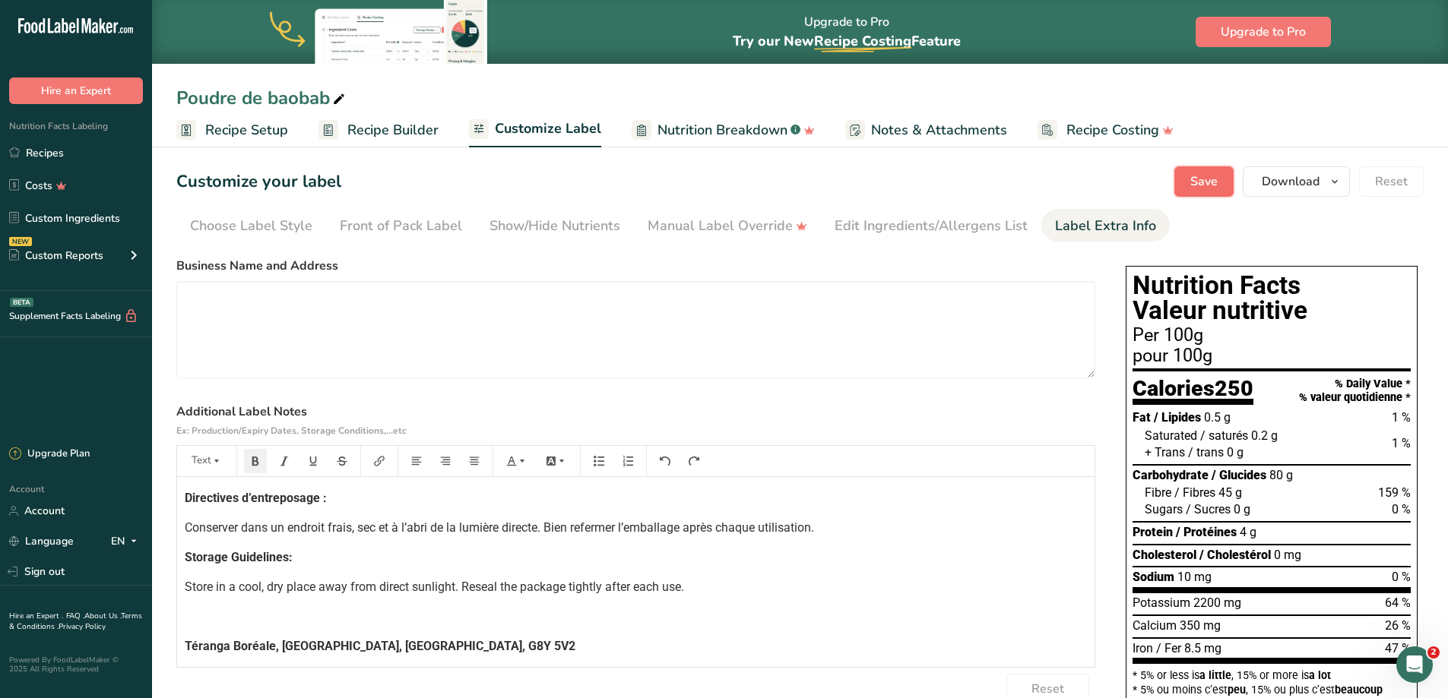
click at [1214, 189] on span "Save" at bounding box center [1203, 182] width 27 height 18
click at [56, 152] on link "Recipes" at bounding box center [76, 152] width 152 height 29
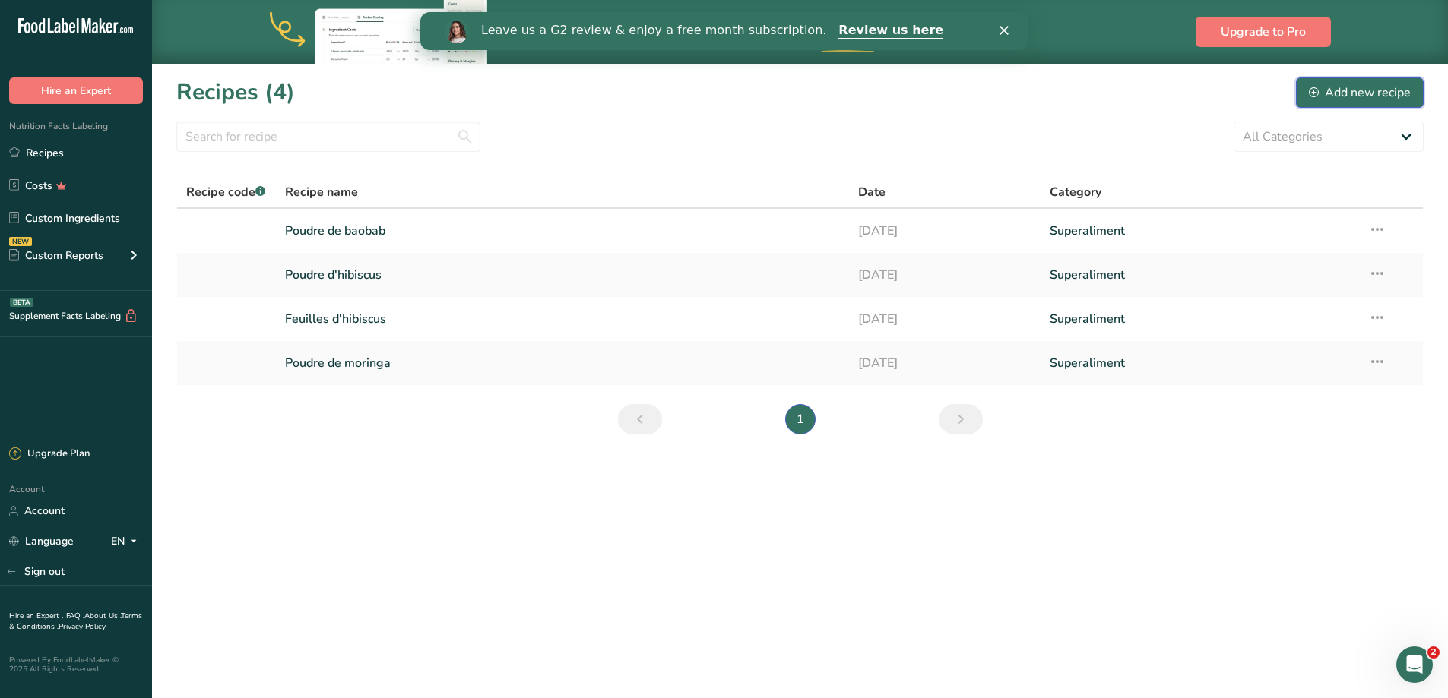
click at [1354, 94] on div "Add new recipe" at bounding box center [1360, 93] width 102 height 18
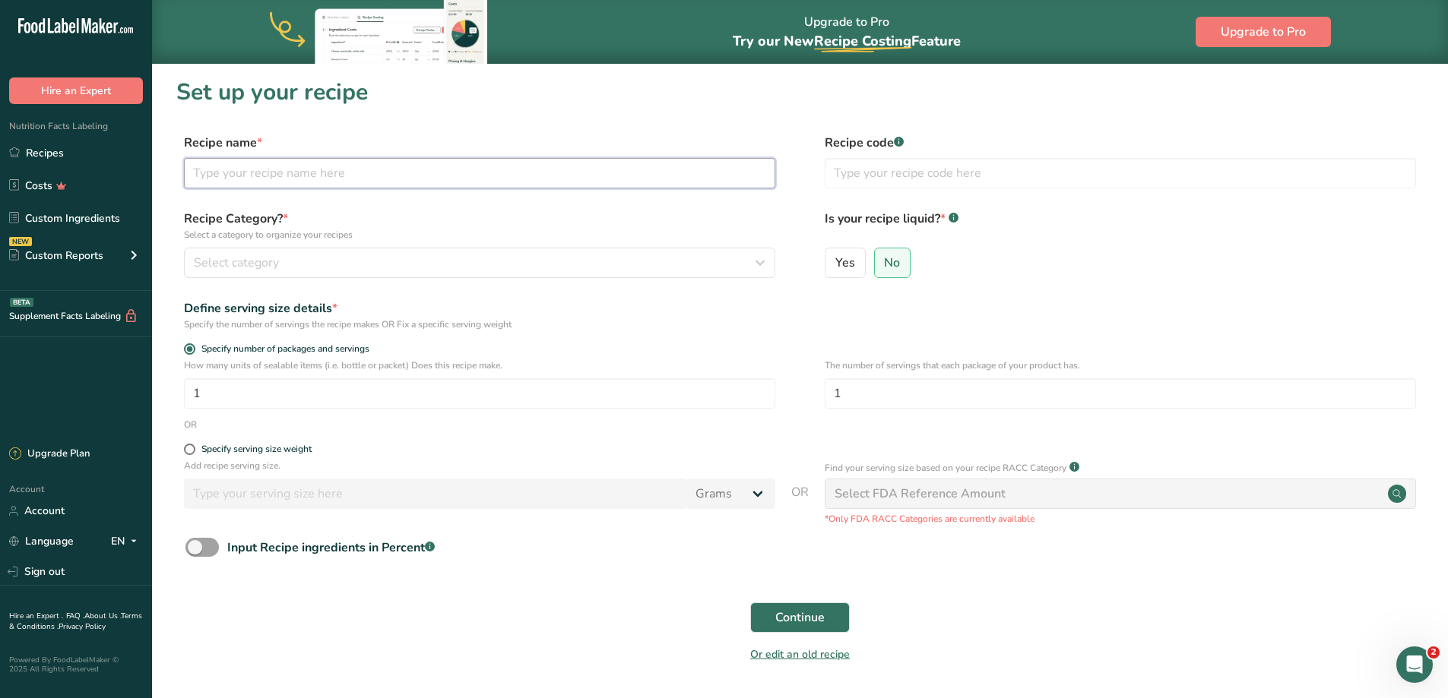
click at [293, 168] on input "text" at bounding box center [479, 173] width 591 height 30
type input "Graines de baobab"
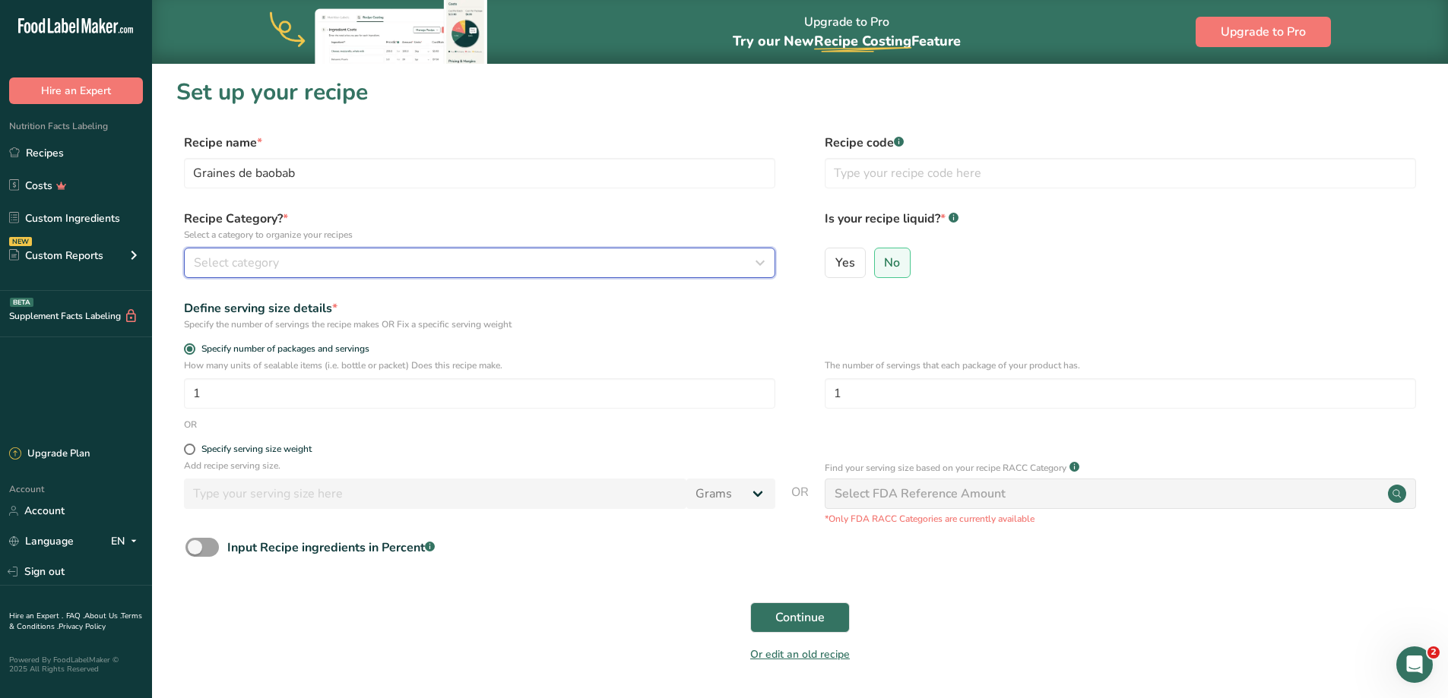
click at [478, 259] on div "Select category" at bounding box center [475, 263] width 562 height 18
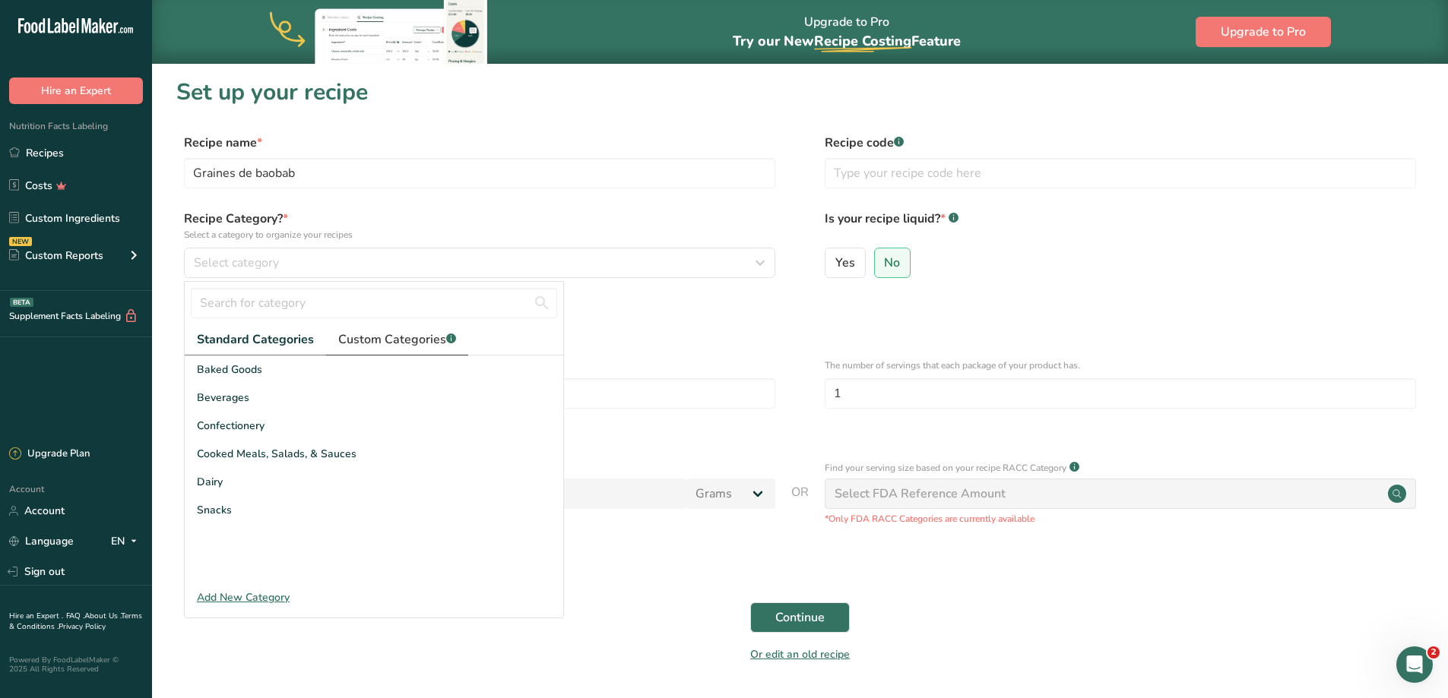
click at [397, 331] on span "Custom Categories .a-a{fill:#347362;}.b-a{fill:#fff;}" at bounding box center [397, 340] width 118 height 18
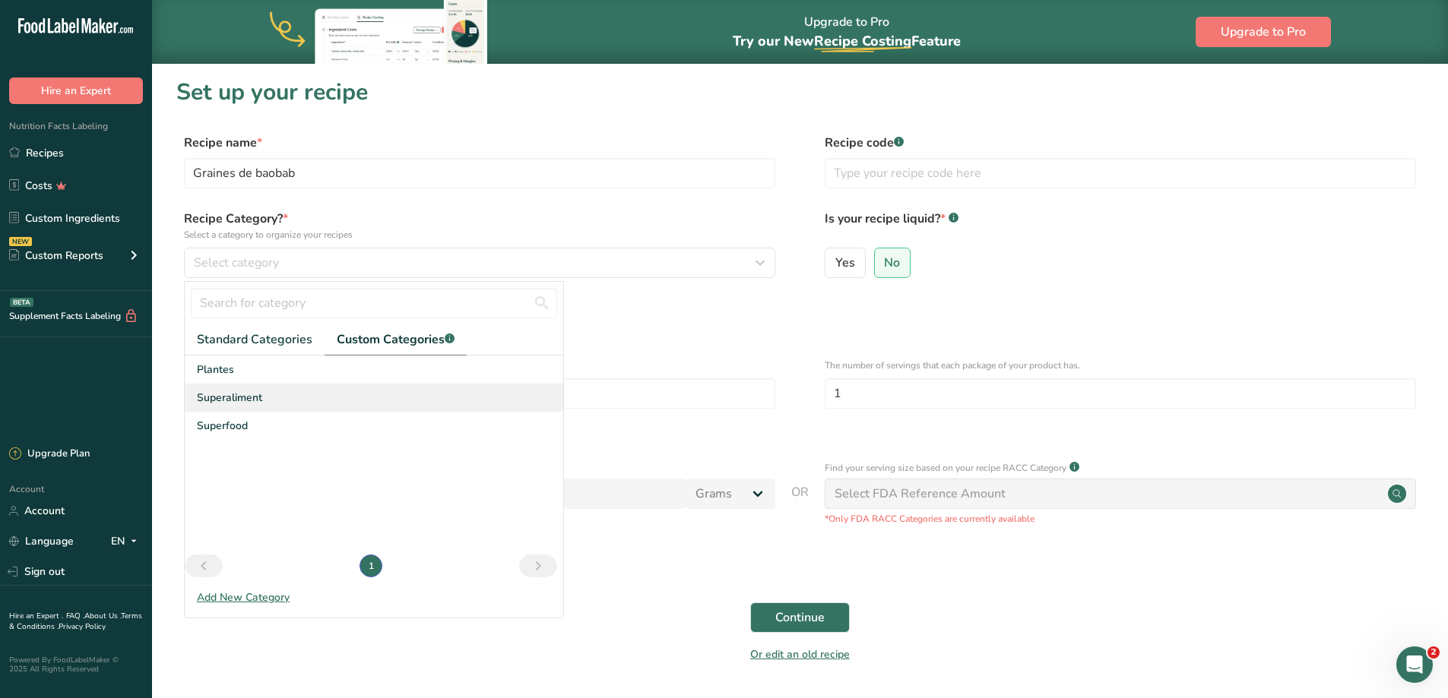
click at [261, 398] on span "Superaliment" at bounding box center [229, 398] width 65 height 16
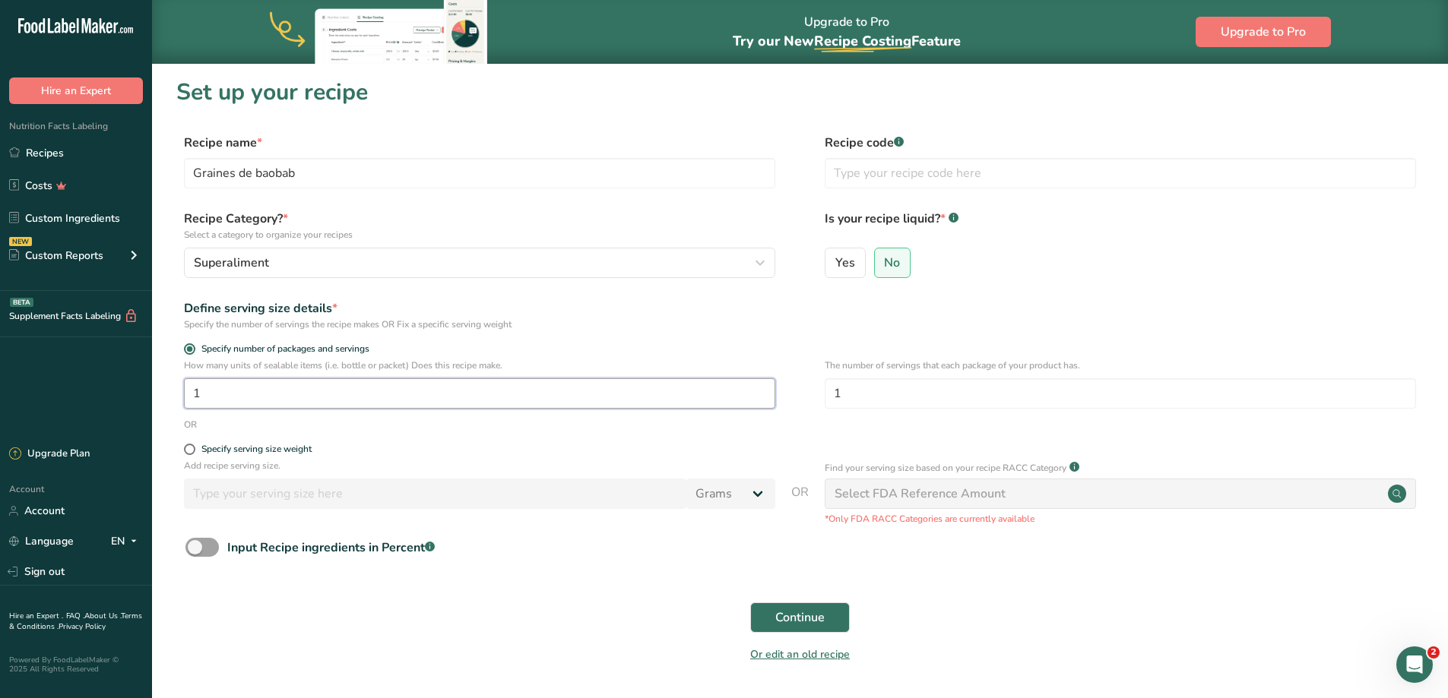
click at [361, 394] on input "1" at bounding box center [479, 393] width 591 height 30
click at [798, 612] on span "Continue" at bounding box center [799, 618] width 49 height 18
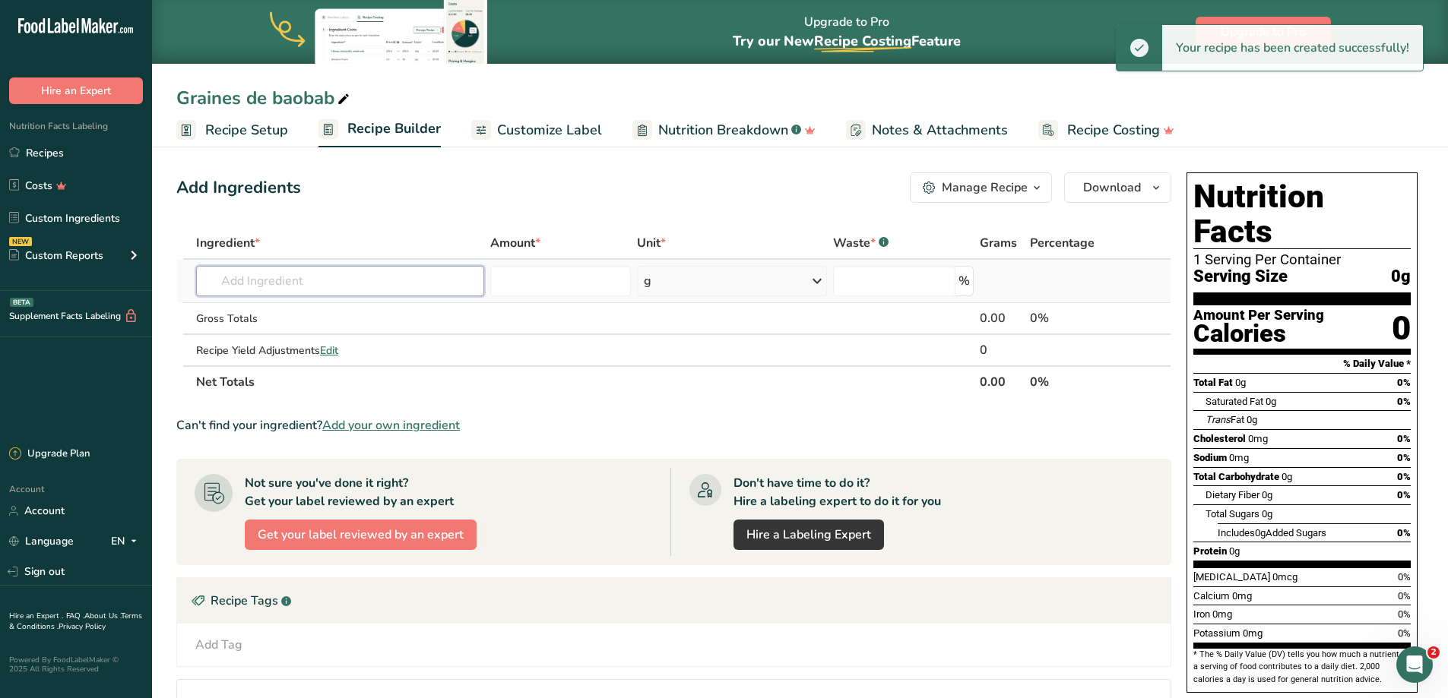
click at [329, 286] on input "text" at bounding box center [340, 281] width 288 height 30
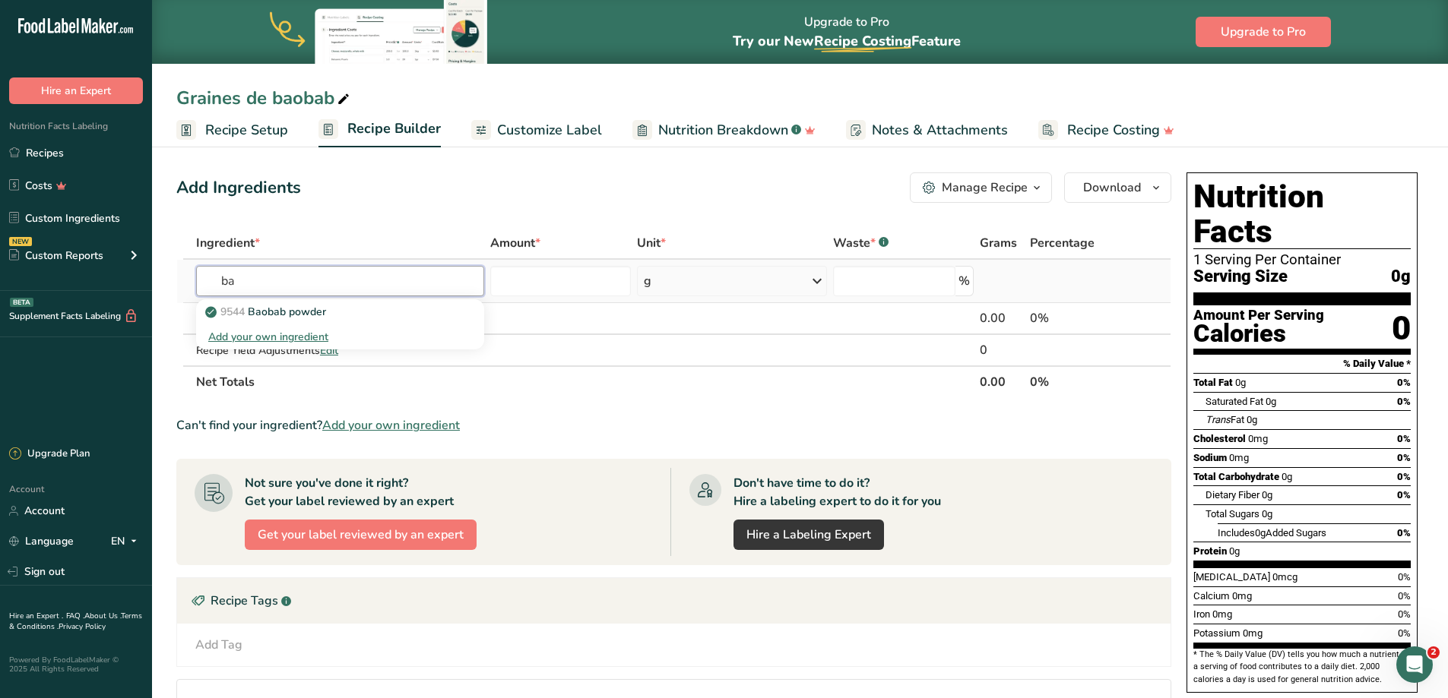
type input "b"
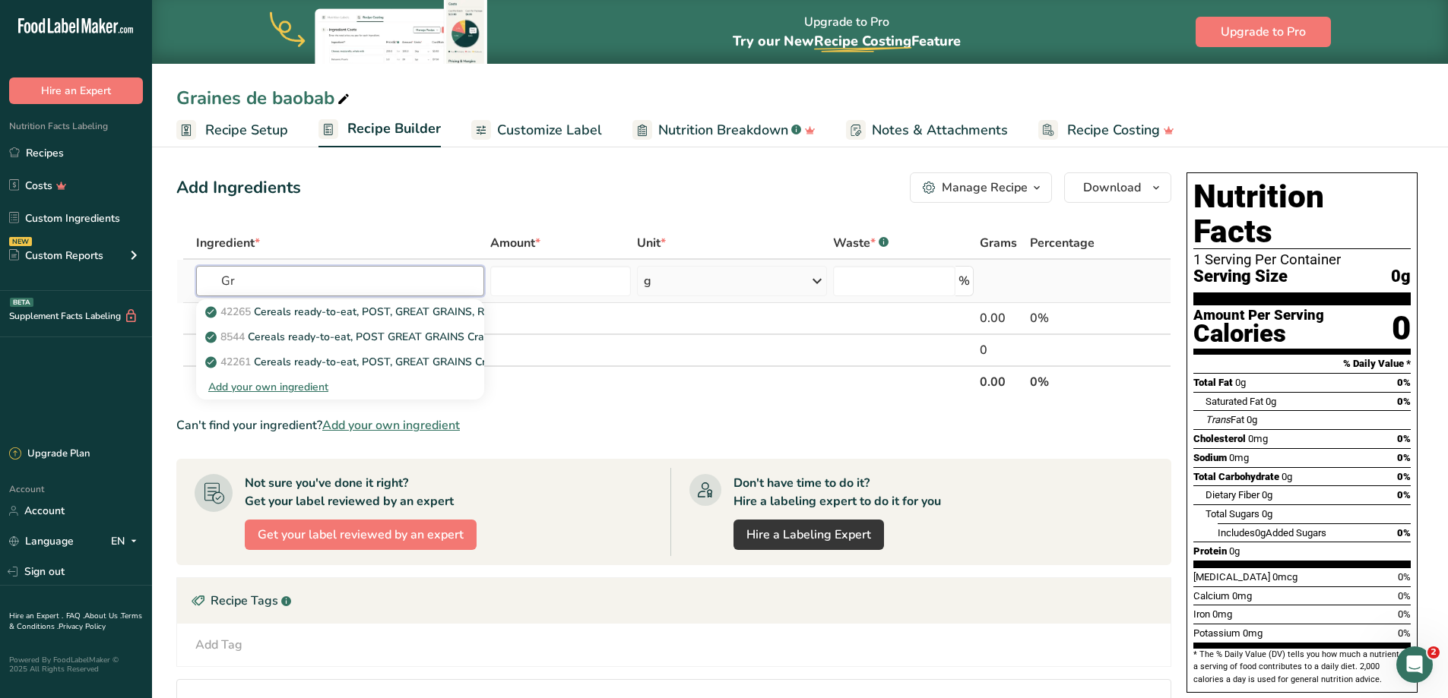
type input "G"
type input "g"
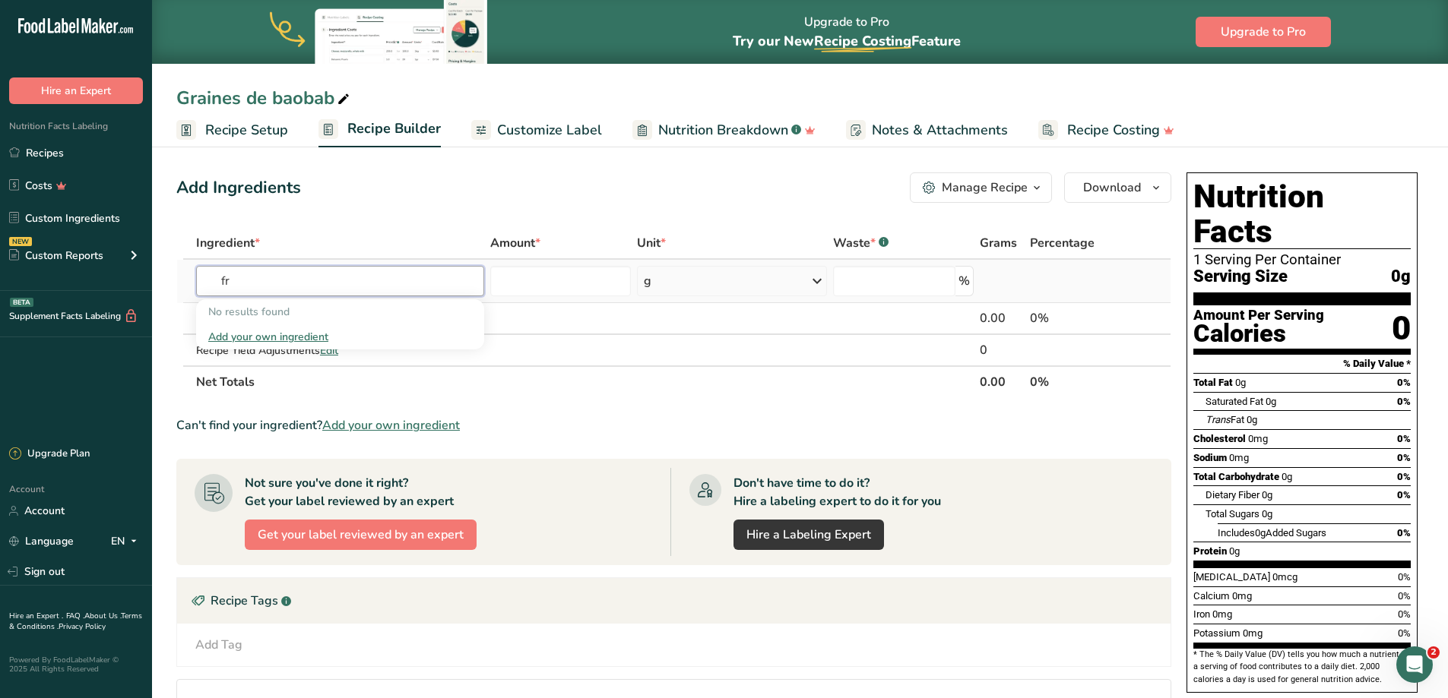
type input "f"
type input "baobab"
click at [277, 99] on div "Graines de baobab" at bounding box center [264, 97] width 176 height 27
click at [277, 99] on input "Graines de baobab" at bounding box center [799, 97] width 1247 height 27
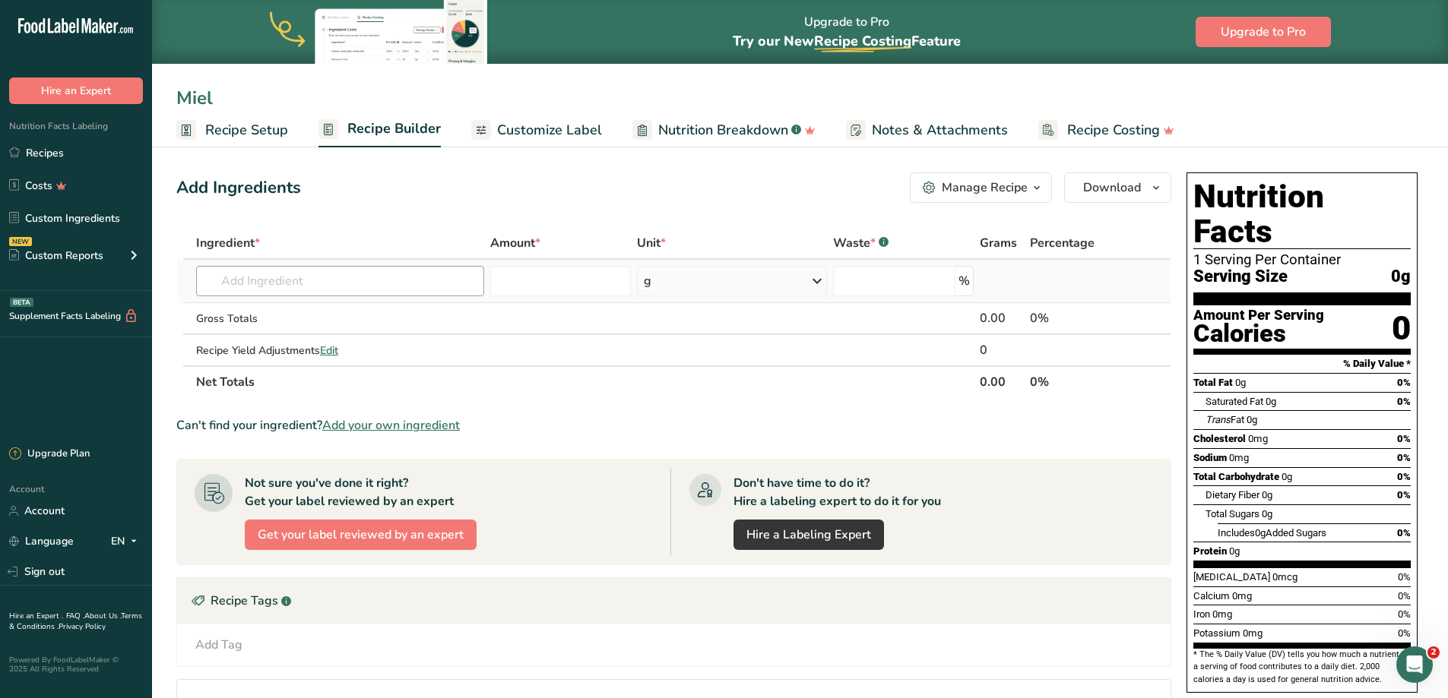
type input "Miel"
click at [315, 277] on input "text" at bounding box center [340, 281] width 288 height 30
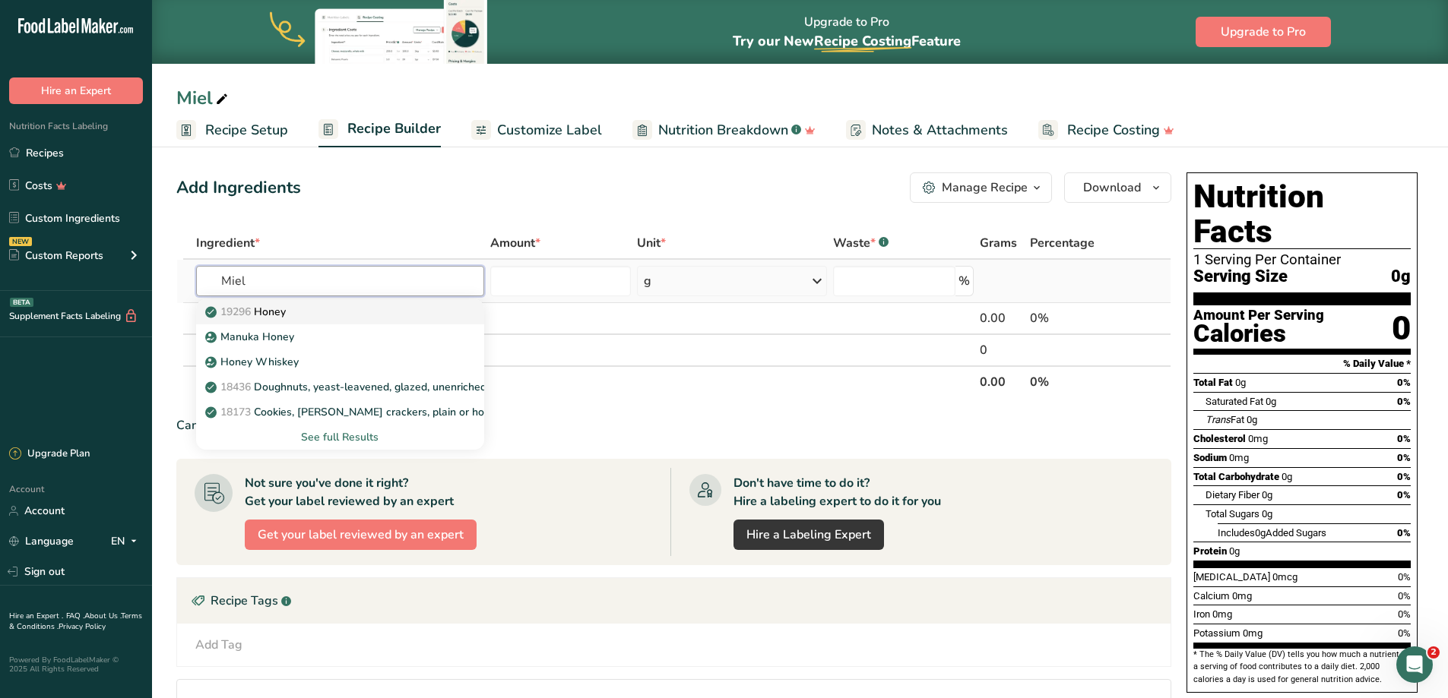
type input "Miel"
click at [227, 309] on span "19296" at bounding box center [235, 312] width 30 height 14
type input "Honey"
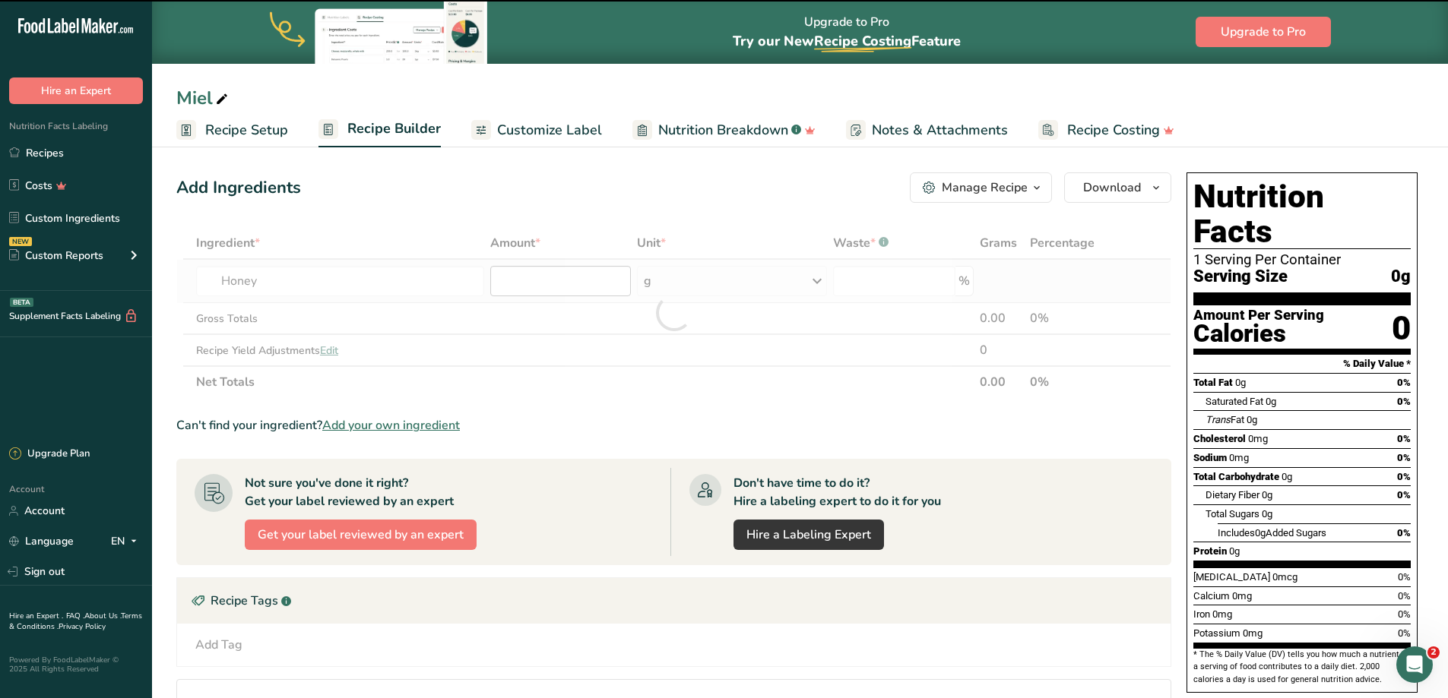
type input "0"
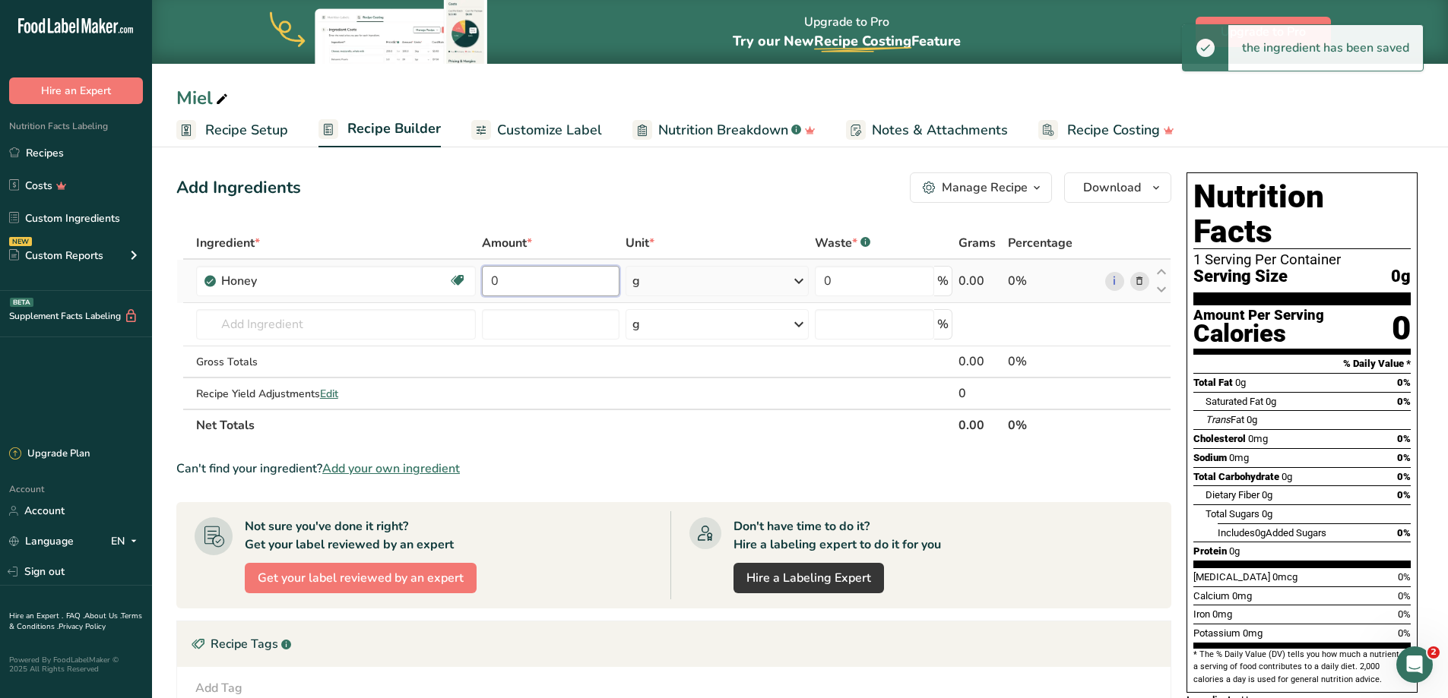
click at [583, 281] on input "0" at bounding box center [551, 281] width 138 height 30
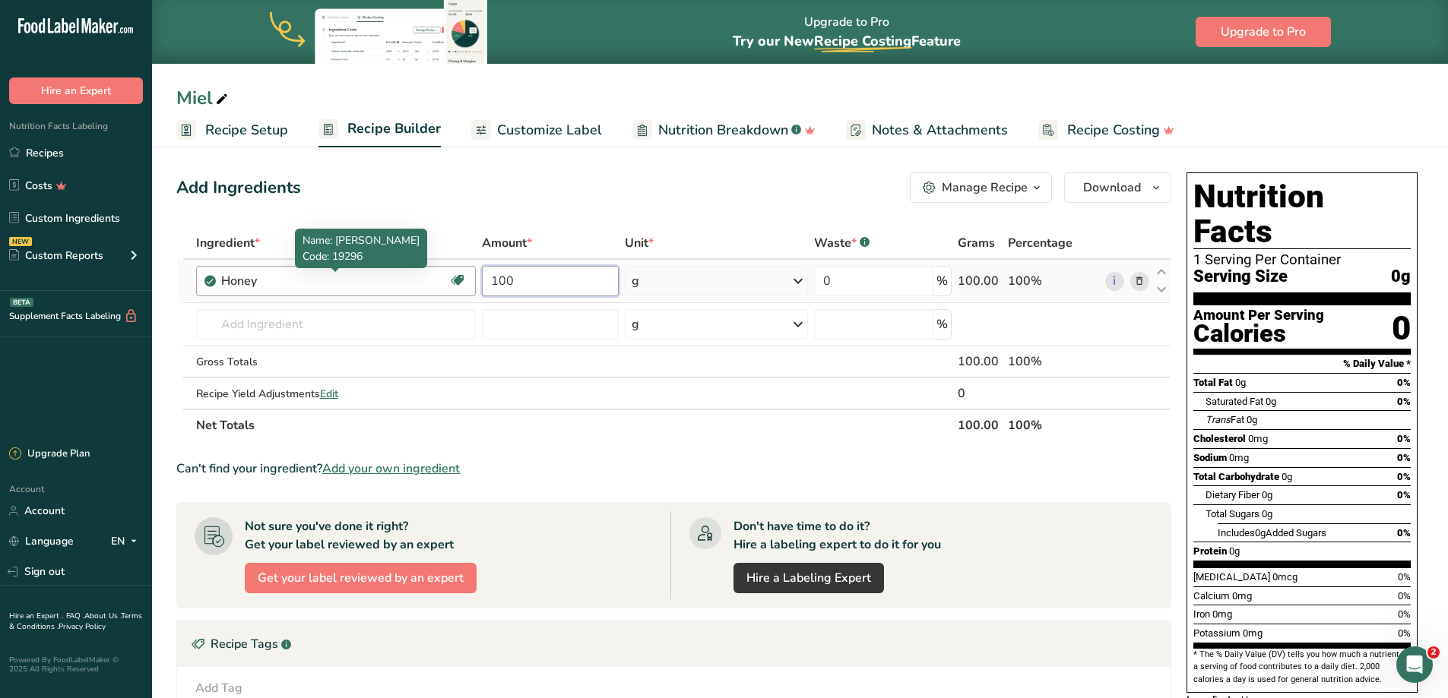
type input "100"
click at [321, 277] on div "Ingredient * Amount * Unit * Waste * .a-a{fill:#347362;}.b-a{fill:#fff;} Grams …" at bounding box center [673, 334] width 995 height 214
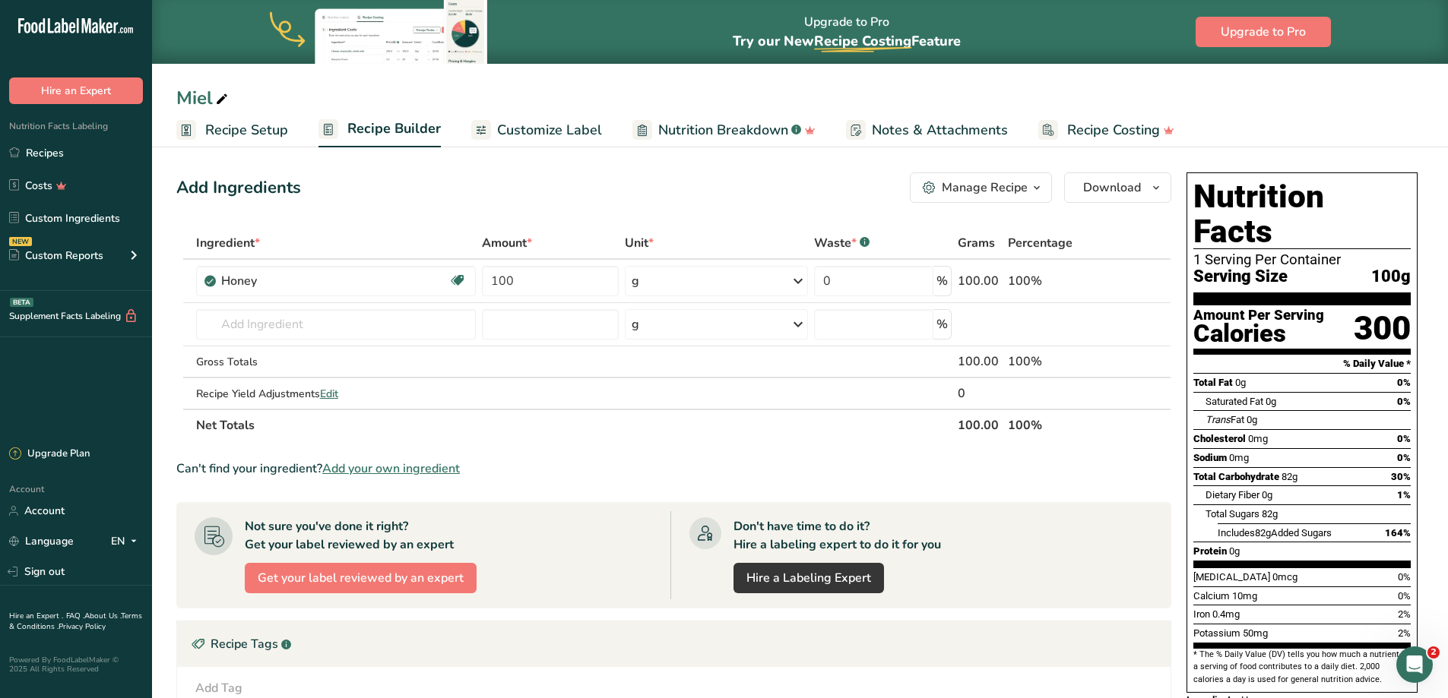
click at [241, 132] on span "Recipe Setup" at bounding box center [246, 130] width 83 height 21
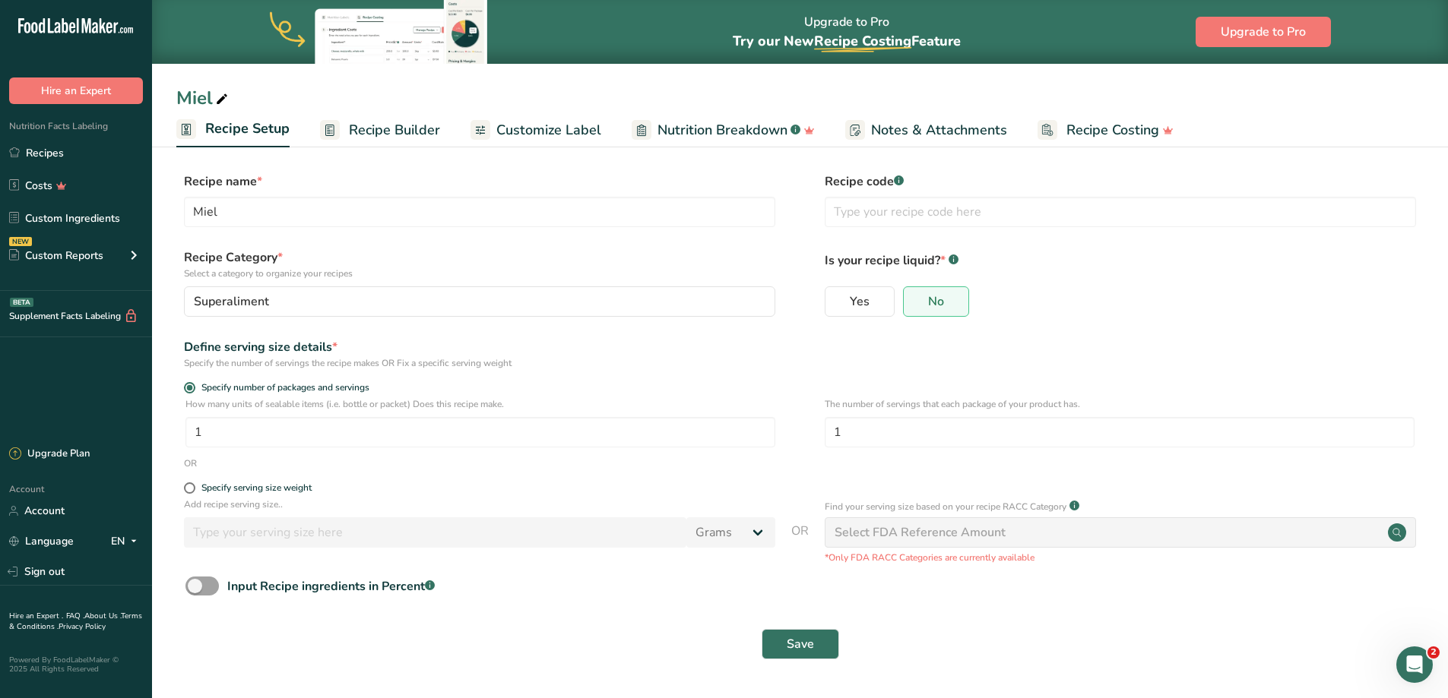
click at [425, 138] on span "Recipe Builder" at bounding box center [394, 130] width 91 height 21
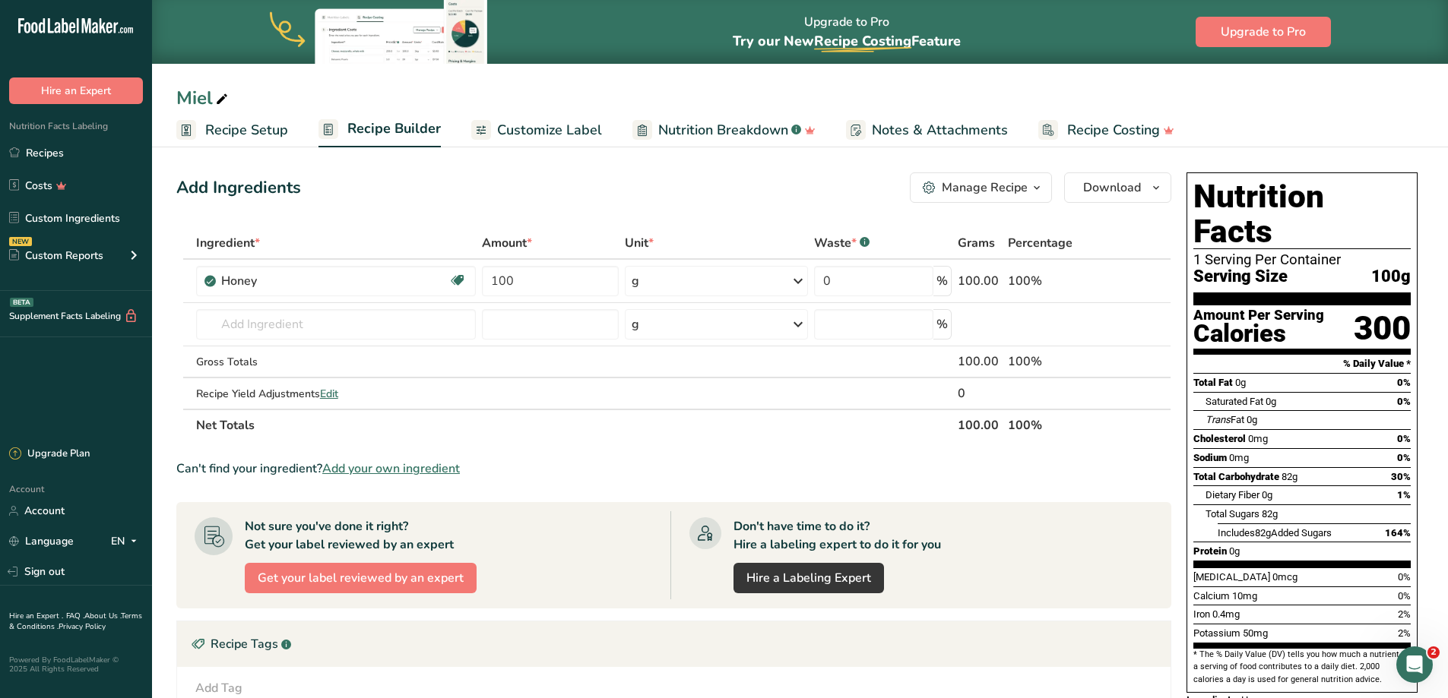
click at [256, 128] on span "Recipe Setup" at bounding box center [246, 130] width 83 height 21
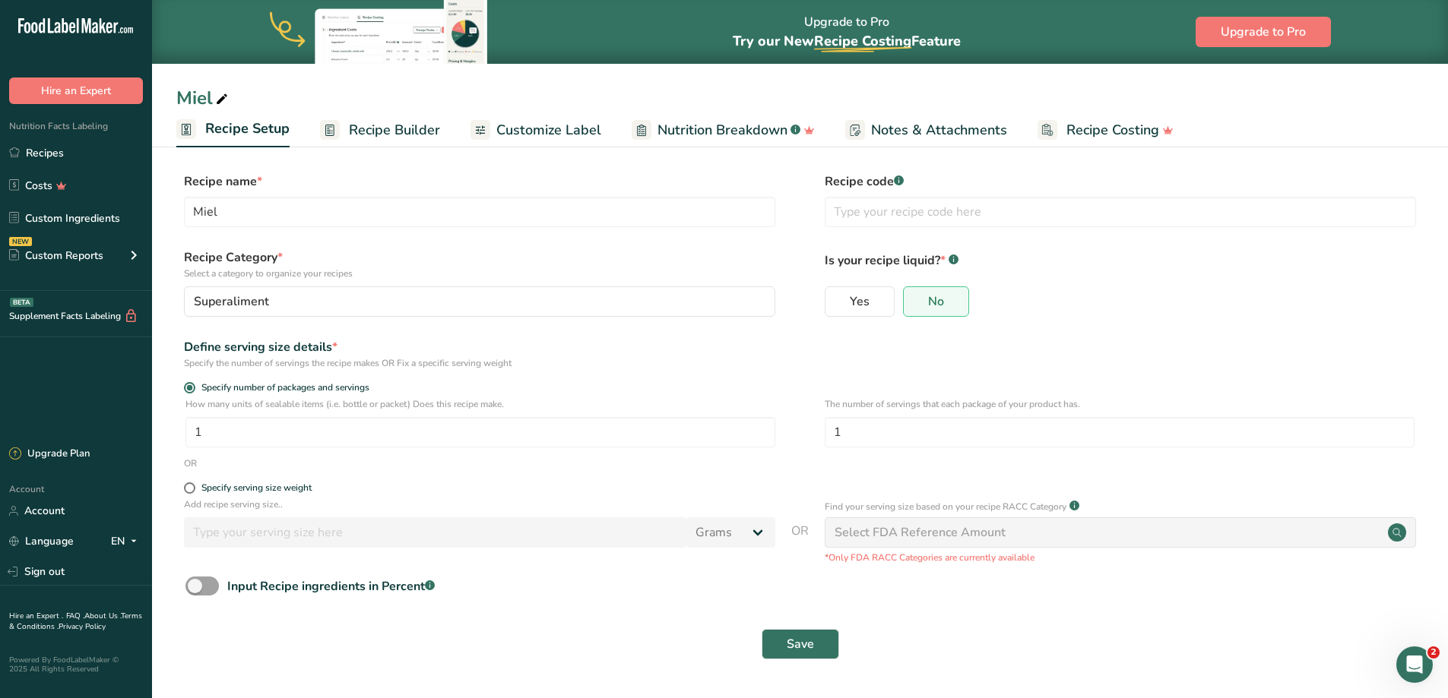
click at [404, 138] on span "Recipe Builder" at bounding box center [394, 130] width 91 height 21
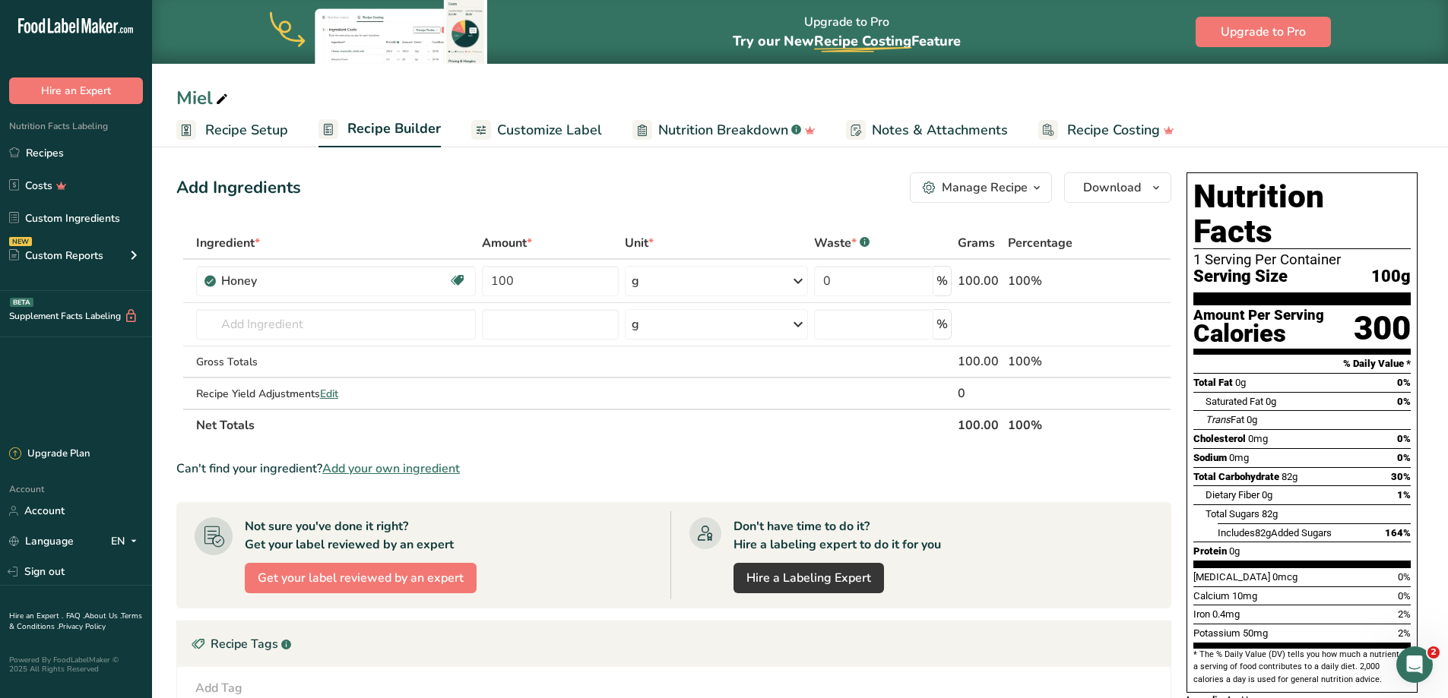
click at [600, 121] on ul "Recipe Setup Recipe Builder Customize Label Nutrition Breakdown .a-a{fill:#3473…" at bounding box center [800, 130] width 1296 height 36
click at [583, 134] on span "Customize Label" at bounding box center [549, 130] width 105 height 21
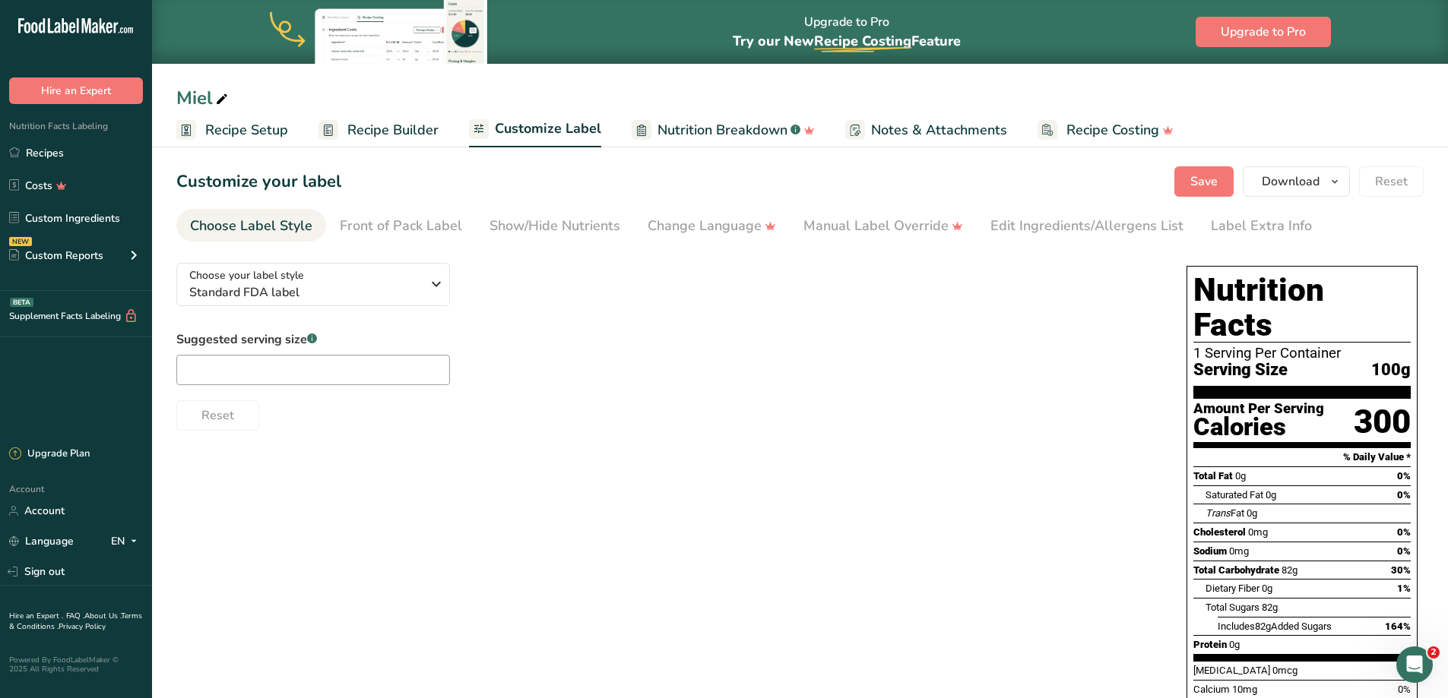
click at [397, 258] on div "Choose your label style Standard FDA label USA (FDA) Standard FDA label Tabular…" at bounding box center [666, 341] width 980 height 180
click at [397, 287] on span "Standard FDA label" at bounding box center [305, 292] width 232 height 18
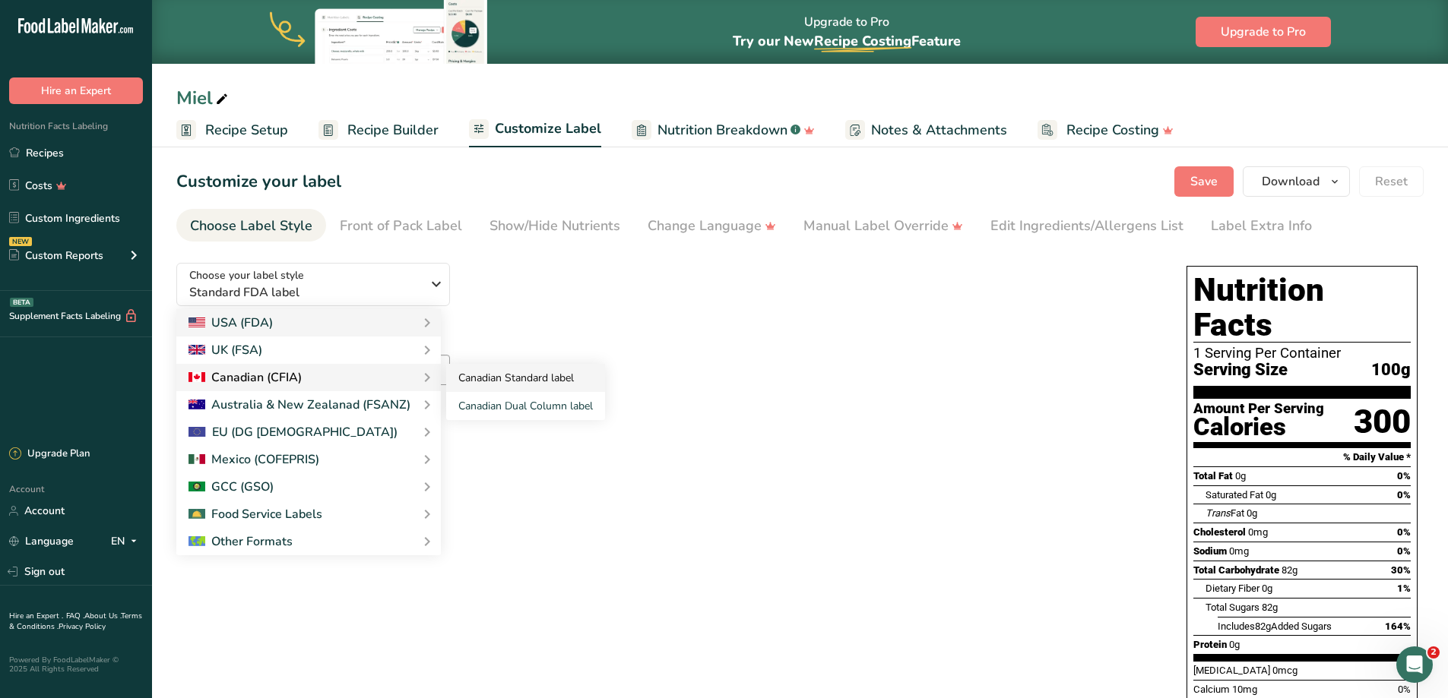
click at [504, 378] on link "Canadian Standard label" at bounding box center [525, 378] width 159 height 28
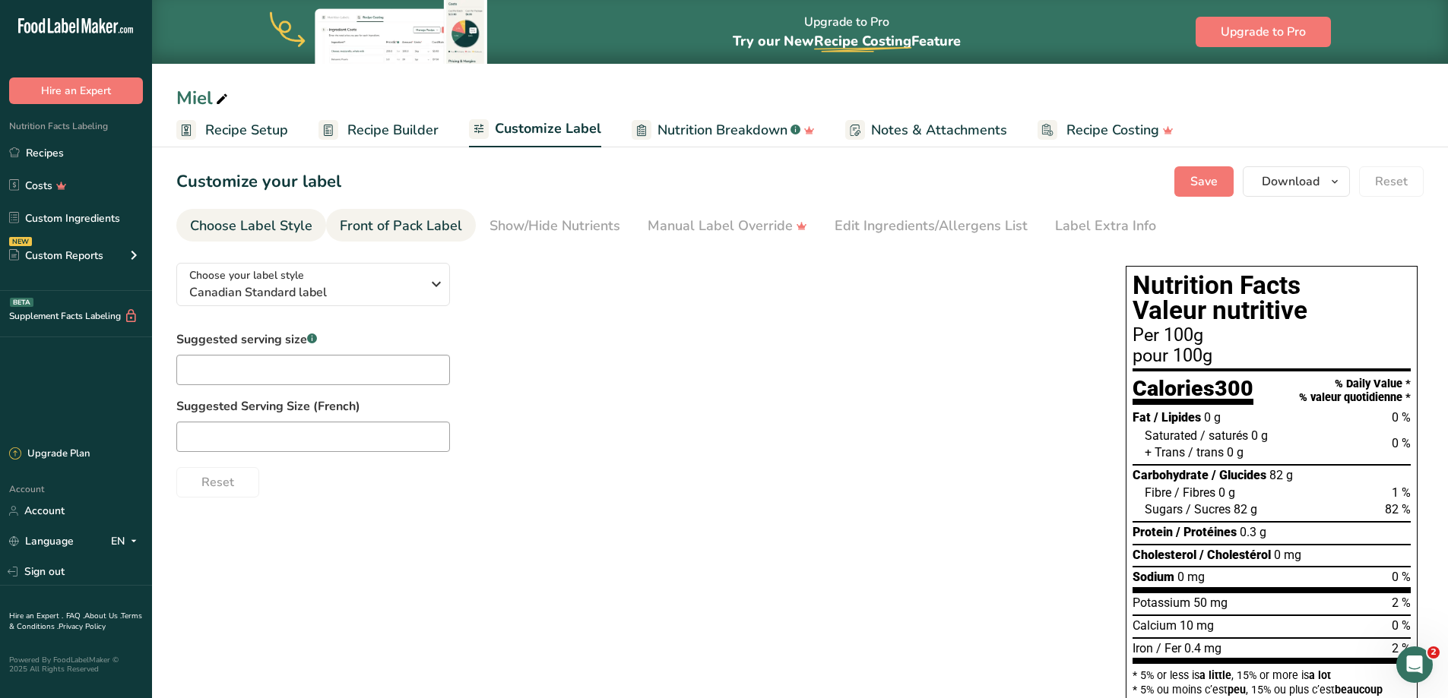
click at [416, 236] on link "Front of Pack Label" at bounding box center [401, 226] width 122 height 34
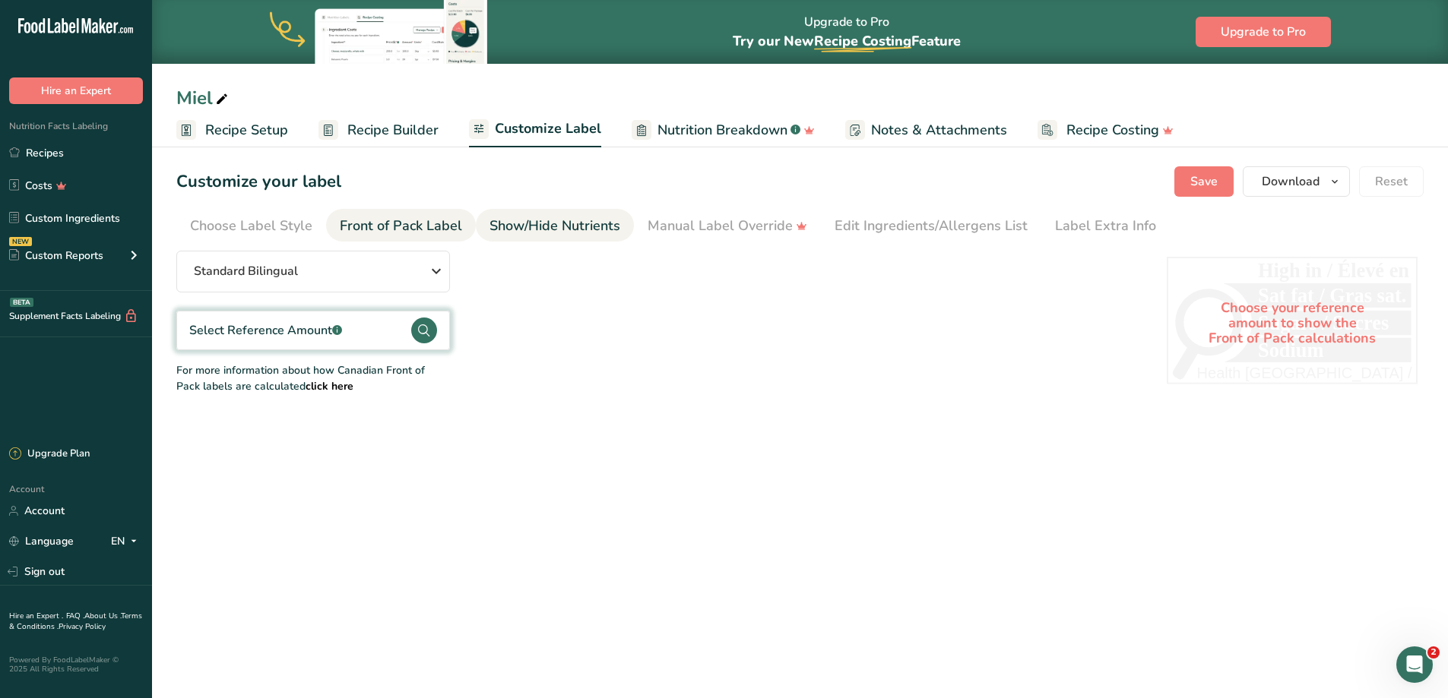
click at [548, 236] on div "Show/Hide Nutrients" at bounding box center [554, 226] width 131 height 21
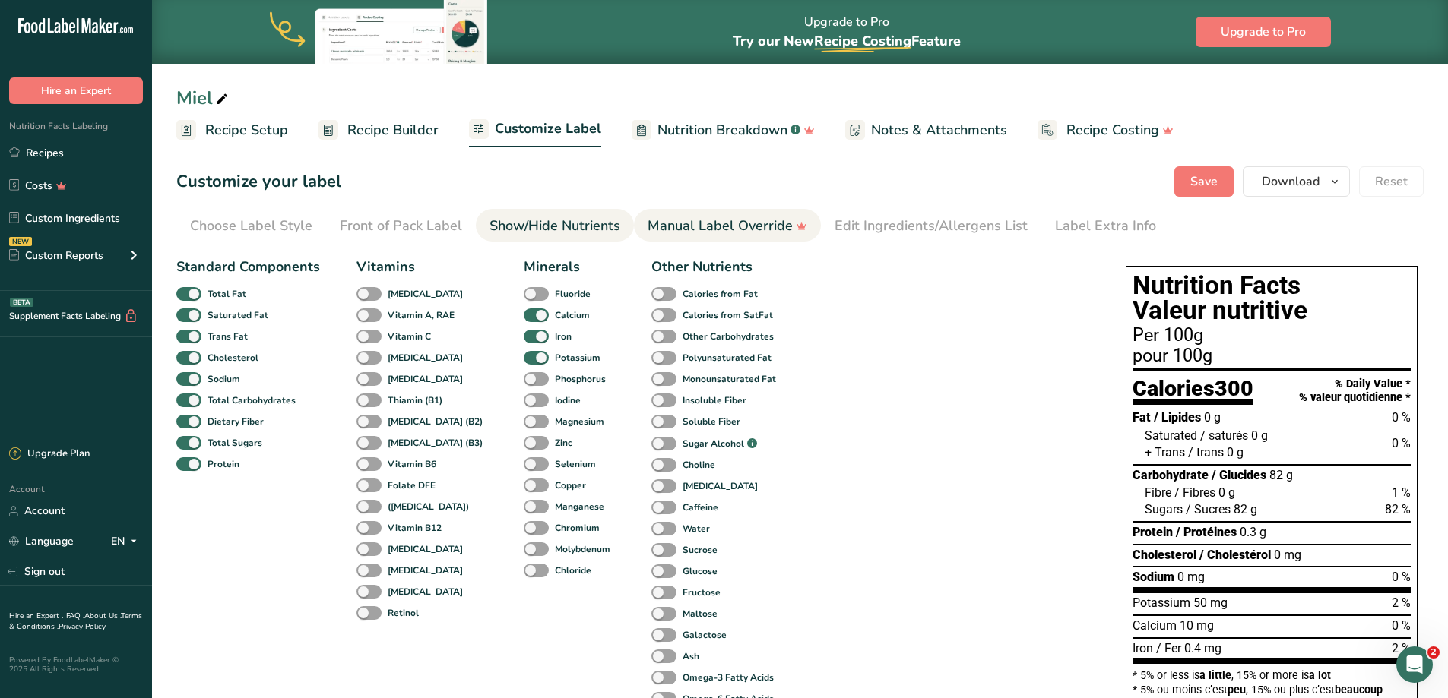
click at [684, 227] on div "Manual Label Override" at bounding box center [728, 226] width 160 height 21
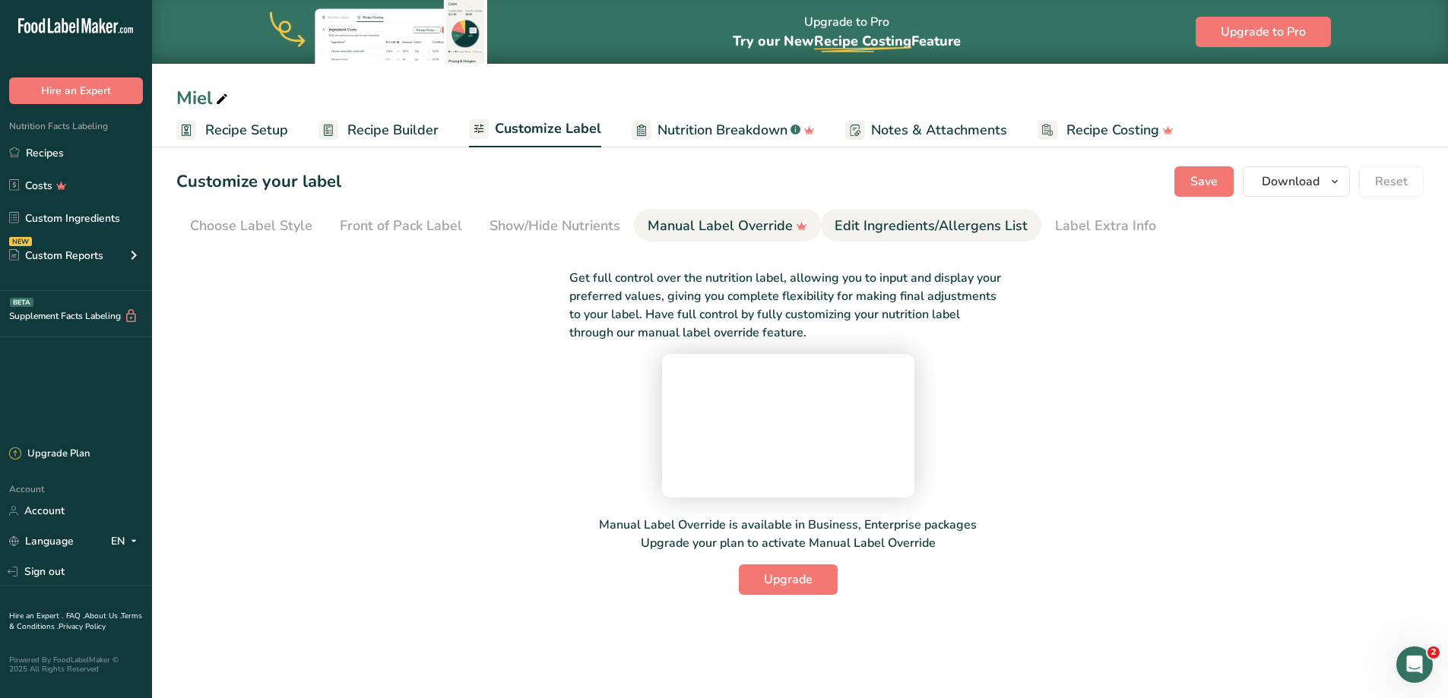
click at [889, 223] on div "Edit Ingredients/Allergens List" at bounding box center [931, 226] width 193 height 21
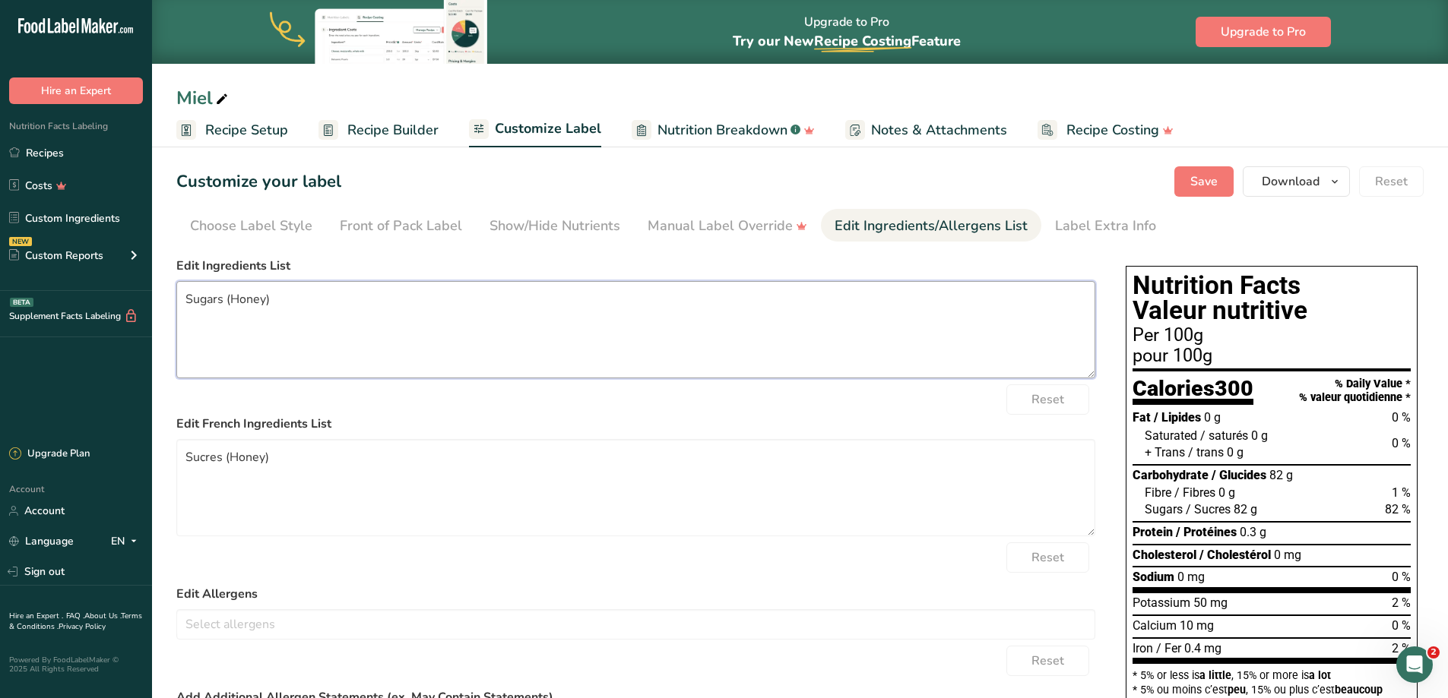
drag, startPoint x: 297, startPoint y: 299, endPoint x: 180, endPoint y: 300, distance: 117.1
click at [180, 300] on textarea "Sugars (Honey)" at bounding box center [635, 329] width 919 height 97
click at [349, 298] on textarea "Sugars (Honey)" at bounding box center [635, 329] width 919 height 97
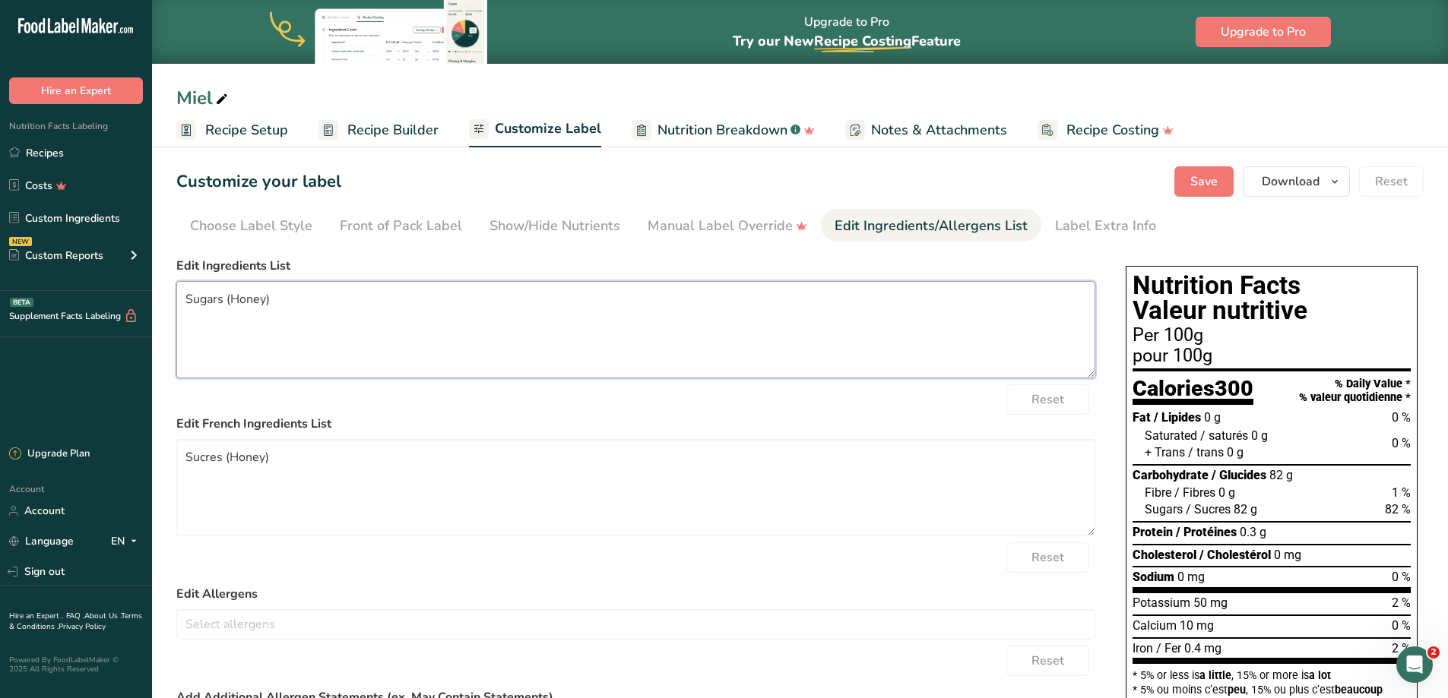
paste textarea "Natural Pure Honey"
type textarea "Natural Pure Honey"
click at [296, 468] on textarea "Sucres (Honey)" at bounding box center [635, 487] width 919 height 97
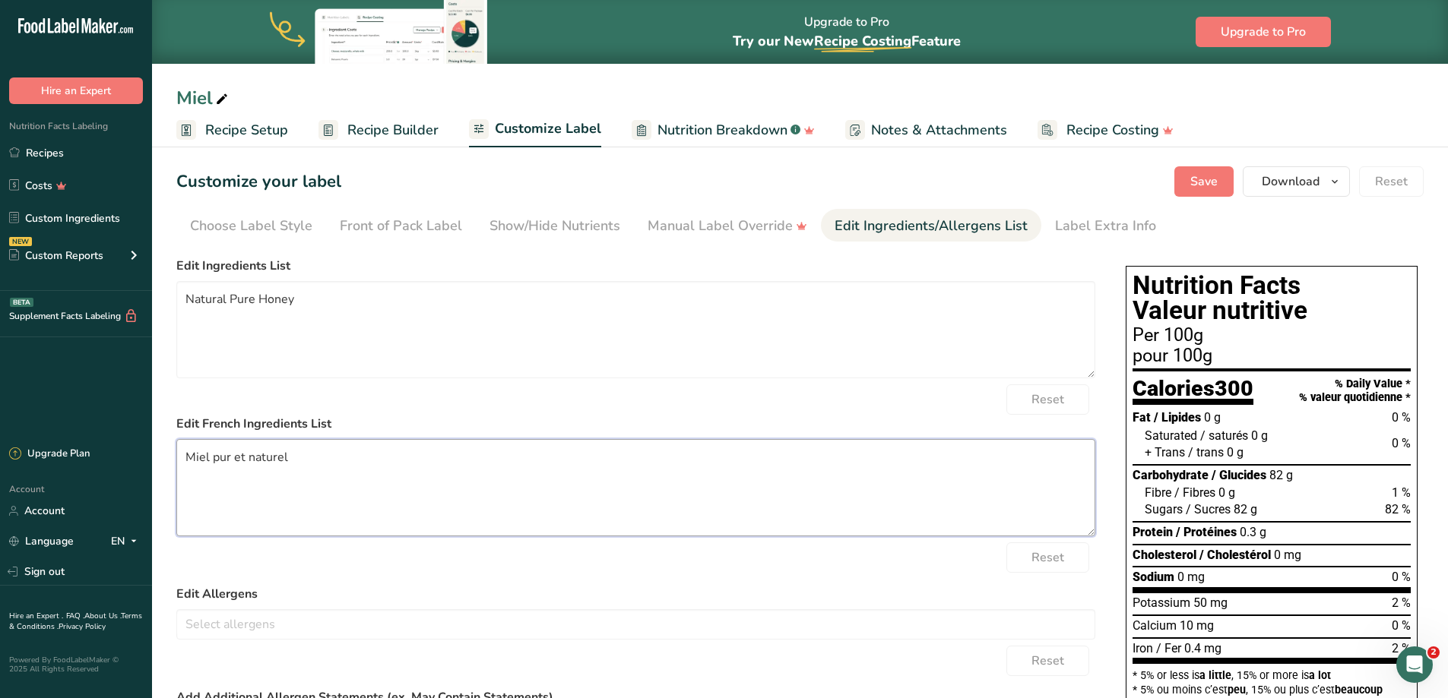
scroll to position [236, 0]
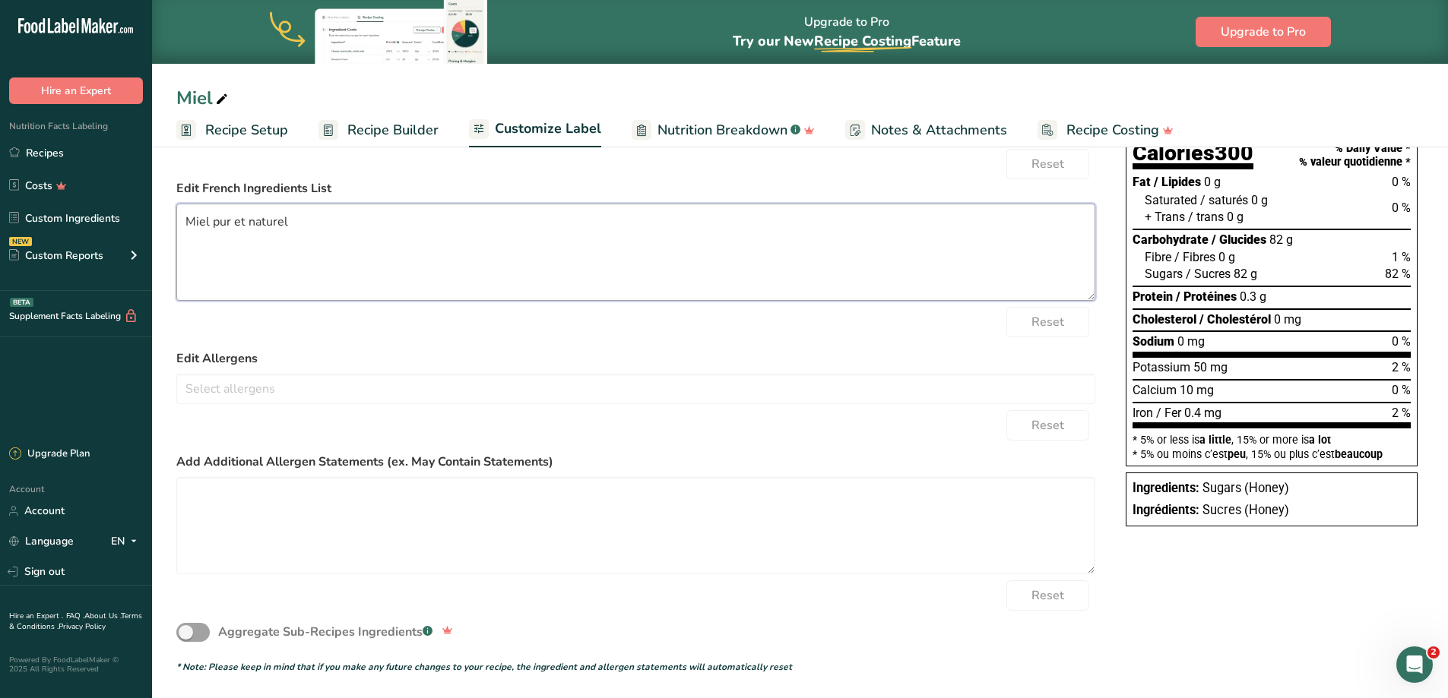
type textarea "Miel pur et naturel"
click at [717, 141] on link "Nutrition Breakdown .a-a{fill:#347362;}.b-a{fill:#fff;}" at bounding box center [723, 130] width 183 height 34
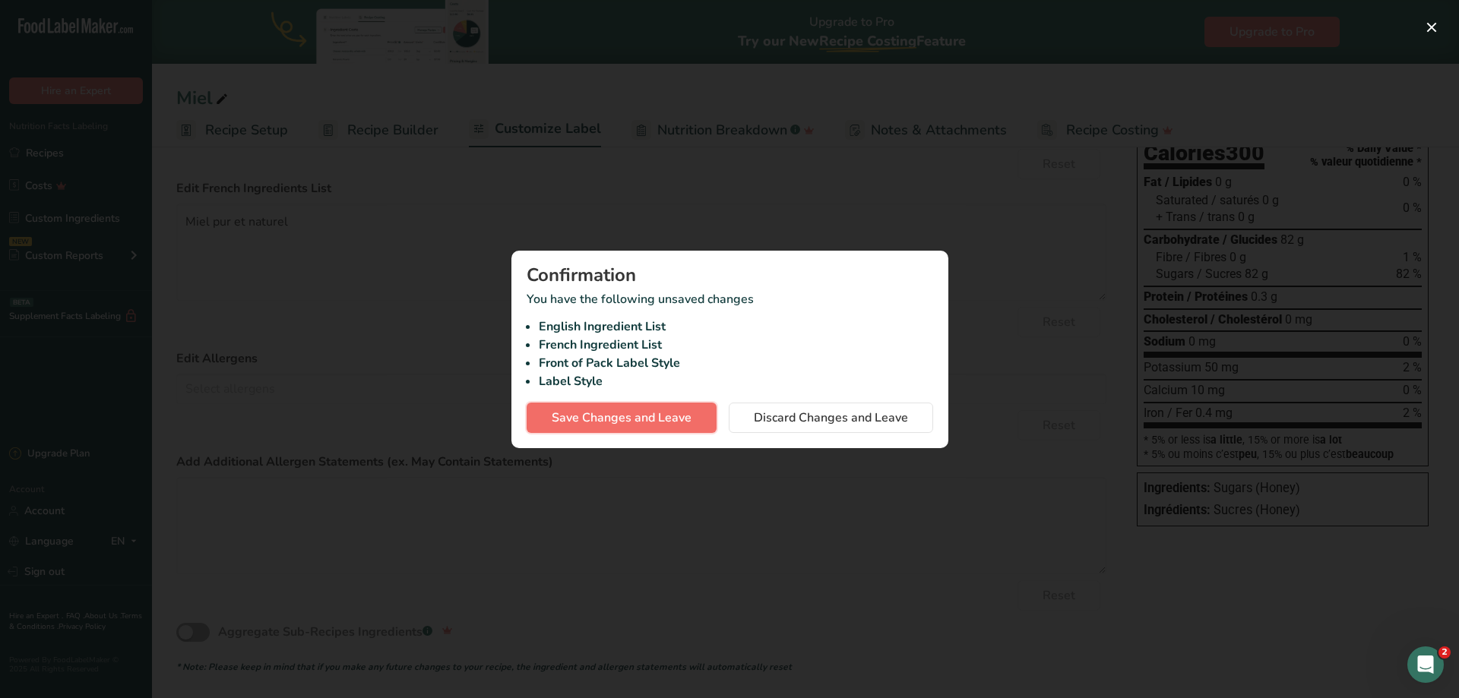
click at [655, 423] on span "Save Changes and Leave" at bounding box center [622, 418] width 140 height 18
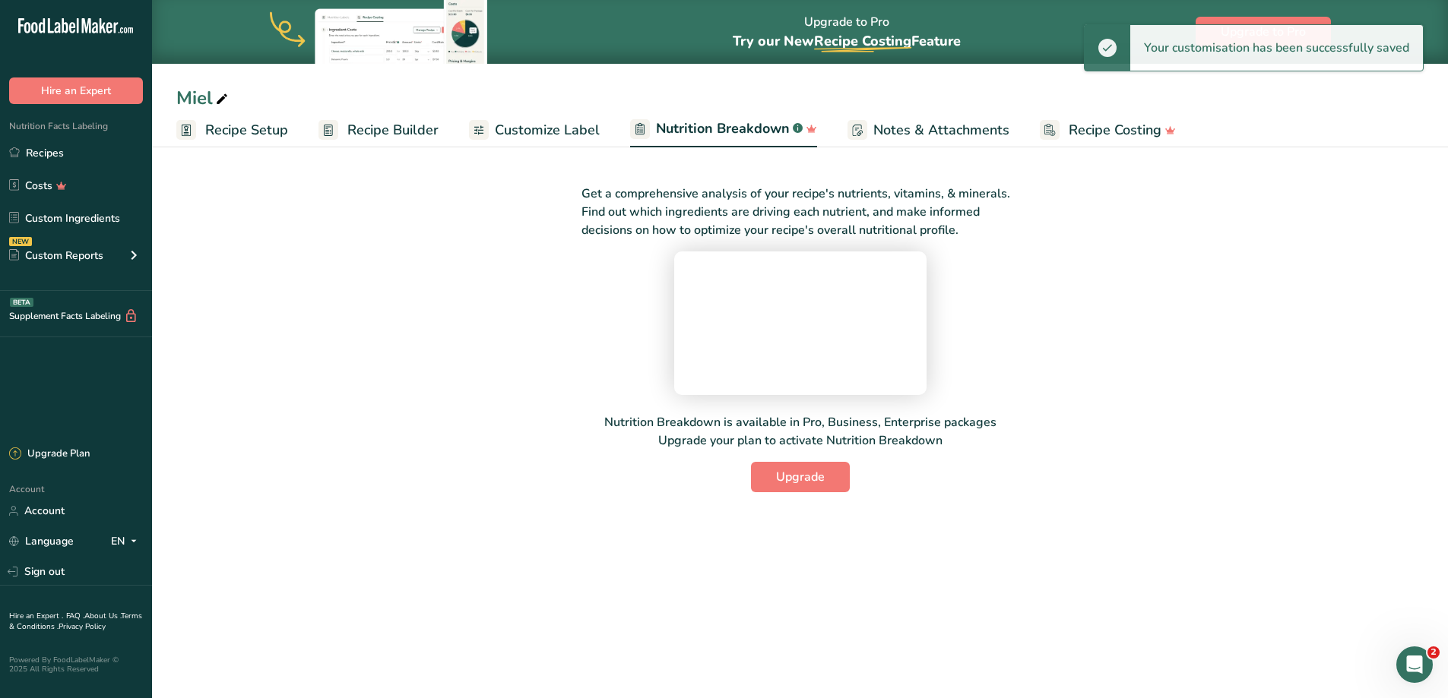
click at [882, 131] on span "Notes & Attachments" at bounding box center [941, 130] width 136 height 21
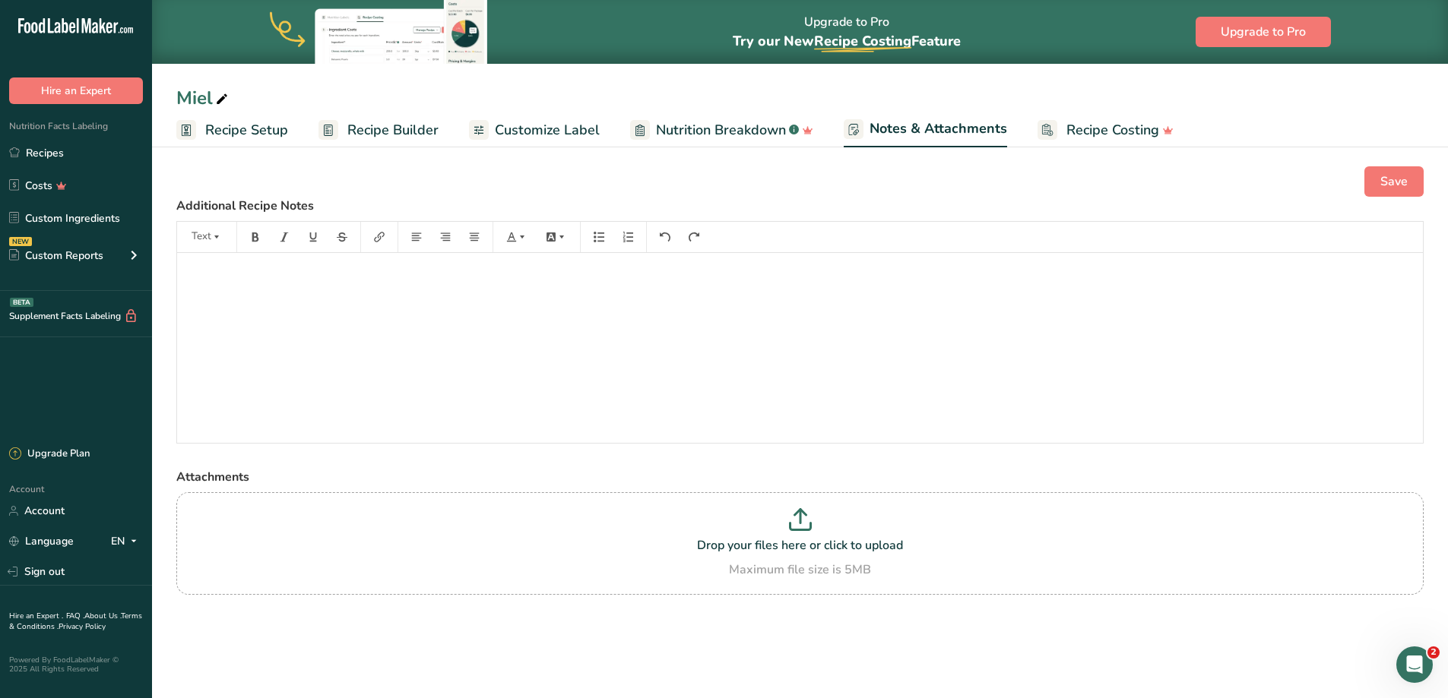
click at [762, 135] on span "Nutrition Breakdown" at bounding box center [721, 130] width 130 height 21
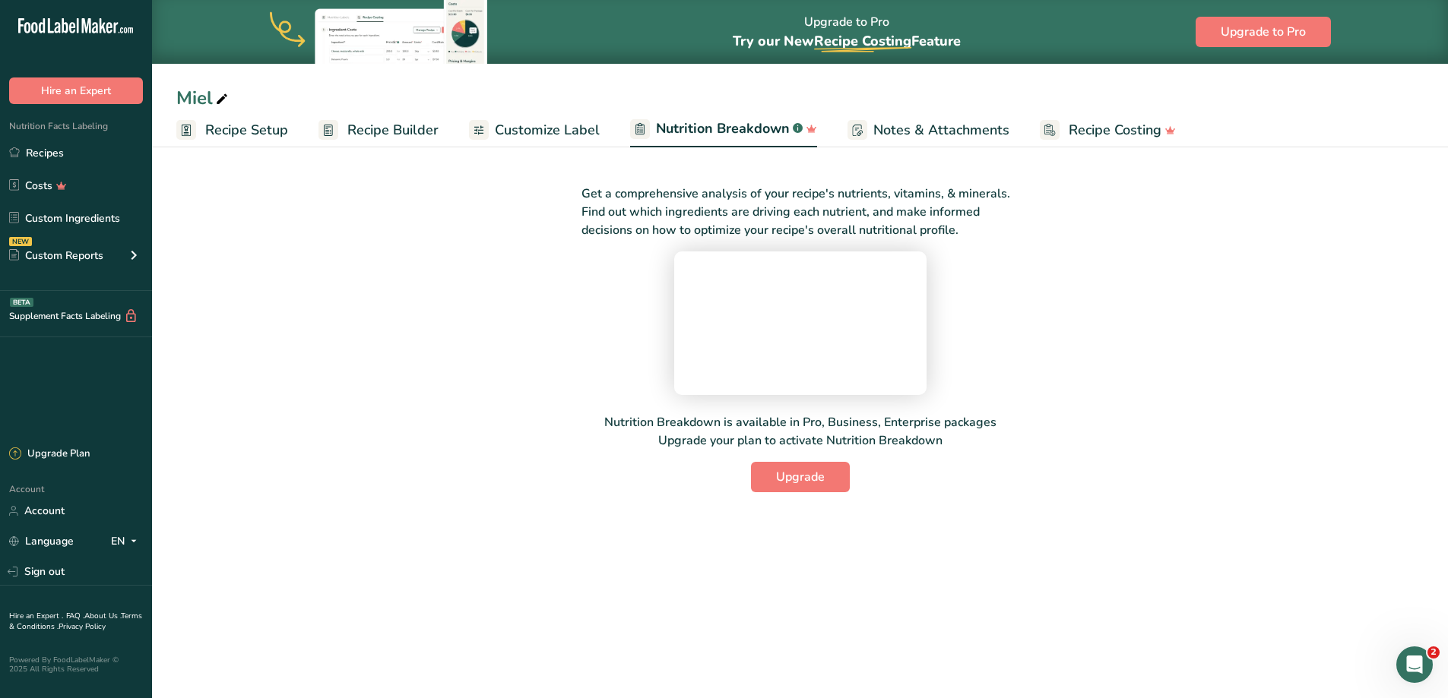
click at [569, 138] on span "Customize Label" at bounding box center [547, 130] width 105 height 21
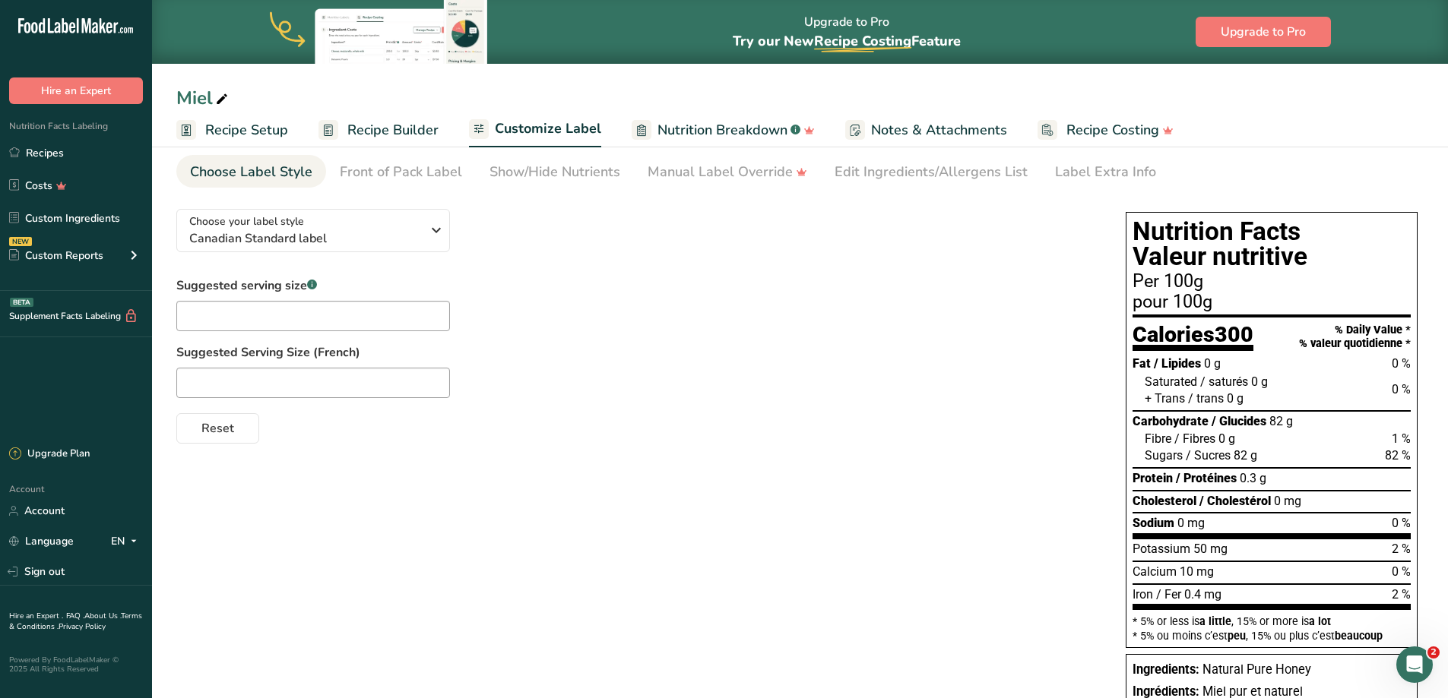
scroll to position [62, 0]
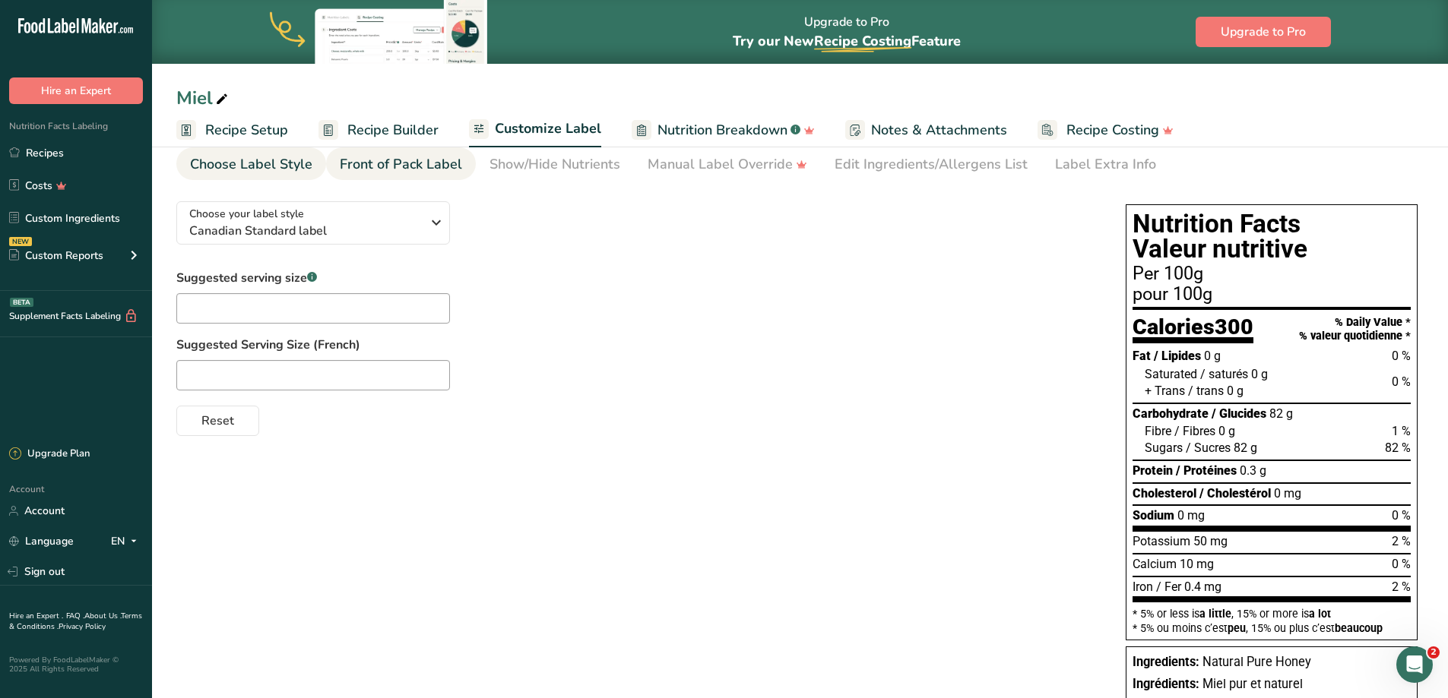
click at [439, 168] on div "Front of Pack Label" at bounding box center [401, 164] width 122 height 21
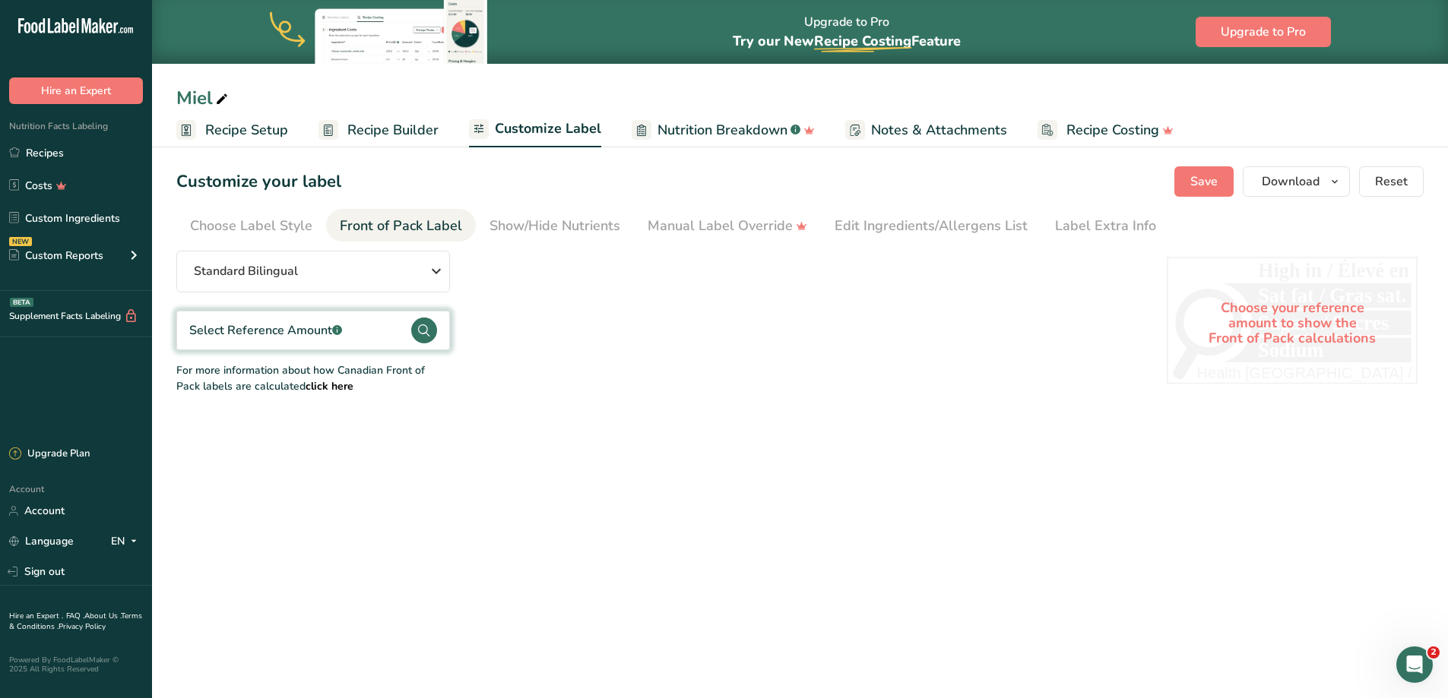
scroll to position [0, 0]
click at [560, 222] on div "Show/Hide Nutrients" at bounding box center [554, 226] width 131 height 21
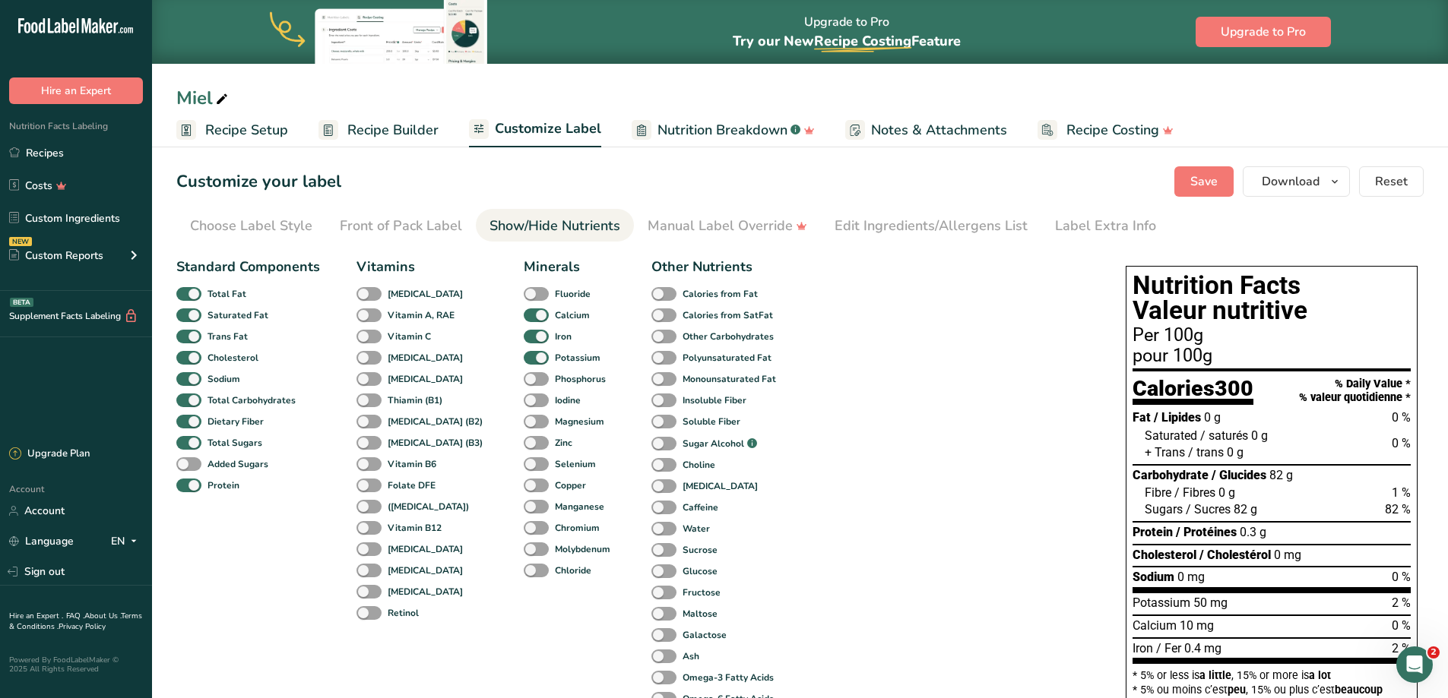
click at [727, 242] on section "Customize your label Save Download Choose what to show on your downloaded label…" at bounding box center [800, 527] width 1296 height 771
click at [730, 241] on link "Manual Label Override" at bounding box center [728, 226] width 160 height 34
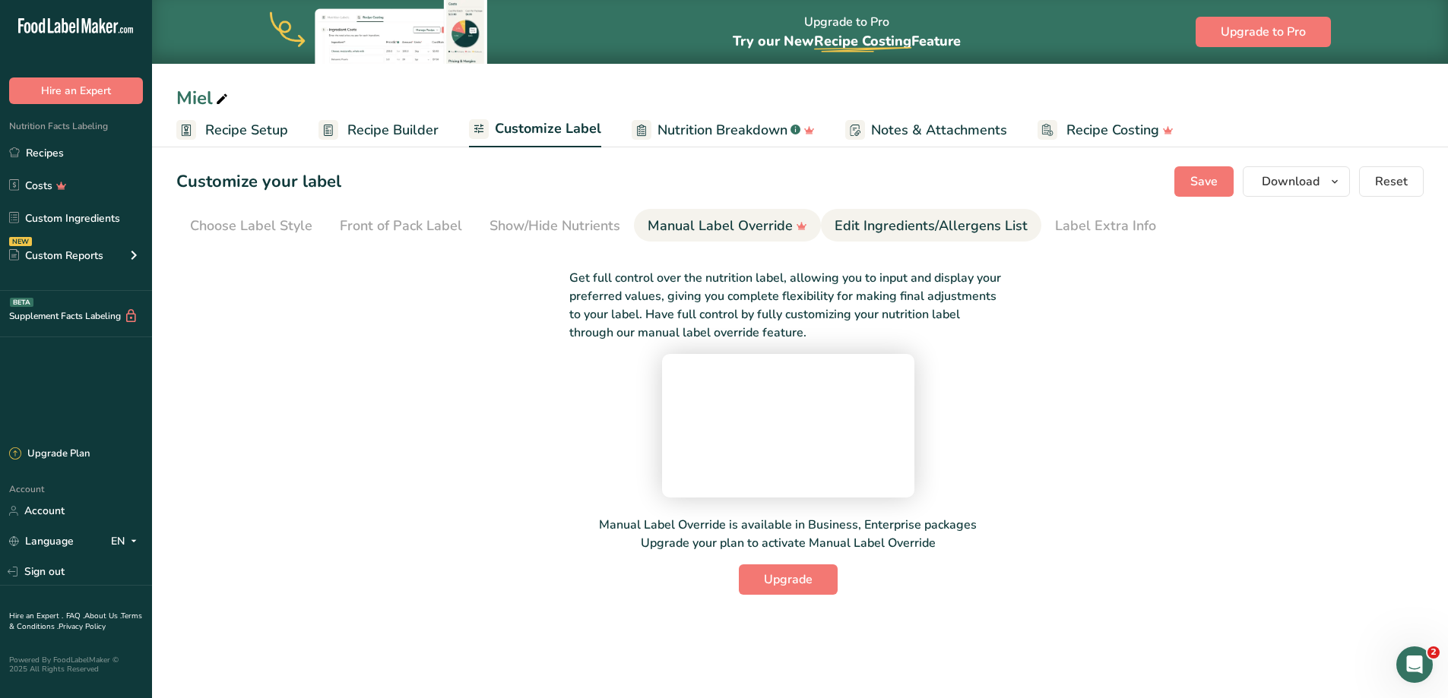
click at [906, 230] on div "Edit Ingredients/Allergens List" at bounding box center [931, 226] width 193 height 21
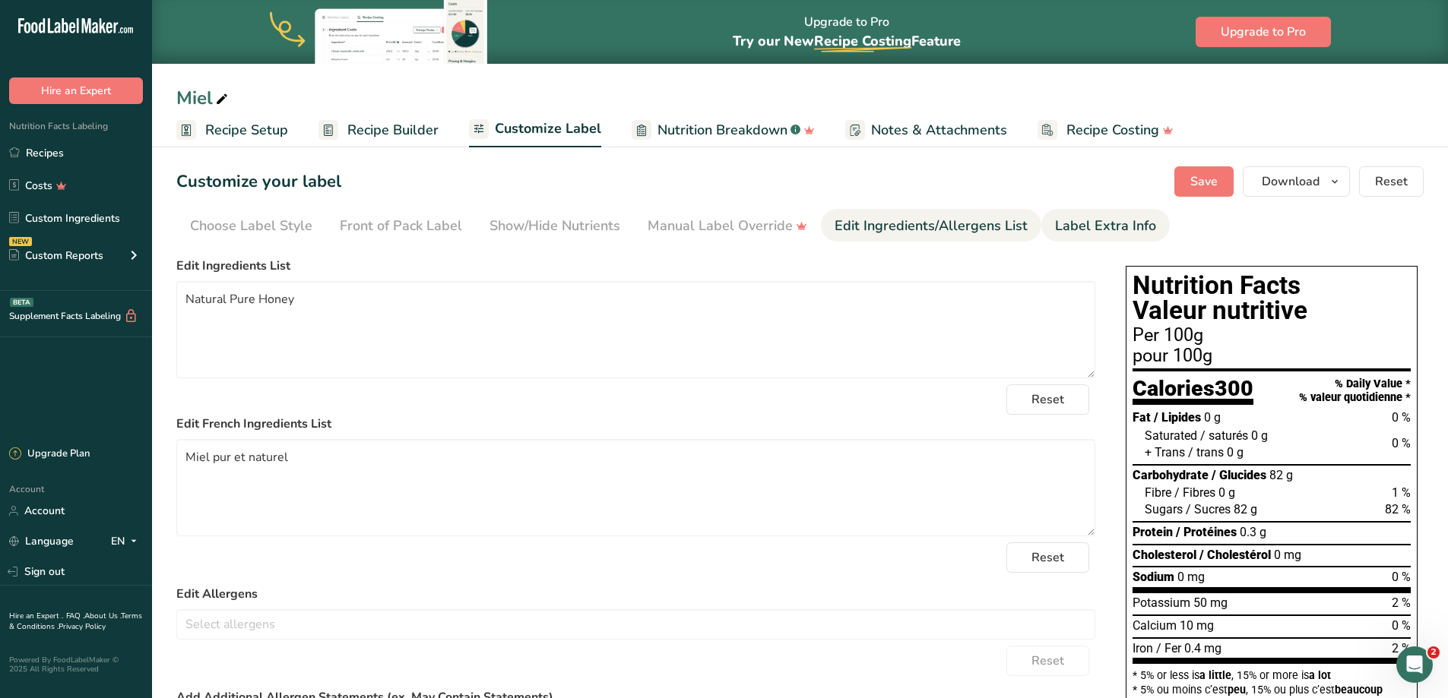
click at [1058, 217] on div "Label Extra Info" at bounding box center [1105, 226] width 101 height 21
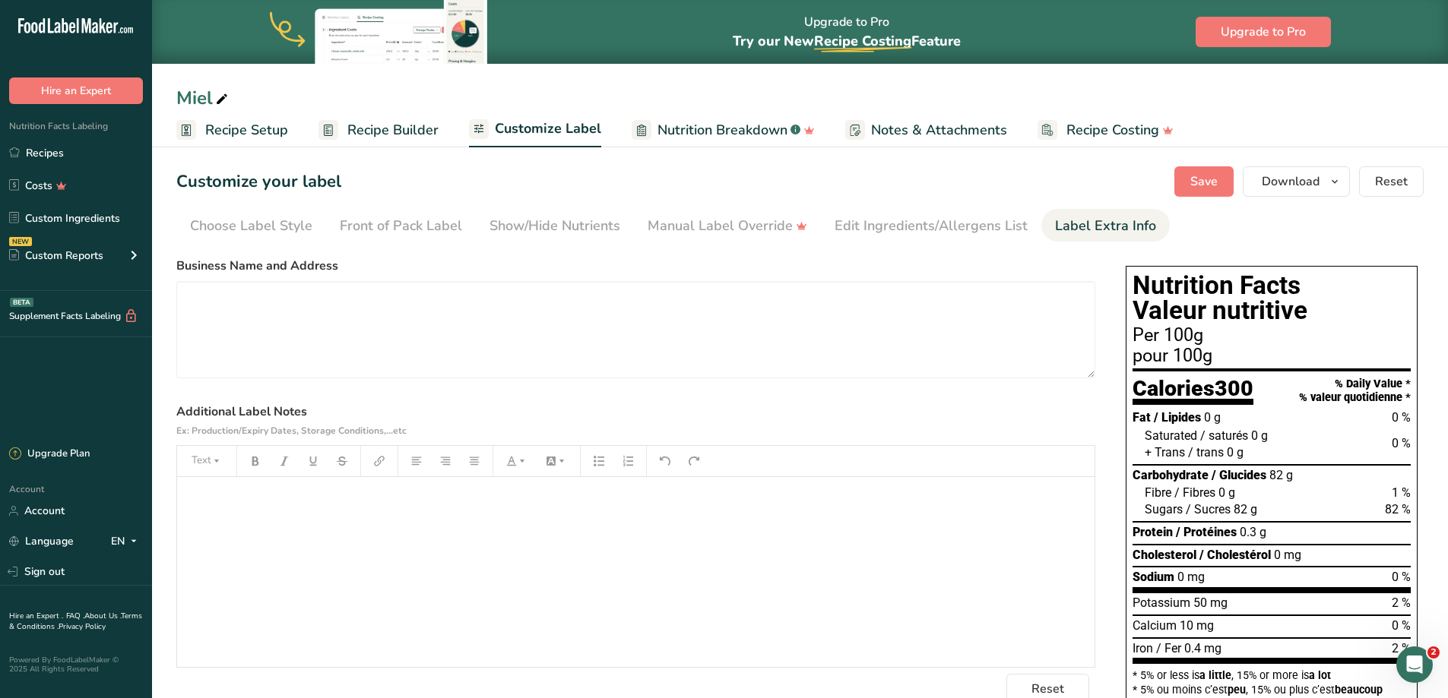
click at [417, 497] on p "﻿" at bounding box center [636, 498] width 902 height 18
click at [1195, 182] on span "Save" at bounding box center [1203, 182] width 27 height 18
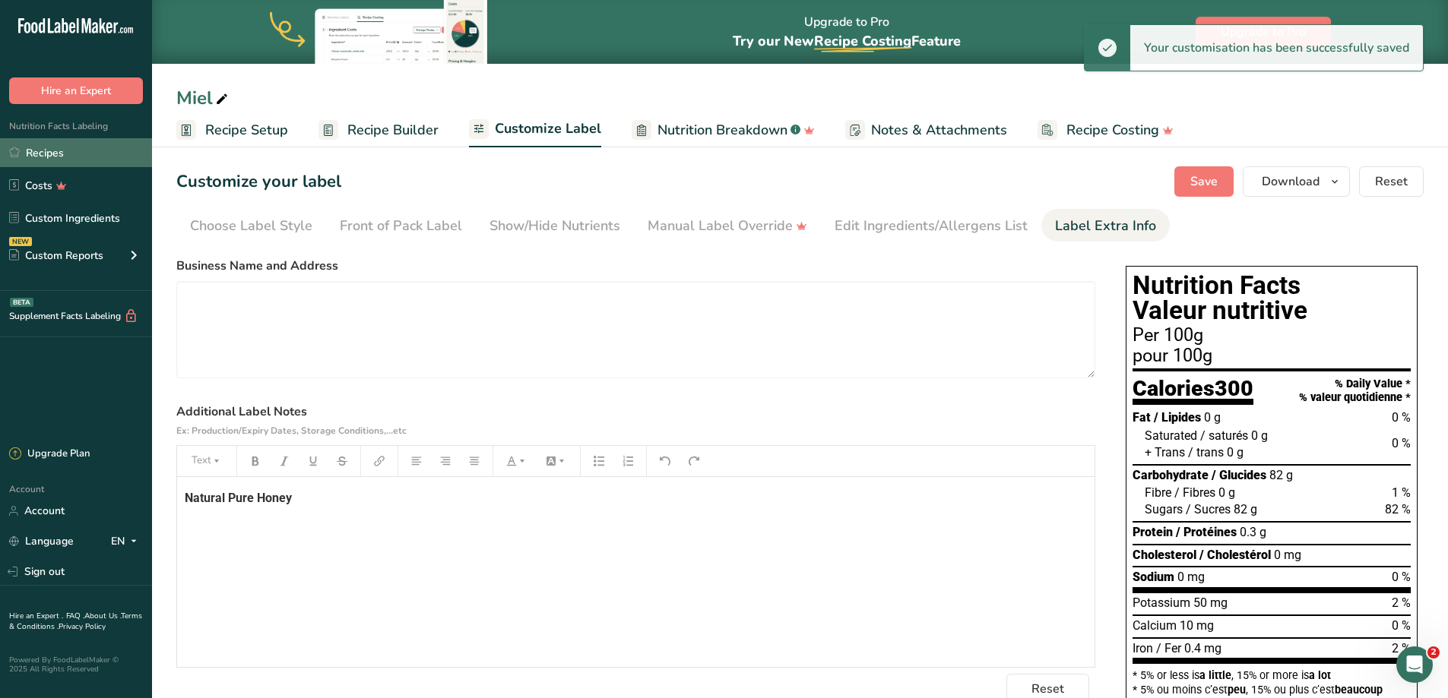
click at [62, 153] on link "Recipes" at bounding box center [76, 152] width 152 height 29
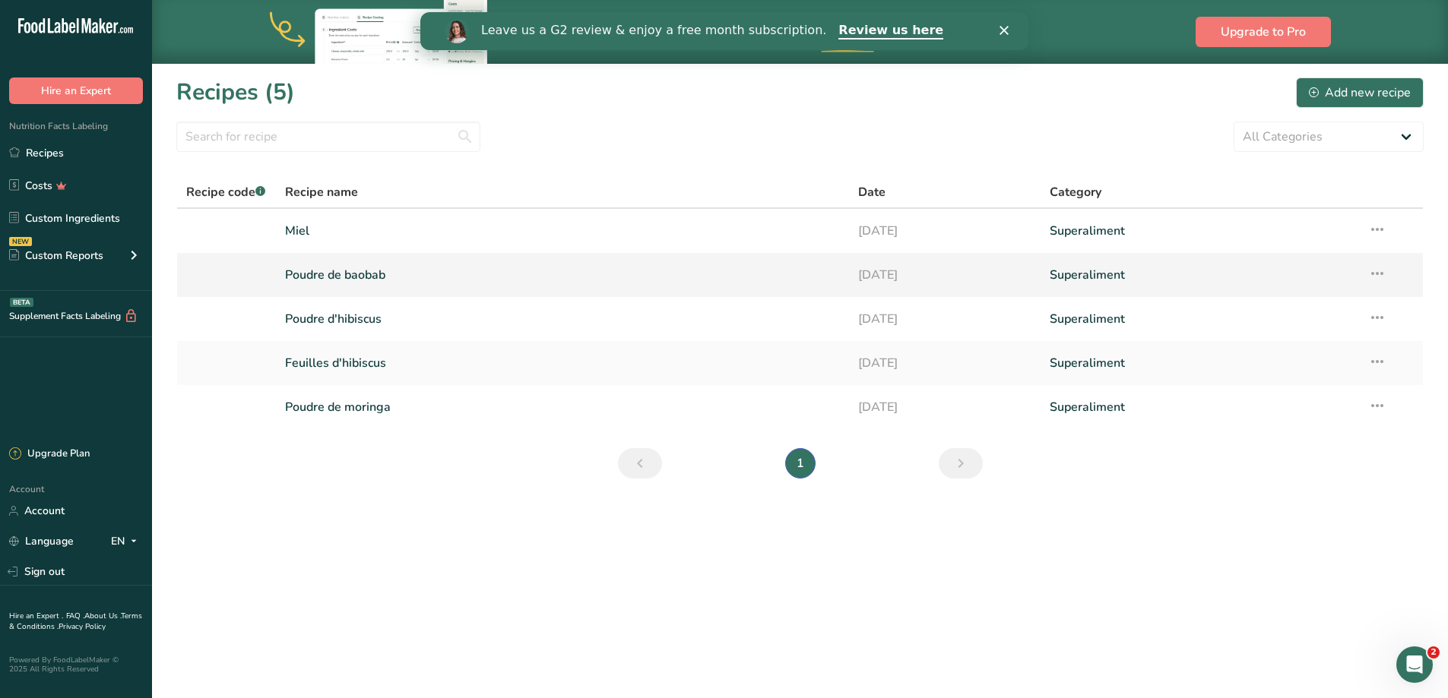
click at [334, 275] on link "Poudre de baobab" at bounding box center [563, 275] width 556 height 32
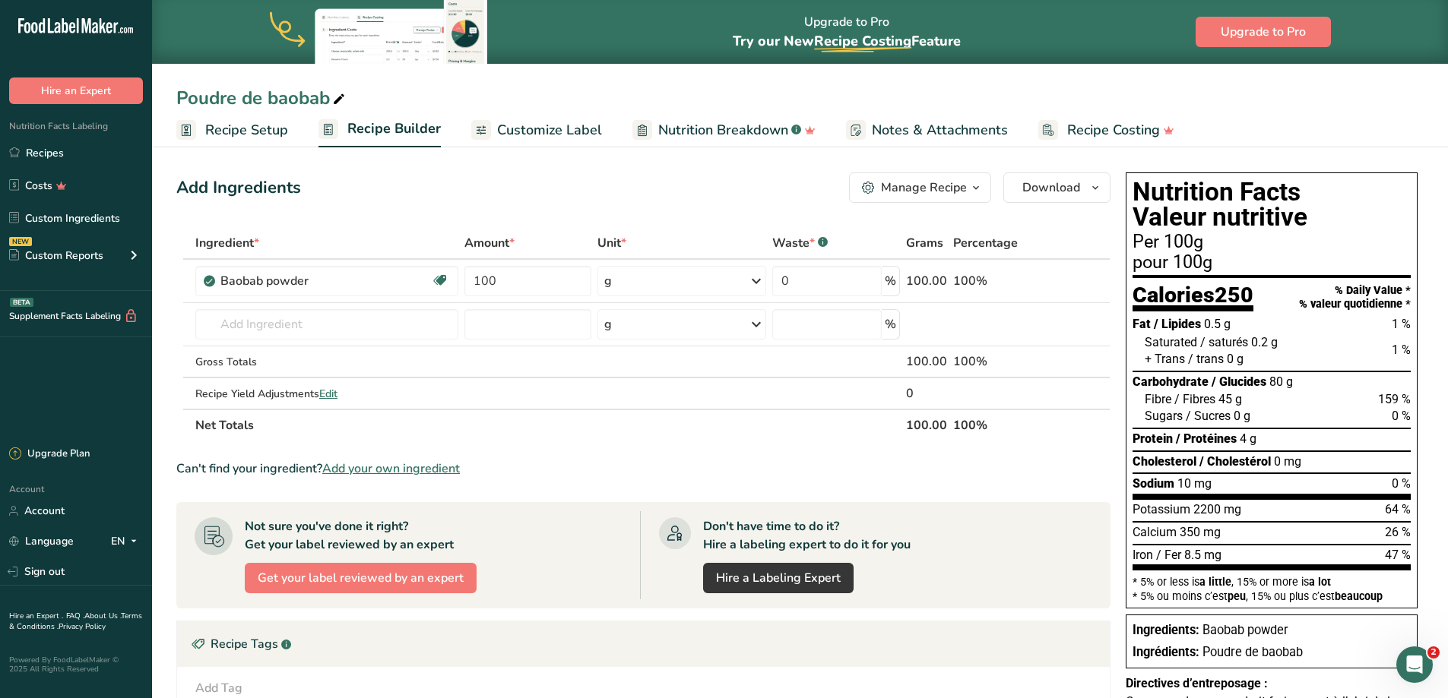
click at [759, 124] on span "Nutrition Breakdown" at bounding box center [723, 130] width 130 height 21
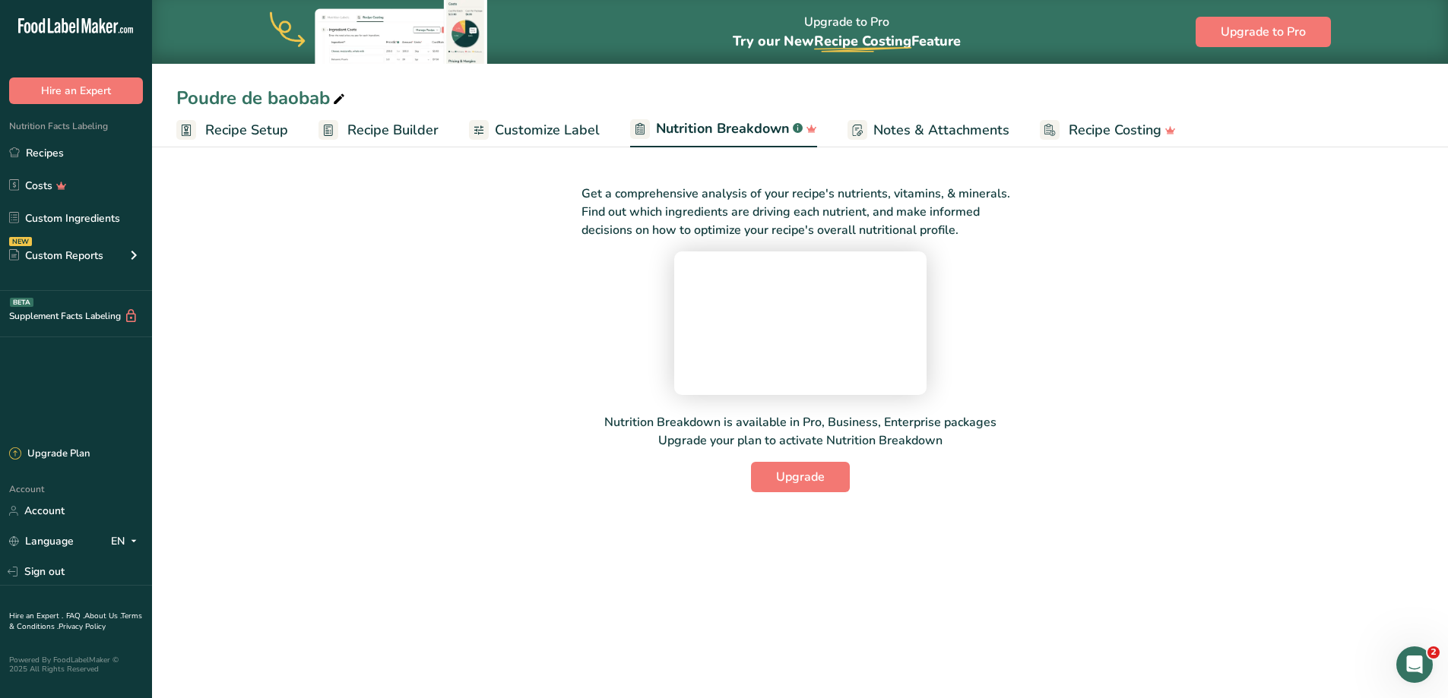
click at [954, 142] on link "Notes & Attachments" at bounding box center [928, 130] width 162 height 34
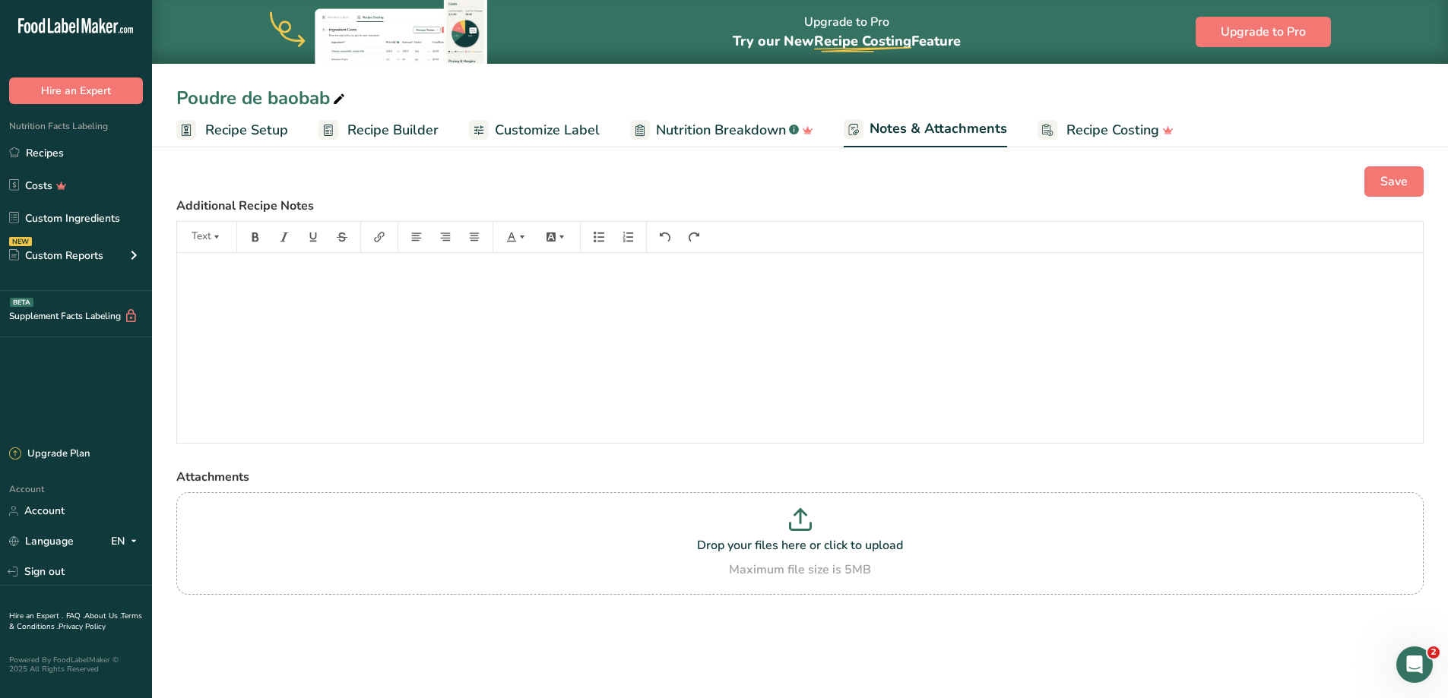
click at [728, 131] on span "Nutrition Breakdown" at bounding box center [721, 130] width 130 height 21
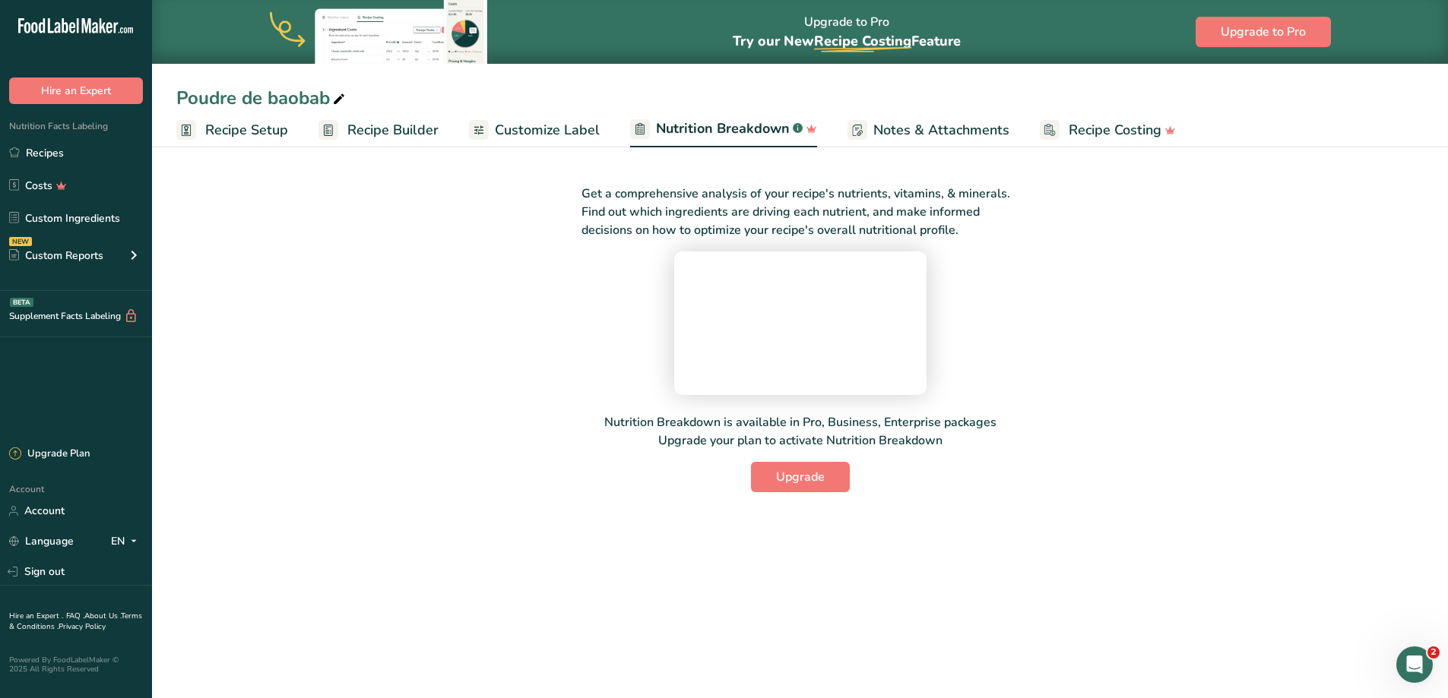
click at [540, 121] on span "Customize Label" at bounding box center [547, 130] width 105 height 21
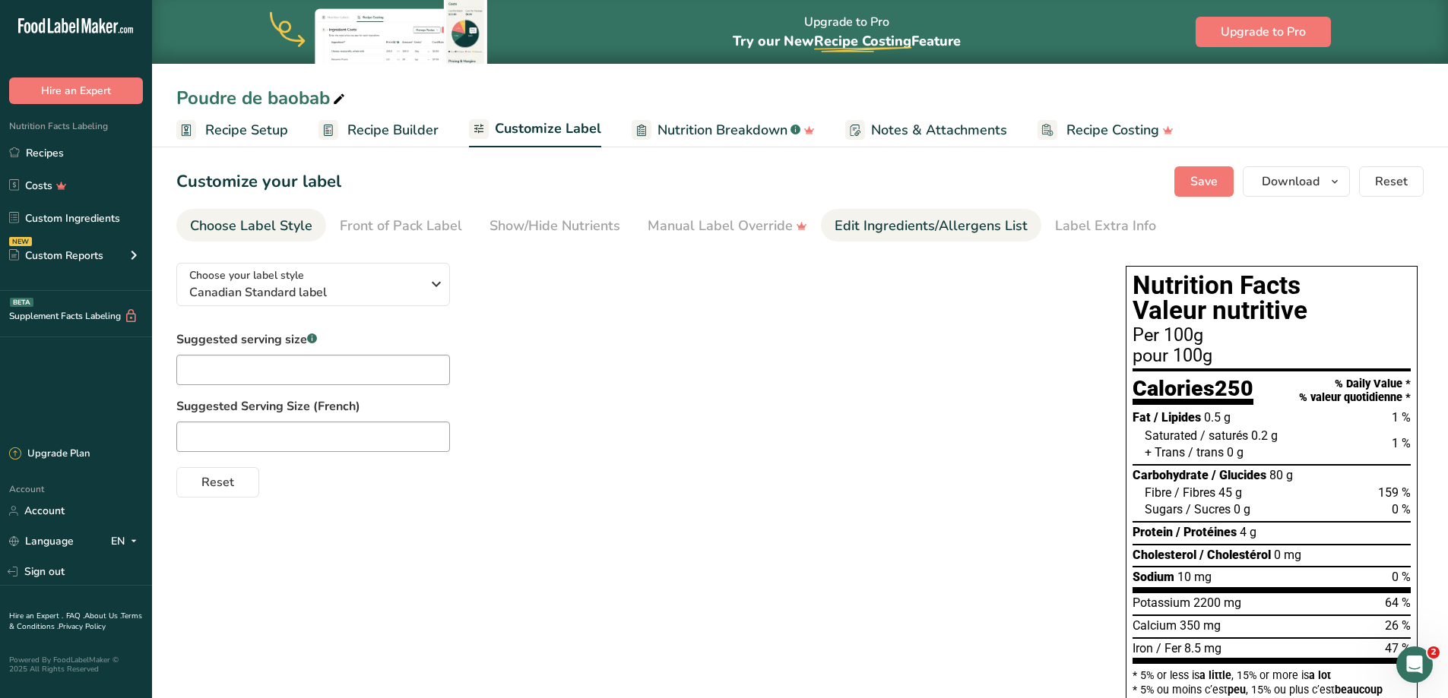
click at [893, 231] on div "Edit Ingredients/Allergens List" at bounding box center [931, 226] width 193 height 21
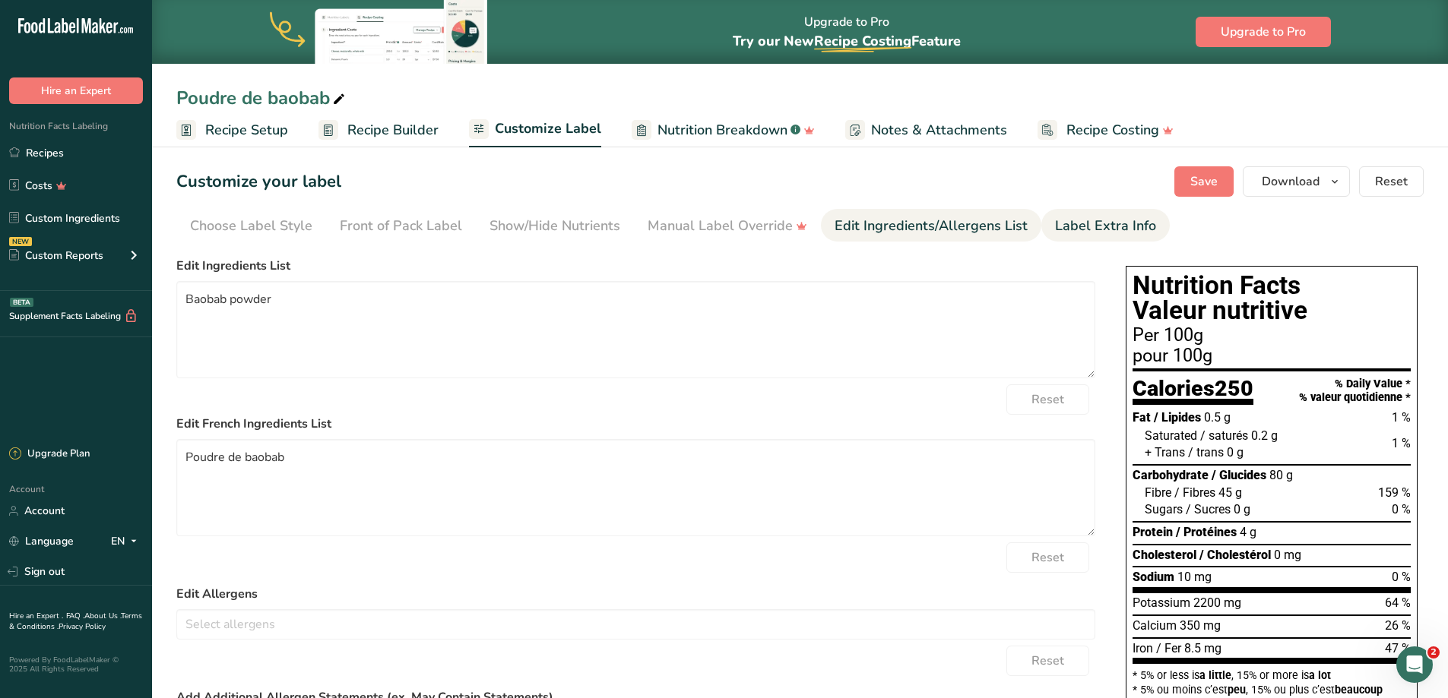
click at [1126, 226] on div "Label Extra Info" at bounding box center [1105, 226] width 101 height 21
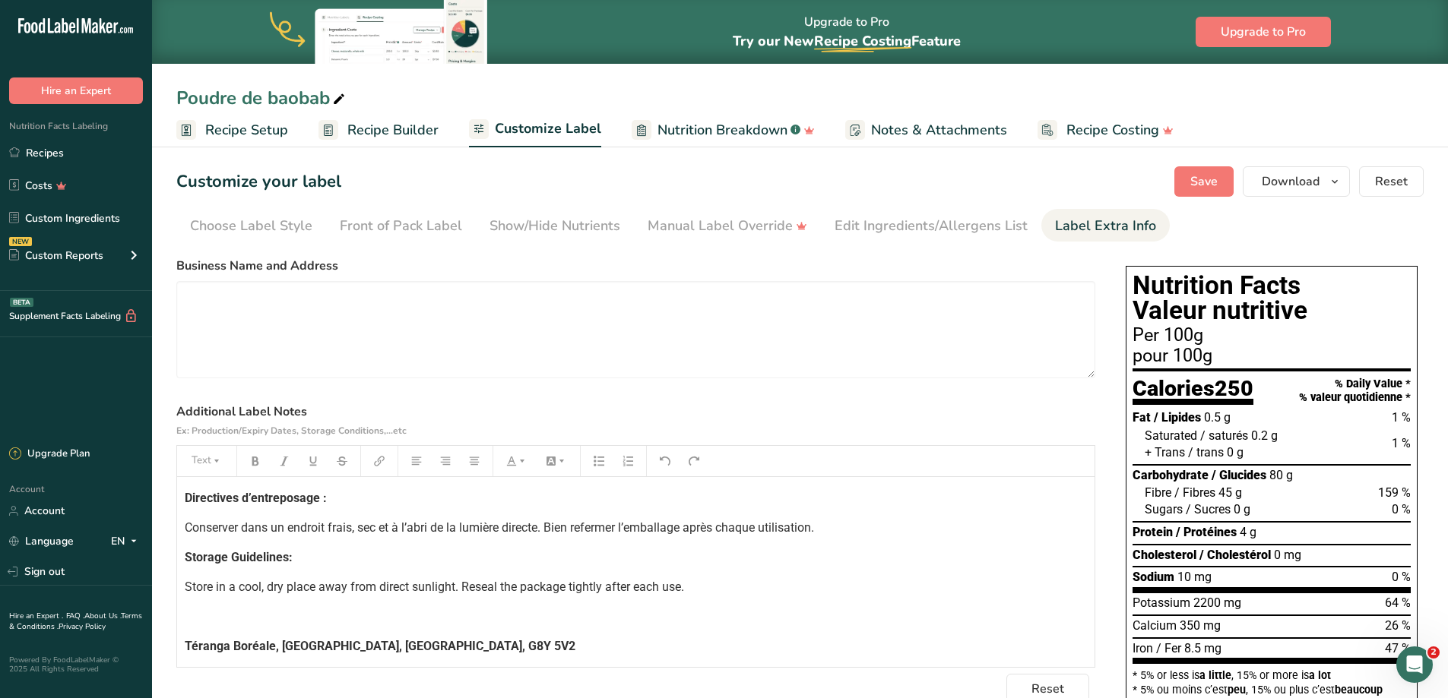
click at [615, 609] on p "﻿" at bounding box center [636, 617] width 902 height 18
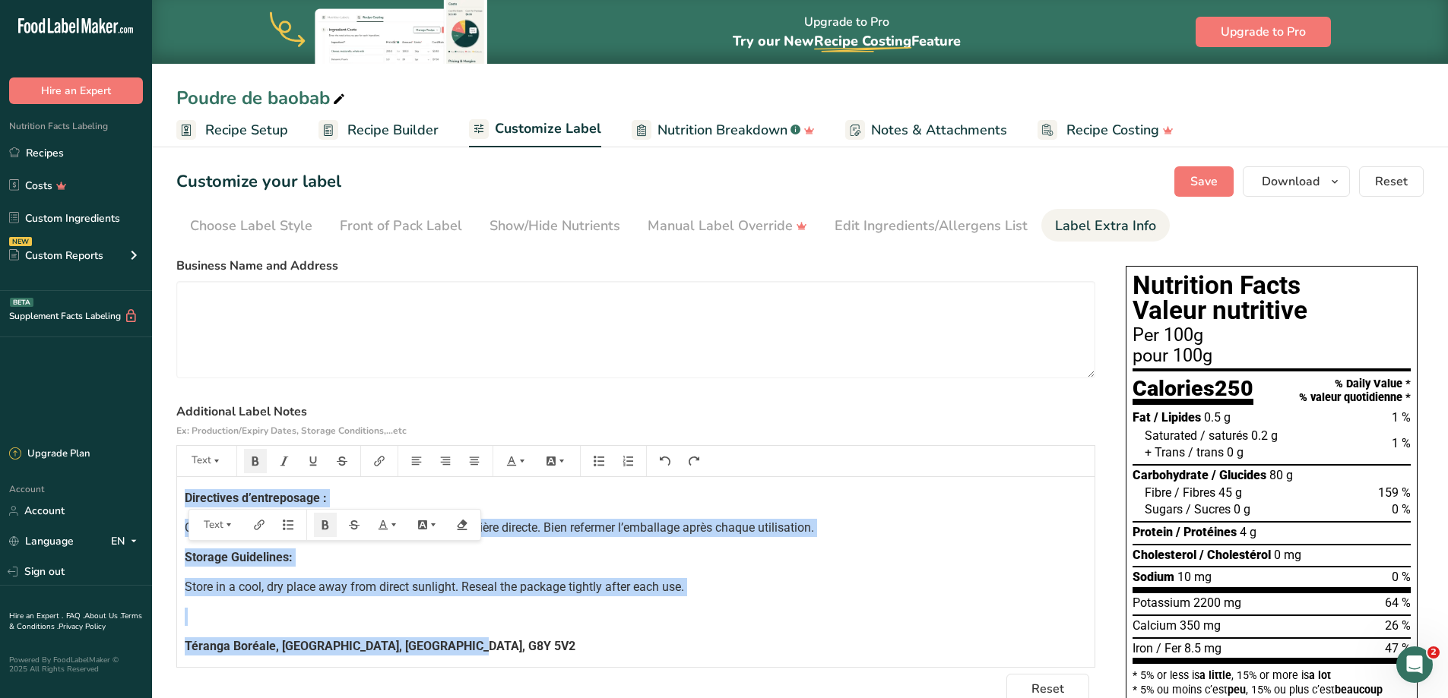
copy div "Directives d’entreposage : Conserver dans un endroit frais, sec et à l’abri de …"
click at [47, 148] on link "Recipes" at bounding box center [76, 152] width 152 height 29
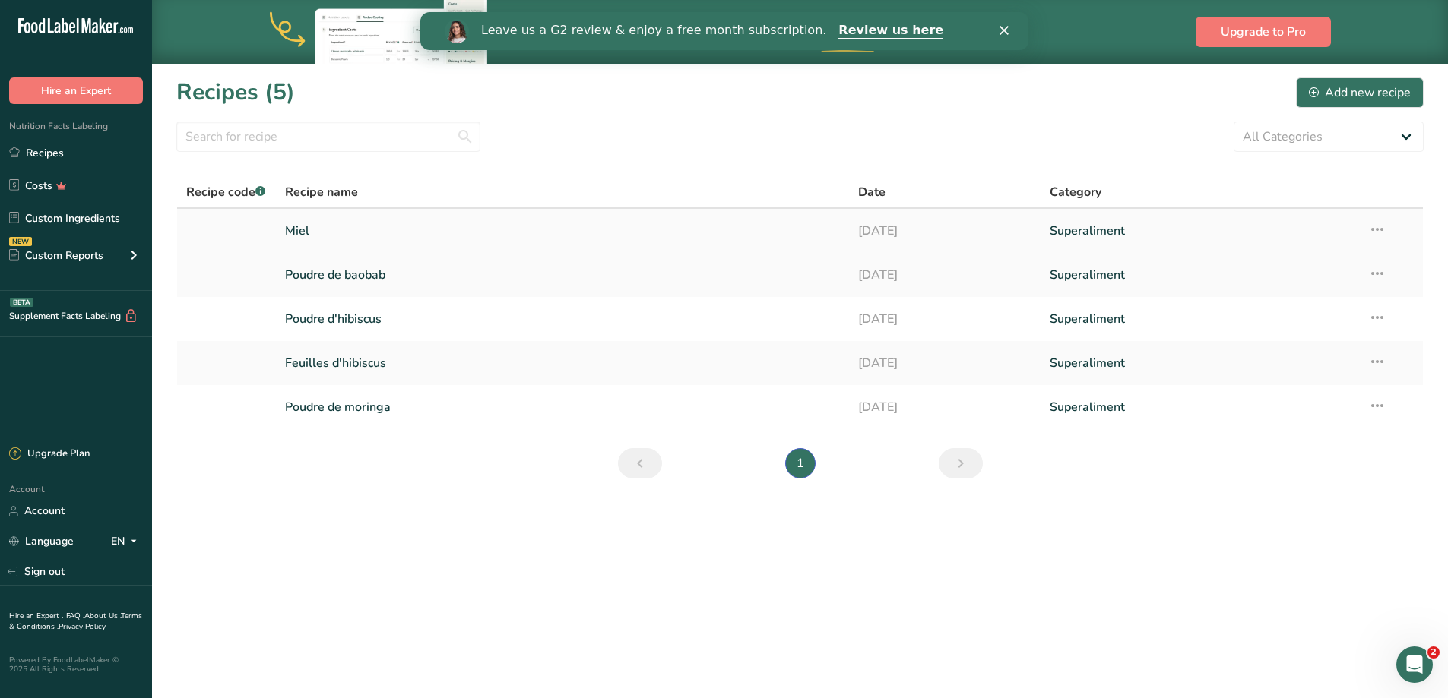
click at [299, 223] on link "Miel" at bounding box center [563, 231] width 556 height 32
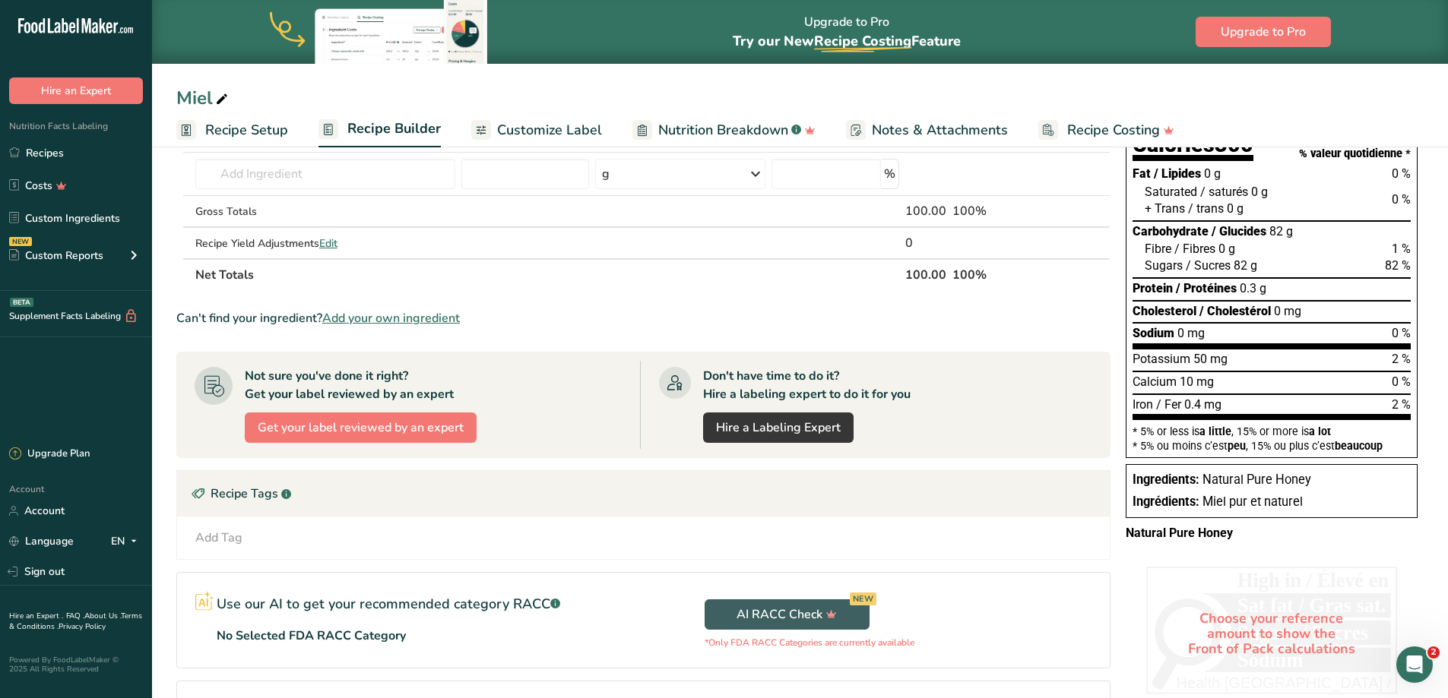
scroll to position [153, 0]
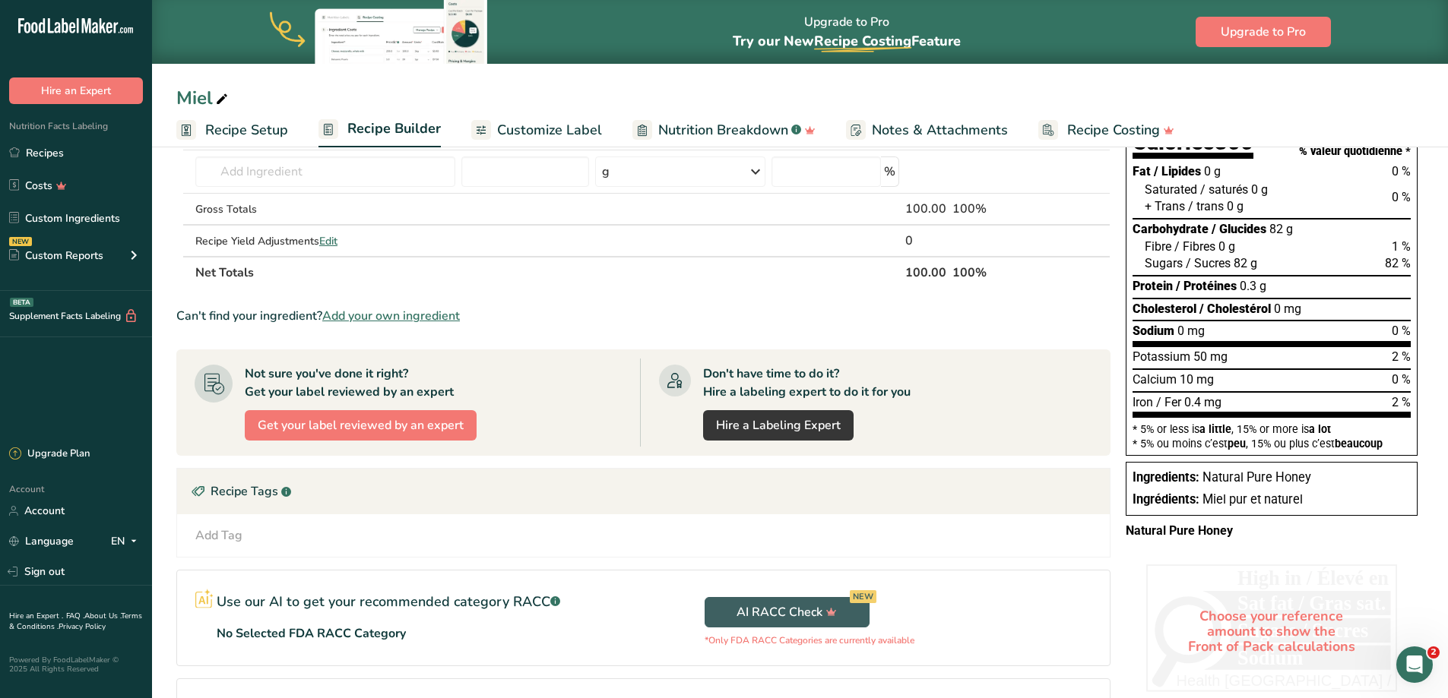
click at [752, 121] on span "Nutrition Breakdown" at bounding box center [723, 130] width 130 height 21
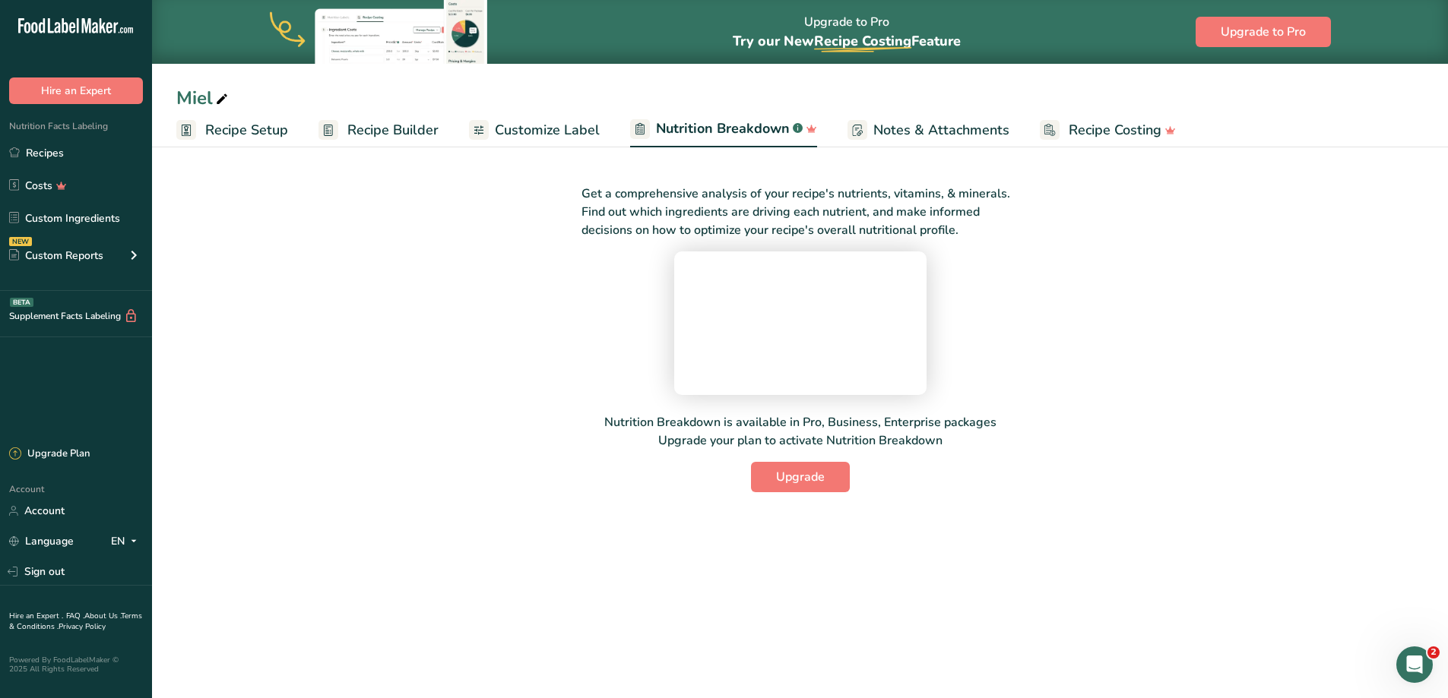
click at [578, 136] on span "Customize Label" at bounding box center [547, 130] width 105 height 21
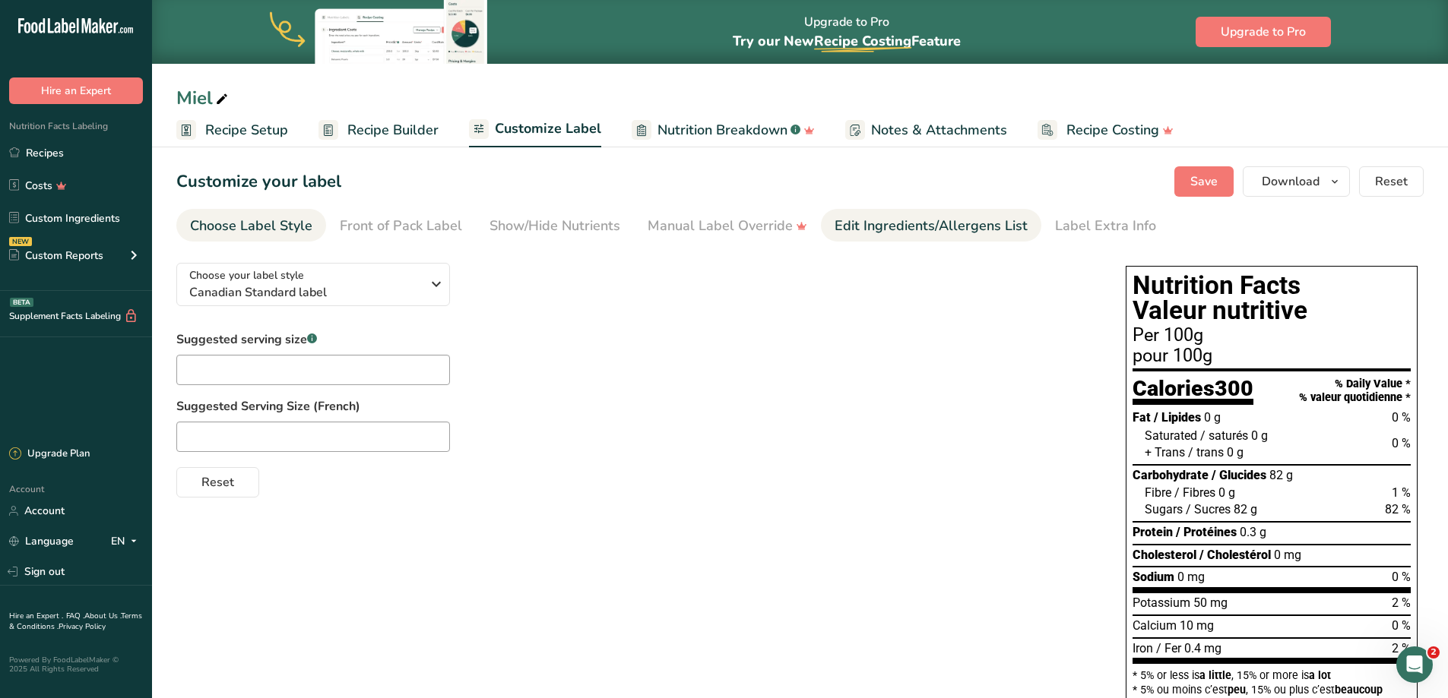
click at [866, 228] on div "Edit Ingredients/Allergens List" at bounding box center [931, 226] width 193 height 21
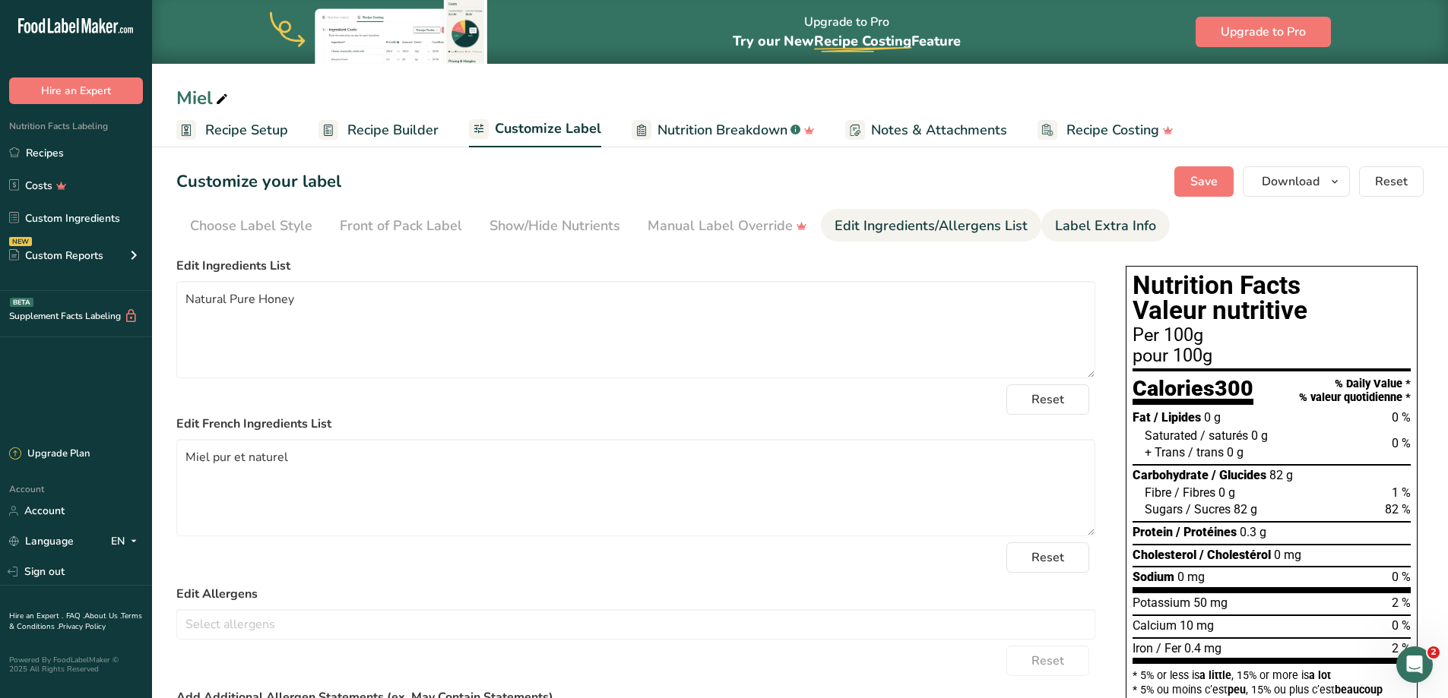
click at [1074, 226] on div "Label Extra Info" at bounding box center [1105, 226] width 101 height 21
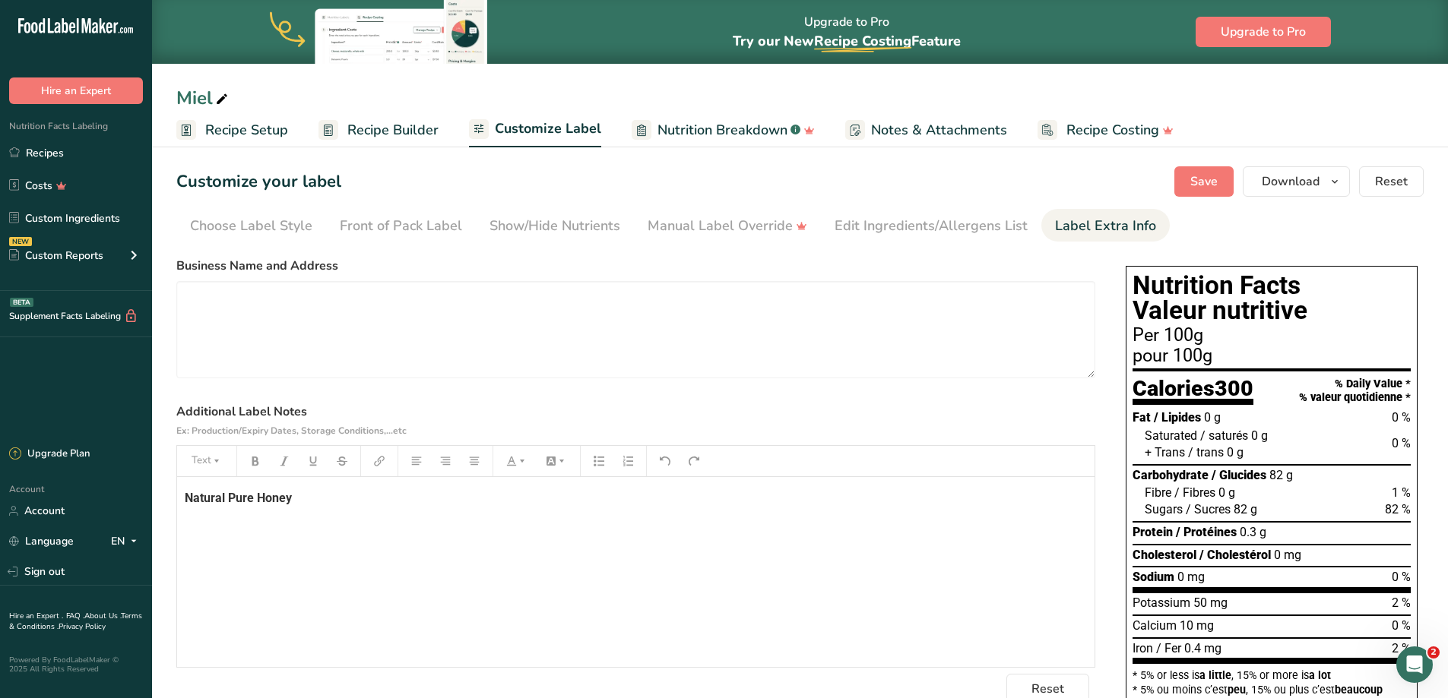
click at [461, 559] on div "Natural Pure Honey" at bounding box center [635, 572] width 917 height 190
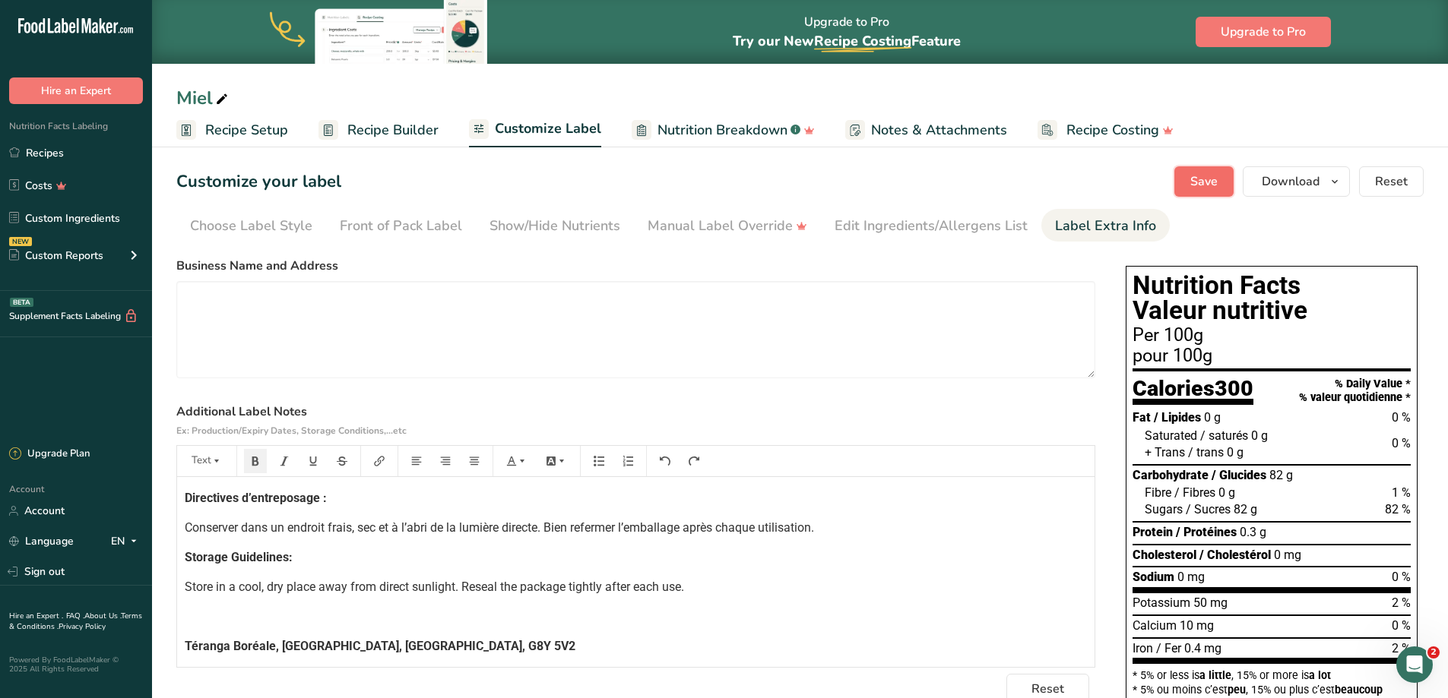
click at [1183, 173] on button "Save" at bounding box center [1203, 181] width 59 height 30
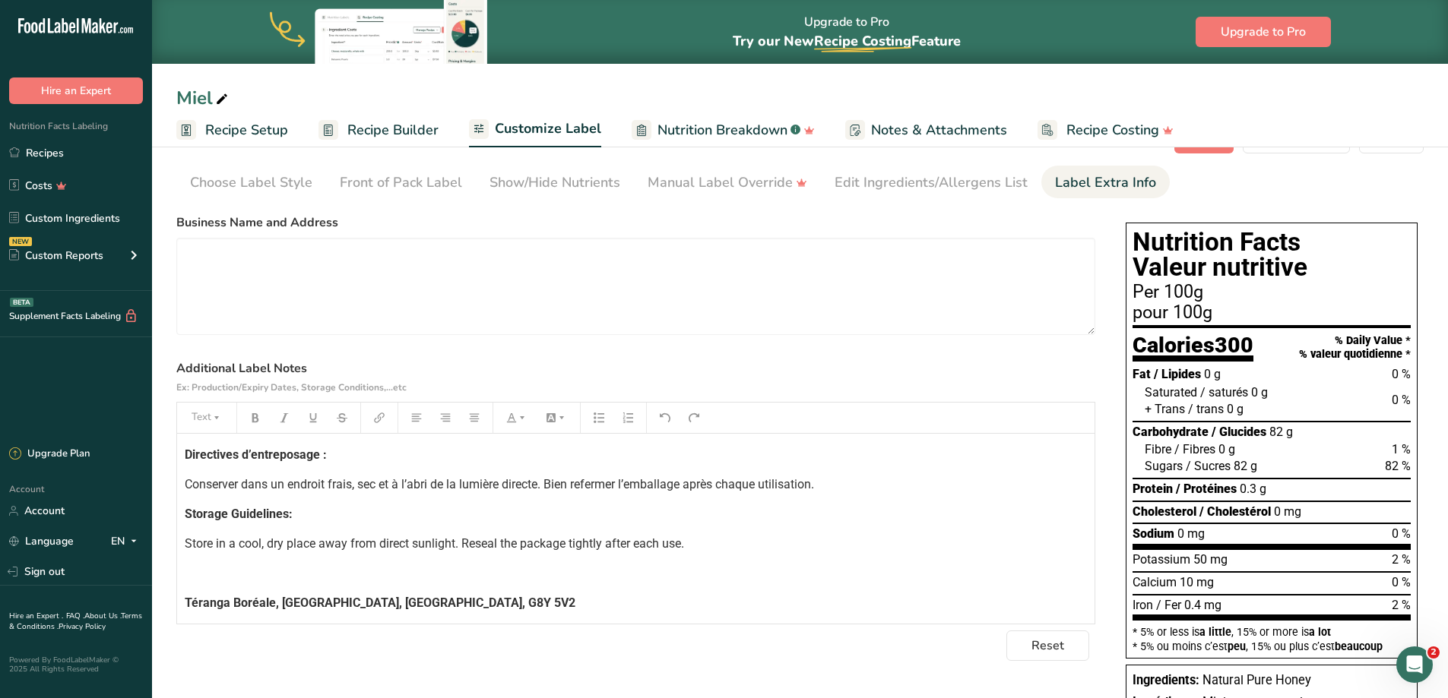
scroll to position [44, 0]
click at [36, 148] on link "Recipes" at bounding box center [76, 152] width 152 height 29
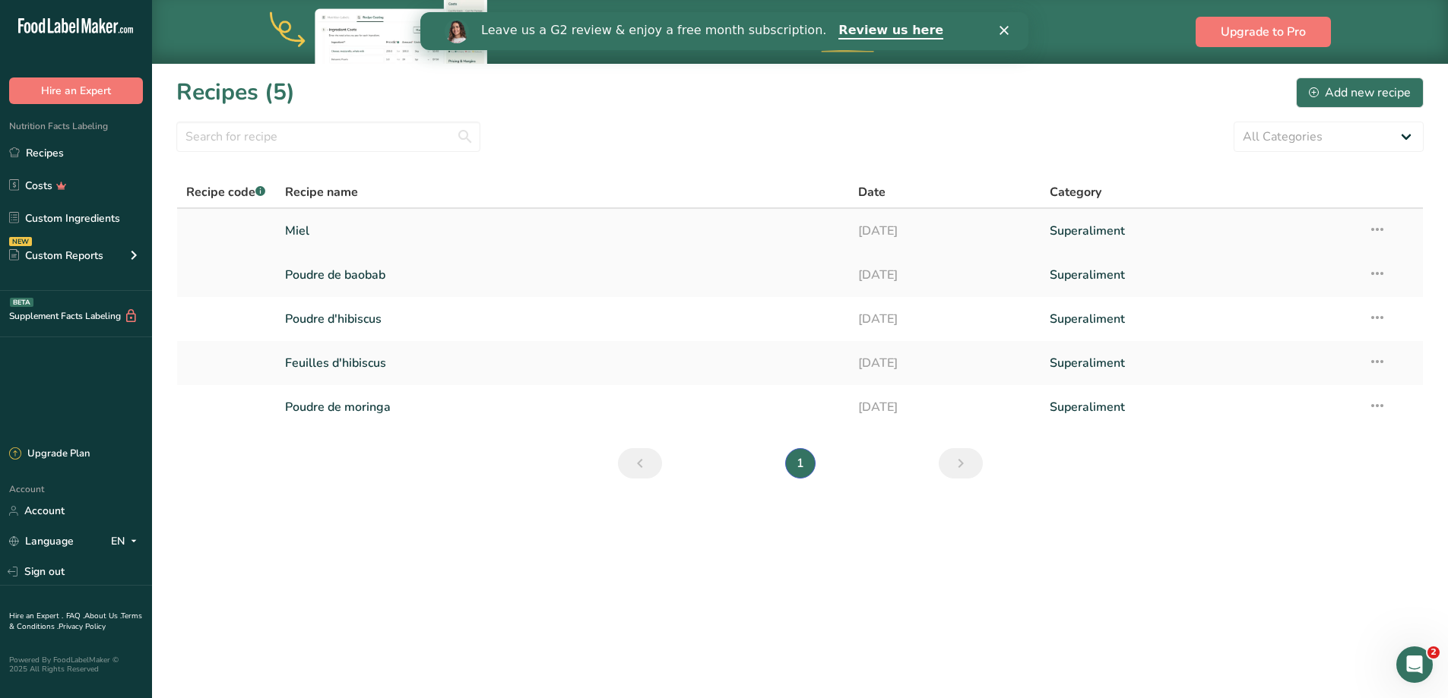
click at [302, 236] on link "Miel" at bounding box center [563, 231] width 556 height 32
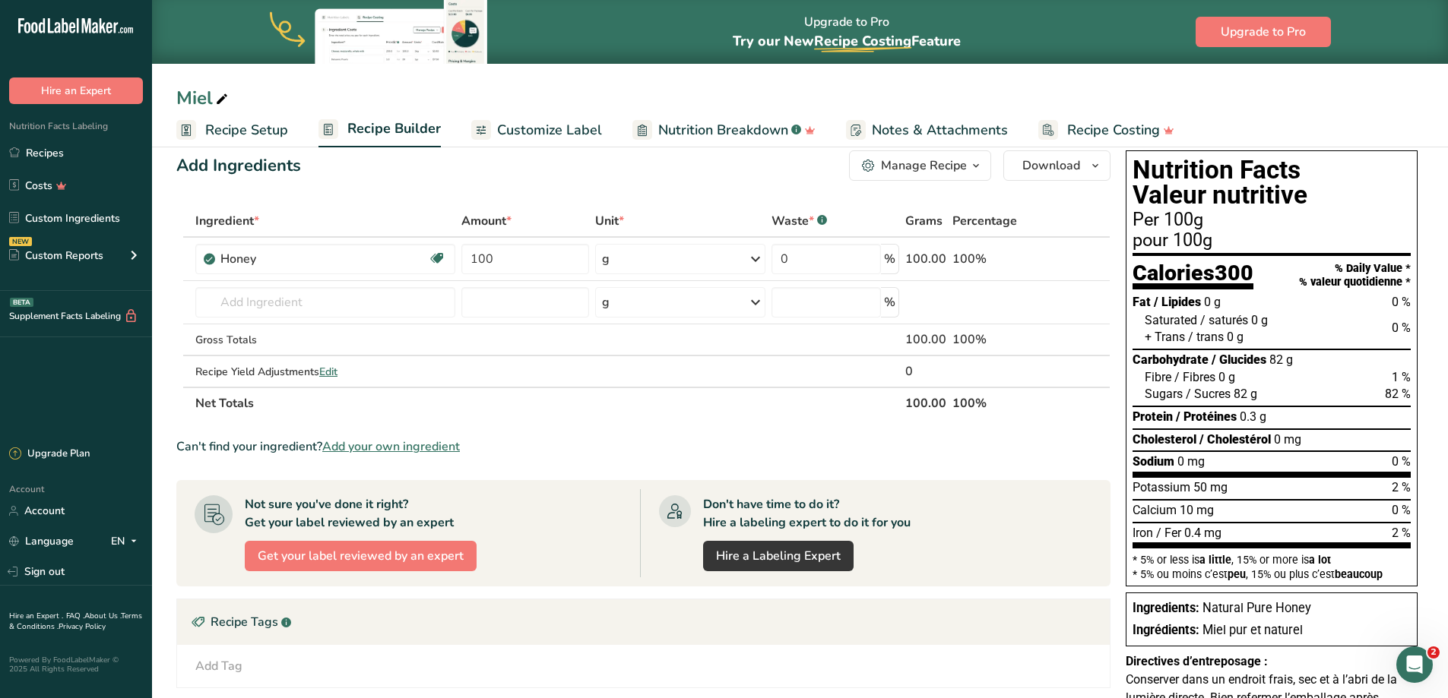
scroll to position [21, 0]
click at [539, 135] on span "Customize Label" at bounding box center [549, 130] width 105 height 21
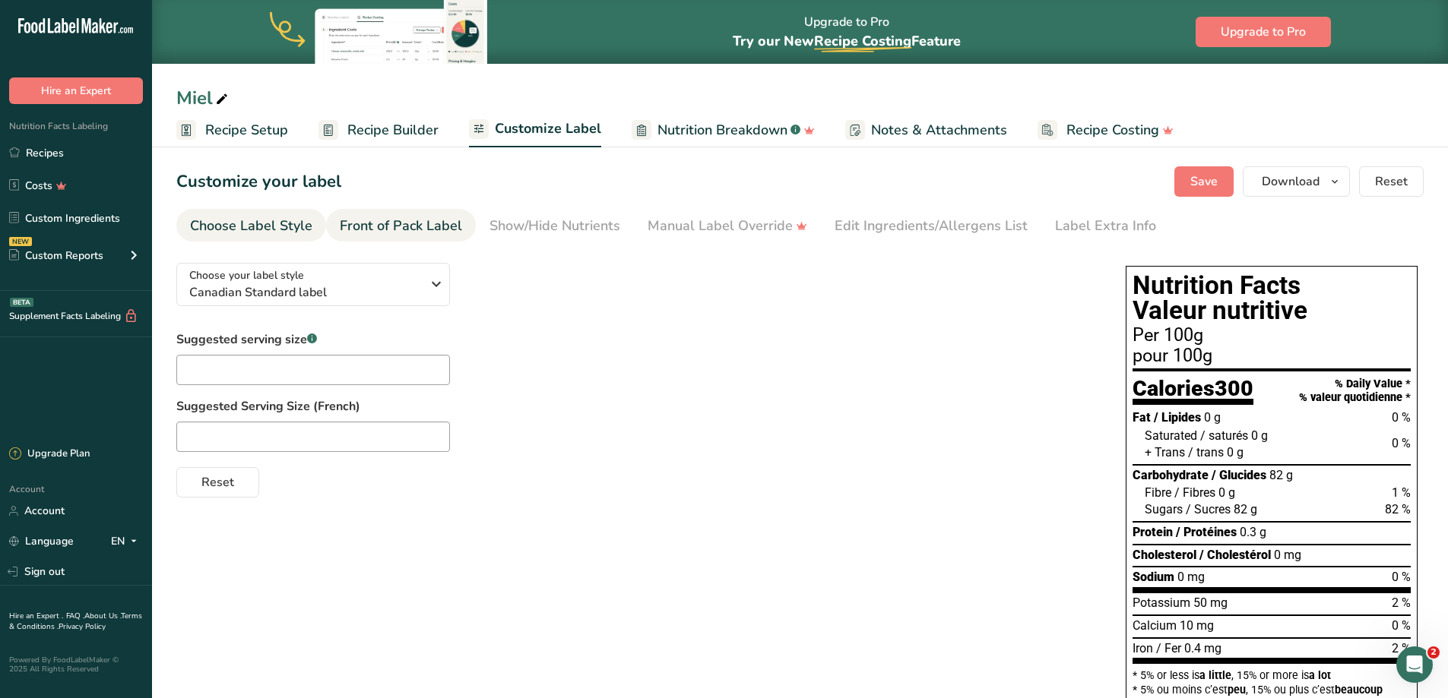
click at [435, 223] on div "Front of Pack Label" at bounding box center [401, 226] width 122 height 21
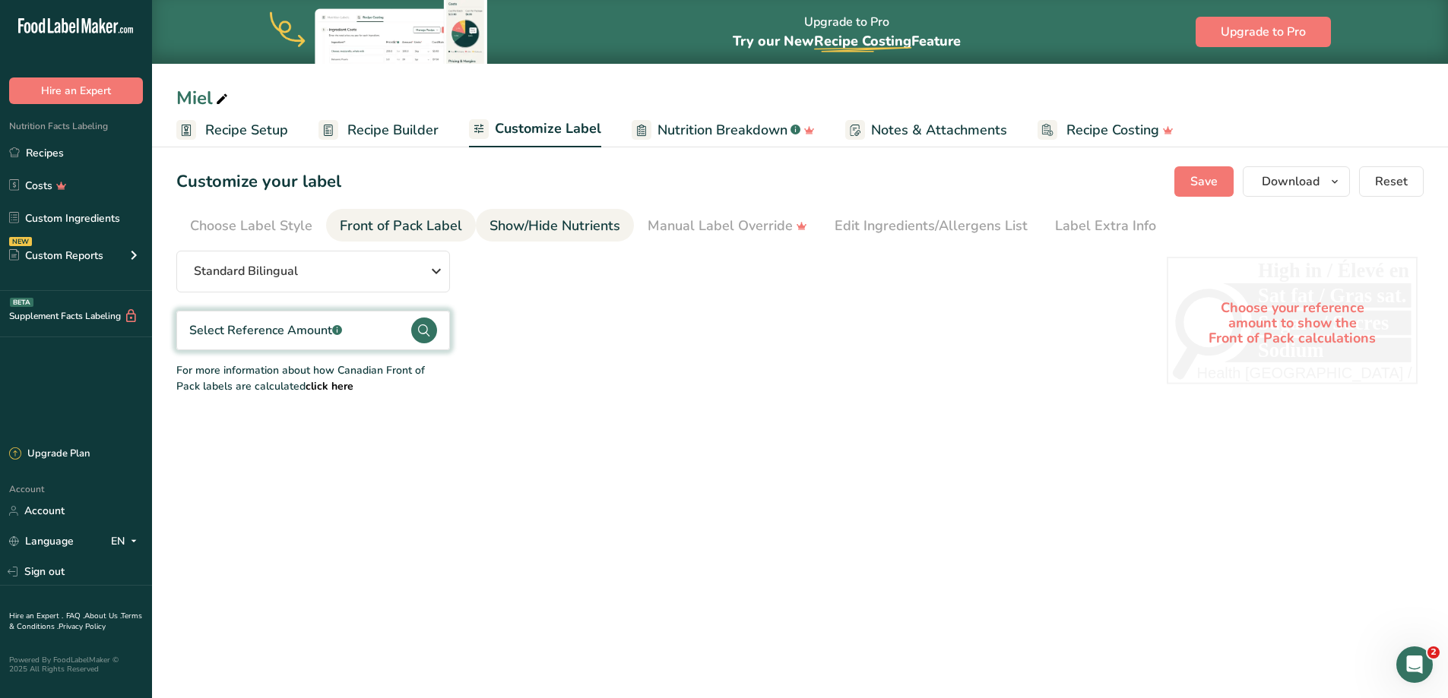
click at [571, 238] on link "Show/Hide Nutrients" at bounding box center [554, 226] width 131 height 34
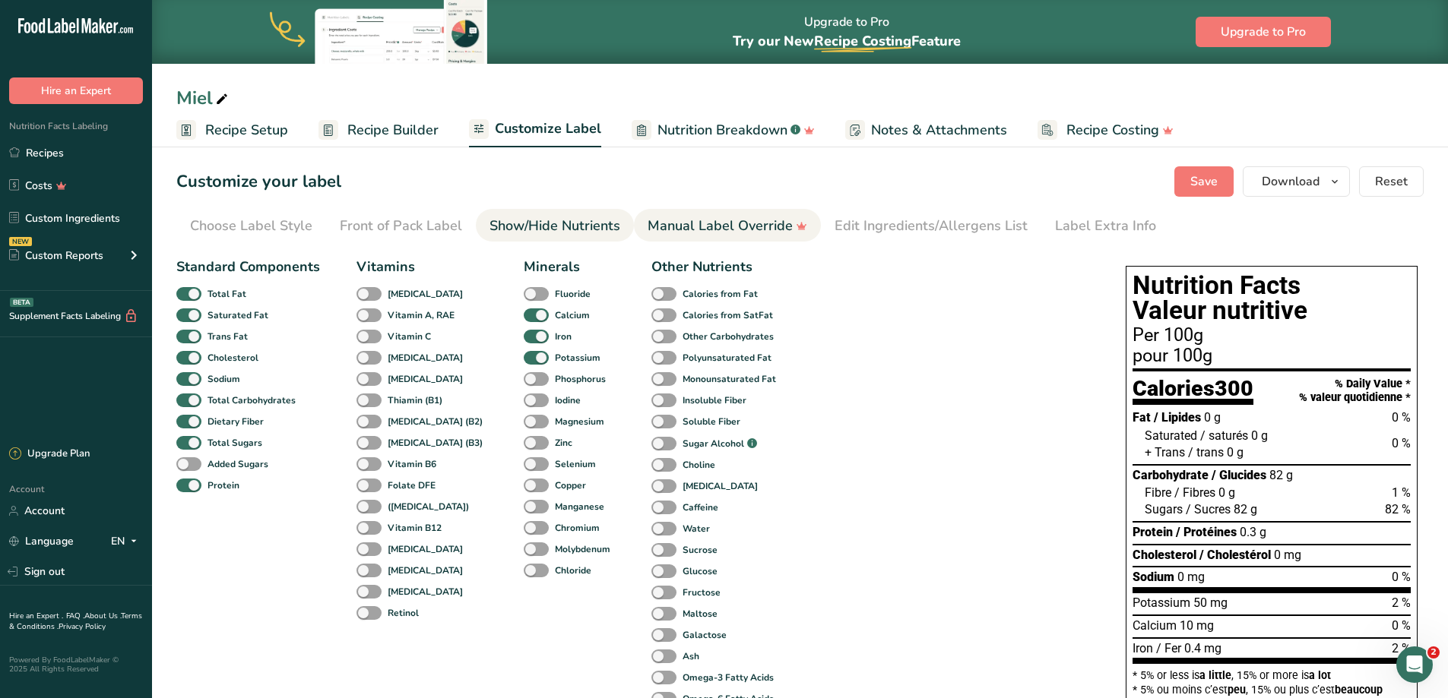
click at [695, 236] on div "Manual Label Override" at bounding box center [728, 226] width 160 height 21
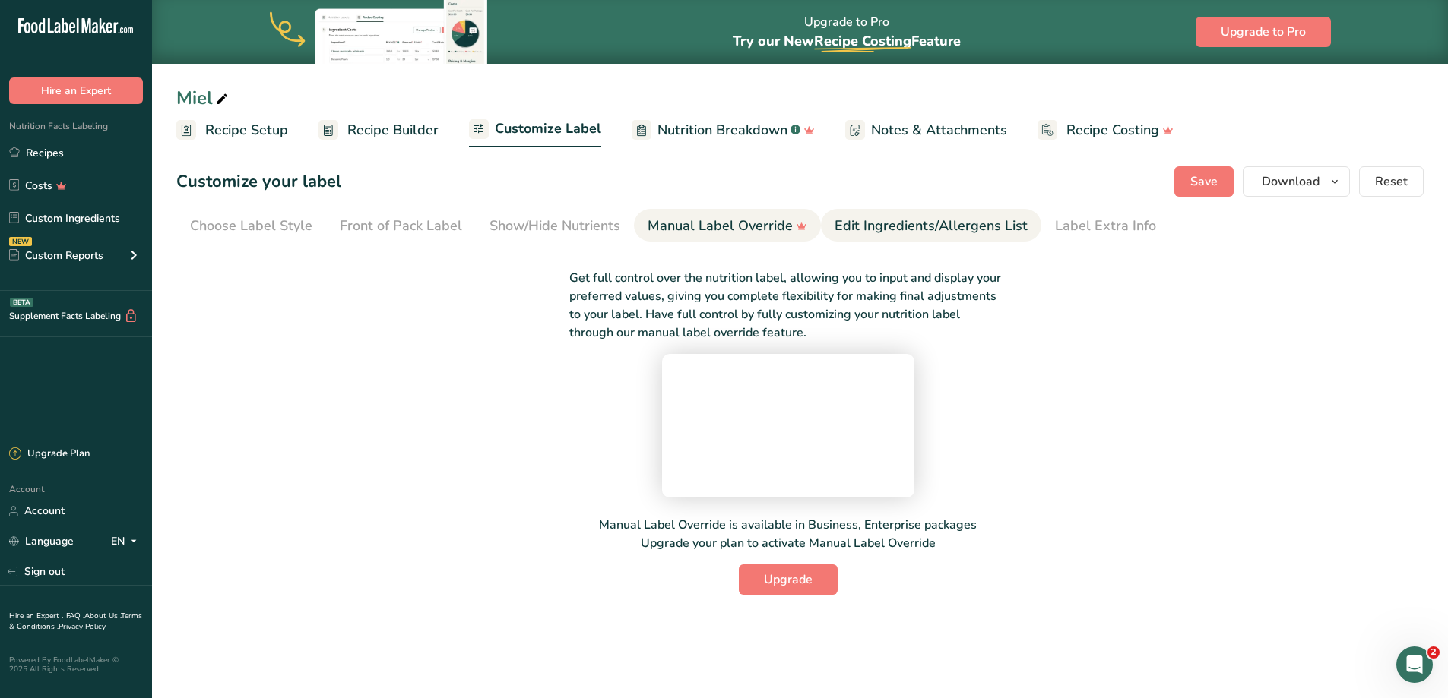
click at [883, 229] on div "Edit Ingredients/Allergens List" at bounding box center [931, 226] width 193 height 21
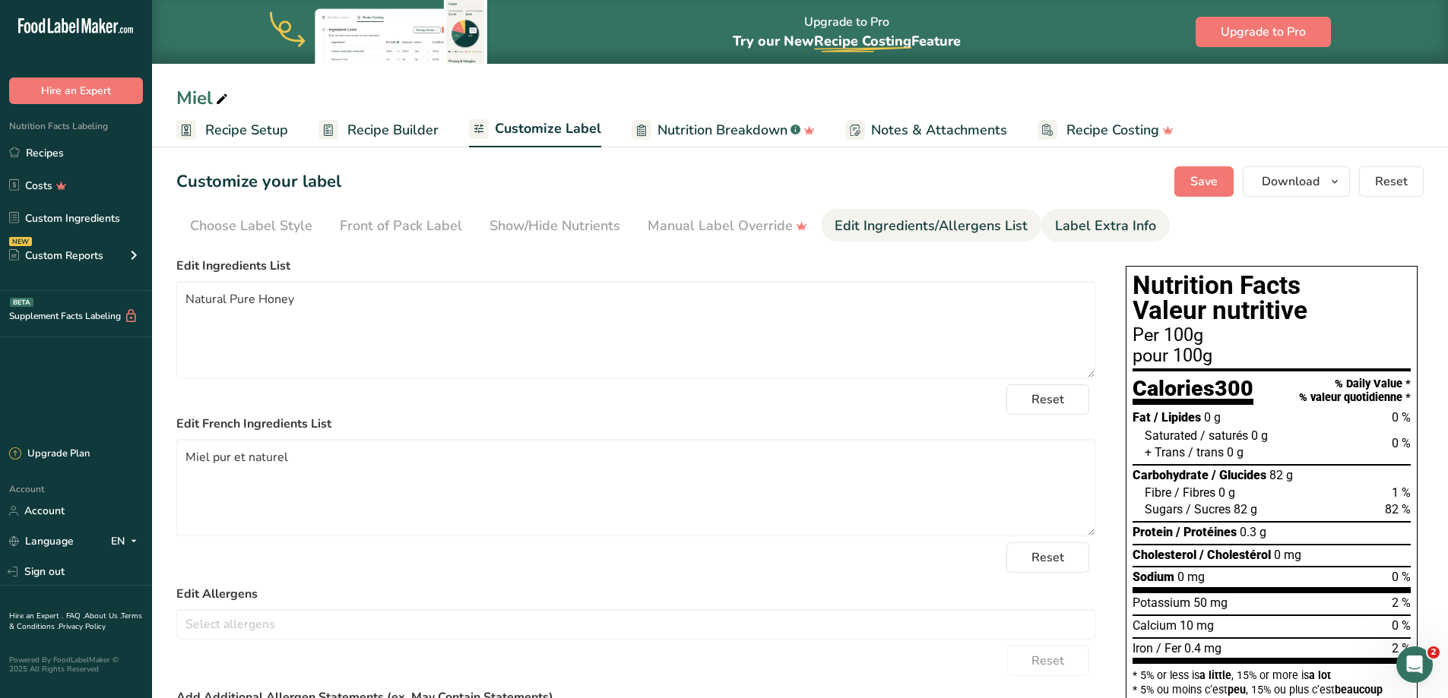
click at [1102, 232] on div "Label Extra Info" at bounding box center [1105, 226] width 101 height 21
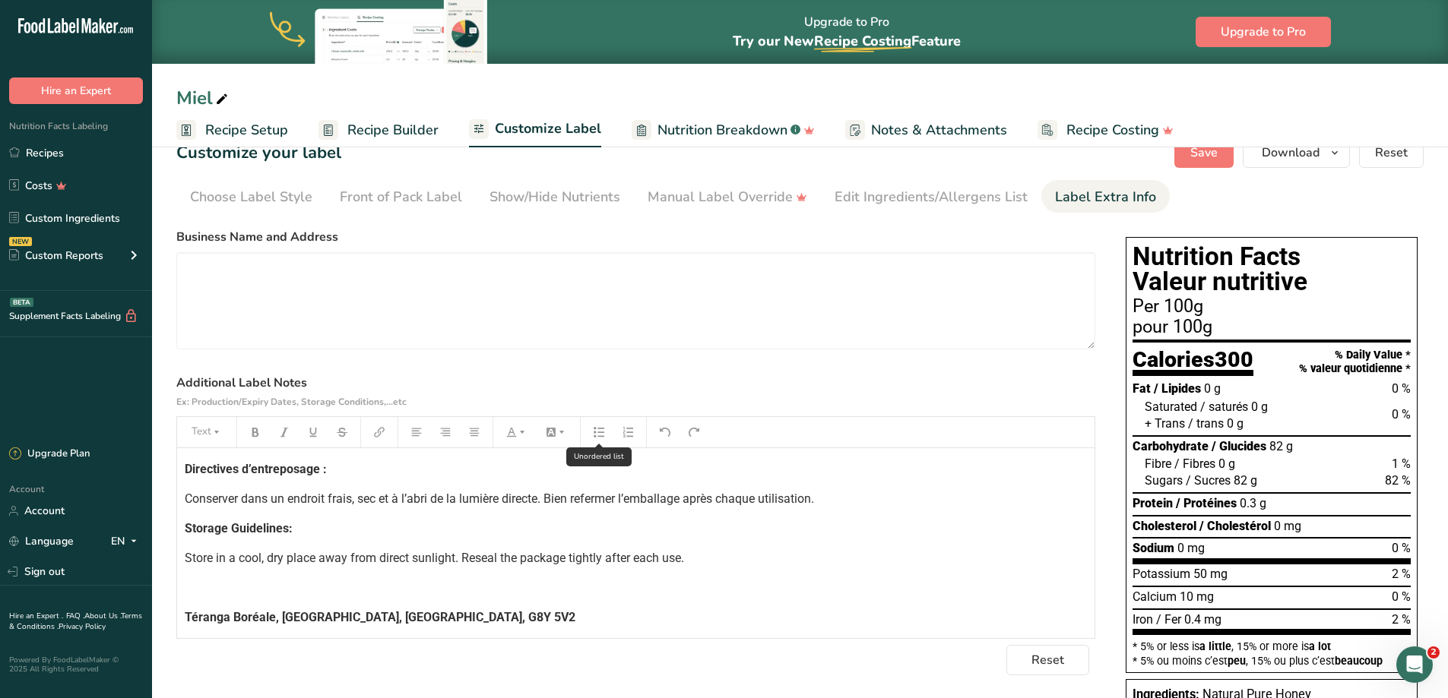
scroll to position [31, 0]
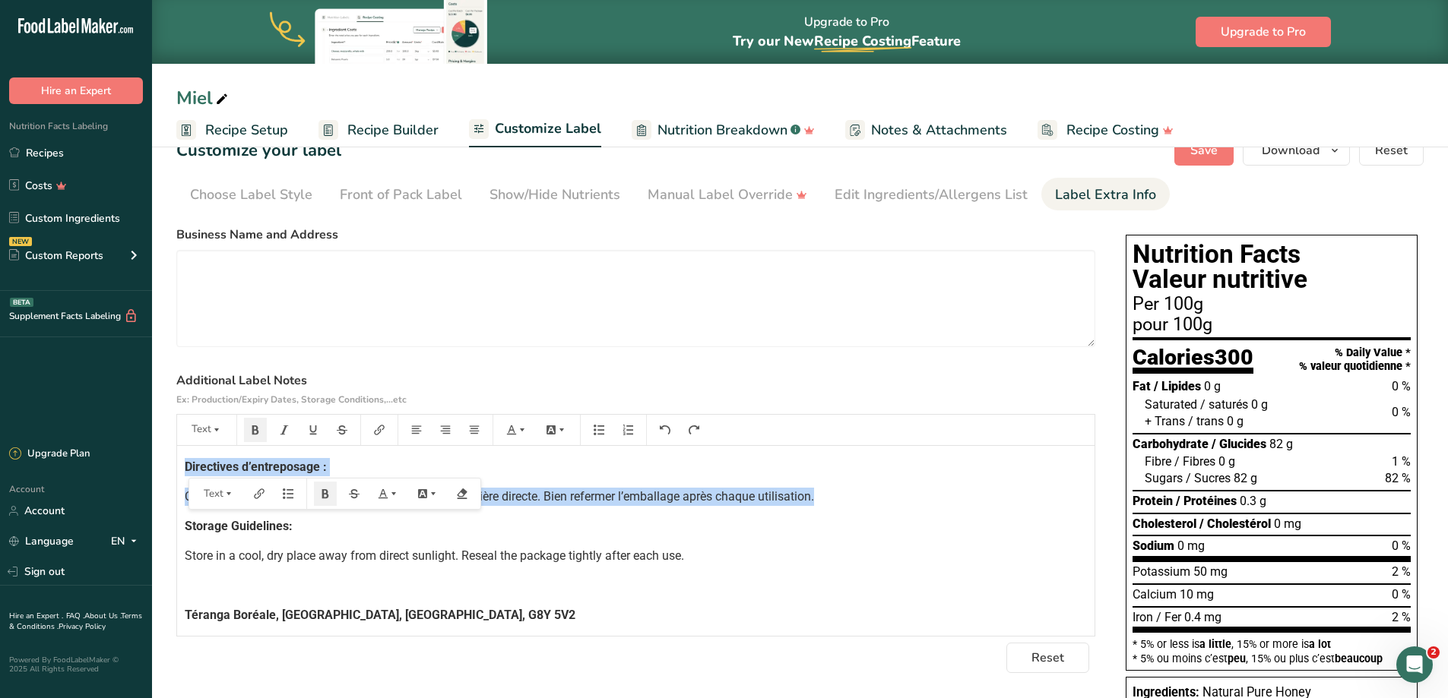
drag, startPoint x: 829, startPoint y: 494, endPoint x: 169, endPoint y: 467, distance: 660.3
click at [169, 467] on section "Customize your label Save Download Choose what to show on your downloaded label…" at bounding box center [800, 536] width 1296 height 851
drag, startPoint x: 182, startPoint y: 466, endPoint x: 842, endPoint y: 493, distance: 660.2
click at [842, 493] on div "Directives d’entreposage : Conserver dans un endroit frais, sec et à l’abri de …" at bounding box center [635, 541] width 917 height 190
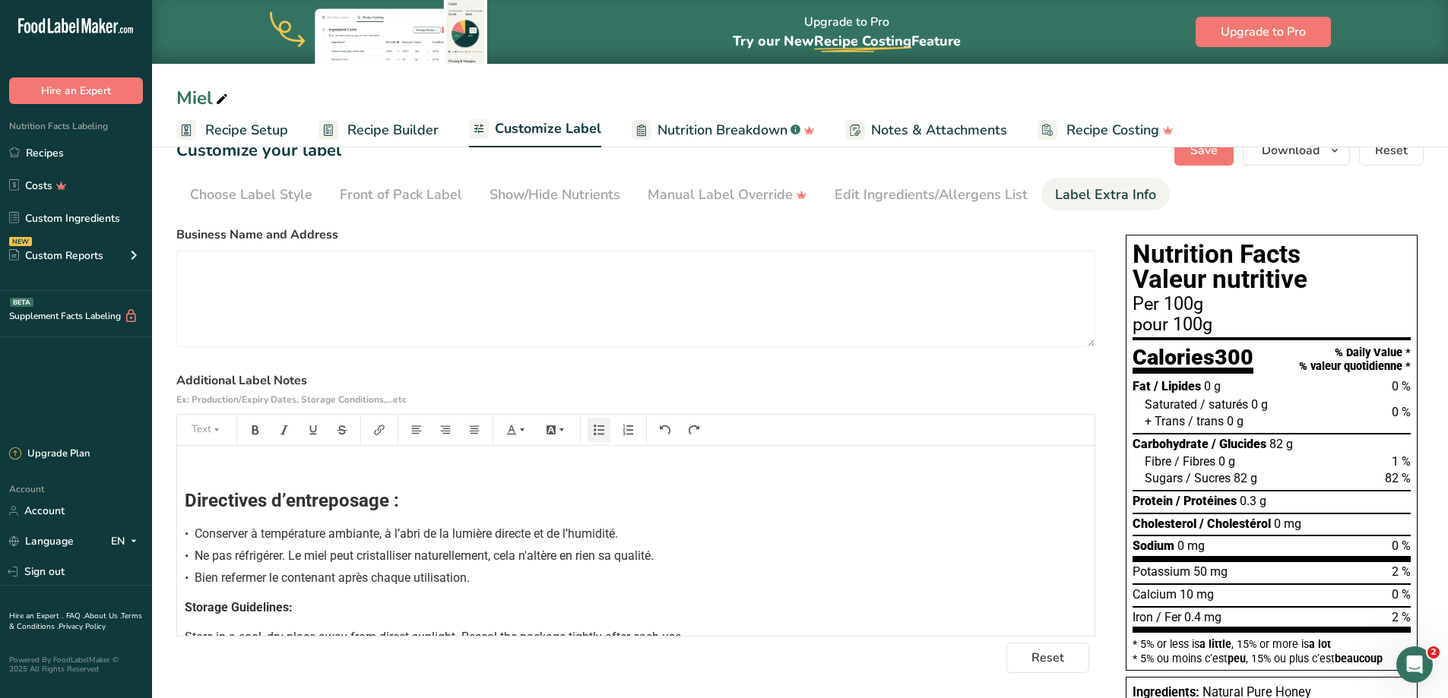
click at [184, 499] on div "﻿ Directives d’entreposage : • Conserver à température ambiante, à l’abri de la…" at bounding box center [635, 576] width 917 height 260
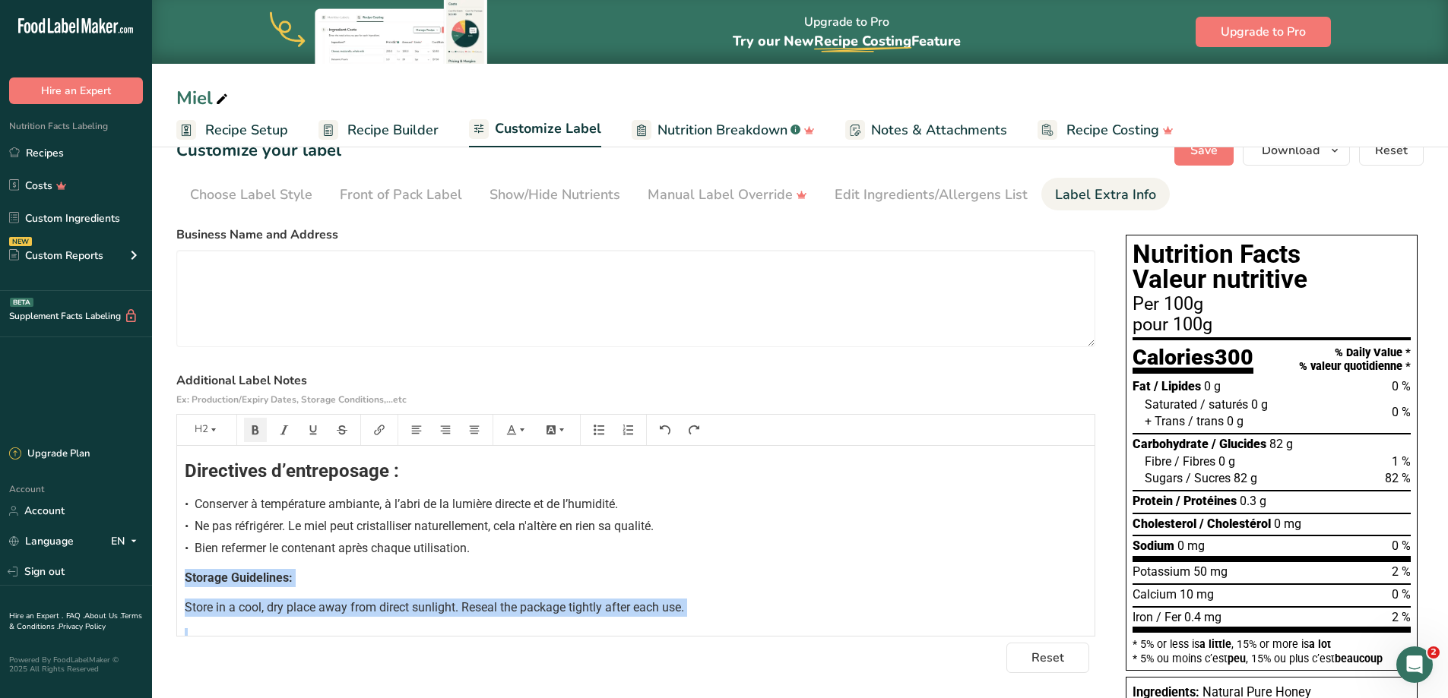
scroll to position [52, 0]
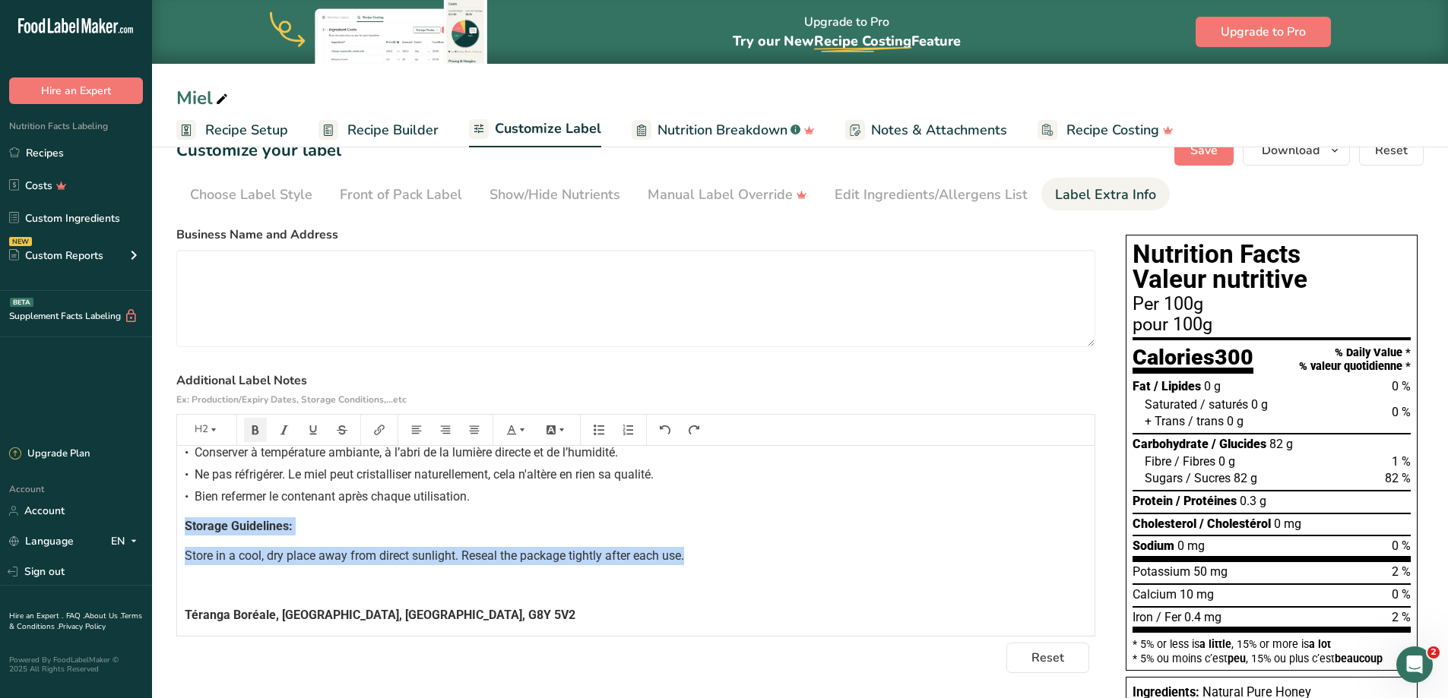
drag, startPoint x: 182, startPoint y: 577, endPoint x: 708, endPoint y: 560, distance: 526.2
click at [708, 560] on div "Directives d’entreposage : • Conserver à température ambiante, à l’abri de la l…" at bounding box center [635, 509] width 917 height 230
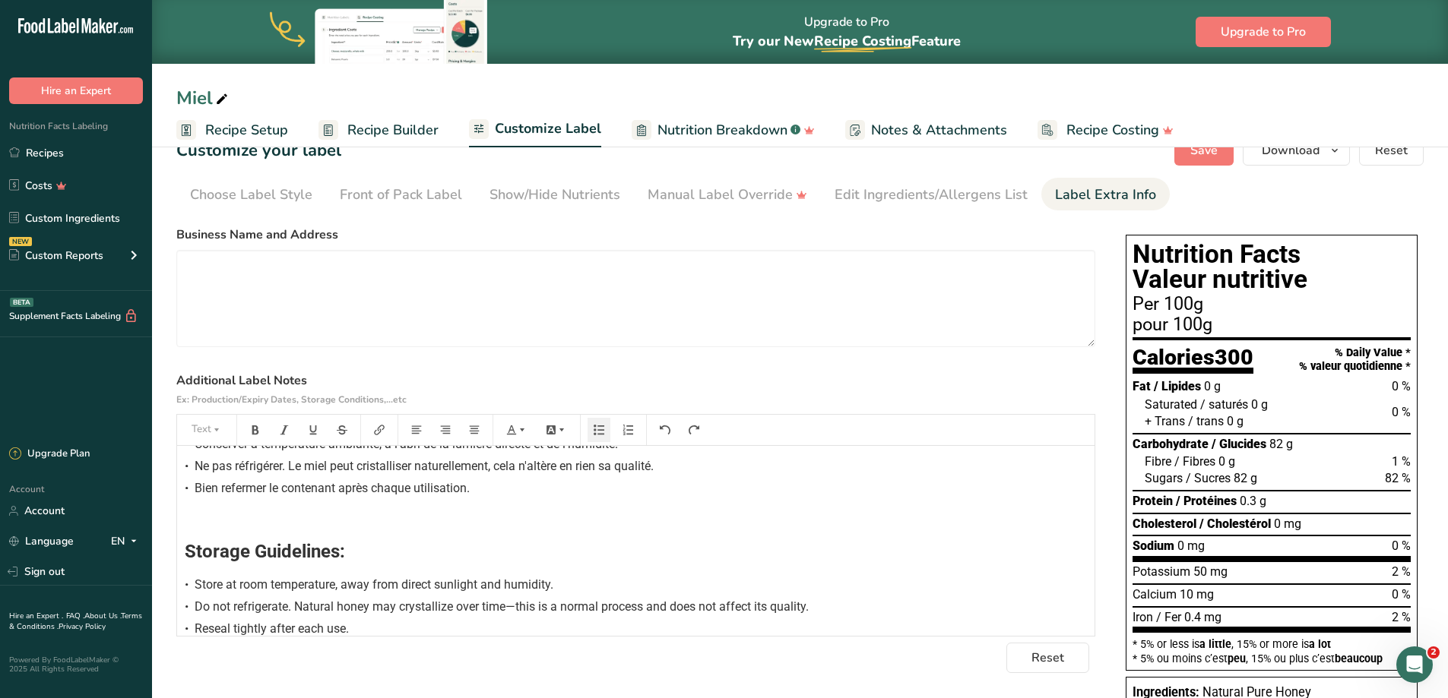
scroll to position [133, 0]
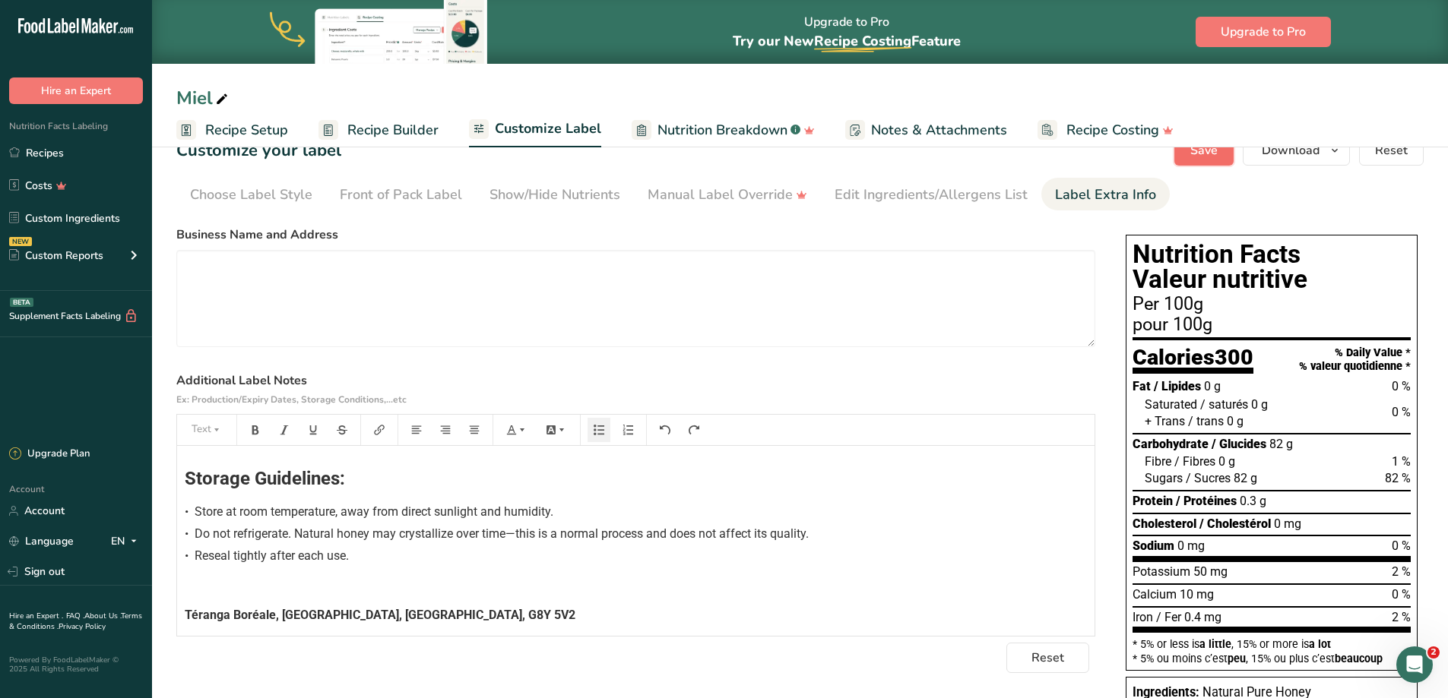
click at [1208, 156] on span "Save" at bounding box center [1203, 150] width 27 height 18
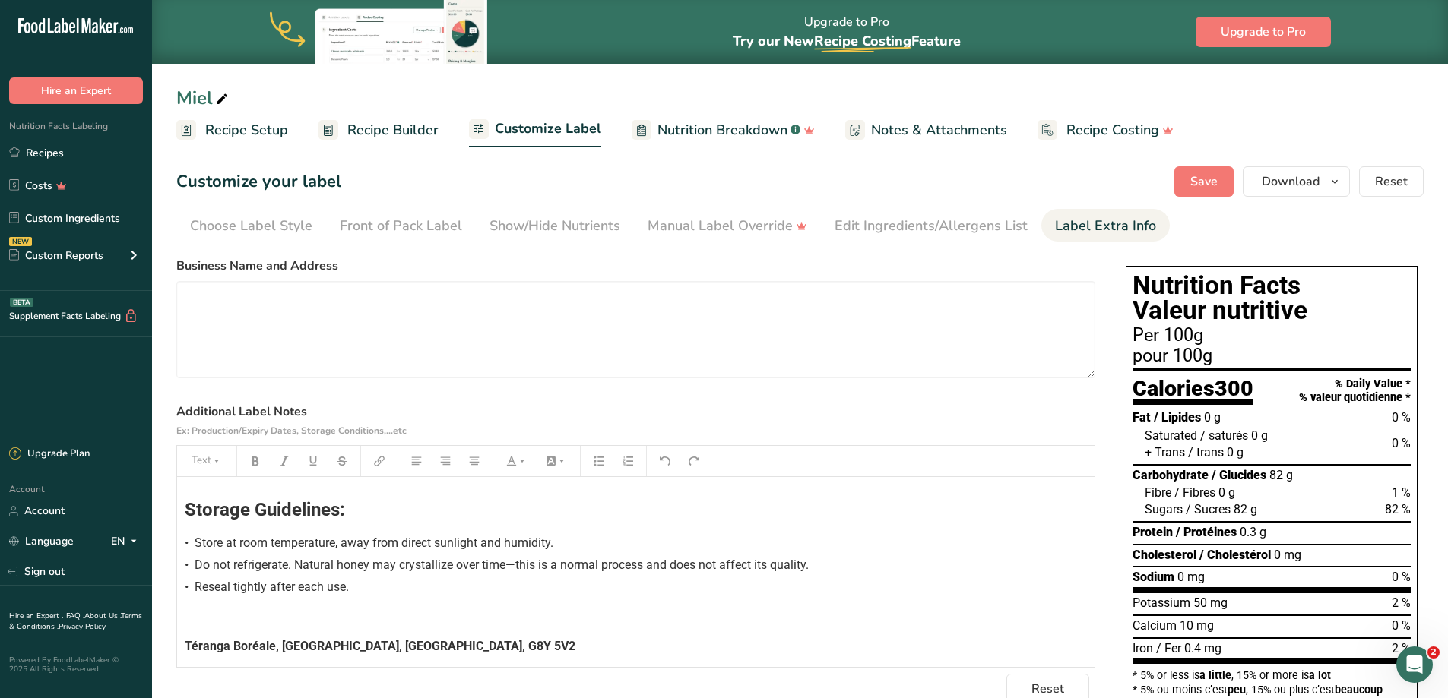
scroll to position [0, 0]
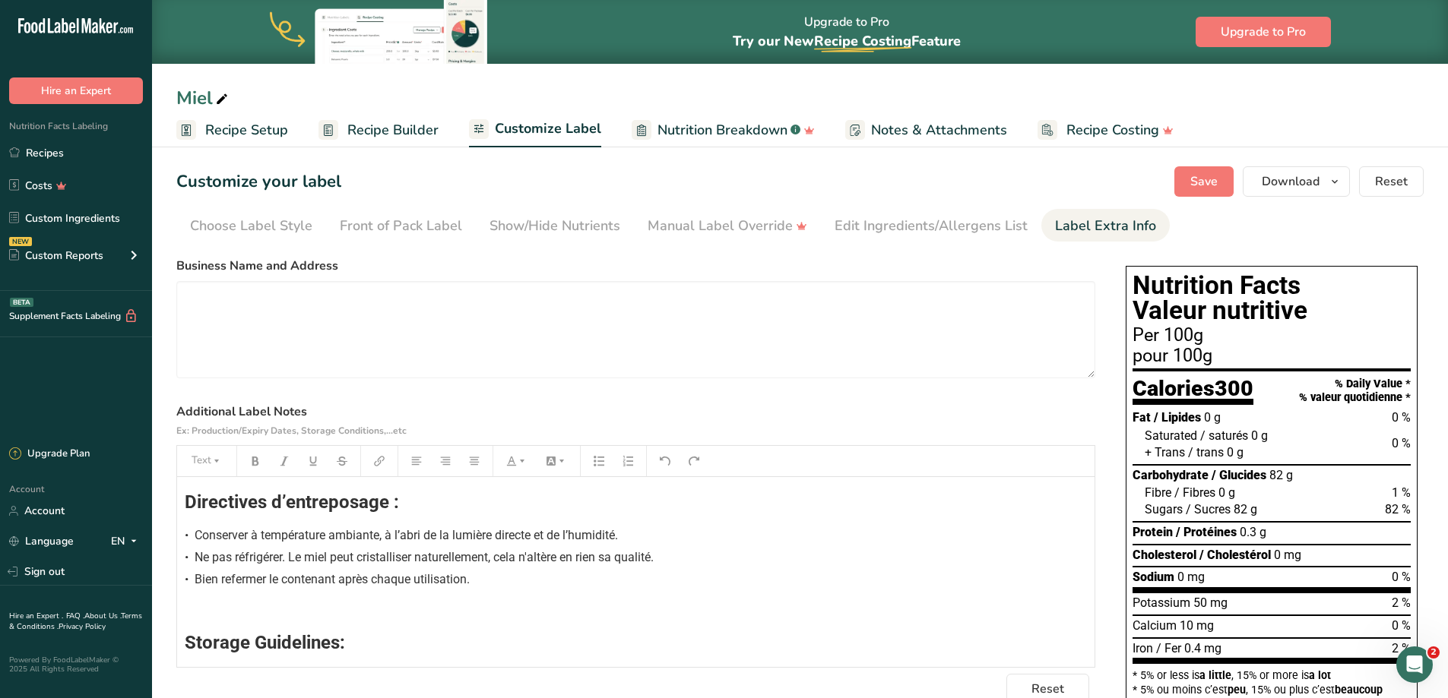
click at [195, 531] on span "Conserver à température ambiante, à l’abri de la lumière directe et de l’humidi…" at bounding box center [406, 535] width 423 height 14
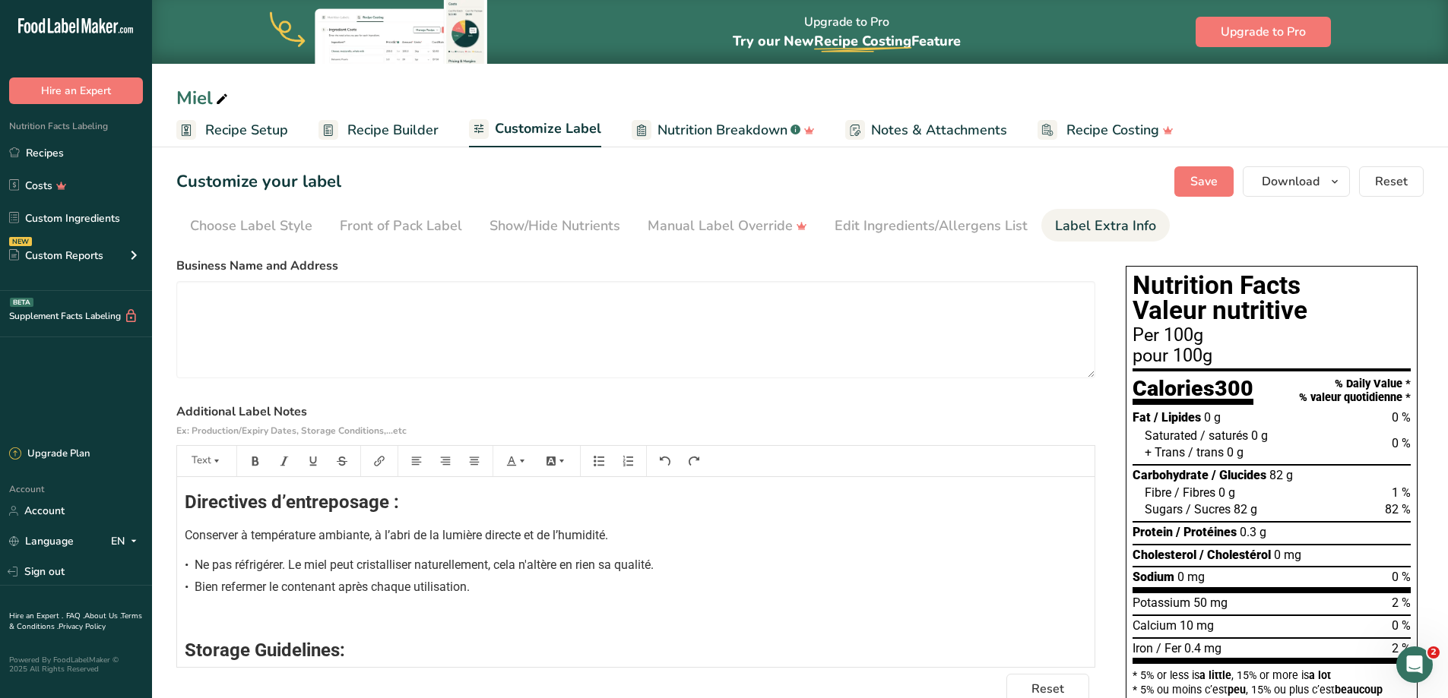
click at [197, 569] on span "Ne pas réfrigérer. Le miel peut cristalliser naturellement, cela n'altère en ri…" at bounding box center [424, 565] width 459 height 14
click at [197, 592] on span "Bien refermer le contenant après chaque utilisation." at bounding box center [332, 595] width 275 height 14
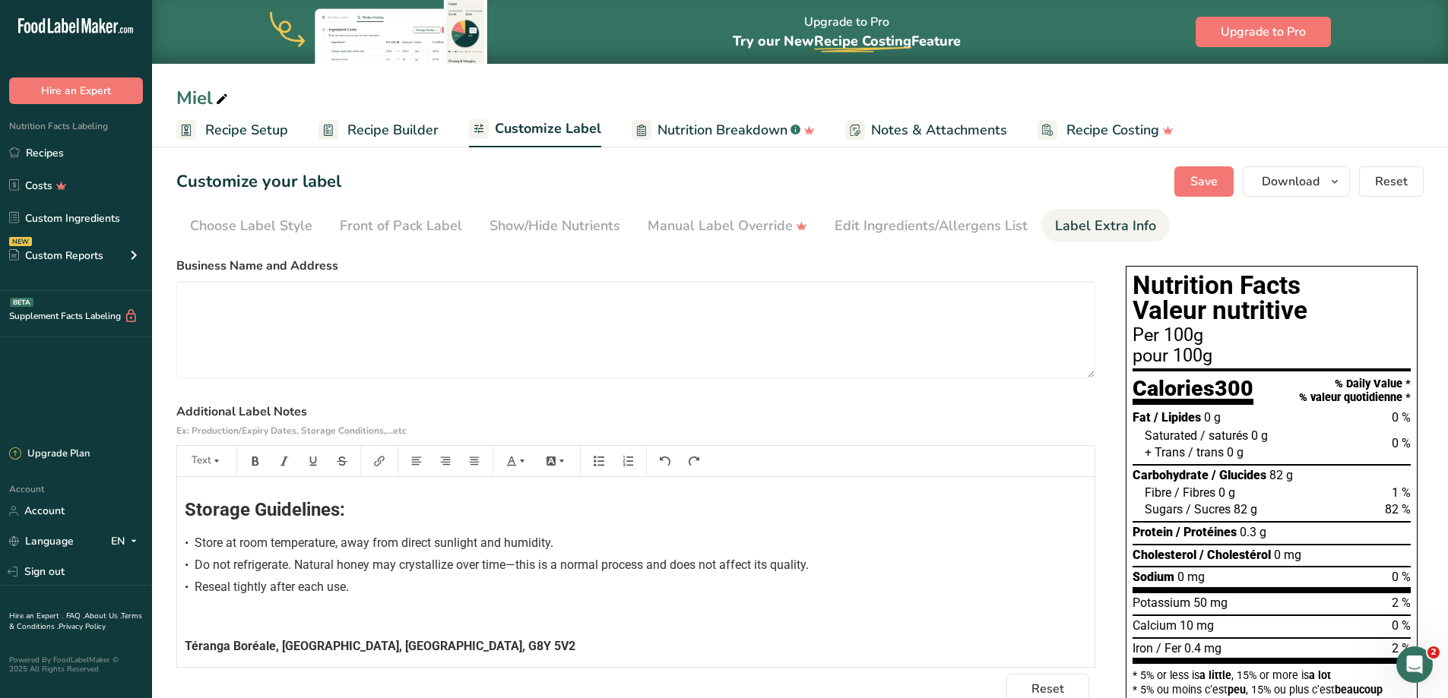
click at [192, 548] on div "• Store at room temperature, away from direct sunlight and humidity." at bounding box center [636, 543] width 902 height 18
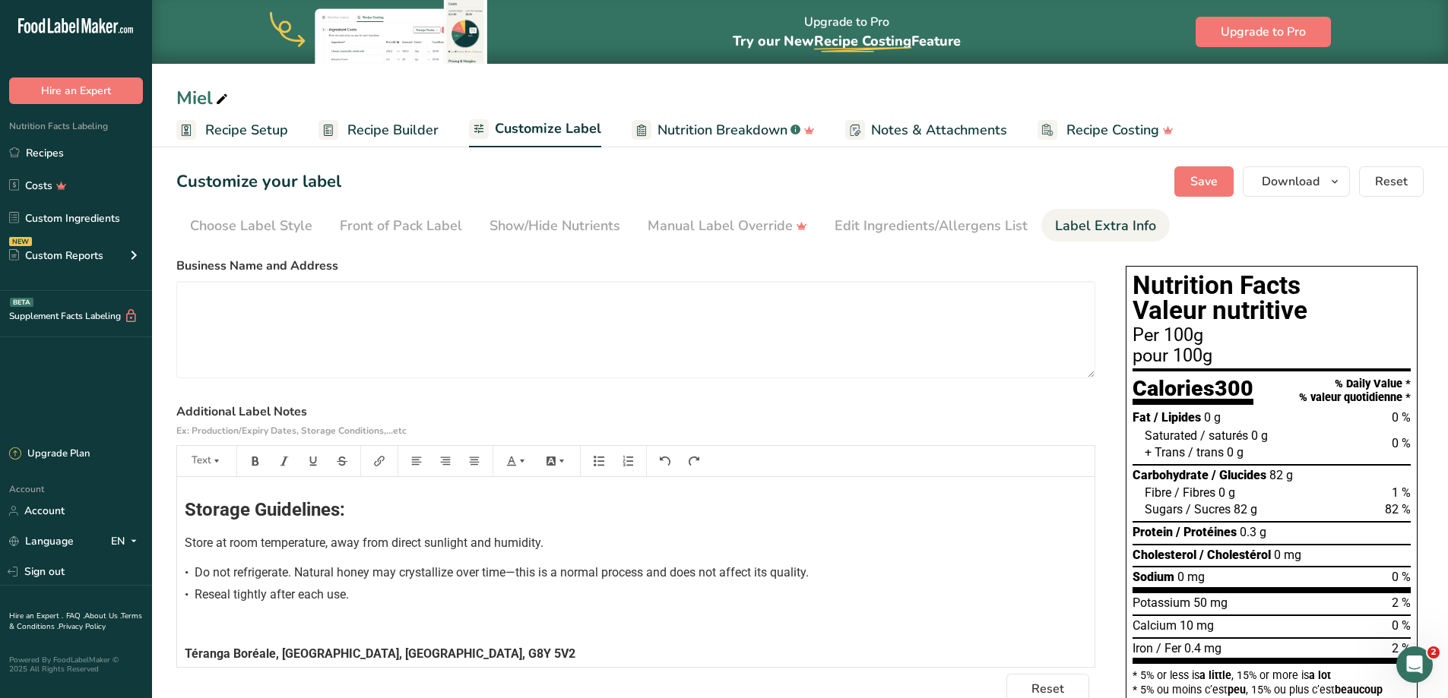
click at [195, 567] on span "Do not refrigerate. Natural honey may crystallize over time—this is a normal pr…" at bounding box center [502, 572] width 614 height 14
click at [195, 607] on span "Reseal tightly after each use." at bounding box center [272, 602] width 154 height 14
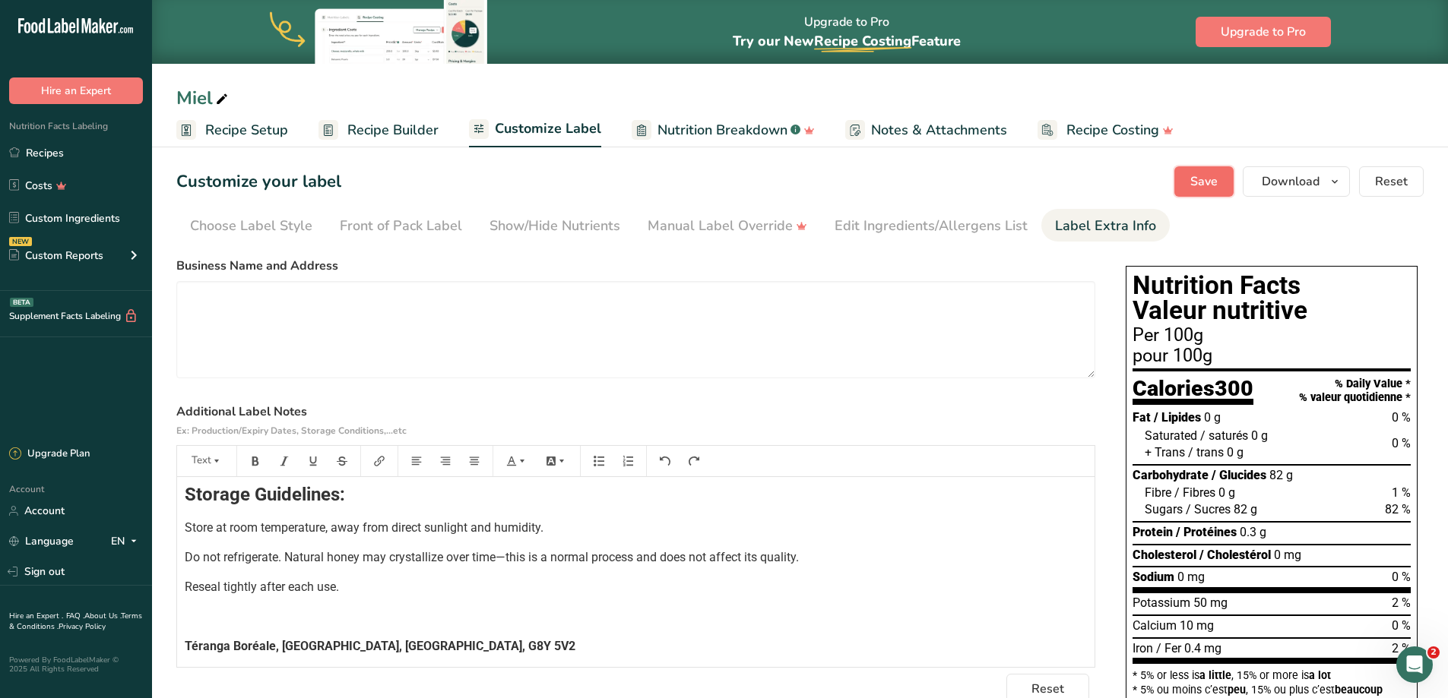
click at [1195, 188] on span "Save" at bounding box center [1203, 182] width 27 height 18
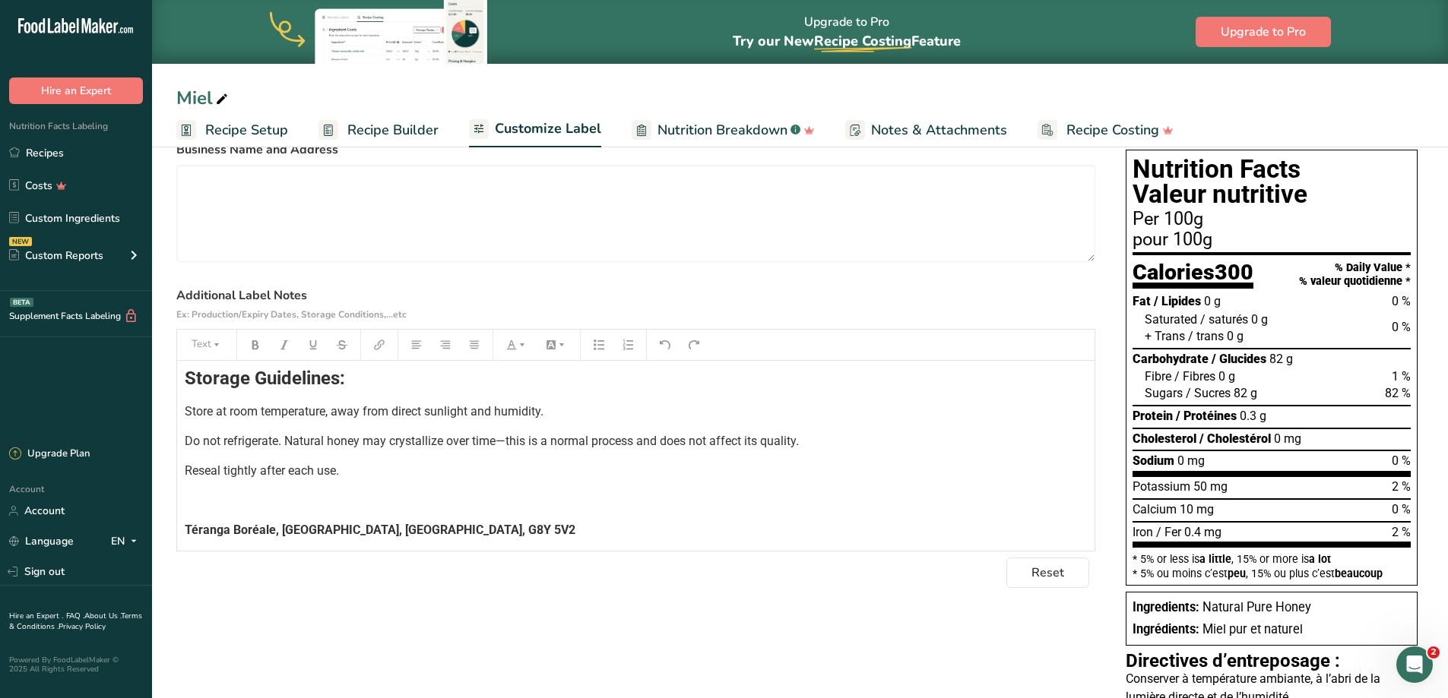
scroll to position [116, 0]
click at [183, 442] on div "Directives d’entreposage : Conserver à température ambiante, à l’abri de la lum…" at bounding box center [635, 369] width 917 height 342
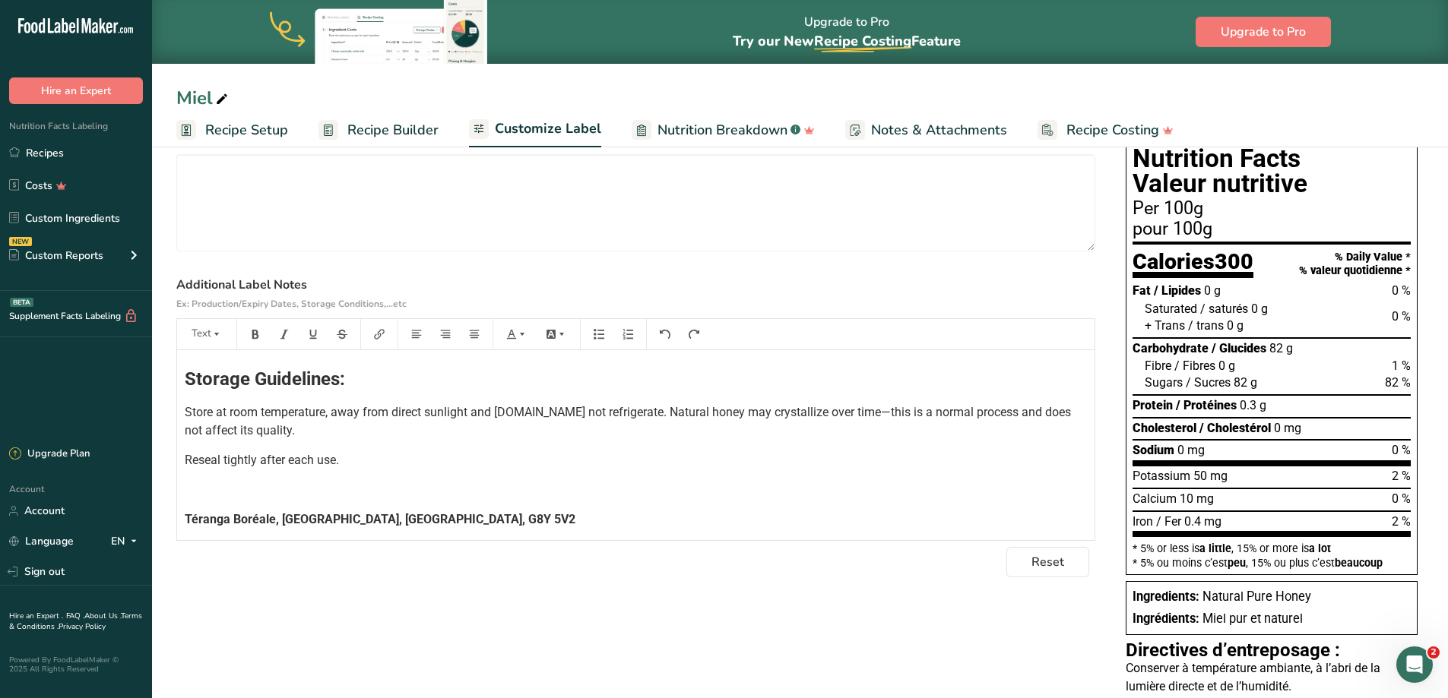
scroll to position [152, 0]
click at [185, 455] on span "Reseal tightly after each use." at bounding box center [262, 460] width 154 height 14
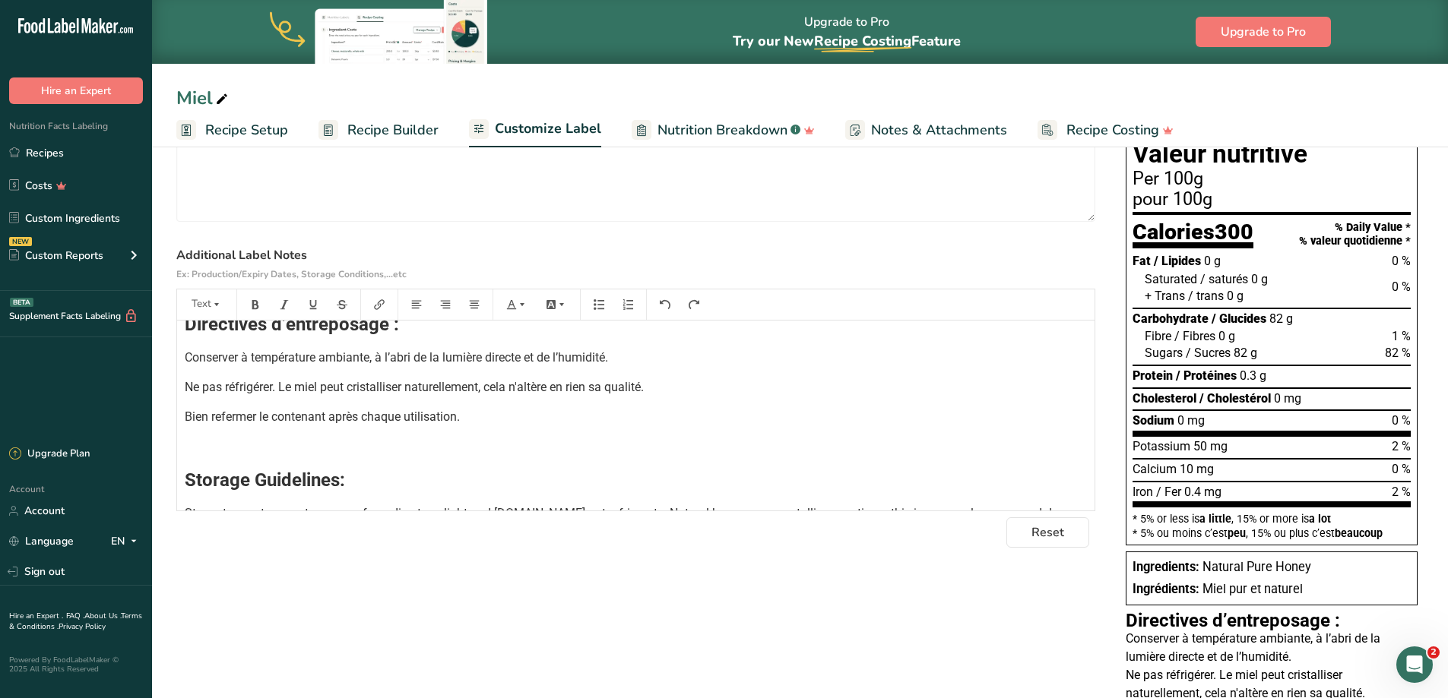
scroll to position [21, 0]
click at [187, 389] on span "Ne pas réfrigérer. Le miel peut cristalliser naturellement, cela n'altère en ri…" at bounding box center [414, 388] width 459 height 14
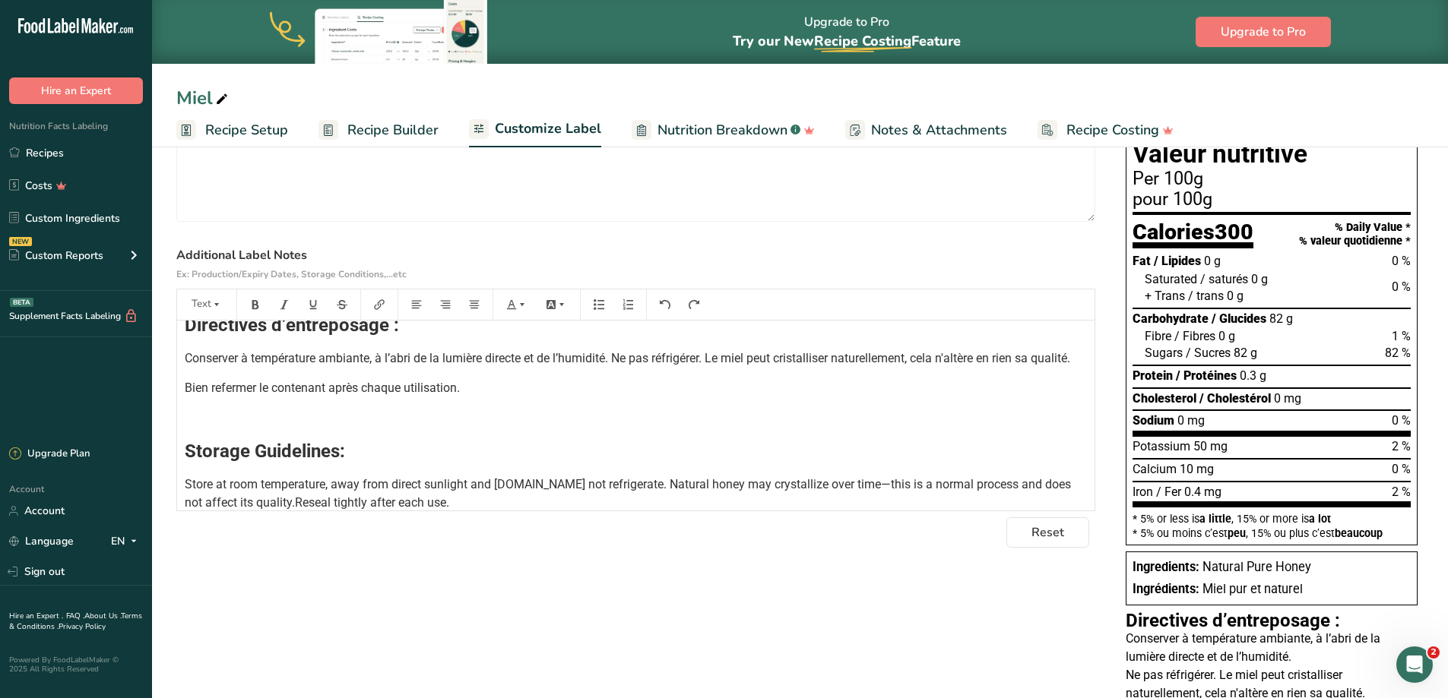
click at [186, 395] on span "Bien refermer le contenant après chaque utilisation." at bounding box center [322, 388] width 275 height 14
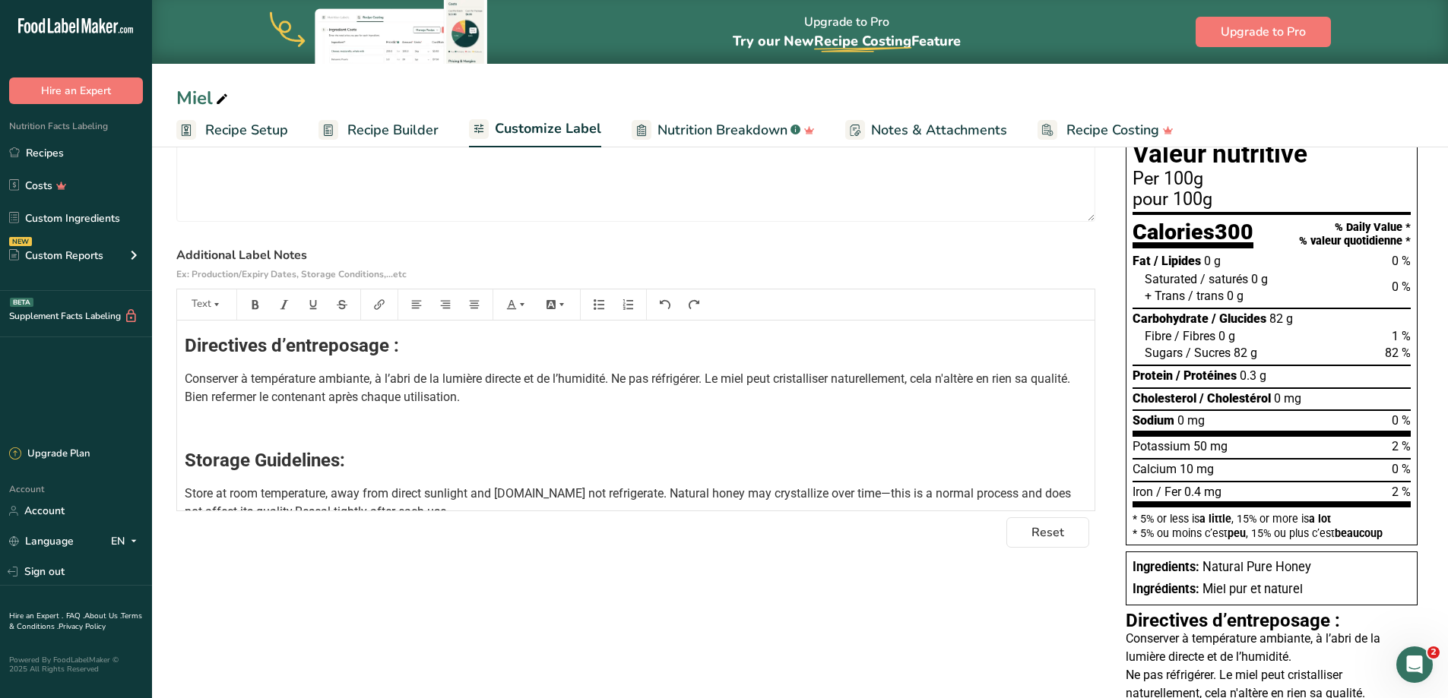
scroll to position [0, 0]
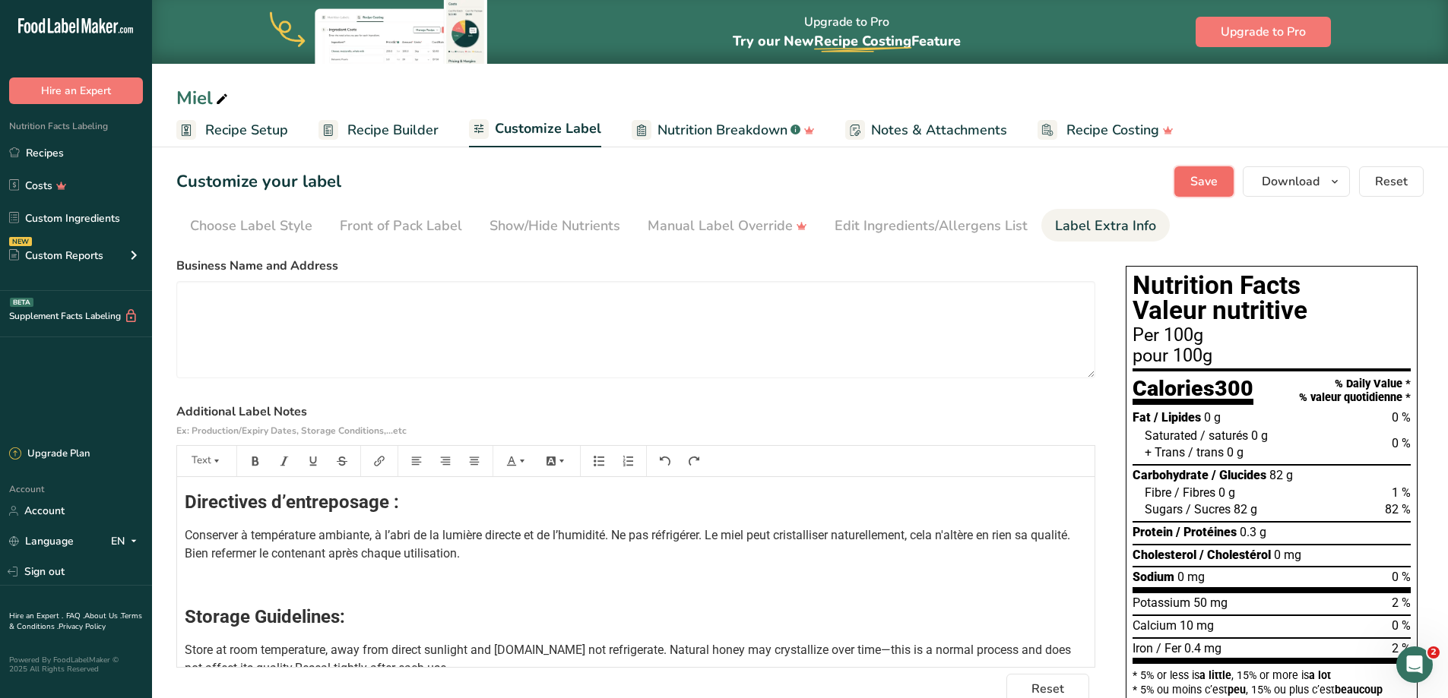
click at [1189, 175] on button "Save" at bounding box center [1203, 181] width 59 height 30
click at [729, 229] on div "Manual Label Override" at bounding box center [728, 226] width 160 height 21
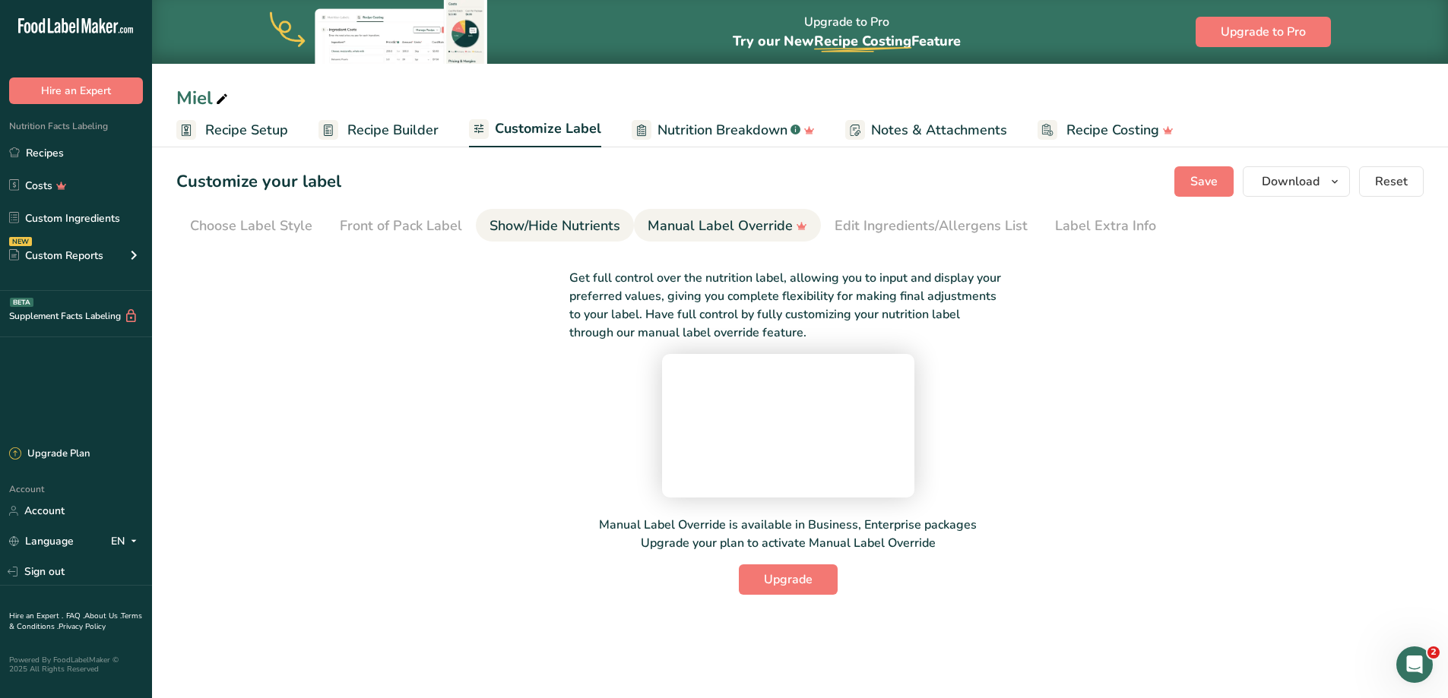
click at [599, 218] on div "Show/Hide Nutrients" at bounding box center [554, 226] width 131 height 21
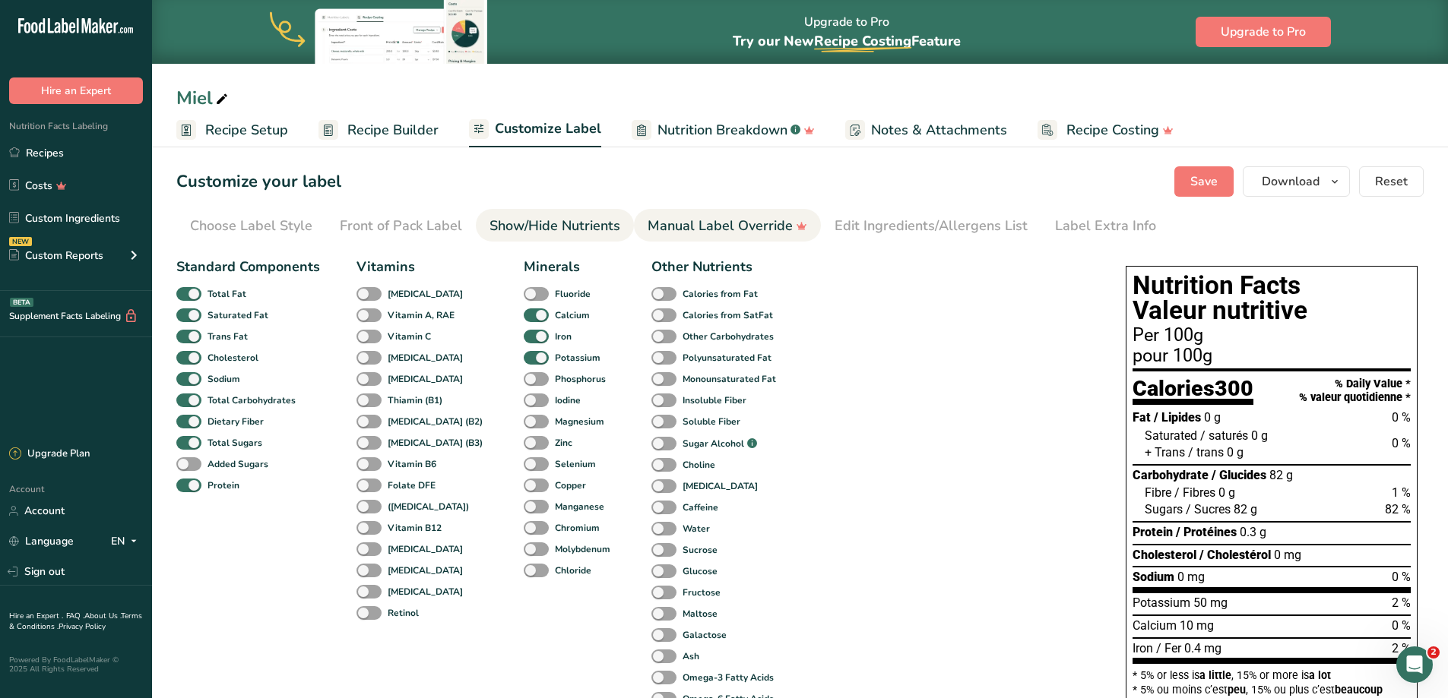
click at [753, 218] on div "Manual Label Override" at bounding box center [728, 226] width 160 height 21
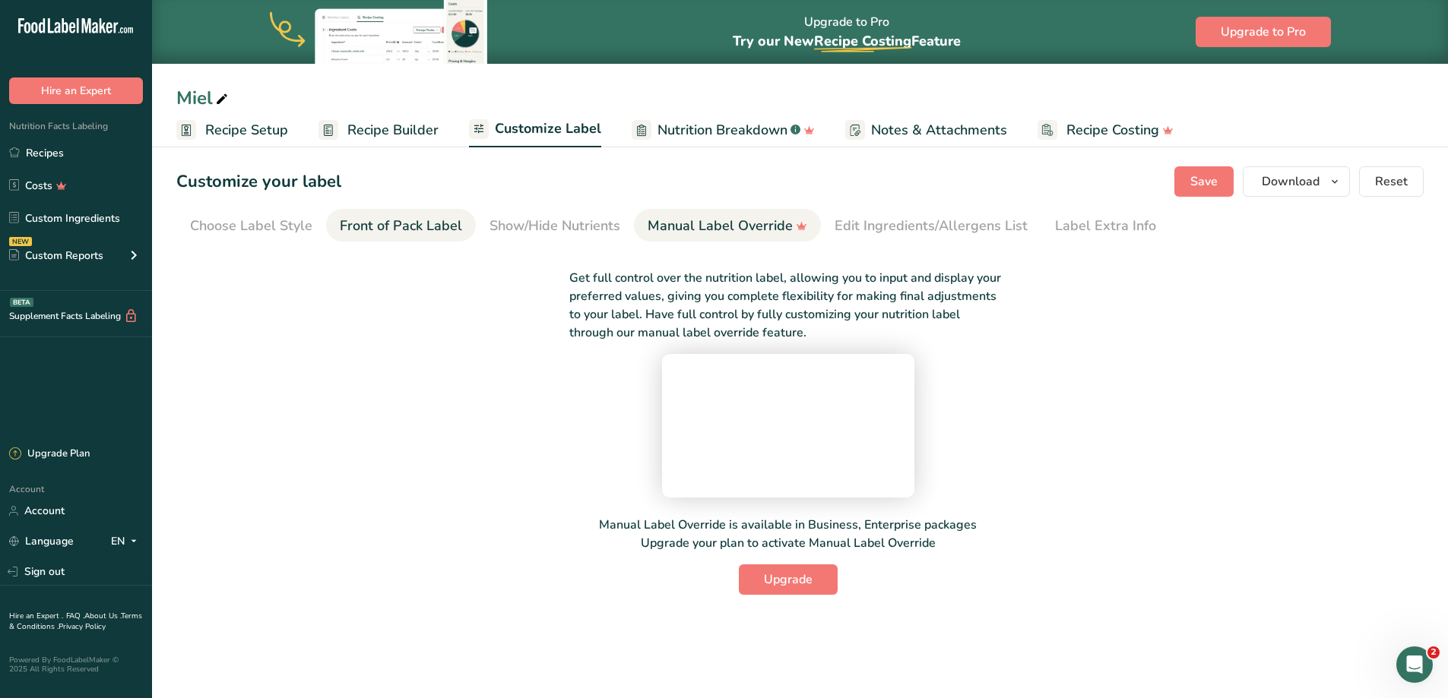
click at [458, 219] on div "Front of Pack Label" at bounding box center [401, 226] width 122 height 21
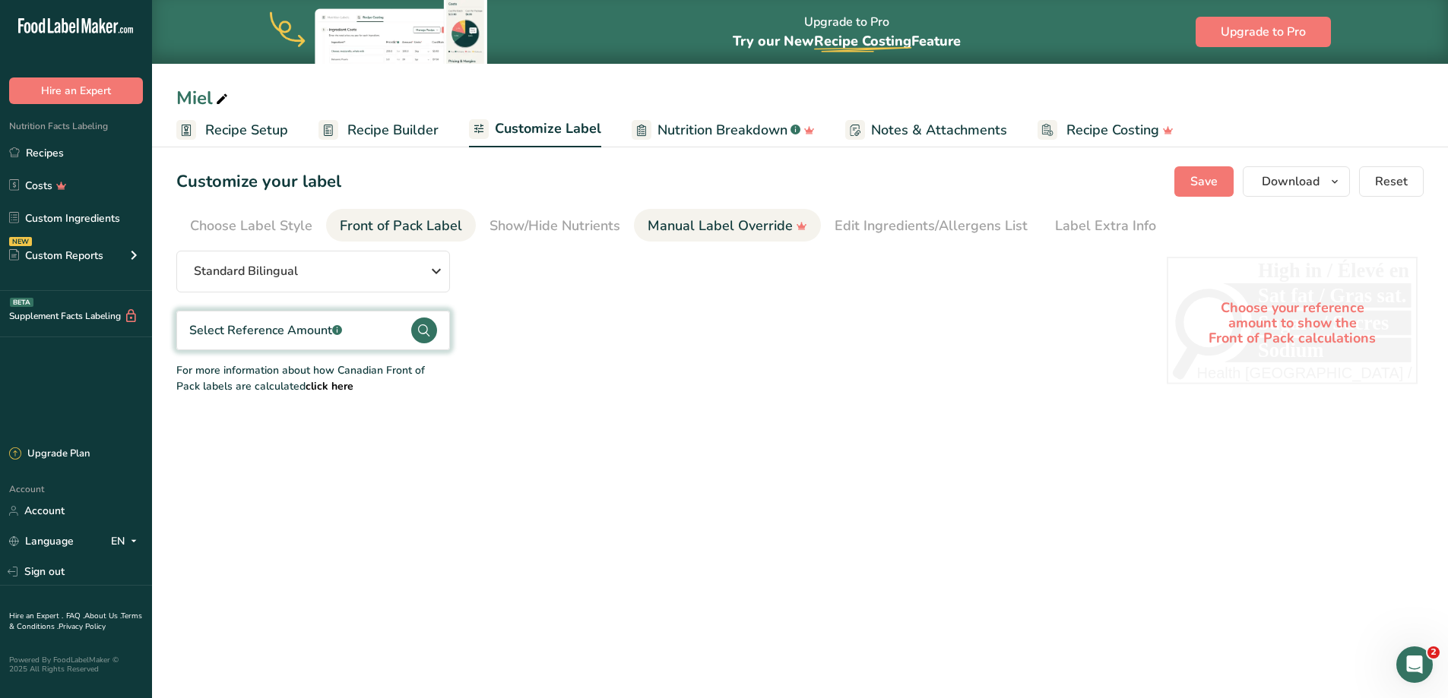
click at [741, 228] on div "Manual Label Override" at bounding box center [728, 226] width 160 height 21
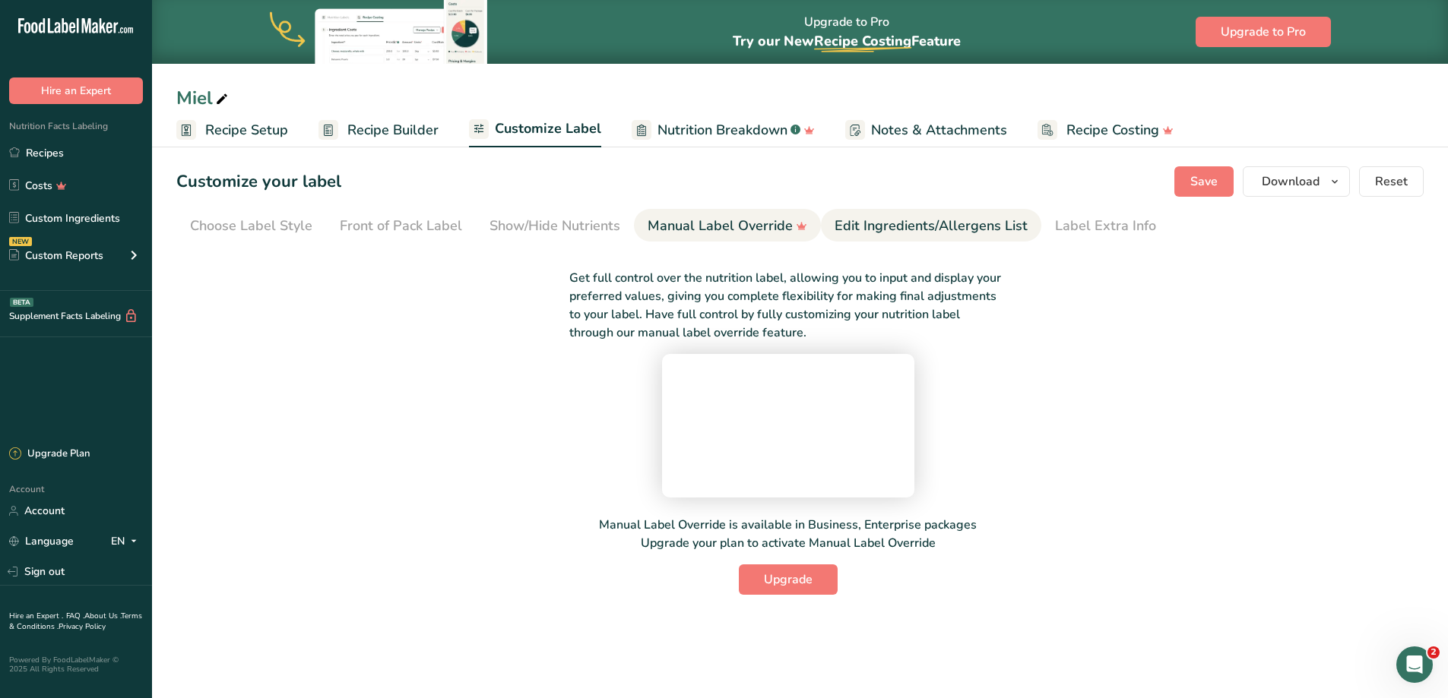
click at [927, 227] on div "Edit Ingredients/Allergens List" at bounding box center [931, 226] width 193 height 21
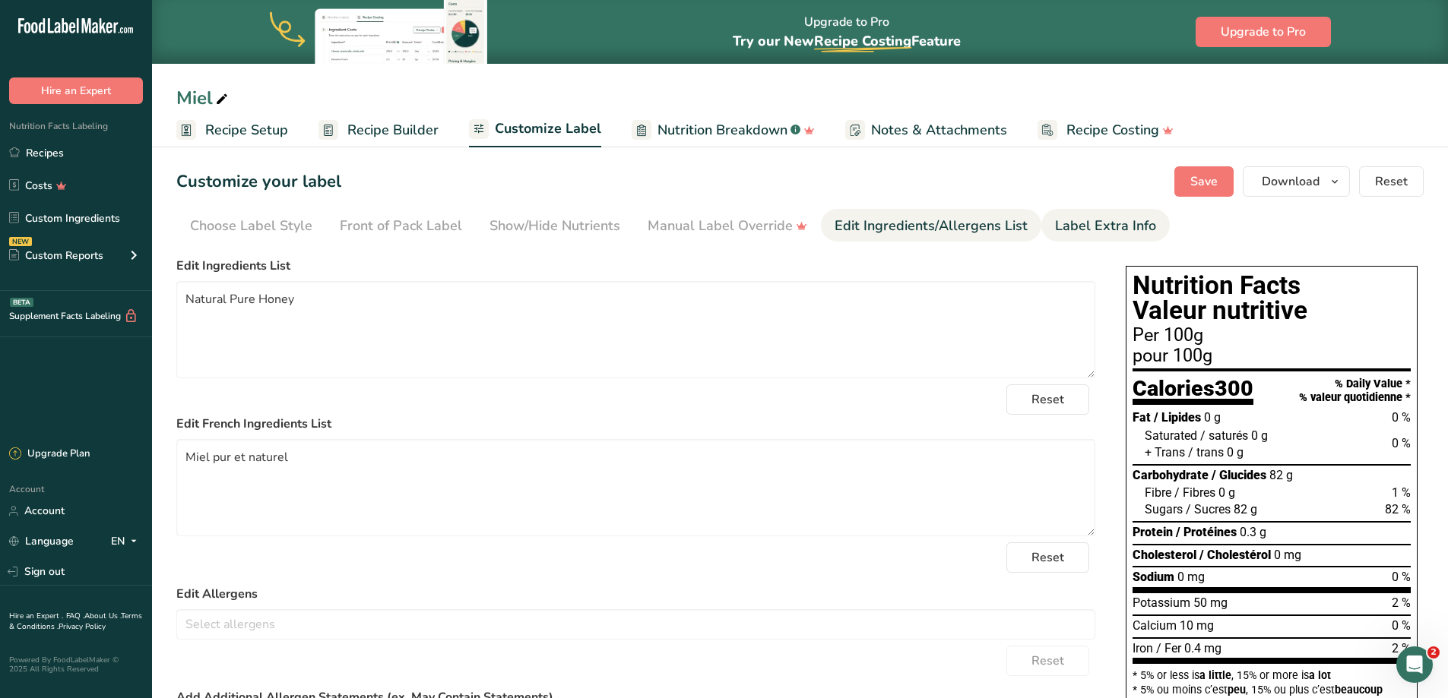
click at [1098, 232] on div "Label Extra Info" at bounding box center [1105, 226] width 101 height 21
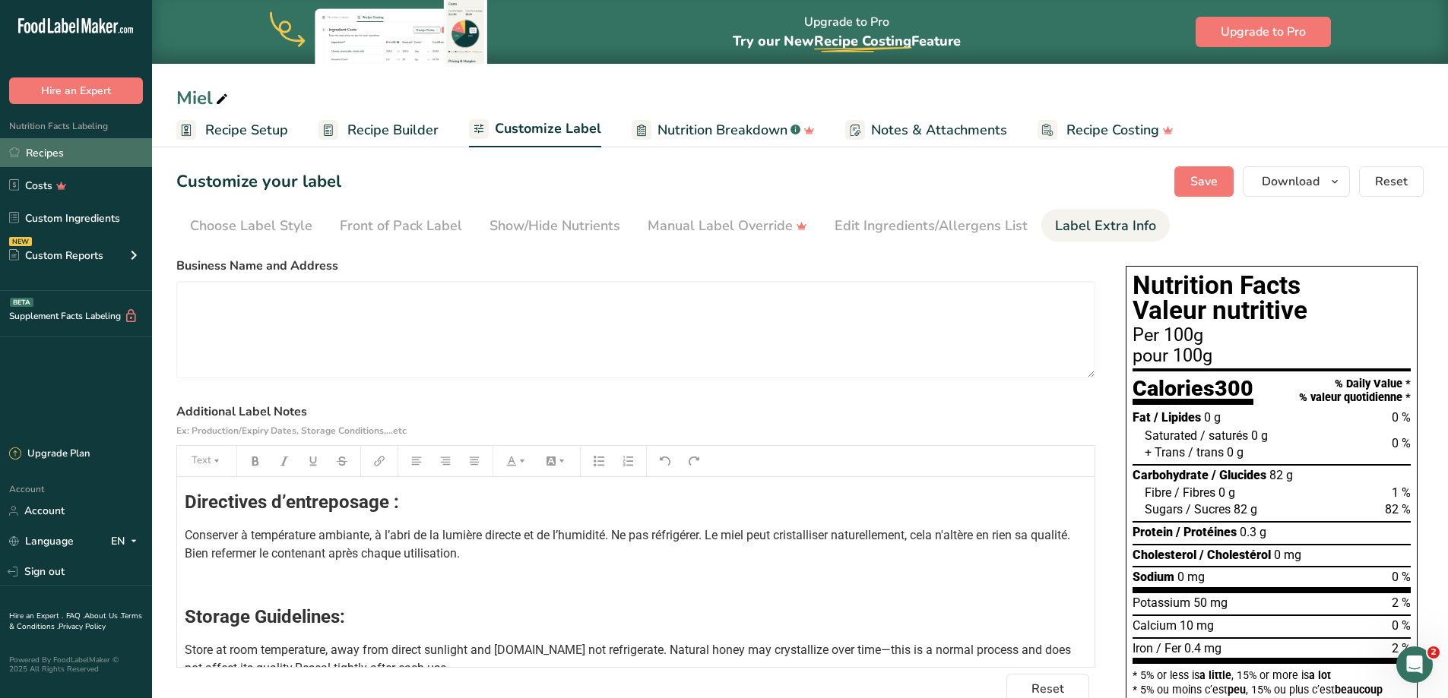
click at [77, 153] on link "Recipes" at bounding box center [76, 152] width 152 height 29
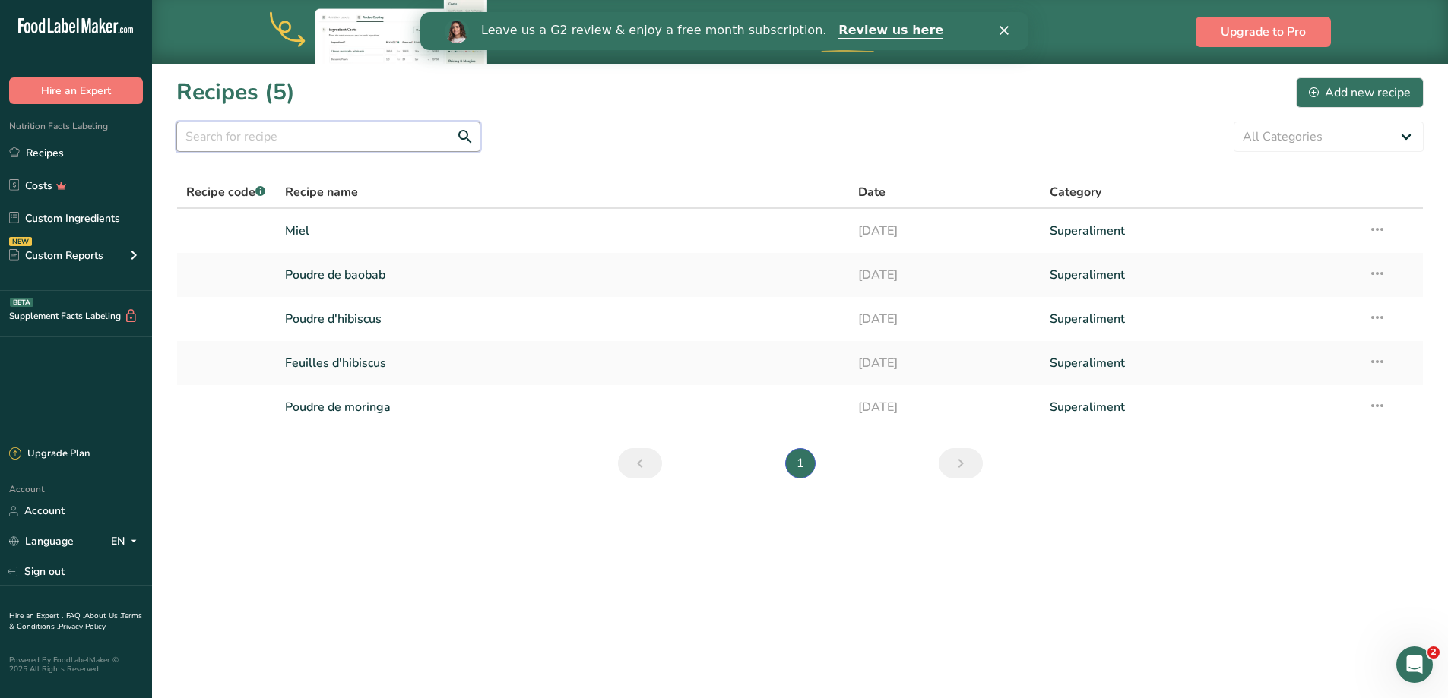
click at [223, 134] on input "text" at bounding box center [328, 137] width 304 height 30
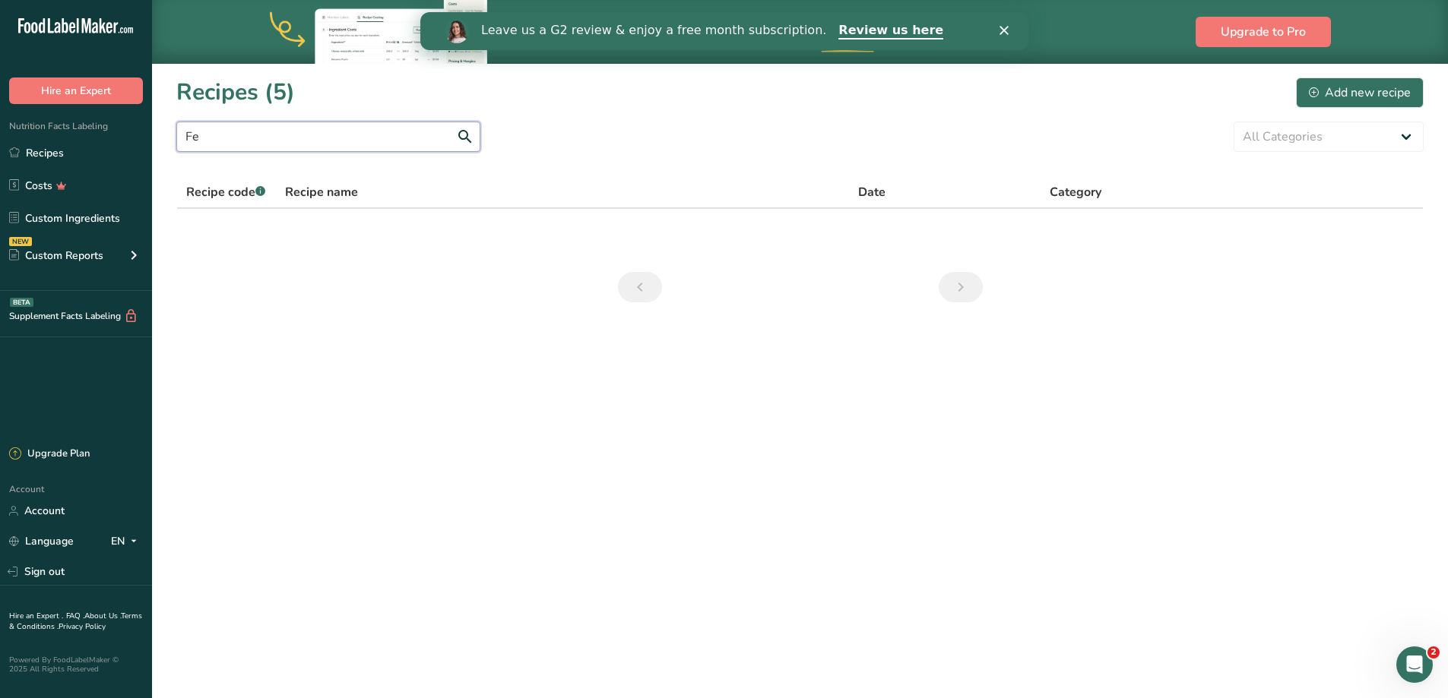
type input "F"
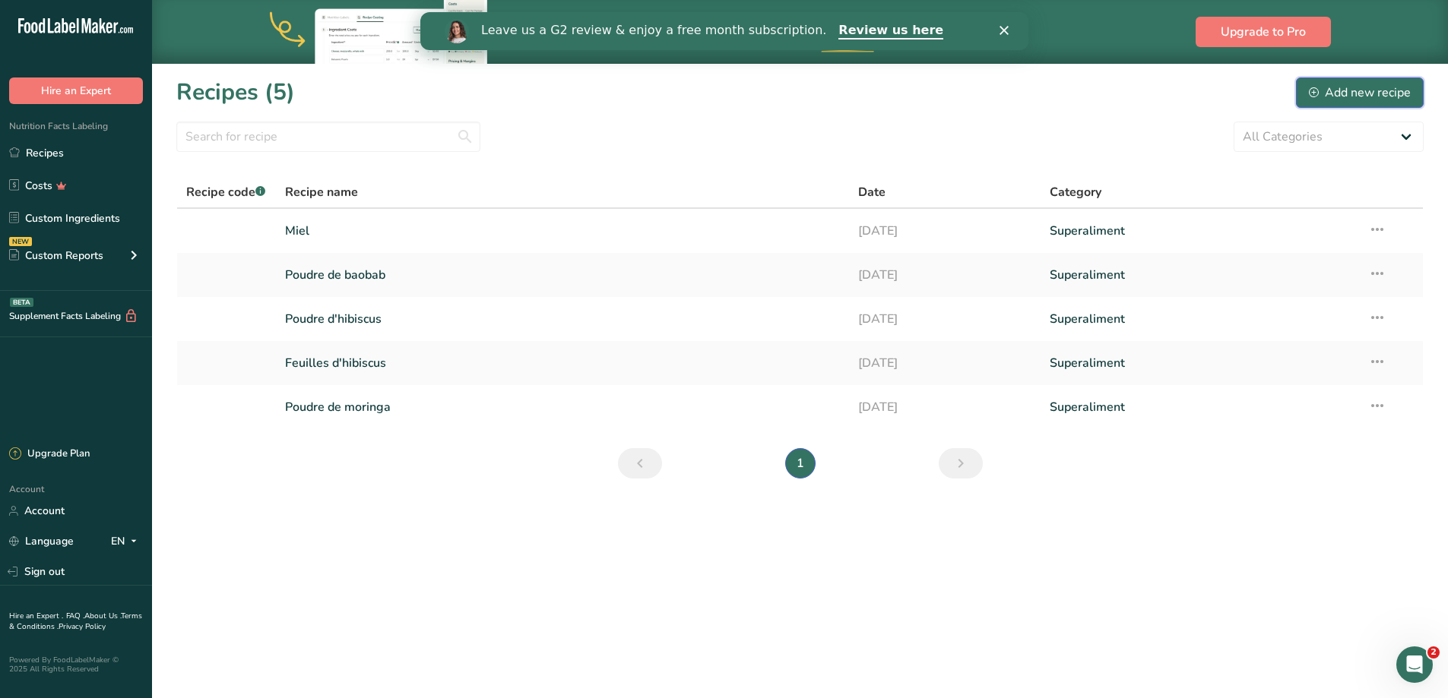
click at [1329, 93] on div "Add new recipe" at bounding box center [1360, 93] width 102 height 18
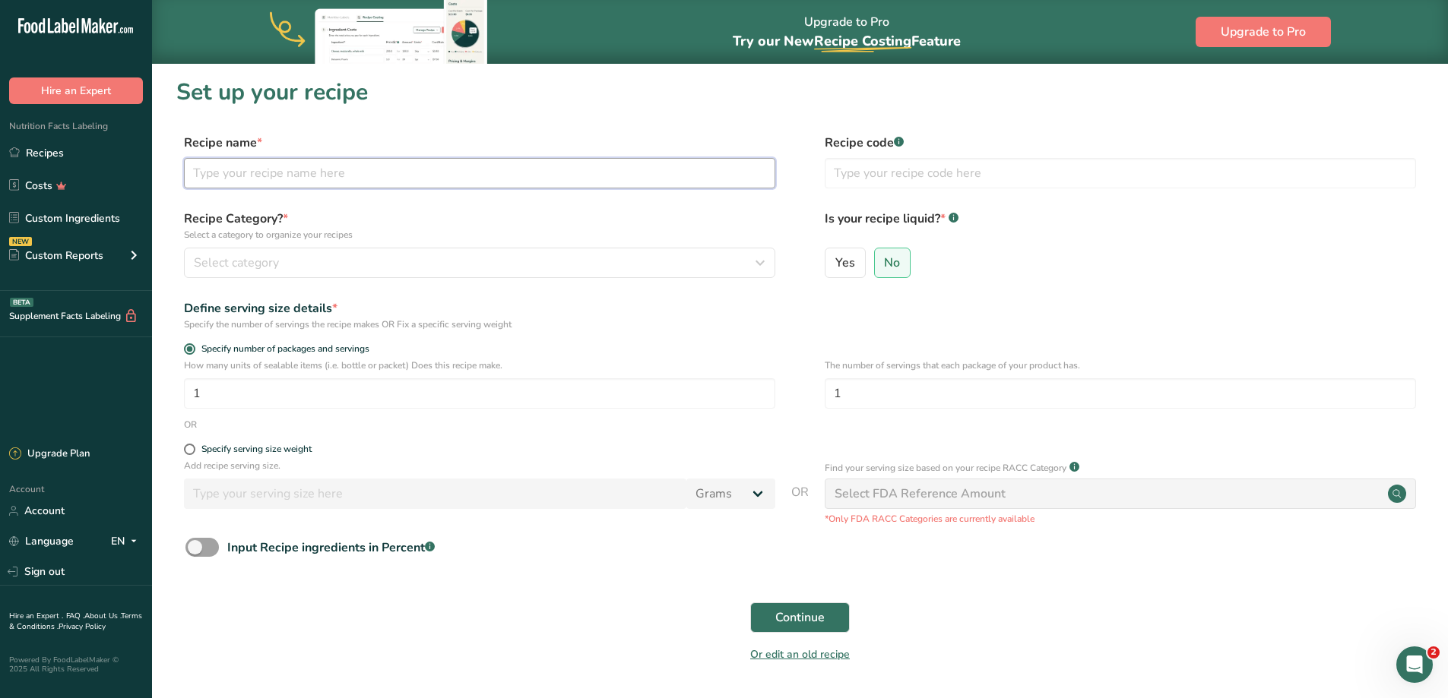
click at [391, 178] on input "text" at bounding box center [479, 173] width 591 height 30
type input "Feuilles de kinkéliba"
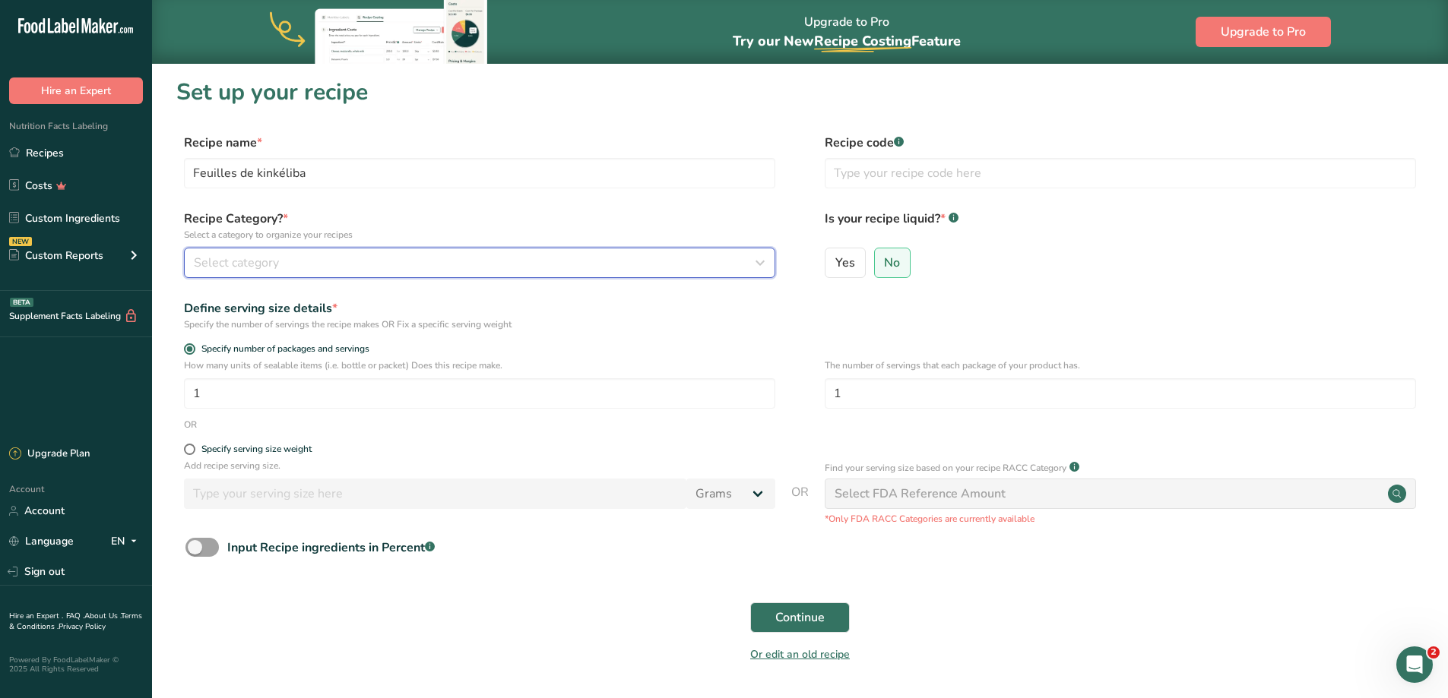
click at [251, 268] on span "Select category" at bounding box center [236, 263] width 85 height 18
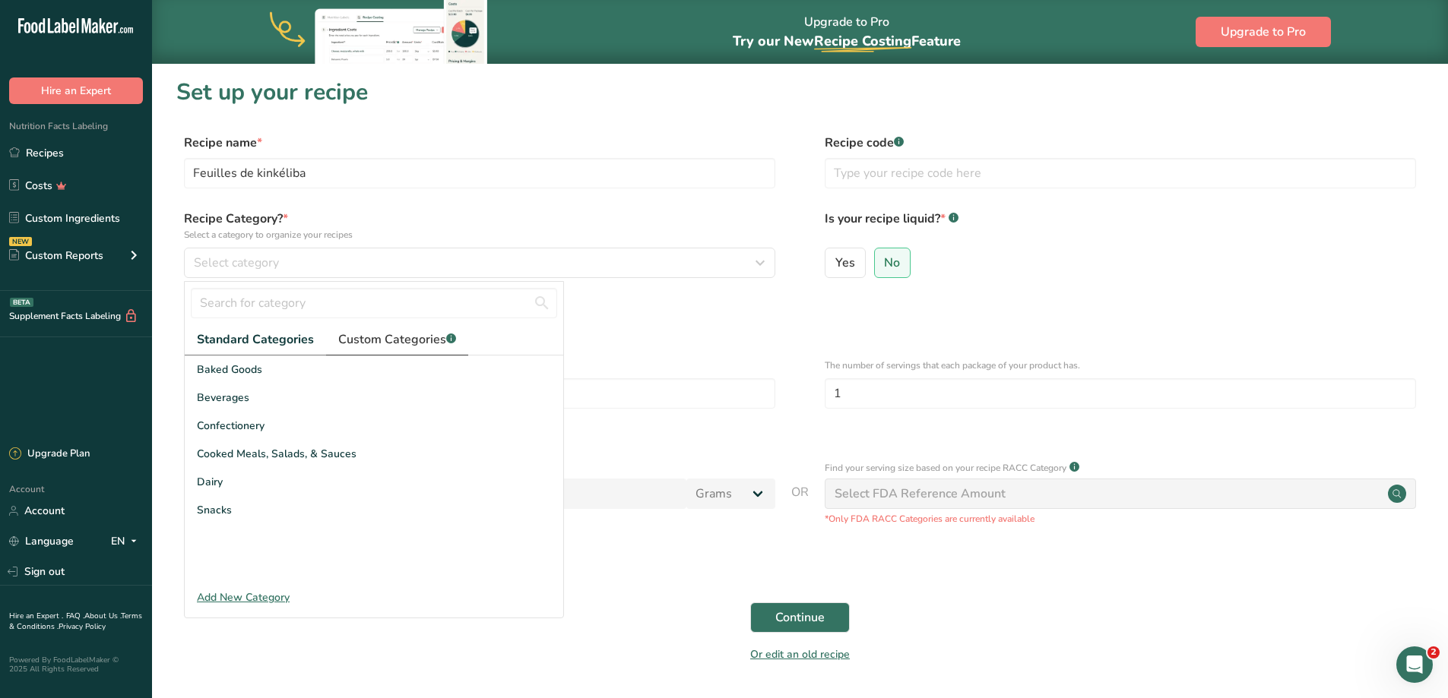
click at [361, 347] on span "Custom Categories .a-a{fill:#347362;}.b-a{fill:#fff;}" at bounding box center [397, 340] width 118 height 18
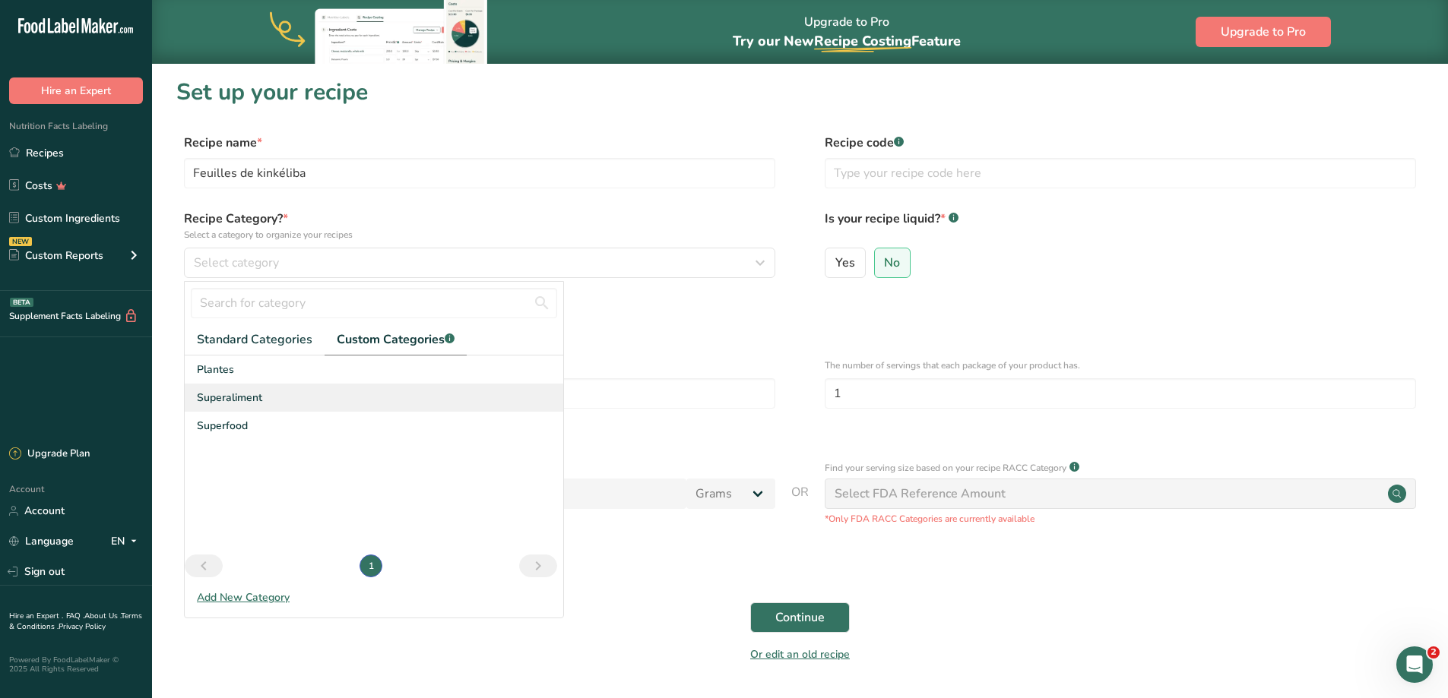
click at [246, 397] on span "Superaliment" at bounding box center [229, 398] width 65 height 16
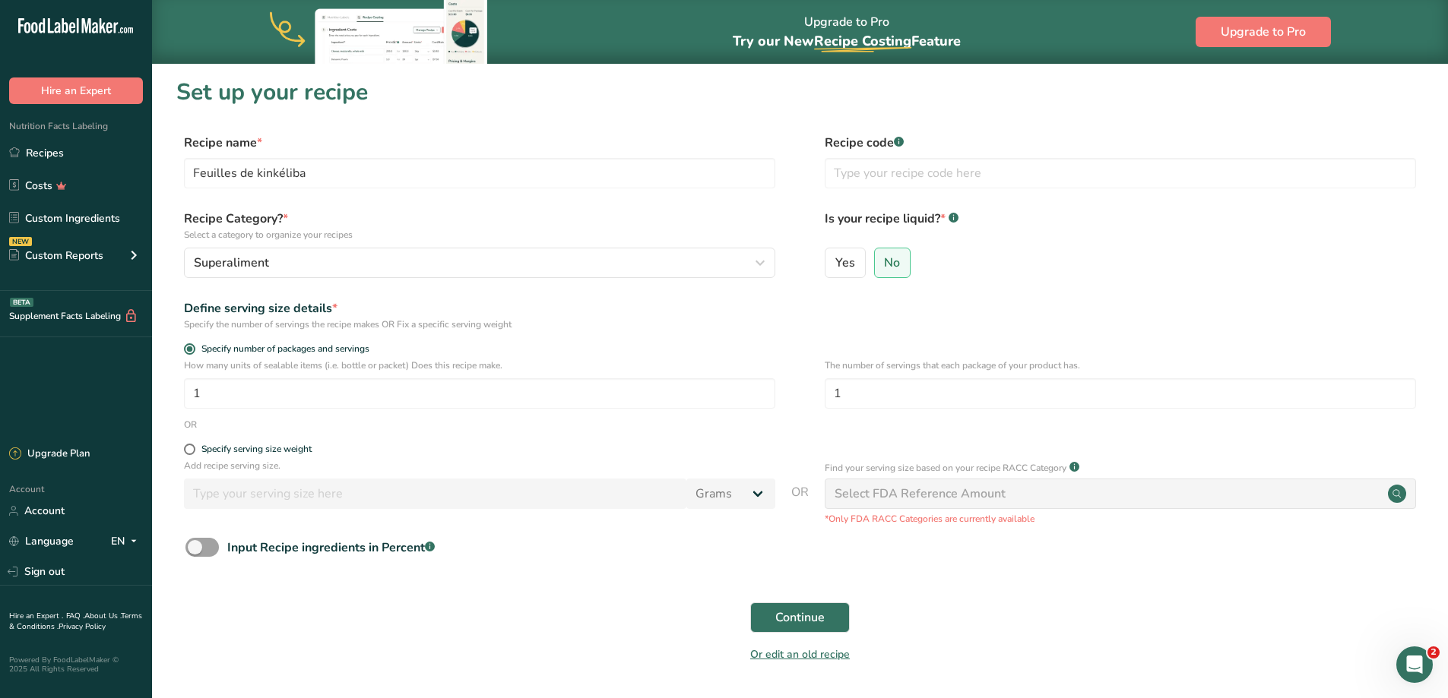
click at [936, 493] on div "Select FDA Reference Amount" at bounding box center [920, 494] width 171 height 18
click at [935, 505] on div "Select FDA Reference Amount" at bounding box center [1120, 494] width 591 height 30
click at [831, 613] on button "Continue" at bounding box center [800, 618] width 100 height 30
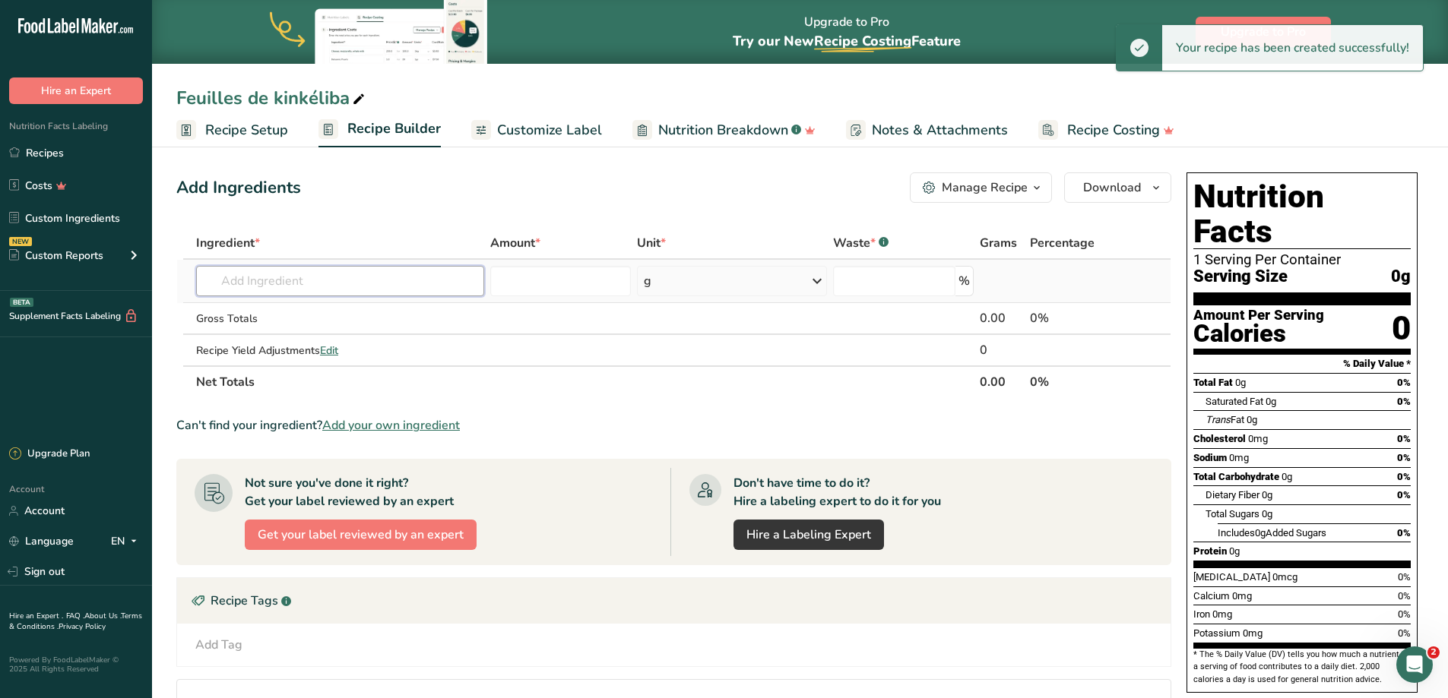
click at [361, 283] on input "text" at bounding box center [340, 281] width 288 height 30
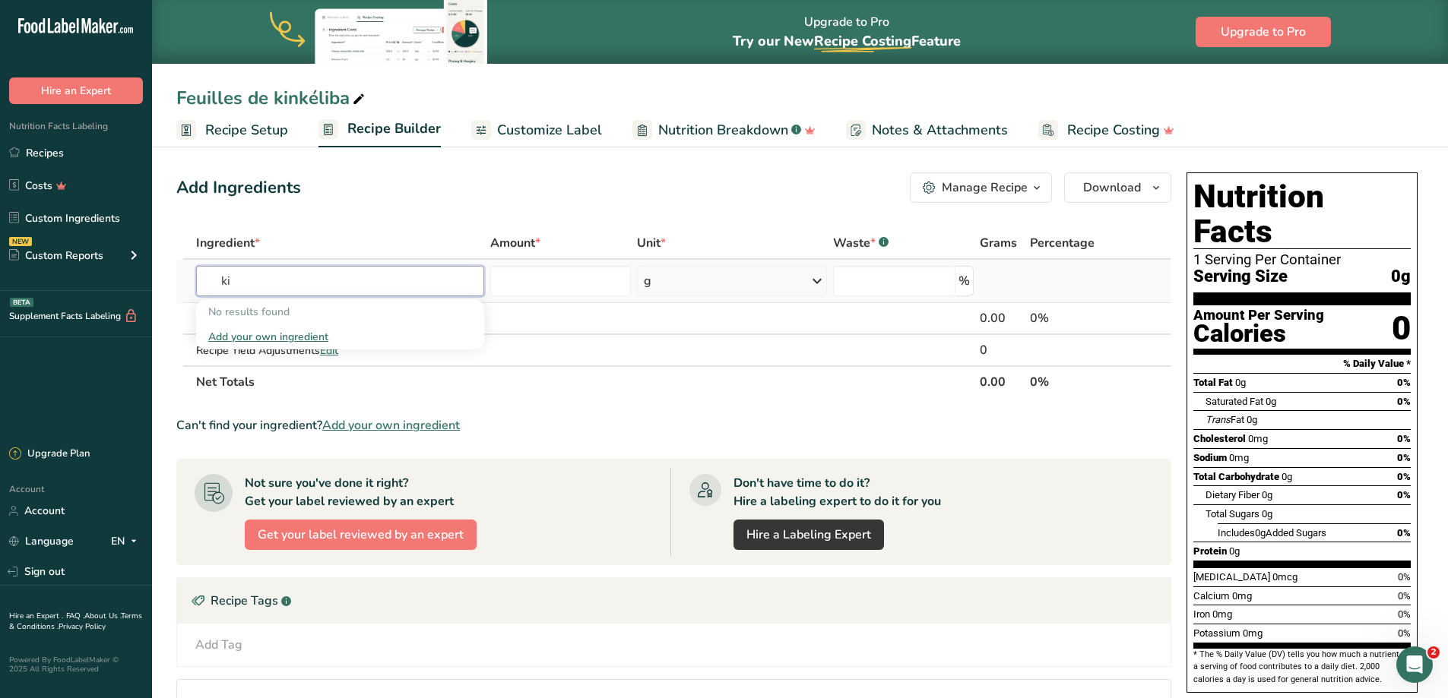
type input "k"
paste input "Combretum micranthum"
drag, startPoint x: 370, startPoint y: 280, endPoint x: 283, endPoint y: 281, distance: 87.4
click at [283, 281] on input "Combretum micranthum" at bounding box center [340, 281] width 288 height 30
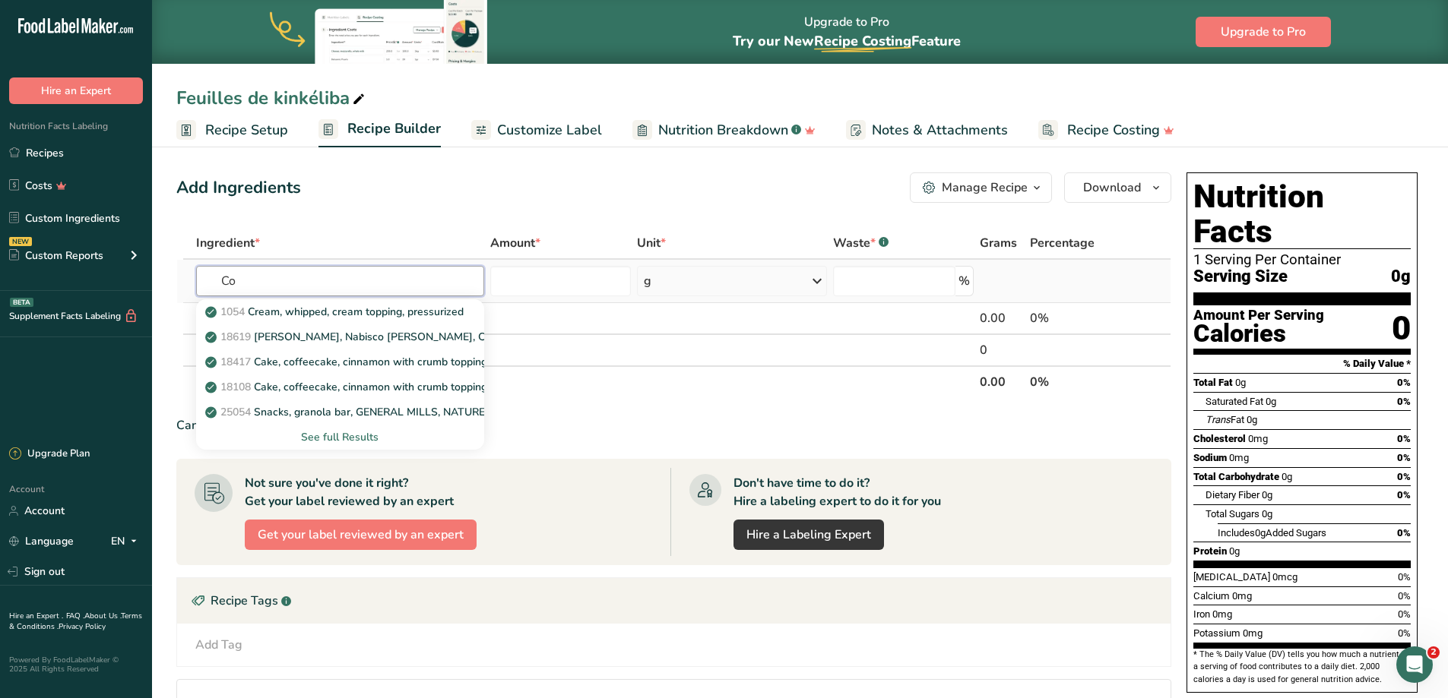
type input "C"
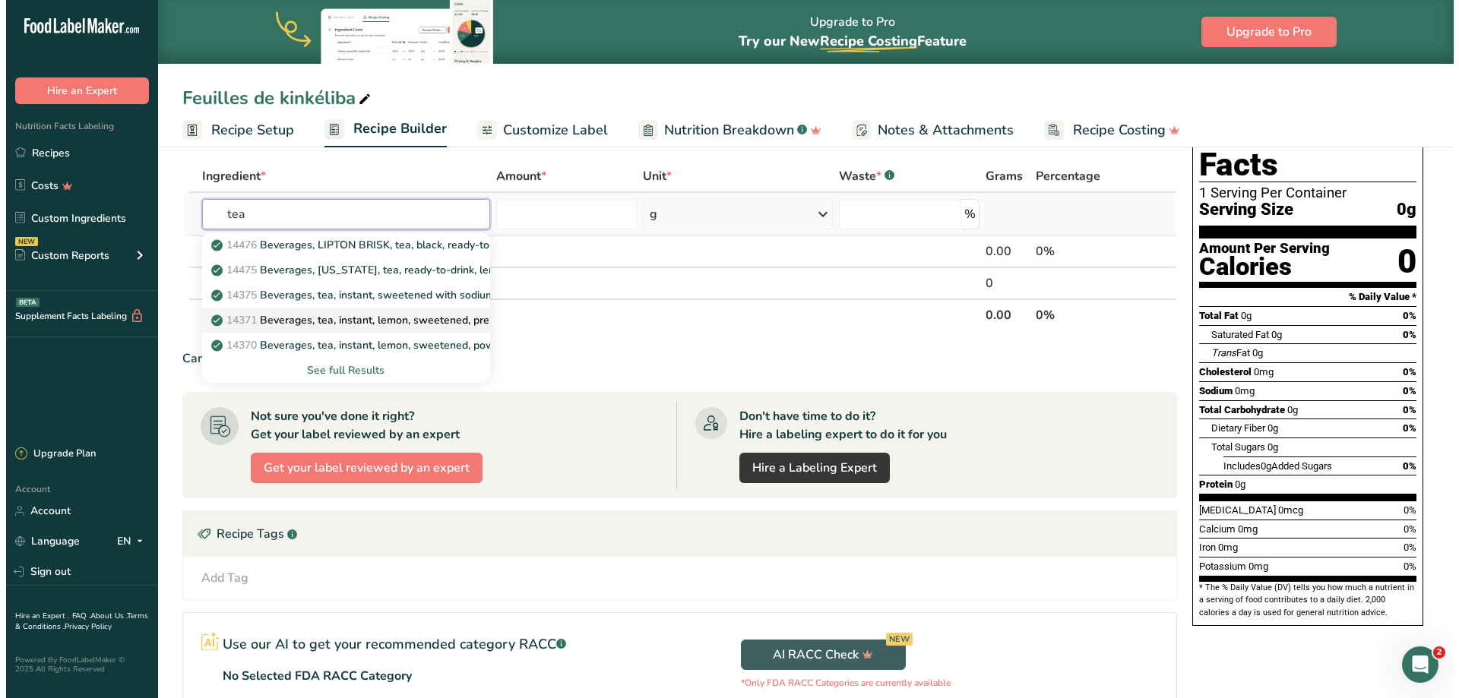
scroll to position [73, 0]
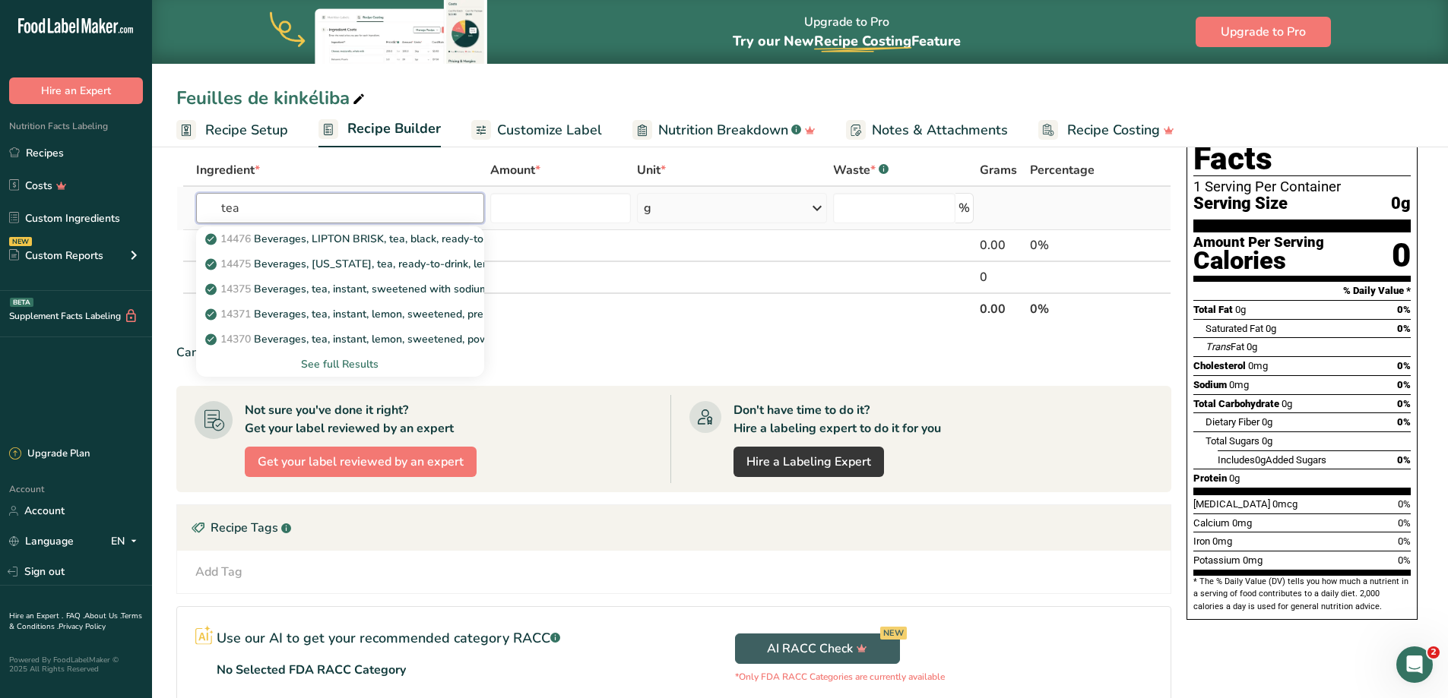
type input "tea"
click at [338, 356] on div "See full Results" at bounding box center [340, 364] width 288 height 25
click at [338, 363] on div "See full Results" at bounding box center [340, 364] width 264 height 16
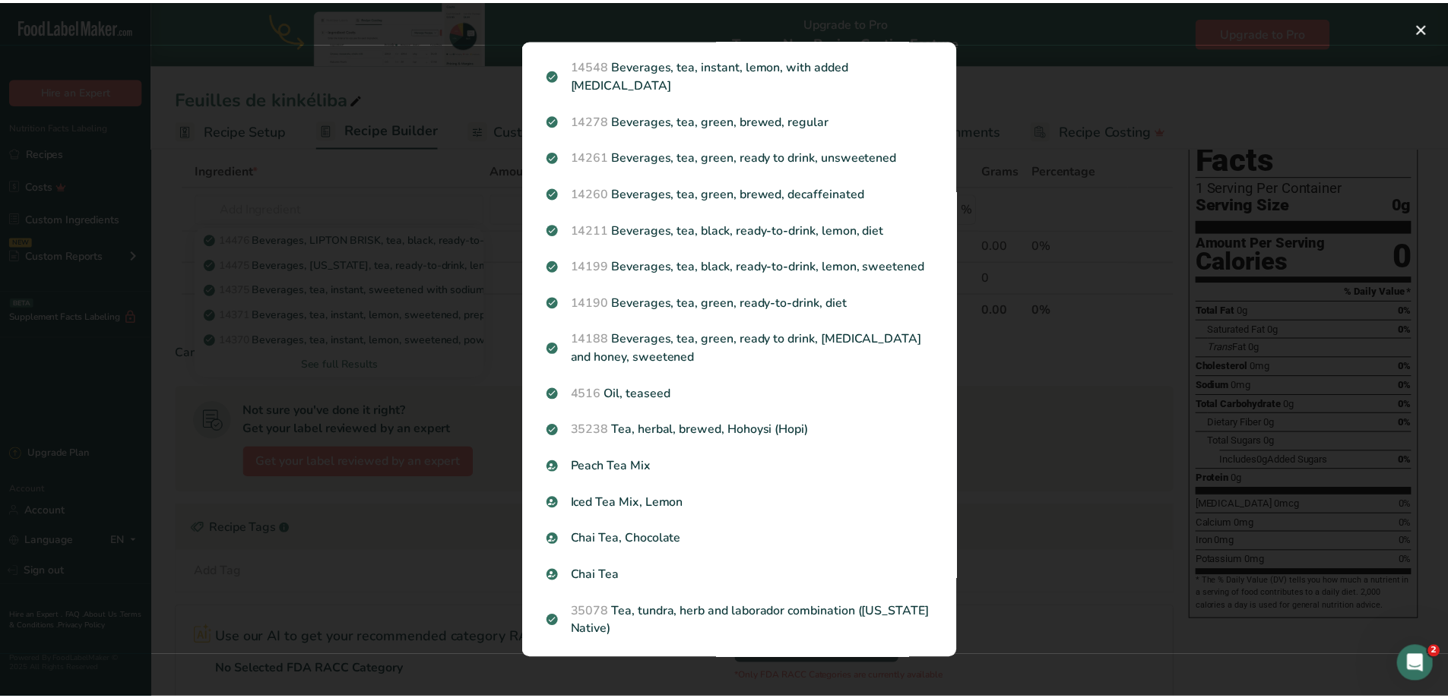
scroll to position [1448, 0]
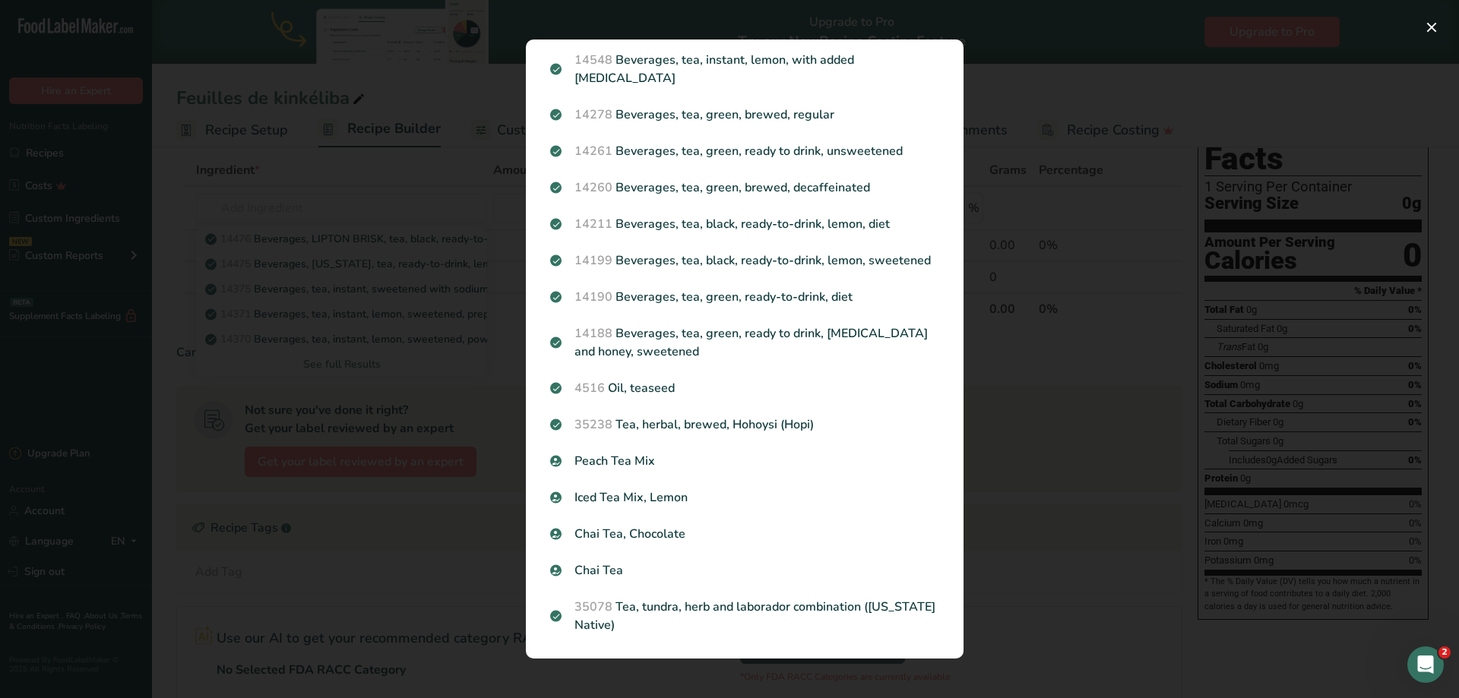
click at [401, 305] on div "Search results modal" at bounding box center [729, 349] width 1459 height 698
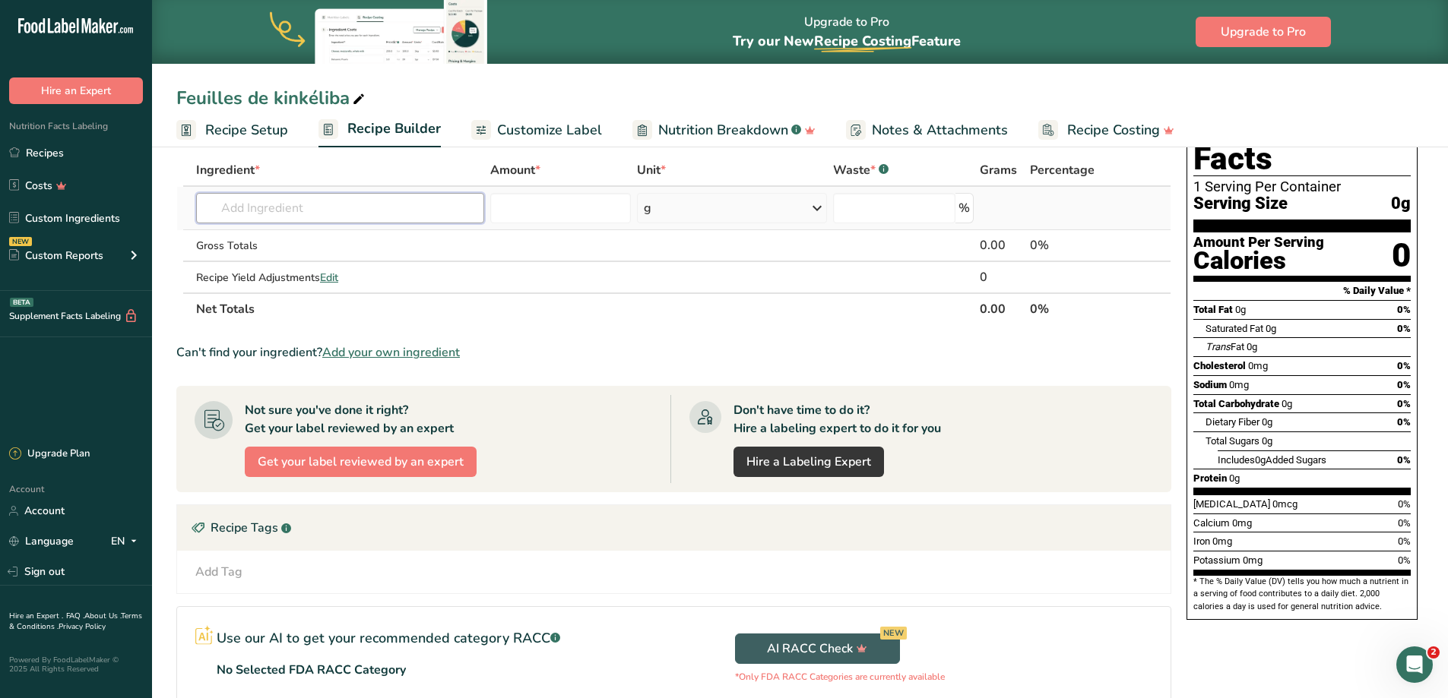
click at [385, 213] on input "text" at bounding box center [340, 208] width 288 height 30
type input "Kinkéliba"
click at [297, 267] on div "Add your own ingredient" at bounding box center [340, 264] width 264 height 16
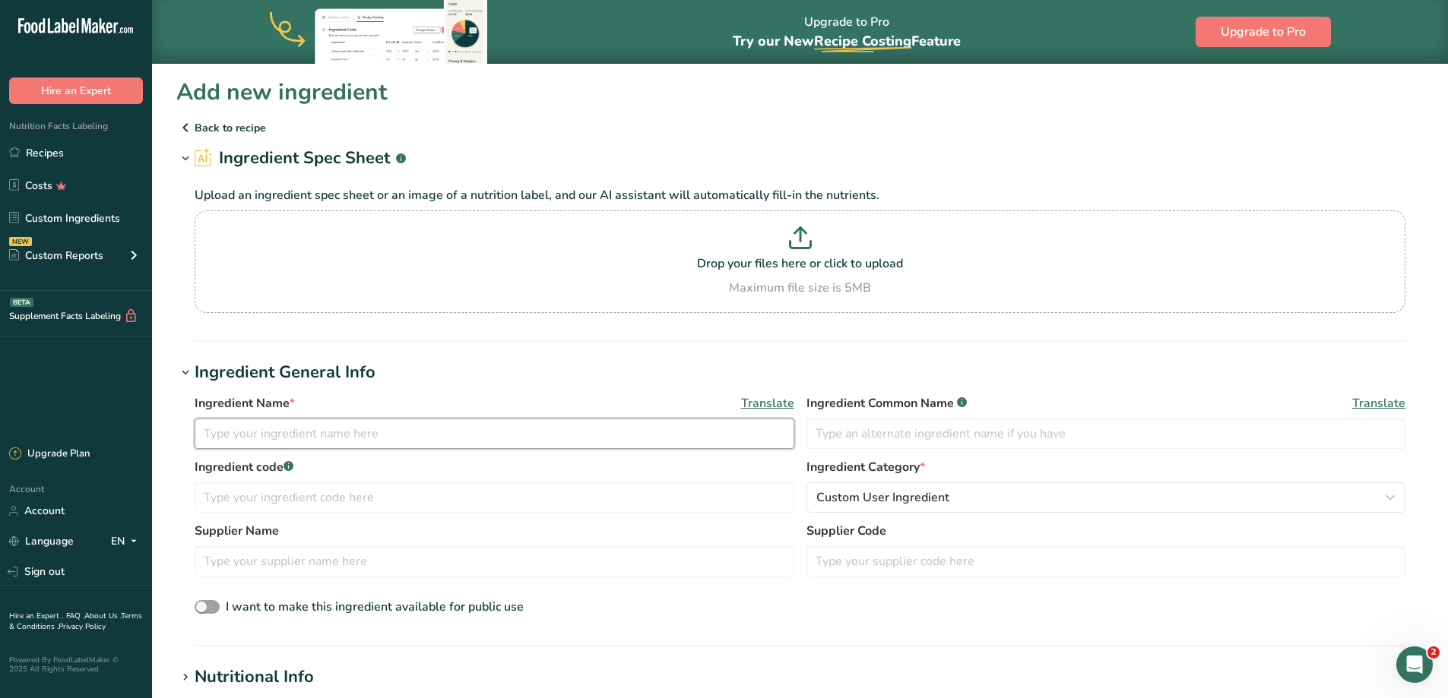
click at [490, 442] on input "text" at bounding box center [495, 434] width 600 height 30
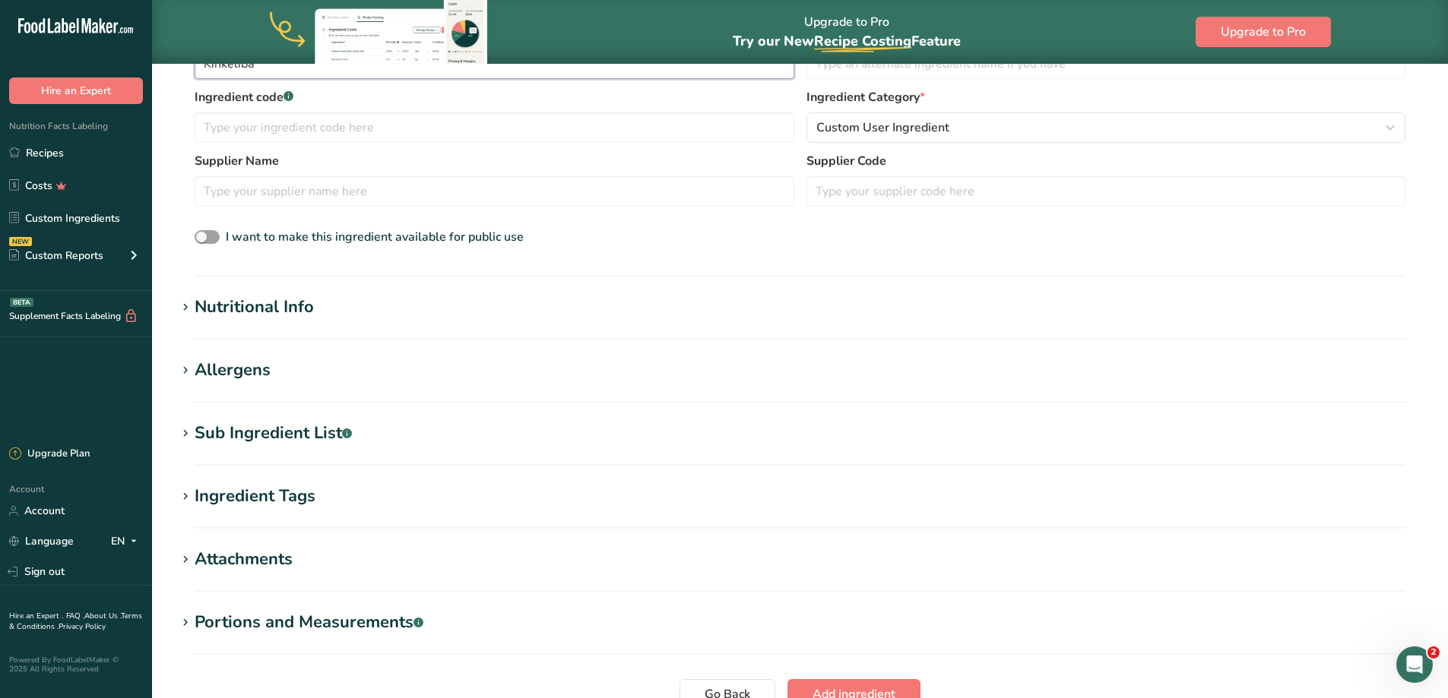
scroll to position [387, 0]
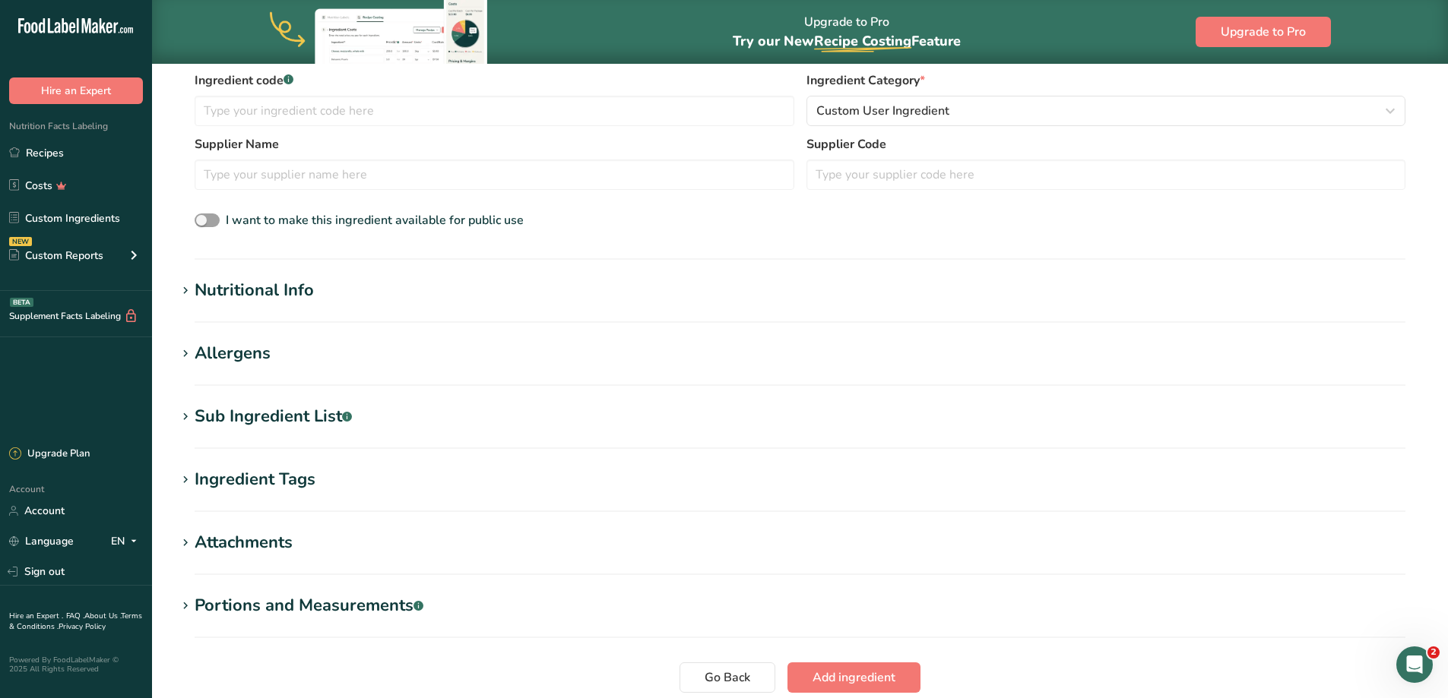
type input "Kinkéliba"
click at [182, 284] on icon at bounding box center [186, 290] width 14 height 21
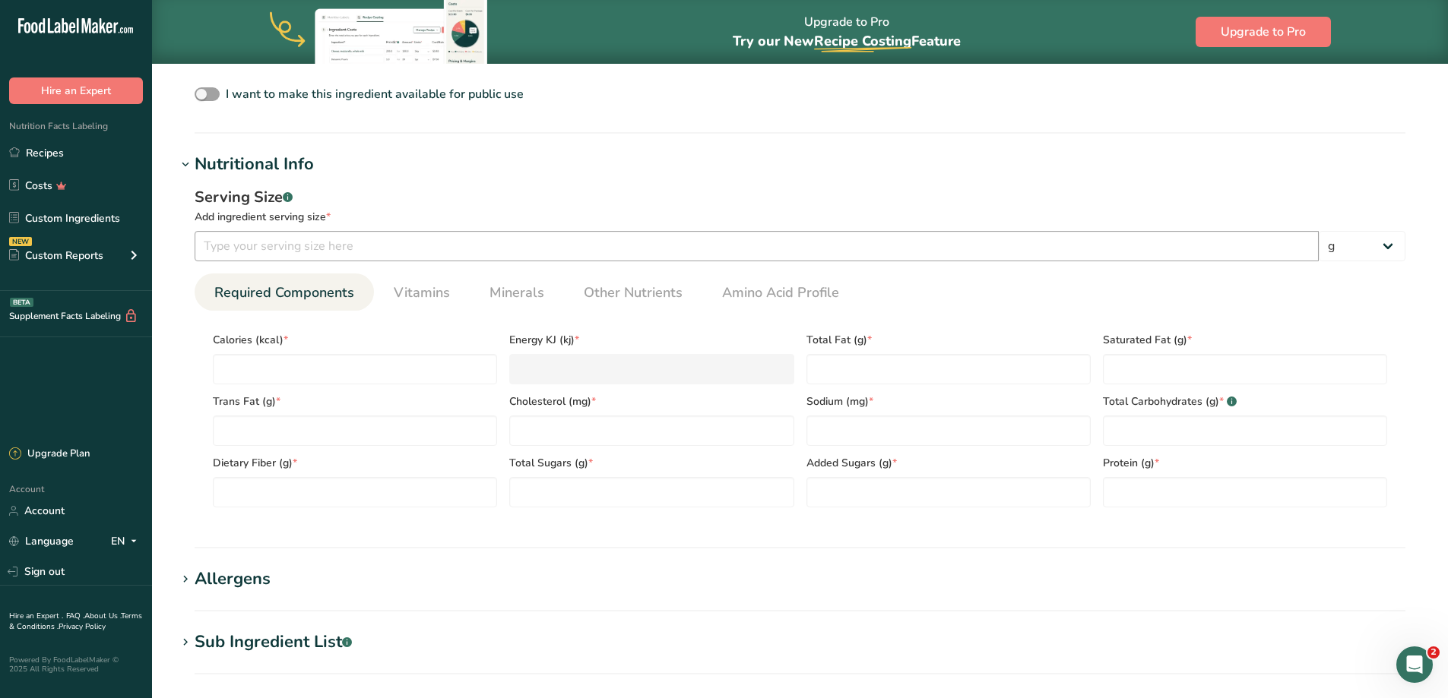
scroll to position [515, 0]
click at [448, 371] on input "number" at bounding box center [355, 367] width 284 height 30
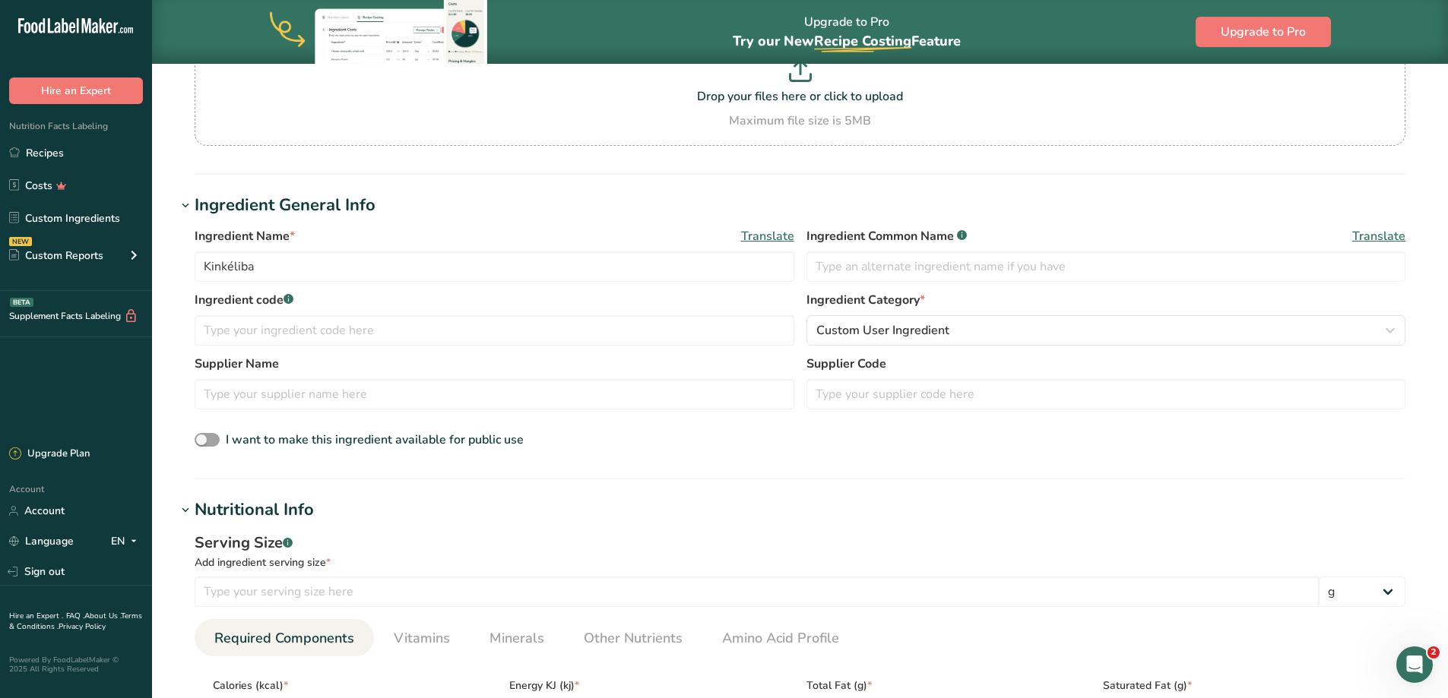
scroll to position [0, 0]
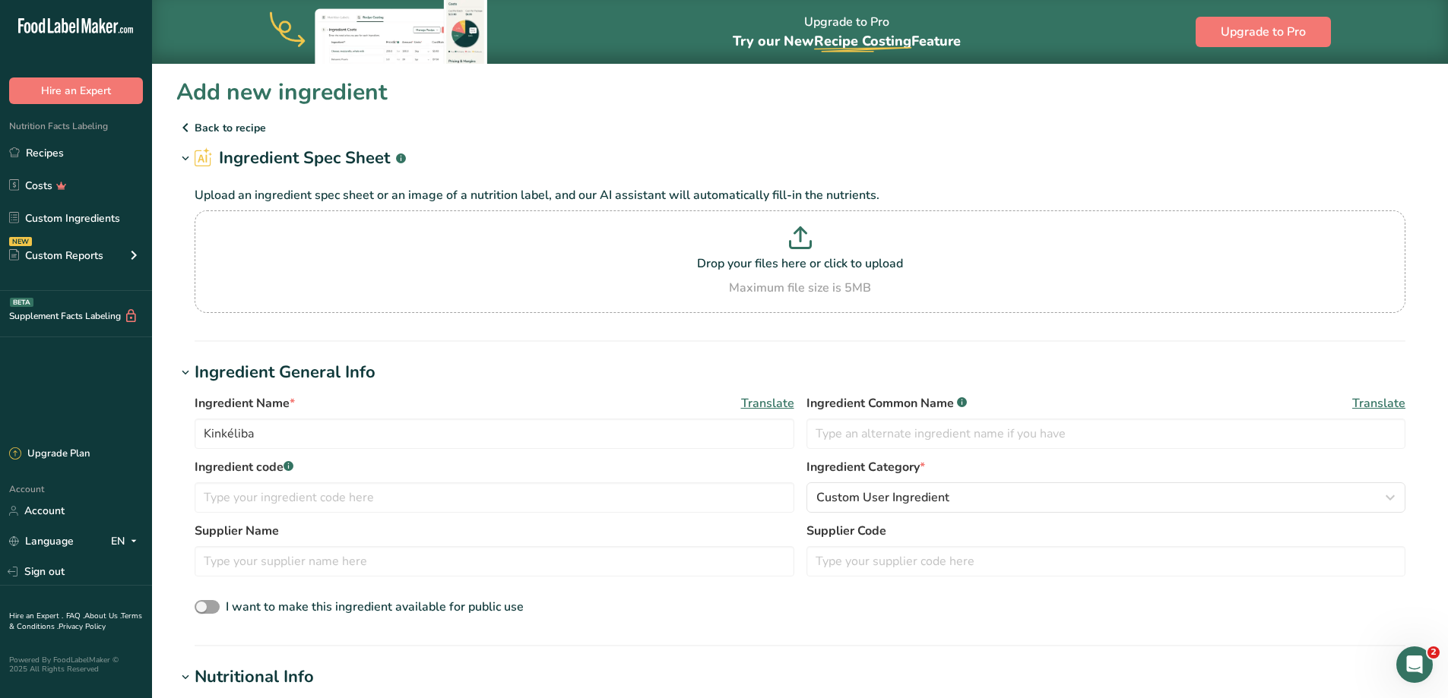
click at [184, 127] on icon at bounding box center [185, 127] width 18 height 27
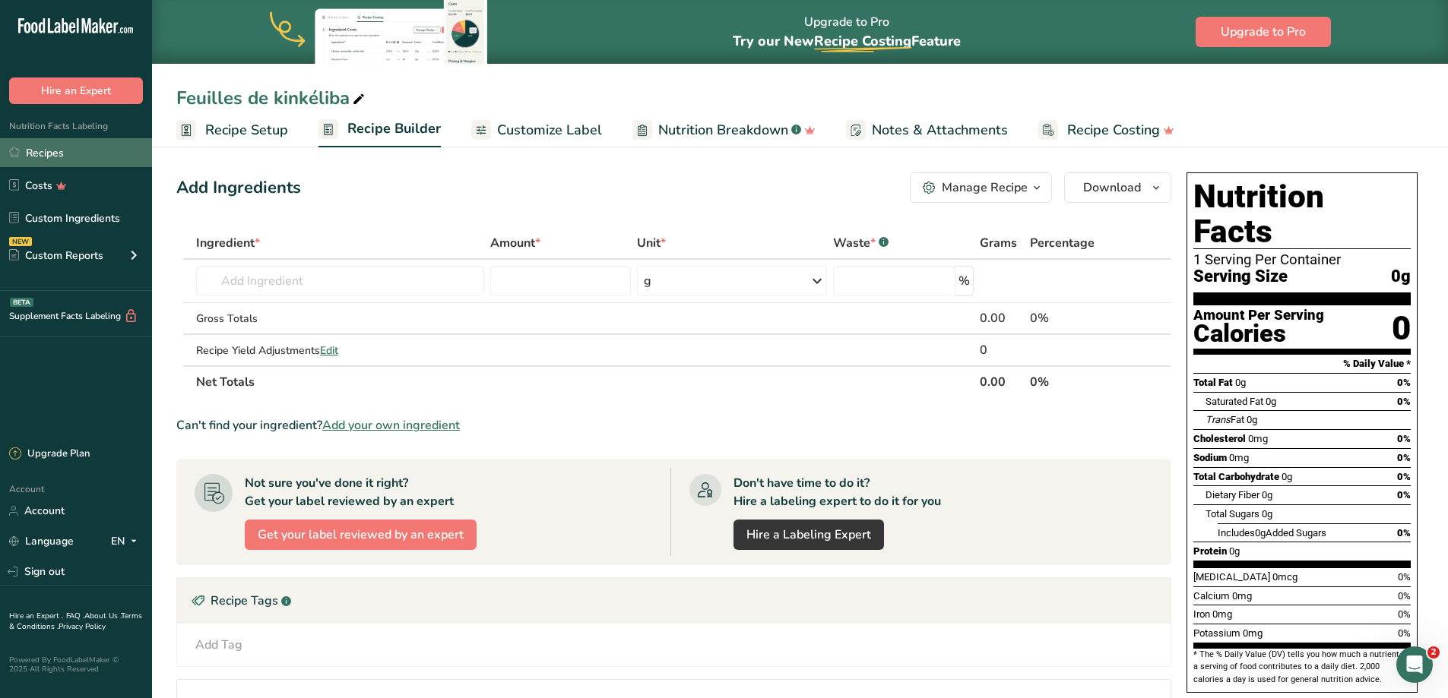
click at [59, 159] on link "Recipes" at bounding box center [76, 152] width 152 height 29
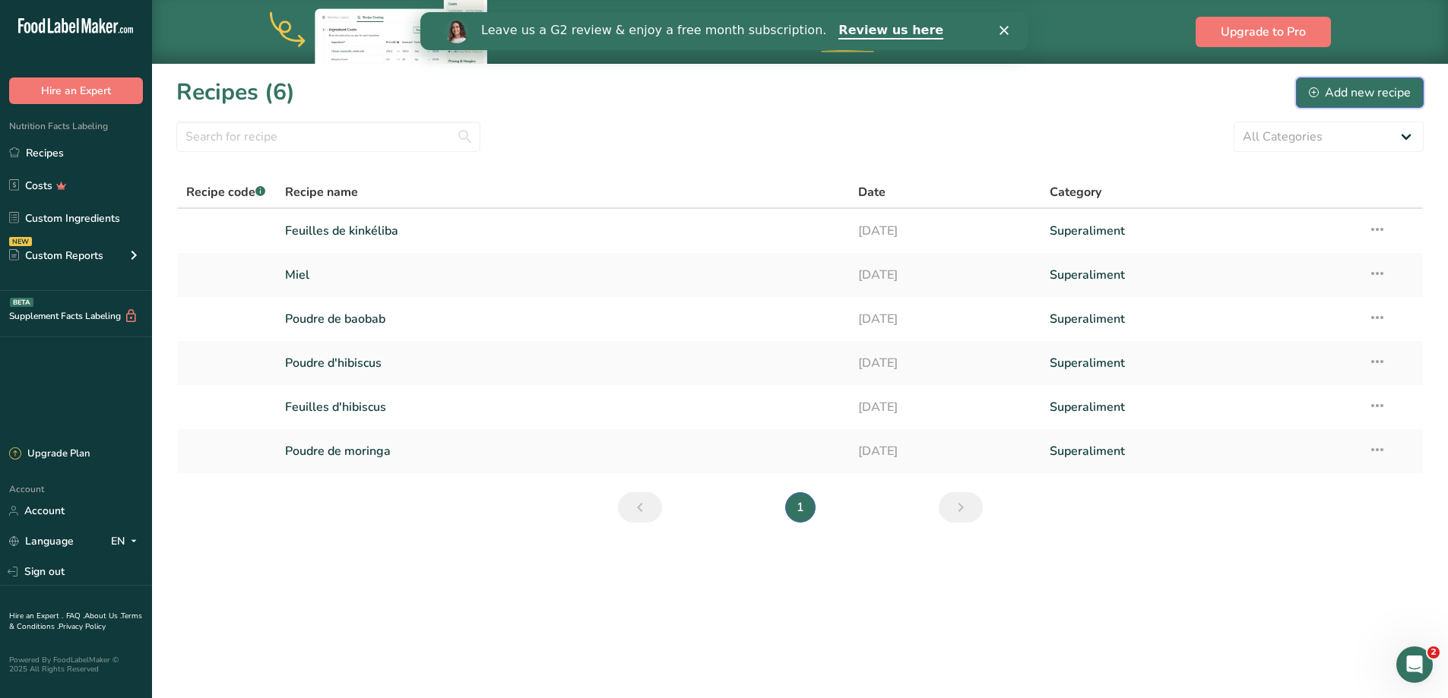
click at [1403, 96] on div "Add new recipe" at bounding box center [1360, 93] width 102 height 18
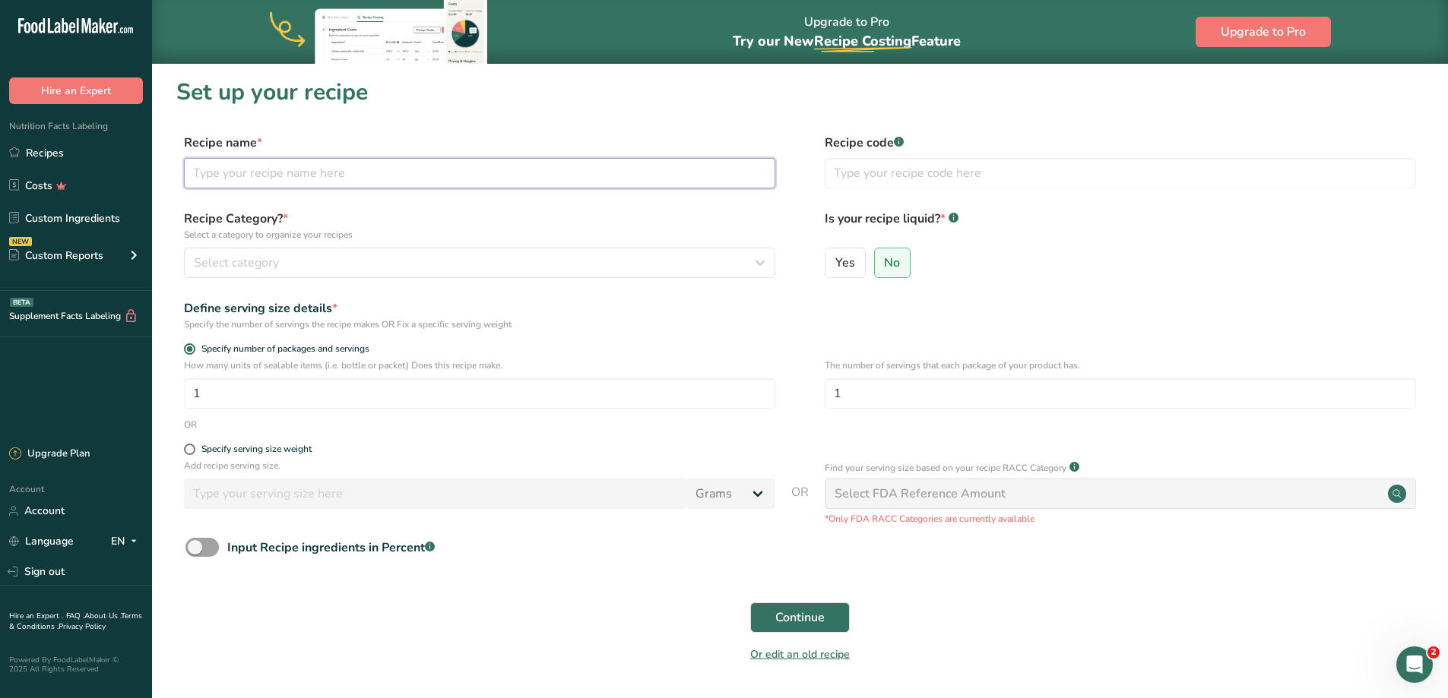
click at [363, 169] on input "text" at bounding box center [479, 173] width 591 height 30
type input "Café Touba"
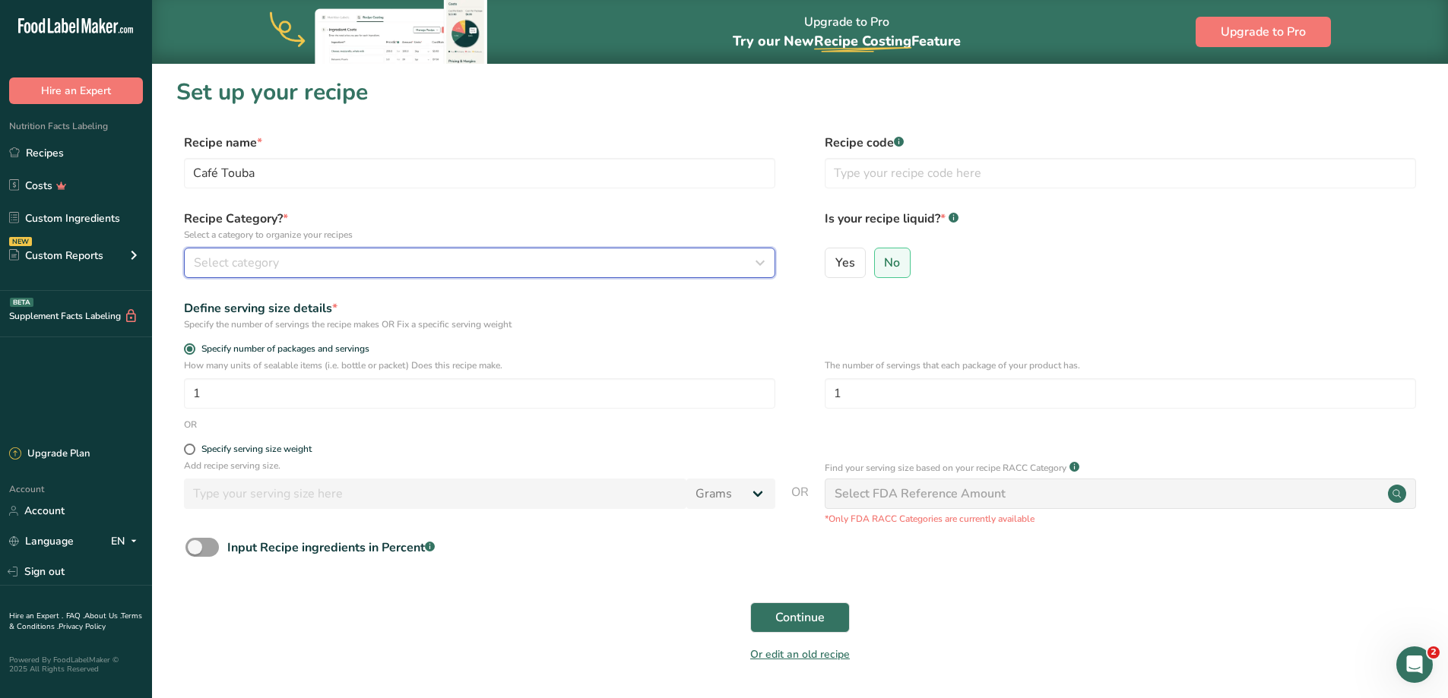
click at [347, 269] on div "Select category" at bounding box center [475, 263] width 562 height 18
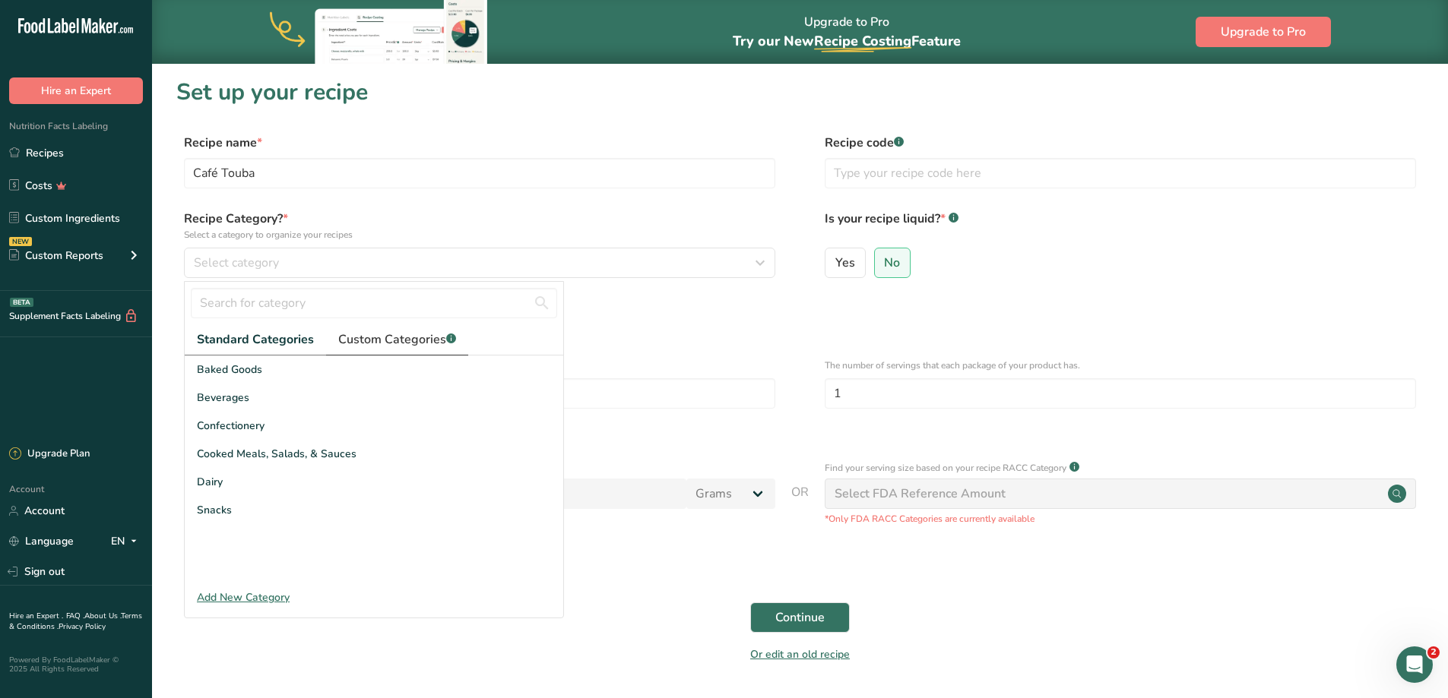
click at [382, 340] on span "Custom Categories .a-a{fill:#347362;}.b-a{fill:#fff;}" at bounding box center [397, 340] width 118 height 18
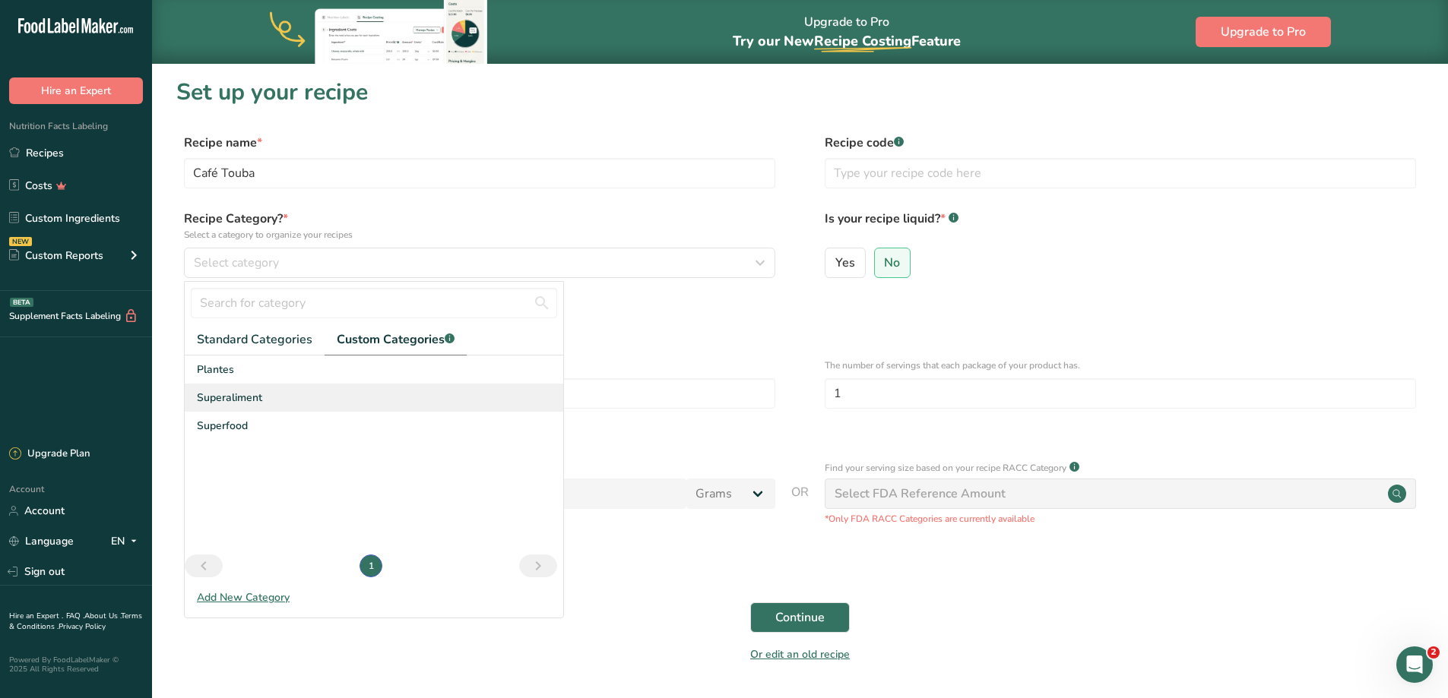
click at [263, 401] on div "Superaliment" at bounding box center [374, 398] width 378 height 28
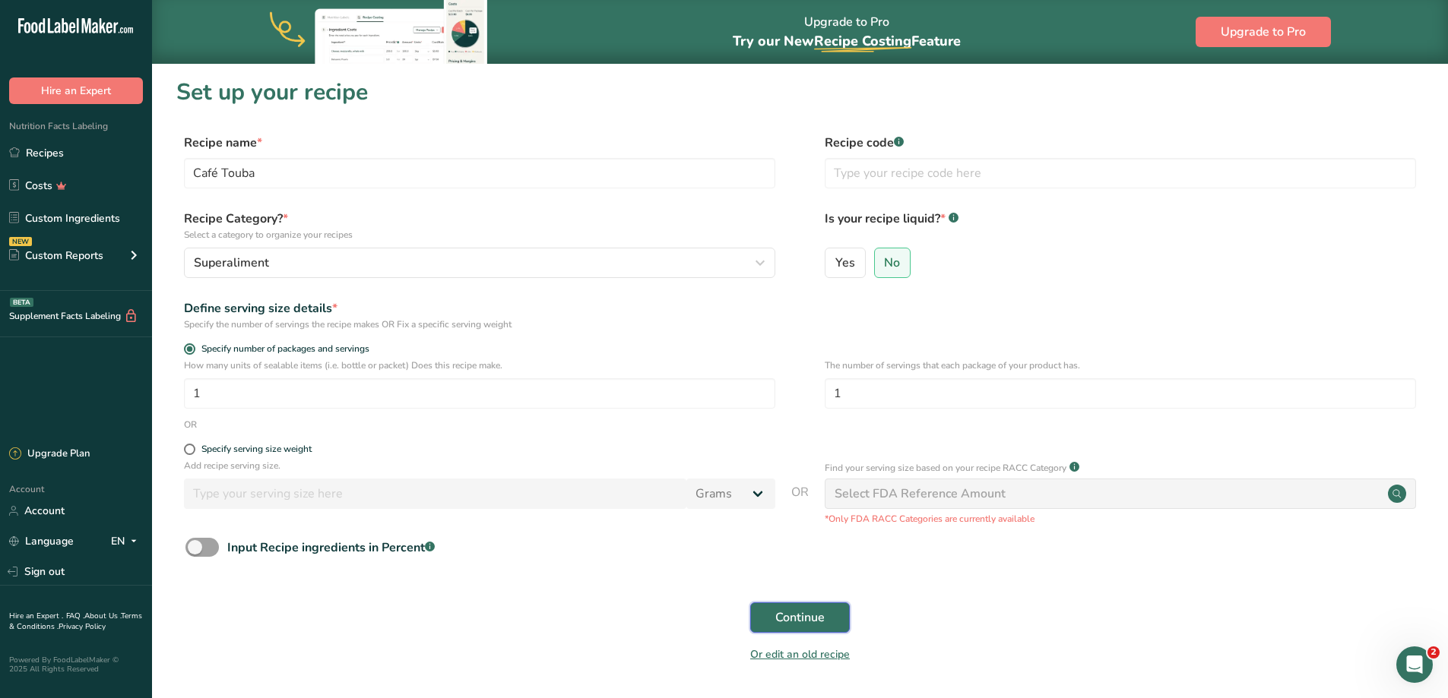
click at [805, 614] on span "Continue" at bounding box center [799, 618] width 49 height 18
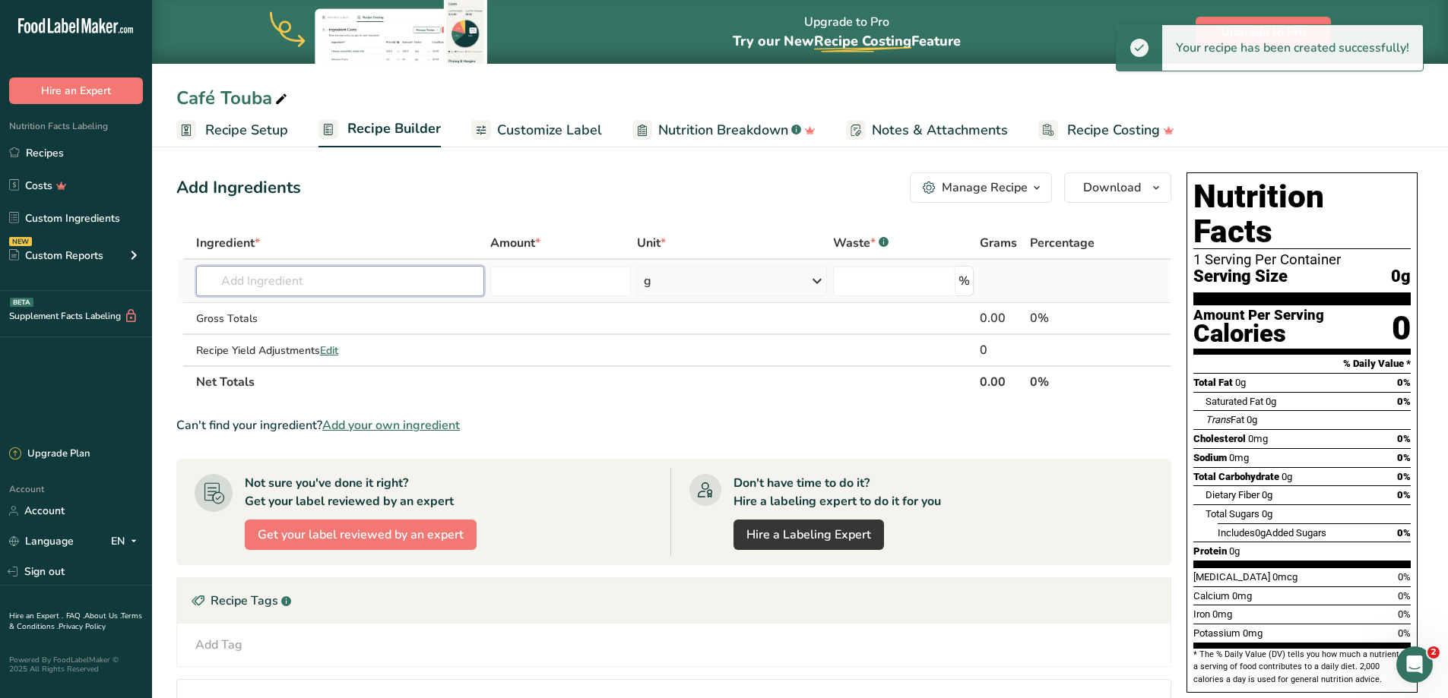
click at [410, 280] on input "text" at bounding box center [340, 281] width 288 height 30
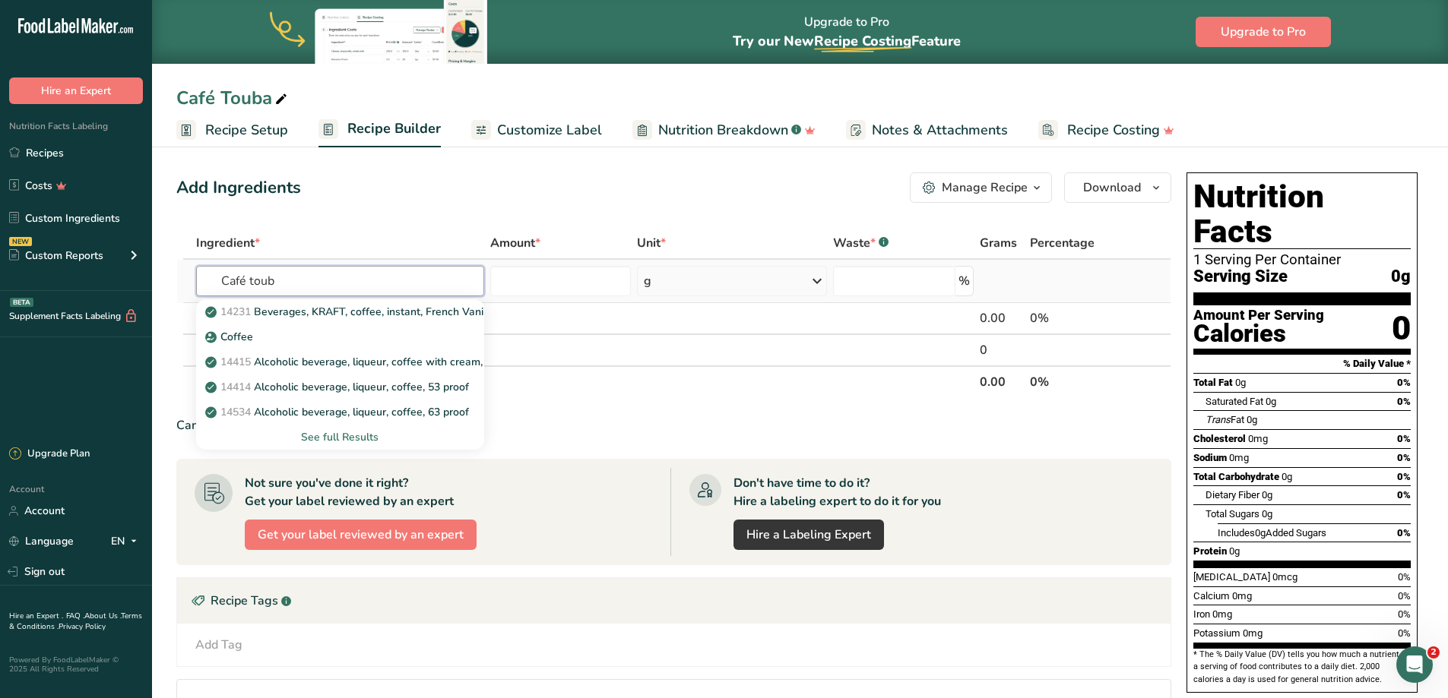
type input "Café touba"
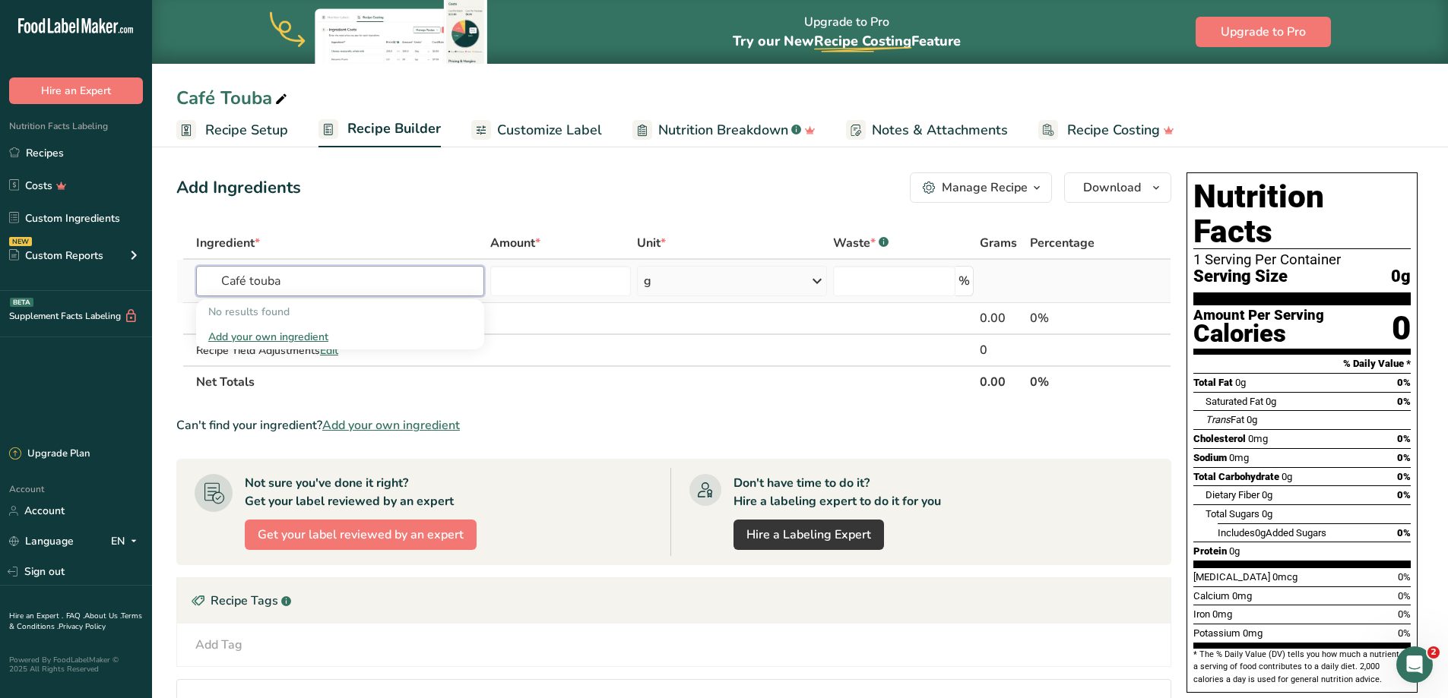
click at [389, 280] on input "Café touba" at bounding box center [340, 281] width 288 height 30
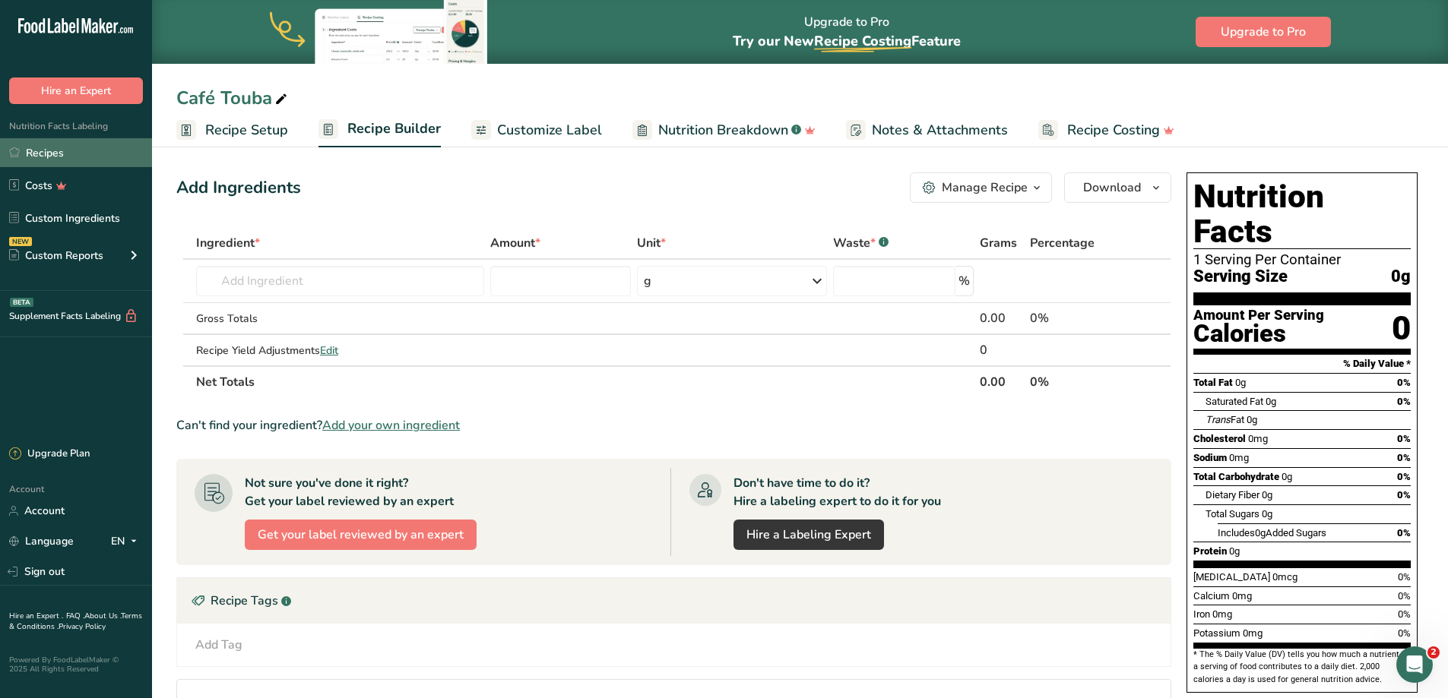
click at [57, 154] on link "Recipes" at bounding box center [76, 152] width 152 height 29
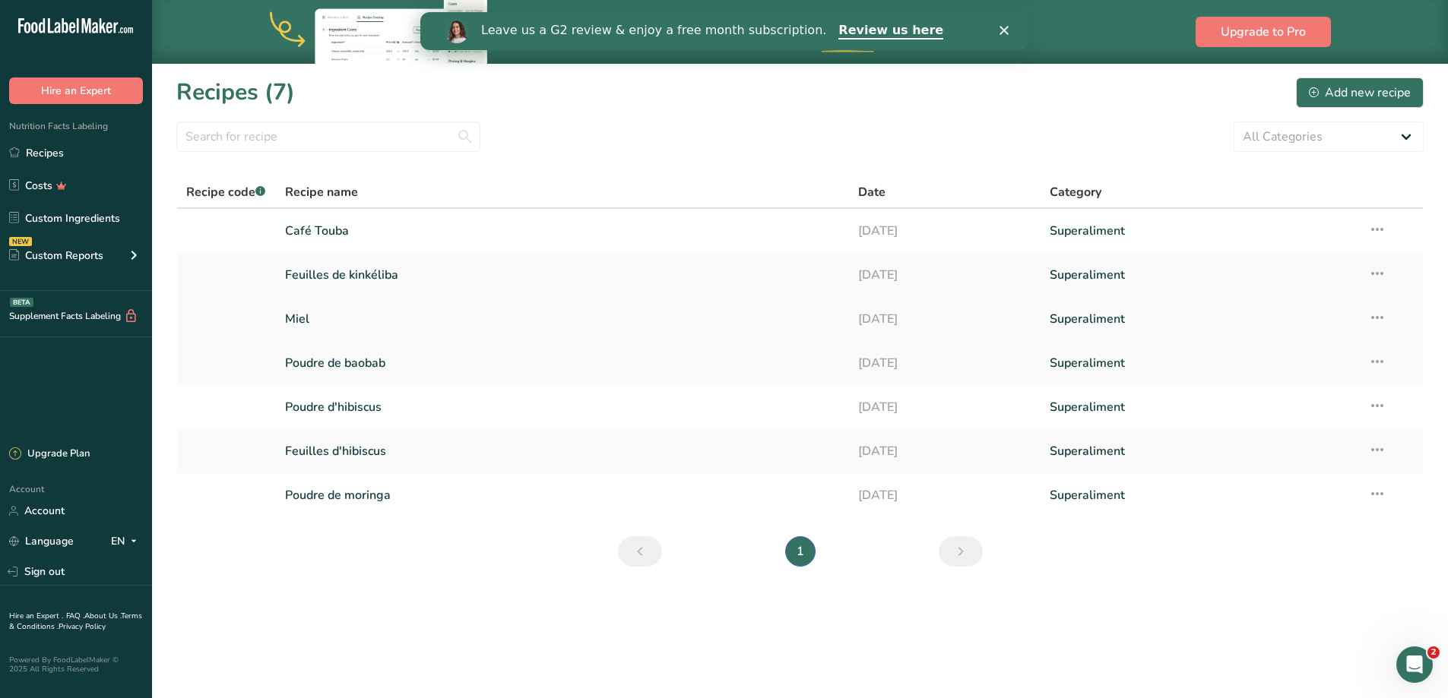
click at [303, 324] on link "Miel" at bounding box center [563, 319] width 556 height 32
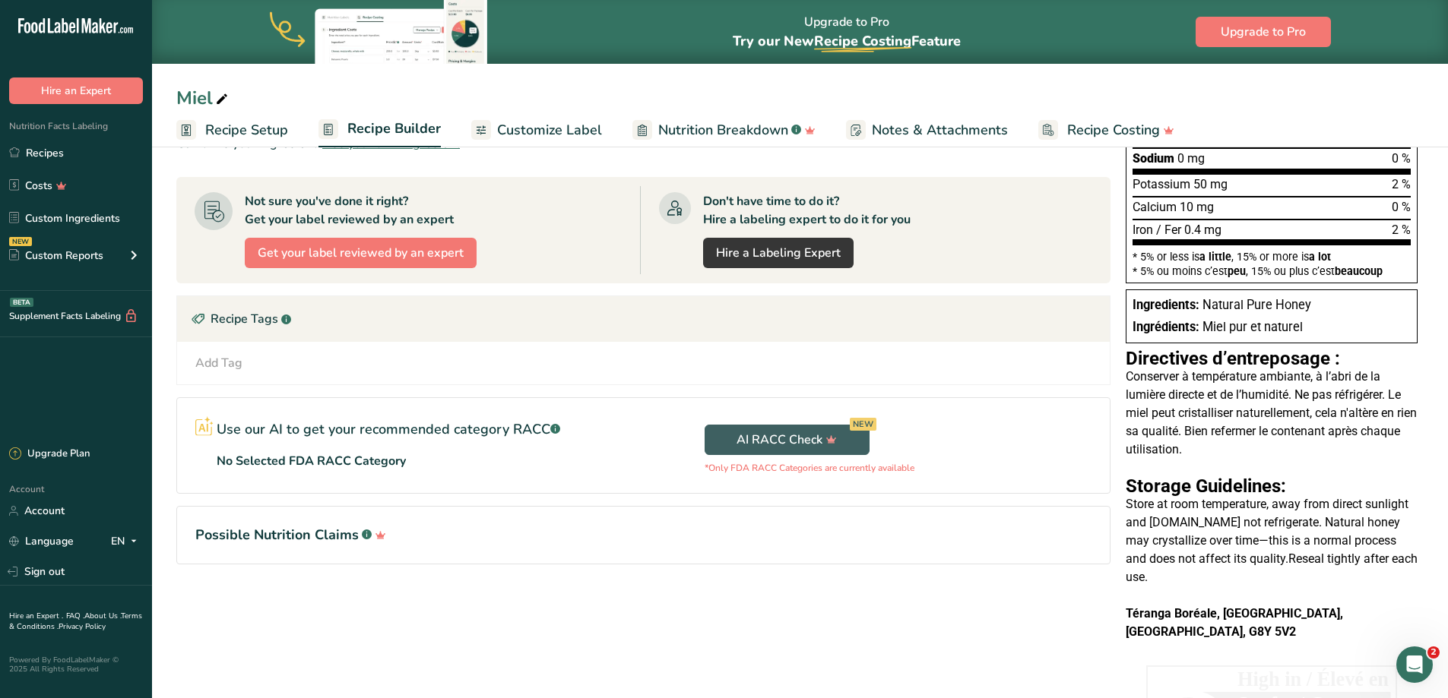
scroll to position [346, 0]
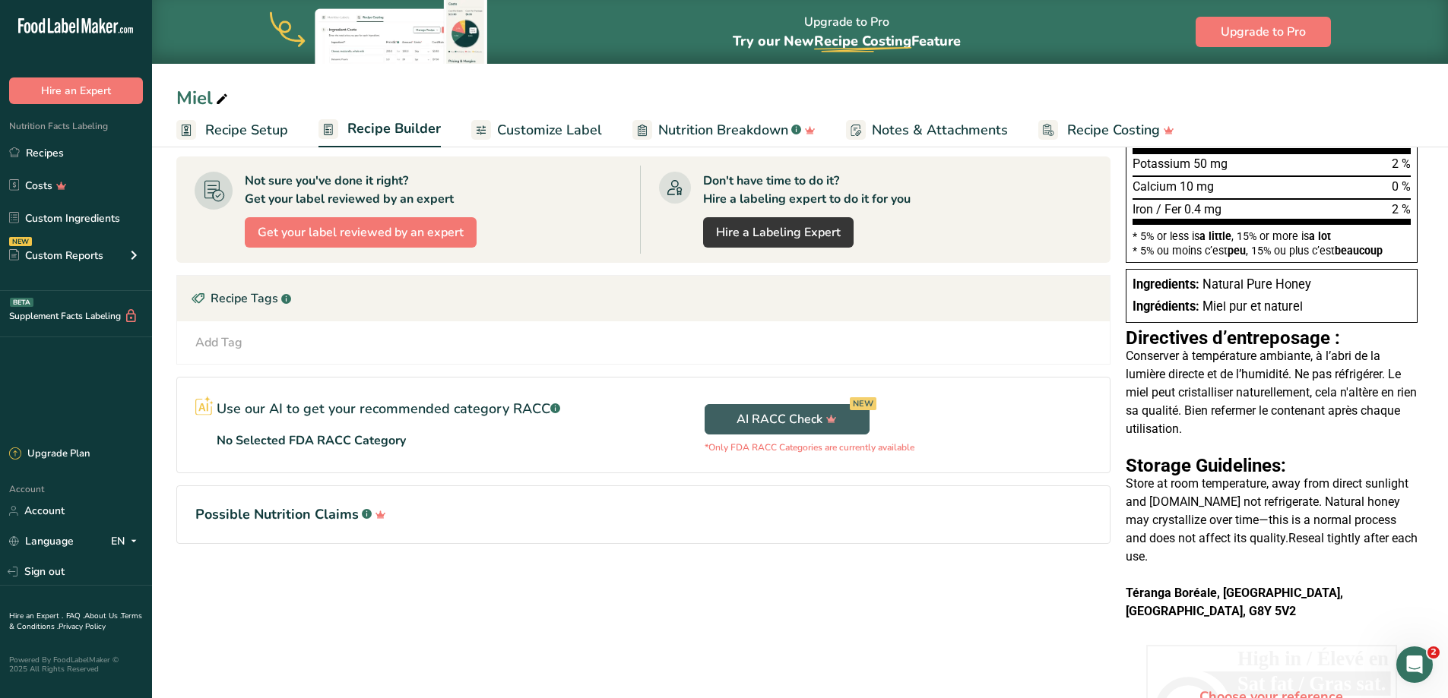
click at [511, 127] on span "Customize Label" at bounding box center [549, 130] width 105 height 21
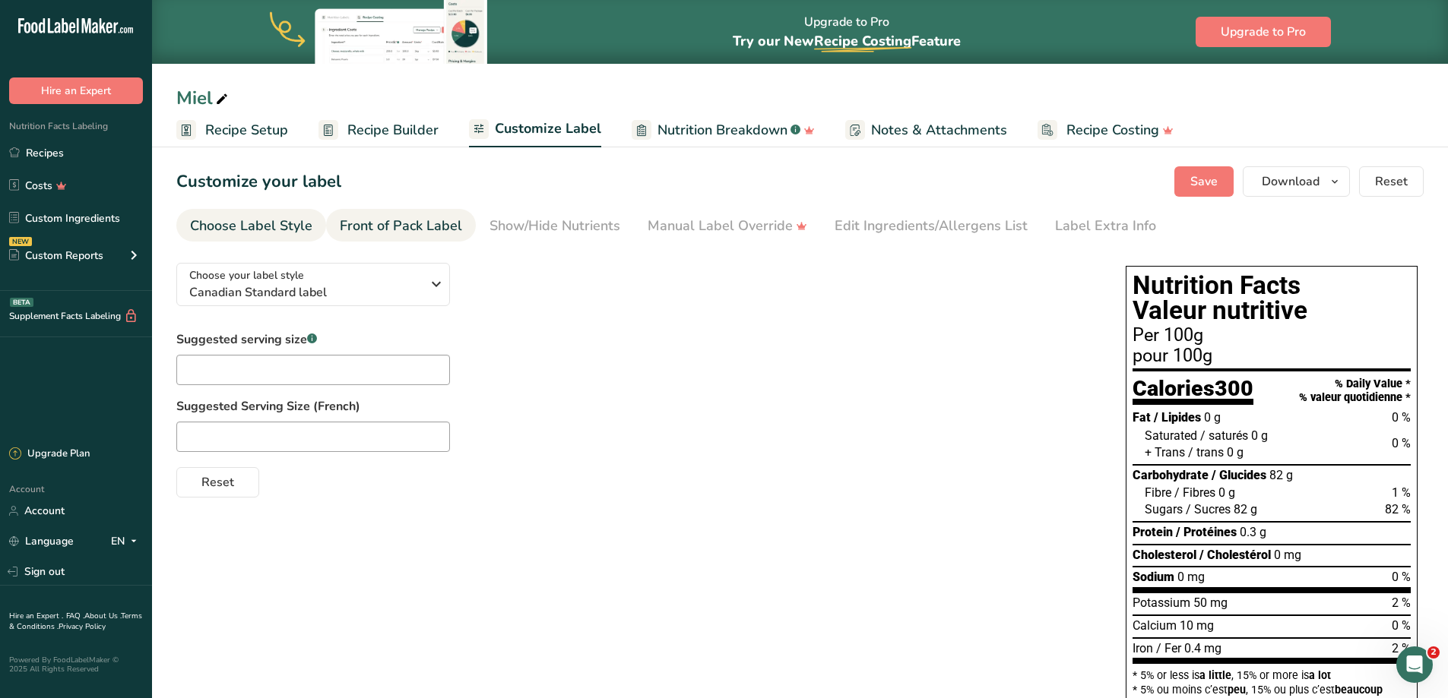
click at [406, 236] on div "Front of Pack Label" at bounding box center [401, 226] width 122 height 21
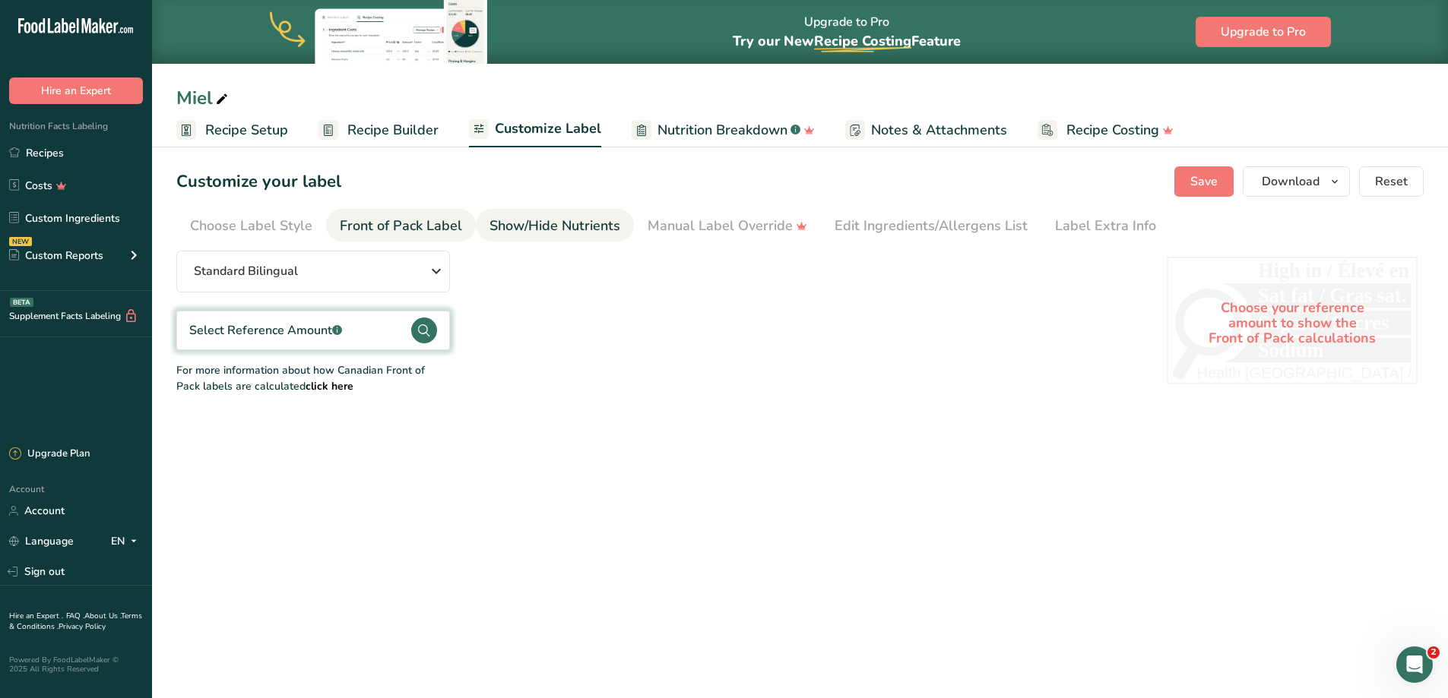
click at [553, 214] on link "Show/Hide Nutrients" at bounding box center [554, 226] width 131 height 34
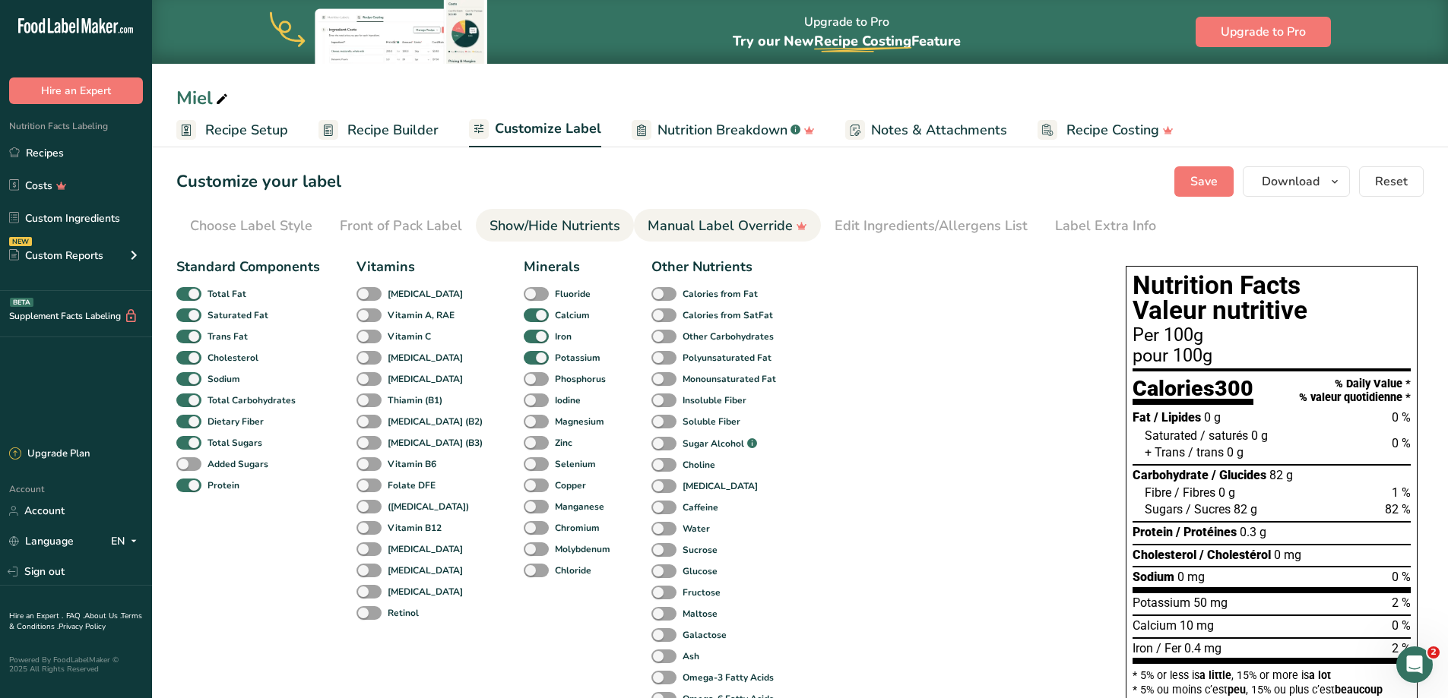
click at [700, 230] on div "Manual Label Override" at bounding box center [728, 226] width 160 height 21
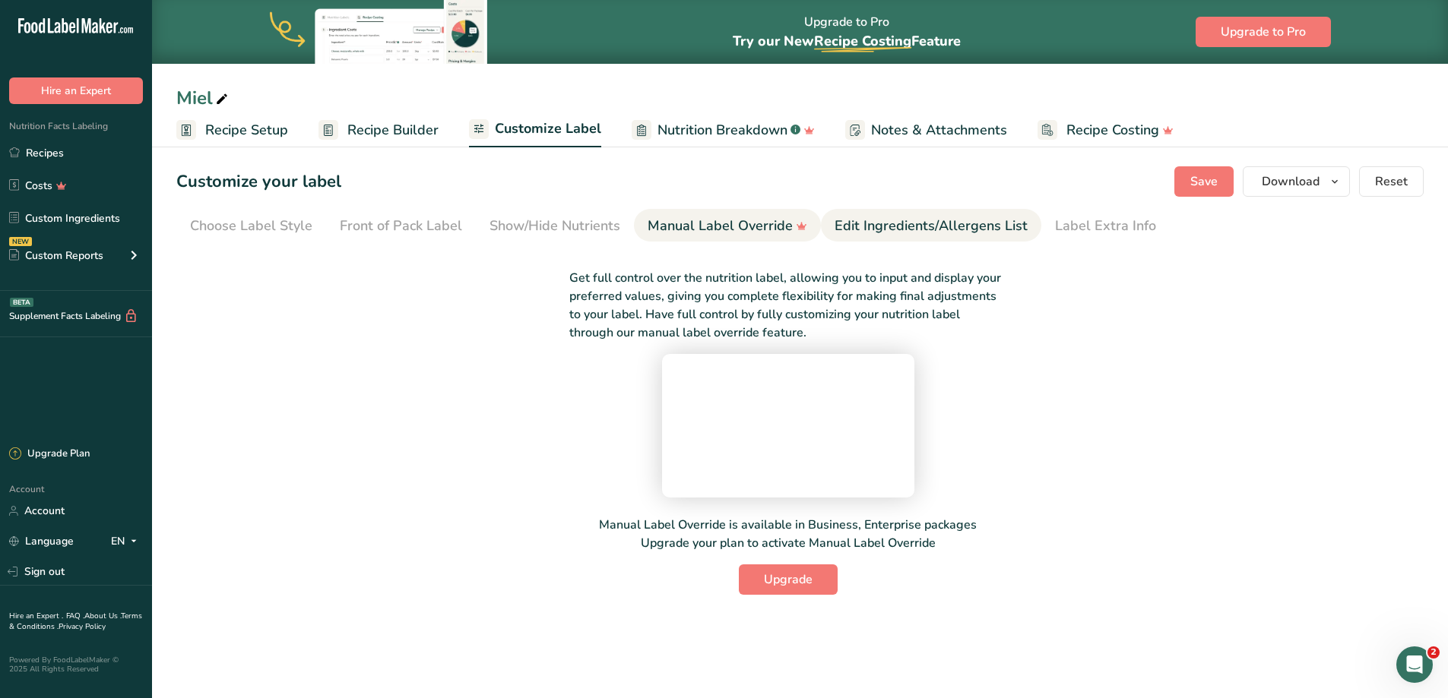
click at [887, 221] on div "Edit Ingredients/Allergens List" at bounding box center [931, 226] width 193 height 21
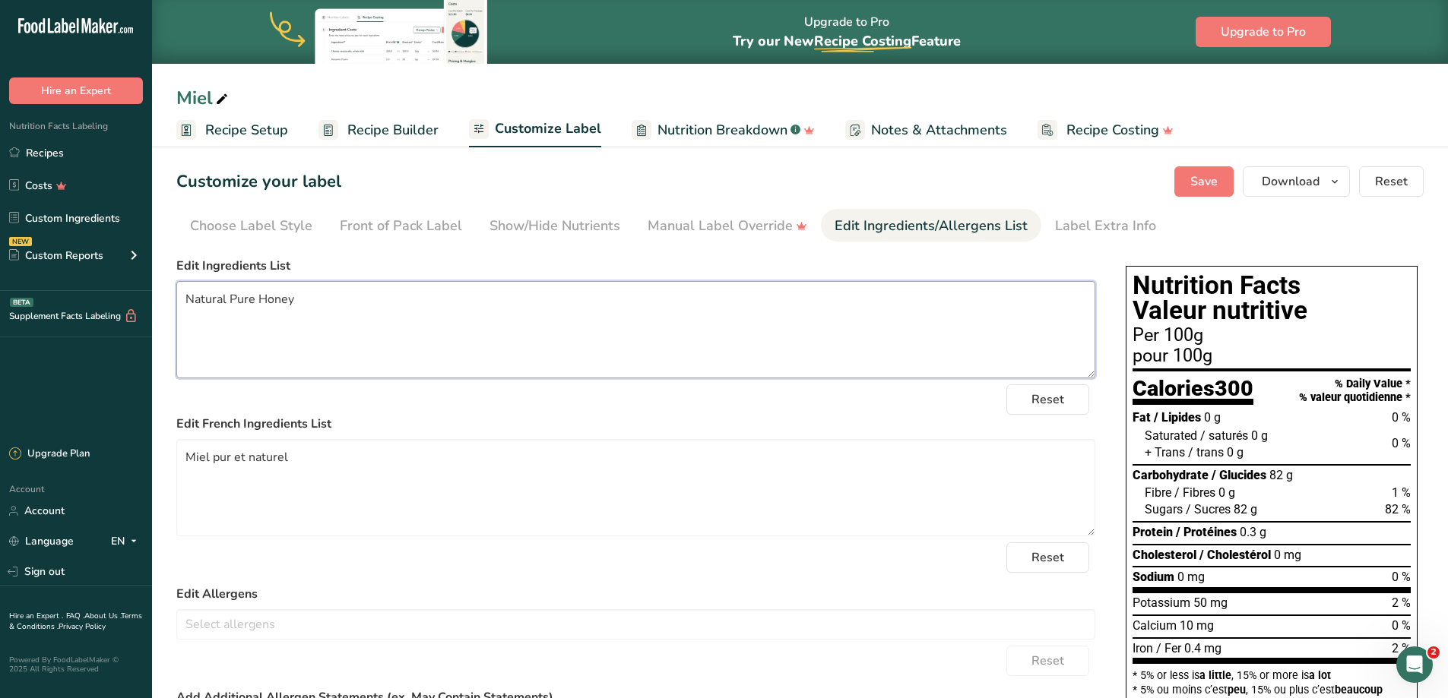
click at [331, 301] on textarea "Natural Pure Honey" at bounding box center [635, 329] width 919 height 97
click at [351, 481] on textarea "Miel pur et naturel" at bounding box center [635, 487] width 919 height 97
click at [54, 155] on link "Recipes" at bounding box center [76, 152] width 152 height 29
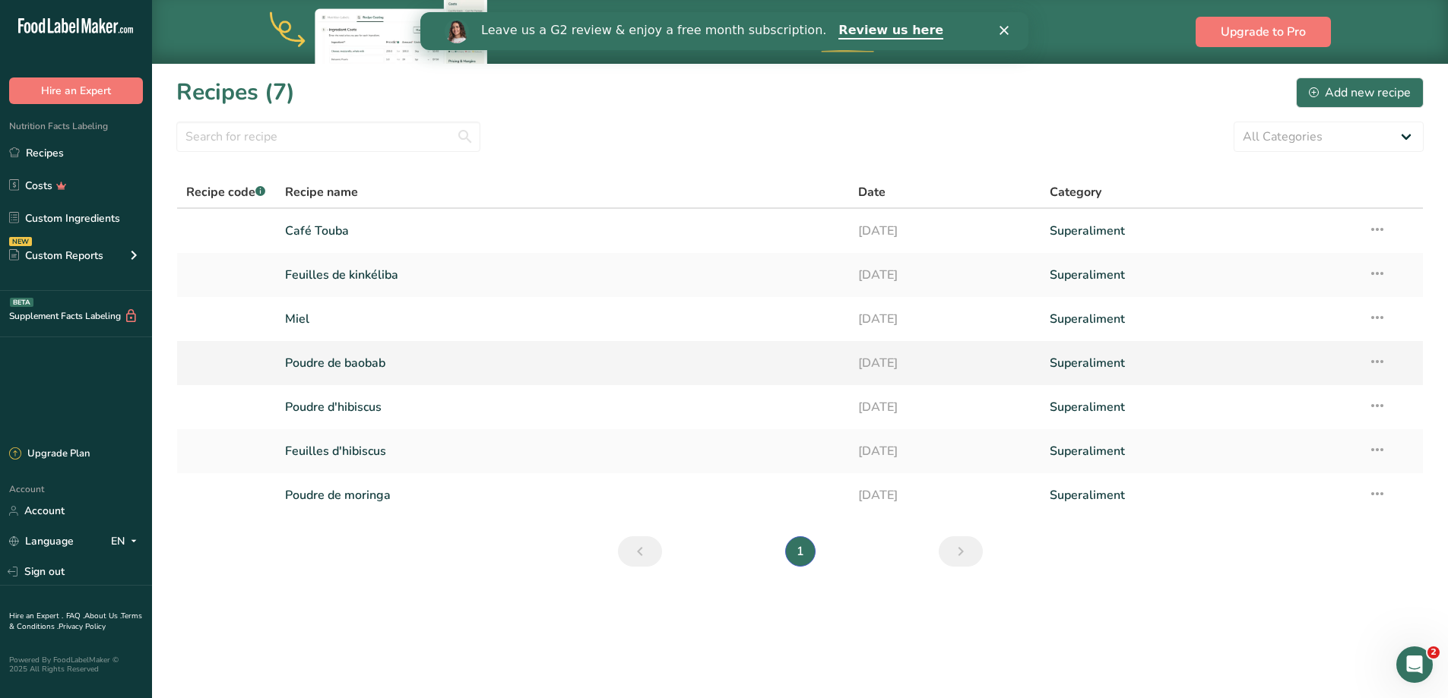
click at [315, 373] on link "Poudre de baobab" at bounding box center [563, 363] width 556 height 32
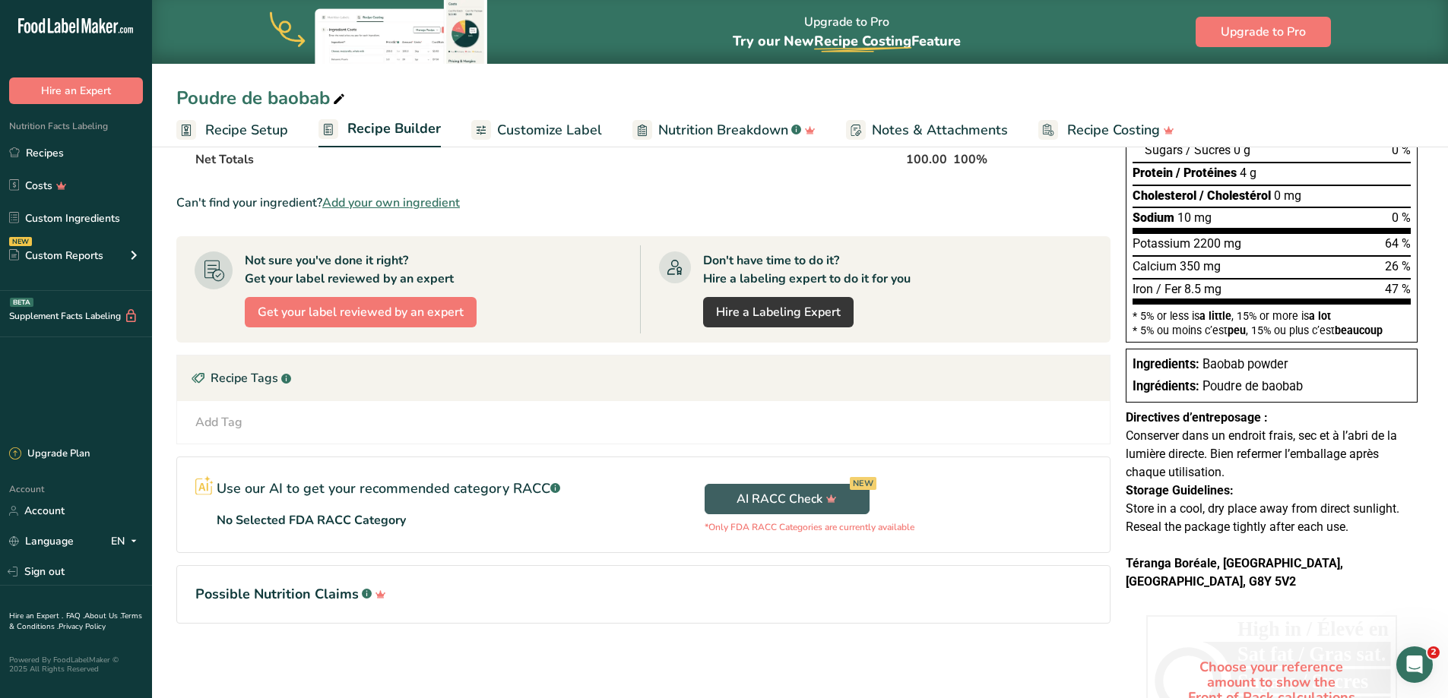
scroll to position [268, 0]
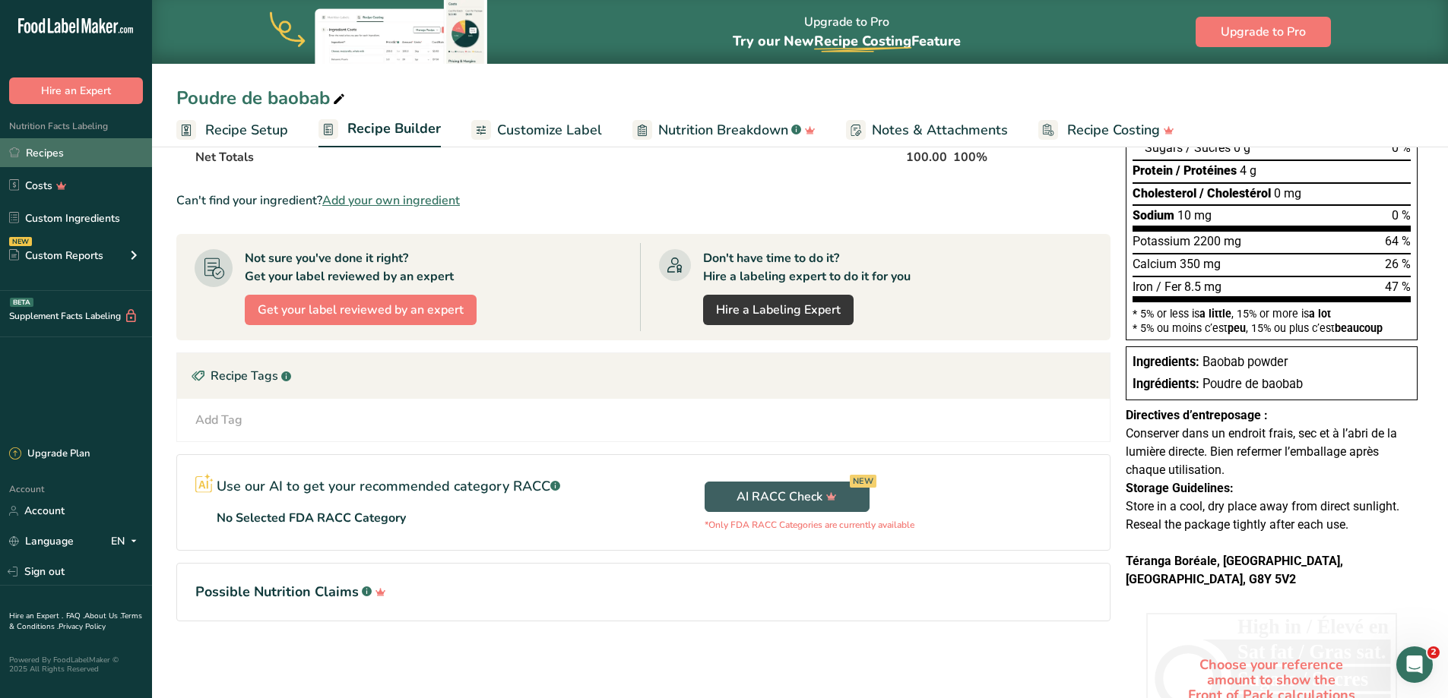
click at [48, 157] on link "Recipes" at bounding box center [76, 152] width 152 height 29
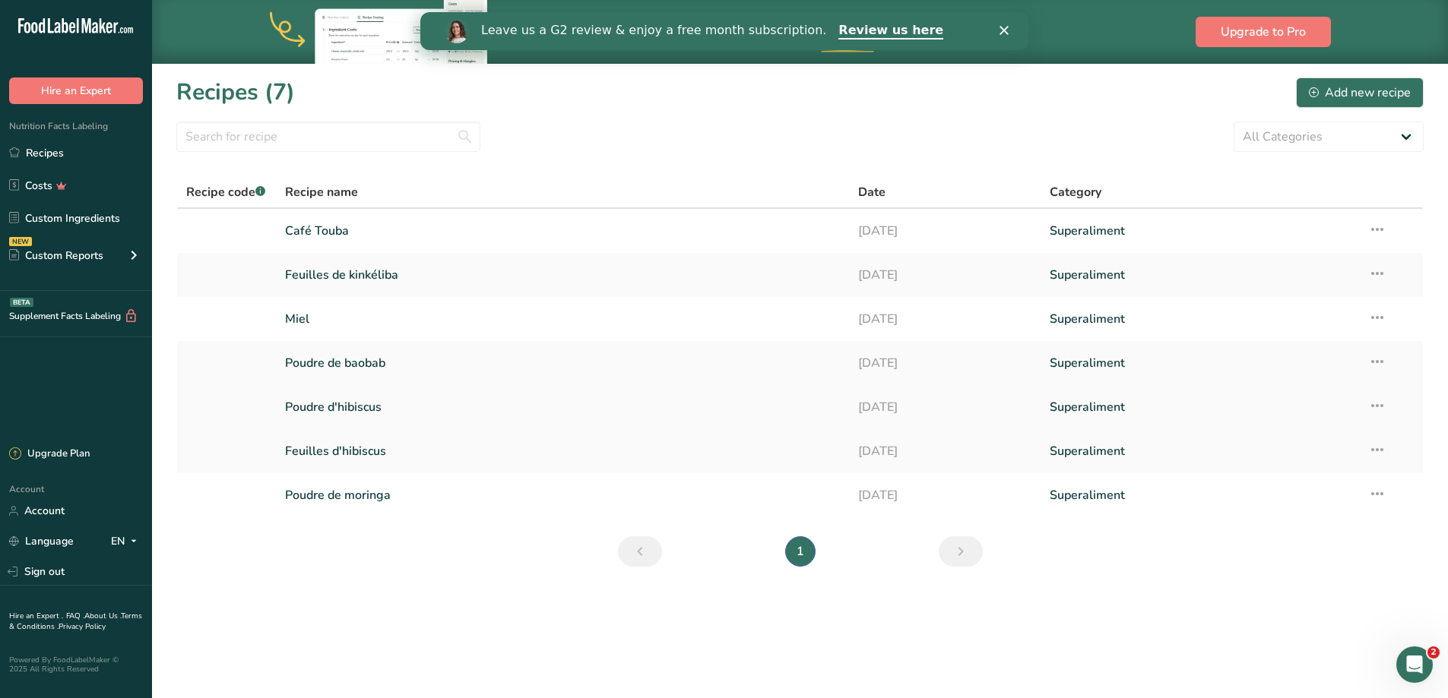
click at [334, 410] on link "Poudre d'hibiscus" at bounding box center [563, 407] width 556 height 32
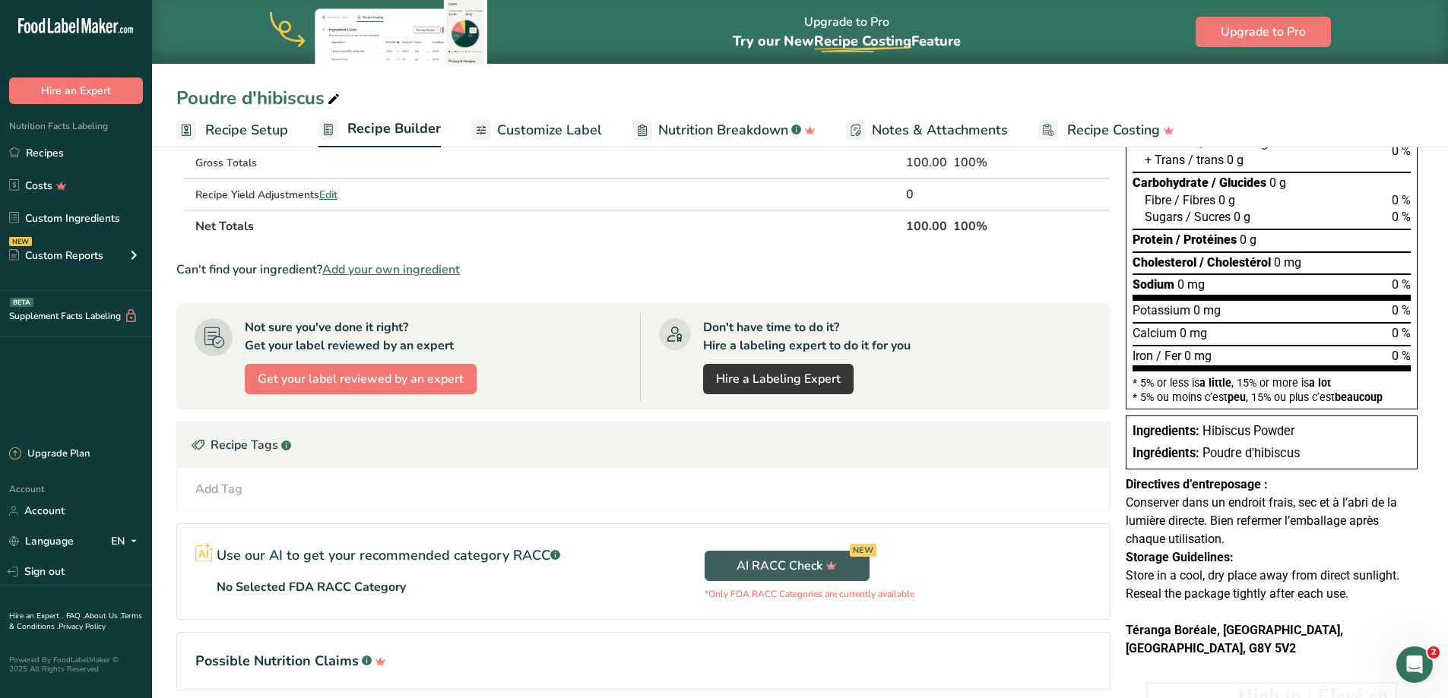
scroll to position [204, 0]
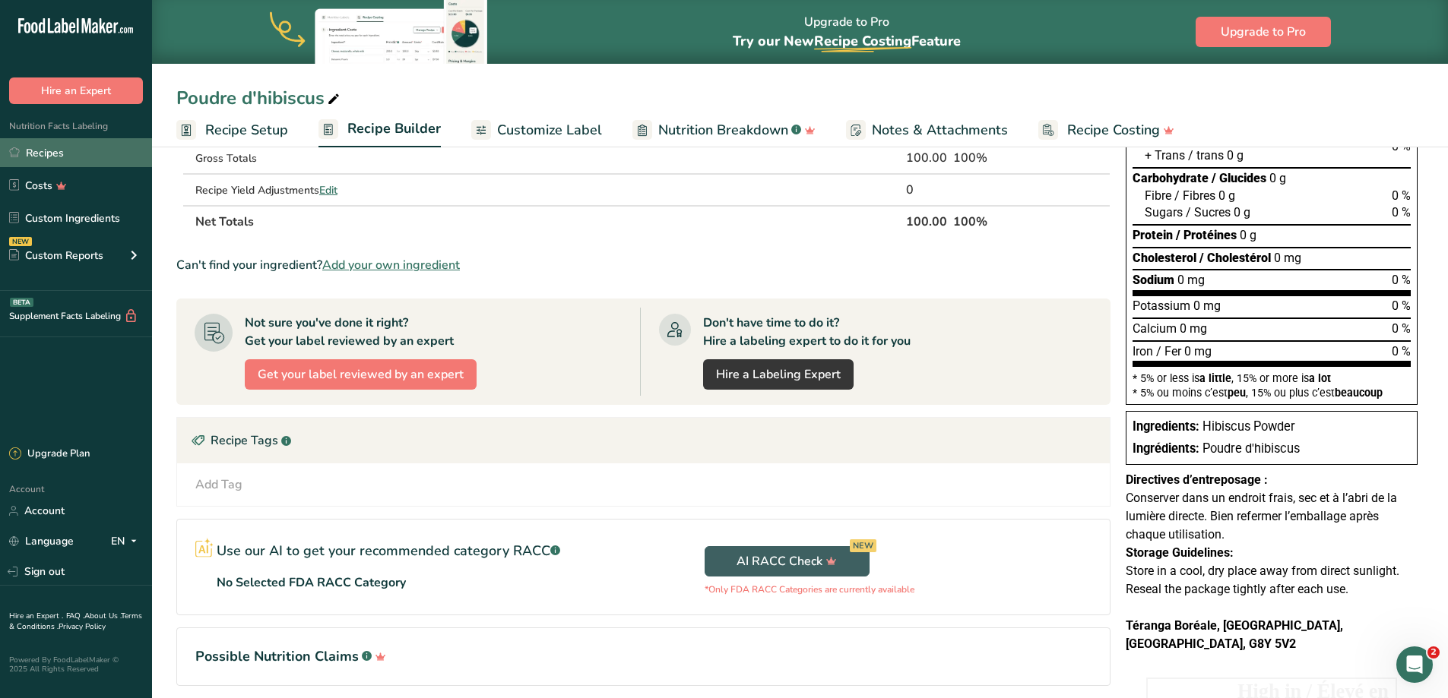
click at [52, 152] on link "Recipes" at bounding box center [76, 152] width 152 height 29
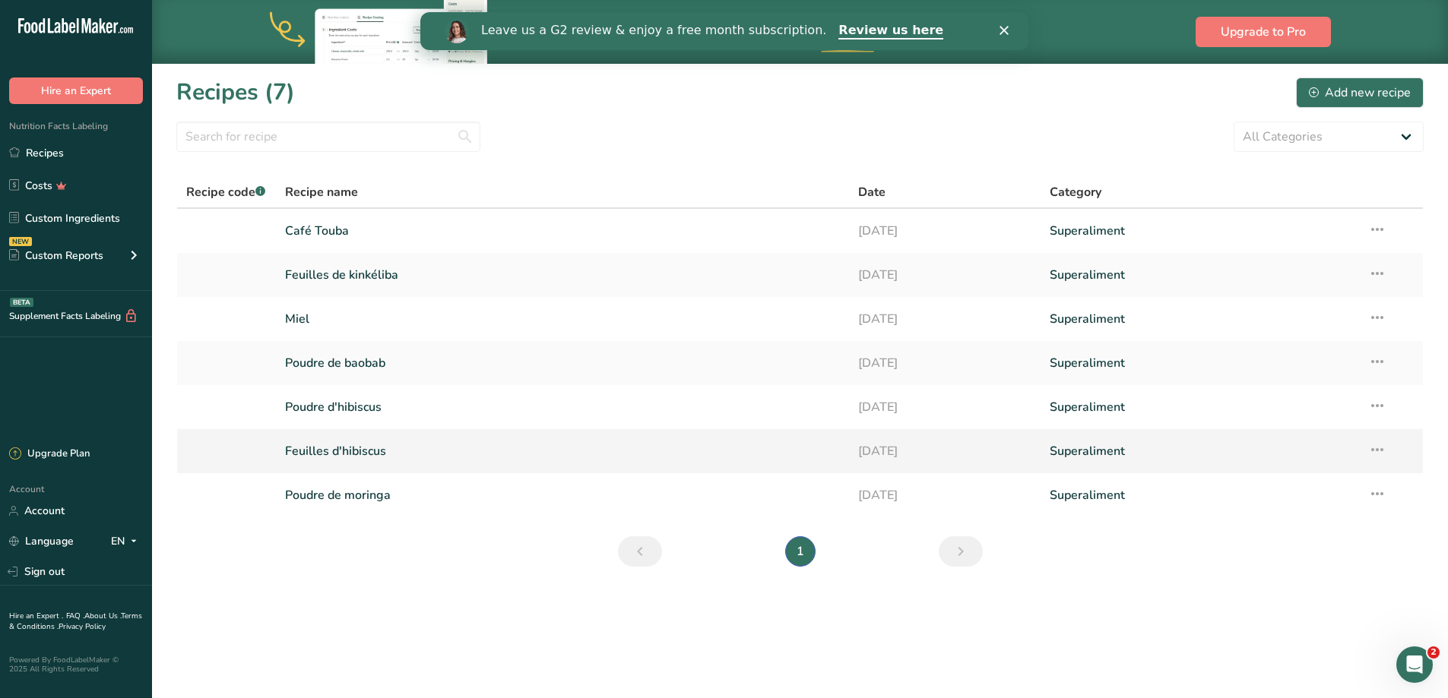
click at [357, 451] on link "Feuilles d'hibiscus" at bounding box center [563, 451] width 556 height 32
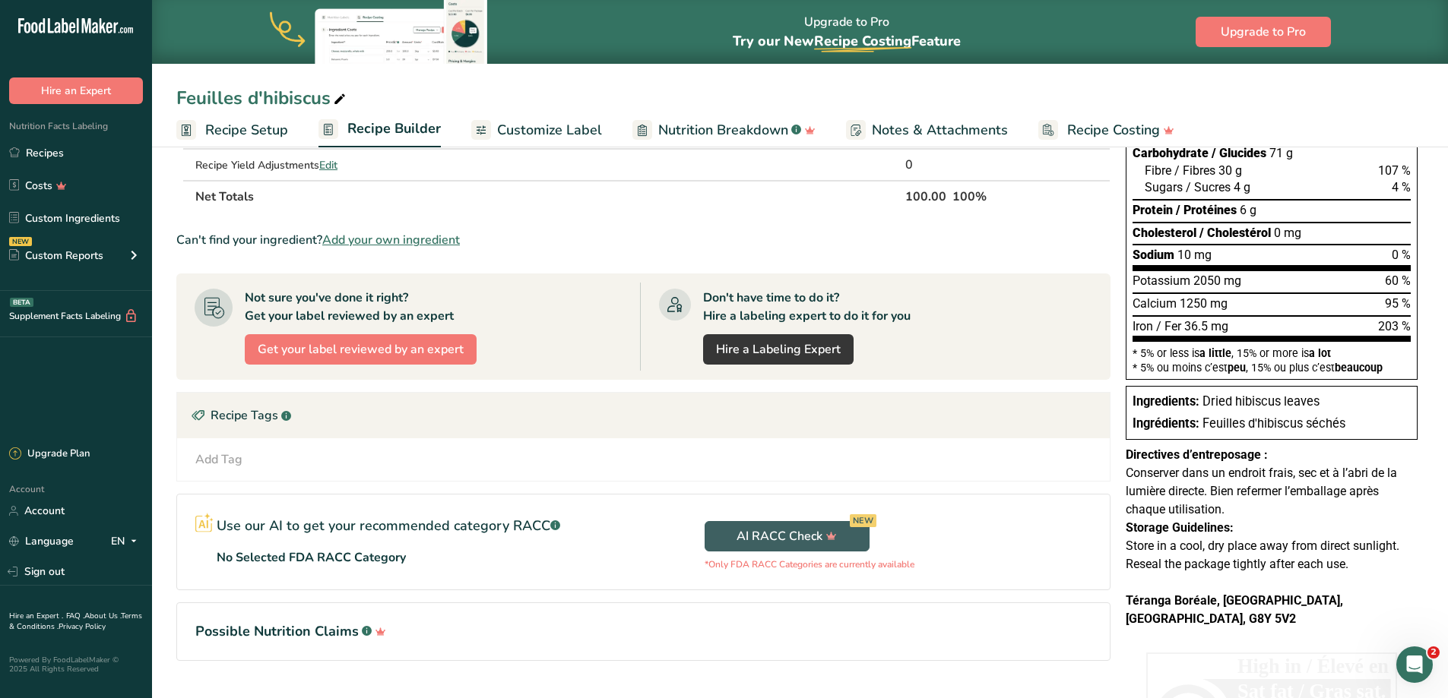
scroll to position [230, 0]
click at [33, 148] on link "Recipes" at bounding box center [76, 152] width 152 height 29
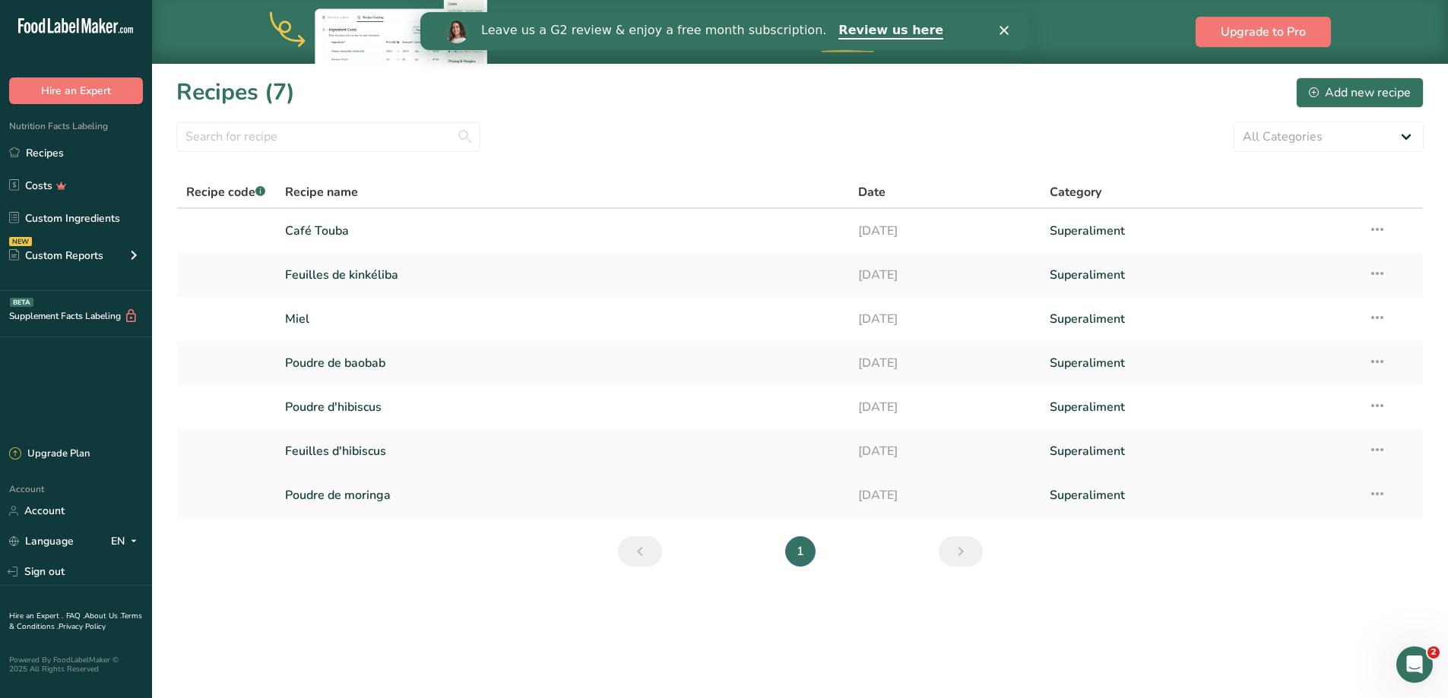
click at [339, 501] on link "Poudre de moringa" at bounding box center [563, 496] width 556 height 32
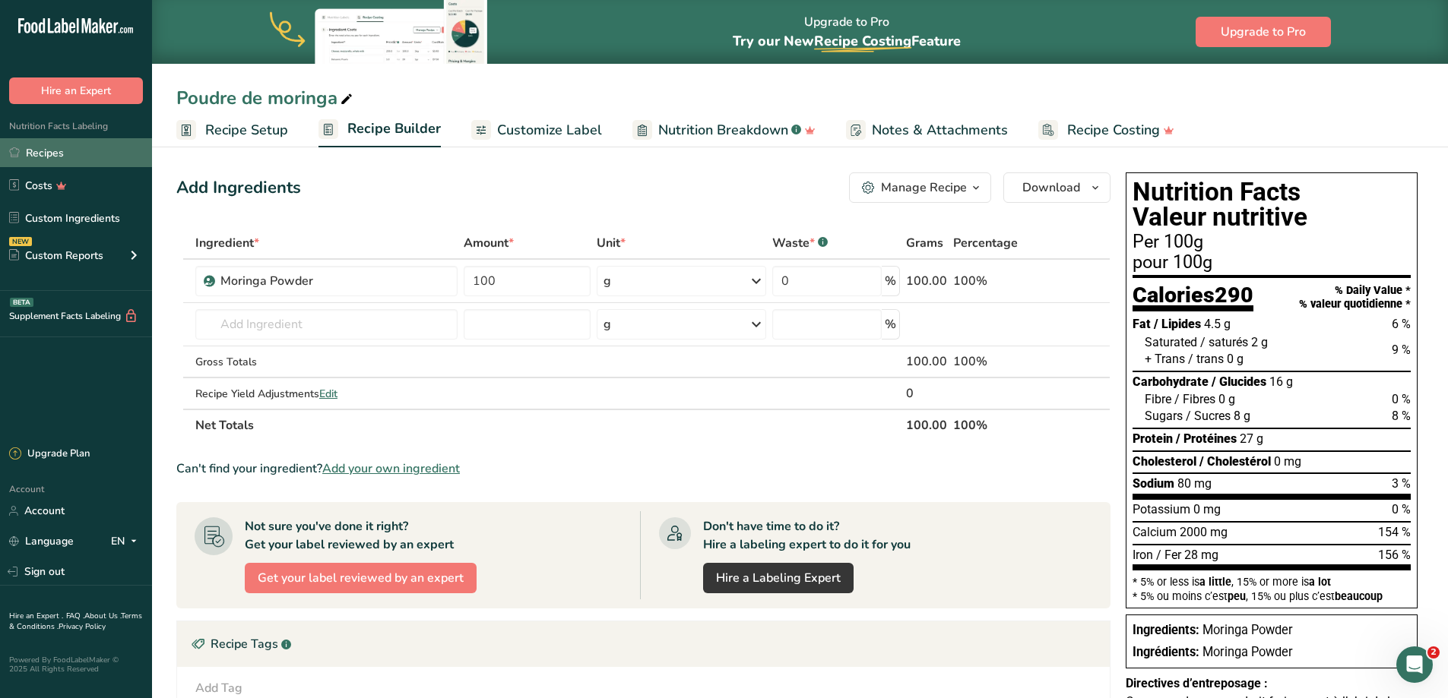
click at [0, 150] on link "Recipes" at bounding box center [76, 152] width 152 height 29
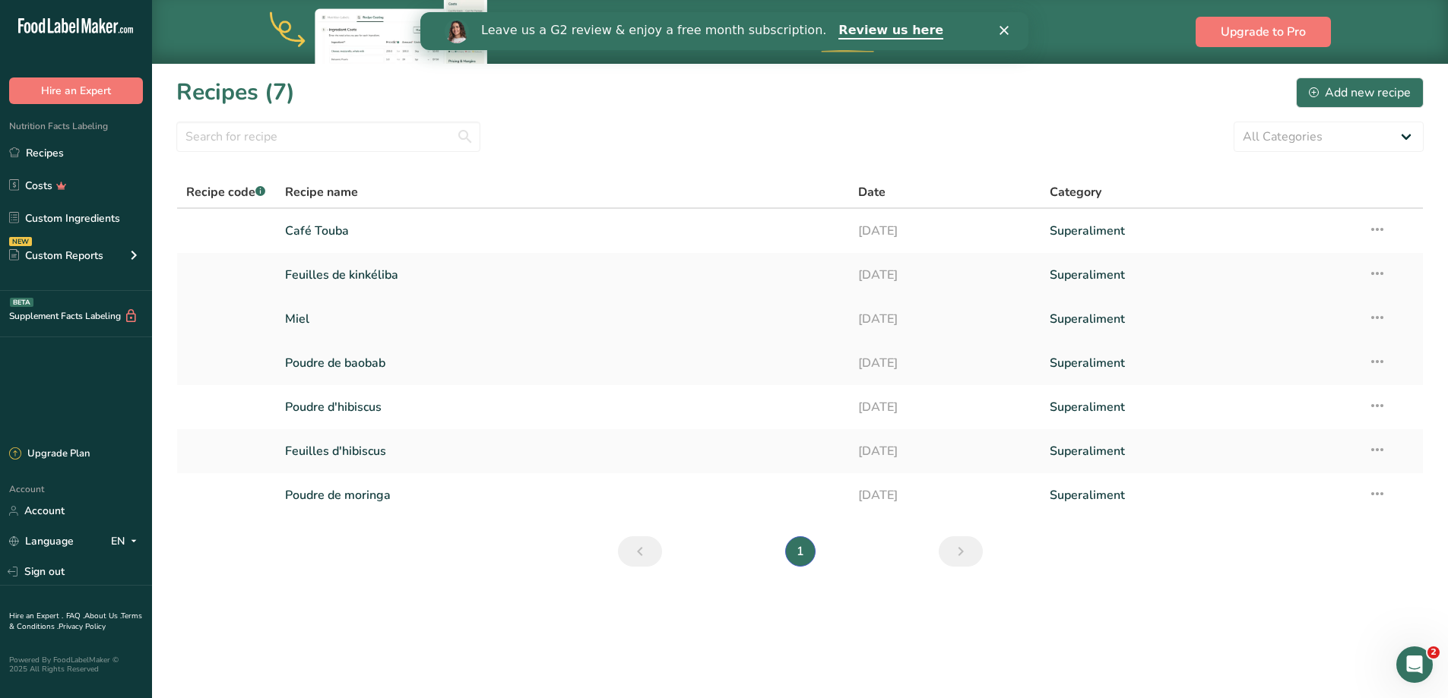
click at [1375, 315] on icon at bounding box center [1377, 317] width 18 height 27
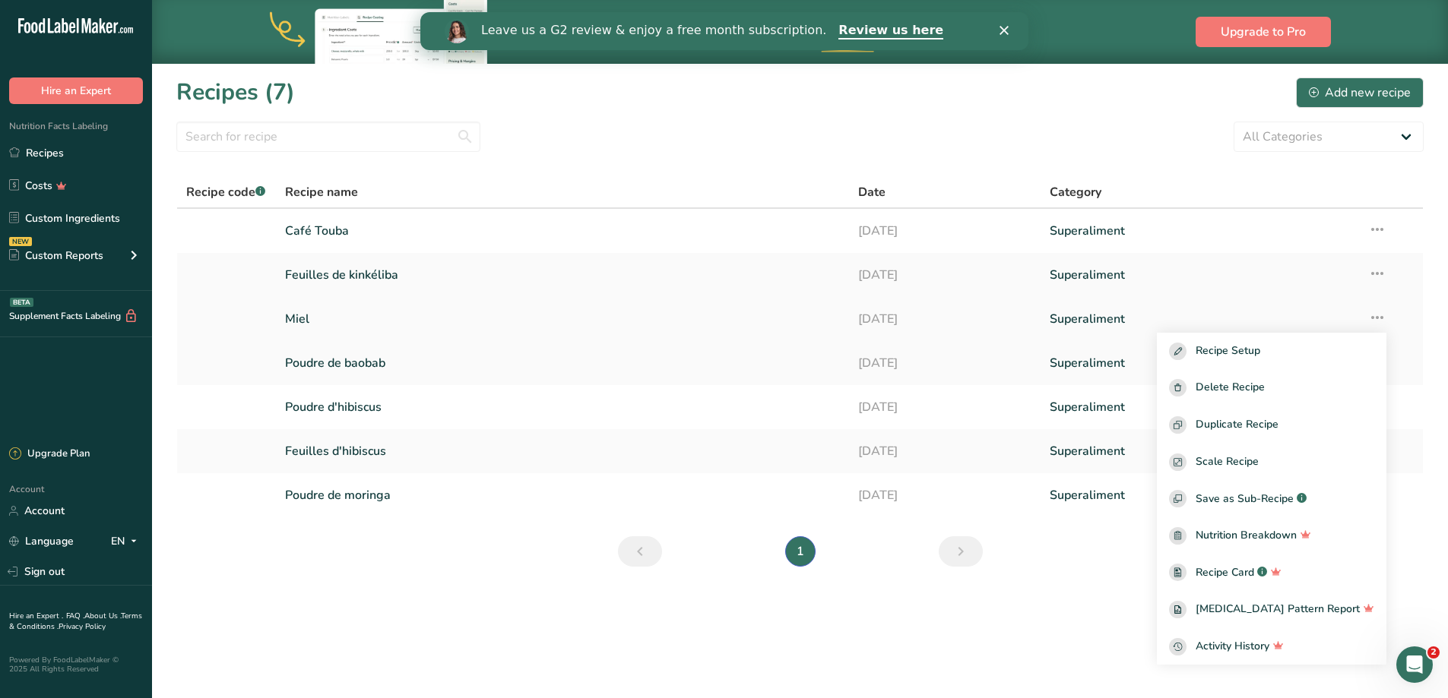
click at [292, 323] on link "Miel" at bounding box center [563, 319] width 556 height 32
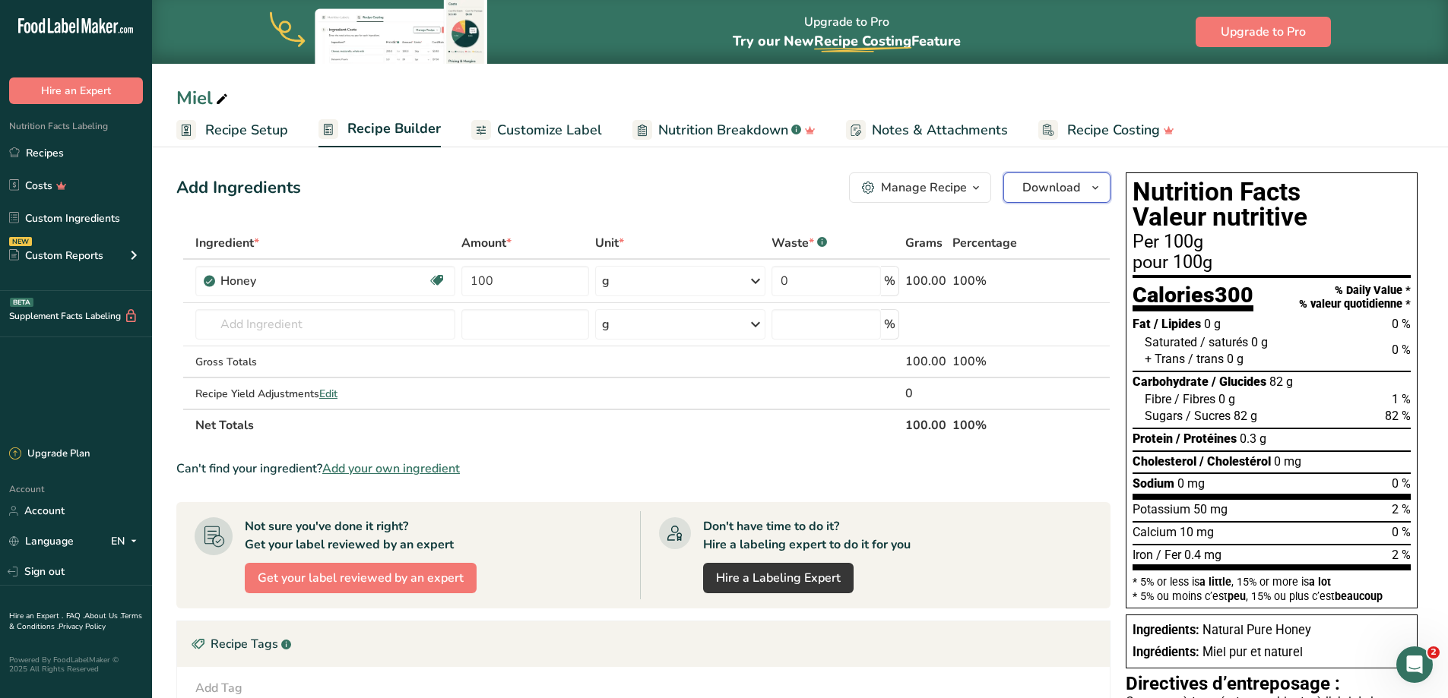
click at [1073, 186] on span "Download" at bounding box center [1051, 188] width 58 height 18
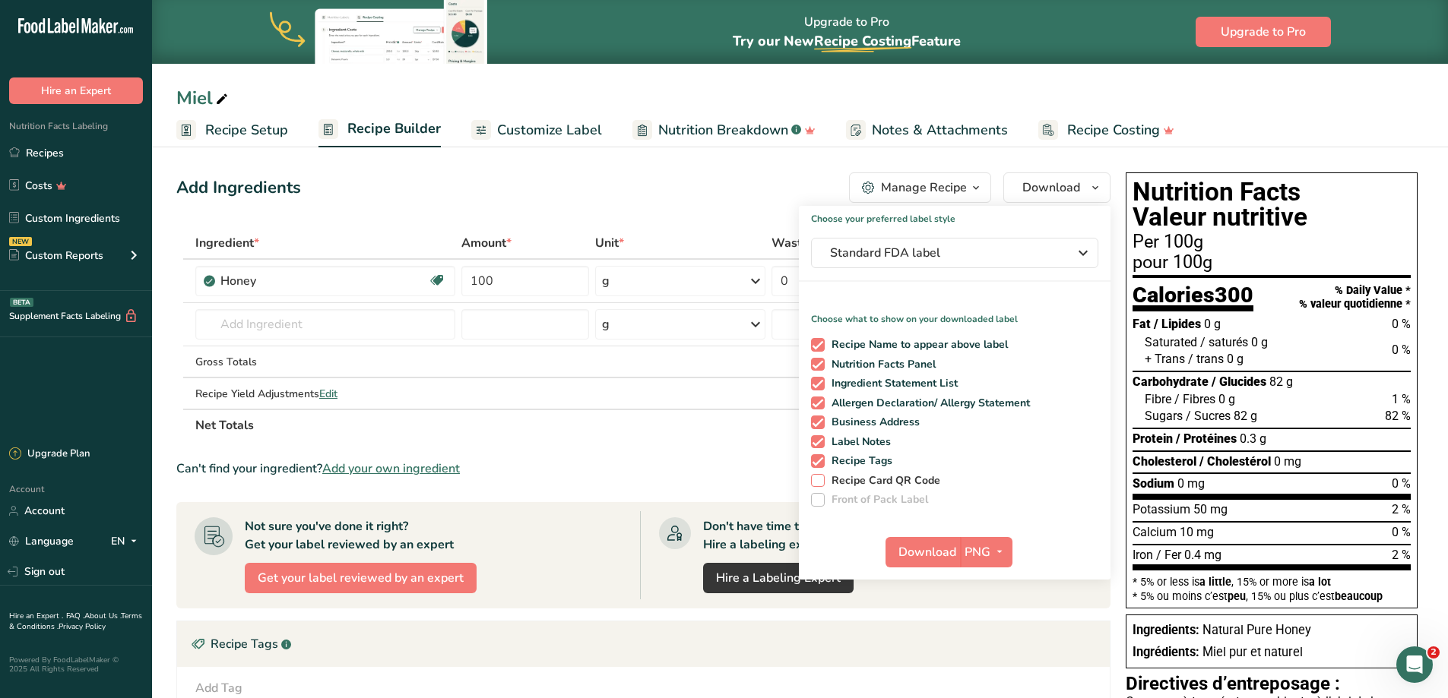
click at [889, 480] on span "Recipe Card QR Code" at bounding box center [883, 481] width 116 height 14
click at [821, 480] on input "Recipe Card QR Code" at bounding box center [816, 481] width 10 height 10
click at [933, 553] on span "Download" at bounding box center [927, 552] width 58 height 18
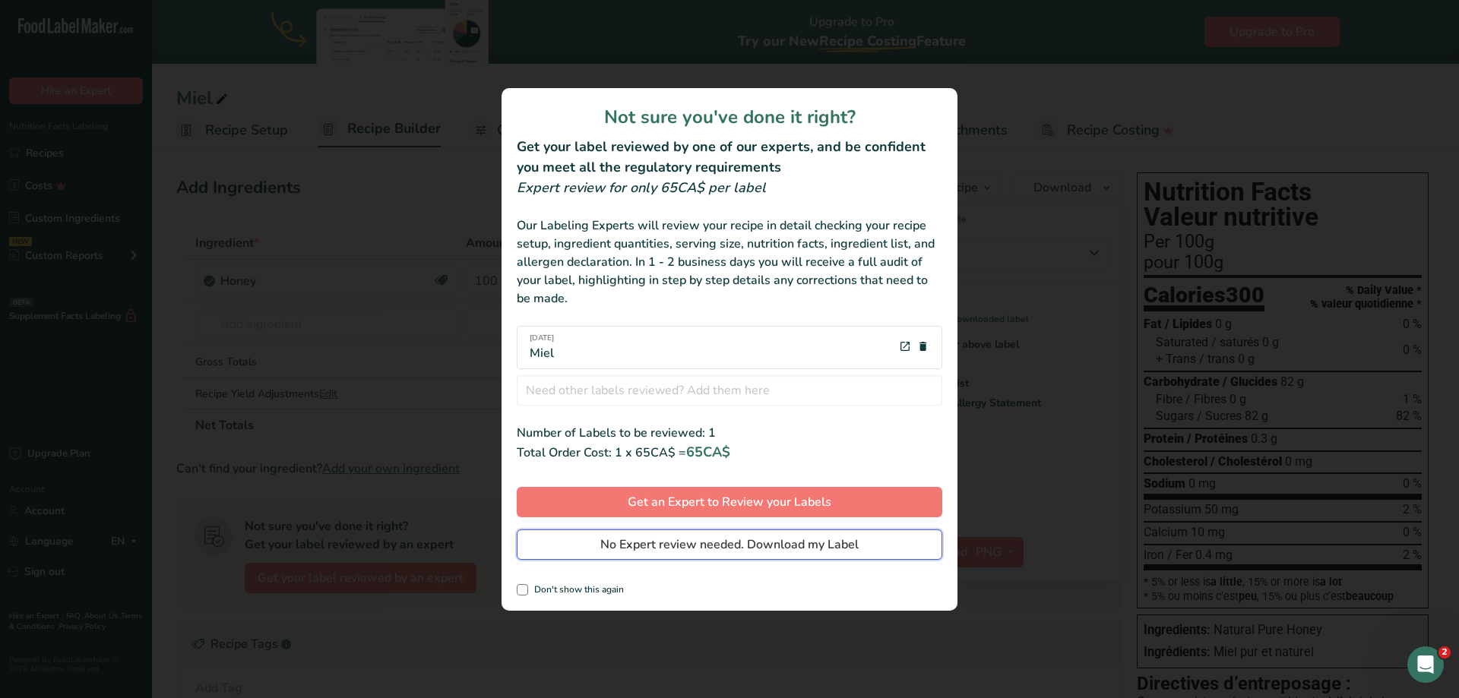
click at [780, 551] on span "No Expert review needed. Download my Label" at bounding box center [729, 545] width 258 height 18
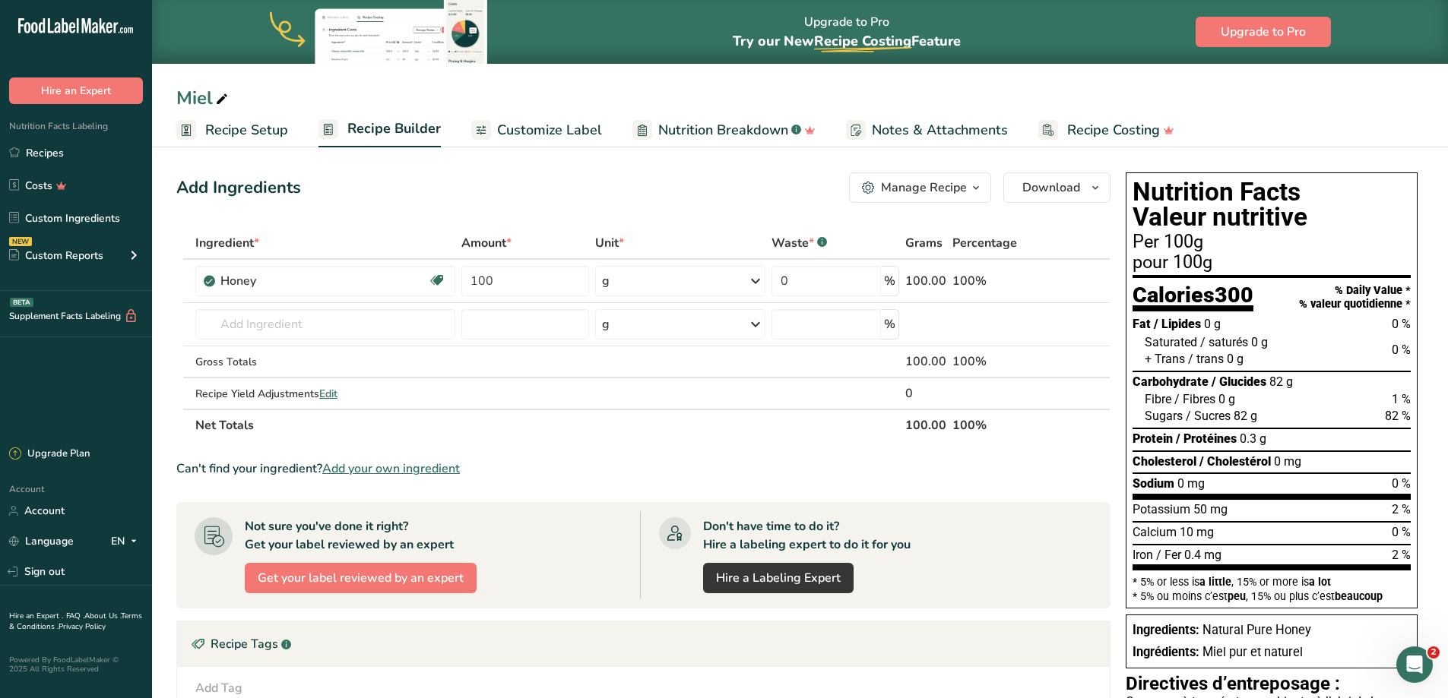
click at [1234, 243] on div "Per 100g" at bounding box center [1271, 242] width 278 height 18
click at [968, 191] on span "button" at bounding box center [976, 188] width 18 height 18
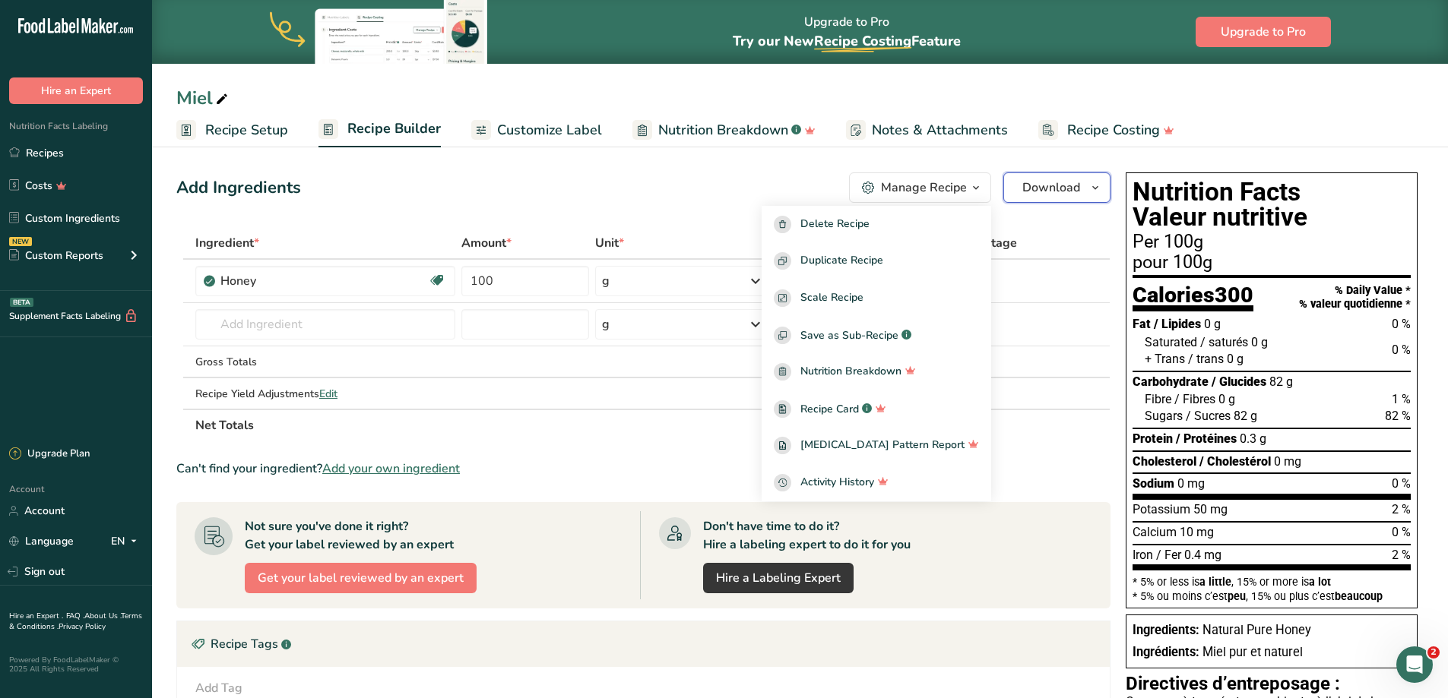
click at [1075, 188] on span "Download" at bounding box center [1051, 188] width 58 height 18
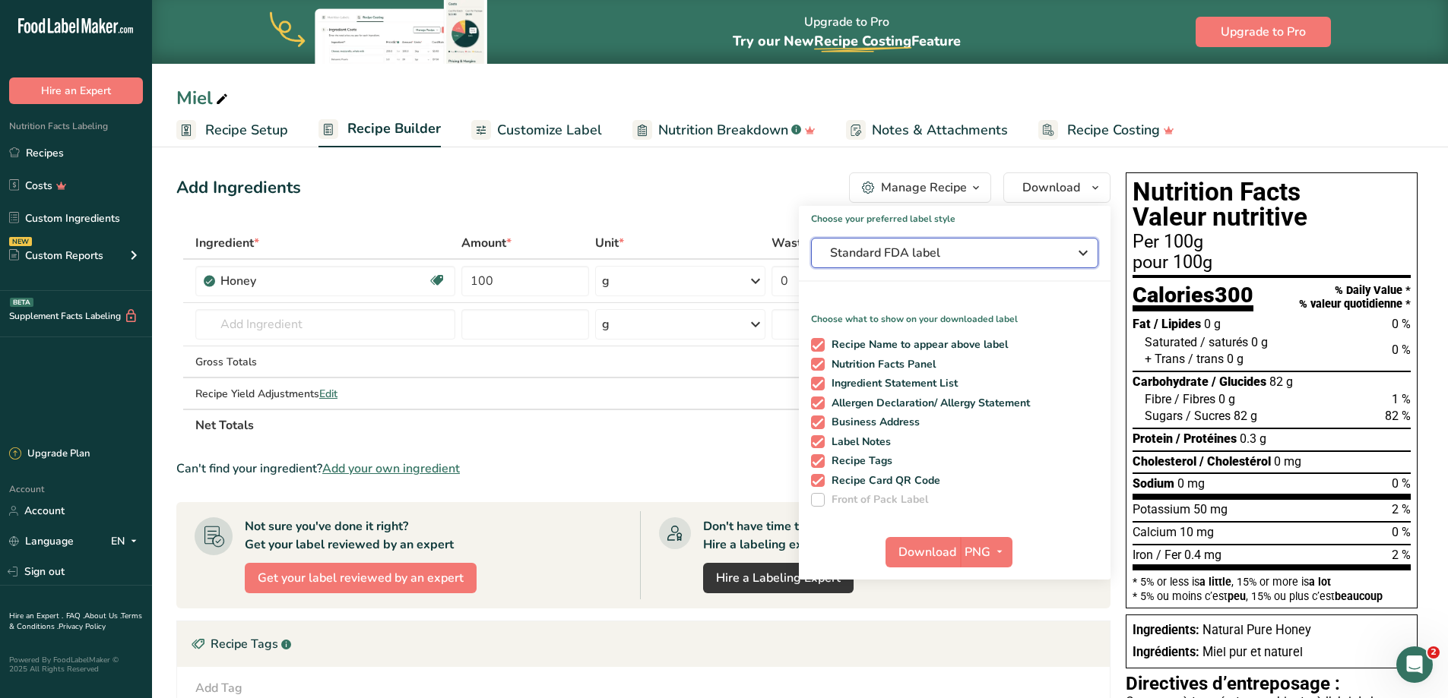
click at [943, 262] on button "Standard FDA label" at bounding box center [954, 253] width 287 height 30
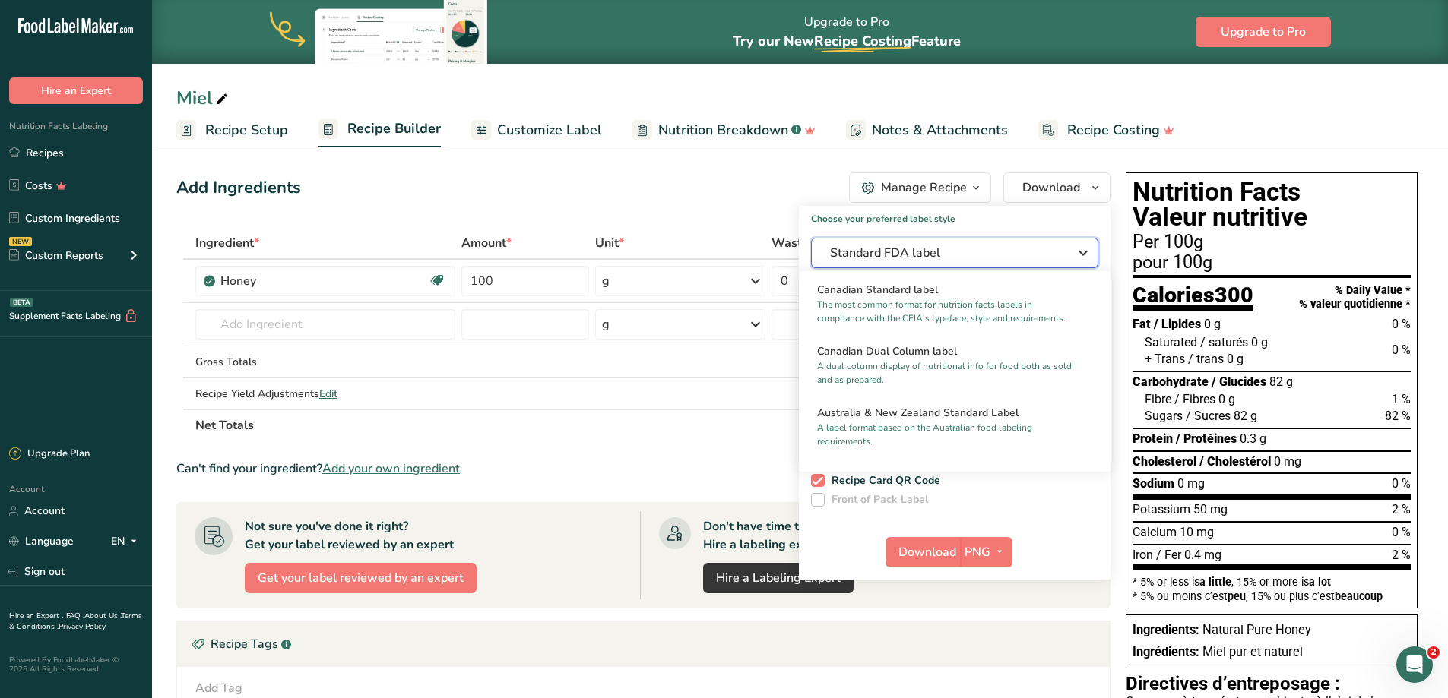
scroll to position [615, 0]
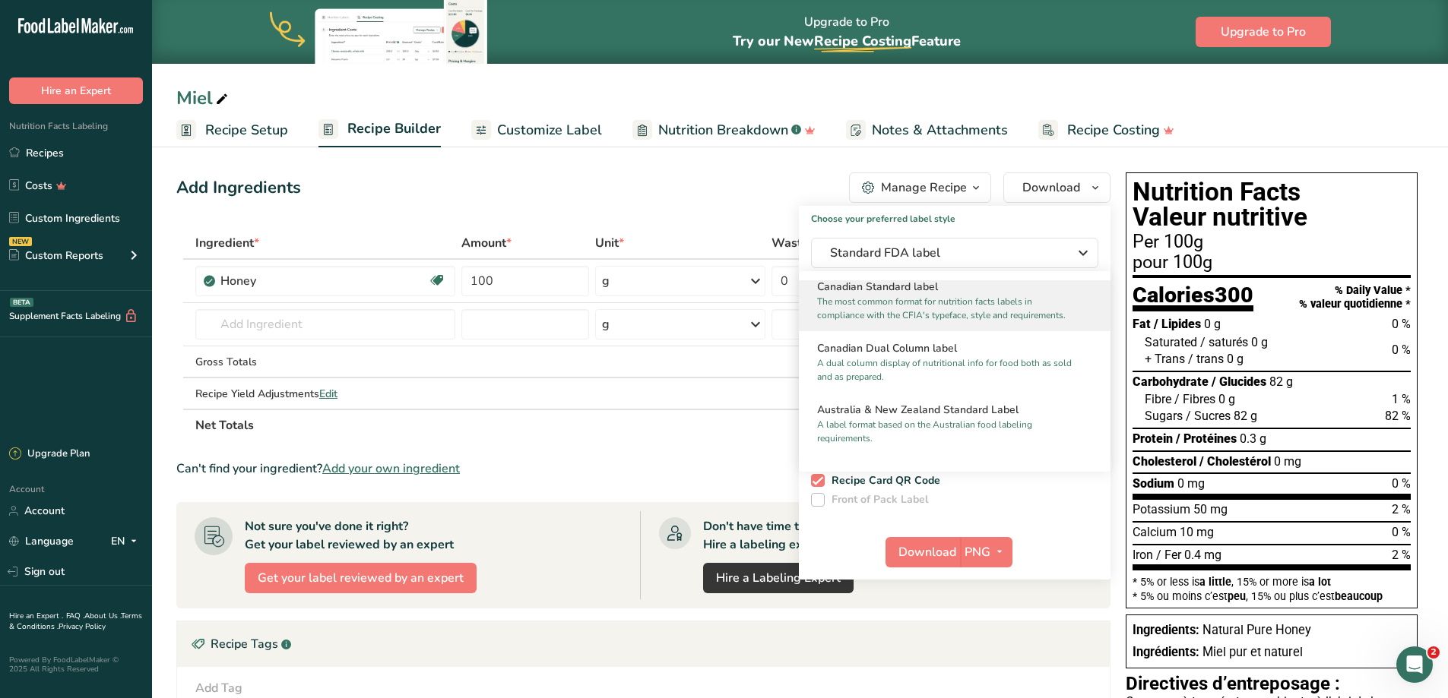
click at [959, 318] on p "The most common format for nutrition facts labels in compliance with the CFIA's…" at bounding box center [947, 308] width 261 height 27
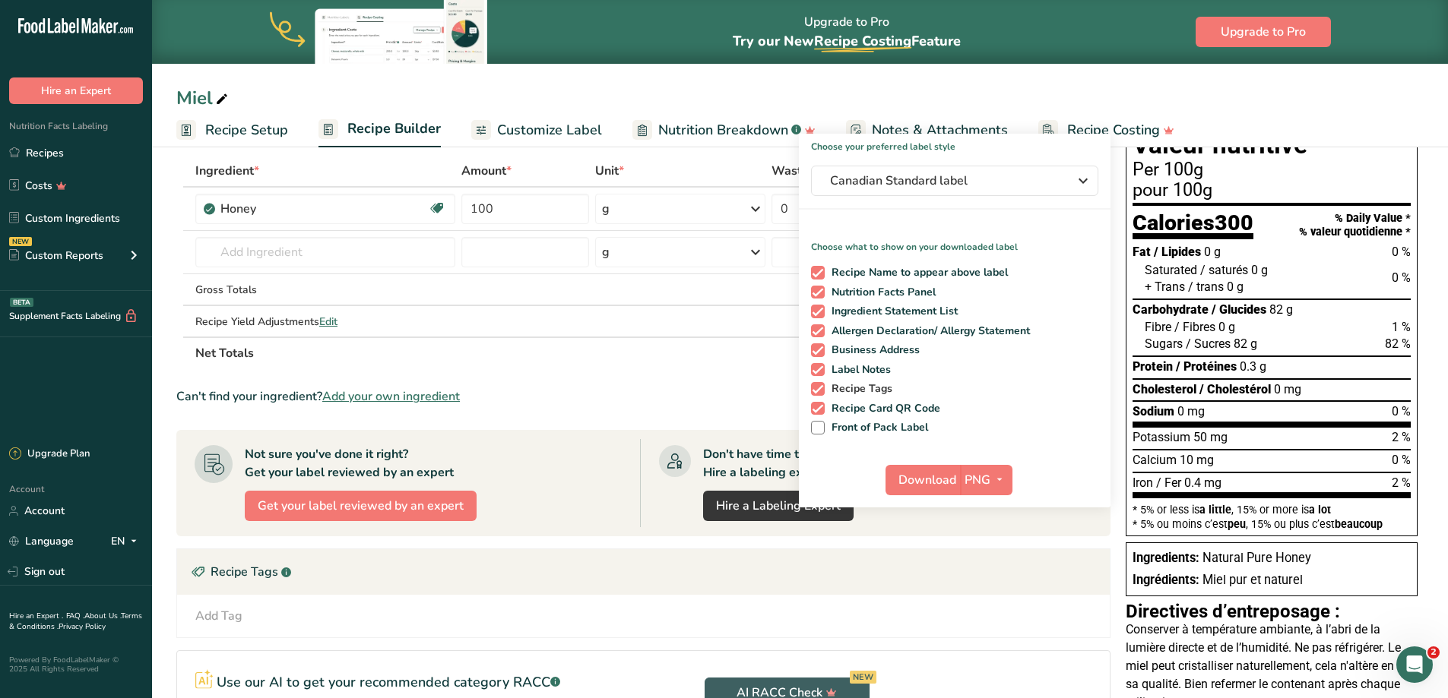
scroll to position [73, 0]
click at [970, 473] on span "PNG" at bounding box center [977, 479] width 26 height 18
click at [991, 575] on link "PDF" at bounding box center [988, 585] width 49 height 25
click at [987, 481] on span "PDF" at bounding box center [977, 479] width 24 height 18
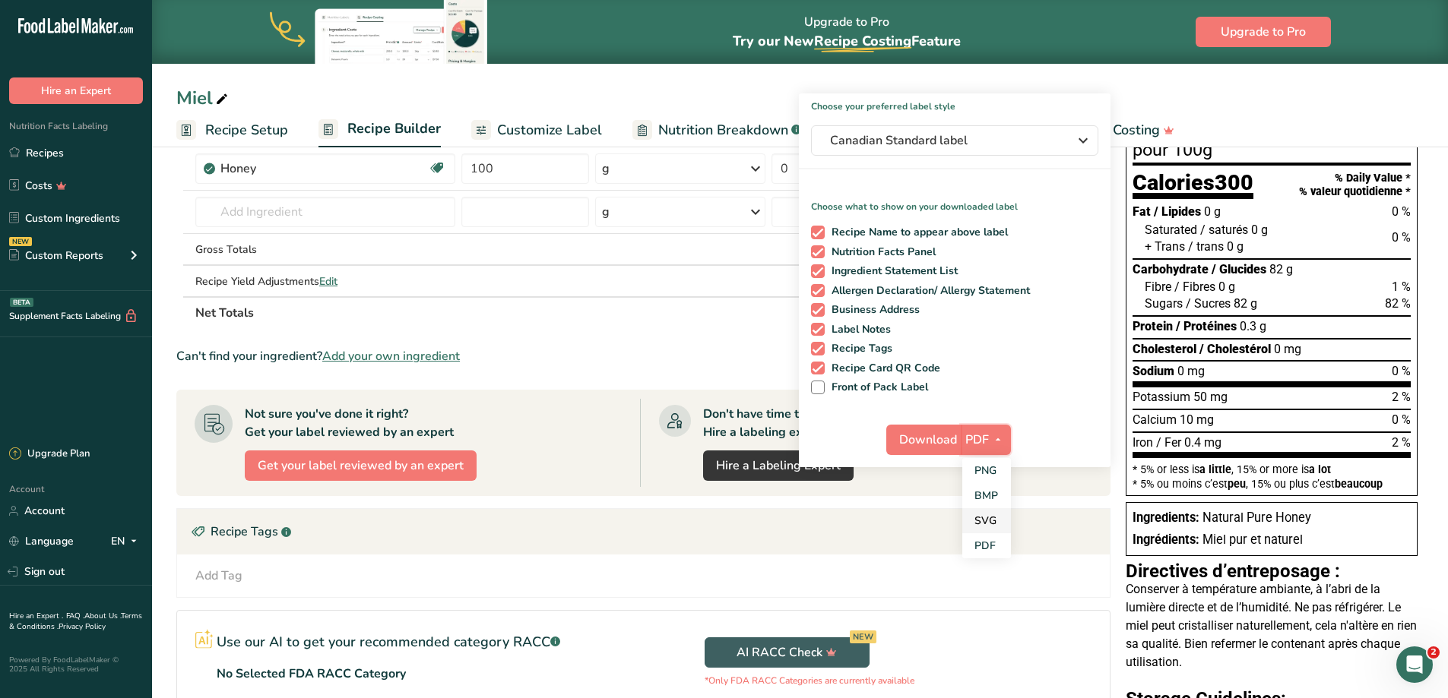
scroll to position [125, 0]
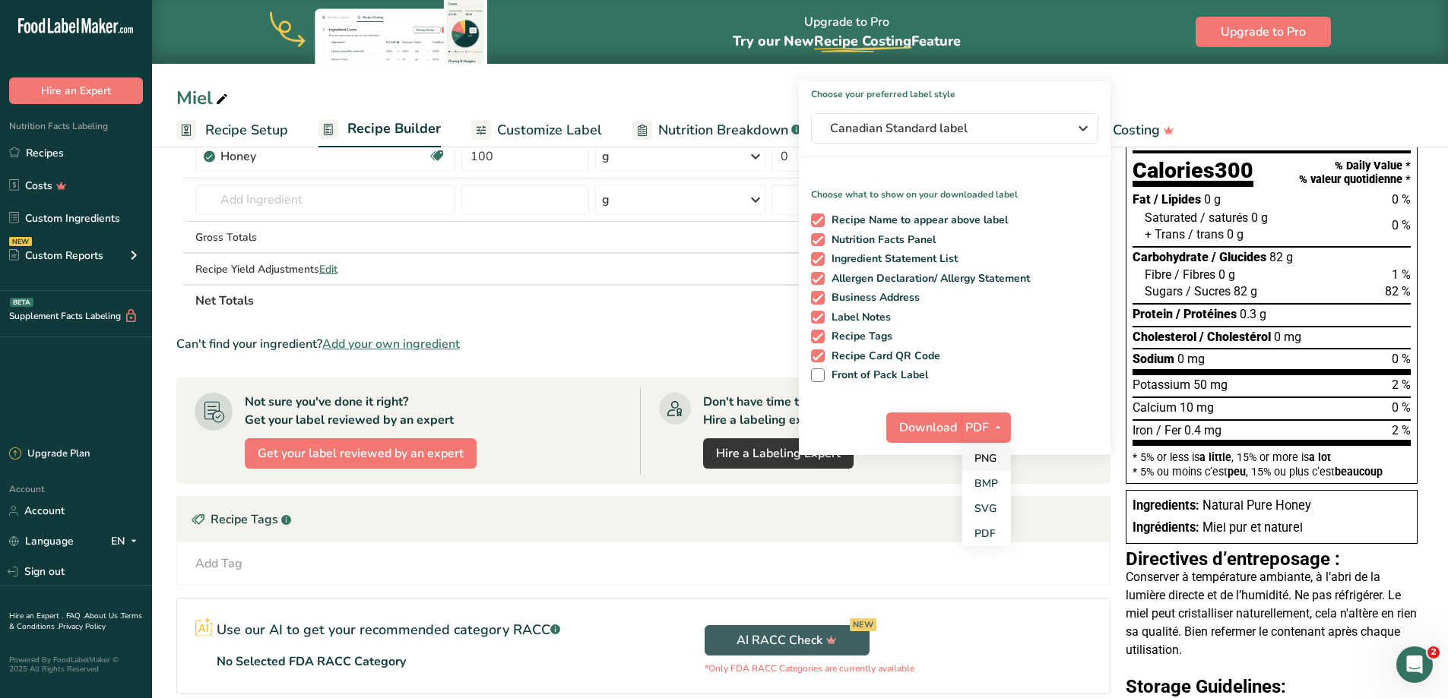
click at [983, 461] on link "PNG" at bounding box center [986, 458] width 49 height 25
click at [926, 426] on span "Download" at bounding box center [927, 428] width 58 height 18
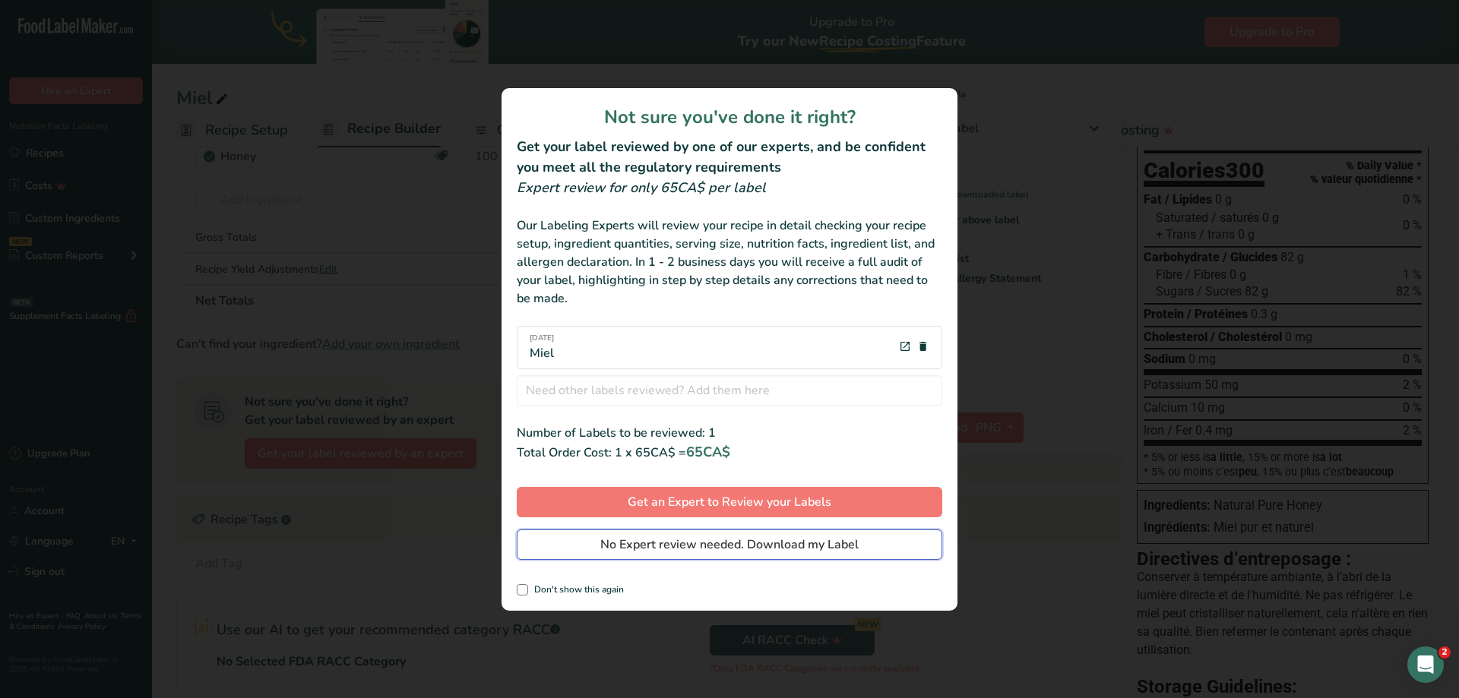
click at [737, 543] on span "No Expert review needed. Download my Label" at bounding box center [729, 545] width 258 height 18
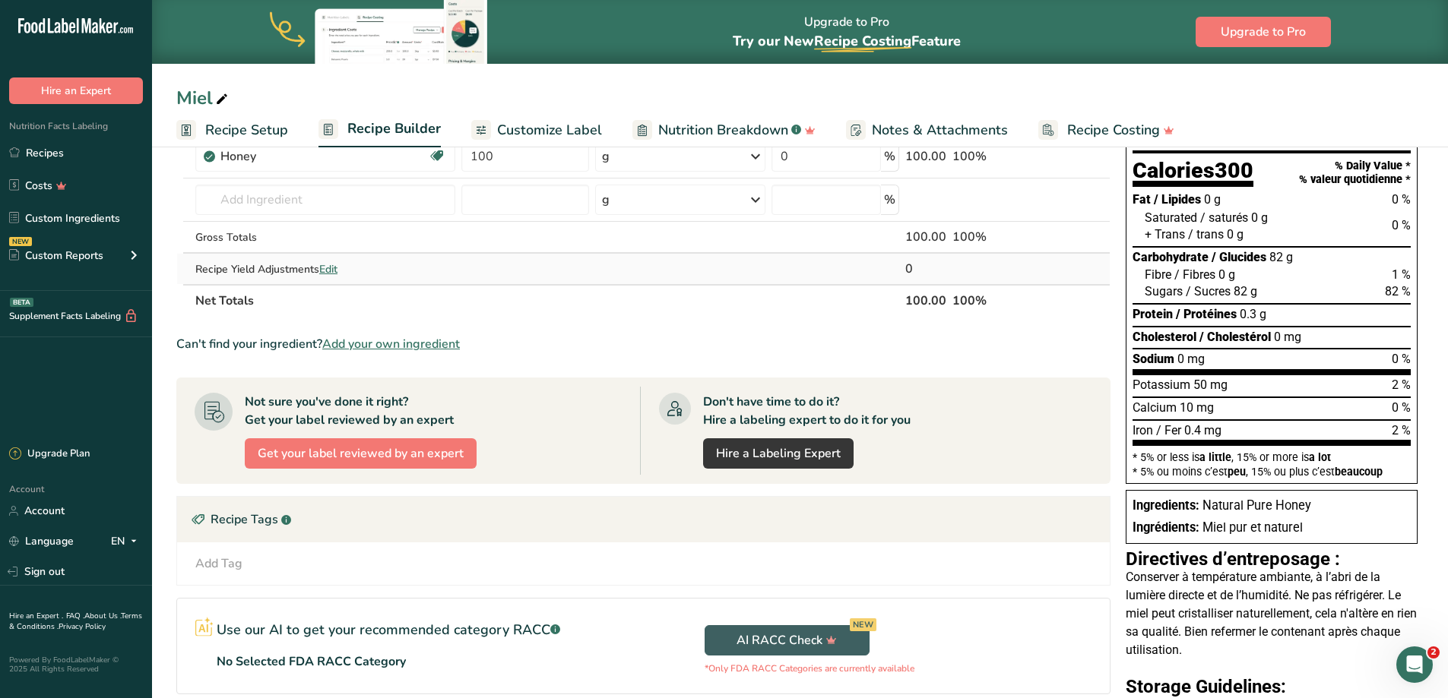
scroll to position [0, 0]
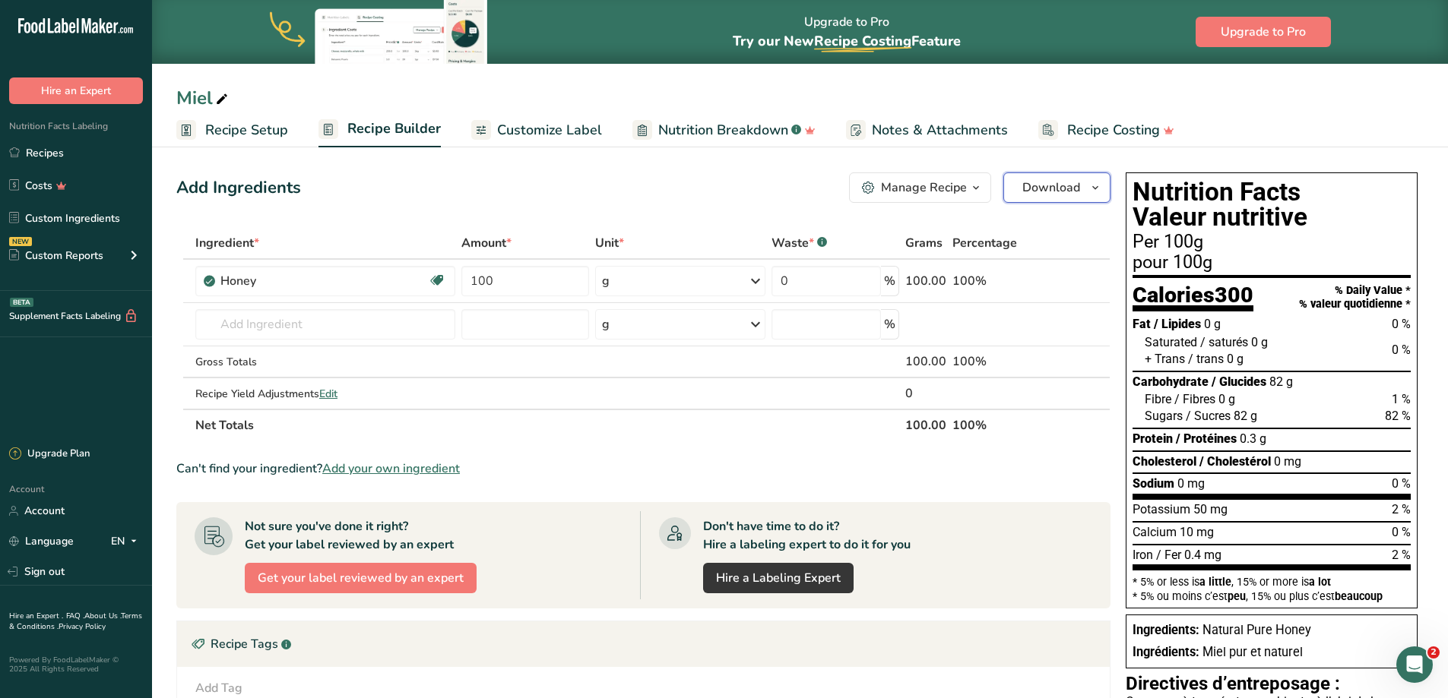
click at [1071, 189] on span "Download" at bounding box center [1051, 188] width 58 height 18
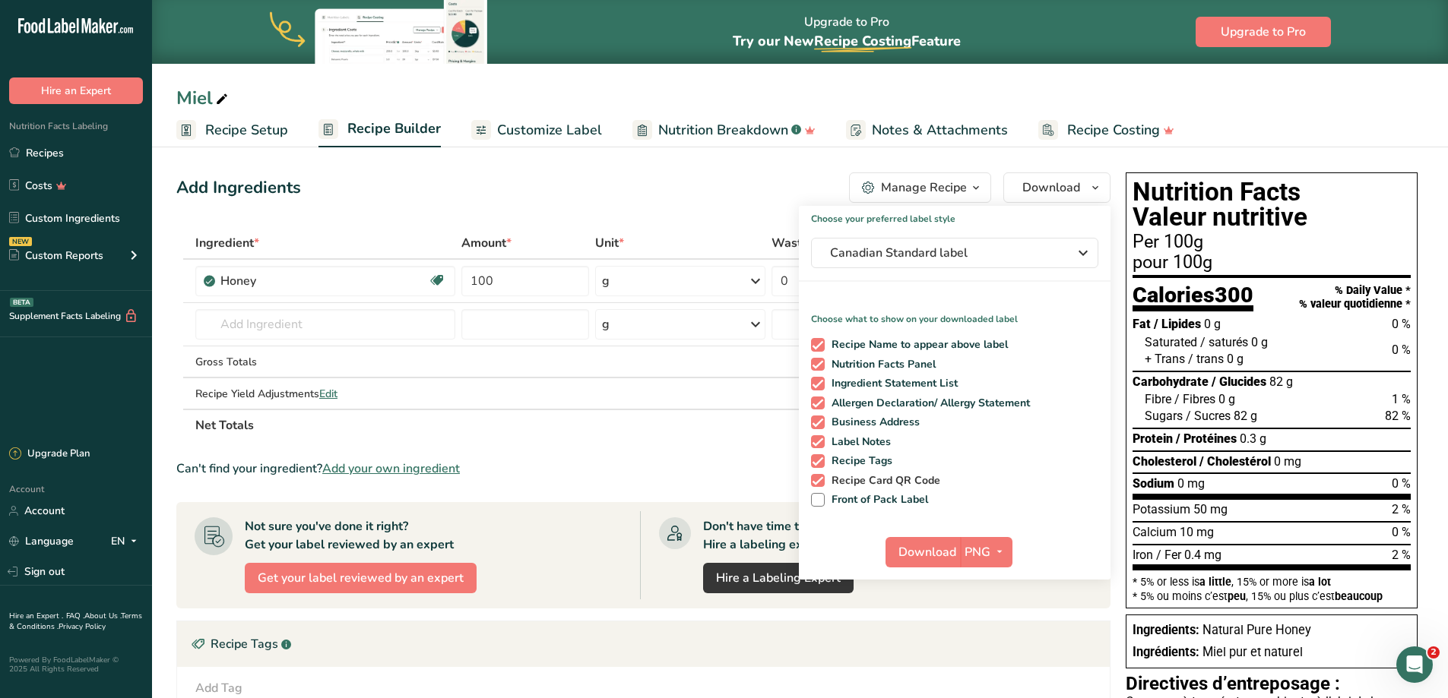
click at [869, 479] on span "Recipe Card QR Code" at bounding box center [883, 481] width 116 height 14
click at [821, 479] on input "Recipe Card QR Code" at bounding box center [816, 481] width 10 height 10
checkbox input "false"
click at [936, 557] on span "Download" at bounding box center [927, 552] width 58 height 18
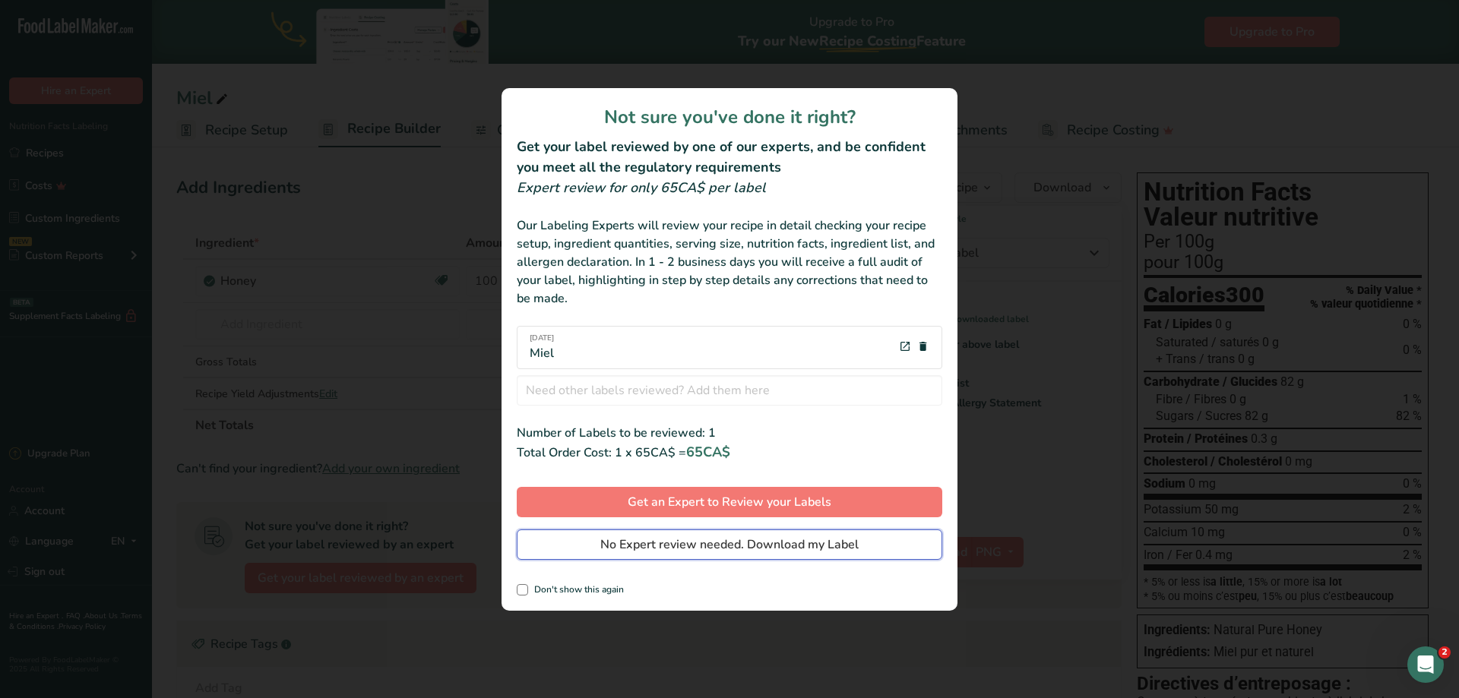
click at [668, 546] on span "No Expert review needed. Download my Label" at bounding box center [729, 545] width 258 height 18
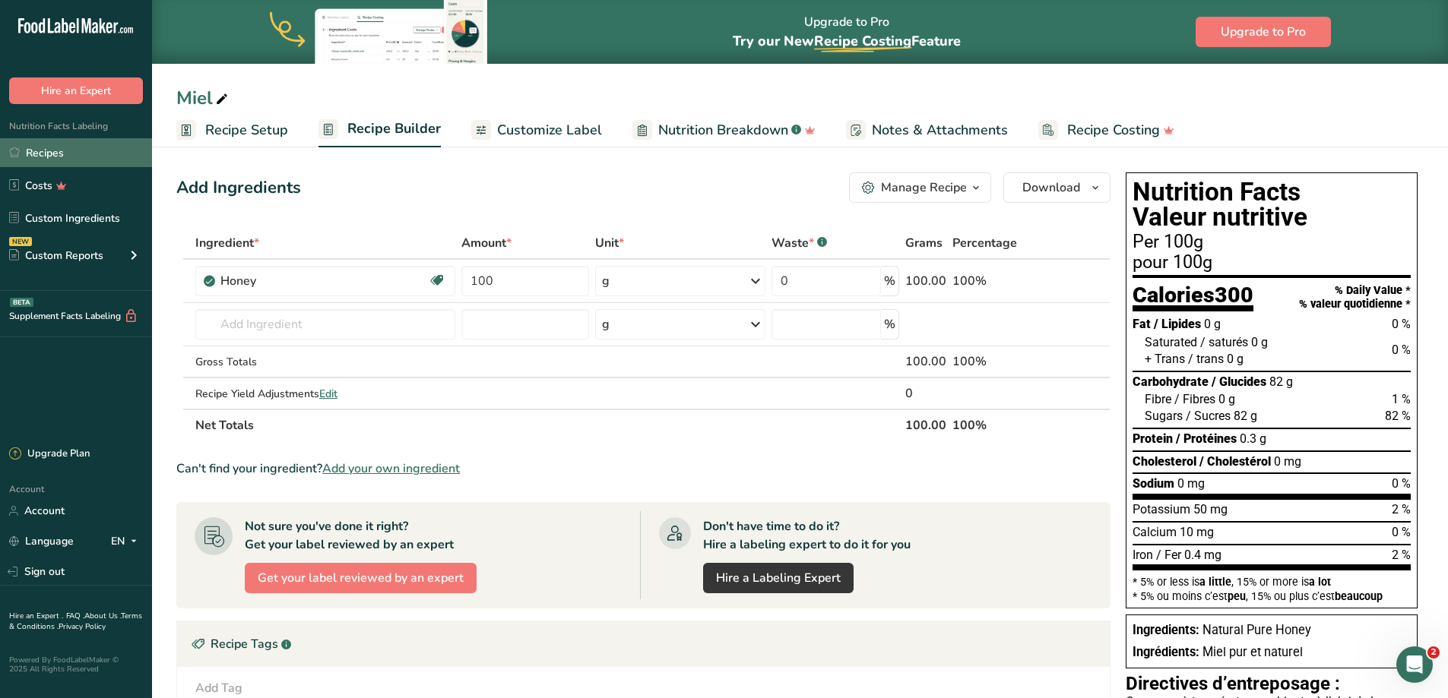
click at [87, 152] on link "Recipes" at bounding box center [76, 152] width 152 height 29
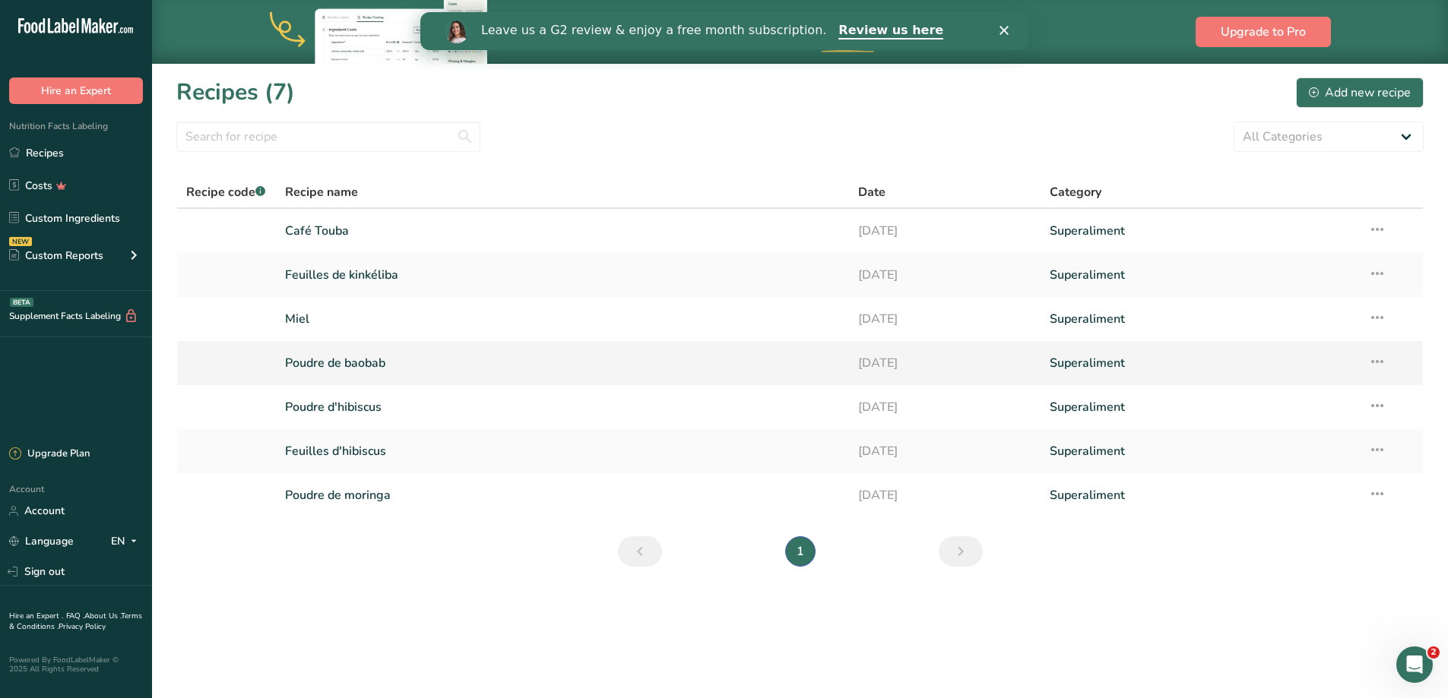
click at [309, 363] on link "Poudre de baobab" at bounding box center [563, 363] width 556 height 32
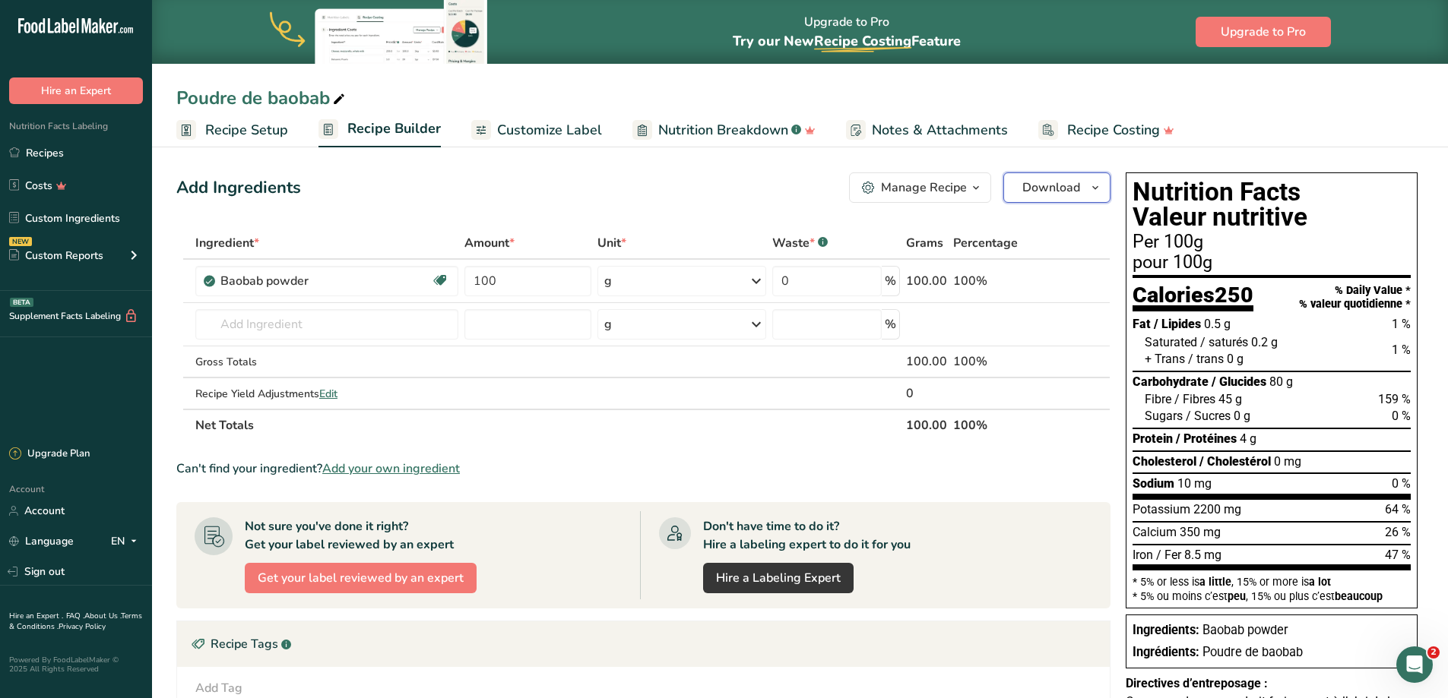
click at [1044, 191] on span "Download" at bounding box center [1051, 188] width 58 height 18
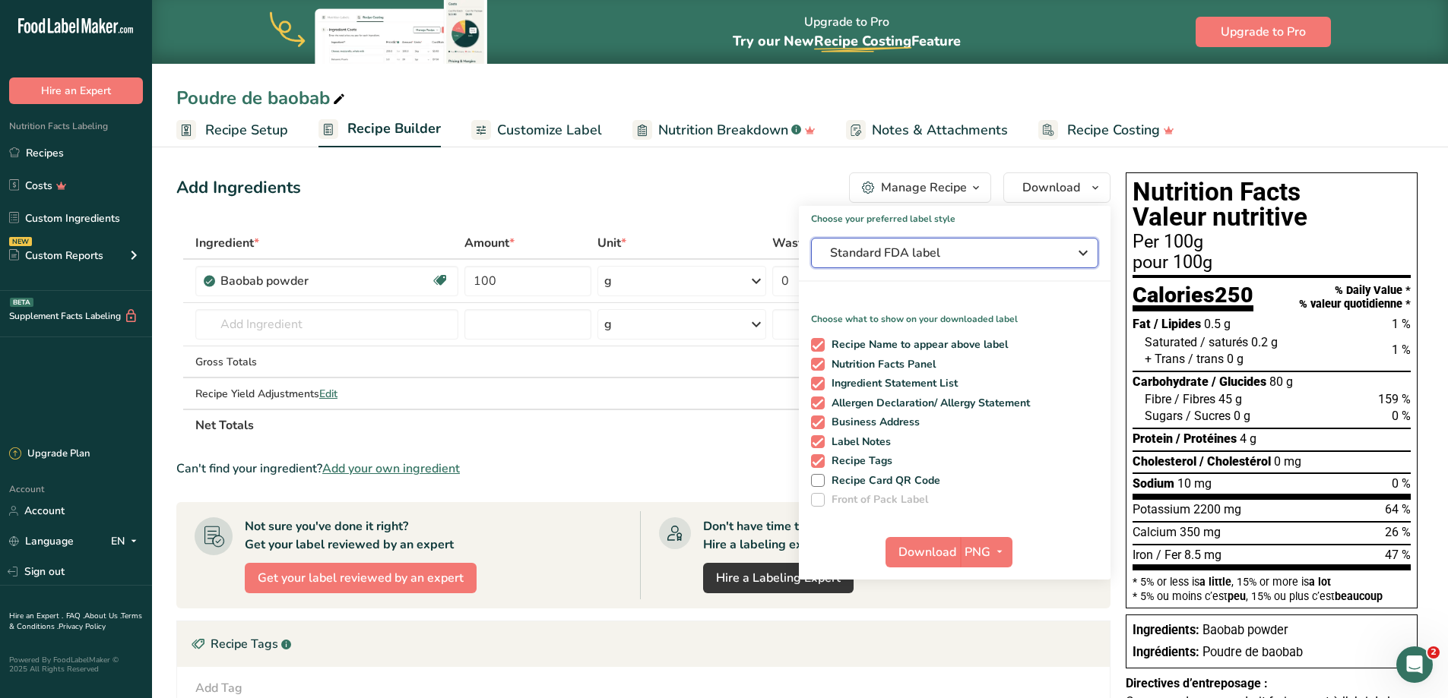
click at [987, 254] on span "Standard FDA label" at bounding box center [944, 253] width 228 height 18
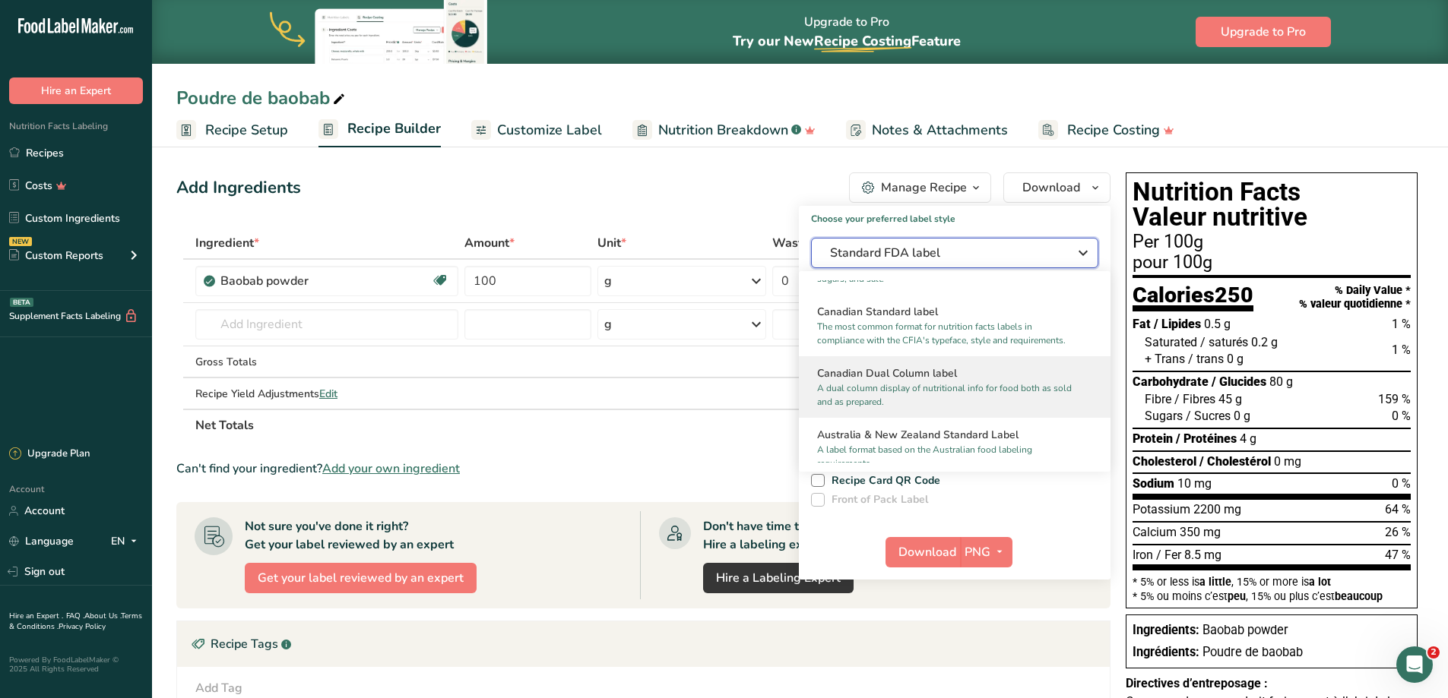
scroll to position [589, 0]
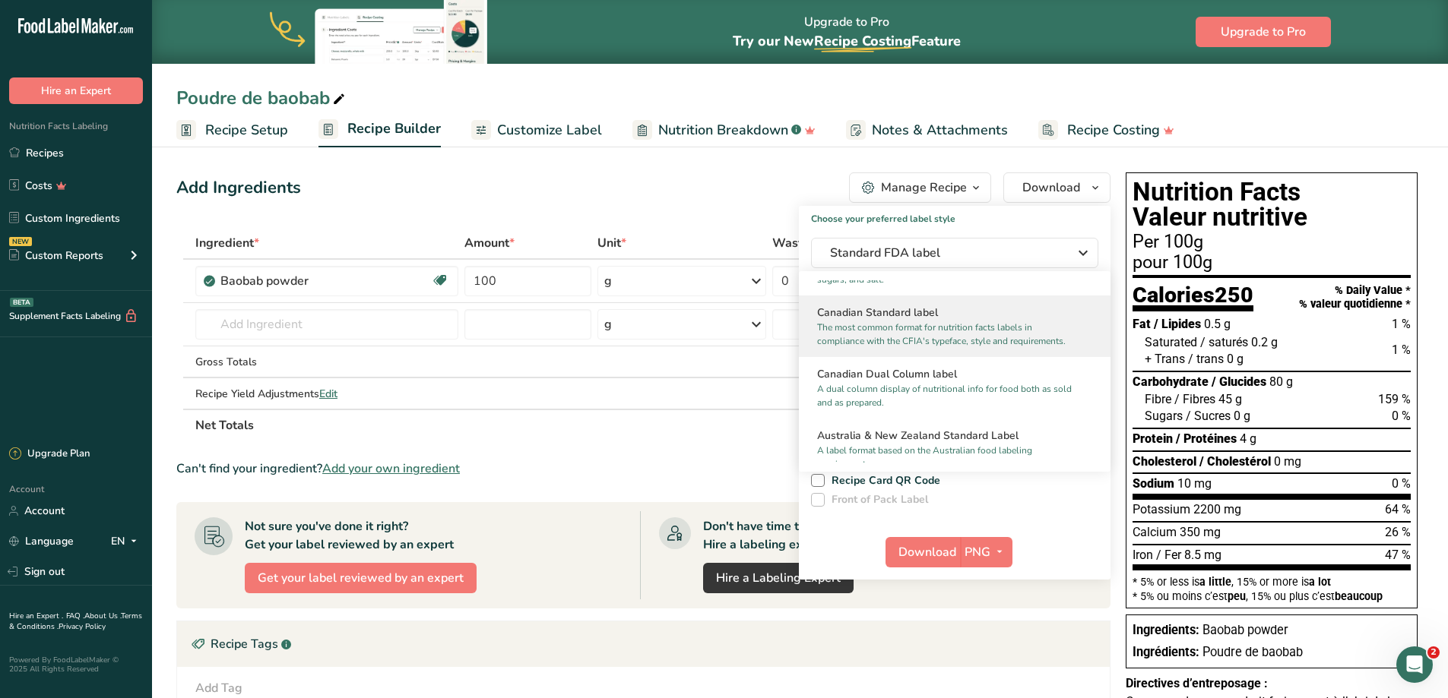
click at [905, 340] on p "The most common format for nutrition facts labels in compliance with the CFIA's…" at bounding box center [947, 334] width 261 height 27
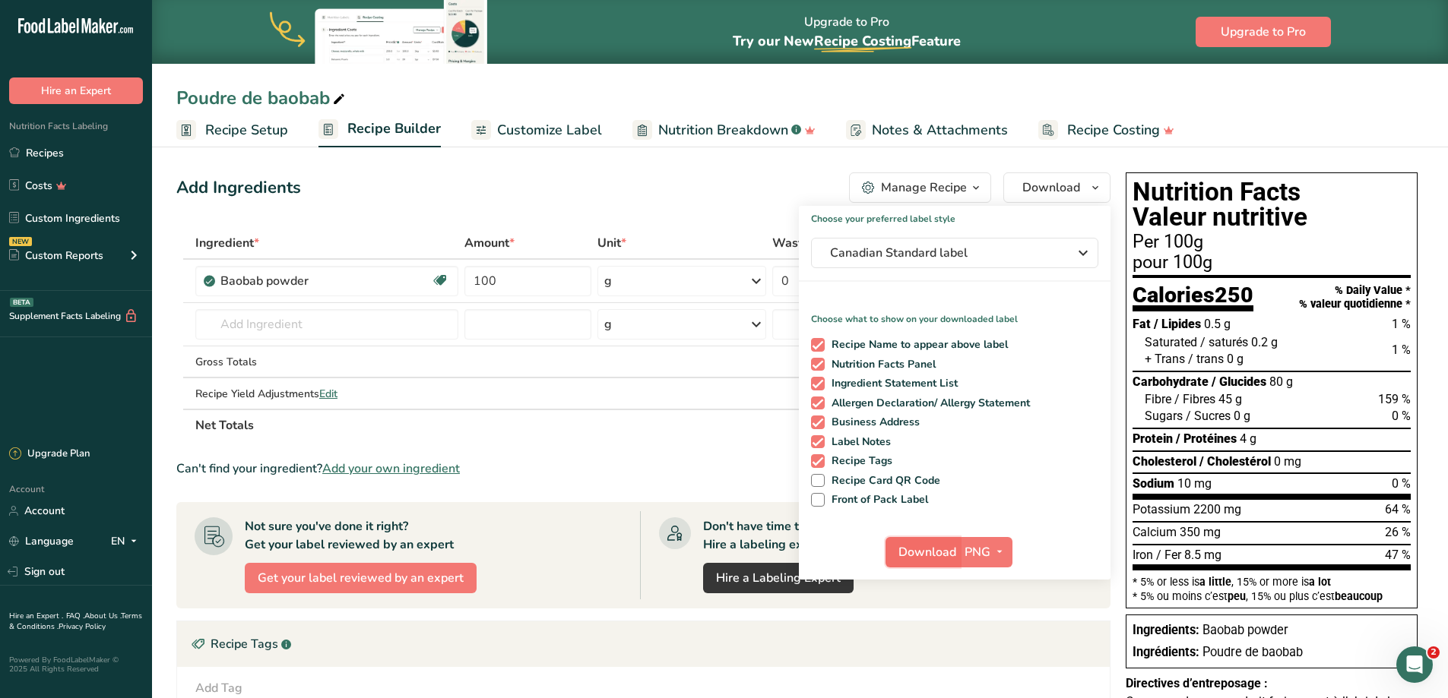
click at [914, 556] on span "Download" at bounding box center [927, 552] width 58 height 18
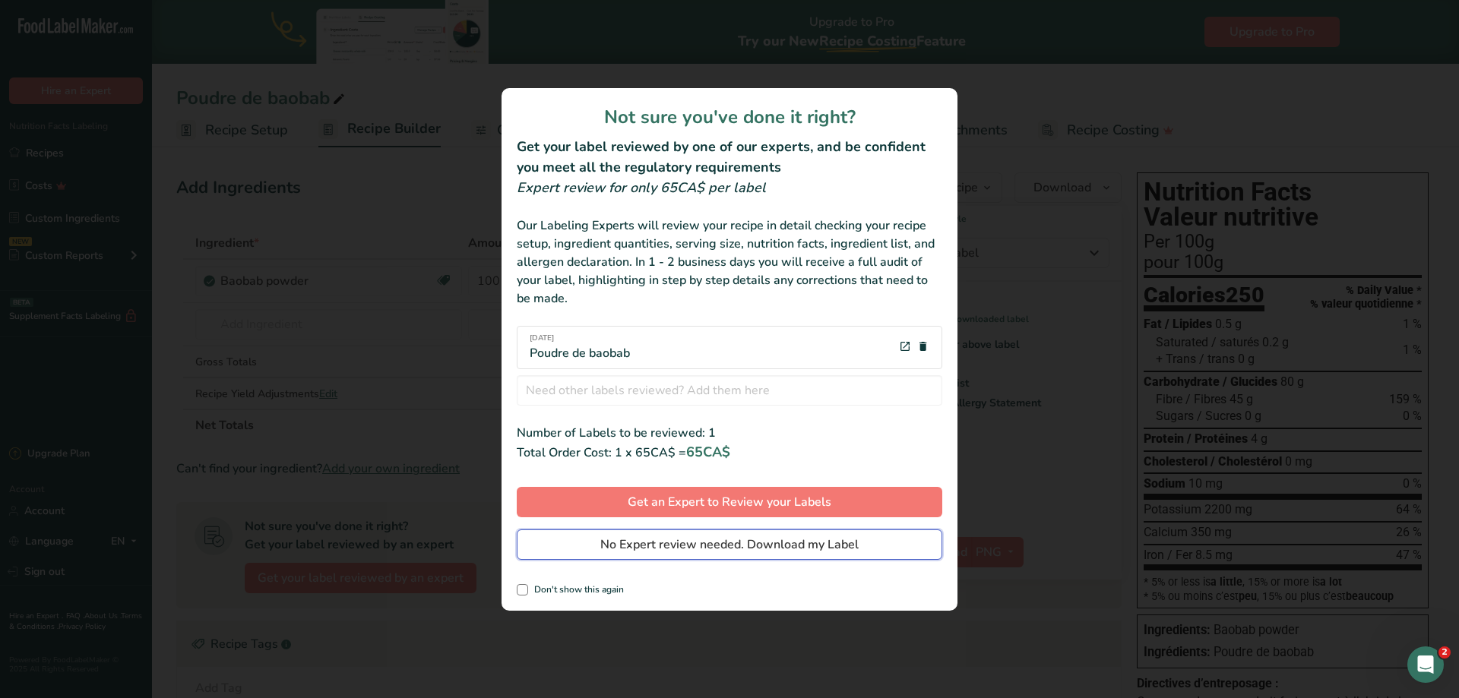
click at [689, 548] on span "No Expert review needed. Download my Label" at bounding box center [729, 545] width 258 height 18
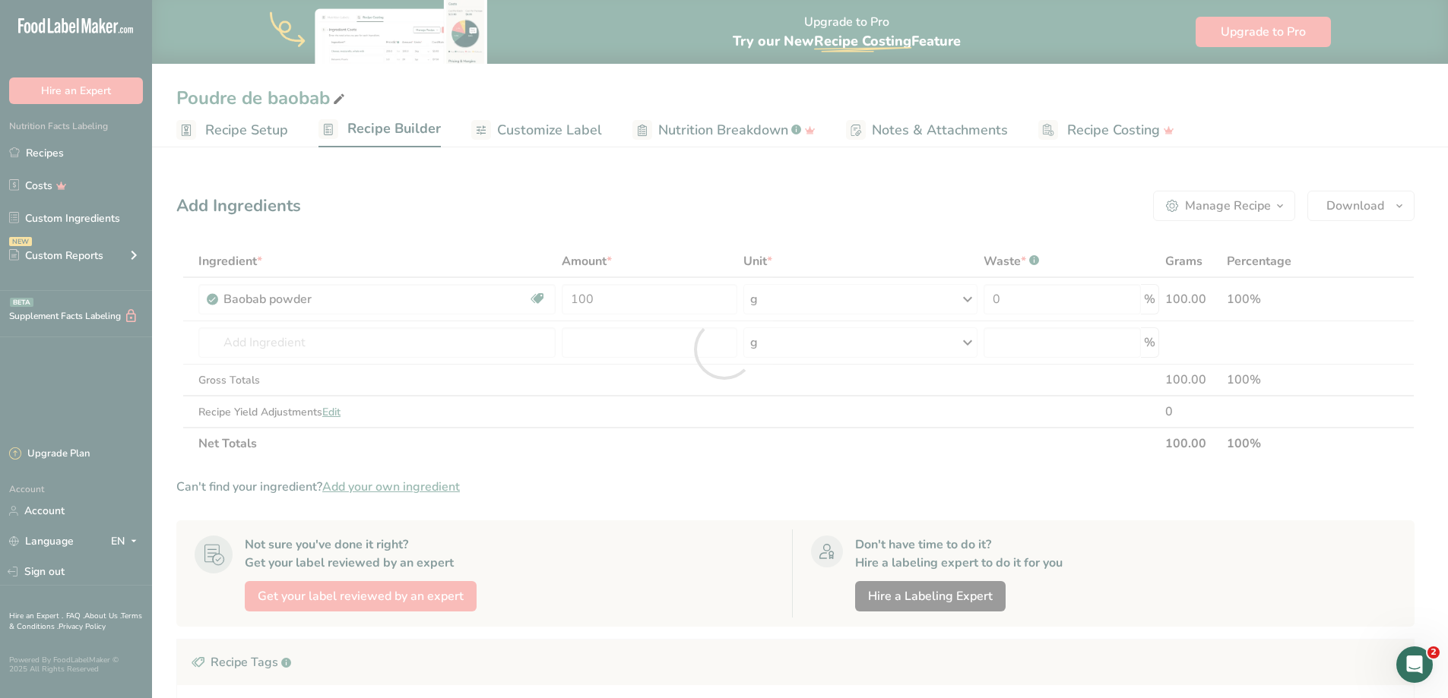
scroll to position [0, 0]
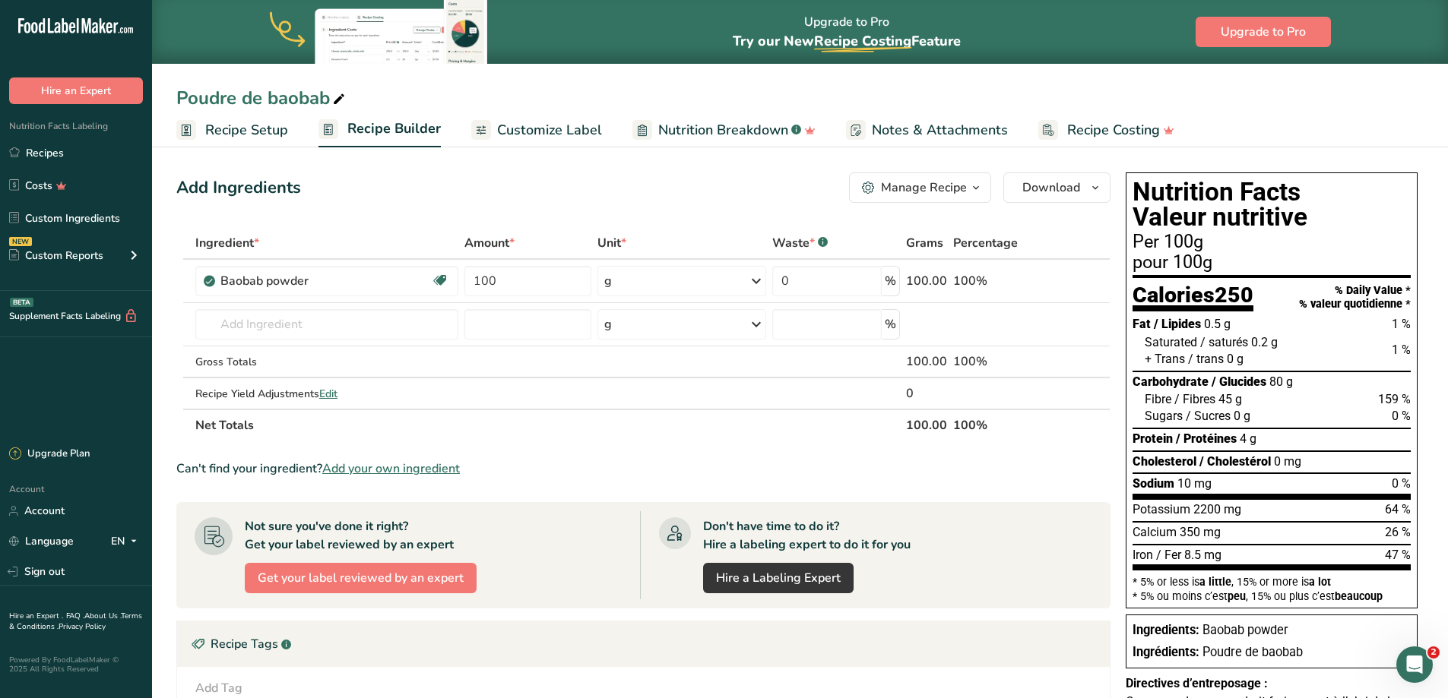
click at [1332, 131] on ul "Recipe Setup Recipe Builder Customize Label Nutrition Breakdown .a-a{fill:#3473…" at bounding box center [800, 130] width 1296 height 36
click at [59, 159] on link "Recipes" at bounding box center [76, 152] width 152 height 29
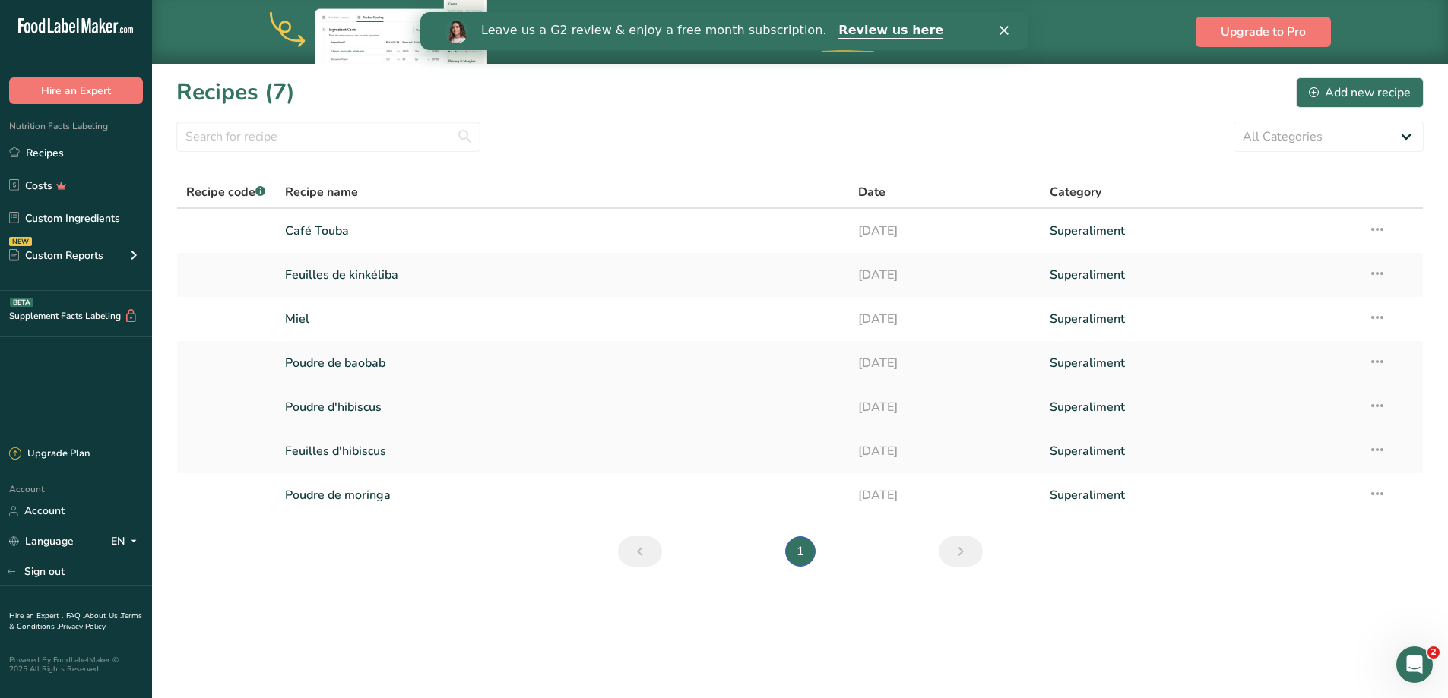
click at [359, 405] on link "Poudre d'hibiscus" at bounding box center [563, 407] width 556 height 32
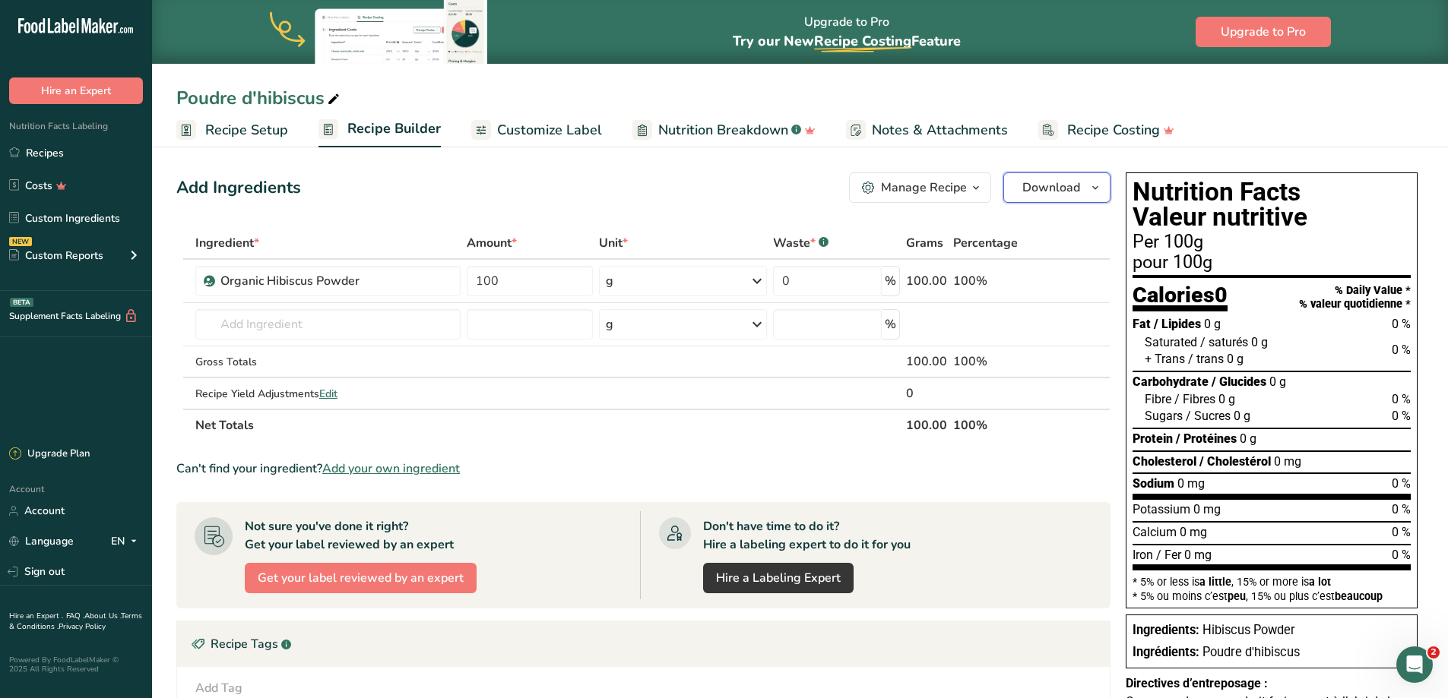
click at [1069, 196] on span "Download" at bounding box center [1051, 188] width 58 height 18
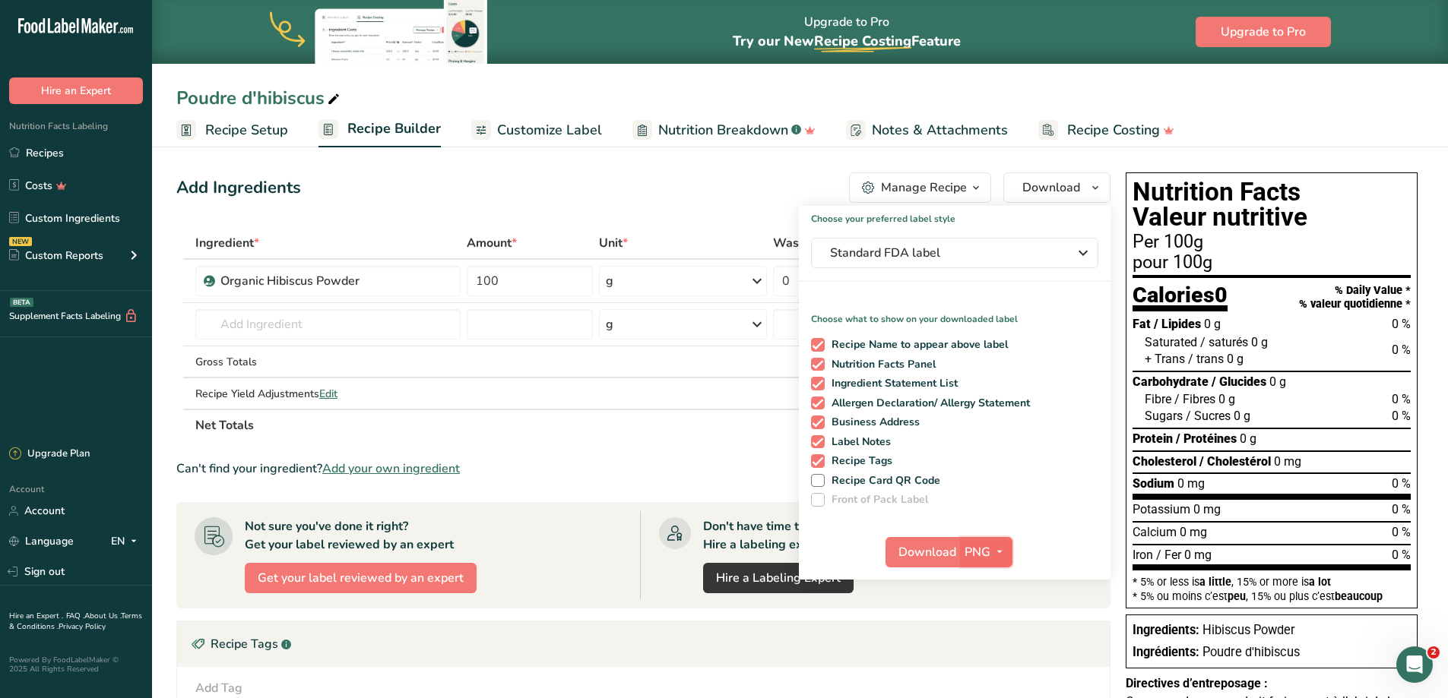
click at [964, 559] on span "PNG" at bounding box center [977, 552] width 26 height 18
click at [995, 579] on link "PNG" at bounding box center [988, 583] width 49 height 25
click at [1038, 244] on span "Standard FDA label" at bounding box center [944, 253] width 228 height 18
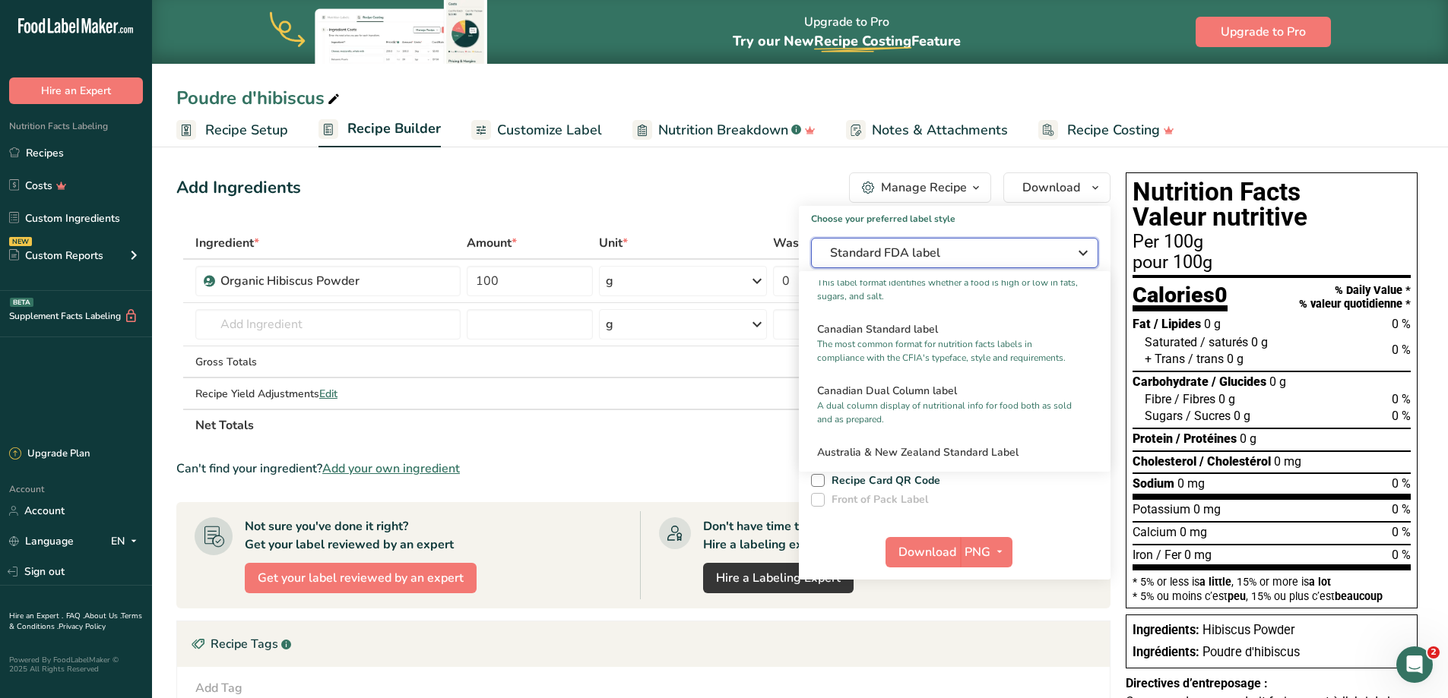
scroll to position [576, 0]
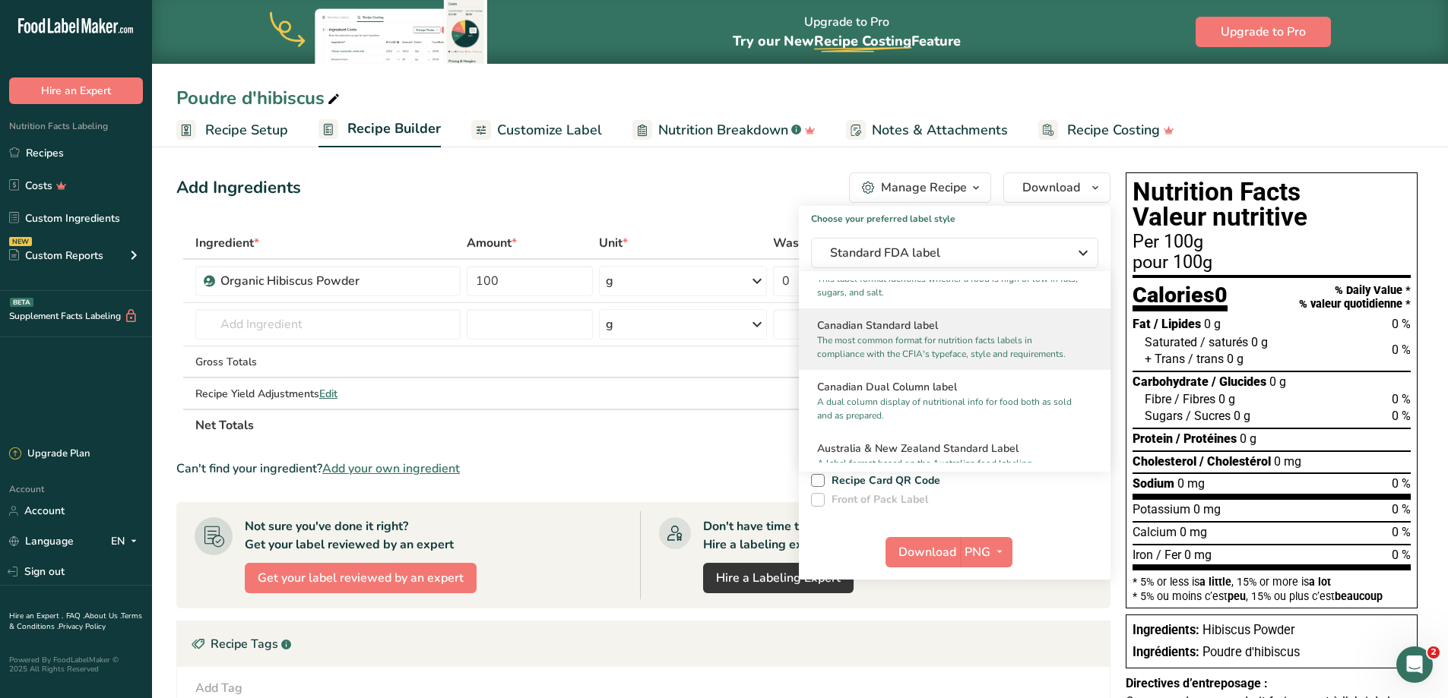
click at [959, 359] on p "The most common format for nutrition facts labels in compliance with the CFIA's…" at bounding box center [947, 347] width 261 height 27
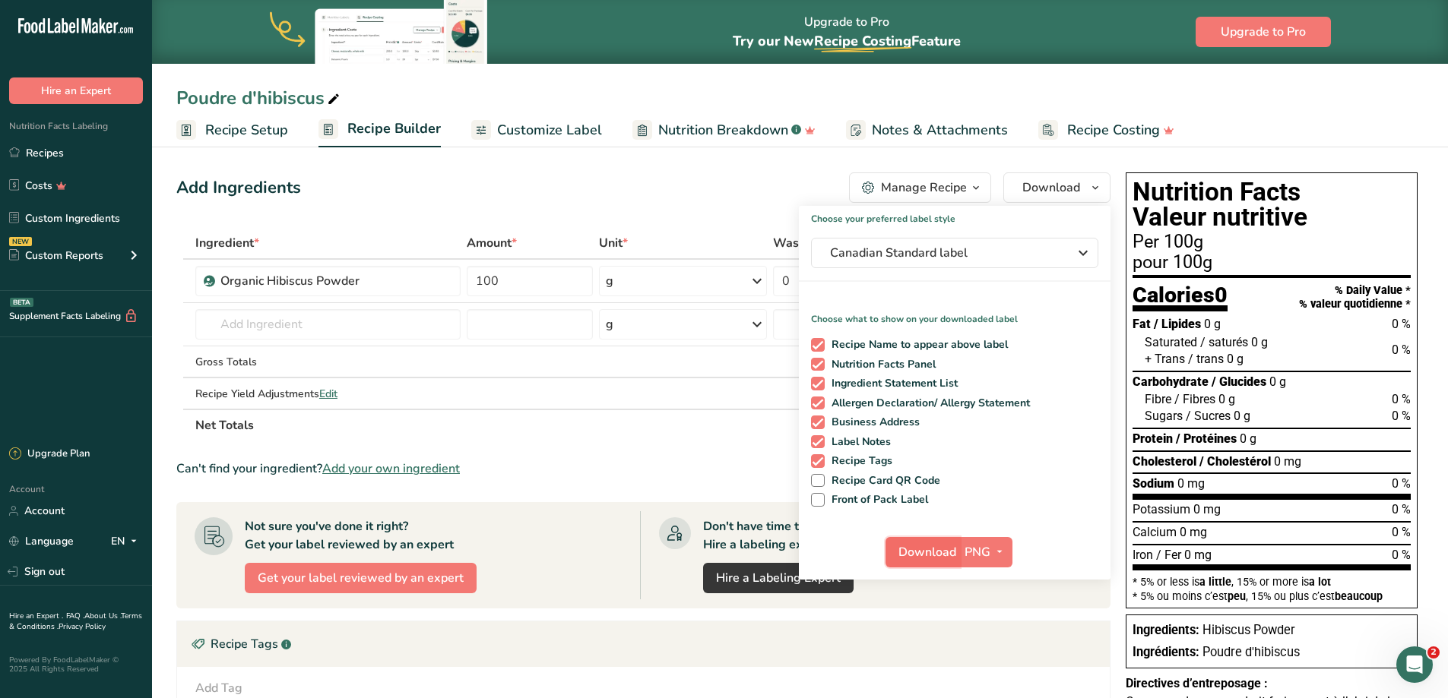
click at [920, 561] on span "Download" at bounding box center [927, 552] width 58 height 18
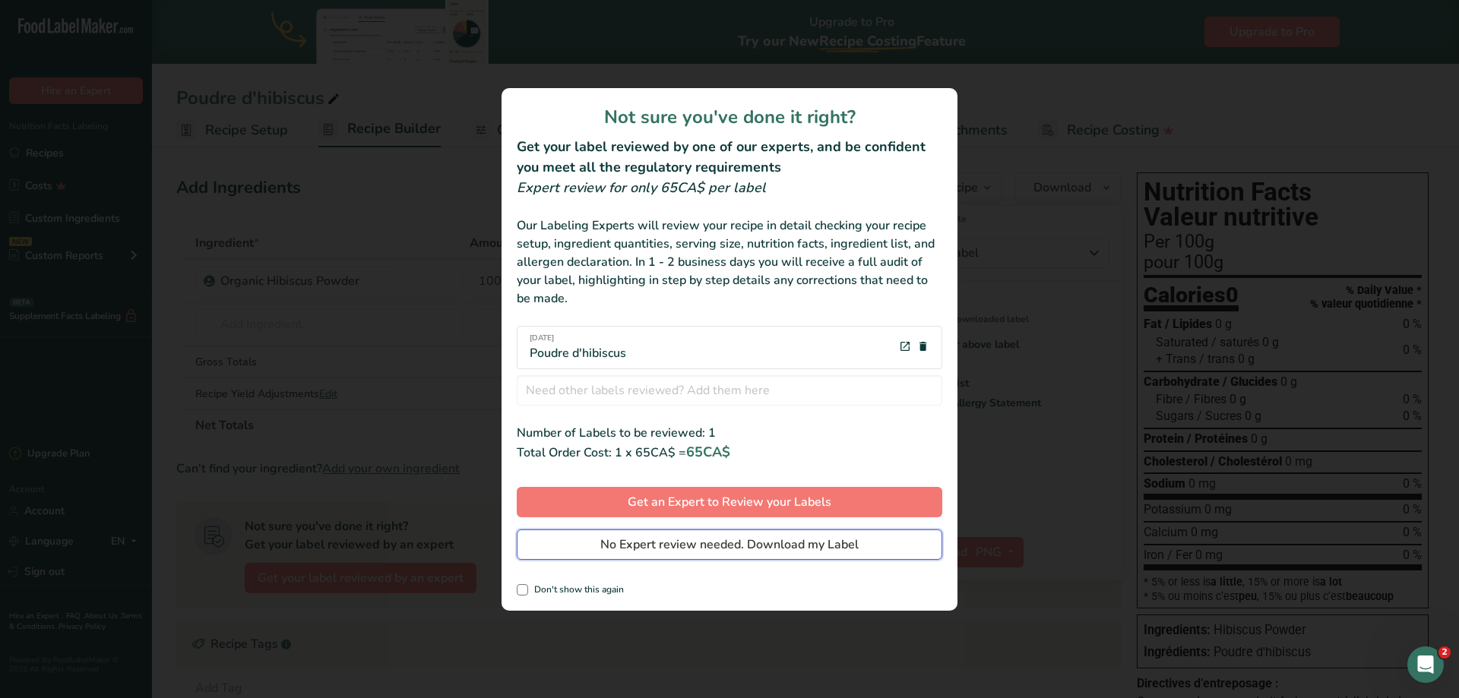
click at [626, 534] on button "No Expert review needed. Download my Label" at bounding box center [730, 545] width 426 height 30
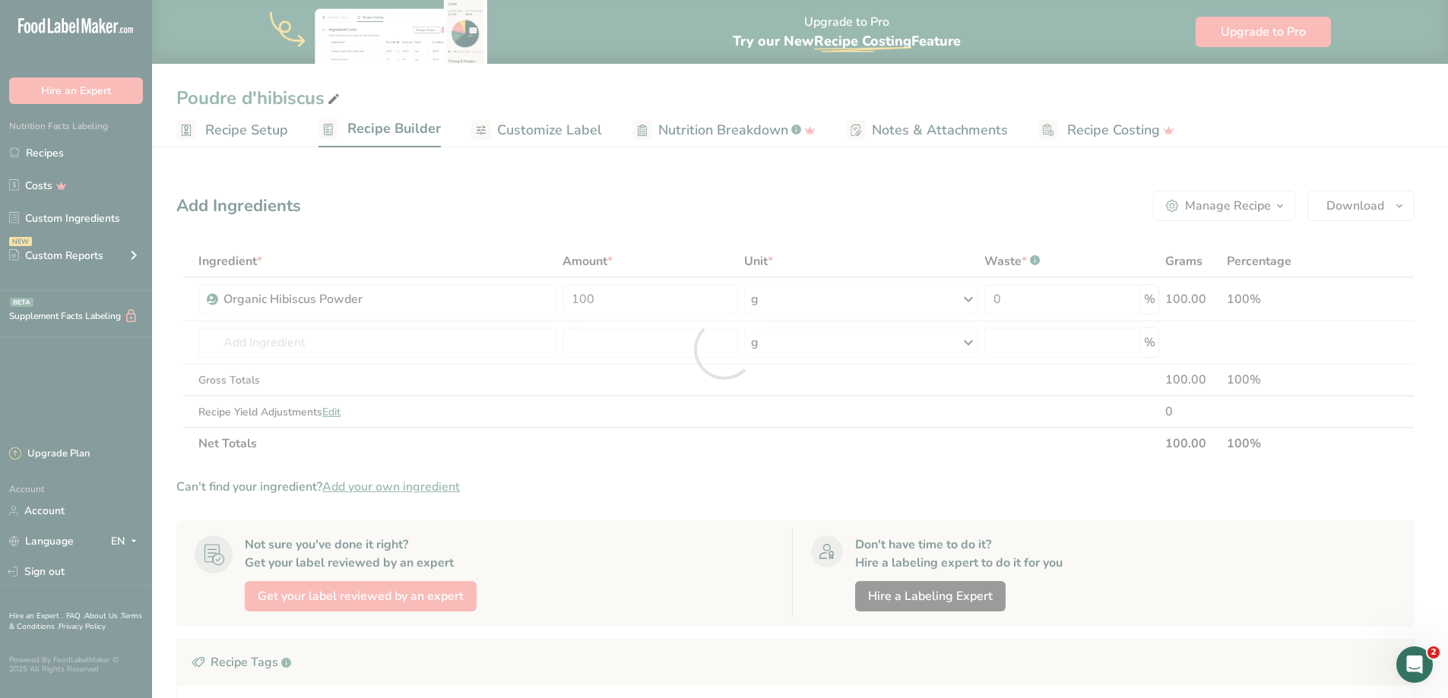
scroll to position [0, 0]
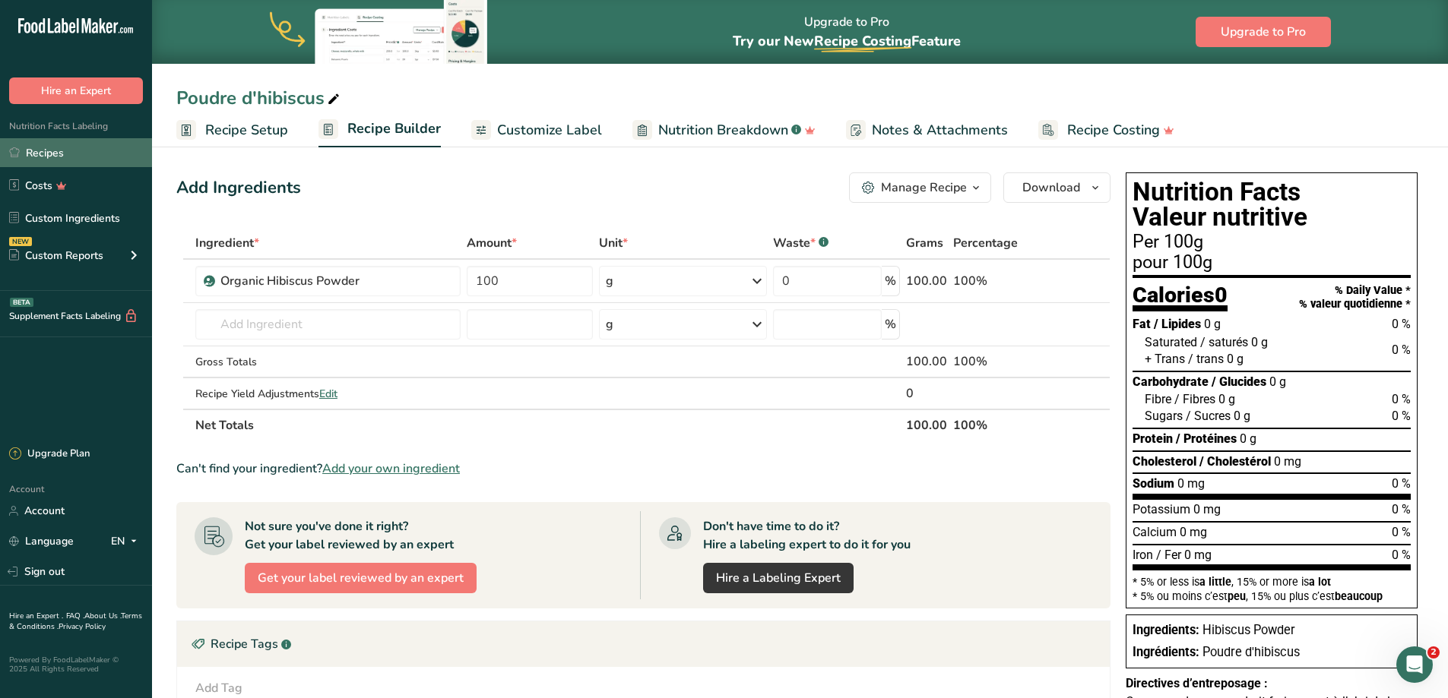
click at [55, 160] on link "Recipes" at bounding box center [76, 152] width 152 height 29
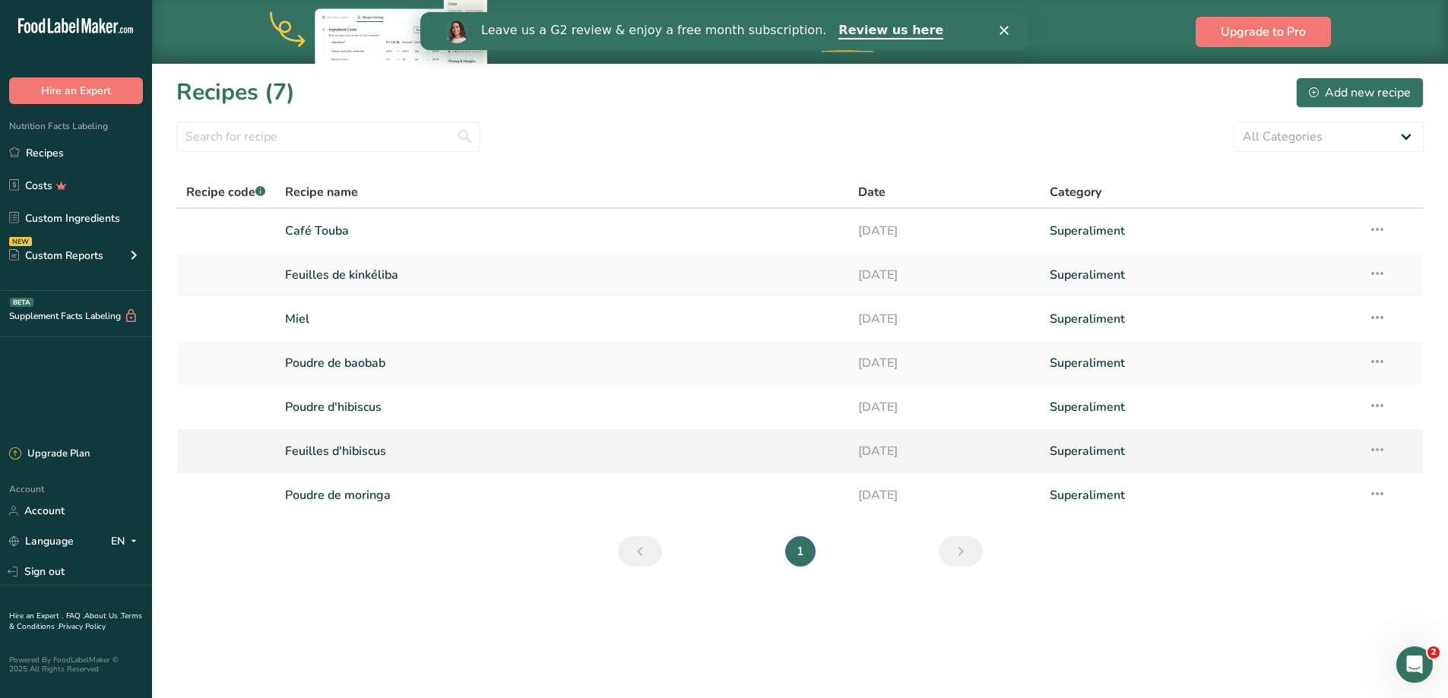
click at [363, 452] on link "Feuilles d'hibiscus" at bounding box center [563, 451] width 556 height 32
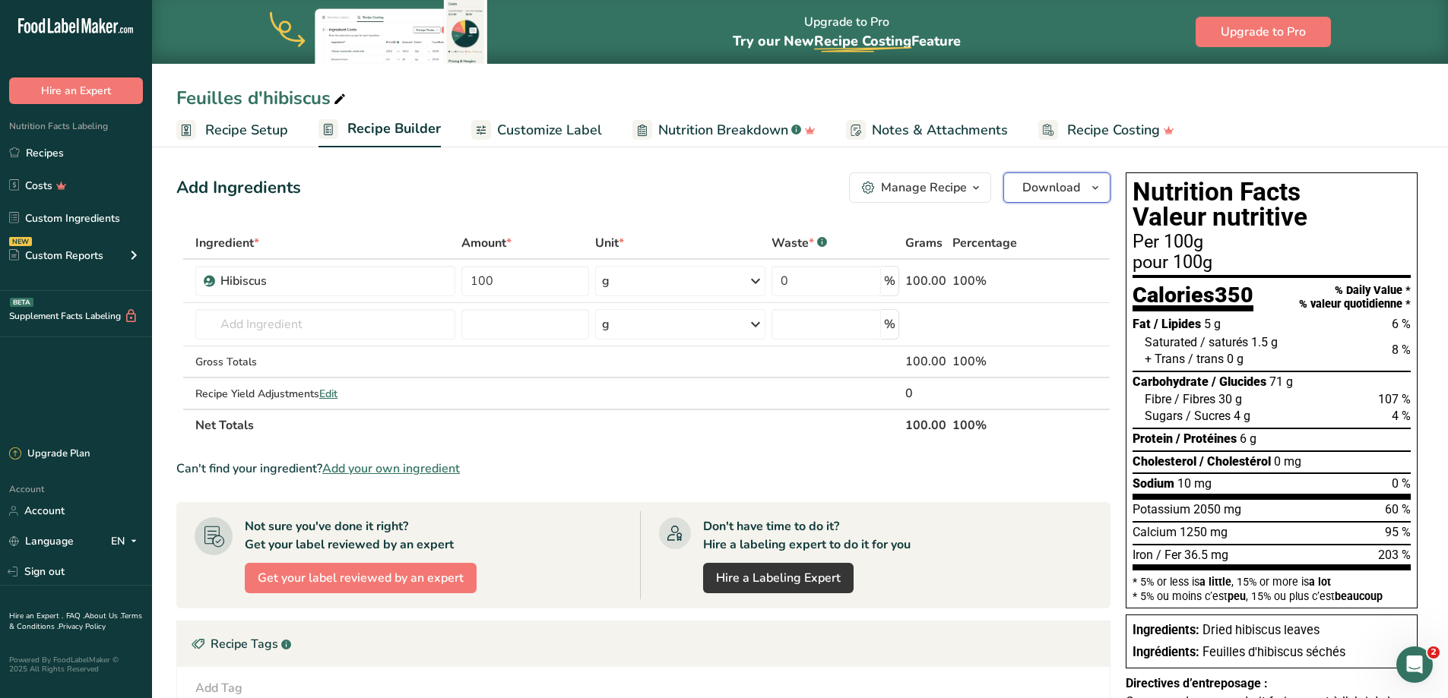
click at [1056, 192] on span "Download" at bounding box center [1051, 188] width 58 height 18
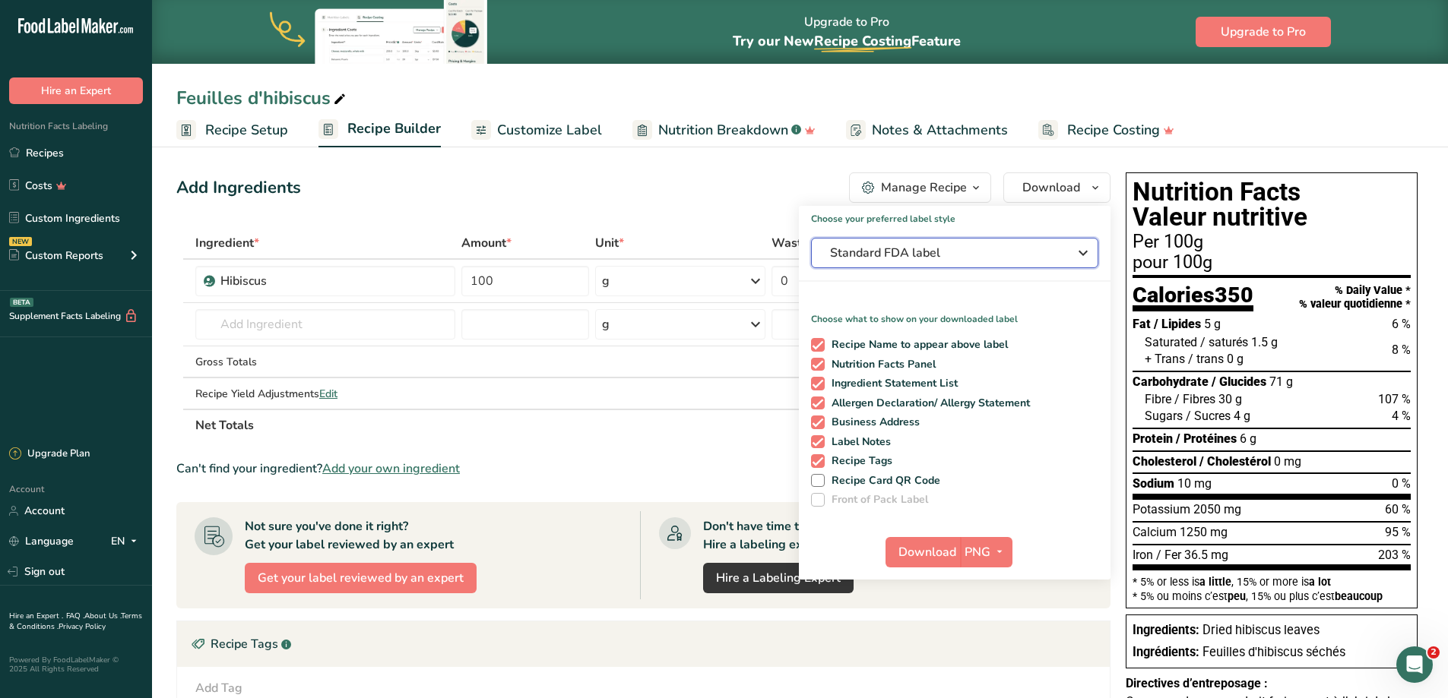
click at [976, 243] on button "Standard FDA label" at bounding box center [954, 253] width 287 height 30
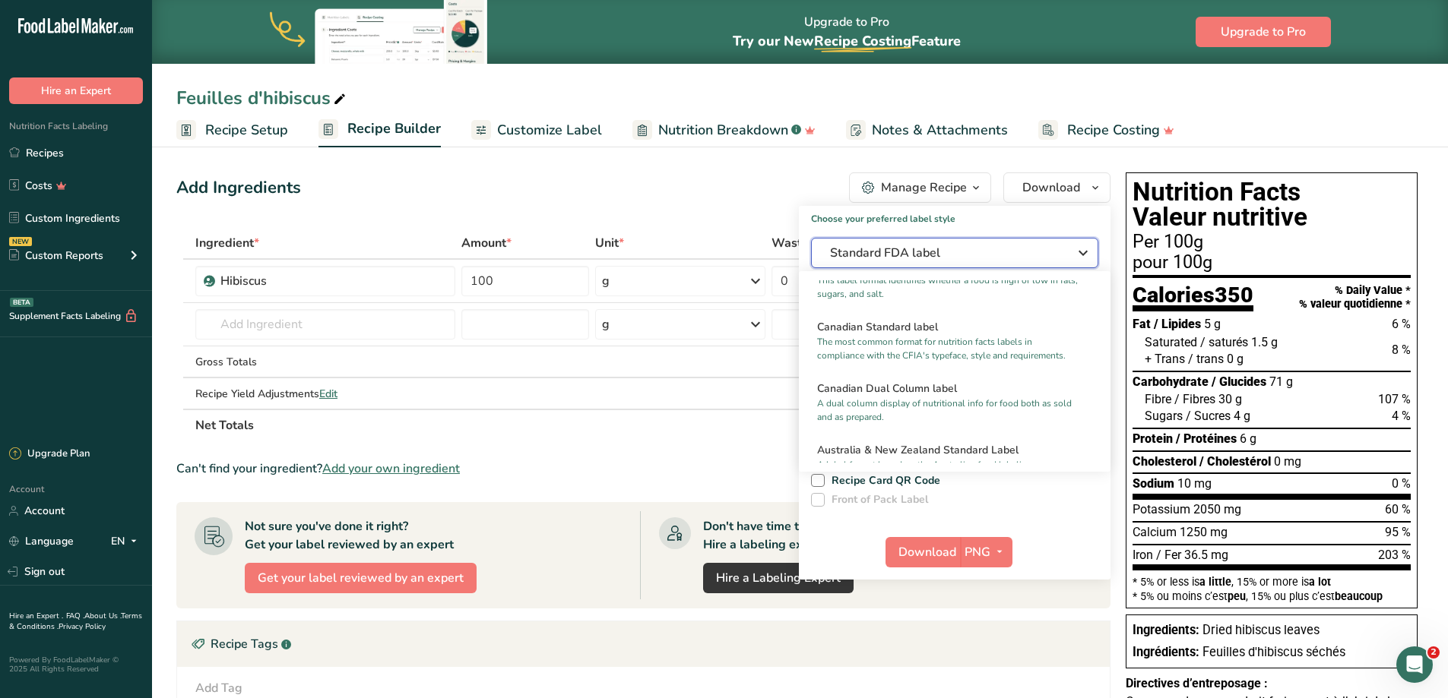
scroll to position [576, 0]
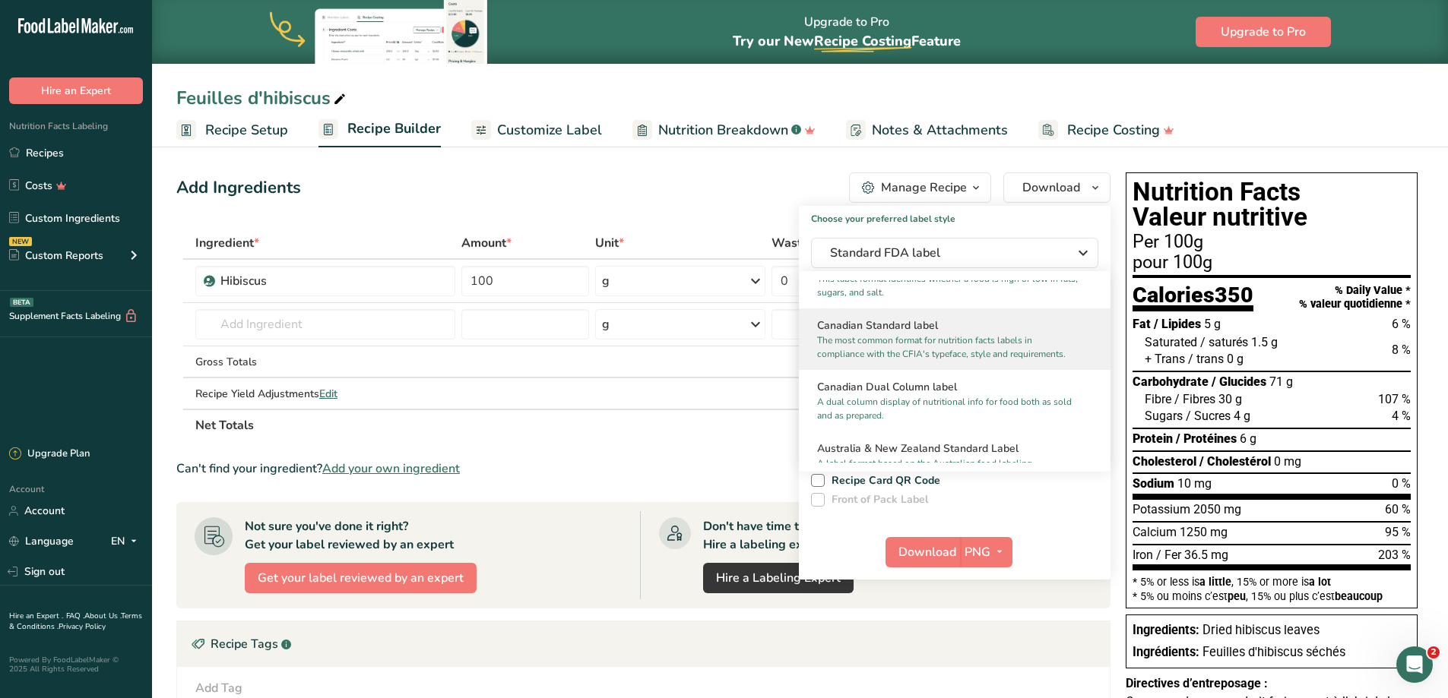
click at [913, 361] on p "The most common format for nutrition facts labels in compliance with the CFIA's…" at bounding box center [947, 347] width 261 height 27
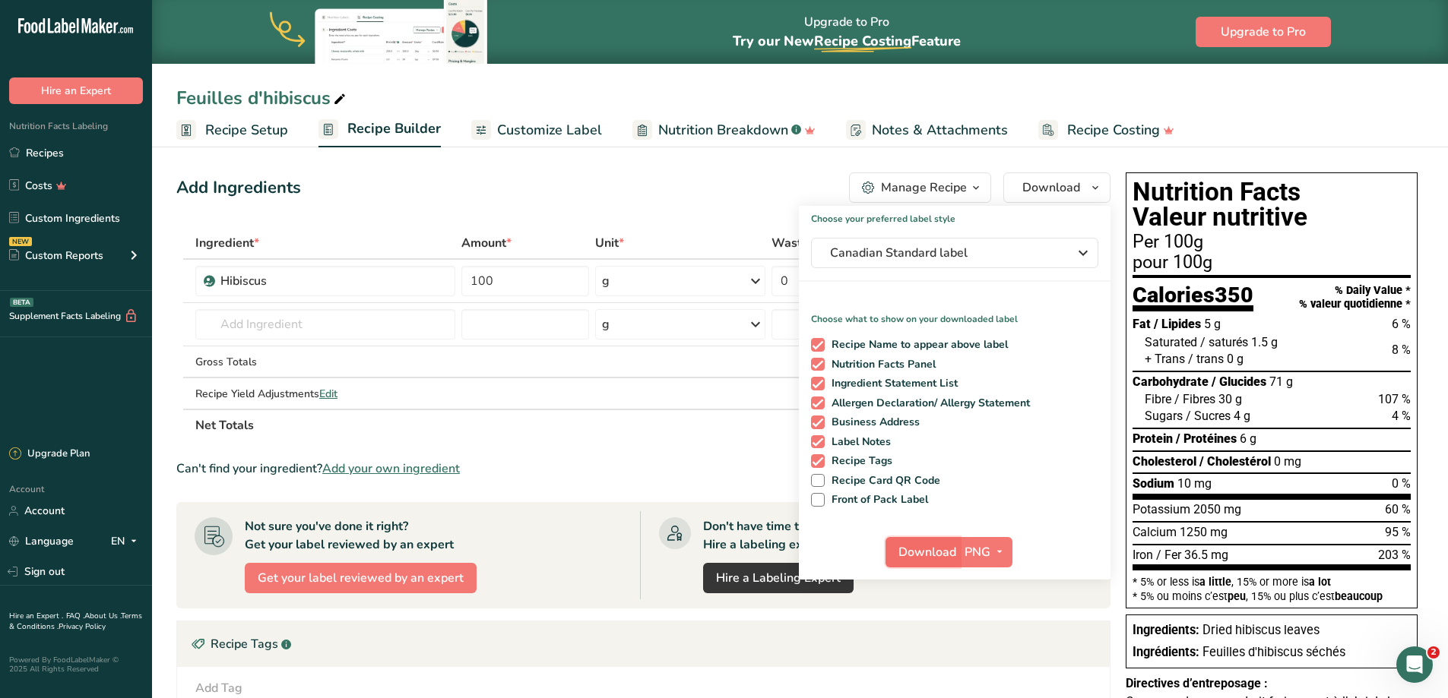
click at [926, 554] on span "Download" at bounding box center [927, 552] width 58 height 18
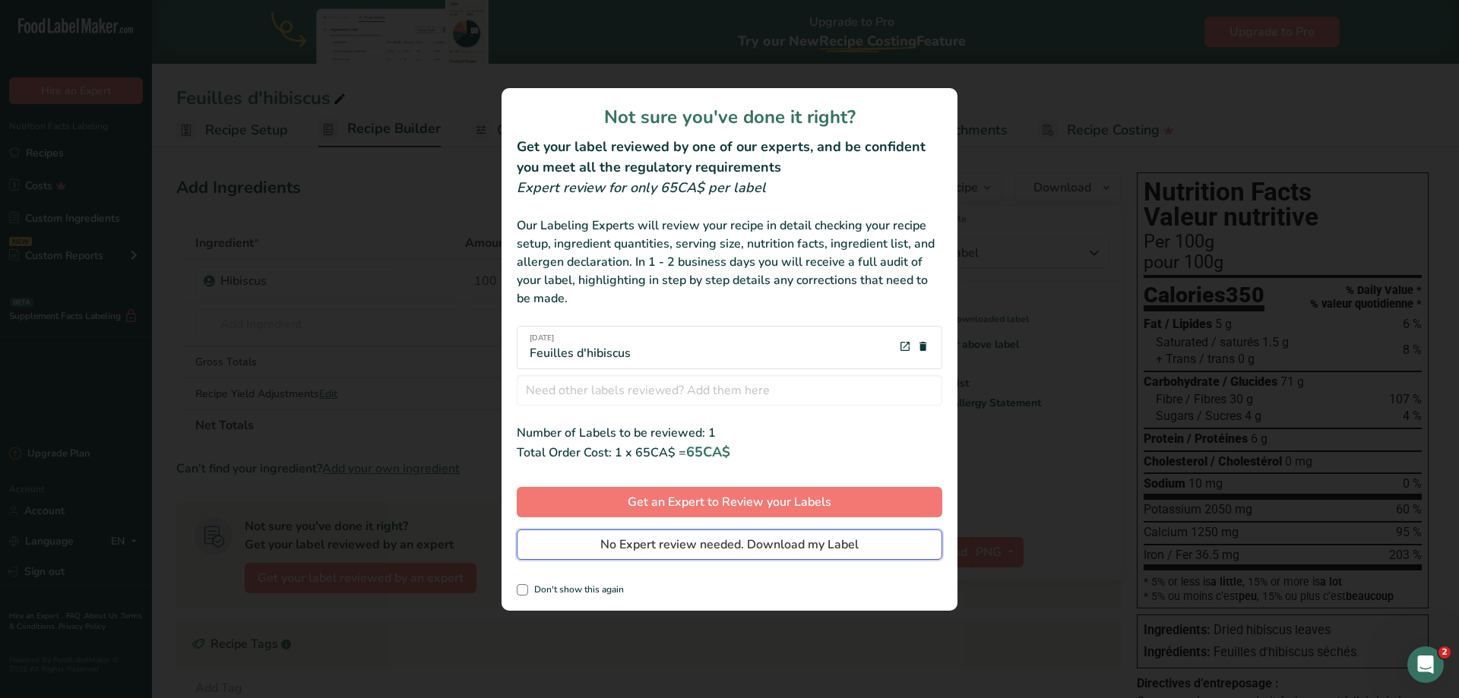
click at [648, 551] on span "No Expert review needed. Download my Label" at bounding box center [729, 545] width 258 height 18
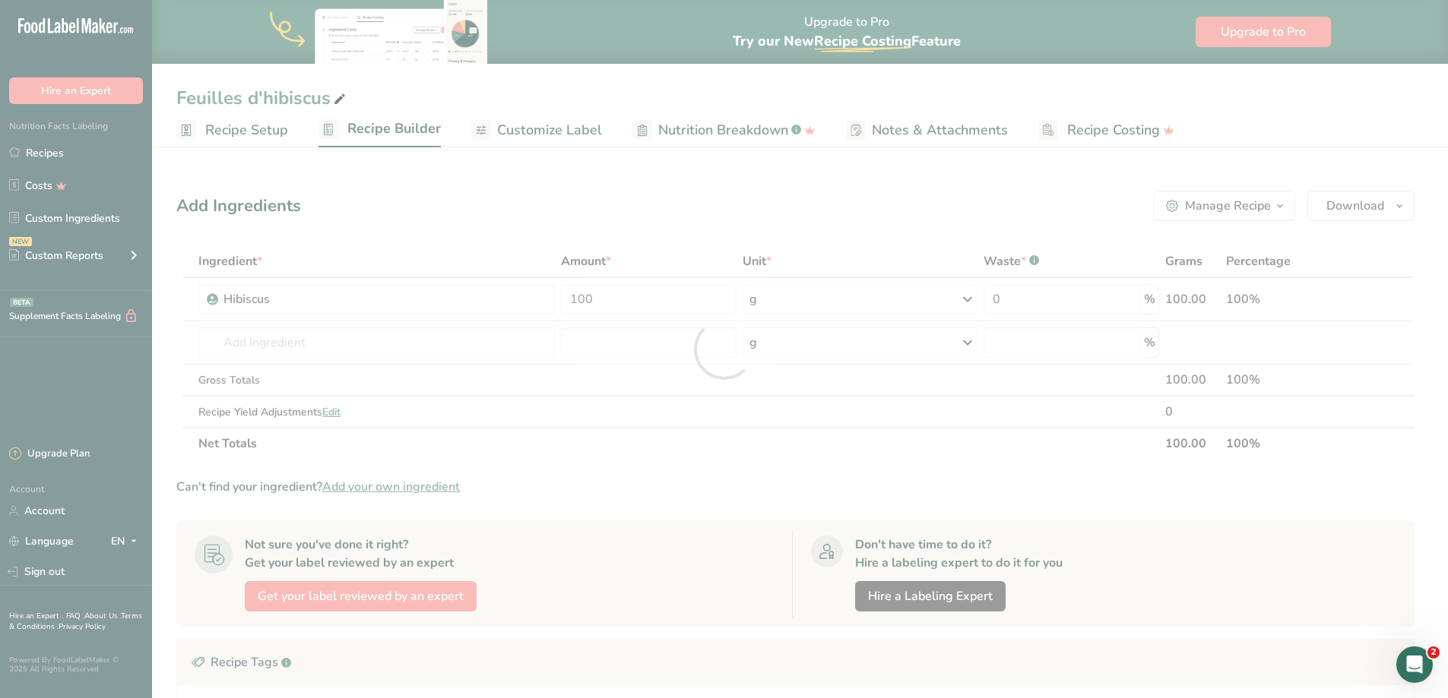
scroll to position [0, 0]
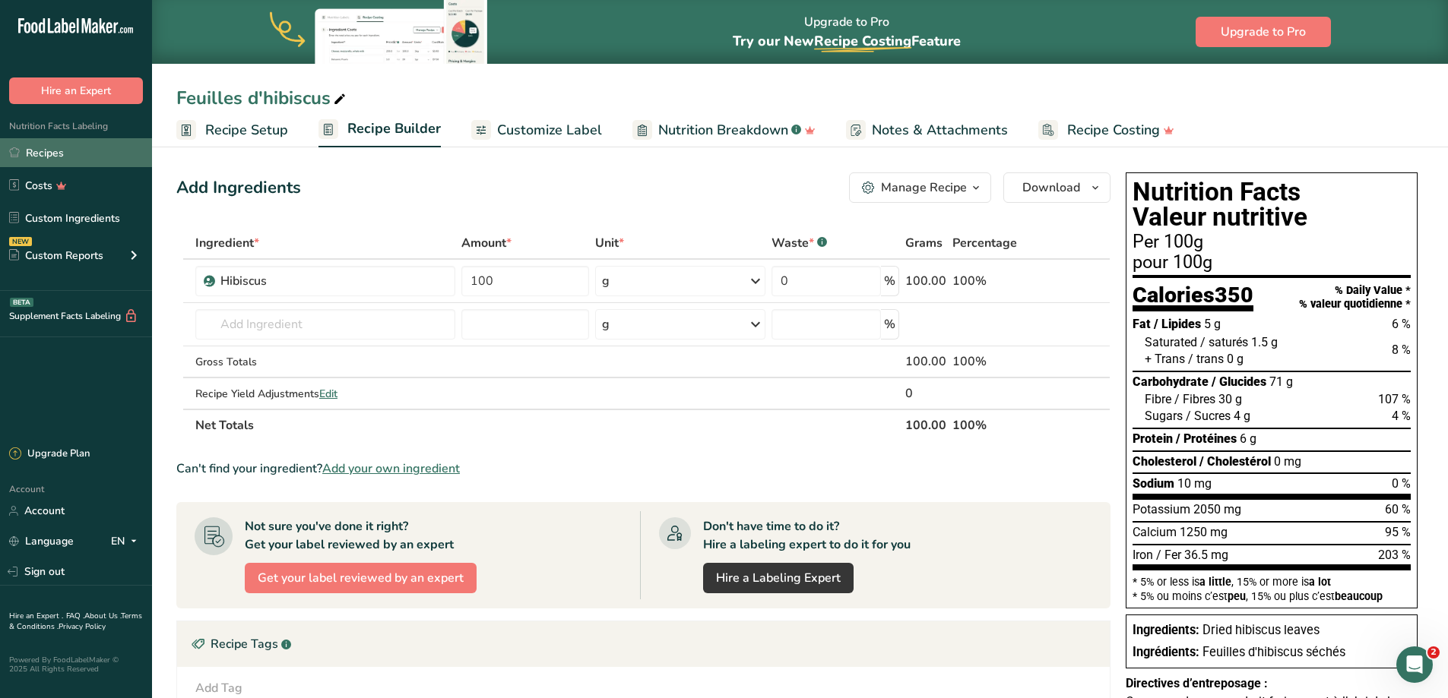
click at [62, 154] on link "Recipes" at bounding box center [76, 152] width 152 height 29
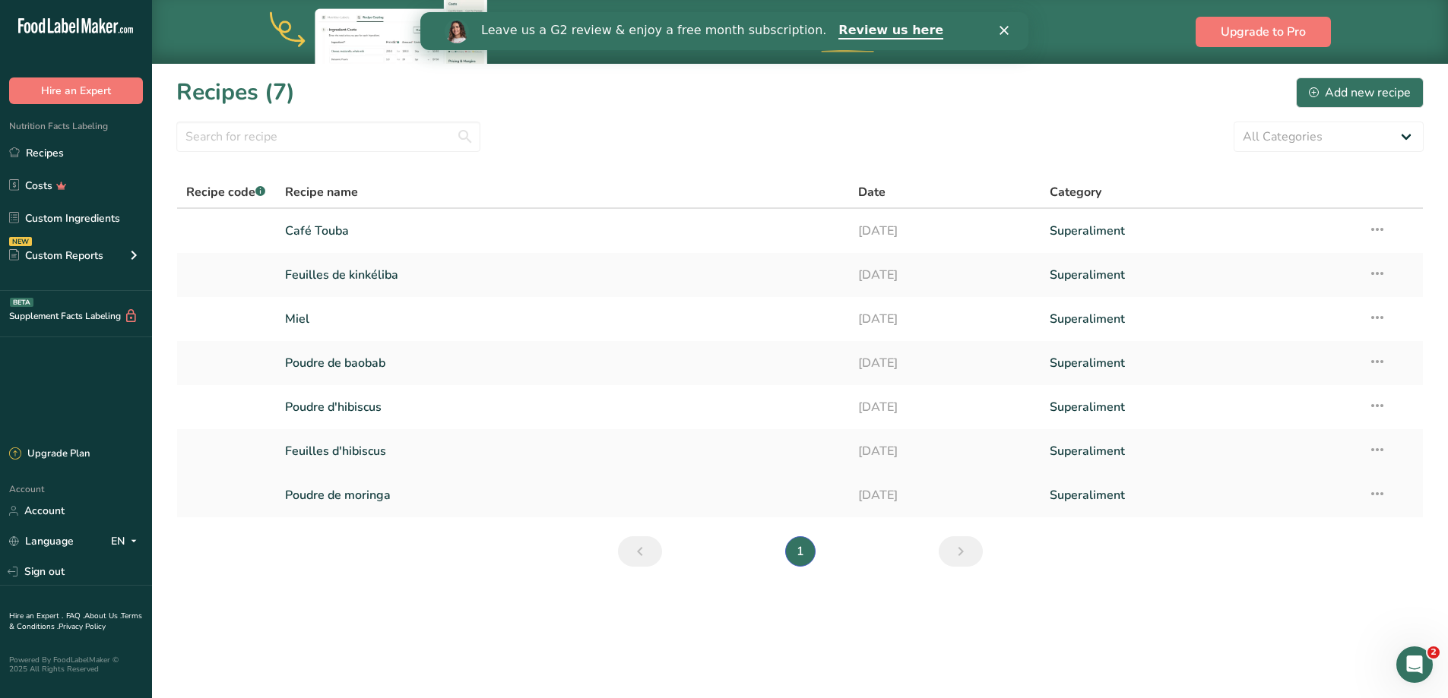
click at [366, 496] on link "Poudre de moringa" at bounding box center [563, 496] width 556 height 32
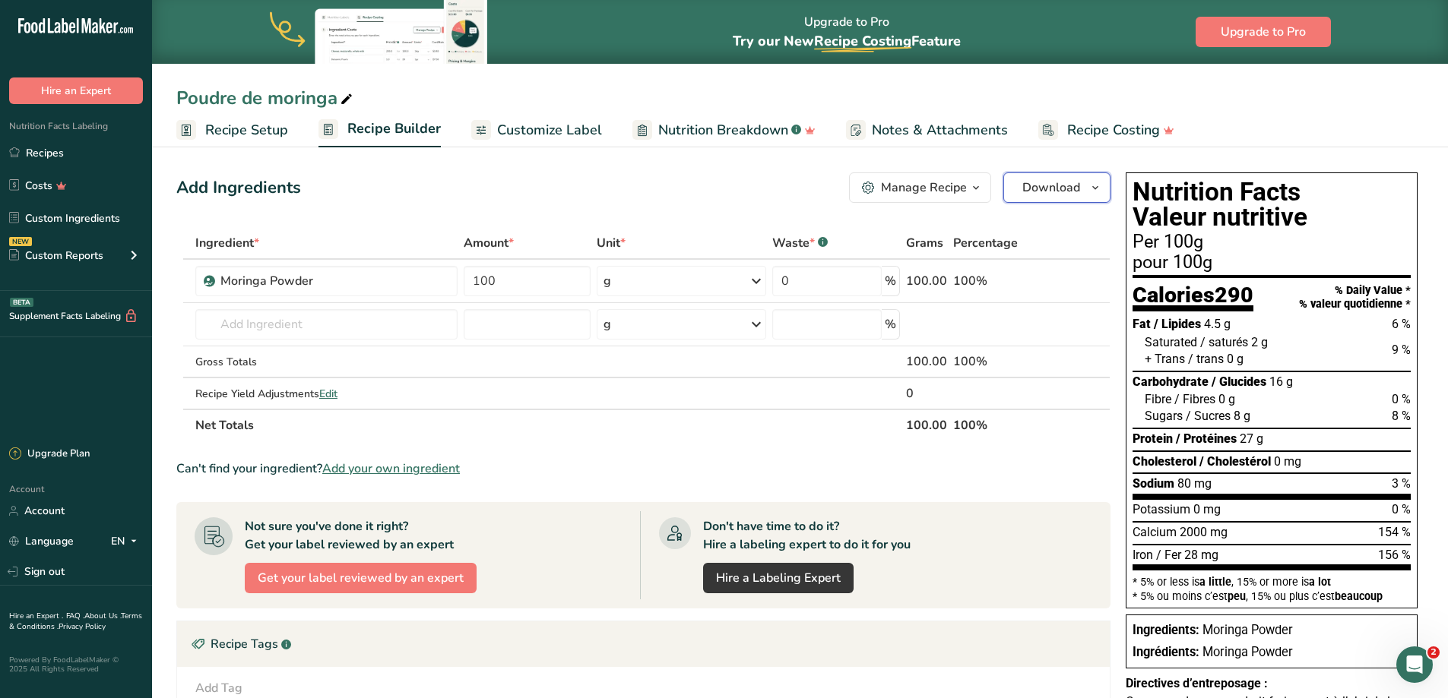
click at [1075, 197] on button "Download" at bounding box center [1056, 188] width 107 height 30
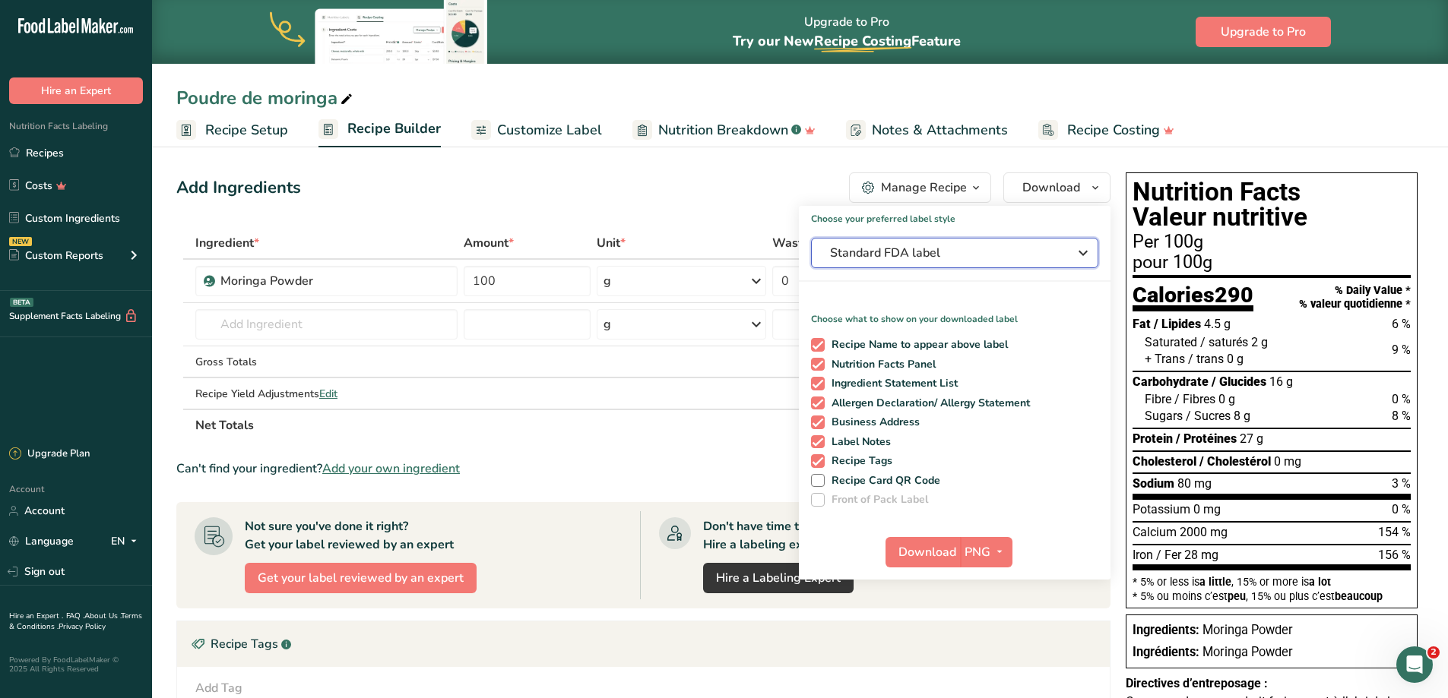
click at [961, 264] on button "Standard FDA label" at bounding box center [954, 253] width 287 height 30
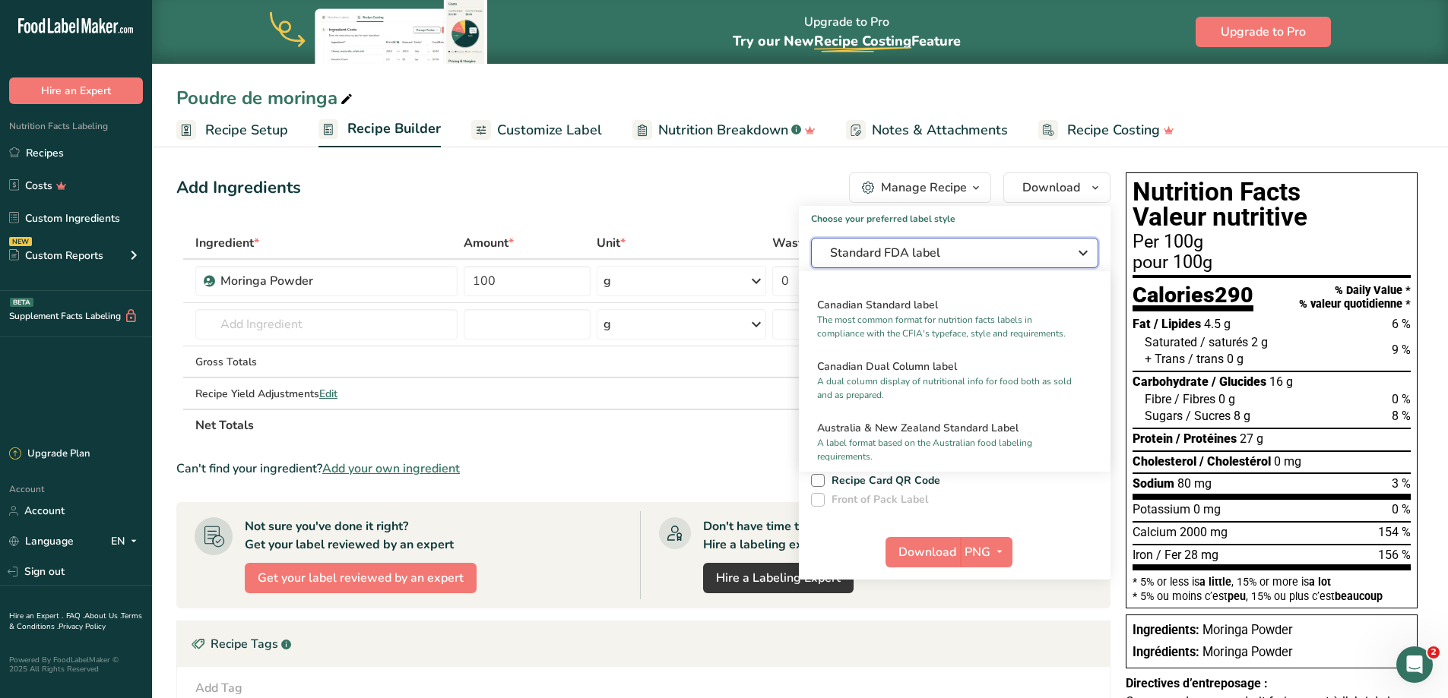
scroll to position [598, 0]
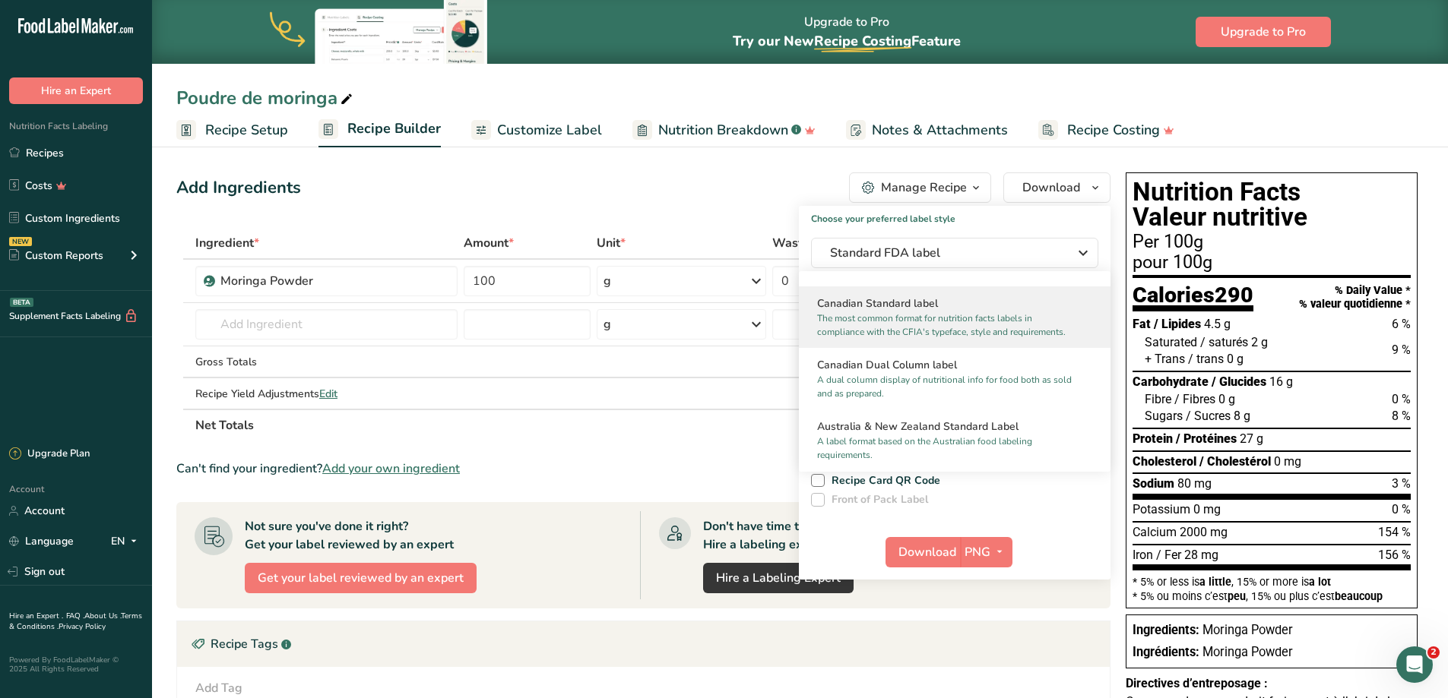
click at [915, 325] on p "The most common format for nutrition facts labels in compliance with the CFIA's…" at bounding box center [947, 325] width 261 height 27
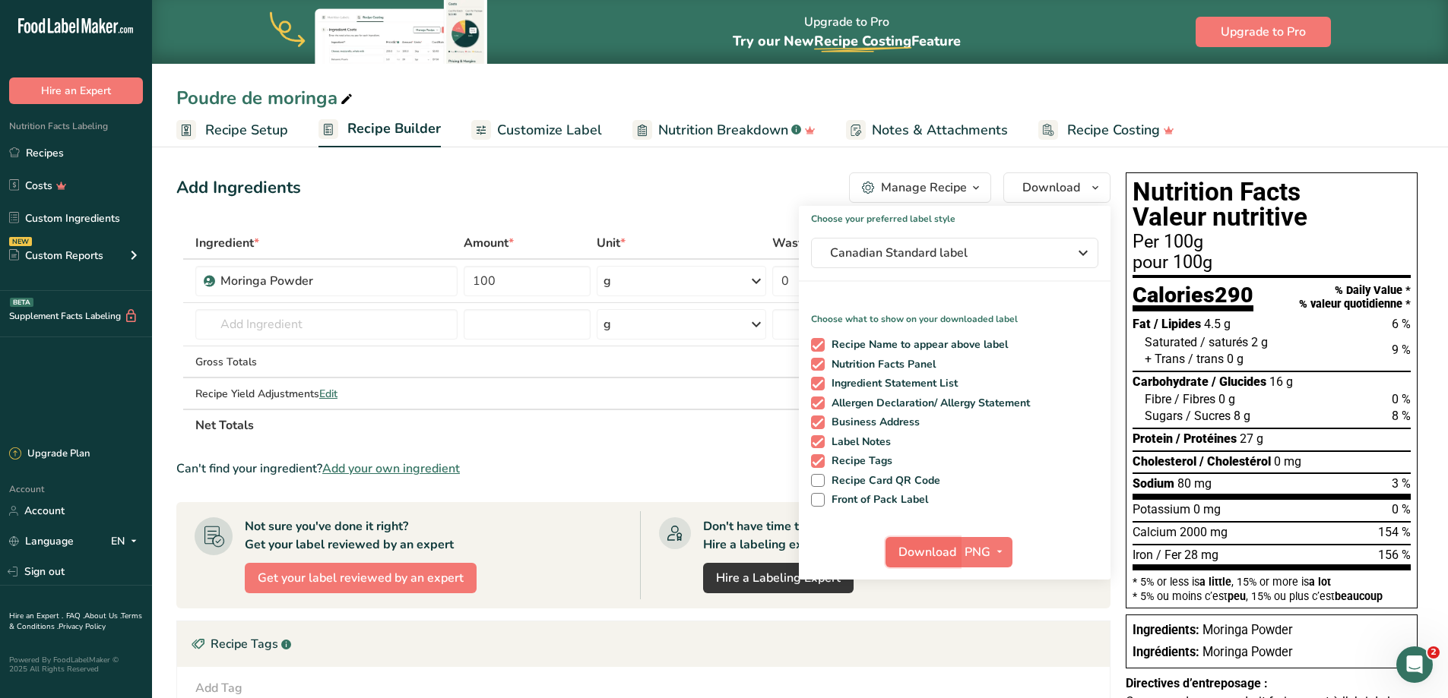
click at [952, 556] on span "Download" at bounding box center [927, 552] width 58 height 18
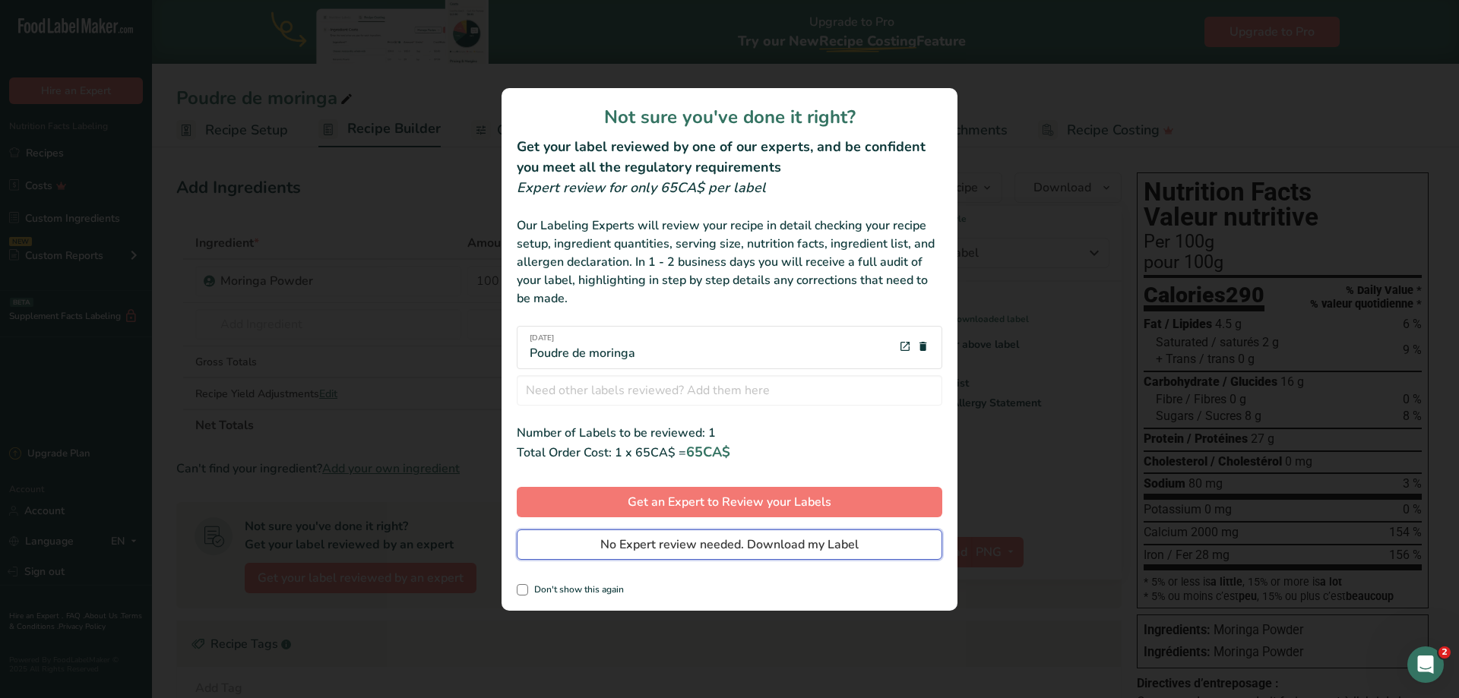
click at [609, 543] on span "No Expert review needed. Download my Label" at bounding box center [729, 545] width 258 height 18
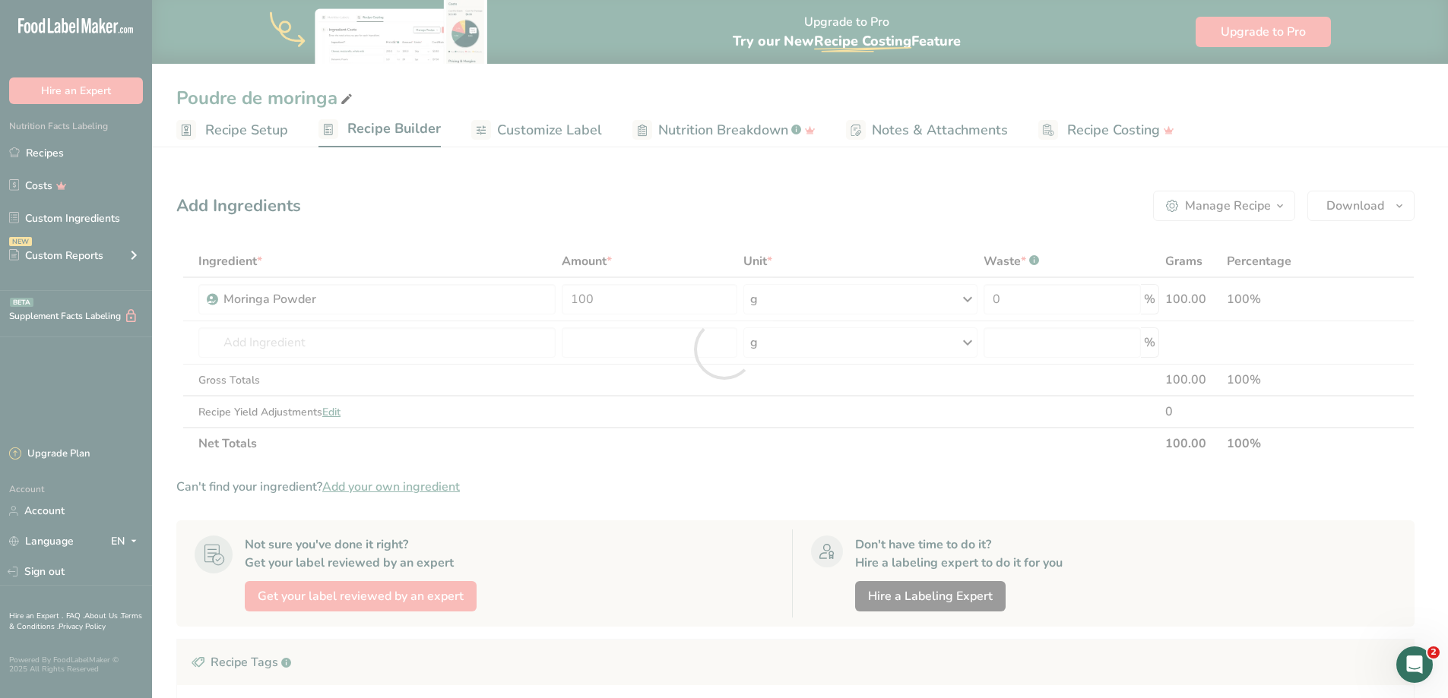
scroll to position [0, 0]
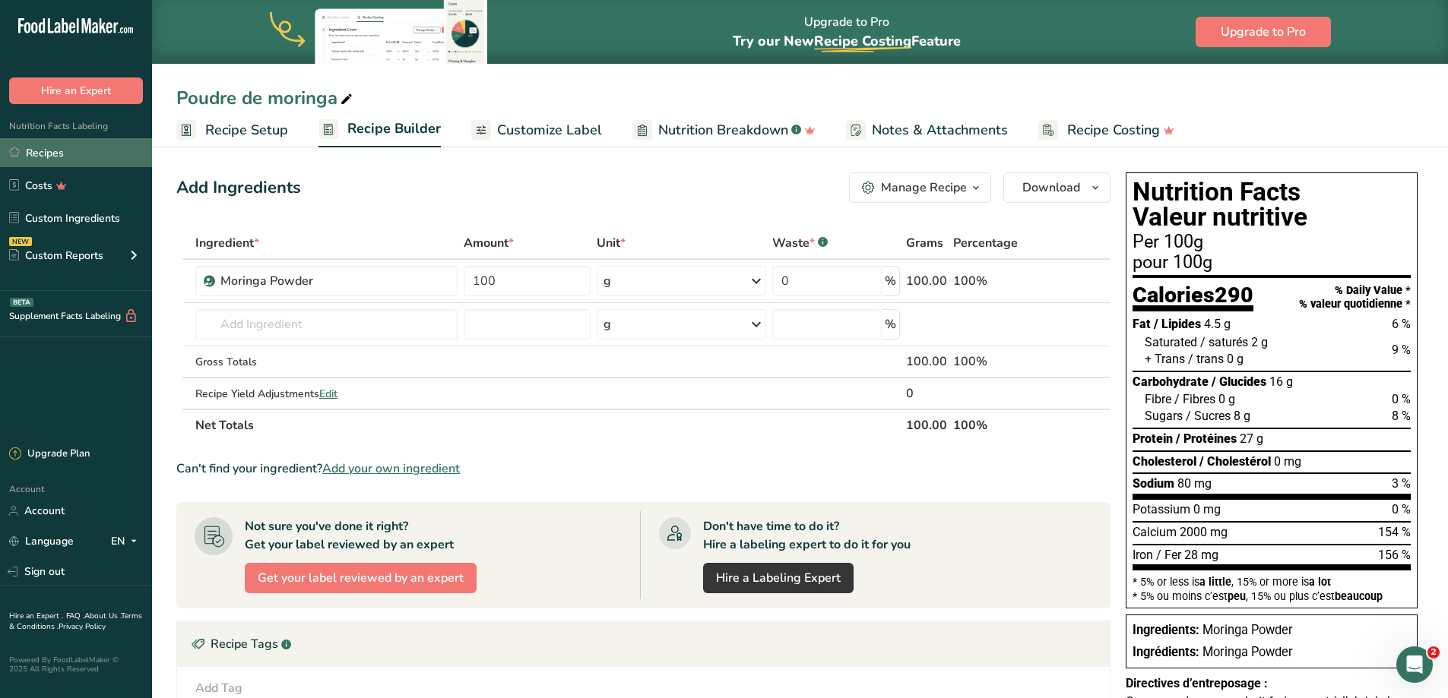
click at [89, 157] on link "Recipes" at bounding box center [76, 152] width 152 height 29
